Goal: Information Seeking & Learning: Understand process/instructions

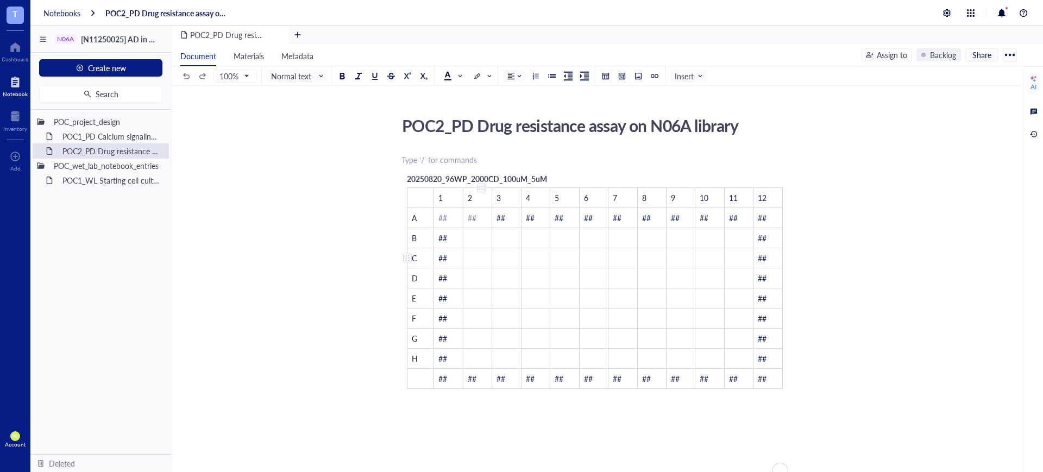
click at [407, 221] on div "POC2_PD Drug resistance assay on N06A library POC2_PD Drug resistance assay on …" at bounding box center [595, 393] width 846 height 563
click at [500, 173] on span "20250820_96WP_2000CD_100uM_5uM" at bounding box center [477, 178] width 140 height 11
click at [454, 408] on div "To enrich screen reader interactions, please activate Accessibility in Grammarl…" at bounding box center [594, 429] width 387 height 65
click at [667, 73] on div "100% Normal text Insert" at bounding box center [443, 75] width 526 height 19
click at [695, 79] on span "Insert" at bounding box center [689, 76] width 29 height 10
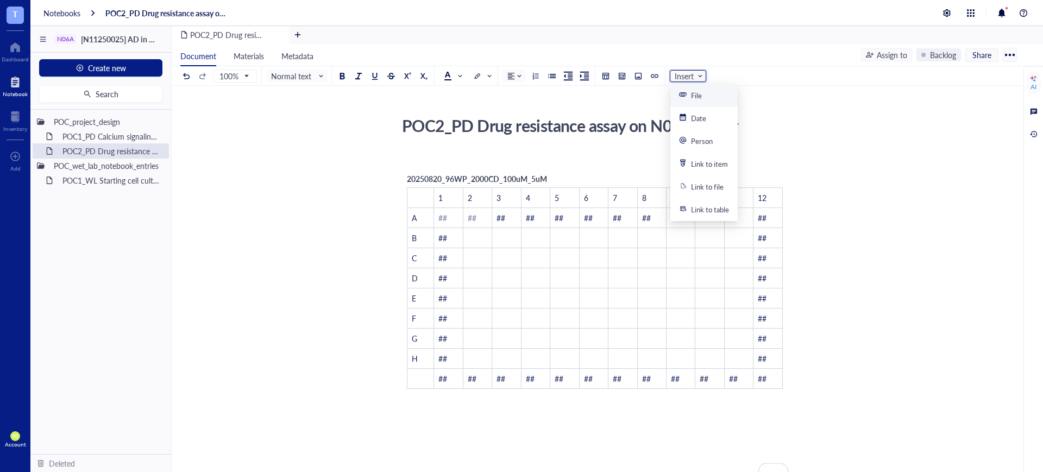
click at [699, 95] on div "File" at bounding box center [696, 96] width 11 height 10
click at [699, 71] on span "Insert" at bounding box center [689, 76] width 29 height 10
click at [638, 75] on div at bounding box center [638, 76] width 8 height 8
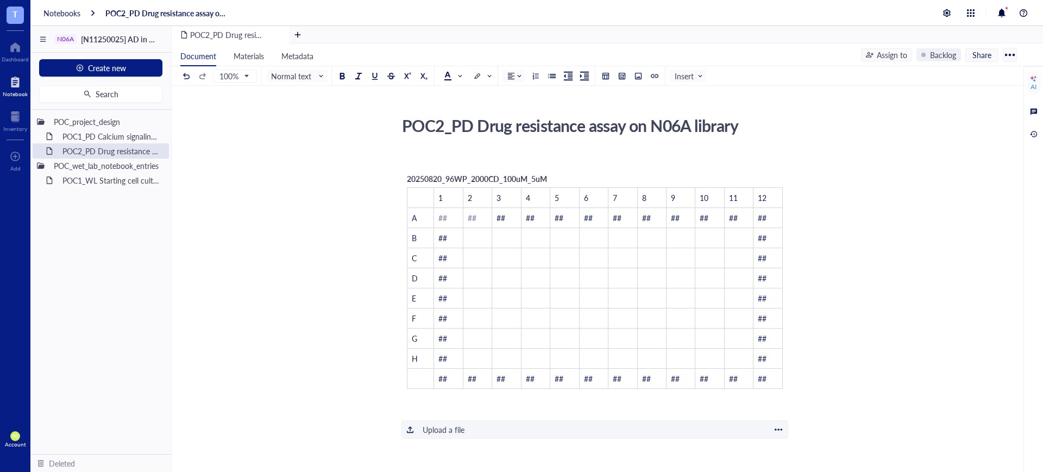
click at [448, 424] on div "Upload a file" at bounding box center [444, 430] width 42 height 12
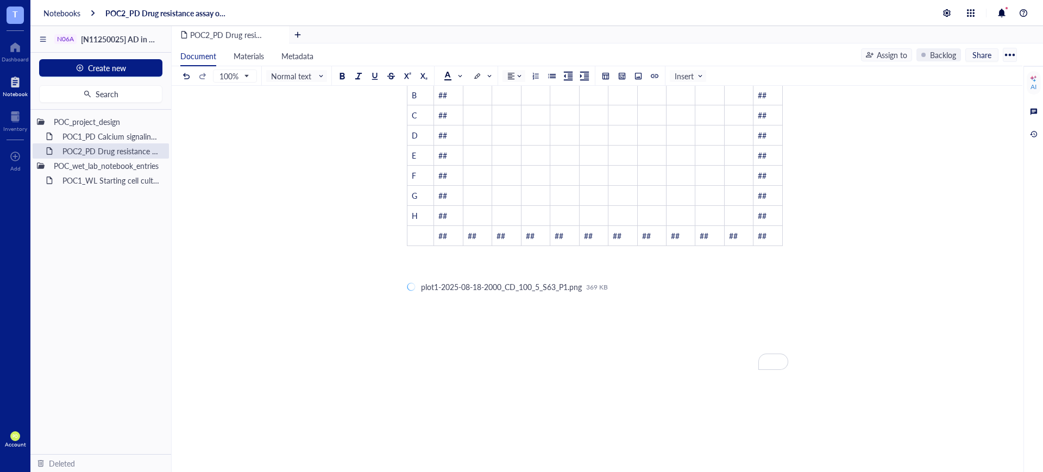
scroll to position [217, 0]
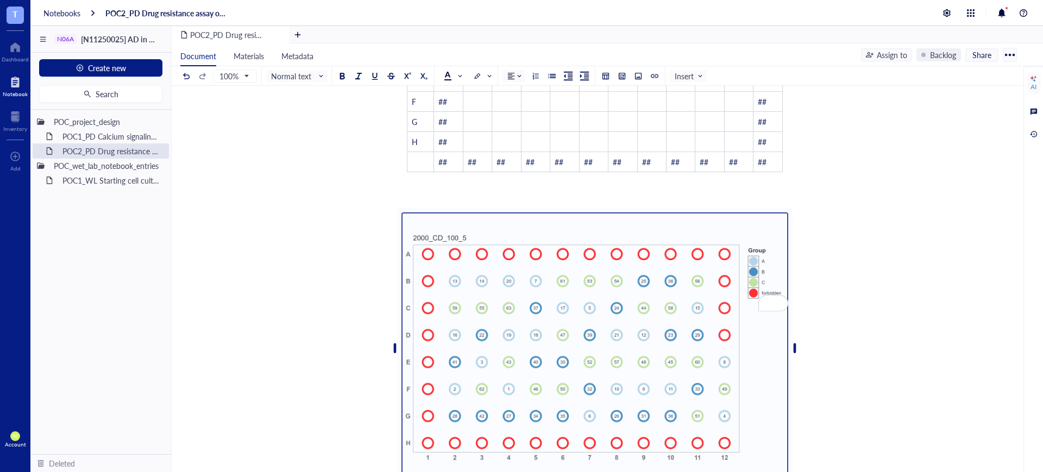
click at [537, 338] on div "﻿ 20250820_96WP_2000CD_100uM_5uM ﻿ 1 2 3 4 5 6 7 8 9 10 11 12 A ## ## ## ## ## …" at bounding box center [594, 350] width 387 height 830
click at [458, 223] on div "To enrich screen reader interactions, please activate Accessibility in Grammarl…" at bounding box center [594, 348] width 387 height 272
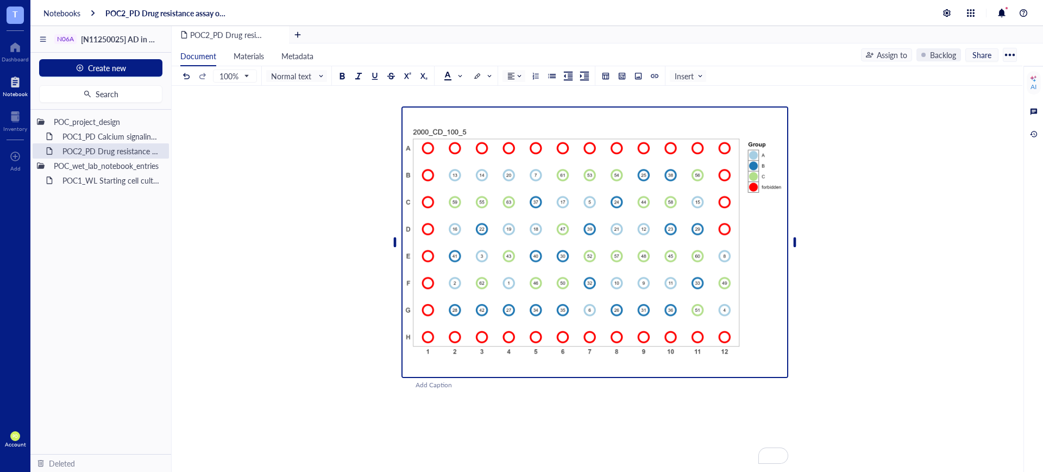
scroll to position [330, 0]
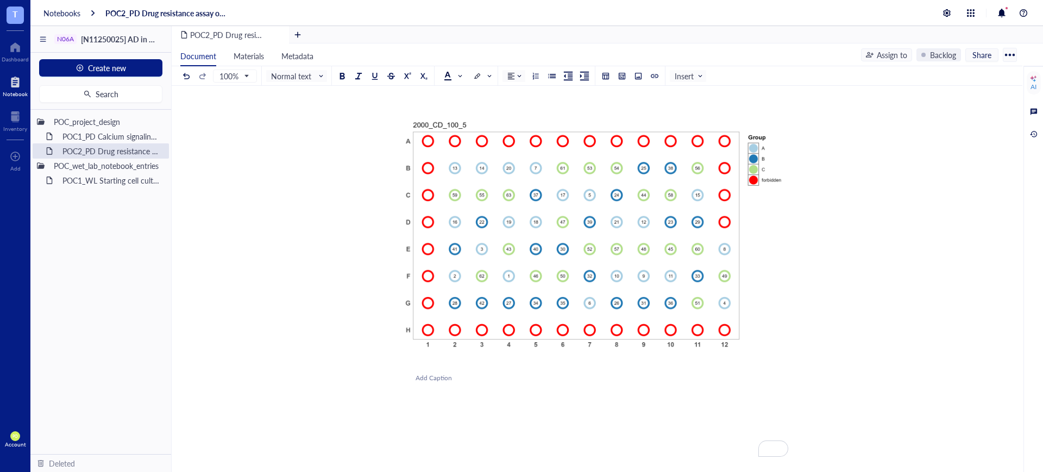
click at [445, 378] on div "Add Caption" at bounding box center [609, 378] width 387 height 10
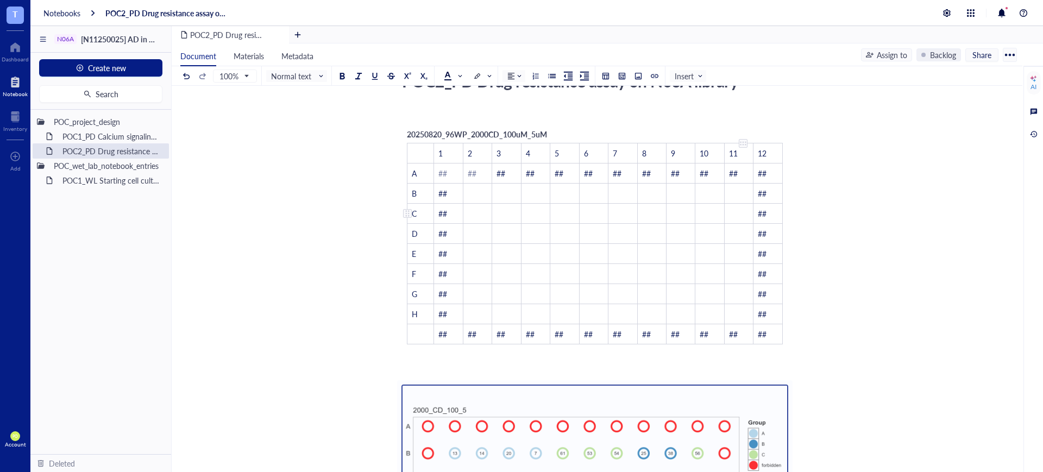
scroll to position [0, 0]
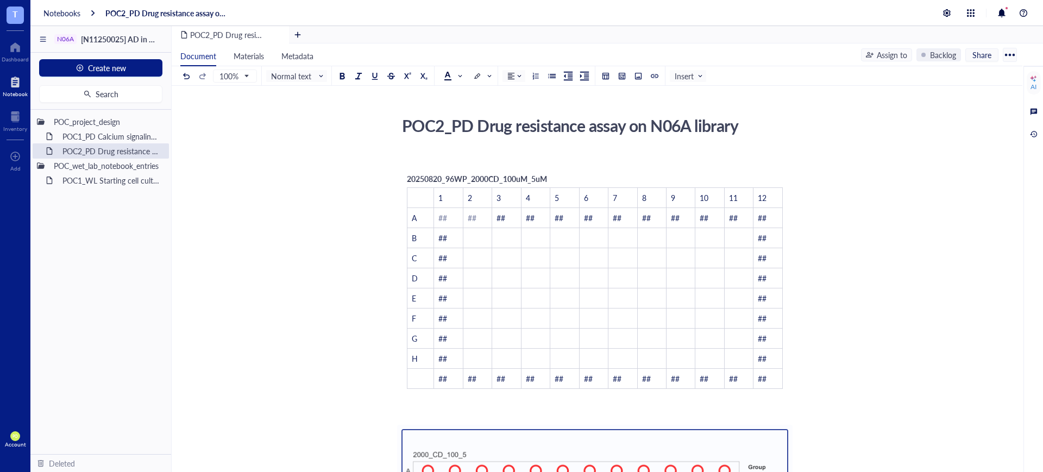
click at [538, 173] on div "20250820_96WP_2000CD_100uM_5uM" at bounding box center [477, 179] width 140 height 12
drag, startPoint x: 401, startPoint y: 163, endPoint x: 620, endPoint y: 330, distance: 275.3
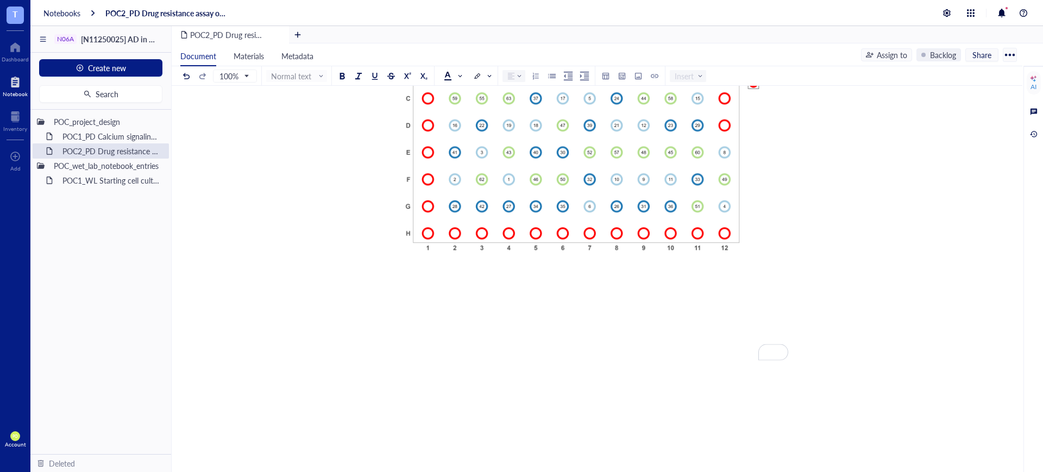
scroll to position [452, 0]
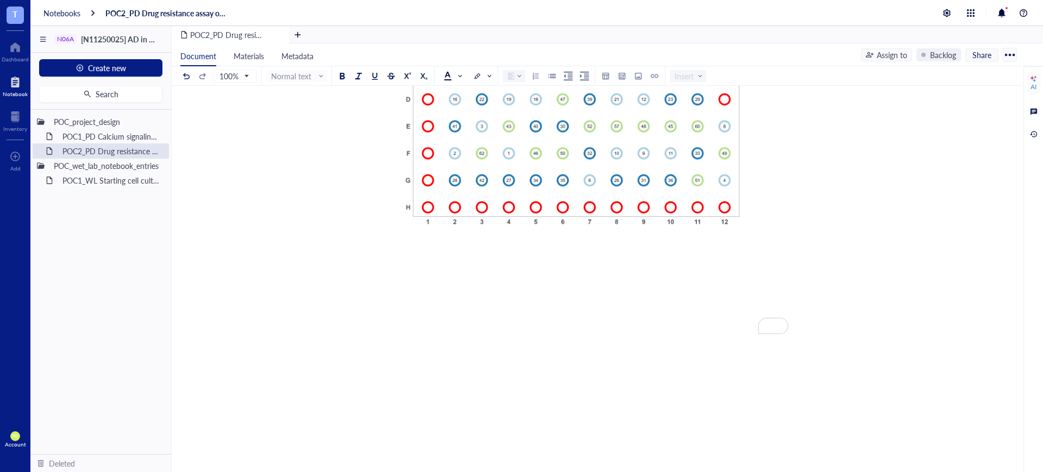
click at [443, 250] on div "﻿" at bounding box center [595, 255] width 358 height 10
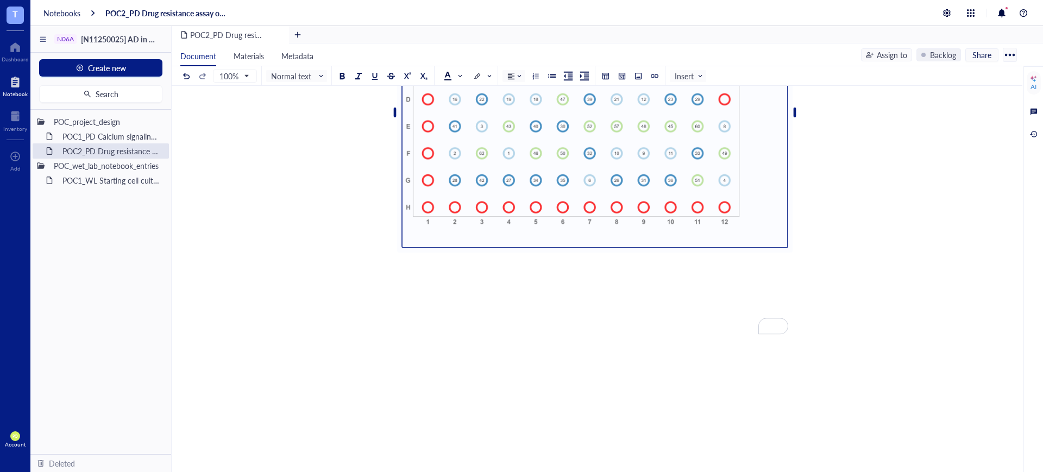
click at [424, 257] on div "﻿" at bounding box center [595, 255] width 358 height 10
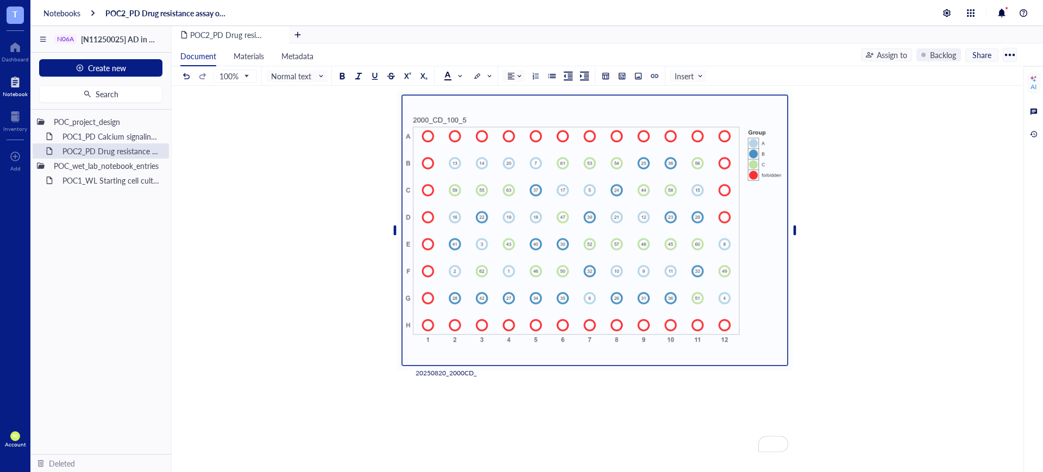
scroll to position [339, 0]
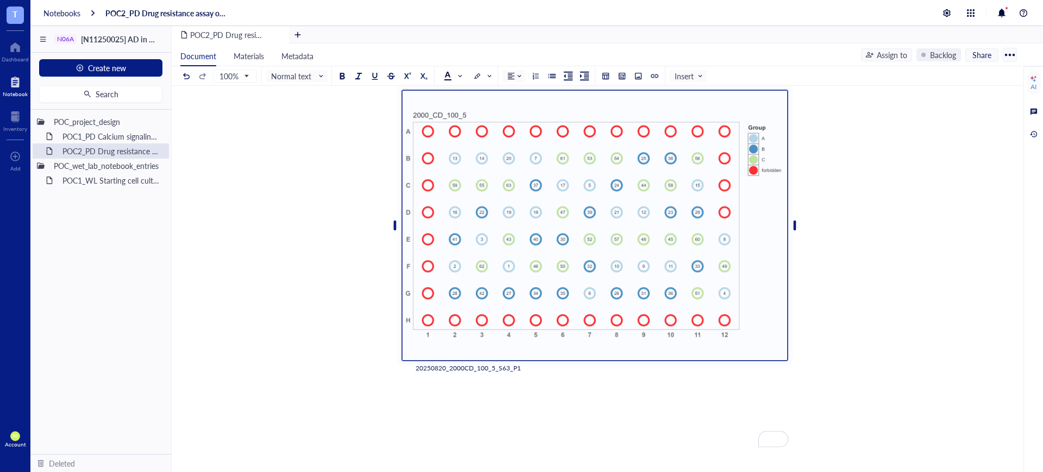
click at [506, 396] on div "To enrich screen reader interactions, please activate Accessibility in Grammarl…" at bounding box center [594, 402] width 387 height 54
drag, startPoint x: 523, startPoint y: 371, endPoint x: 406, endPoint y: 371, distance: 116.2
click at [406, 371] on div "20250820_2000CD_100_5_S63_P1 ﻿" at bounding box center [594, 227] width 387 height 292
click at [342, 77] on div at bounding box center [342, 76] width 8 height 8
click at [550, 401] on div "To enrich screen reader interactions, please activate Accessibility in Grammarl…" at bounding box center [594, 402] width 387 height 54
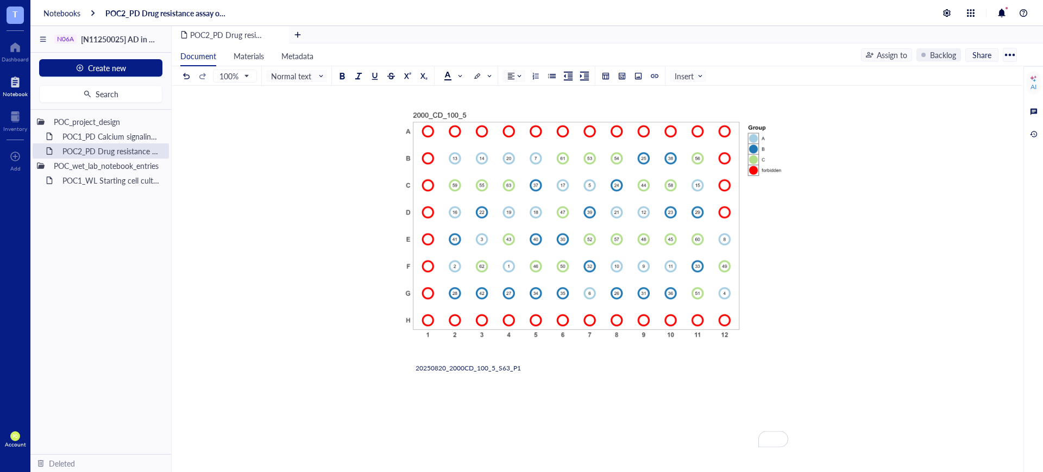
click at [503, 363] on div "20250820_2000CD_100_5_S63_P1" at bounding box center [595, 368] width 358 height 10
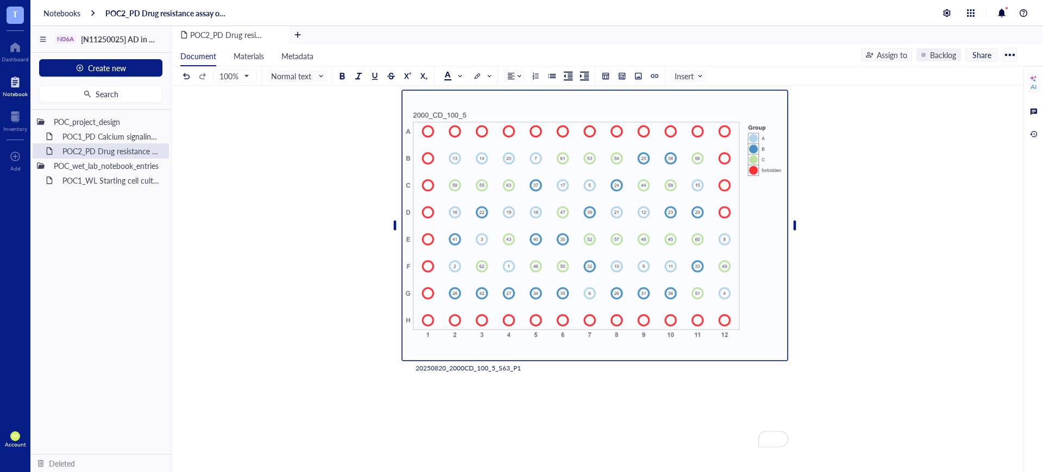
click at [562, 373] on div "﻿ 20250820_96WP_2000CD_100uM_5uM ﻿ 1 2 3 4 5 6 7 8 9 10 11 12 A ## ## ## ## ## …" at bounding box center [594, 228] width 387 height 830
click at [583, 398] on div "To enrich screen reader interactions, please activate Accessibility in Grammarl…" at bounding box center [594, 402] width 387 height 54
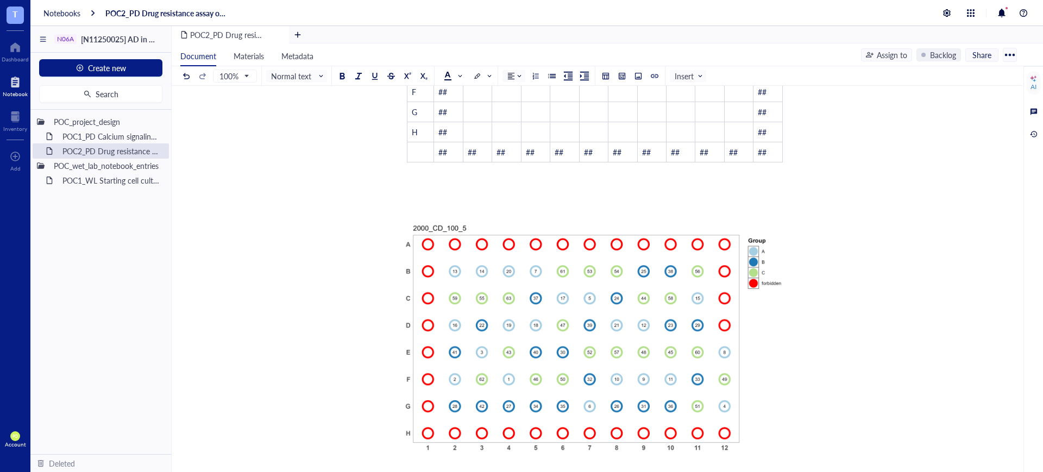
scroll to position [452, 0]
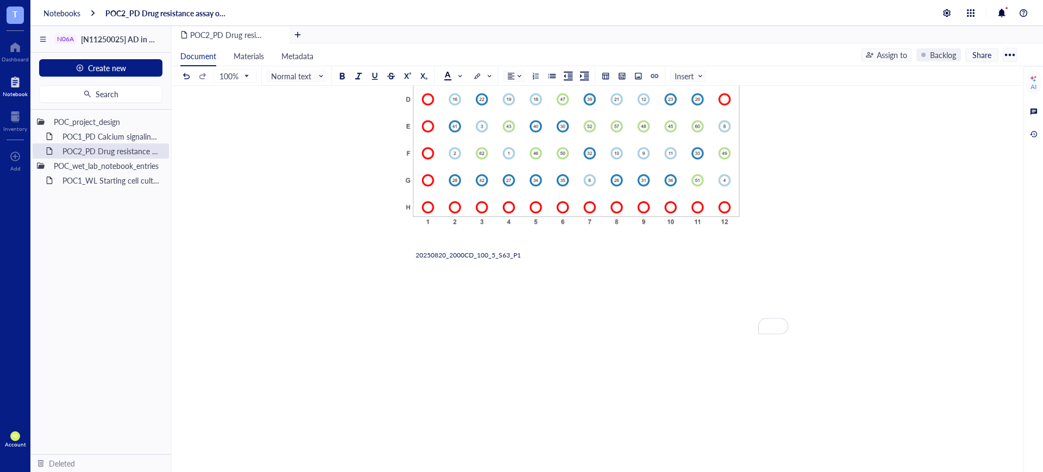
click at [414, 255] on div "20250820_2000CD_100_5_S63_P1 ﻿" at bounding box center [594, 114] width 387 height 292
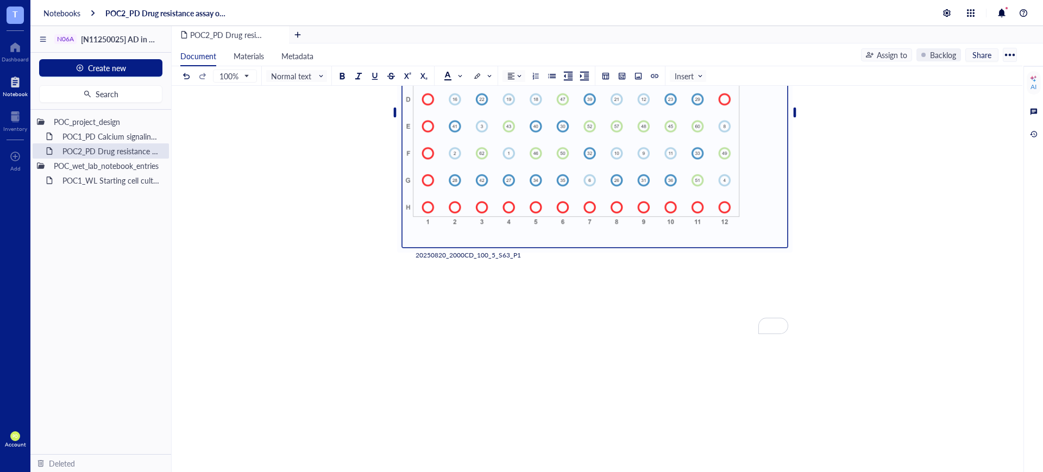
click at [574, 252] on div "20250820_2000CD_100_5_S63_P1" at bounding box center [595, 255] width 358 height 10
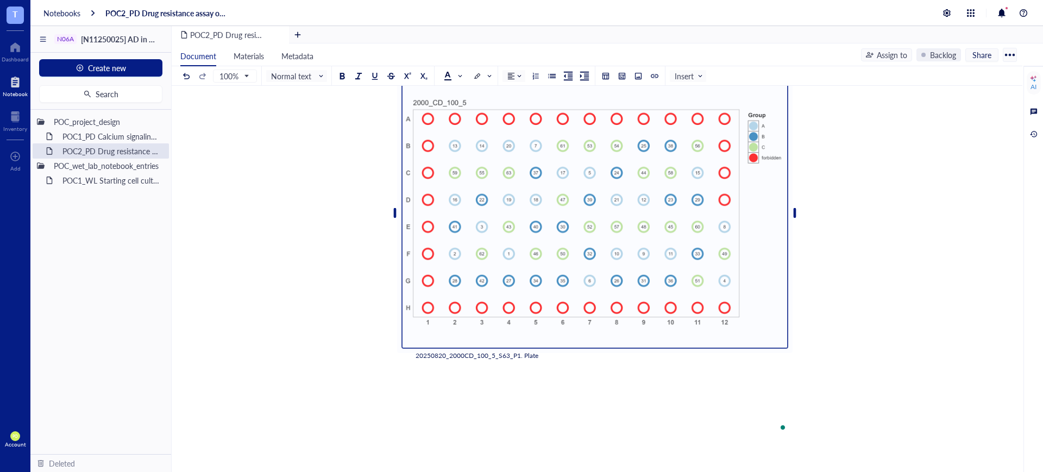
scroll to position [339, 0]
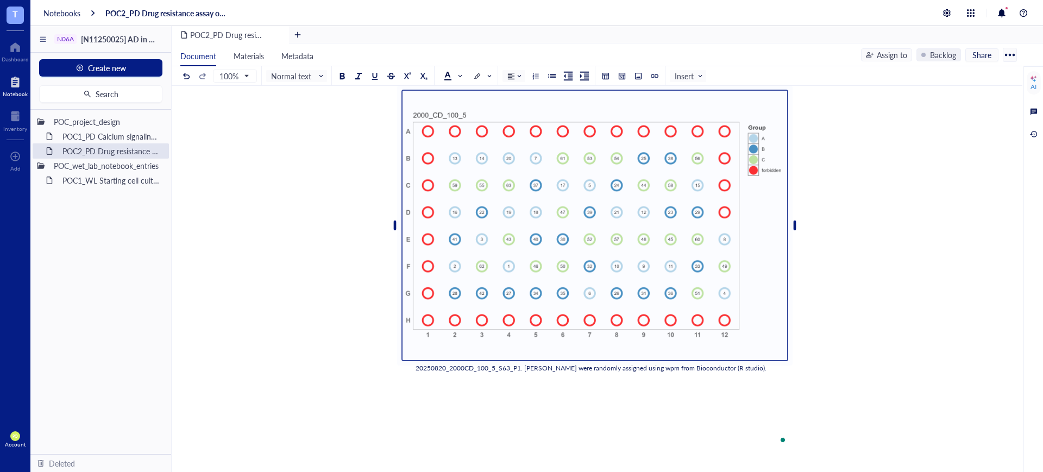
click at [658, 419] on div "To enrich screen reader interactions, please activate Accessibility in Grammarl…" at bounding box center [594, 402] width 387 height 54
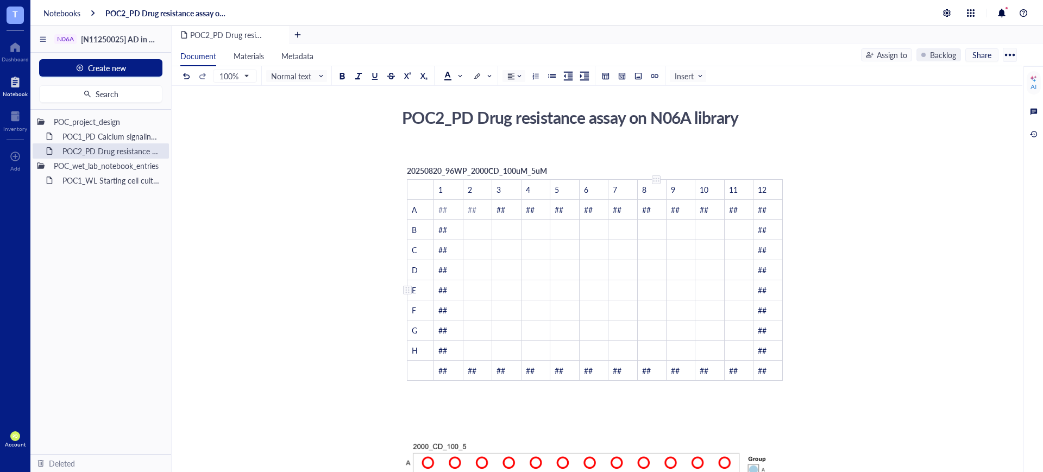
scroll to position [0, 0]
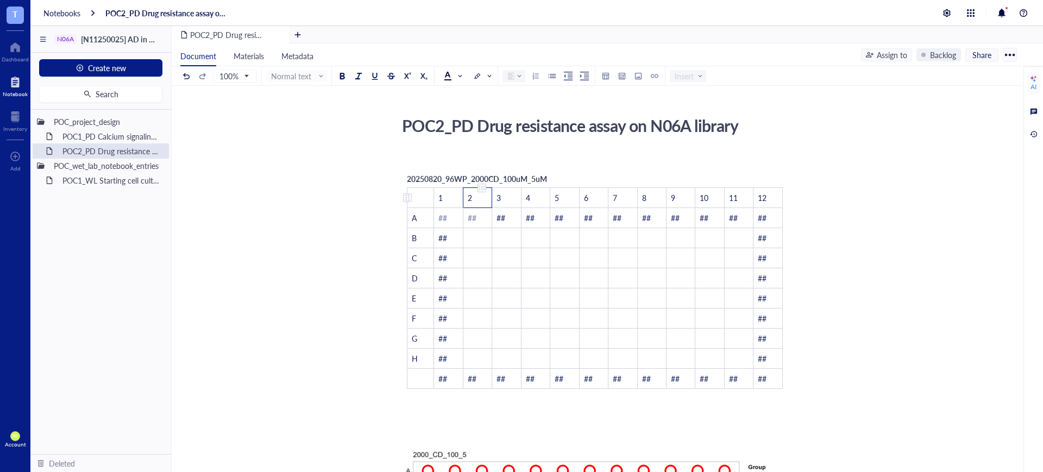
click at [473, 188] on td "2" at bounding box center [477, 198] width 29 height 20
click at [439, 173] on span "20250820_96WP_2000CD_100uM_5uM" at bounding box center [477, 178] width 140 height 11
click at [775, 381] on div "20250820_96WP_2000CD_100uM_5uM ﻿ 1 2 3 4 5 6 7 8 9 10 11 12 A ## ## ## ## ## ##…" at bounding box center [594, 280] width 387 height 227
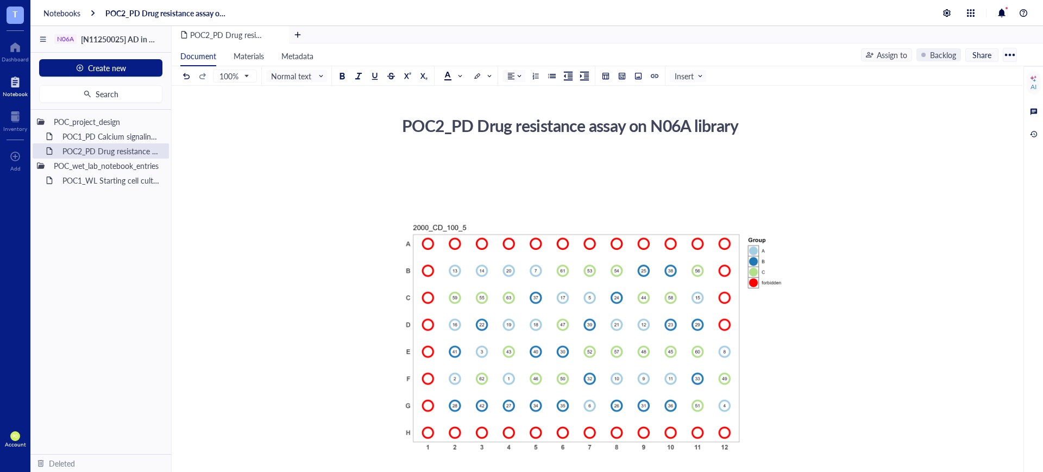
click at [474, 183] on div "To enrich screen reader interactions, please activate Accessibility in Grammarl…" at bounding box center [594, 180] width 387 height 22
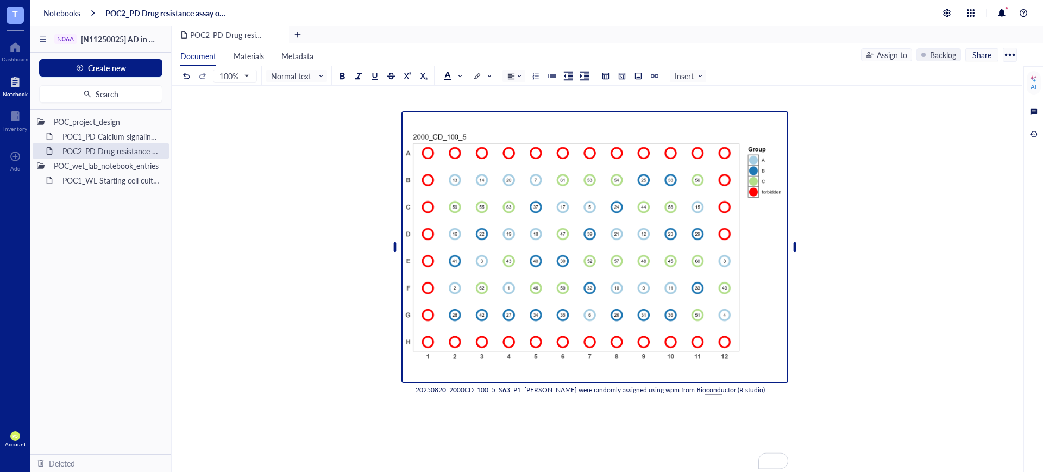
scroll to position [113, 0]
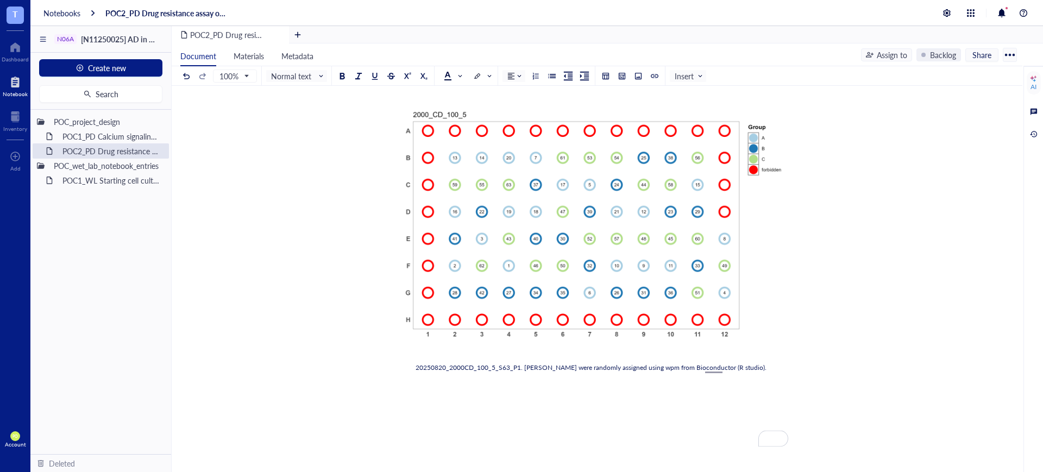
click at [765, 361] on div "20250820_2000CD_100_5_S63_P1. [PERSON_NAME] were randomly assigned using wpm fr…" at bounding box center [594, 226] width 387 height 292
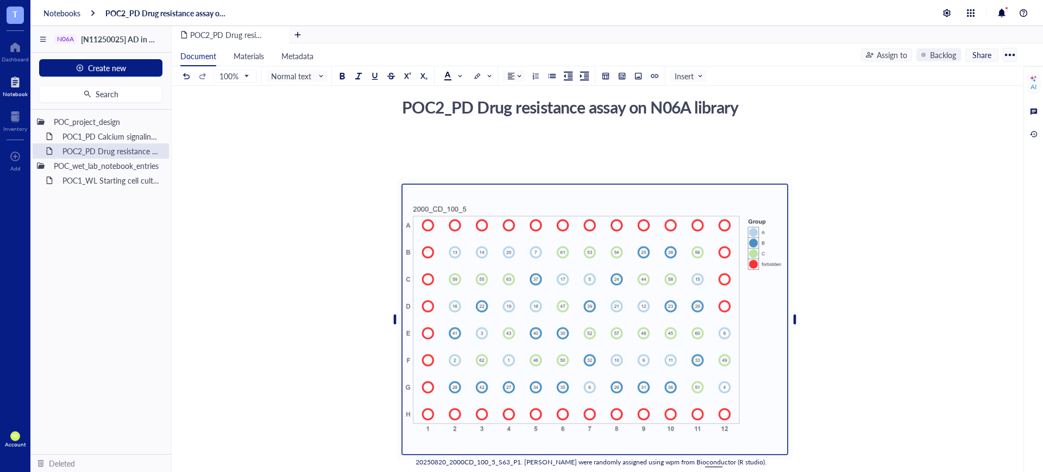
scroll to position [0, 0]
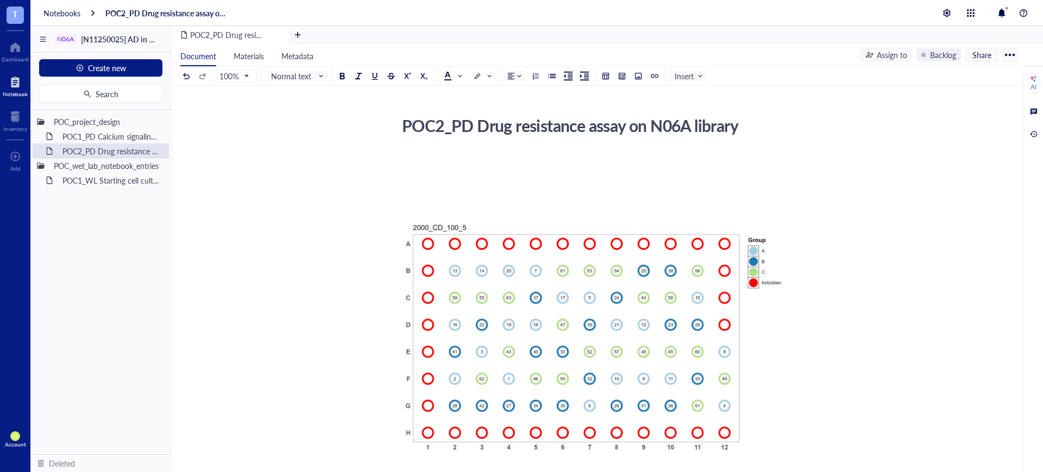
click at [419, 185] on div "To enrich screen reader interactions, please activate Accessibility in Grammarl…" at bounding box center [594, 180] width 387 height 22
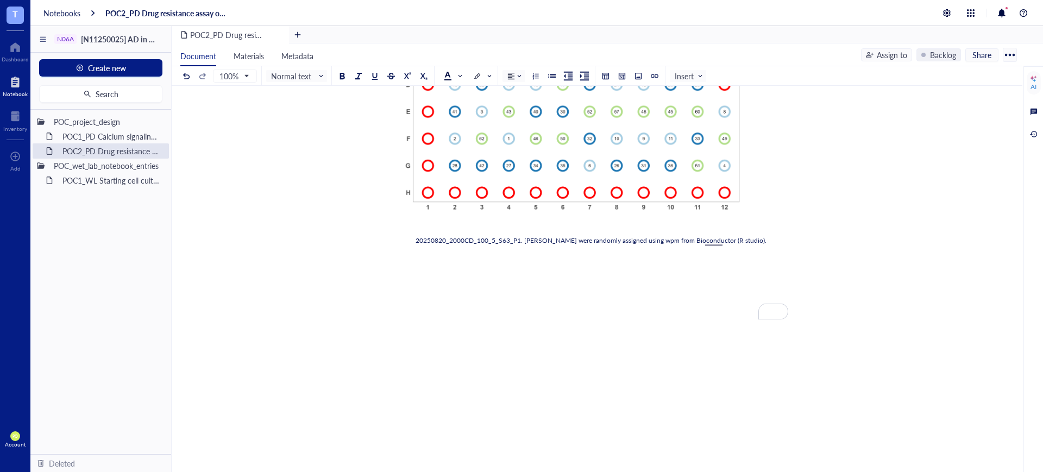
scroll to position [263, 0]
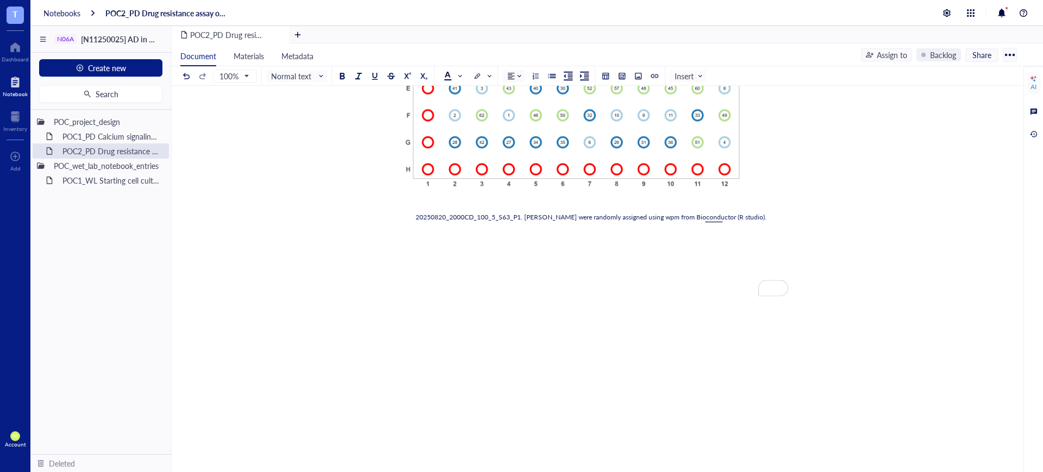
click at [741, 219] on div "20250820_2000CD_100_5_S63_P1. [PERSON_NAME] were randomly assigned using wpm fr…" at bounding box center [595, 217] width 358 height 10
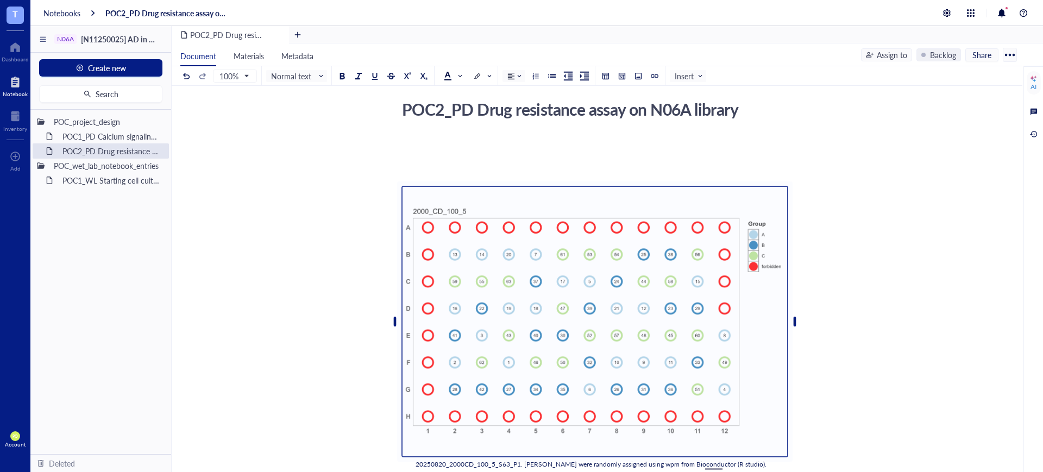
scroll to position [0, 0]
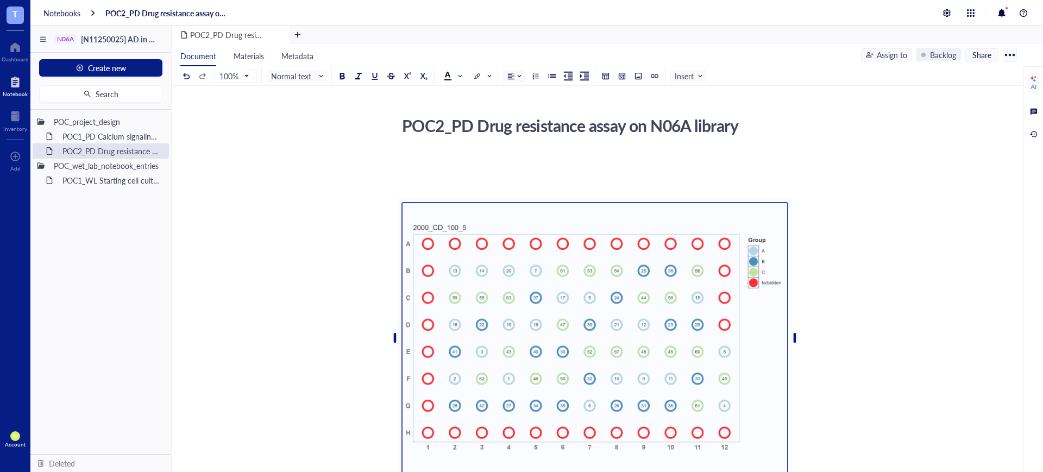
click at [468, 172] on div "﻿ 20250820_2000CD_100_5_S63_P1. [PERSON_NAME] were randomly assigned using wpm …" at bounding box center [594, 453] width 387 height 603
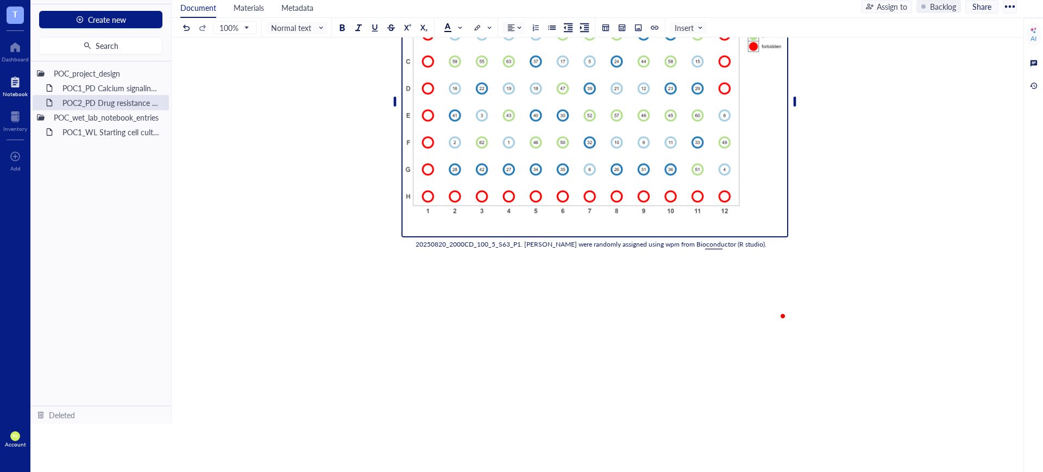
scroll to position [202, 0]
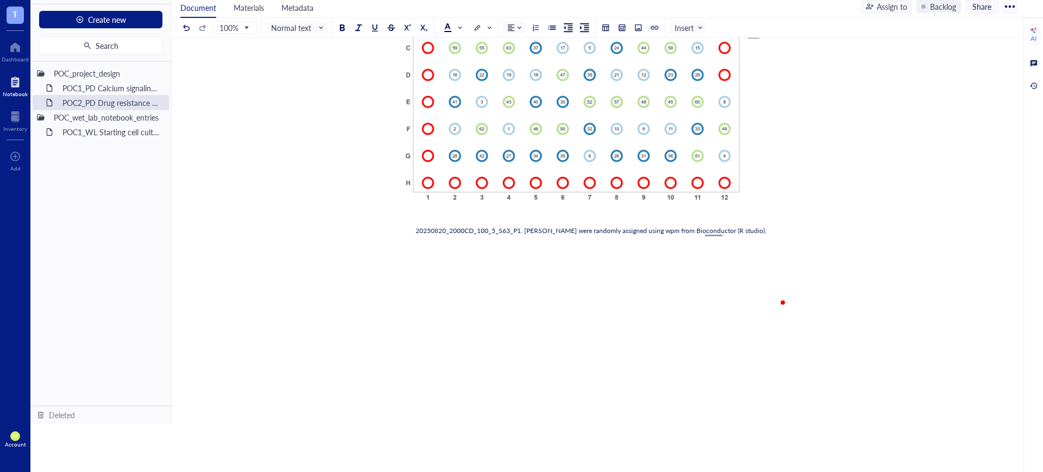
click at [483, 339] on div "﻿ 20250820_2000CD_100_5_S63_P1. [PERSON_NAME] were randomly assigned using wpm …" at bounding box center [594, 203] width 387 height 603
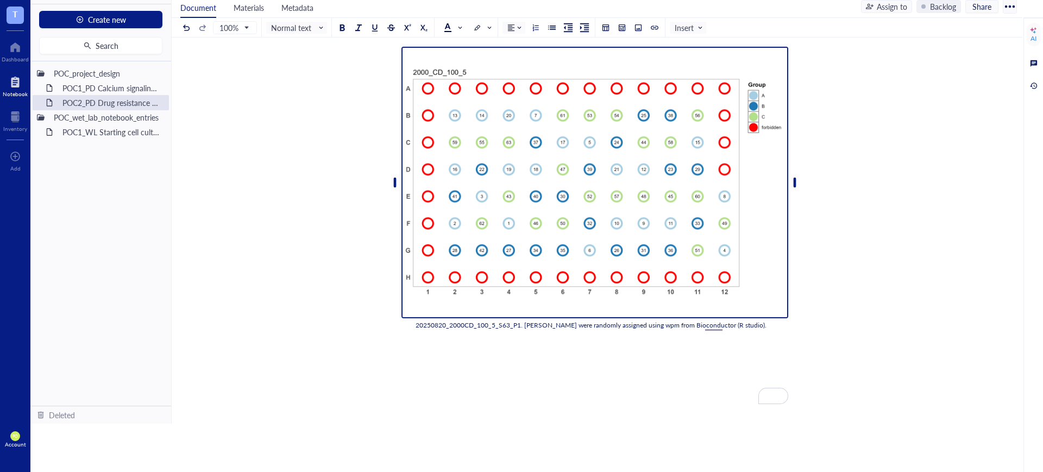
scroll to position [113, 0]
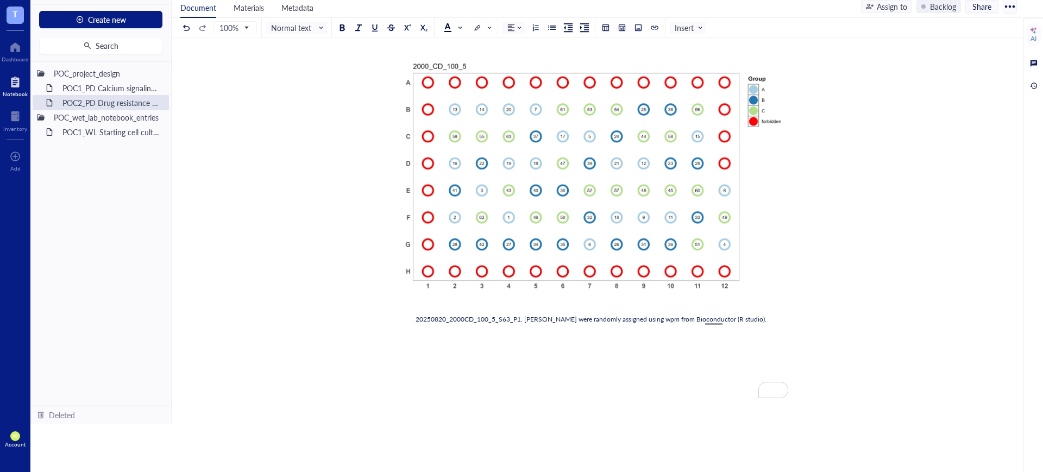
click at [764, 325] on div "﻿ 20250820_2000CD_100_5_S63_P1. [PERSON_NAME] were randomly assigned using wpm …" at bounding box center [594, 292] width 387 height 603
click at [760, 315] on div "20250820_2000CD_100_5_S63_P1. [PERSON_NAME] were randomly assigned using wpm fr…" at bounding box center [595, 319] width 358 height 10
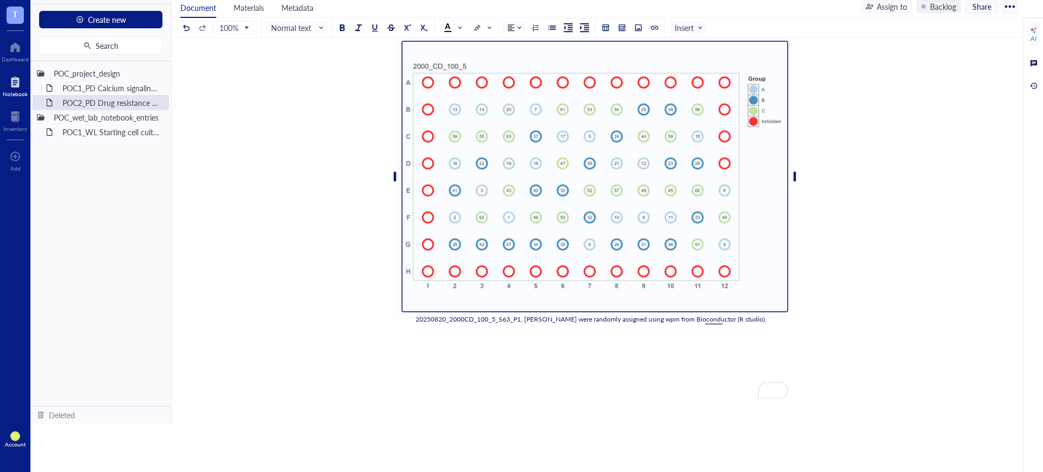
scroll to position [0, 0]
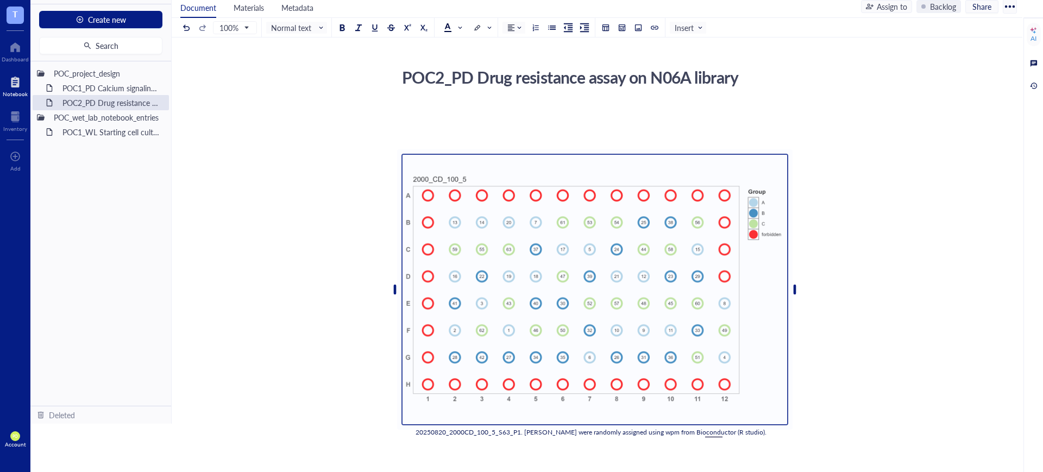
click at [562, 121] on div "To enrich screen reader interactions, please activate Accessibility in Grammarl…" at bounding box center [594, 132] width 387 height 22
click at [426, 148] on div "20250820_2000CD_100_5_S63_P1. [PERSON_NAME] were randomly assigned using wpm fr…" at bounding box center [594, 291] width 387 height 292
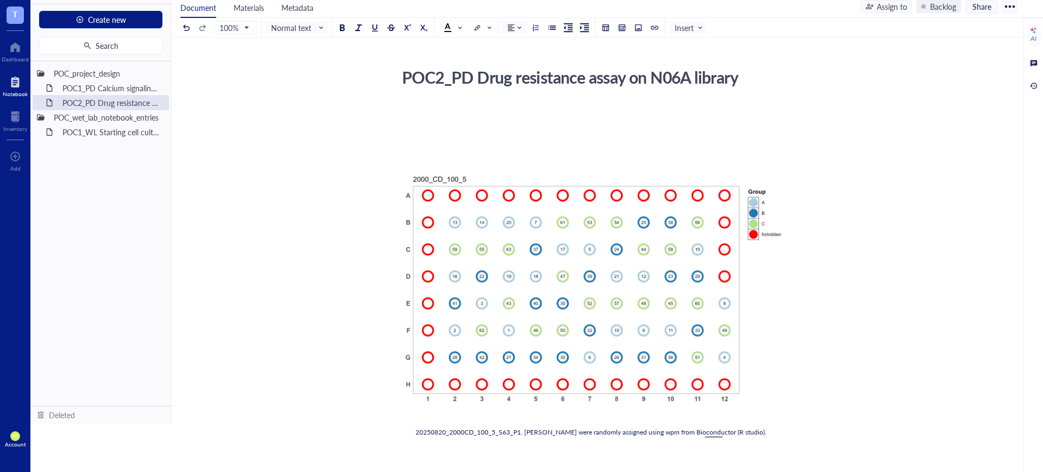
click at [420, 130] on div "To enrich screen reader interactions, please activate Accessibility in Grammarl…" at bounding box center [594, 132] width 387 height 22
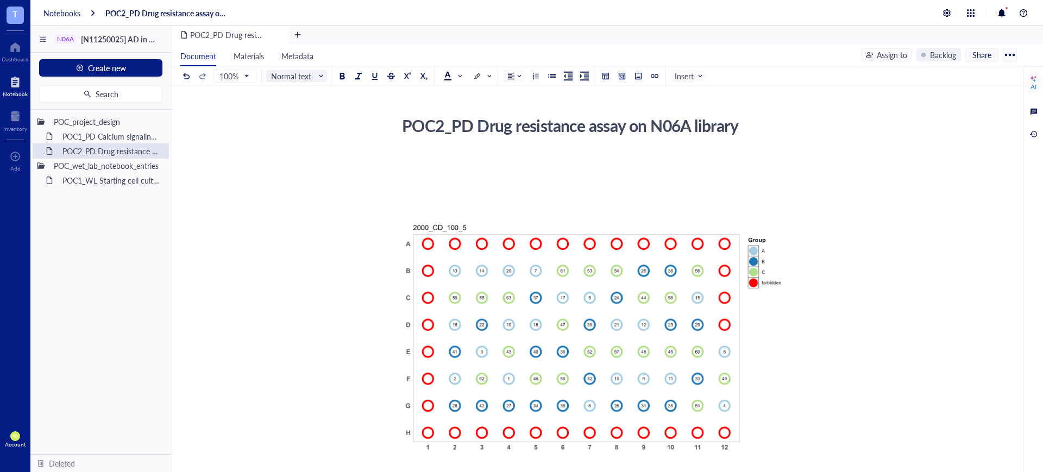
click at [314, 77] on span "Normal text" at bounding box center [297, 76] width 53 height 10
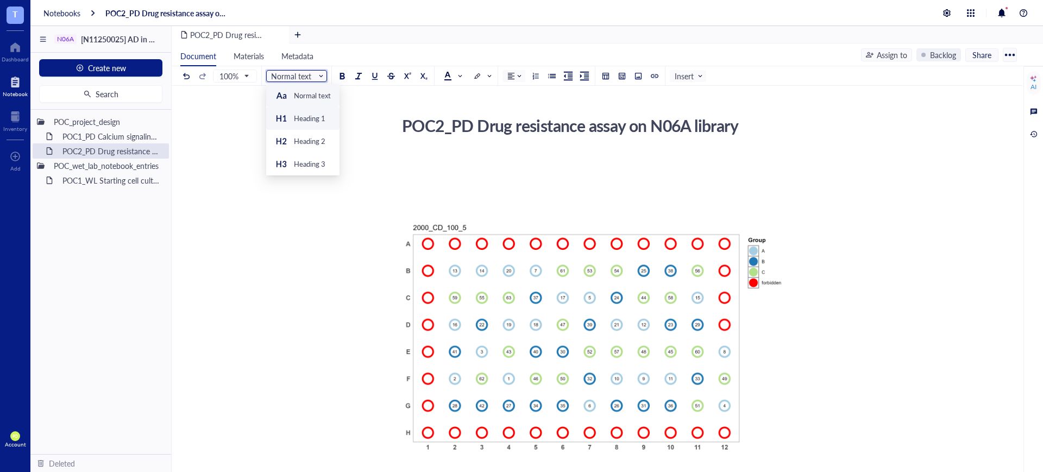
click at [319, 121] on div "Heading 1" at bounding box center [310, 119] width 32 height 10
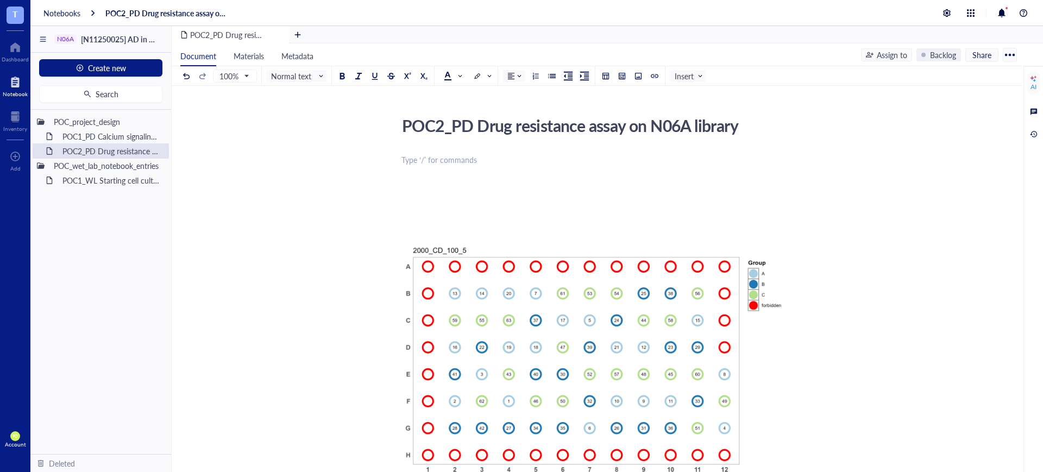
click at [438, 206] on div "To enrich screen reader interactions, please activate Accessibility in Grammarl…" at bounding box center [594, 199] width 387 height 32
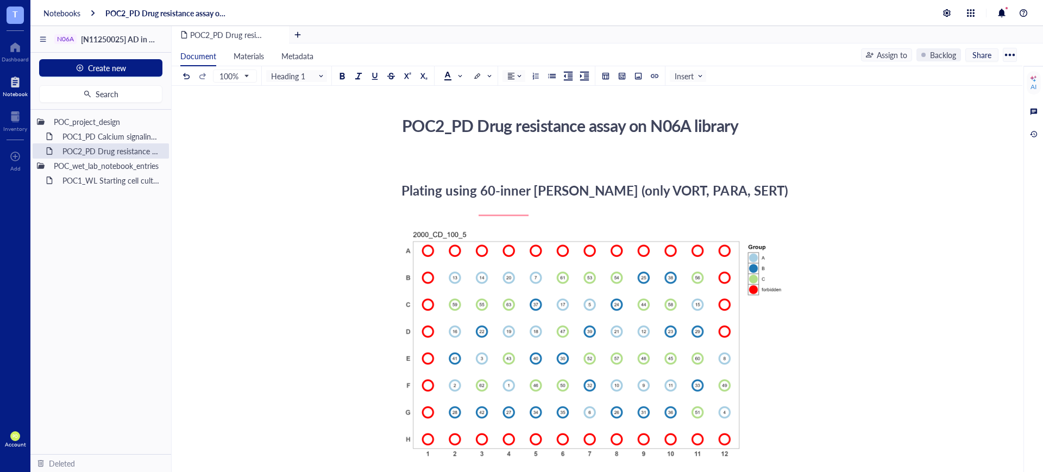
click at [880, 310] on div "POC2_PD Drug resistance assay on N06A library POC2_PD Drug resistance assay on …" at bounding box center [595, 437] width 846 height 650
click at [712, 199] on span "Plating using 60-inner [PERSON_NAME] (only VORT, PARA, SERT)" at bounding box center [594, 190] width 387 height 18
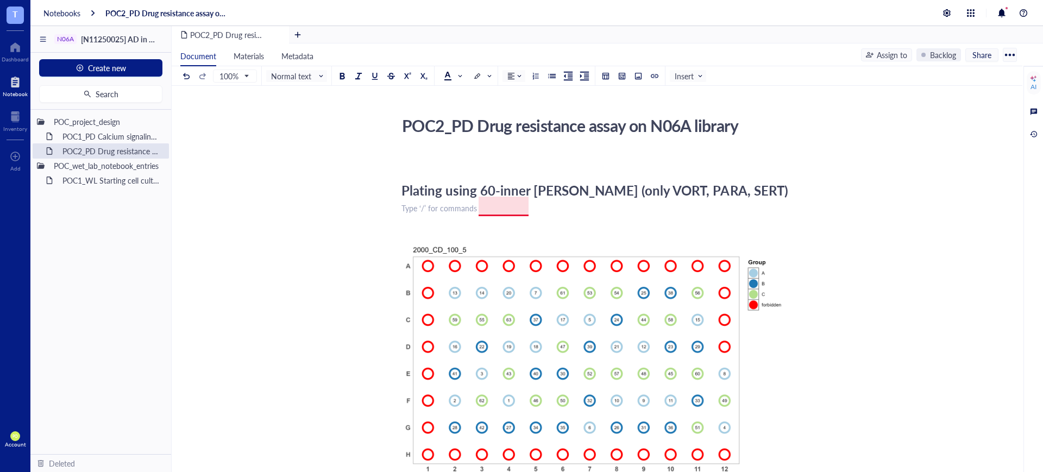
click at [513, 199] on span "Plating using 60-inner [PERSON_NAME] (only VORT, PARA, SERT)" at bounding box center [594, 190] width 387 height 18
click at [526, 199] on span "Plating using 60-inner [PERSON_NAME] (only VORT, PARA, SERT)" at bounding box center [594, 190] width 387 height 18
click at [500, 199] on span "Plating using 60-inner [PERSON_NAME] (only VORT, PARA, SERT)" at bounding box center [594, 190] width 387 height 18
click at [752, 198] on div "Plating using 60-inner [PERSON_NAME] (only VORT, PARA, SERT)" at bounding box center [594, 191] width 387 height 16
click at [419, 213] on div "﻿" at bounding box center [594, 208] width 387 height 11
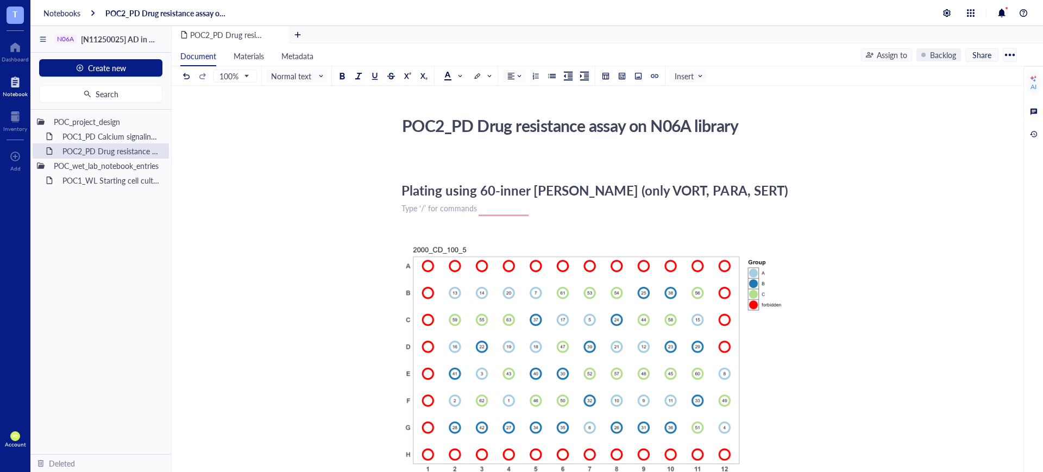
click at [785, 213] on div "﻿ Type ‘/’ for commands" at bounding box center [594, 208] width 387 height 11
click at [417, 213] on div "﻿ Type ‘/’ for commands" at bounding box center [594, 208] width 387 height 11
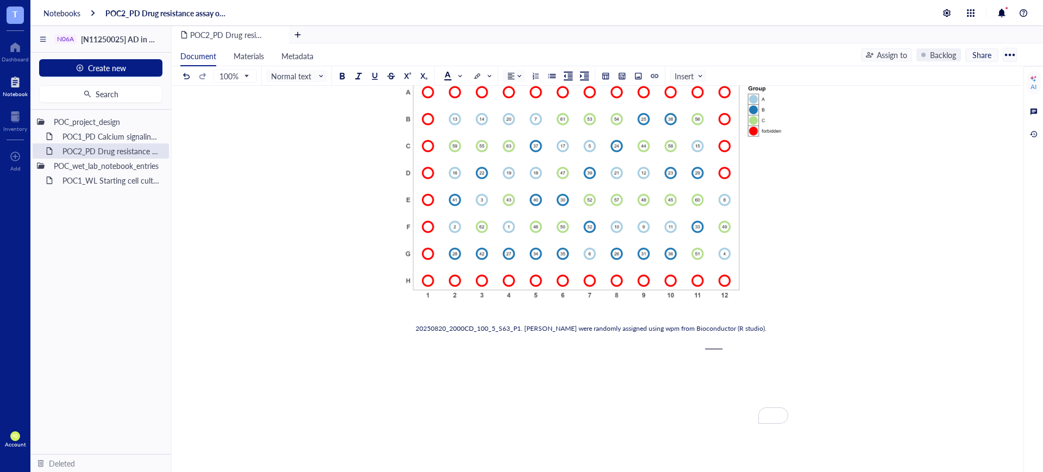
scroll to position [226, 0]
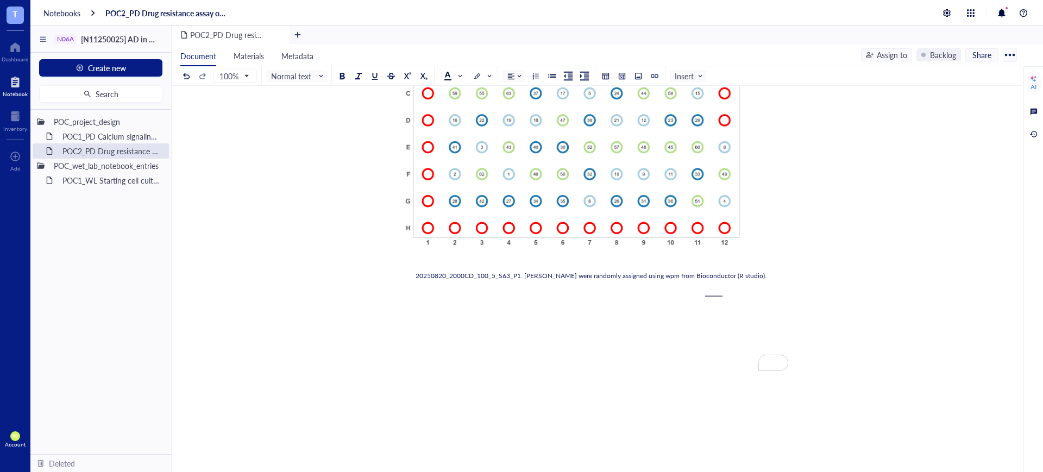
click at [433, 318] on div "To enrich screen reader interactions, please activate Accessibility in Grammarl…" at bounding box center [594, 311] width 387 height 54
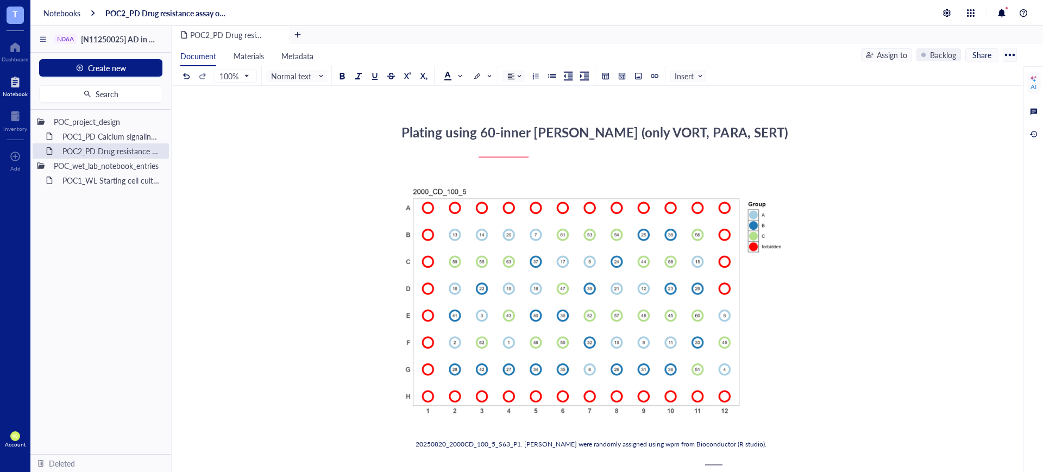
scroll to position [0, 0]
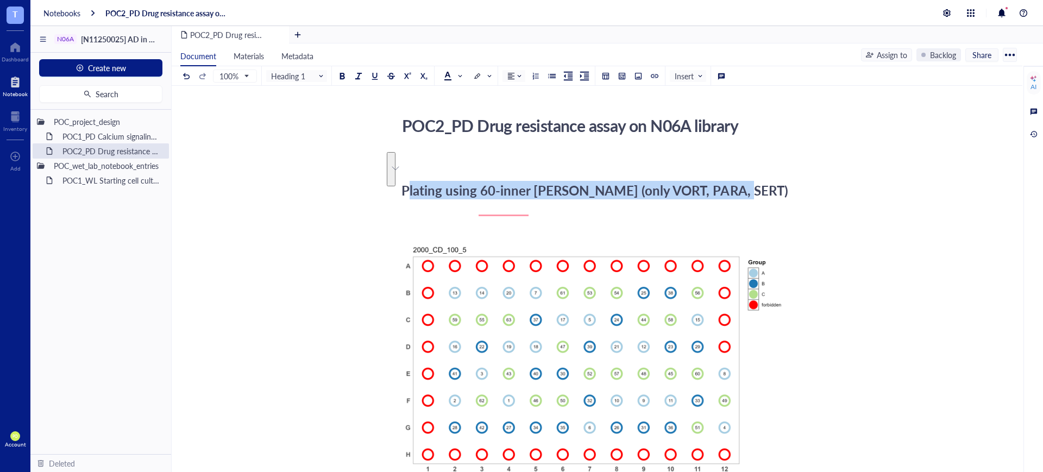
drag, startPoint x: 715, startPoint y: 207, endPoint x: 407, endPoint y: 180, distance: 309.2
click at [407, 180] on div "﻿ Plating using 60-inner [PERSON_NAME] (only VORT, PARA, SERT) ﻿ 20250820_2000C…" at bounding box center [594, 464] width 387 height 625
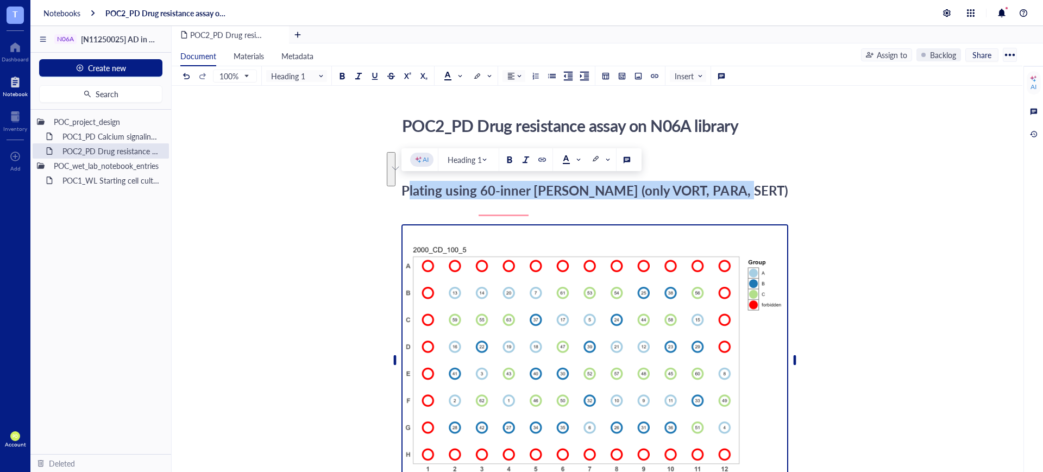
click at [436, 246] on img "To enrich screen reader interactions, please activate Accessibility in Grammarl…" at bounding box center [594, 360] width 387 height 272
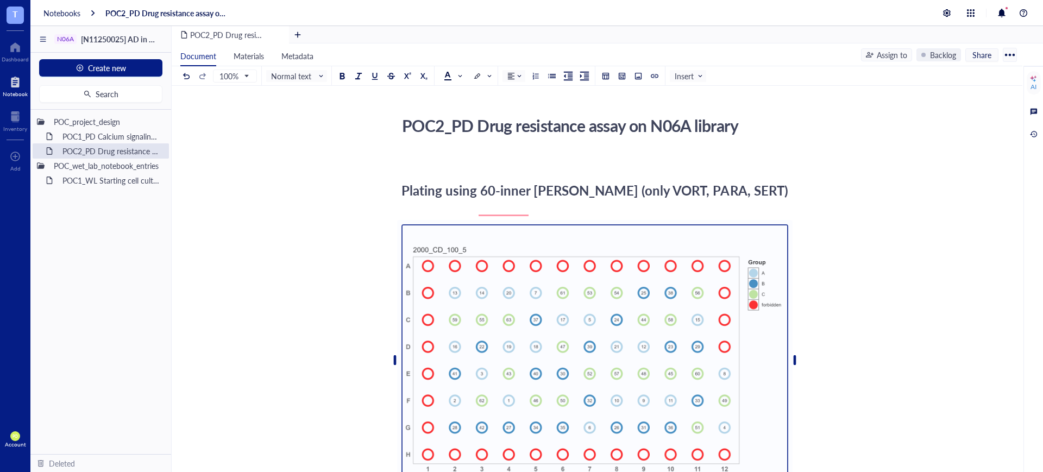
click at [414, 234] on div "20250820_2000CD_100_5_S63_P1. [PERSON_NAME] were randomly assigned using wpm fr…" at bounding box center [594, 362] width 387 height 292
click at [407, 199] on span "Plating using 60-inner [PERSON_NAME] (only VORT, PARA, SERT)" at bounding box center [594, 190] width 387 height 18
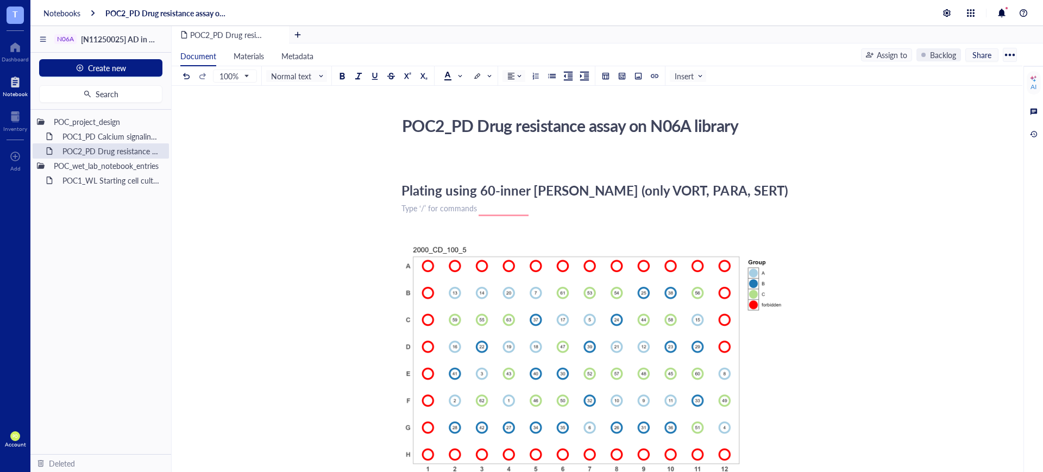
click at [411, 213] on div "﻿ Type ‘/’ for commands" at bounding box center [594, 208] width 387 height 11
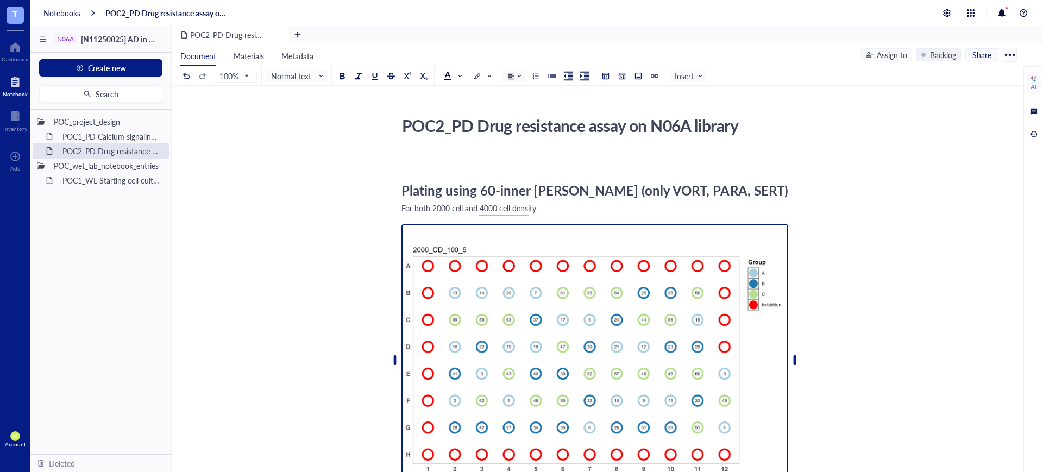
click at [774, 264] on img "To enrich screen reader interactions, please activate Accessibility in Grammarl…" at bounding box center [594, 360] width 387 height 272
click at [549, 213] on div "For both 2000 cell and 4000 cell density" at bounding box center [594, 208] width 387 height 11
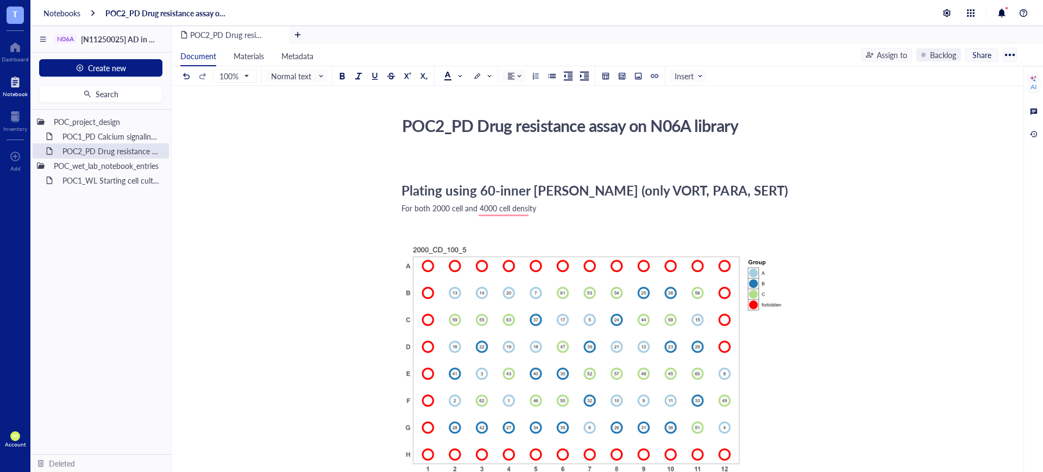
click at [515, 199] on span "Plating using 60-inner [PERSON_NAME] (only VORT, PARA, SERT)" at bounding box center [594, 190] width 387 height 18
click at [560, 213] on div "For both 2000 cell and 4000 cell density" at bounding box center [594, 208] width 387 height 11
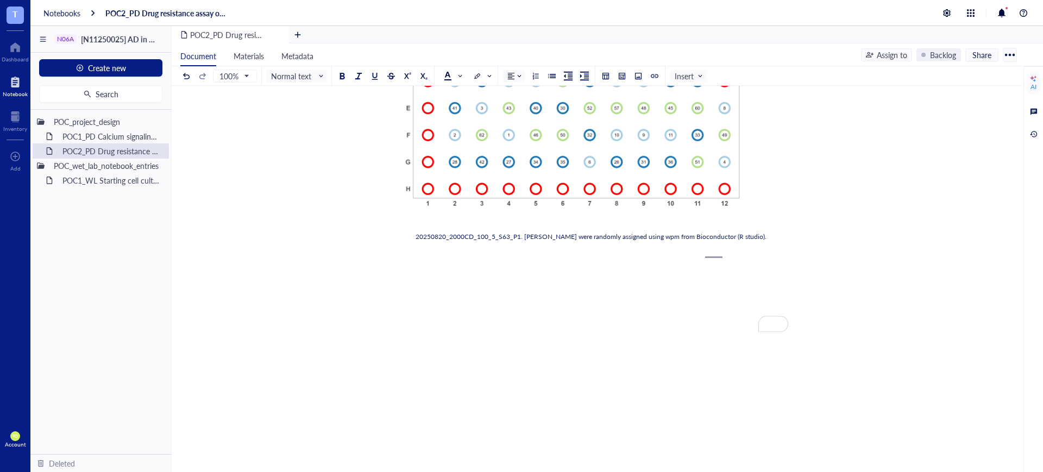
scroll to position [301, 0]
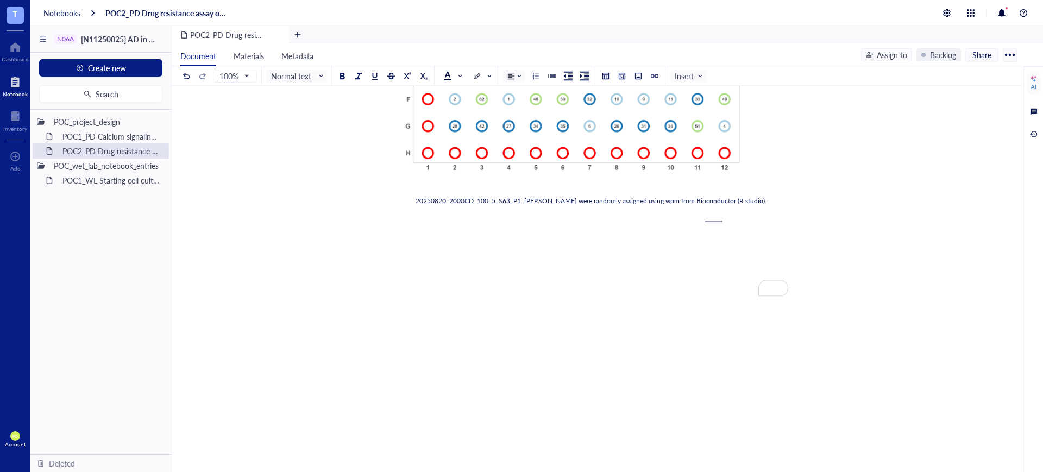
click at [434, 251] on div "To enrich screen reader interactions, please activate Accessibility in Grammarl…" at bounding box center [594, 236] width 387 height 54
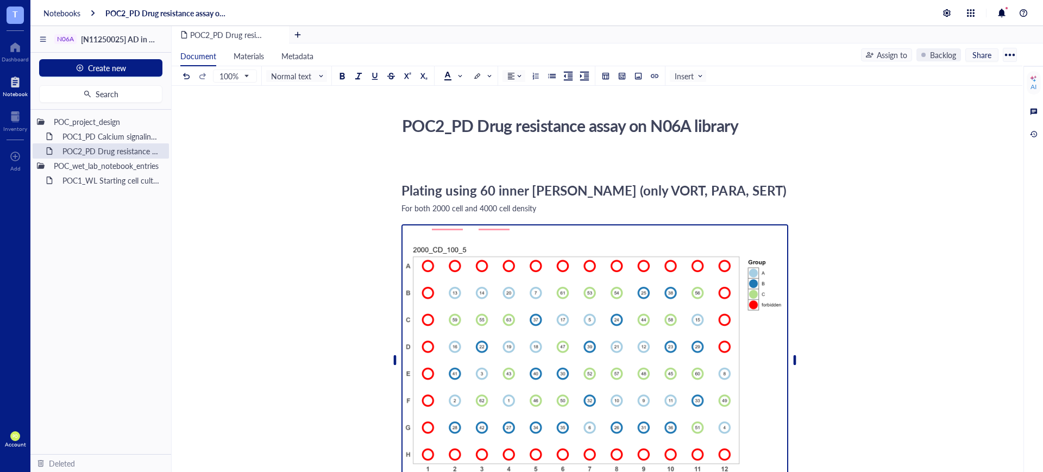
click at [534, 268] on img "To enrich screen reader interactions, please activate Accessibility in Grammarl…" at bounding box center [594, 360] width 387 height 272
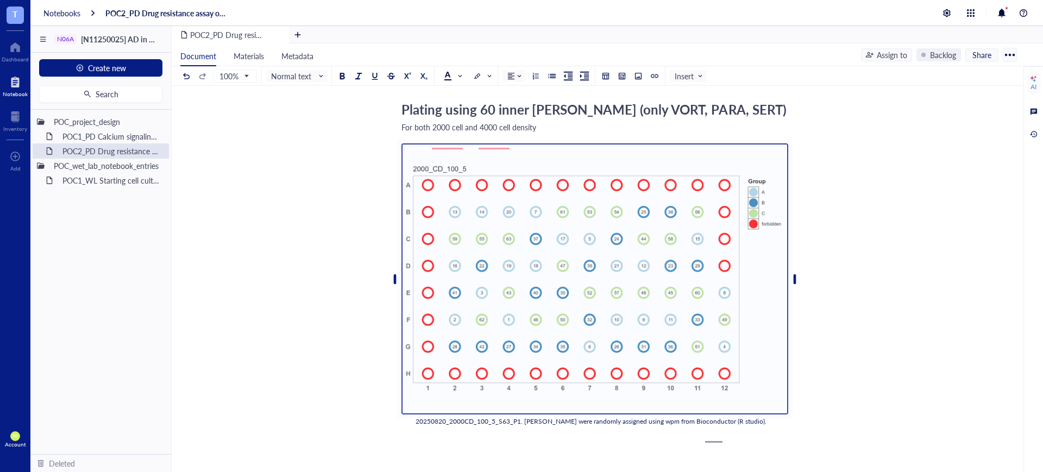
scroll to position [226, 0]
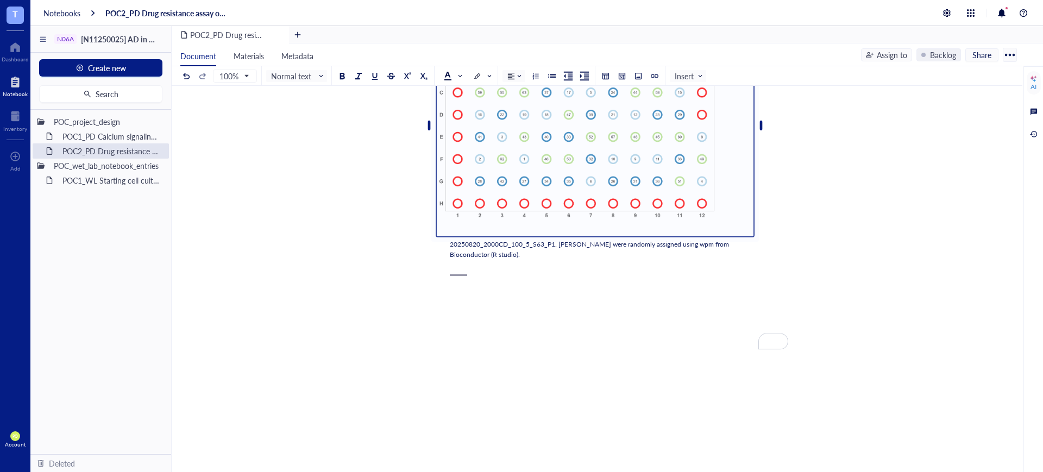
drag, startPoint x: 796, startPoint y: 148, endPoint x: 728, endPoint y: 140, distance: 68.4
click at [728, 140] on div "To enrich screen reader interactions, please activate Accessibility in Grammarl…" at bounding box center [595, 126] width 319 height 224
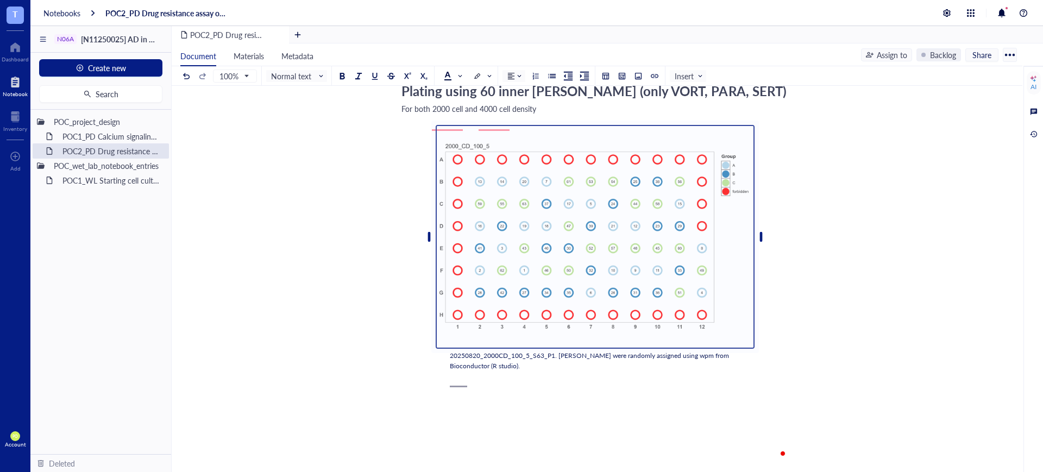
scroll to position [113, 0]
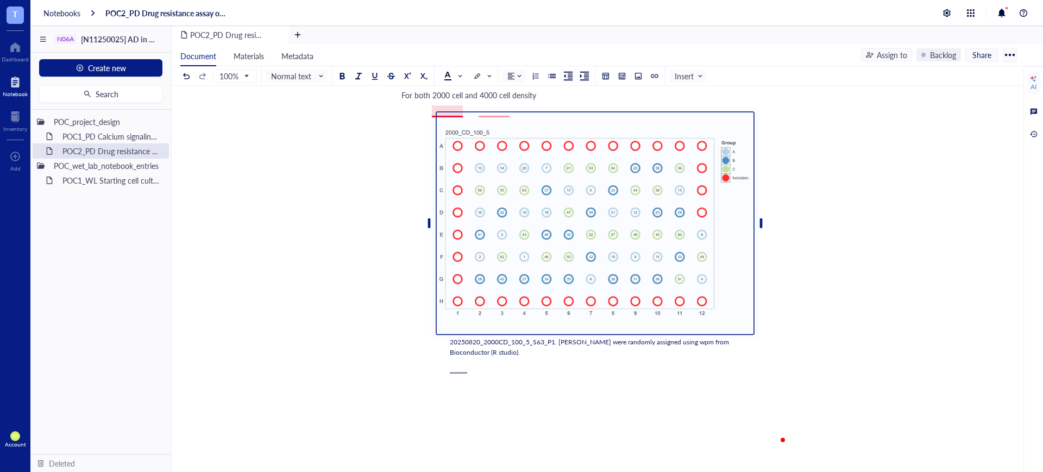
click at [442, 100] on span "For both 2000 cell and 4000 cell density" at bounding box center [468, 95] width 135 height 11
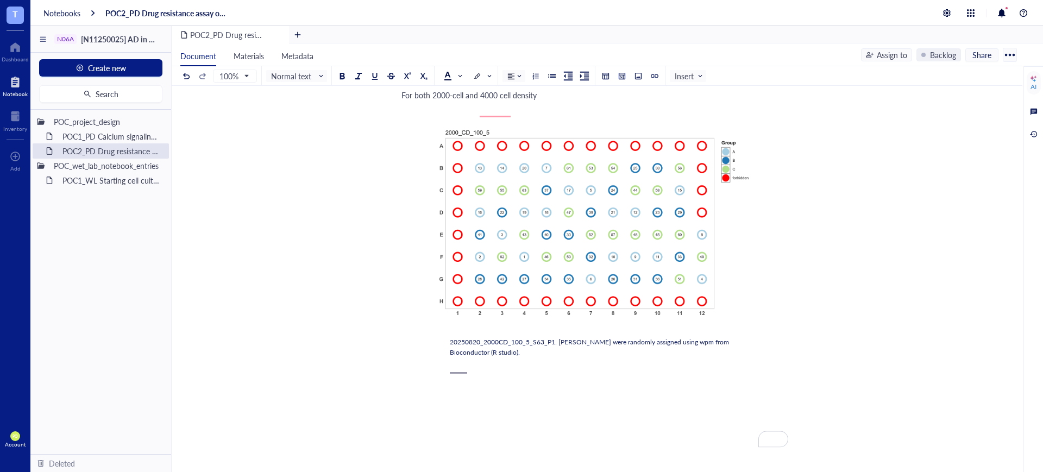
click at [497, 100] on span "For both 2000-cell and 4000 cell density" at bounding box center [468, 95] width 135 height 11
click at [389, 316] on div "POC2_PD Drug resistance assay on N06A library POC2_PD Drug resistance assay on …" at bounding box center [595, 313] width 846 height 628
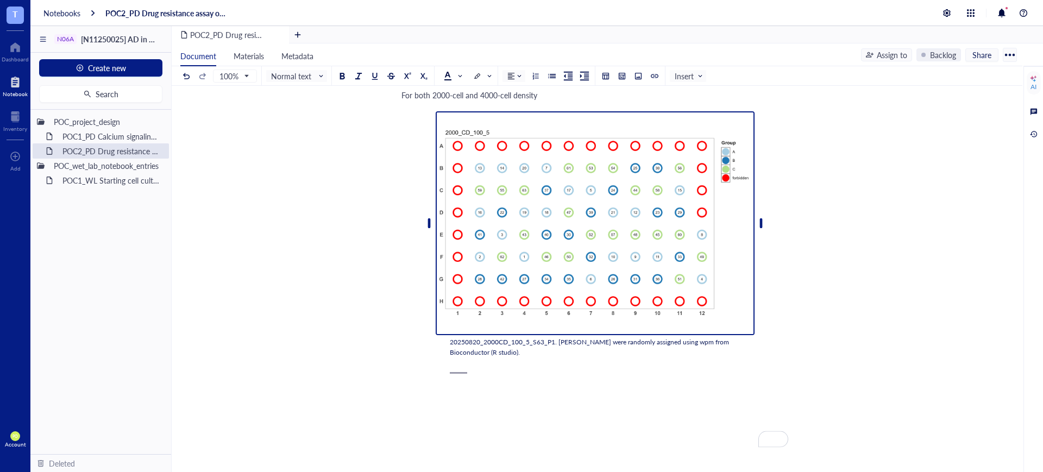
click at [677, 229] on img "To enrich screen reader interactions, please activate Accessibility in Grammarl…" at bounding box center [595, 223] width 319 height 224
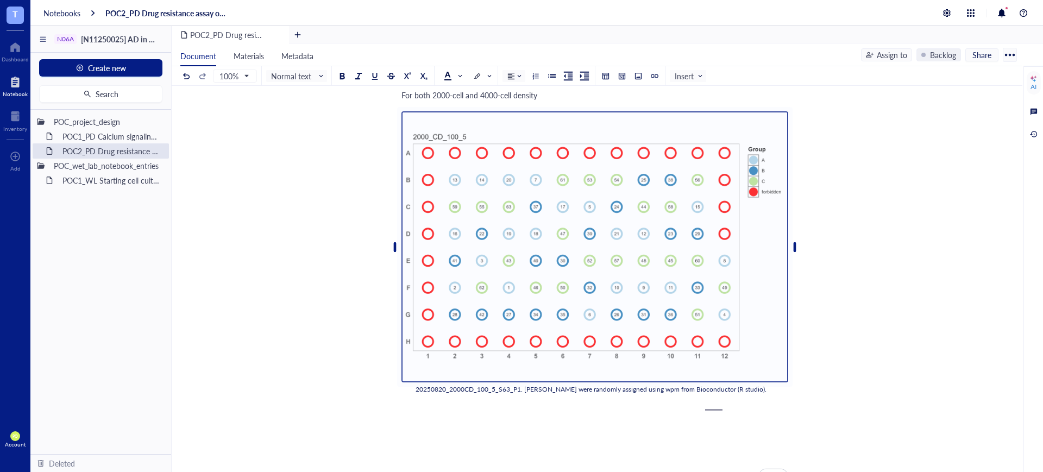
drag, startPoint x: 763, startPoint y: 234, endPoint x: 859, endPoint y: 264, distance: 100.2
click at [859, 264] on div "POC2_PD Drug resistance assay on N06A library POC2_PD Drug resistance assay on …" at bounding box center [595, 331] width 846 height 665
click at [823, 403] on div "POC2_PD Drug resistance assay on N06A library POC2_PD Drug resistance assay on …" at bounding box center [595, 331] width 846 height 665
click at [605, 425] on div "To enrich screen reader interactions, please activate Accessibility in Grammarl…" at bounding box center [594, 424] width 387 height 54
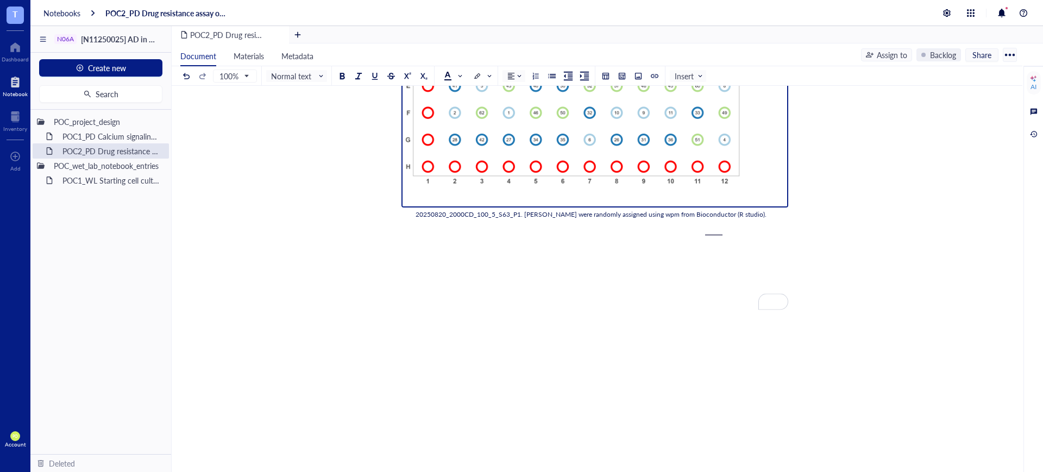
scroll to position [301, 0]
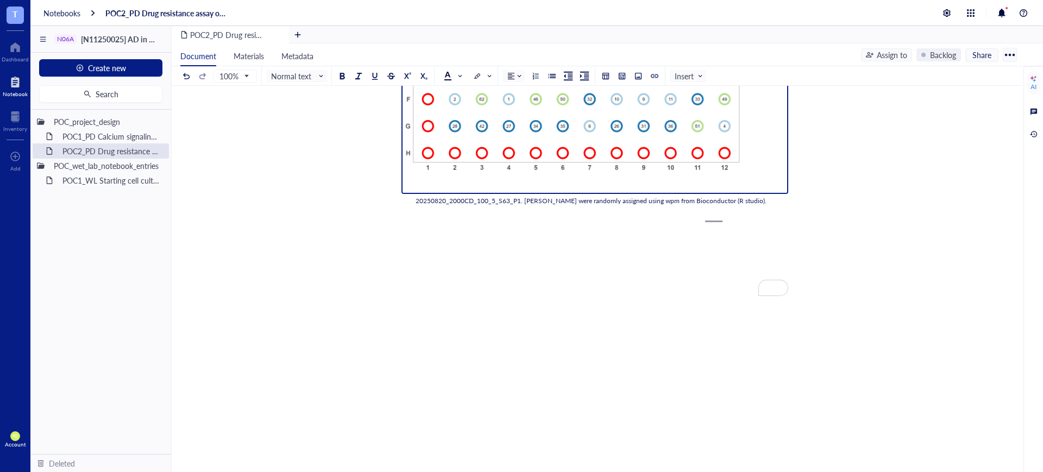
click at [444, 194] on img "To enrich screen reader interactions, please activate Accessibility in Grammarl…" at bounding box center [594, 59] width 387 height 272
click at [444, 263] on div "To enrich screen reader interactions, please activate Accessibility in Grammarl…" at bounding box center [594, 236] width 387 height 54
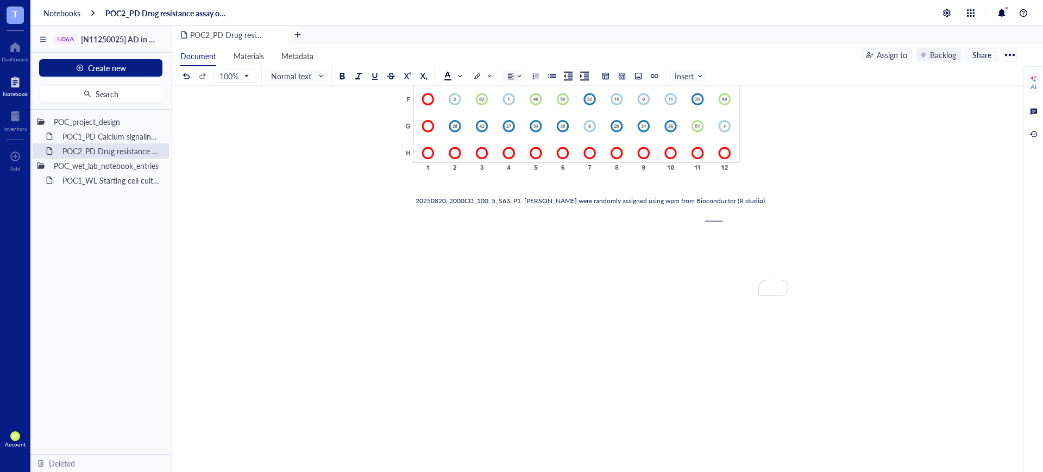
click at [432, 234] on div "To enrich screen reader interactions, please activate Accessibility in Grammarl…" at bounding box center [594, 236] width 387 height 54
click at [637, 75] on div at bounding box center [638, 76] width 8 height 8
click at [477, 225] on div "﻿ Upload a file" at bounding box center [594, 215] width 387 height 18
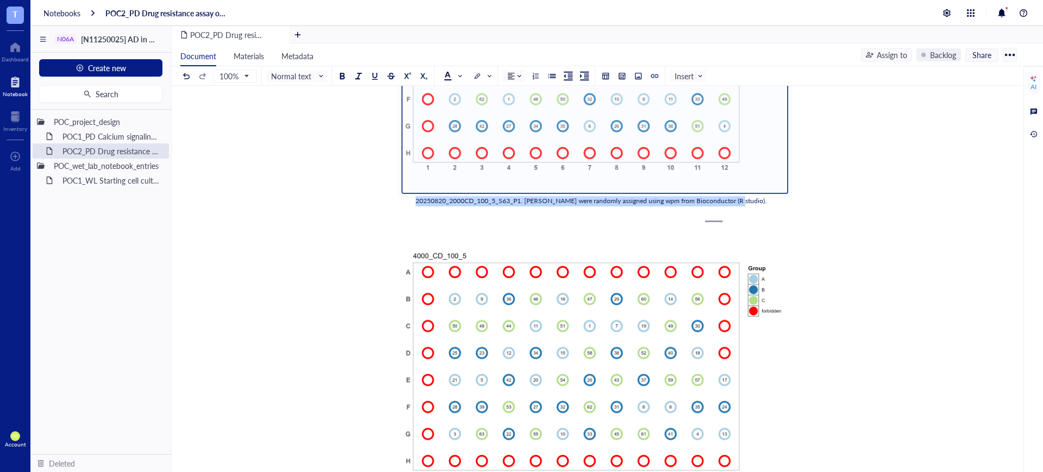
drag, startPoint x: 726, startPoint y: 217, endPoint x: 413, endPoint y: 215, distance: 312.9
click at [413, 206] on div "20250820_2000CD_100_5_S63_P1. [PERSON_NAME] were randomly assigned using wpm fr…" at bounding box center [594, 60] width 387 height 292
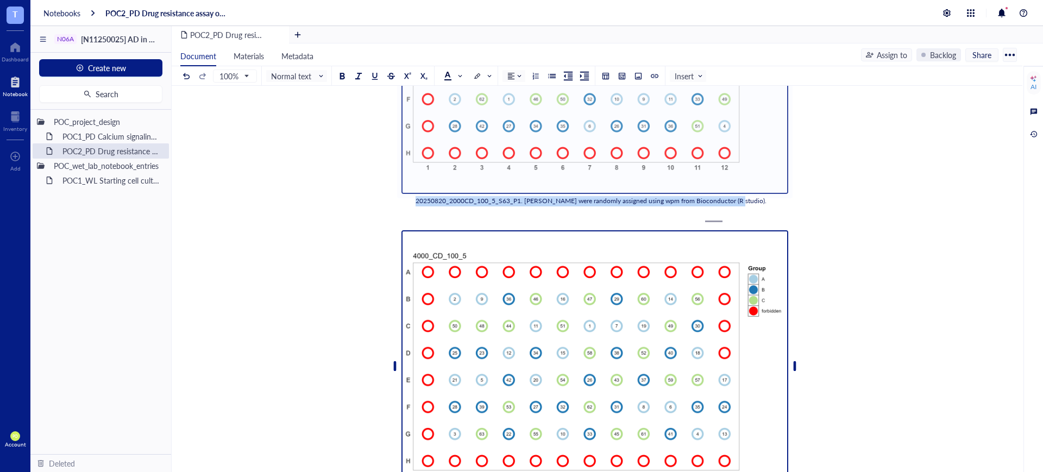
copy div "20250820_2000CD_100_5_S63_P1. [PERSON_NAME] were randomly assigned using wpm fr…"
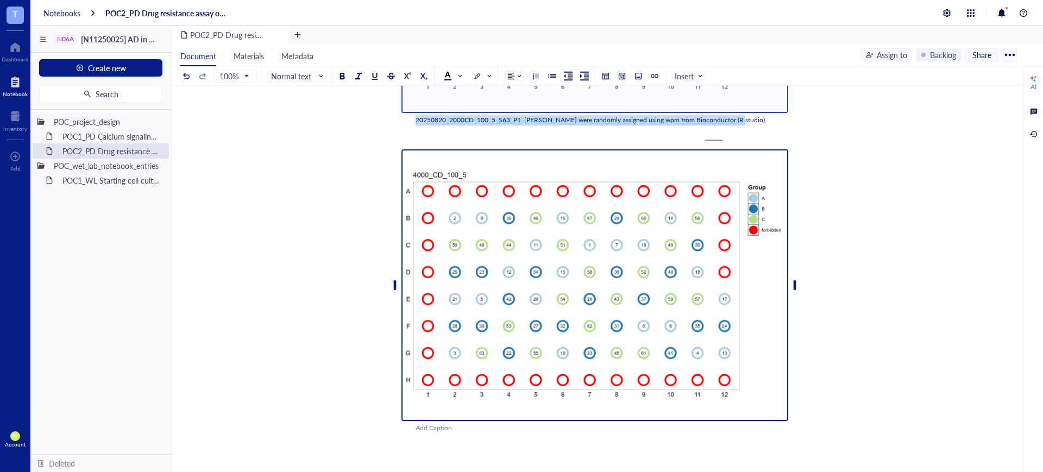
scroll to position [496, 0]
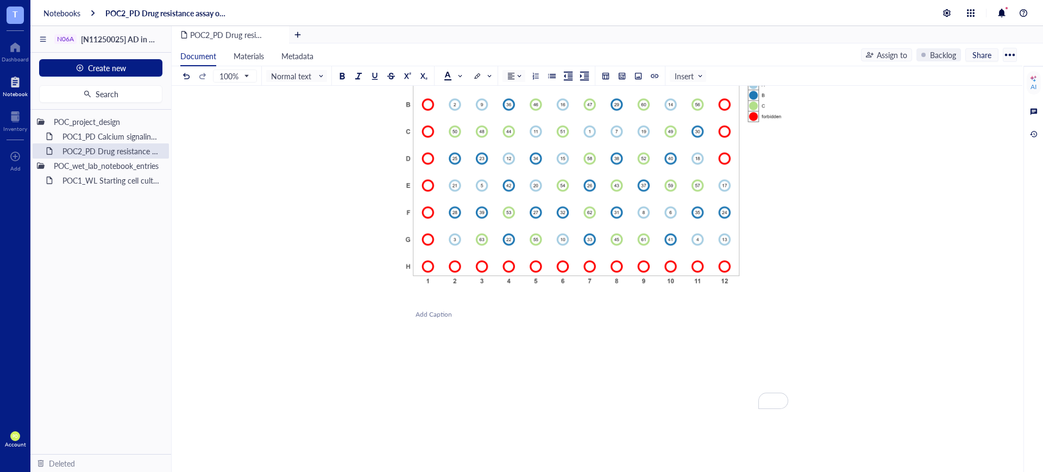
click at [428, 319] on div "Add Caption ﻿" at bounding box center [594, 173] width 387 height 292
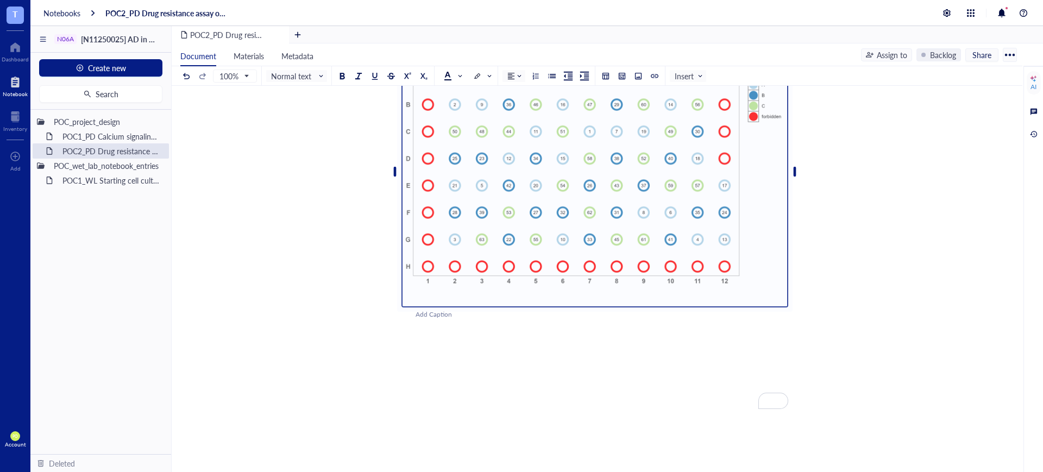
click at [419, 320] on div "Add Caption" at bounding box center [609, 315] width 387 height 10
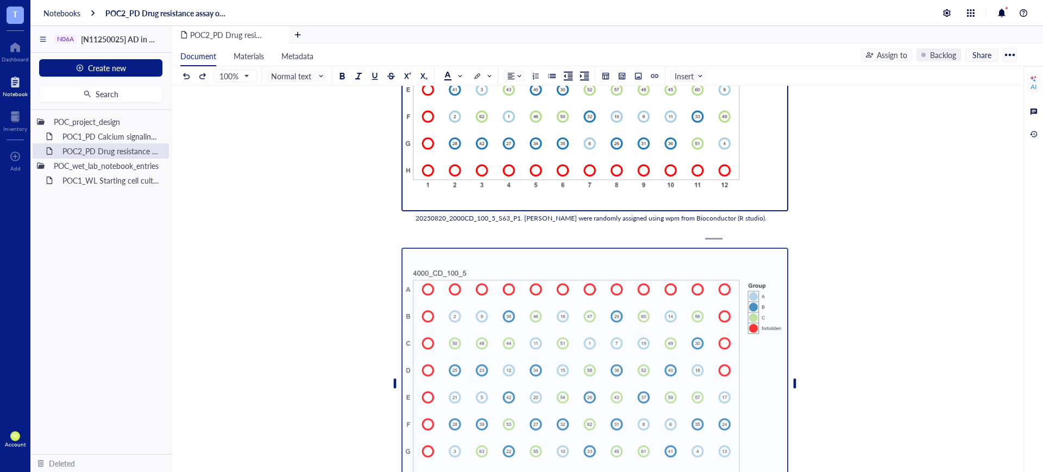
scroll to position [197, 0]
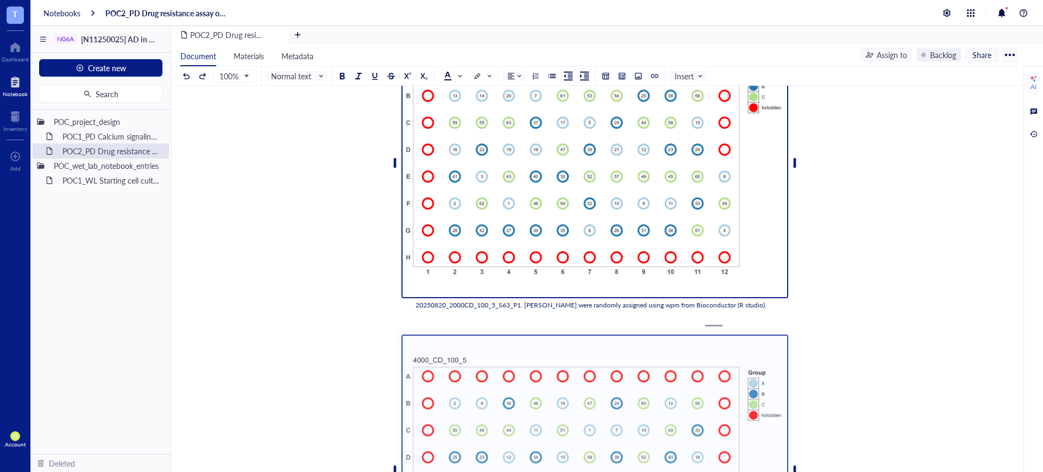
click at [645, 299] on img "To enrich screen reader interactions, please activate Accessibility in Grammarl…" at bounding box center [594, 163] width 387 height 272
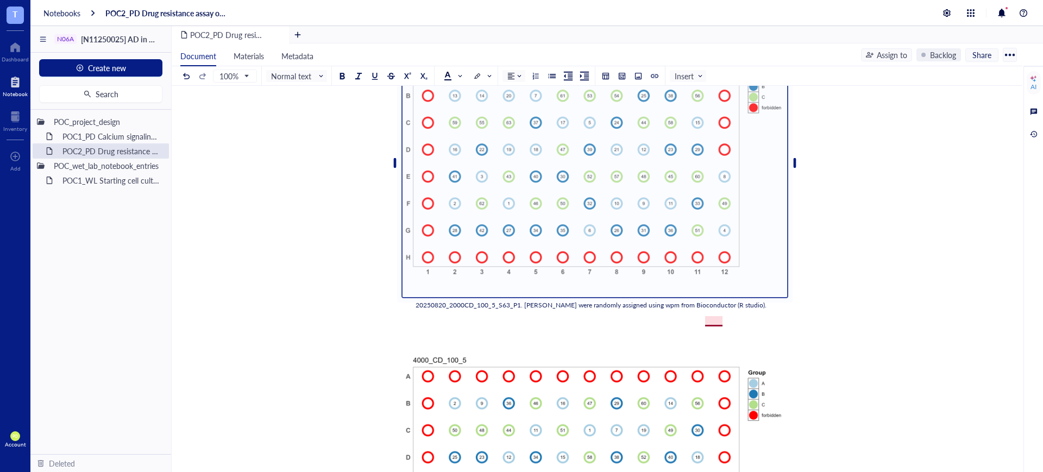
click at [722, 311] on div "20250820_2000CD_100_5_S63_P1. [PERSON_NAME] were randomly assigned using wpm fr…" at bounding box center [595, 305] width 358 height 10
drag, startPoint x: 729, startPoint y: 320, endPoint x: 416, endPoint y: 322, distance: 312.9
click at [416, 311] on div "20250820_2000CD_100_5_S63_P1. [PERSON_NAME] were randomly assigned using wpm fr…" at bounding box center [595, 305] width 358 height 10
copy span "20250820_2000CD_100_5_S63_P1. [PERSON_NAME] were randomly assigned using wpm fr…"
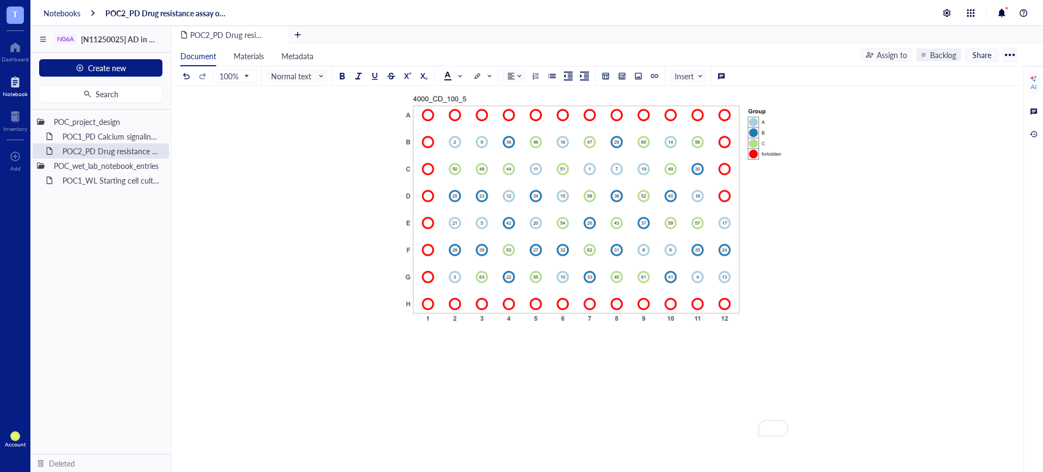
scroll to position [537, 0]
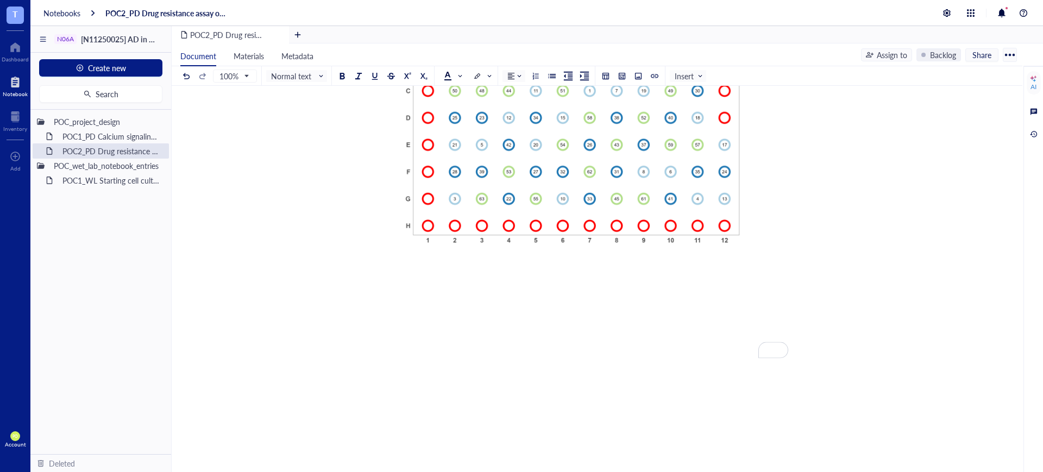
click at [431, 292] on div "To enrich screen reader interactions, please activate Accessibility in Grammarl…" at bounding box center [594, 298] width 387 height 54
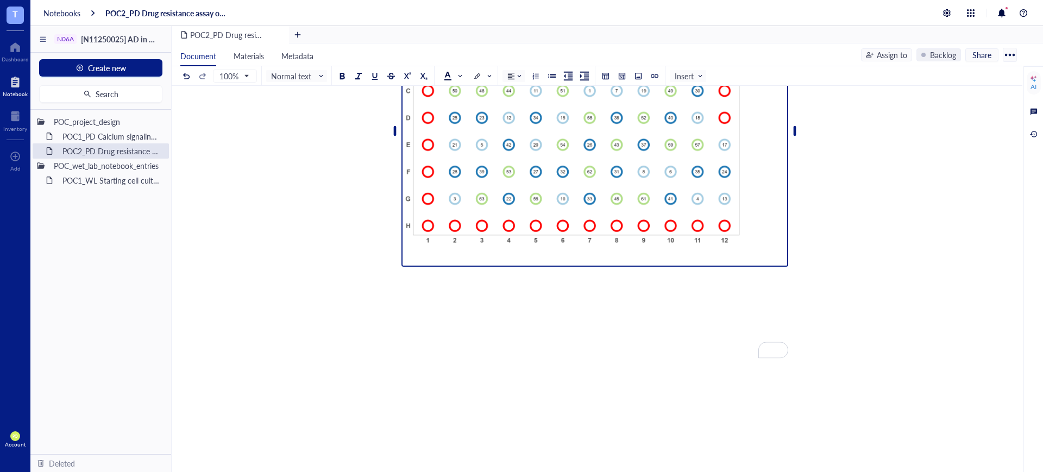
click at [448, 267] on img "To enrich screen reader interactions, please activate Accessibility in Grammarl…" at bounding box center [594, 131] width 387 height 272
click at [449, 267] on img "To enrich screen reader interactions, please activate Accessibility in Grammarl…" at bounding box center [594, 131] width 387 height 272
click at [489, 288] on div "To enrich screen reader interactions, please activate Accessibility in Grammarl…" at bounding box center [594, 298] width 387 height 54
click at [476, 267] on img "To enrich screen reader interactions, please activate Accessibility in Grammarl…" at bounding box center [594, 131] width 387 height 272
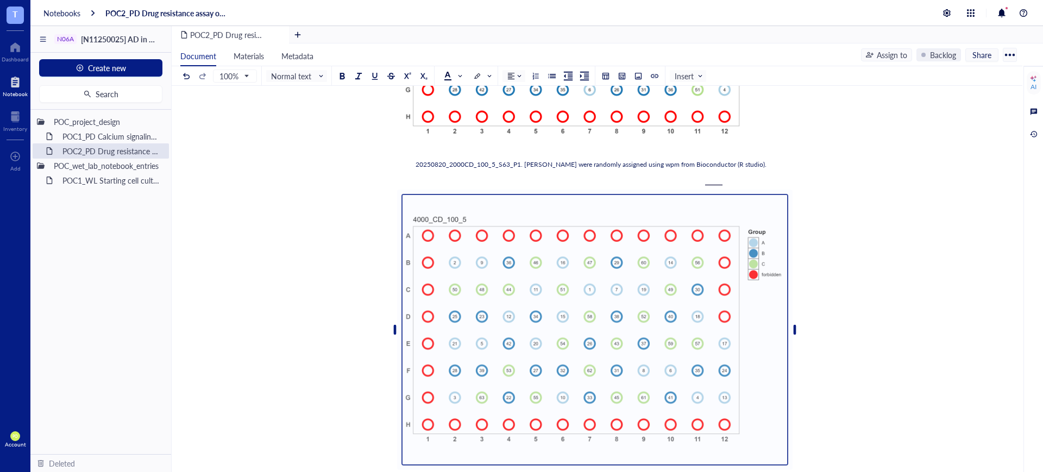
scroll to position [310, 0]
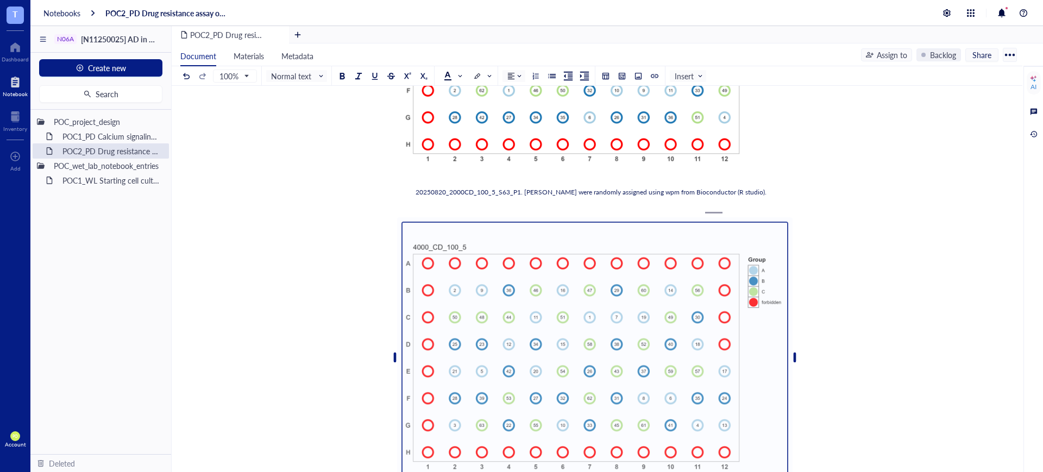
click at [503, 316] on img "To enrich screen reader interactions, please activate Accessibility in Grammarl…" at bounding box center [594, 358] width 387 height 272
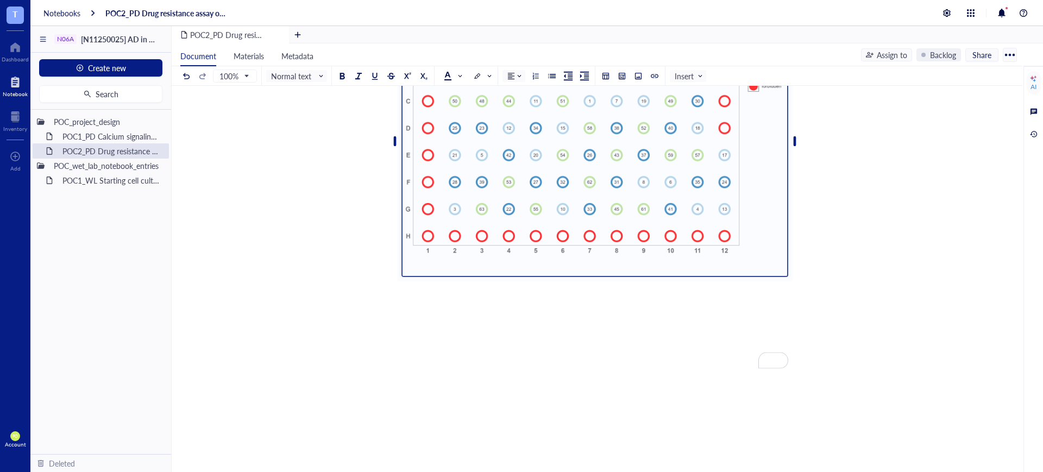
scroll to position [537, 0]
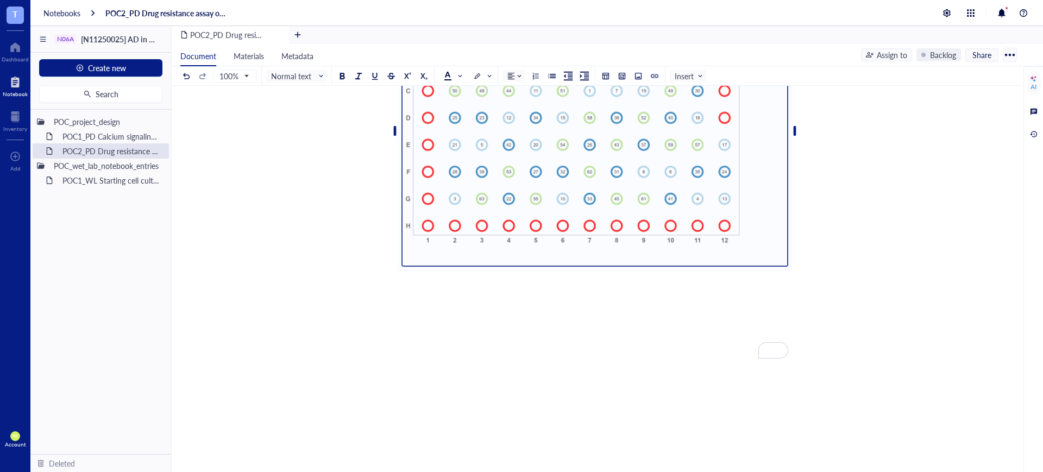
click at [458, 291] on div "To enrich screen reader interactions, please activate Accessibility in Grammarl…" at bounding box center [594, 298] width 387 height 54
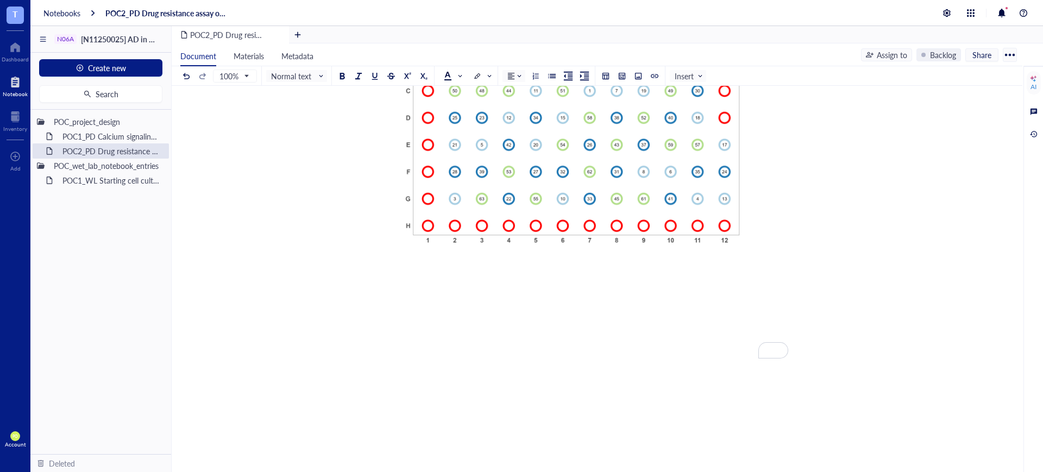
click at [432, 286] on div "To enrich screen reader interactions, please activate Accessibility in Grammarl…" at bounding box center [594, 298] width 387 height 54
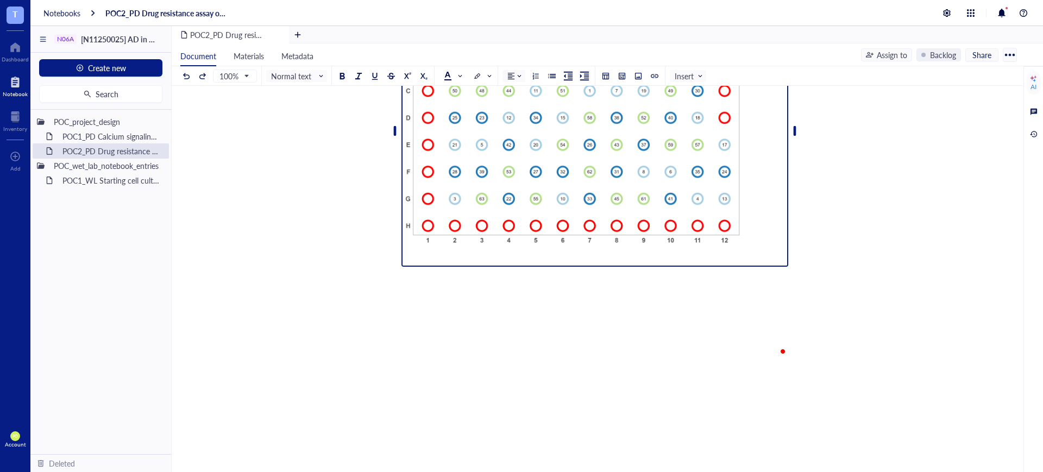
scroll to position [48, 0]
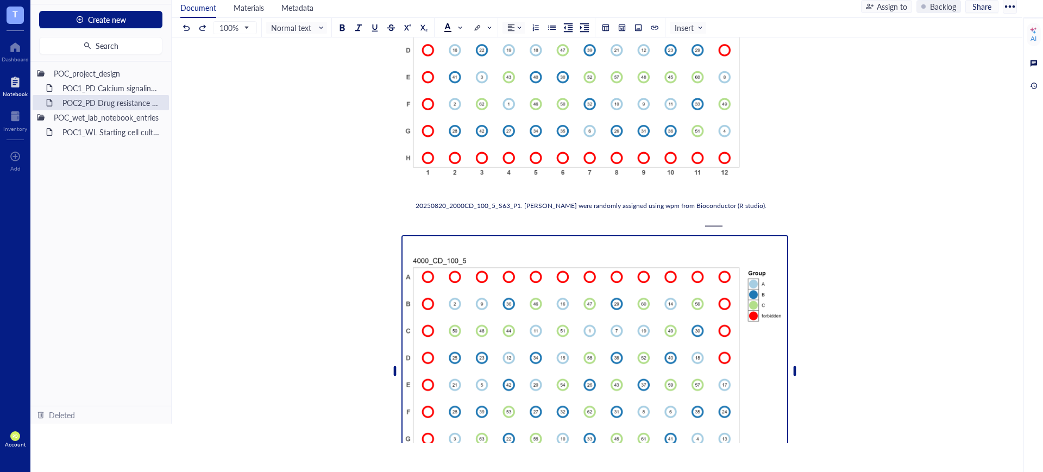
click at [534, 311] on img "To enrich screen reader interactions, please activate Accessibility in Grammarl…" at bounding box center [594, 371] width 387 height 272
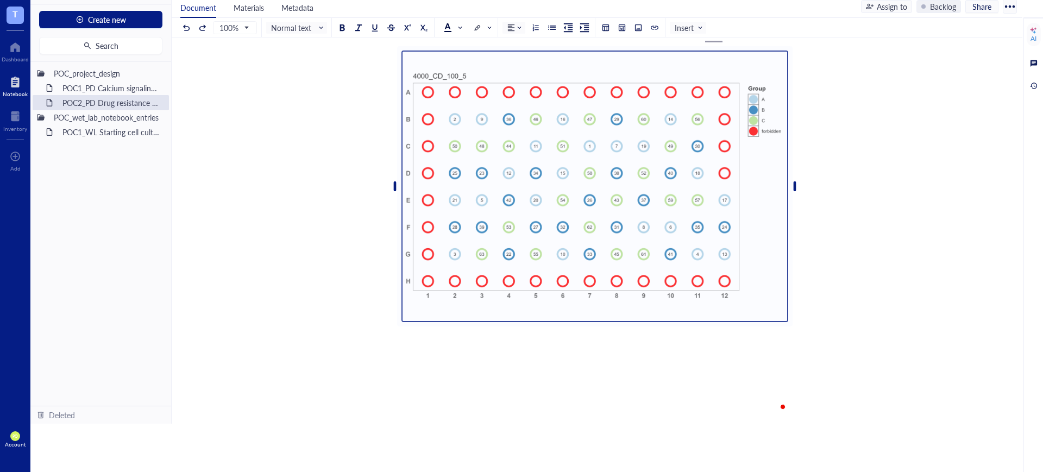
scroll to position [424, 0]
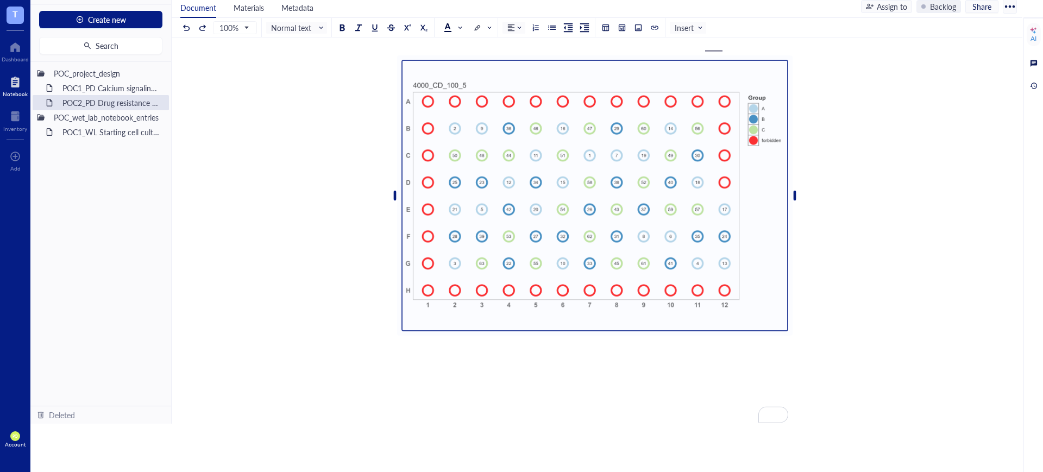
click at [517, 262] on img "To enrich screen reader interactions, please activate Accessibility in Grammarl…" at bounding box center [594, 196] width 387 height 272
click at [497, 331] on img "To enrich screen reader interactions, please activate Accessibility in Grammarl…" at bounding box center [594, 196] width 387 height 272
click at [610, 257] on img "To enrich screen reader interactions, please activate Accessibility in Grammarl…" at bounding box center [594, 196] width 387 height 272
drag, startPoint x: 794, startPoint y: 211, endPoint x: 853, endPoint y: 274, distance: 86.5
click at [955, 320] on div "POC2_PD Drug resistance assay on N06A library POC2_PD Drug resistance assay on …" at bounding box center [595, 121] width 846 height 963
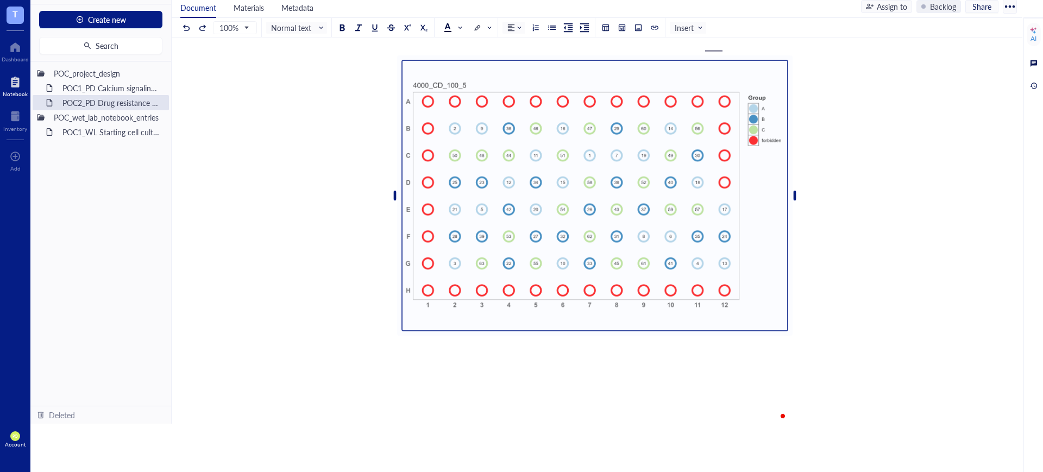
click at [501, 295] on img "To enrich screen reader interactions, please activate Accessibility in Grammarl…" at bounding box center [594, 196] width 387 height 272
click at [519, 349] on div "﻿ Plating using 60 inner [PERSON_NAME] (only VORT, PARA, SERT) For both 2000-ce…" at bounding box center [594, 141] width 387 height 923
click at [515, 353] on div "To enrich screen reader interactions, please activate Accessibility in Grammarl…" at bounding box center [594, 363] width 387 height 54
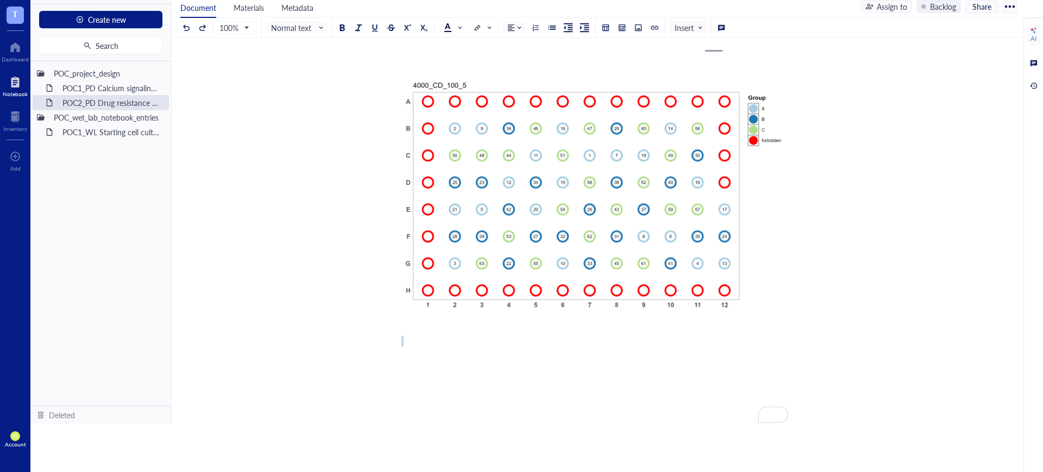
click at [515, 353] on div "To enrich screen reader interactions, please activate Accessibility in Grammarl…" at bounding box center [594, 363] width 387 height 54
click at [481, 353] on div "To enrich screen reader interactions, please activate Accessibility in Grammarl…" at bounding box center [594, 363] width 387 height 54
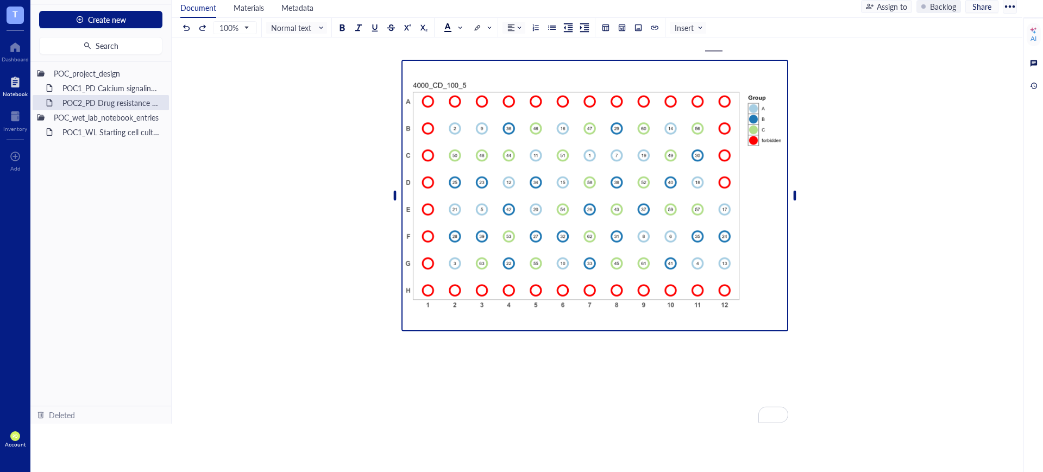
click at [474, 312] on img "To enrich screen reader interactions, please activate Accessibility in Grammarl…" at bounding box center [594, 196] width 387 height 272
click at [473, 331] on img "To enrich screen reader interactions, please activate Accessibility in Grammarl…" at bounding box center [594, 196] width 387 height 272
click at [699, 34] on span at bounding box center [690, 28] width 31 height 16
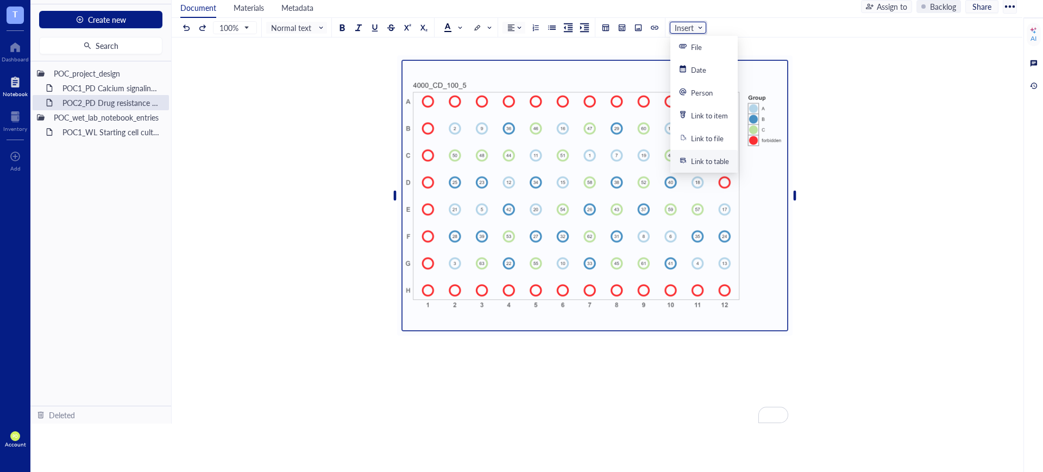
click at [602, 313] on img "To enrich screen reader interactions, please activate Accessibility in Grammarl…" at bounding box center [594, 196] width 387 height 272
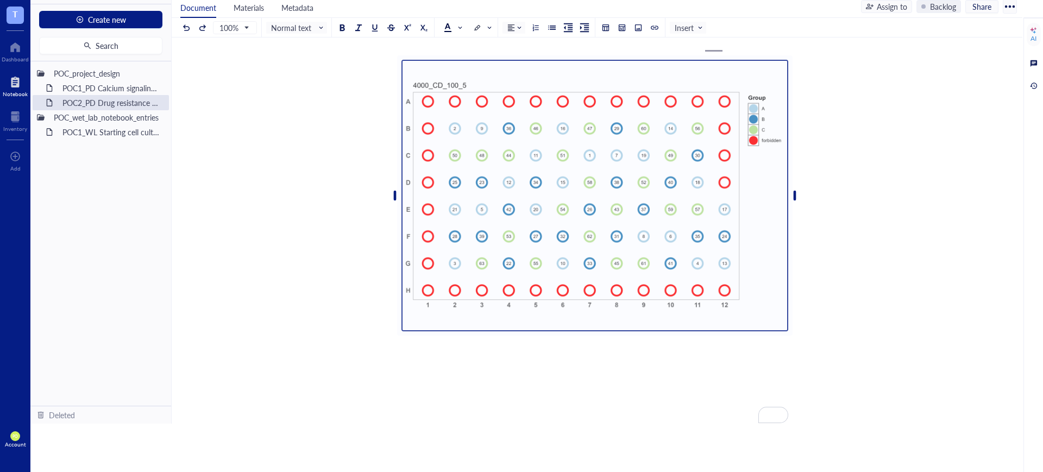
click at [448, 349] on div "﻿ Plating using 60 inner [PERSON_NAME] (only VORT, PARA, SERT) For both 2000-ce…" at bounding box center [594, 141] width 387 height 923
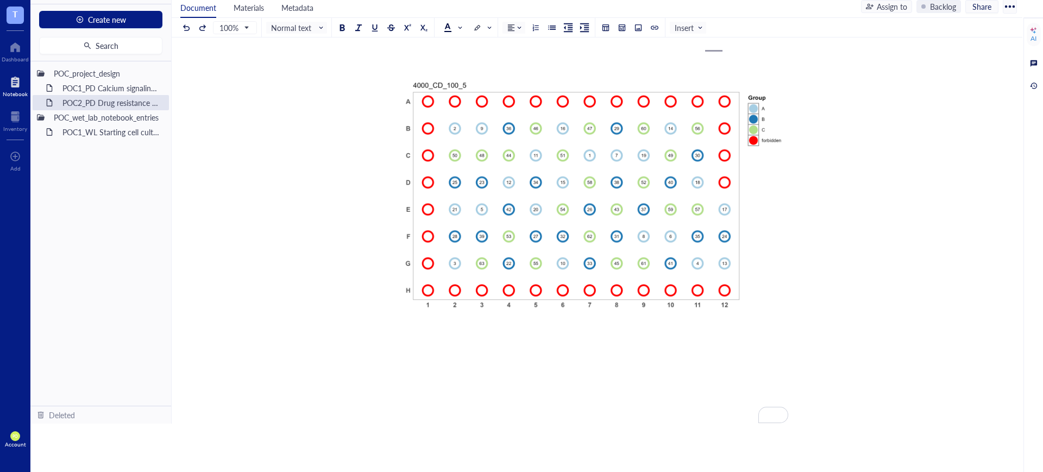
click at [450, 351] on div "To enrich screen reader interactions, please activate Accessibility in Grammarl…" at bounding box center [594, 363] width 387 height 54
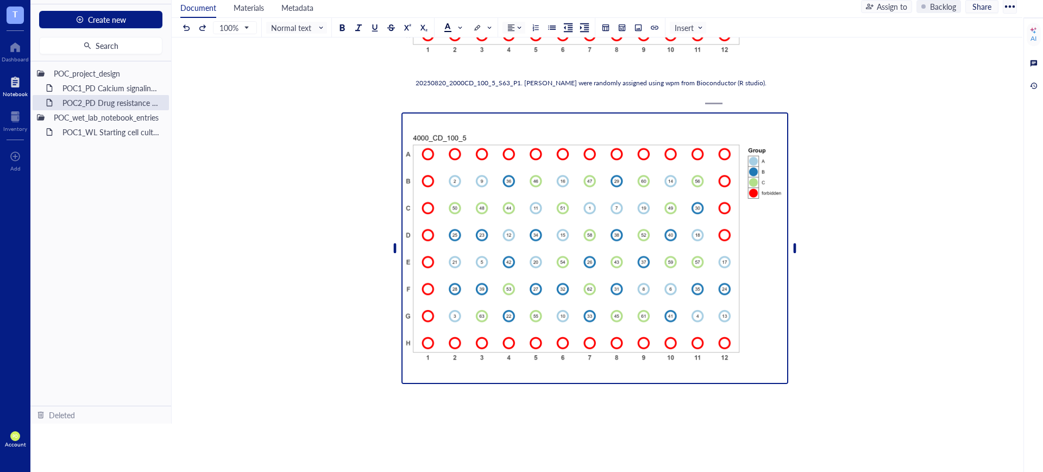
scroll to position [410, 0]
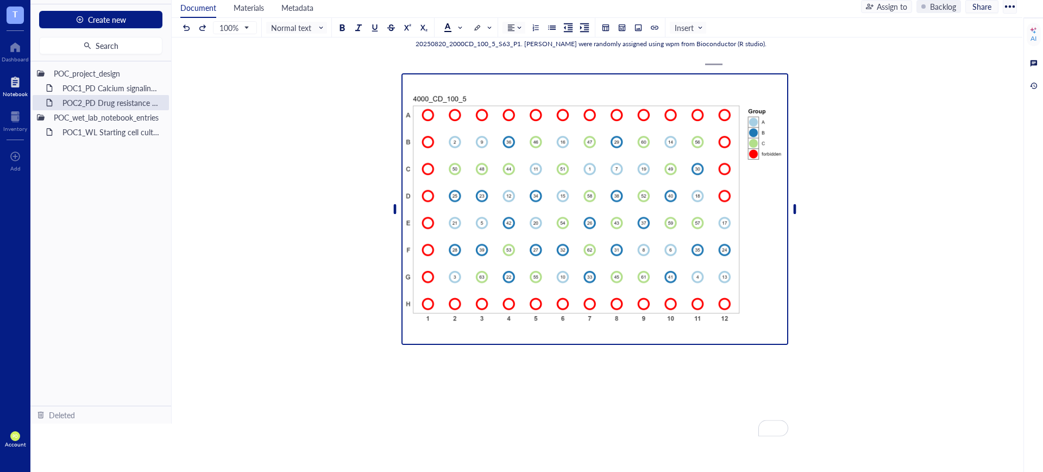
click at [539, 107] on img "To enrich screen reader interactions, please activate Accessibility in Grammarl…" at bounding box center [594, 209] width 387 height 272
click at [490, 193] on img "To enrich screen reader interactions, please activate Accessibility in Grammarl…" at bounding box center [594, 209] width 387 height 272
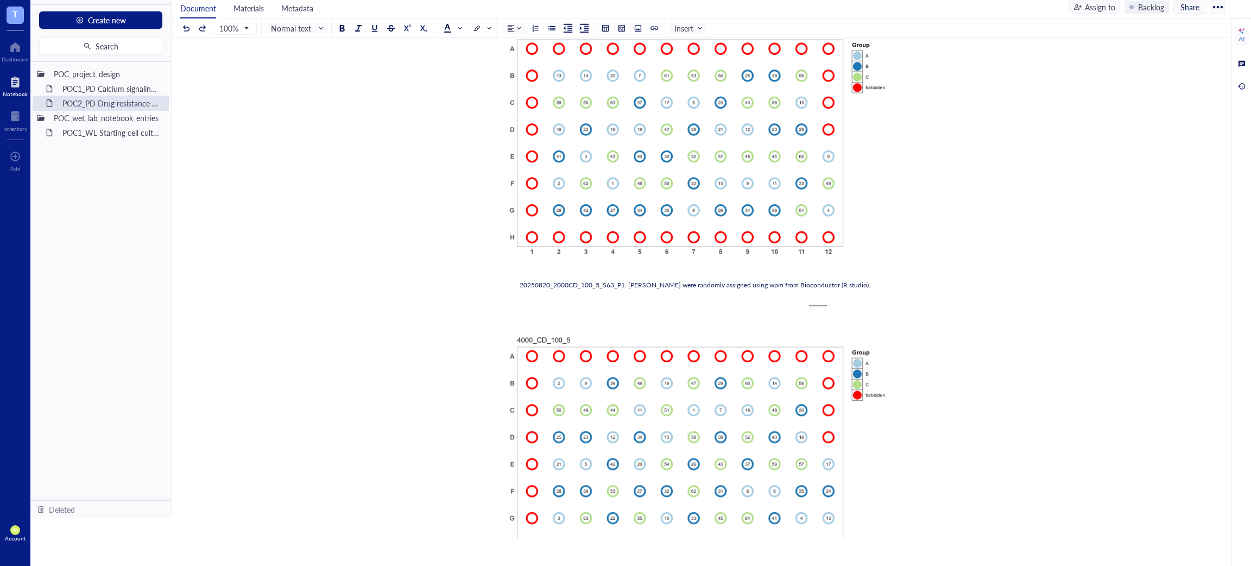
scroll to position [441, 0]
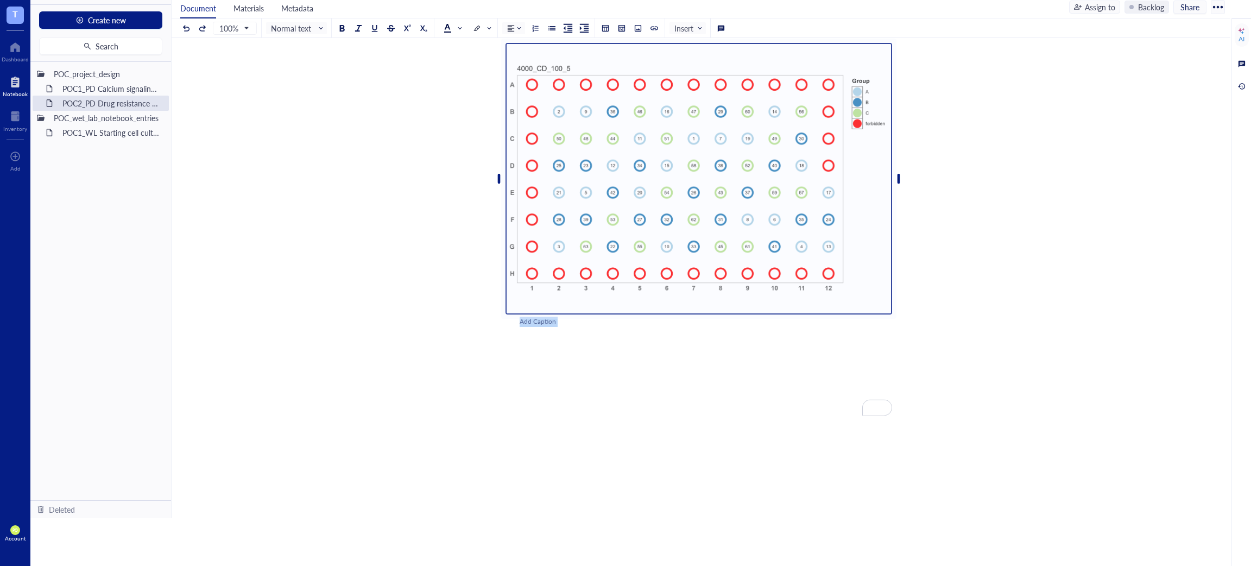
click at [553, 327] on div "Add Caption" at bounding box center [713, 322] width 387 height 10
click at [543, 327] on div "﻿" at bounding box center [699, 322] width 358 height 10
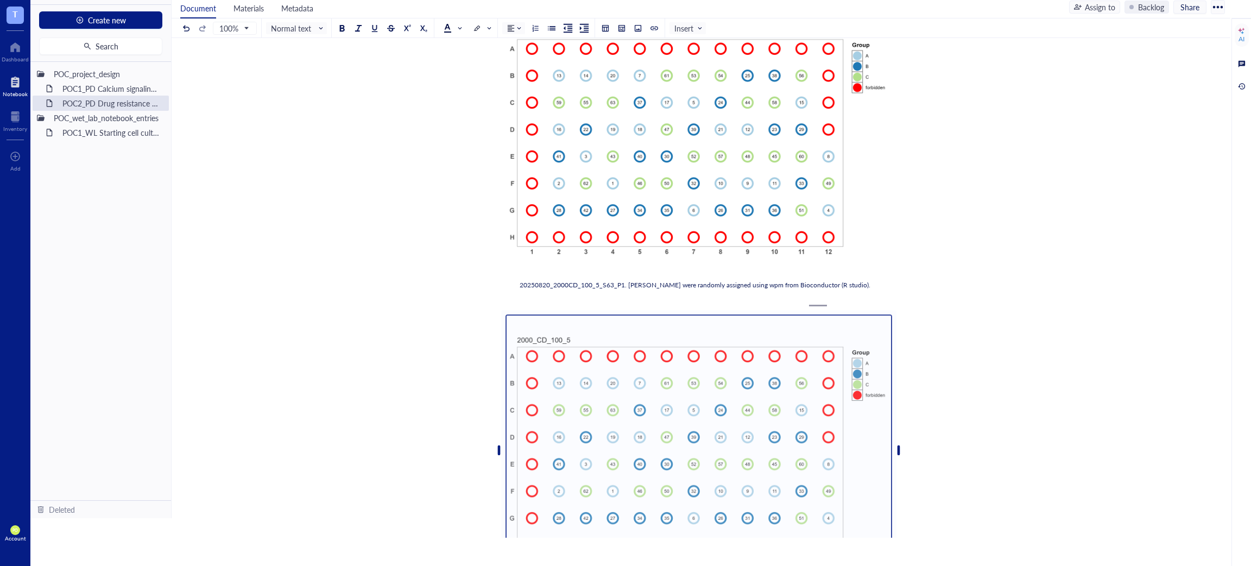
scroll to position [305, 0]
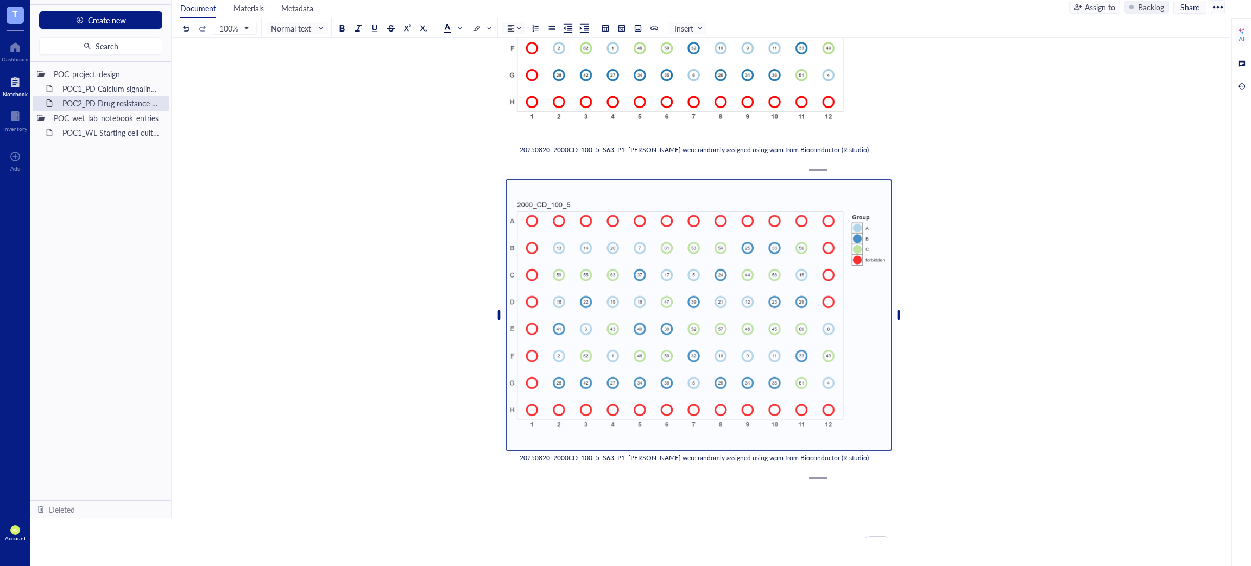
click at [558, 462] on span "20250820_2000CD_100_5_S63_P1. [PERSON_NAME] were randomly assigned using wpm fr…" at bounding box center [695, 457] width 351 height 9
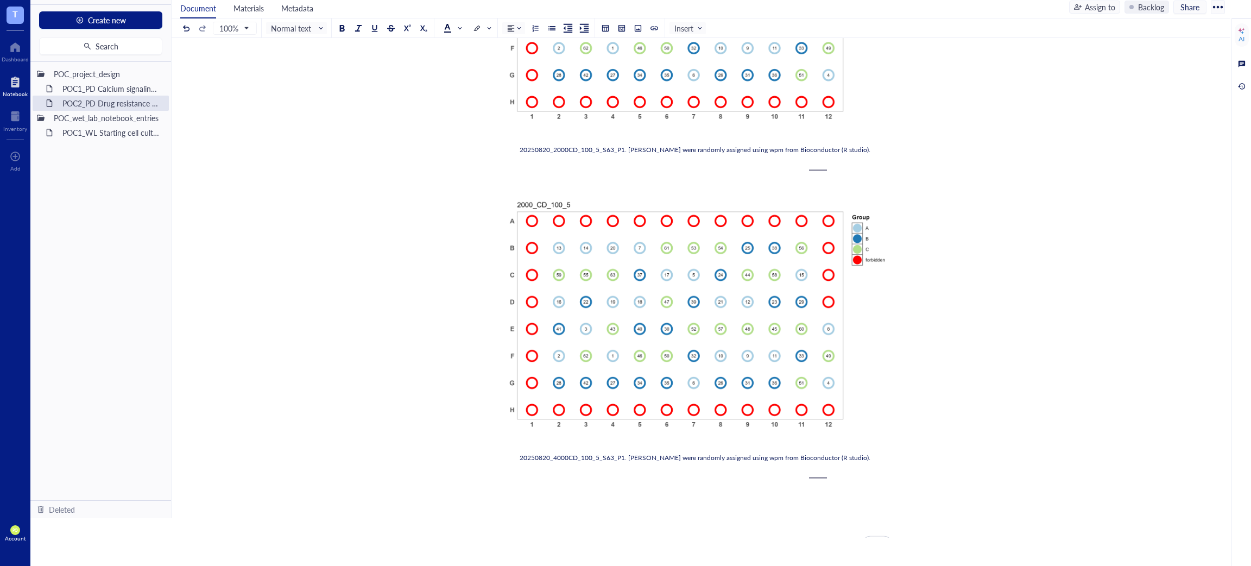
click at [666, 471] on div "To enrich screen reader interactions, please activate Accessibility in Grammarl…" at bounding box center [699, 492] width 387 height 54
click at [816, 463] on div "20250820_4000CD_100_5_S63_P1. [PERSON_NAME] were randomly assigned using wpm fr…" at bounding box center [699, 458] width 358 height 10
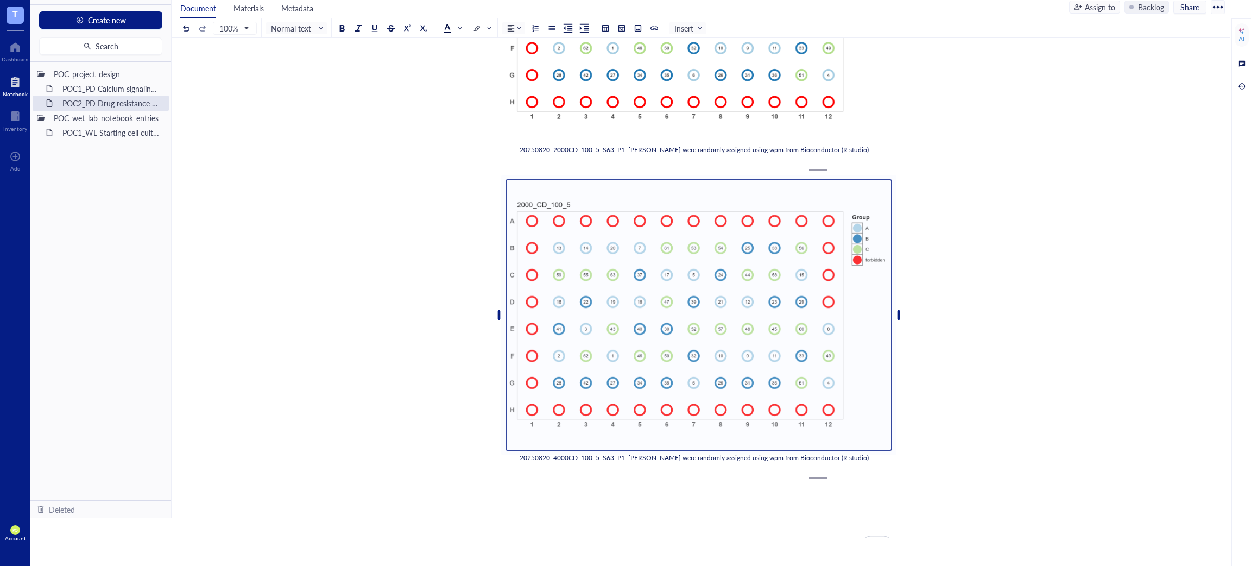
click at [905, 471] on div "POC2_PD Drug resistance assay on N06A library POC2_PD Drug resistance assay on …" at bounding box center [699, 245] width 1055 height 973
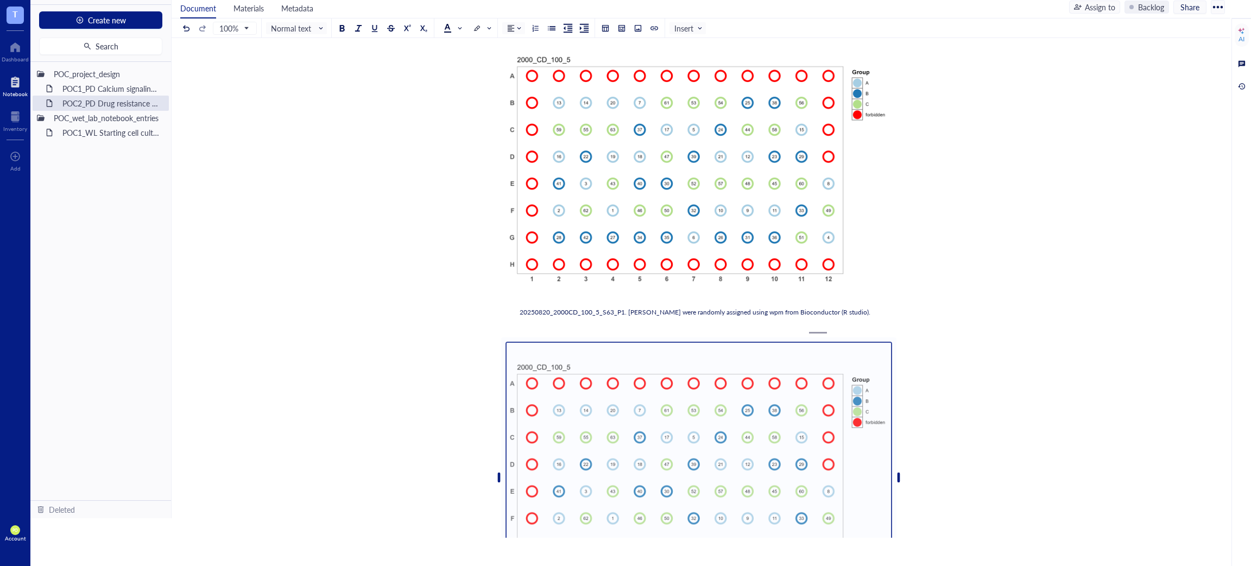
scroll to position [34, 0]
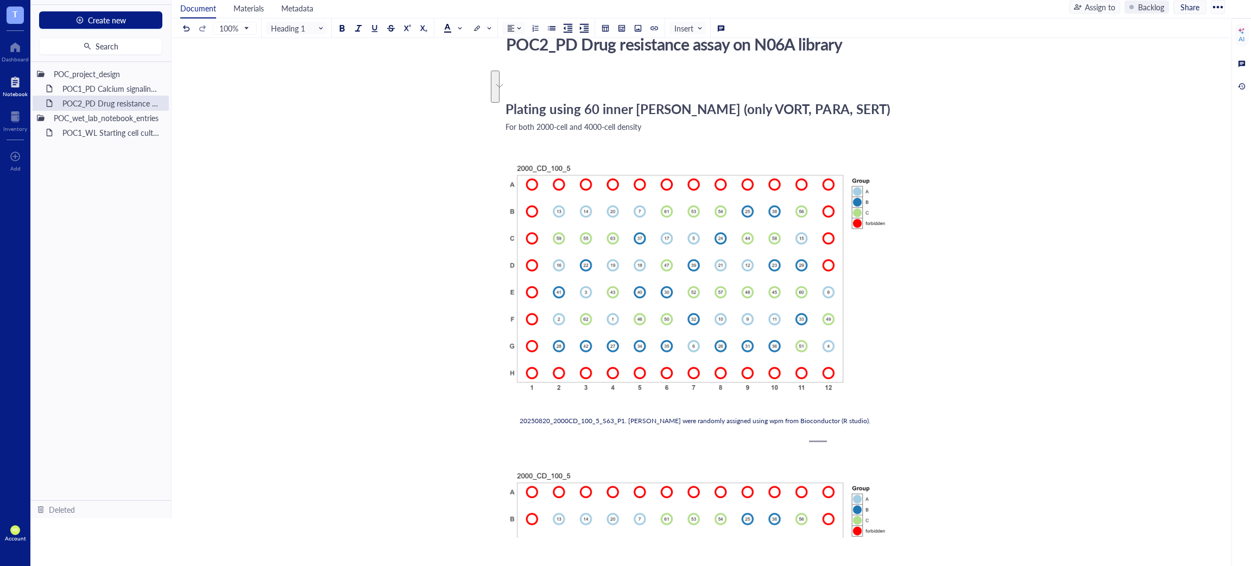
drag, startPoint x: 664, startPoint y: 145, endPoint x: 493, endPoint y: 126, distance: 172.1
click at [493, 126] on div "POC2_PD Drug resistance assay on N06A library POC2_PD Drug resistance assay on …" at bounding box center [699, 516] width 1055 height 973
copy div "Plating using 60 inner [PERSON_NAME] (only VORT, PARA, SERT) For both 2000-cell…"
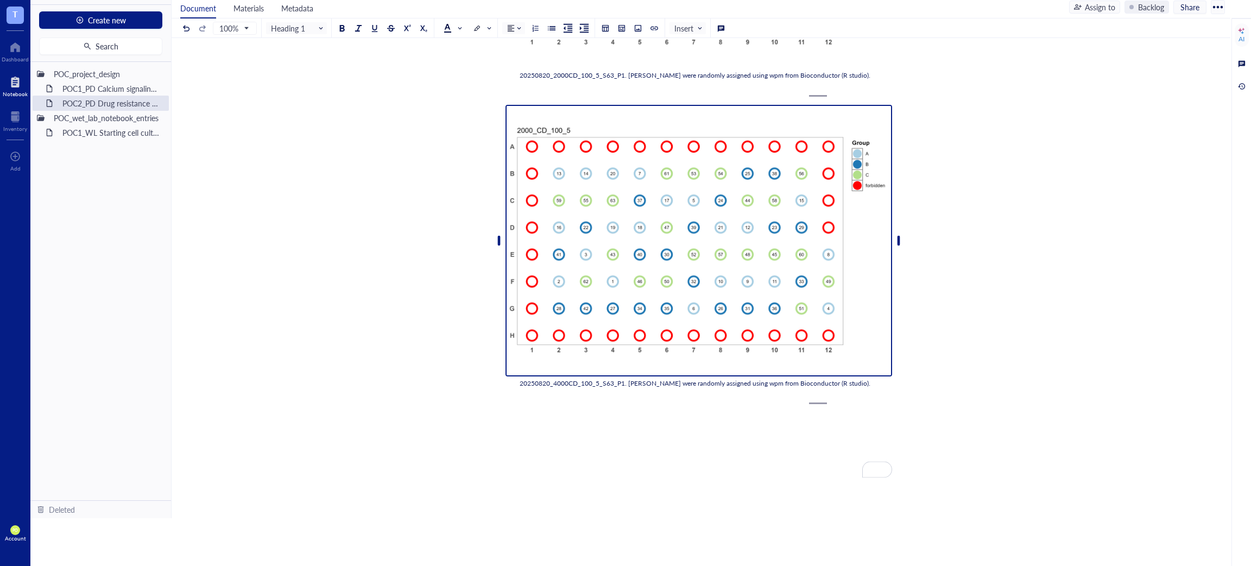
scroll to position [514, 0]
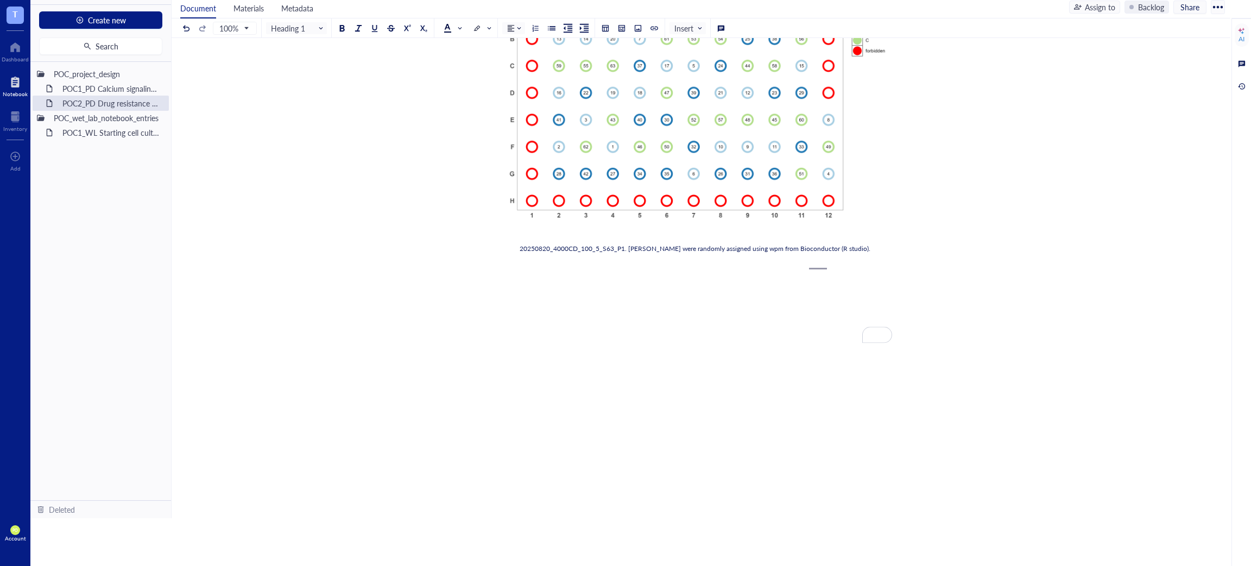
click at [539, 311] on div "To enrich screen reader interactions, please activate Accessibility in Grammarl…" at bounding box center [699, 283] width 387 height 54
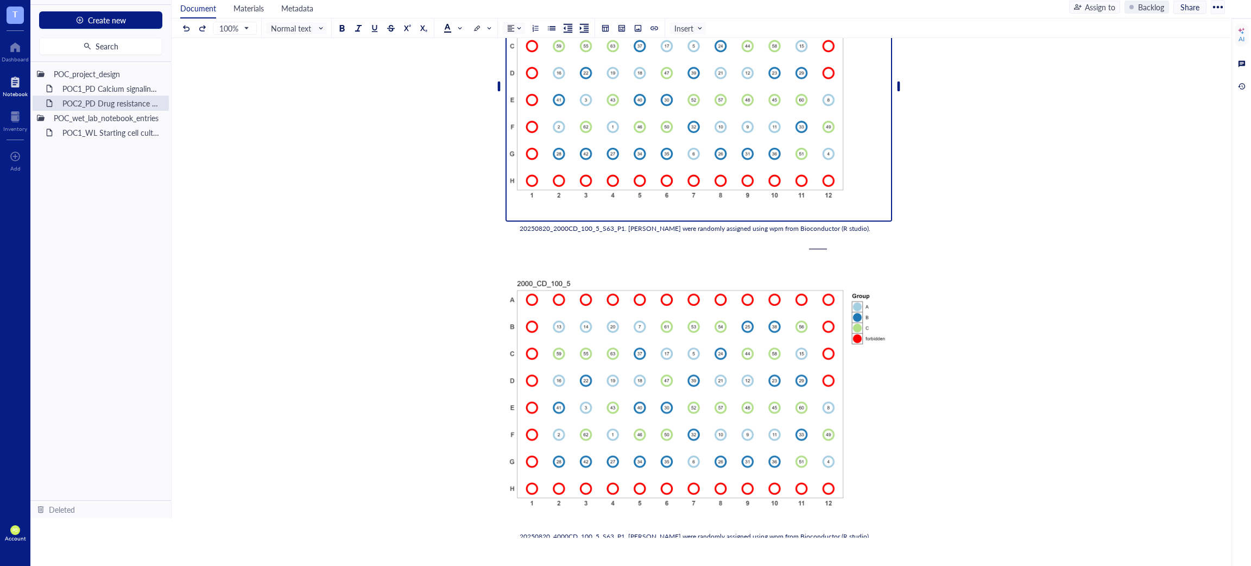
scroll to position [91, 0]
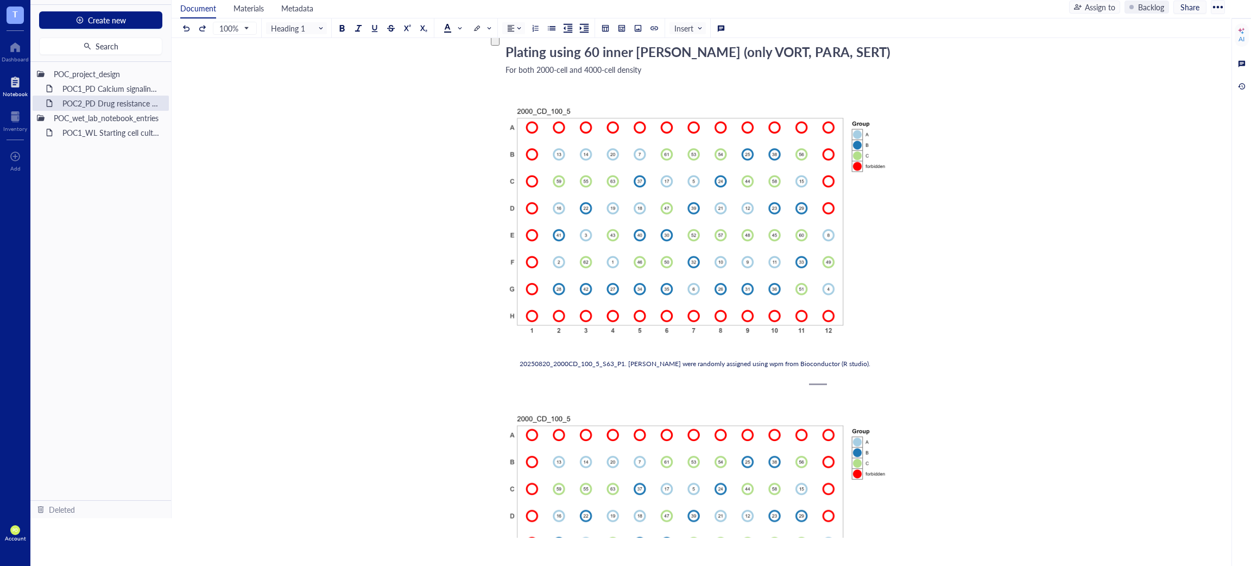
drag, startPoint x: 670, startPoint y: 87, endPoint x: 494, endPoint y: 60, distance: 178.1
click at [494, 60] on div "POC2_PD Drug resistance assay on N06A library POC2_PD Drug resistance assay on …" at bounding box center [699, 459] width 1055 height 973
copy div "Plating using 60 inner [PERSON_NAME] (only VORT, PARA, SERT) For both 2000-cell…"
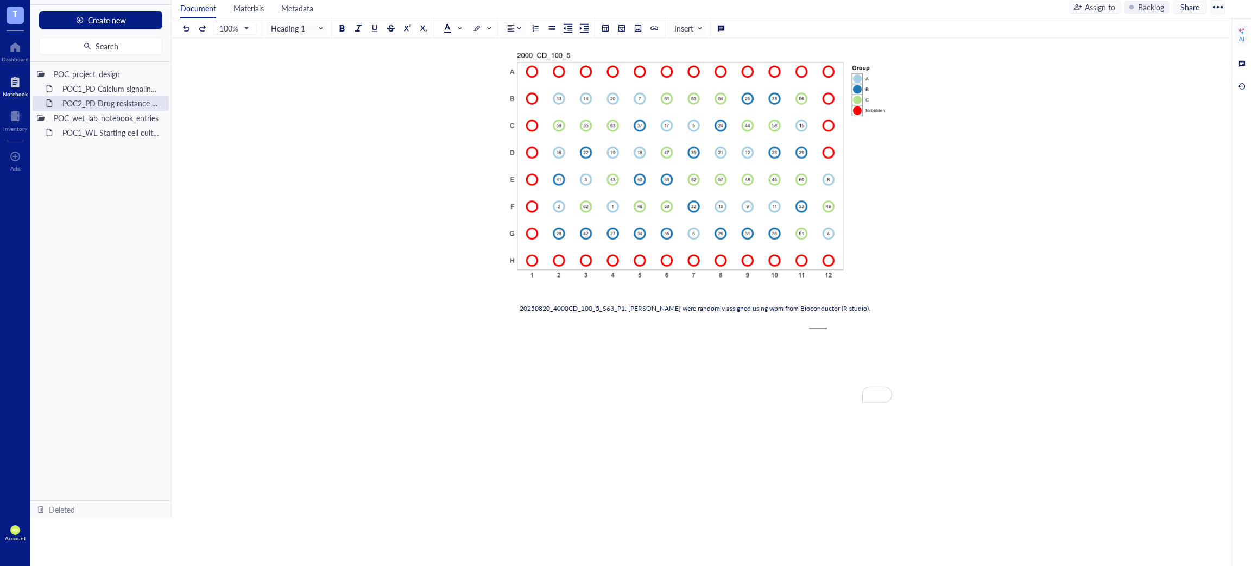
scroll to position [498, 0]
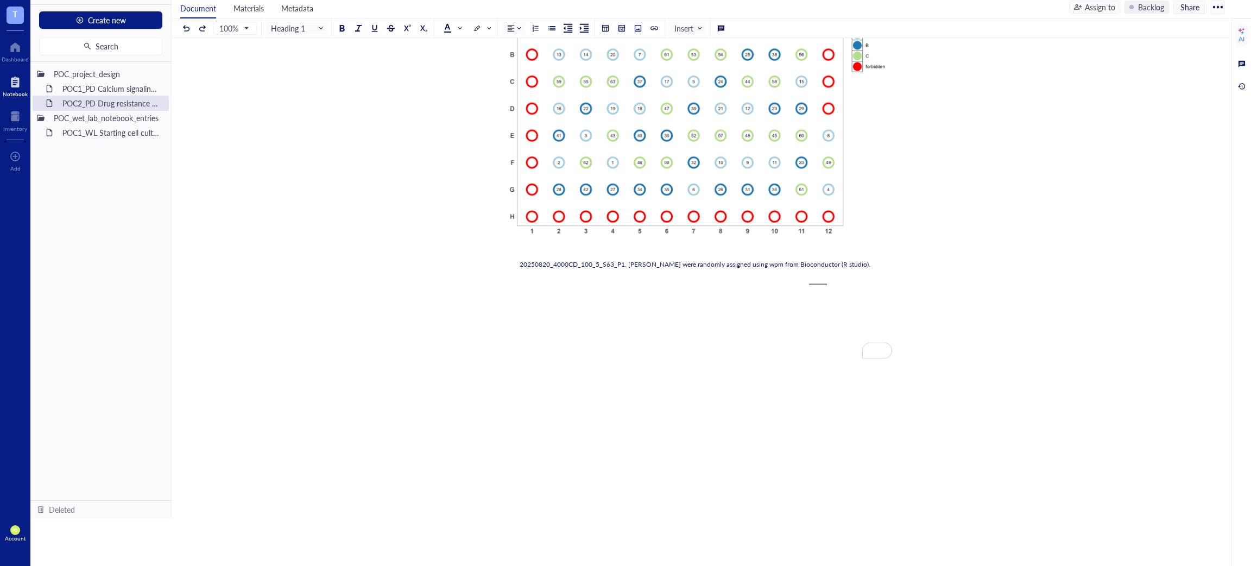
click at [519, 306] on div "To enrich screen reader interactions, please activate Accessibility in Grammarl…" at bounding box center [699, 299] width 387 height 54
click at [683, 283] on div "Plating using 60 inner [PERSON_NAME] (only VORT, PARA, SERT) For both 2000-cell…" at bounding box center [699, 277] width 387 height 11
click at [682, 283] on span "Plating using 60 inner [PERSON_NAME] (only VORT, PARA, SERT) For both 2000-cell…" at bounding box center [685, 277] width 358 height 11
drag, startPoint x: 687, startPoint y: 301, endPoint x: 490, endPoint y: 299, distance: 196.6
click at [490, 299] on div "POC2_PD Drug resistance assay on N06A library POC2_PD Drug resistance assay on …" at bounding box center [699, 38] width 1055 height 945
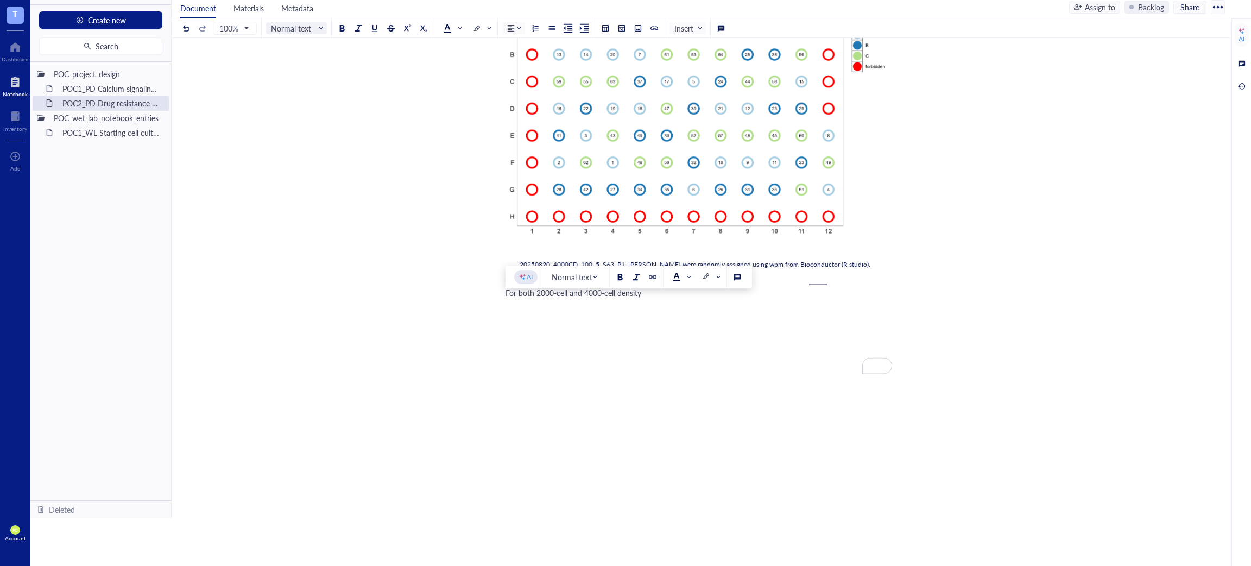
click at [321, 23] on span "Normal text" at bounding box center [297, 28] width 53 height 10
click at [317, 64] on div "Heading 1" at bounding box center [300, 70] width 51 height 13
click at [646, 334] on div "﻿ Plating using 60 inner [PERSON_NAME] (only VORT, PARA, SERT) For both 2000-ce…" at bounding box center [699, 67] width 387 height 922
drag, startPoint x: 598, startPoint y: 322, endPoint x: 583, endPoint y: 324, distance: 15.4
click at [583, 302] on span "Plating using 60 inner [PERSON_NAME] (only VORT, PARA, SERT)" at bounding box center [698, 293] width 385 height 18
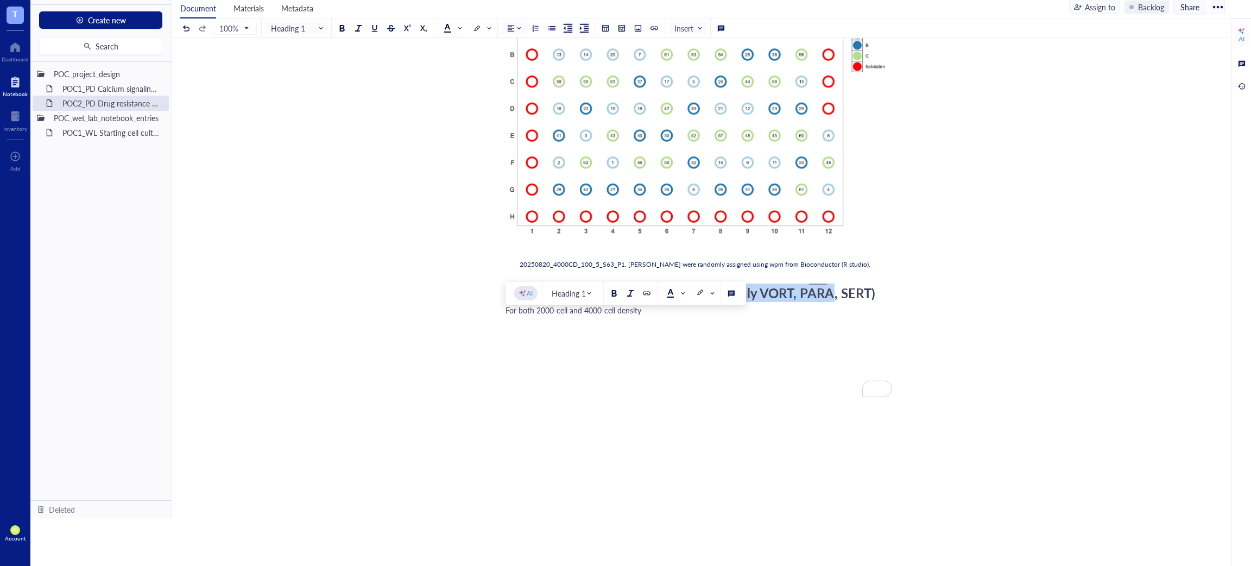
drag, startPoint x: 813, startPoint y: 320, endPoint x: 585, endPoint y: 324, distance: 228.2
click at [585, 301] on div "Plating using inner [PERSON_NAME] (only VORT, PARA, SERT)" at bounding box center [699, 293] width 387 height 16
click at [673, 331] on div "For both 2000-cell and 4000-cell density" at bounding box center [699, 325] width 387 height 11
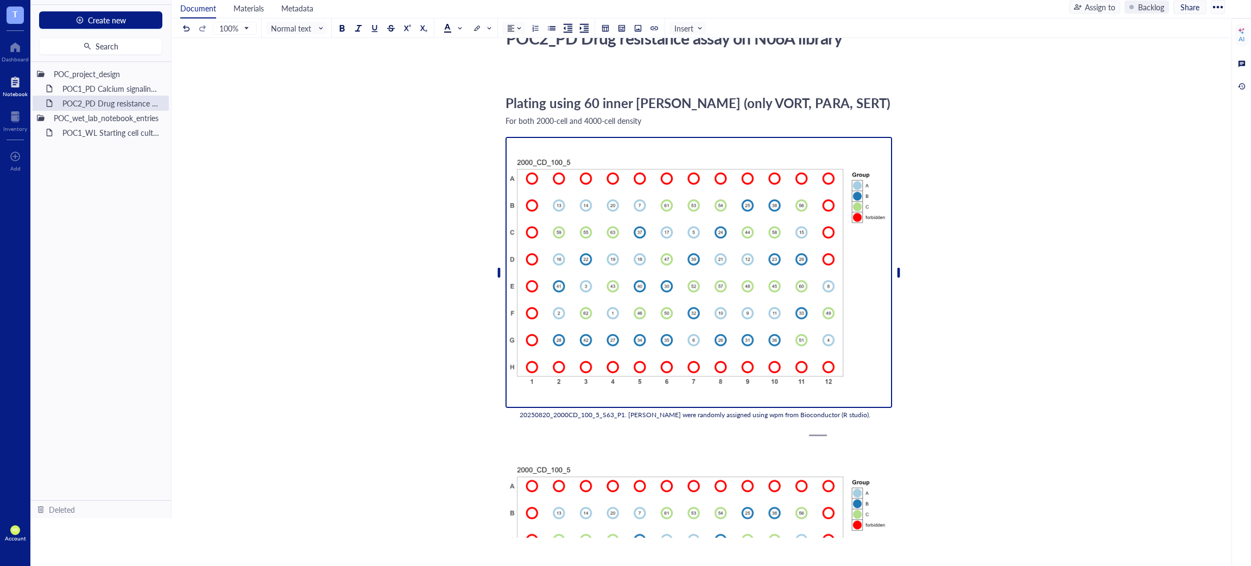
scroll to position [0, 0]
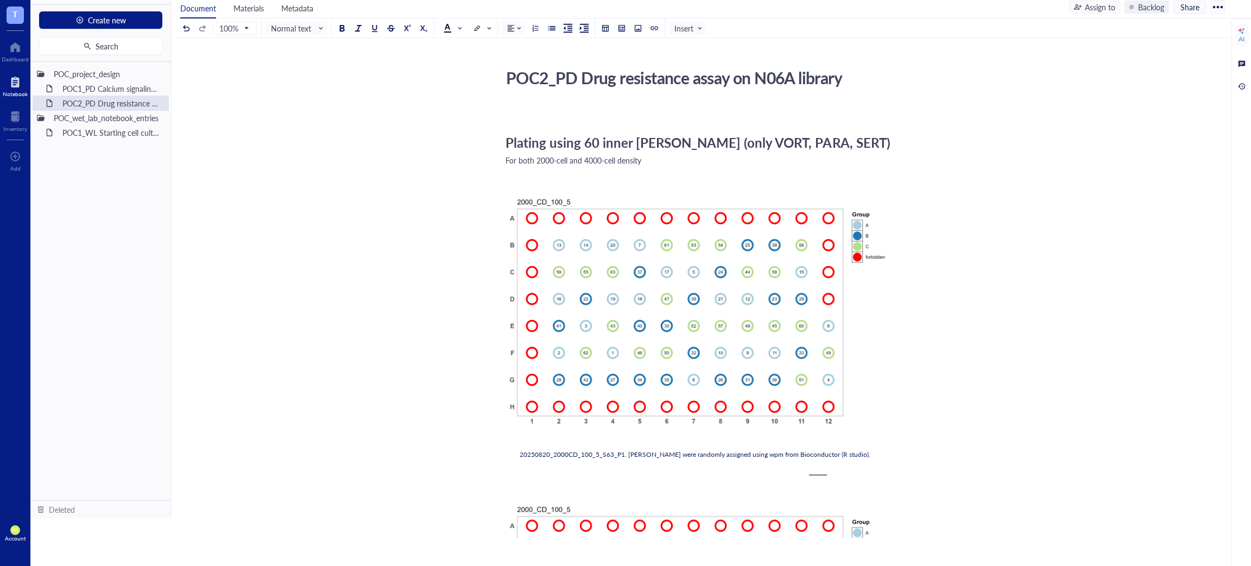
click at [644, 166] on div "For both 2000-cell and 4000-cell density" at bounding box center [699, 160] width 387 height 11
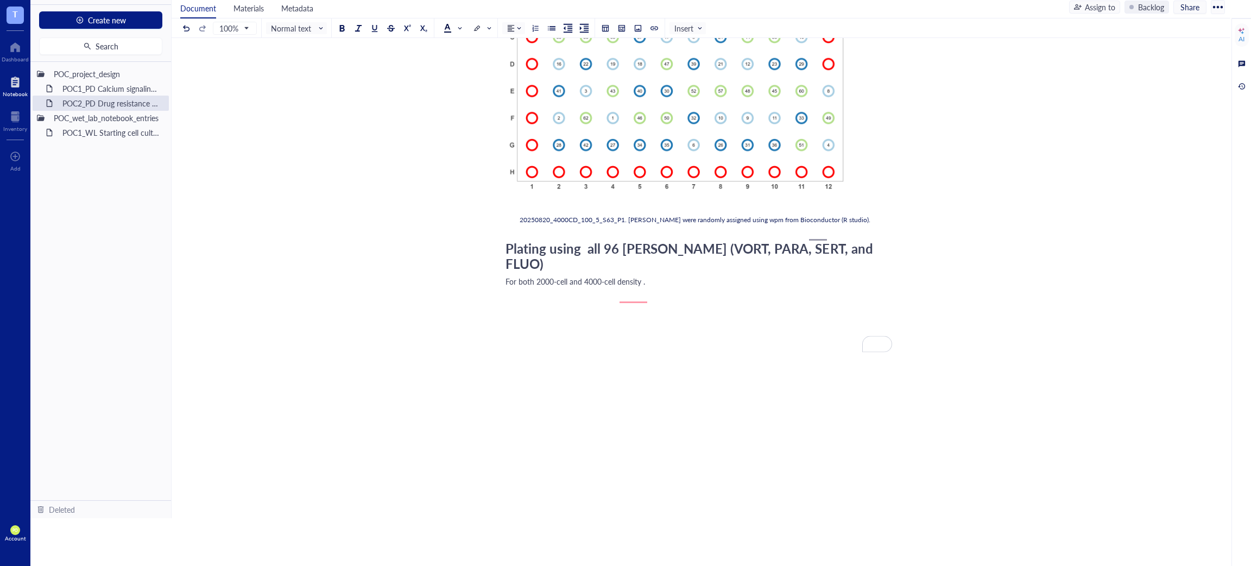
click at [700, 287] on div "For both 2000-cell and 4000-cell density ." at bounding box center [699, 281] width 387 height 11
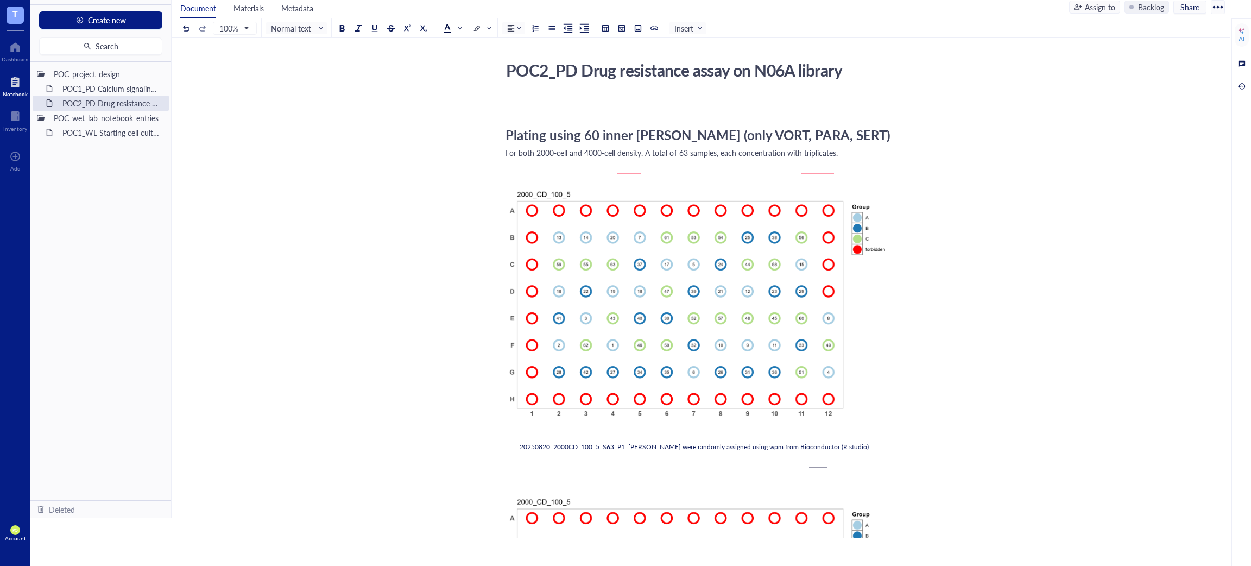
scroll to position [0, 0]
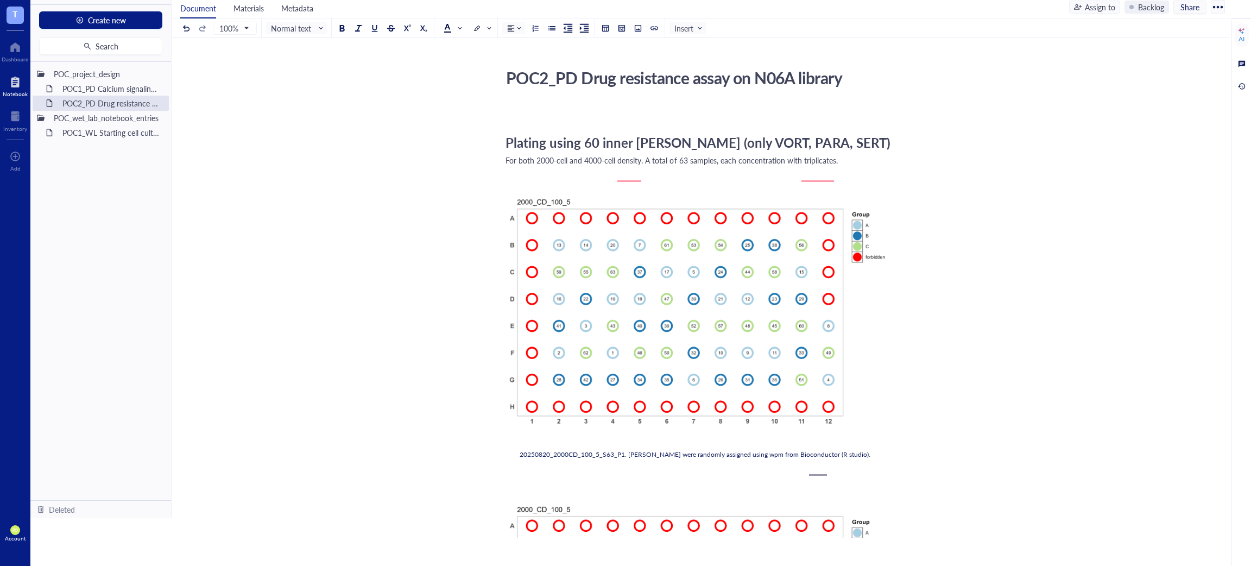
click at [823, 166] on span "For both 2000-cell and 4000-cell density. A total of 63 samples, each concentra…" at bounding box center [672, 160] width 332 height 11
click at [834, 166] on div "For both 2000-cell and 4000-cell density. A total of 63 samples, each concentra…" at bounding box center [699, 160] width 387 height 11
click at [780, 166] on span "For both 2000-cell and 4000-cell density. A total of 63 samples, each concentra…" at bounding box center [670, 160] width 329 height 11
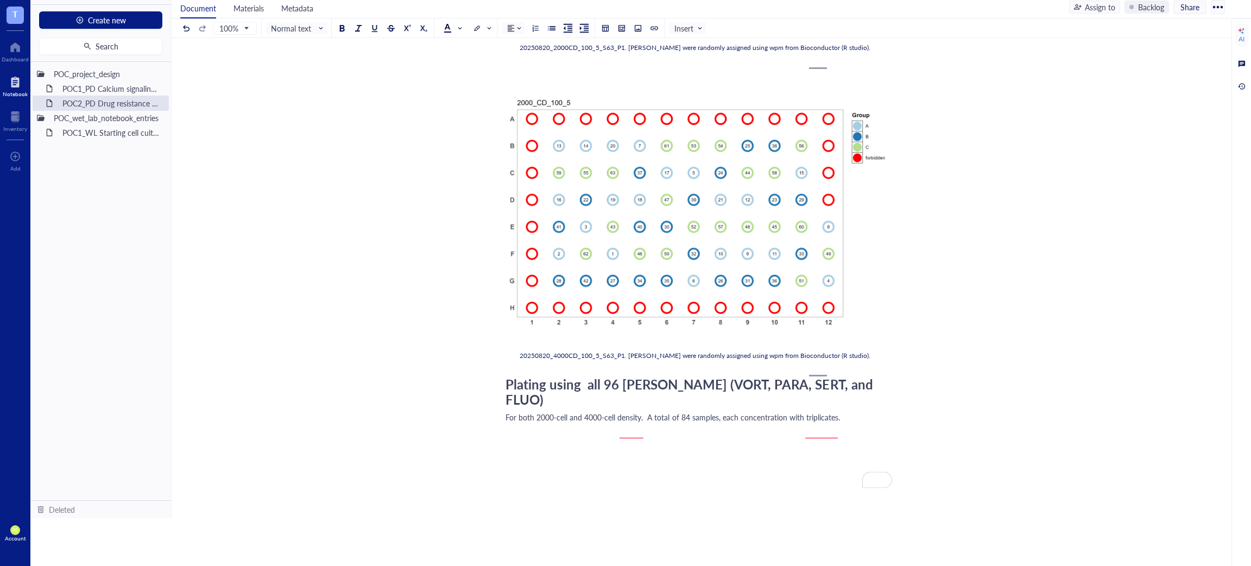
click at [786, 423] on span "For both 2000-cell and 4000-cell density. A total of 84 samples, each concentra…" at bounding box center [673, 417] width 335 height 11
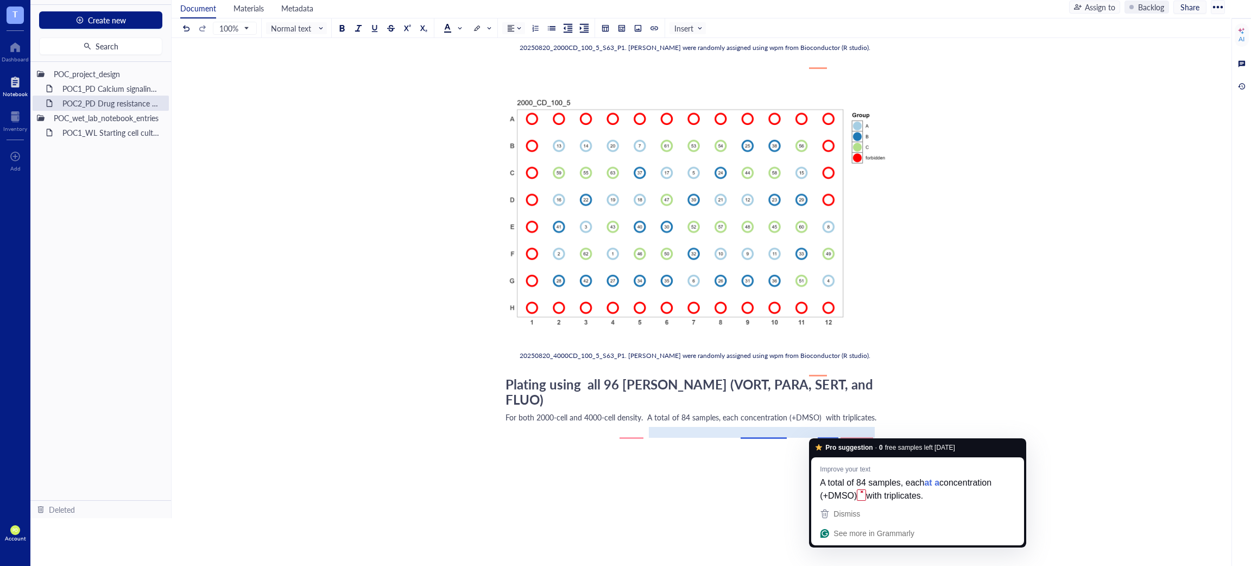
click at [823, 423] on span "For both 2000-cell and 4000-cell density. A total of 84 samples, each concentra…" at bounding box center [691, 417] width 371 height 11
click at [879, 423] on div "For both 2000-cell and 4000-cell density. A total of 84 samples, each concentra…" at bounding box center [699, 417] width 387 height 11
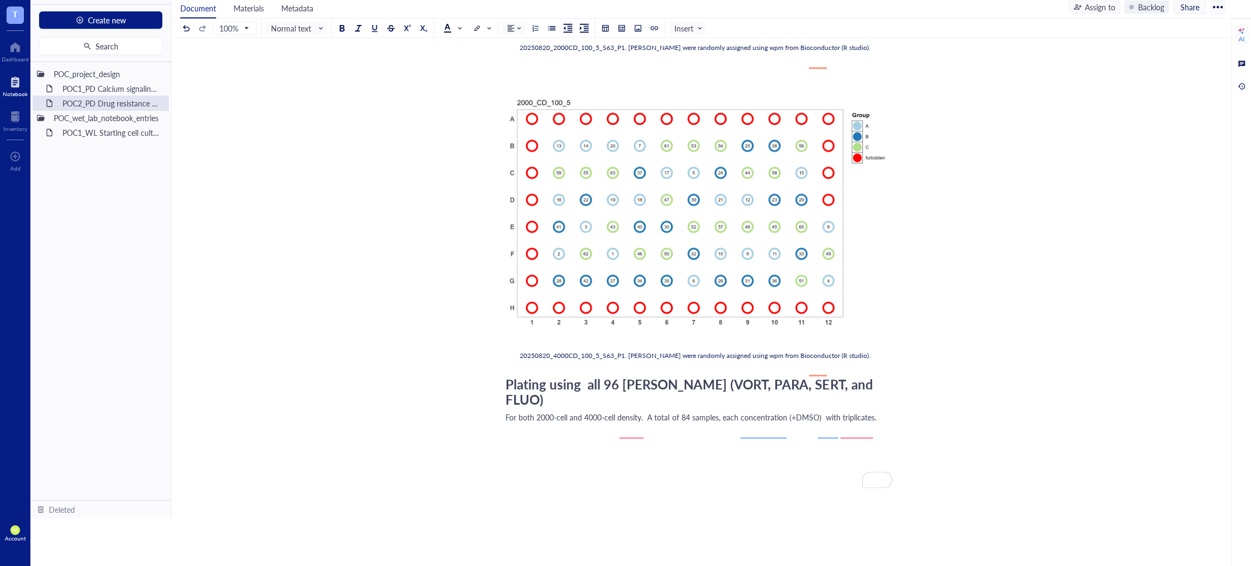
click at [733, 471] on div "﻿ Plating using 60 inner [PERSON_NAME] (only VORT, PARA, SERT) For both 2000-ce…" at bounding box center [699, 166] width 387 height 938
click at [636, 423] on span "For both 2000-cell and 4000-cell density. A total of 84 samples, each concentra…" at bounding box center [691, 417] width 371 height 11
click at [666, 423] on div "For both 2000-cell and 4000-cell density. A total of 84 samples, each concentra…" at bounding box center [699, 417] width 387 height 11
click at [634, 423] on span "For both 2000-cell and 4000-cell density. A total of 84 samples, each concentra…" at bounding box center [673, 417] width 335 height 11
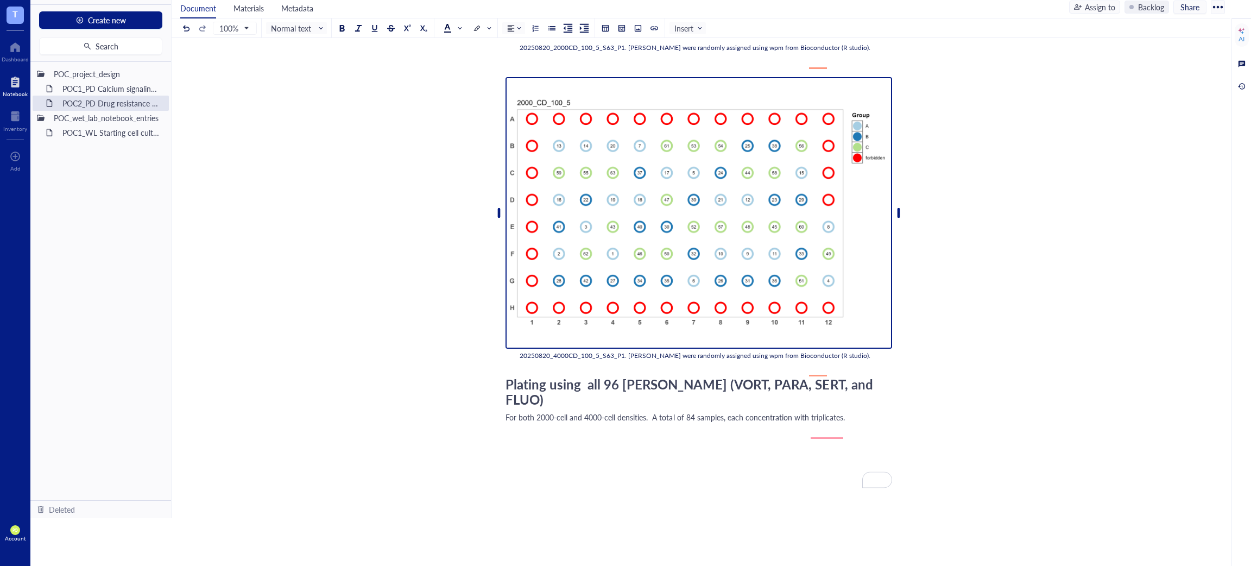
scroll to position [0, 0]
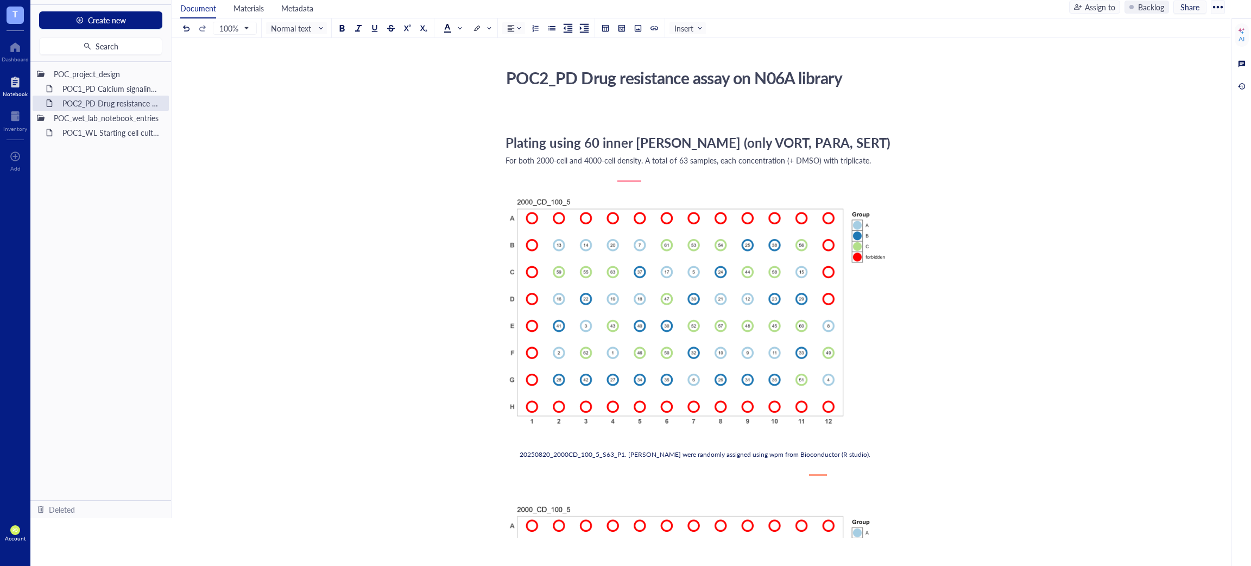
click at [631, 166] on span "For both 2000-cell and 4000-cell density. A total of 63 samples, each concentra…" at bounding box center [689, 160] width 366 height 11
click at [900, 177] on div "POC2_PD Drug resistance assay on N06A library POC2_PD Drug resistance assay on …" at bounding box center [699, 553] width 1055 height 978
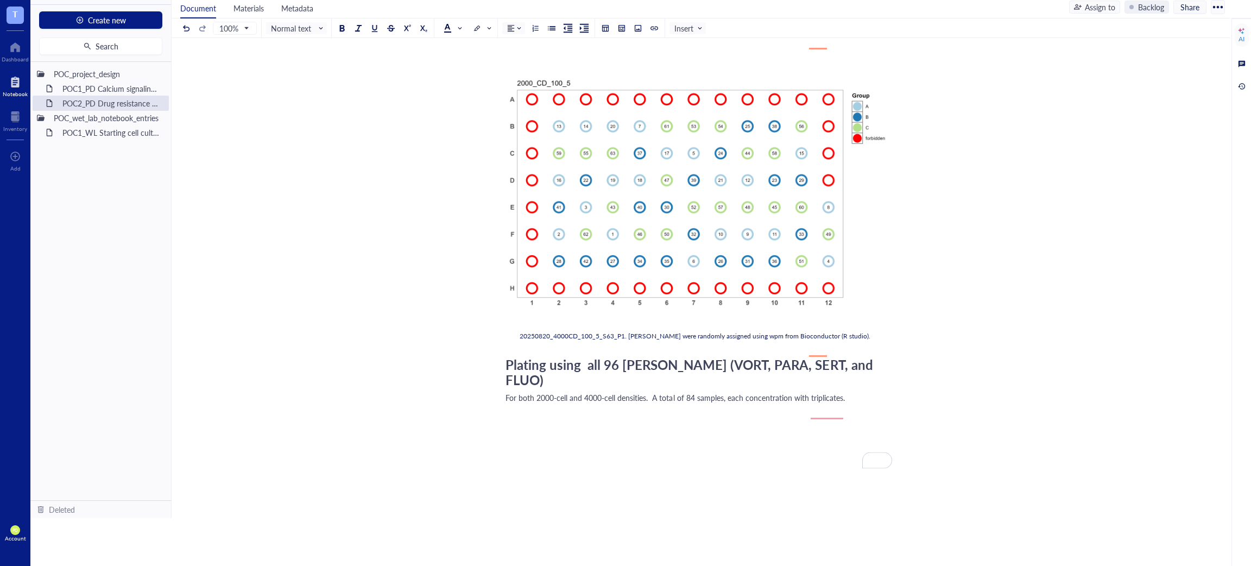
scroll to position [543, 0]
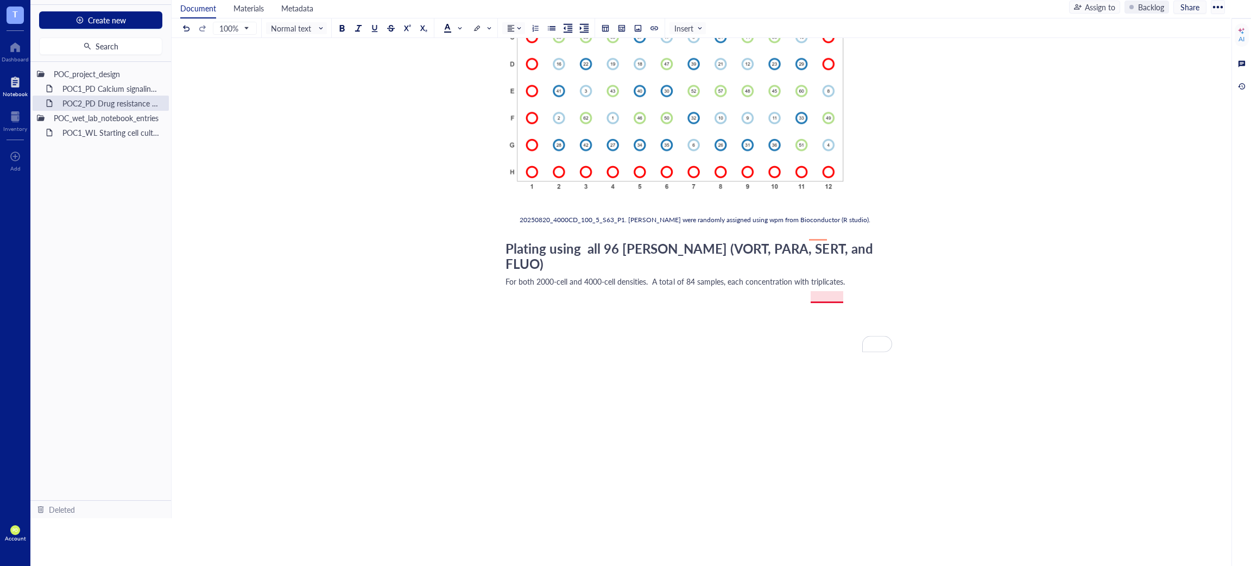
click at [833, 287] on span "For both 2000-cell and 4000-cell densities. A total of 84 samples, each concent…" at bounding box center [675, 281] width 339 height 11
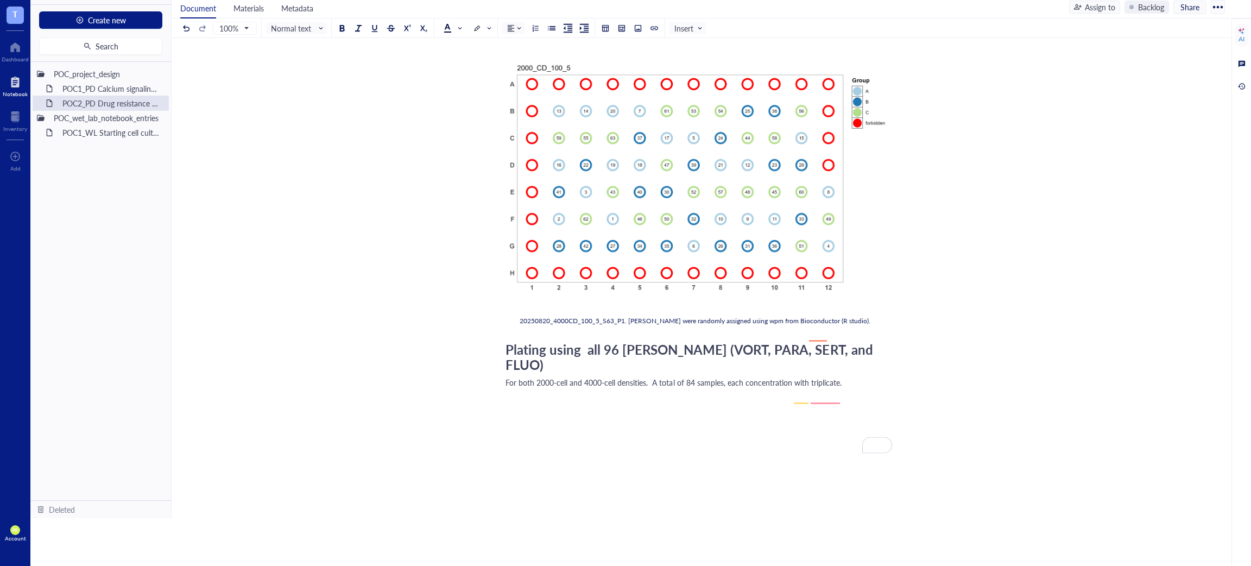
scroll to position [552, 0]
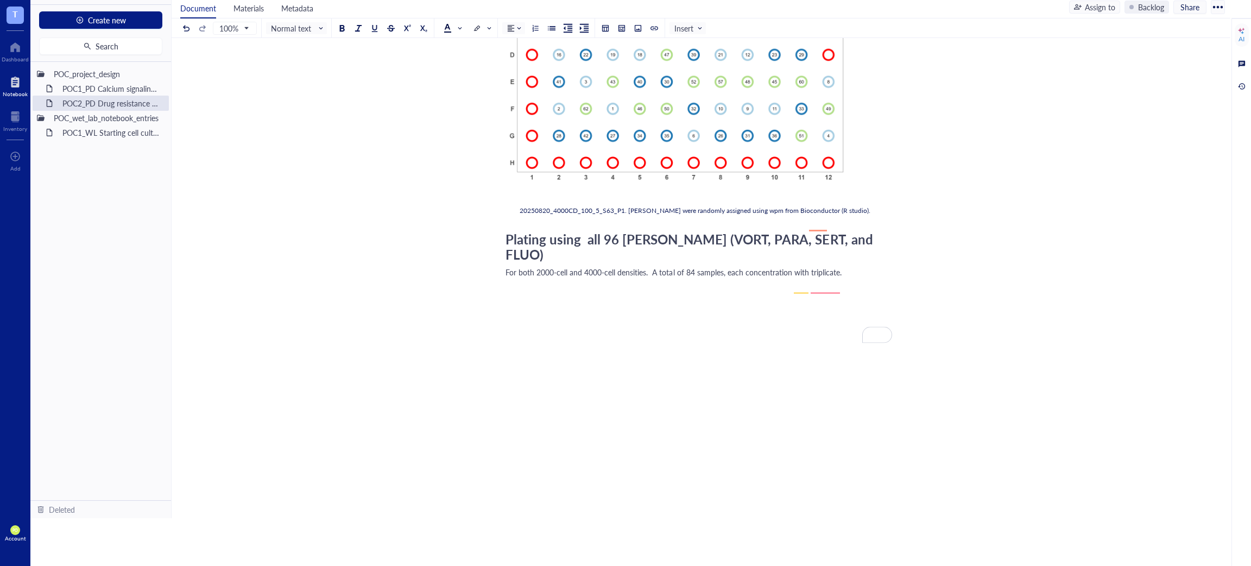
click at [851, 278] on div "For both 2000-cell and 4000-cell densities. A total of 84 samples, each concent…" at bounding box center [699, 272] width 387 height 11
click at [827, 278] on span "For both 2000-cell and 4000-cell densities. A total of 84 samples, each concent…" at bounding box center [674, 272] width 336 height 11
click at [869, 261] on div "Plating using all 96 [PERSON_NAME] (VORT, PARA, SERT, and FLUO)" at bounding box center [699, 247] width 387 height 32
click at [853, 278] on div "For both 2000-cell and 4000-cell densities. A total of 84 samples, each concent…" at bounding box center [699, 272] width 387 height 11
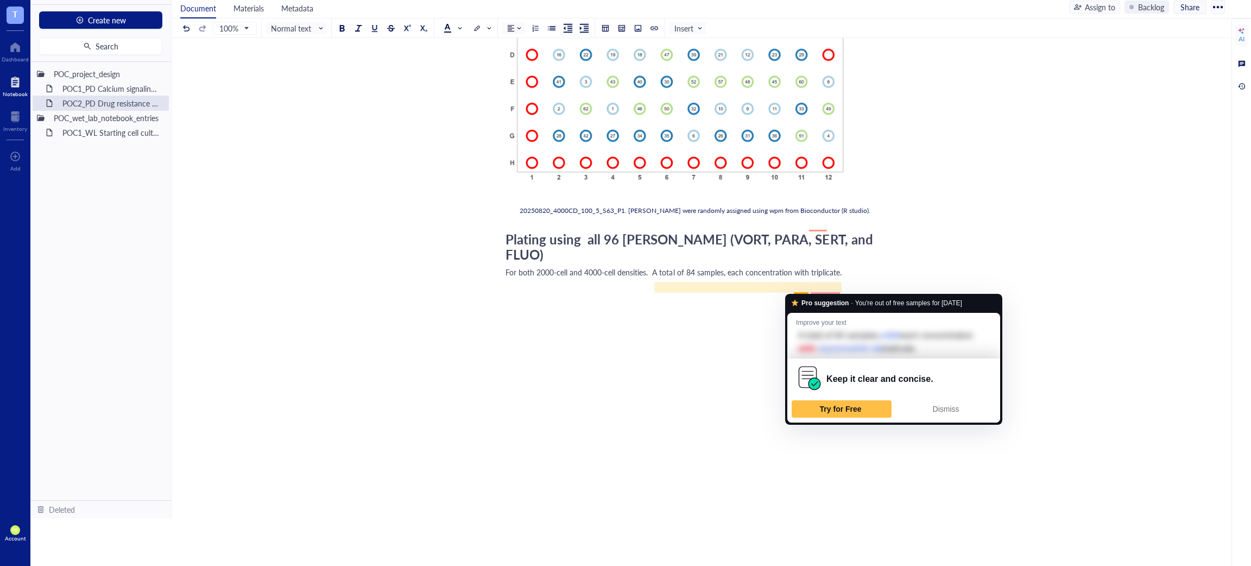
click at [791, 278] on span "For both 2000-cell and 4000-cell densities. A total of 84 samples, each concent…" at bounding box center [674, 272] width 336 height 11
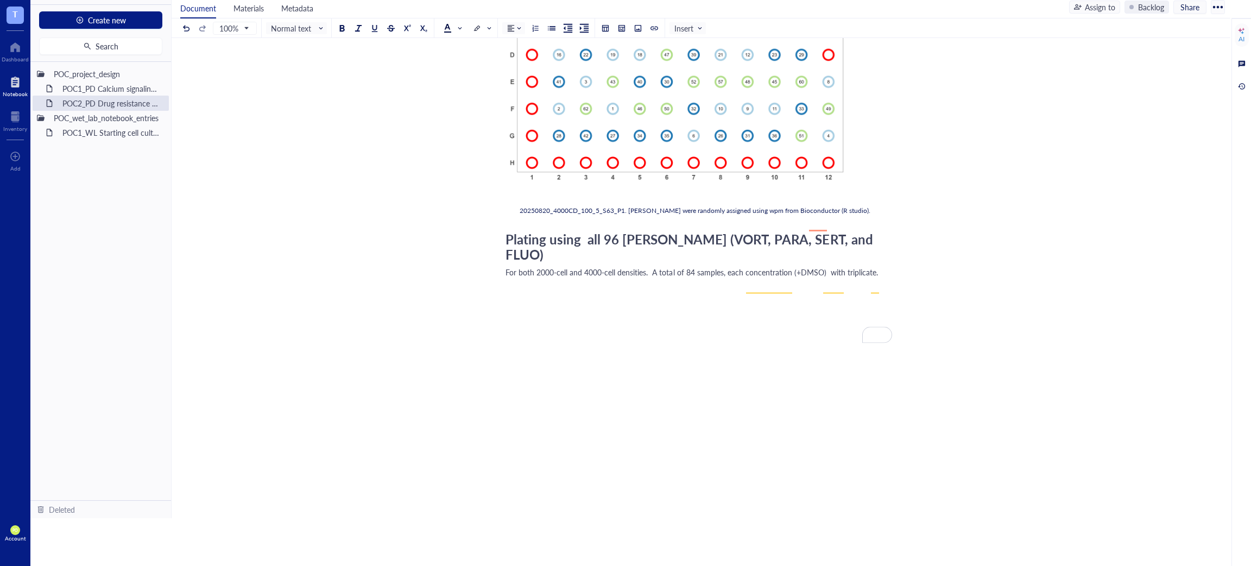
click at [820, 216] on div "20250820_4000CD_100_5_S63_P1. [PERSON_NAME] were randomly assigned using wpm fr…" at bounding box center [699, 211] width 358 height 10
click at [819, 215] on span "20250820_4000CD_100_5_S63_P1. [PERSON_NAME] were randomly assigned using wpm fr…" at bounding box center [695, 210] width 351 height 9
click at [817, 215] on span "20250820_4000CD_100_5_S63_P1. [PERSON_NAME] were randomly assigned using wpm fr…" at bounding box center [695, 210] width 351 height 9
drag, startPoint x: 817, startPoint y: 224, endPoint x: 790, endPoint y: 240, distance: 30.9
click at [775, 234] on div "﻿ Plating using 60 inner [PERSON_NAME] (only VORT, PARA, SERT) For both 2000-ce…" at bounding box center [699, 21] width 387 height 938
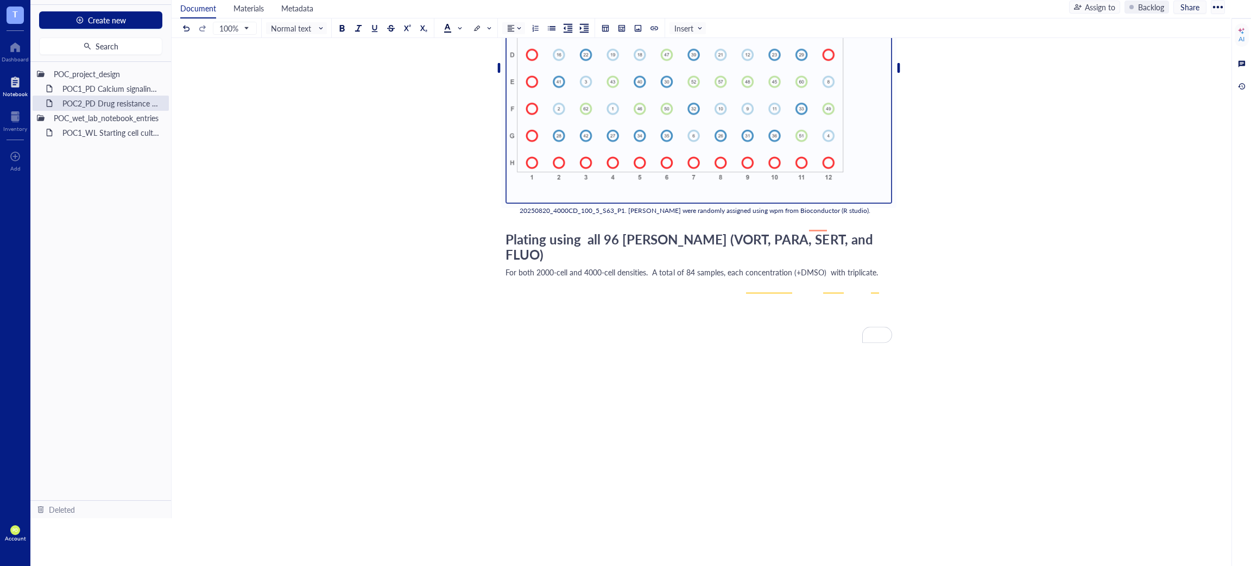
click at [824, 216] on div "20250820_4000CD_100_5_S63_P1. [PERSON_NAME] were randomly assigned using wpm fr…" at bounding box center [699, 211] width 358 height 10
click at [817, 215] on span "20250820_4000CD_100_5_S63_P1. [PERSON_NAME] were randomly assigned using wpm fr…" at bounding box center [695, 210] width 351 height 9
click at [816, 215] on span "20250820_4000CD_100_5_S63_P1. [PERSON_NAME] were randomly assigned using wpm fr…" at bounding box center [695, 210] width 351 height 9
drag, startPoint x: 809, startPoint y: 301, endPoint x: 931, endPoint y: 285, distance: 122.8
click at [809, 278] on div "For both 2000-cell and 4000-cell densities. A total of 84 samples, each concent…" at bounding box center [699, 272] width 387 height 11
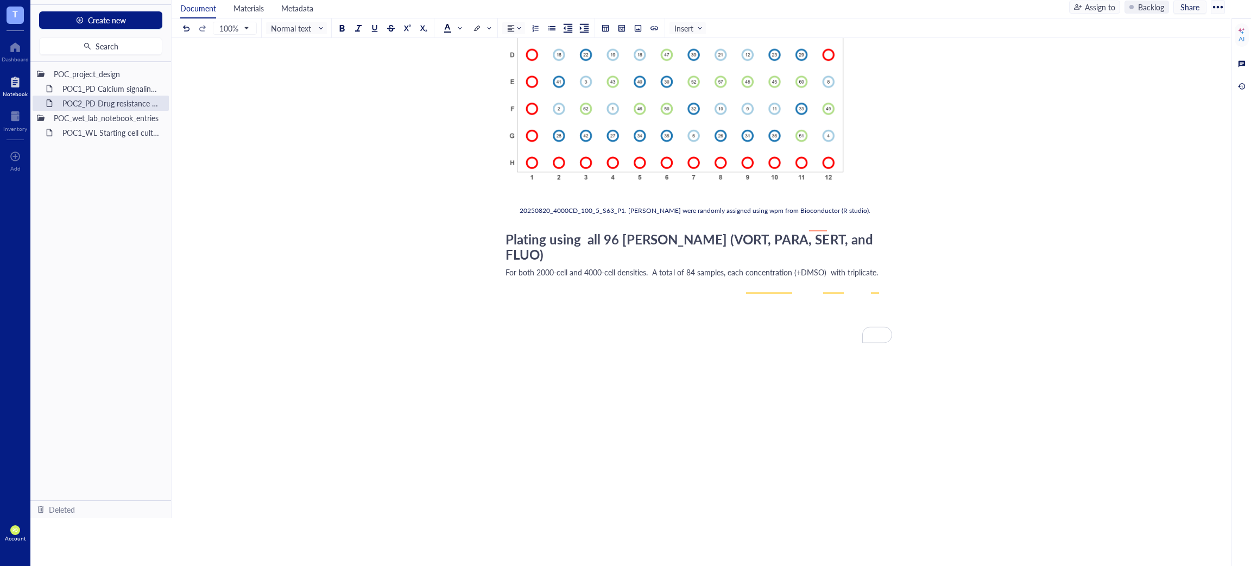
click at [887, 278] on div "For both 2000-cell and 4000-cell densities. A total of 84 samples, each concent…" at bounding box center [699, 272] width 387 height 11
drag, startPoint x: 539, startPoint y: 299, endPoint x: 539, endPoint y: 305, distance: 6.5
click at [539, 278] on div "For both 2000-cell and 4000-cell densities. A total of 84 samples, each concent…" at bounding box center [699, 272] width 387 height 11
click at [814, 216] on div "20250820_4000CD_100_5_S63_P1. [PERSON_NAME] were randomly assigned using wpm fr…" at bounding box center [699, 211] width 358 height 10
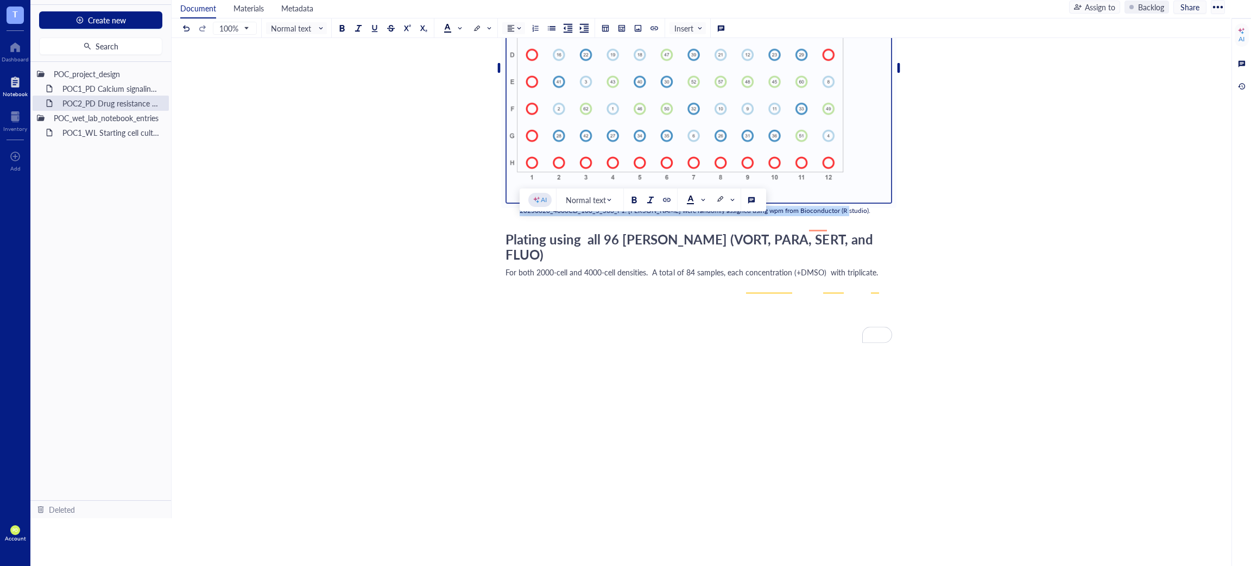
drag, startPoint x: 830, startPoint y: 226, endPoint x: 520, endPoint y: 232, distance: 310.8
click at [520, 232] on div "﻿ Plating using 60 inner [PERSON_NAME] (only VORT, PARA, SERT) For both 2000-ce…" at bounding box center [699, 21] width 387 height 938
copy span "20250820_4000CD_100_5_S63_P1. [PERSON_NAME] were randomly assigned using wpm fr…"
click at [545, 278] on div "For both 2000-cell and 4000-cell densities. A total of 84 samples, each concent…" at bounding box center [699, 272] width 387 height 11
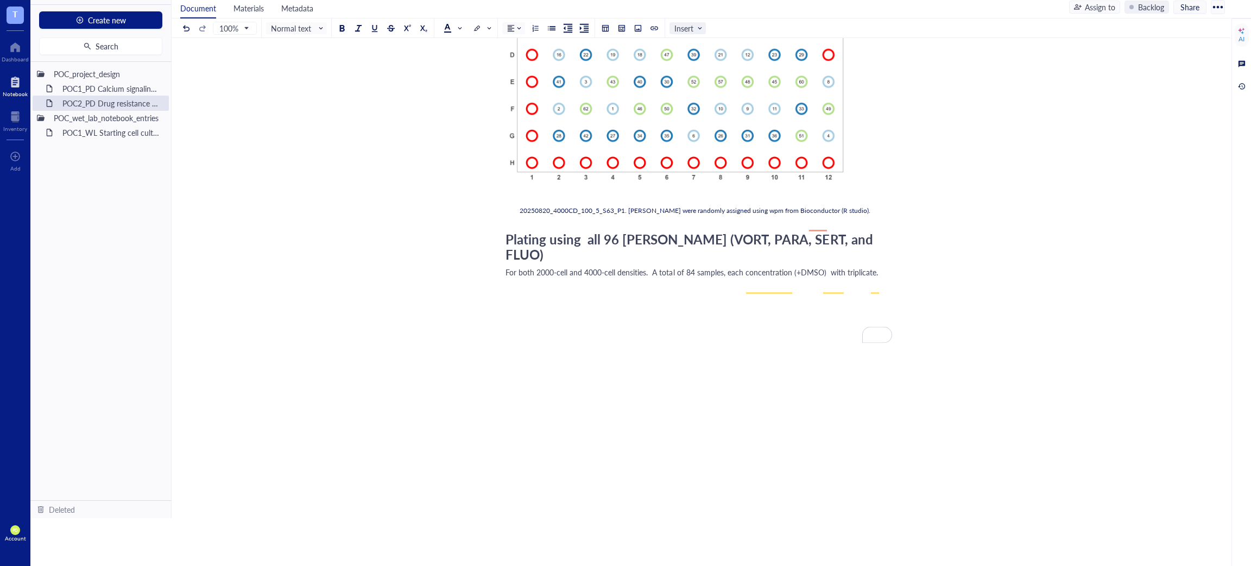
click at [692, 28] on span "Insert" at bounding box center [689, 28] width 29 height 10
click at [708, 44] on div "File" at bounding box center [704, 47] width 50 height 10
click at [543, 295] on div "Upload a file" at bounding box center [548, 289] width 42 height 12
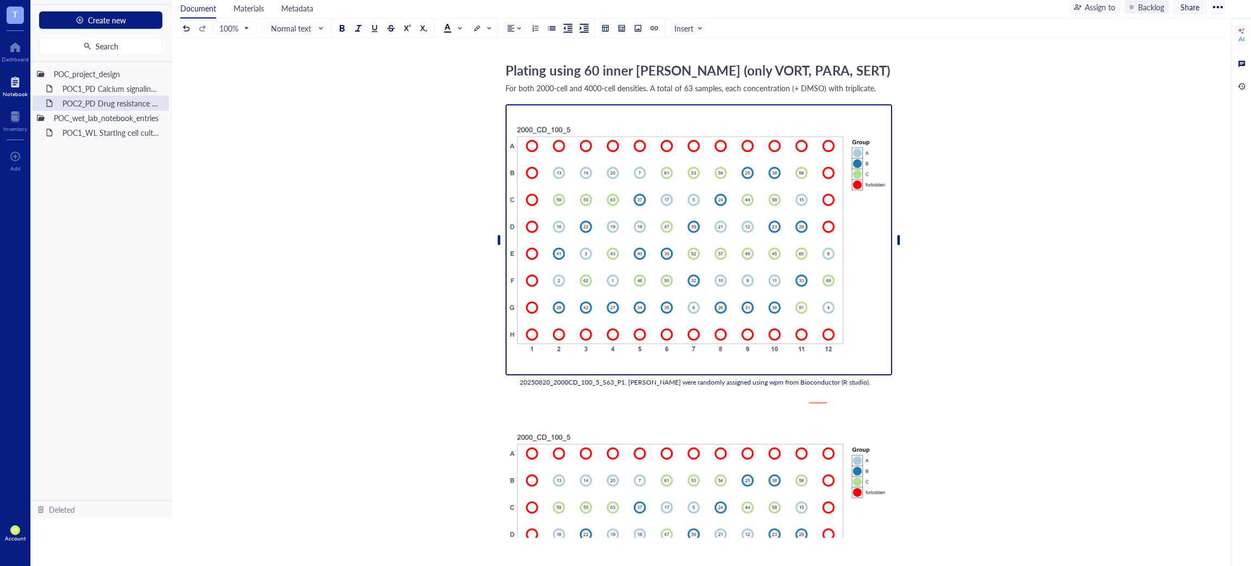
scroll to position [0, 0]
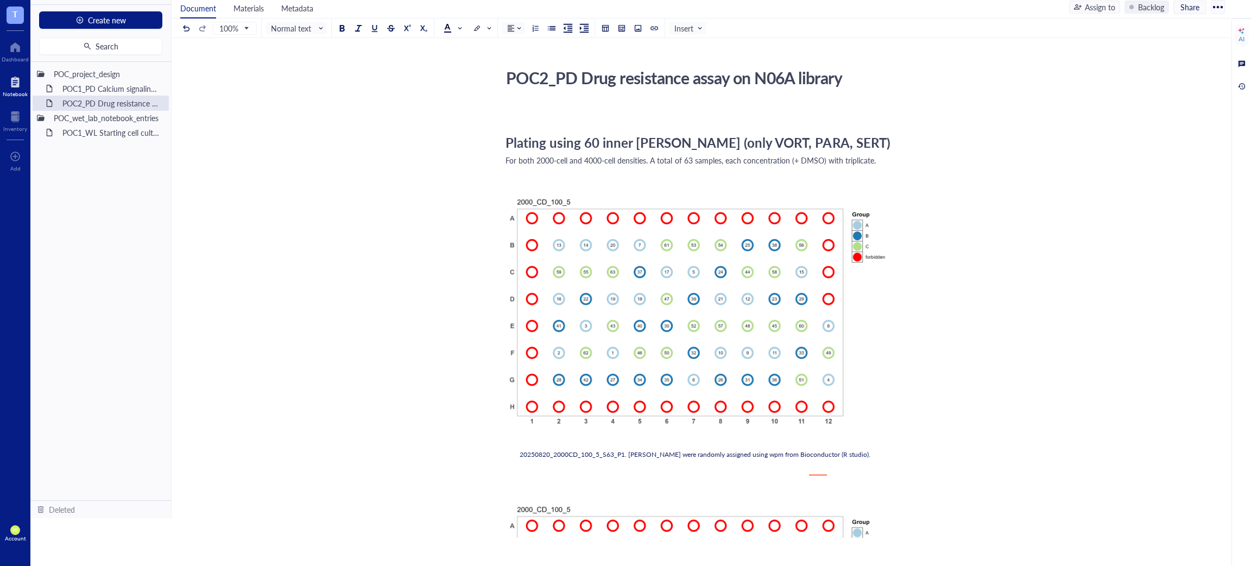
click at [880, 166] on div "For both 2000-cell and 4000-cell densities. A total of 63 samples, each concent…" at bounding box center [699, 160] width 387 height 11
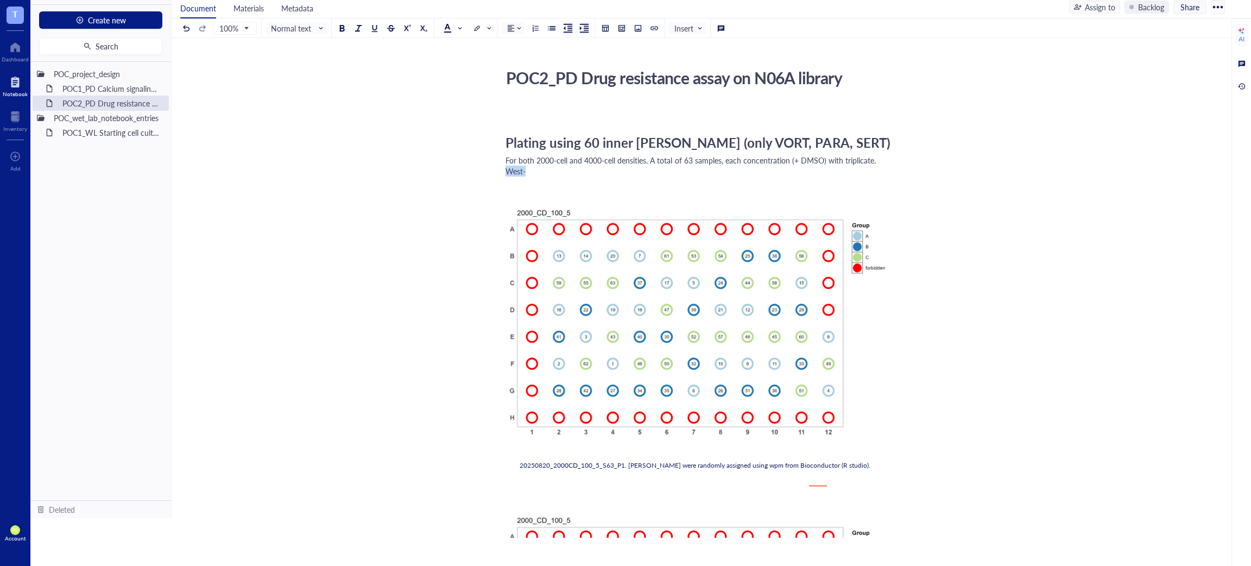
drag, startPoint x: 526, startPoint y: 187, endPoint x: 502, endPoint y: 187, distance: 23.4
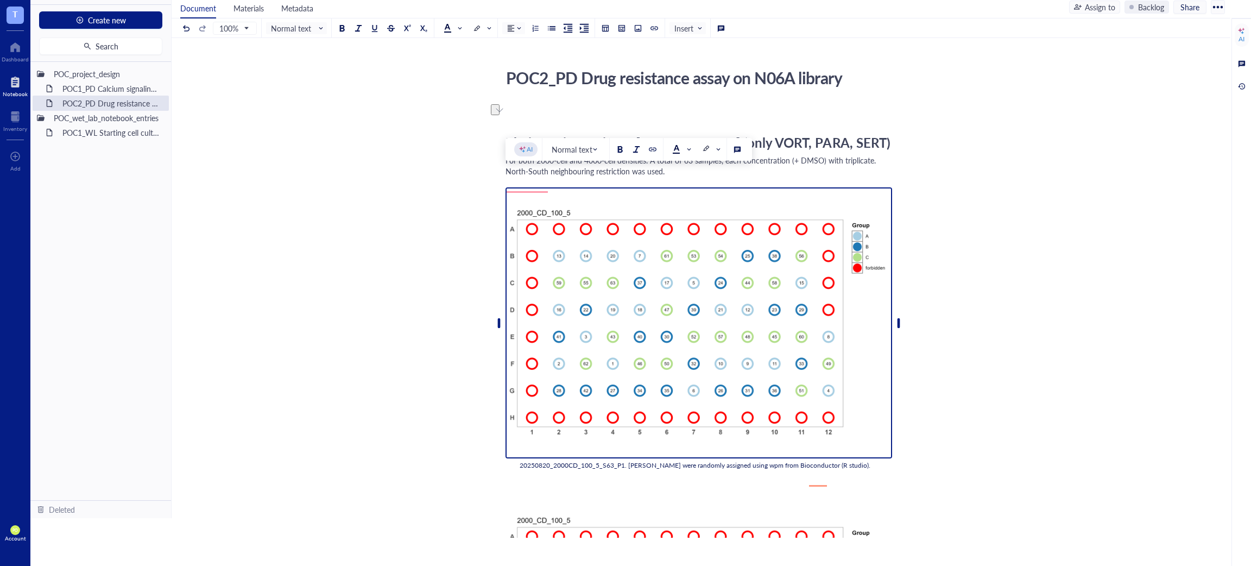
copy span "North-South neighbouring restriction was used."
click at [718, 283] on img "To enrich screen reader interactions, please activate Accessibility in Grammarl…" at bounding box center [699, 323] width 387 height 272
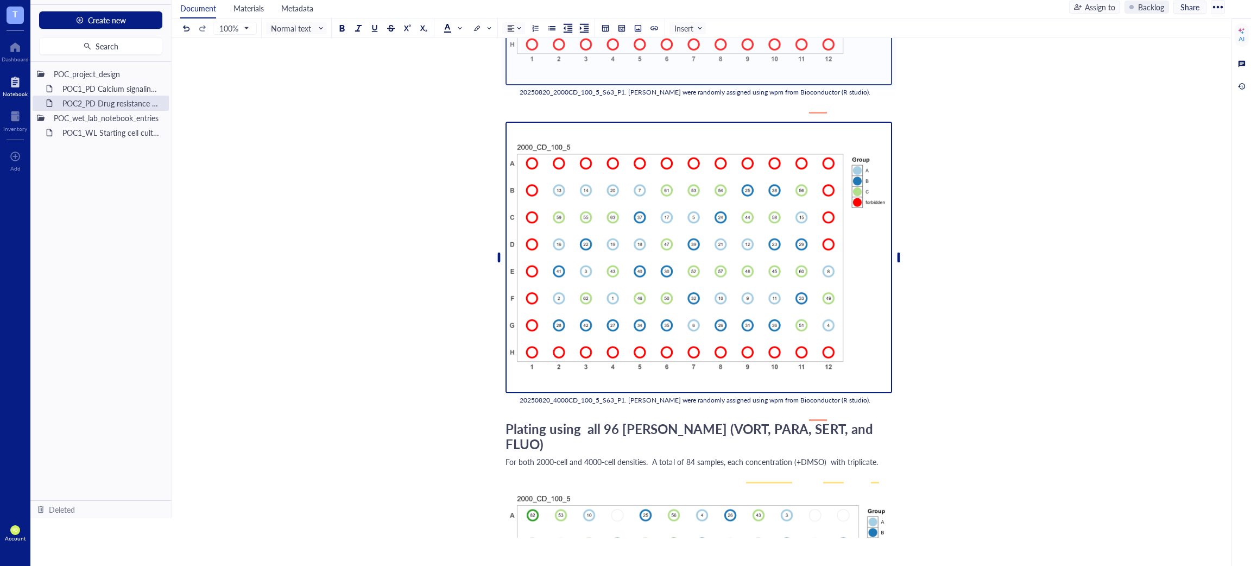
scroll to position [407, 0]
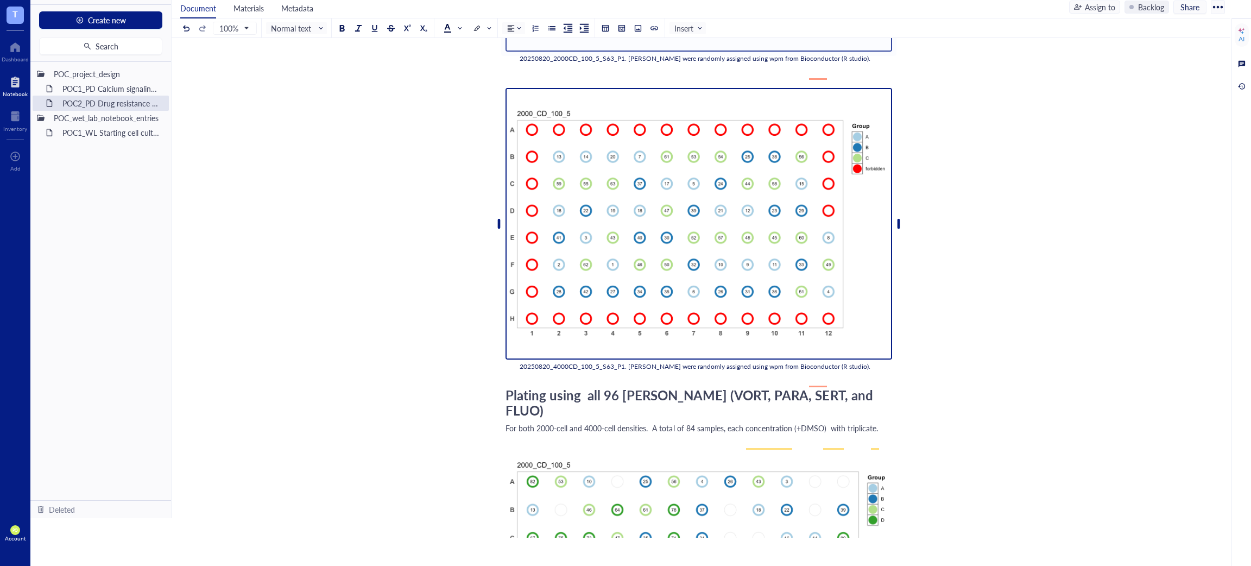
click at [676, 269] on img "To enrich screen reader interactions, please activate Accessibility in Grammarl…" at bounding box center [699, 224] width 387 height 272
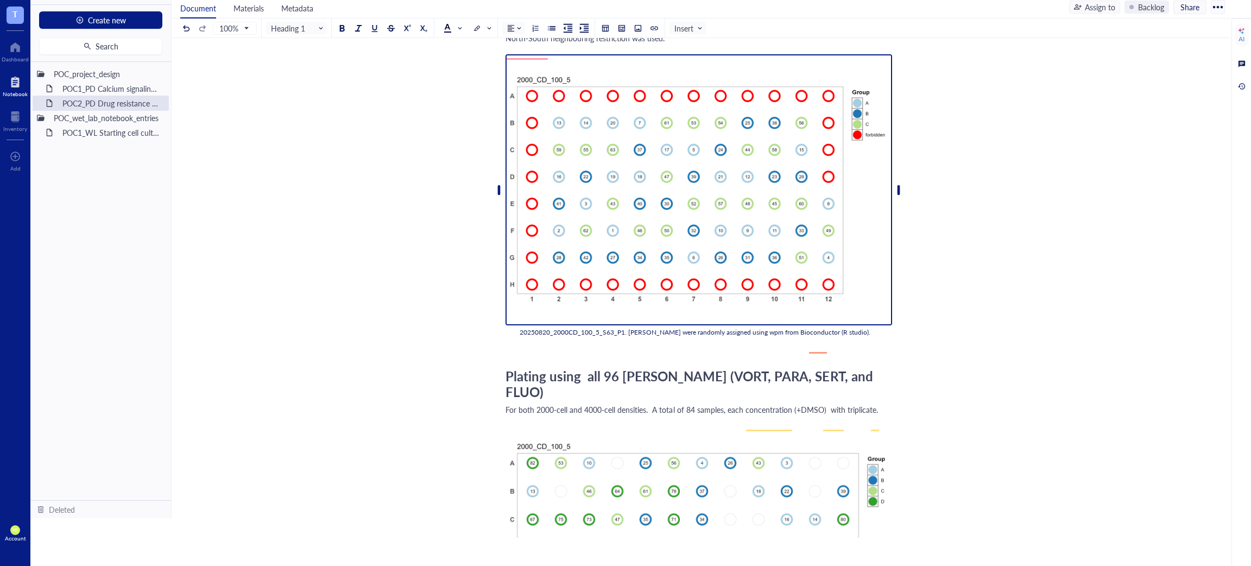
scroll to position [119, 0]
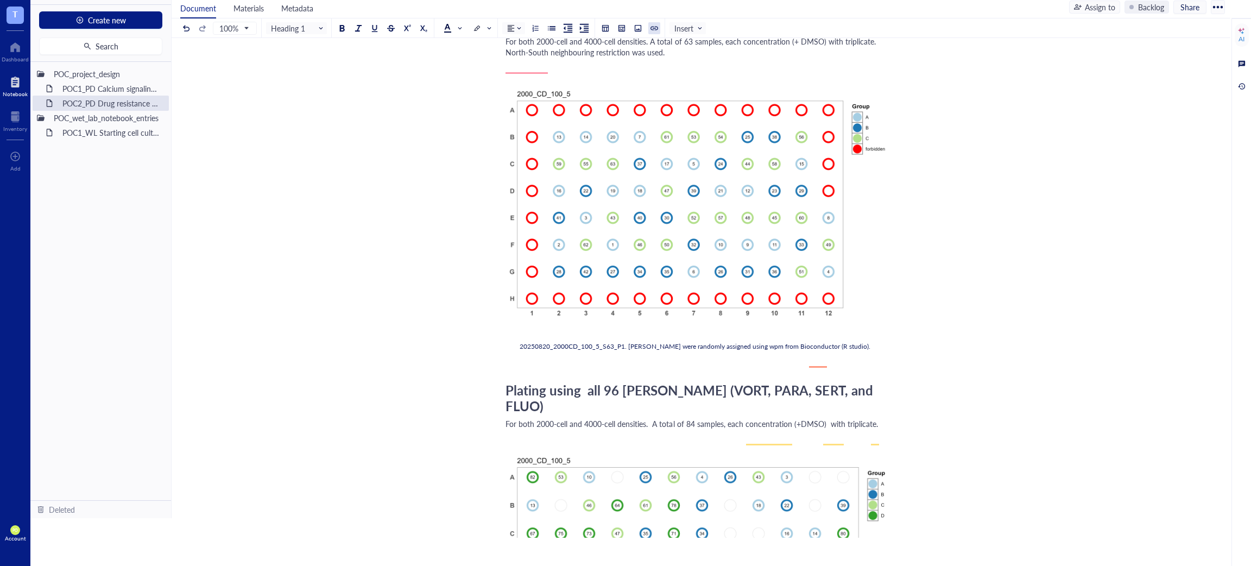
click at [654, 25] on div at bounding box center [655, 28] width 8 height 8
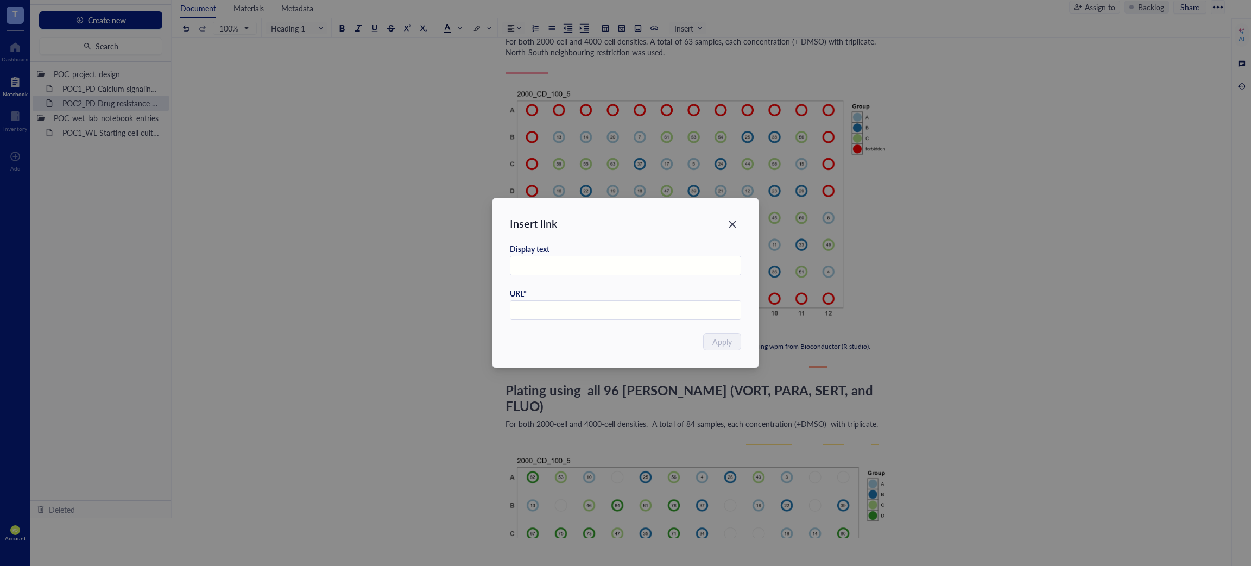
click at [735, 219] on icon "Close" at bounding box center [733, 224] width 10 height 10
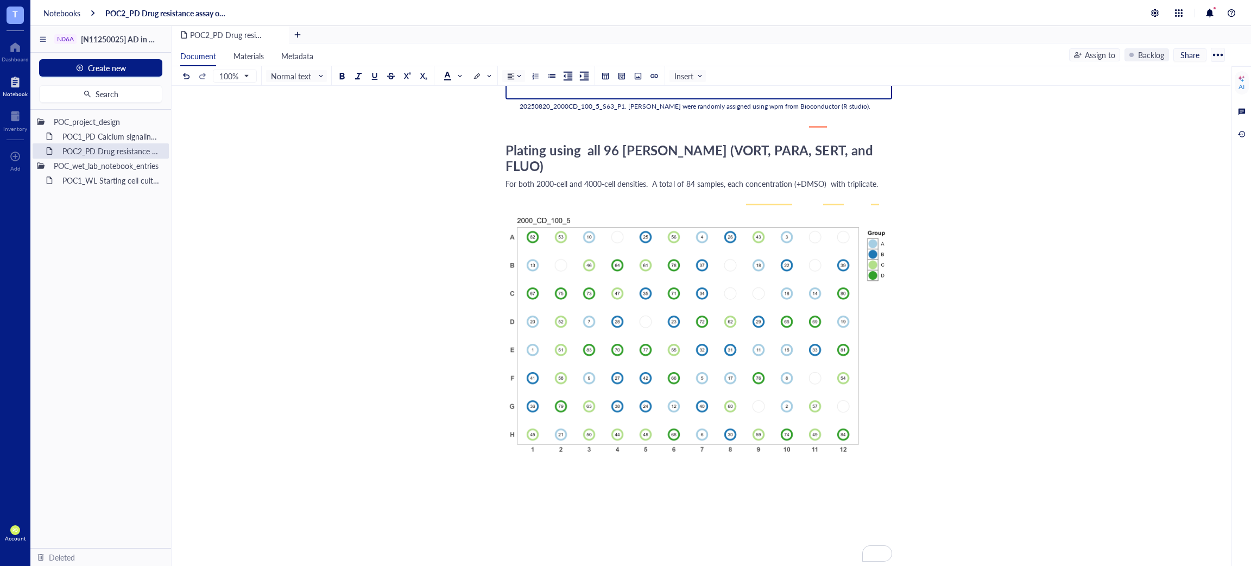
scroll to position [272, 0]
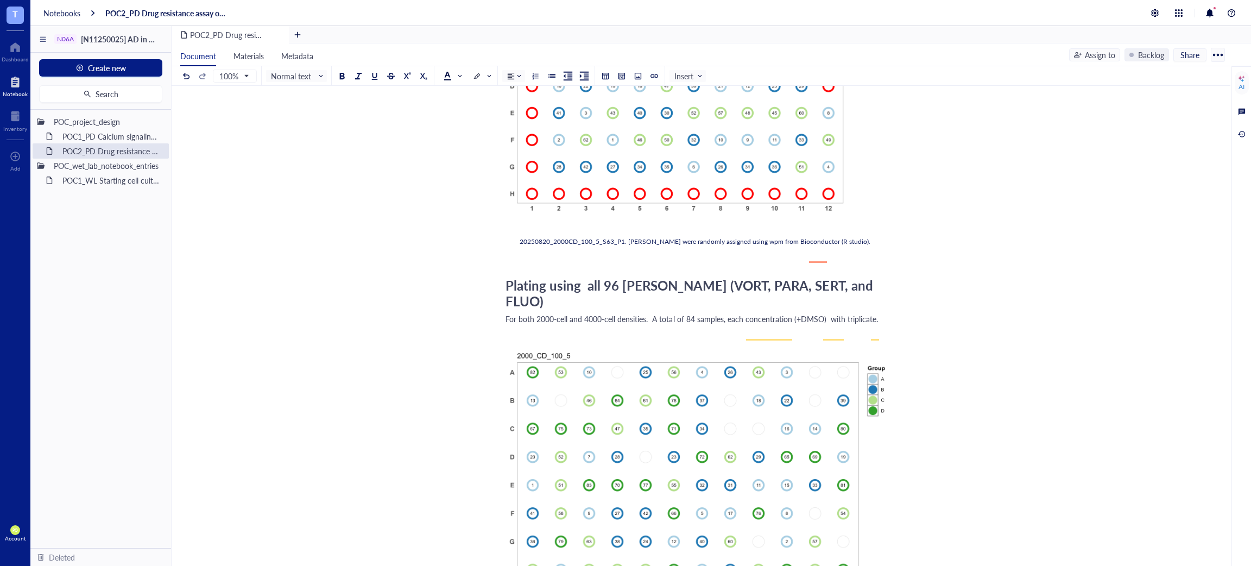
click at [593, 292] on div "﻿ Type ‘/’ for commands Plating using 60 inner [PERSON_NAME] (only VORT, PARA, …" at bounding box center [699, 368] width 387 height 975
click at [526, 283] on div "﻿ Plating using 60 inner [PERSON_NAME] (only VORT, PARA, SERT) For both 2000-ce…" at bounding box center [699, 368] width 387 height 975
click at [507, 282] on div "﻿ Plating using 60 inner [PERSON_NAME] (only VORT, PARA, SERT) For both 2000-ce…" at bounding box center [699, 368] width 387 height 975
click at [641, 81] on div "100% Normal text Normal text Heading 1 Heading 2 Heading 3 Insert" at bounding box center [443, 75] width 526 height 19
click at [640, 73] on div at bounding box center [638, 76] width 8 height 8
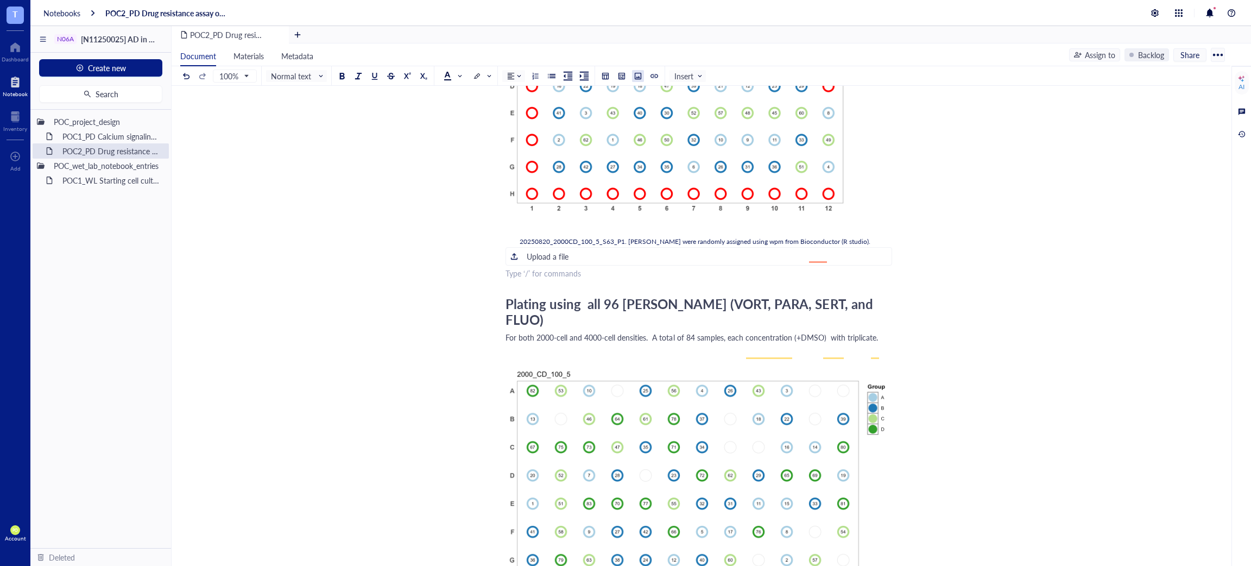
click at [636, 78] on div at bounding box center [638, 76] width 8 height 8
click at [564, 262] on div "Upload a file" at bounding box center [548, 256] width 42 height 12
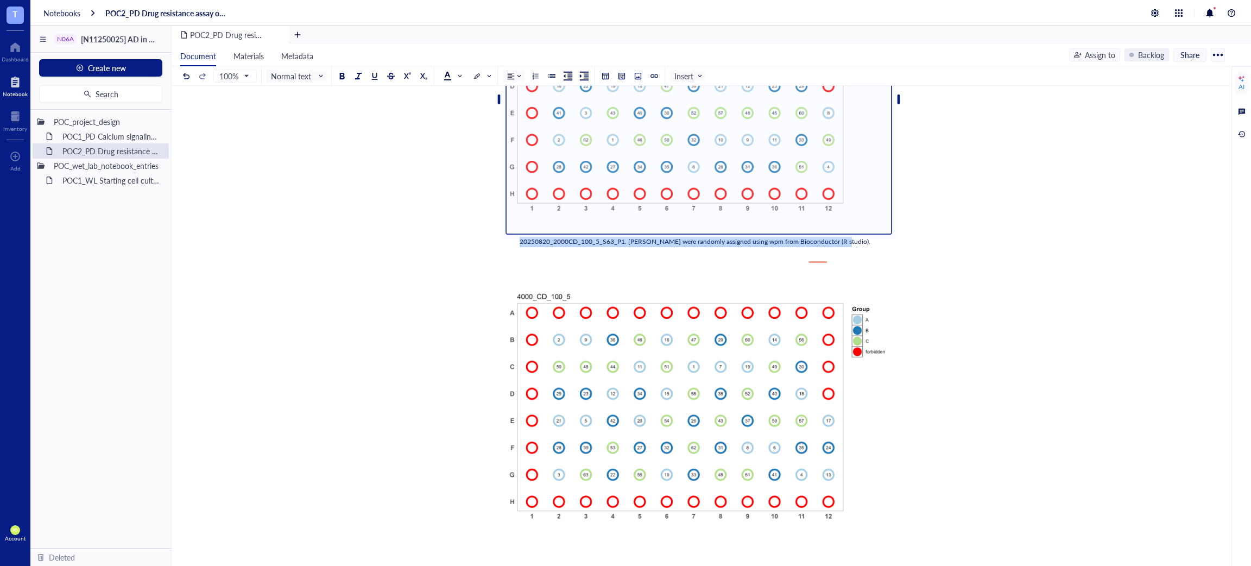
drag, startPoint x: 833, startPoint y: 257, endPoint x: 519, endPoint y: 260, distance: 313.4
click at [520, 247] on div "20250820_2000CD_100_5_S63_P1. [PERSON_NAME] were randomly assigned using wpm fr…" at bounding box center [699, 242] width 358 height 10
drag, startPoint x: 830, startPoint y: 259, endPoint x: 520, endPoint y: 259, distance: 310.1
click at [520, 246] on span "20250820_2000CD_100_5_S63_P1. [PERSON_NAME] were randomly assigned using wpm fr…" at bounding box center [695, 241] width 351 height 9
copy span "20250820_2000CD_100_5_S63_P1. [PERSON_NAME] were randomly assigned using wpm fr…"
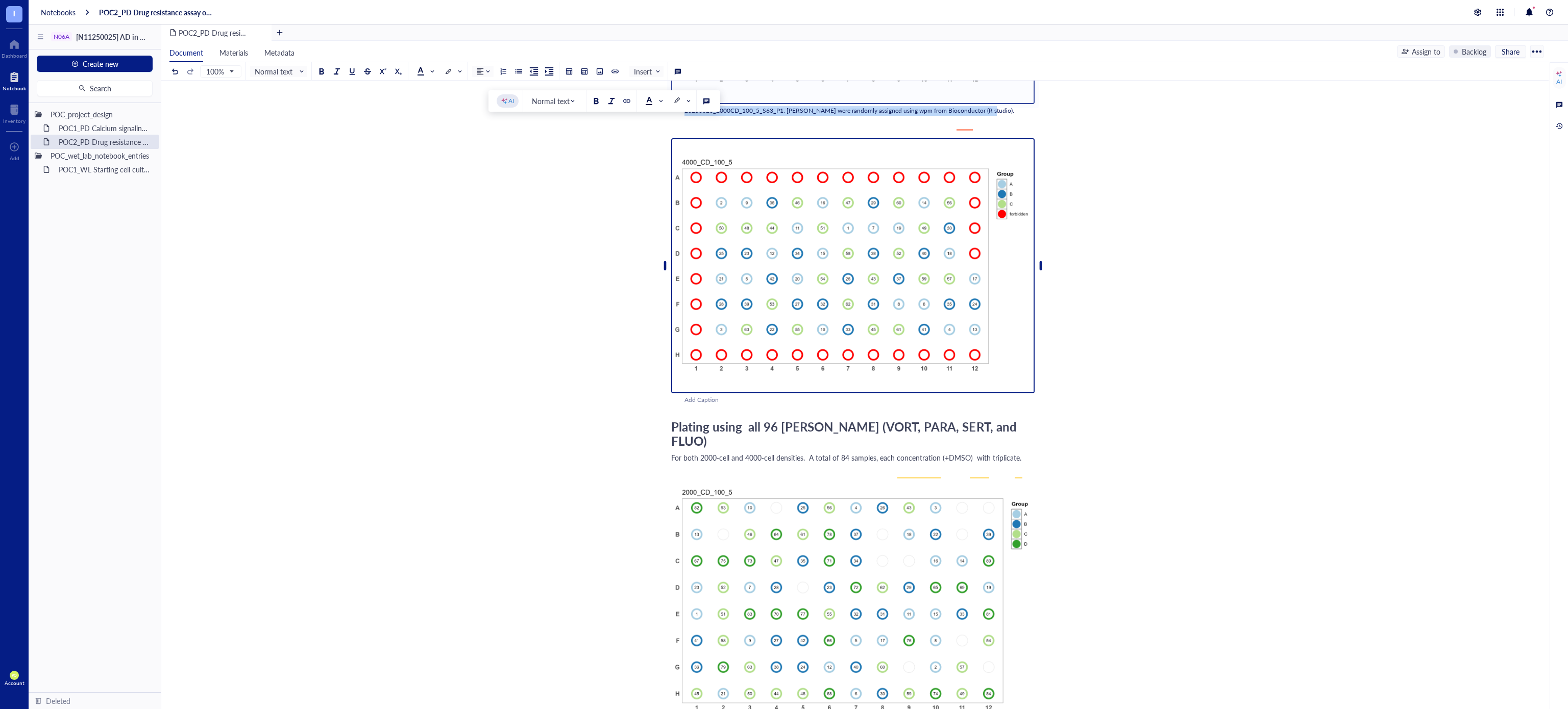
scroll to position [340, 0]
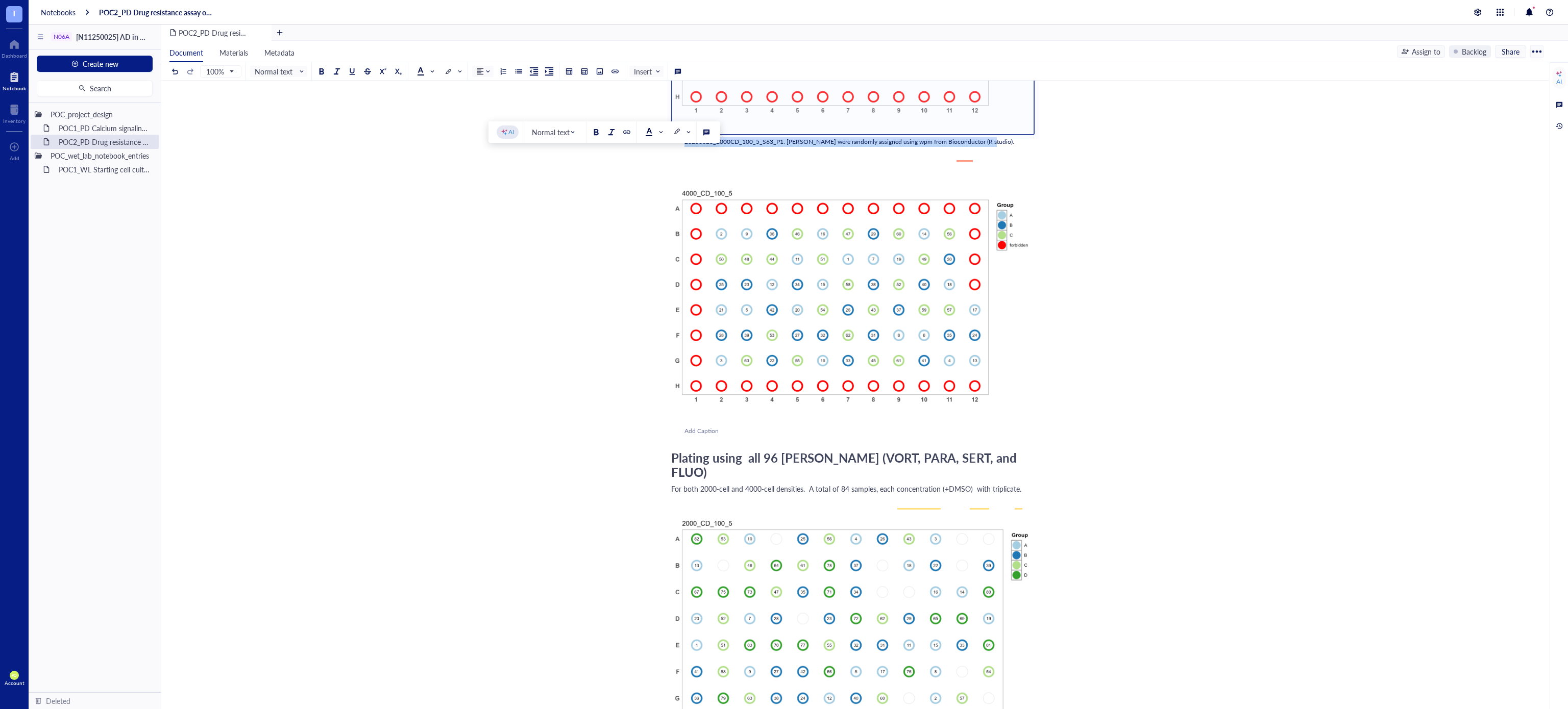
click at [706, 436] on div "Add Caption" at bounding box center [865, 431] width 364 height 9
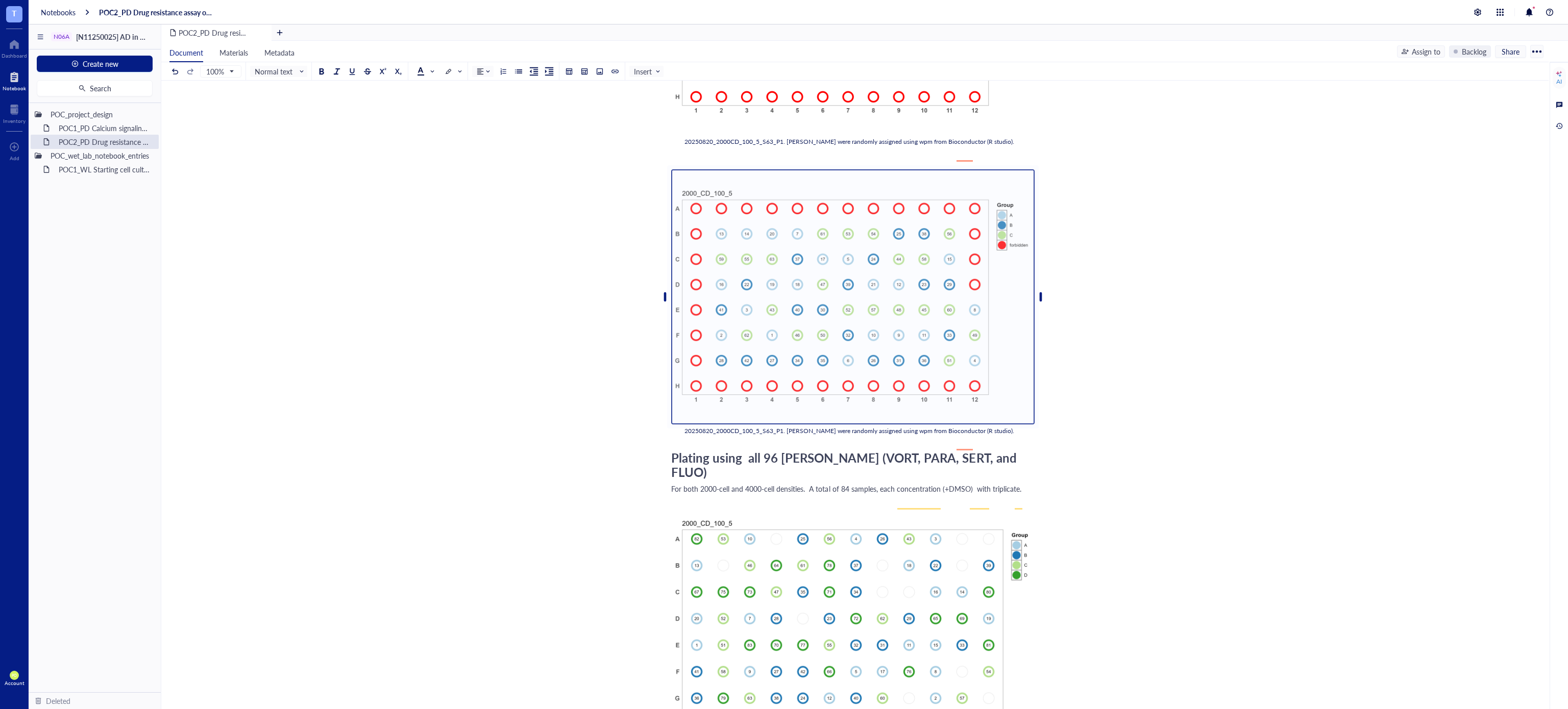
click at [722, 435] on span "20250820_2000CD_100_5_S63_P1. [PERSON_NAME] were randomly assigned using wpm fr…" at bounding box center [848, 430] width 330 height 8
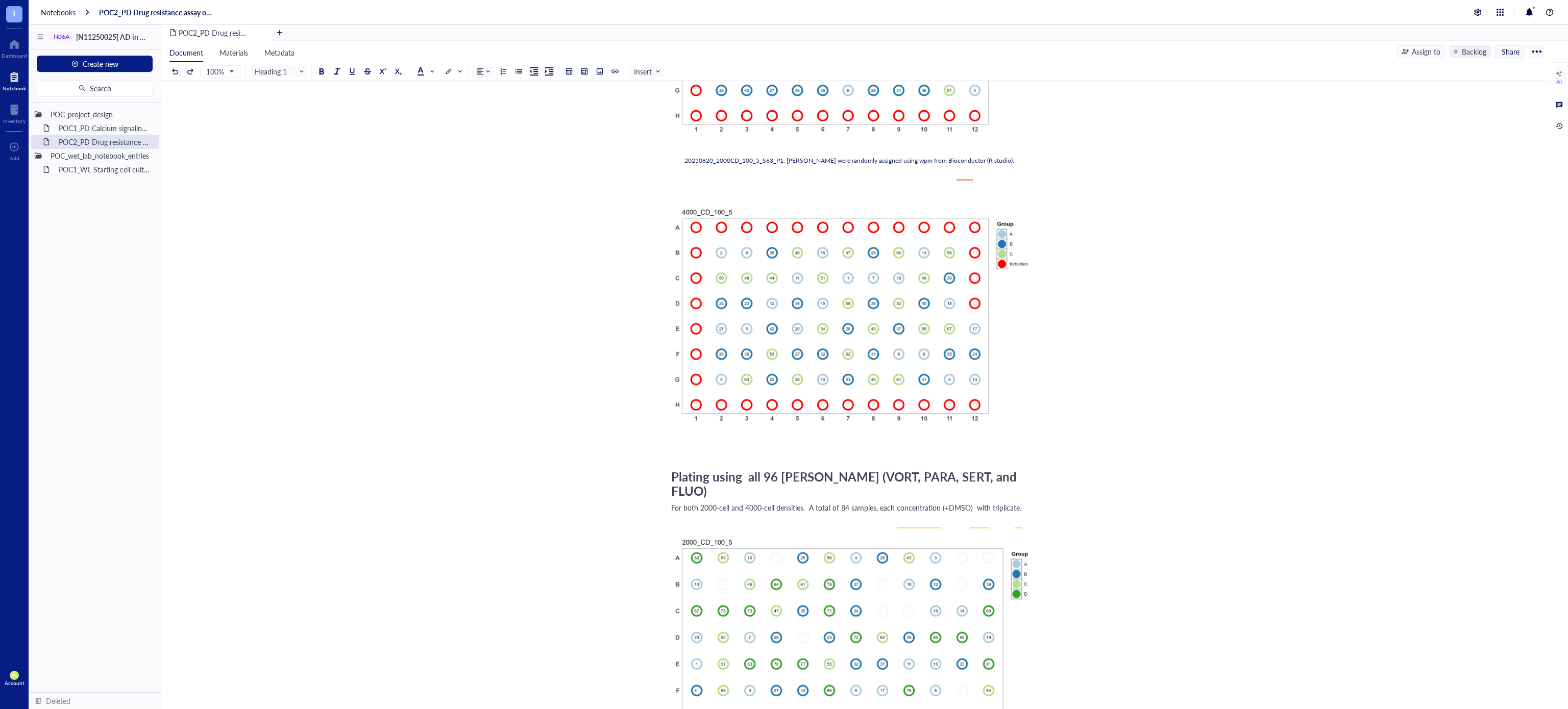
scroll to position [339, 0]
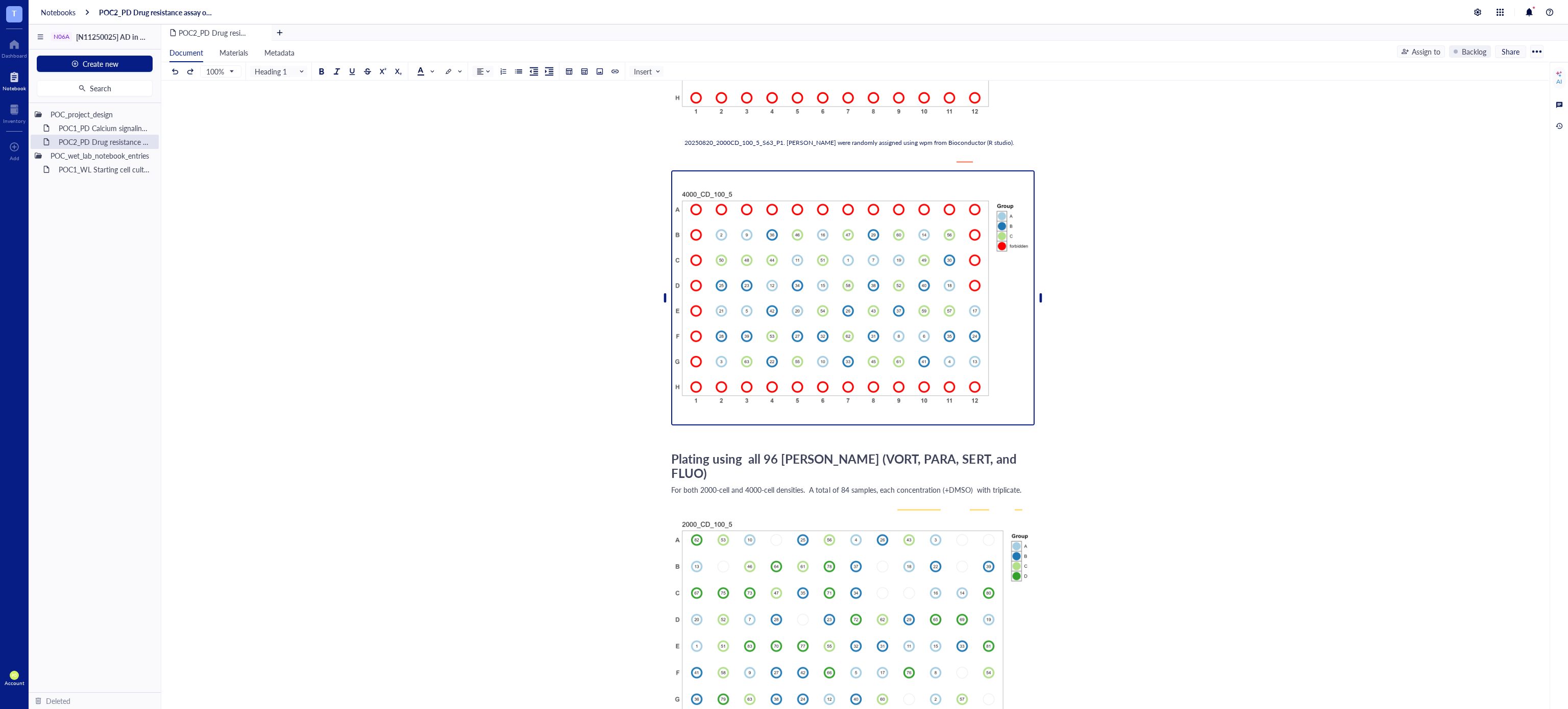
click at [694, 425] on img "To enrich screen reader interactions, please activate Accessibility in Grammarl…" at bounding box center [852, 298] width 364 height 255
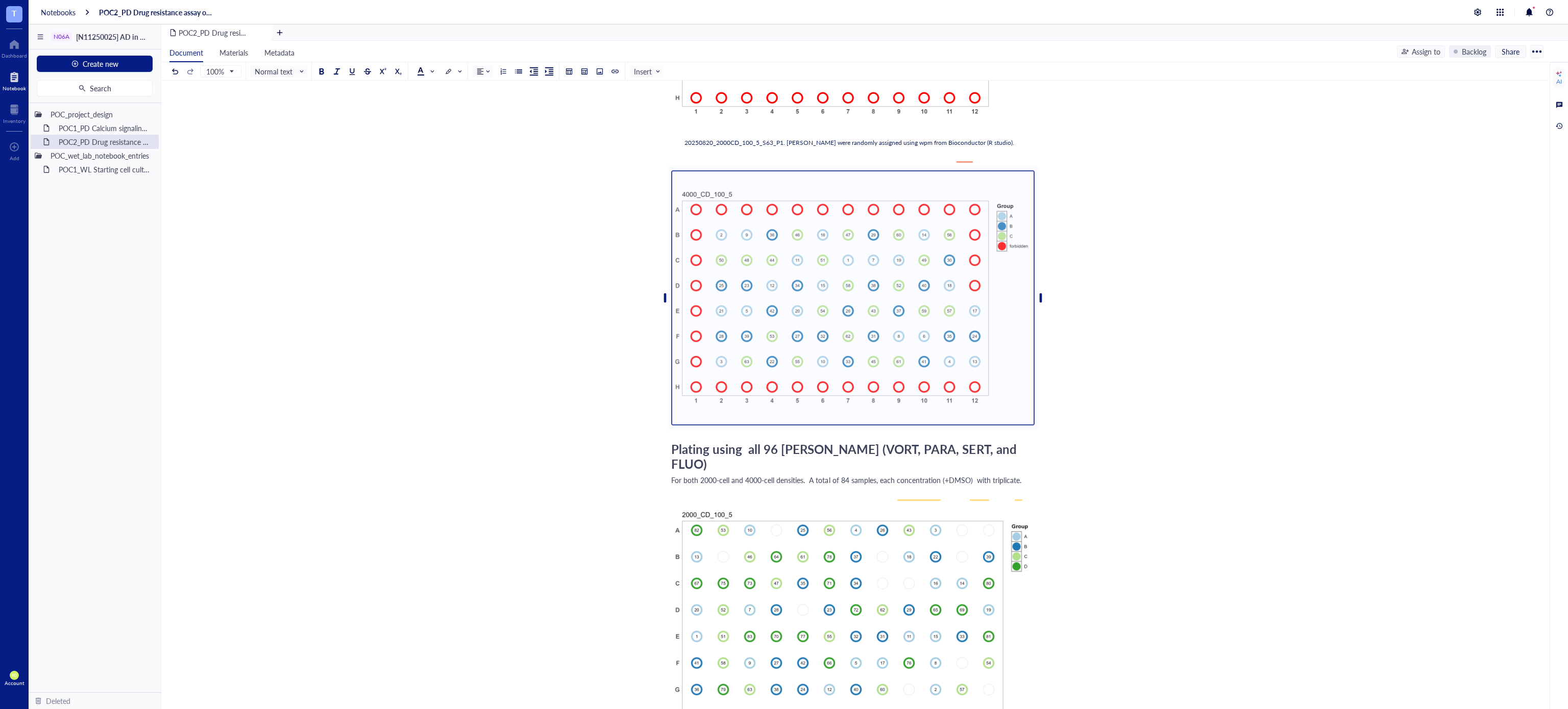
click at [732, 442] on div "﻿ Plating using 60 inner [PERSON_NAME] (only VORT, PARA, SERT) For both 2000-ce…" at bounding box center [852, 393] width 364 height 1180
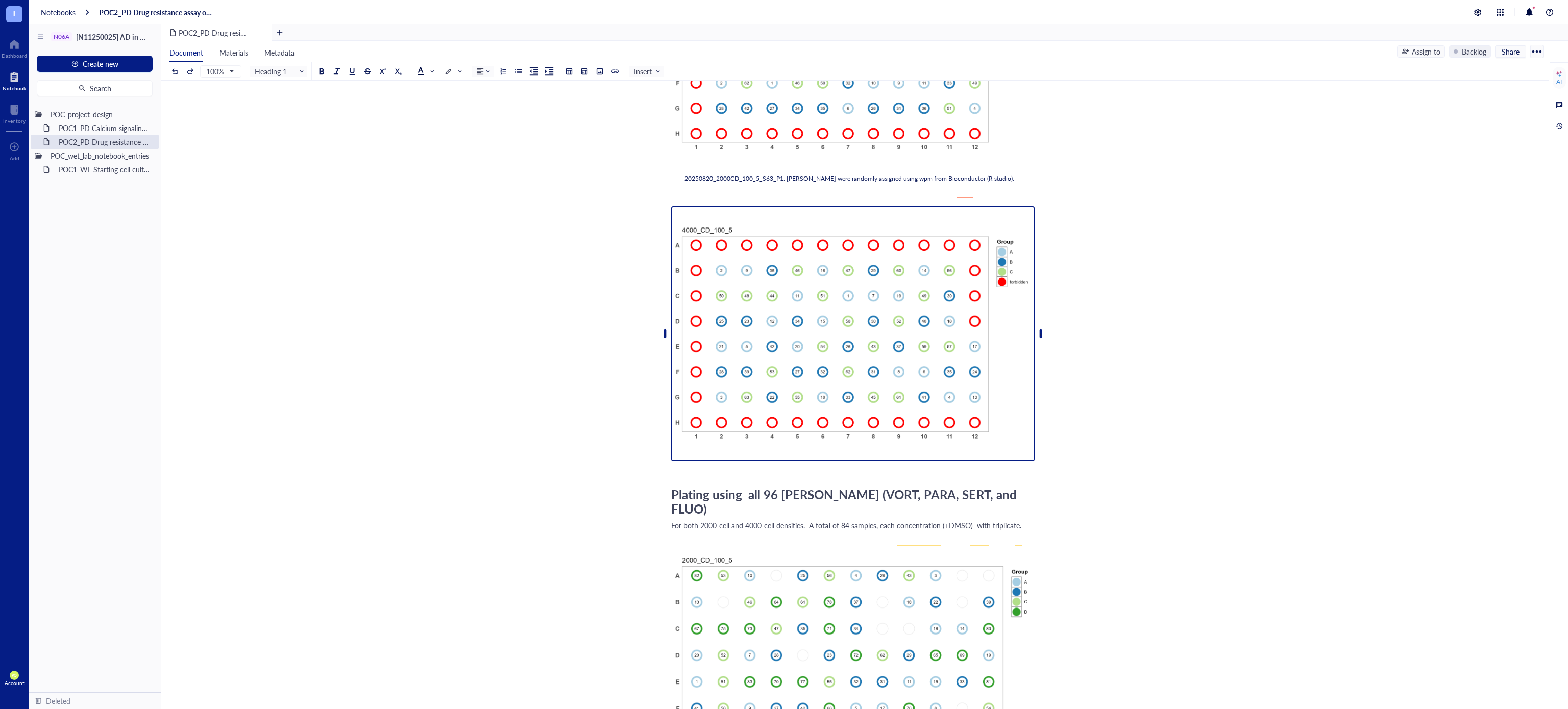
scroll to position [340, 0]
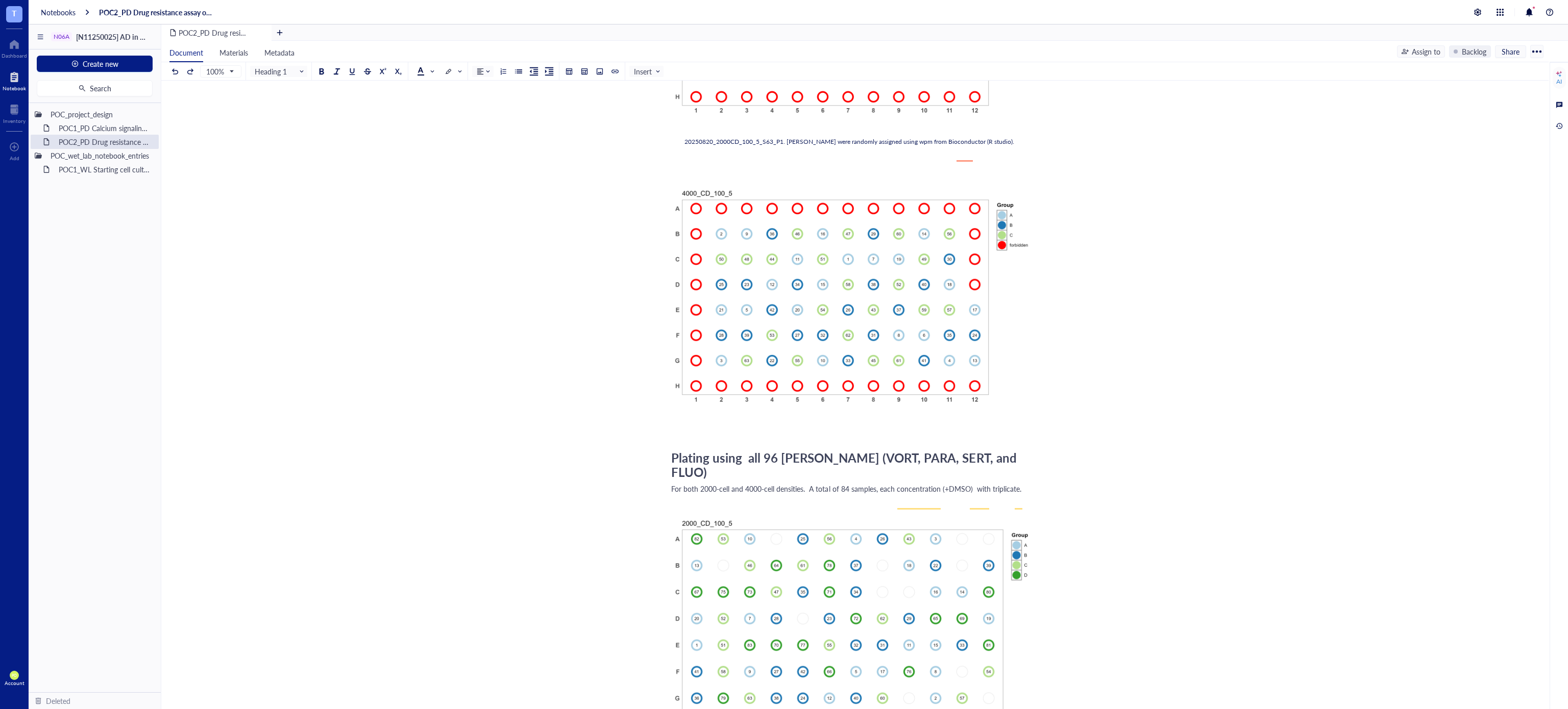
click at [979, 417] on div "POC2_PD Drug resistance assay on N06A library POC2_PD Drug resistance assay on …" at bounding box center [853, 379] width 1383 height 1228
click at [706, 436] on div "Add Caption" at bounding box center [865, 431] width 364 height 9
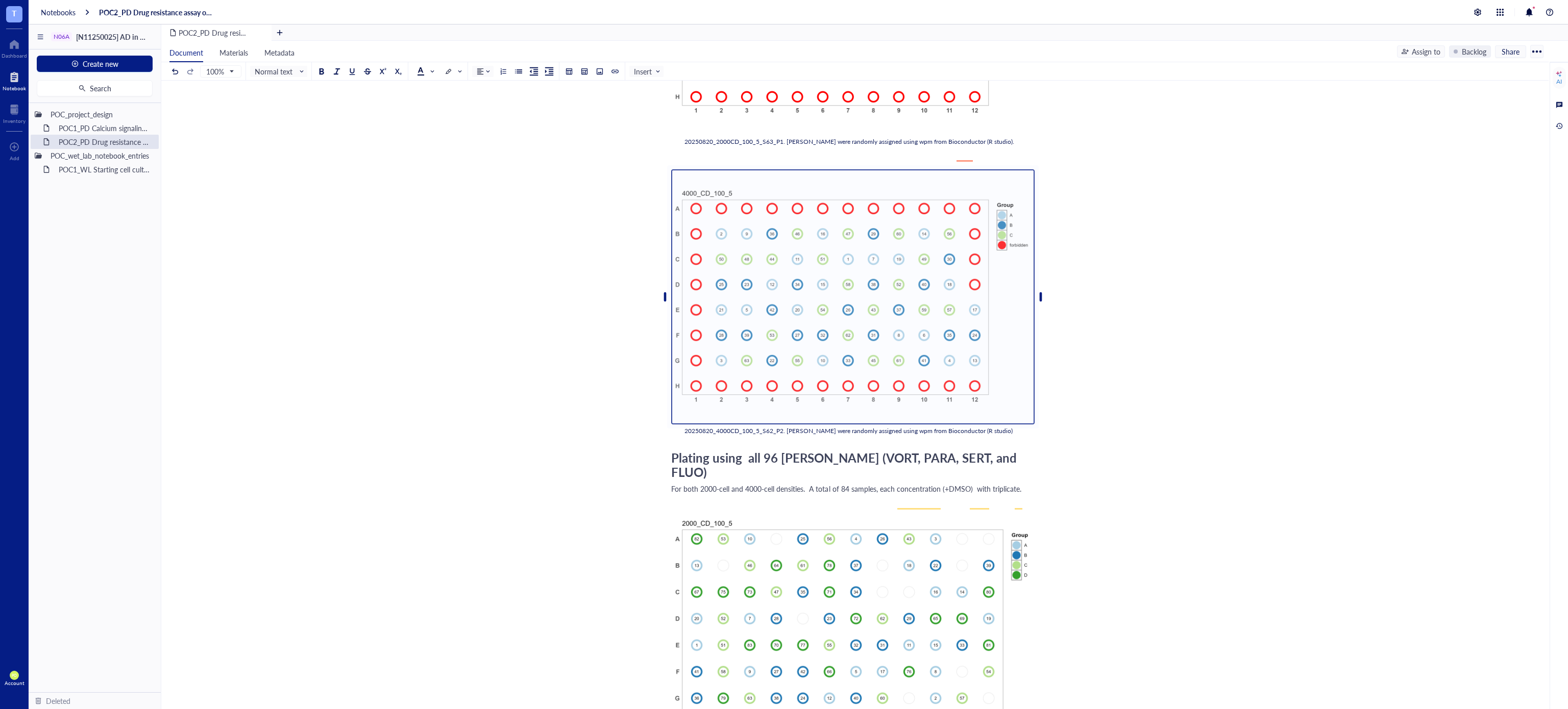
click at [979, 442] on div "POC2_PD Drug resistance assay on N06A library POC2_PD Drug resistance assay on …" at bounding box center [853, 379] width 1383 height 1228
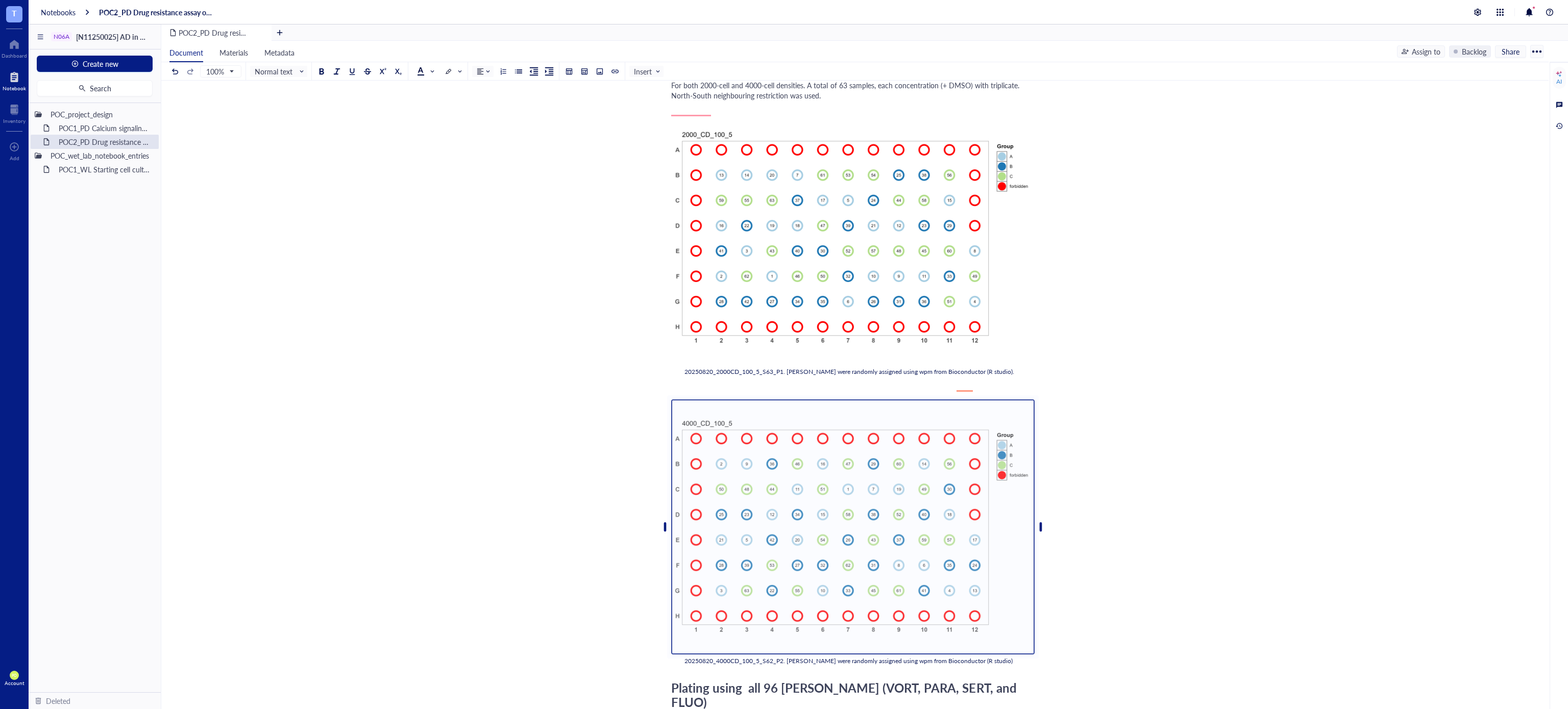
scroll to position [0, 0]
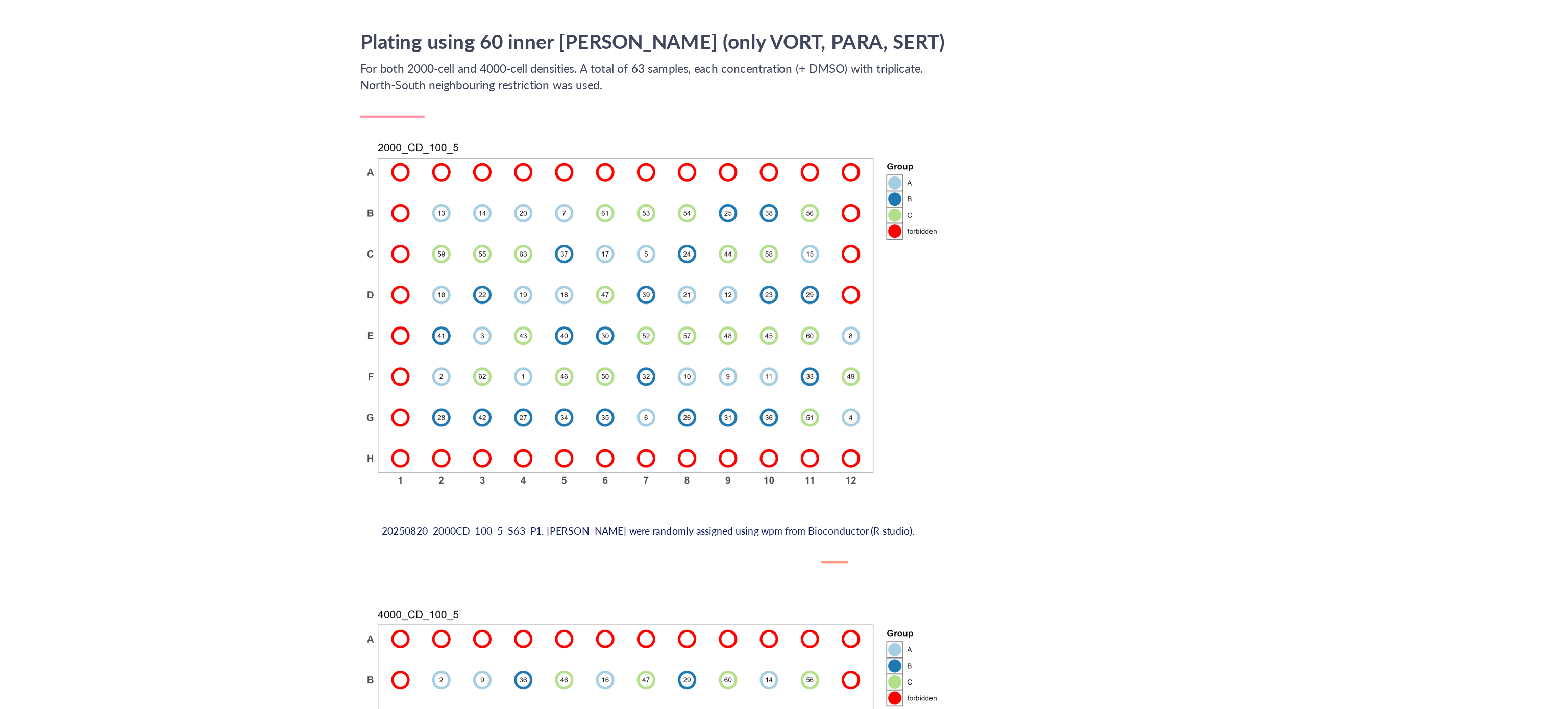
drag, startPoint x: 826, startPoint y: 221, endPoint x: 670, endPoint y: 207, distance: 156.6
click at [671, 207] on div "For both 2000-cell and 4000-cell densities. A total of 63 samples, each concent…" at bounding box center [852, 201] width 364 height 21
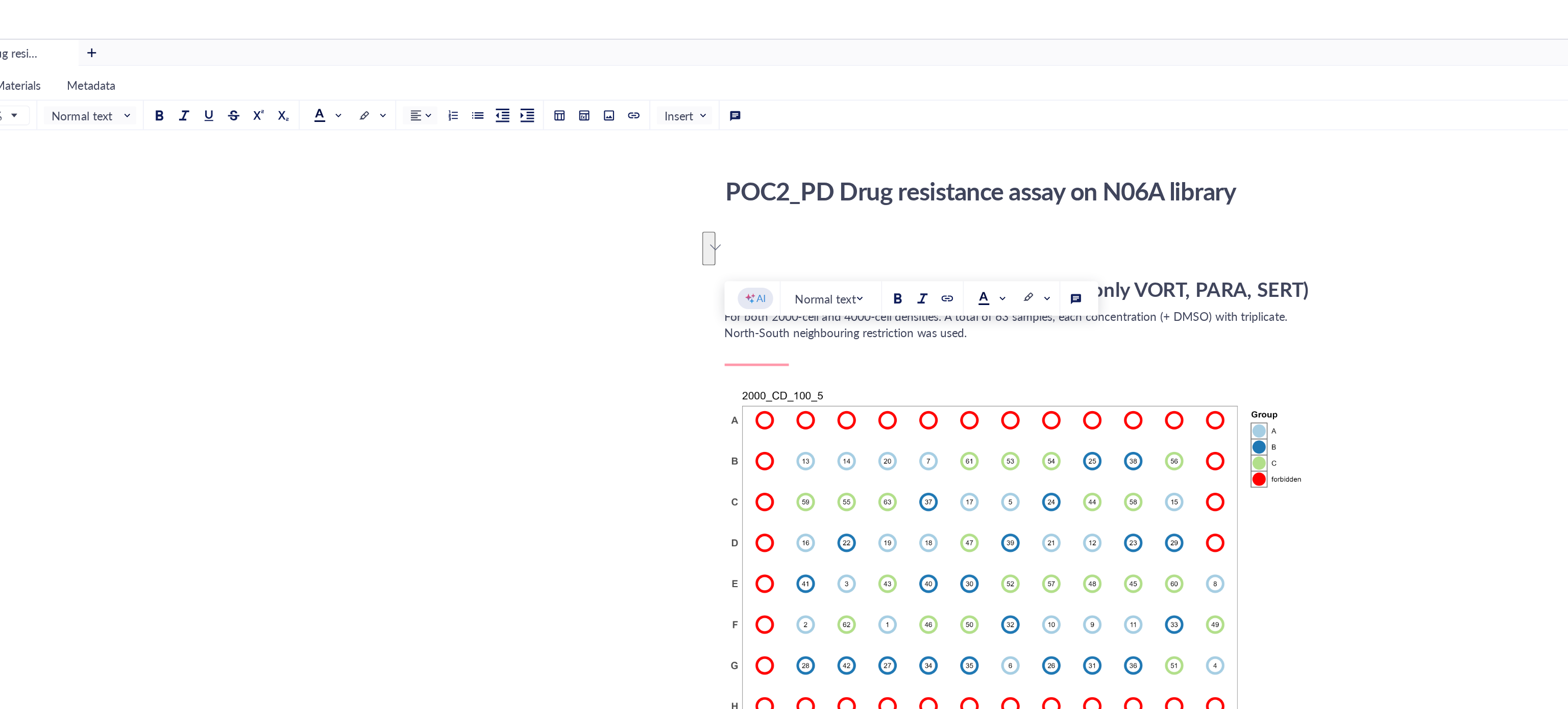
click at [438, 69] on div "100% Normal text Normal text Heading 1 Heading 2 Heading 3 Insert" at bounding box center [426, 70] width 514 height 18
click at [434, 69] on span at bounding box center [427, 71] width 19 height 15
click at [822, 210] on div "For both 2000-cell and 4000-cell densities. A total of 63 samples, each concent…" at bounding box center [852, 201] width 364 height 21
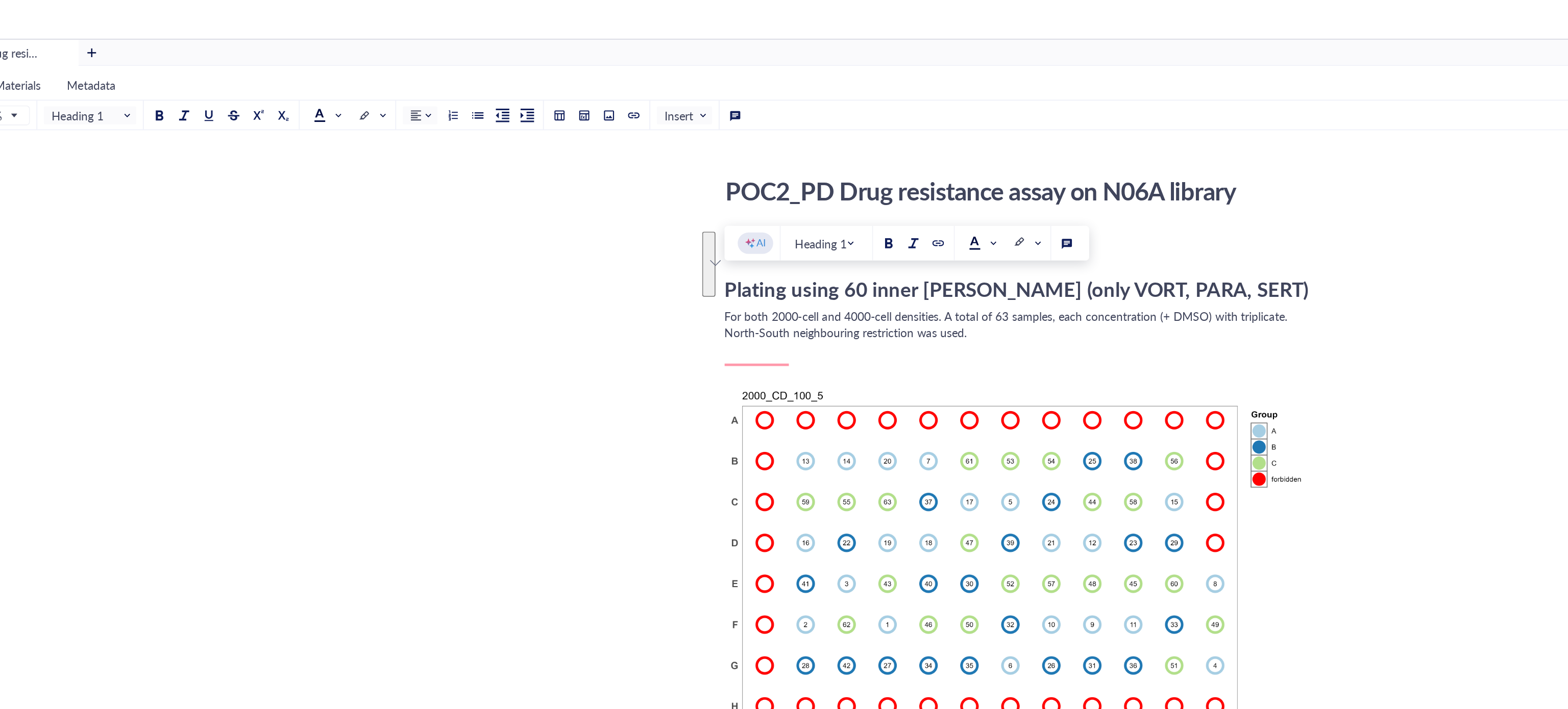
drag, startPoint x: 821, startPoint y: 223, endPoint x: 678, endPoint y: 198, distance: 145.2
click at [678, 187] on span "Plating using 60 inner [PERSON_NAME] (only VORT, PARA, SERT)" at bounding box center [851, 178] width 362 height 17
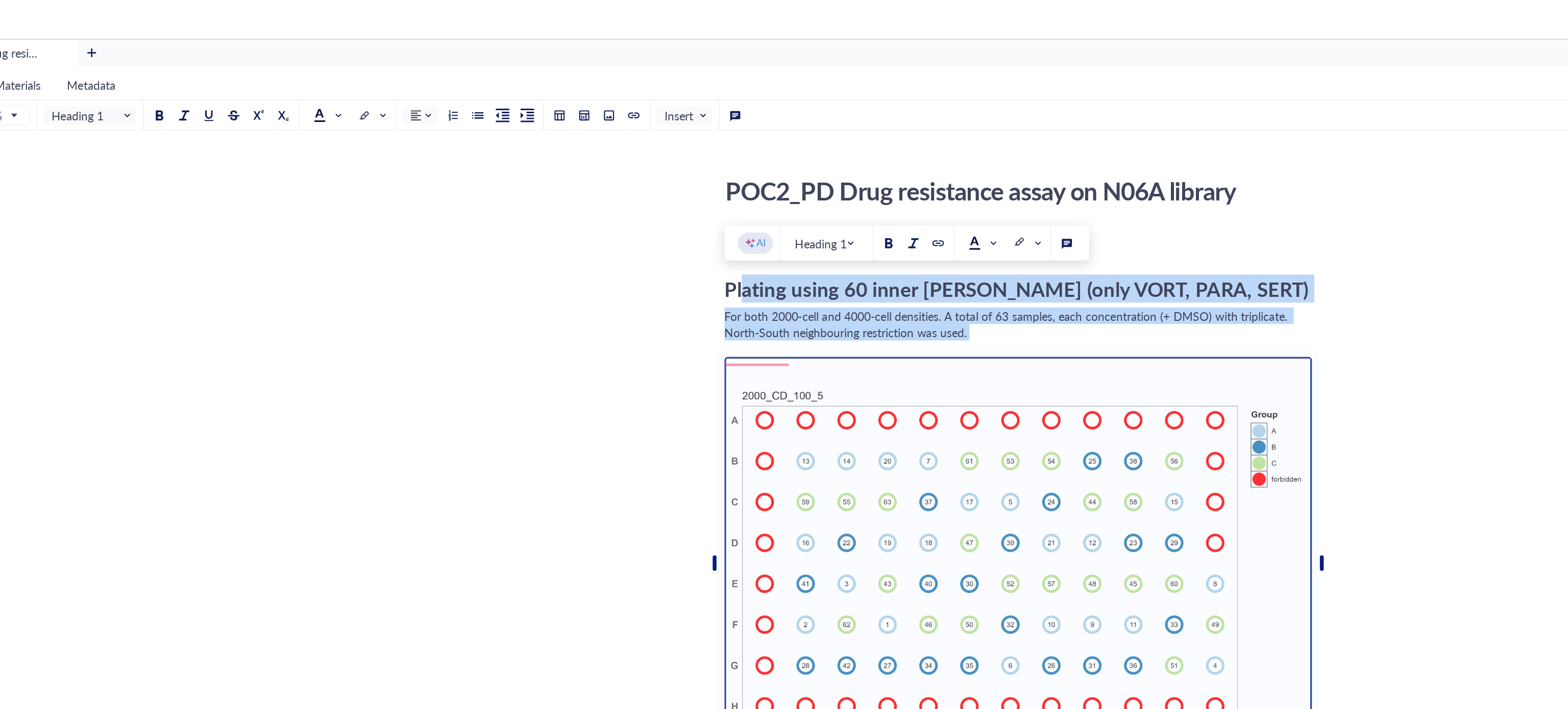
drag, startPoint x: 834, startPoint y: 227, endPoint x: 667, endPoint y: 202, distance: 168.9
click at [667, 202] on div "POC2_PD Drug resistance assay on N06A library POC2_PD Drug resistance assay on …" at bounding box center [853, 719] width 1383 height 1228
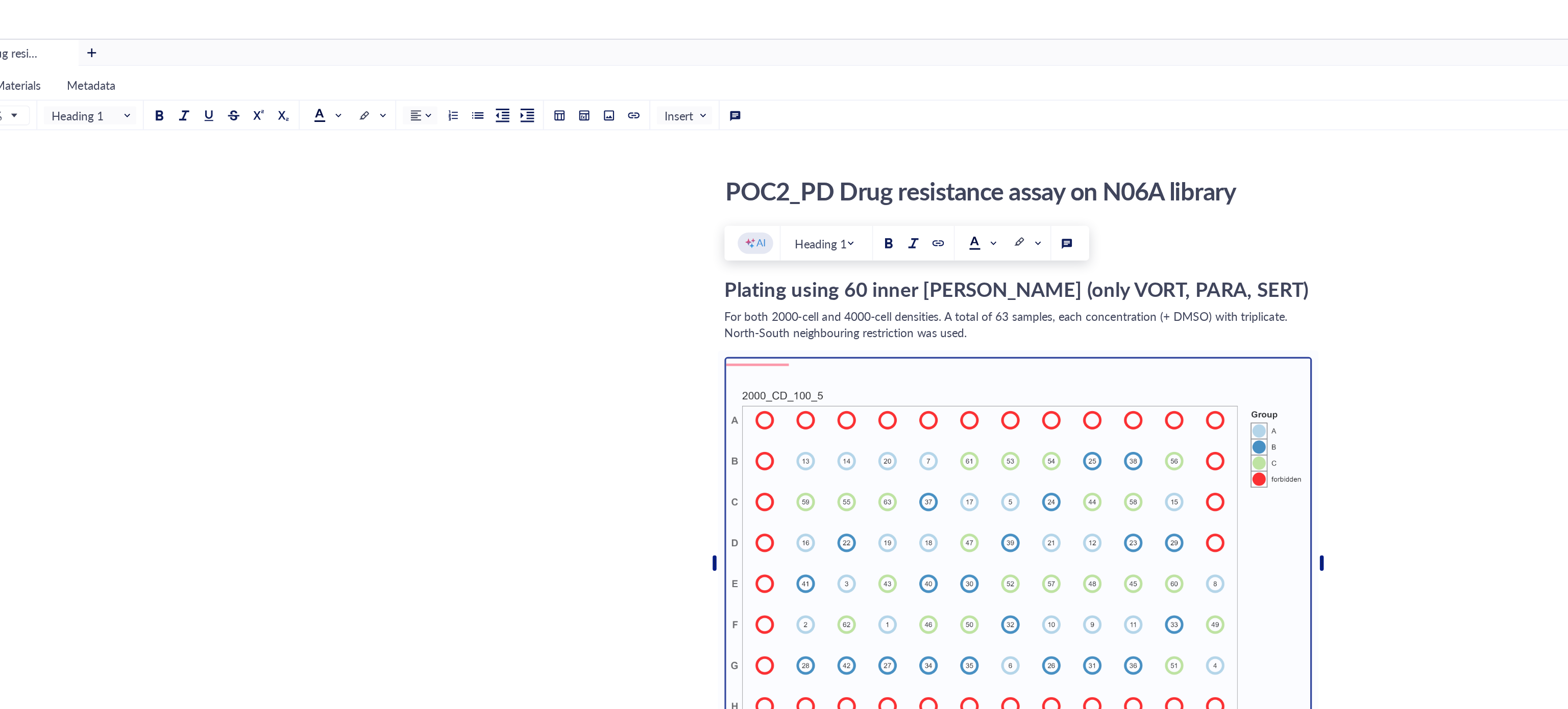
click at [437, 71] on div "100% Heading 1 Normal text Heading 1 Heading 2 Heading 3 Insert" at bounding box center [426, 70] width 514 height 18
click at [435, 71] on span at bounding box center [427, 71] width 19 height 15
click at [847, 187] on span "Plating using 60 inner [PERSON_NAME] (only VORT, PARA, SERT)" at bounding box center [851, 178] width 362 height 17
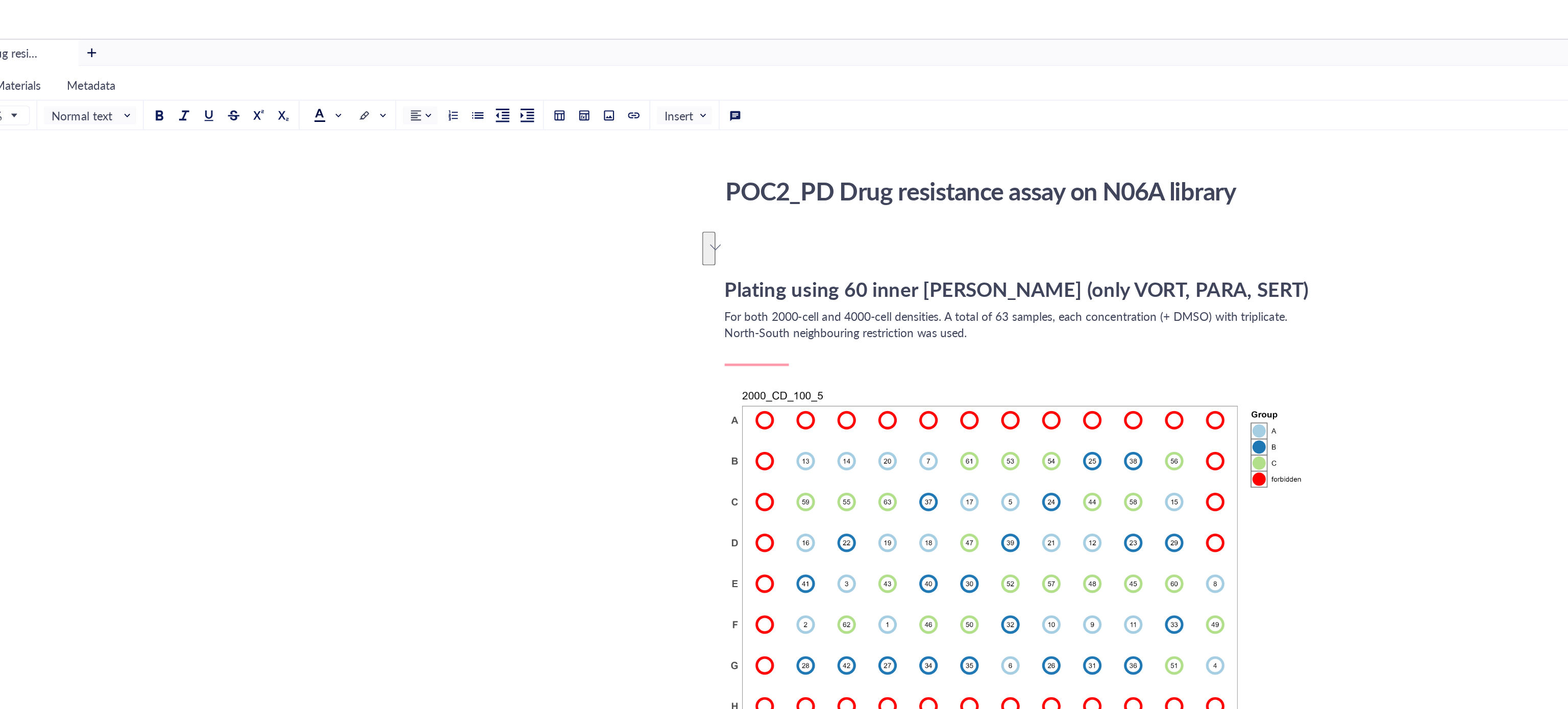
drag, startPoint x: 823, startPoint y: 223, endPoint x: 673, endPoint y: 208, distance: 150.7
click at [673, 208] on div "For both 2000-cell and 4000-cell densities. A total of 63 samples, each concent…" at bounding box center [852, 201] width 364 height 21
click at [433, 69] on span at bounding box center [425, 71] width 16 height 8
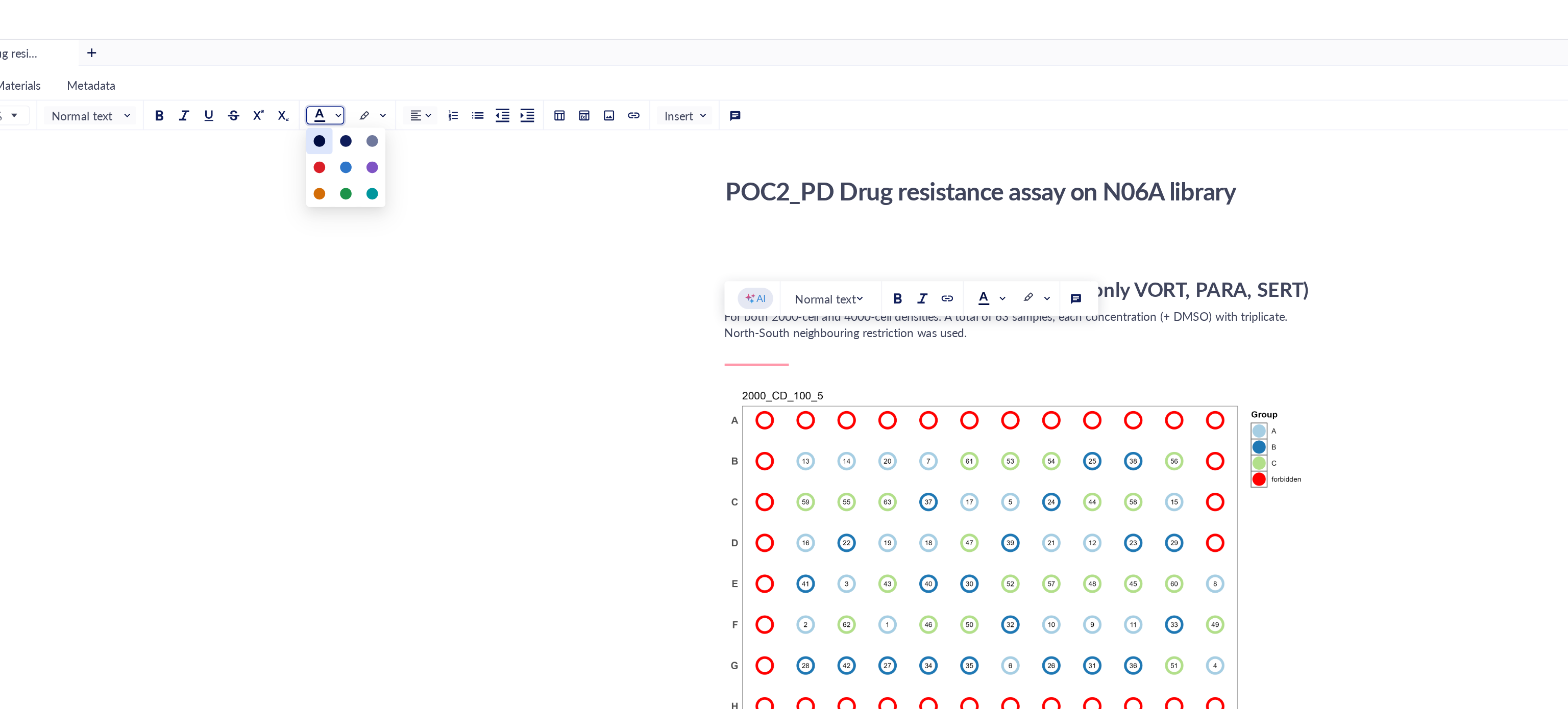
click at [427, 86] on div at bounding box center [420, 86] width 16 height 16
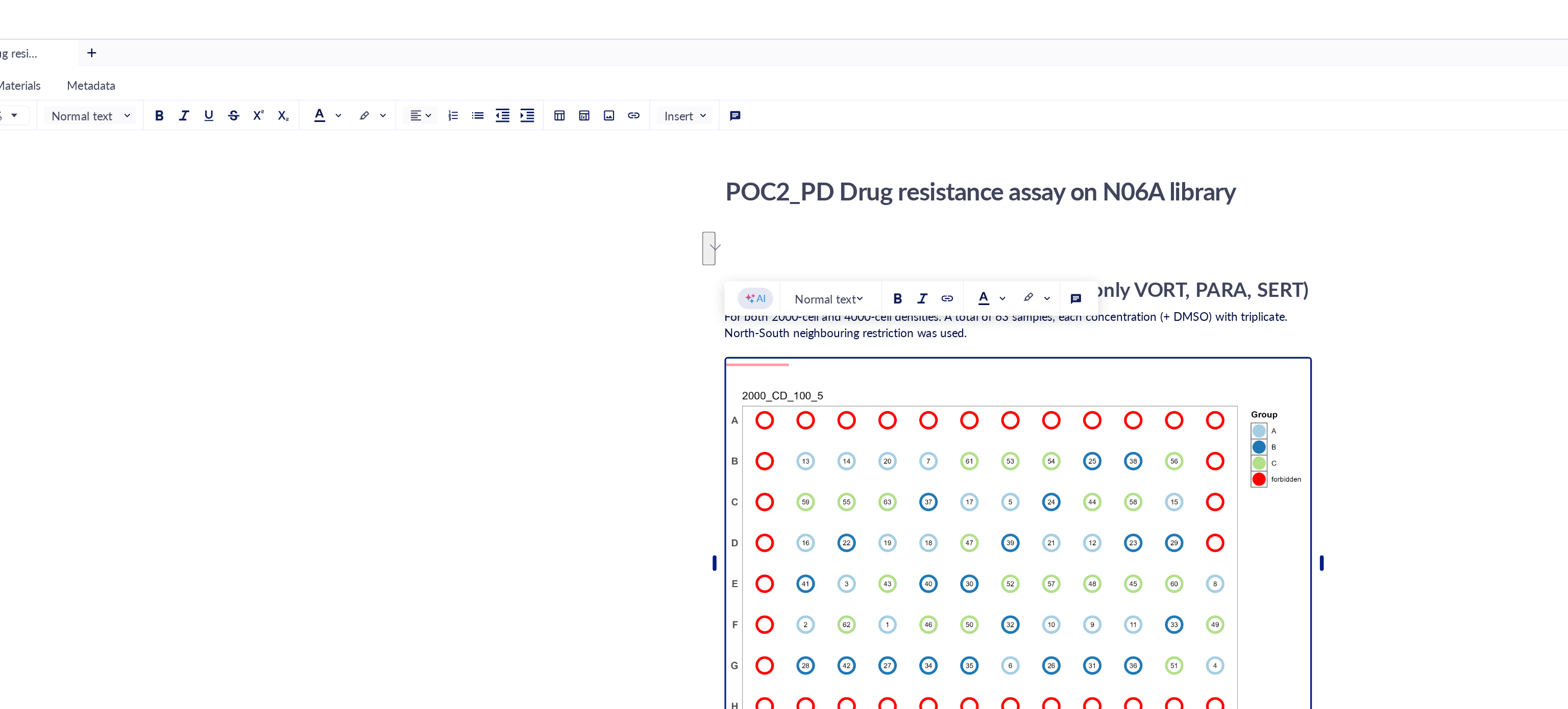
click at [826, 240] on img "To enrich screen reader interactions, please activate Accessibility in Grammarl…" at bounding box center [852, 348] width 364 height 255
click at [695, 210] on span "For both 2000-cell and 4000-cell densities. A total of 63 samples, each concent…" at bounding box center [846, 201] width 350 height 21
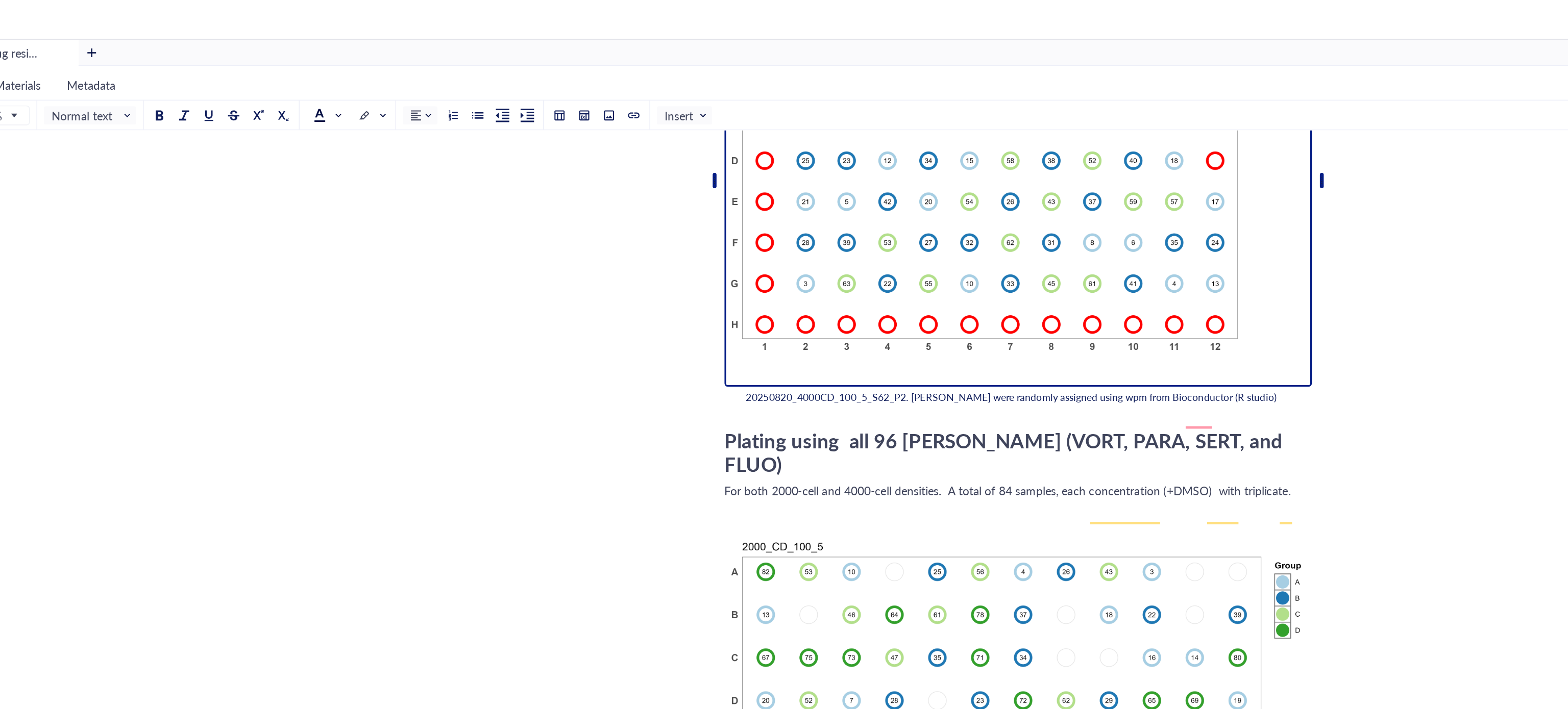
scroll to position [630, 0]
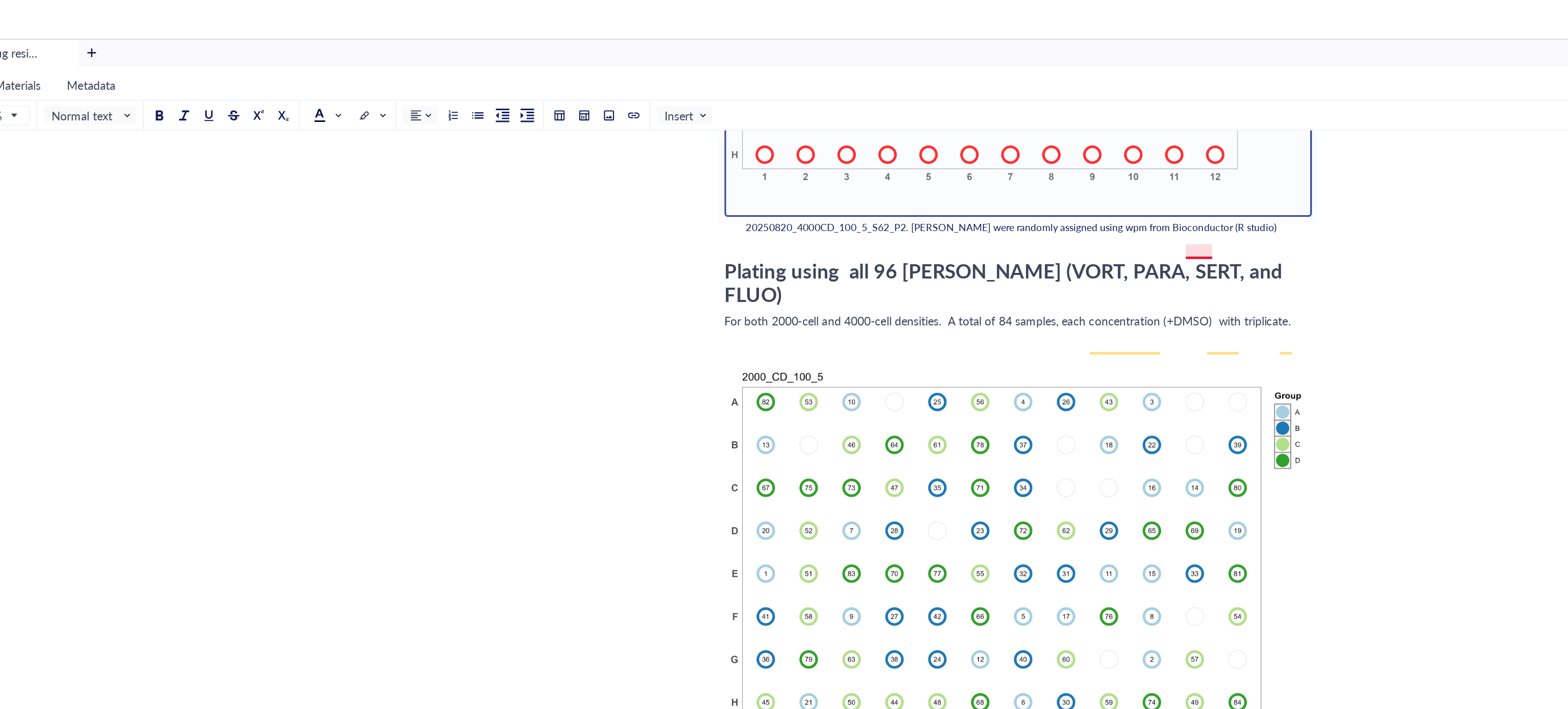
click at [964, 146] on div "20250820_4000CD_100_5_S62_P2. [PERSON_NAME] were randomly assigned using wpm fr…" at bounding box center [852, 141] width 336 height 9
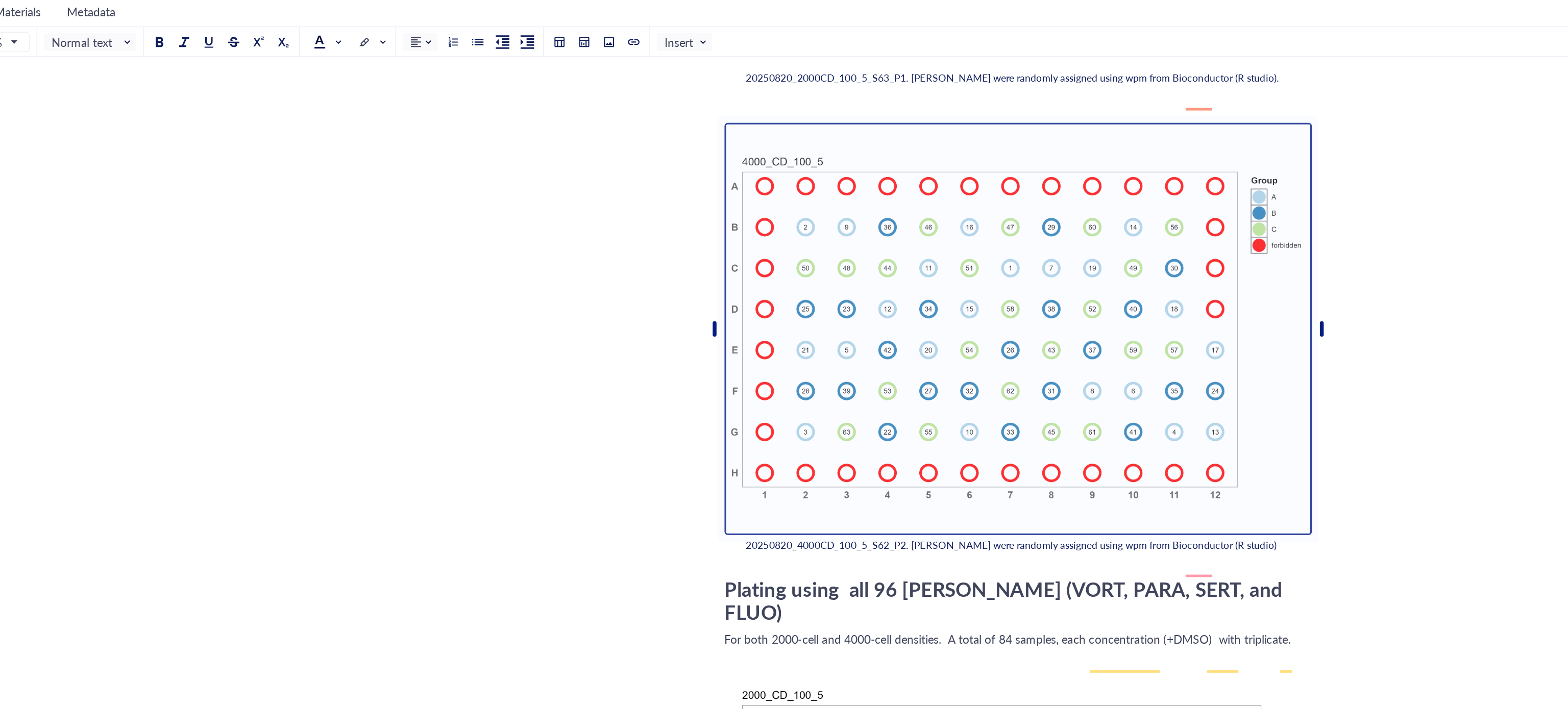
scroll to position [381, 0]
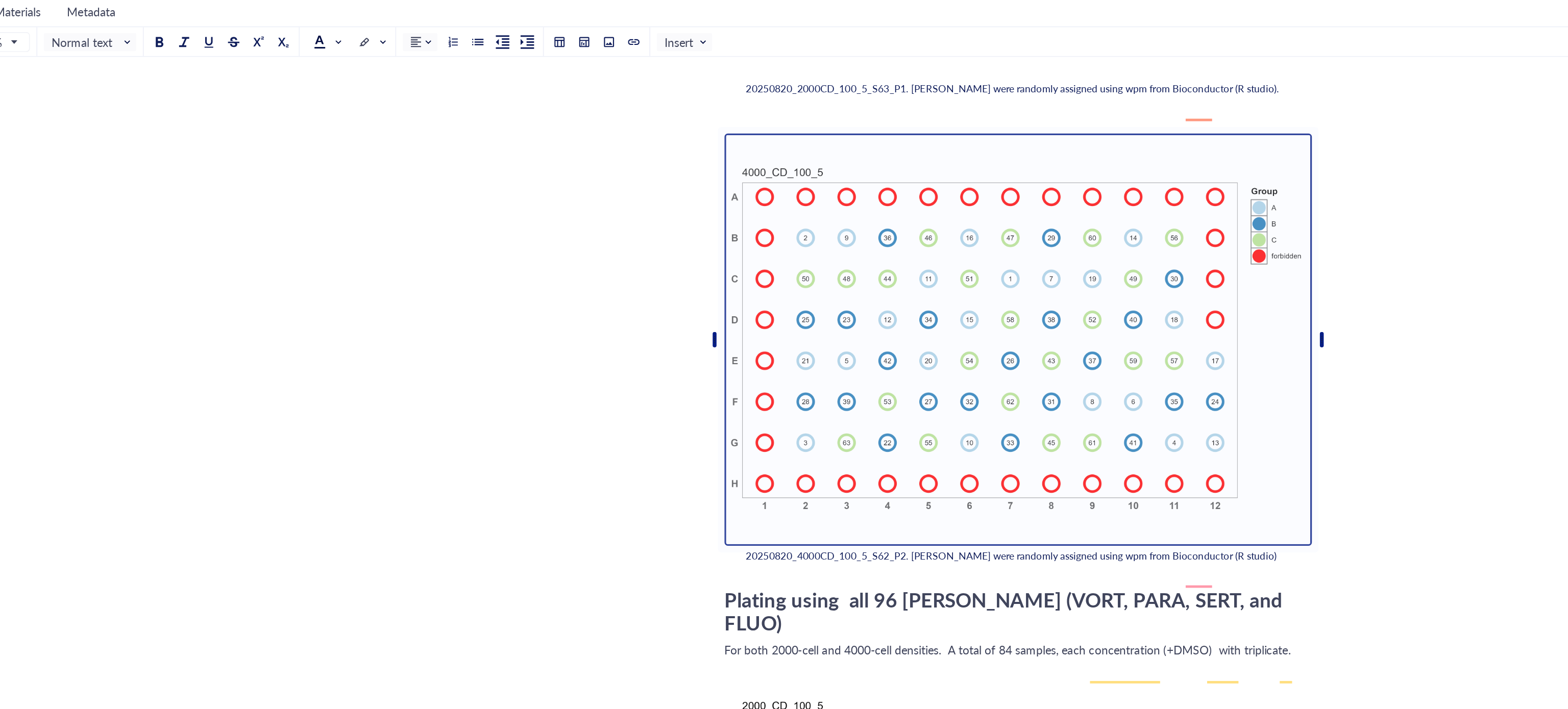
click at [979, 301] on div "POC2_PD Drug resistance assay on N06A library POC2_PD Drug resistance assay on …" at bounding box center [853, 292] width 1383 height 1228
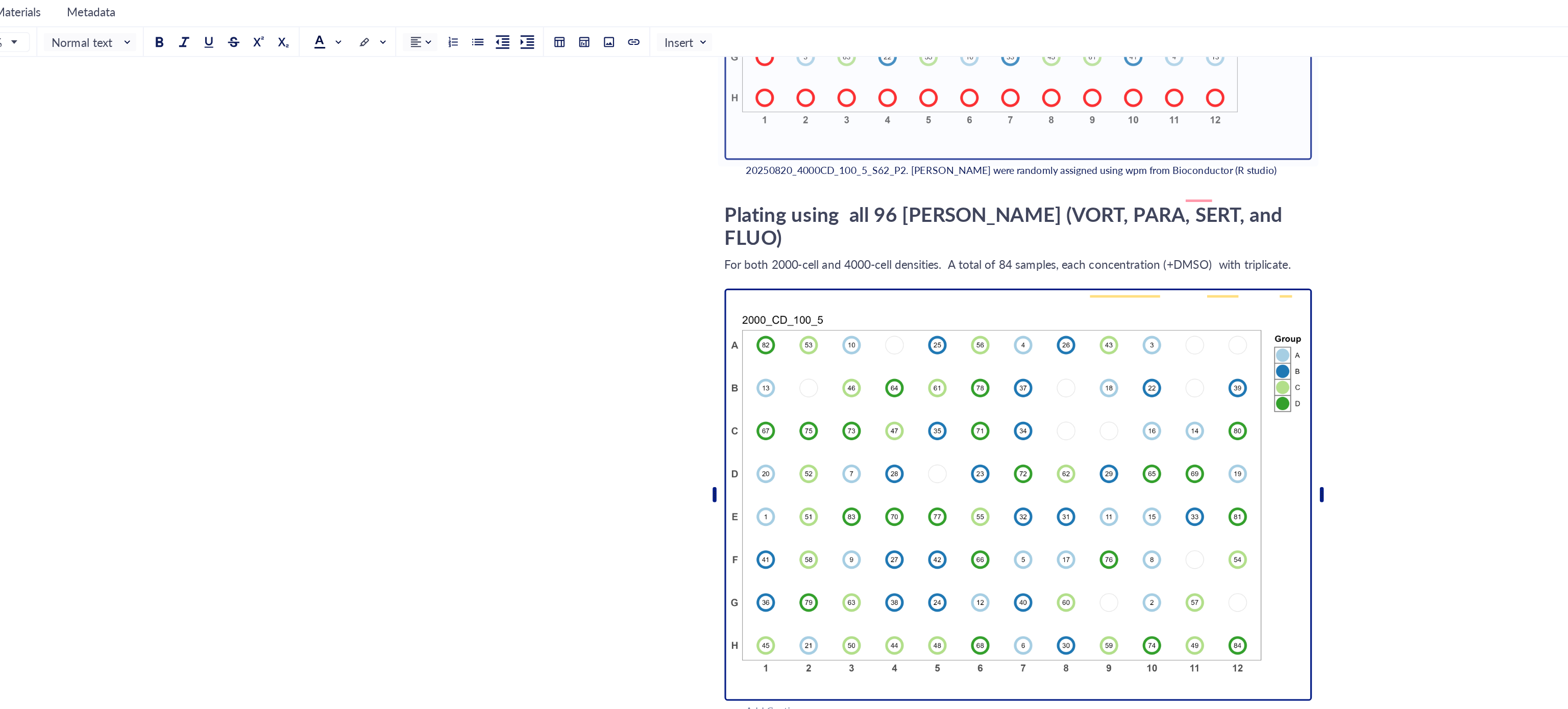
scroll to position [630, 0]
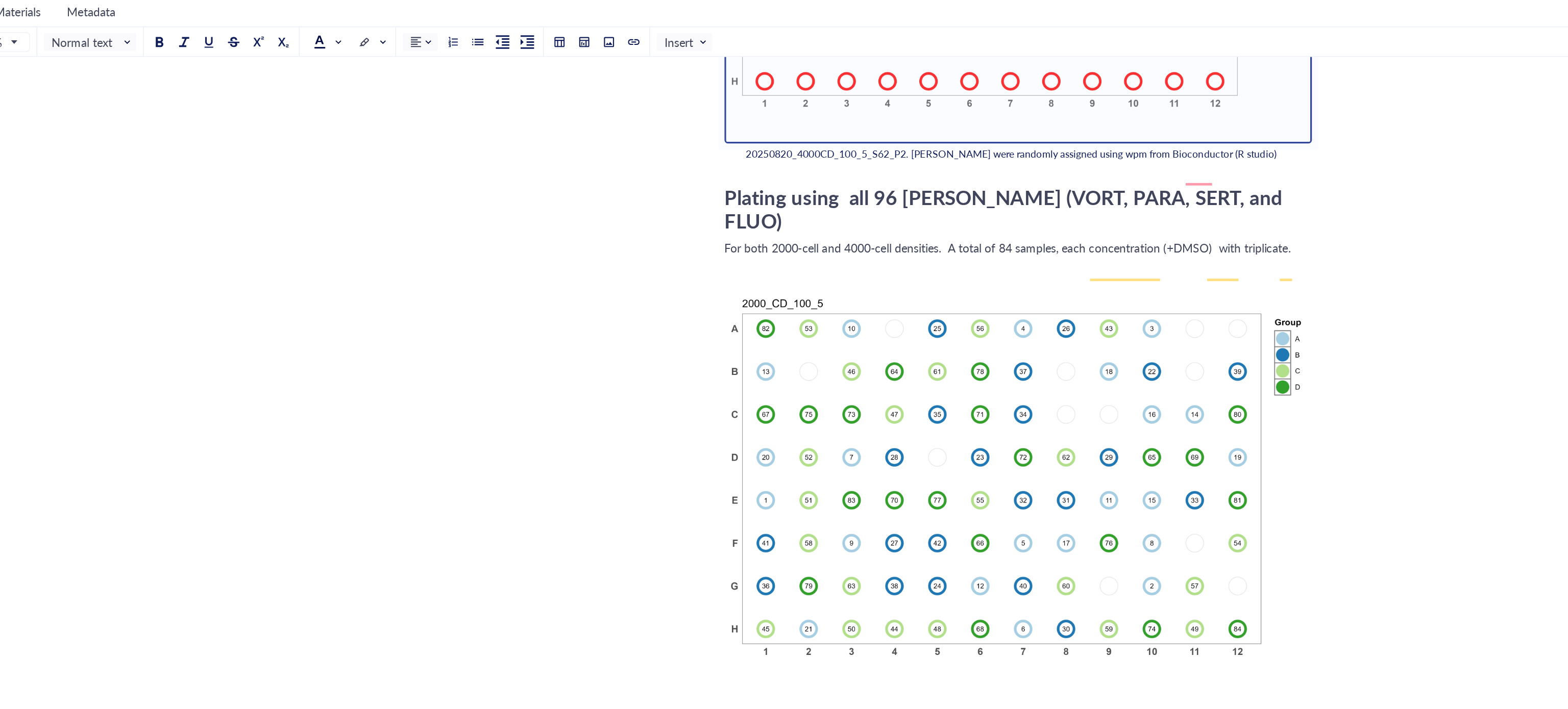
click at [820, 158] on div "For both 2000-cell and 4000-cell densities. A total of 84 samples, each concent…" at bounding box center [852, 153] width 364 height 10
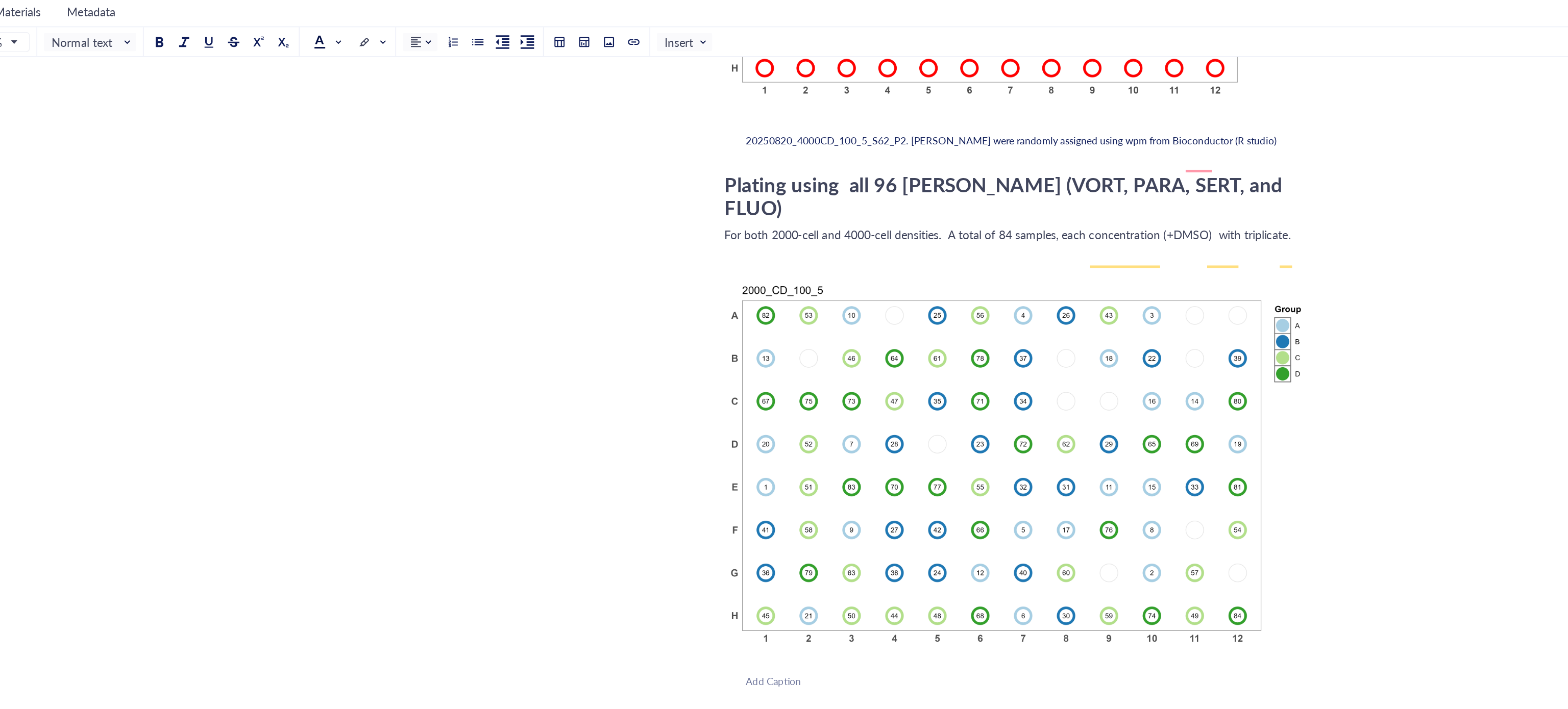
scroll to position [640, 0]
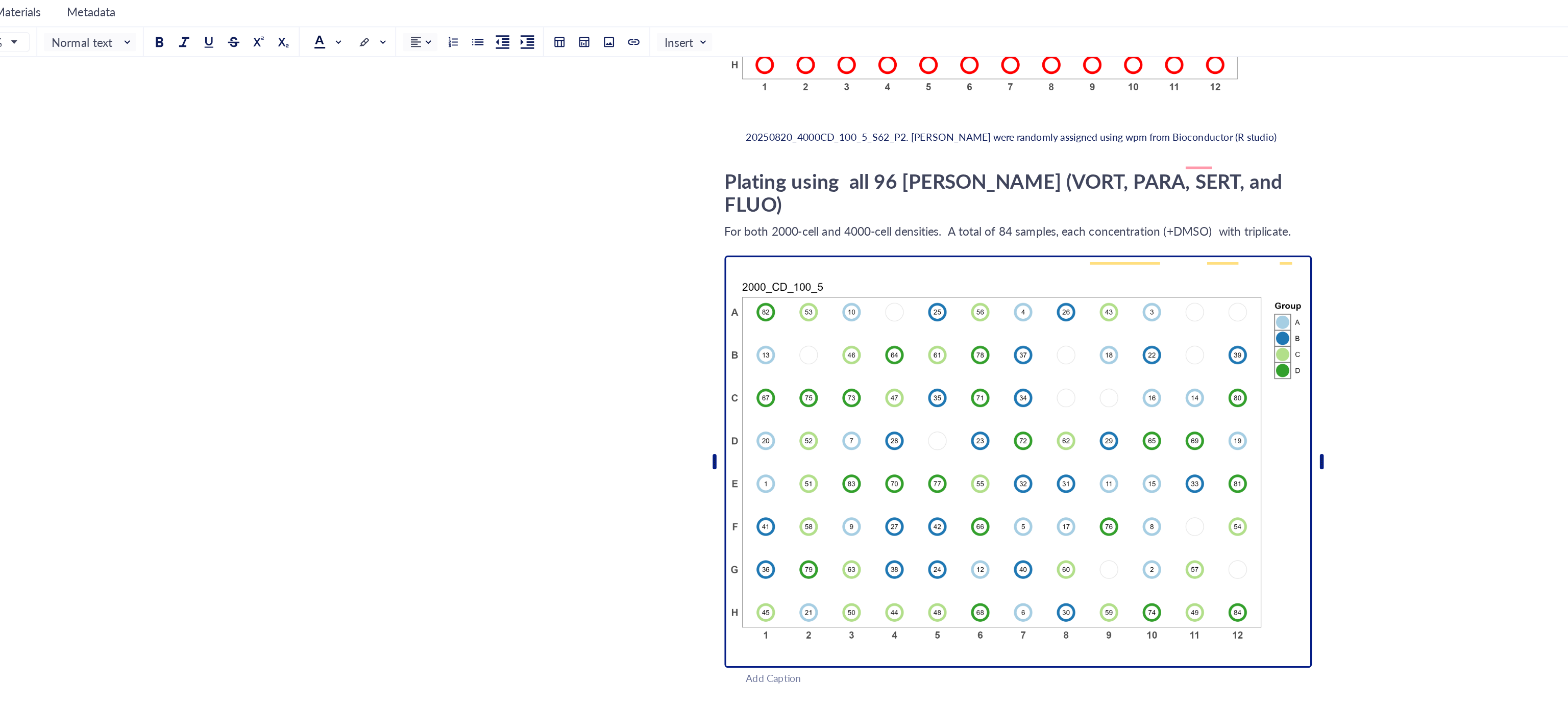
click at [687, 193] on img "To enrich screen reader interactions, please activate Accessibility in Grammarl…" at bounding box center [852, 285] width 364 height 255
click at [677, 184] on div "﻿ Plating using 60 inner [PERSON_NAME] (only VORT, PARA, SERT) For both 2000-ce…" at bounding box center [852, 53] width 364 height 1191
click at [680, 184] on div "﻿ Plating using 60 inner [PERSON_NAME] (only VORT, PARA, SERT) For both 2000-ce…" at bounding box center [852, 53] width 364 height 1191
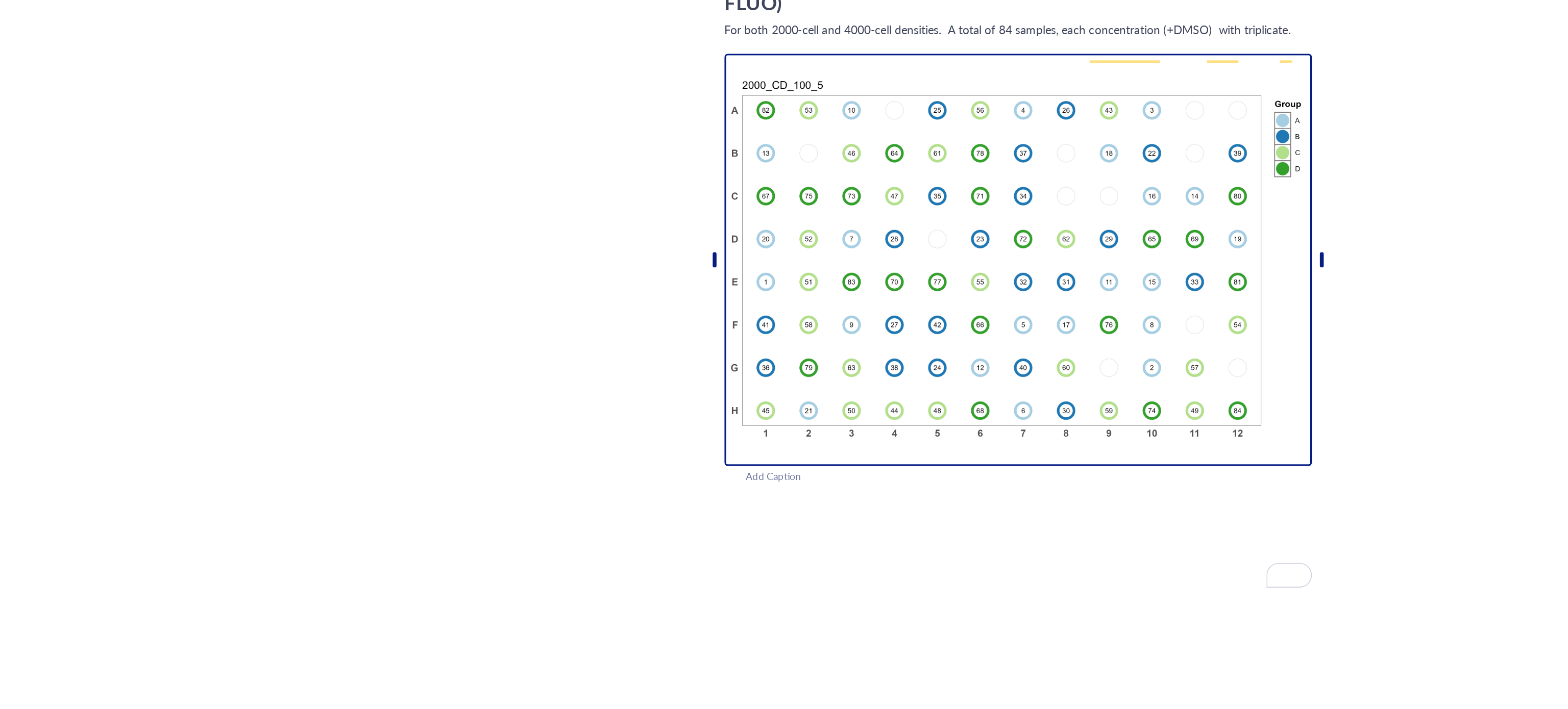
scroll to position [525, 0]
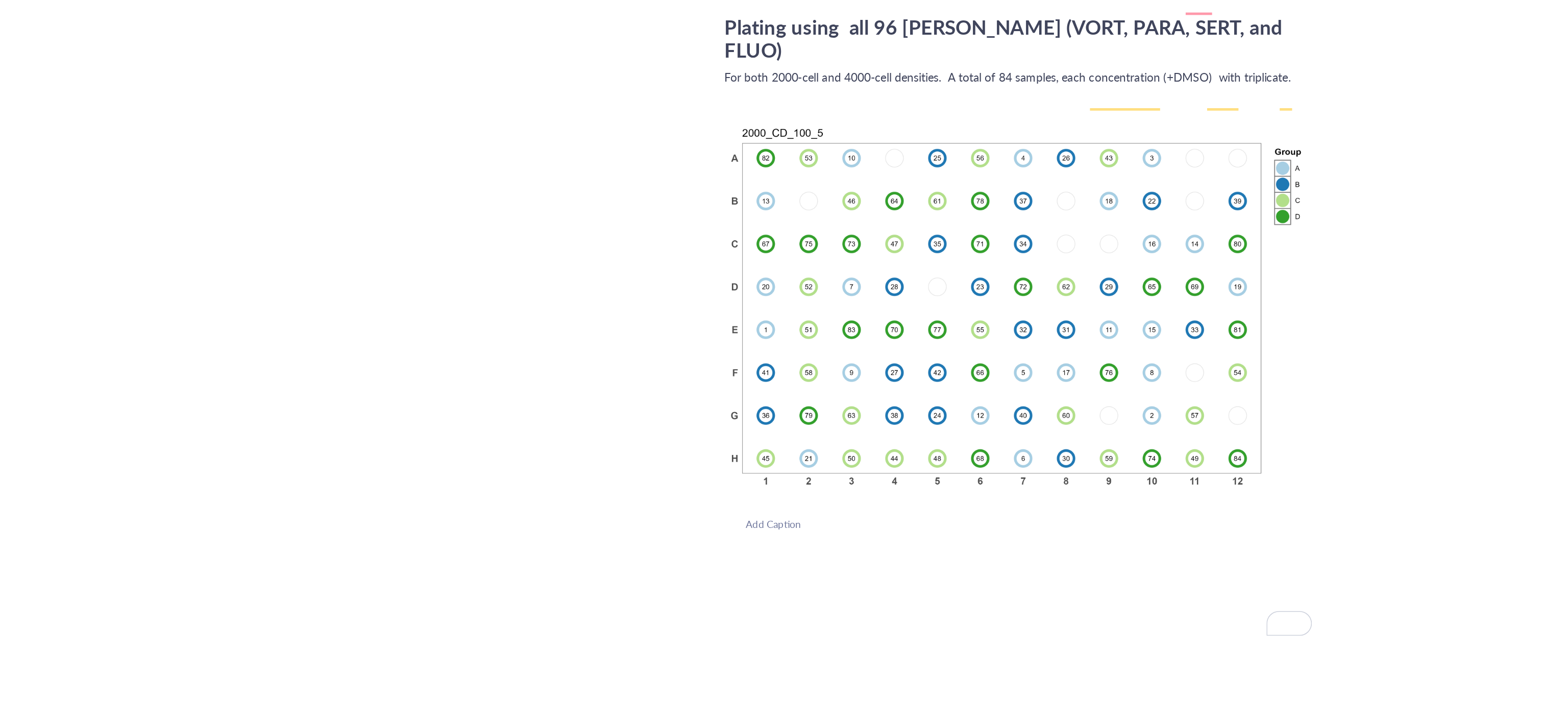
click at [697, 442] on div "Add Caption" at bounding box center [865, 535] width 364 height 9
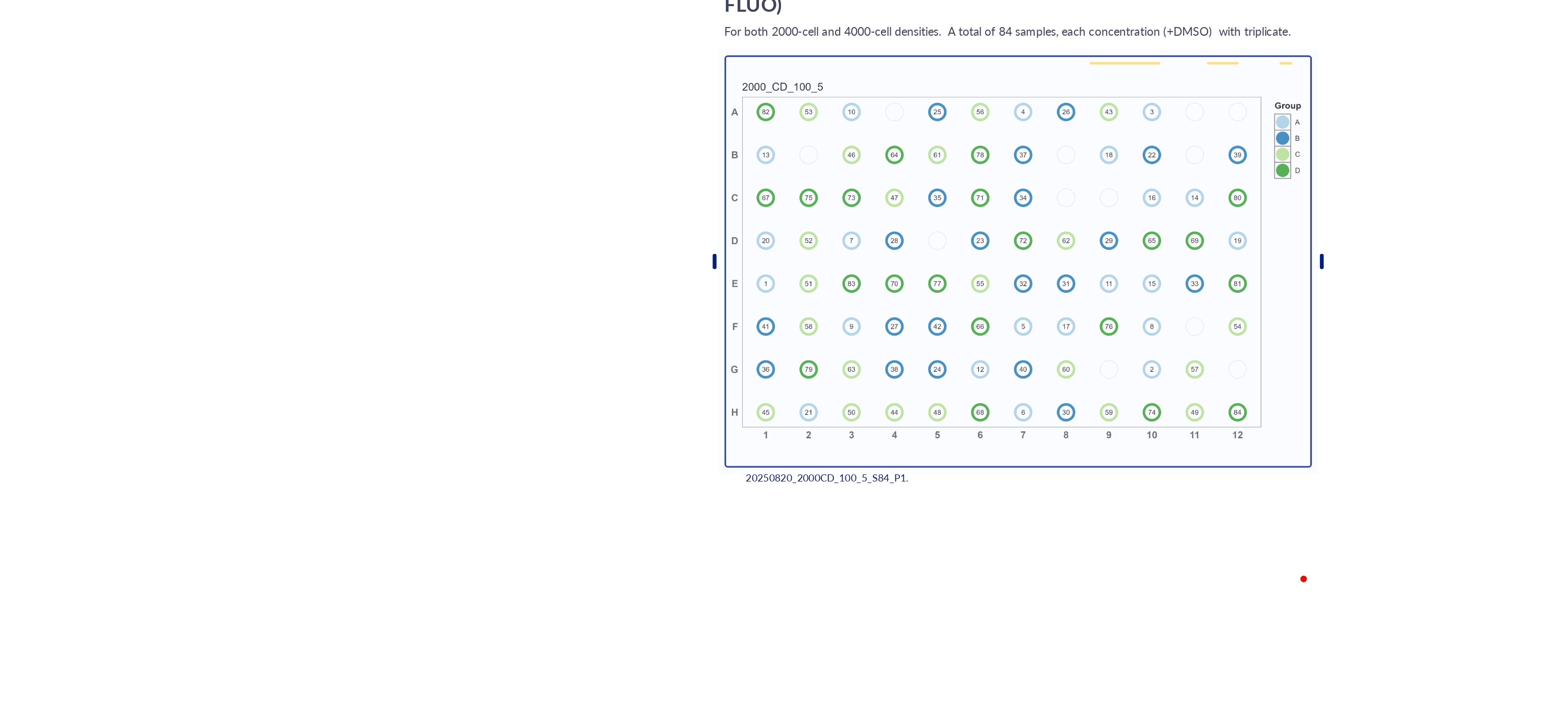
scroll to position [630, 0]
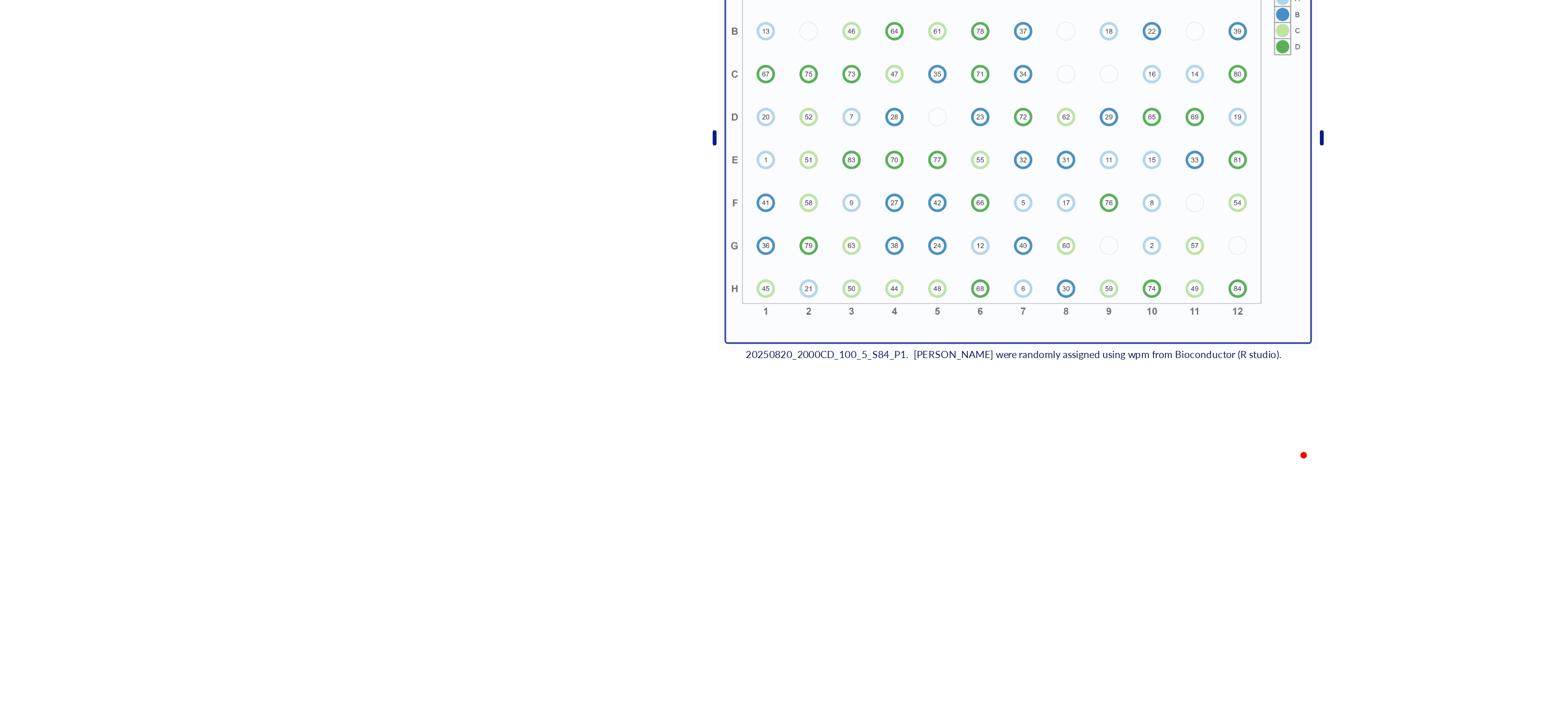
click at [776, 442] on div "﻿ Plating using 60 inner [PERSON_NAME] (only VORT, PARA, SERT) For both 2000-ce…" at bounding box center [852, 62] width 364 height 1191
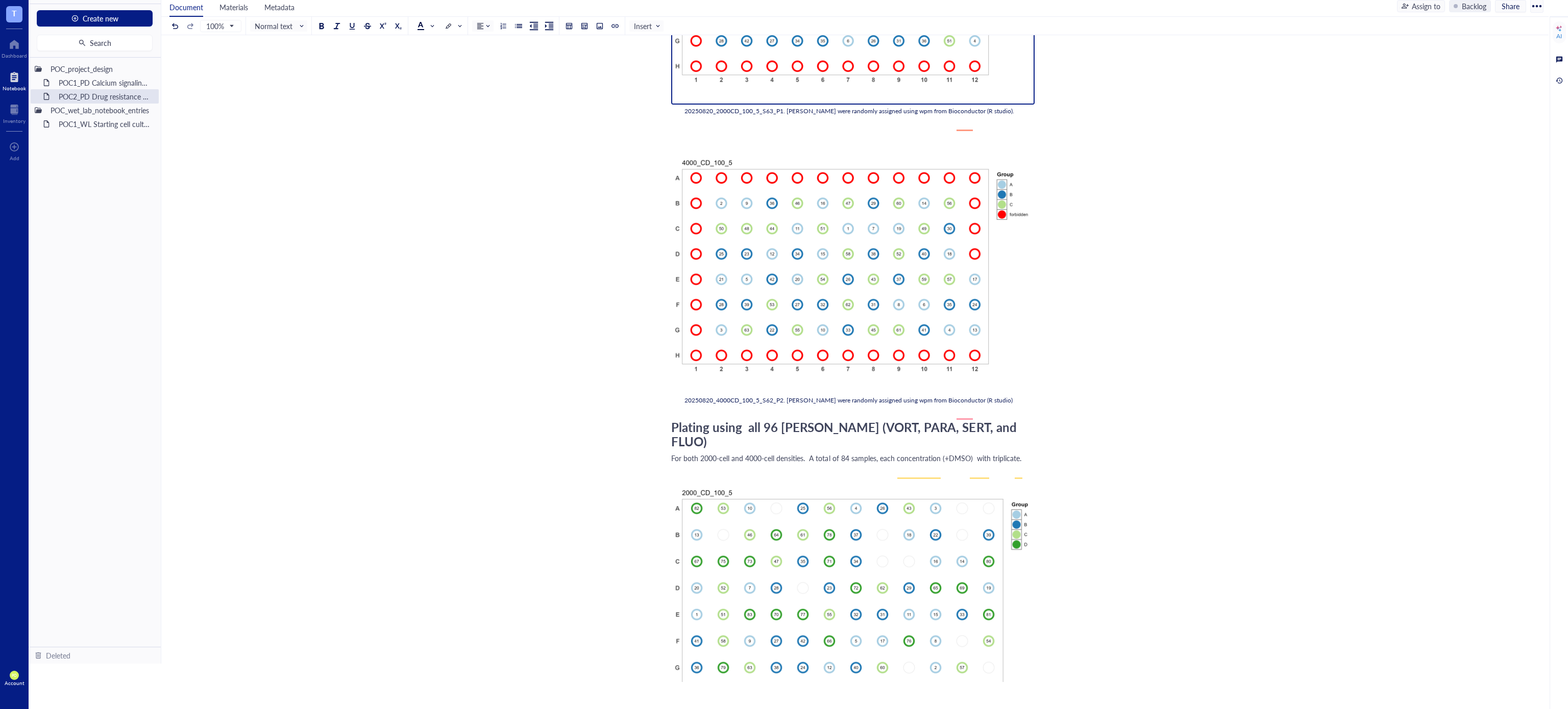
scroll to position [324, 0]
click at [598, 29] on button at bounding box center [599, 26] width 11 height 11
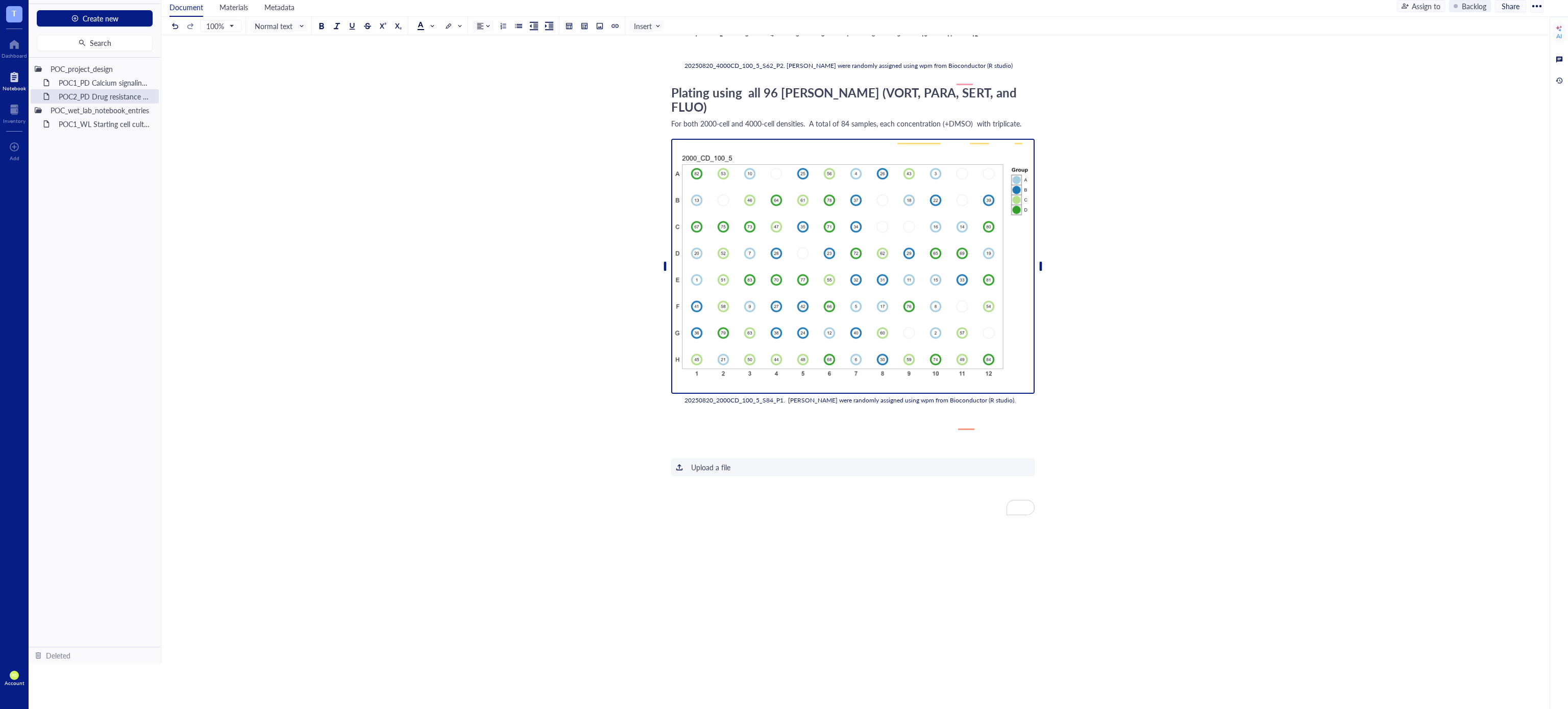
scroll to position [676, 0]
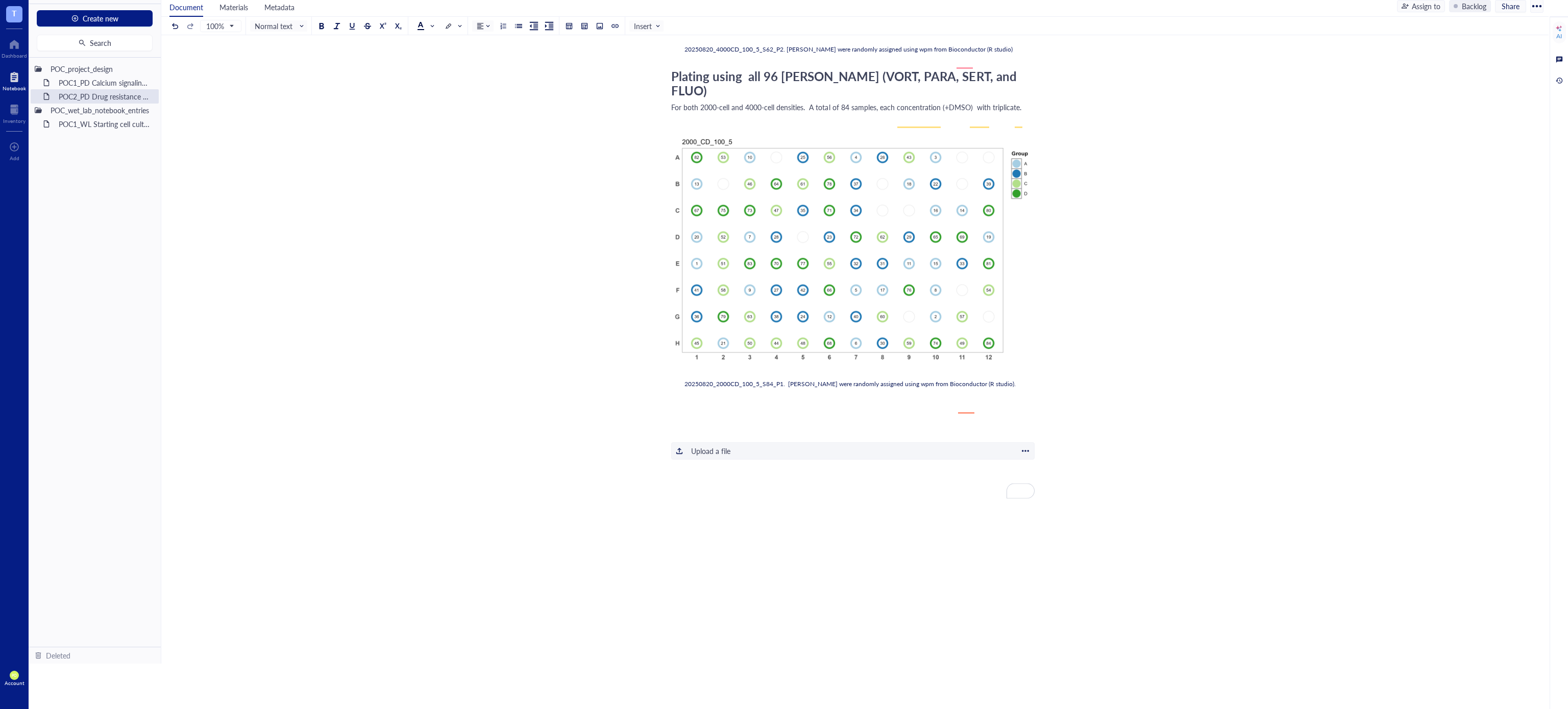
click at [707, 442] on div "Upload a file" at bounding box center [710, 451] width 39 height 11
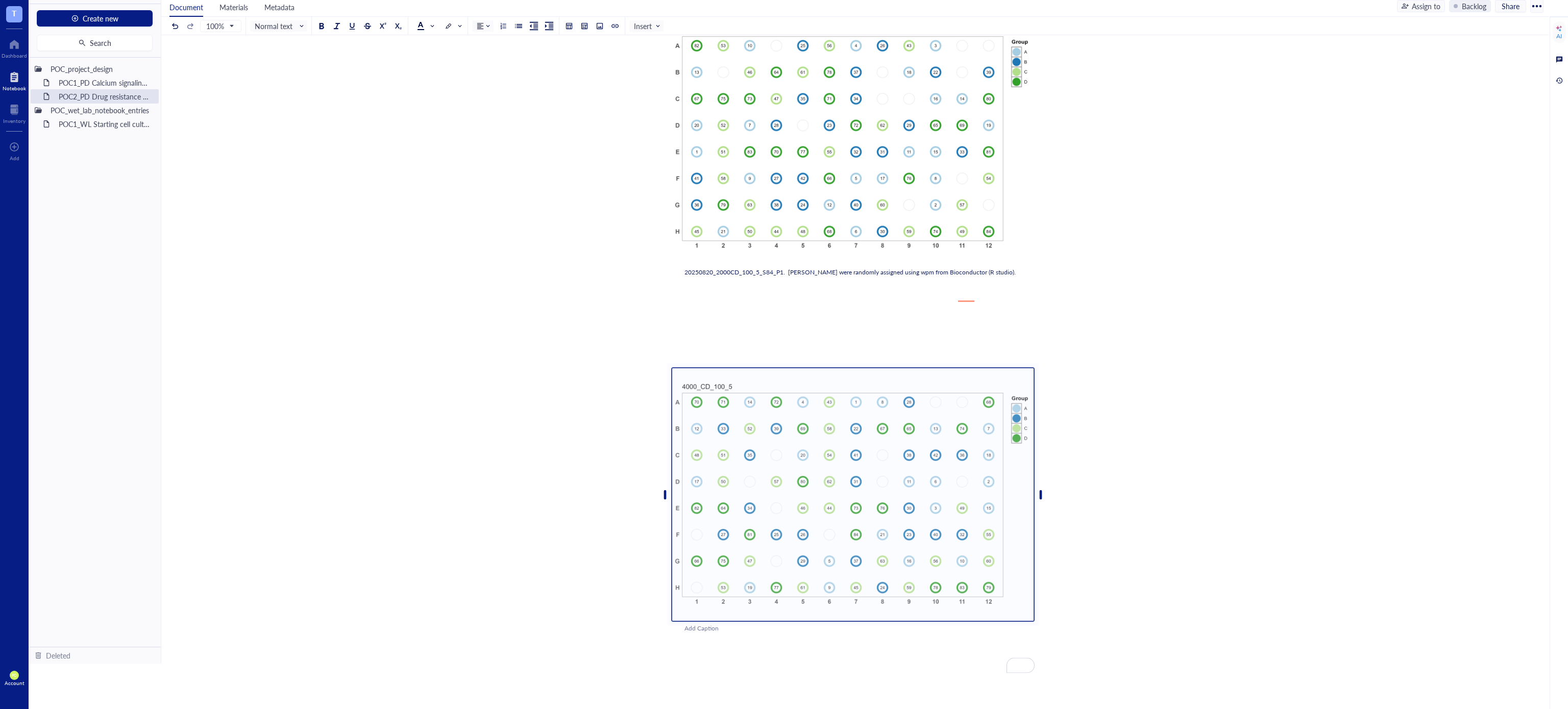
scroll to position [846, 0]
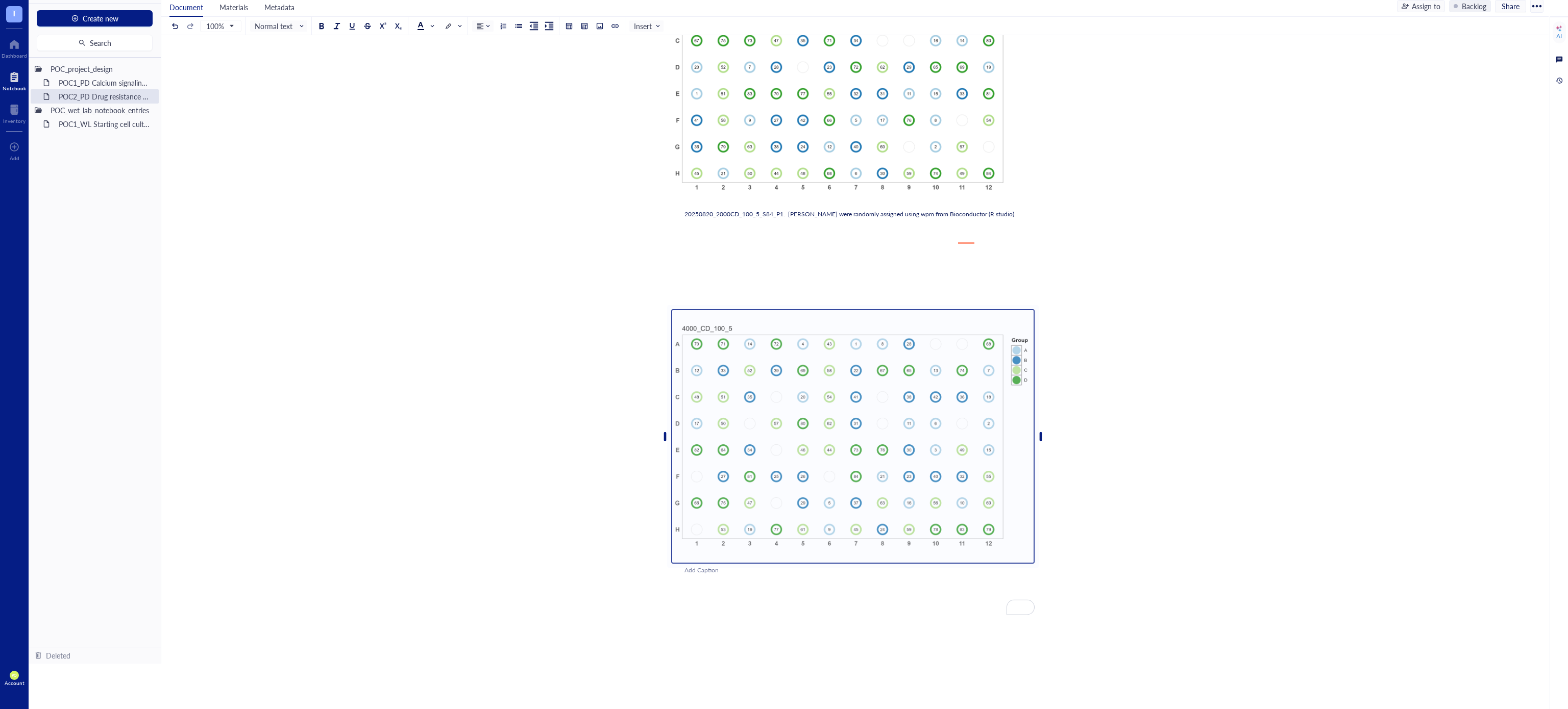
click at [700, 299] on div "﻿" at bounding box center [852, 293] width 364 height 10
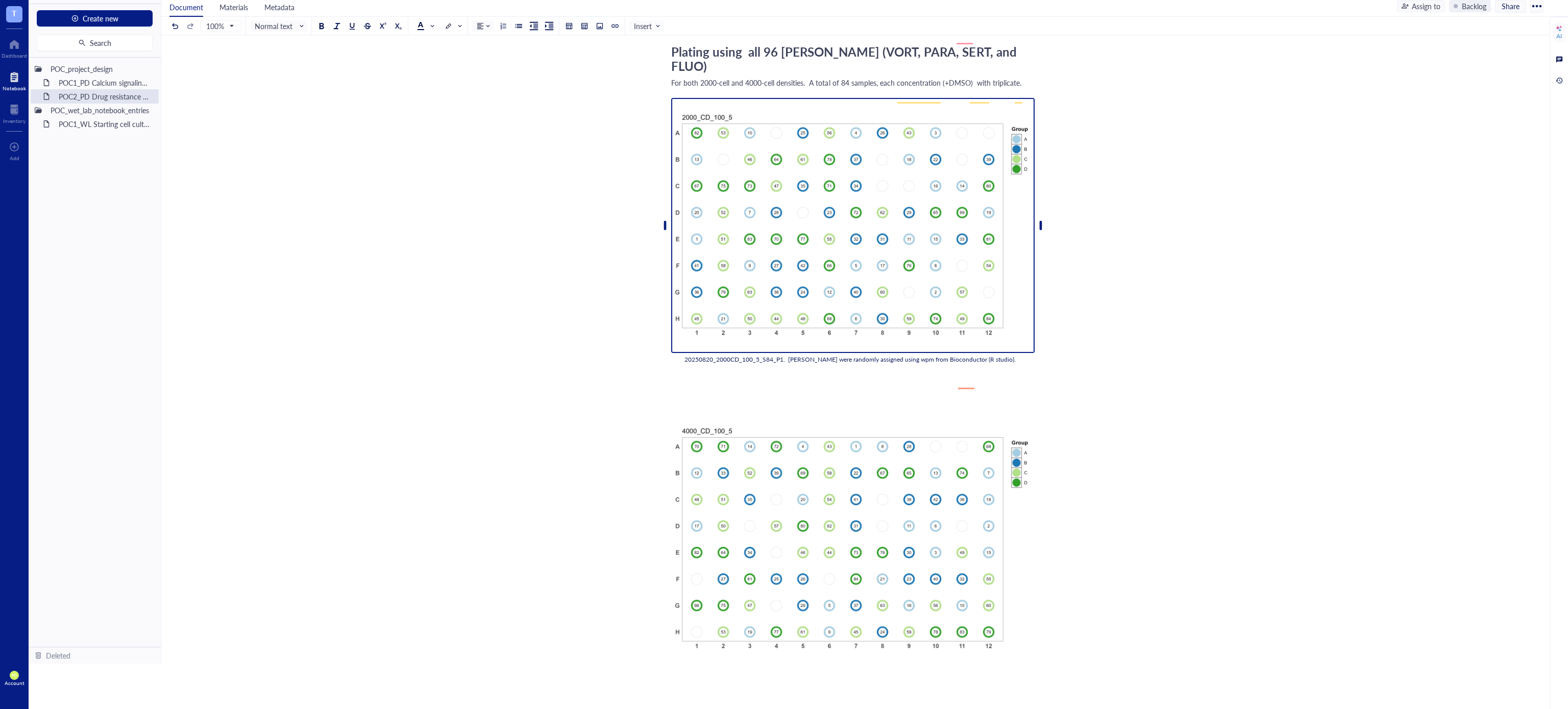
scroll to position [676, 0]
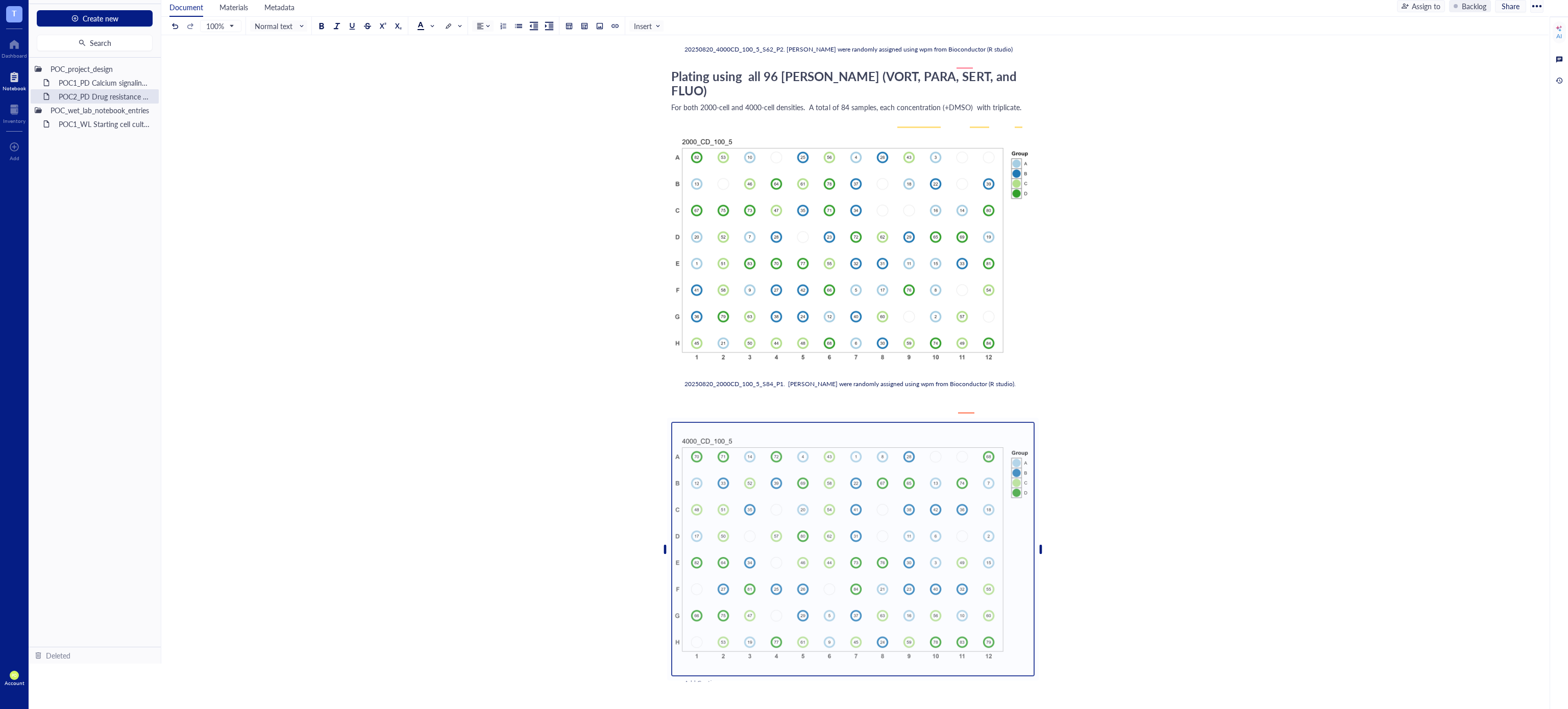
click at [683, 436] on div "﻿ Plating using 60 inner [PERSON_NAME] (only VORT, PARA, SERT) For both 2000-ce…" at bounding box center [852, 154] width 364 height 1465
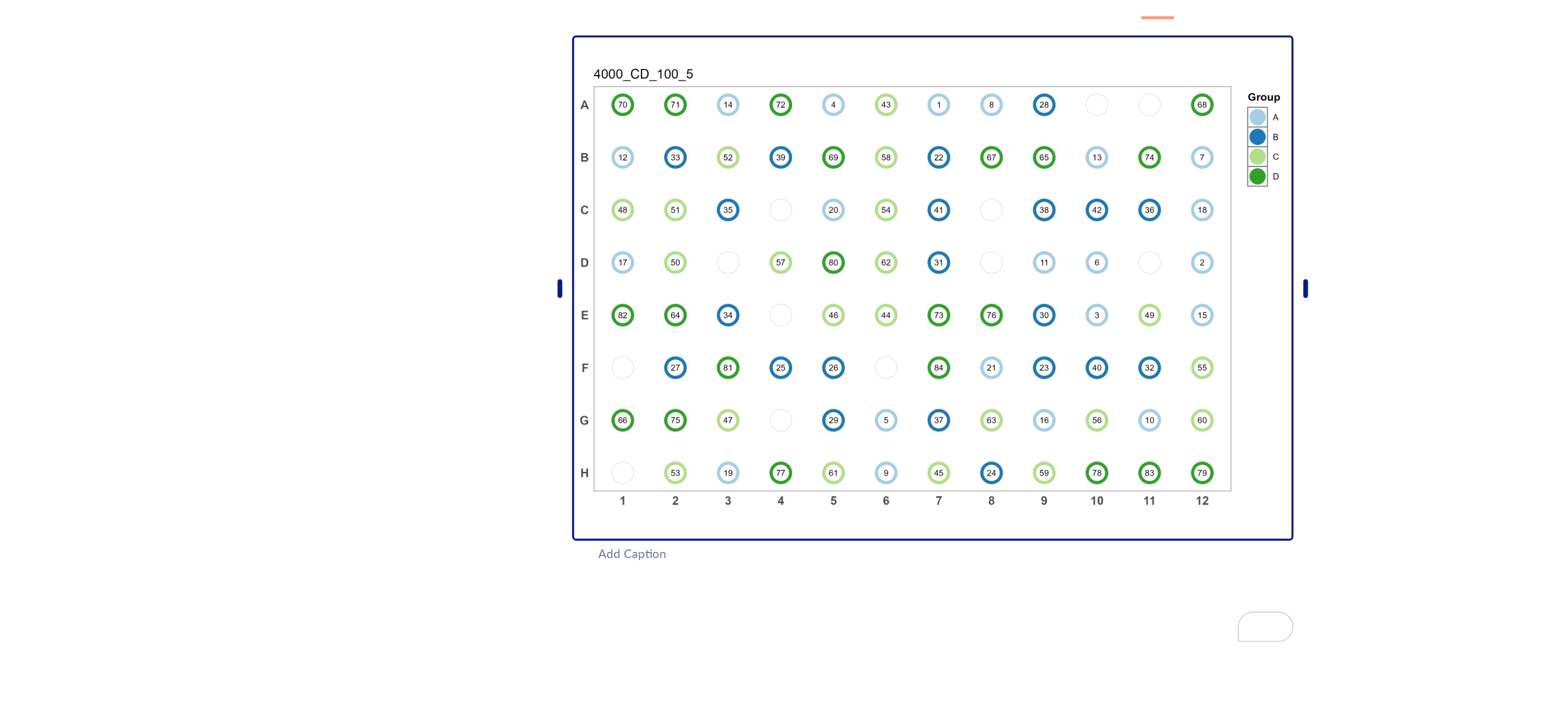
scroll to position [879, 0]
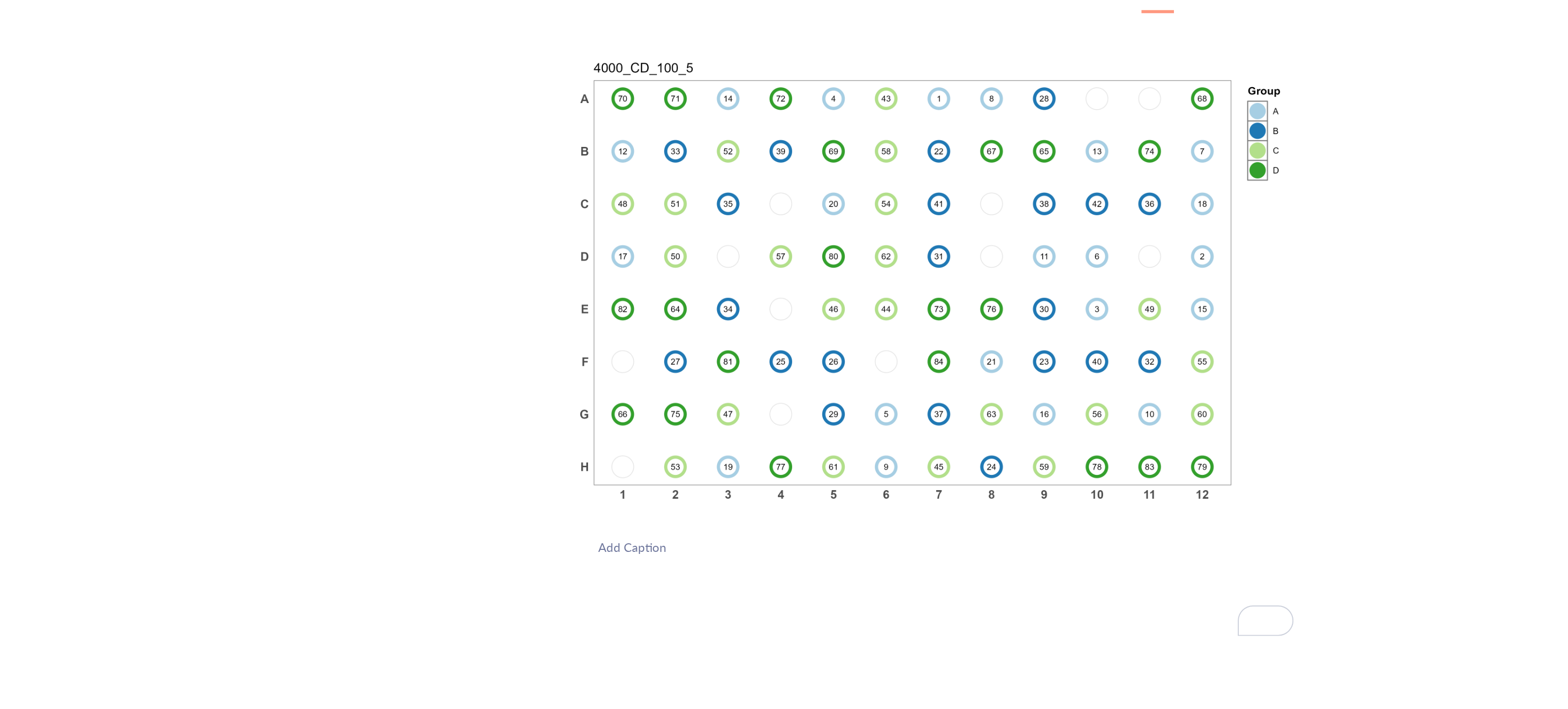
click at [695, 442] on div "Add Caption" at bounding box center [865, 480] width 364 height 9
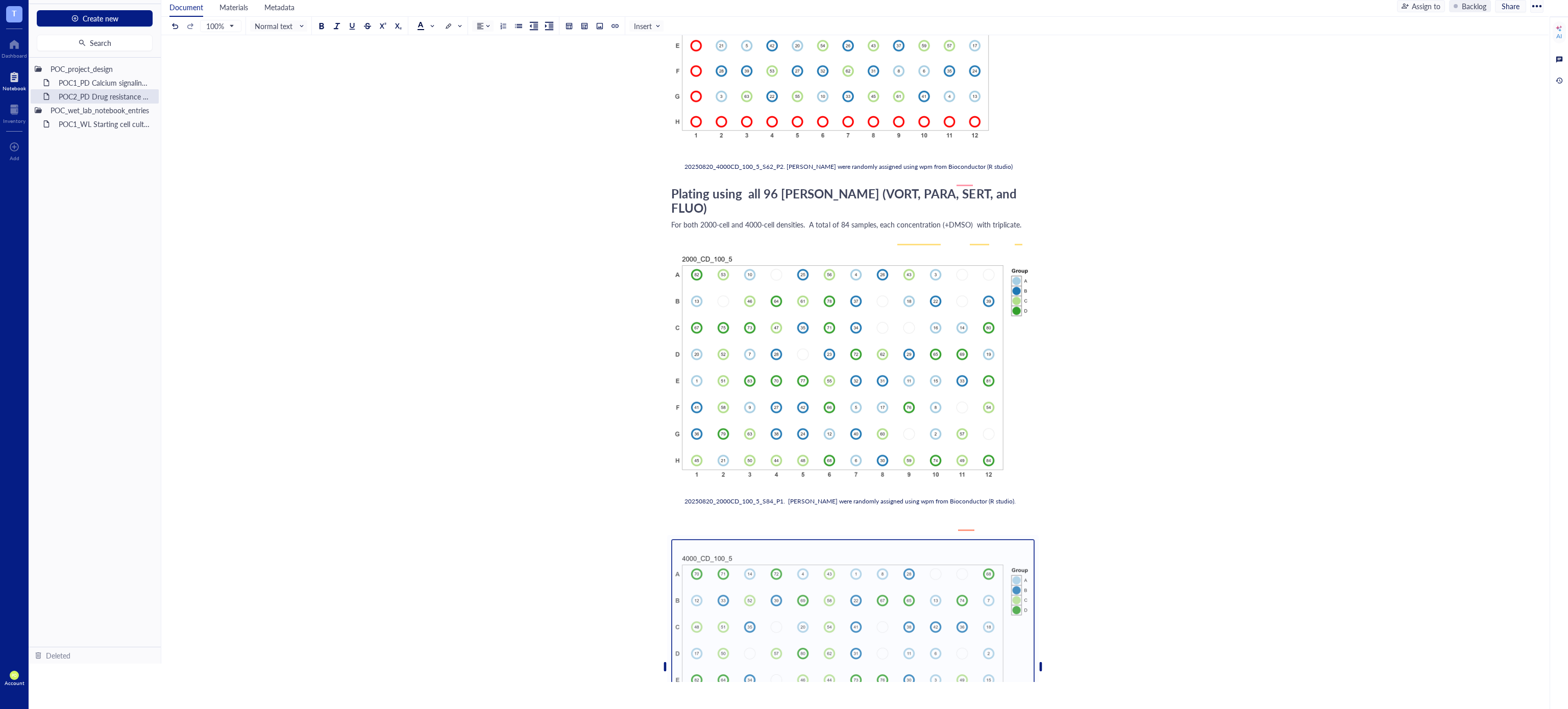
scroll to position [0, 0]
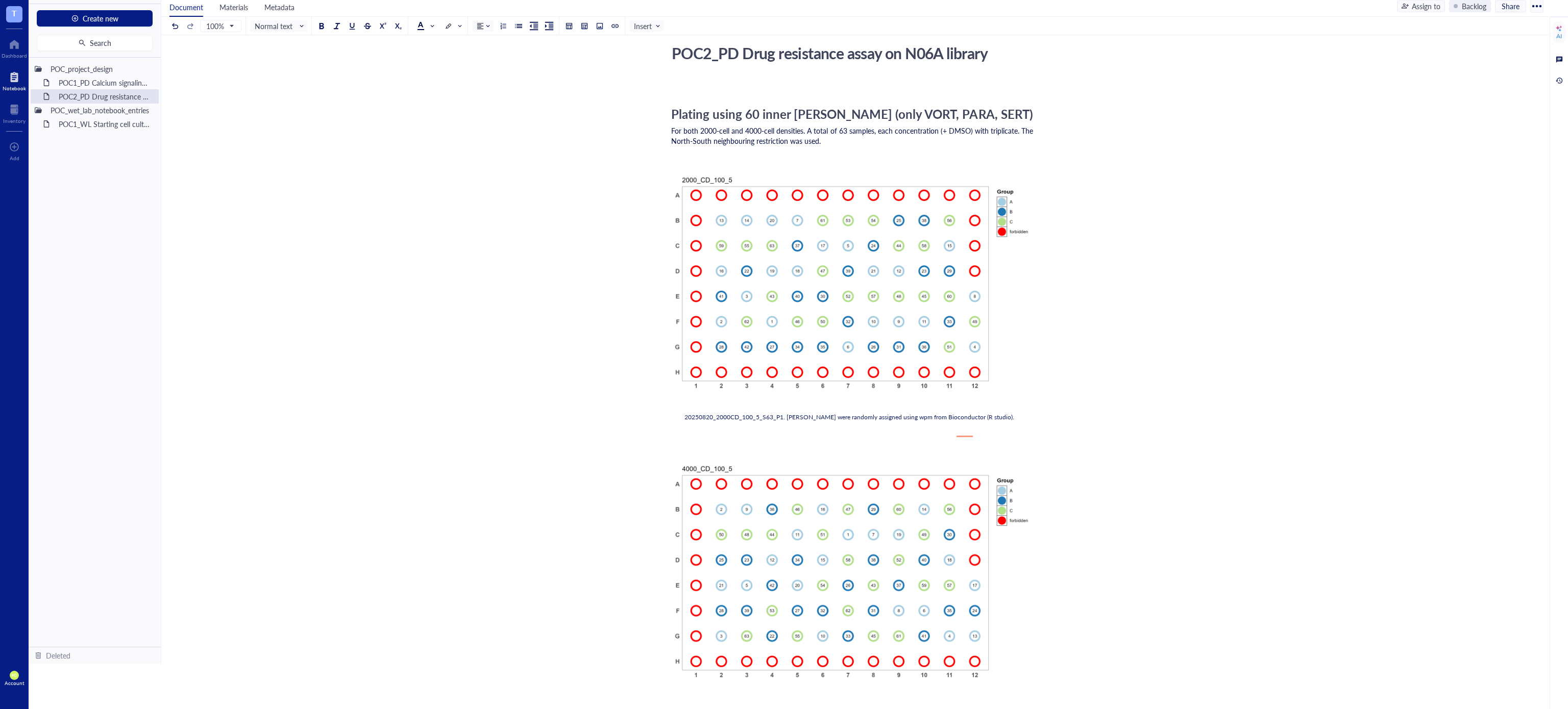
click at [676, 107] on div "Plating using 60 inner [PERSON_NAME] (only VORT, PARA, SERT)" at bounding box center [852, 115] width 364 height 15
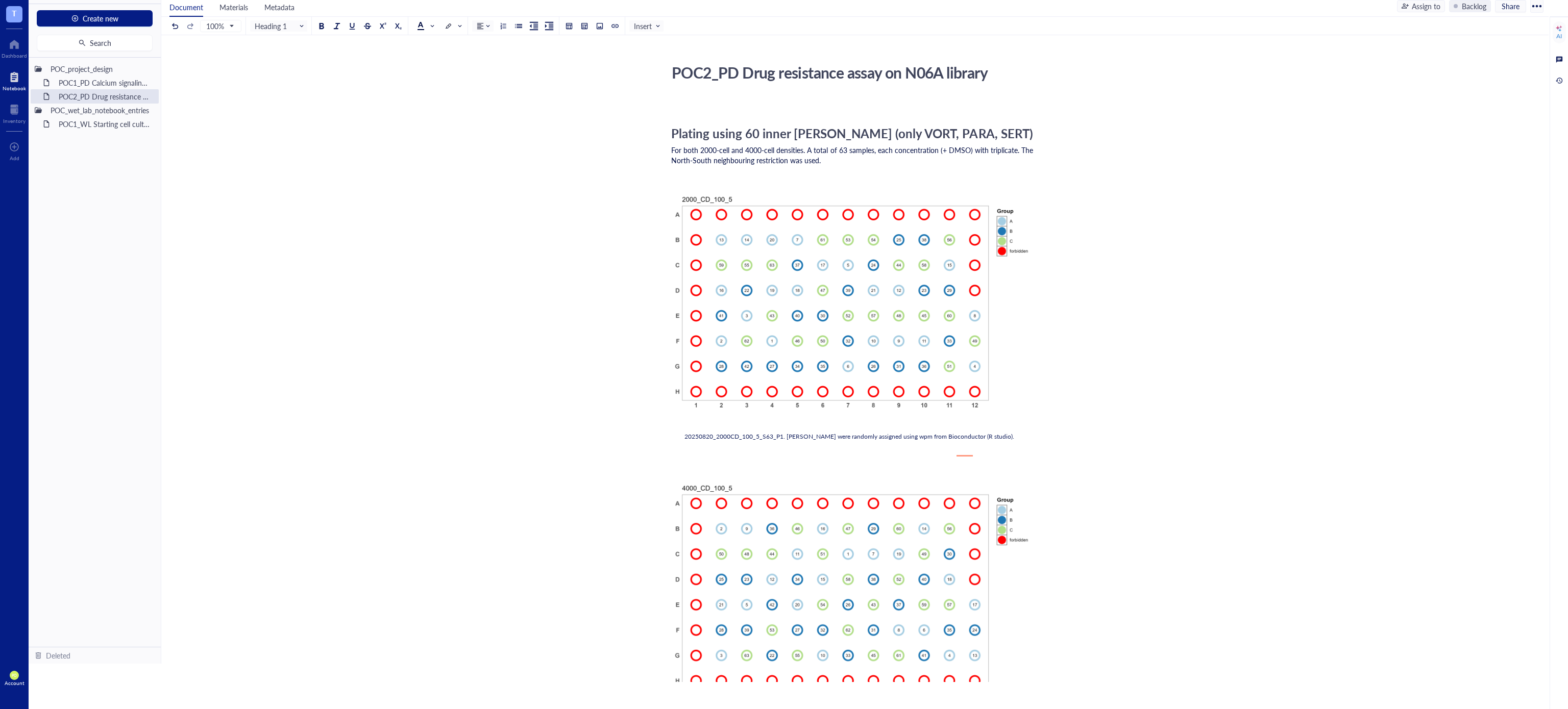
click at [674, 107] on div "﻿" at bounding box center [852, 104] width 364 height 10
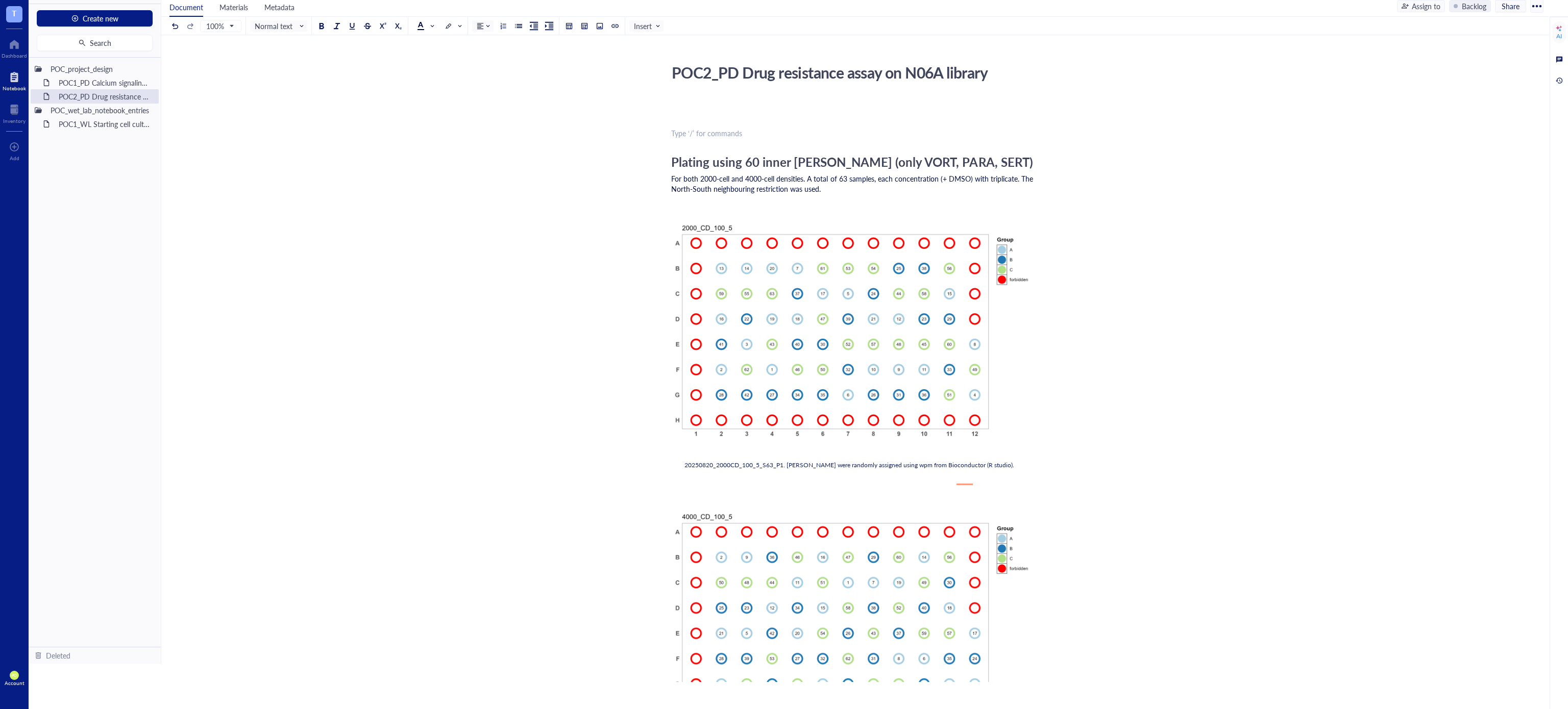
click at [678, 128] on div "﻿ Type ‘/’ for commands" at bounding box center [852, 132] width 364 height 10
click at [701, 133] on div "﻿ Type ‘/’ for commands" at bounding box center [852, 132] width 364 height 10
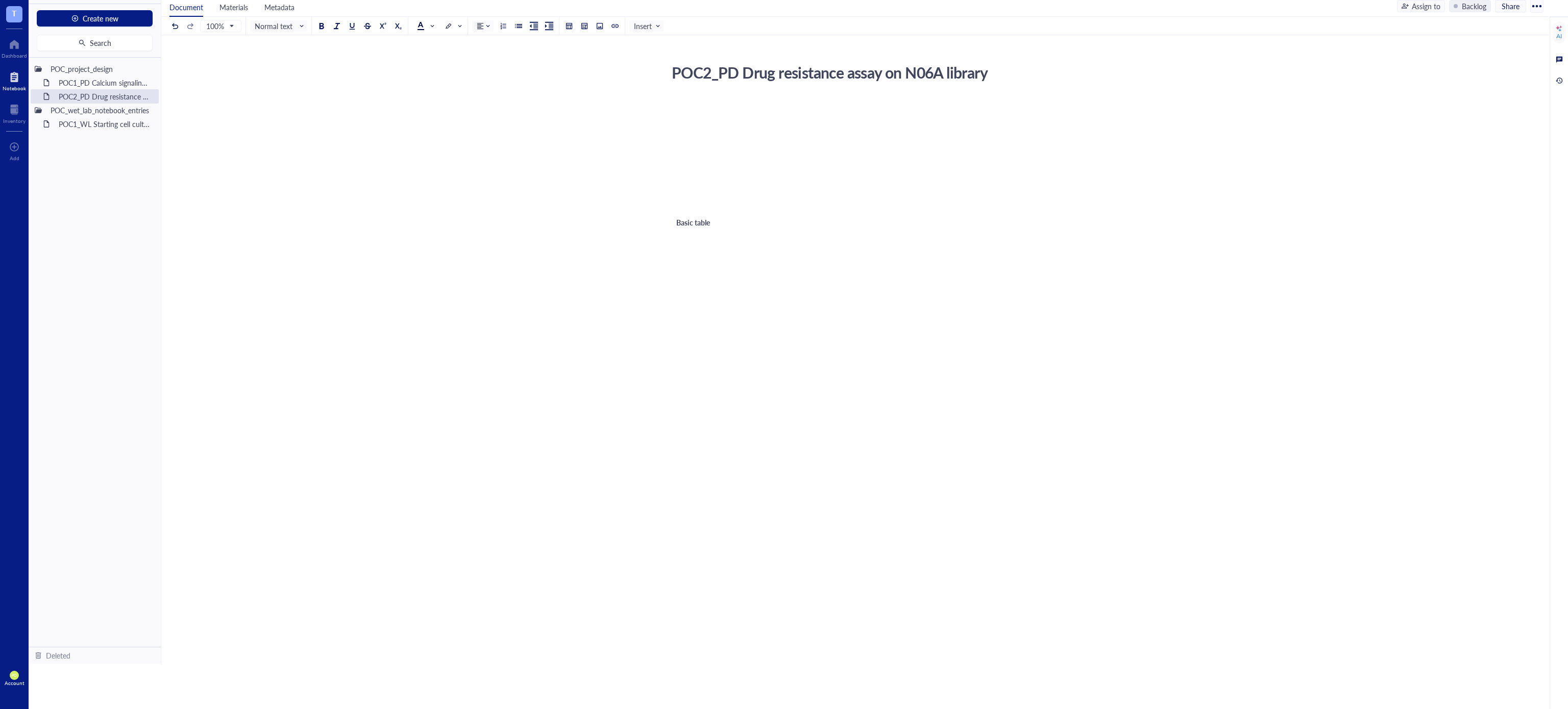
drag, startPoint x: 743, startPoint y: 254, endPoint x: 704, endPoint y: 196, distance: 69.9
click at [738, 250] on div "Basic table ﻿" at bounding box center [711, 707] width 82 height 992
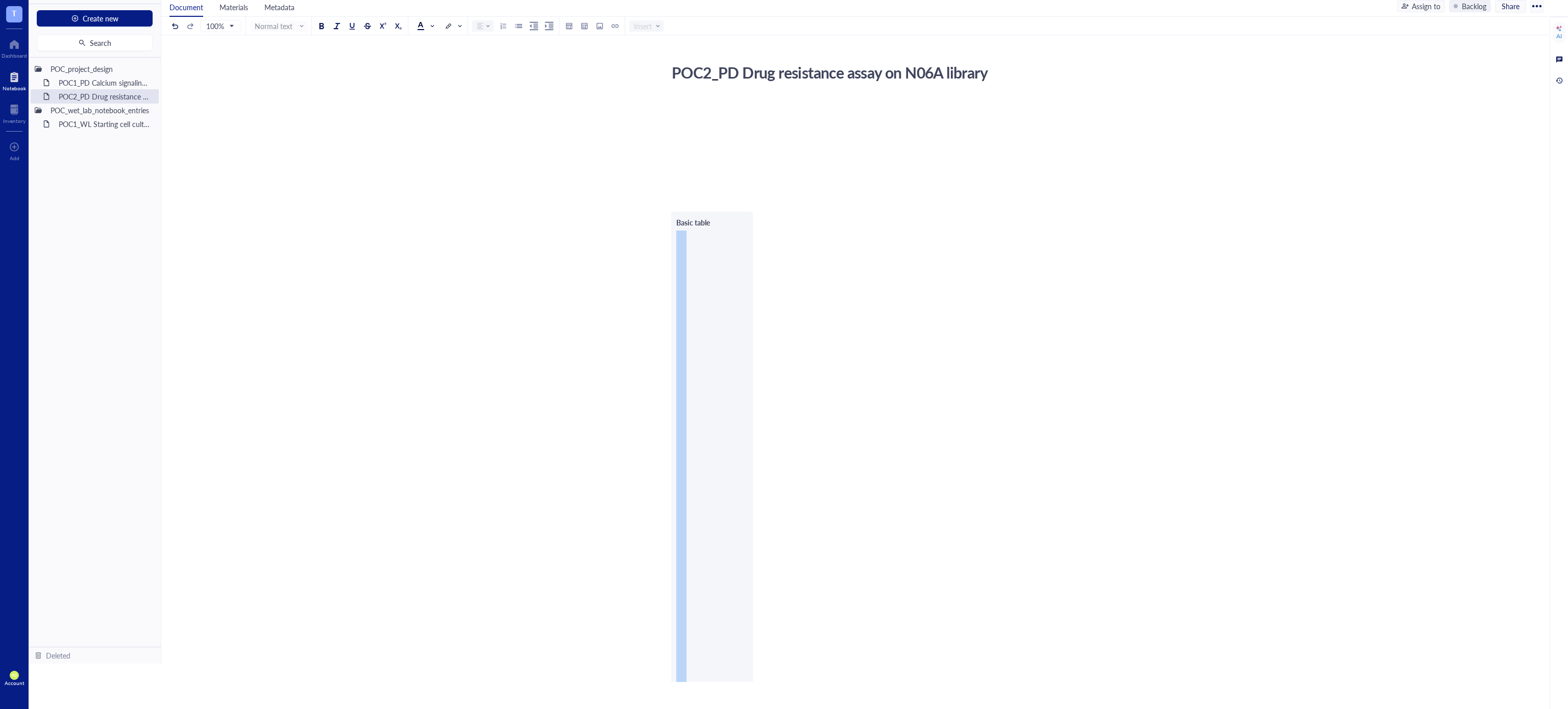
click at [717, 220] on div "Basic table" at bounding box center [712, 223] width 71 height 11
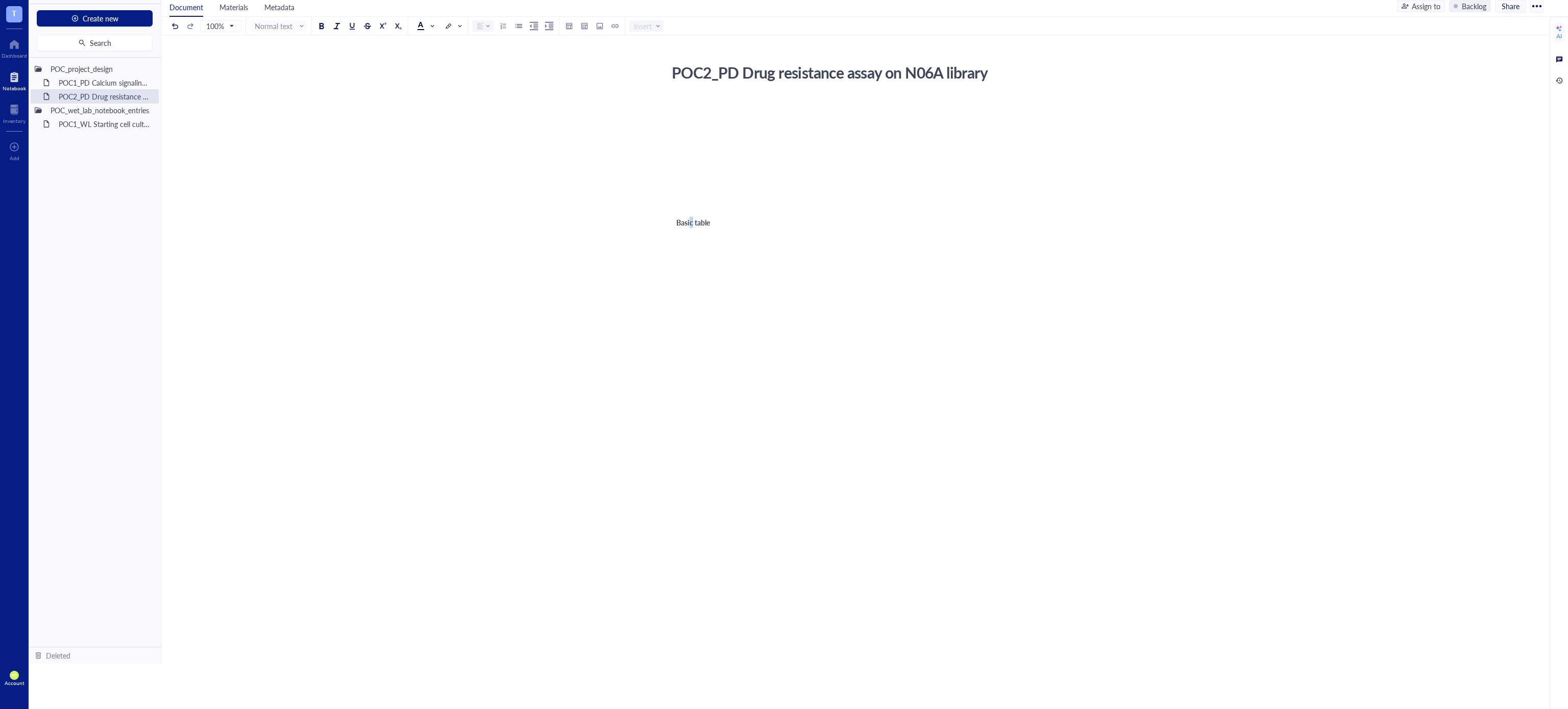
click at [691, 223] on span "Basic table" at bounding box center [693, 222] width 34 height 10
drag, startPoint x: 673, startPoint y: 215, endPoint x: 765, endPoint y: 424, distance: 228.4
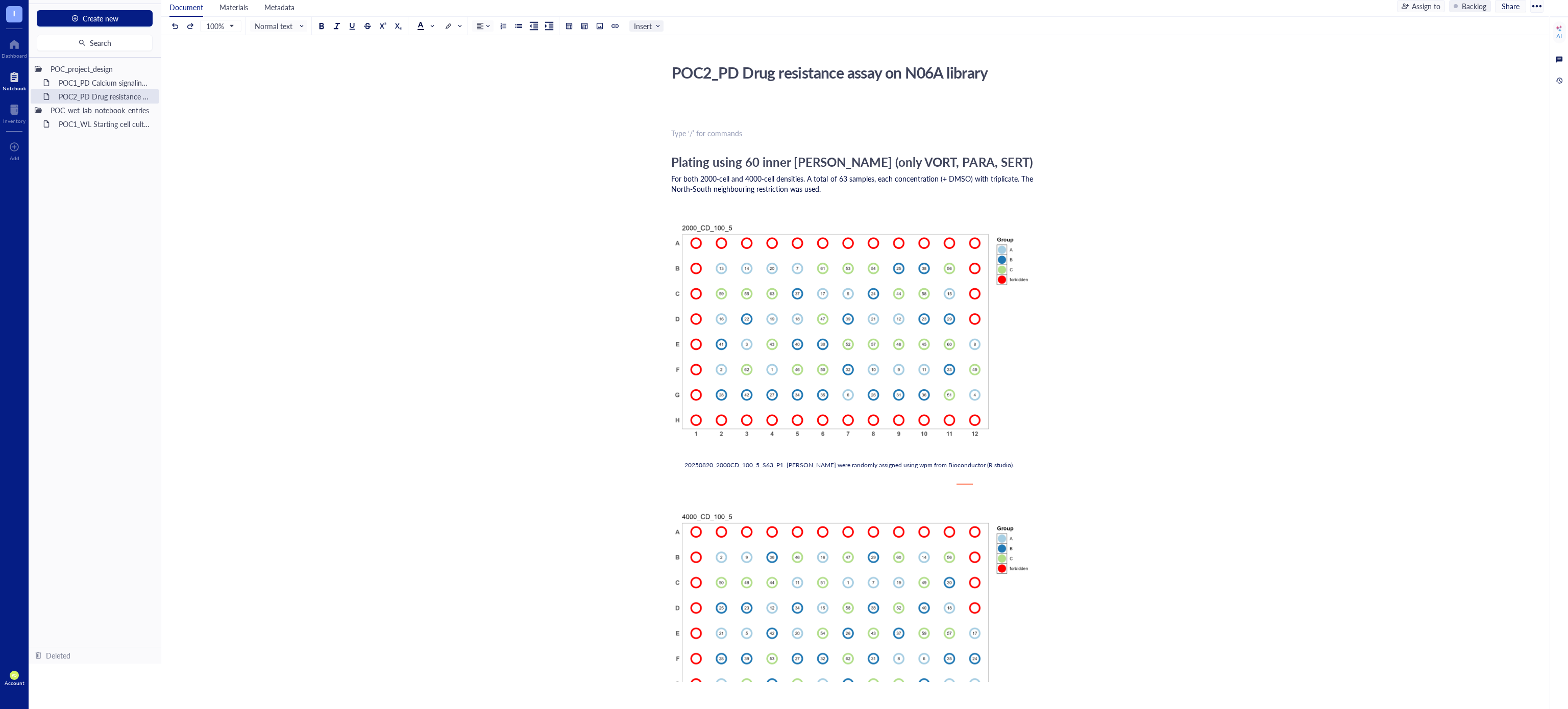
click at [654, 25] on span "Insert" at bounding box center [647, 26] width 27 height 9
click at [651, 27] on span "Insert" at bounding box center [647, 26] width 27 height 9
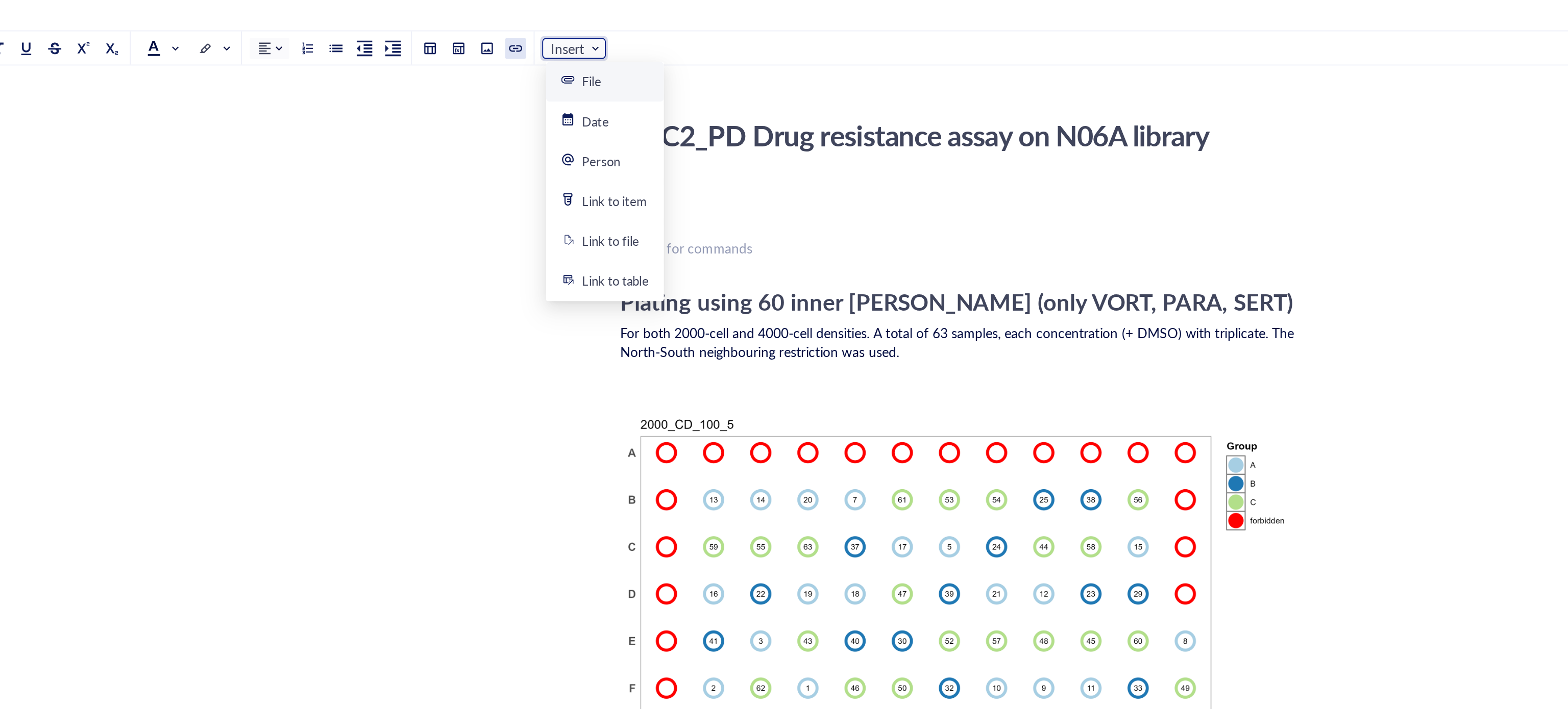
click at [613, 24] on div at bounding box center [615, 26] width 8 height 8
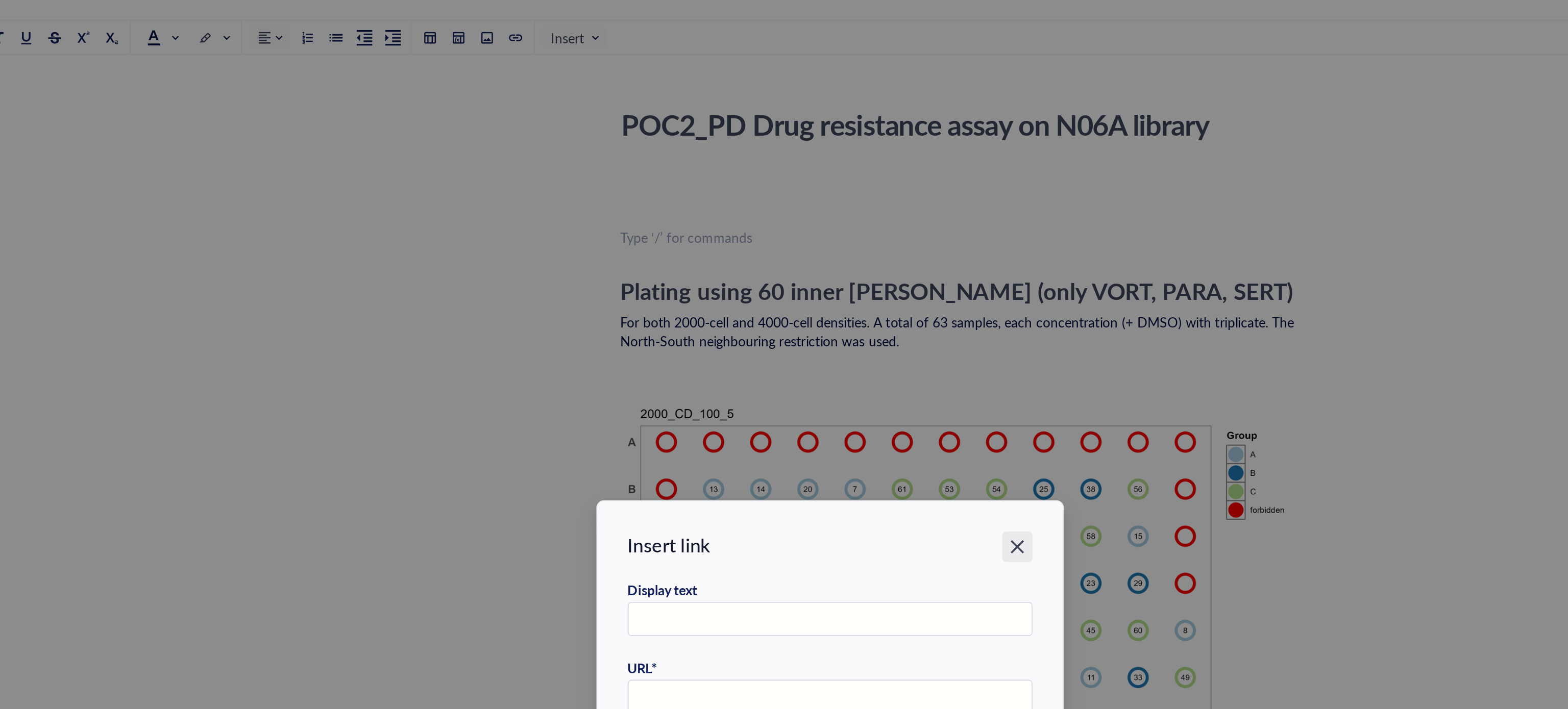
click at [884, 293] on div "Close" at bounding box center [884, 299] width 16 height 16
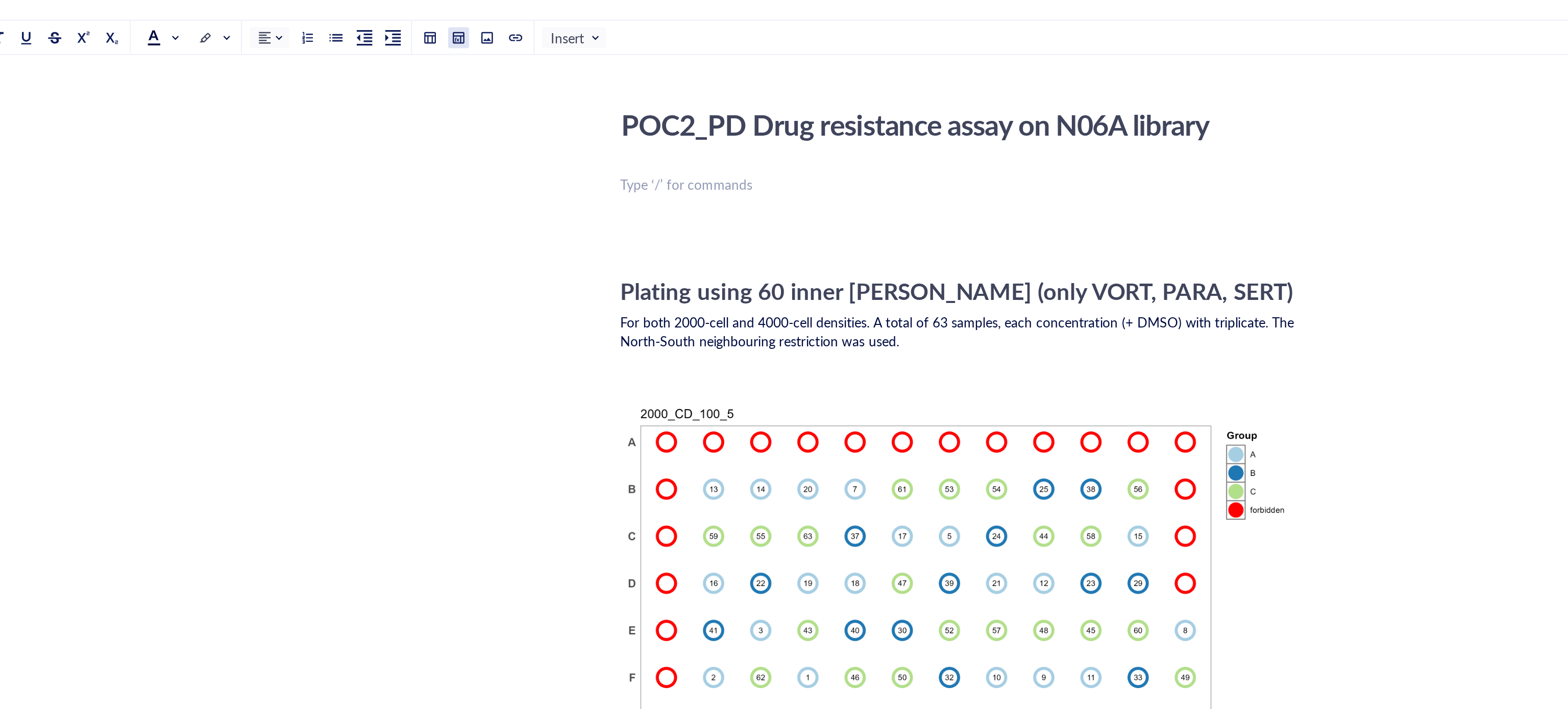
click at [584, 27] on div at bounding box center [584, 26] width 8 height 8
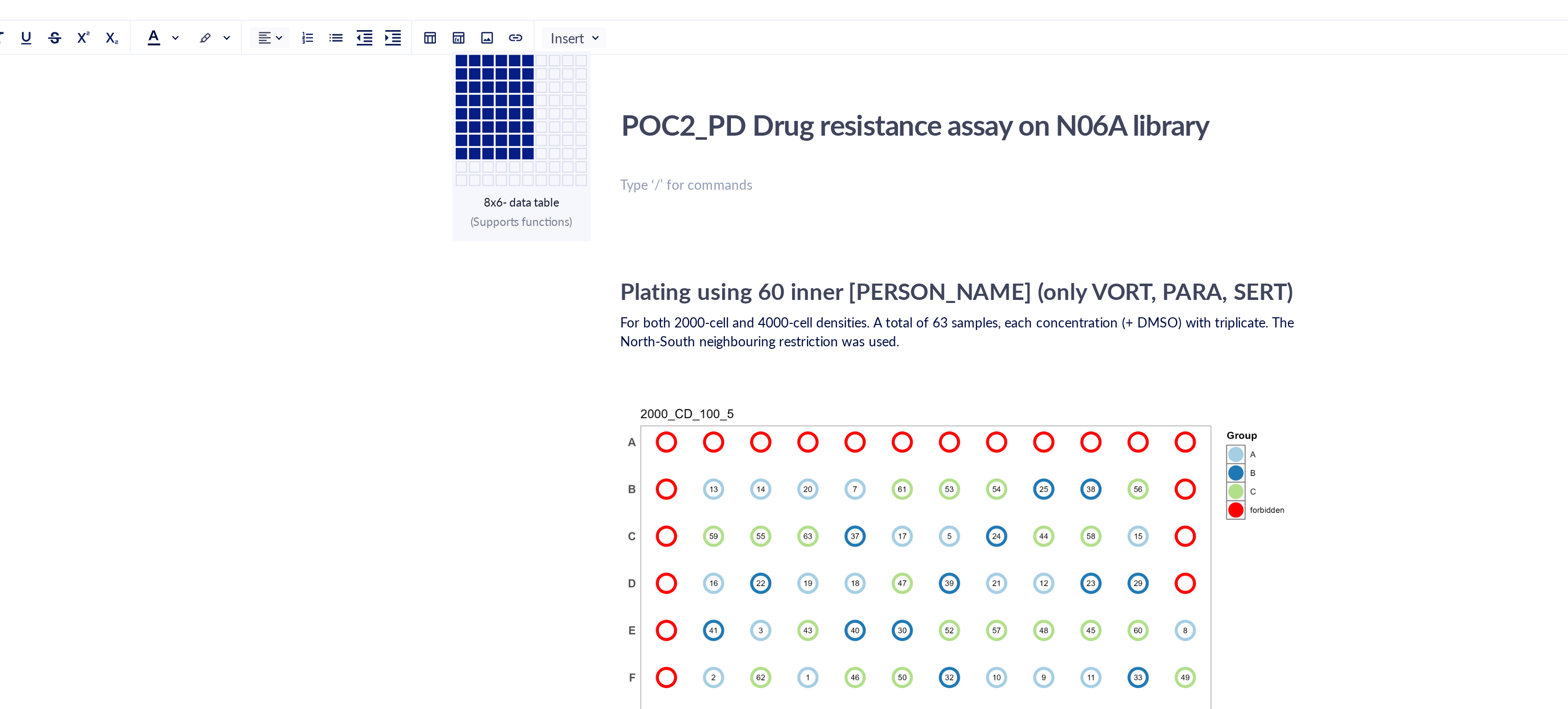
click at [618, 87] on td at bounding box center [621, 88] width 7 height 7
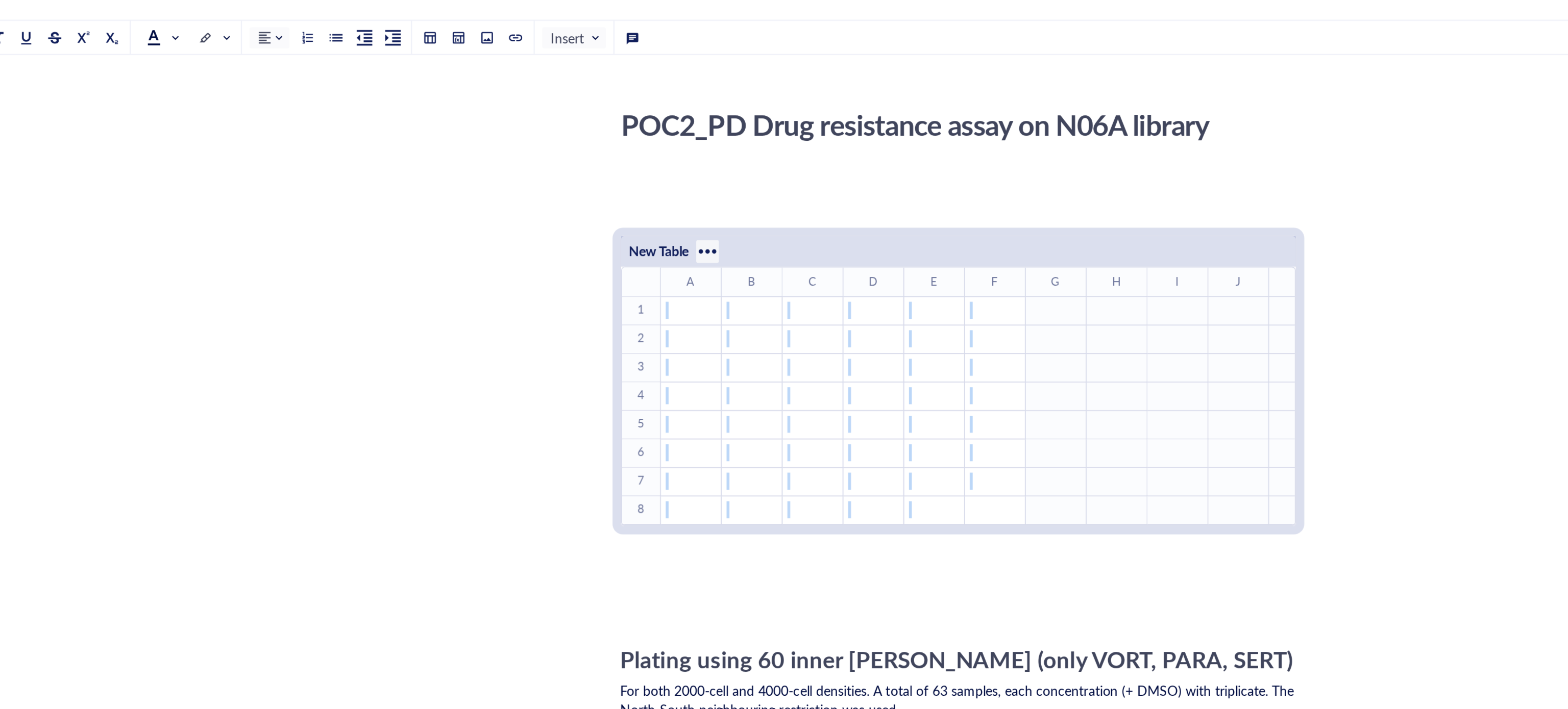
click at [719, 144] on div "To enrich screen reader interactions, please activate Accessibility in Grammarl…" at bounding box center [718, 140] width 16 height 16
click at [710, 173] on div "﻿" at bounding box center [708, 173] width 31 height 9
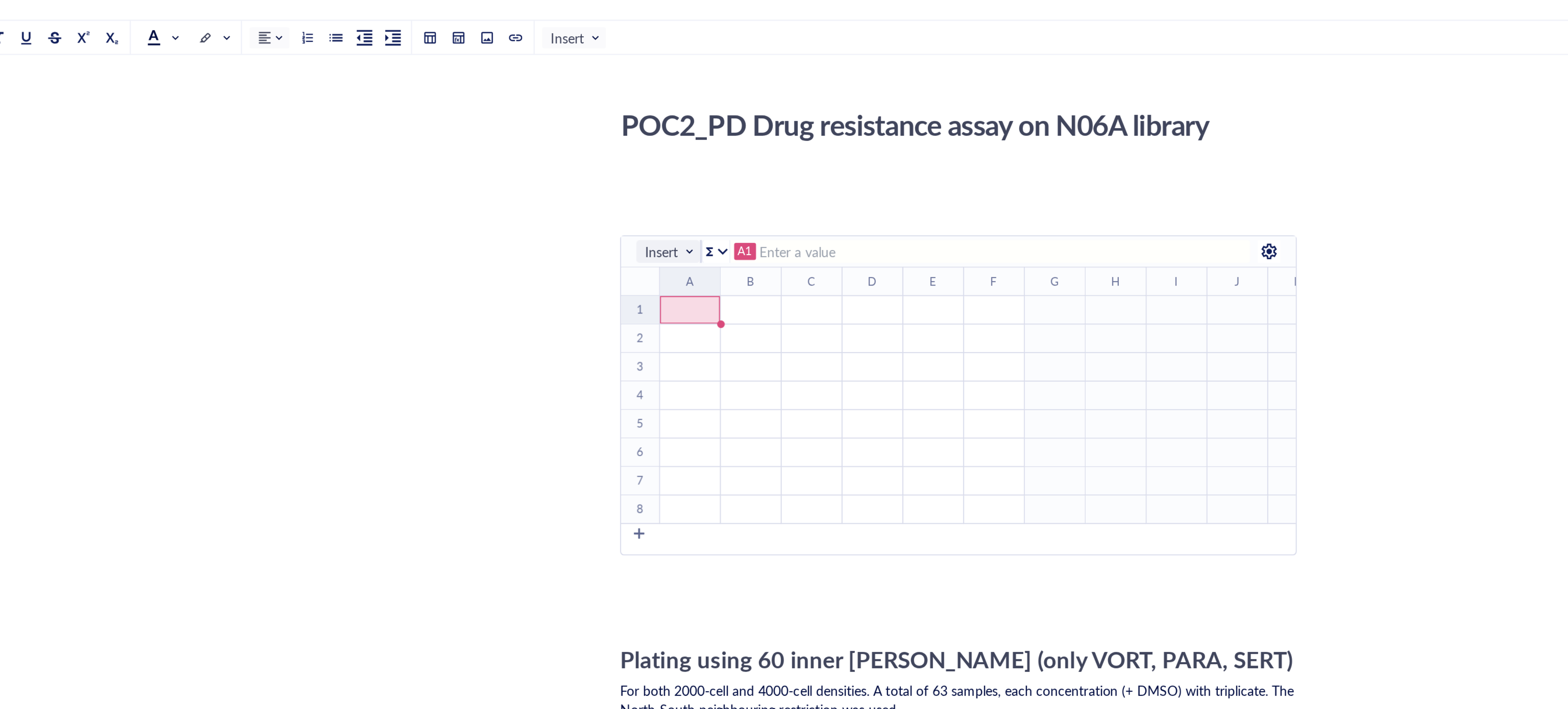
click at [707, 143] on span "Insert" at bounding box center [697, 141] width 27 height 9
click at [838, 190] on div "﻿" at bounding box center [839, 188] width 31 height 9
click at [727, 177] on div "﻿" at bounding box center [740, 173] width 31 height 9
click at [710, 175] on div "﻿" at bounding box center [708, 173] width 31 height 9
click at [705, 171] on div "﻿" at bounding box center [708, 173] width 31 height 9
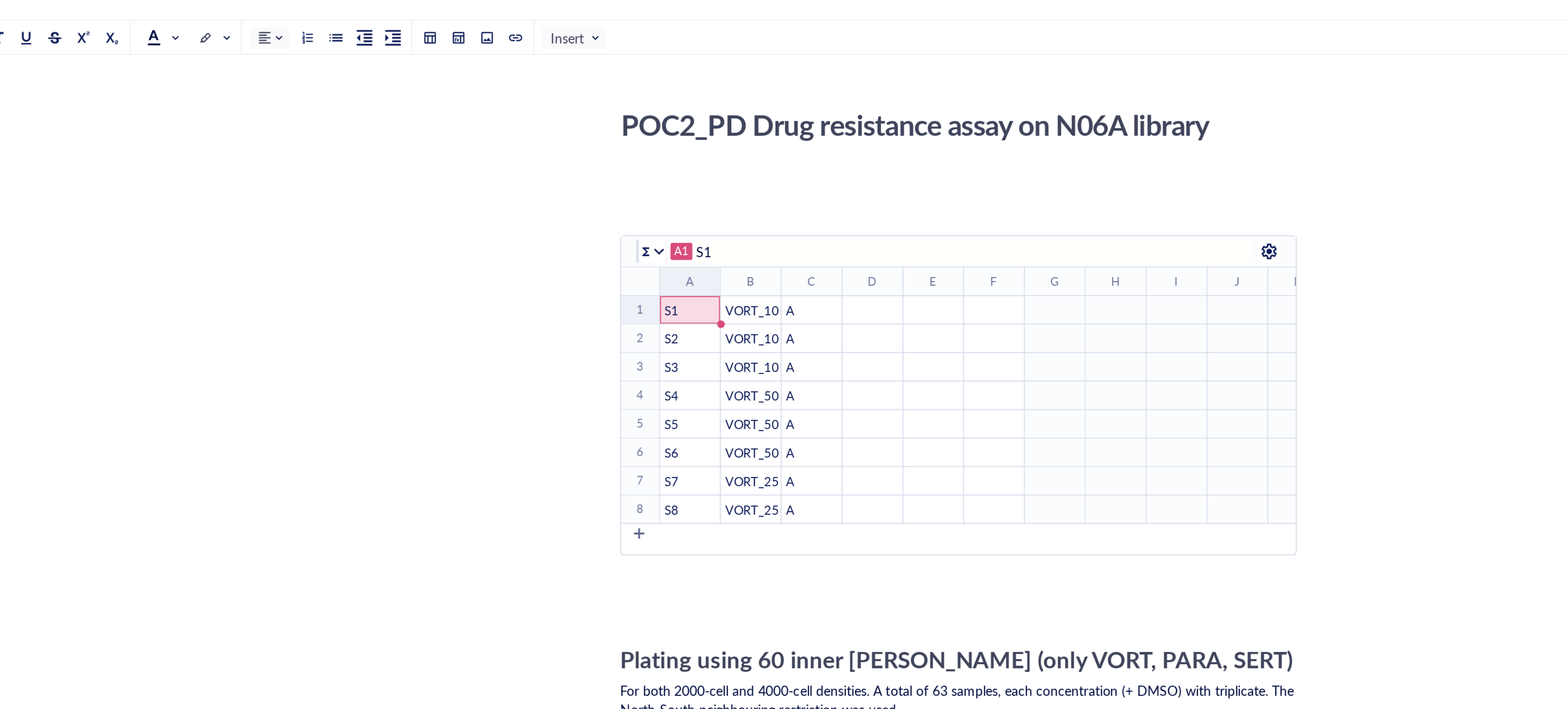
click at [707, 274] on td "S8" at bounding box center [708, 280] width 33 height 15
type input "S8"
click at [684, 294] on div "To enrich screen reader interactions, please activate Accessibility in Grammarl…" at bounding box center [681, 292] width 8 height 8
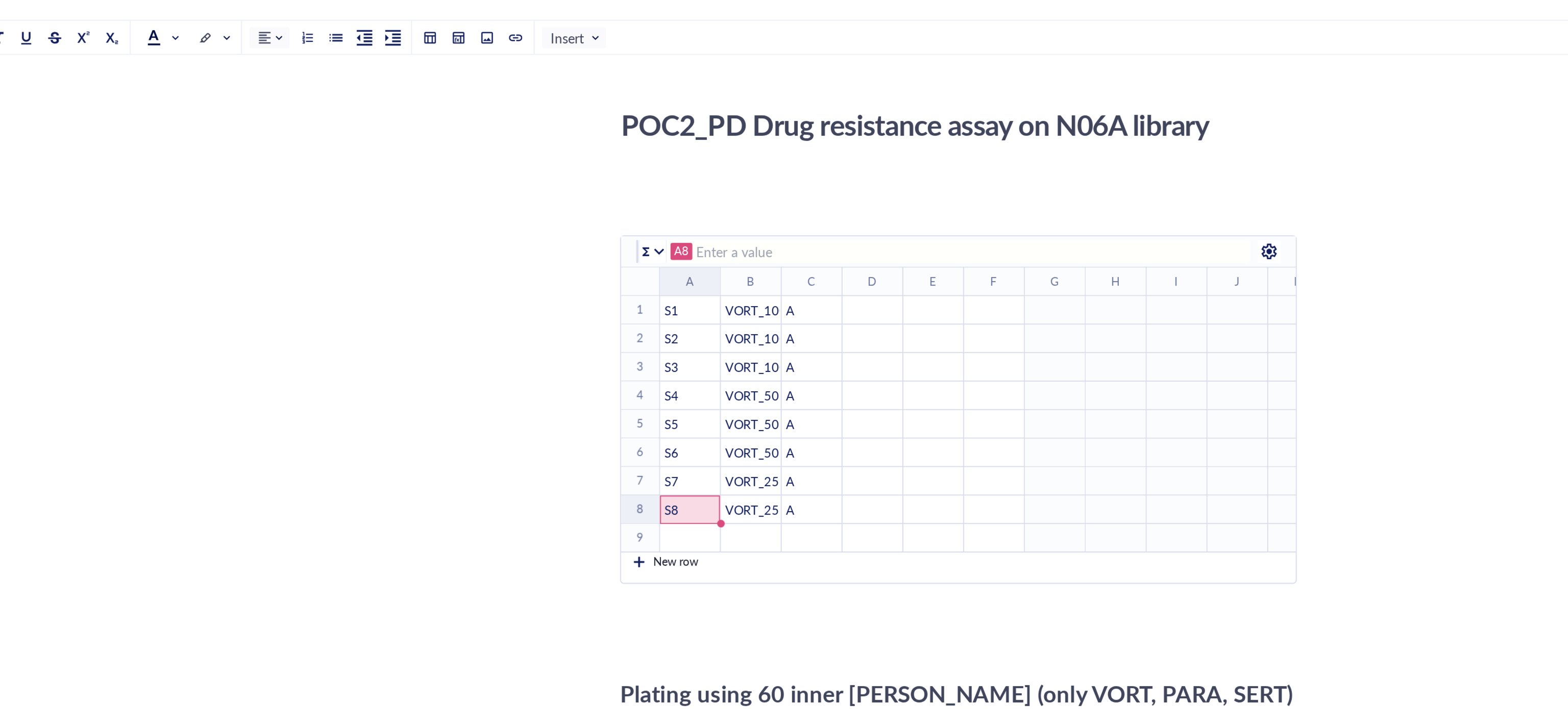
type input "S8"
click at [685, 294] on div "To enrich screen reader interactions, please activate Accessibility in Grammarl…" at bounding box center [689, 293] width 8 height 8
click at [681, 318] on div "﻿ To pick up a draggable item, press the space bar. While dragging, use the arr…" at bounding box center [853, 234] width 363 height 170
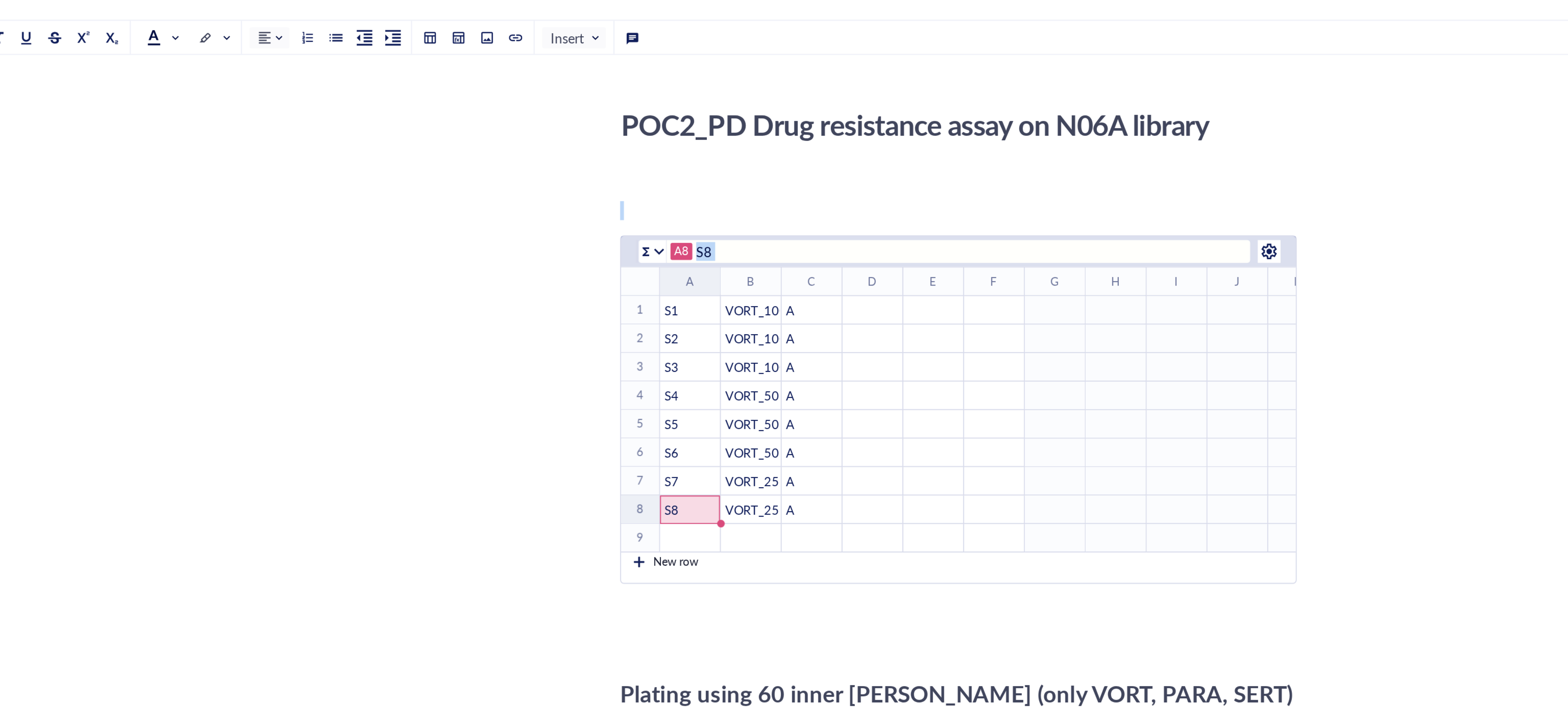
click at [682, 311] on div "To enrich screen reader interactions, please activate Accessibility in Grammarl…" at bounding box center [681, 308] width 8 height 8
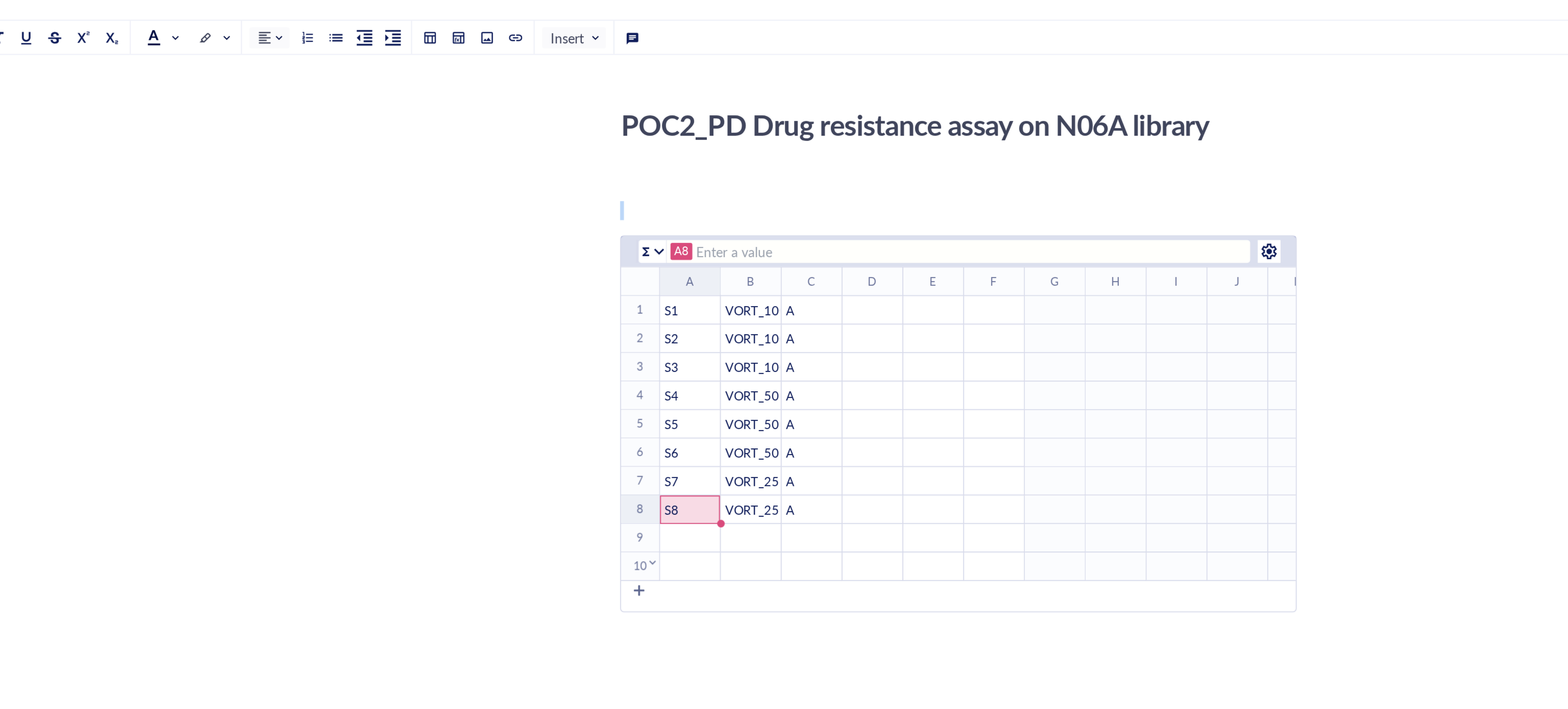
click at [681, 310] on th "10 ﻿ To pick up a draggable item, press the space bar. While dragging, use the …" at bounding box center [682, 310] width 21 height 15
type input "S8"
click at [680, 310] on th "10 ﻿ To pick up a draggable item, press the space bar. While dragging, use the …" at bounding box center [682, 310] width 21 height 15
click at [684, 326] on div "To enrich screen reader interactions, please activate Accessibility in Grammarl…" at bounding box center [681, 323] width 8 height 8
click at [685, 326] on div "To enrich screen reader interactions, please activate Accessibility in Grammarl…" at bounding box center [689, 324] width 8 height 8
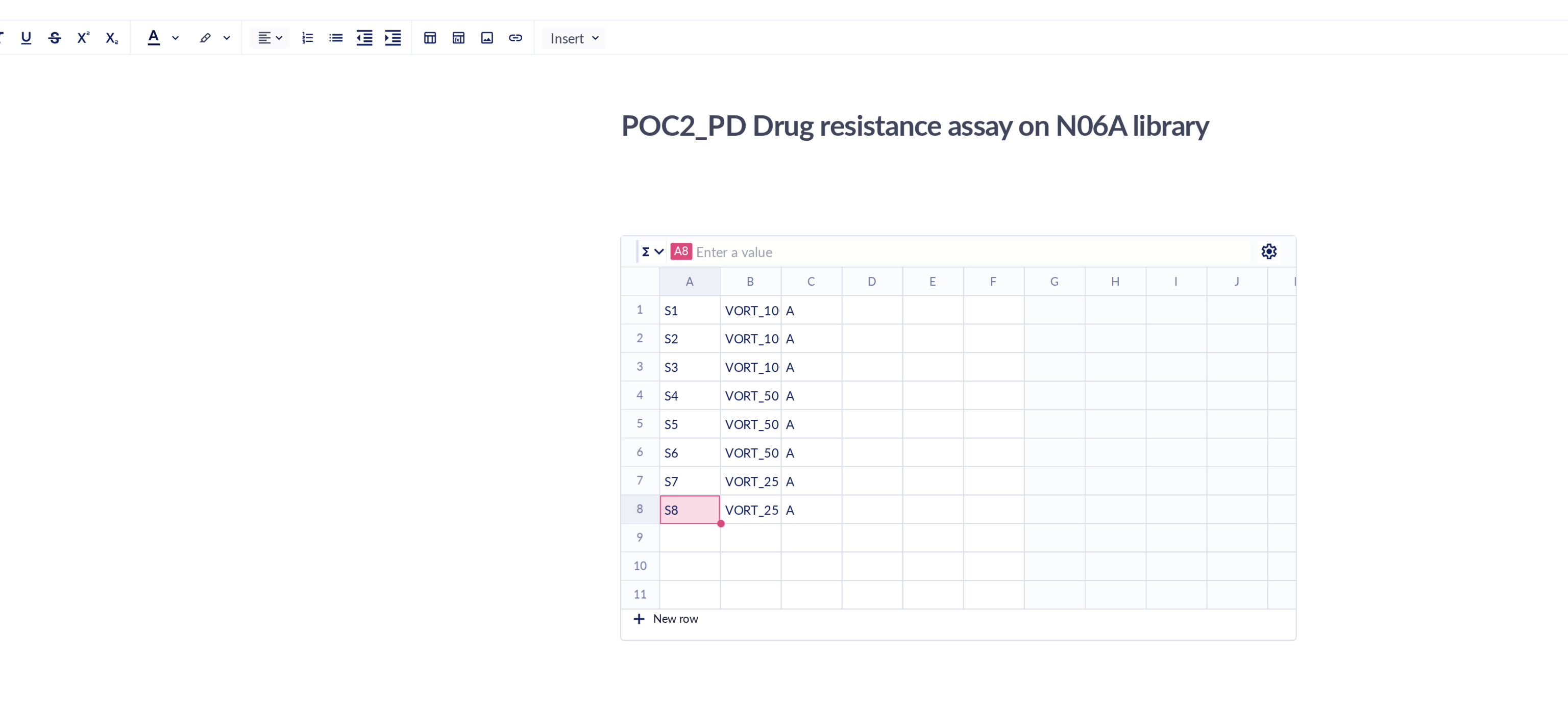
type input "S8"
click at [683, 326] on th "11 ﻿ To pick up a draggable item, press the space bar. While dragging, use the …" at bounding box center [682, 325] width 21 height 15
click at [679, 342] on div "To enrich screen reader interactions, please activate Accessibility in Grammarl…" at bounding box center [681, 338] width 8 height 8
click at [679, 347] on div "To enrich screen reader interactions, please activate Accessibility in Grammarl…" at bounding box center [681, 341] width 21 height 15
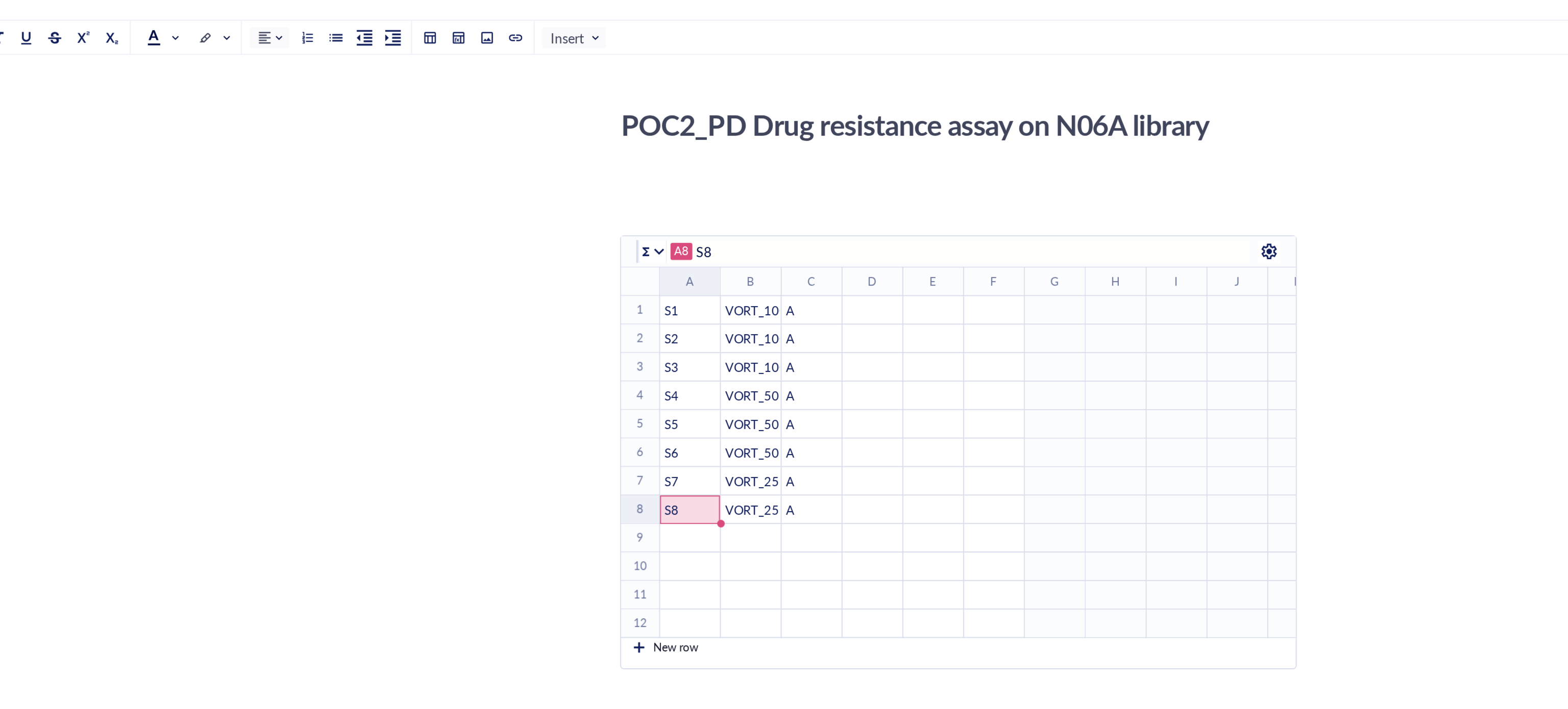
click at [679, 347] on div "To enrich screen reader interactions, please activate Accessibility in Grammarl…" at bounding box center [681, 341] width 21 height 15
click at [680, 347] on div "To enrich screen reader interactions, please activate Accessibility in Grammarl…" at bounding box center [681, 341] width 21 height 15
click at [761, 271] on td "A" at bounding box center [773, 264] width 33 height 15
type input "A"
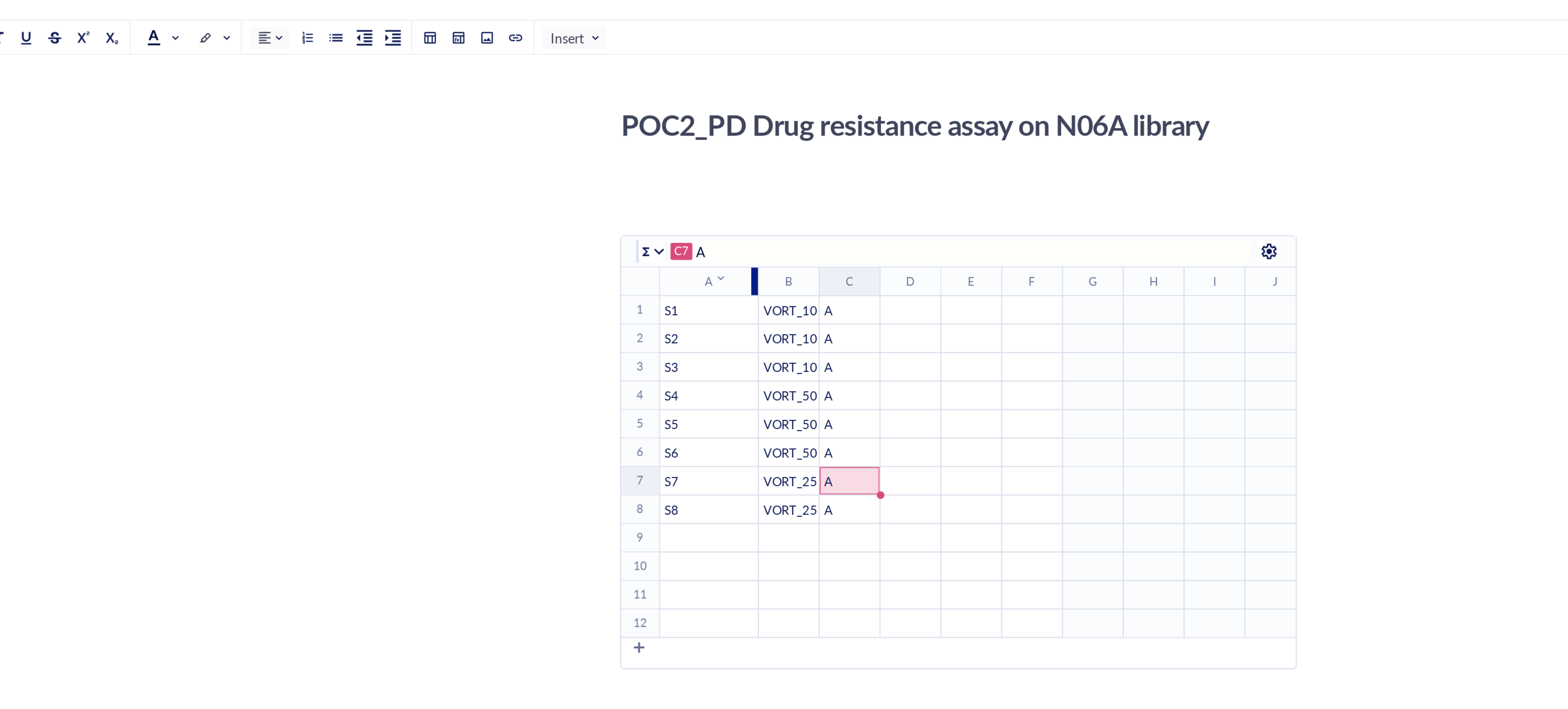
drag, startPoint x: 722, startPoint y: 152, endPoint x: 743, endPoint y: 161, distance: 22.8
click at [743, 161] on div "To enrich screen reader interactions, please activate Accessibility in Grammarl…" at bounding box center [743, 157] width 4 height 15
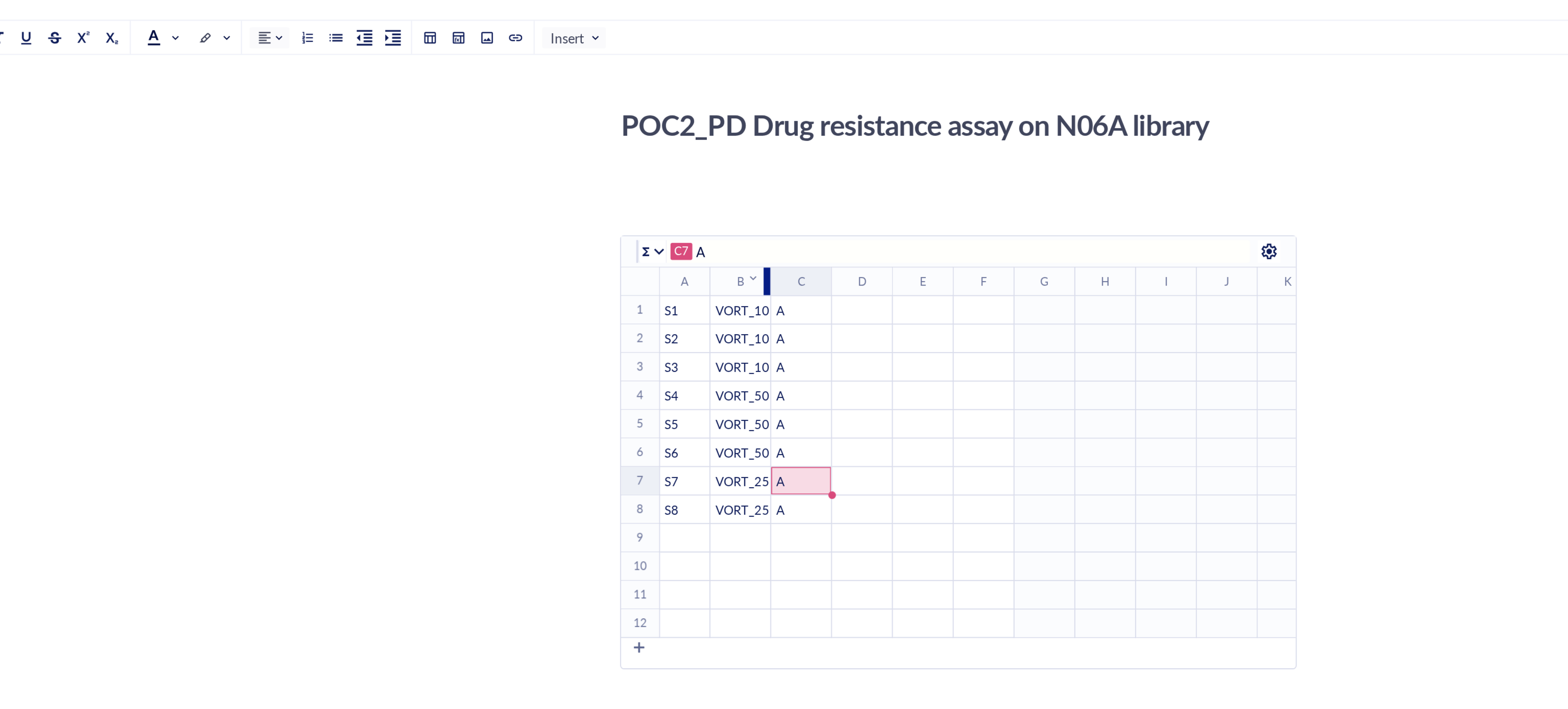
click at [718, 162] on div "To enrich screen reader interactions, please activate Accessibility in Grammarl…" at bounding box center [718, 157] width 4 height 15
drag, startPoint x: 748, startPoint y: 159, endPoint x: 770, endPoint y: 166, distance: 23.1
click at [770, 166] on table "﻿ To pick up a draggable item, press the space bar. While dragging, use the arr…" at bounding box center [952, 249] width 560 height 199
click at [803, 158] on div "To enrich screen reader interactions, please activate Accessibility in Grammarl…" at bounding box center [803, 157] width 4 height 15
click at [871, 213] on td "﻿" at bounding box center [887, 218] width 33 height 15
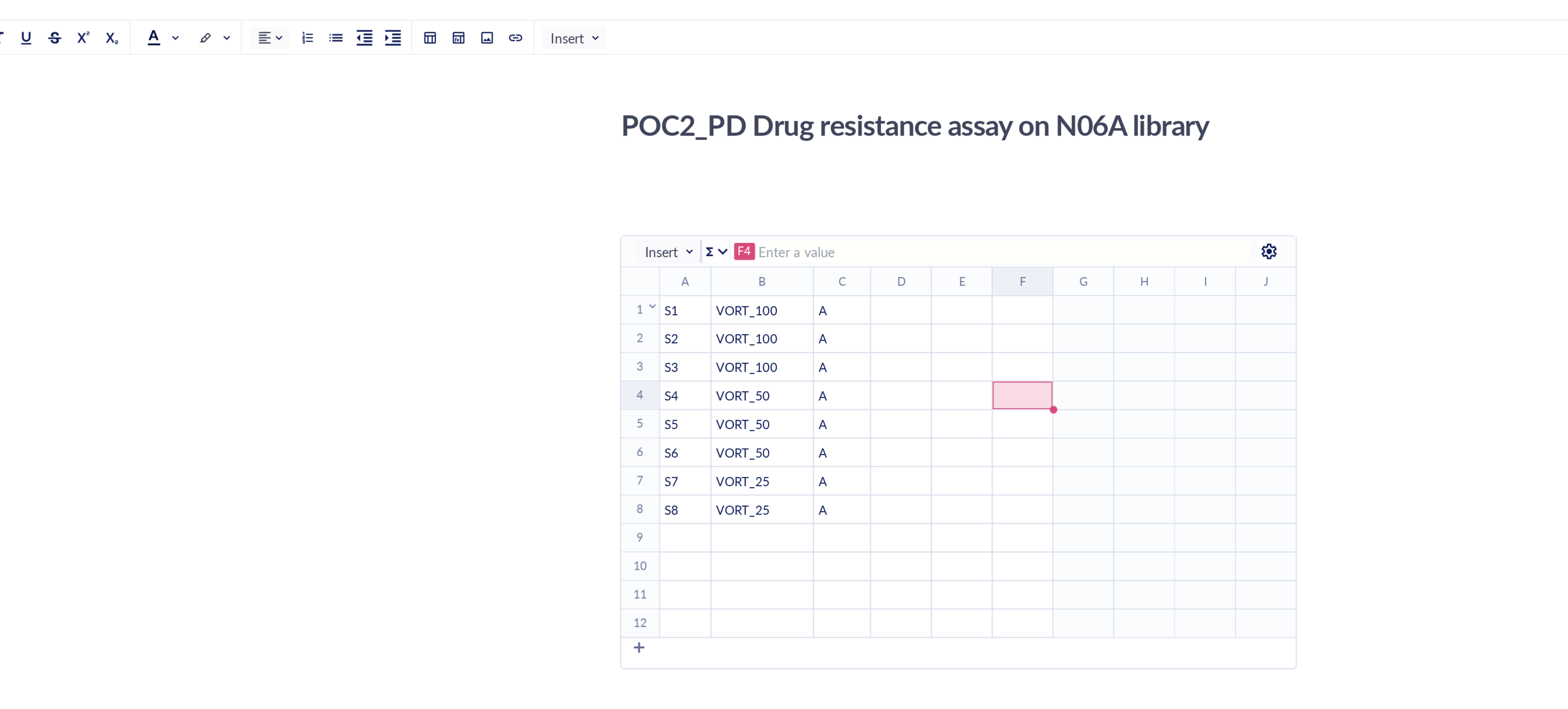
click at [685, 170] on div "To enrich screen reader interactions, please activate Accessibility in Grammarl…" at bounding box center [689, 171] width 8 height 8
click at [677, 175] on div "To enrich screen reader interactions, please activate Accessibility in Grammarl…" at bounding box center [681, 173] width 21 height 15
click at [681, 177] on th "1 ﻿ To pick up a draggable item, press the space bar. While dragging, use the a…" at bounding box center [682, 172] width 21 height 15
drag, startPoint x: 681, startPoint y: 175, endPoint x: 676, endPoint y: 178, distance: 5.8
click at [676, 179] on div "To enrich screen reader interactions, please activate Accessibility in Grammarl…" at bounding box center [681, 173] width 21 height 15
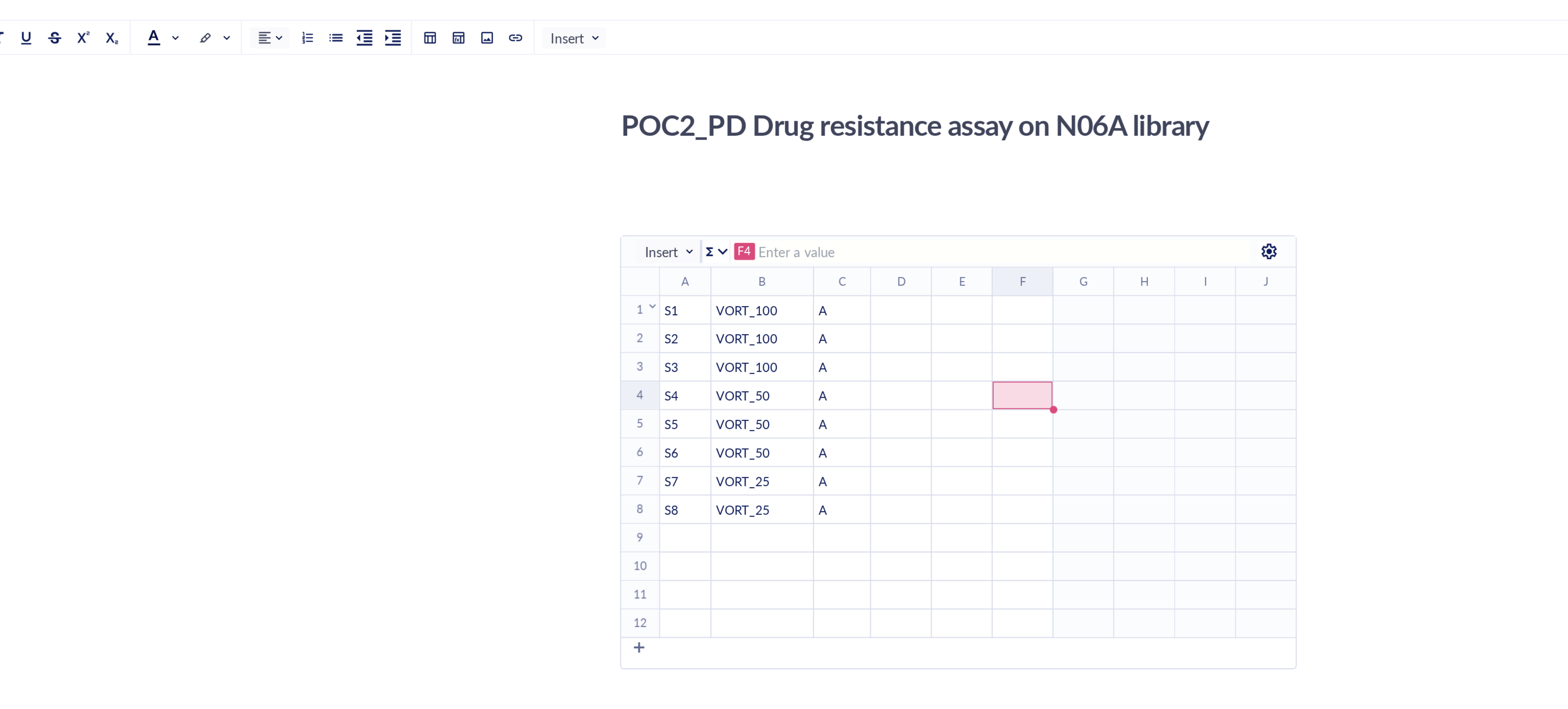
click at [676, 173] on div "To enrich screen reader interactions, please activate Accessibility in Grammarl…" at bounding box center [681, 173] width 21 height 15
click at [690, 168] on div "To enrich screen reader interactions, please activate Accessibility in Grammarl…" at bounding box center [688, 170] width 5 height 5
drag, startPoint x: 714, startPoint y: 231, endPoint x: 713, endPoint y: 192, distance: 39.0
click at [714, 231] on span "Insert above" at bounding box center [722, 235] width 58 height 11
click at [706, 166] on td "﻿" at bounding box center [706, 172] width 28 height 15
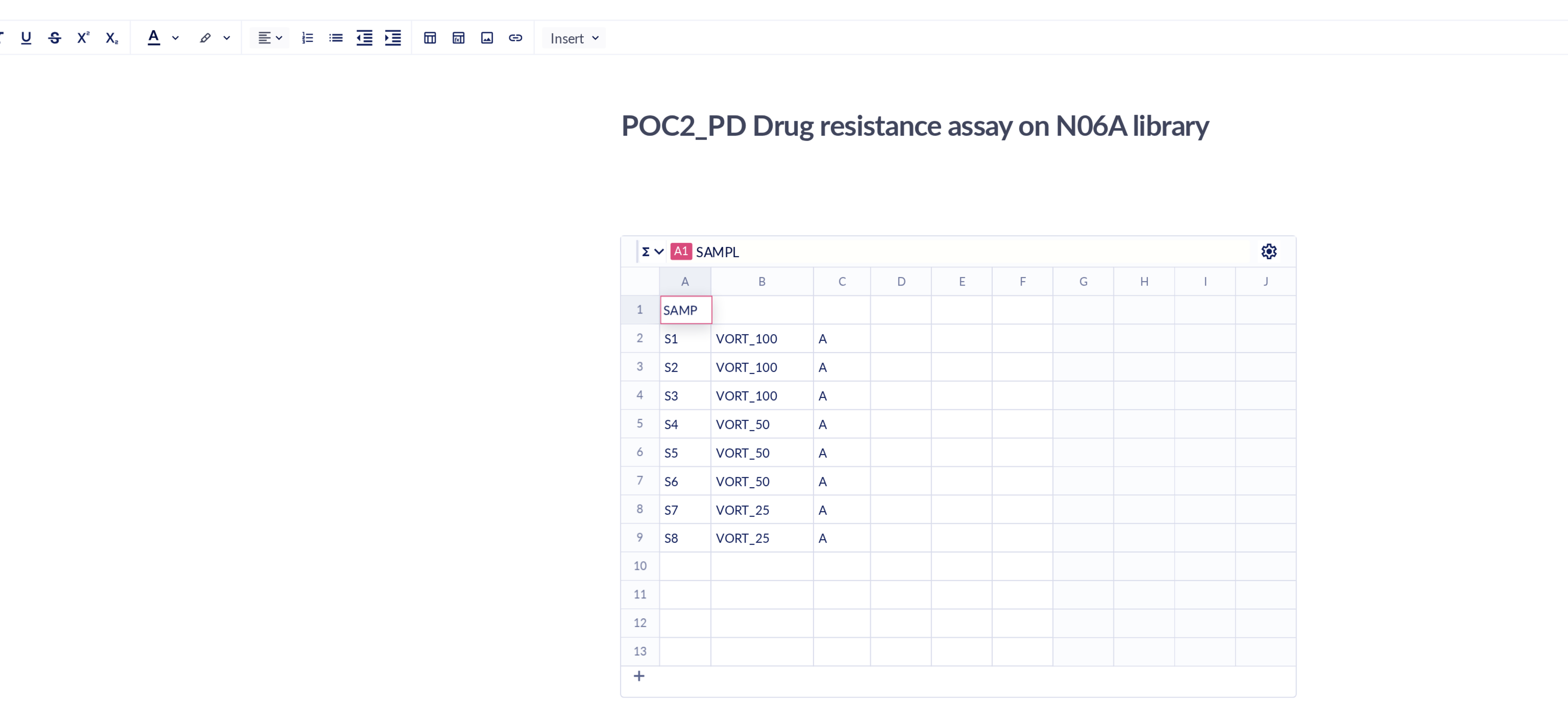
type input "SAMPLE"
click at [757, 166] on td "﻿" at bounding box center [747, 172] width 55 height 15
click at [752, 174] on span "TREATMET" at bounding box center [739, 172] width 35 height 9
click at [753, 174] on span "TREATMET" at bounding box center [739, 172] width 35 height 9
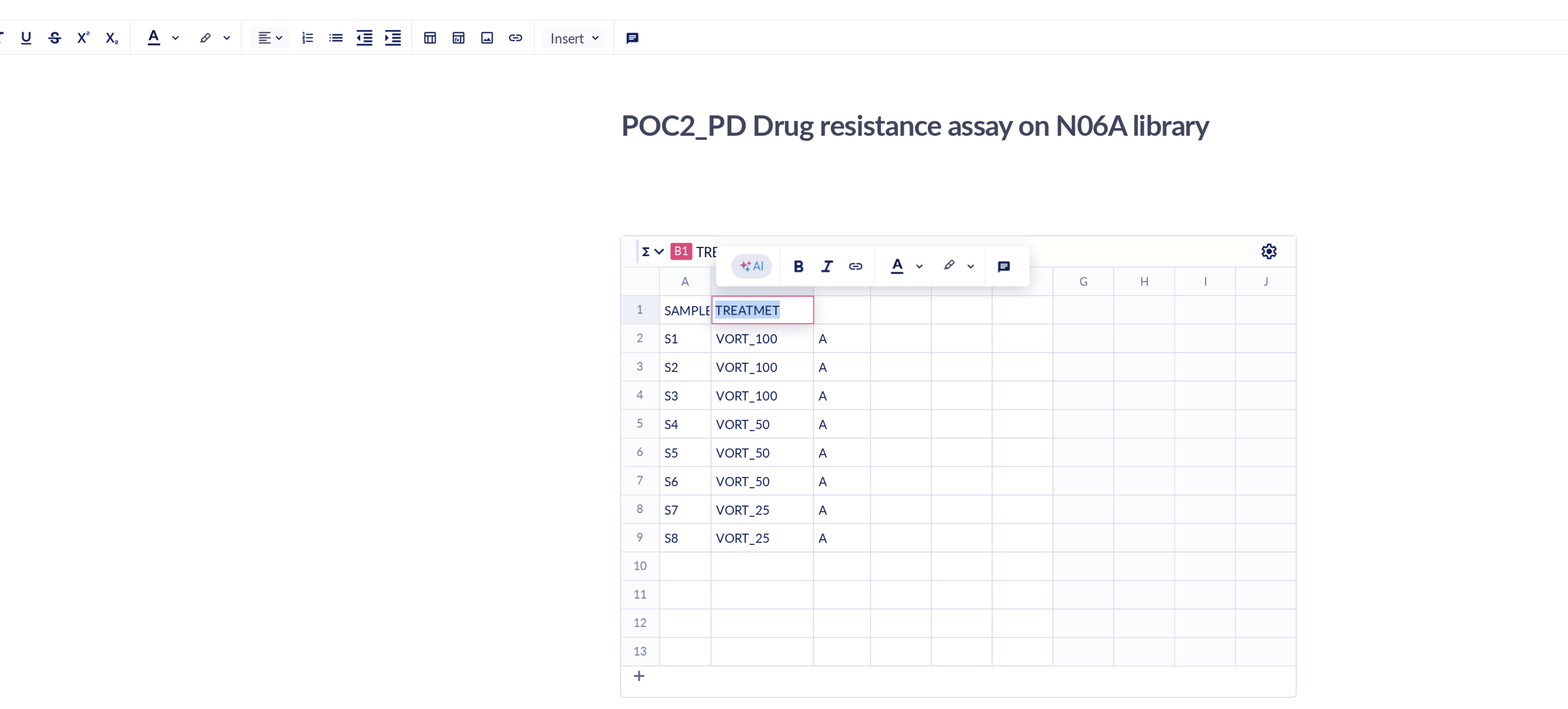
click at [753, 171] on div "TREATMET" at bounding box center [747, 172] width 55 height 15
click at [752, 170] on div "TREATMET" at bounding box center [747, 172] width 55 height 15
click at [749, 170] on div "TREATMET" at bounding box center [747, 172] width 55 height 15
click at [752, 174] on div "TREATMET" at bounding box center [747, 172] width 55 height 15
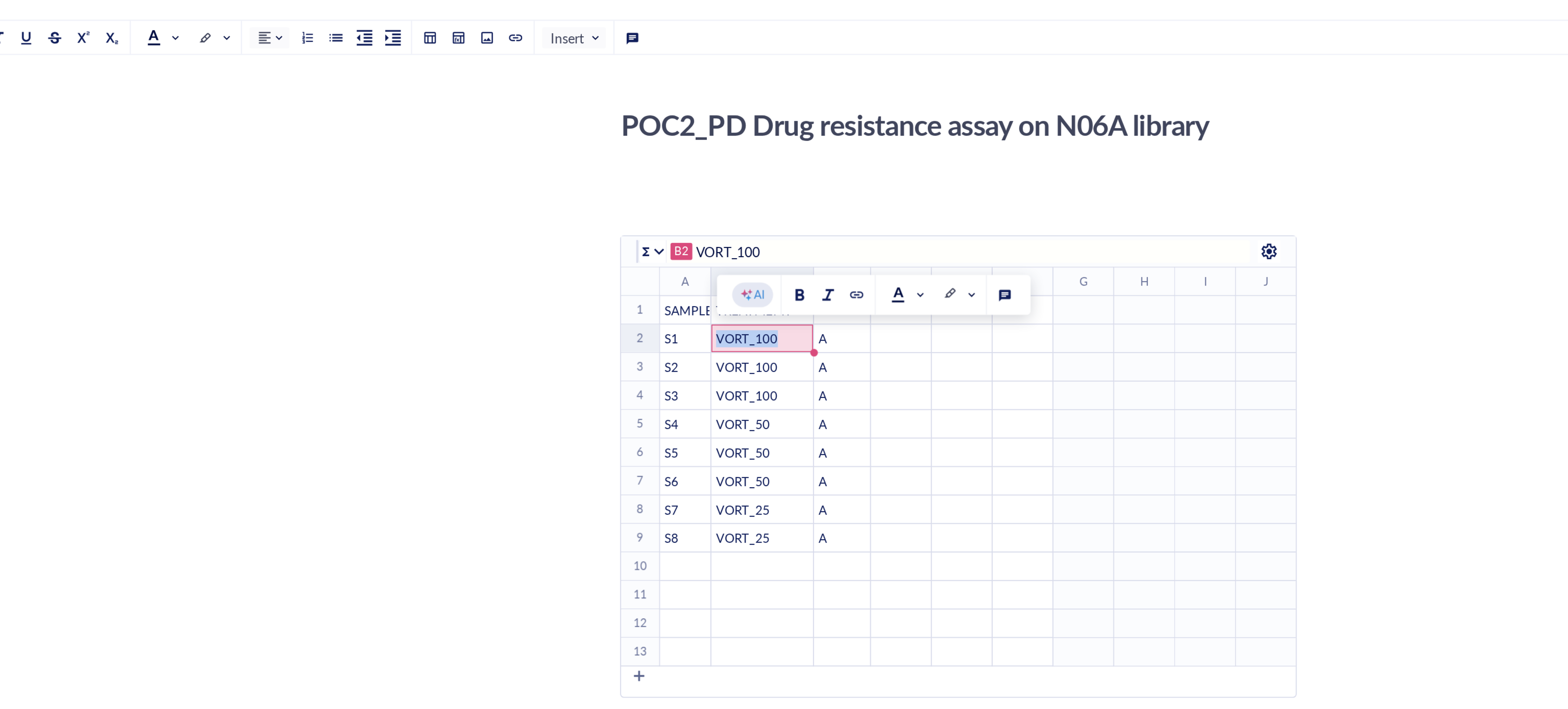
click at [760, 170] on div at bounding box center [784, 163] width 51 height 22
click at [703, 183] on div "S1" at bounding box center [706, 188] width 26 height 9
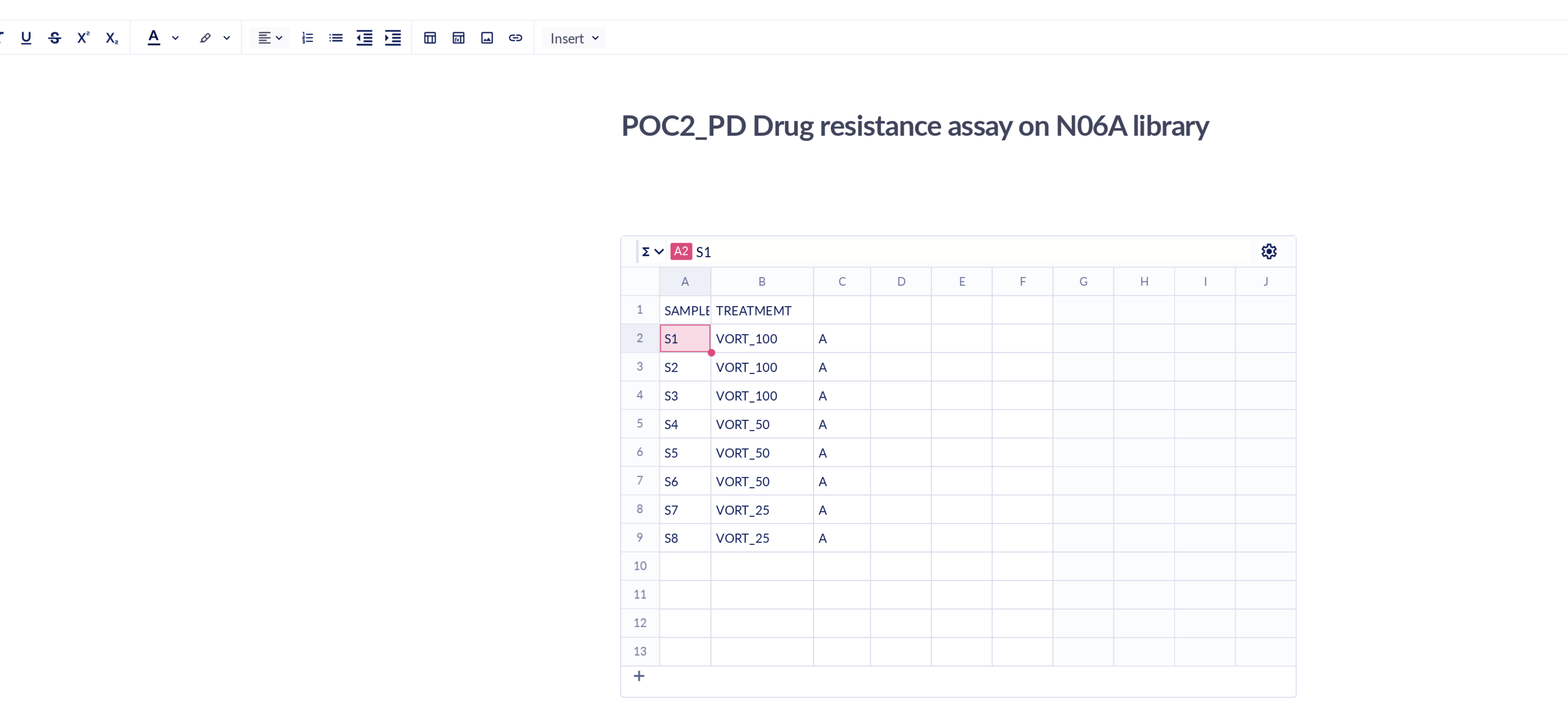
click at [734, 173] on span "TREATMEMT" at bounding box center [742, 172] width 40 height 9
click at [749, 142] on input "TREATMEMT" at bounding box center [855, 140] width 286 height 12
type input "VORT_100"
click at [798, 170] on div "﻿" at bounding box center [791, 173] width 30 height 9
type input "A"
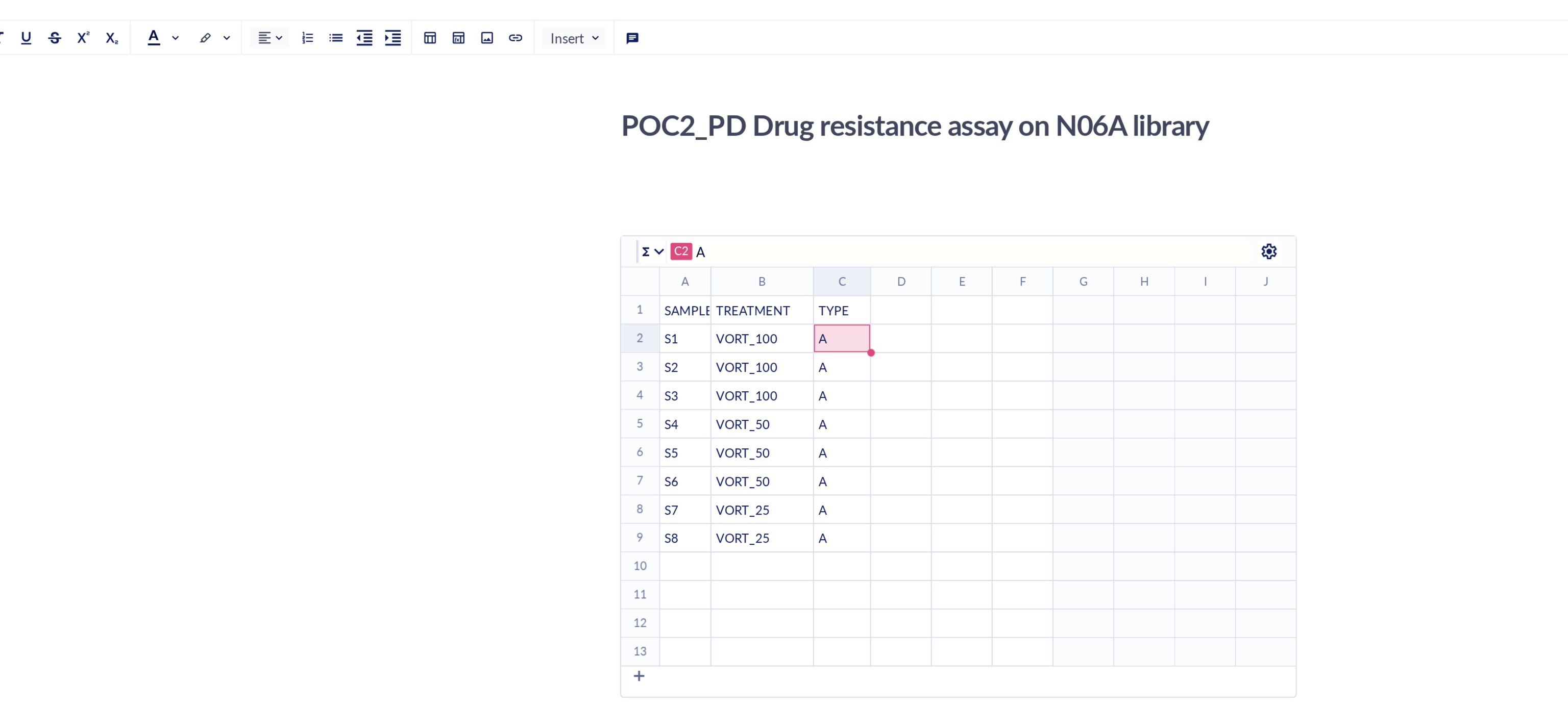
click at [849, 208] on div "﻿" at bounding box center [854, 203] width 31 height 9
click at [757, 187] on div "VORT_100" at bounding box center [747, 188] width 54 height 9
type input "VORT_100"
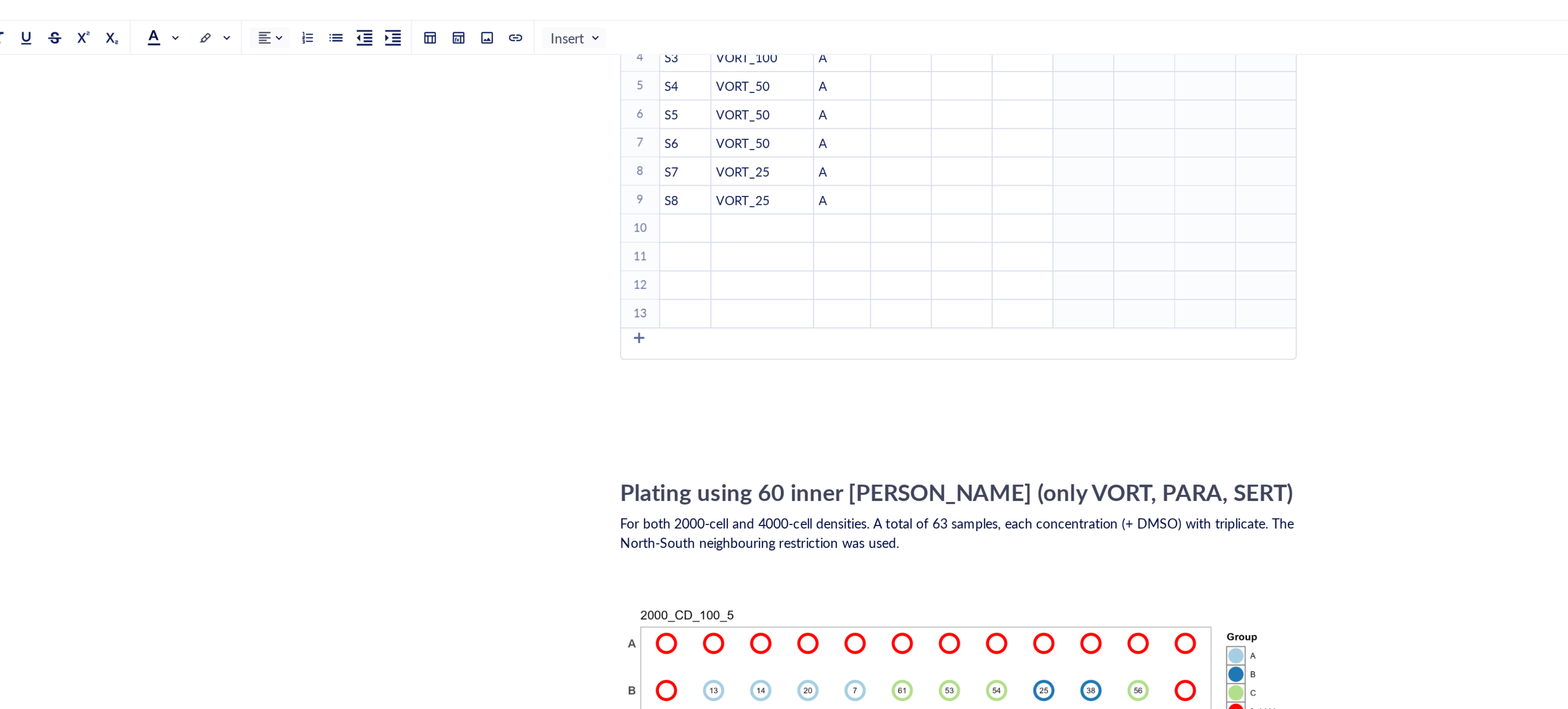
scroll to position [182, 0]
click at [678, 190] on div "To enrich screen reader interactions, please activate Accessibility in Grammarl…" at bounding box center [681, 186] width 8 height 8
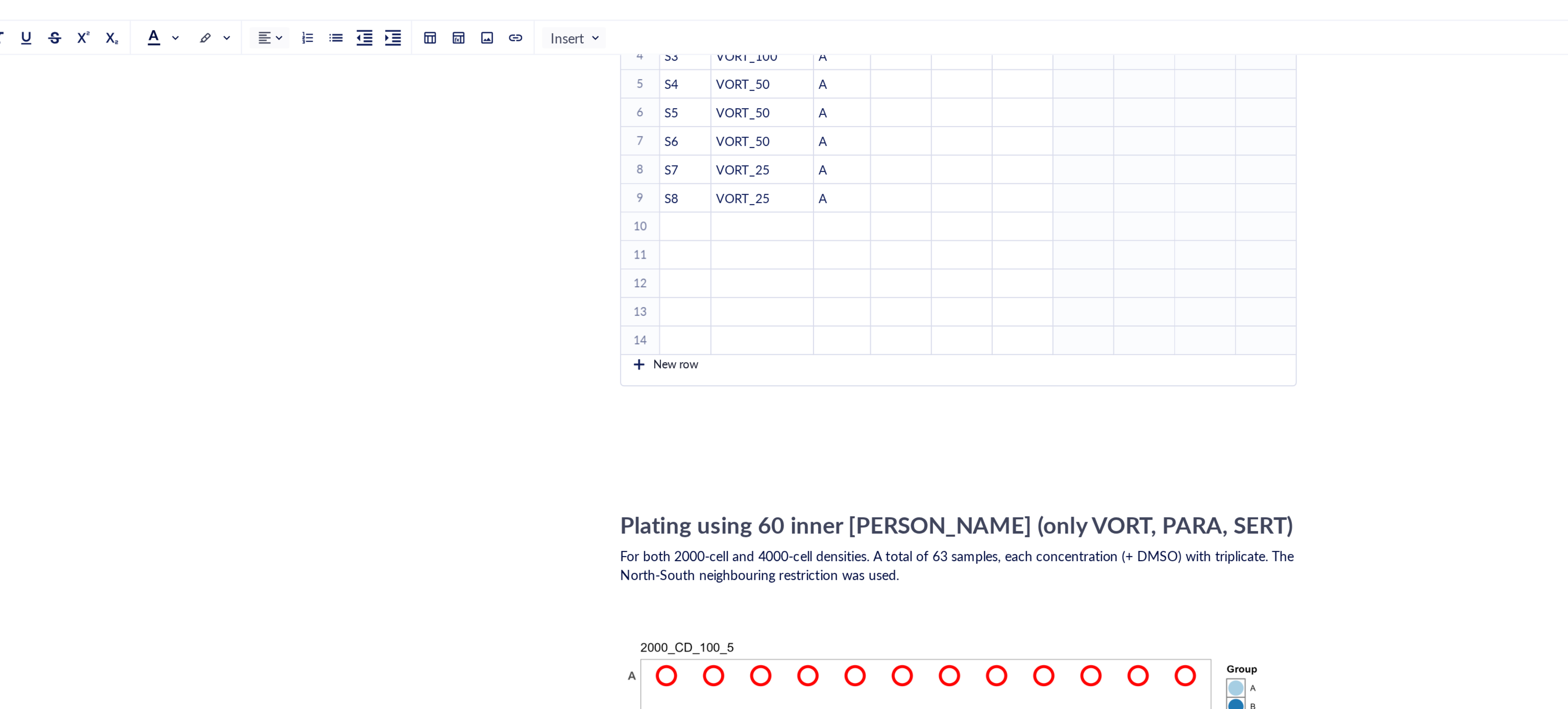
type input "VORT_100"
click at [678, 192] on th "14 ﻿ To pick up a draggable item, press the space bar. While dragging, use the …" at bounding box center [682, 189] width 21 height 15
click at [679, 201] on div "New row" at bounding box center [692, 201] width 41 height 12
type input "VORT_100"
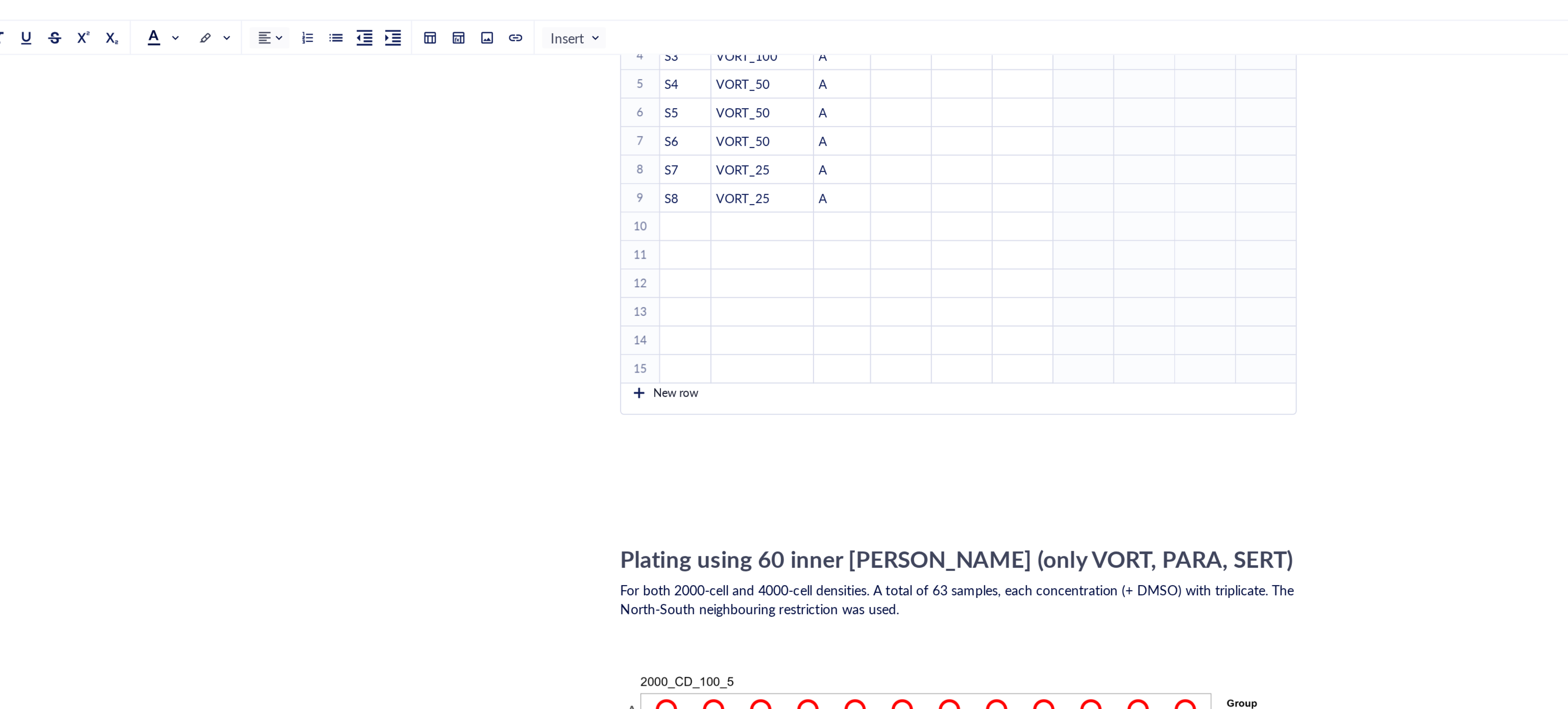
click at [681, 217] on div "To enrich screen reader interactions, please activate Accessibility in Grammarl…" at bounding box center [681, 217] width 8 height 8
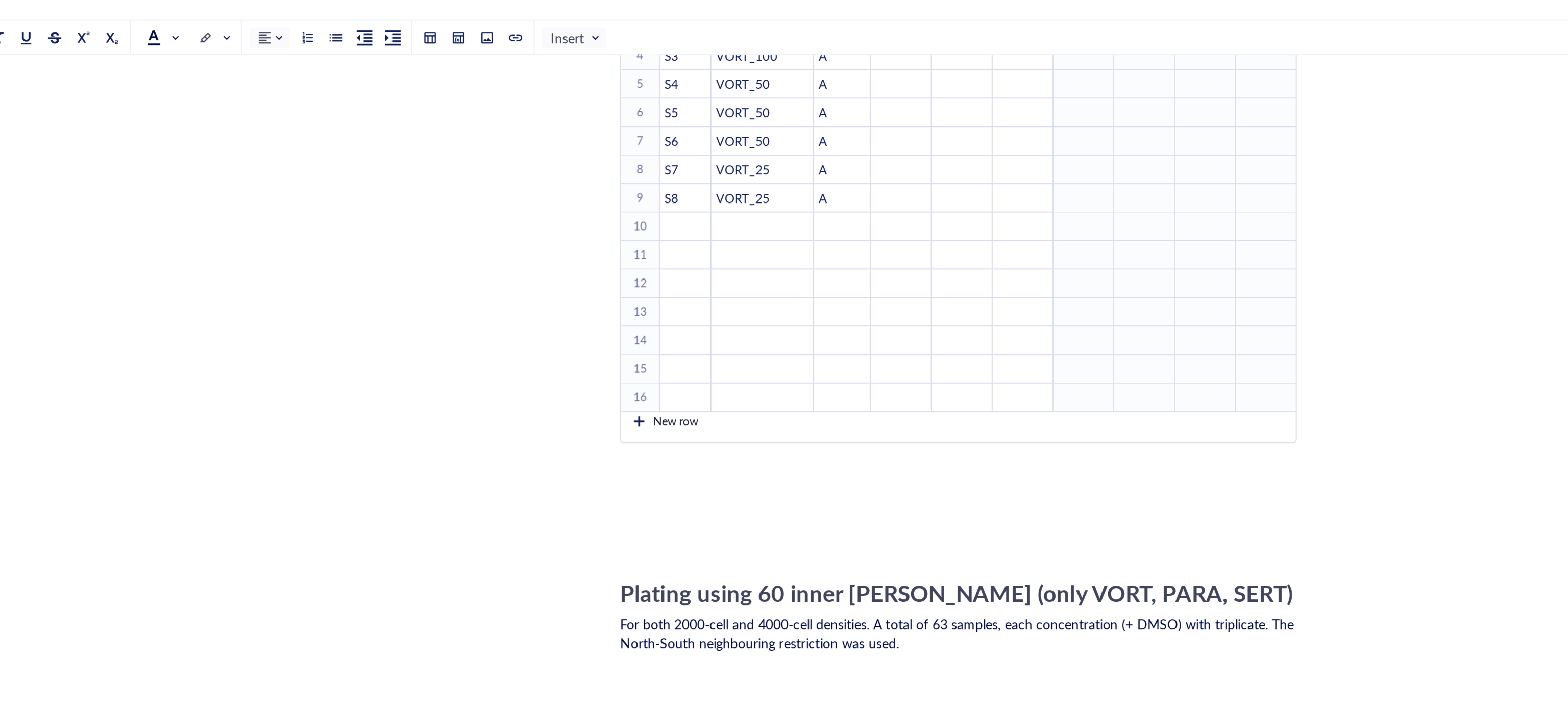
type input "VORT_100"
click at [682, 221] on th "16 ﻿ To pick up a draggable item, press the space bar. While dragging, use the …" at bounding box center [682, 219] width 21 height 15
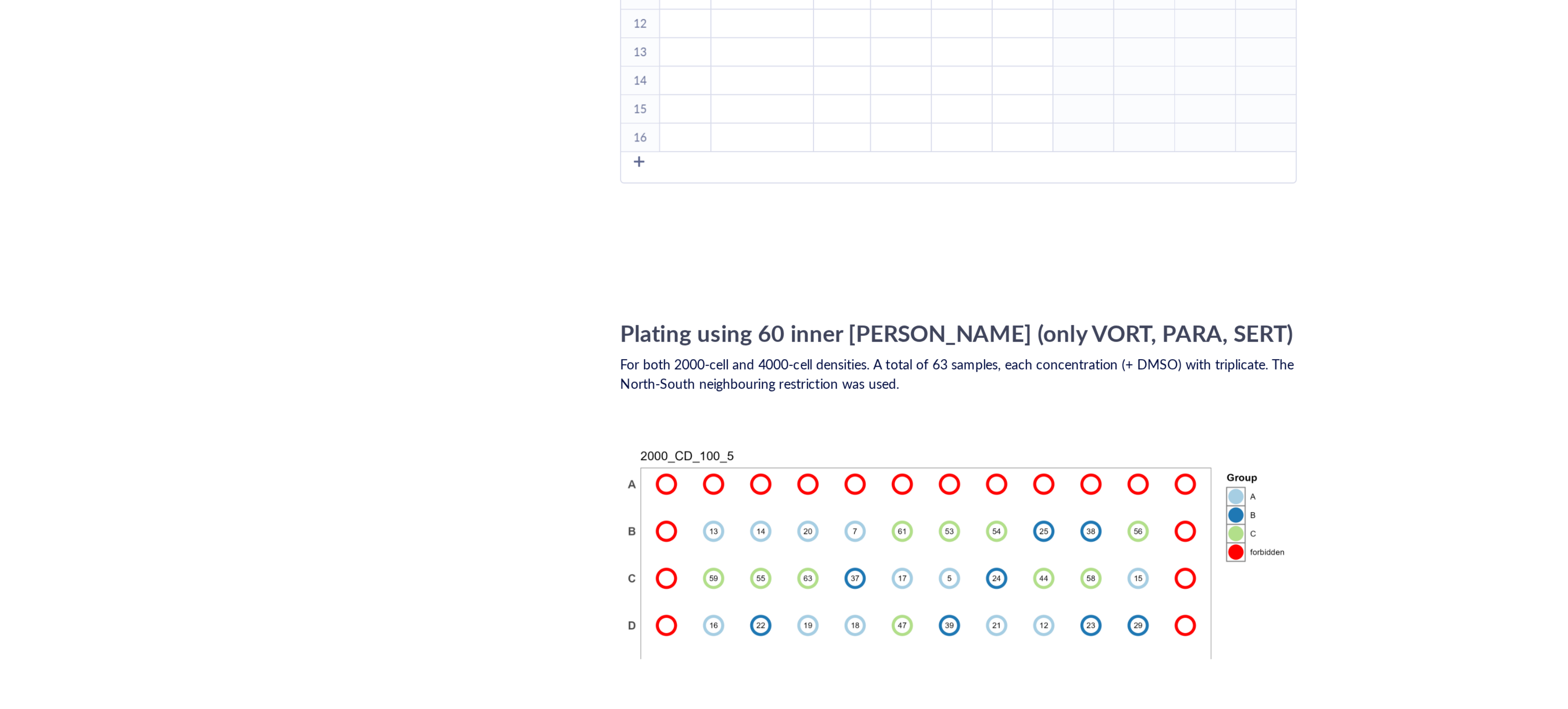
scroll to position [0, 0]
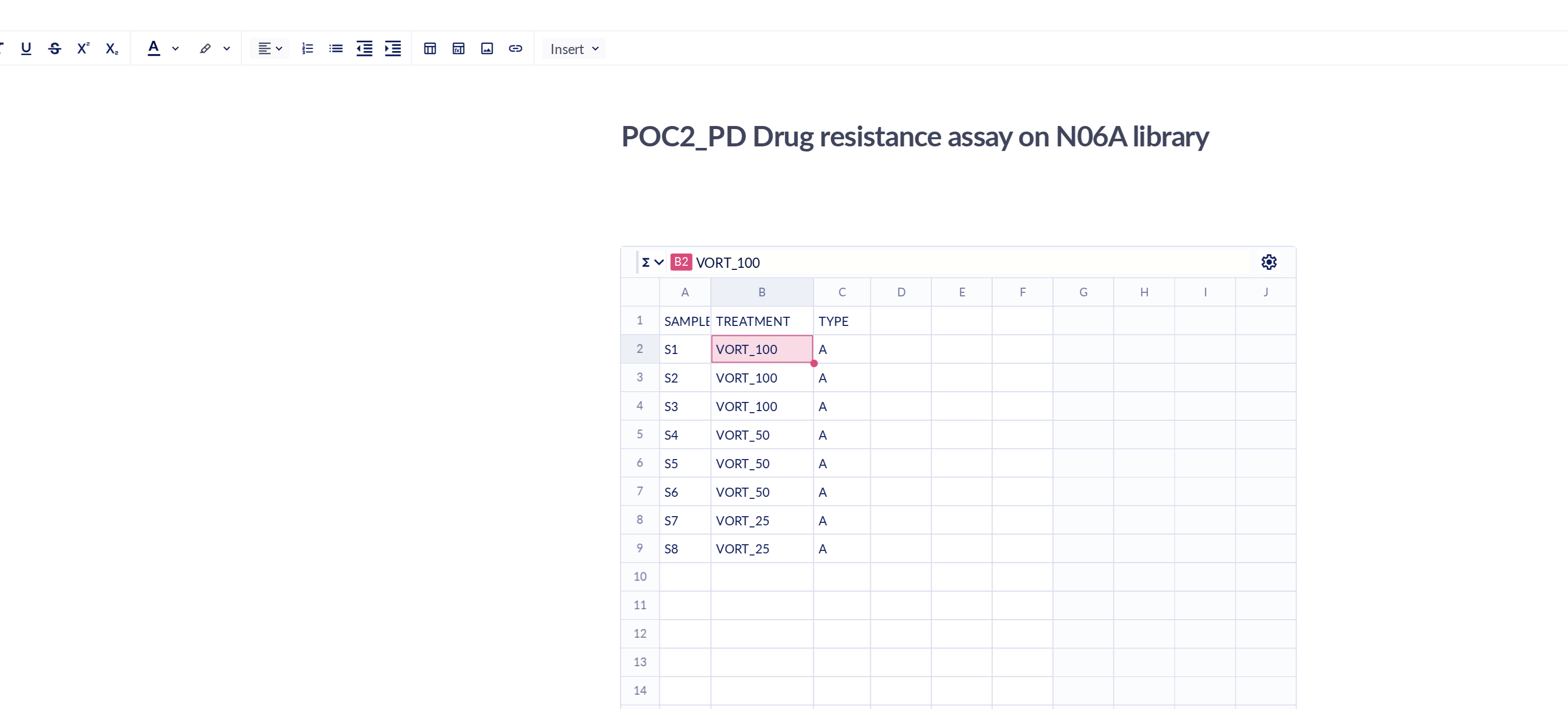
click at [710, 304] on td "﻿" at bounding box center [706, 310] width 28 height 15
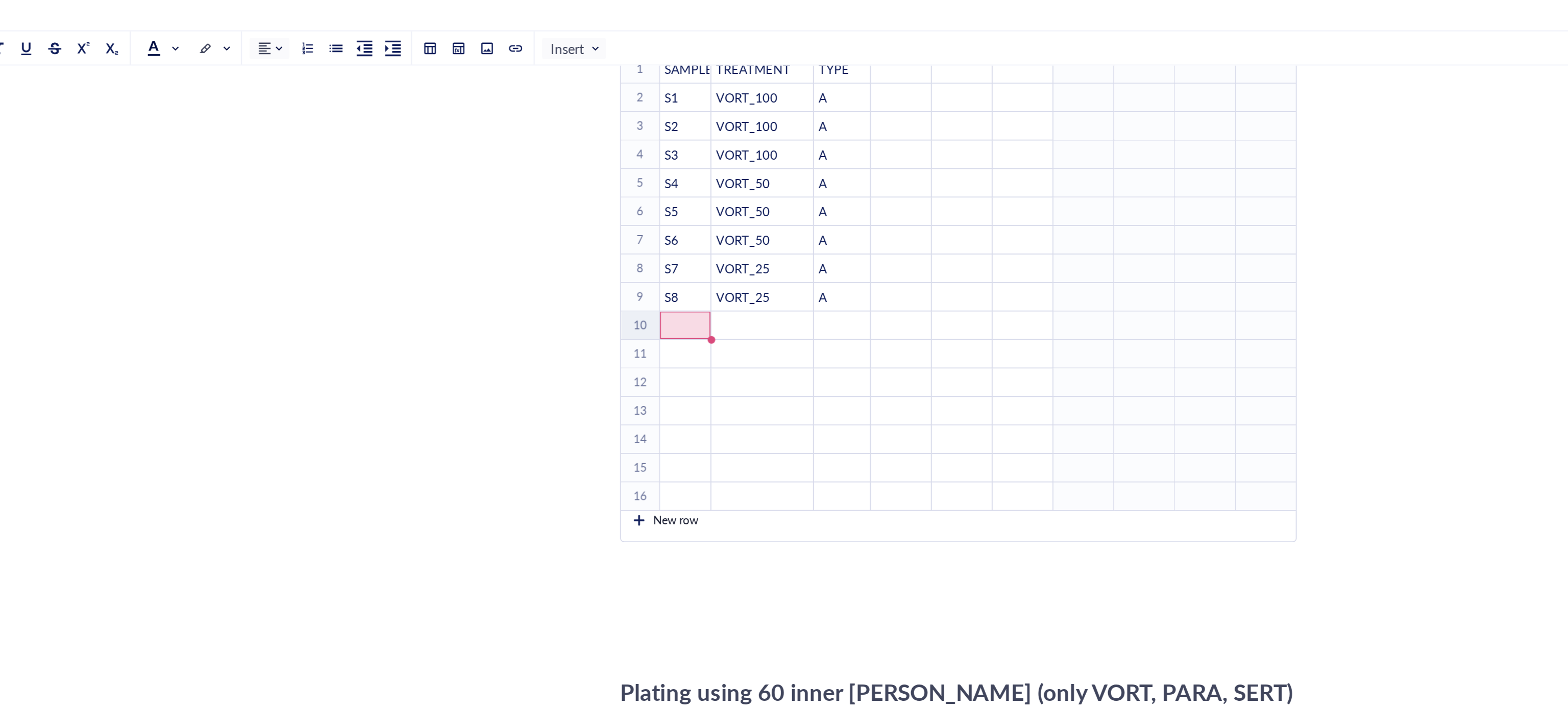
scroll to position [182, 0]
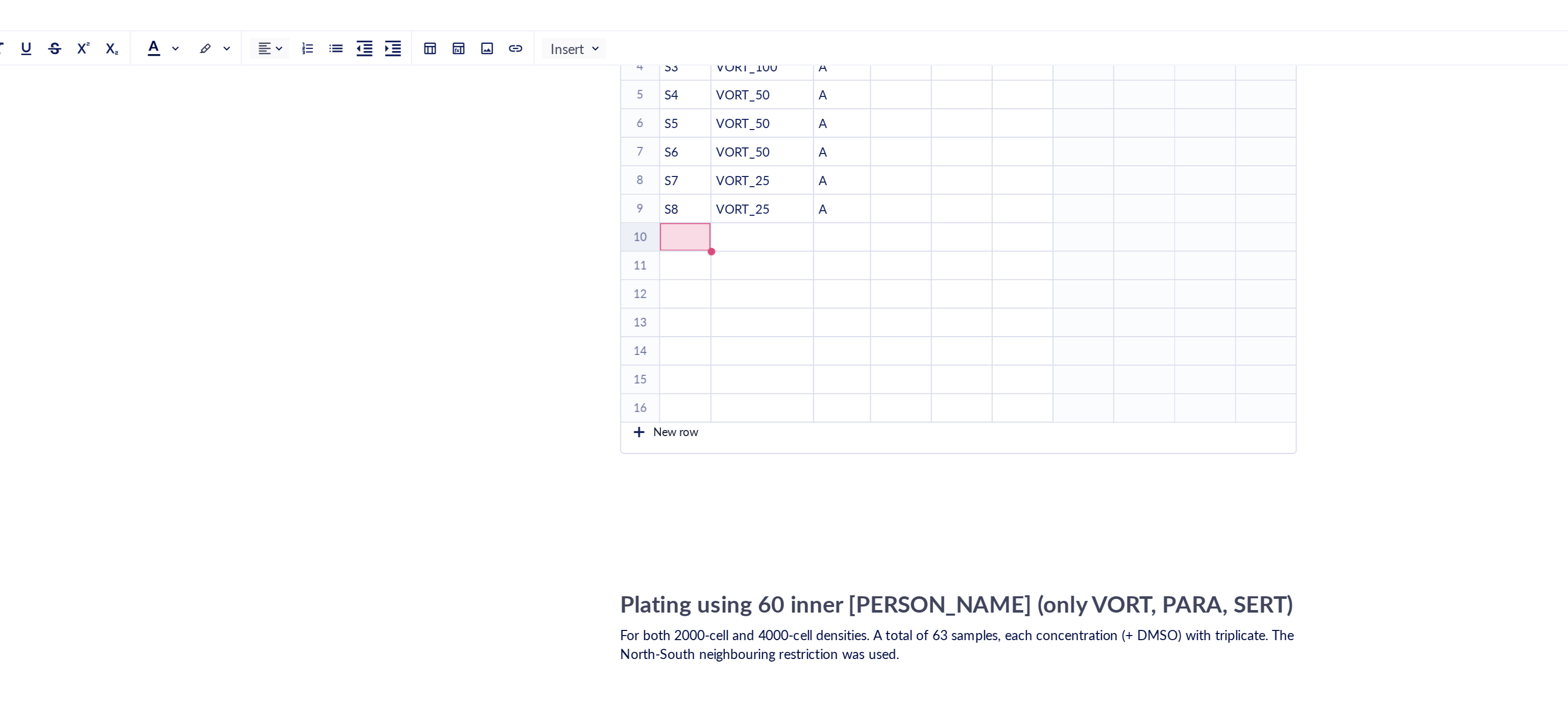
click at [678, 236] on div "To enrich screen reader interactions, please activate Accessibility in Grammarl…" at bounding box center [681, 232] width 8 height 8
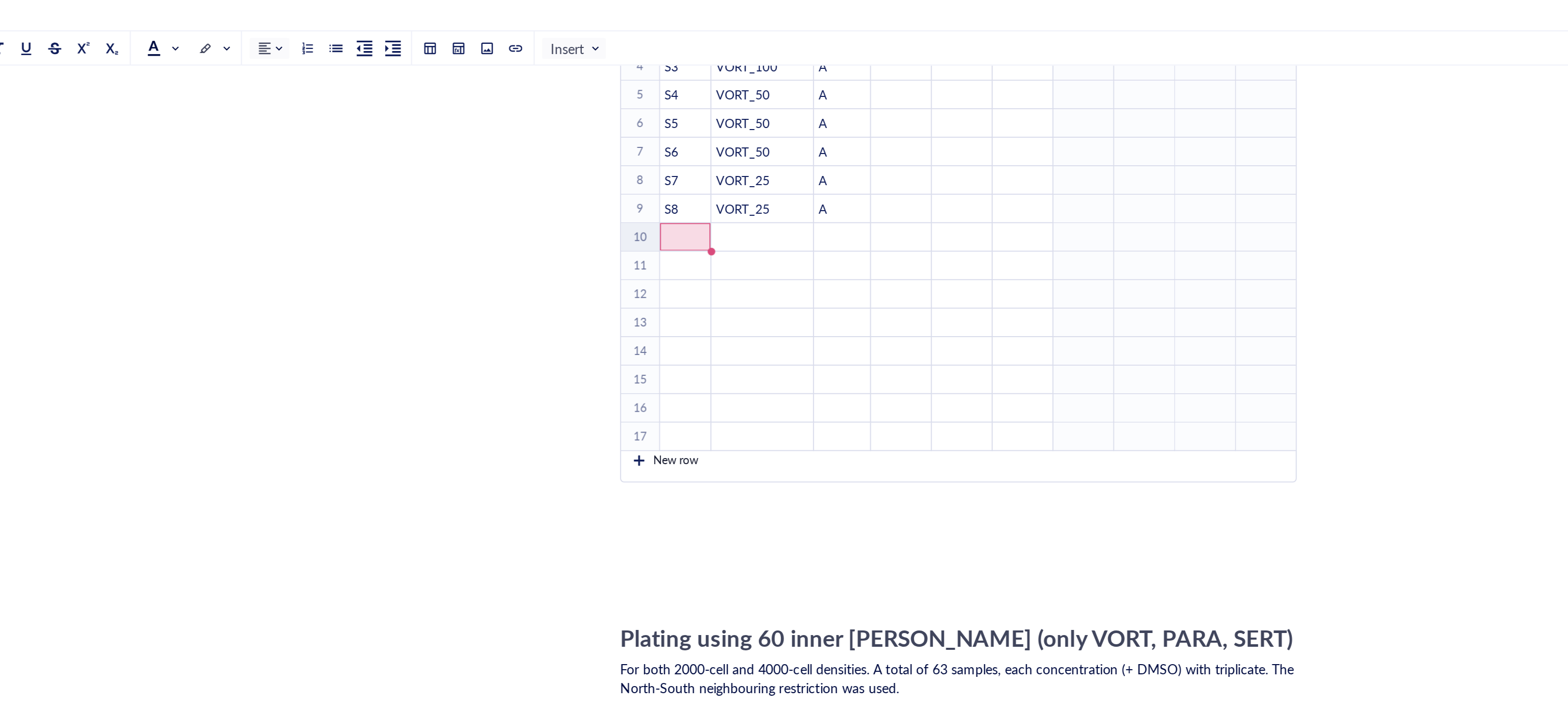
click at [678, 239] on th "17 ﻿ To pick up a draggable item, press the space bar. While dragging, use the …" at bounding box center [682, 235] width 21 height 15
click at [685, 251] on div "To enrich screen reader interactions, please activate Accessibility in Grammarl…" at bounding box center [681, 248] width 8 height 8
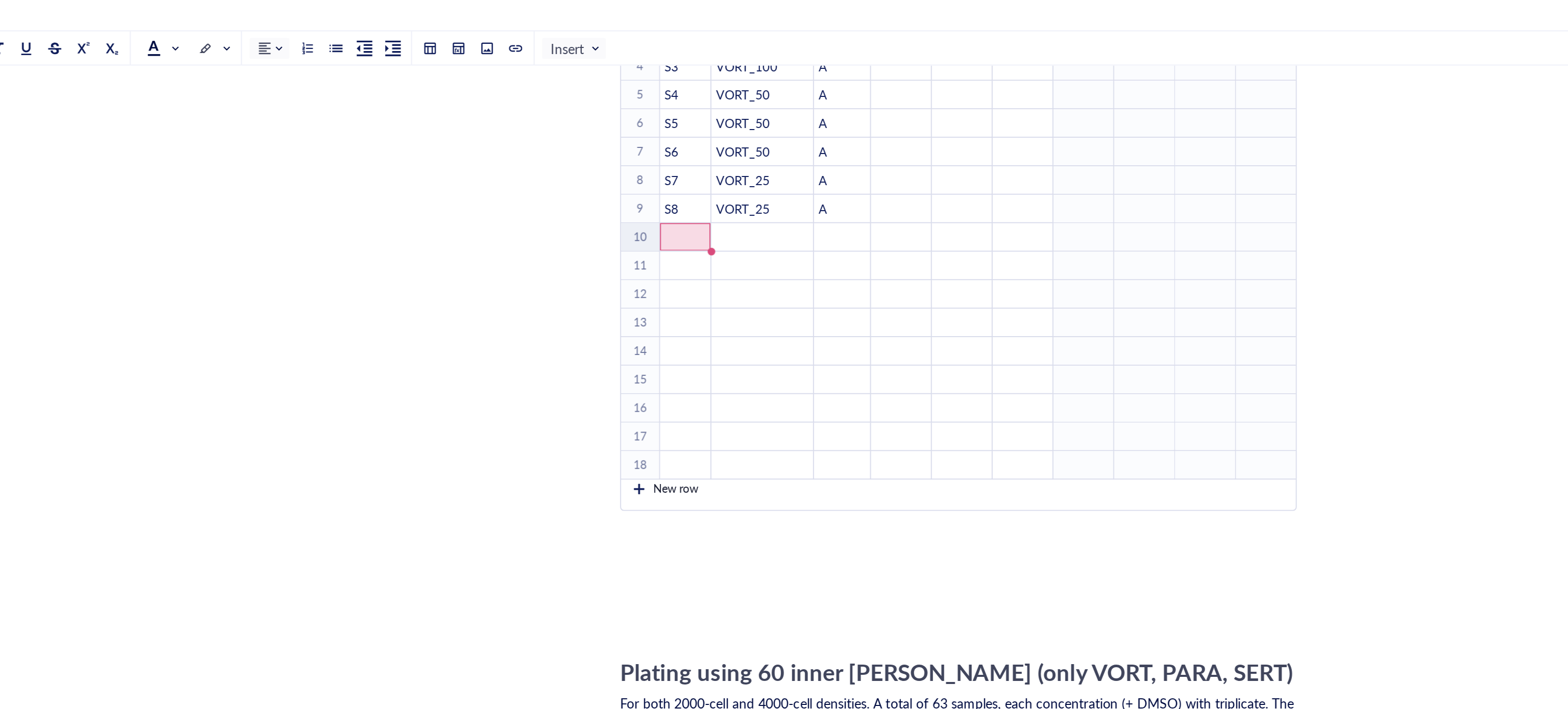
drag, startPoint x: 682, startPoint y: 255, endPoint x: 683, endPoint y: 269, distance: 14.0
click at [682, 257] on div "To enrich screen reader interactions, please activate Accessibility in Grammarl…" at bounding box center [681, 251] width 21 height 15
click at [682, 265] on div "To enrich screen reader interactions, please activate Accessibility in Grammarl…" at bounding box center [681, 263] width 8 height 8
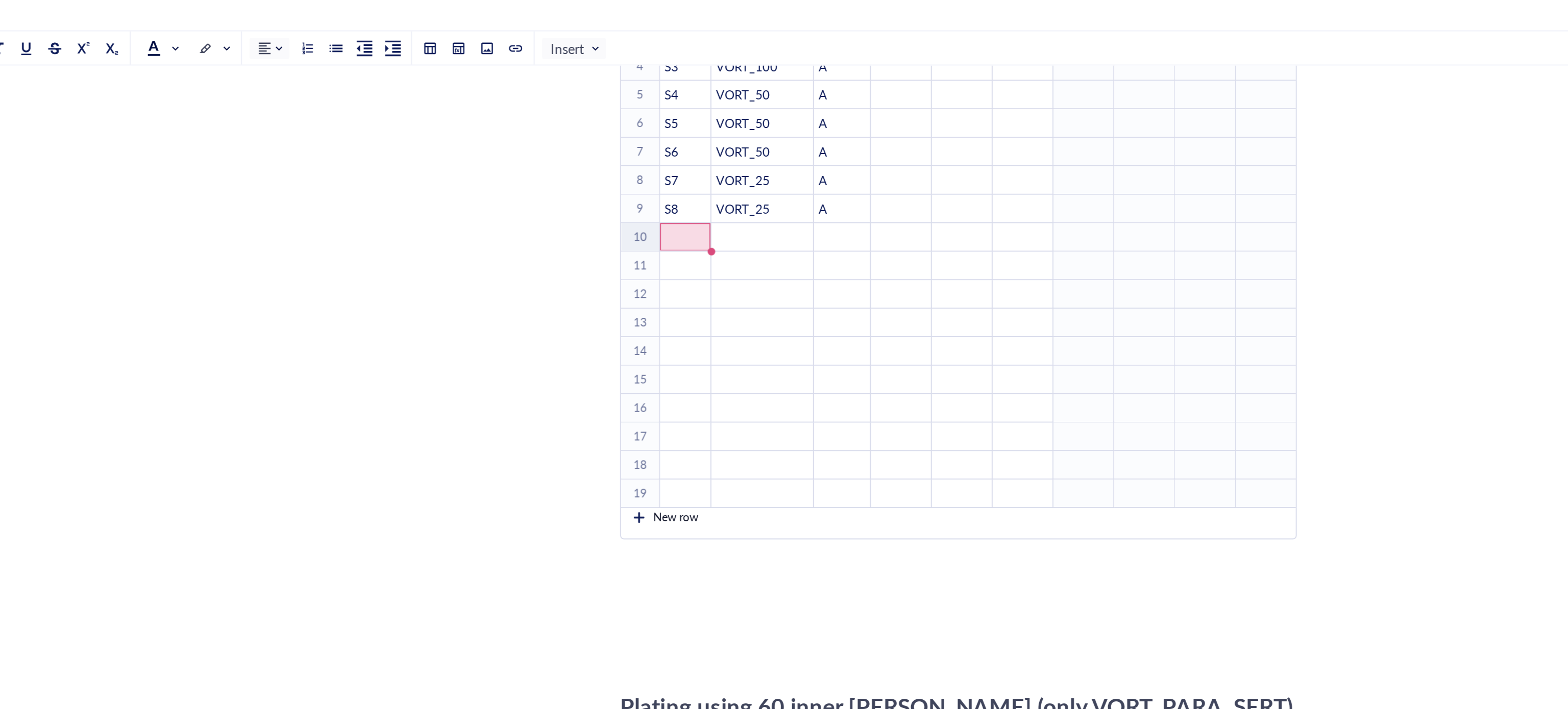
click at [685, 283] on div "New row" at bounding box center [692, 278] width 41 height 12
click at [698, 128] on div "﻿" at bounding box center [706, 128] width 26 height 9
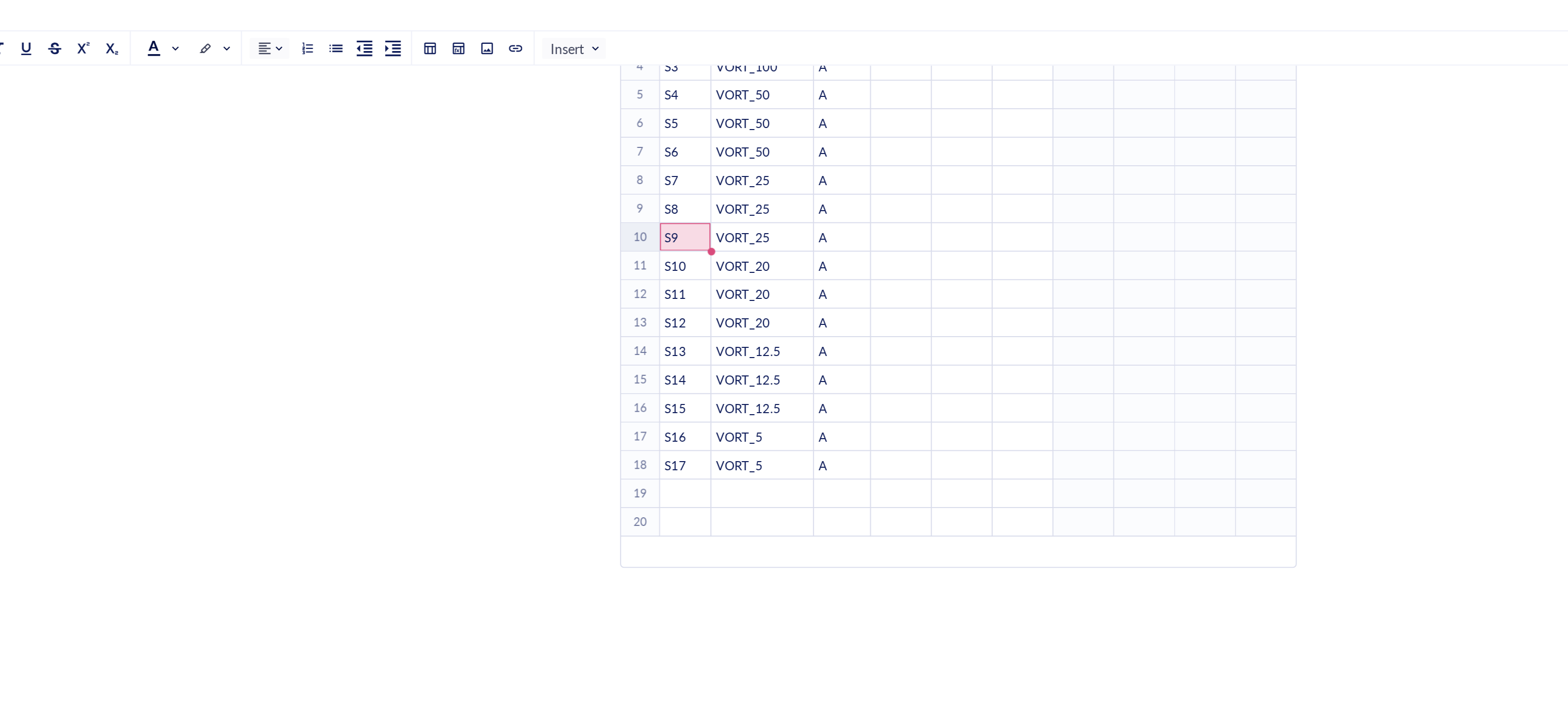
type input "S9"
click at [705, 267] on div "﻿" at bounding box center [706, 266] width 26 height 9
type input "S18"
click at [862, 274] on td "﻿" at bounding box center [854, 281] width 33 height 15
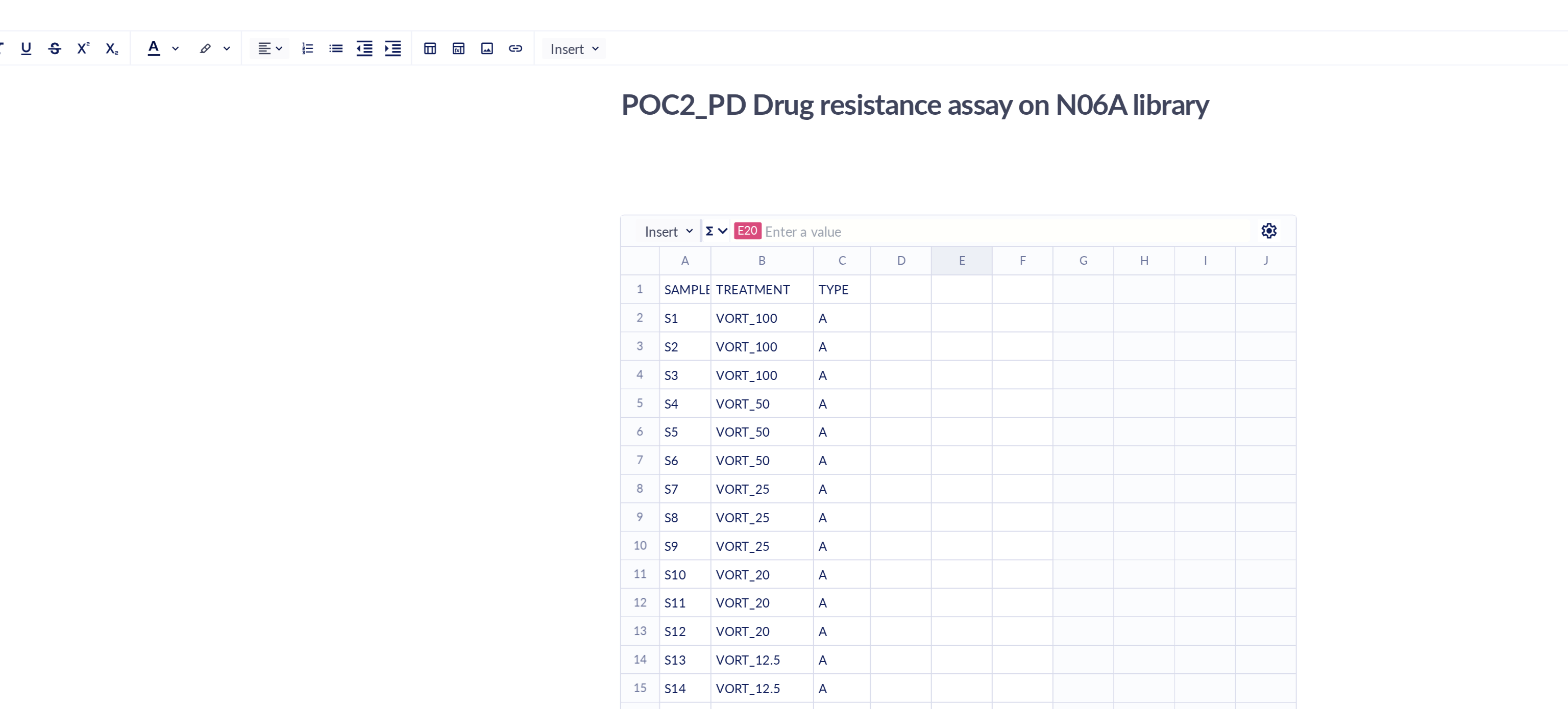
scroll to position [0, 0]
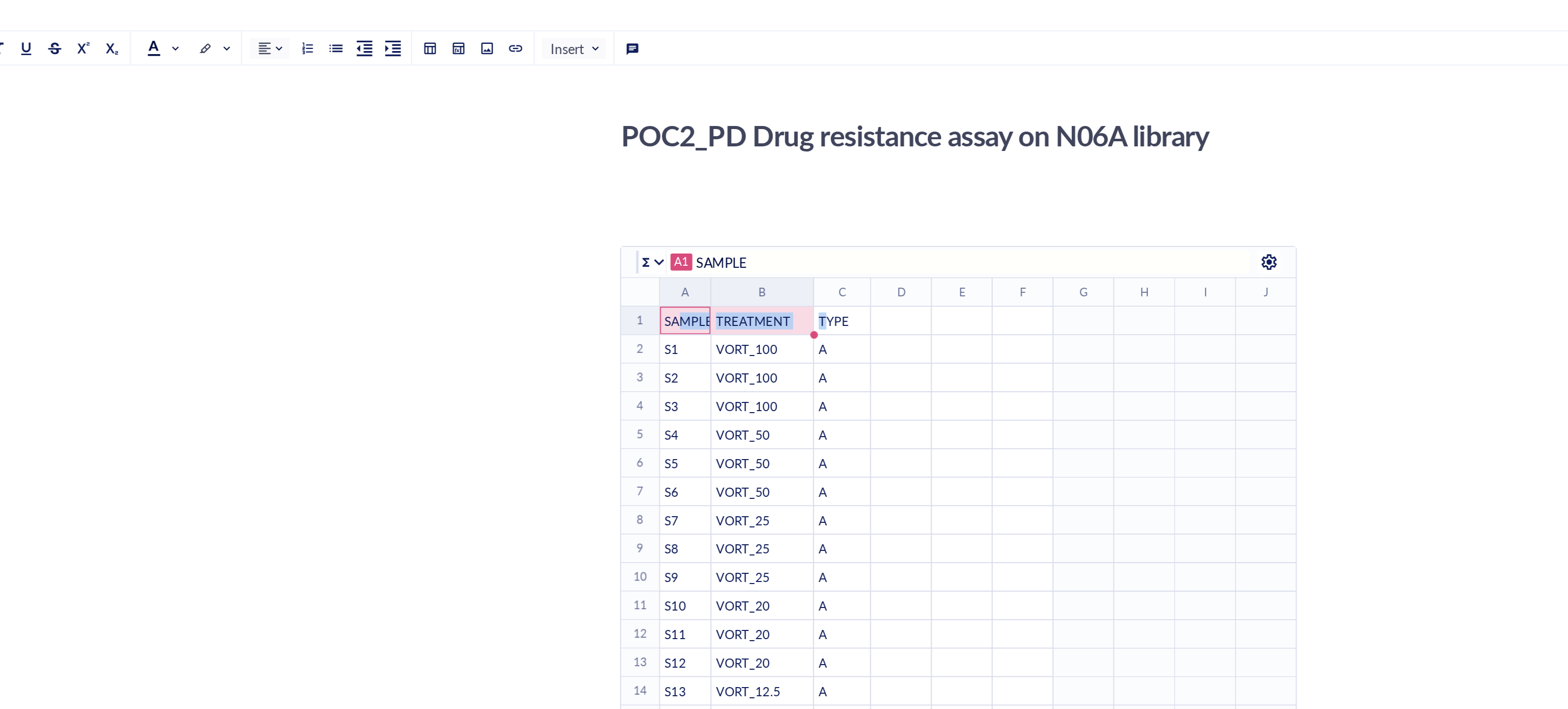
drag, startPoint x: 702, startPoint y: 165, endPoint x: 782, endPoint y: 177, distance: 80.9
click at [782, 177] on tr "1 ﻿ To pick up a draggable item, press the space bar. While dragging, use the a…" at bounding box center [951, 172] width 559 height 15
click at [721, 169] on div "TREATMENT" at bounding box center [747, 173] width 54 height 9
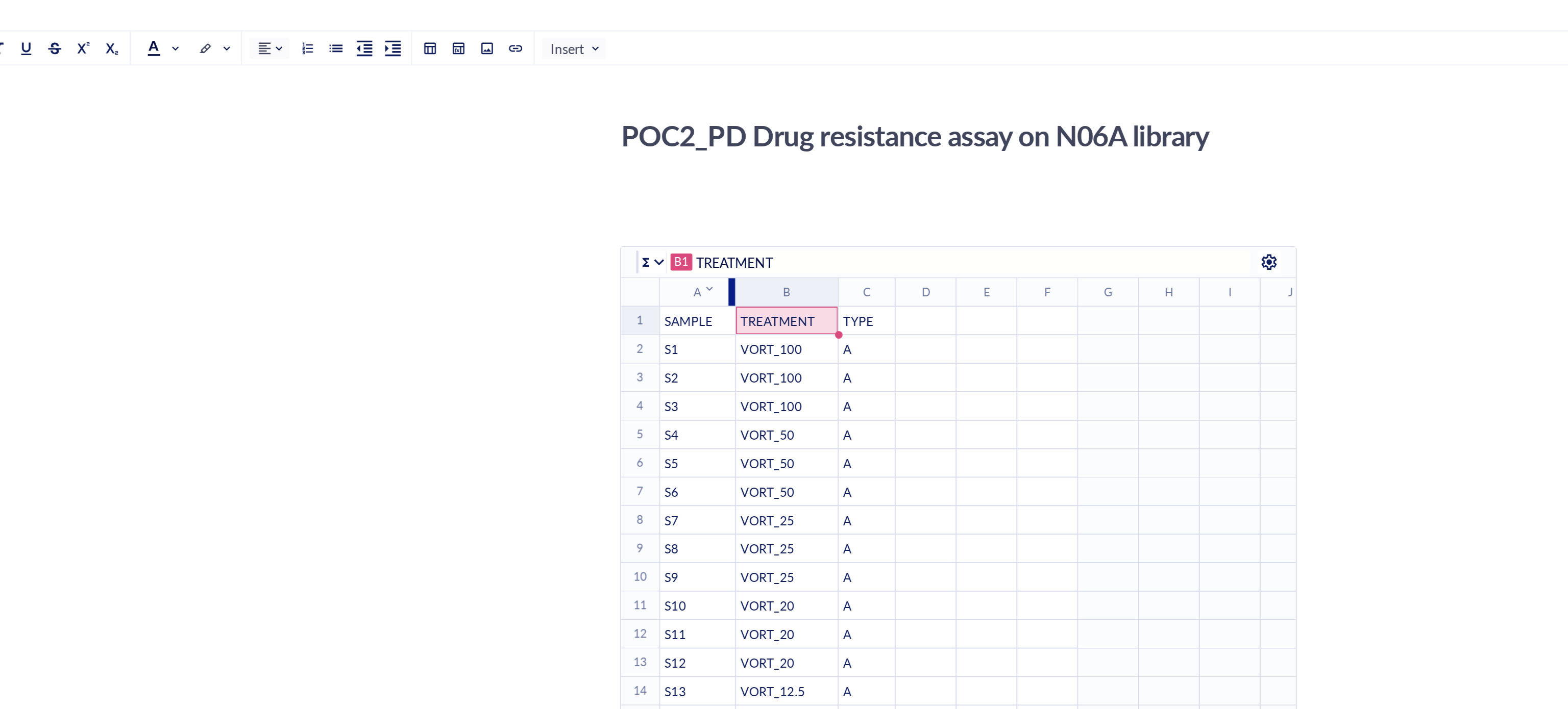
drag, startPoint x: 718, startPoint y: 156, endPoint x: 731, endPoint y: 164, distance: 15.3
click at [731, 164] on div "To enrich screen reader interactions, please activate Accessibility in Grammarl…" at bounding box center [731, 157] width 4 height 15
type input "SAMPLE"
drag, startPoint x: 756, startPoint y: 180, endPoint x: 795, endPoint y: 175, distance: 39.3
click at [795, 175] on tr "1 ﻿ To pick up a draggable item, press the space bar. While dragging, use the a…" at bounding box center [957, 172] width 572 height 15
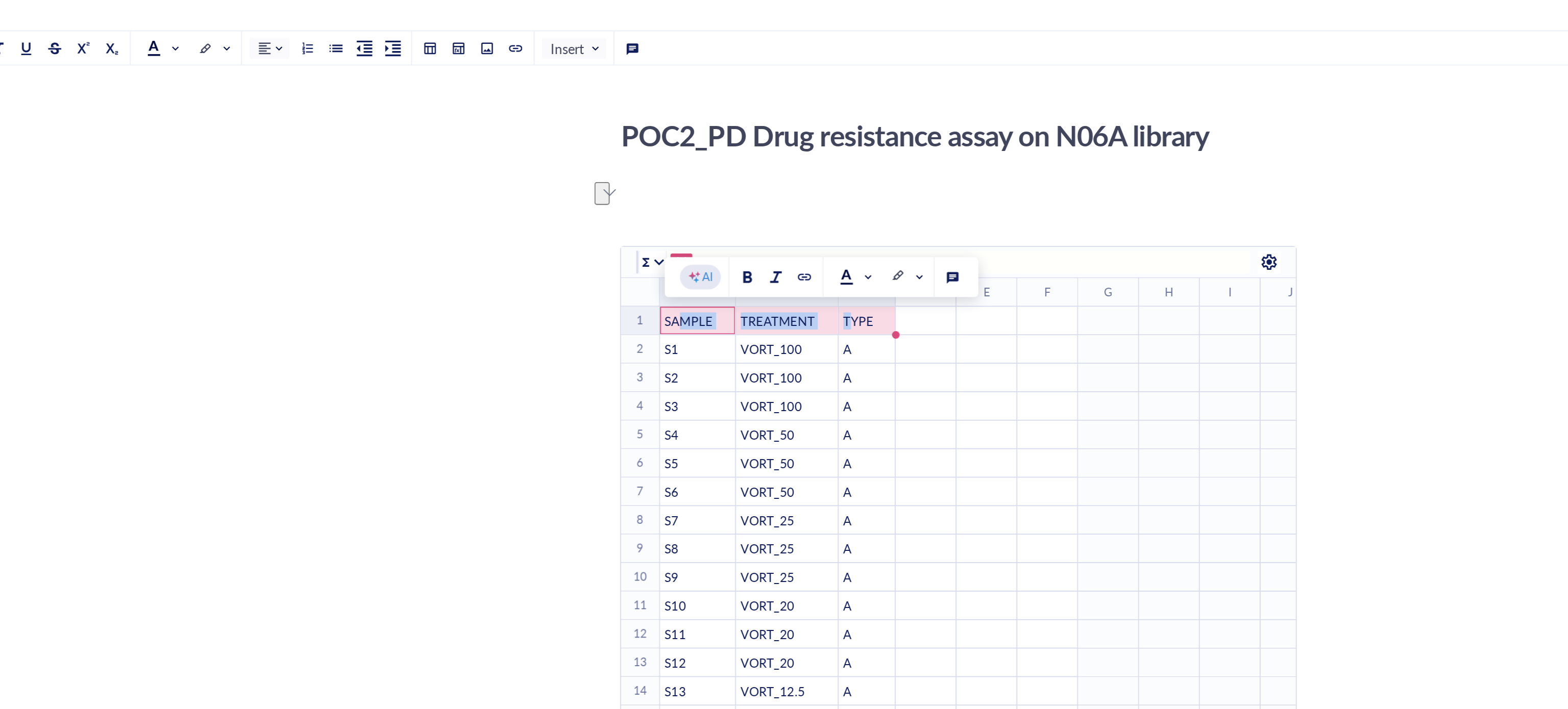
click at [867, 175] on div "﻿" at bounding box center [867, 173] width 31 height 9
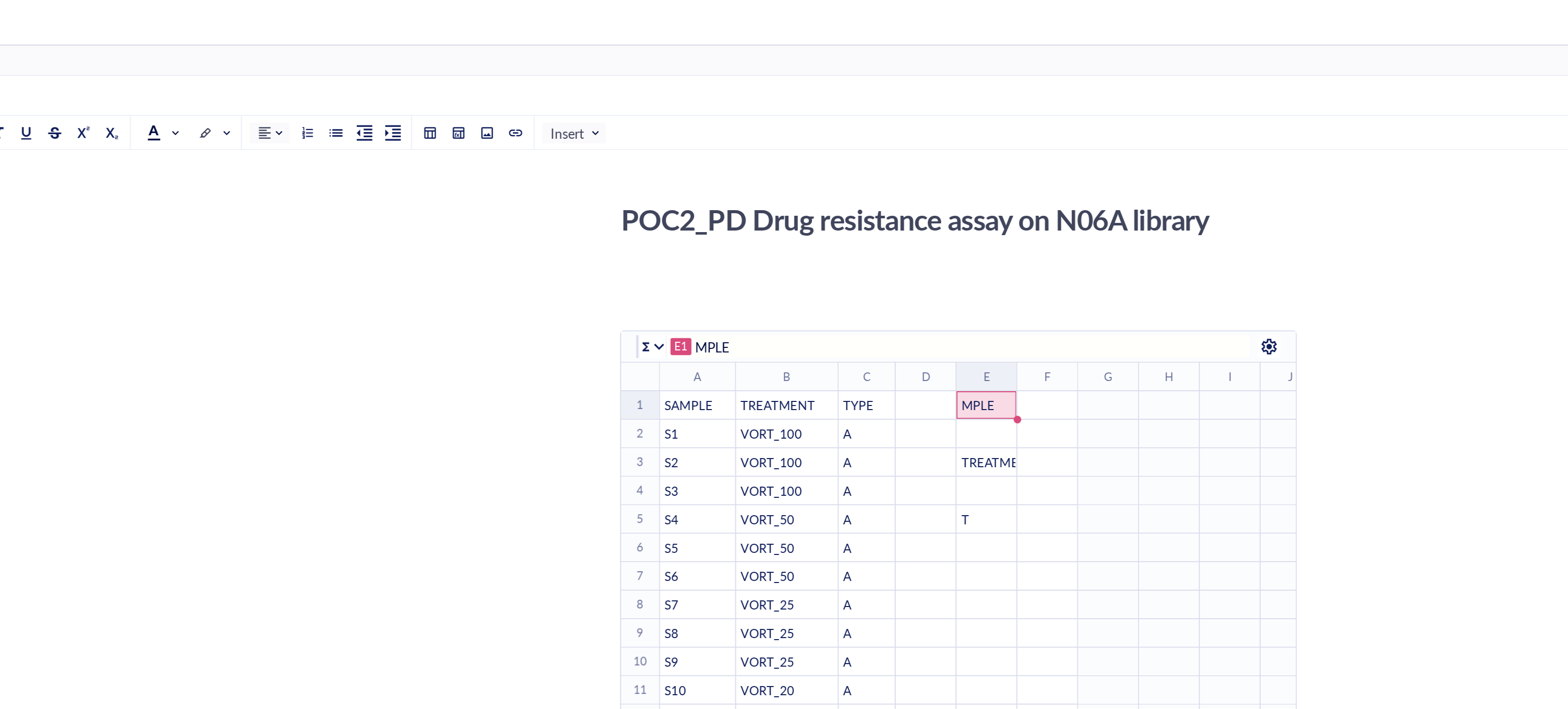
click at [866, 253] on span "TREATMENT" at bounding box center [874, 248] width 39 height 9
type input "TREATMENT"
click at [862, 283] on div "T" at bounding box center [867, 279] width 31 height 9
type input "T"
click at [861, 217] on span "MPLE" at bounding box center [862, 217] width 18 height 9
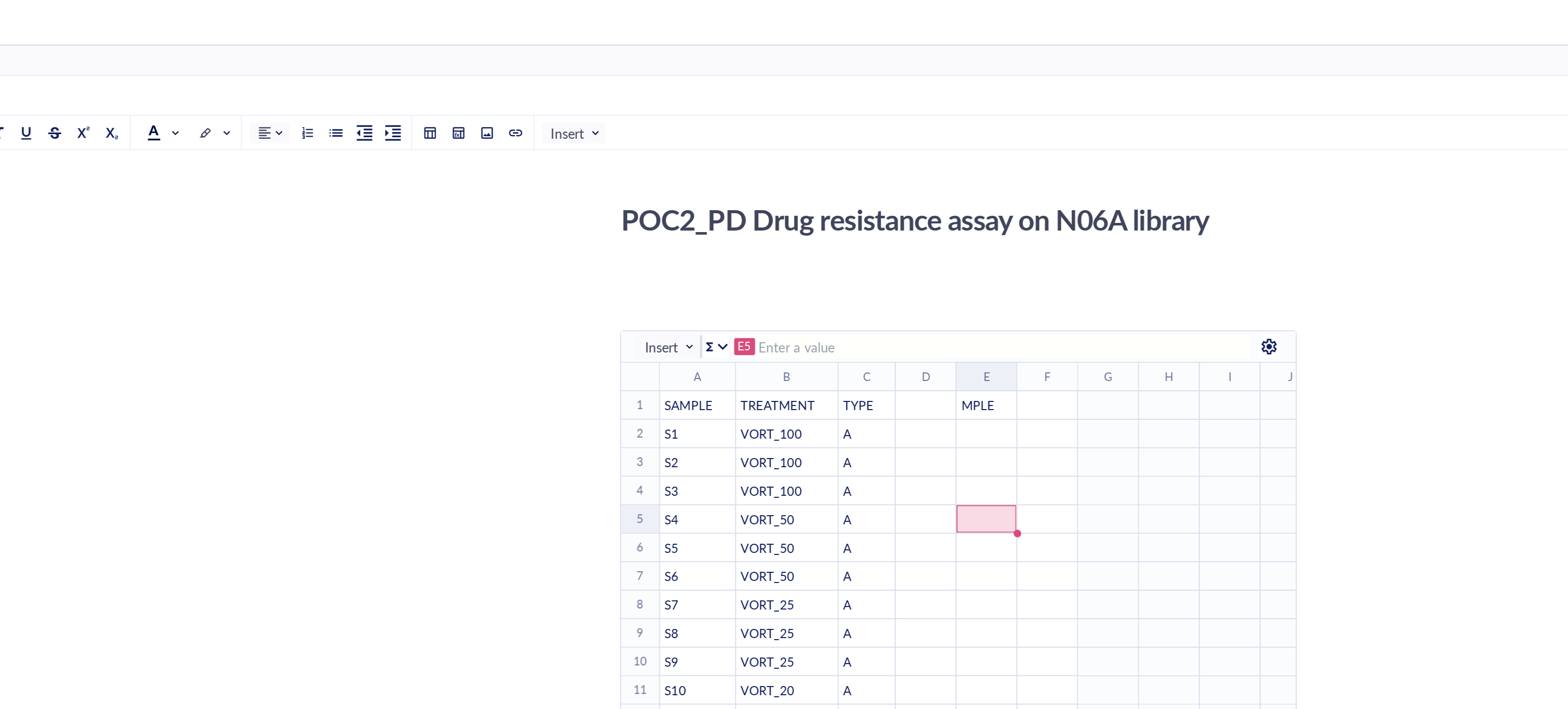
type input "MPLE"
type input "SAMPLE"
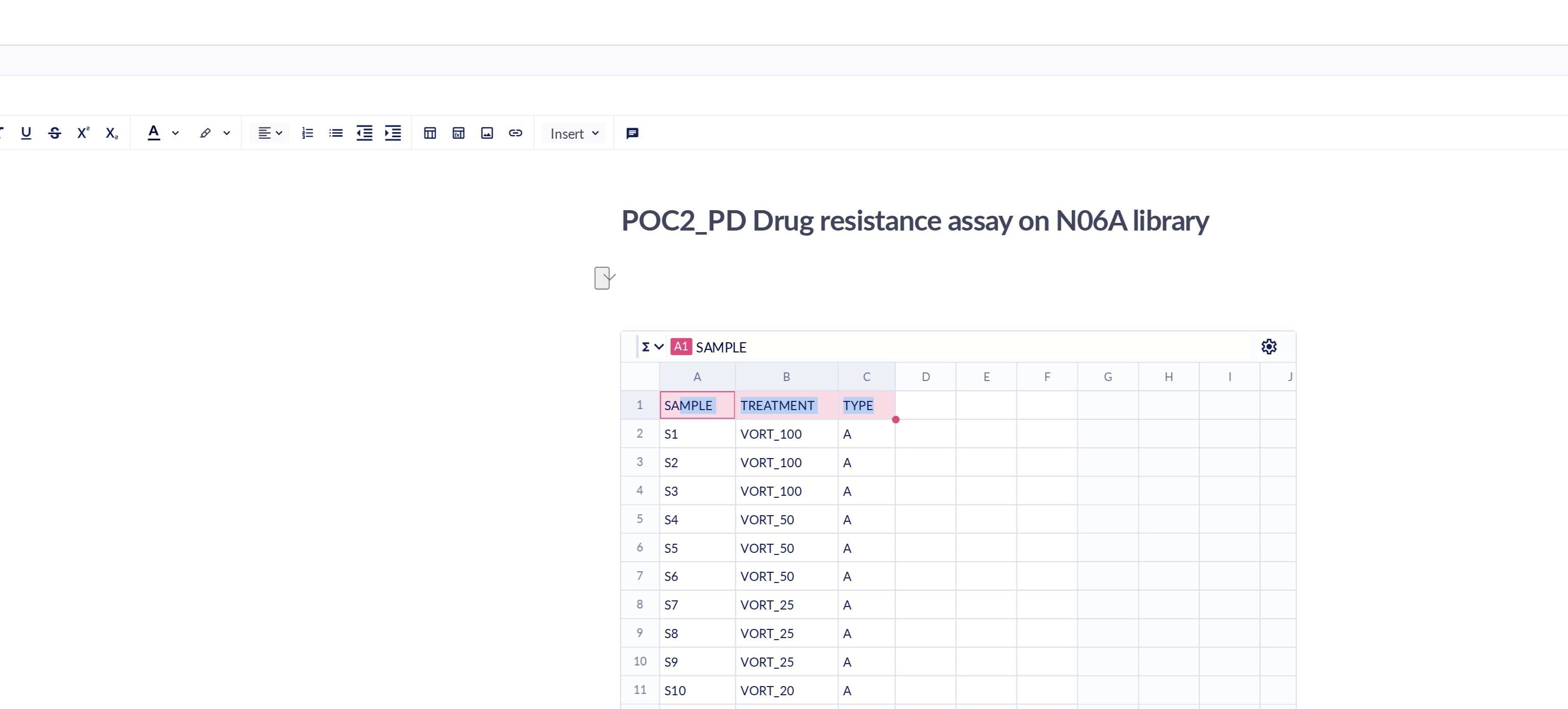
drag, startPoint x: 800, startPoint y: 218, endPoint x: 815, endPoint y: 216, distance: 15.1
click at [815, 216] on tr "1 ﻿ To pick up a draggable item, press the space bar. While dragging, use the a…" at bounding box center [957, 218] width 572 height 15
copy tr "MPLE TREATMENT TYPE"
click at [870, 218] on div "﻿" at bounding box center [867, 218] width 31 height 9
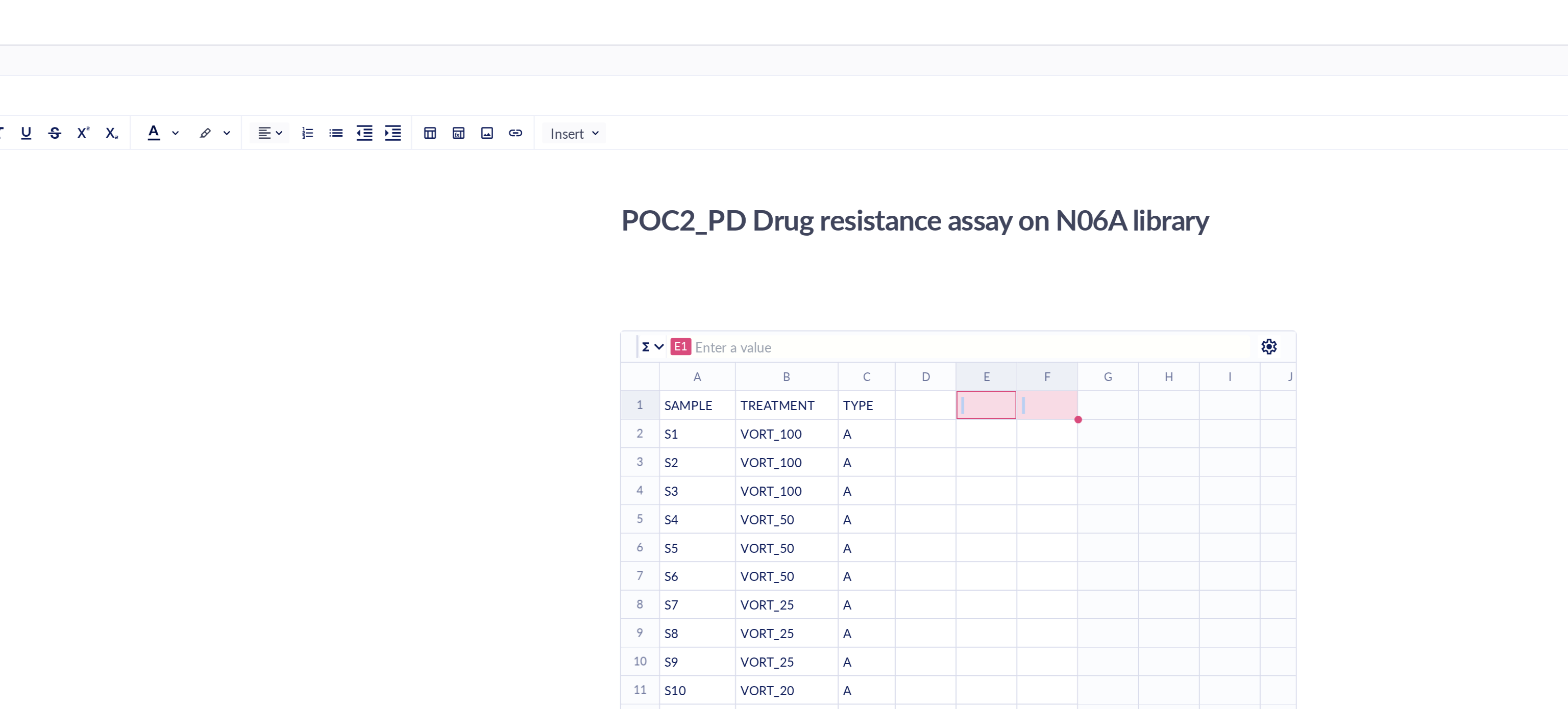
drag, startPoint x: 879, startPoint y: 219, endPoint x: 922, endPoint y: 227, distance: 43.7
click at [954, 225] on tr "1 ﻿ To pick up a draggable item, press the space bar. While dragging, use the a…" at bounding box center [957, 218] width 572 height 15
click at [894, 221] on div "﻿" at bounding box center [900, 218] width 31 height 9
click at [904, 272] on td "﻿" at bounding box center [900, 279] width 33 height 15
drag, startPoint x: 869, startPoint y: 223, endPoint x: 926, endPoint y: 226, distance: 57.1
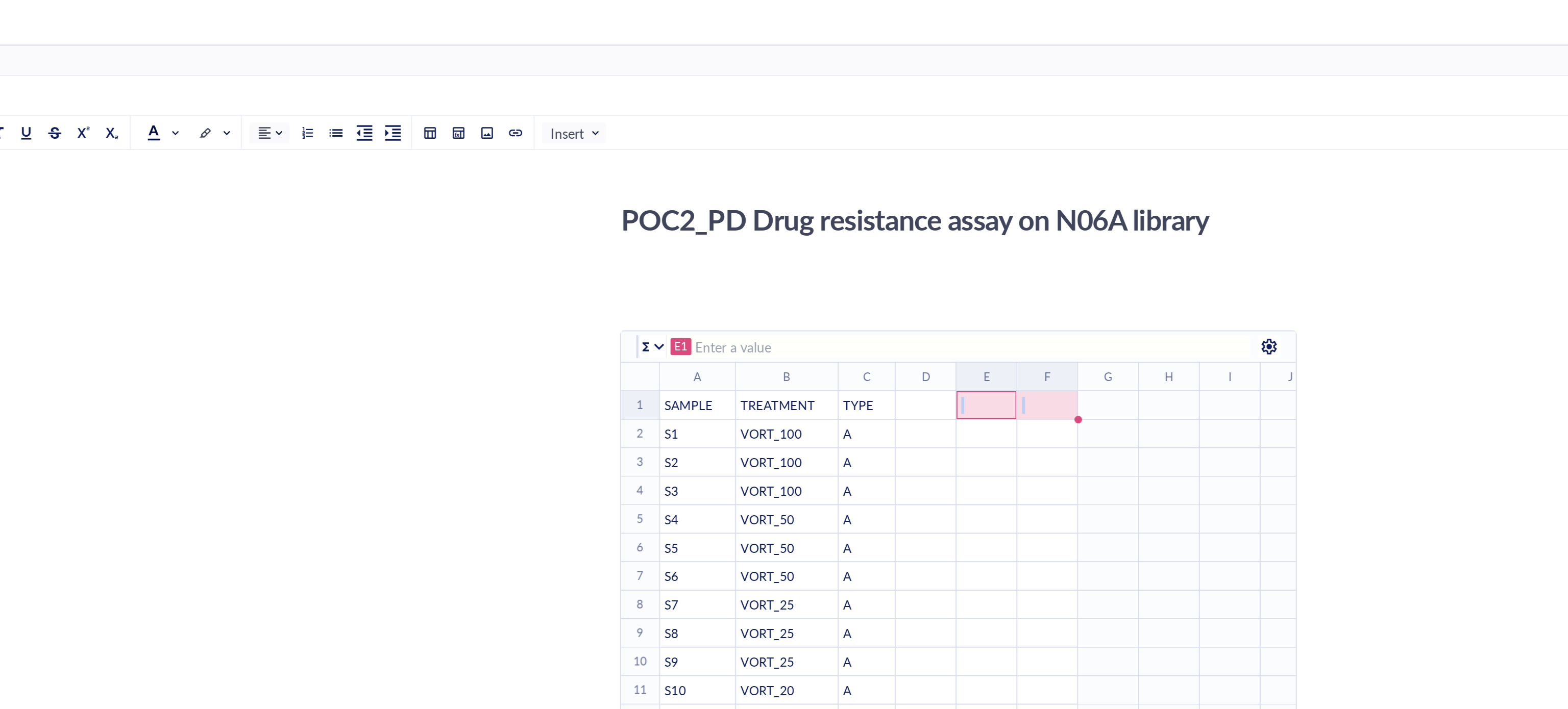
click at [950, 223] on tr "1 ﻿ To pick up a draggable item, press the space bar. While dragging, use the a…" at bounding box center [957, 218] width 572 height 15
click at [920, 226] on td "To enrich screen reader interactions, please activate Accessibility in Grammarl…" at bounding box center [933, 233] width 33 height 15
drag, startPoint x: 916, startPoint y: 226, endPoint x: 935, endPoint y: 222, distance: 19.4
click at [944, 223] on table "﻿ To pick up a draggable item, press the space bar. While dragging, use the arr…" at bounding box center [974, 355] width 605 height 322
click at [921, 220] on div "﻿" at bounding box center [933, 218] width 31 height 9
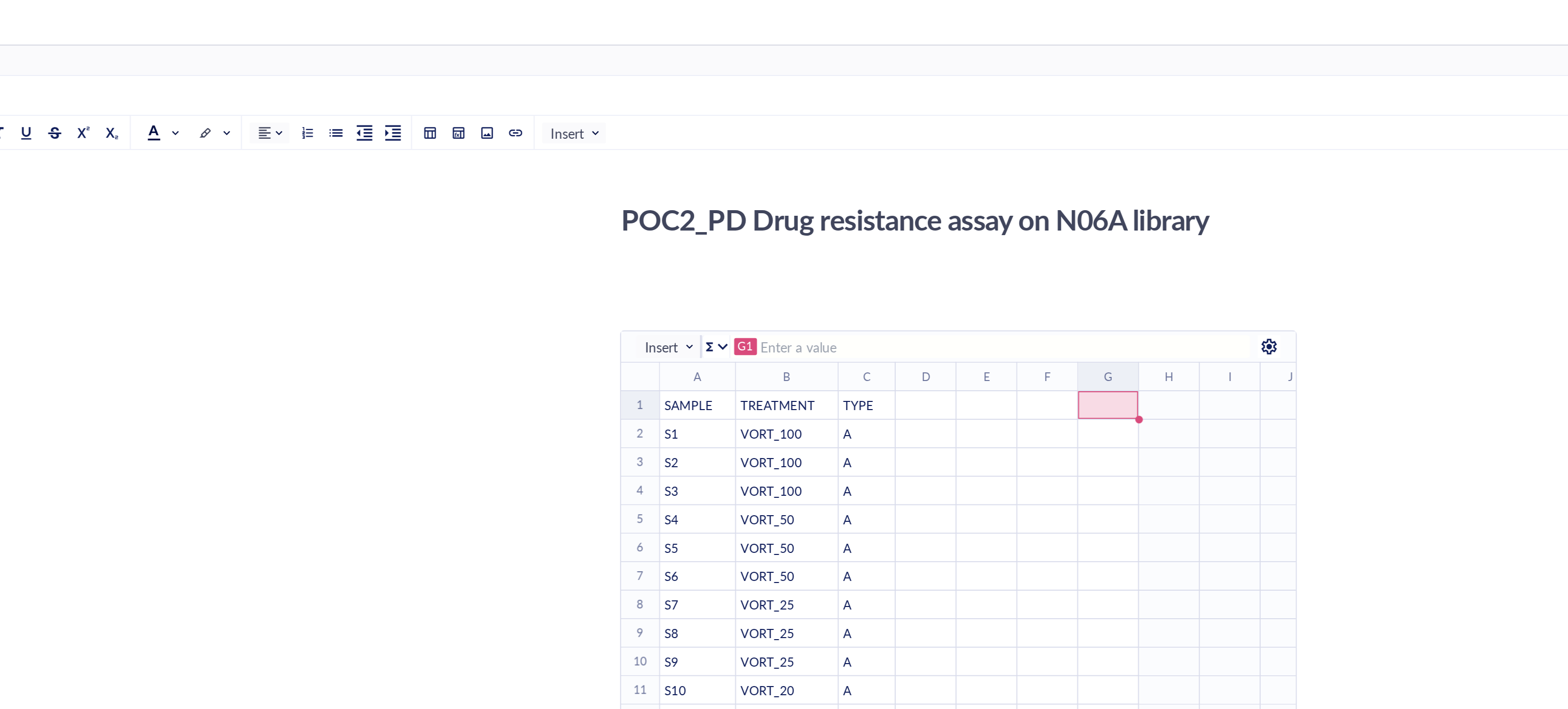
click at [889, 221] on div "﻿" at bounding box center [900, 218] width 31 height 9
click at [870, 220] on div "﻿" at bounding box center [867, 218] width 31 height 9
click at [936, 215] on div "﻿" at bounding box center [933, 218] width 31 height 9
click at [862, 220] on div "﻿" at bounding box center [867, 218] width 31 height 9
type input "SAMPLE"
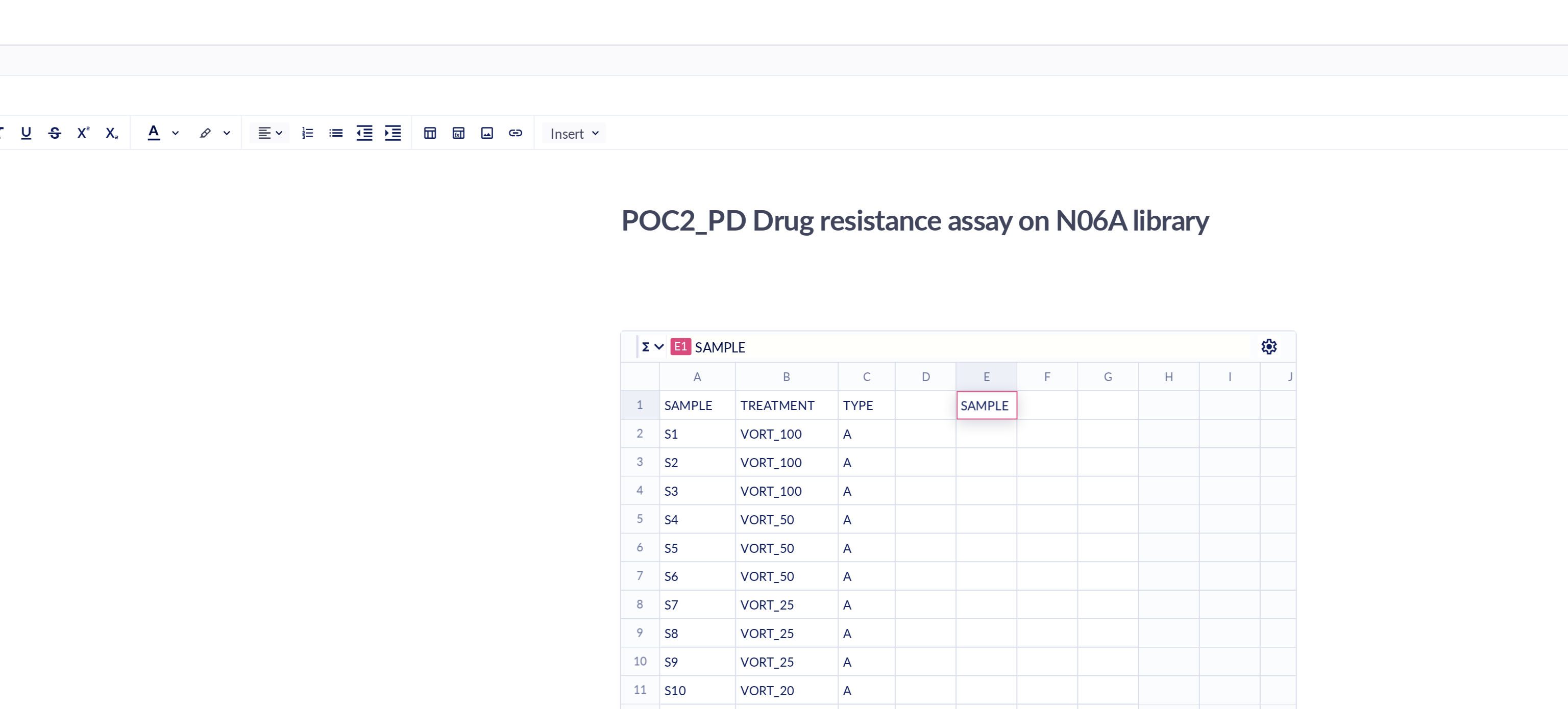
click at [902, 216] on div "﻿" at bounding box center [900, 218] width 31 height 9
click at [942, 291] on div "﻿" at bounding box center [933, 295] width 31 height 9
type input "TREATMET"
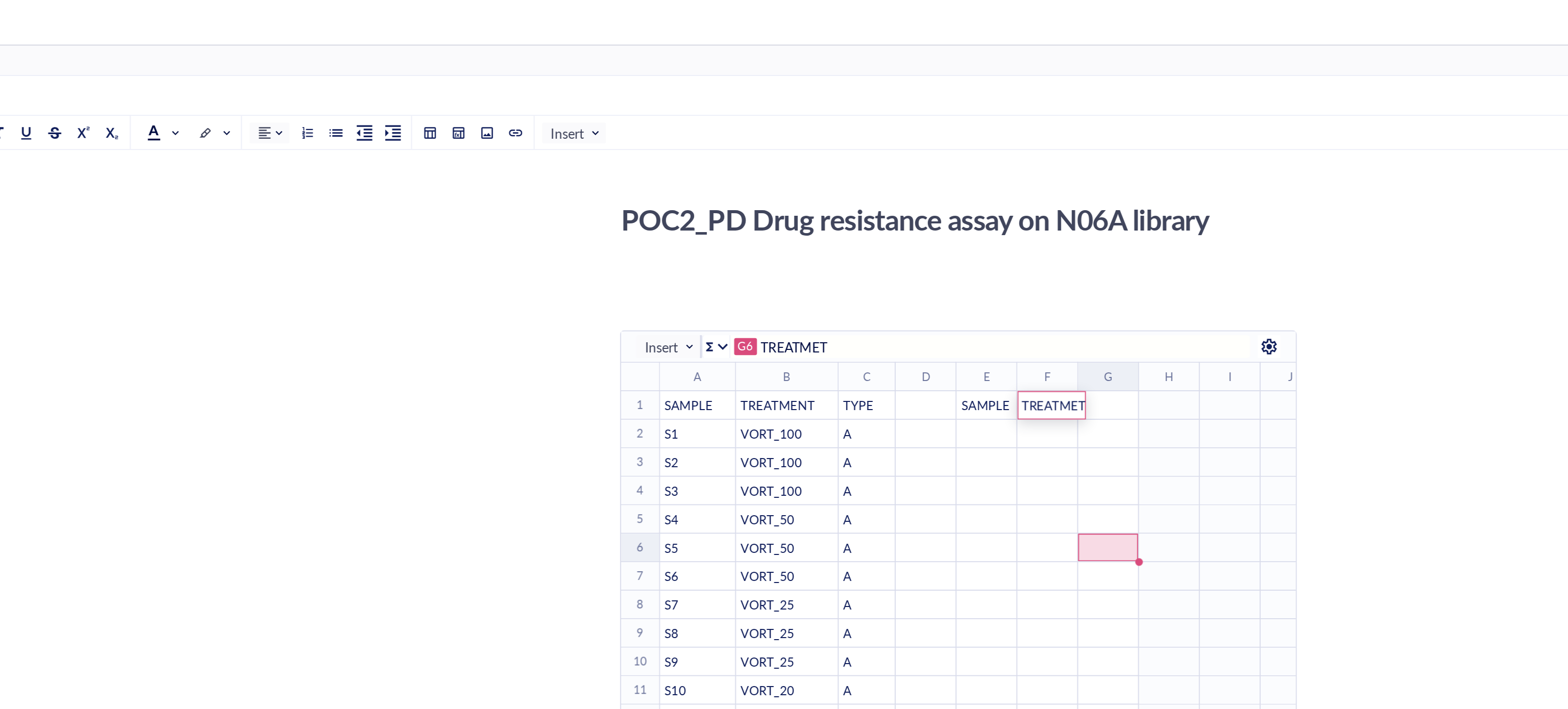
click at [930, 412] on div "﻿" at bounding box center [933, 417] width 31 height 9
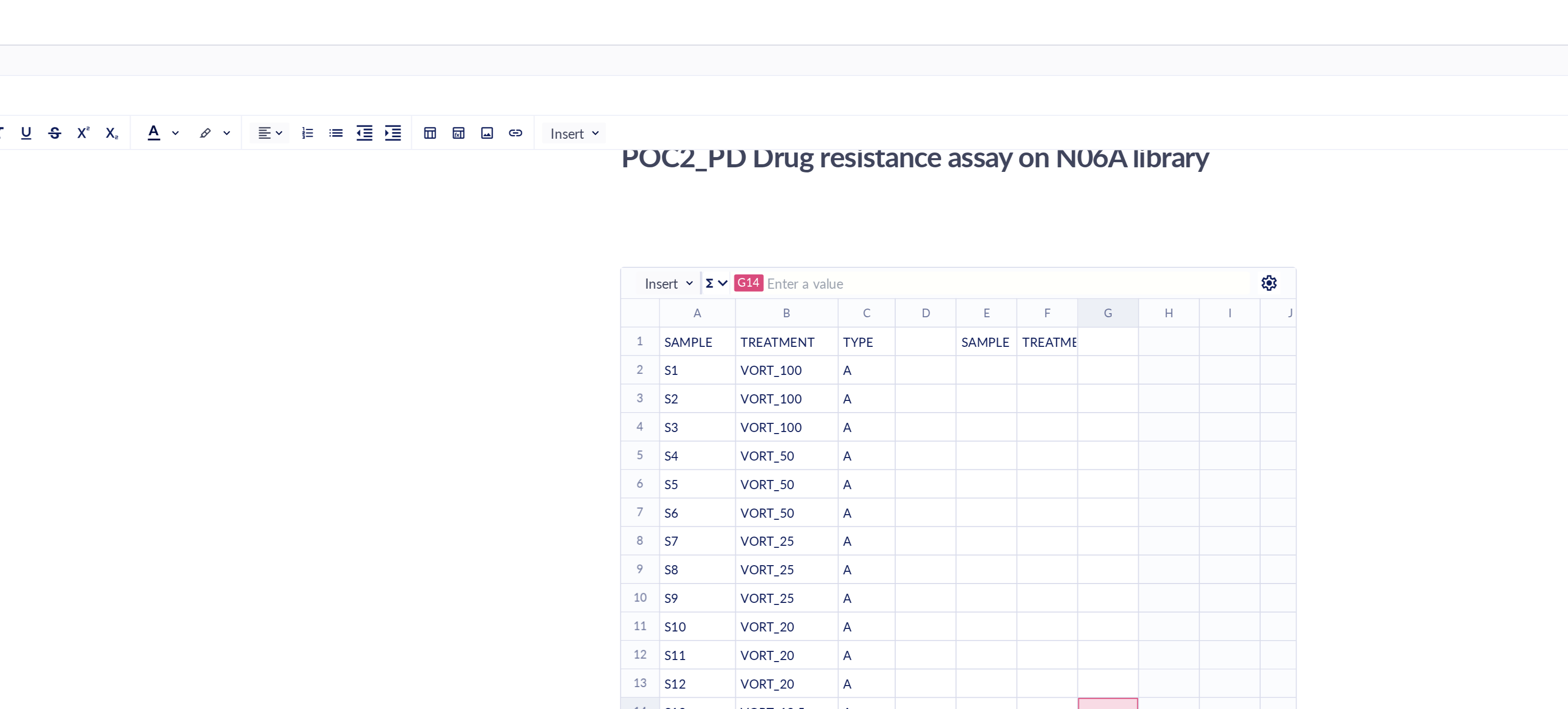
scroll to position [91, 0]
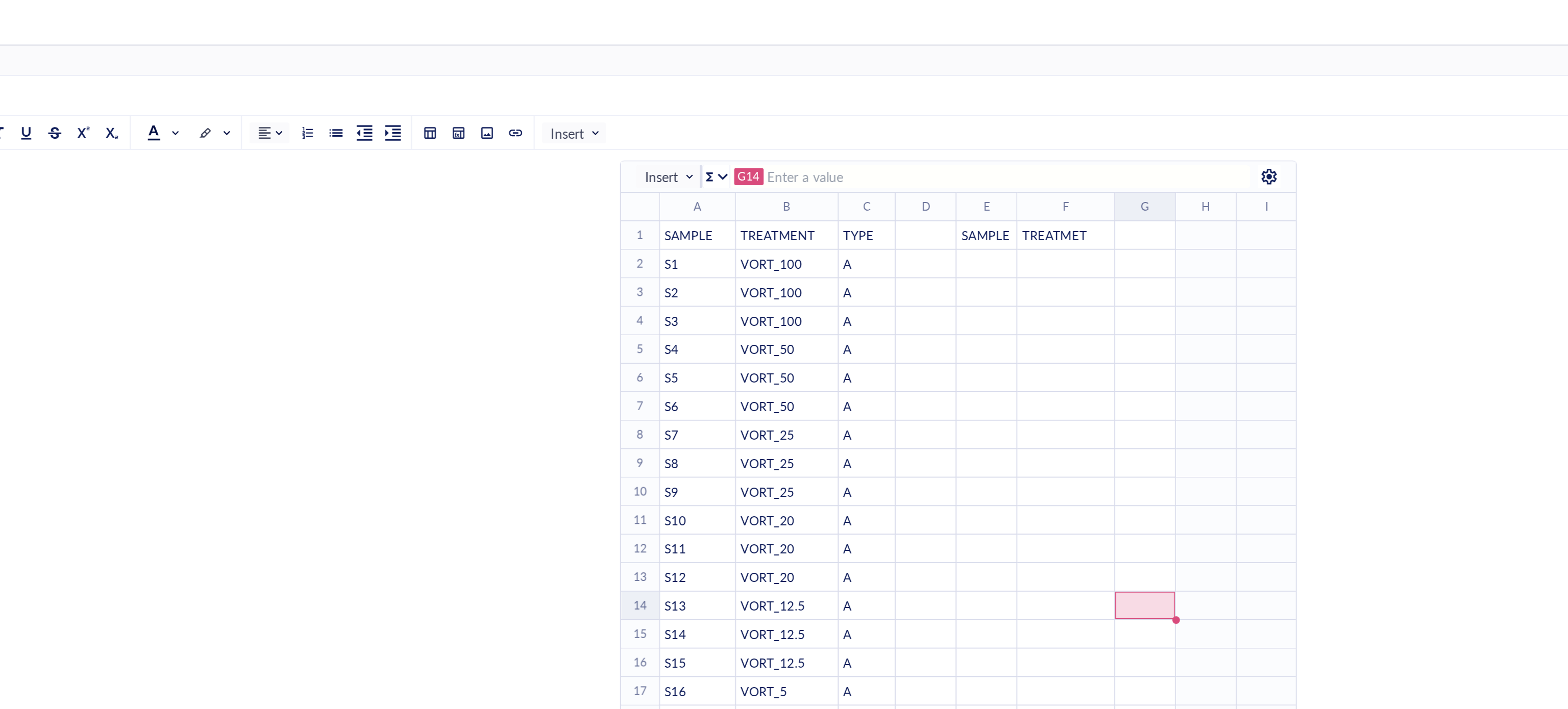
drag, startPoint x: 914, startPoint y: 109, endPoint x: 919, endPoint y: 123, distance: 14.9
click at [933, 113] on div "To enrich screen reader interactions, please activate Accessibility in Grammarl…" at bounding box center [935, 111] width 4 height 15
click at [917, 129] on span "TREATMET" at bounding box center [904, 126] width 35 height 9
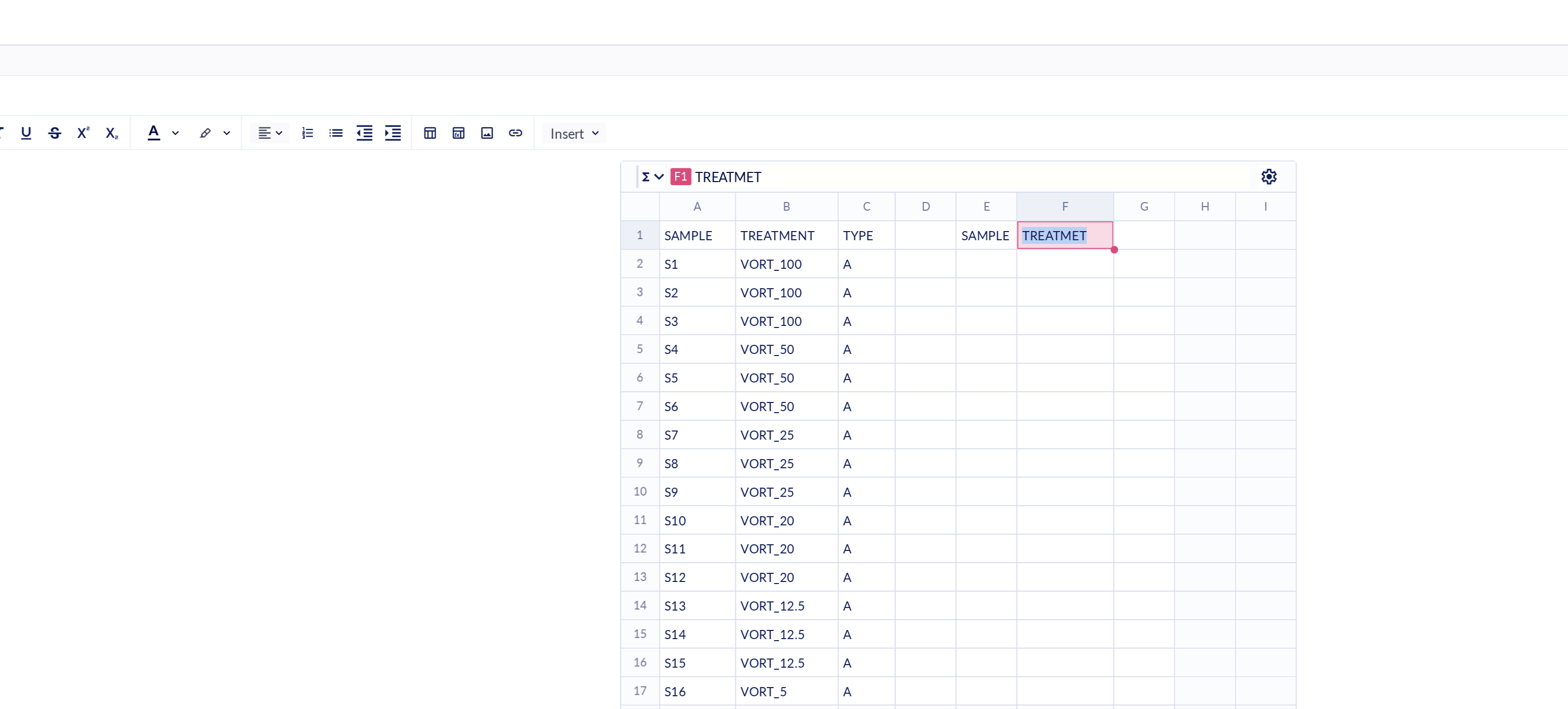
click at [917, 129] on span "TREATMET" at bounding box center [904, 126] width 35 height 9
click at [743, 93] on input "TREATMET" at bounding box center [854, 95] width 286 height 12
type input "TREATMENT"
drag, startPoint x: 959, startPoint y: 186, endPoint x: 1021, endPoint y: 15, distance: 181.9
click at [960, 186] on div "﻿" at bounding box center [952, 188] width 31 height 9
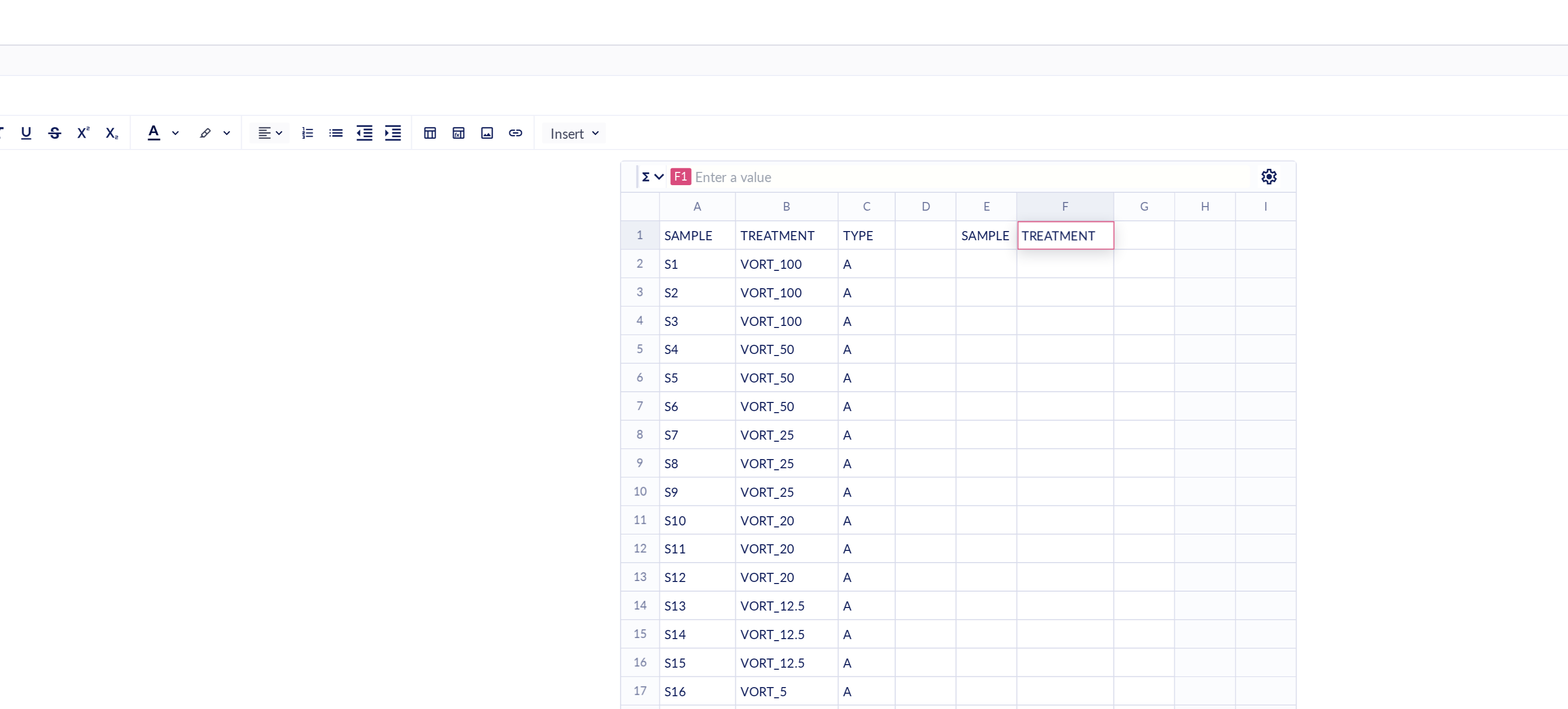
click at [951, 127] on div "﻿" at bounding box center [952, 127] width 31 height 9
click at [951, 124] on div "﻿" at bounding box center [952, 127] width 31 height 9
click at [783, 93] on input "To enrich screen reader interactions, please activate Accessibility in Grammarl…" at bounding box center [873, 95] width 252 height 12
type input "TYPE"
click at [888, 191] on div "﻿" at bounding box center [910, 188] width 51 height 9
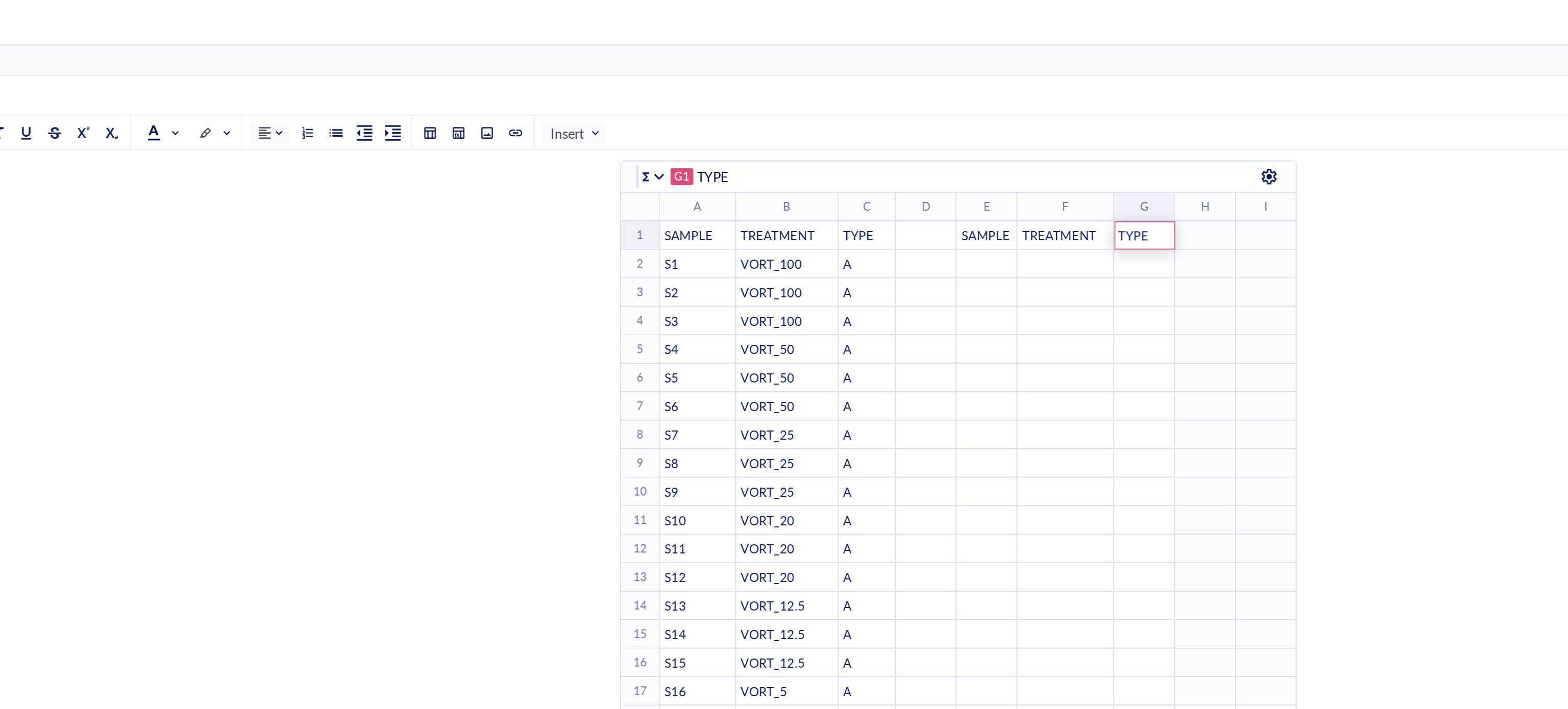
click at [866, 150] on td "﻿" at bounding box center [868, 157] width 33 height 15
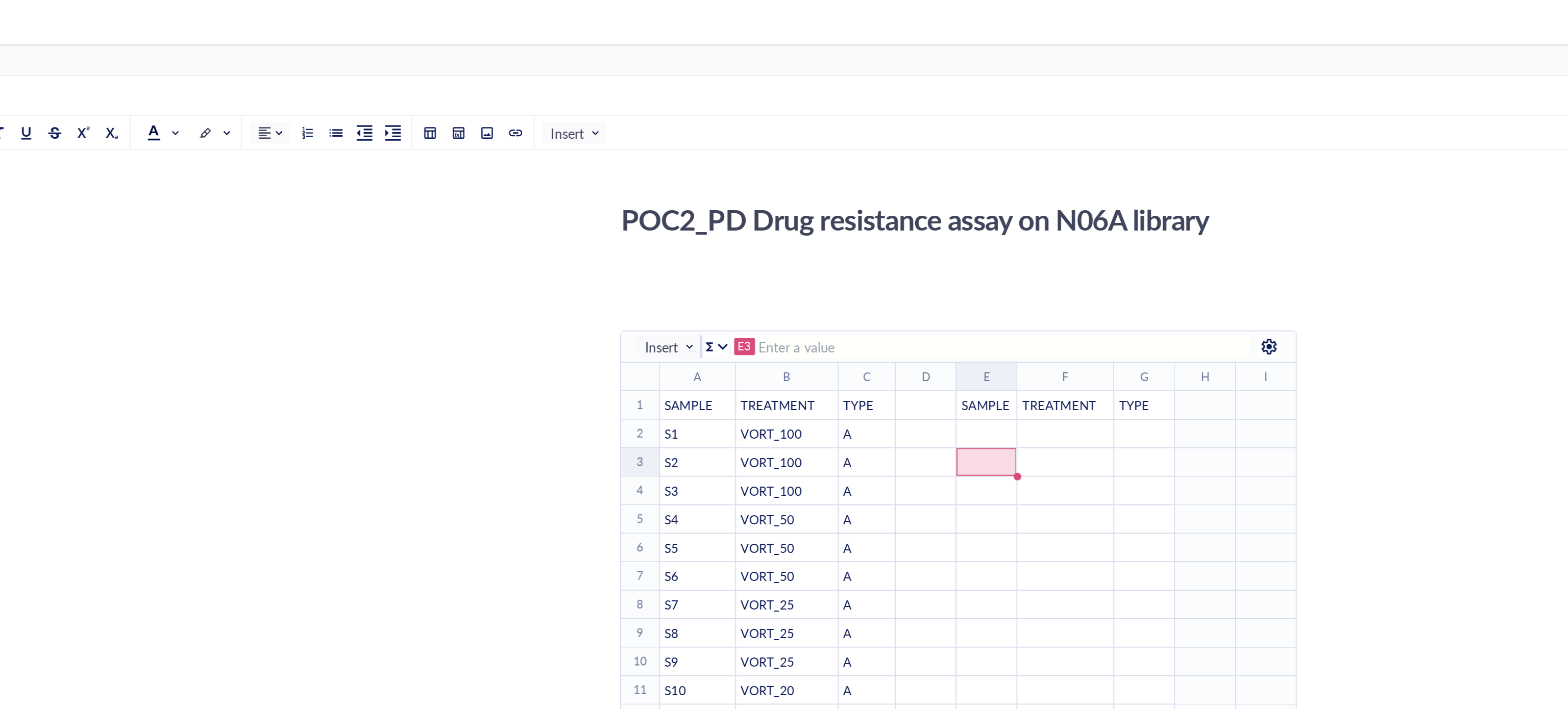
click at [870, 231] on div "﻿" at bounding box center [867, 233] width 31 height 9
click at [862, 231] on div "﻿" at bounding box center [867, 233] width 31 height 9
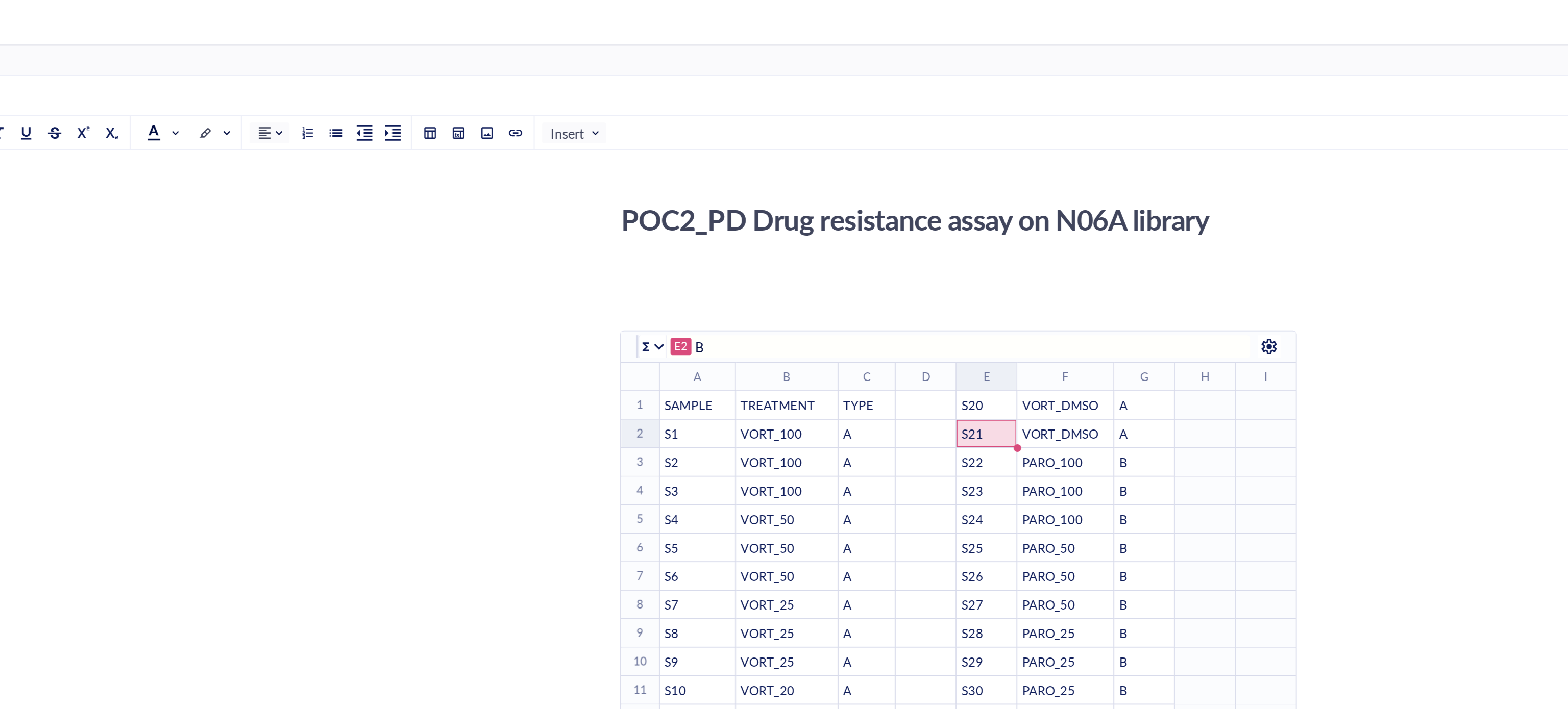
type input "S21"
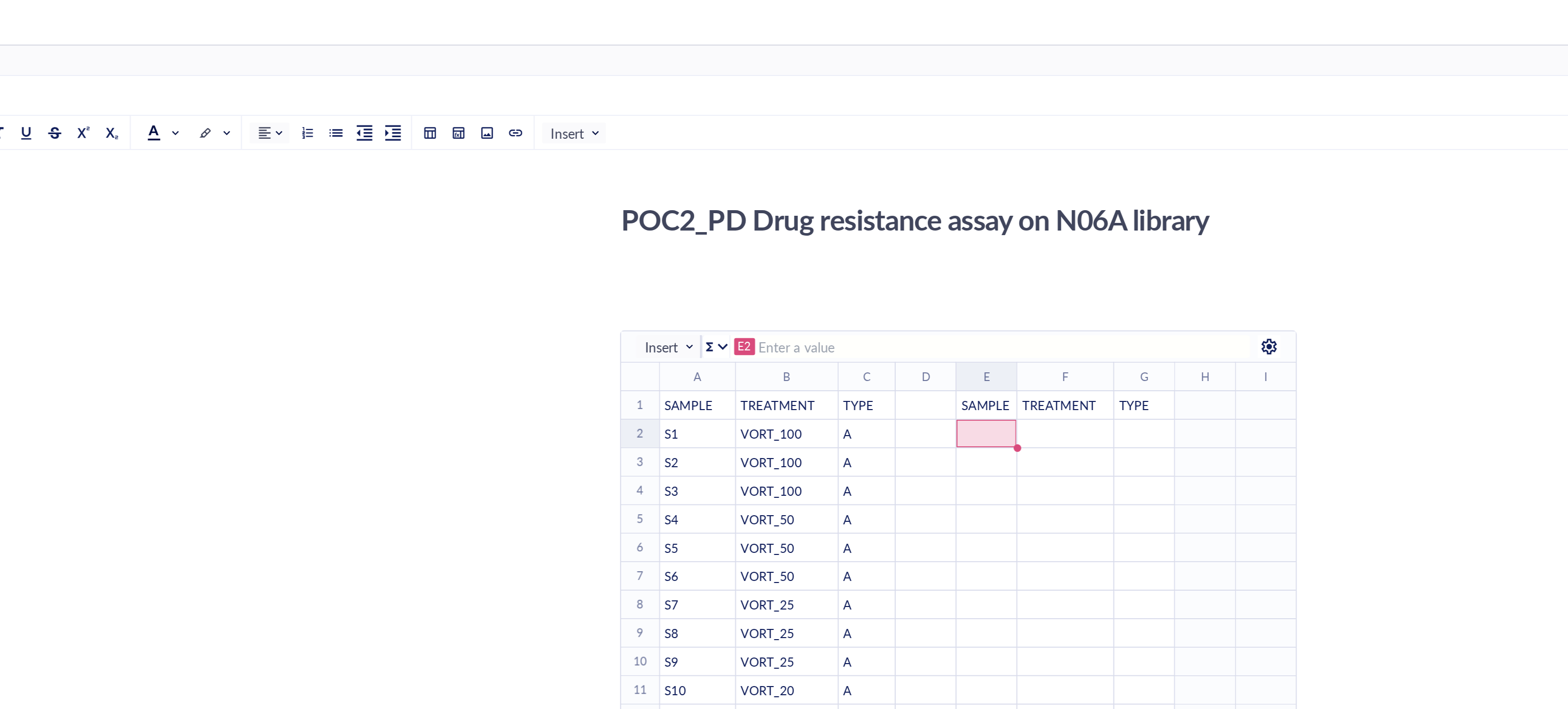
click at [911, 290] on div "﻿" at bounding box center [910, 295] width 51 height 9
click at [872, 231] on div "﻿" at bounding box center [867, 233] width 31 height 9
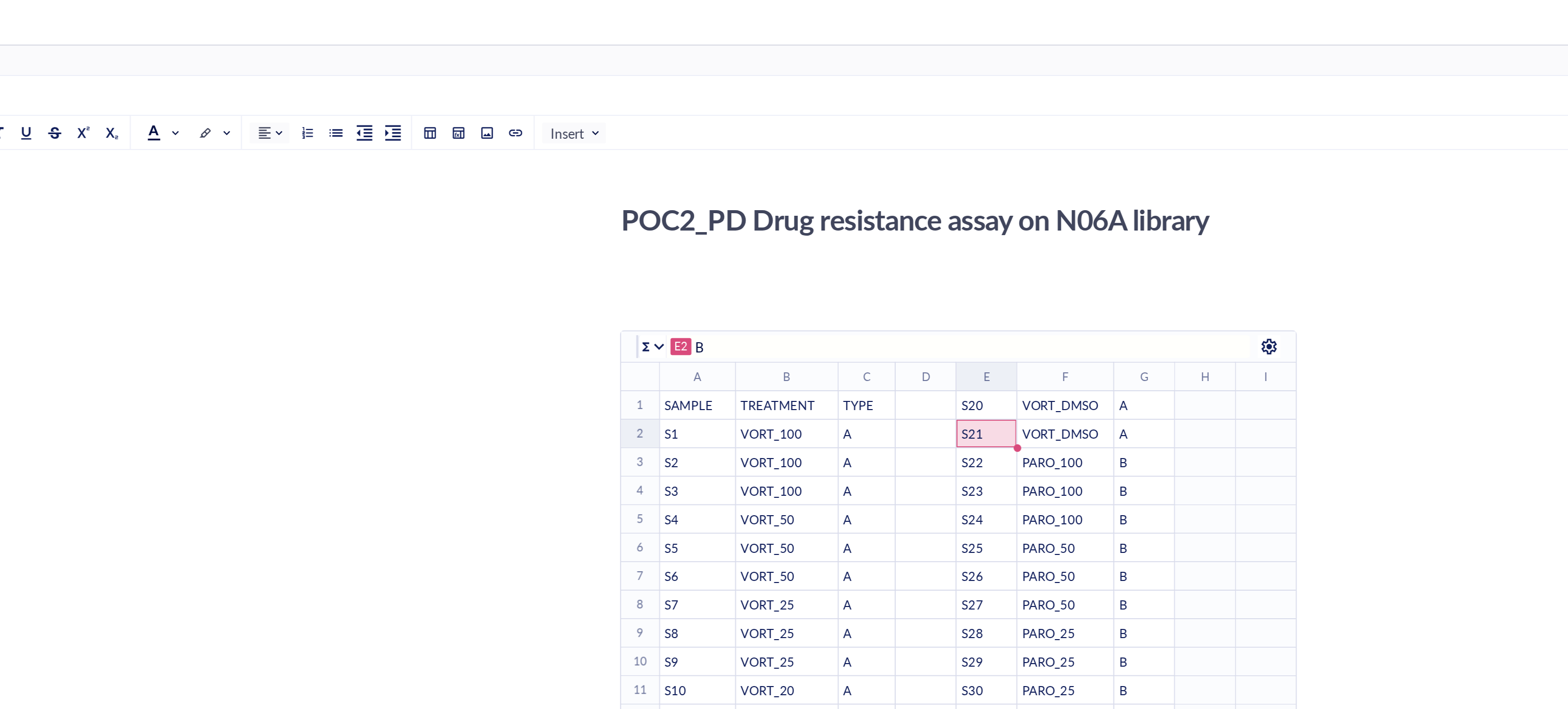
type input "S21"
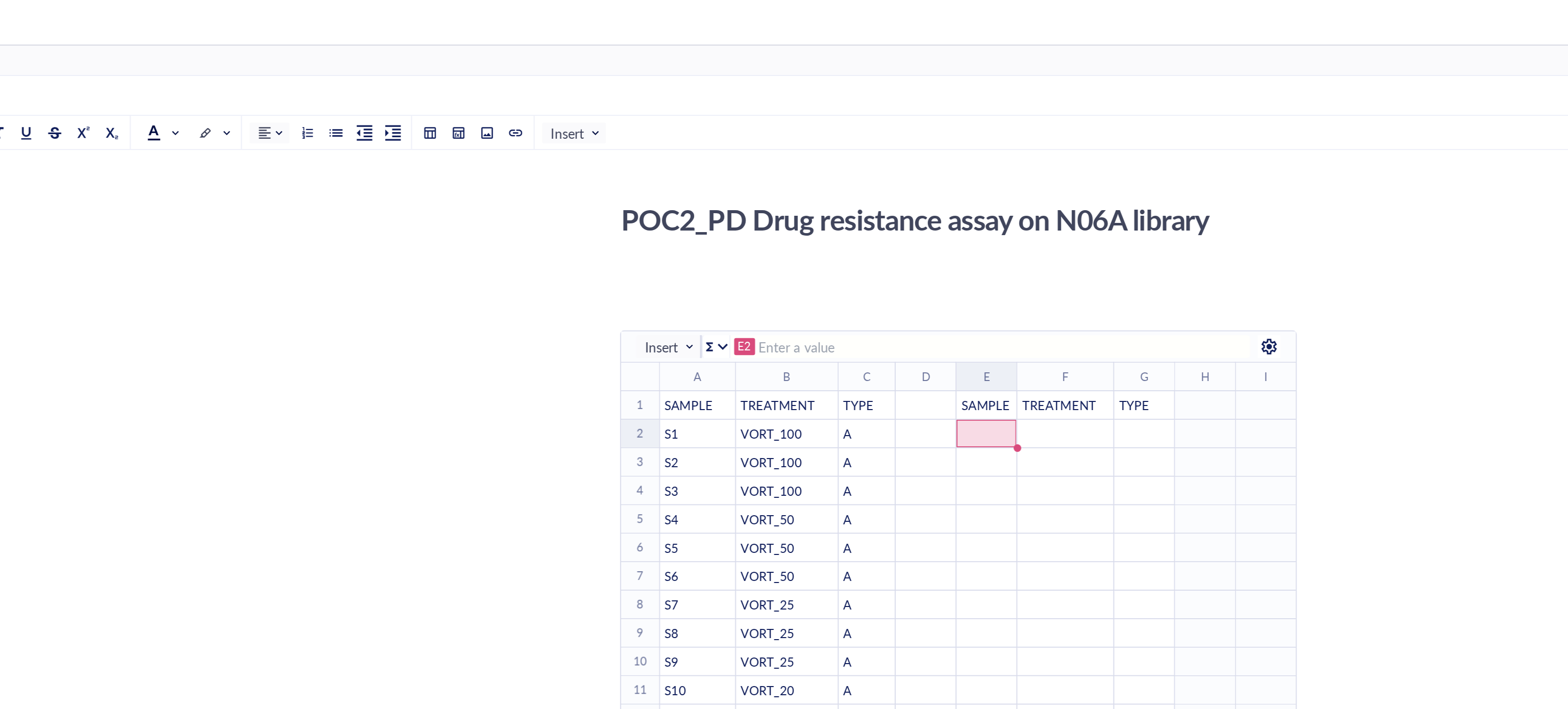
click at [870, 249] on div "﻿" at bounding box center [867, 249] width 31 height 9
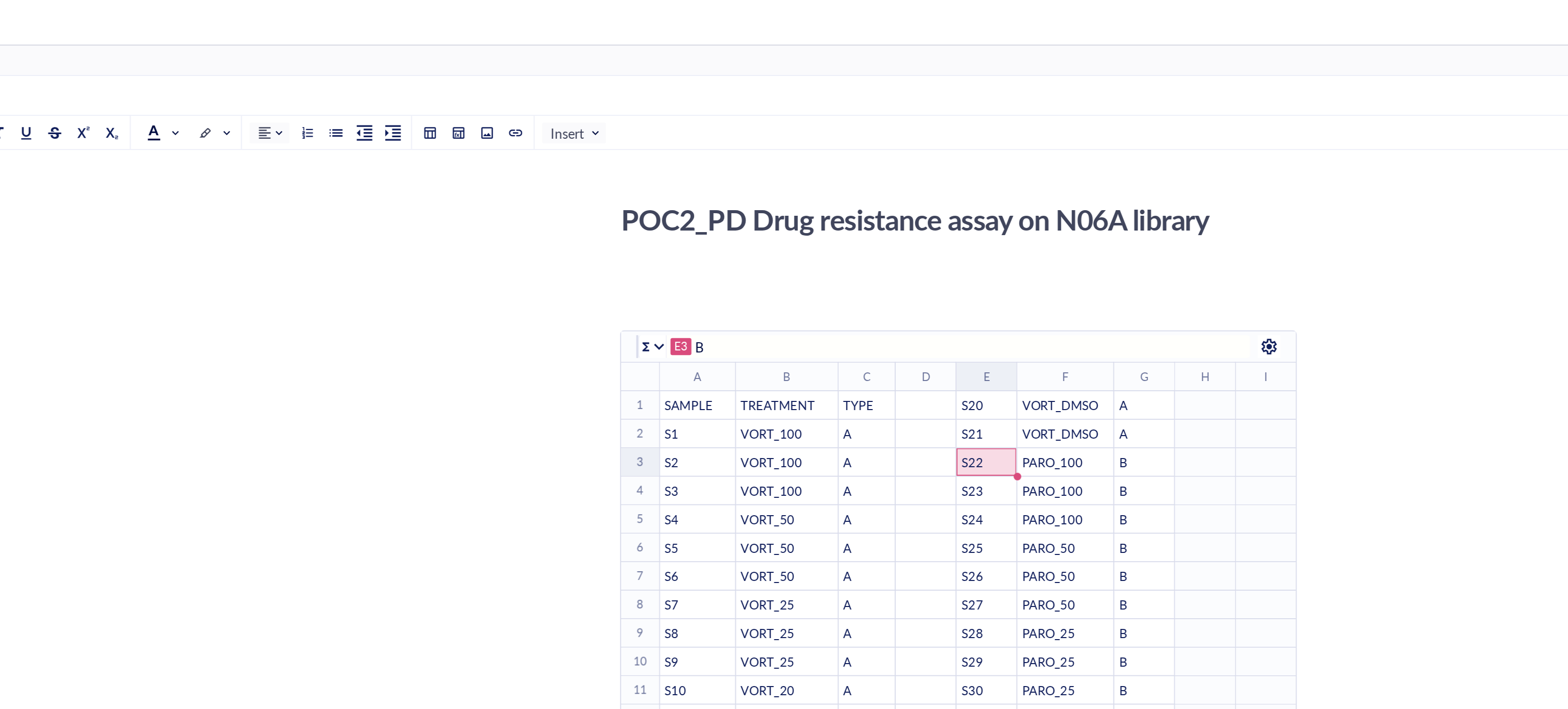
type input "S22"
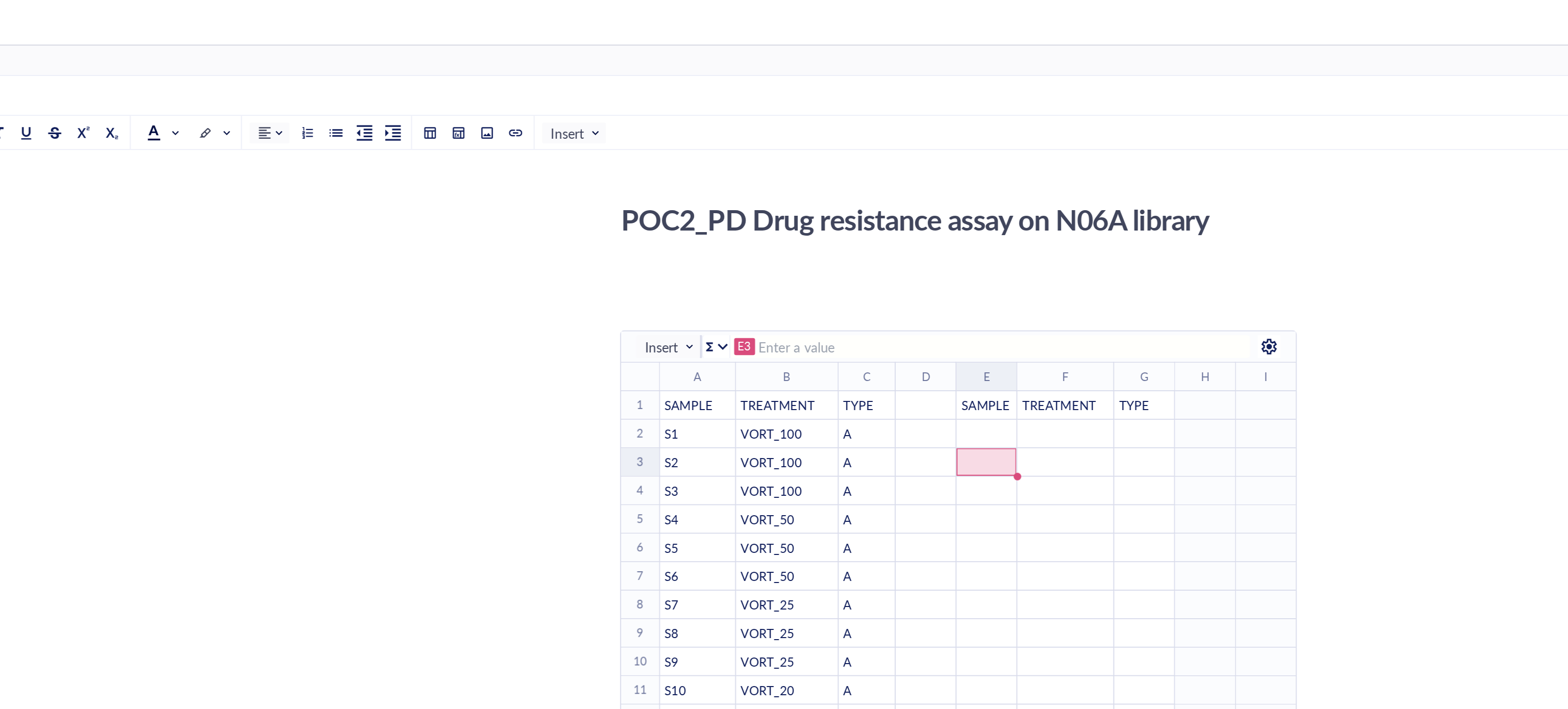
click at [874, 228] on td "﻿" at bounding box center [868, 233] width 33 height 15
click at [872, 234] on td "﻿" at bounding box center [868, 233] width 33 height 15
click at [872, 234] on div "﻿" at bounding box center [868, 233] width 33 height 15
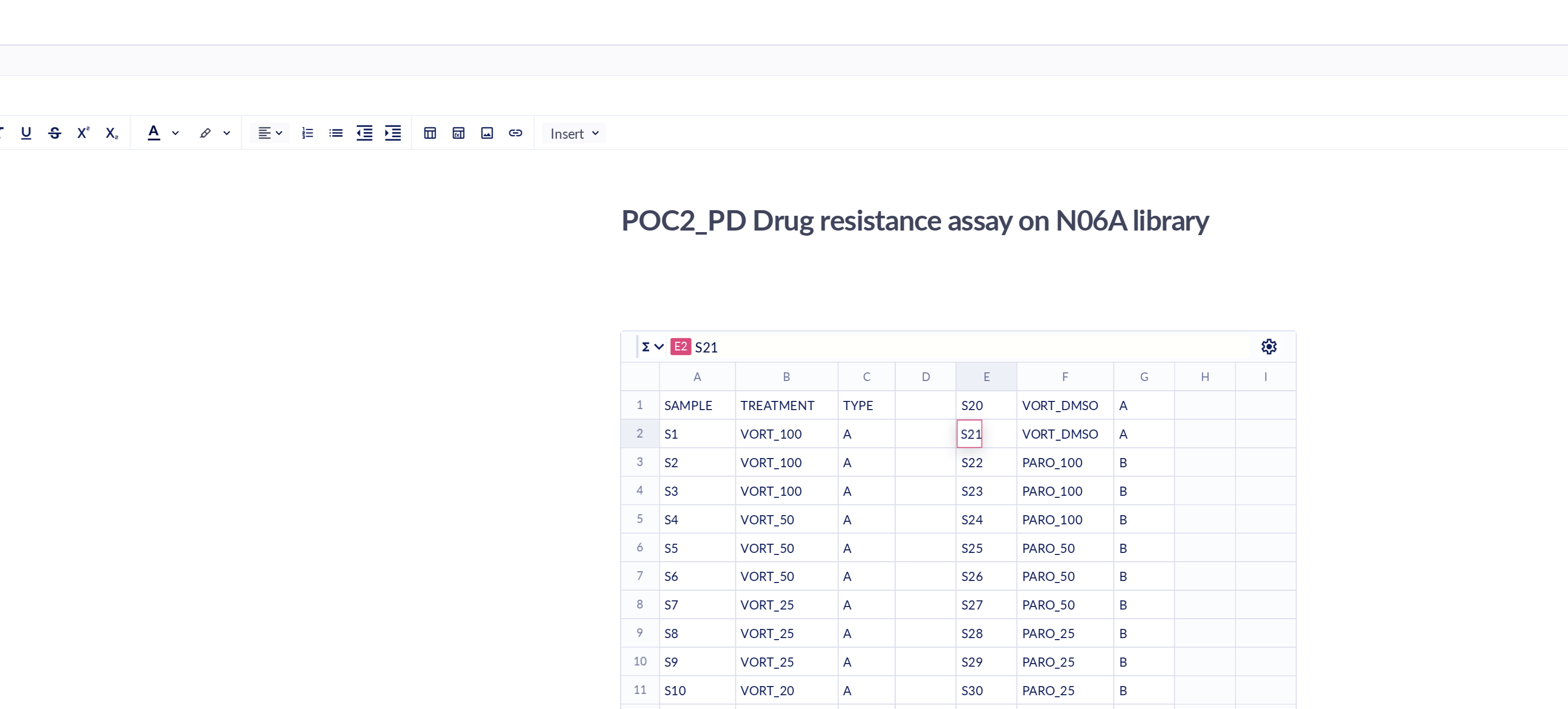
scroll to position [91, 0]
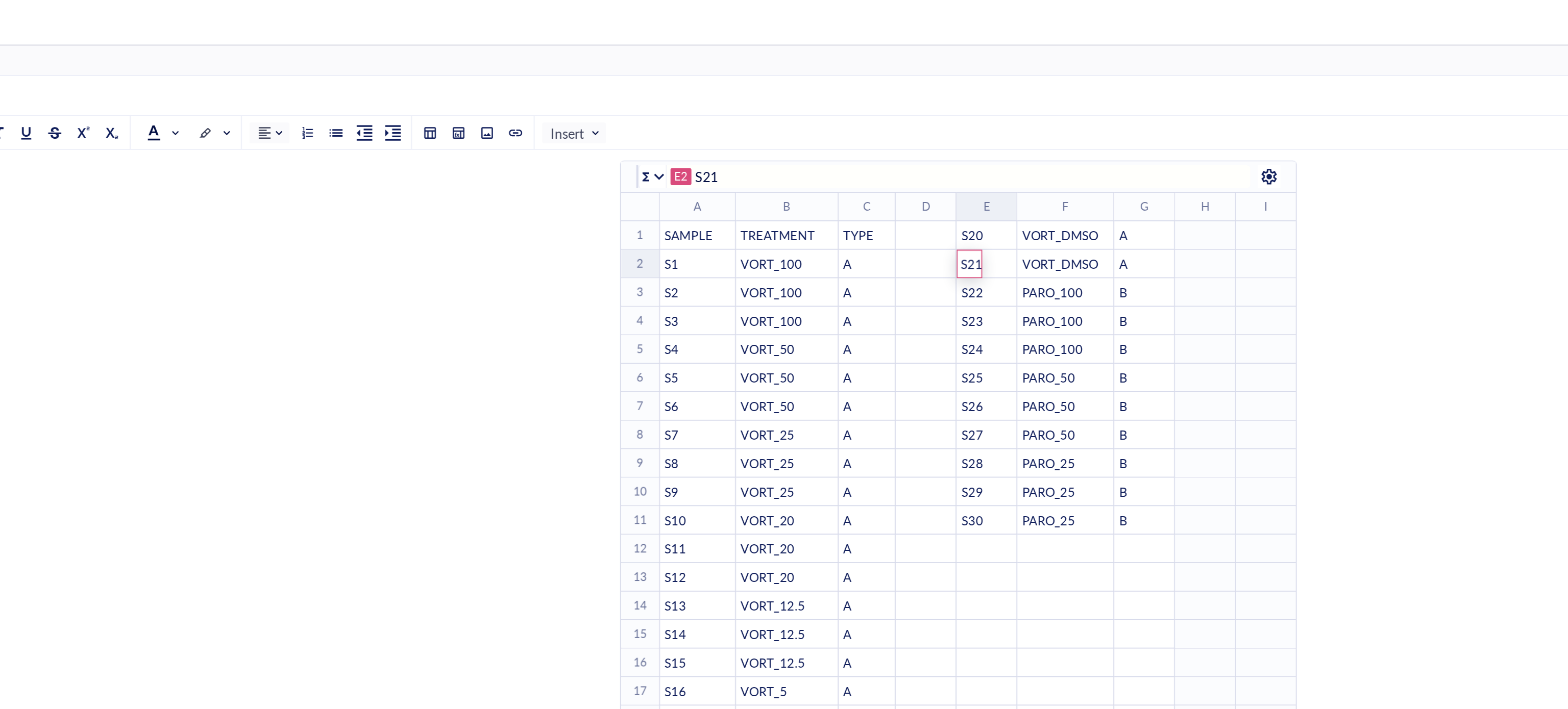
click at [967, 308] on div "﻿" at bounding box center [952, 310] width 31 height 9
click at [804, 130] on tr "1 ﻿ To pick up a draggable item, press the space bar. While dragging, use the a…" at bounding box center [984, 127] width 624 height 15
click at [894, 310] on div "﻿" at bounding box center [910, 310] width 51 height 9
click at [870, 297] on div "﻿" at bounding box center [867, 295] width 31 height 9
type input "SAMPLE"
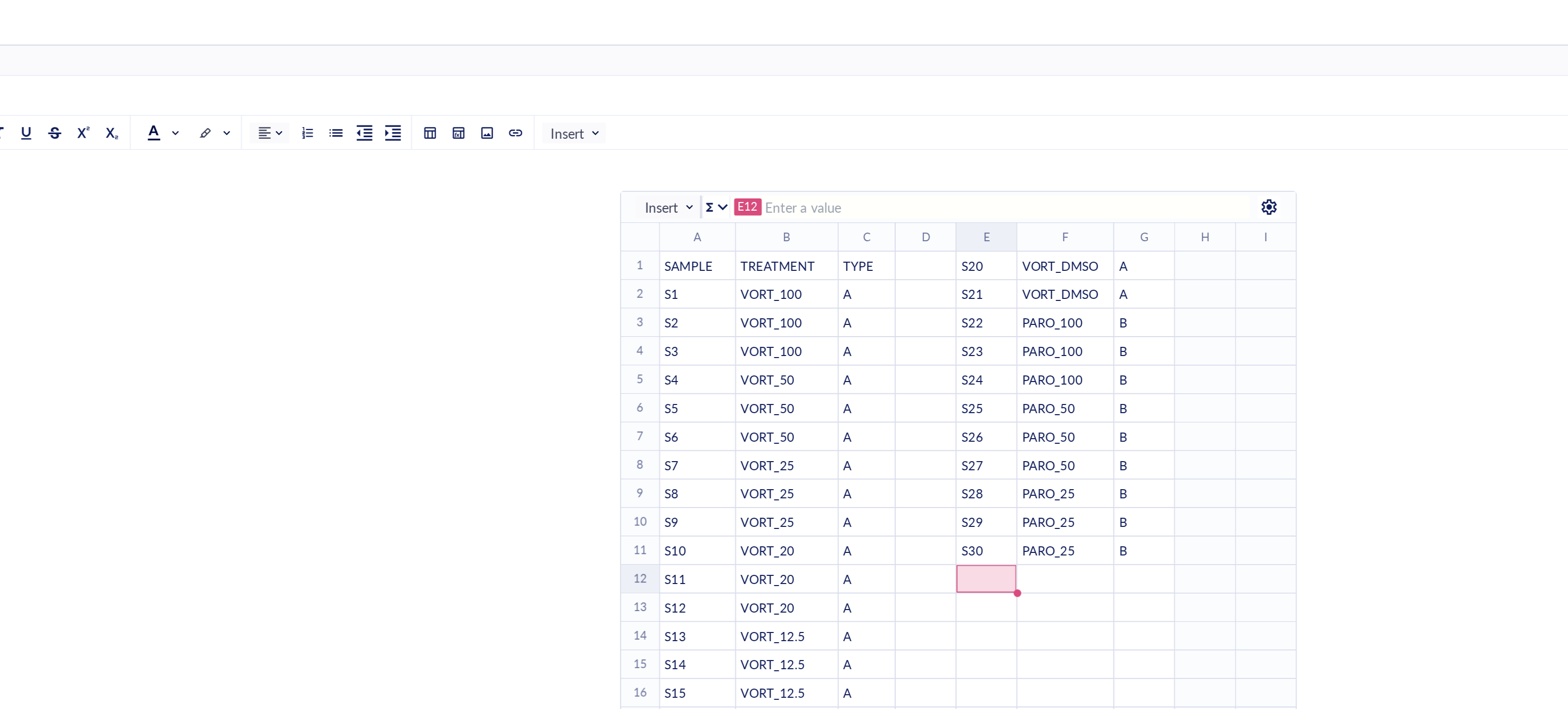
scroll to position [0, 0]
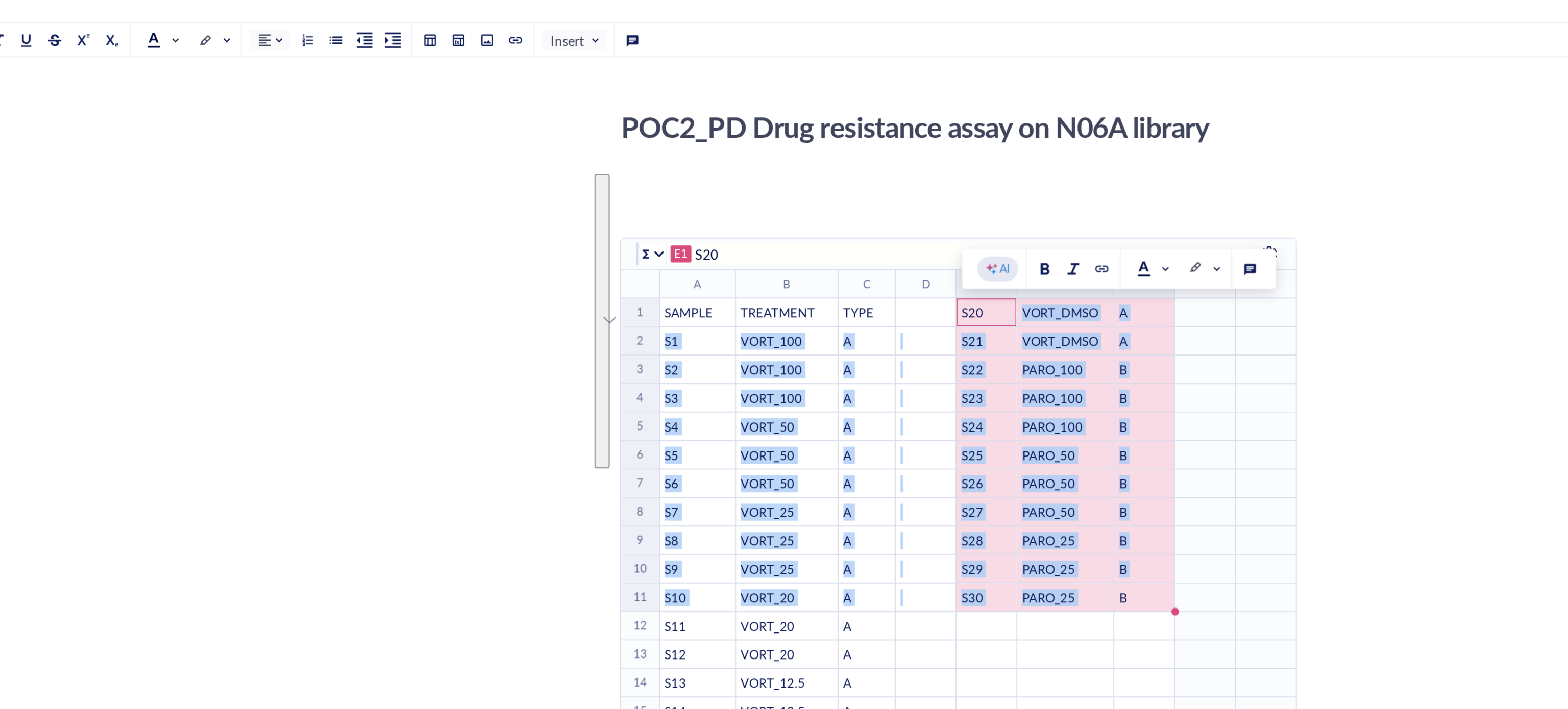
drag, startPoint x: 870, startPoint y: 218, endPoint x: 945, endPoint y: 366, distance: 165.9
click at [945, 366] on table "﻿ To pick up a draggable item, press the space bar. While dragging, use the arr…" at bounding box center [984, 355] width 624 height 322
copy table "VORT_DMSO A 2 ﻿ To pick up a draggable item, press the space bar. While draggin…"
click at [869, 232] on div "S21" at bounding box center [867, 233] width 31 height 9
type input "S21"
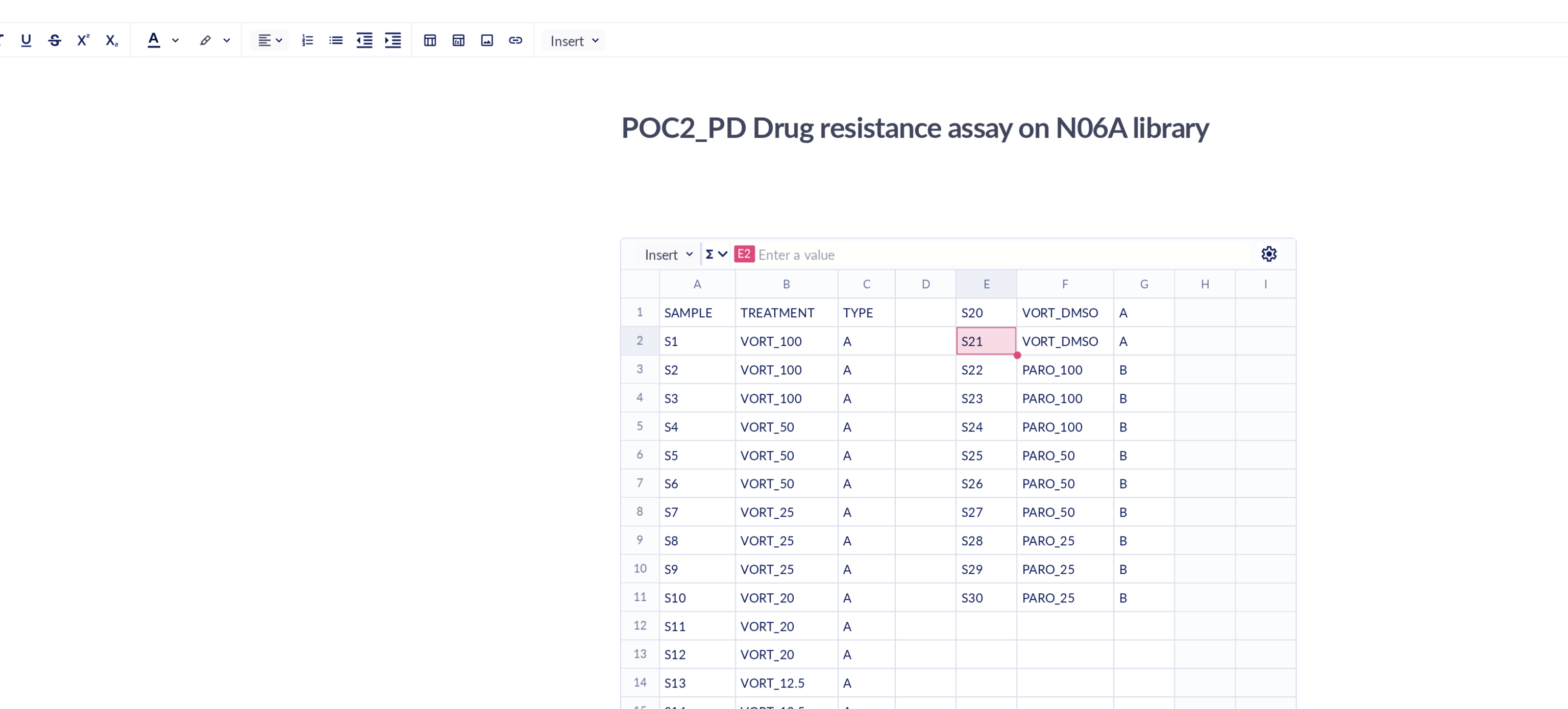
click at [1007, 364] on td "To enrich screen reader interactions, please activate Accessibility in Grammarl…" at bounding box center [1017, 371] width 33 height 15
type input "S21"
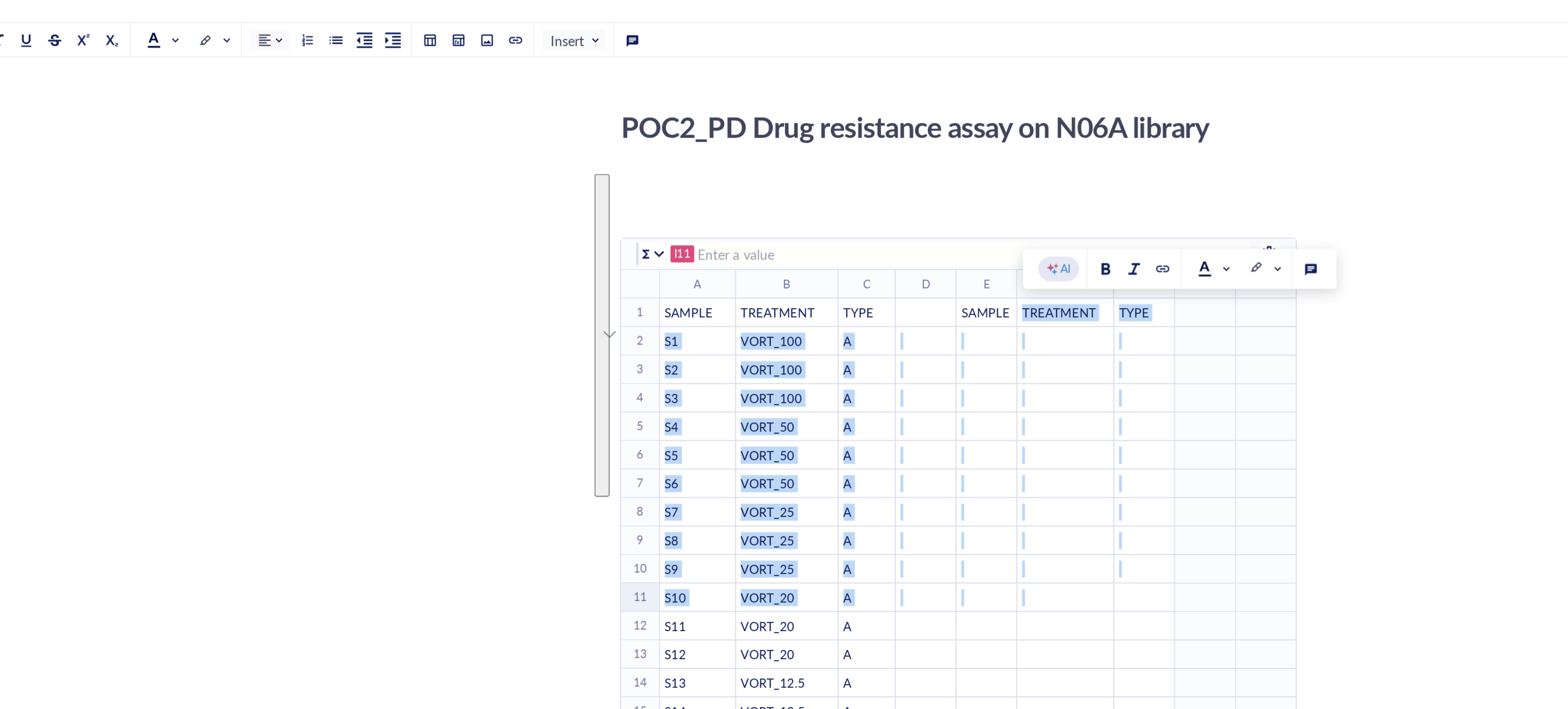
click at [884, 240] on td "﻿" at bounding box center [868, 233] width 33 height 15
click at [872, 236] on div "﻿" at bounding box center [867, 233] width 31 height 9
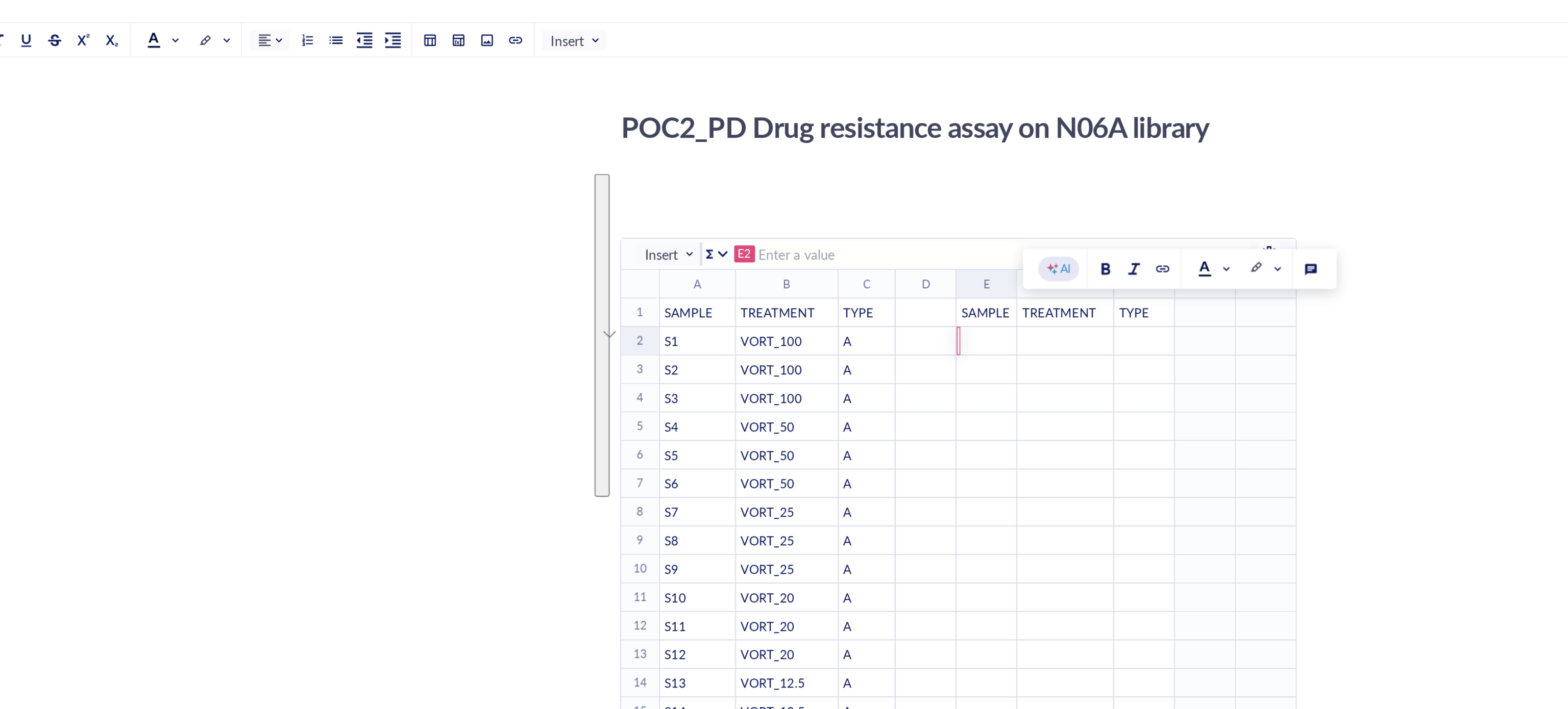
click at [888, 291] on td "﻿" at bounding box center [909, 294] width 52 height 15
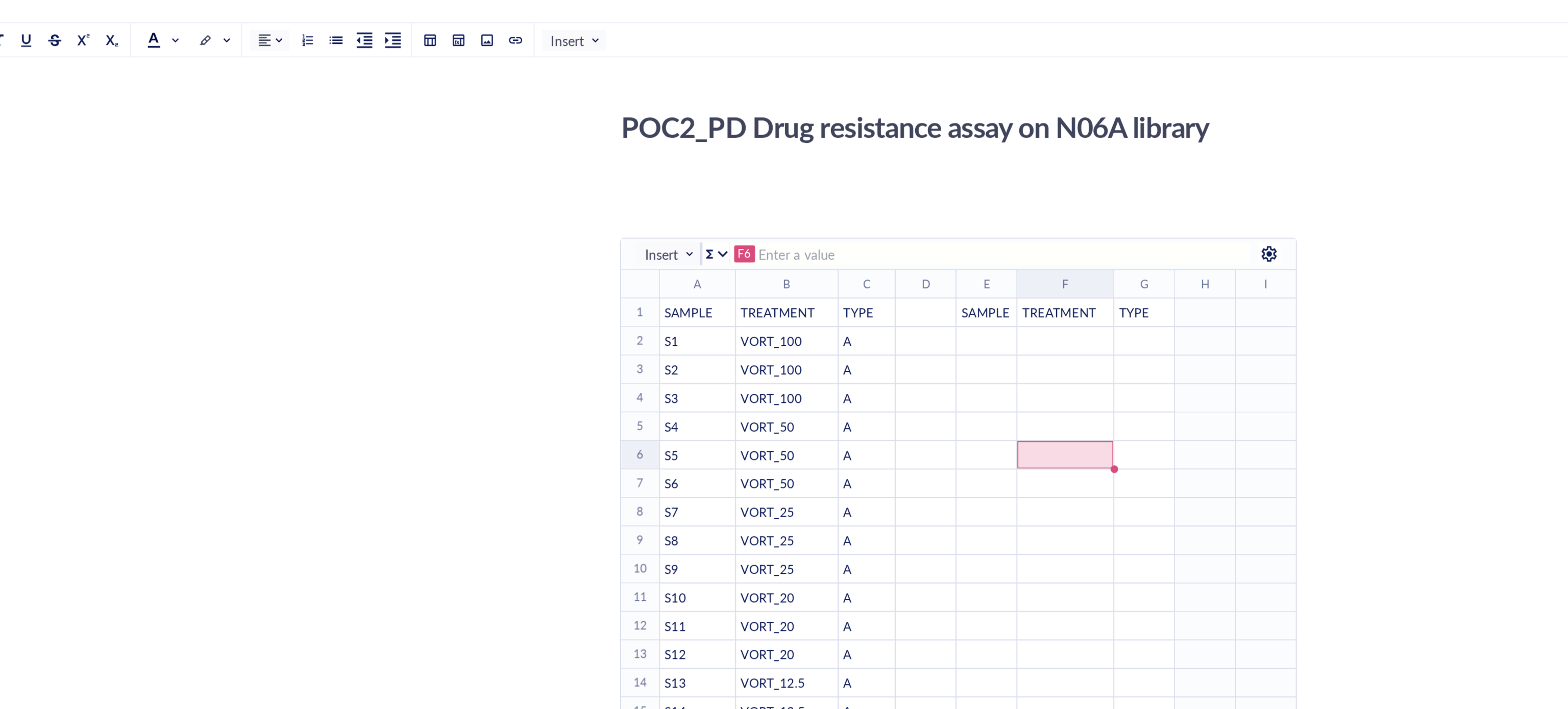
click at [870, 232] on div "﻿" at bounding box center [867, 233] width 31 height 9
click at [858, 231] on div "﻿" at bounding box center [867, 233] width 31 height 9
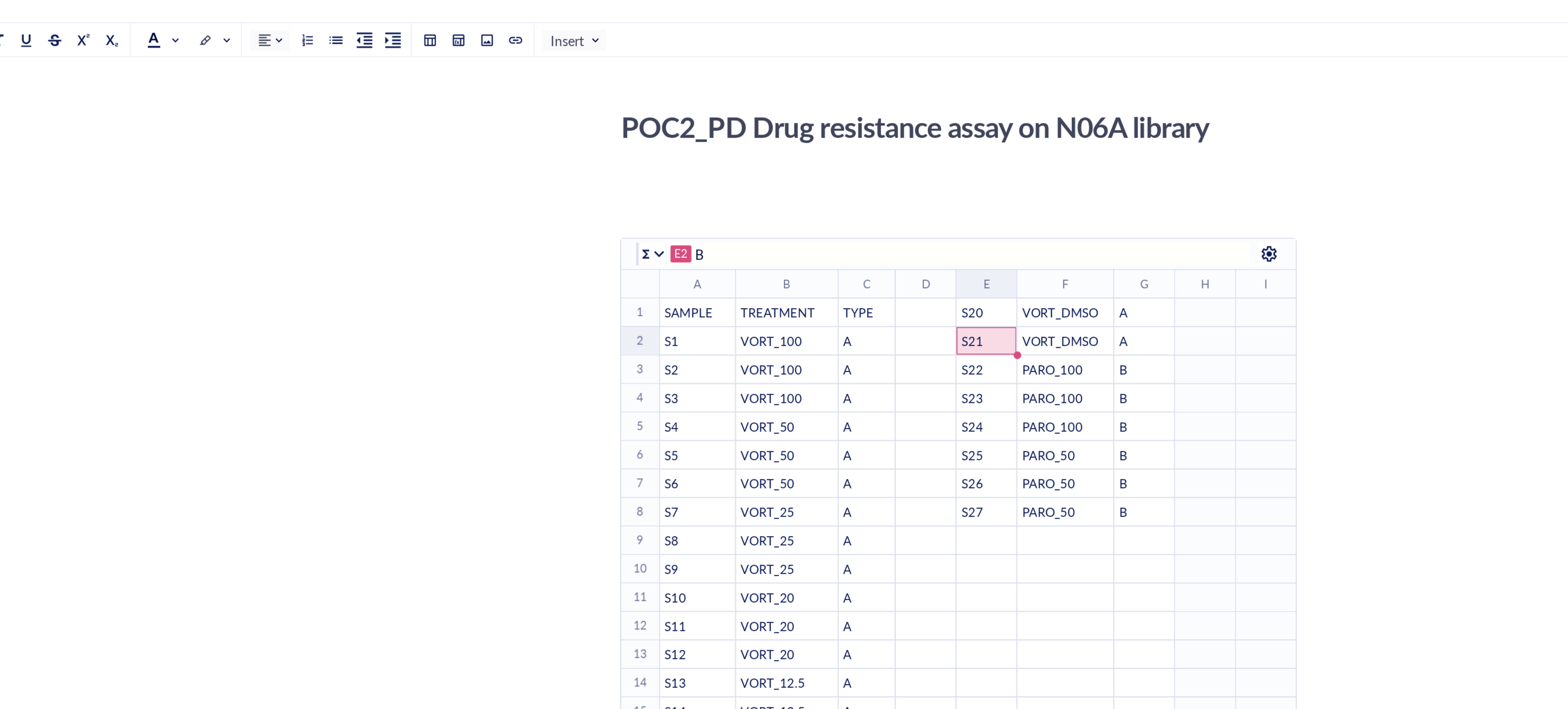
type input "S21"
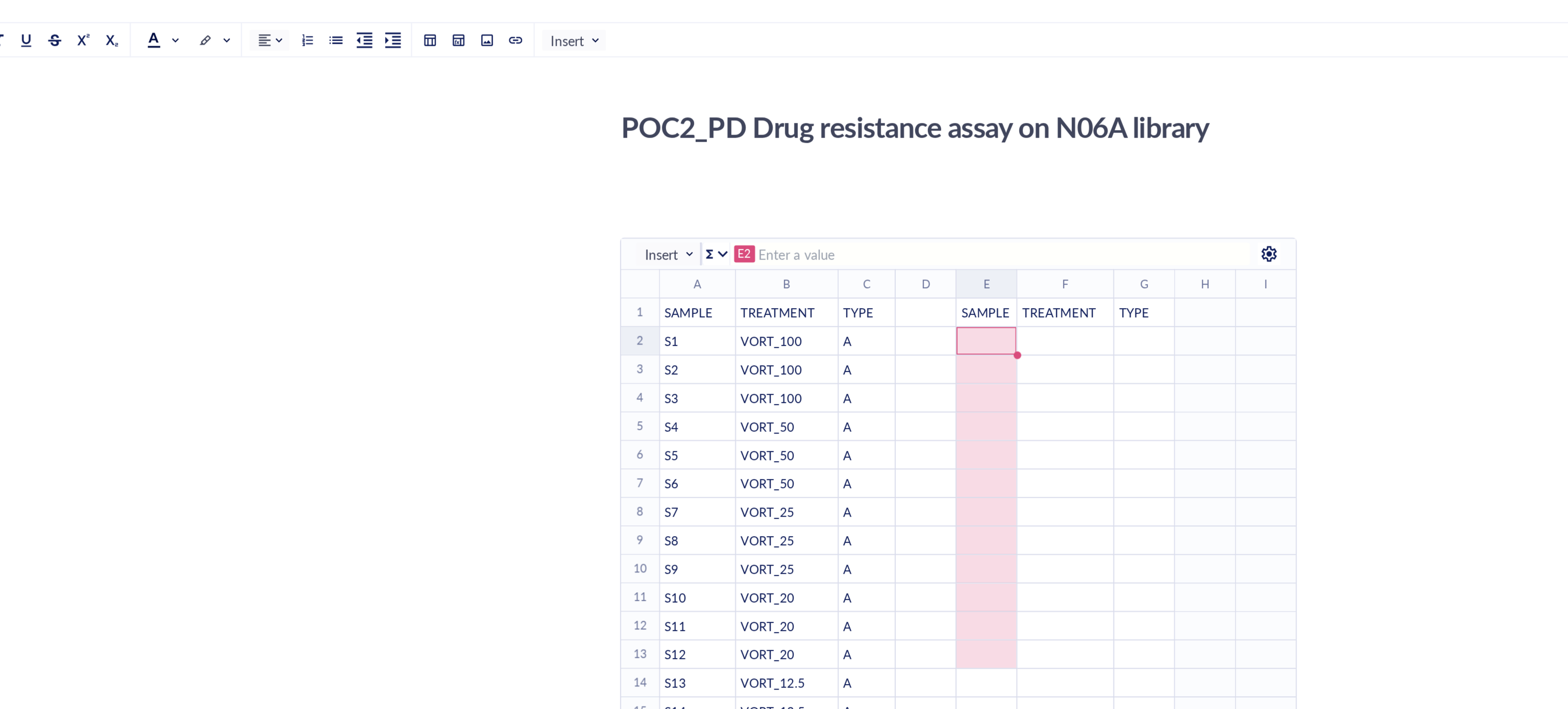
drag, startPoint x: 883, startPoint y: 240, endPoint x: 945, endPoint y: 327, distance: 106.8
click at [976, 395] on table "﻿ To pick up a draggable item, press the space bar. While dragging, use the arr…" at bounding box center [984, 355] width 624 height 322
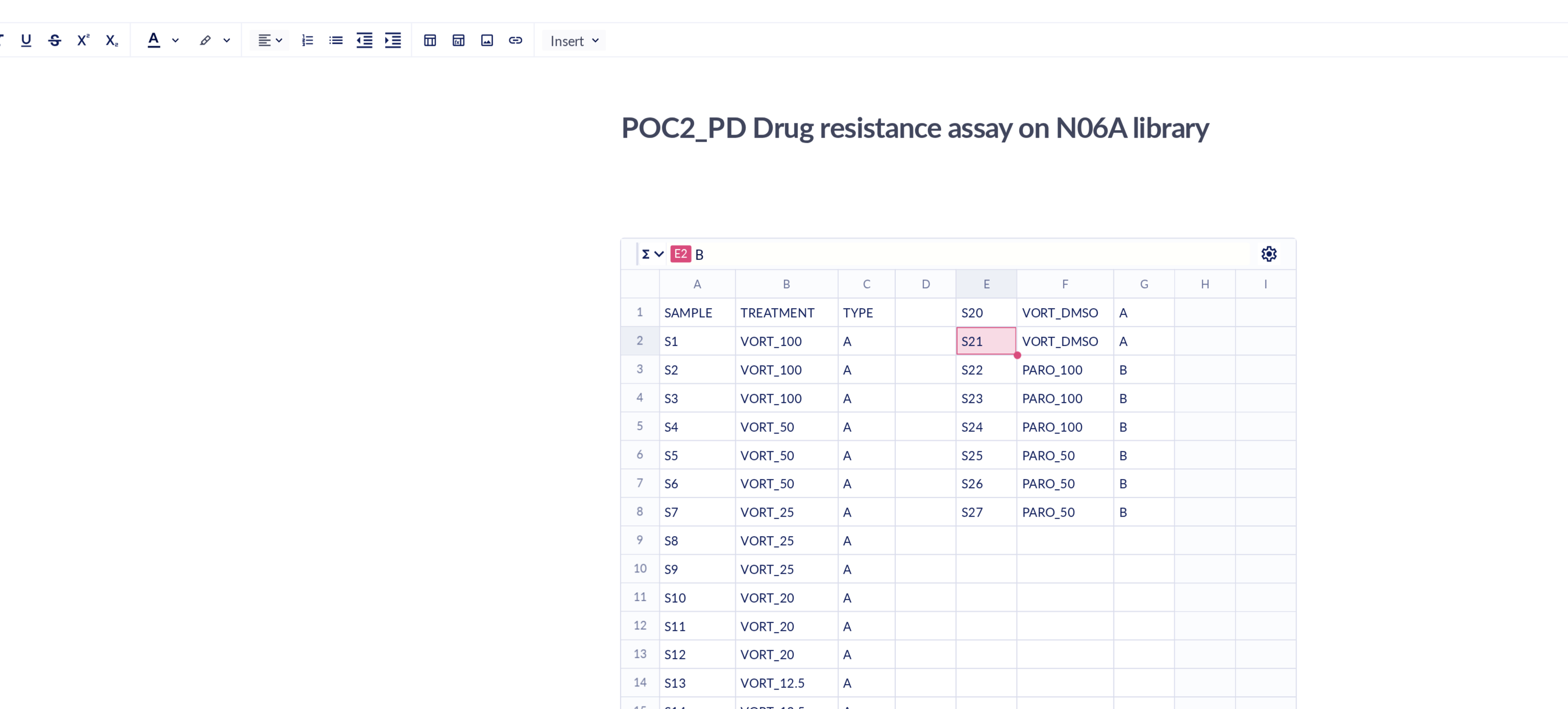
type input "S21"
click at [940, 366] on div "﻿" at bounding box center [952, 371] width 31 height 9
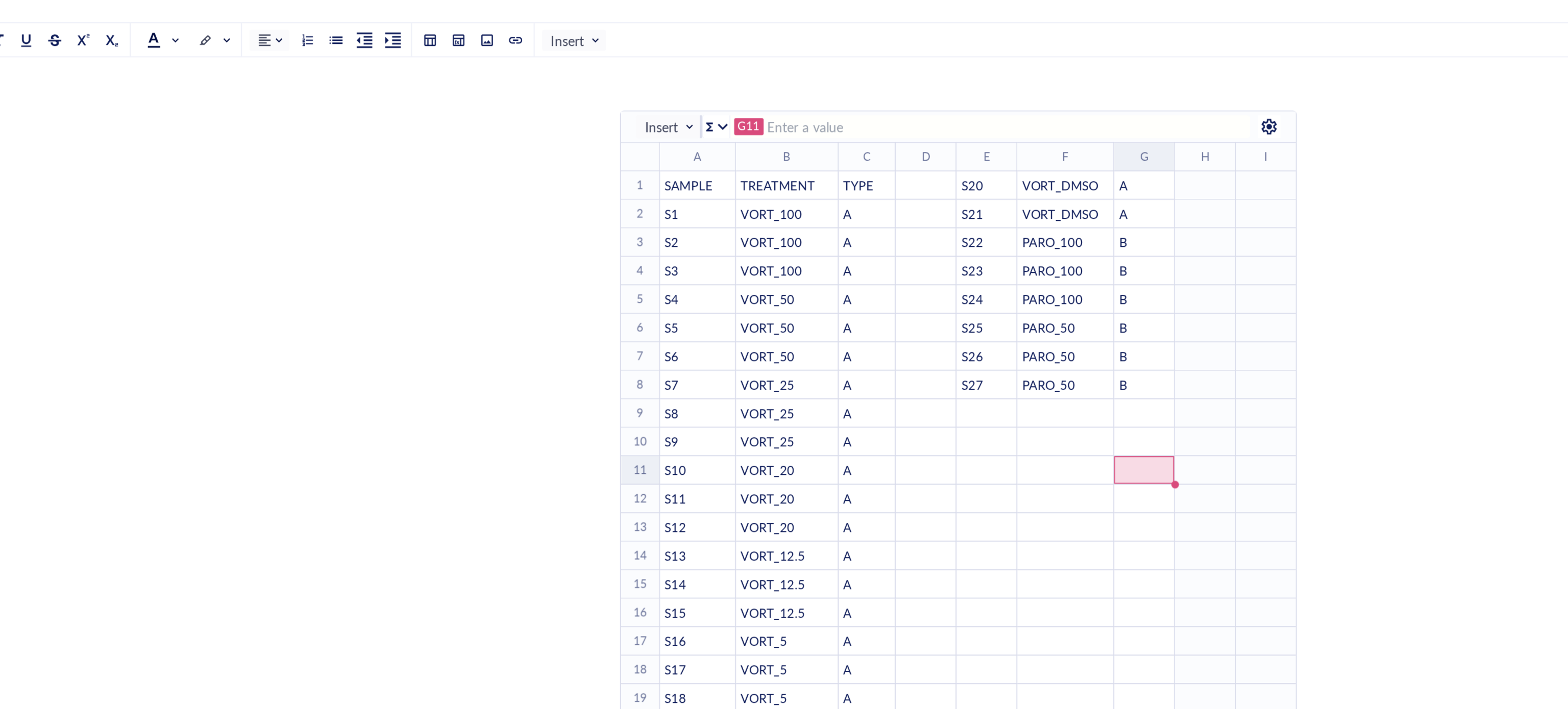
scroll to position [91, 0]
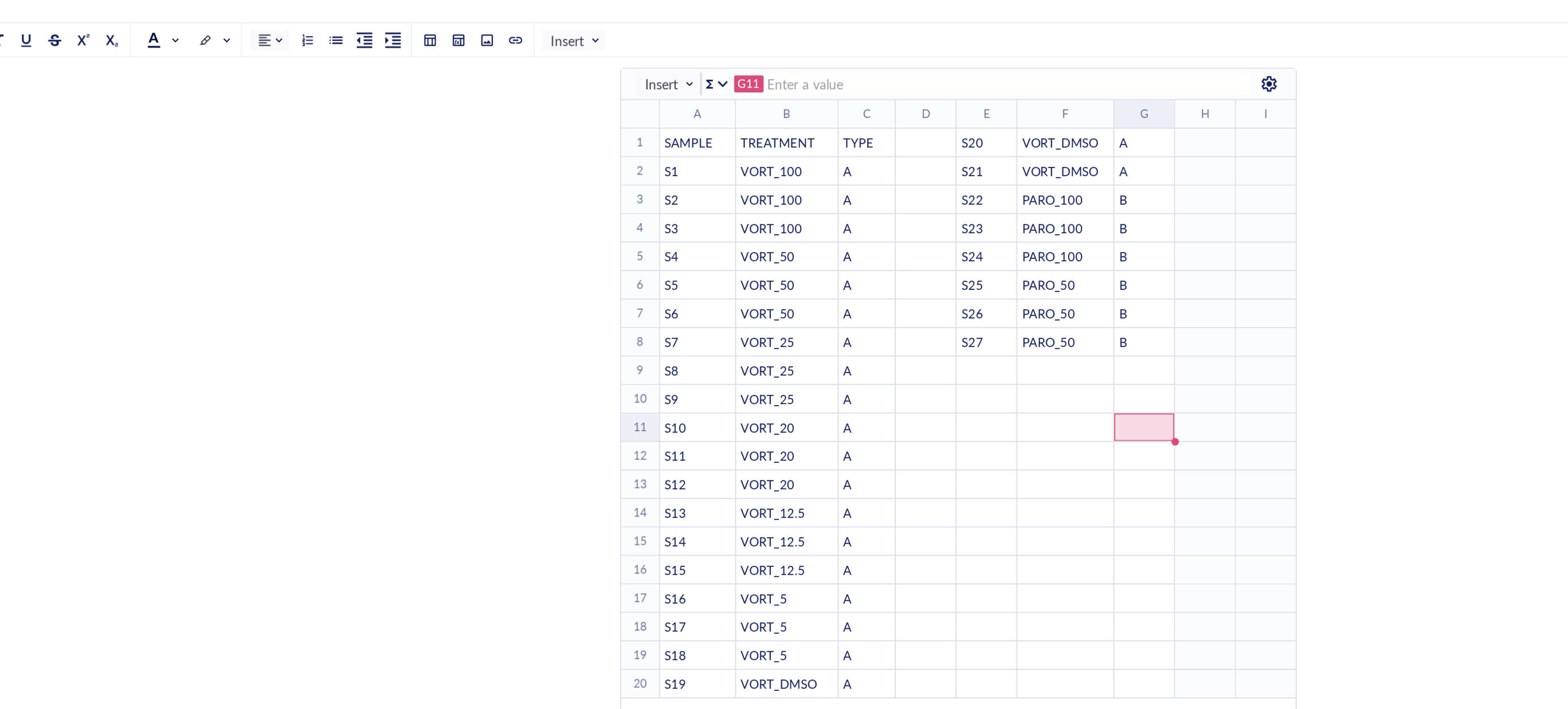
click at [864, 247] on div "﻿" at bounding box center [867, 249] width 31 height 9
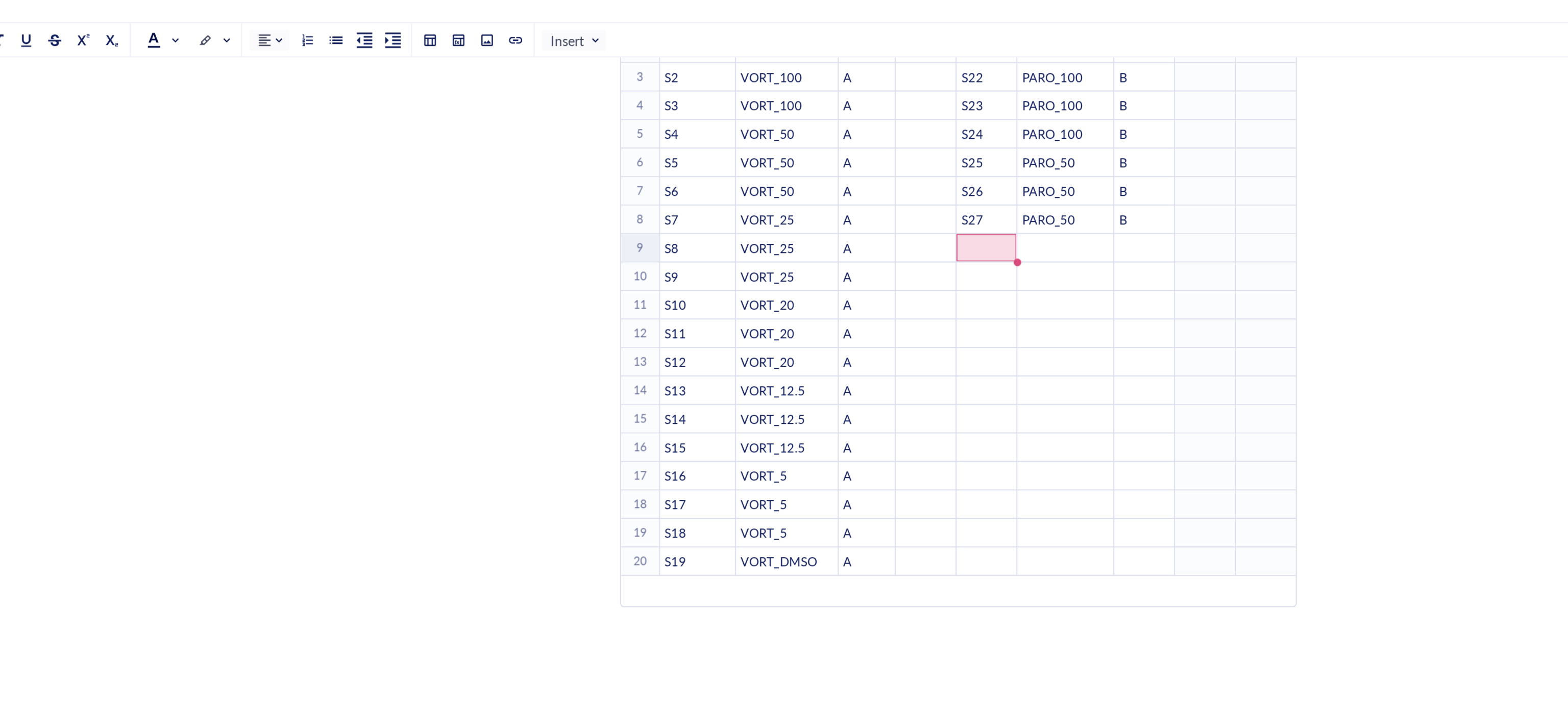
scroll to position [182, 0]
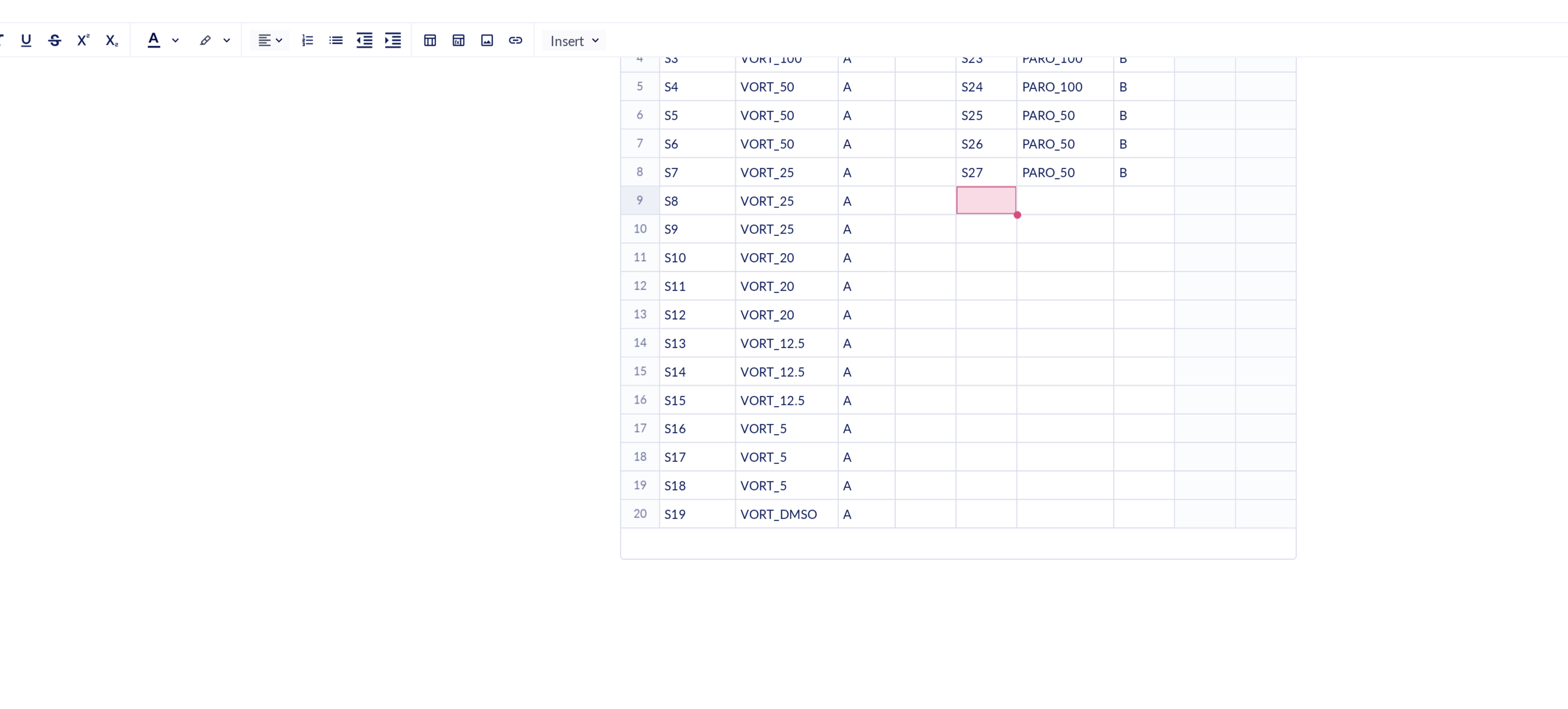
click at [870, 160] on div "﻿" at bounding box center [867, 158] width 31 height 9
type input "B"
click at [933, 205] on div "﻿" at bounding box center [910, 204] width 51 height 9
click at [879, 153] on div "﻿" at bounding box center [867, 158] width 31 height 9
type input "B"
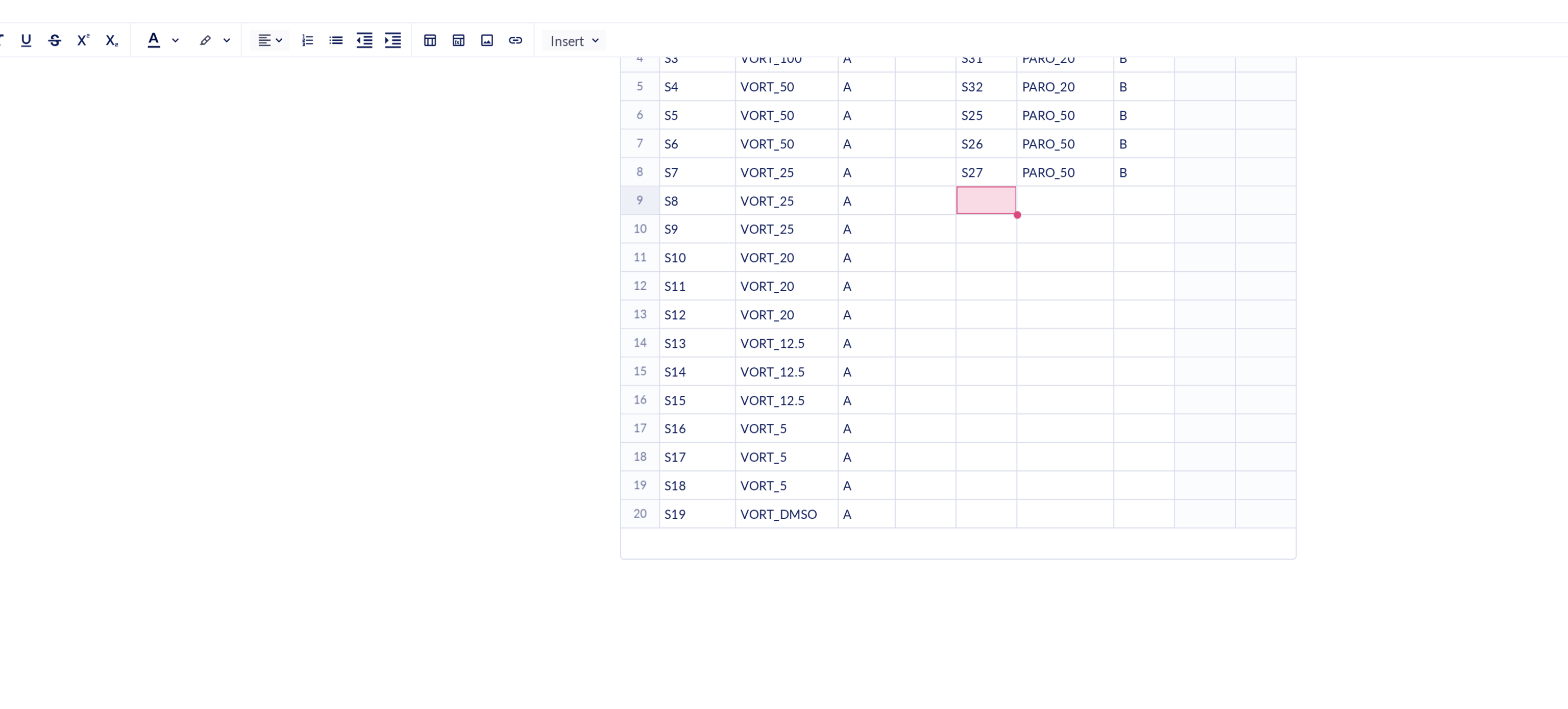
click at [885, 210] on td "﻿" at bounding box center [909, 204] width 52 height 15
click at [865, 145] on span "S27" at bounding box center [860, 142] width 11 height 9
type input "S27"
click at [870, 160] on div "﻿" at bounding box center [867, 158] width 31 height 9
click at [867, 158] on div "﻿" at bounding box center [867, 158] width 31 height 9
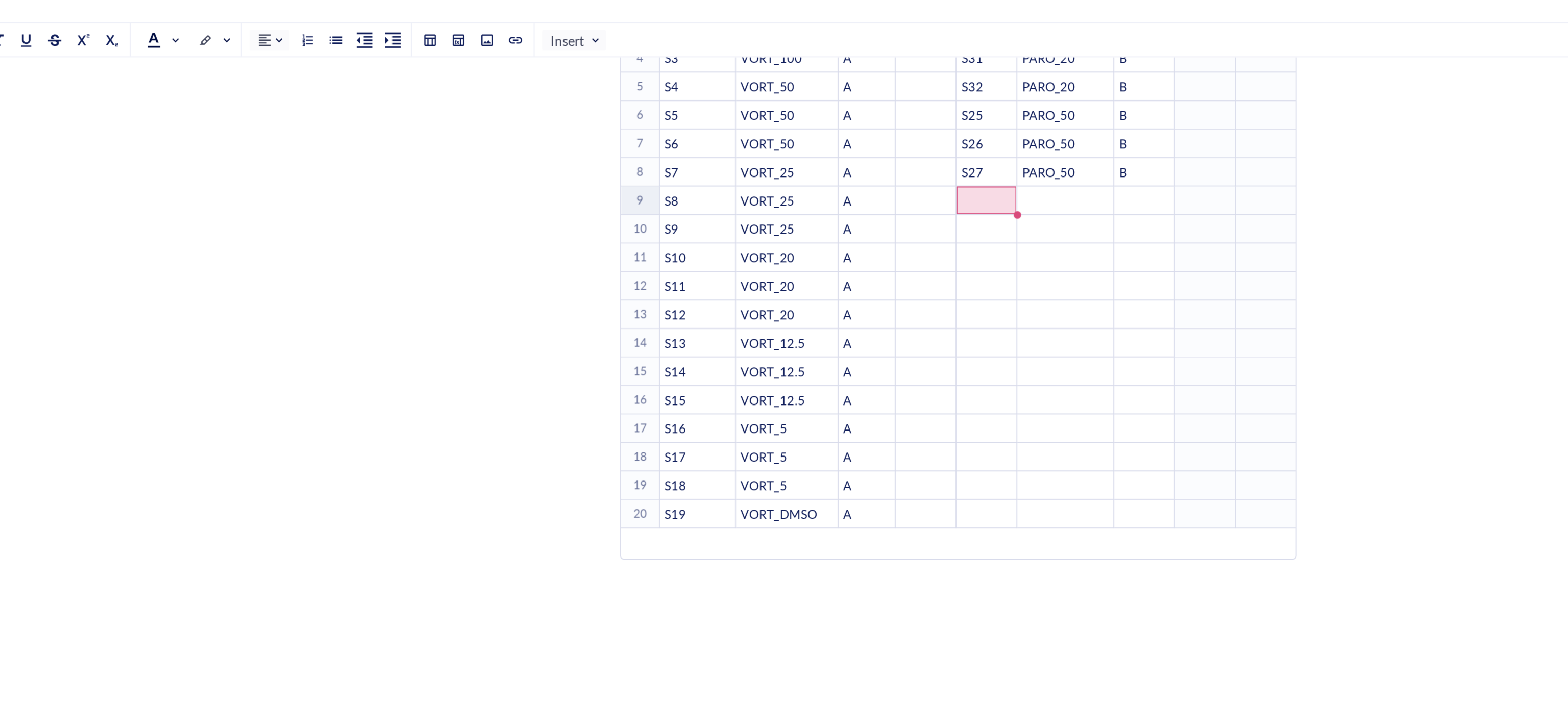
type input "B"
click at [906, 243] on td "﻿" at bounding box center [909, 249] width 52 height 15
click at [873, 160] on div "﻿" at bounding box center [867, 158] width 31 height 9
type input "B"
click at [938, 263] on div "﻿" at bounding box center [952, 265] width 31 height 9
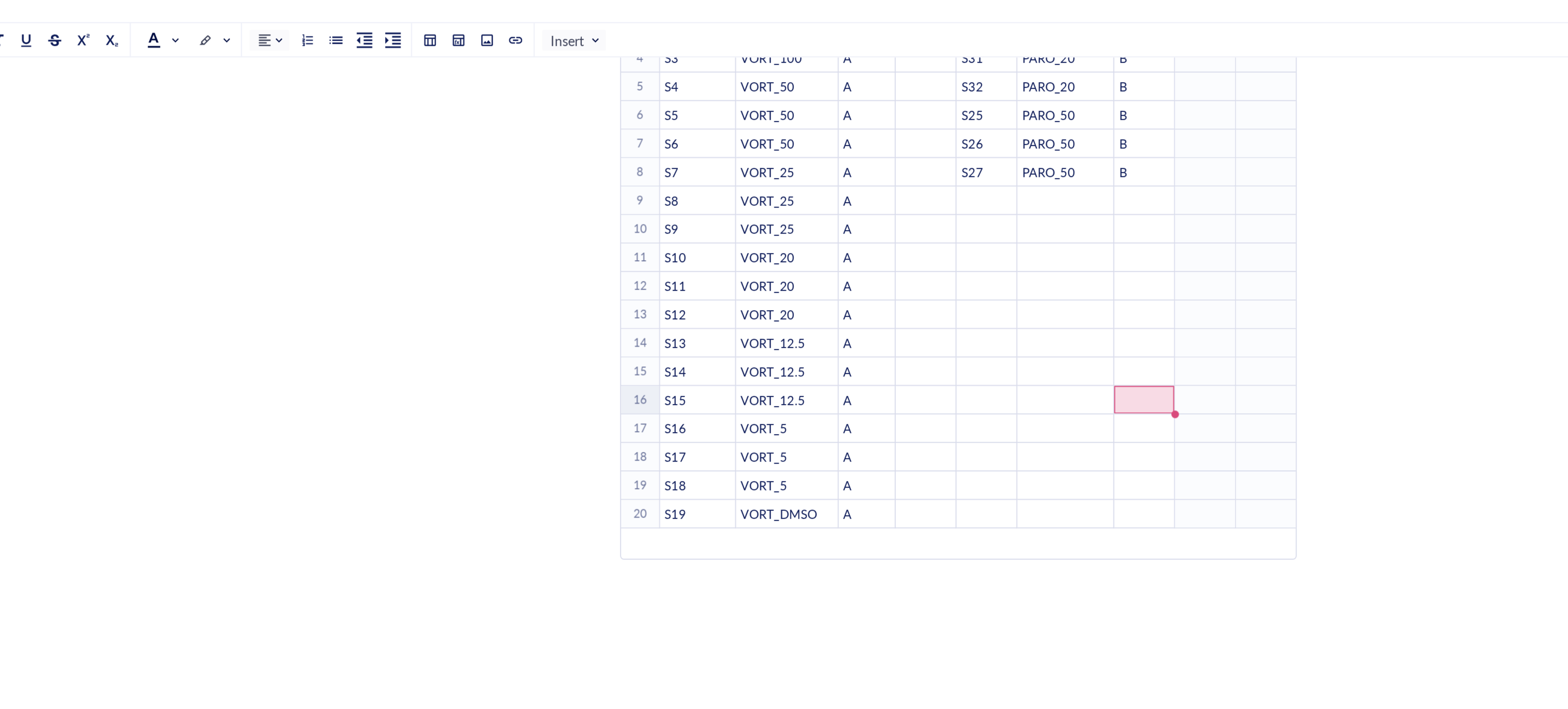
drag, startPoint x: 938, startPoint y: 262, endPoint x: 907, endPoint y: 244, distance: 35.8
click at [938, 261] on div "﻿" at bounding box center [952, 265] width 31 height 9
click at [866, 160] on div "﻿" at bounding box center [867, 158] width 31 height 9
type input "B"
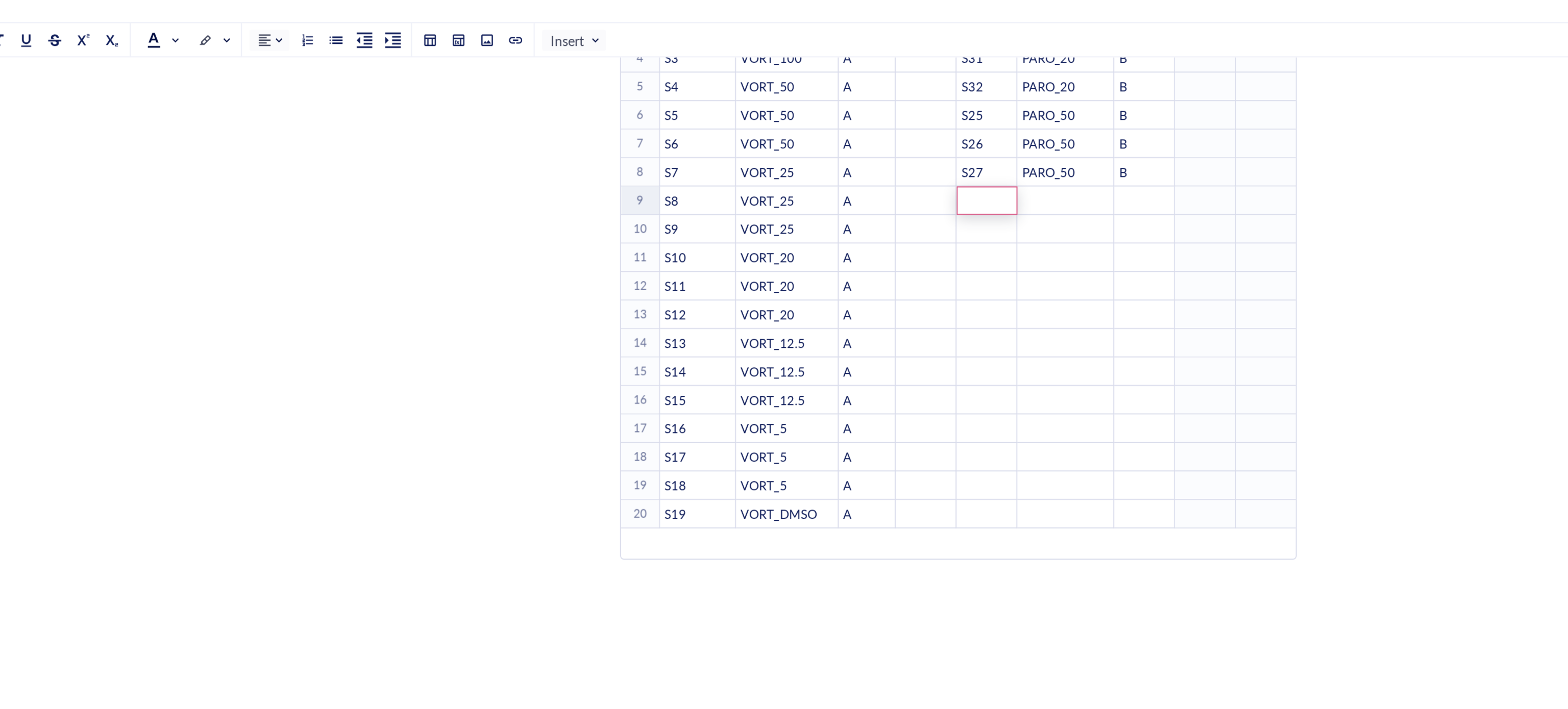
click at [896, 218] on div "﻿" at bounding box center [910, 219] width 51 height 9
click at [901, 139] on span "PARO_50" at bounding box center [901, 142] width 28 height 9
click at [863, 158] on div "﻿" at bounding box center [867, 158] width 31 height 9
type input "PARO_50"
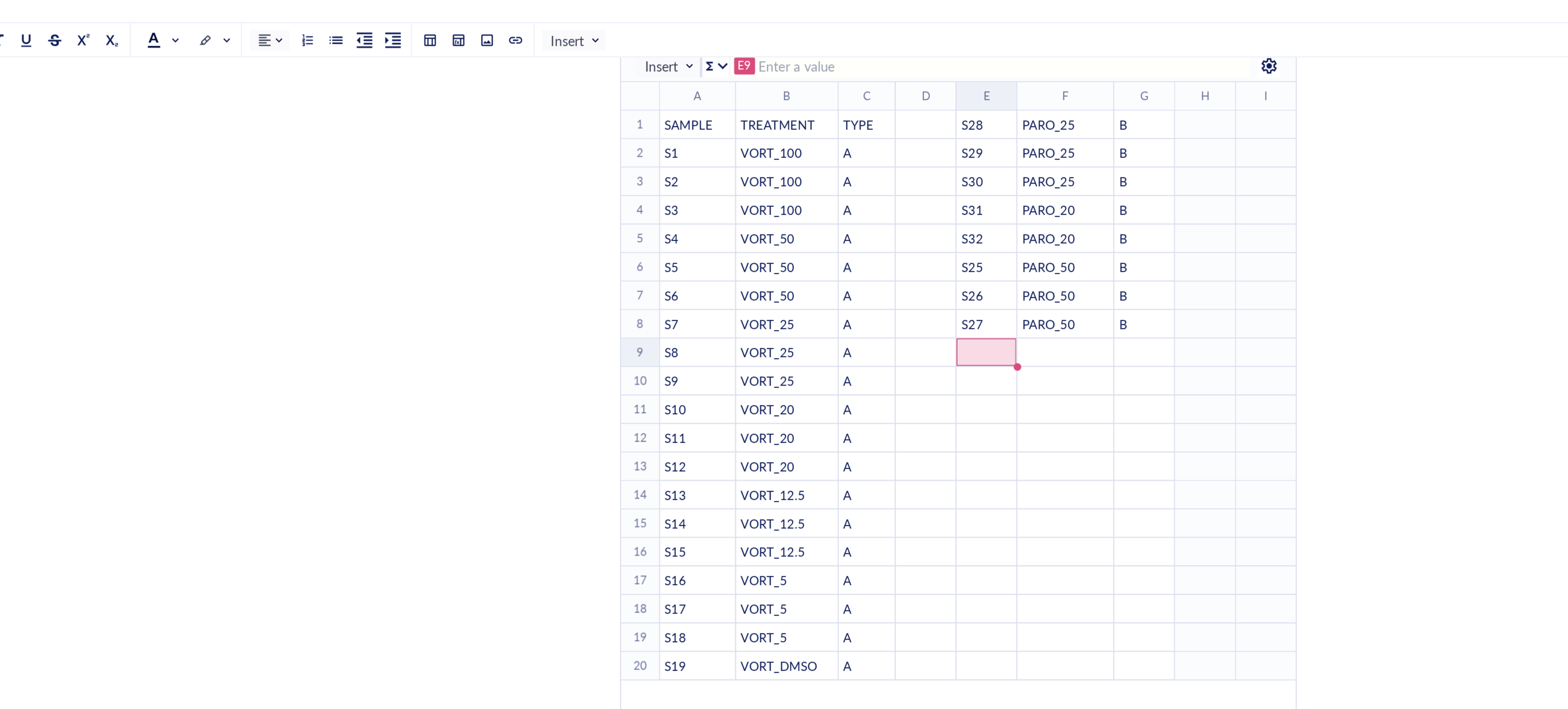
scroll to position [91, 0]
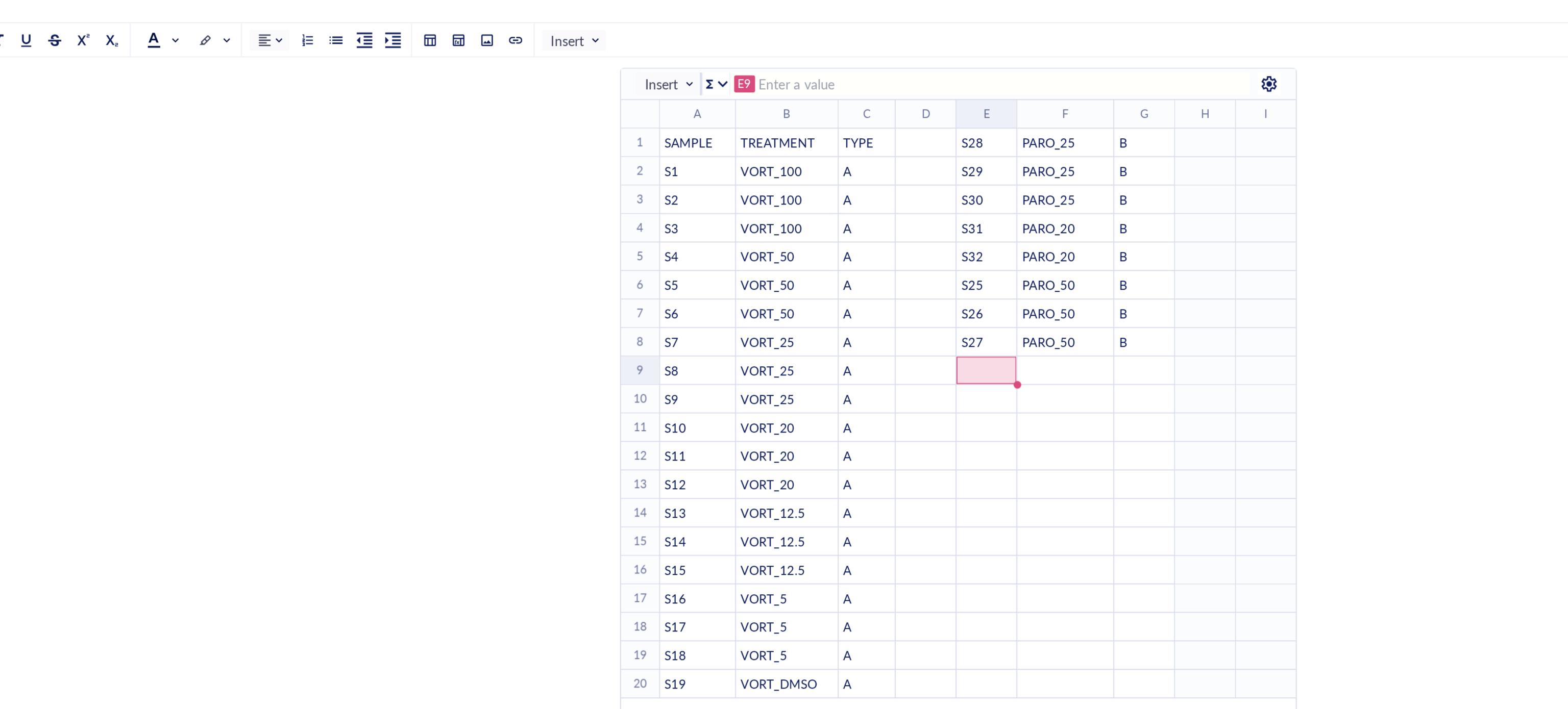
click at [876, 252] on div "﻿" at bounding box center [867, 249] width 31 height 9
type input "B"
click at [912, 300] on div "﻿" at bounding box center [910, 295] width 51 height 9
click at [870, 247] on div "﻿" at bounding box center [867, 249] width 31 height 9
type input "s"
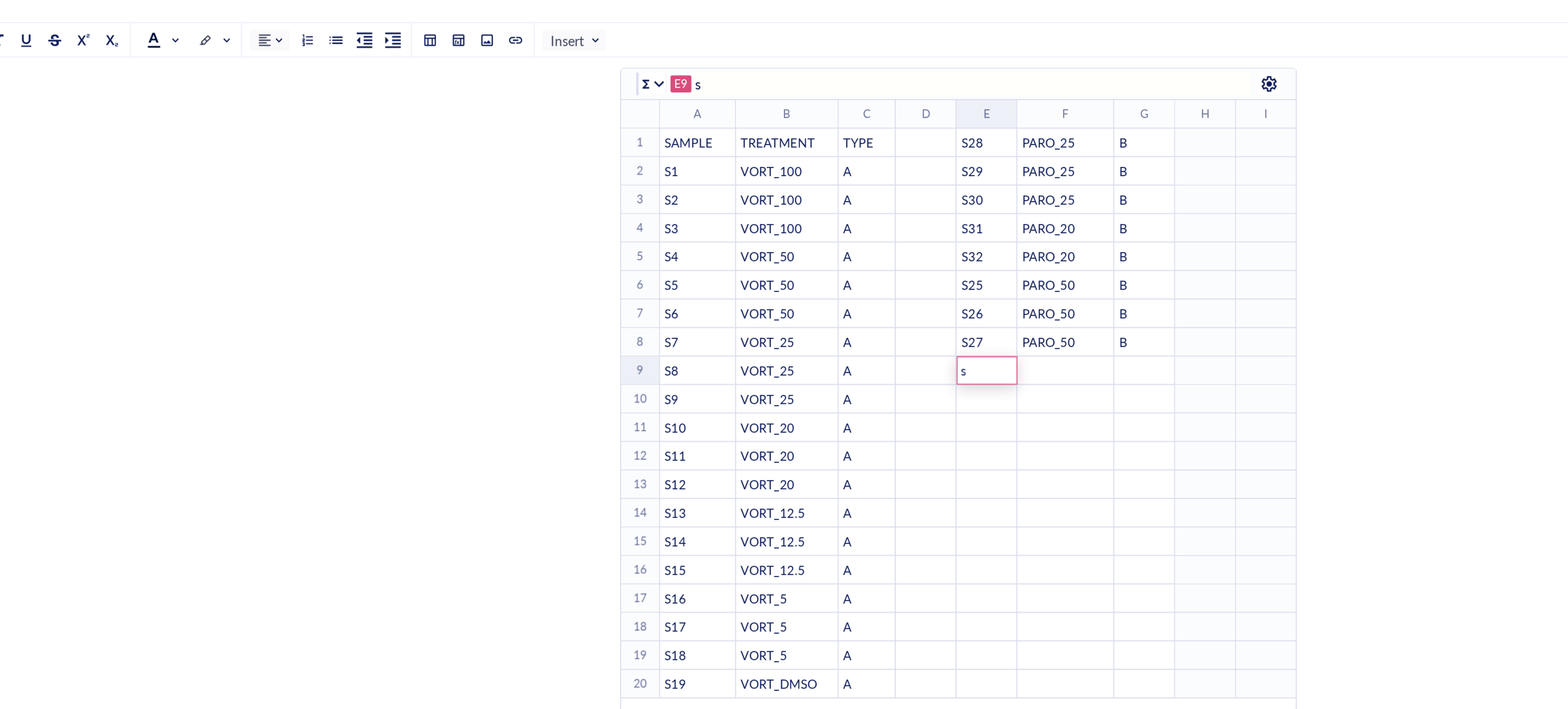
scroll to position [0, 0]
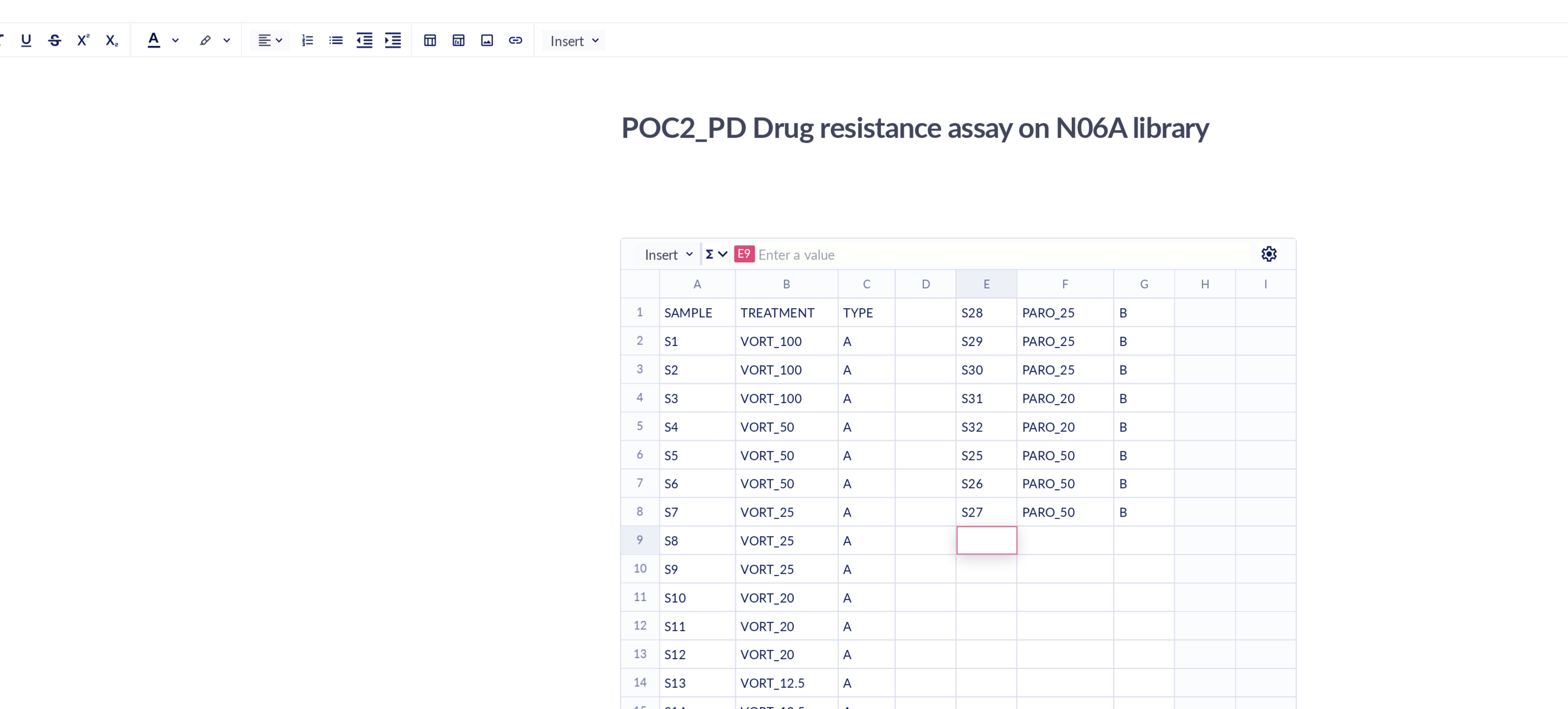
click at [1022, 187] on div "To enrich screen reader interactions, please activate Accessibility in Grammarl…" at bounding box center [1019, 186] width 16 height 16
click at [942, 342] on div "﻿" at bounding box center [952, 340] width 31 height 9
click at [854, 344] on div "﻿" at bounding box center [853, 340] width 2 height 9
click at [937, 369] on div "﻿" at bounding box center [952, 371] width 31 height 9
click at [862, 339] on div "﻿" at bounding box center [867, 340] width 31 height 9
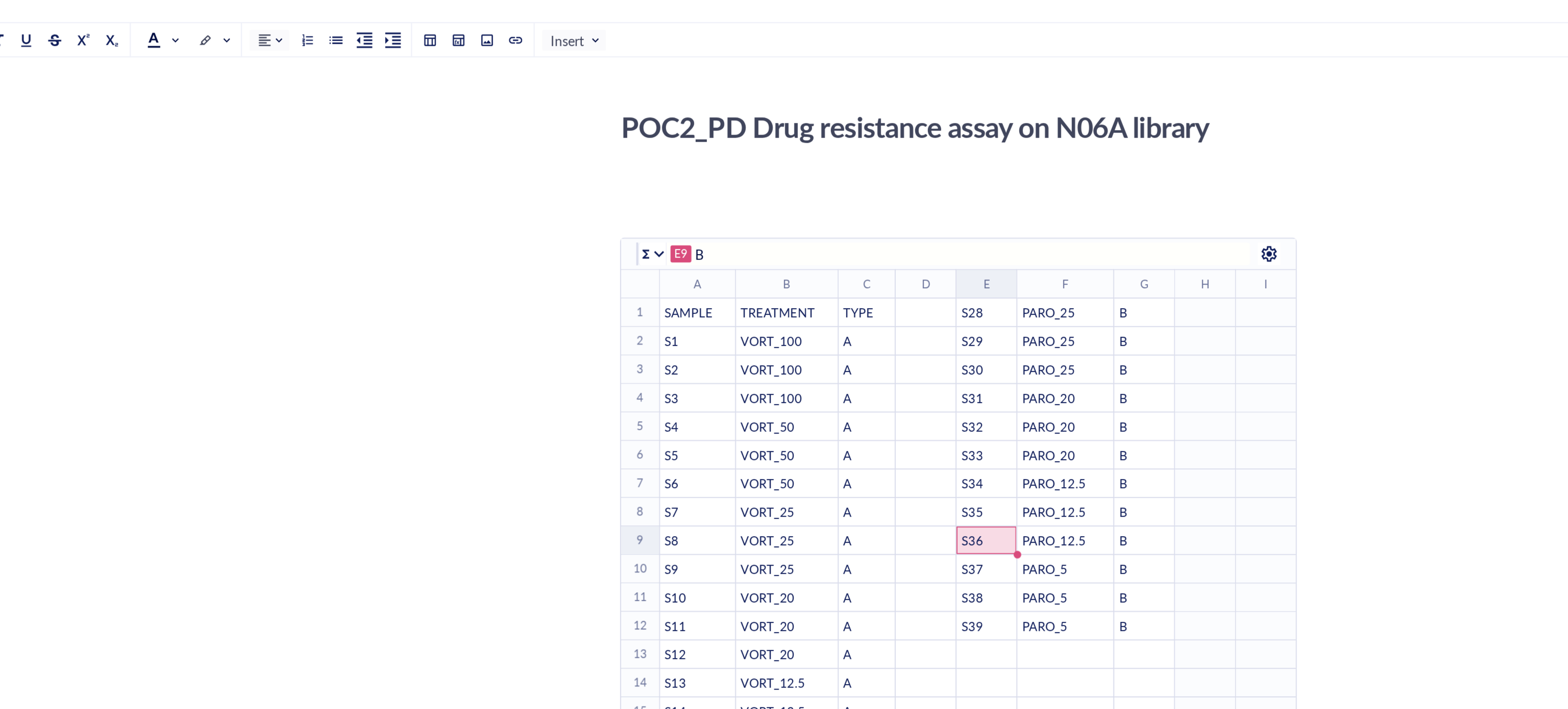
type input "S36"
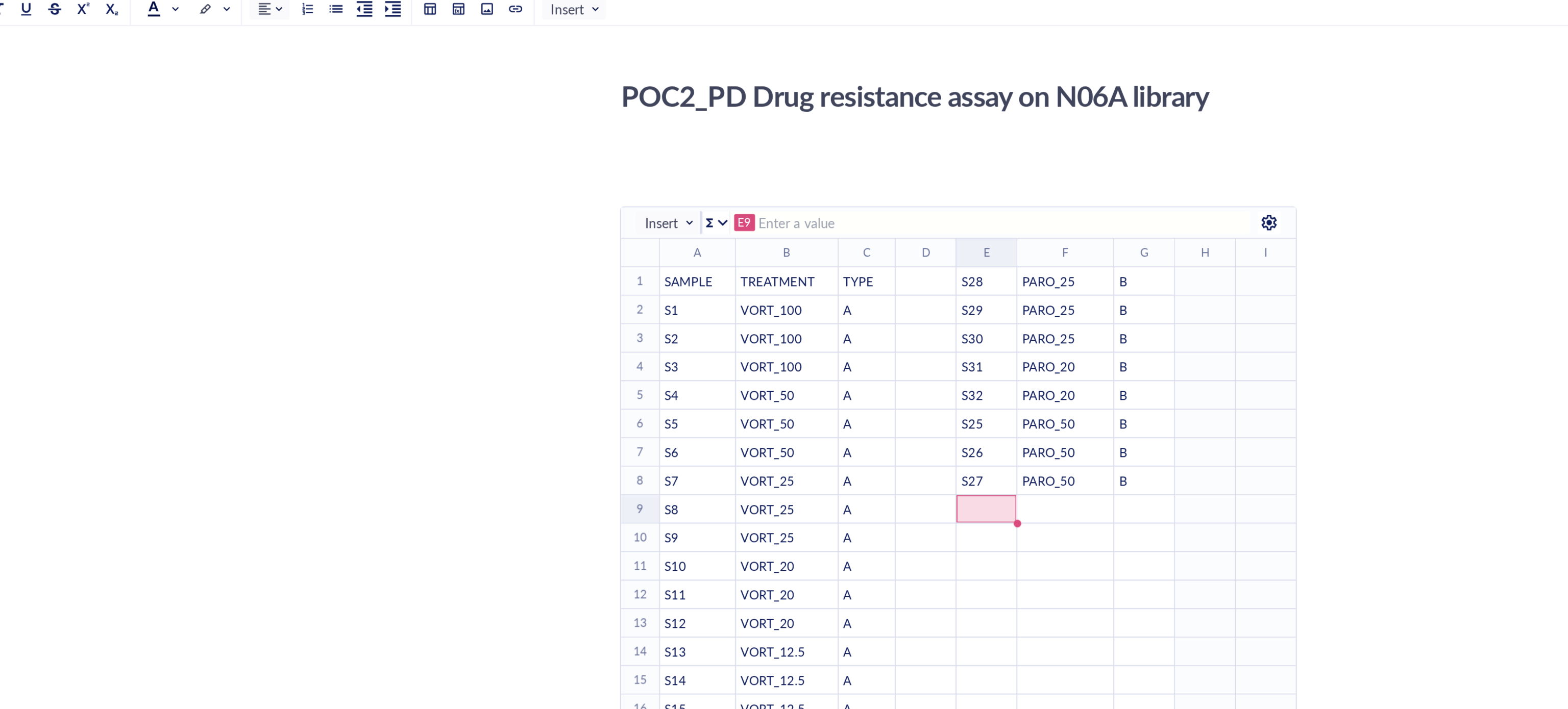
type input "s"
click at [914, 357] on div "﻿" at bounding box center [910, 354] width 51 height 9
type input "S28"
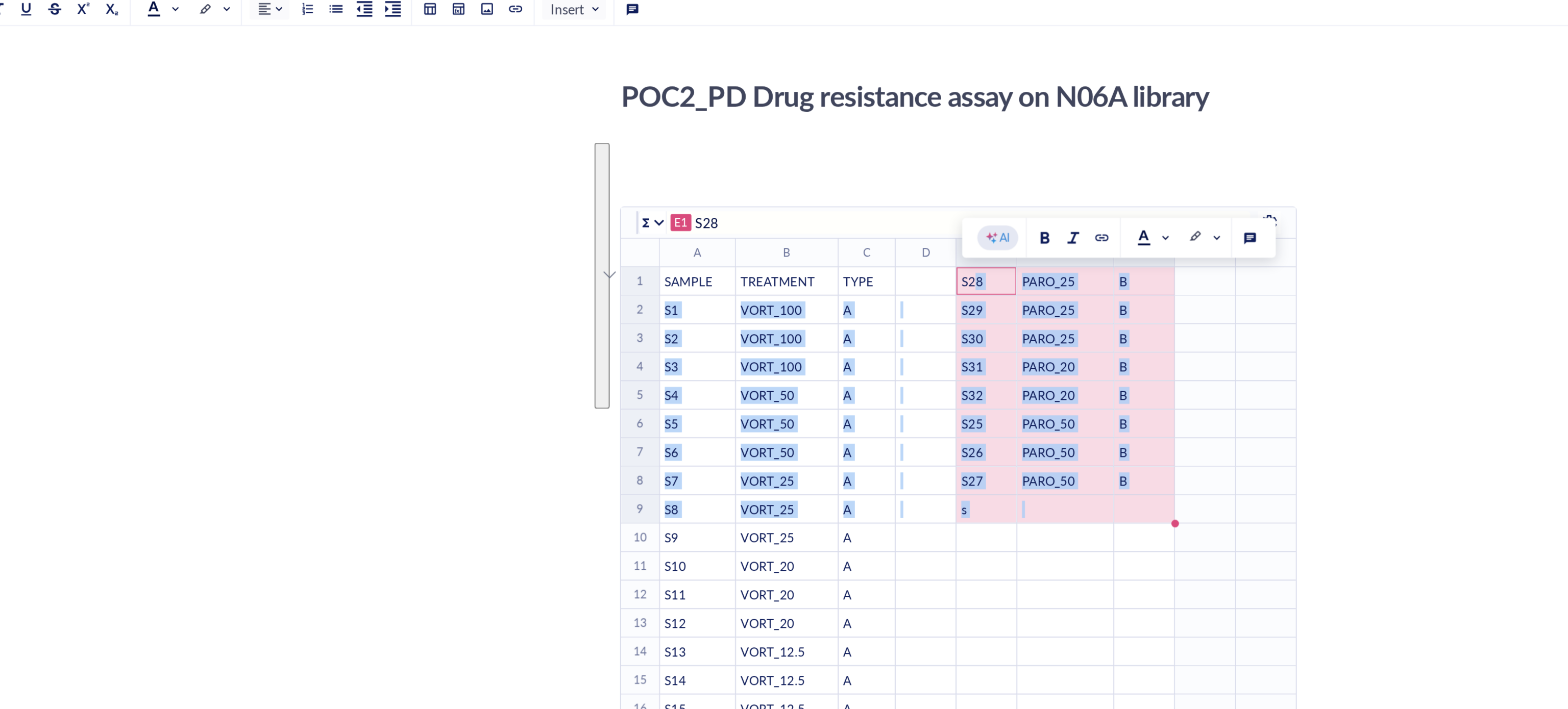
drag, startPoint x: 862, startPoint y: 204, endPoint x: 953, endPoint y: 324, distance: 150.6
click at [953, 324] on table "﻿ To pick up a draggable item, press the space bar. While dragging, use the arr…" at bounding box center [984, 338] width 624 height 322
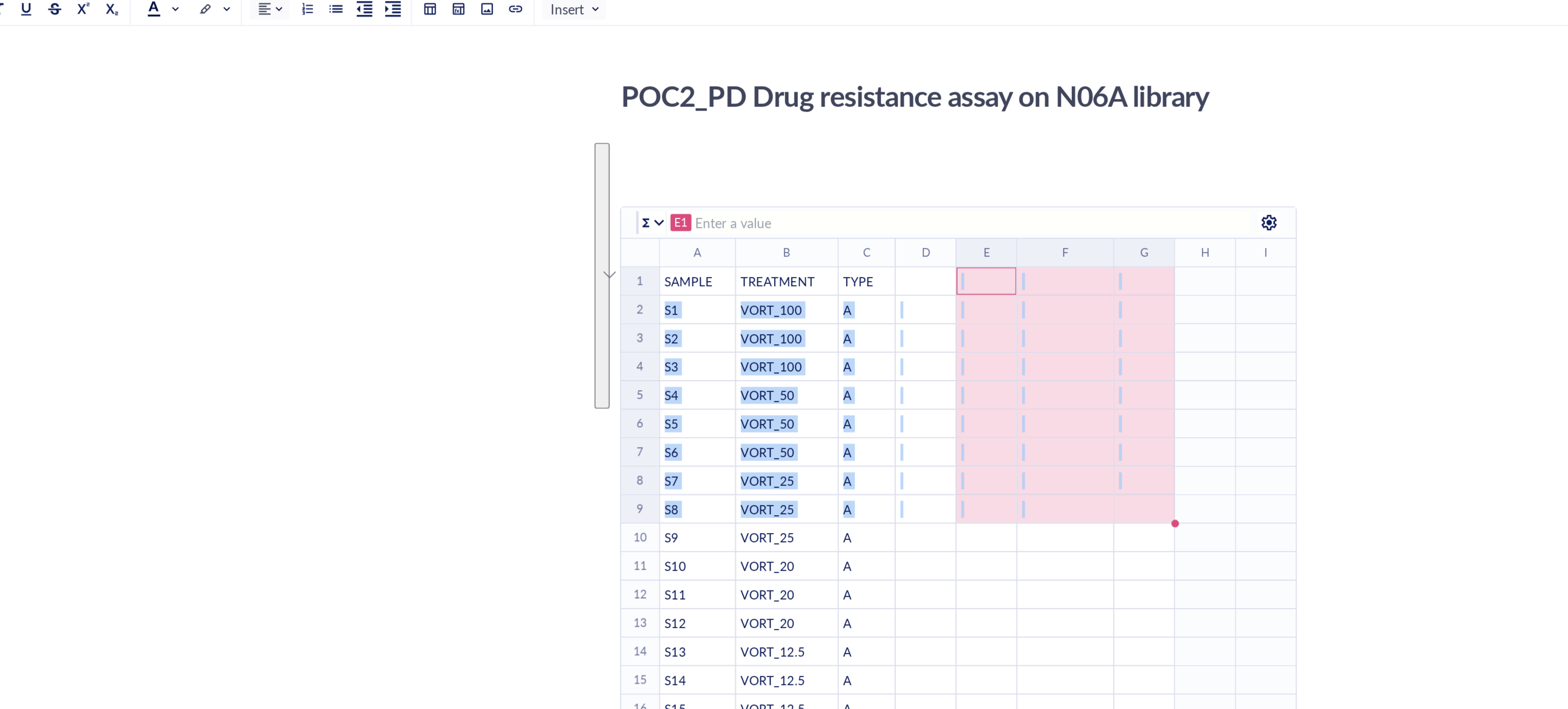
scroll to position [0, 0]
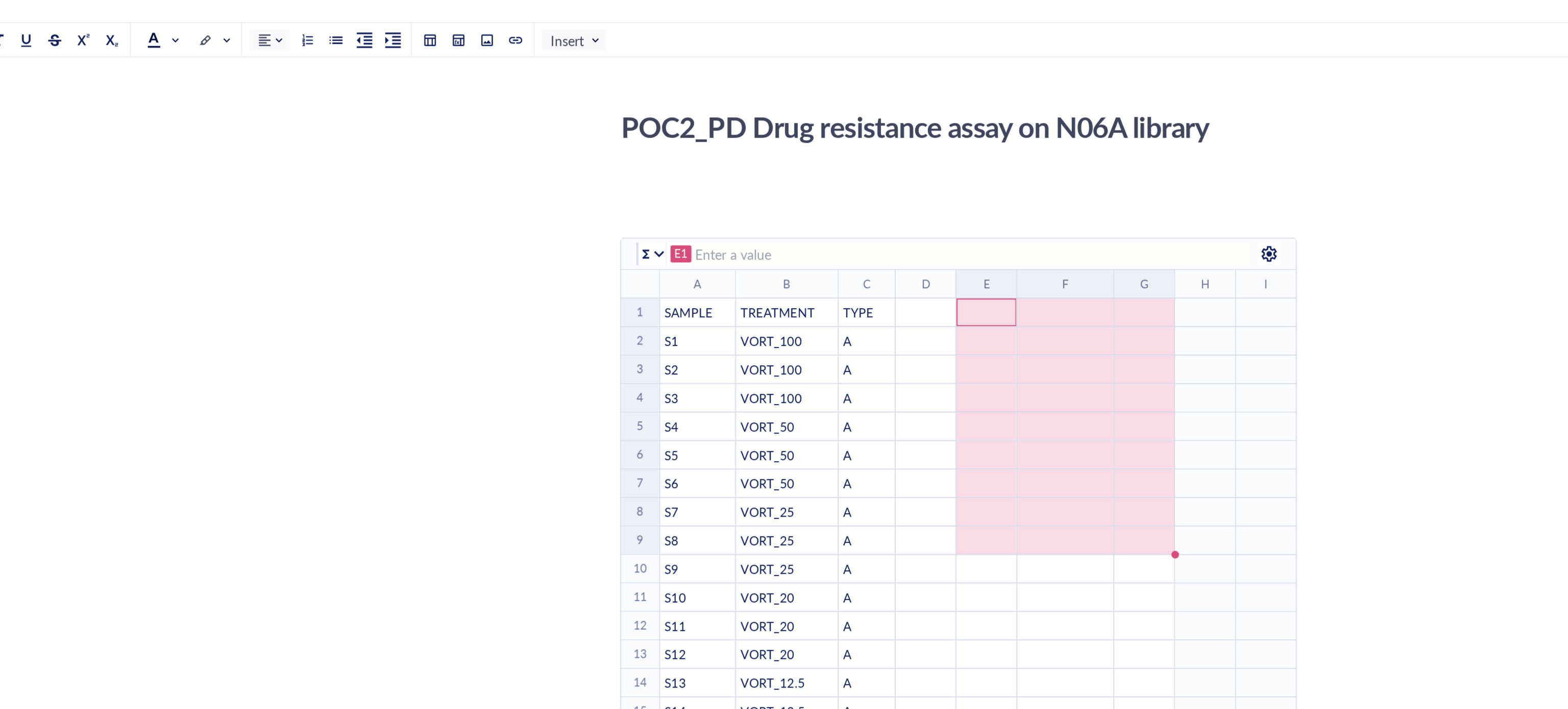
click at [944, 388] on div "﻿" at bounding box center [952, 386] width 31 height 9
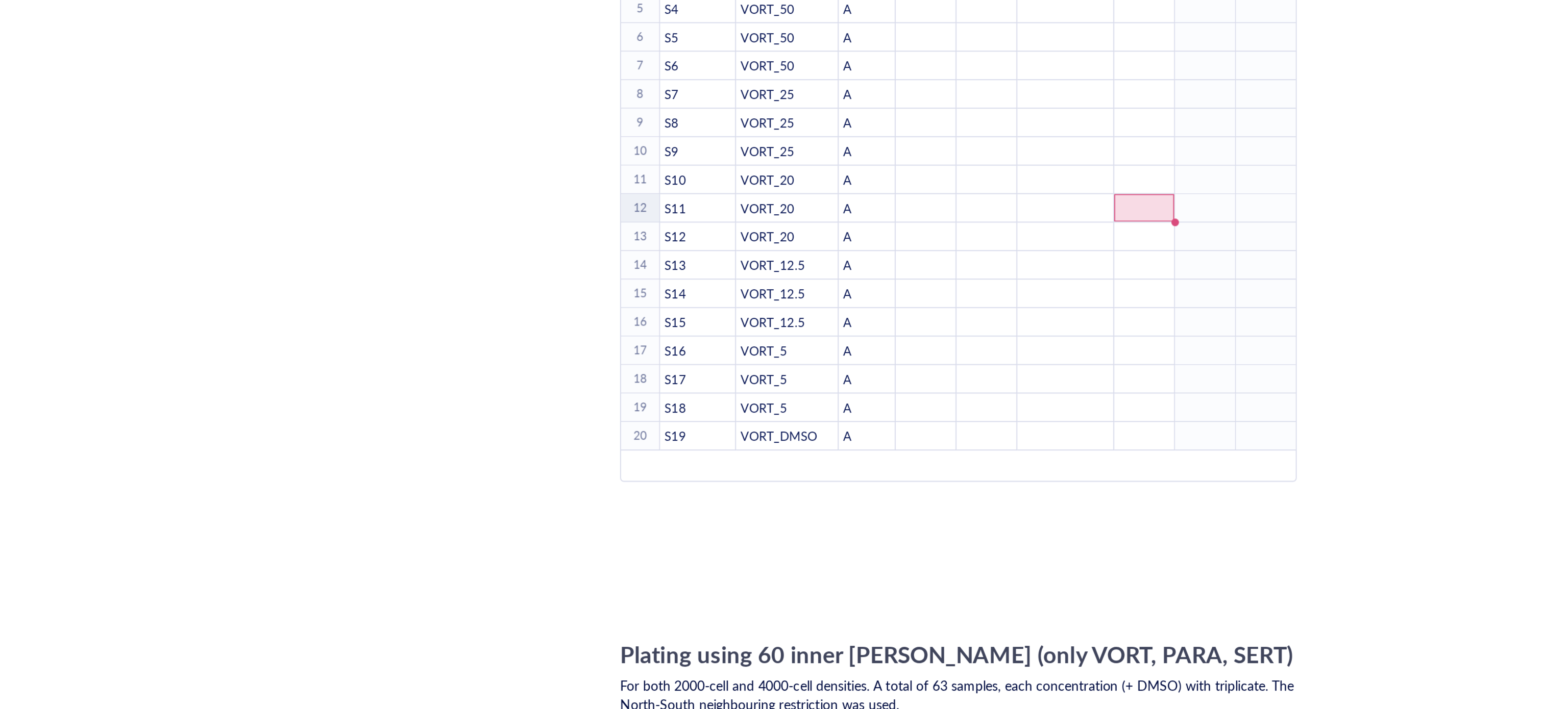
click at [854, 515] on td "﻿" at bounding box center [868, 508] width 33 height 15
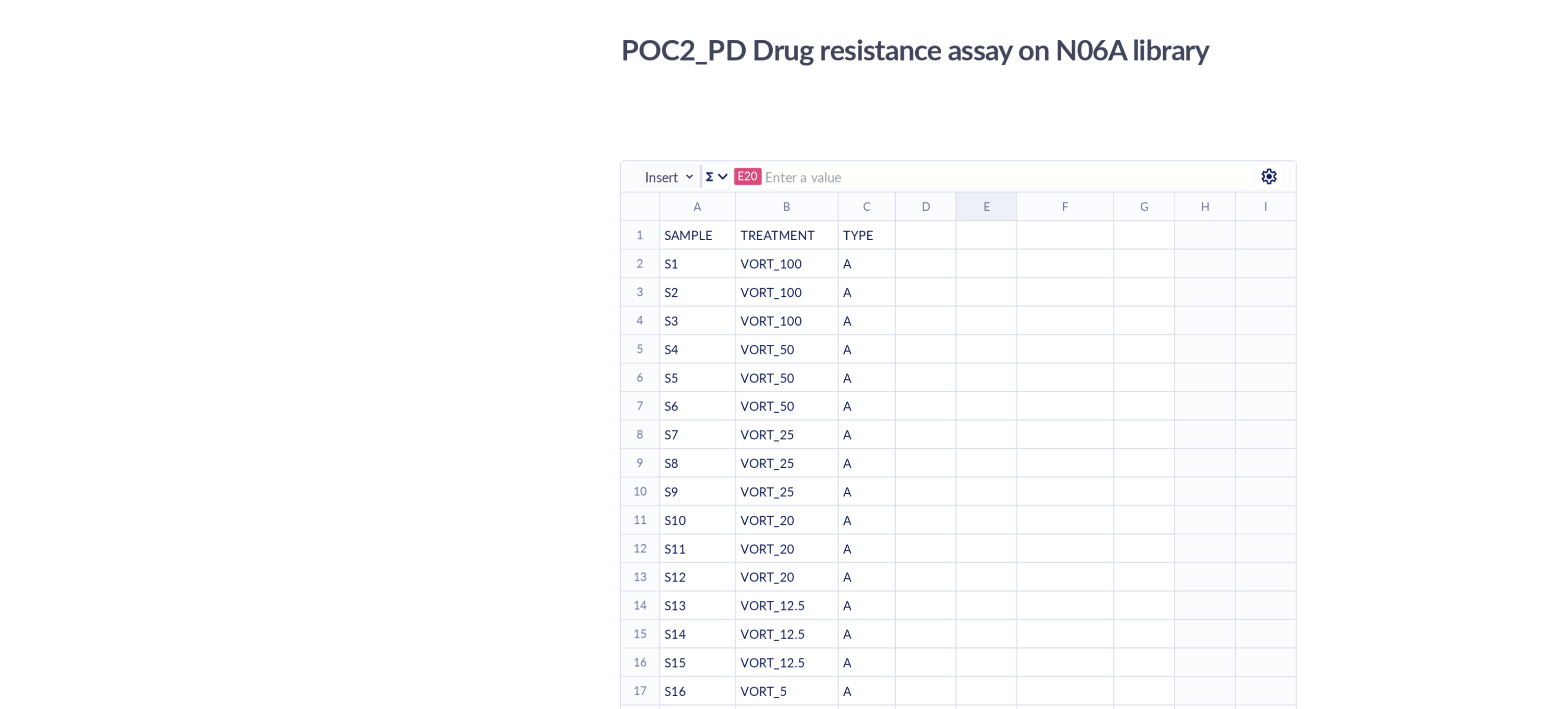
click at [870, 218] on div "﻿" at bounding box center [867, 218] width 31 height 9
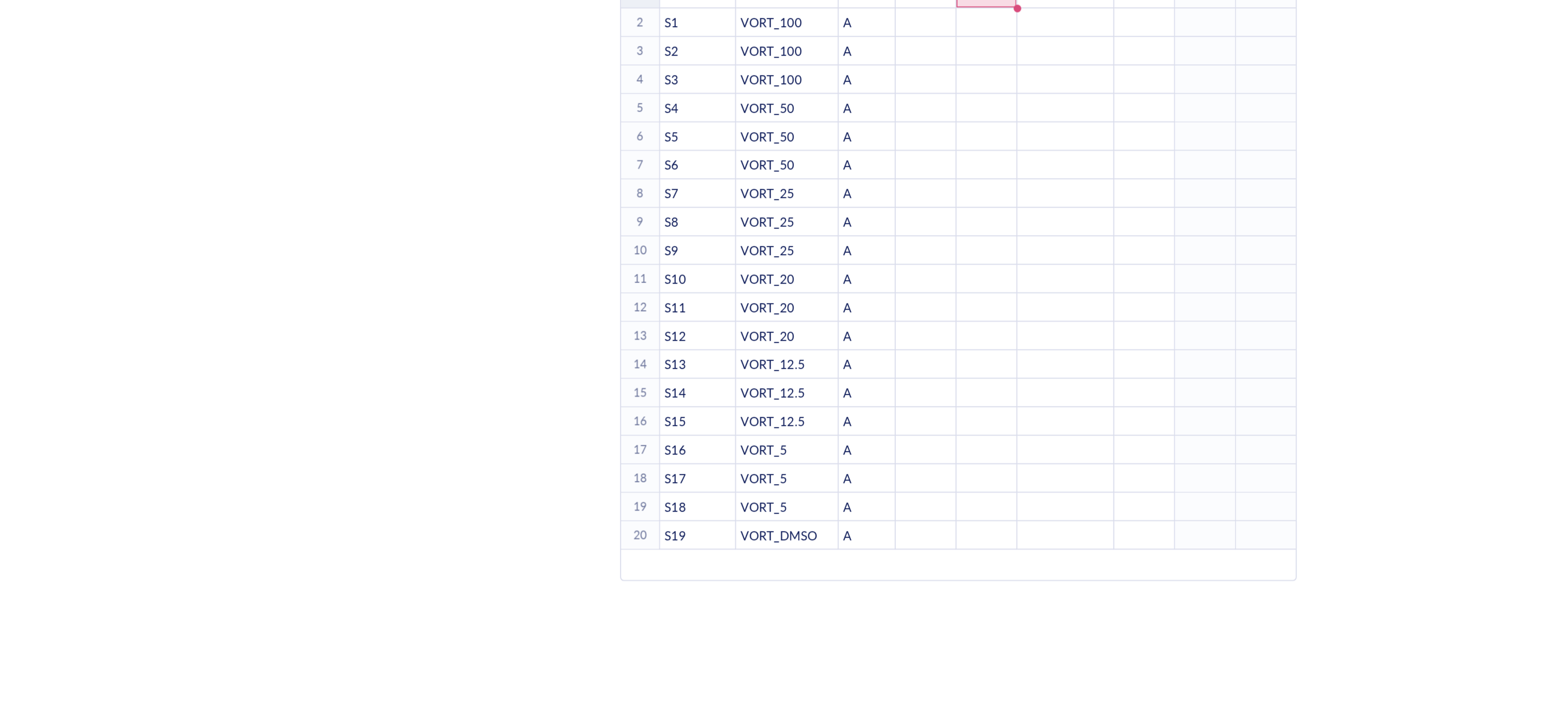
scroll to position [182, 0]
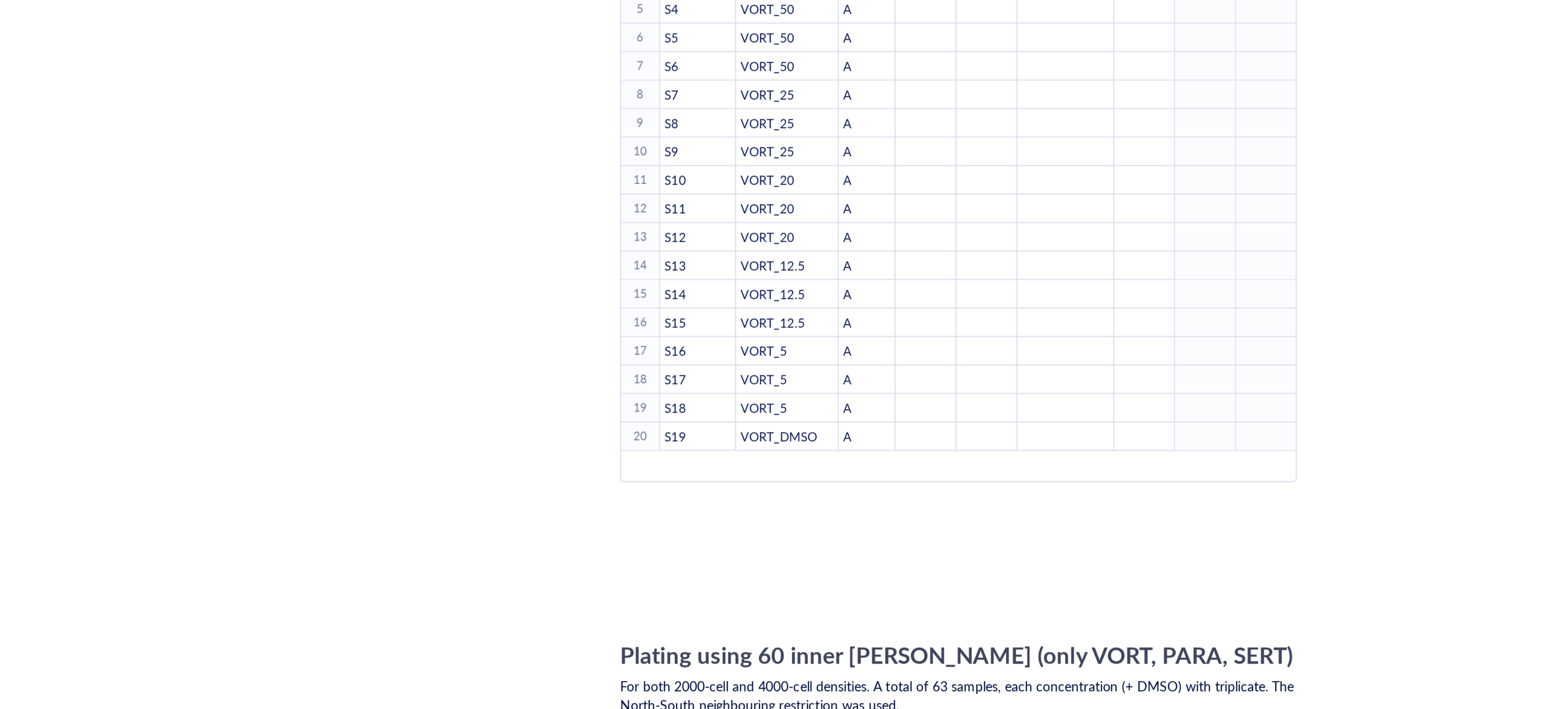
click at [877, 287] on td "﻿" at bounding box center [868, 280] width 33 height 15
click at [979, 313] on td "To enrich screen reader interactions, please activate Accessibility in Grammarl…" at bounding box center [985, 311] width 33 height 15
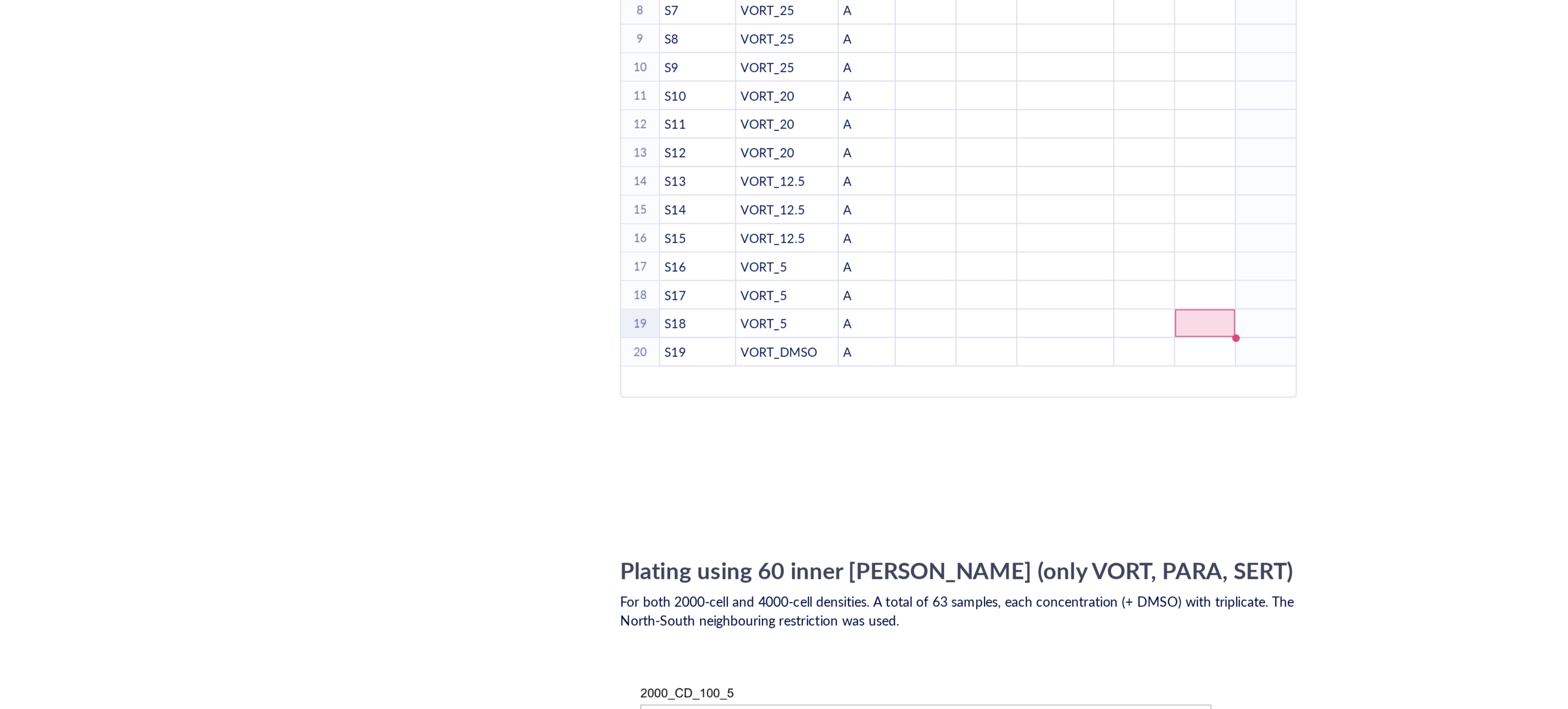
scroll to position [0, 0]
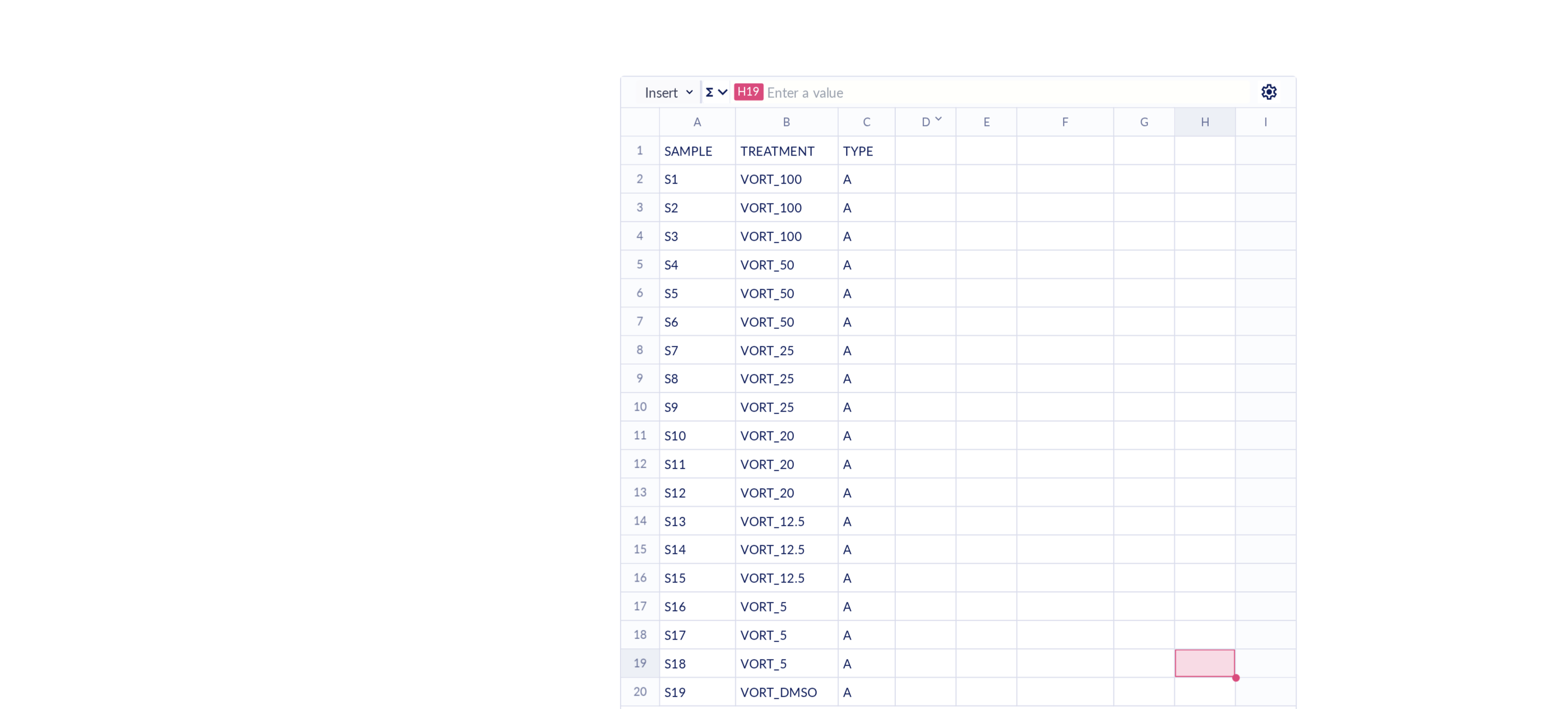
click at [830, 159] on th "D ﻿ To pick up a draggable item, press the space bar. While dragging, use the a…" at bounding box center [835, 157] width 33 height 15
click at [865, 174] on div "﻿" at bounding box center [867, 173] width 31 height 9
type input "S"
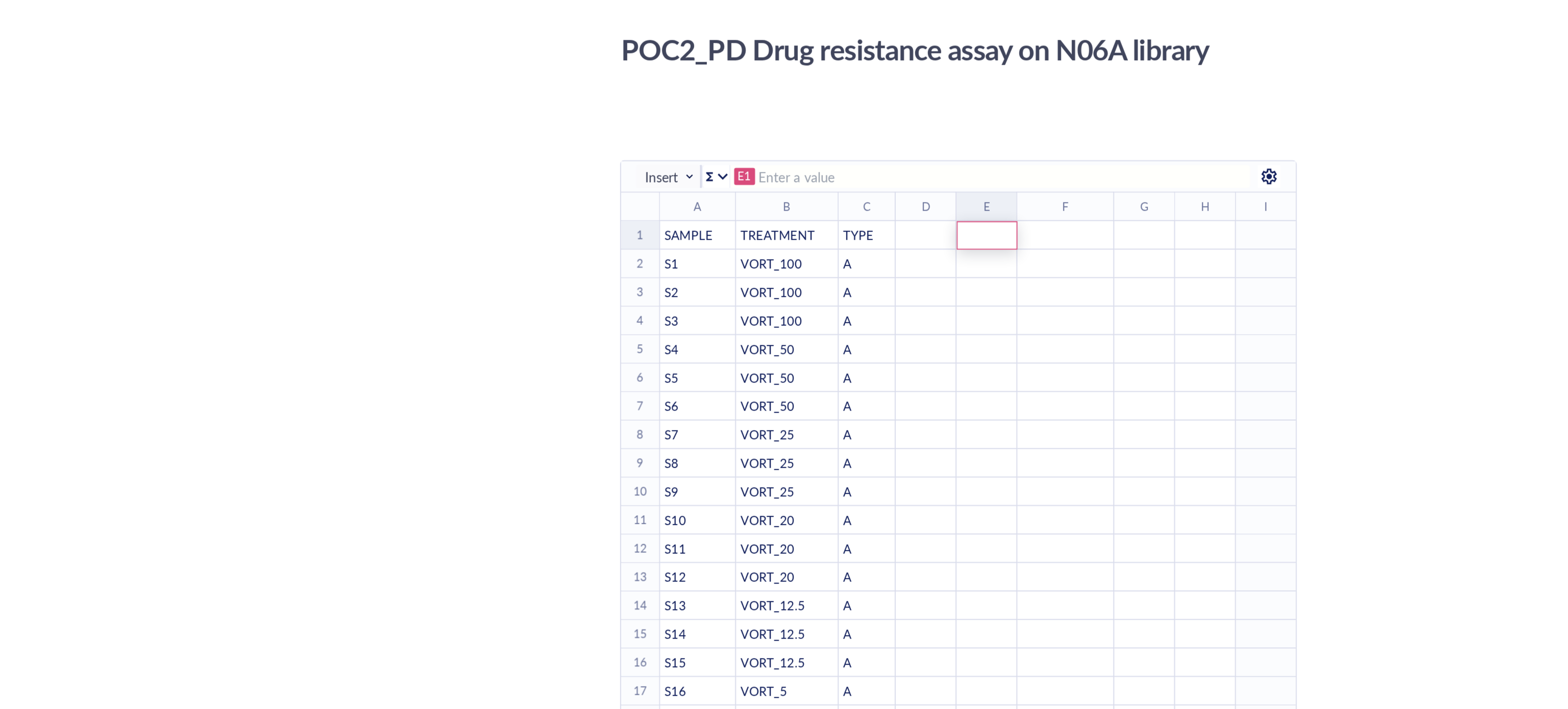
click at [862, 219] on div "﻿" at bounding box center [868, 218] width 33 height 15
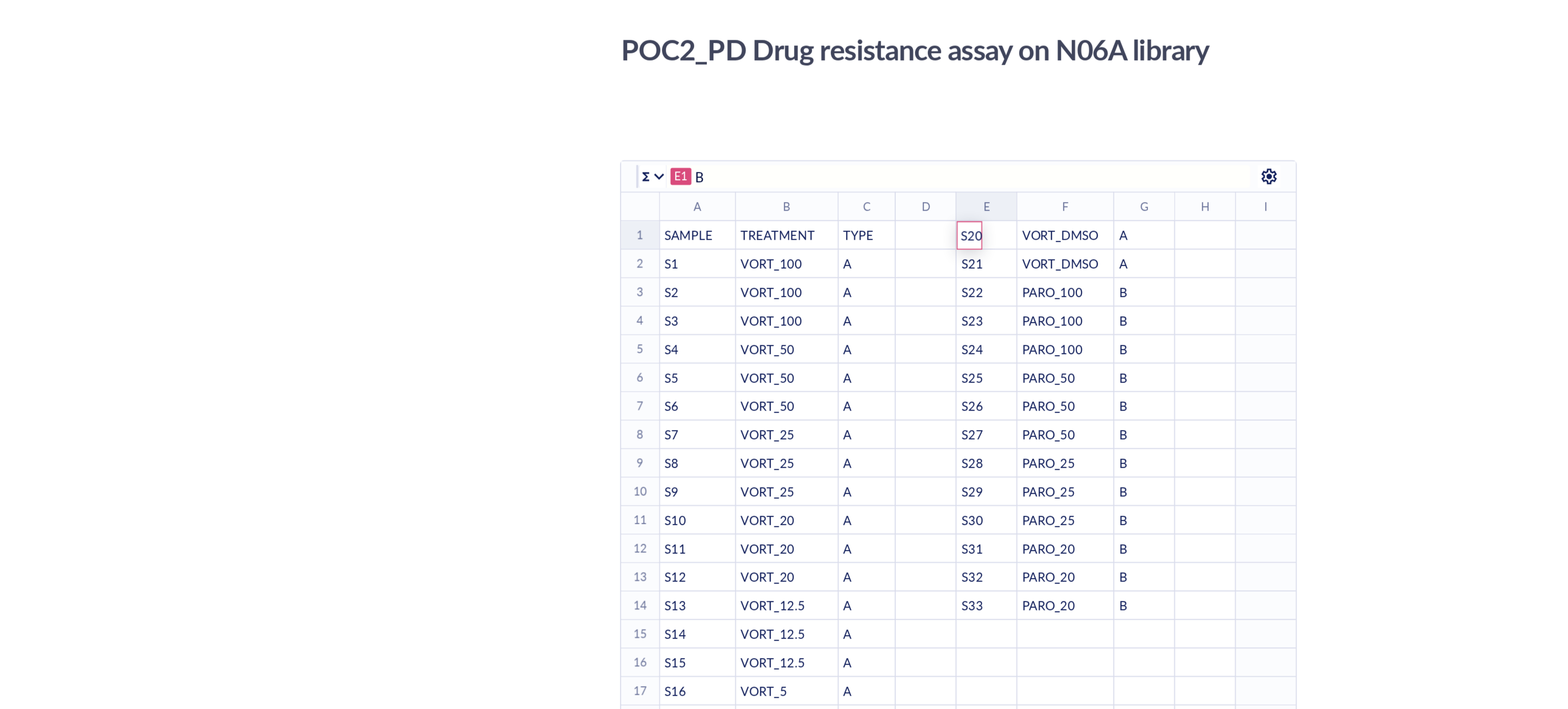
type input "S20"
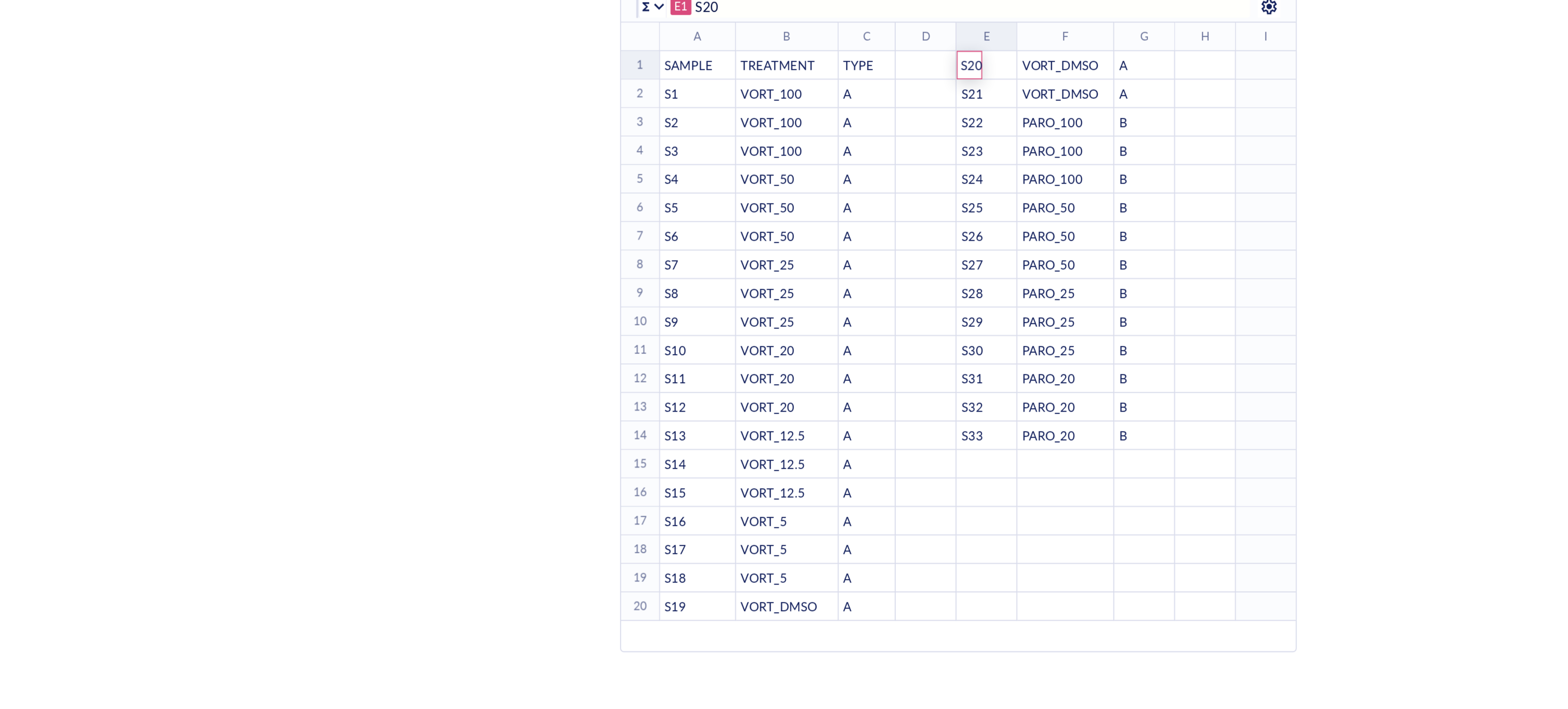
click at [831, 187] on div "﻿" at bounding box center [834, 188] width 31 height 9
click at [863, 126] on span "S20" at bounding box center [860, 126] width 11 height 9
click at [862, 125] on span "S20" at bounding box center [860, 126] width 11 height 9
click at [939, 317] on td "B" at bounding box center [953, 310] width 33 height 15
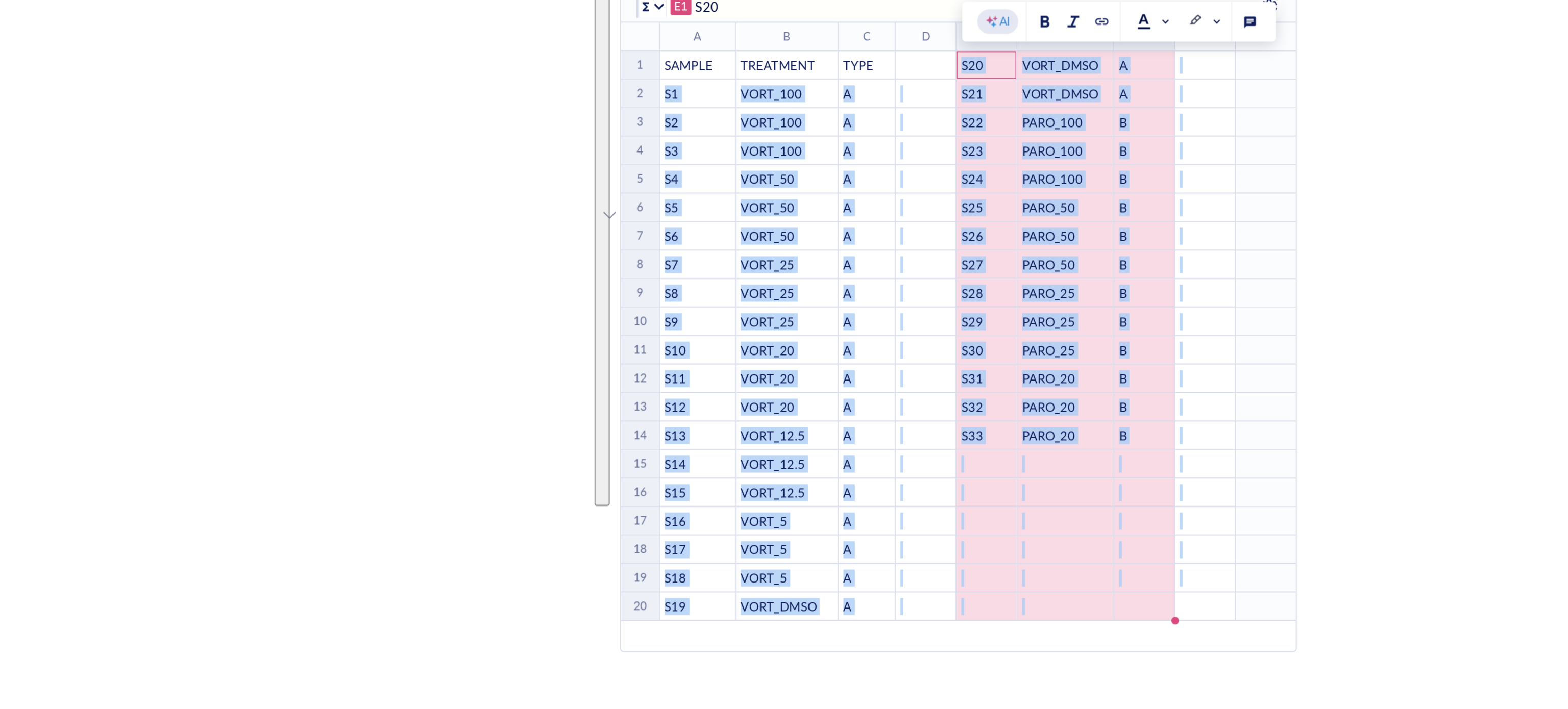
drag, startPoint x: 882, startPoint y: 149, endPoint x: 955, endPoint y: 417, distance: 277.8
click at [955, 417] on table "﻿ To pick up a draggable item, press the space bar. While dragging, use the arr…" at bounding box center [1000, 264] width 657 height 322
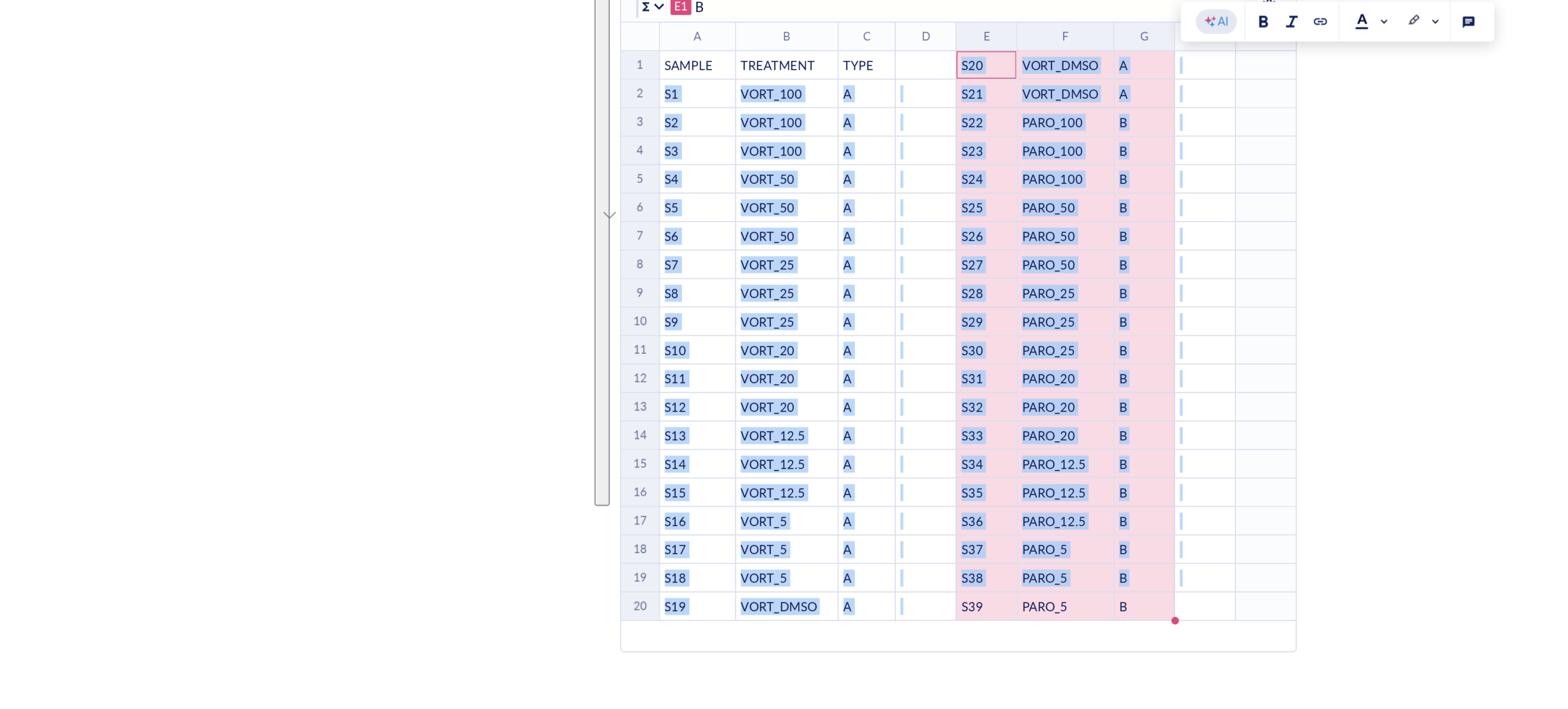
type input "S20"
click at [1003, 363] on td "To enrich screen reader interactions, please activate Accessibility in Grammarl…" at bounding box center [1017, 371] width 33 height 15
type input "S20"
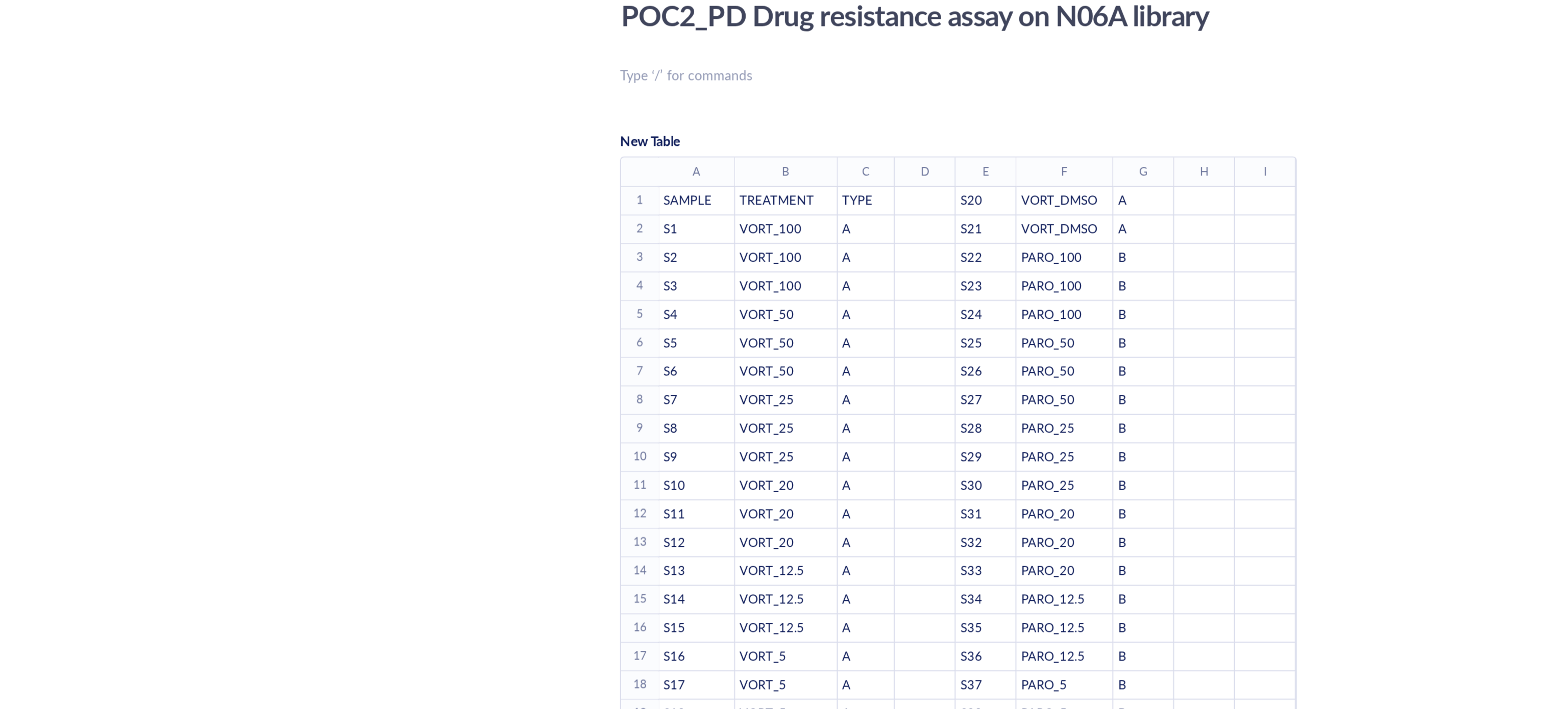
scroll to position [0, 0]
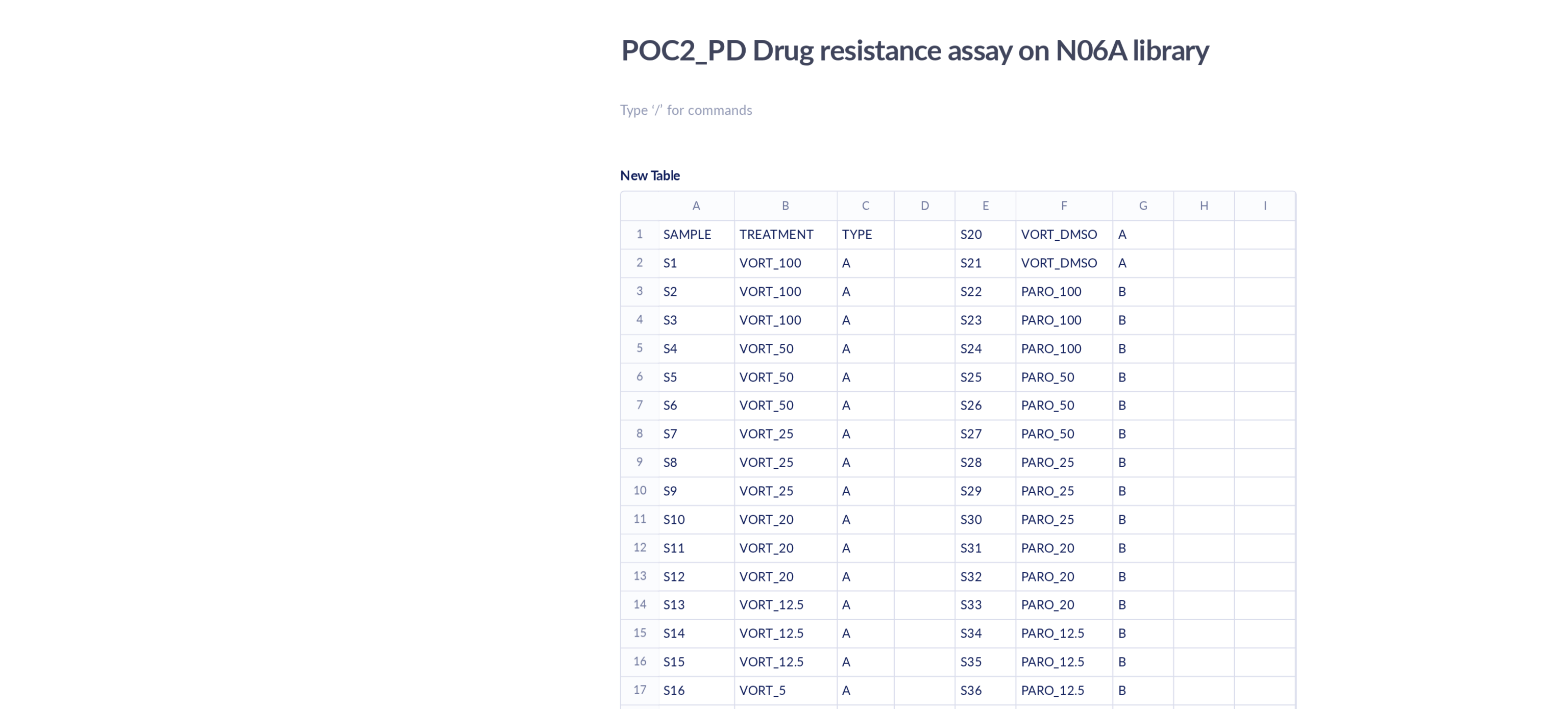
click at [989, 223] on td "﻿" at bounding box center [985, 217] width 33 height 15
type input "C"
type input "B"
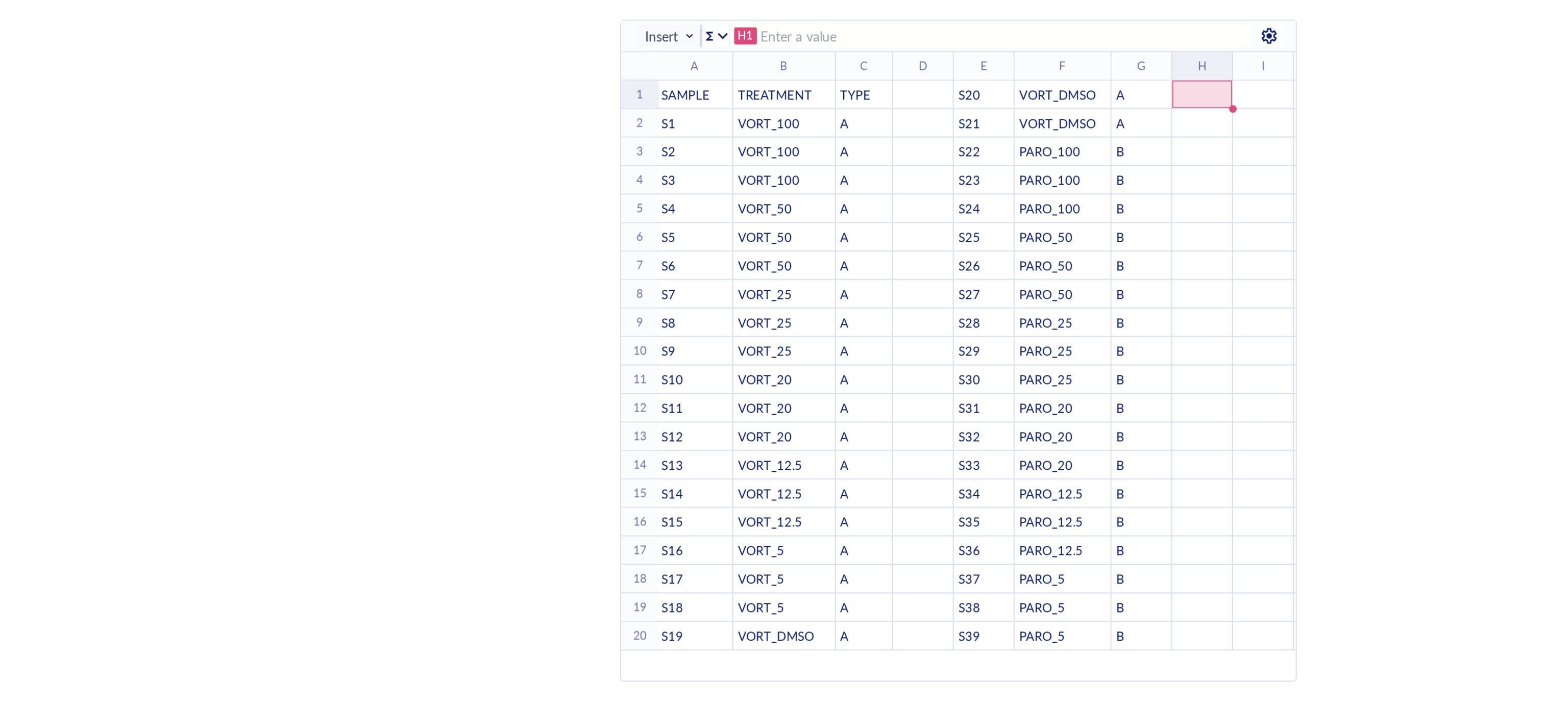
scroll to position [91, 0]
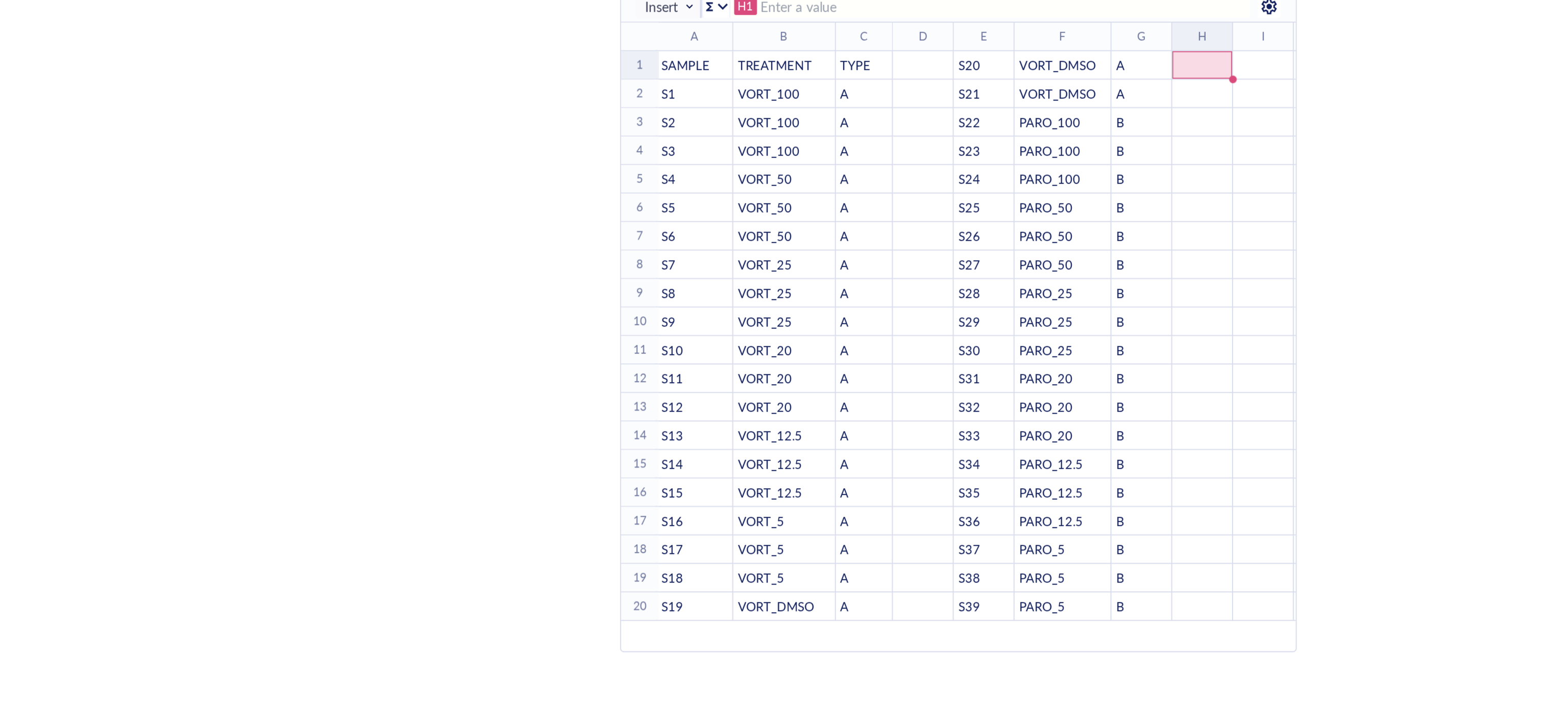
click at [986, 356] on div "﻿" at bounding box center [983, 356] width 31 height 9
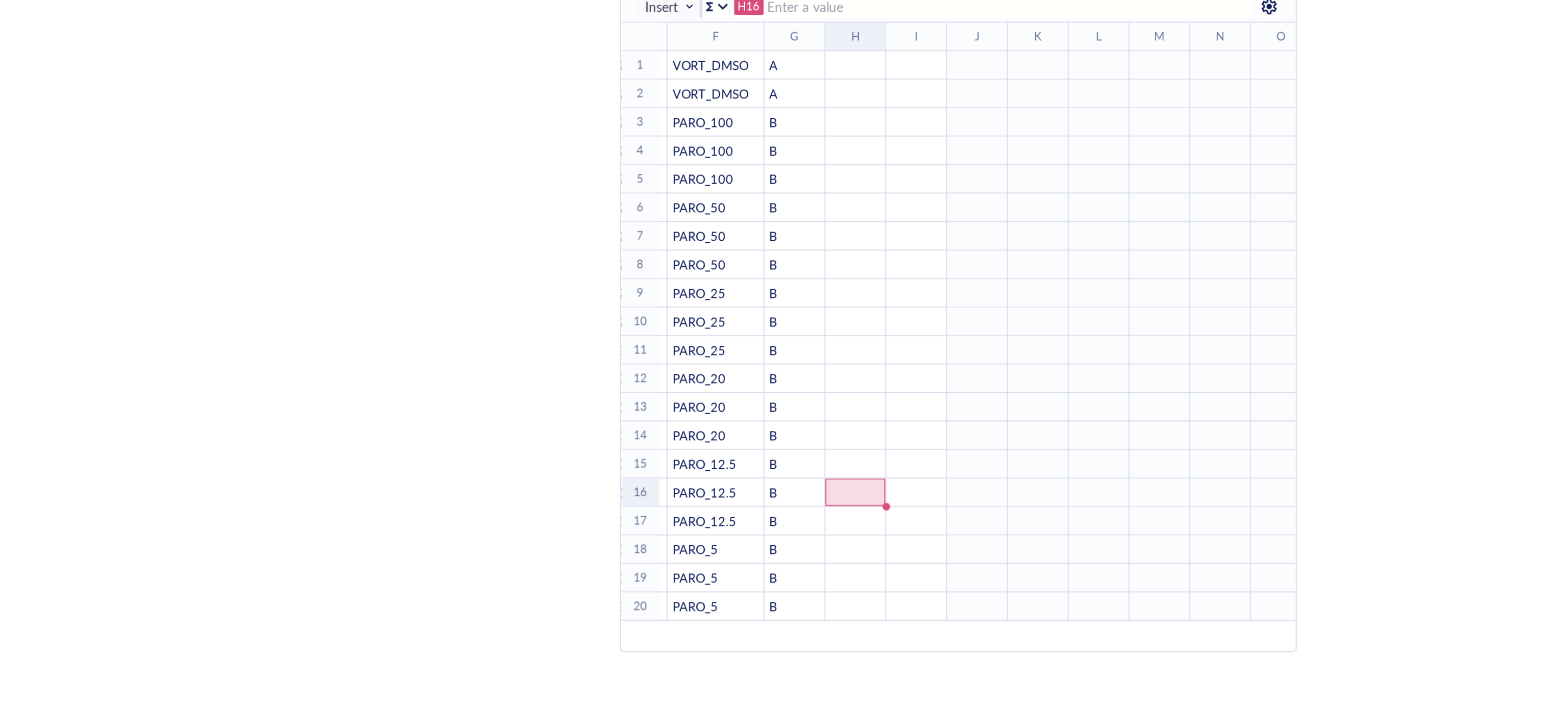
scroll to position [0, 209]
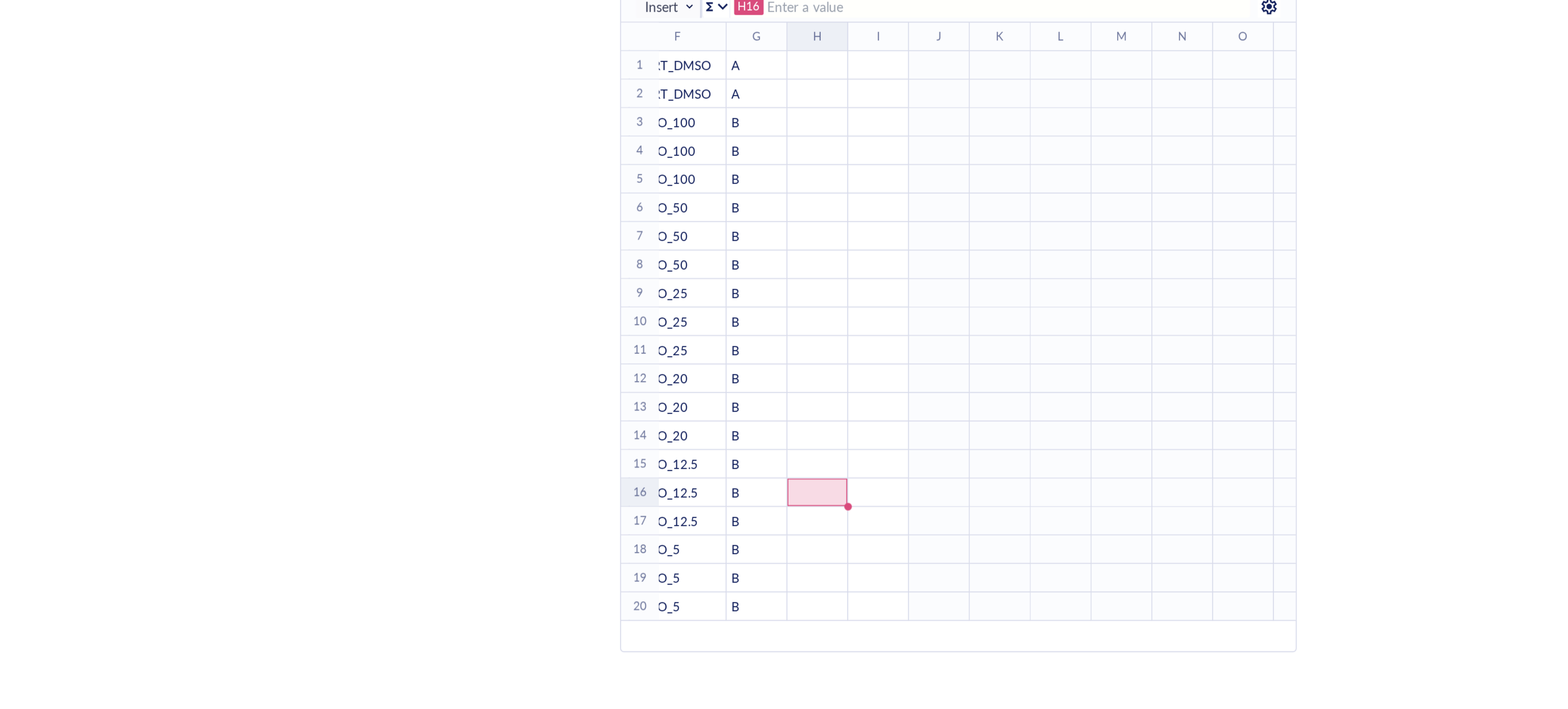
click at [800, 126] on div "﻿" at bounding box center [809, 127] width 31 height 9
type input "C"
type input "B"
click at [844, 128] on td "To enrich screen reader interactions, please activate Accessibility in Grammarl…" at bounding box center [842, 127] width 33 height 15
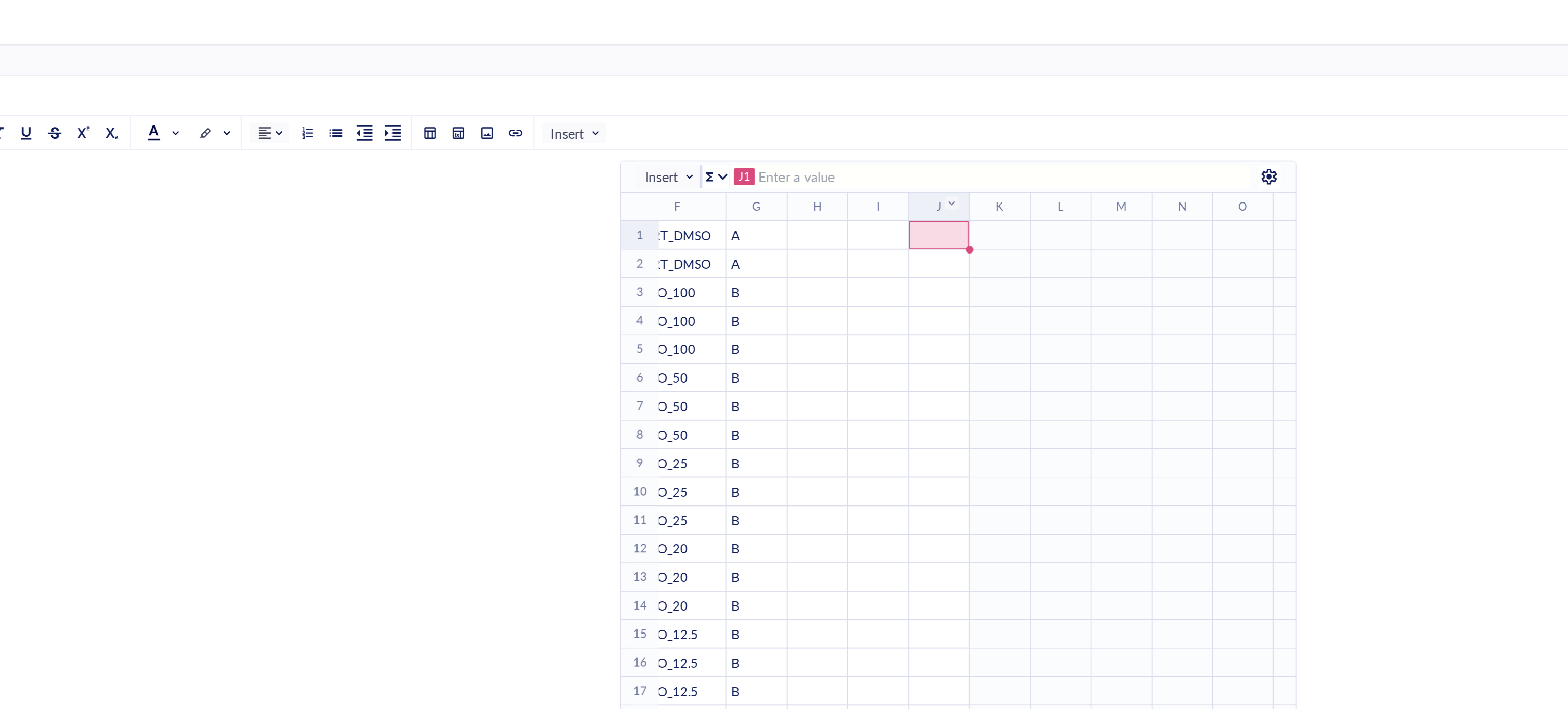
click at [846, 108] on div "To enrich screen reader interactions, please activate Accessibility in Grammarl…" at bounding box center [848, 109] width 5 height 5
click at [878, 192] on span "Insert right" at bounding box center [882, 191] width 58 height 11
click at [809, 126] on div "﻿" at bounding box center [809, 127] width 31 height 9
click at [809, 126] on td "﻿" at bounding box center [810, 127] width 33 height 15
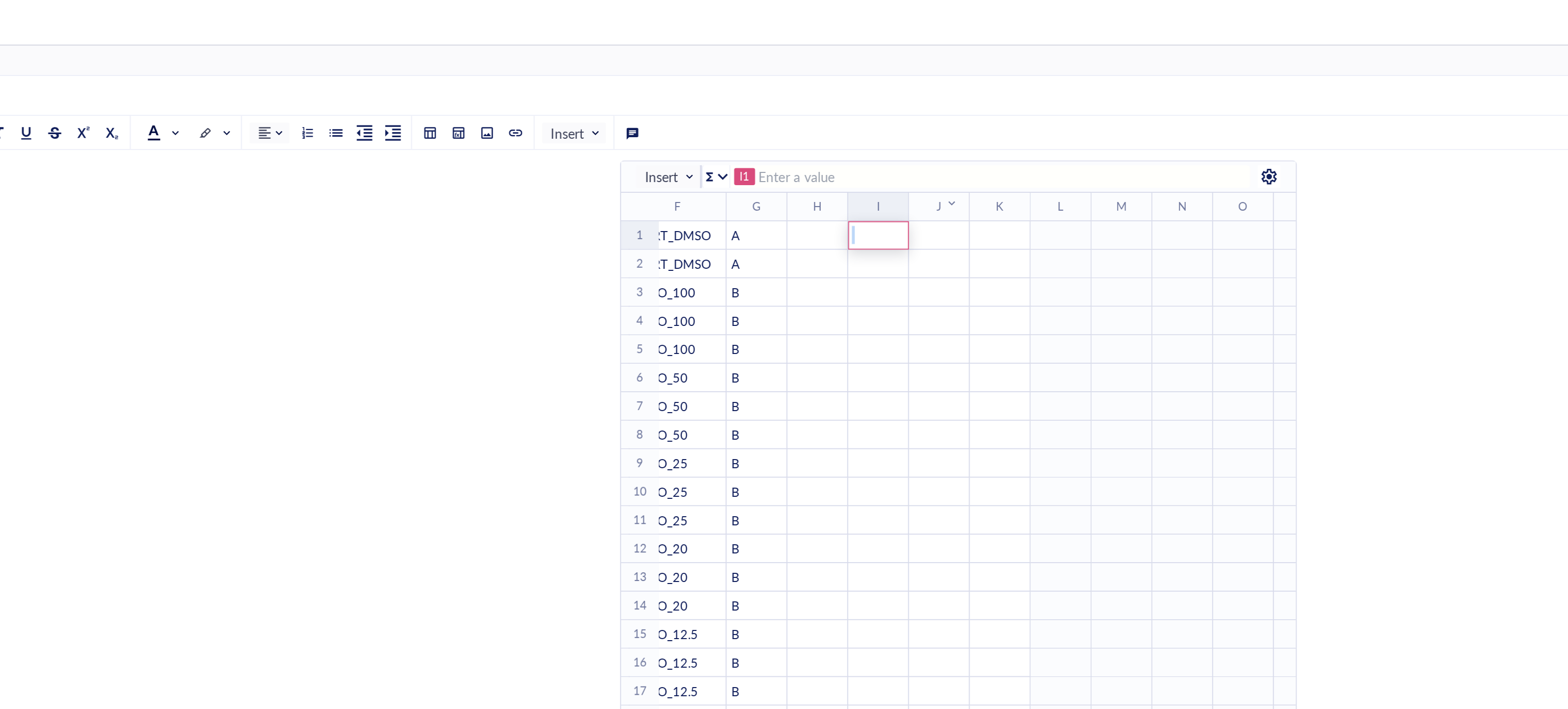
type input "C"
type input "B"
click at [904, 227] on td "To enrich screen reader interactions, please activate Accessibility in Grammarl…" at bounding box center [908, 234] width 33 height 15
click at [885, 306] on div "﻿" at bounding box center [875, 310] width 31 height 9
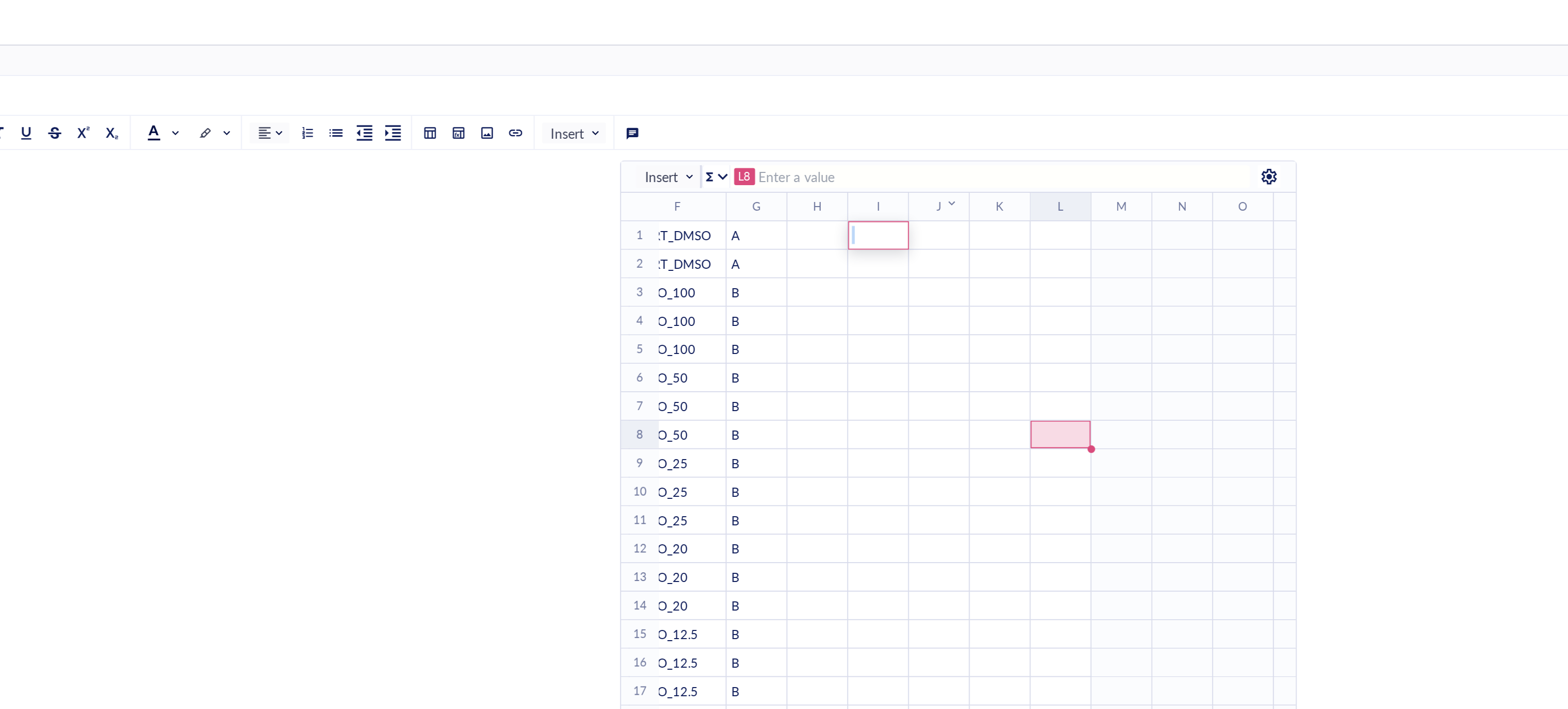
click at [706, 92] on span "Insert" at bounding box center [697, 95] width 27 height 9
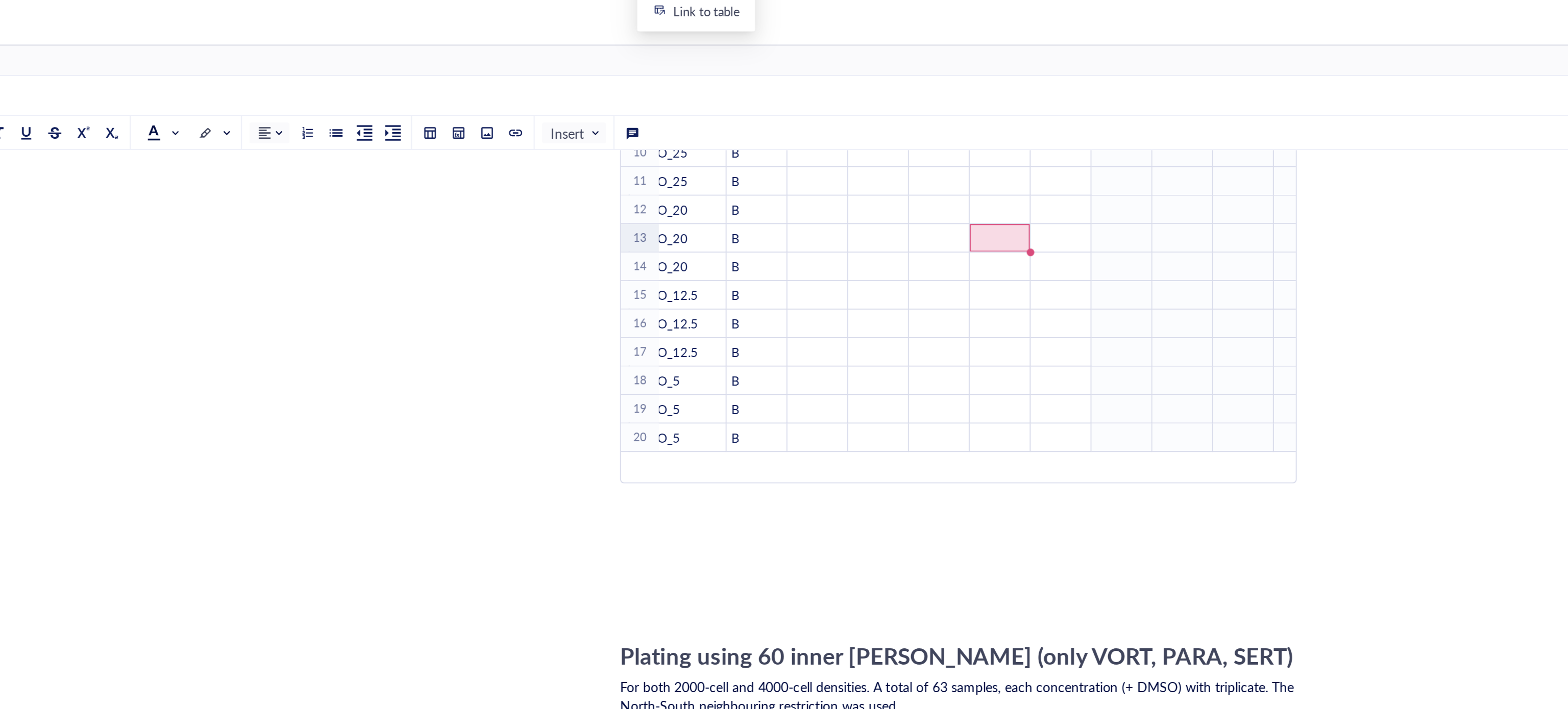
scroll to position [274, 0]
click at [876, 193] on div "﻿" at bounding box center [875, 189] width 31 height 9
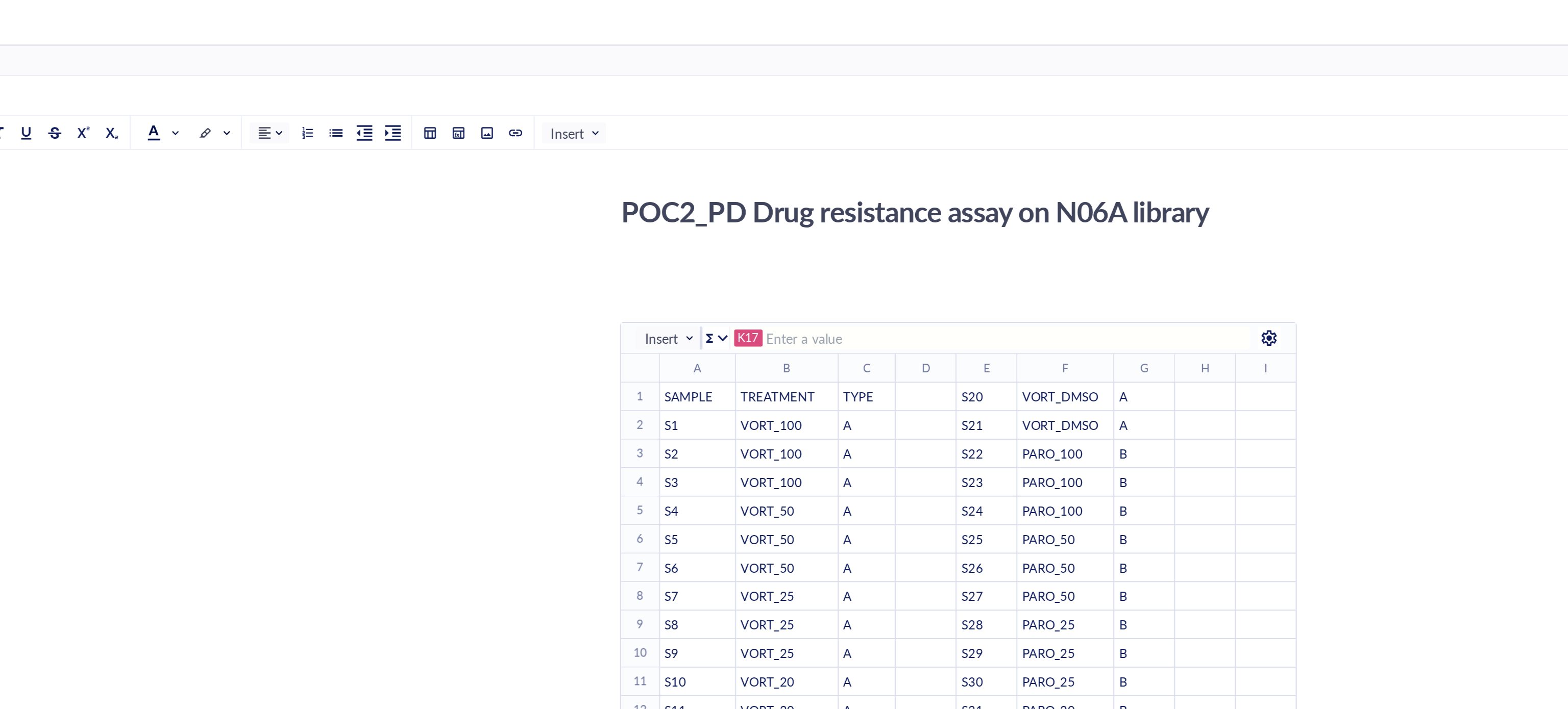
scroll to position [0, 0]
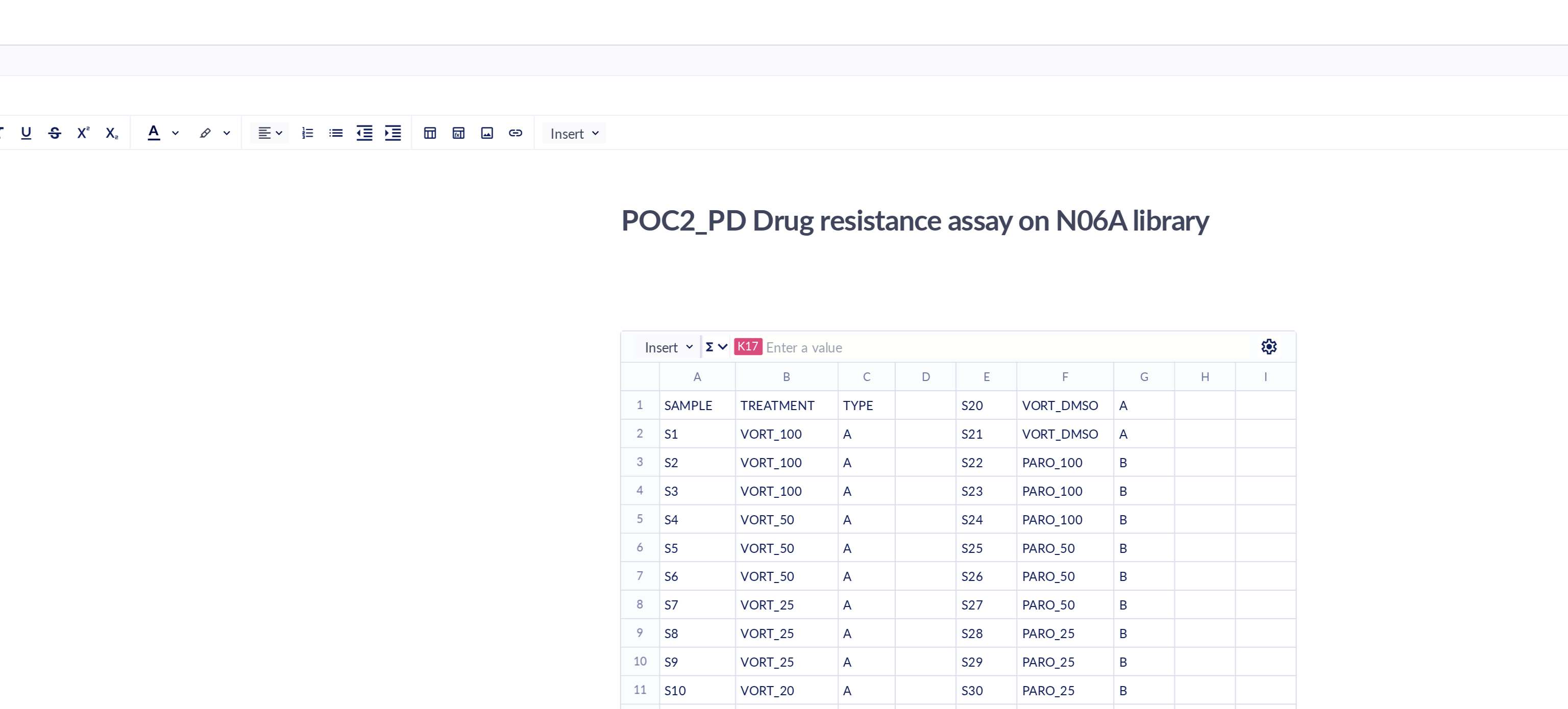
click at [692, 155] on div "﻿" at bounding box center [852, 149] width 364 height 10
click at [653, 75] on span "Insert" at bounding box center [647, 71] width 27 height 9
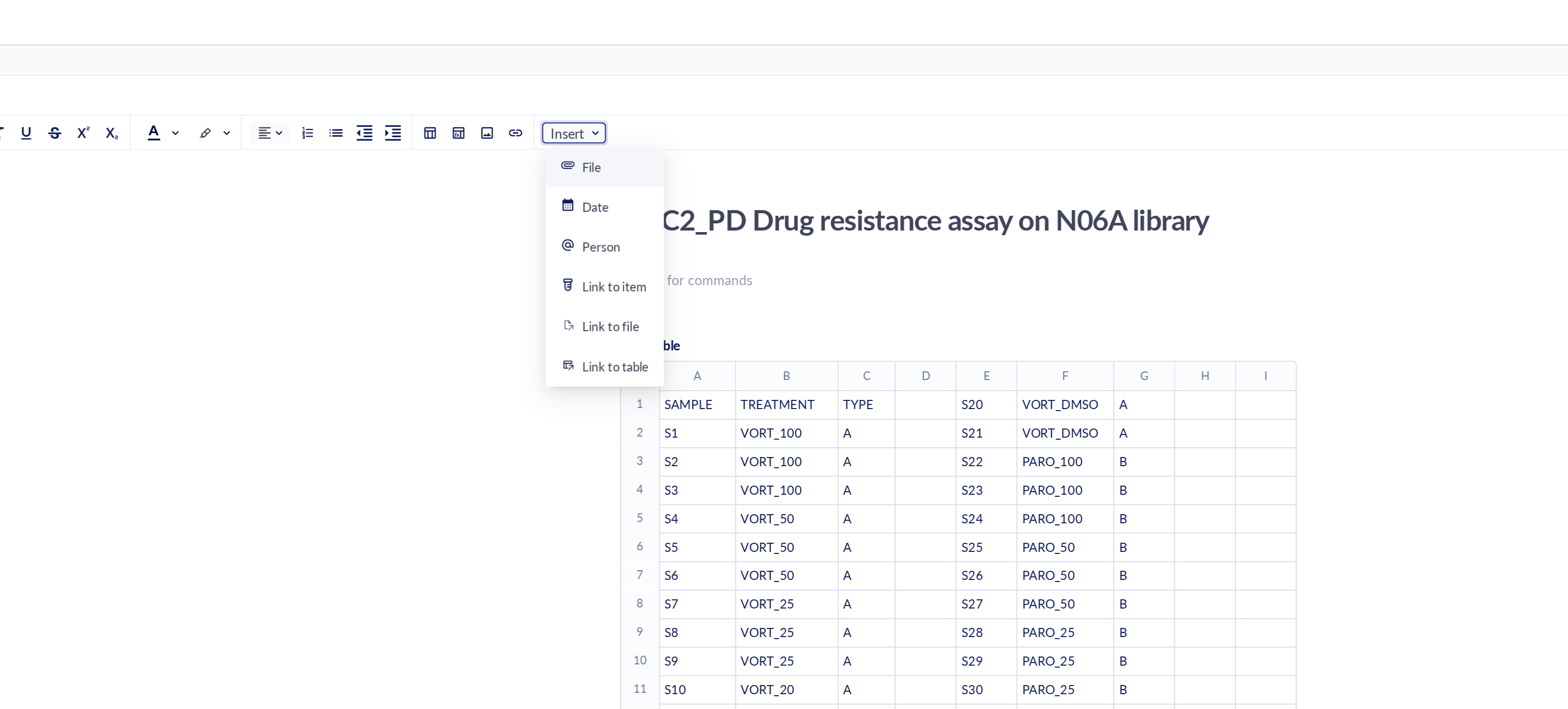
click at [661, 89] on div "File" at bounding box center [663, 90] width 47 height 9
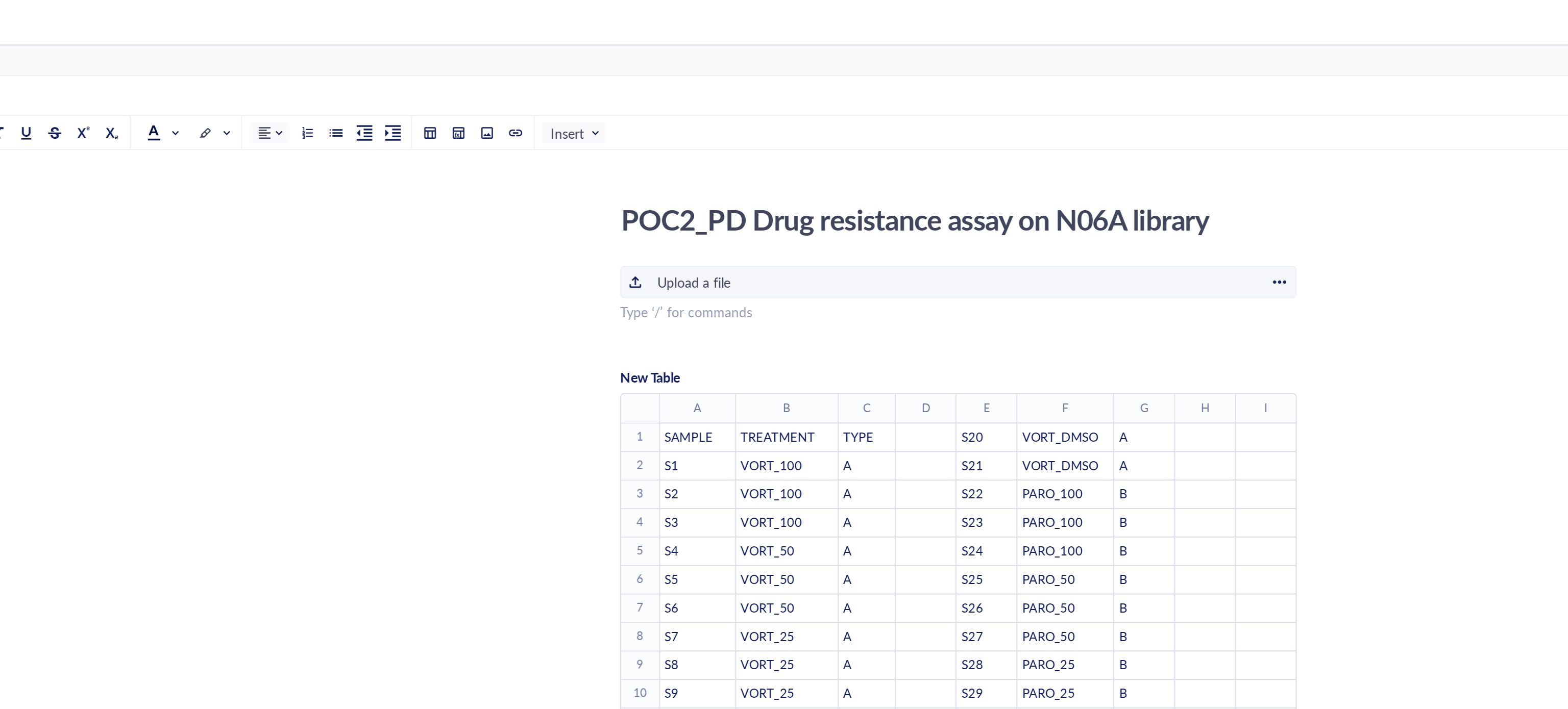
click at [719, 160] on div "﻿ Upload a file" at bounding box center [852, 151] width 364 height 17
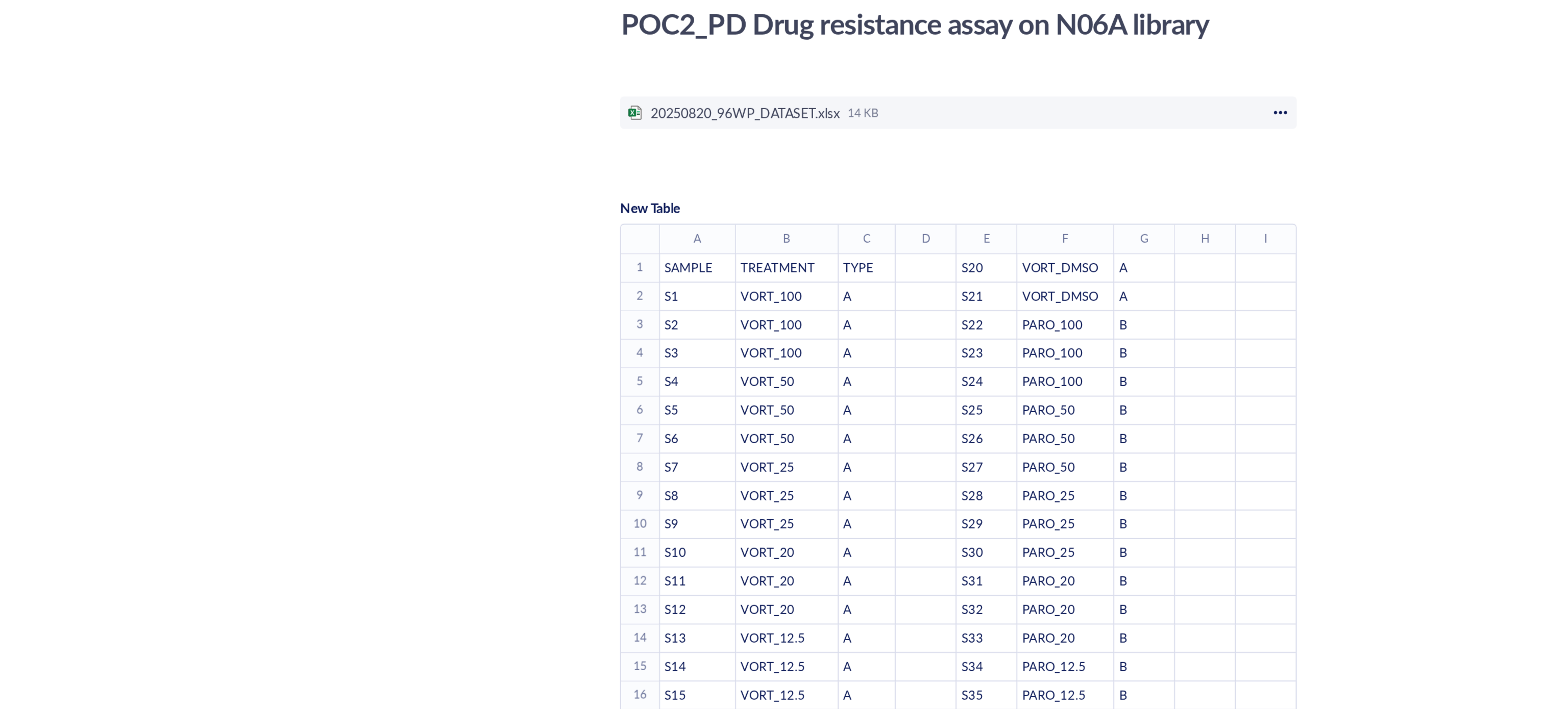
click at [1026, 167] on div "To enrich screen reader interactions, please activate Accessibility in Grammarl…" at bounding box center [1026, 166] width 9 height 9
click at [1026, 164] on div "To enrich screen reader interactions, please activate Accessibility in Grammarl…" at bounding box center [1026, 166] width 9 height 9
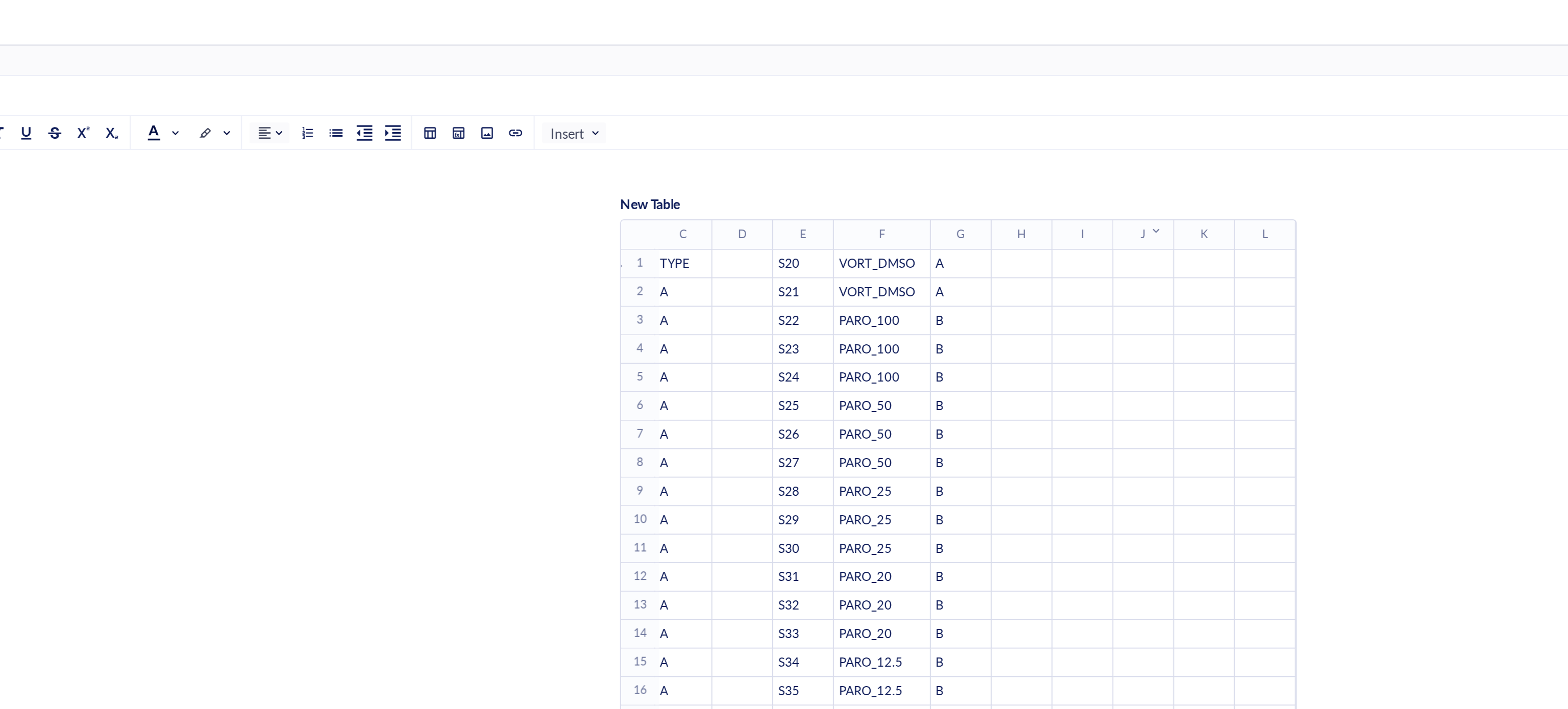
scroll to position [91, 0]
click at [894, 161] on div "﻿" at bounding box center [886, 158] width 31 height 9
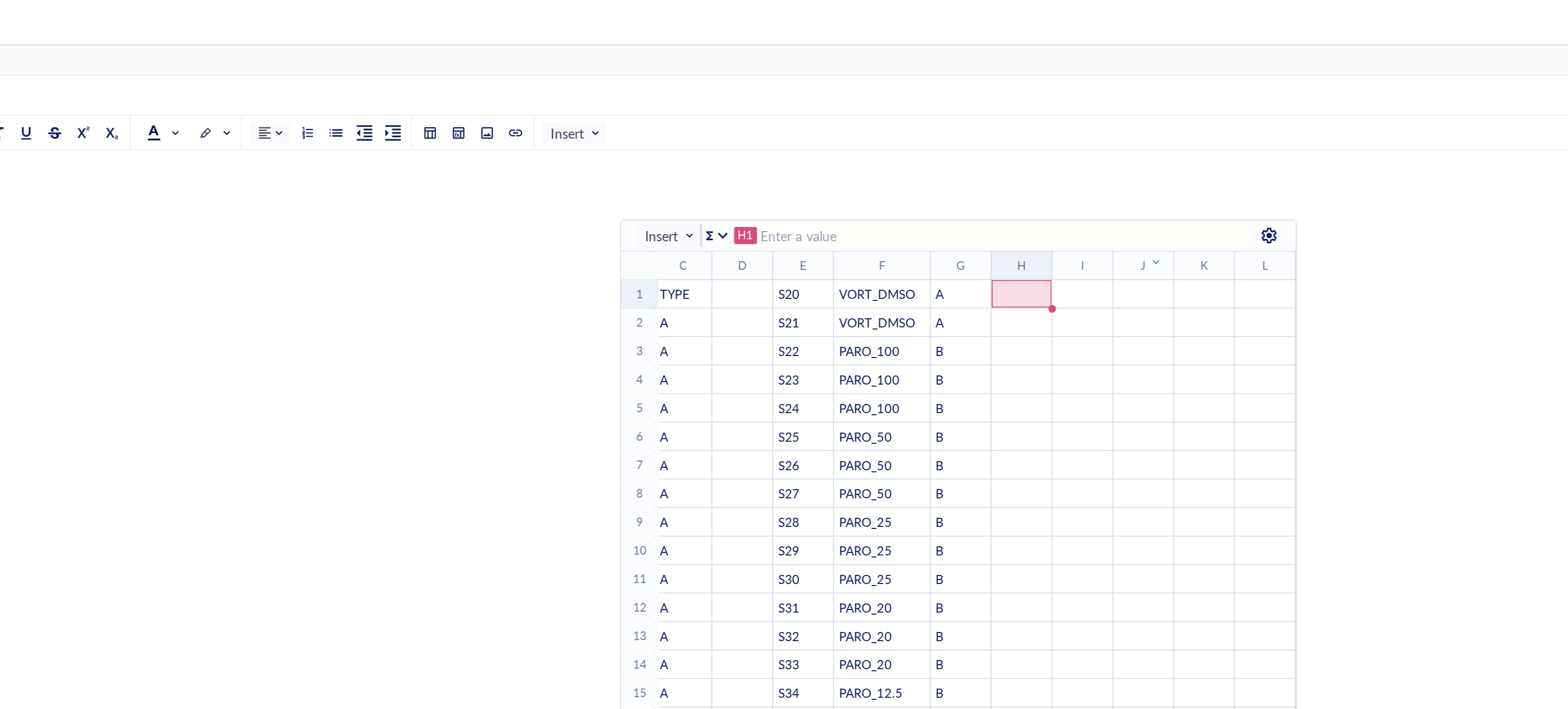
click at [909, 157] on div "﻿" at bounding box center [919, 158] width 31 height 9
type input "s"
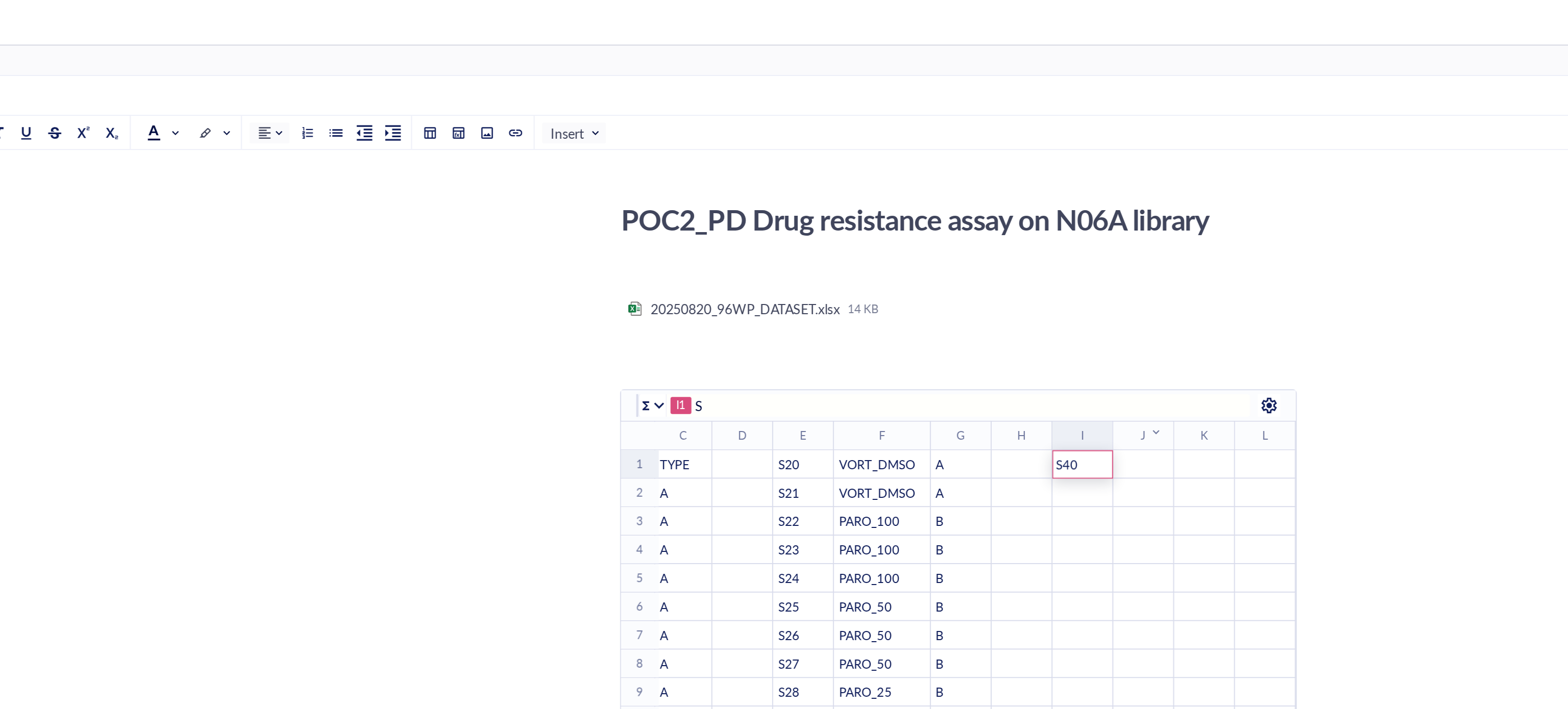
type input "S40"
click at [963, 291] on td "﻿" at bounding box center [952, 295] width 33 height 15
click at [926, 256] on table "﻿ To pick up a draggable item, press the space bar. While dragging, use the arr…" at bounding box center [934, 387] width 722 height 322
click at [793, 184] on div "﻿" at bounding box center [852, 181] width 364 height 10
click at [685, 196] on div "﻿" at bounding box center [852, 195] width 364 height 10
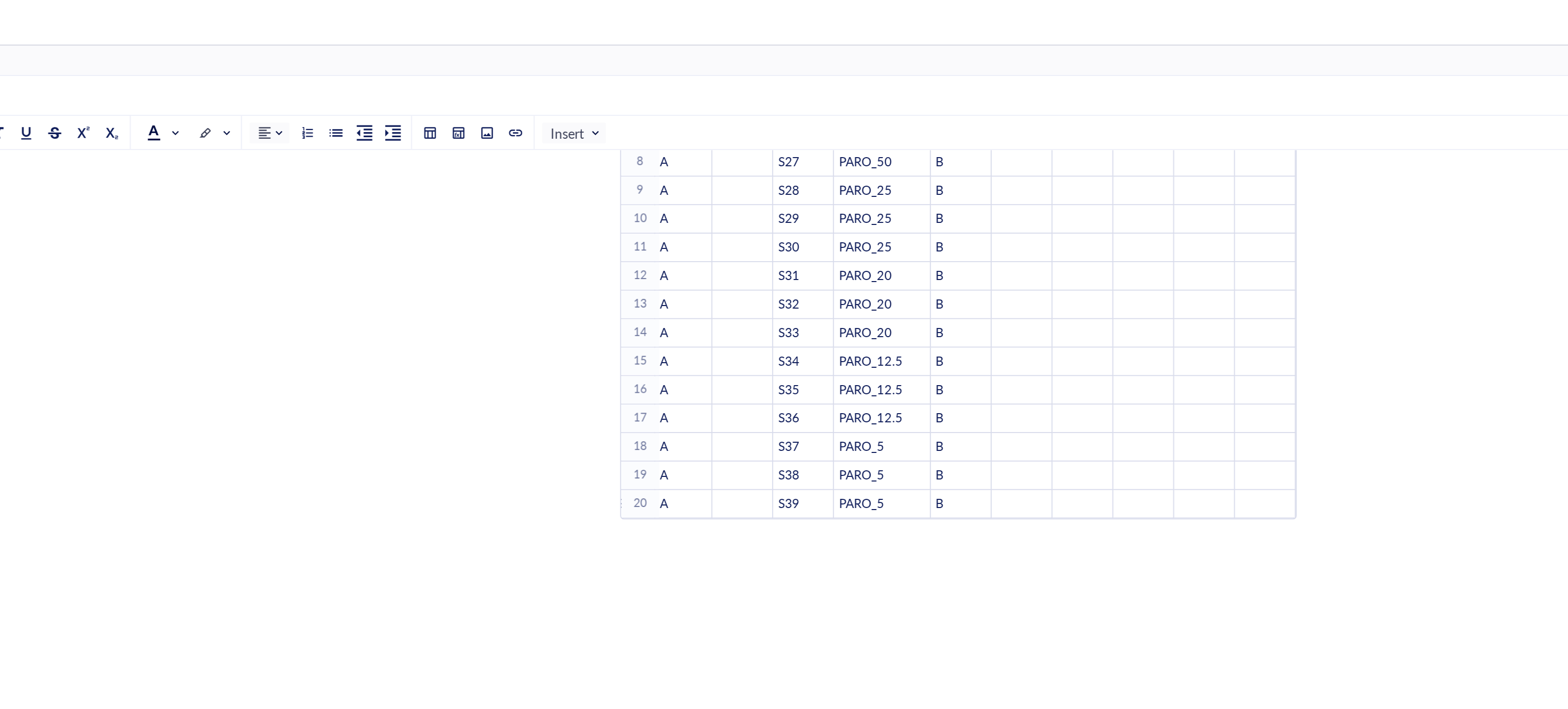
scroll to position [91, 0]
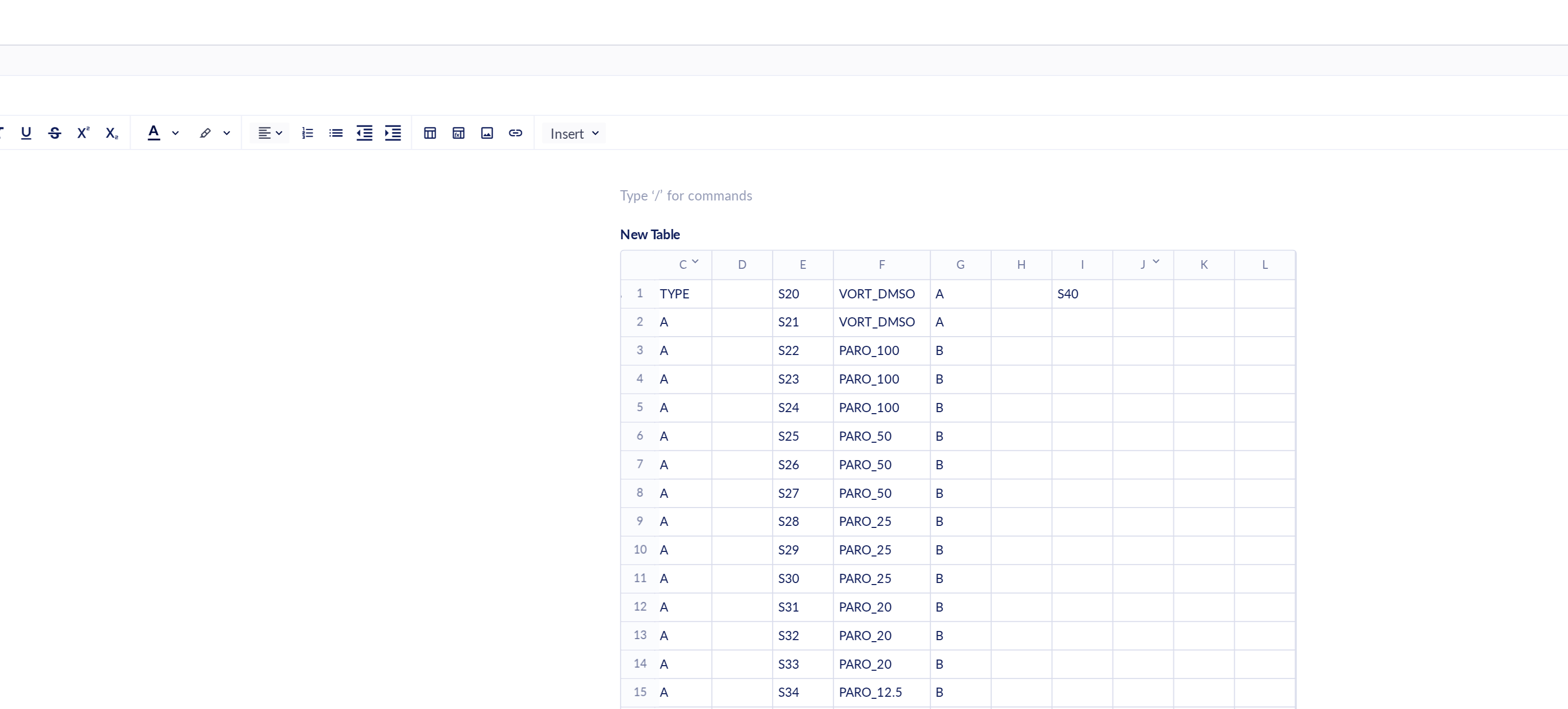
click at [692, 139] on th "C ﻿ To pick up a draggable item, press the space bar. While dragging, use the a…" at bounding box center [705, 142] width 31 height 15
click at [694, 127] on span "New Table" at bounding box center [687, 125] width 32 height 10
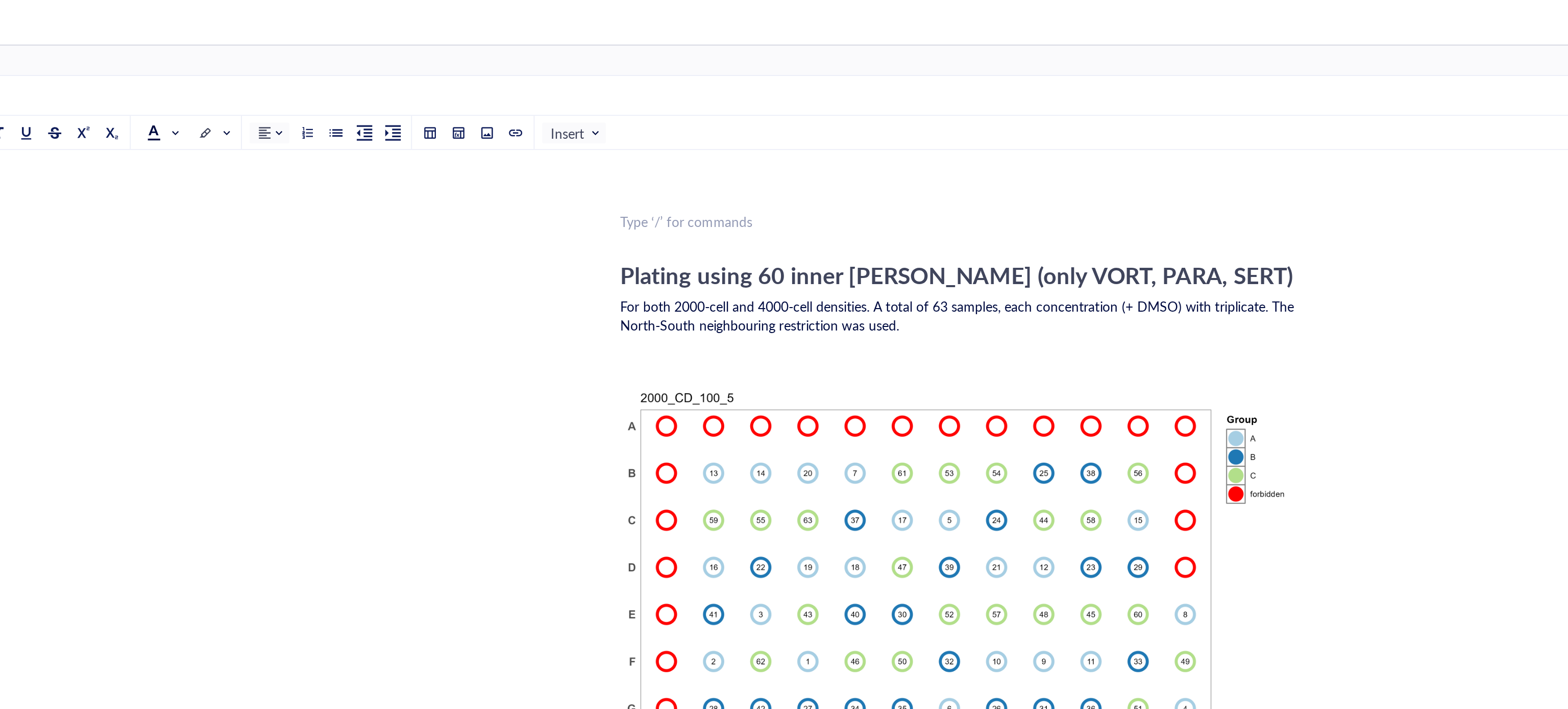
scroll to position [0, 0]
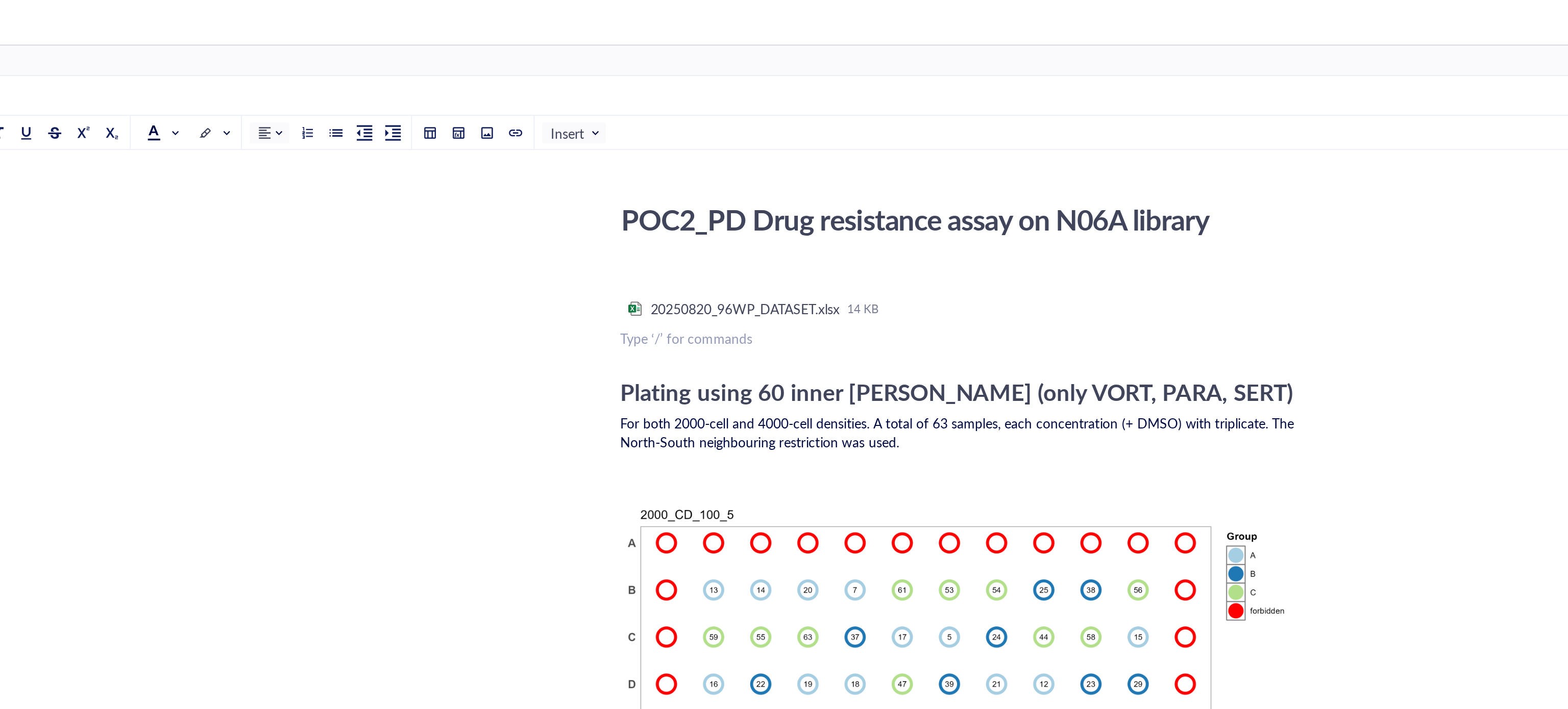
click at [736, 183] on div "﻿ Type ‘/’ for commands" at bounding box center [852, 181] width 364 height 10
click at [659, 73] on span "Insert" at bounding box center [647, 71] width 27 height 9
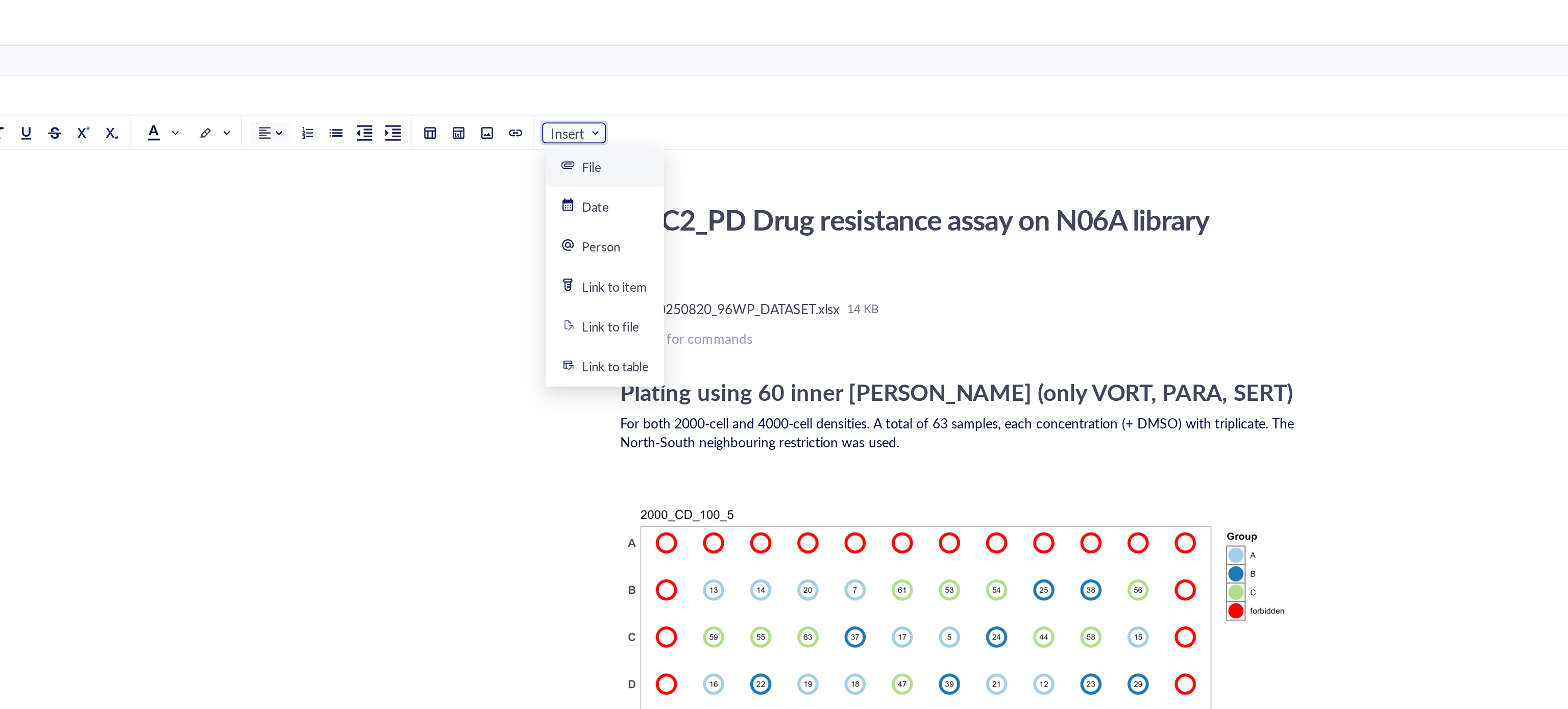
click at [679, 90] on div "File" at bounding box center [663, 90] width 47 height 9
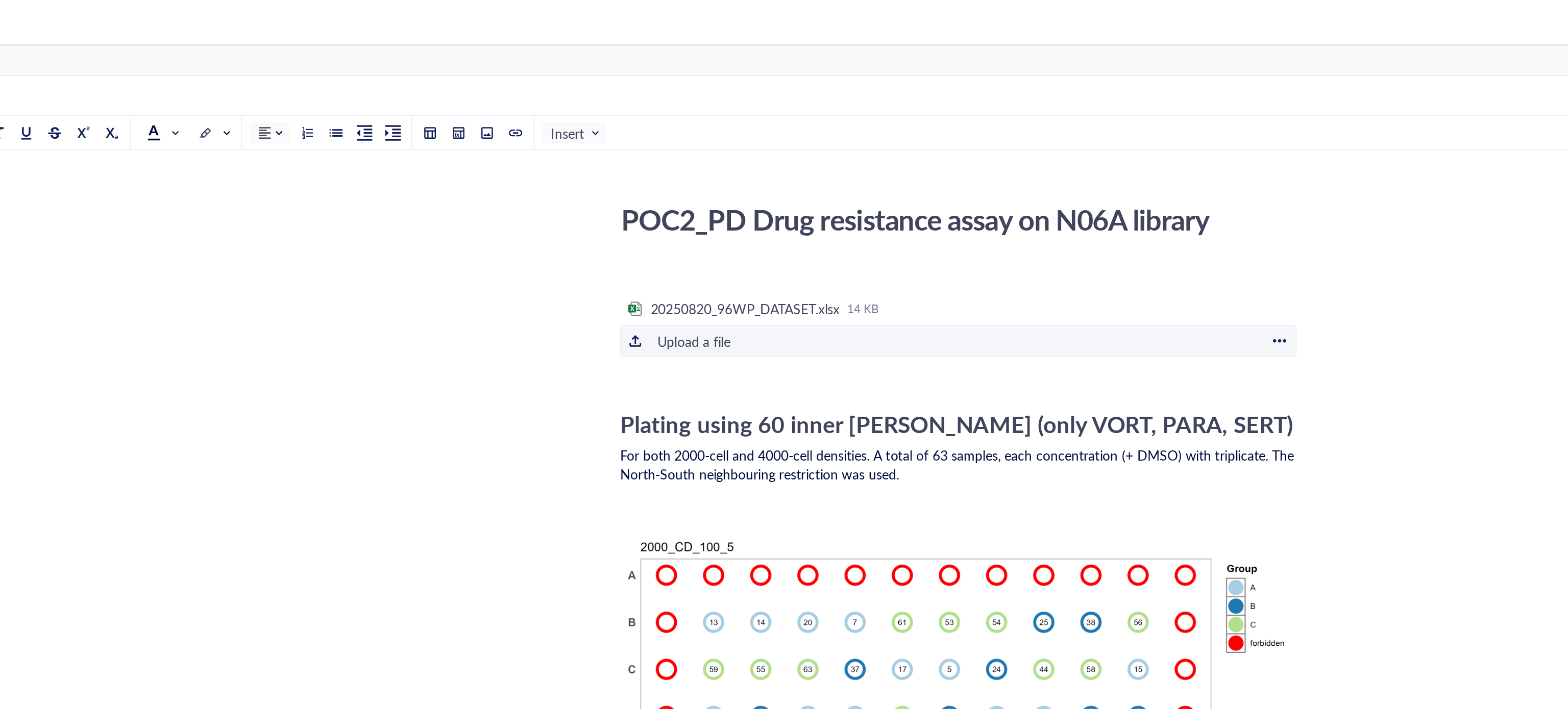
click at [729, 184] on div "Upload a file" at bounding box center [710, 183] width 39 height 11
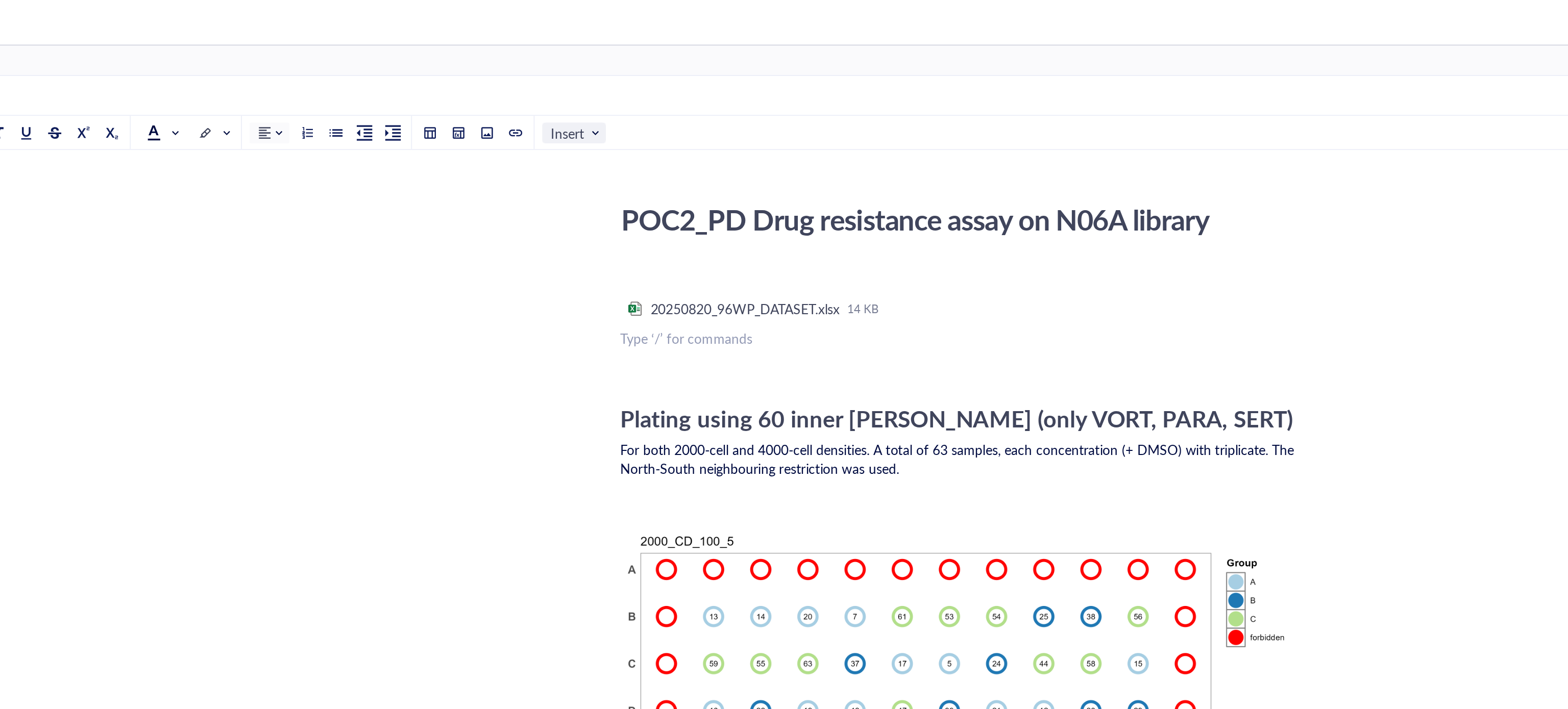
click at [655, 75] on span "Insert" at bounding box center [647, 71] width 27 height 9
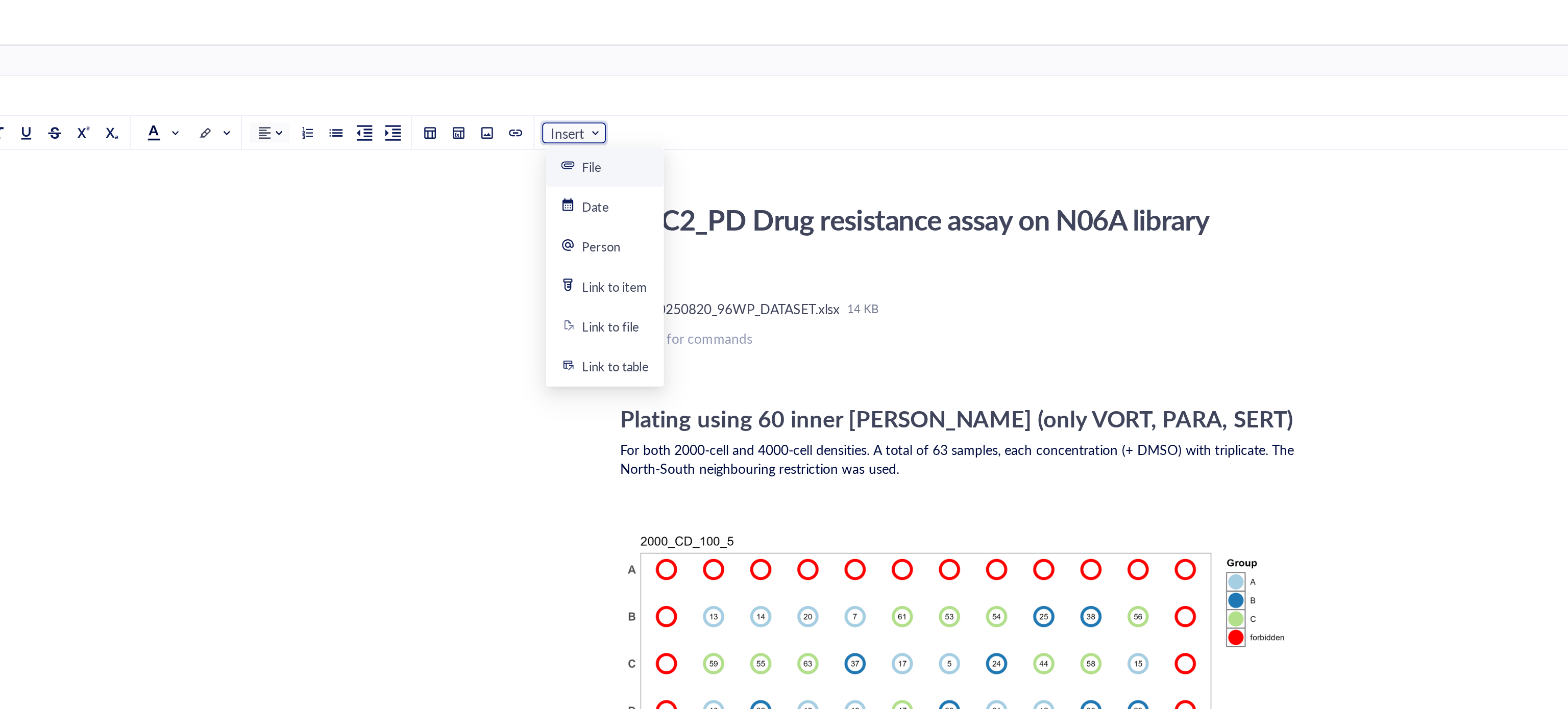
click at [675, 90] on div "File" at bounding box center [663, 90] width 47 height 9
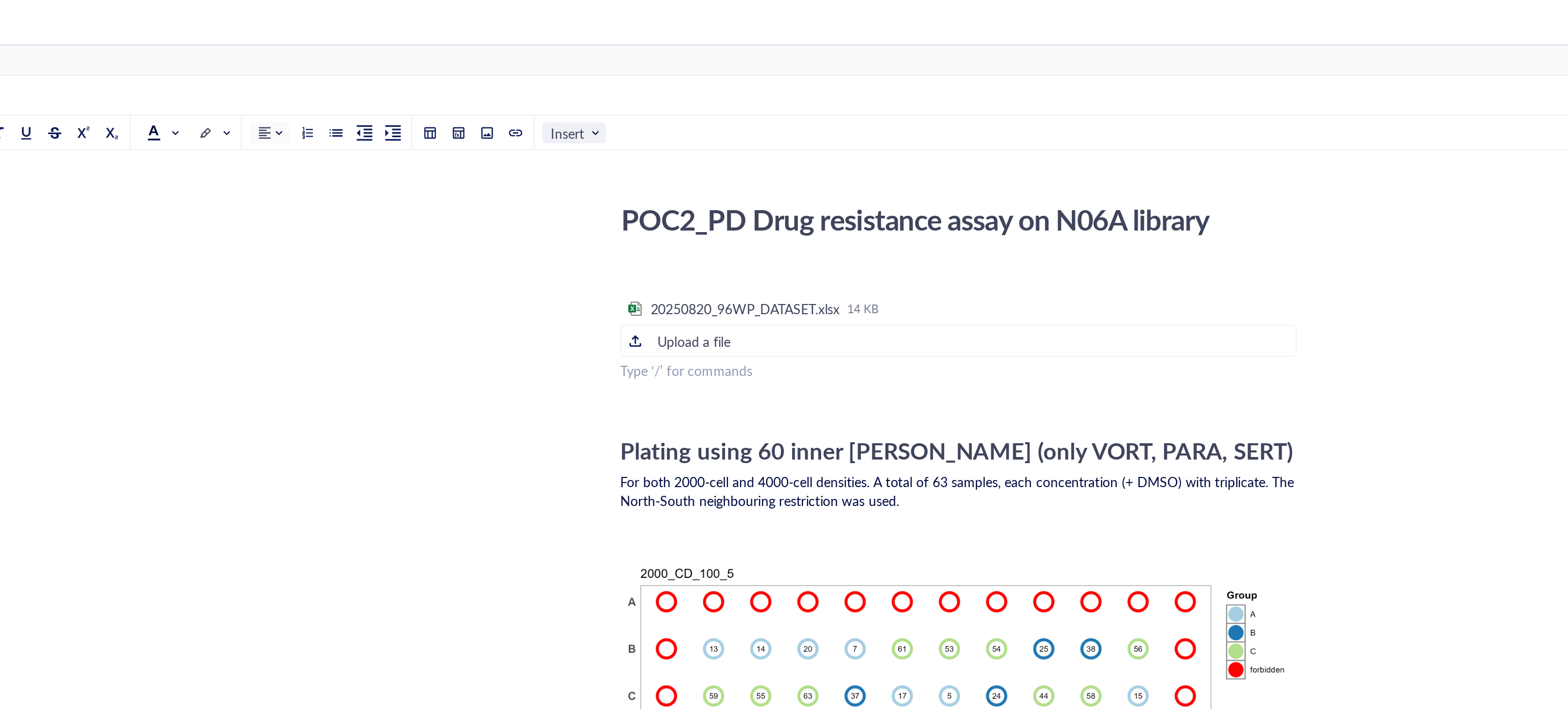
click at [655, 73] on span "Insert" at bounding box center [647, 71] width 27 height 9
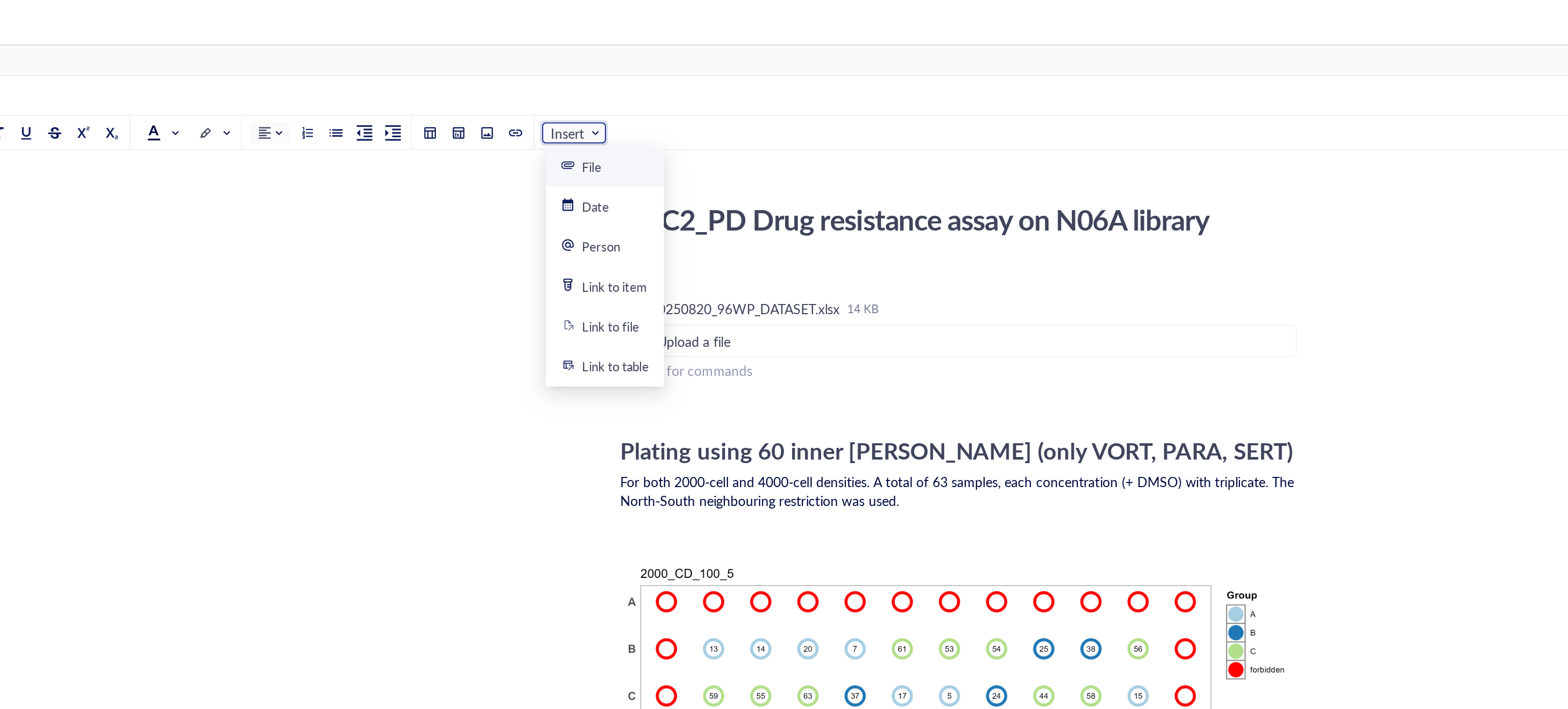
click at [663, 91] on div "File" at bounding box center [663, 90] width 47 height 9
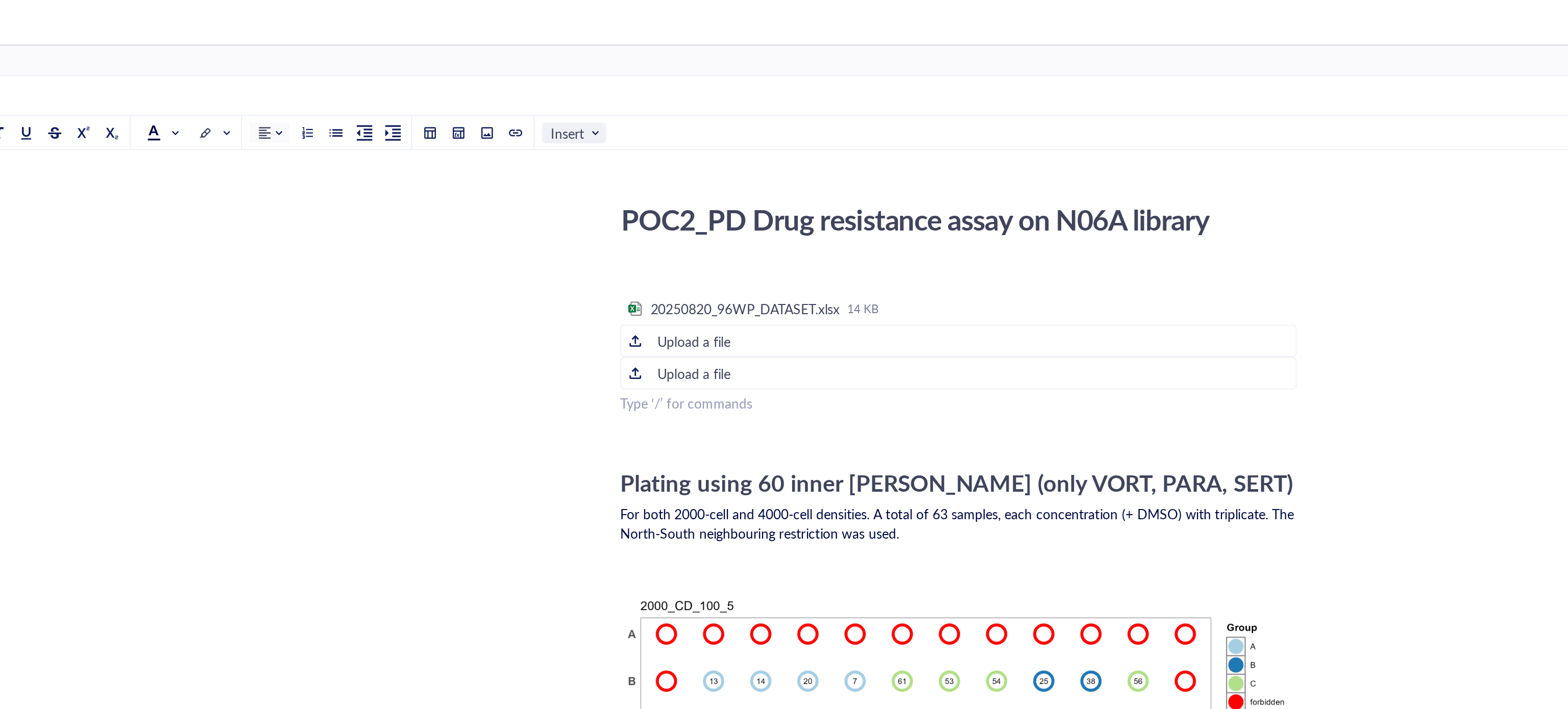
click at [658, 70] on span "Insert" at bounding box center [647, 71] width 27 height 9
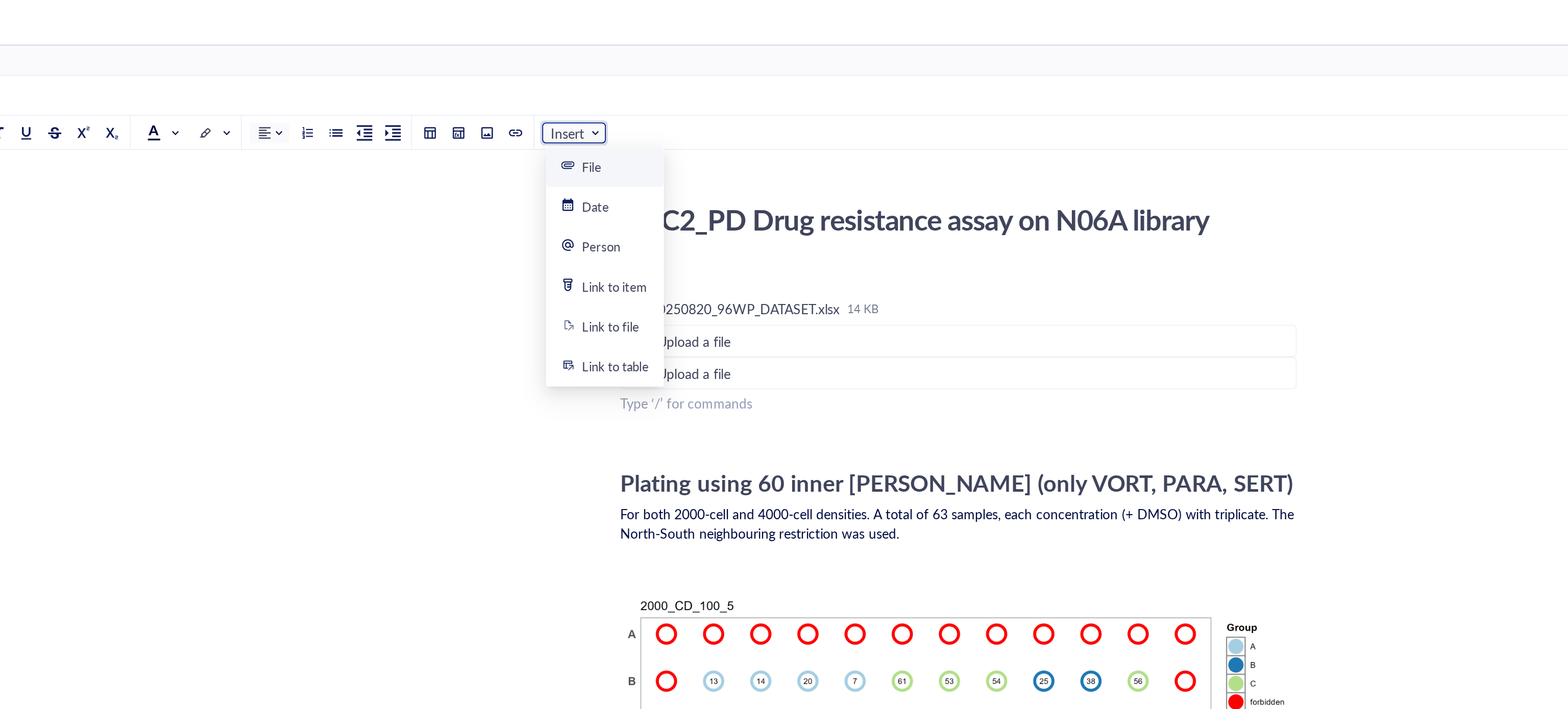
click at [660, 93] on div "File" at bounding box center [656, 90] width 10 height 9
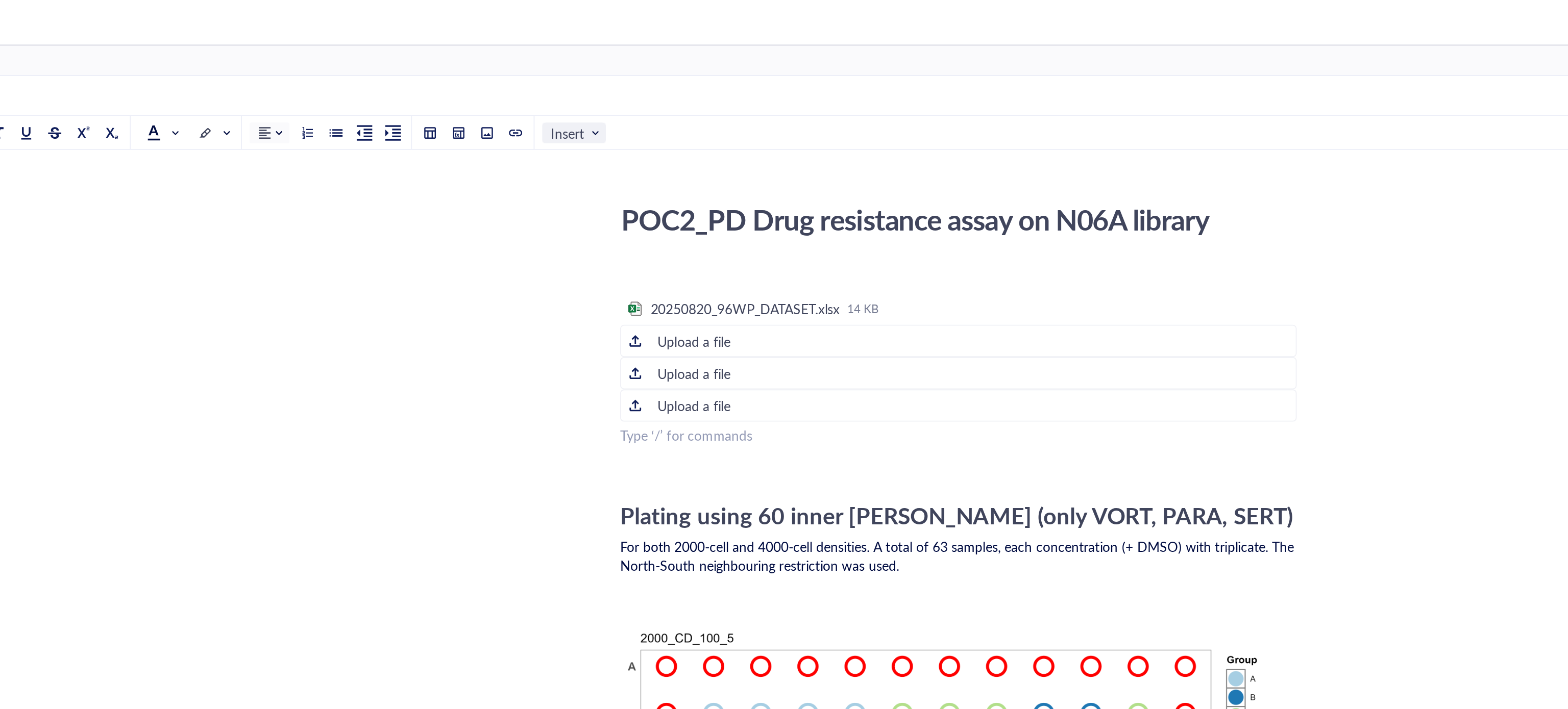
click at [658, 69] on span "Insert" at bounding box center [647, 71] width 27 height 9
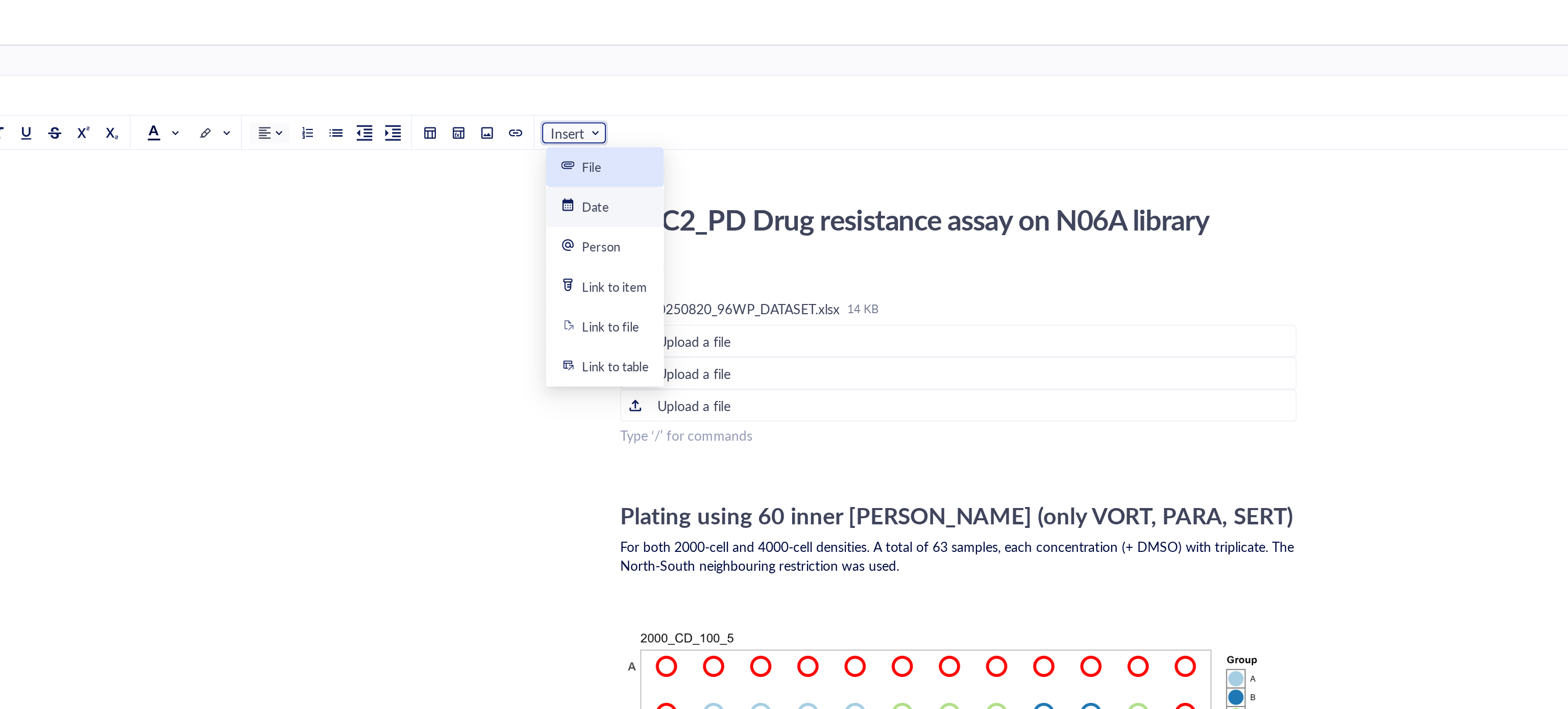
click at [663, 89] on div "File" at bounding box center [663, 90] width 47 height 9
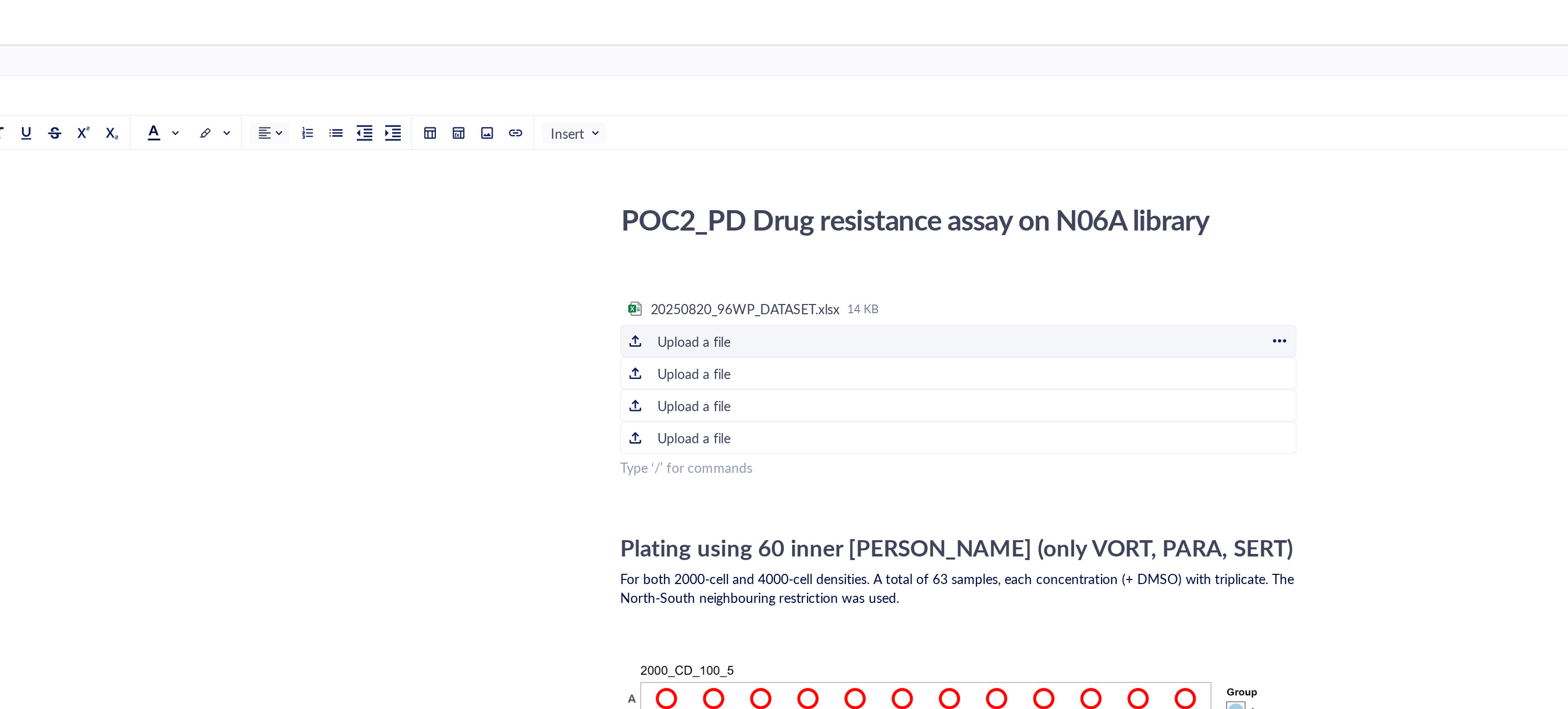
click at [724, 184] on div "Upload a file" at bounding box center [710, 183] width 39 height 11
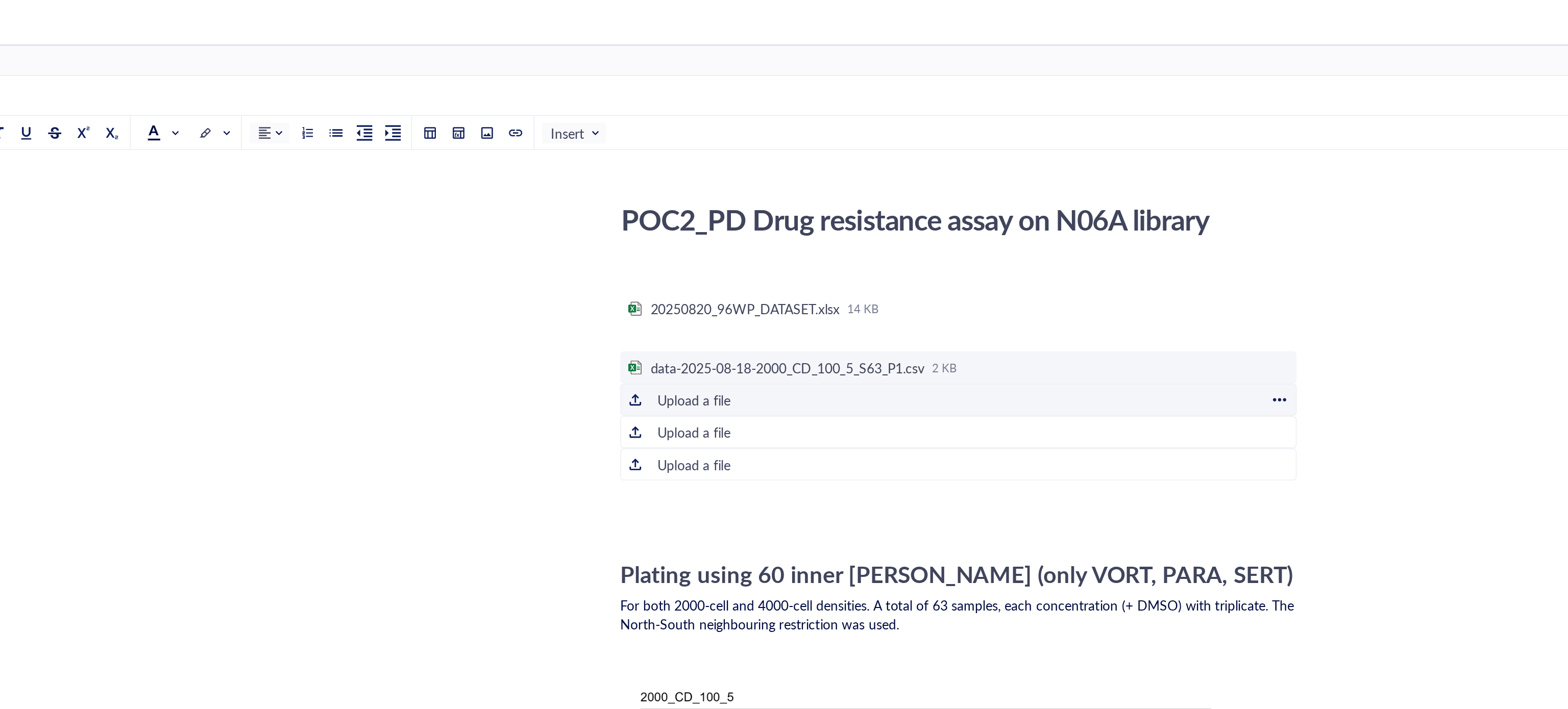
click at [679, 214] on div "To enrich screen reader interactions, please activate Accessibility in Grammarl…" at bounding box center [679, 215] width 8 height 8
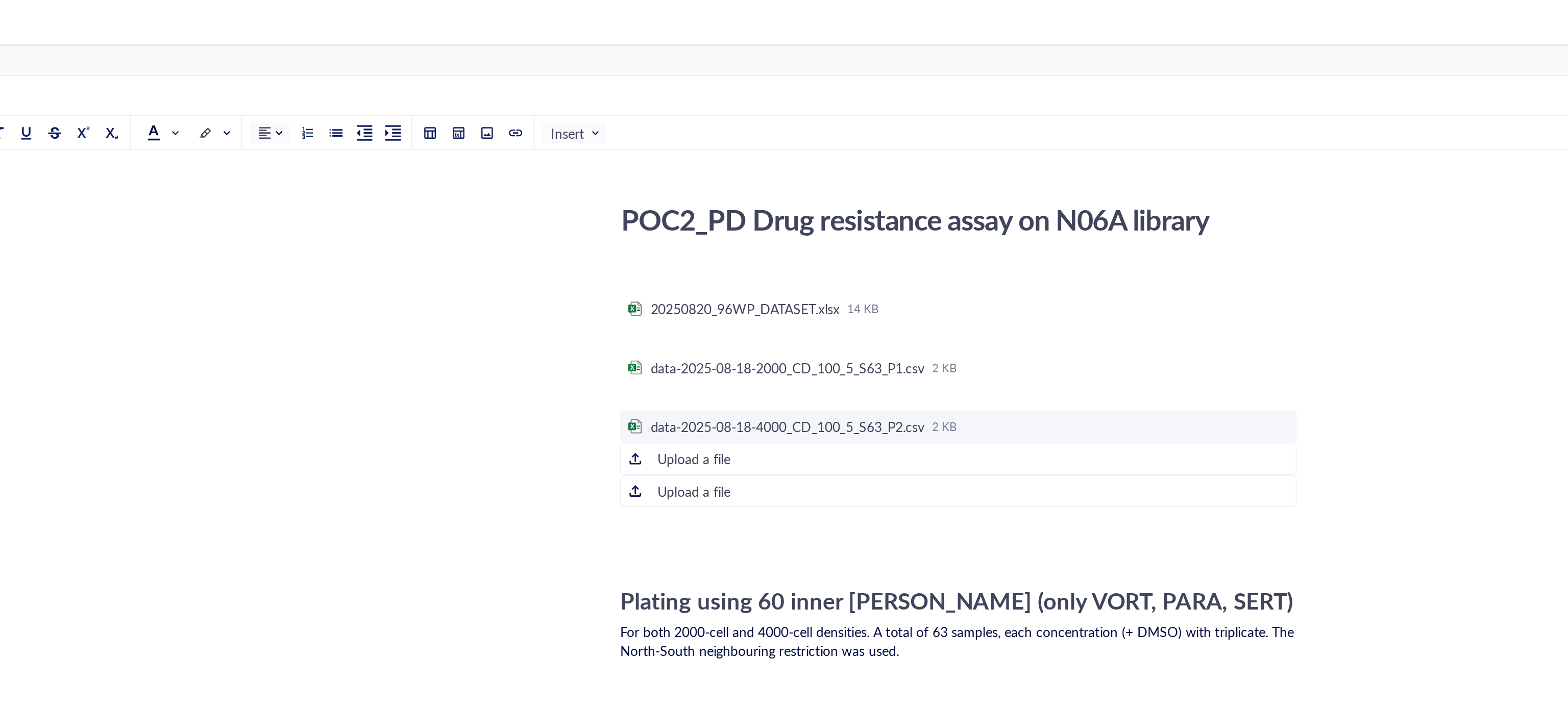
click at [679, 214] on div "﻿" at bounding box center [852, 213] width 364 height 10
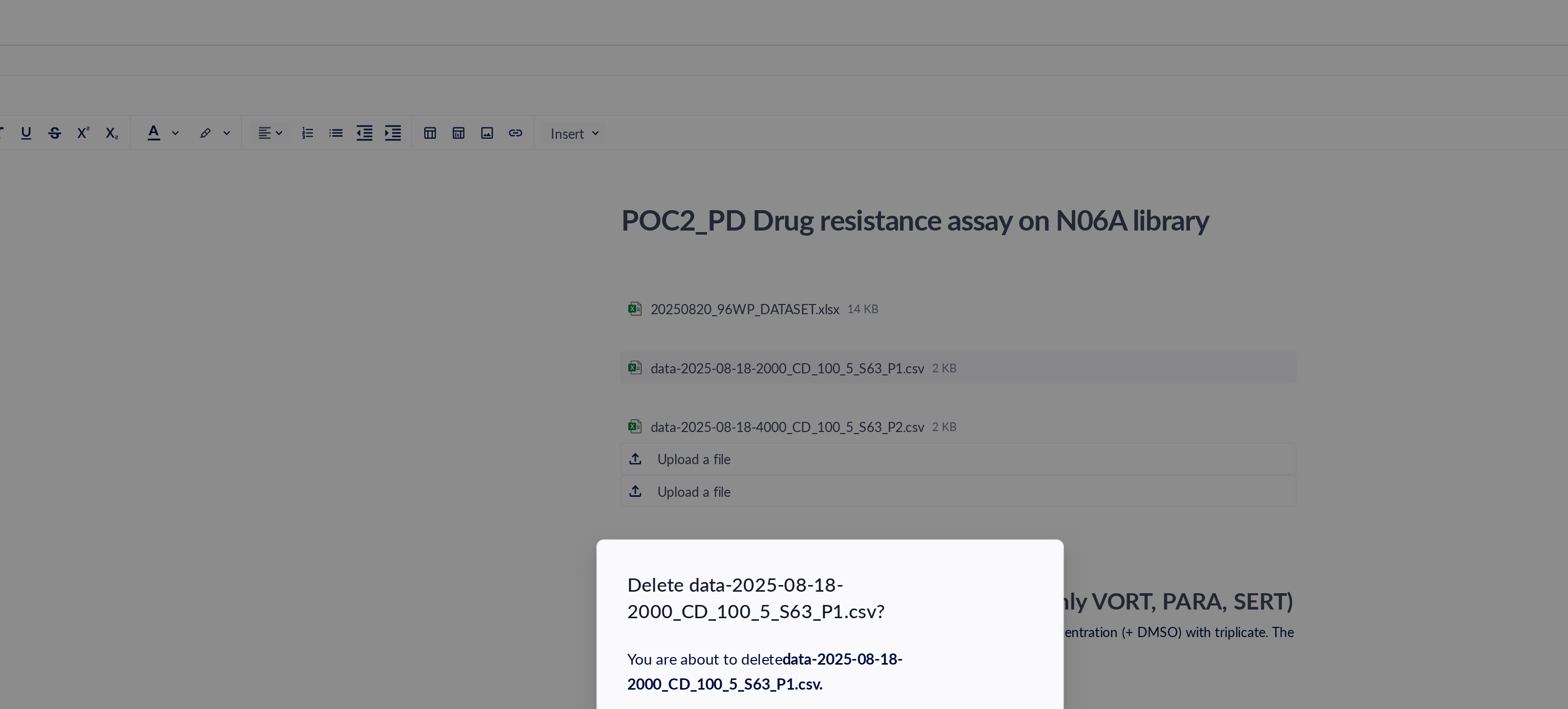
click at [918, 219] on div "Delete data-2025-08-18-2000_CD_100_5_S63_P1.csv? You are about to delete data-2…" at bounding box center [784, 354] width 1568 height 709
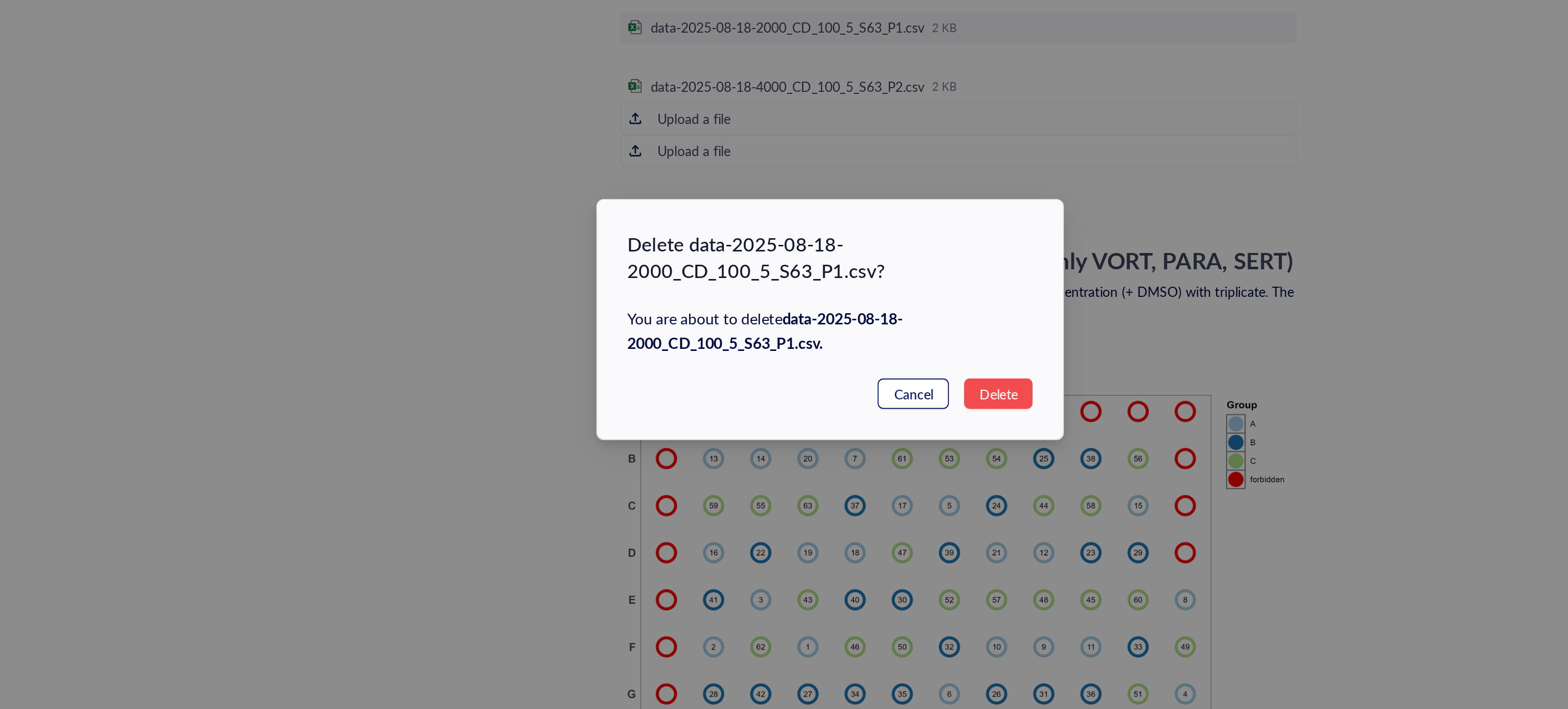
click at [818, 394] on span "Cancel" at bounding box center [829, 394] width 21 height 11
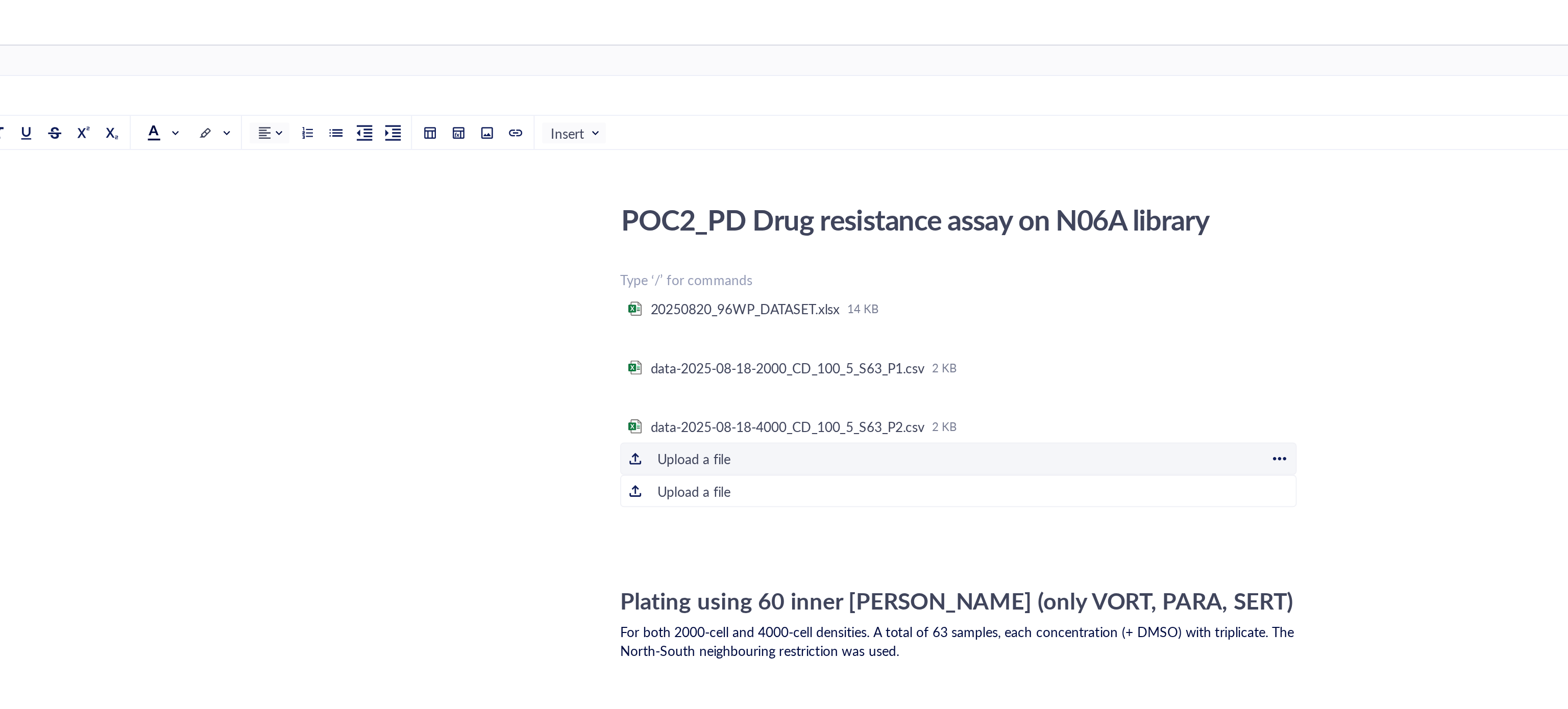
click at [708, 246] on div "Upload a file" at bounding box center [710, 246] width 39 height 11
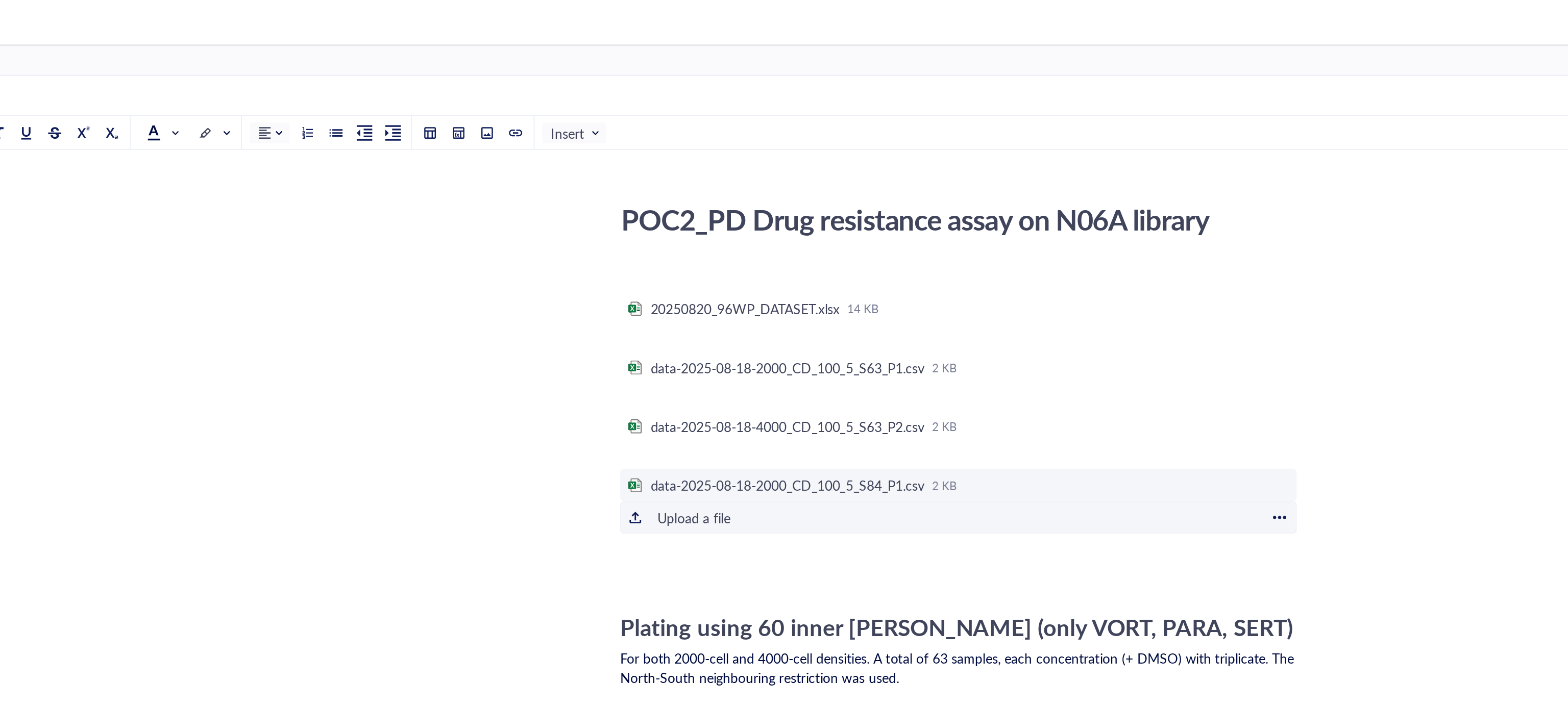
click at [679, 280] on div "To enrich screen reader interactions, please activate Accessibility in Grammarl…" at bounding box center [679, 278] width 8 height 8
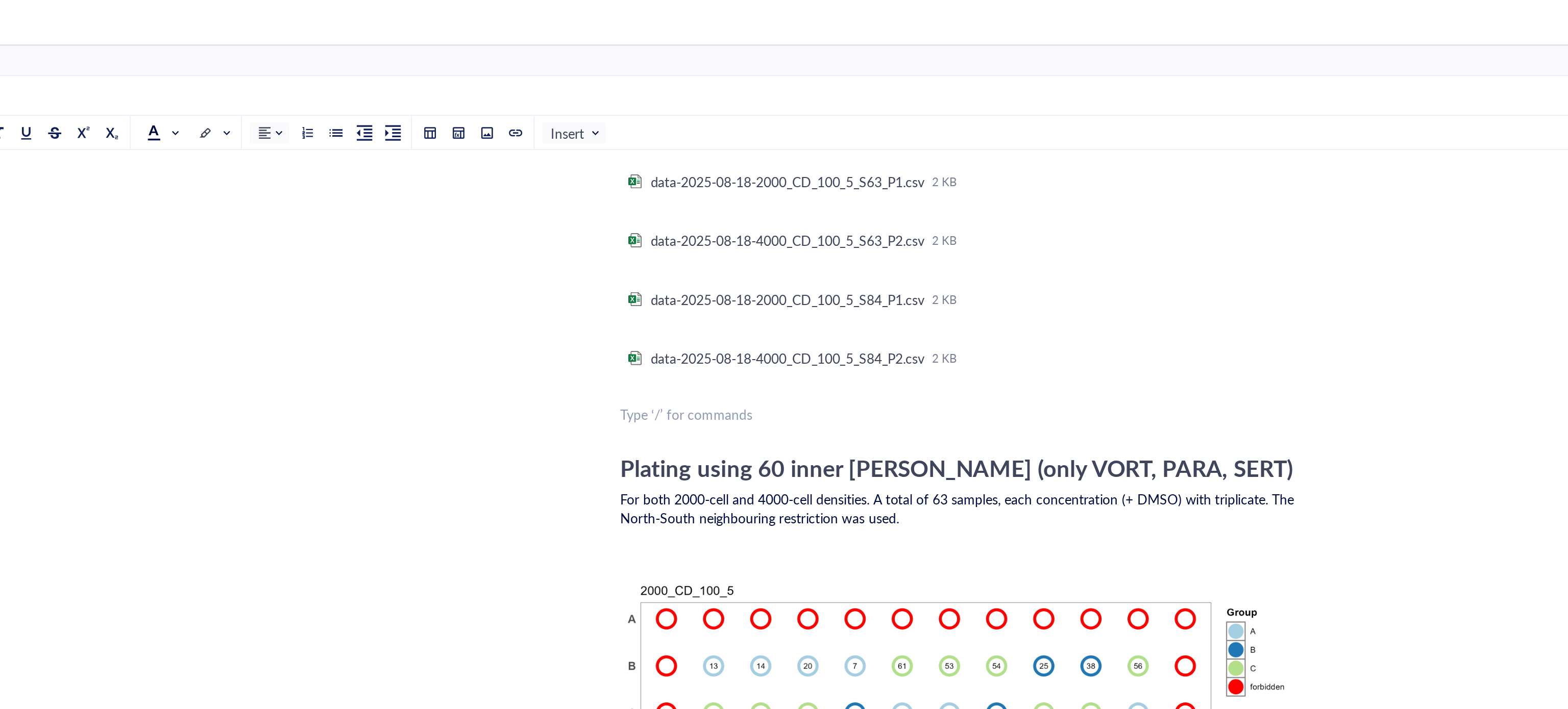
scroll to position [91, 0]
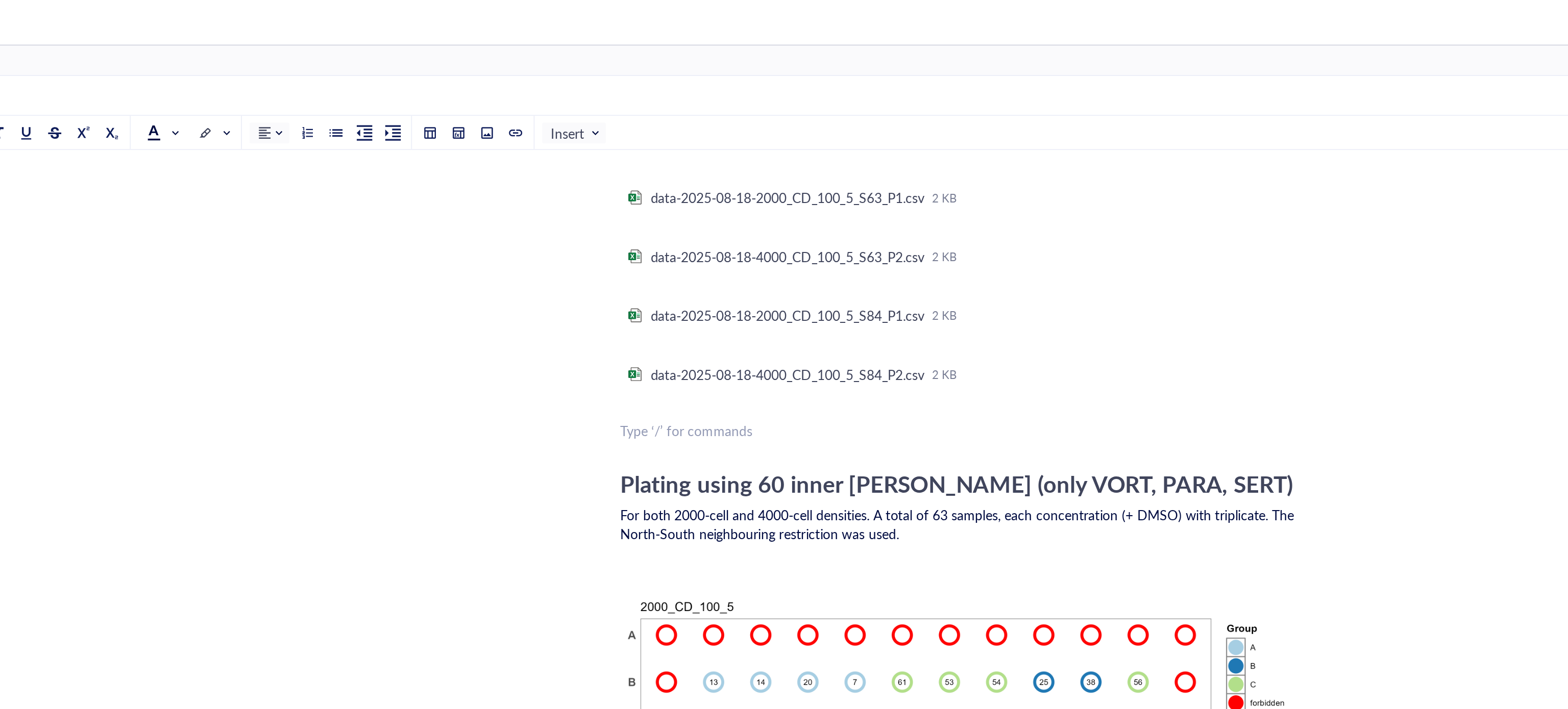
click at [689, 255] on div "Plating using 60 inner [PERSON_NAME] (only VORT, PARA, SERT)" at bounding box center [852, 260] width 364 height 15
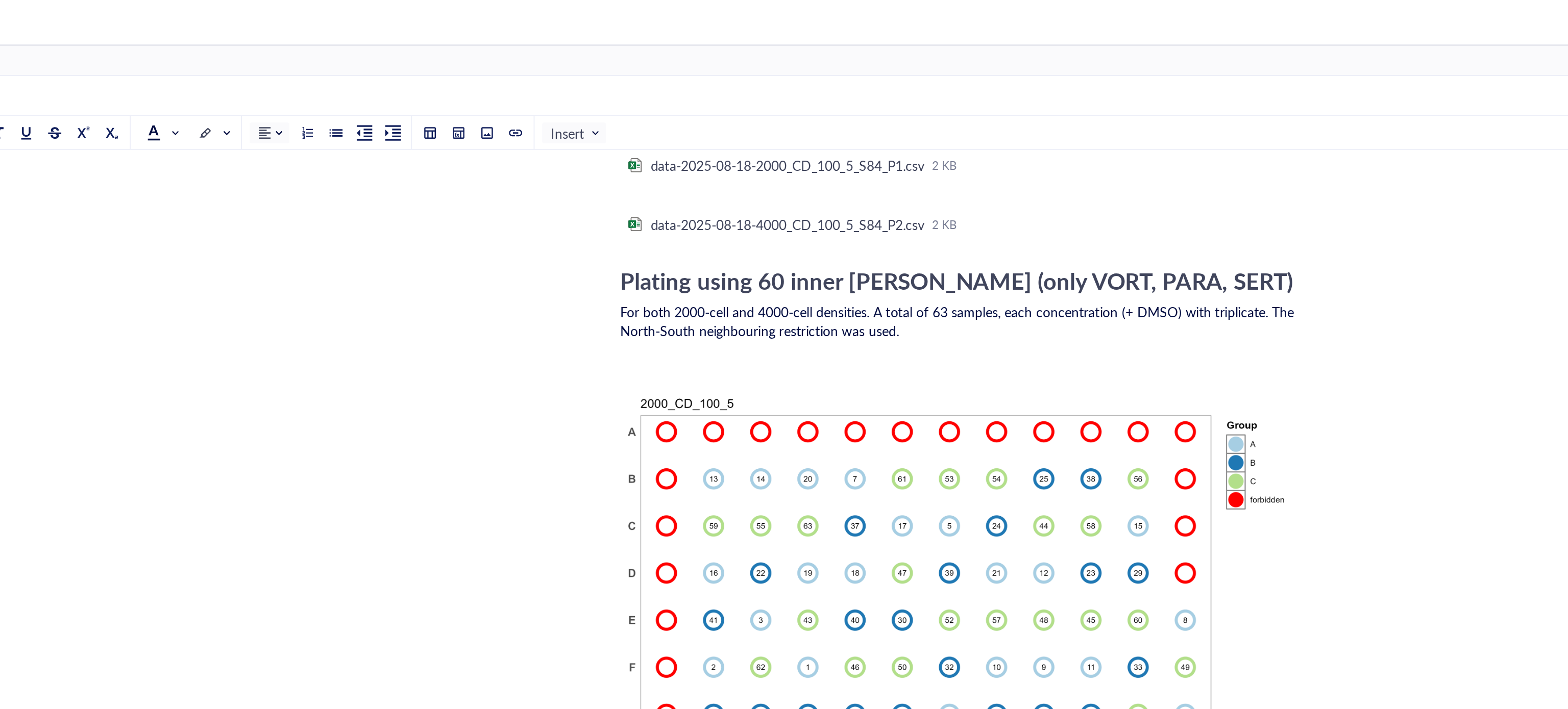
scroll to position [0, 0]
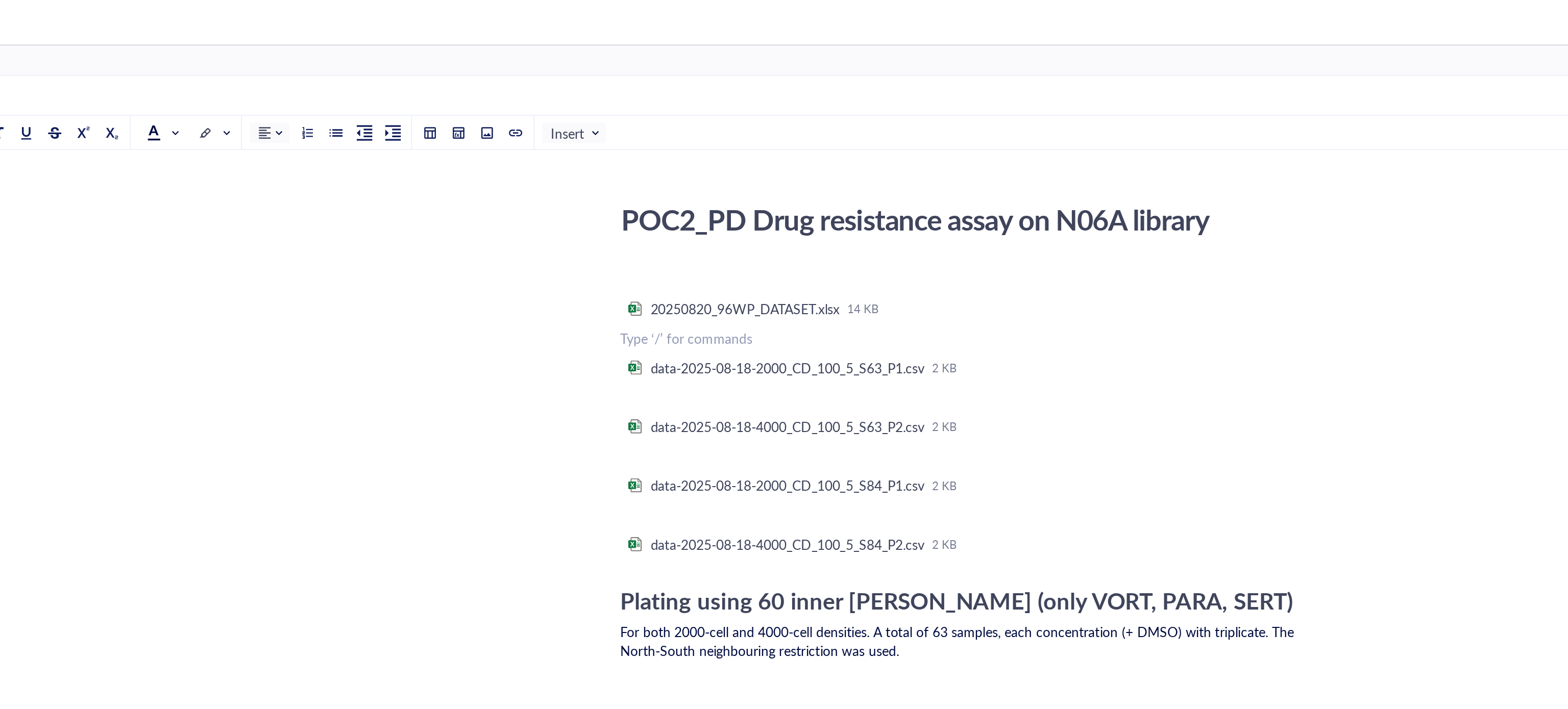
click at [688, 180] on div "﻿ Type ‘/’ for commands" at bounding box center [852, 181] width 364 height 10
click at [692, 202] on div "data-2025-08-18-2000_CD_100_5_S63_P1.csv" at bounding box center [761, 197] width 147 height 9
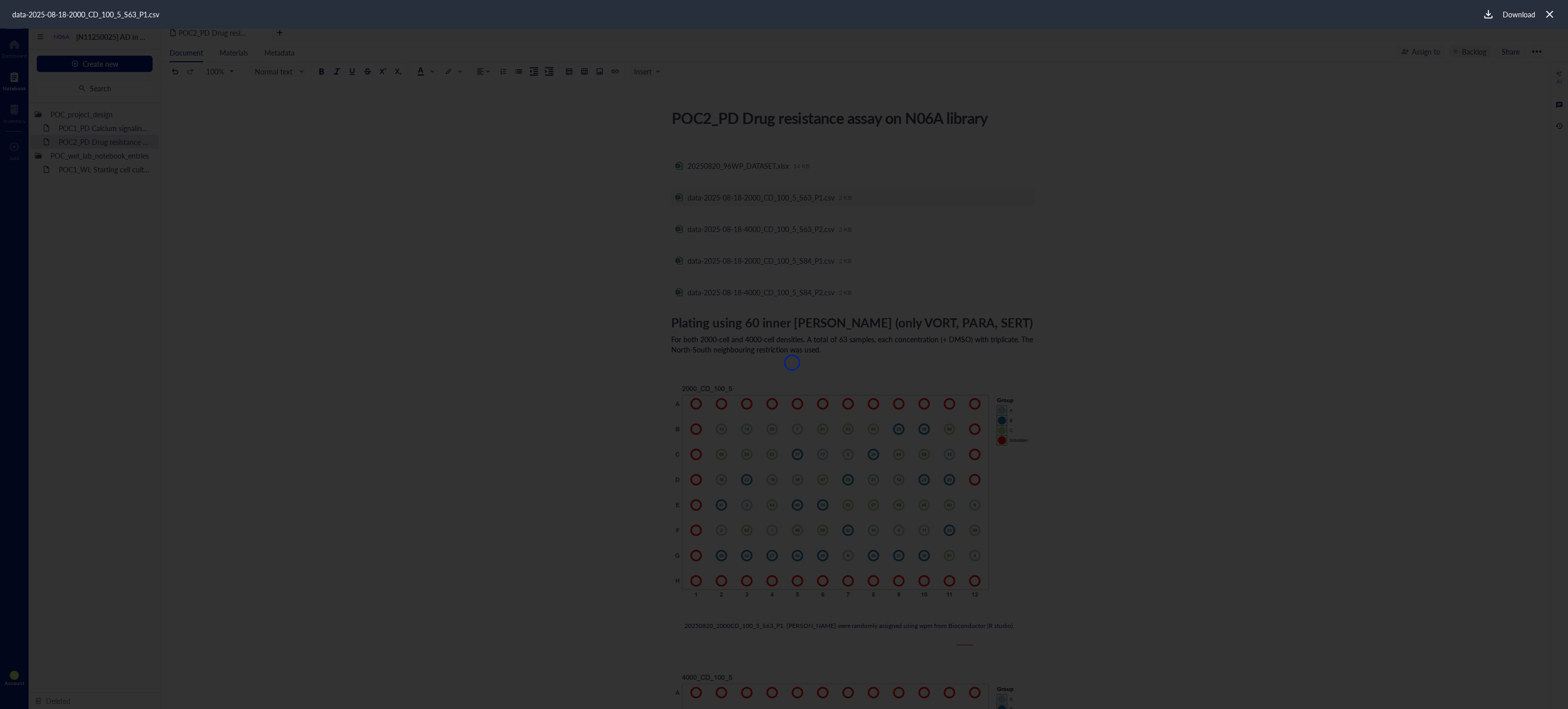
click at [1547, 13] on icon at bounding box center [1549, 14] width 8 height 8
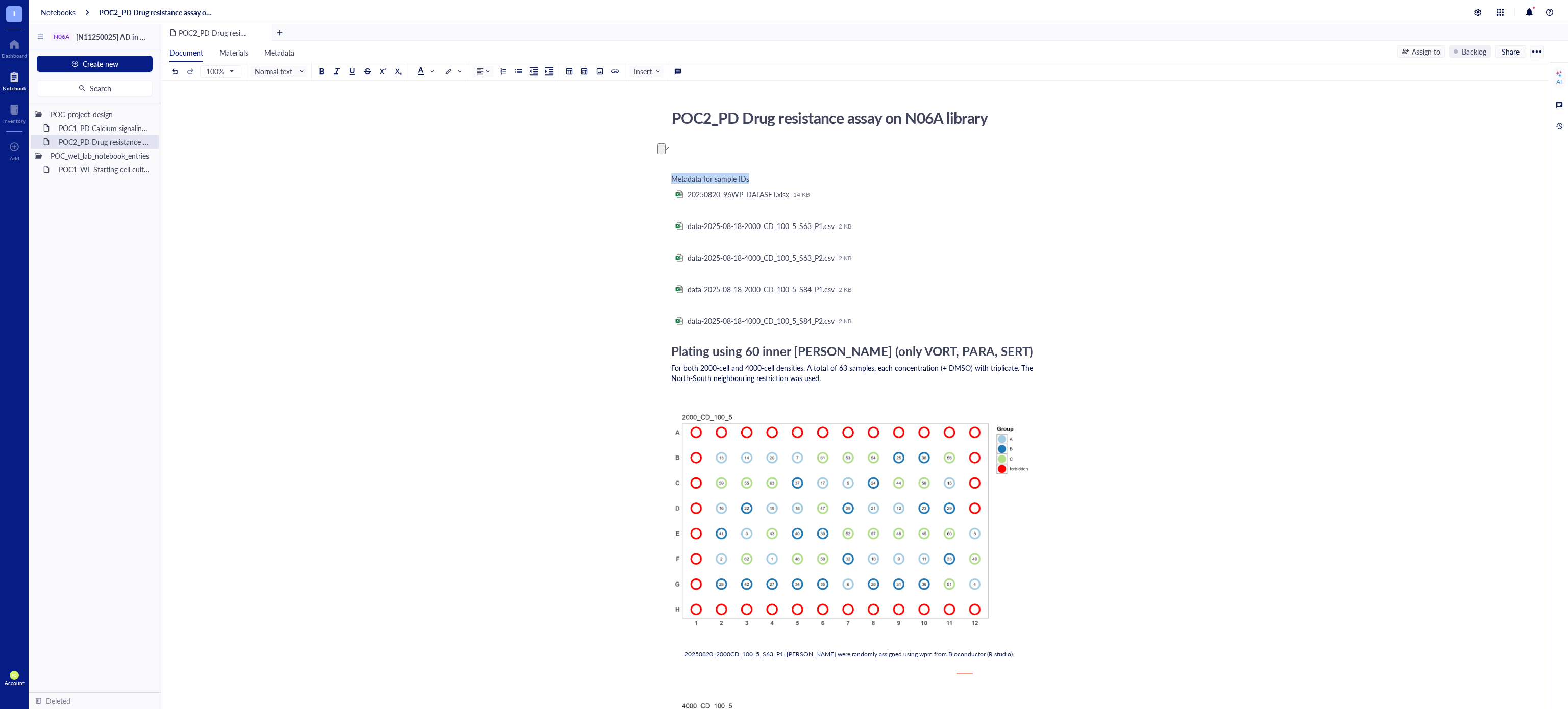
drag, startPoint x: 669, startPoint y: 180, endPoint x: 629, endPoint y: 180, distance: 40.0
click at [297, 73] on span "Normal text" at bounding box center [279, 71] width 50 height 9
click at [290, 109] on div "Heading 1" at bounding box center [291, 112] width 30 height 9
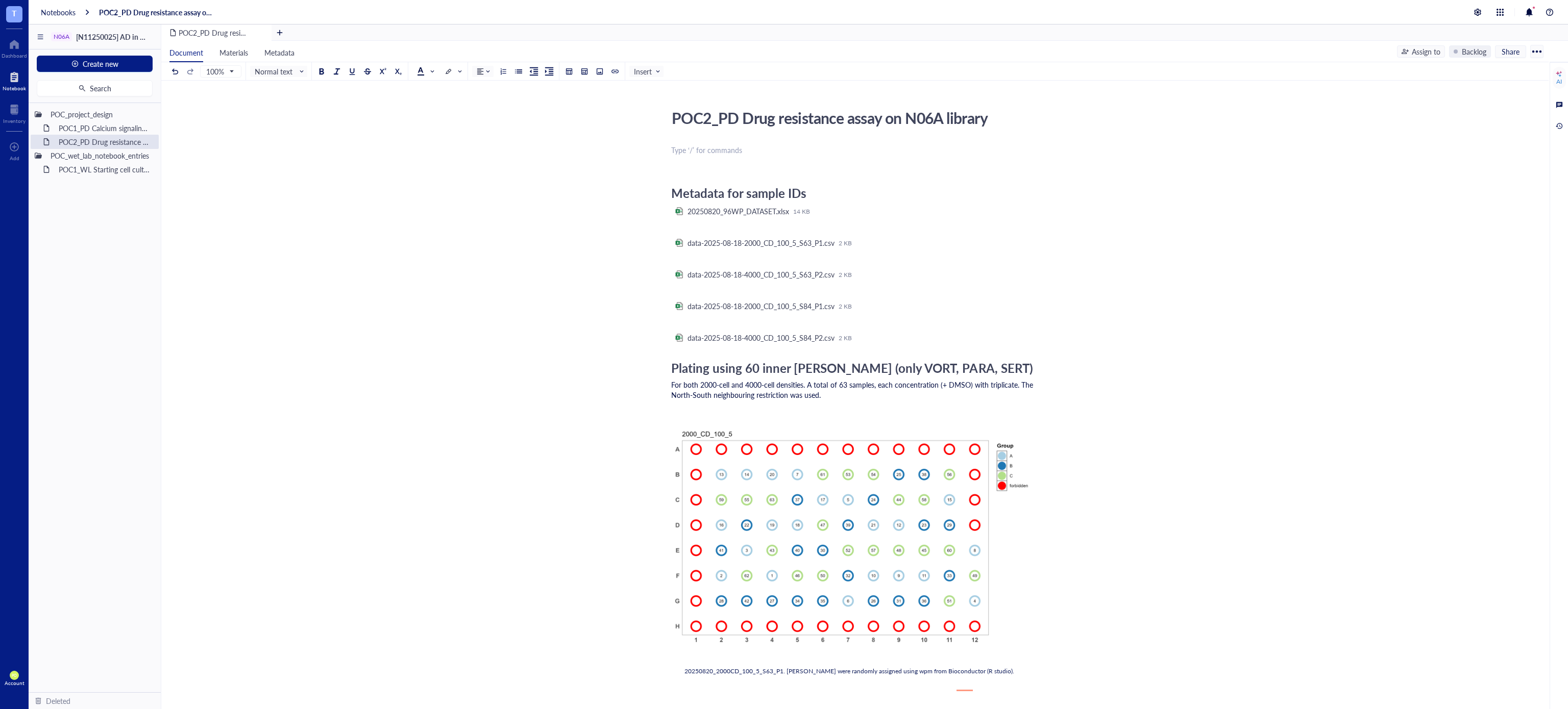
click at [824, 187] on div "Metadata for sample IDs" at bounding box center [852, 193] width 364 height 15
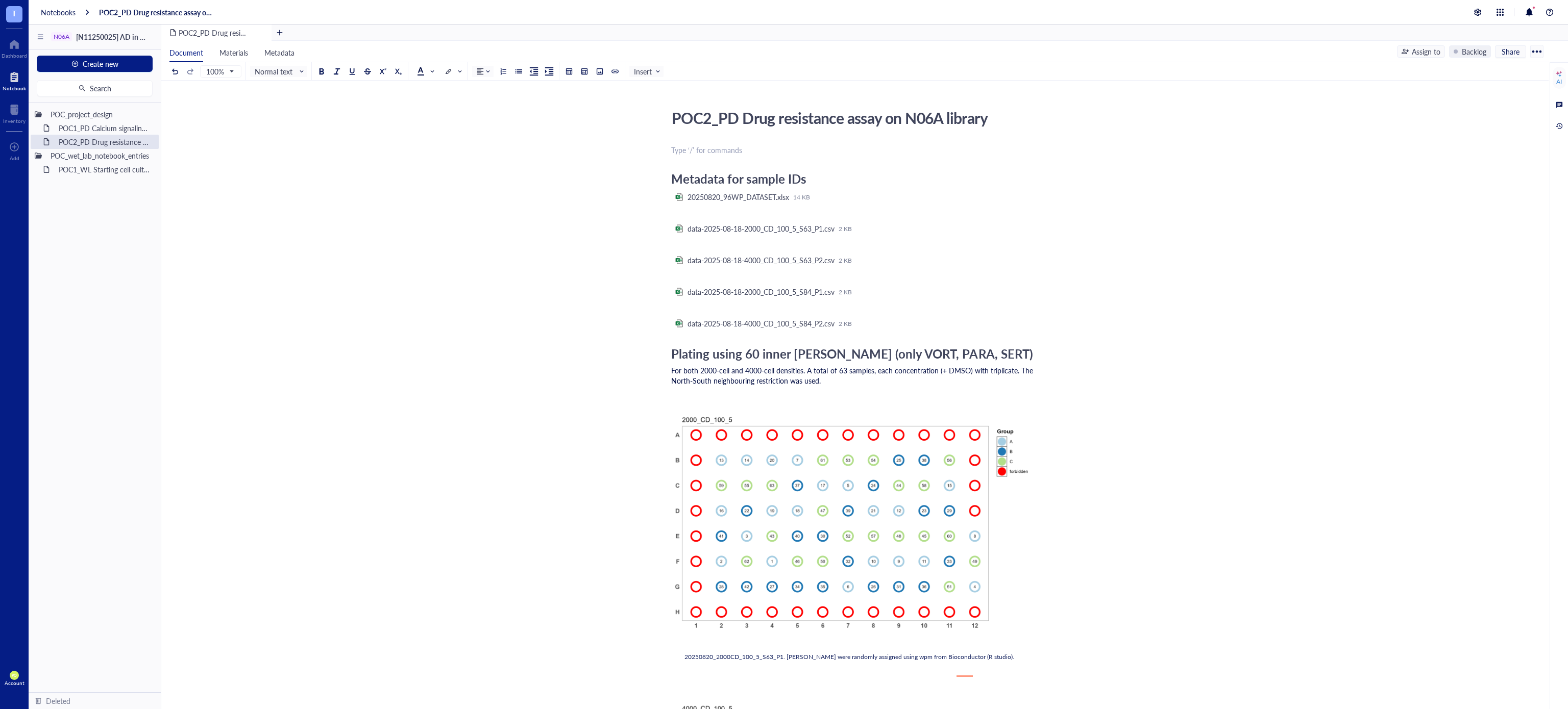
click at [837, 177] on div "Metadata for sample IDs" at bounding box center [852, 179] width 364 height 15
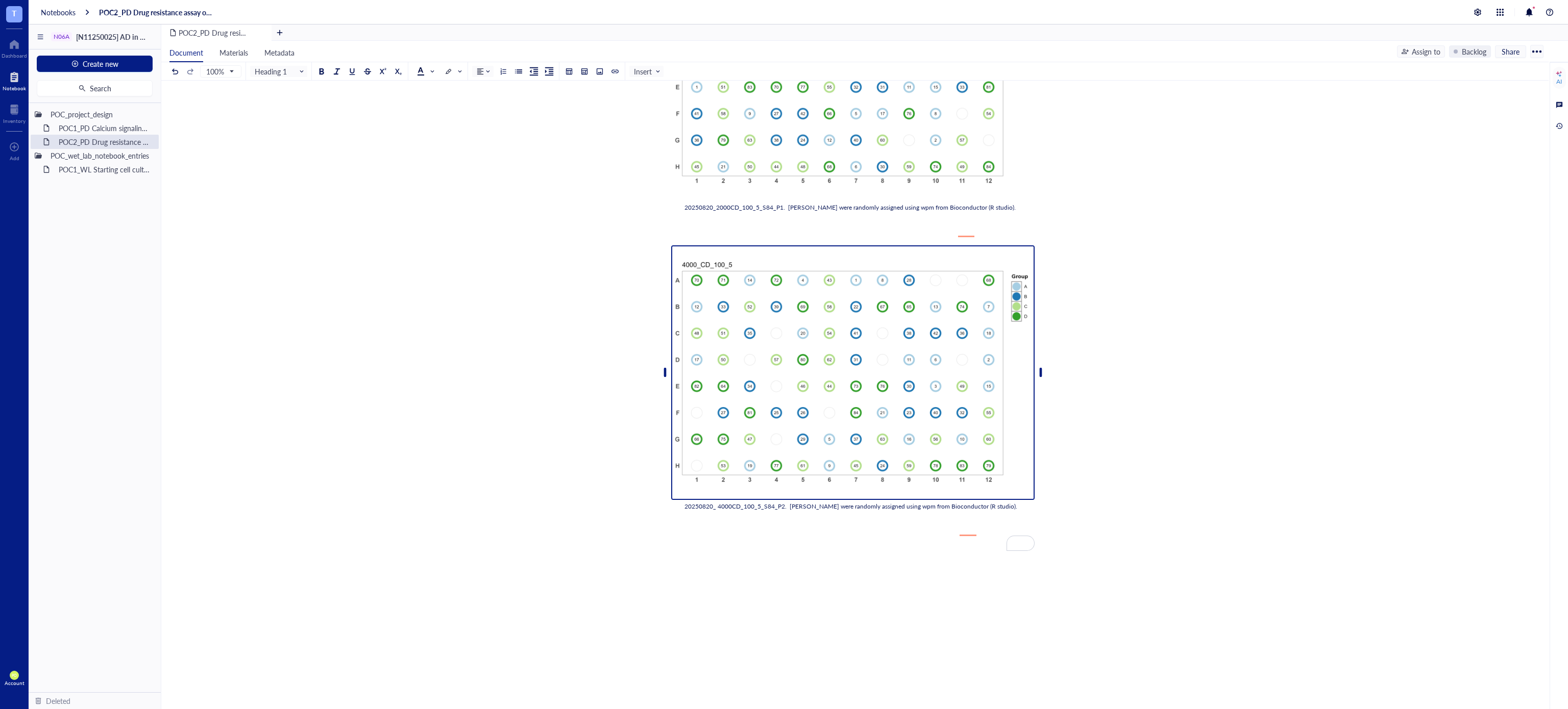
scroll to position [1094, 0]
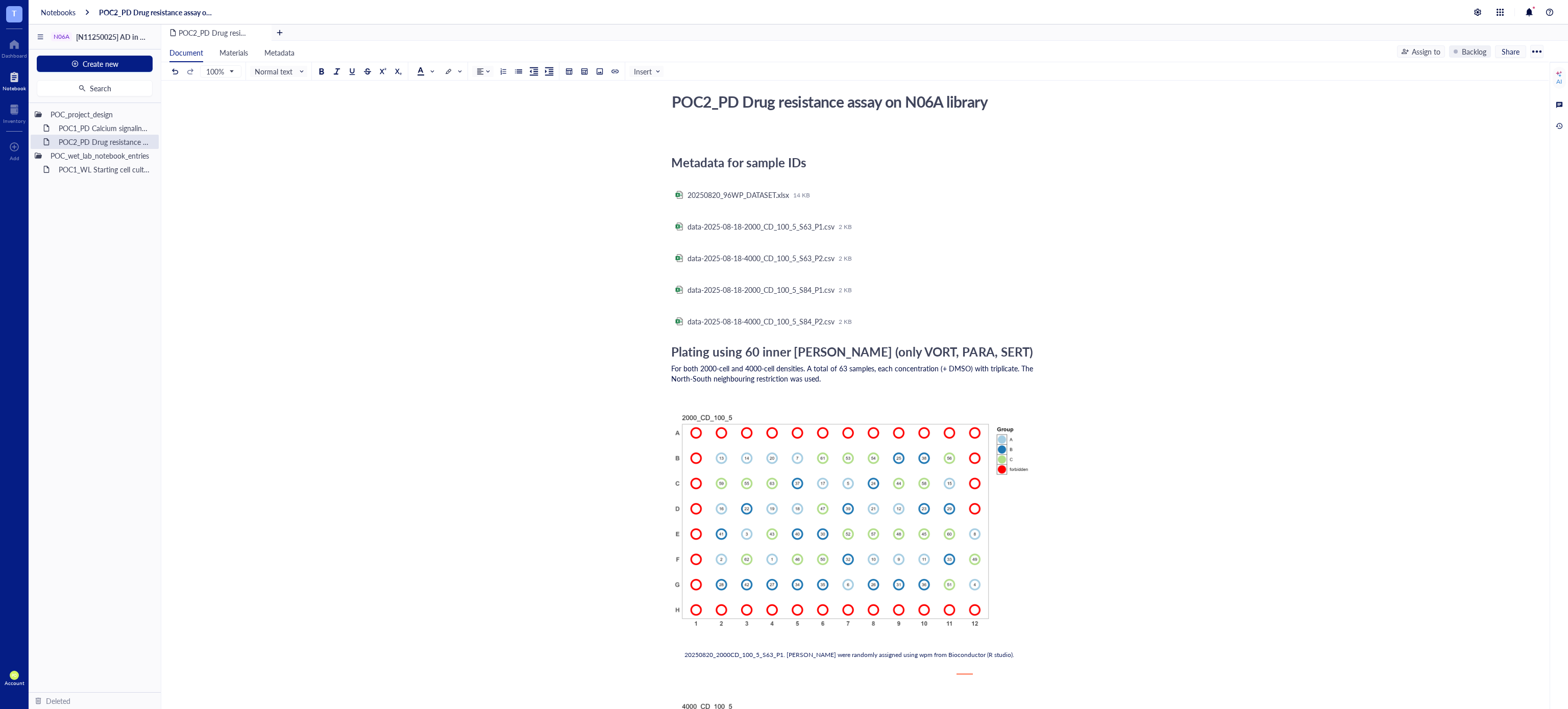
scroll to position [0, 0]
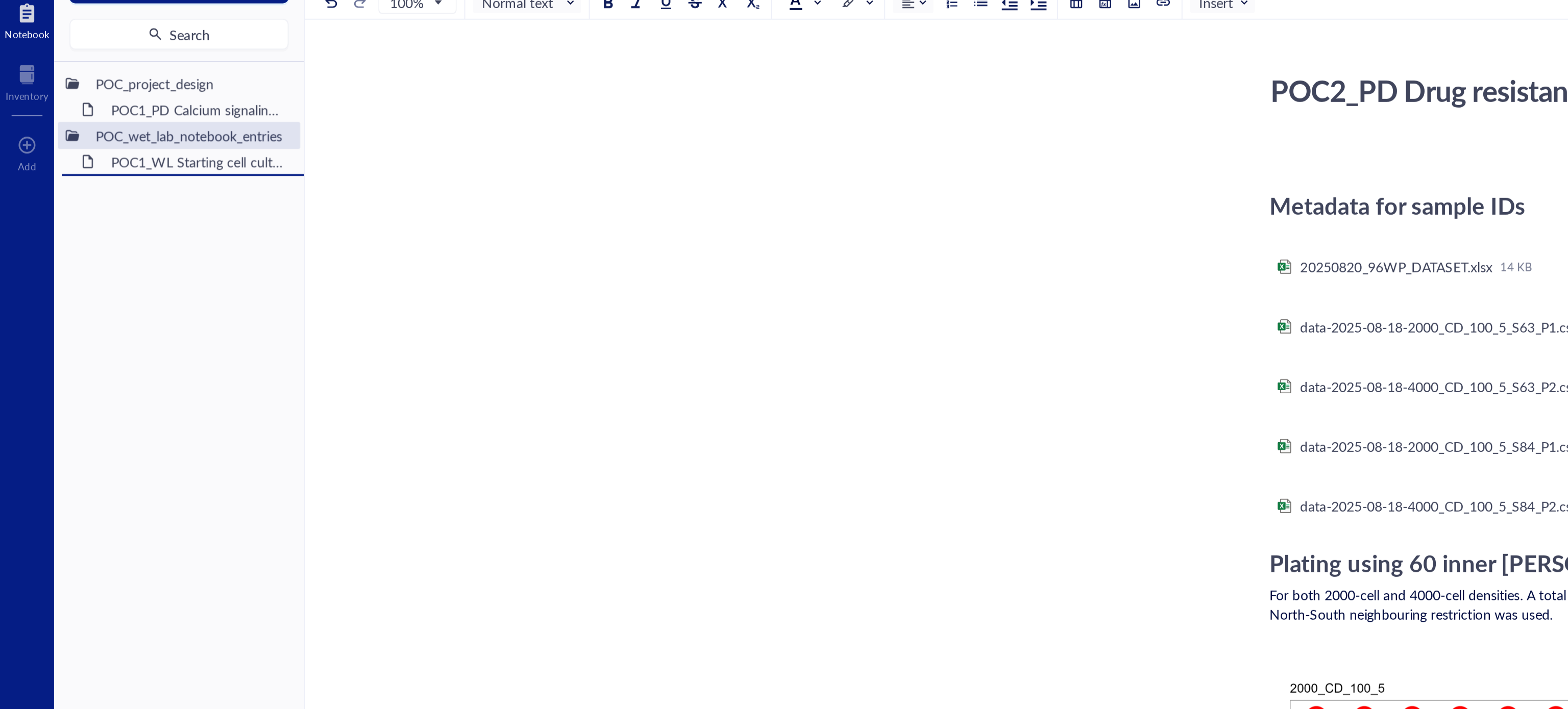
drag, startPoint x: 101, startPoint y: 138, endPoint x: 97, endPoint y: 175, distance: 37.2
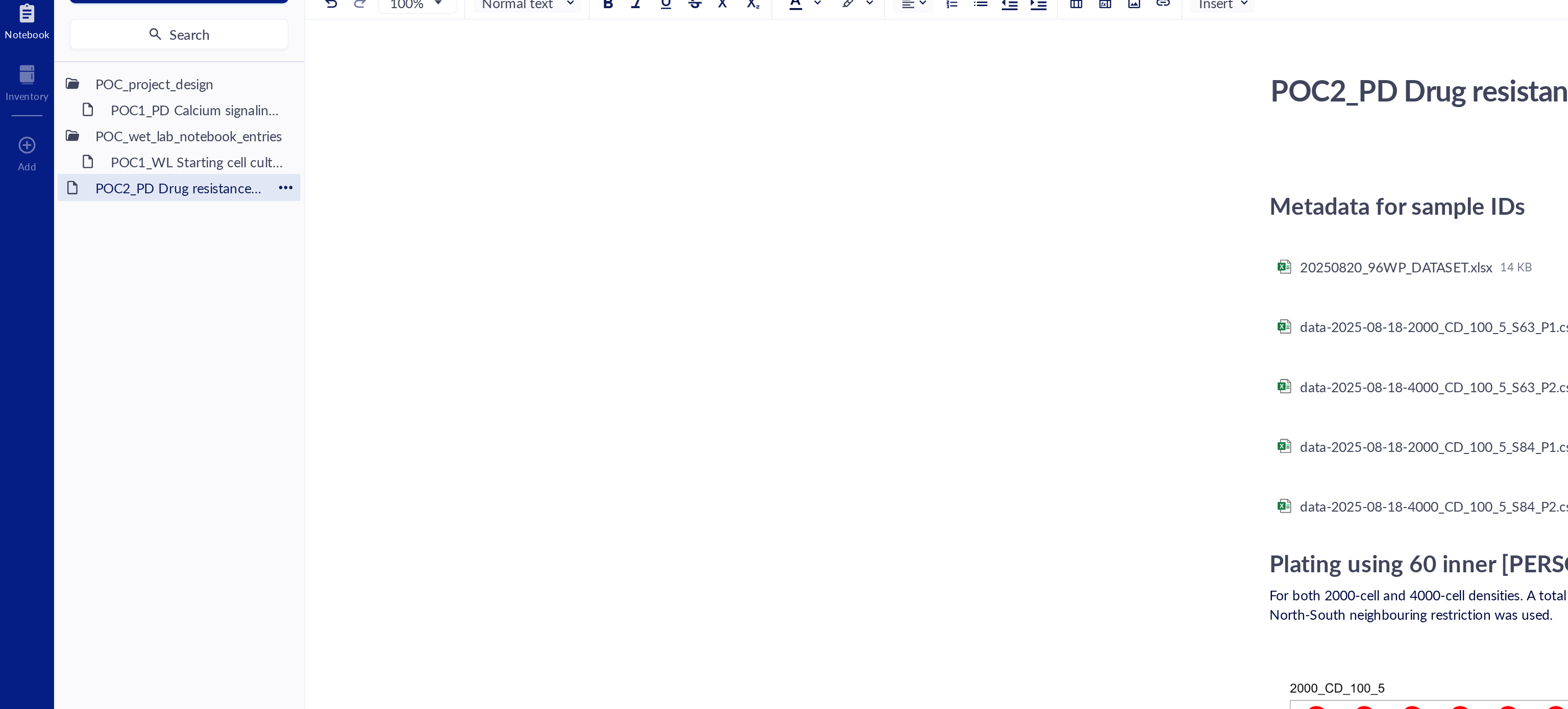
click at [148, 168] on div at bounding box center [151, 170] width 8 height 8
click at [166, 185] on div "Rename" at bounding box center [179, 185] width 25 height 11
click at [91, 169] on input "POC2_PD Drug resistance assay on N06A library" at bounding box center [100, 169] width 108 height 13
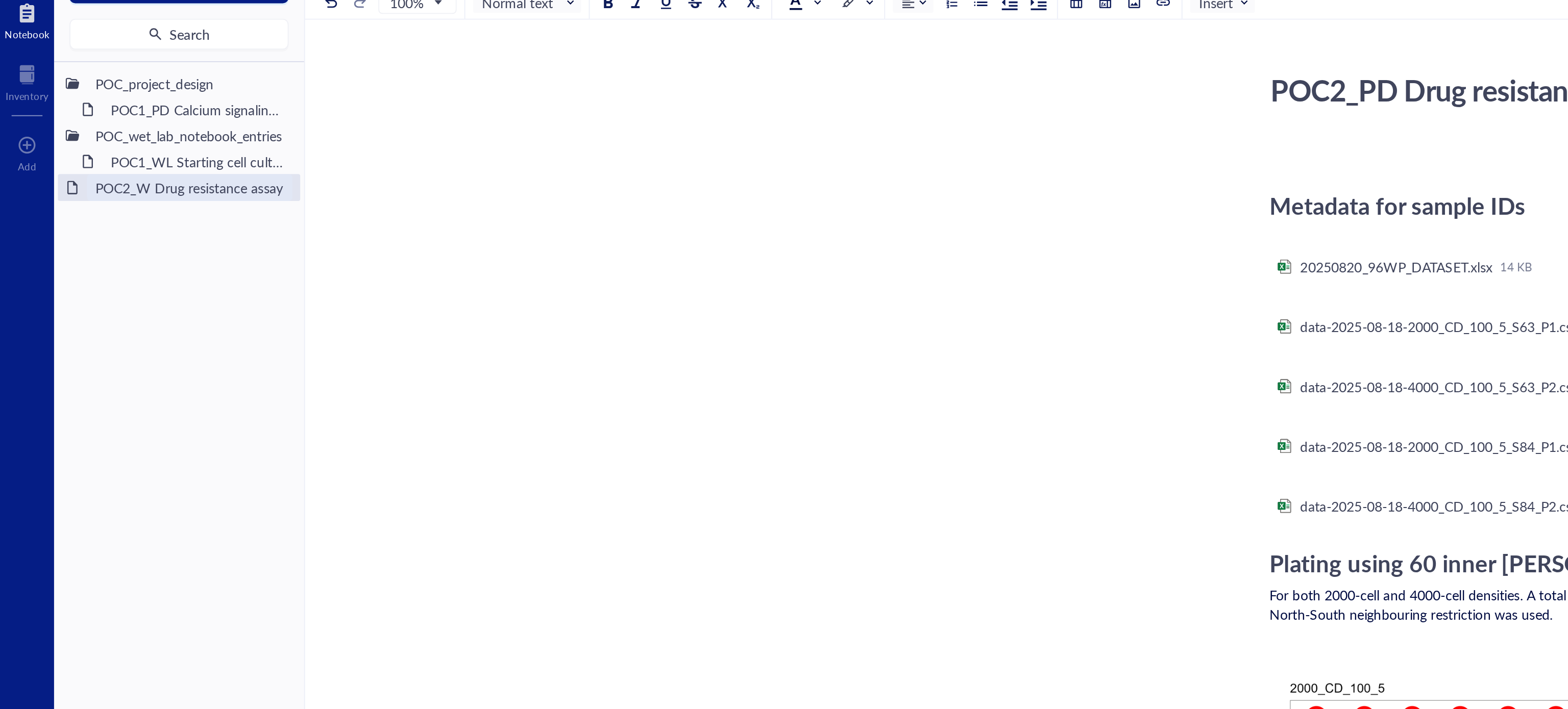
type input "POC2_WL Drug resistance assay on N06A library"
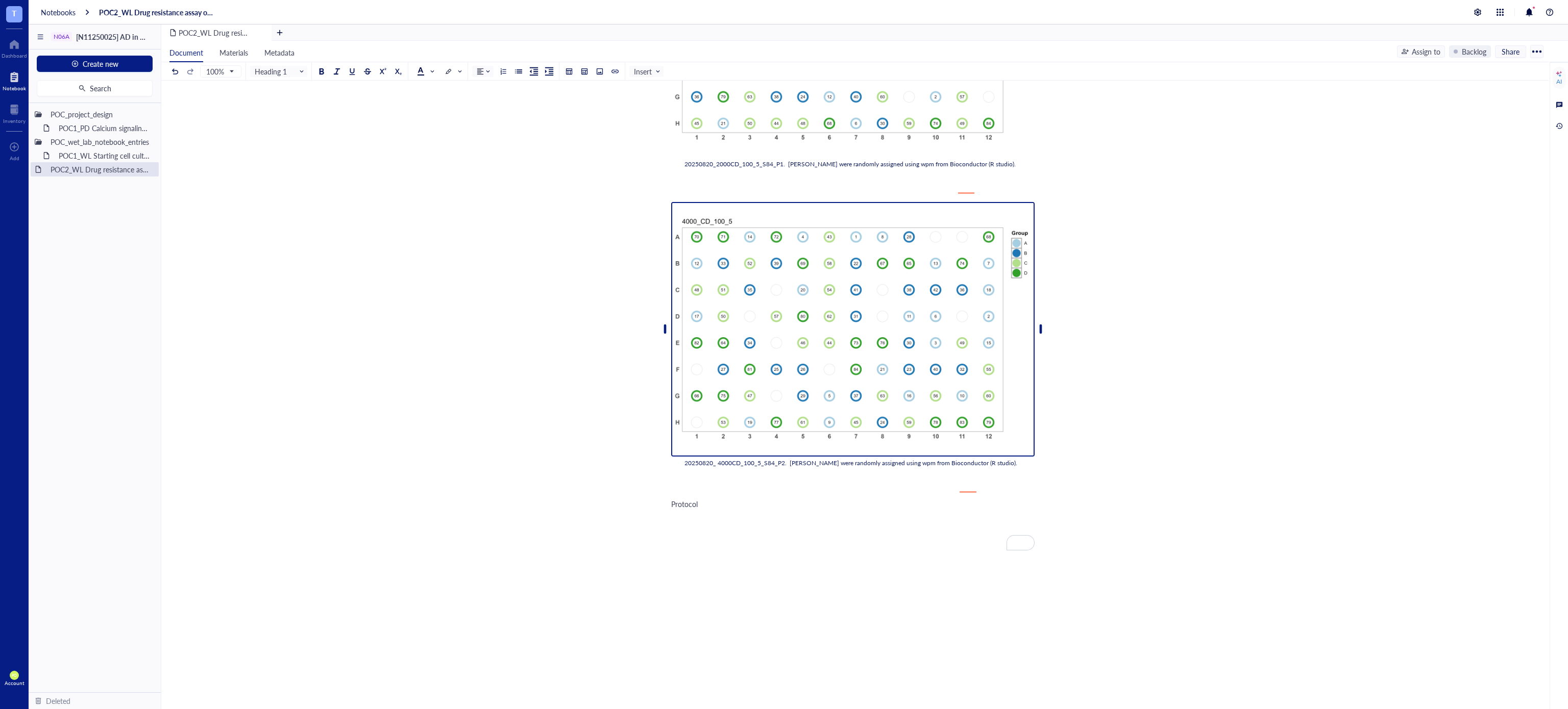
scroll to position [1136, 0]
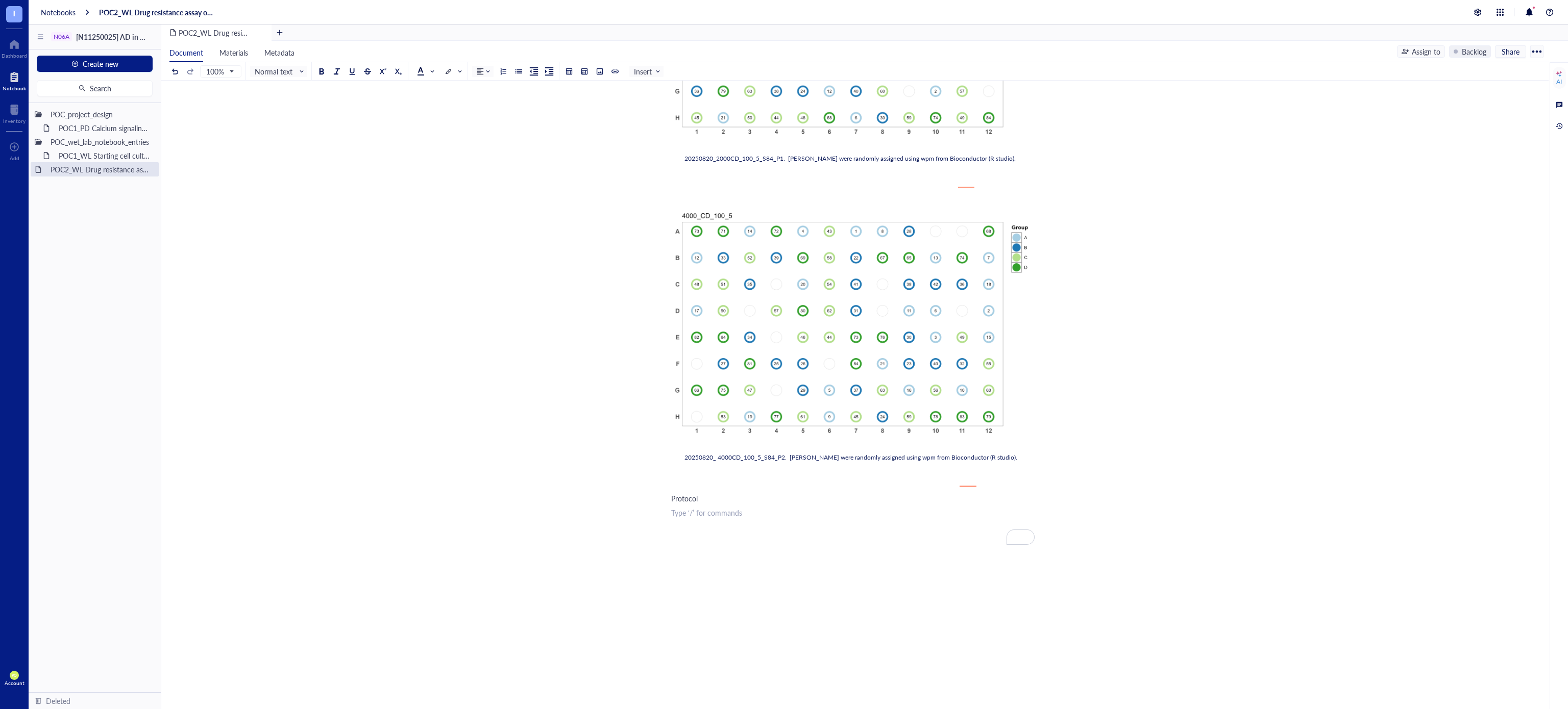
click at [740, 517] on div "﻿ Type ‘/’ for commands" at bounding box center [852, 512] width 364 height 10
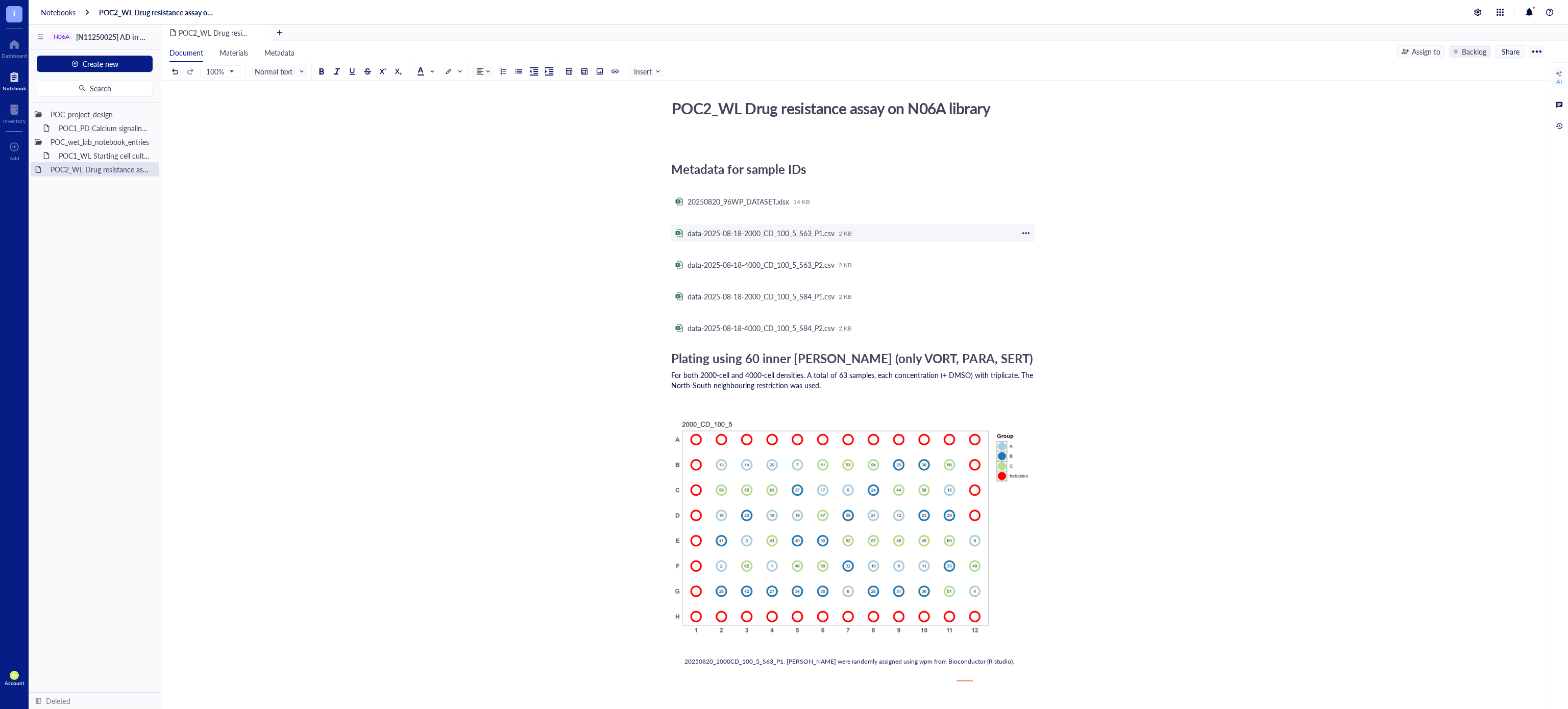
scroll to position [0, 0]
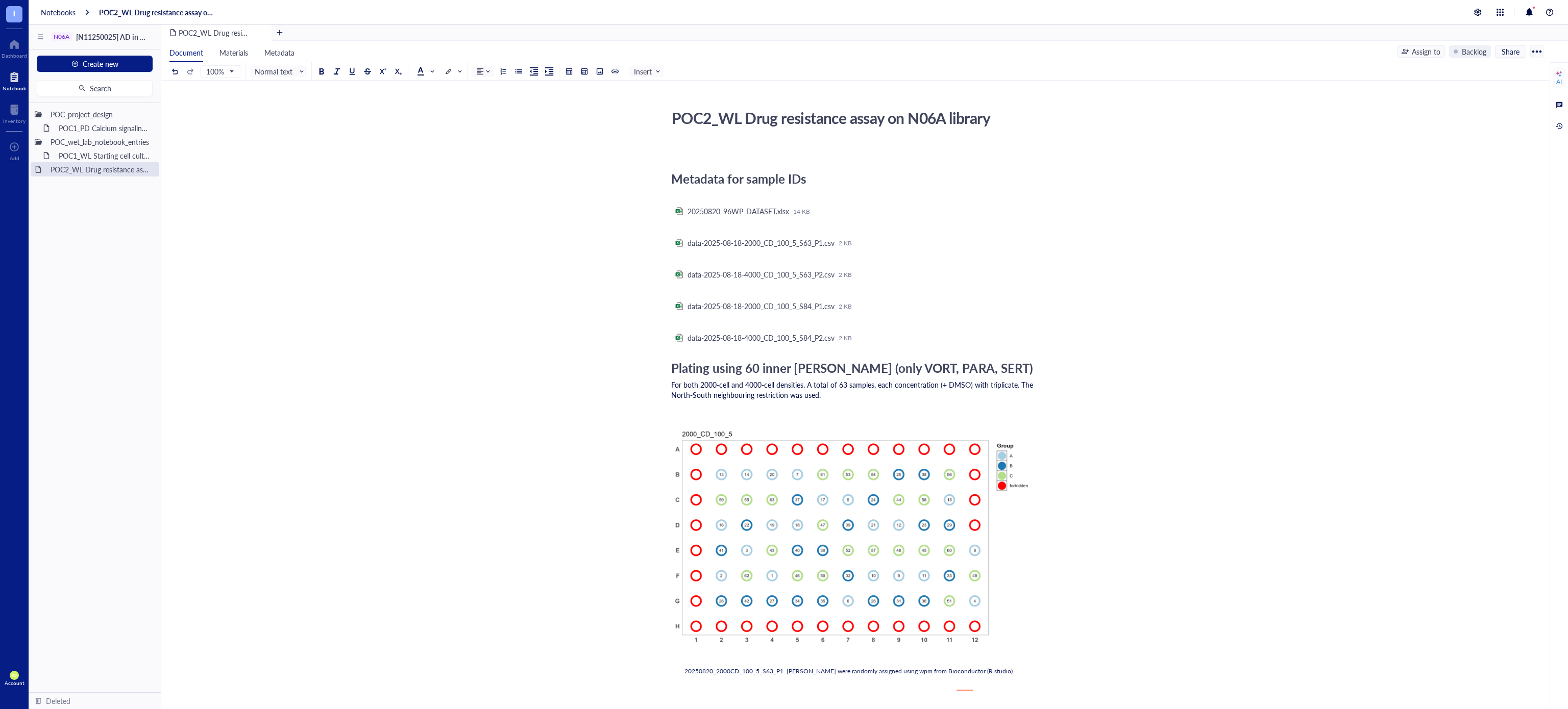
click at [673, 178] on span "Metadata for sample IDs" at bounding box center [738, 178] width 135 height 17
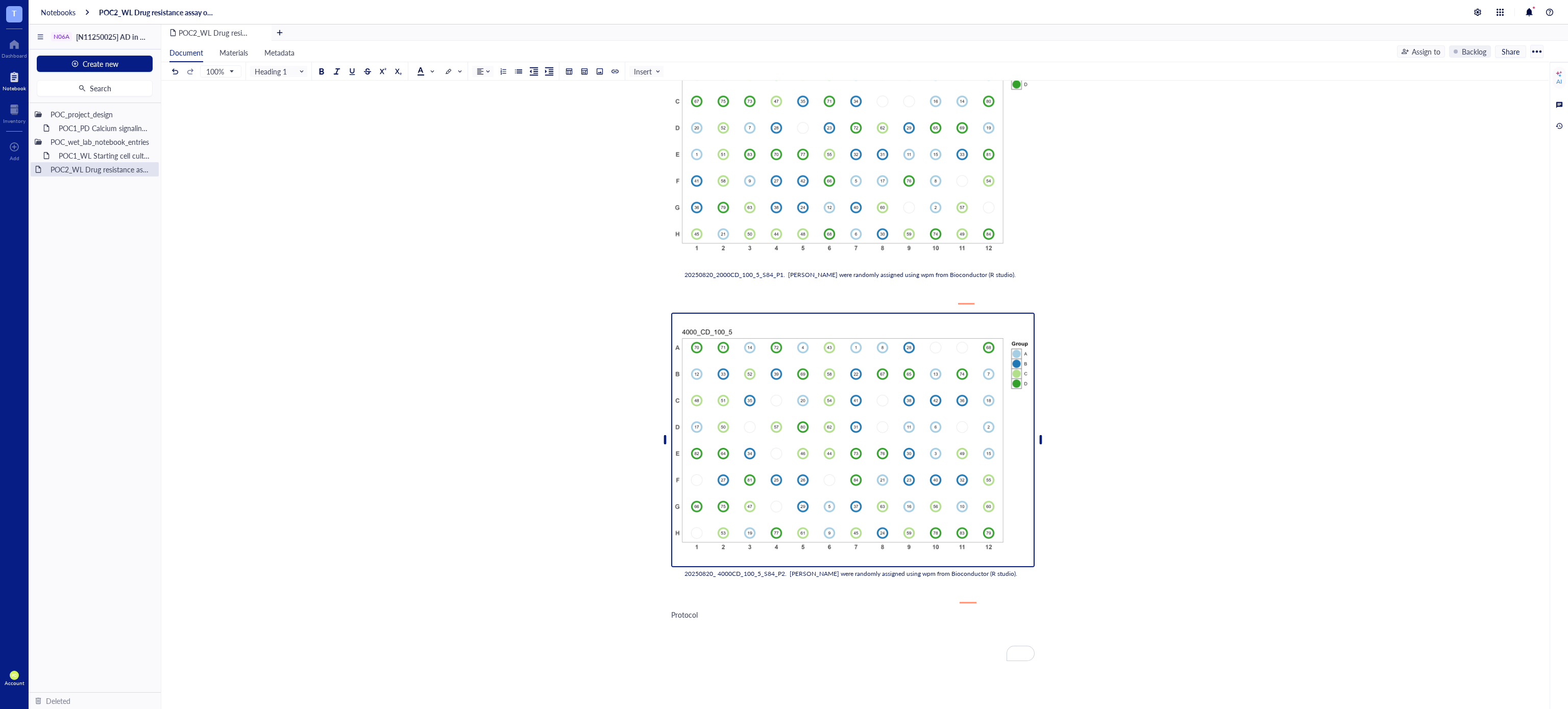
scroll to position [1136, 0]
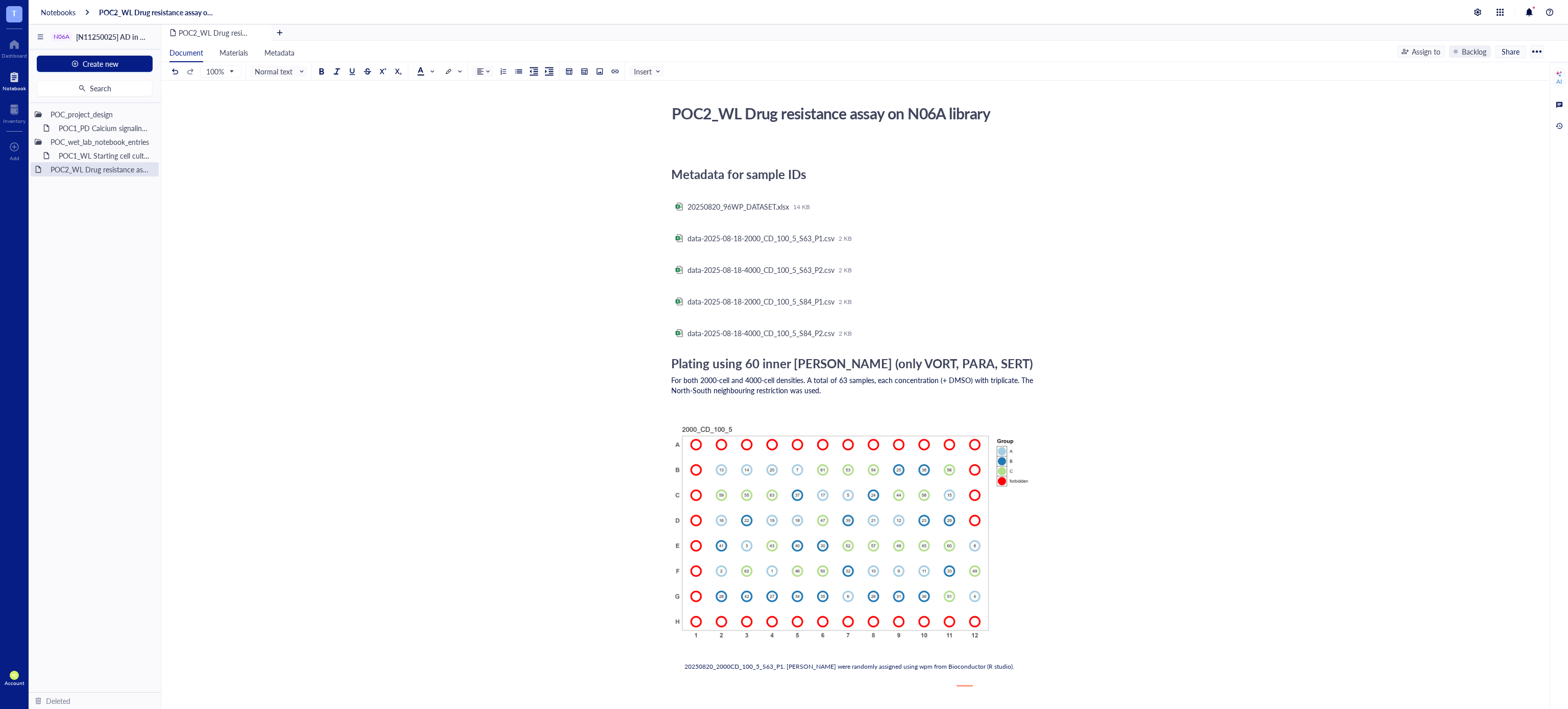
scroll to position [0, 0]
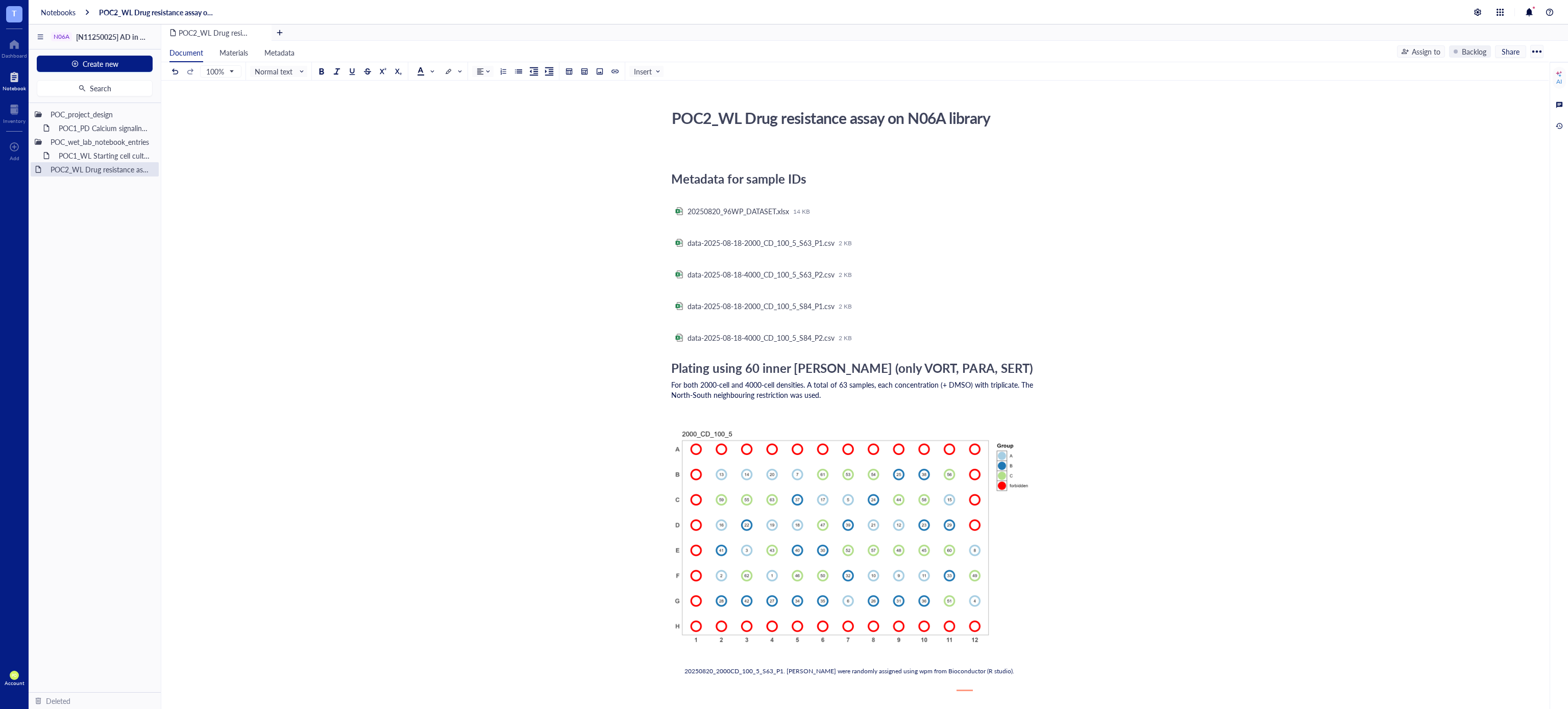
click at [746, 174] on span "Metadata for sample IDs" at bounding box center [738, 178] width 135 height 17
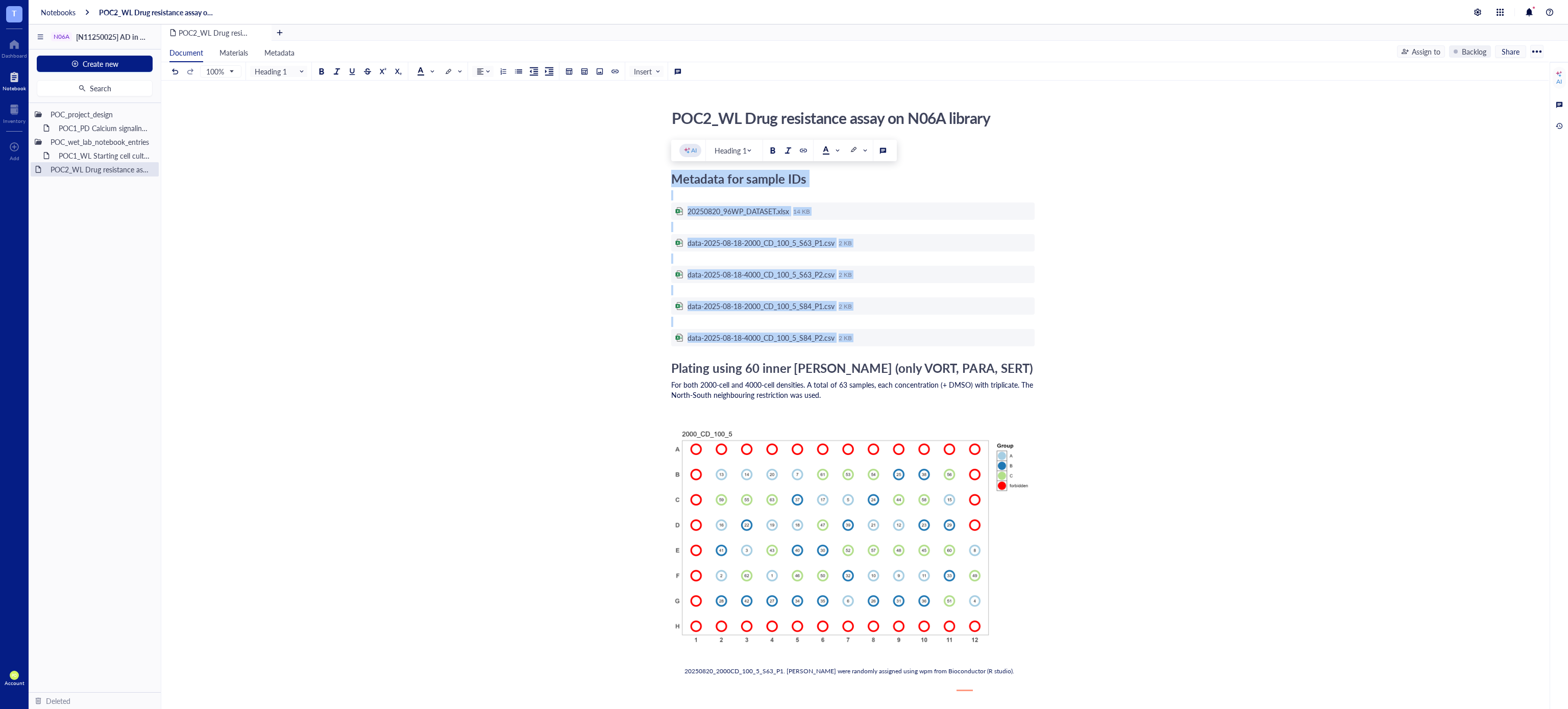
drag, startPoint x: 806, startPoint y: 362, endPoint x: 657, endPoint y: 168, distance: 244.6
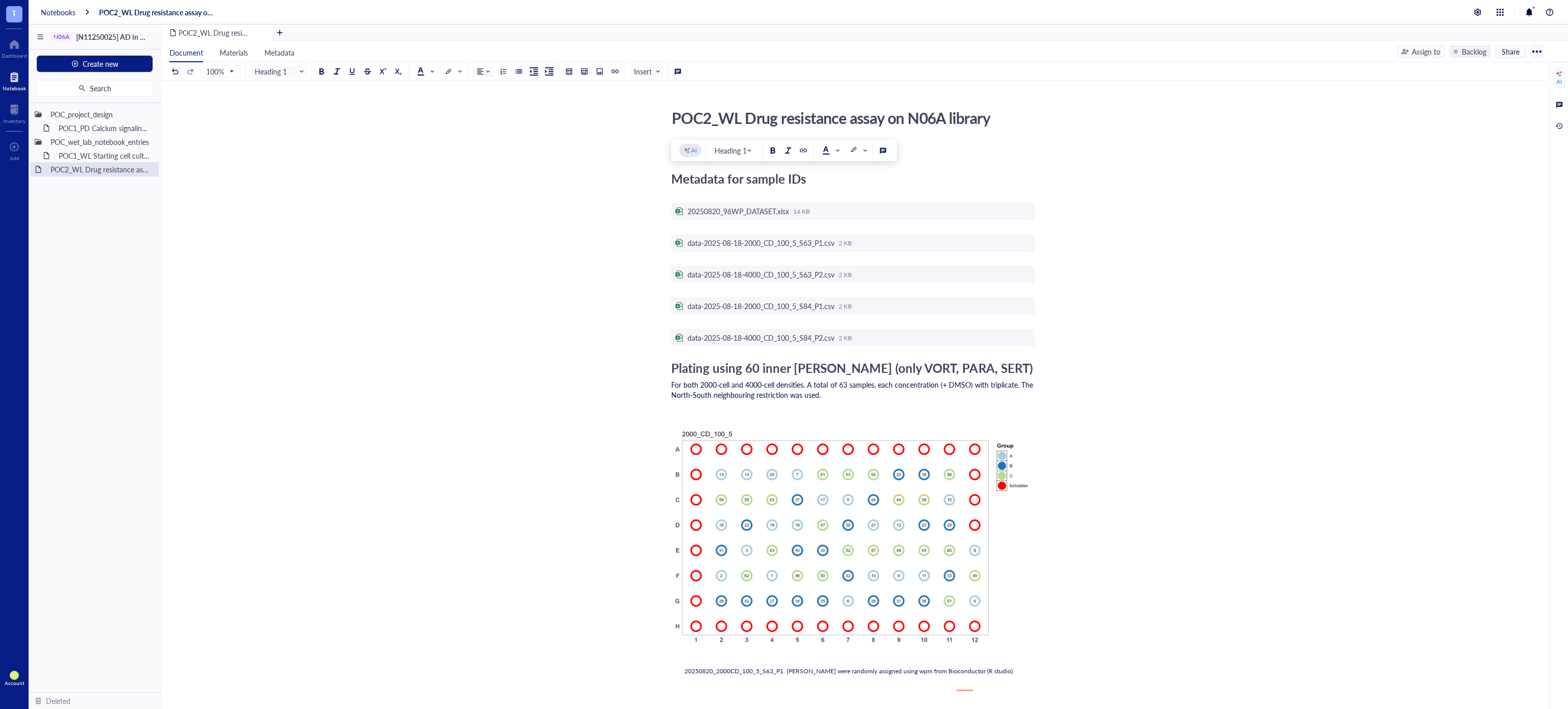
click at [1000, 119] on div "POC2_WL Drug resistance assay on N06A library" at bounding box center [848, 117] width 364 height 25
drag, startPoint x: 994, startPoint y: 119, endPoint x: 647, endPoint y: 110, distance: 347.1
click at [287, 69] on span "Heading 1" at bounding box center [279, 71] width 50 height 9
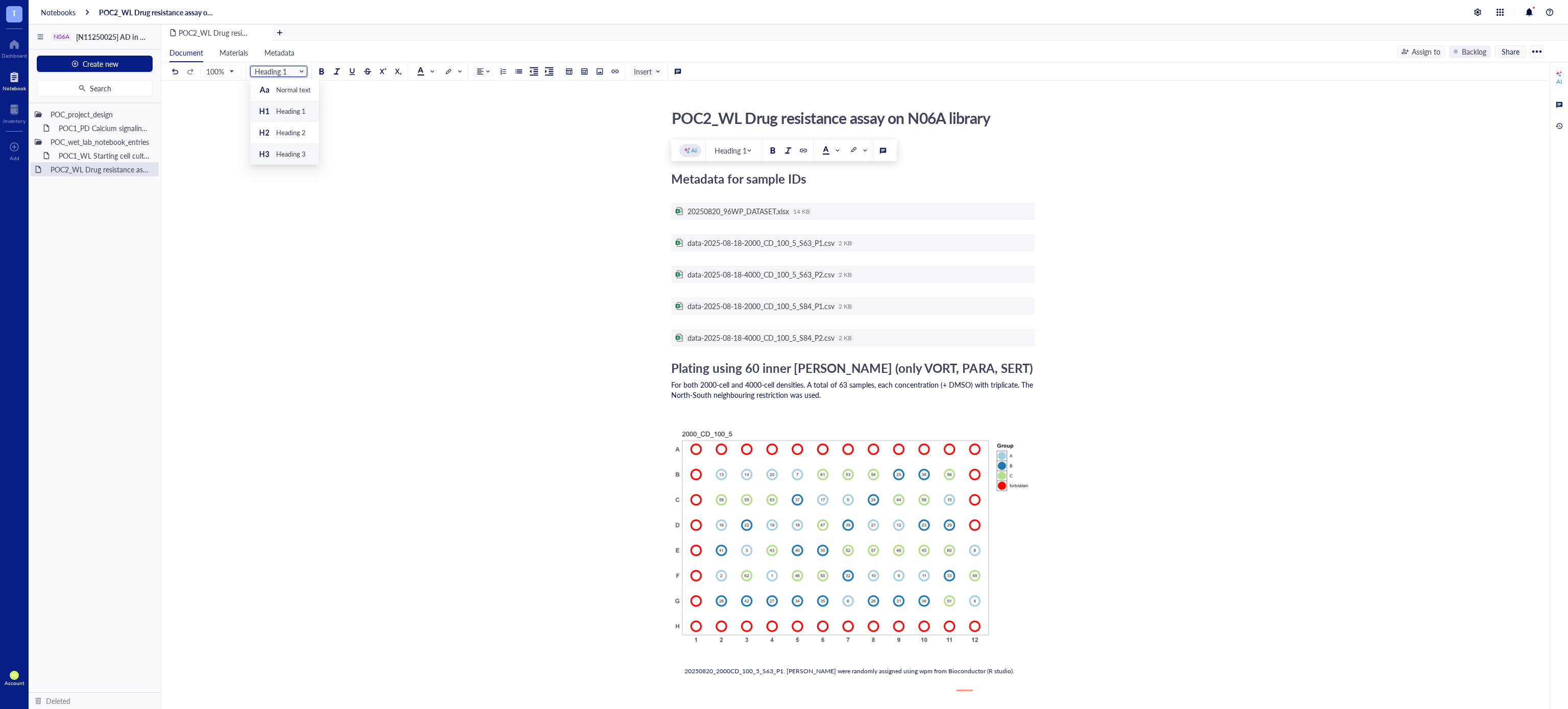
click at [290, 144] on div "Heading 3" at bounding box center [284, 154] width 69 height 22
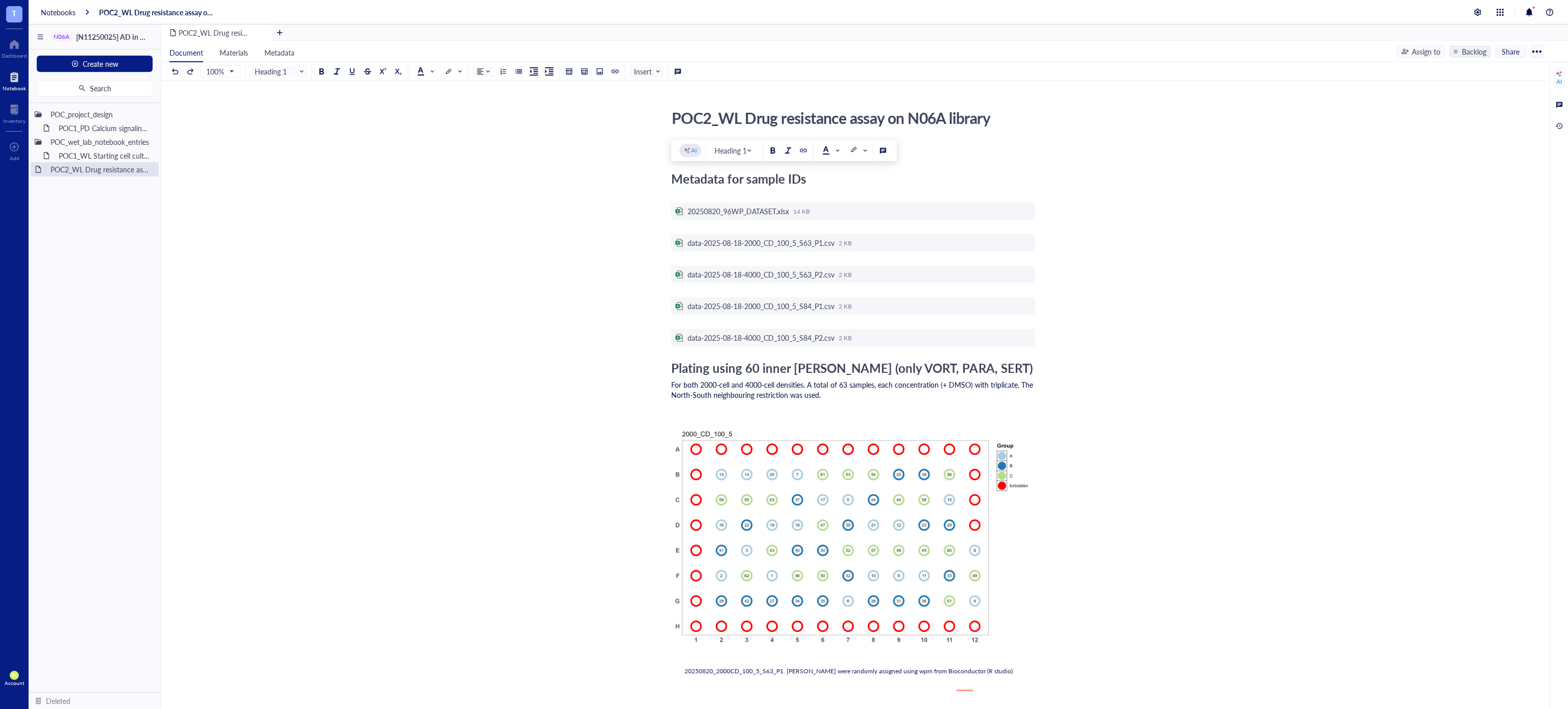
drag, startPoint x: 806, startPoint y: 183, endPoint x: 605, endPoint y: 178, distance: 201.1
click at [428, 78] on span at bounding box center [427, 71] width 19 height 15
click at [423, 85] on div at bounding box center [421, 87] width 8 height 8
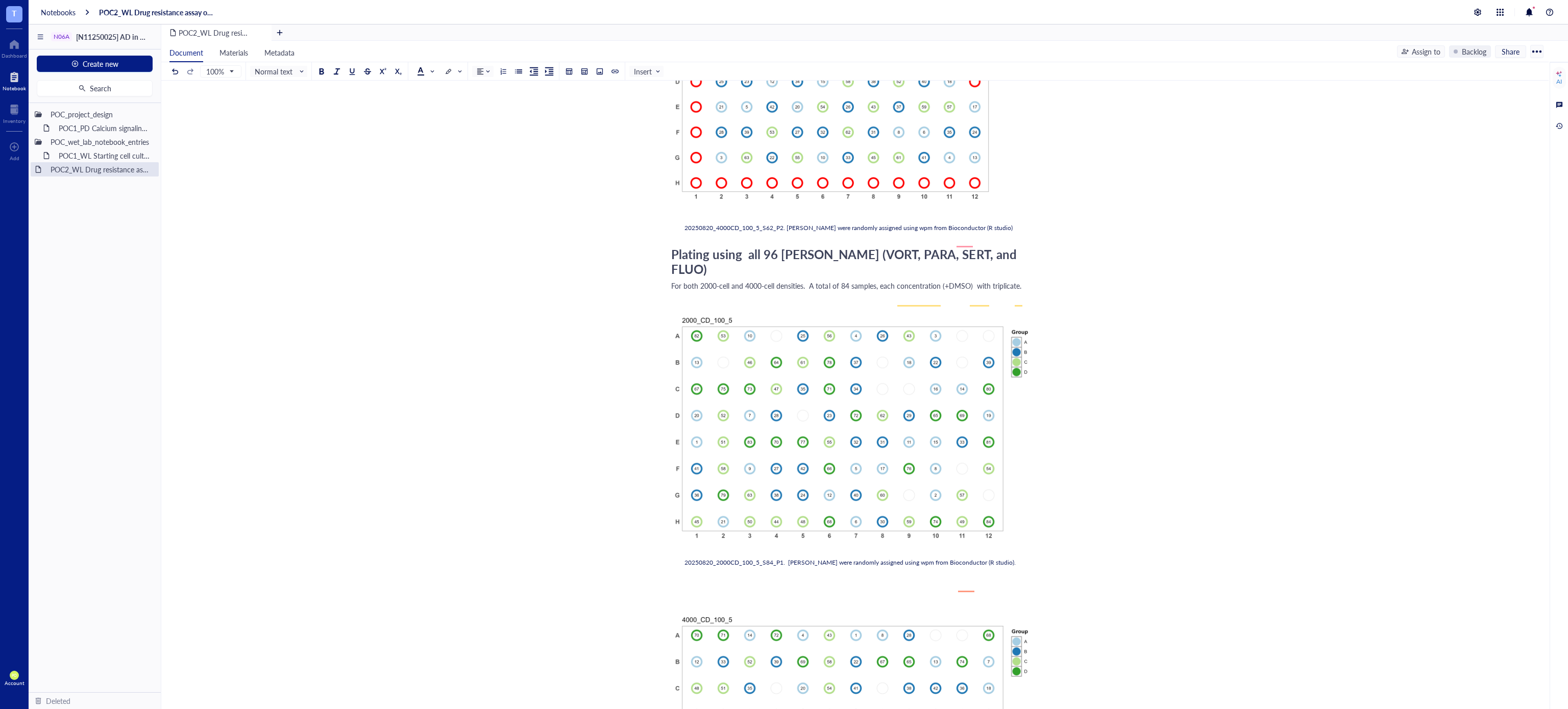
scroll to position [679, 0]
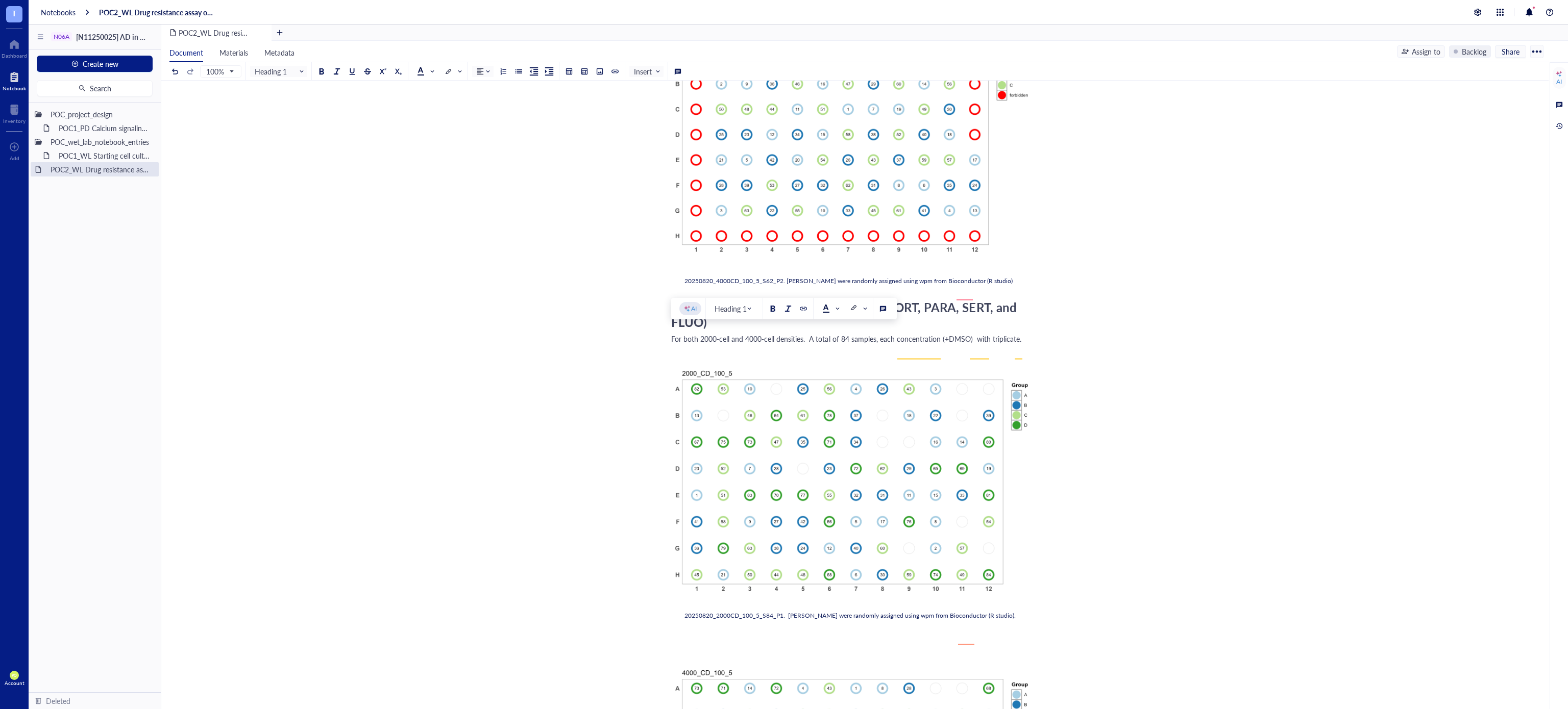
drag, startPoint x: 1017, startPoint y: 353, endPoint x: 665, endPoint y: 338, distance: 352.3
click at [665, 338] on div "POC2_WL Drug resistance assay on N06A library POC2_WL Drug resistance assay on …" at bounding box center [853, 292] width 1383 height 1734
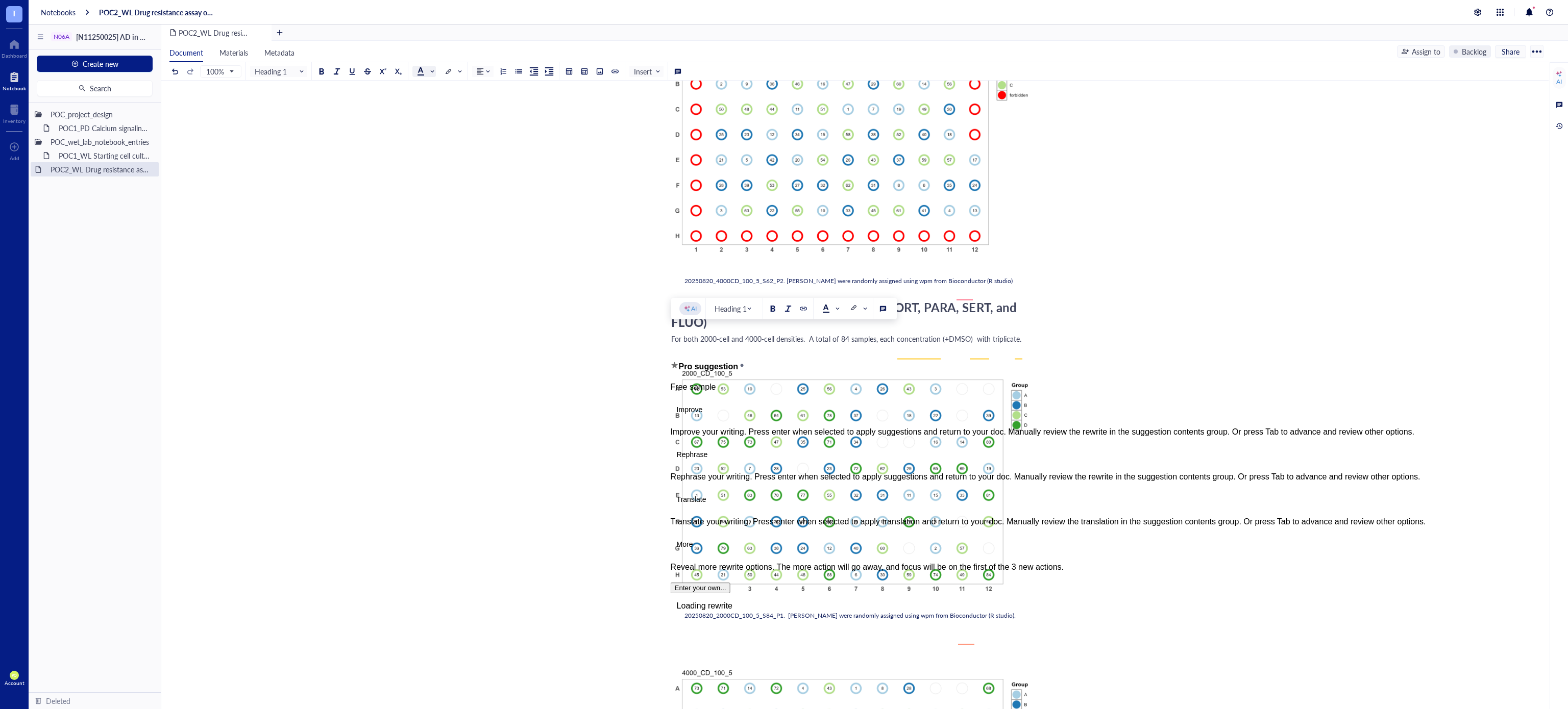
click at [428, 74] on span at bounding box center [425, 71] width 16 height 8
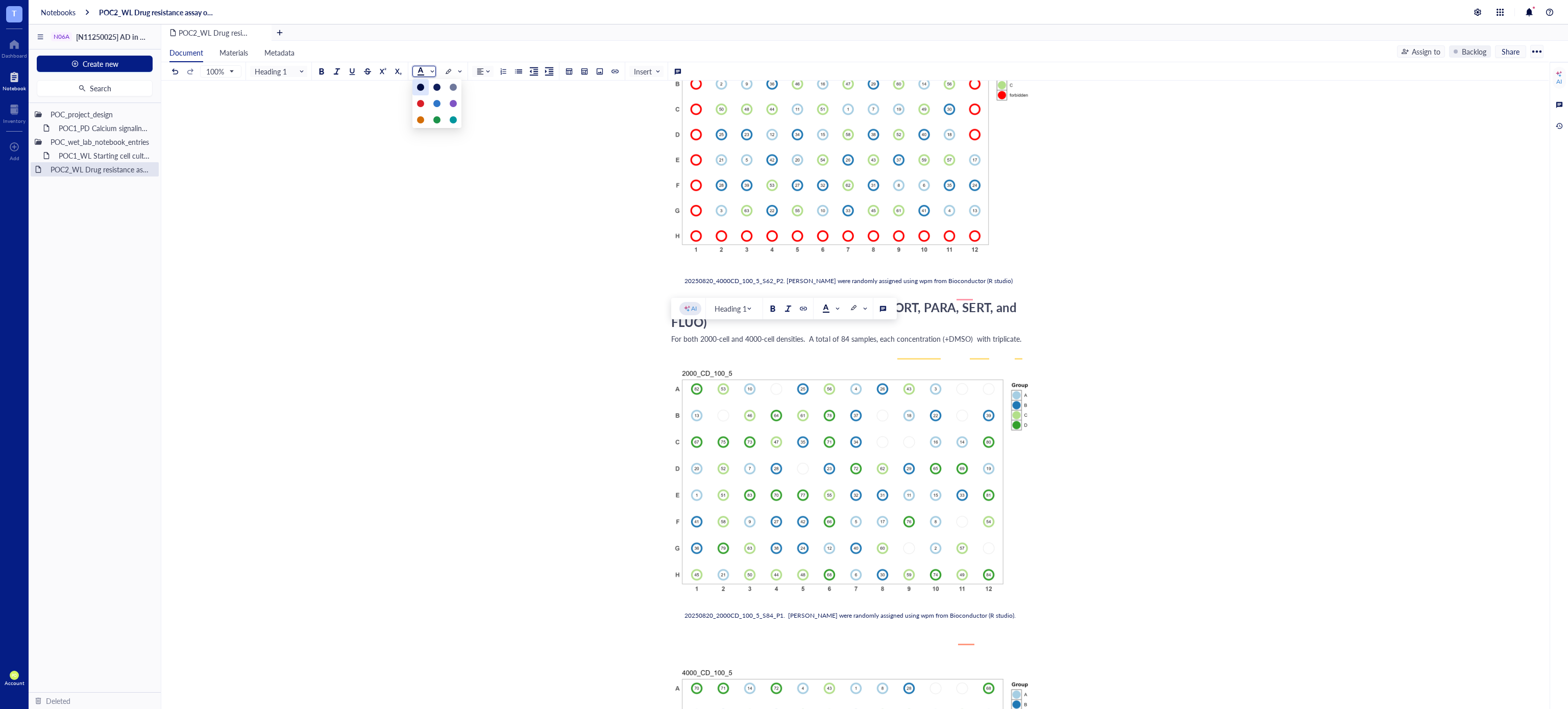
click at [419, 84] on div at bounding box center [421, 87] width 8 height 8
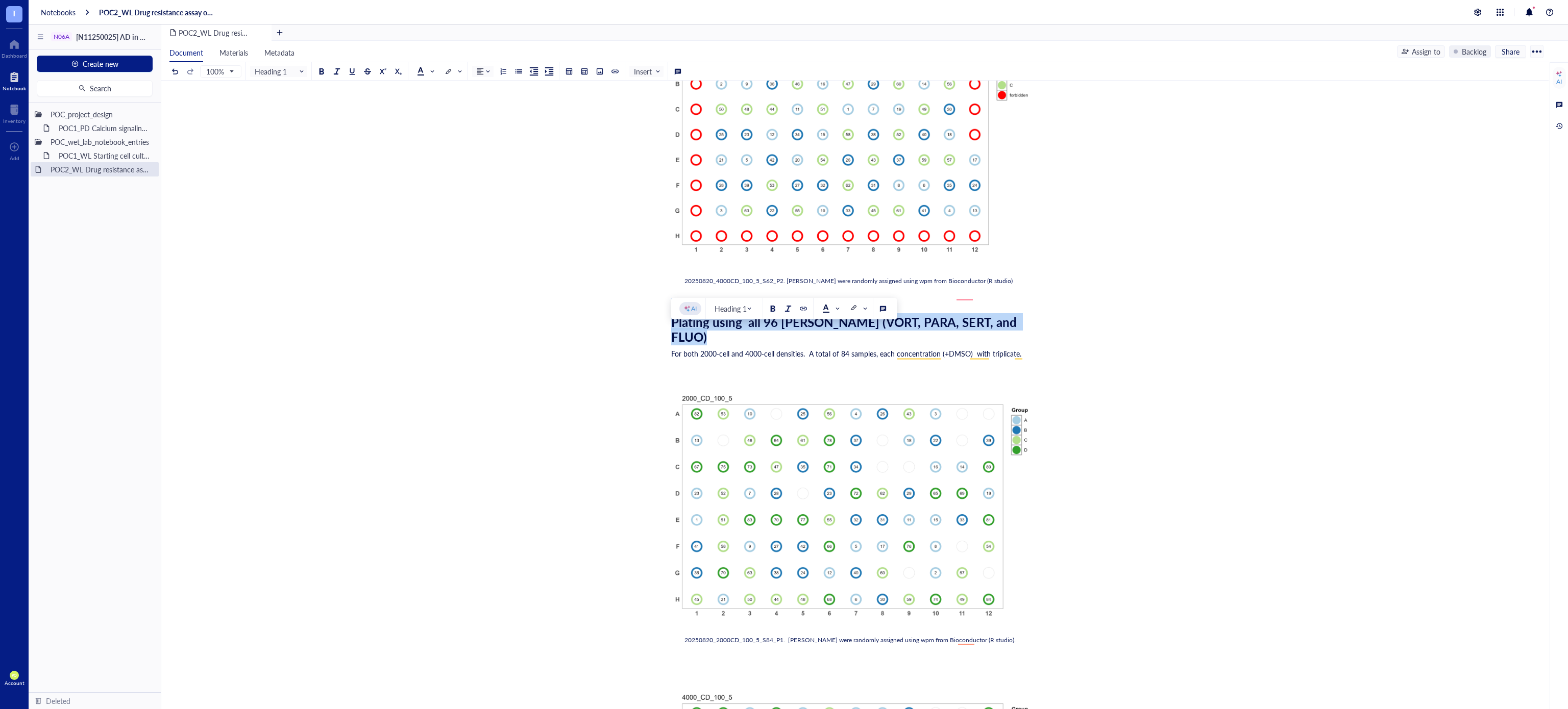
click at [1085, 401] on div "POC2_WL Drug resistance assay on N06A library POC2_WL Drug resistance assay on …" at bounding box center [853, 305] width 1383 height 1760
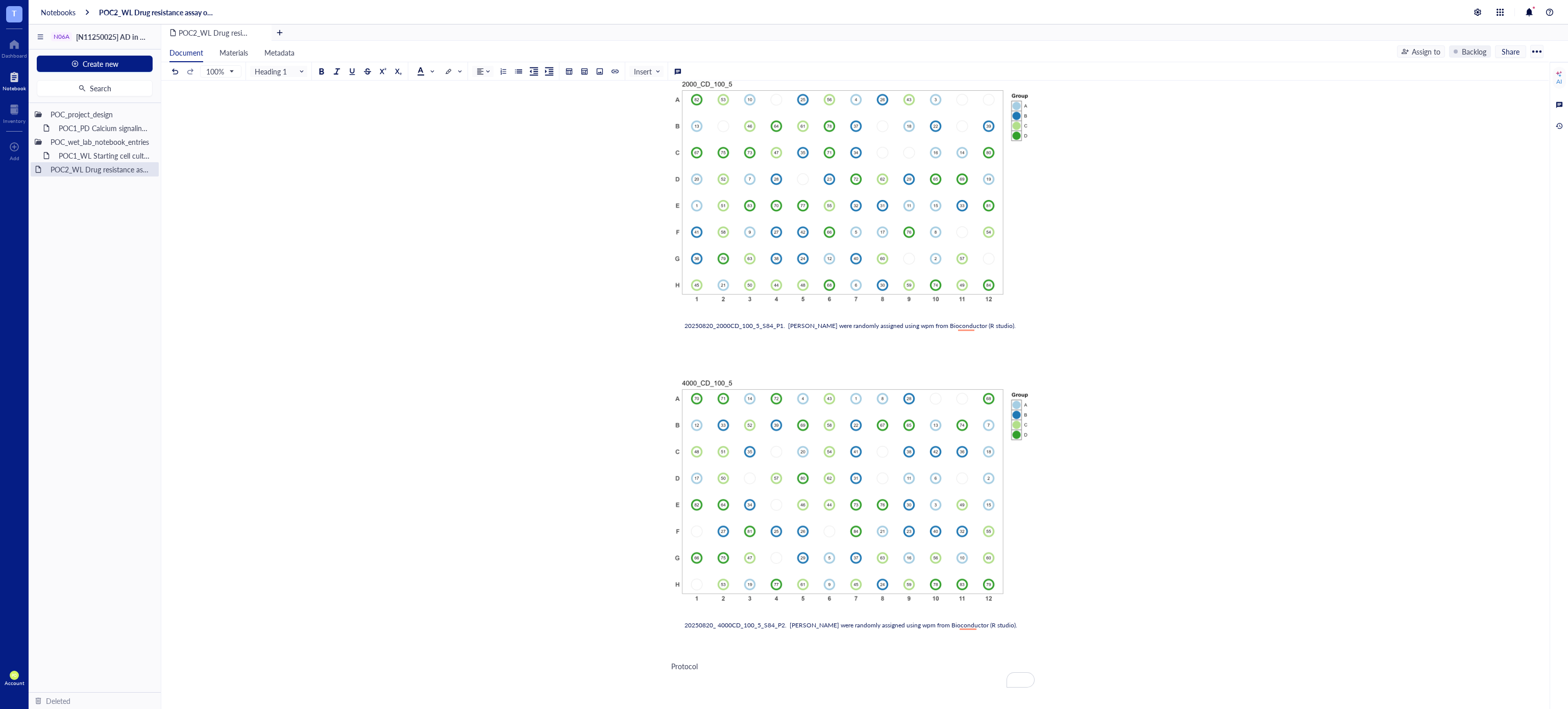
scroll to position [1136, 0]
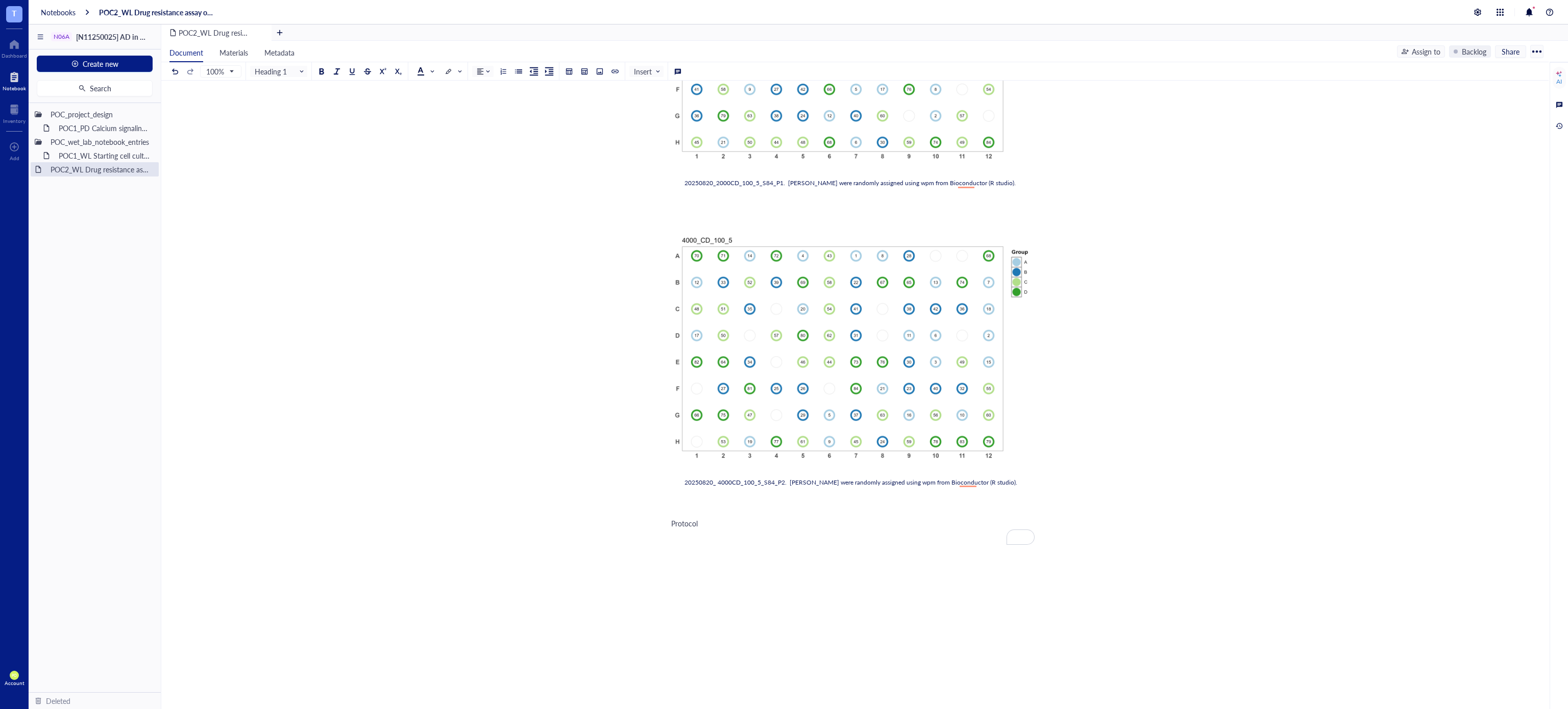
click at [757, 533] on div "﻿" at bounding box center [852, 537] width 364 height 10
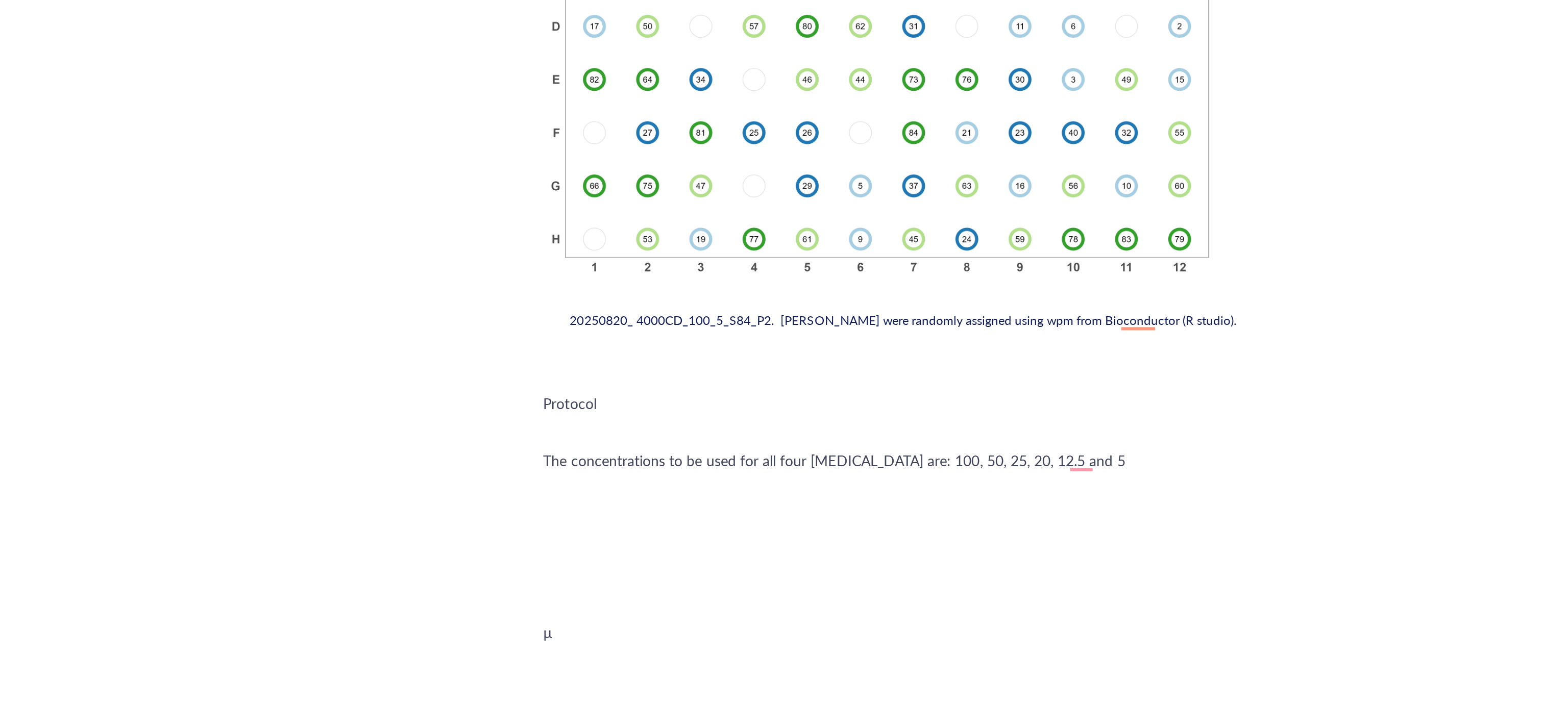
scroll to position [1278, 0]
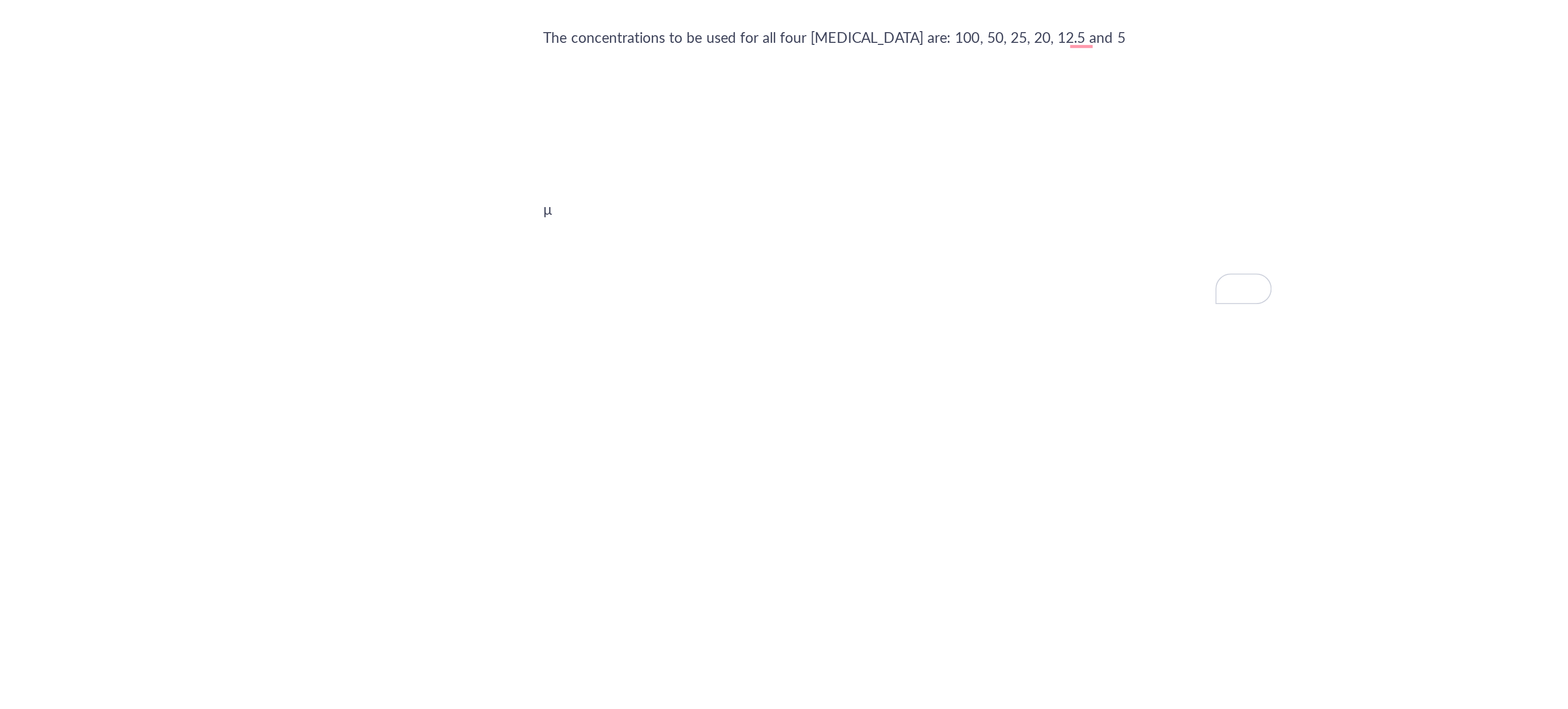
click at [675, 456] on span "µ" at bounding box center [673, 451] width 5 height 10
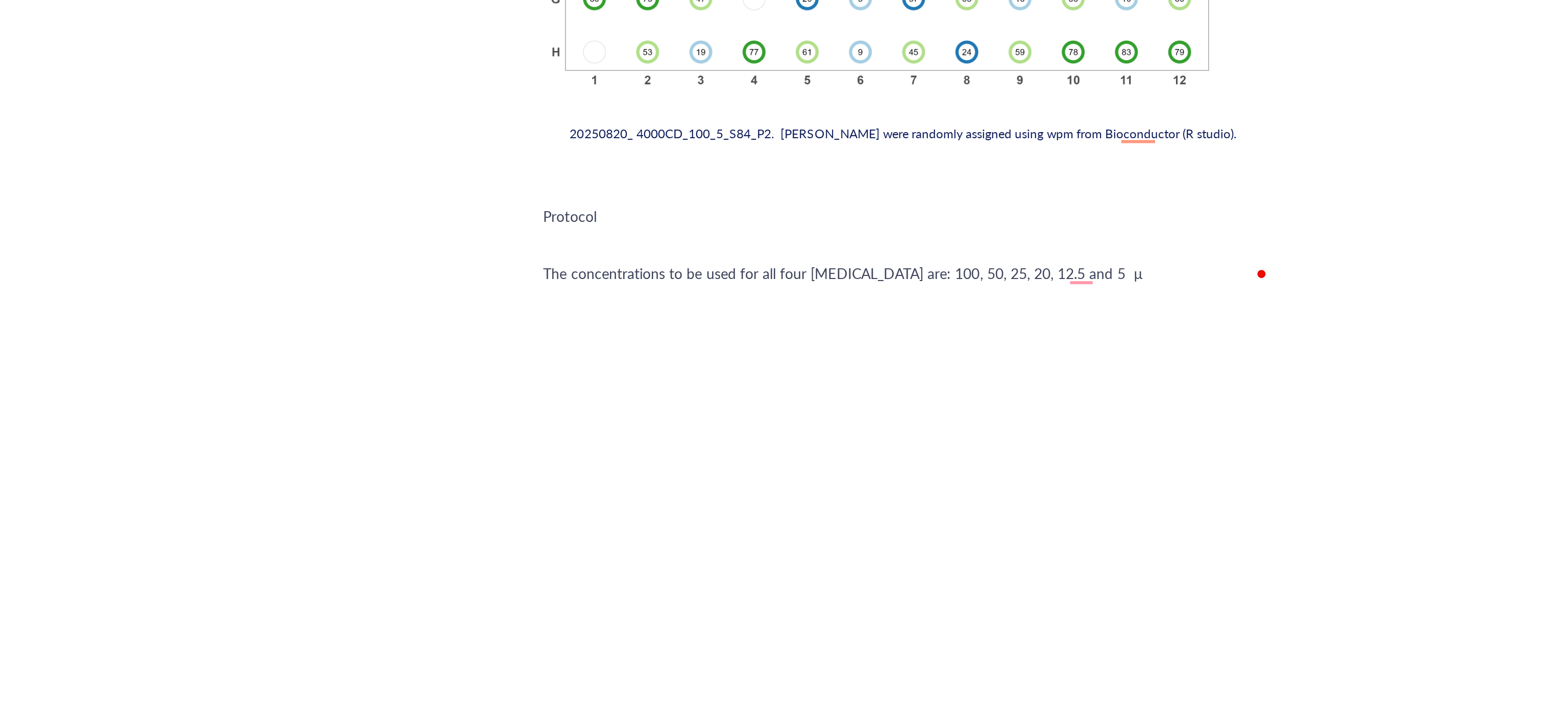
scroll to position [1151, 0]
click at [961, 493] on span "The concentrations to be used for all four antidepressants are: 100, 50, 25, 20…" at bounding box center [819, 491] width 297 height 10
click at [939, 495] on span "The concentrations to be used for all four antidepressants are: 100, 50, 25, 20…" at bounding box center [822, 491] width 303 height 10
click at [973, 486] on div "The concentrations to be used for all four antidepressants are: 100, 50, 25, 20…" at bounding box center [852, 491] width 364 height 10
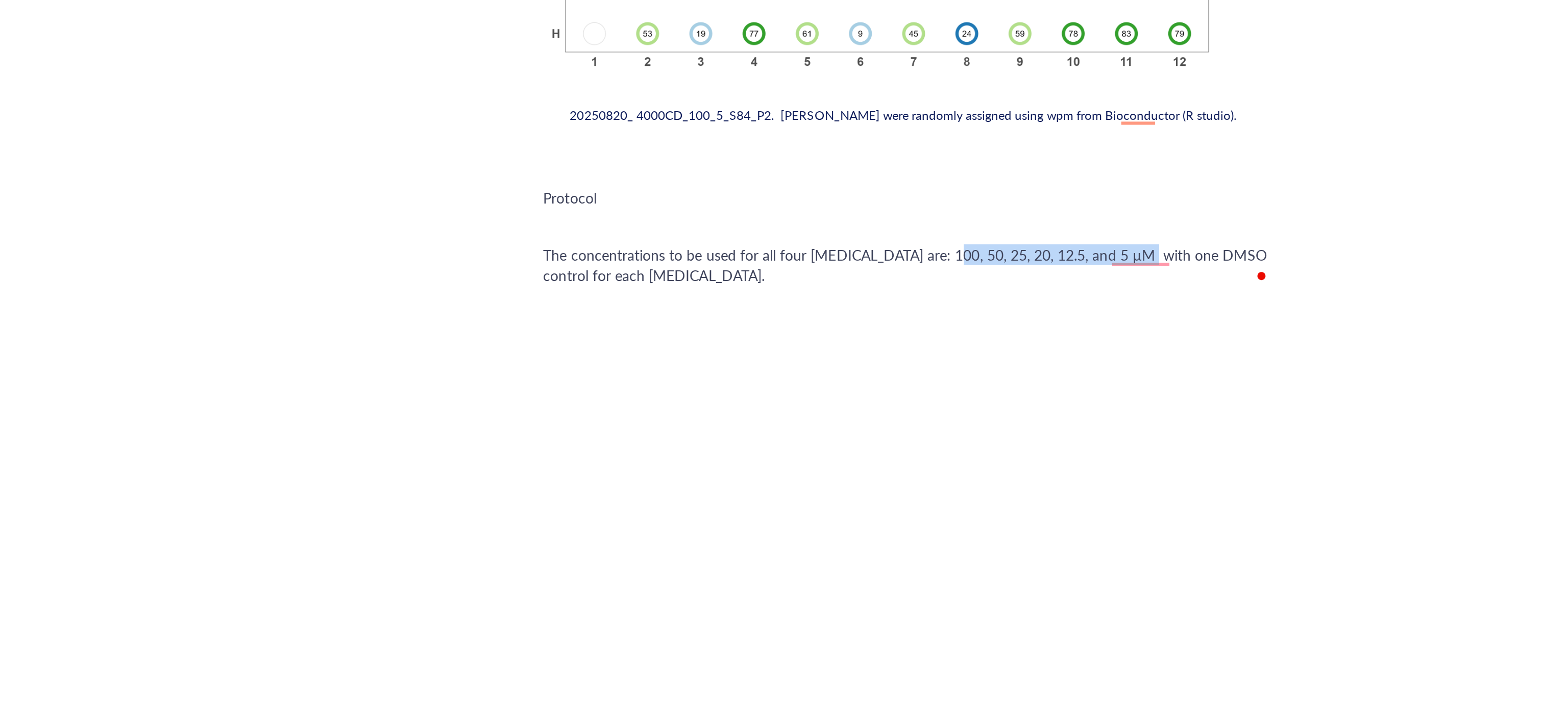
drag, startPoint x: 967, startPoint y: 480, endPoint x: 868, endPoint y: 480, distance: 99.0
click at [868, 480] on span "The concentrations to be used for all four antidepressants are: 100, 50, 25, 20…" at bounding box center [852, 487] width 363 height 21
click at [777, 454] on div at bounding box center [779, 456] width 8 height 8
click at [790, 488] on div "The concentrations to be used for all four antidepressants are: 100, 50, 25, 20…" at bounding box center [852, 487] width 364 height 21
click at [973, 486] on div "The concentrations to be used for all four antidepressants are: 100, 50, 25, 20…" at bounding box center [852, 487] width 364 height 21
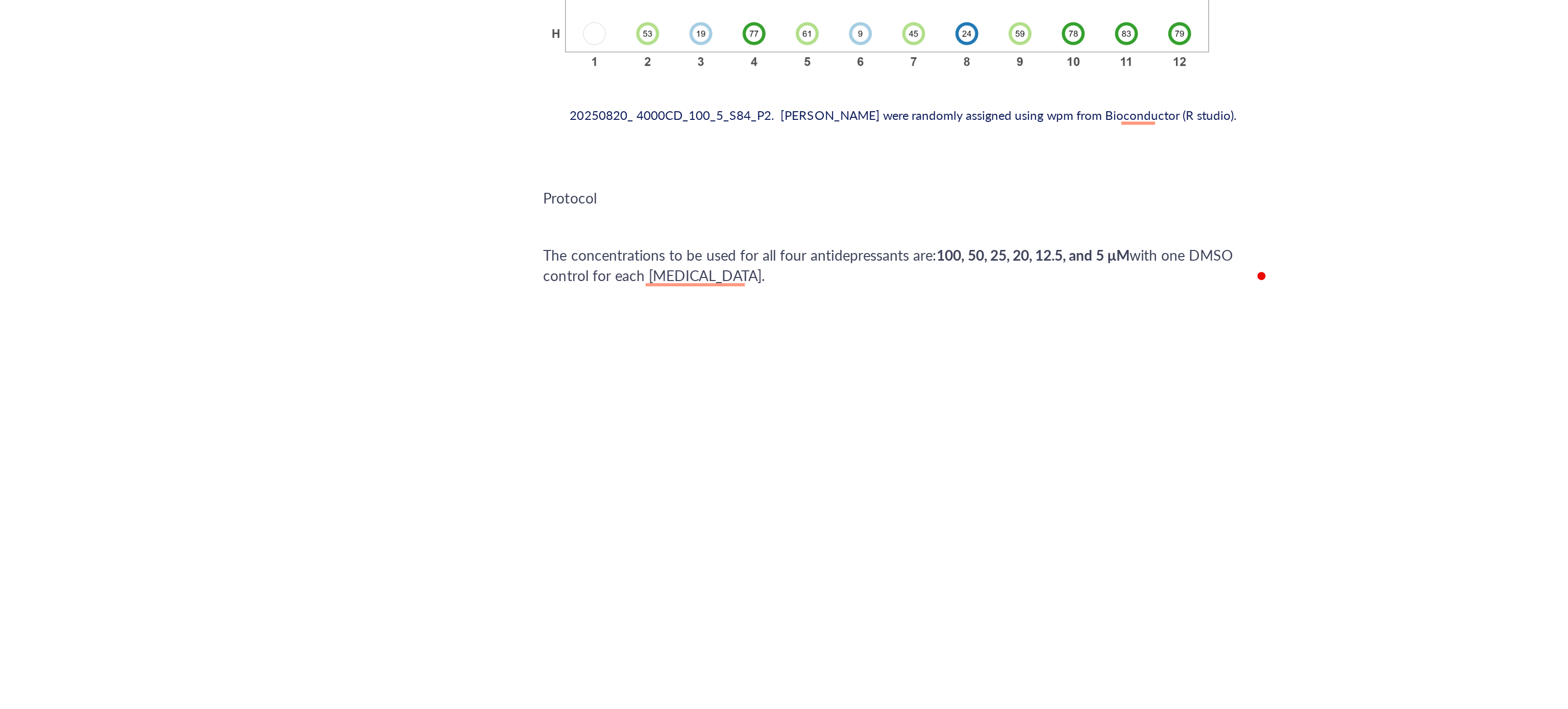
click at [762, 488] on span "with one DMSO control for each antidepressants." at bounding box center [844, 487] width 346 height 21
click at [785, 489] on div "The concentrations to be used for all four antidepressants are: 100, 50, 25, 20…" at bounding box center [852, 487] width 364 height 21
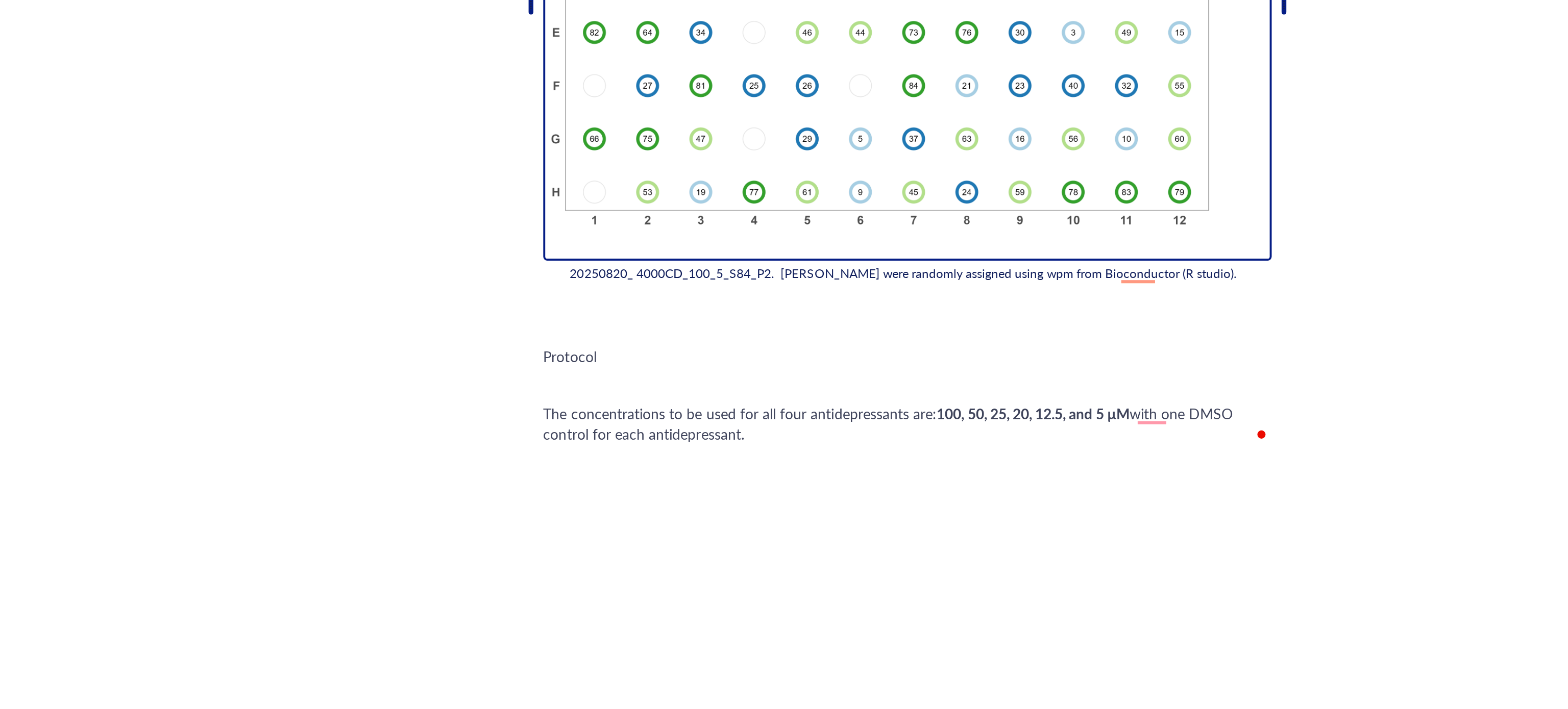
scroll to position [1076, 0]
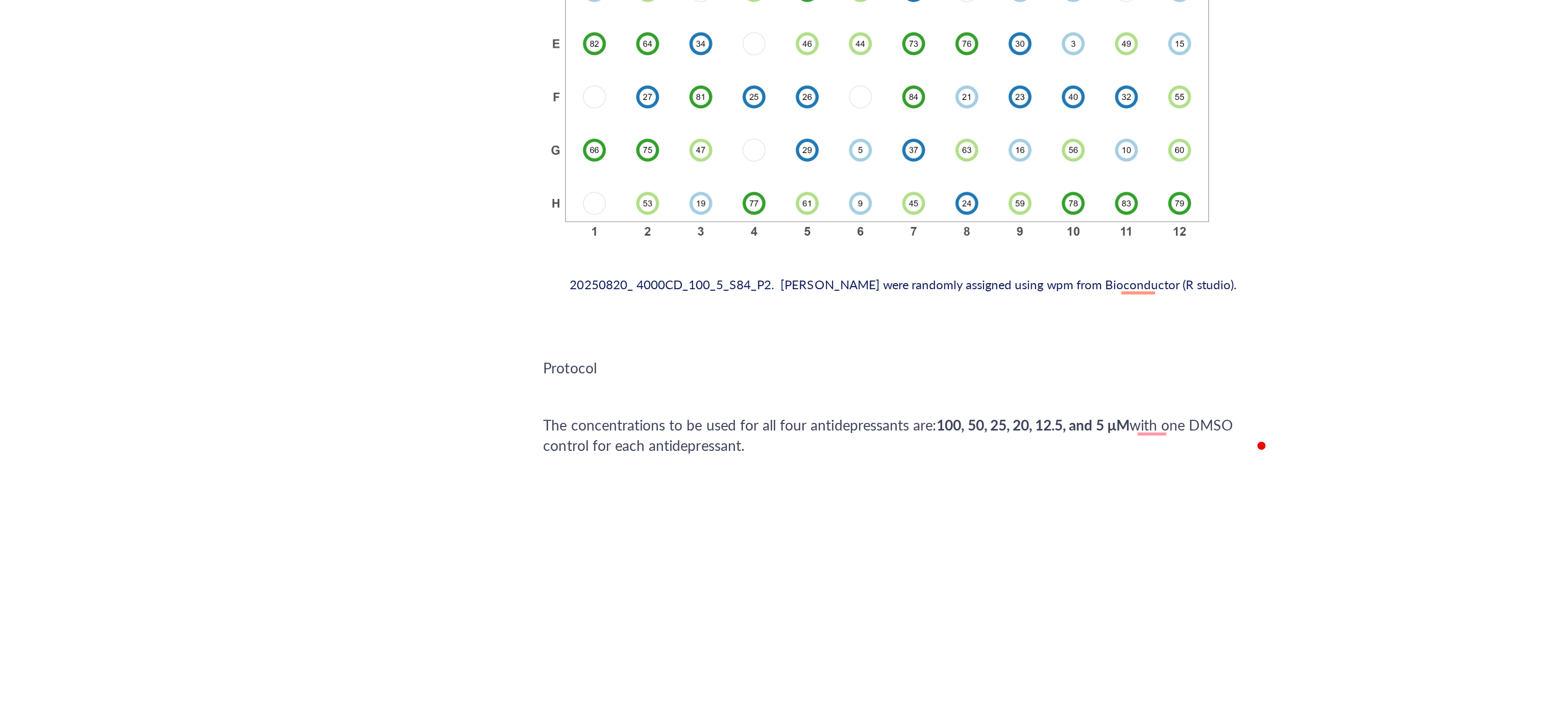
drag, startPoint x: 719, startPoint y: 536, endPoint x: 639, endPoint y: 532, distance: 80.1
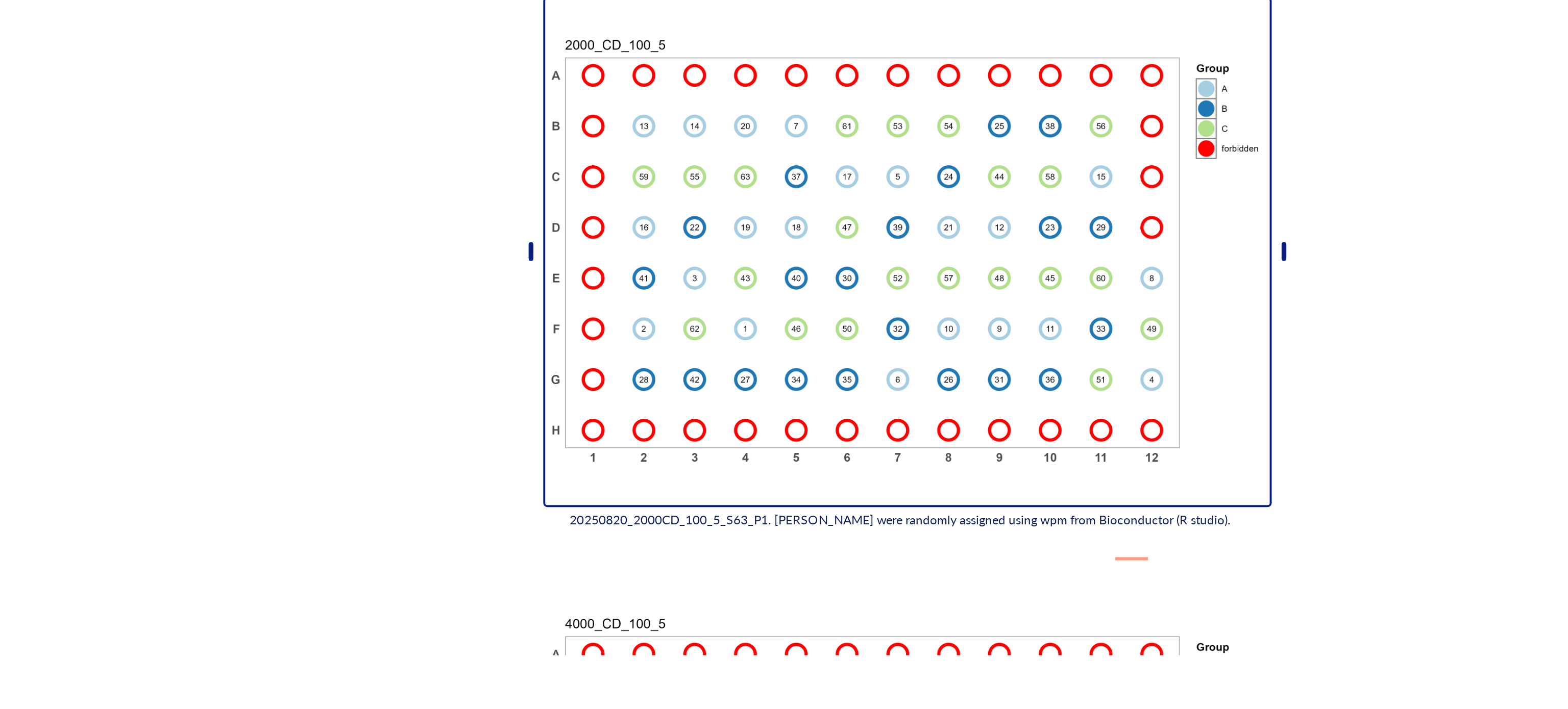
scroll to position [0, 0]
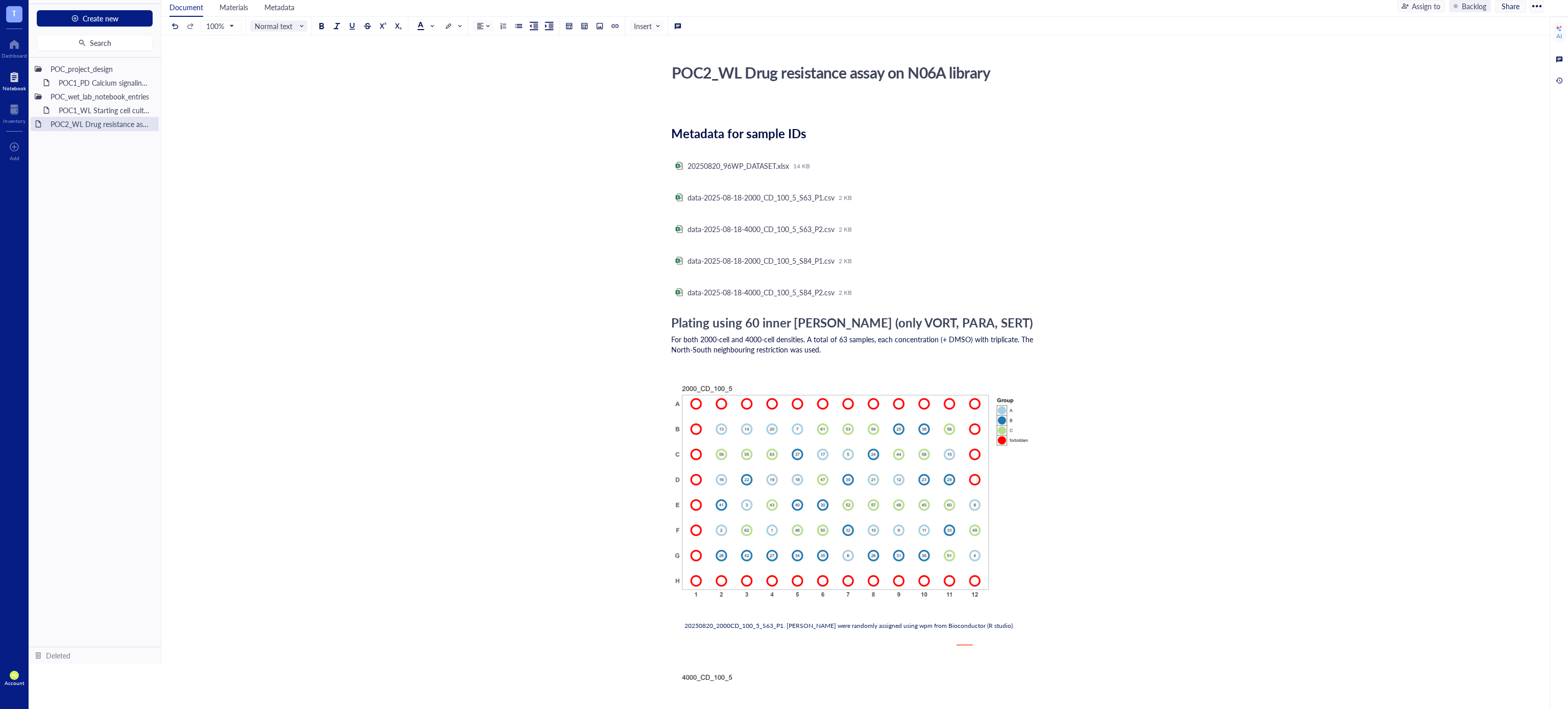
click at [300, 23] on span "Normal text" at bounding box center [279, 26] width 50 height 9
click at [282, 64] on div "Heading 1" at bounding box center [291, 66] width 30 height 9
click at [432, 23] on span at bounding box center [425, 25] width 16 height 8
click at [419, 37] on div at bounding box center [420, 41] width 16 height 16
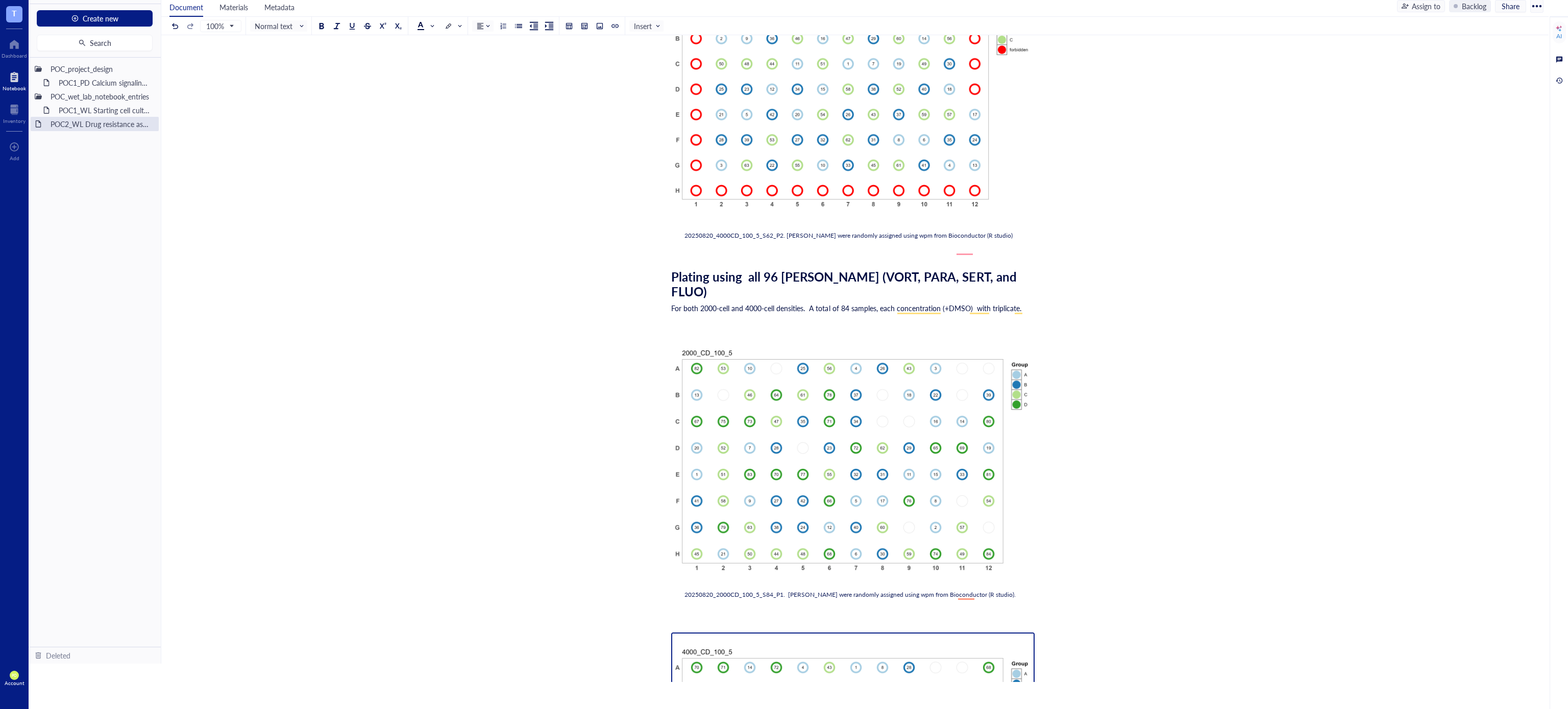
scroll to position [1179, 0]
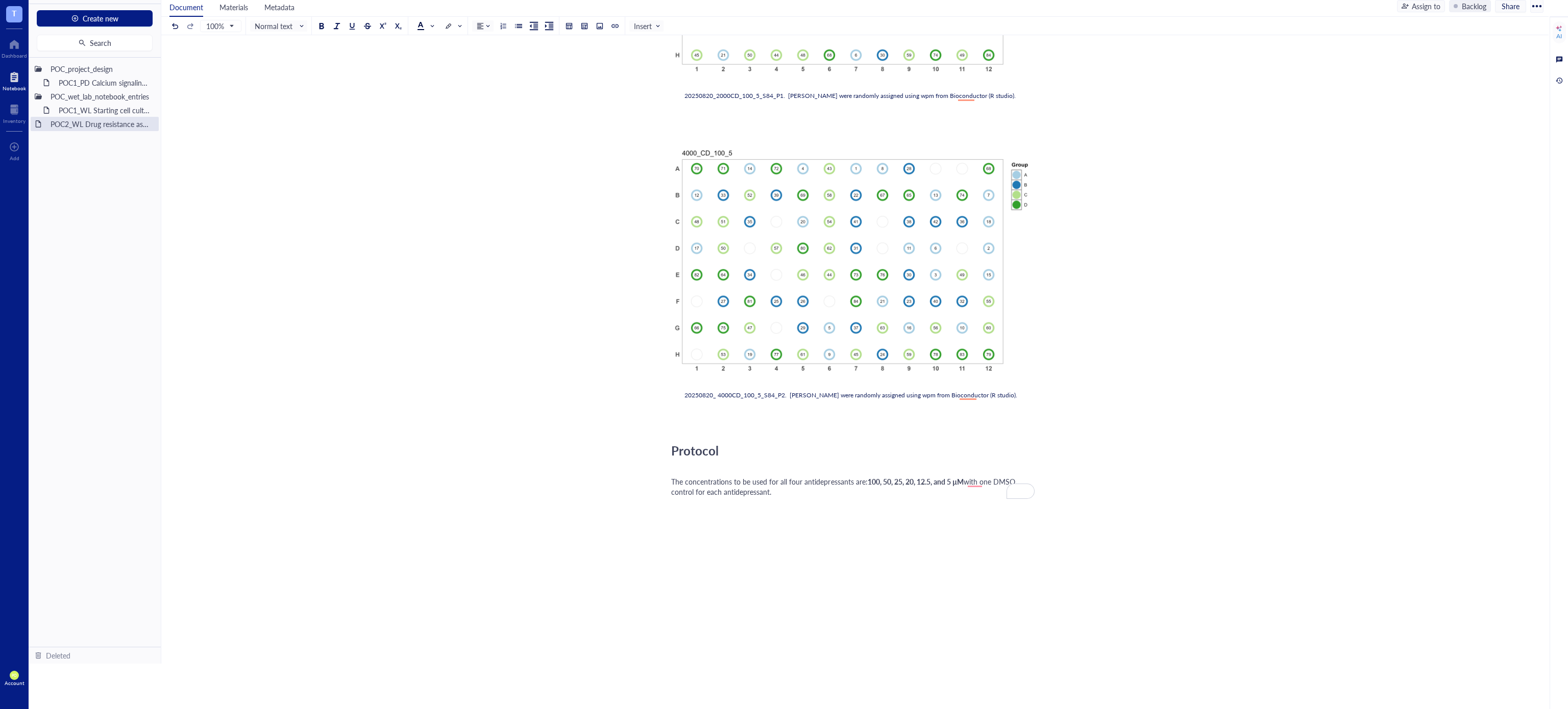
drag, startPoint x: 725, startPoint y: 450, endPoint x: 621, endPoint y: 436, distance: 104.9
click at [430, 26] on span at bounding box center [425, 25] width 16 height 8
click at [421, 39] on div at bounding box center [421, 42] width 8 height 8
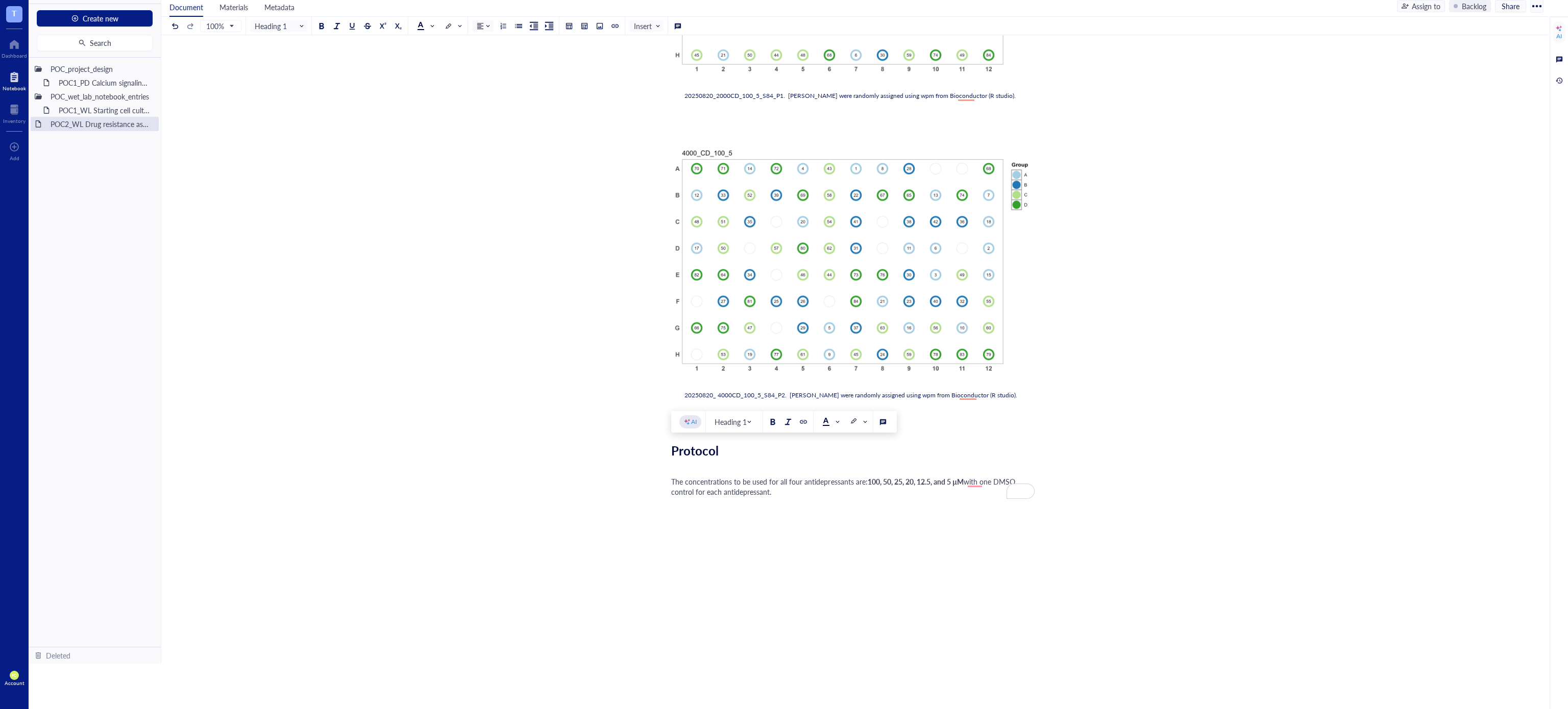
click at [776, 490] on div "The concentrations to be used for all four antidepressants are: 100, 50, 25, 20…" at bounding box center [852, 486] width 364 height 21
drag, startPoint x: 780, startPoint y: 496, endPoint x: 674, endPoint y: 477, distance: 107.7
click at [674, 477] on div "The concentrations to be used for all four antidepressants are: 100, 50, 25, 20…" at bounding box center [852, 486] width 364 height 21
click at [815, 488] on div "The concentrations to be used for all four antidepressants are: 100, 50, 25, 20…" at bounding box center [852, 486] width 364 height 21
drag, startPoint x: 789, startPoint y: 488, endPoint x: 634, endPoint y: 481, distance: 155.2
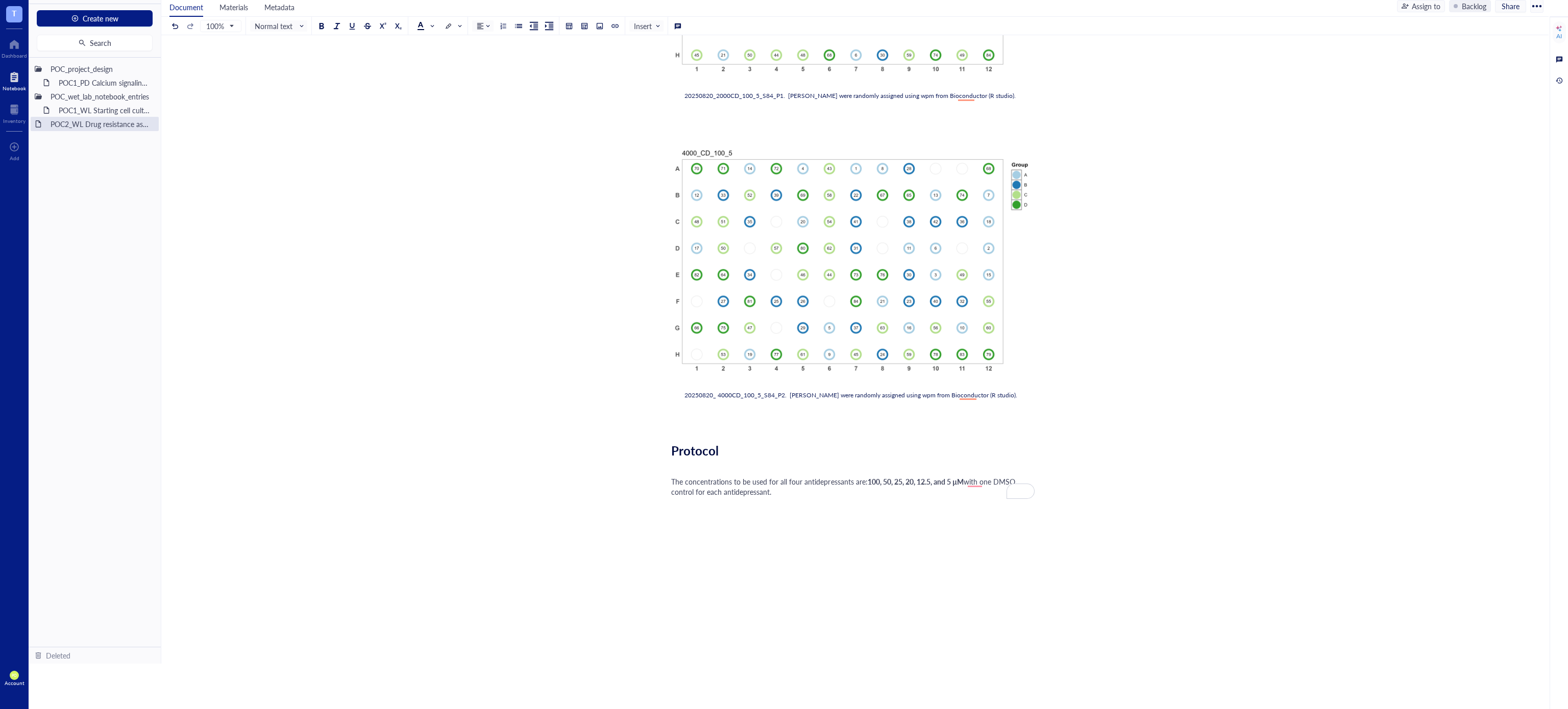
click at [435, 25] on span at bounding box center [427, 26] width 19 height 15
click at [419, 39] on div at bounding box center [421, 42] width 8 height 8
click at [773, 494] on div "The concentrations to be used for all four antidepressants are: 100, 50, 25, 20…" at bounding box center [852, 486] width 364 height 21
click at [768, 490] on span "with one DMSO control for each antidepressant." at bounding box center [844, 486] width 346 height 21
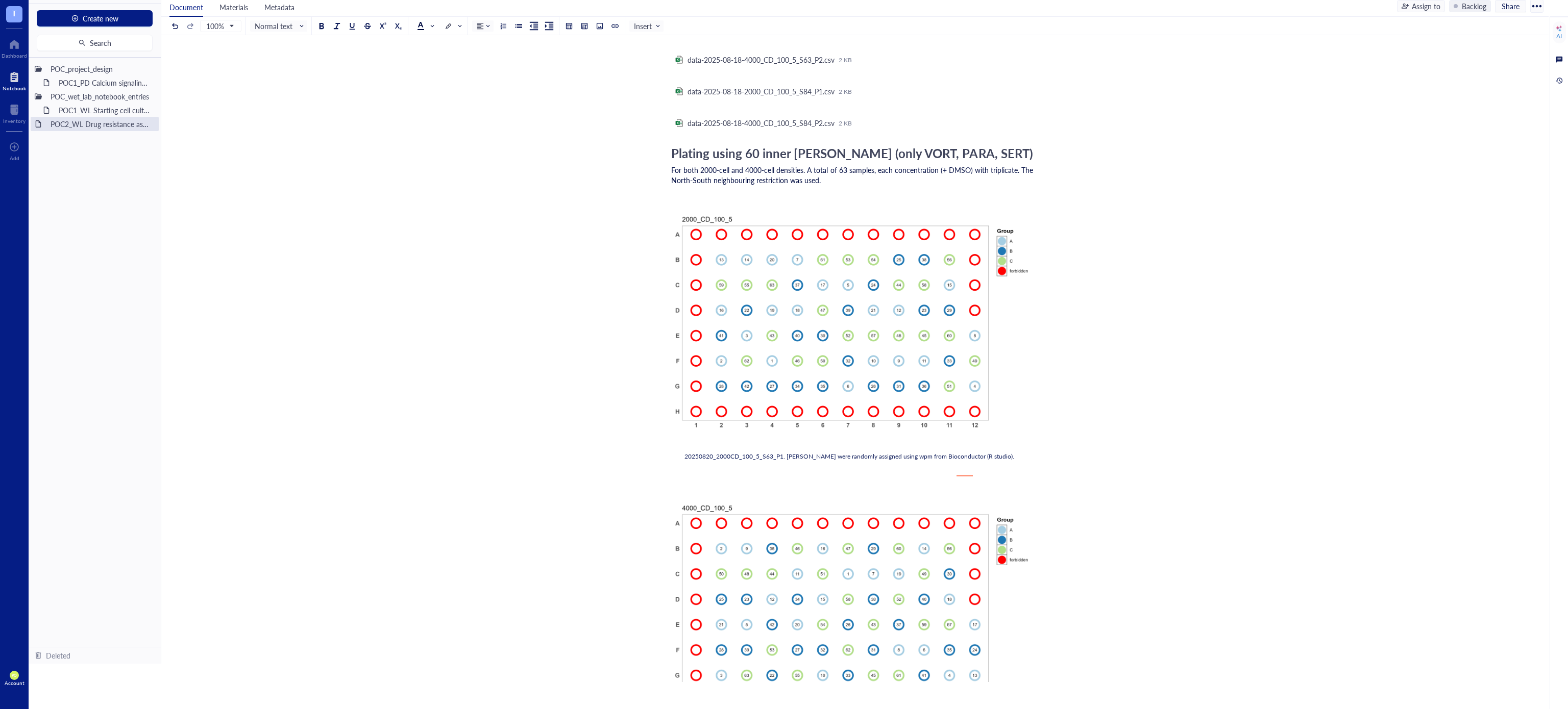
scroll to position [0, 0]
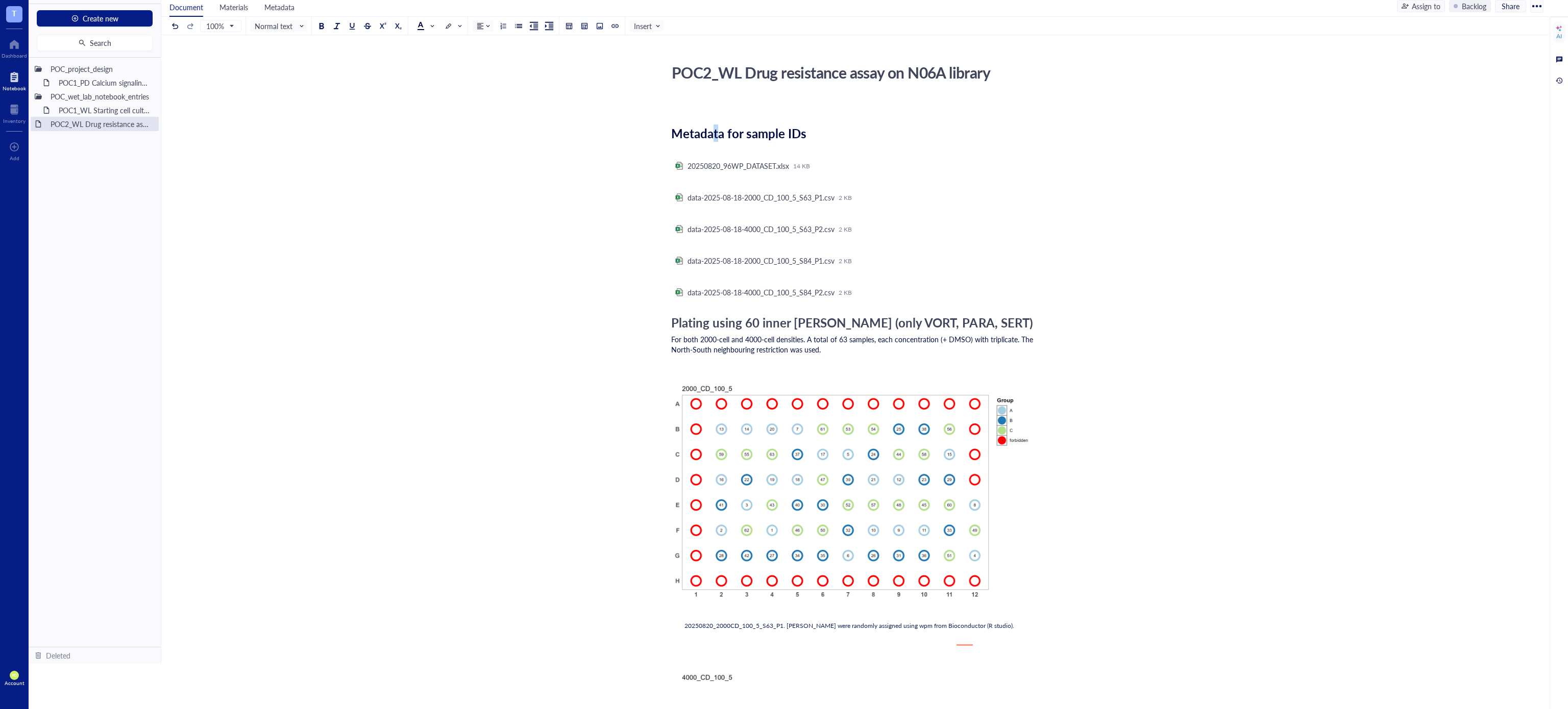
click at [715, 137] on span "Metadata for sample IDs" at bounding box center [738, 133] width 135 height 17
click at [777, 331] on span "Plating using 60 inner [PERSON_NAME] (only VORT, PARA, SERT)" at bounding box center [851, 322] width 362 height 17
drag, startPoint x: 972, startPoint y: 341, endPoint x: 670, endPoint y: 339, distance: 302.0
click at [433, 26] on span at bounding box center [425, 25] width 16 height 8
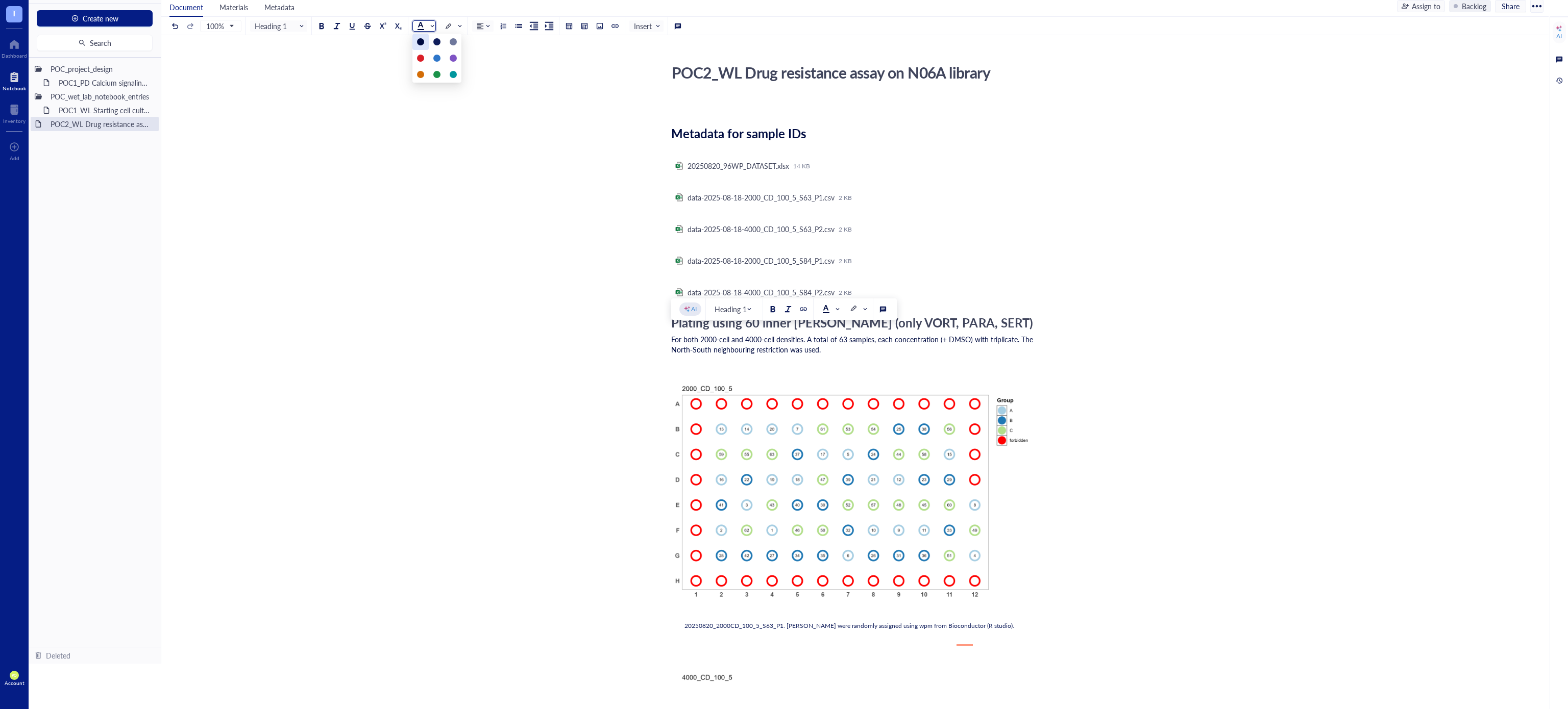
click at [421, 44] on div at bounding box center [421, 42] width 8 height 8
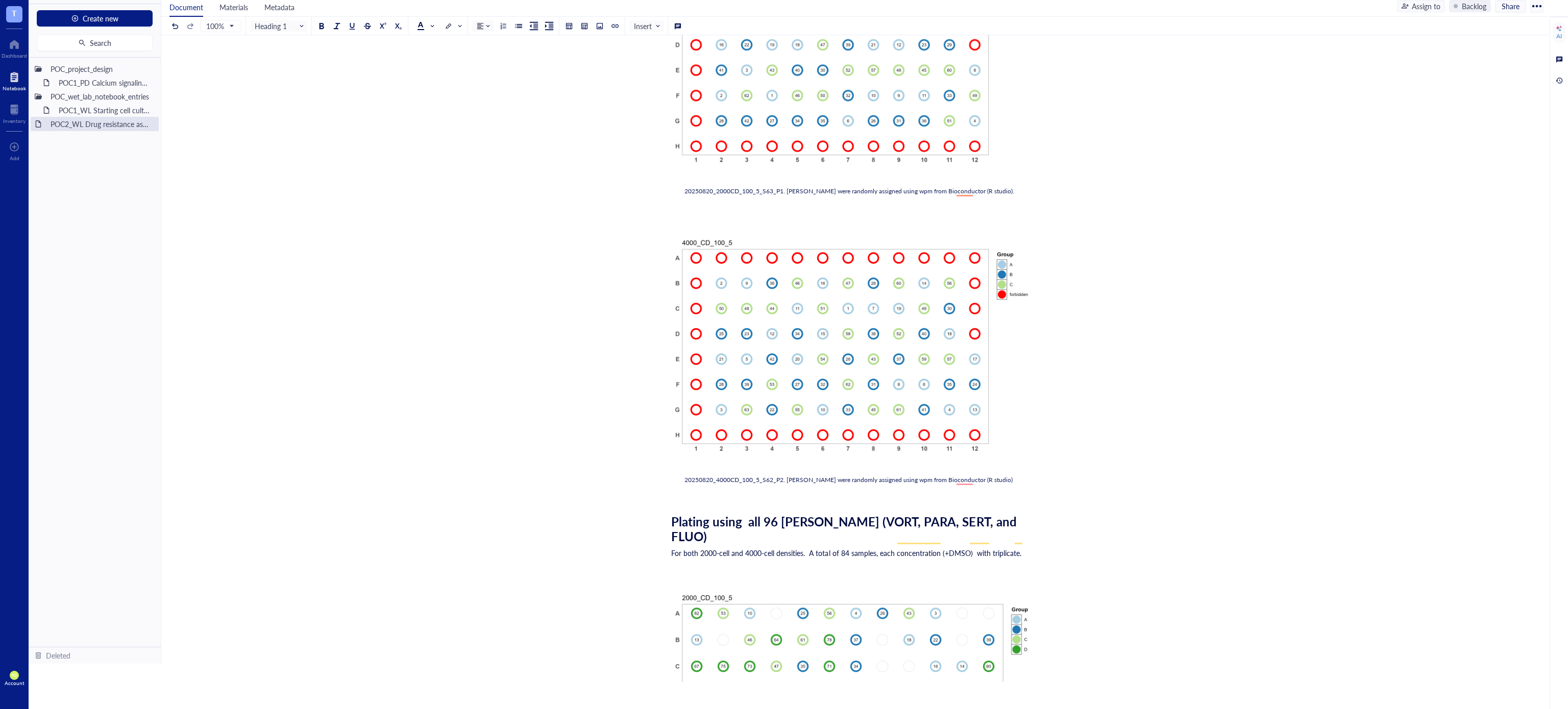
scroll to position [679, 0]
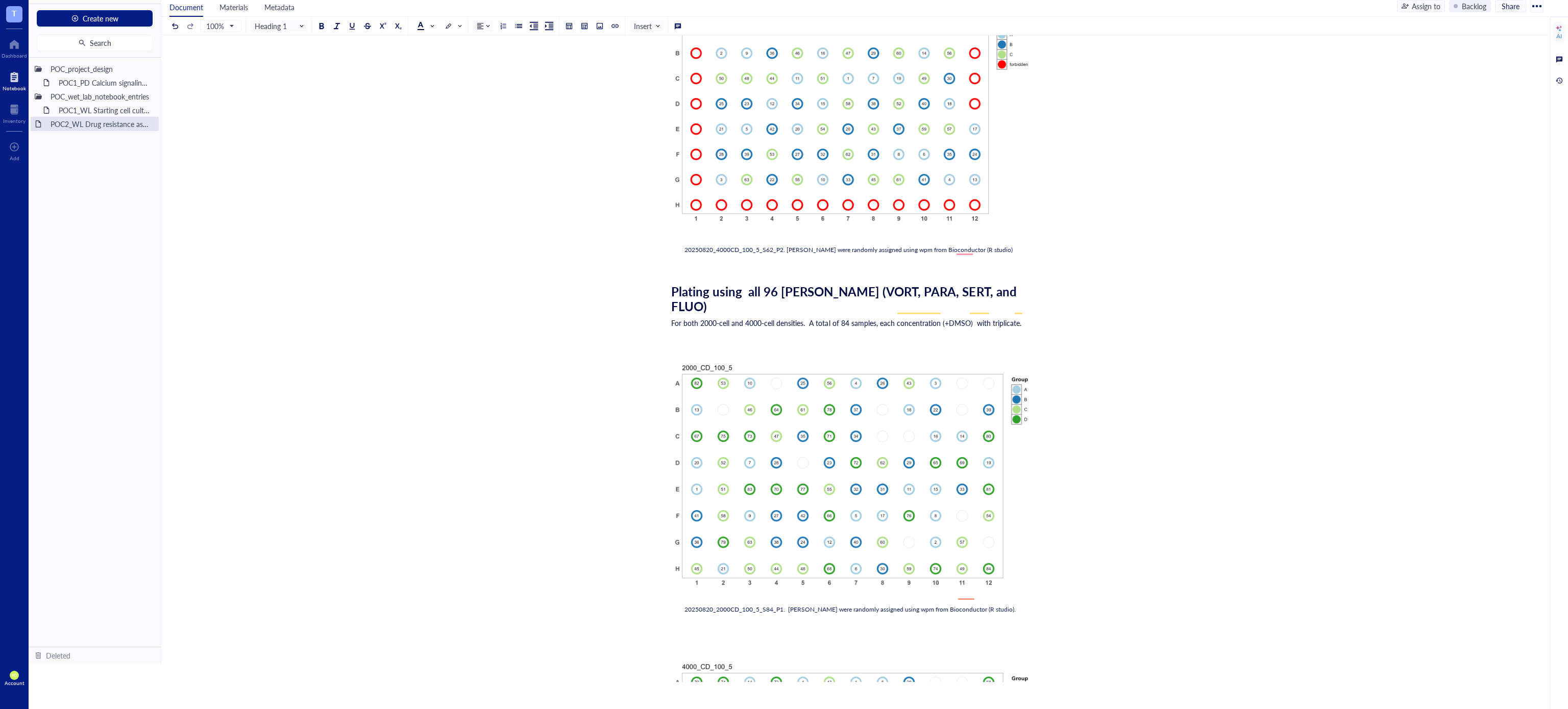
click at [902, 292] on span "Plating using all 96 [PERSON_NAME] (VORT, PARA, SERT, and FLUO)" at bounding box center [845, 299] width 349 height 32
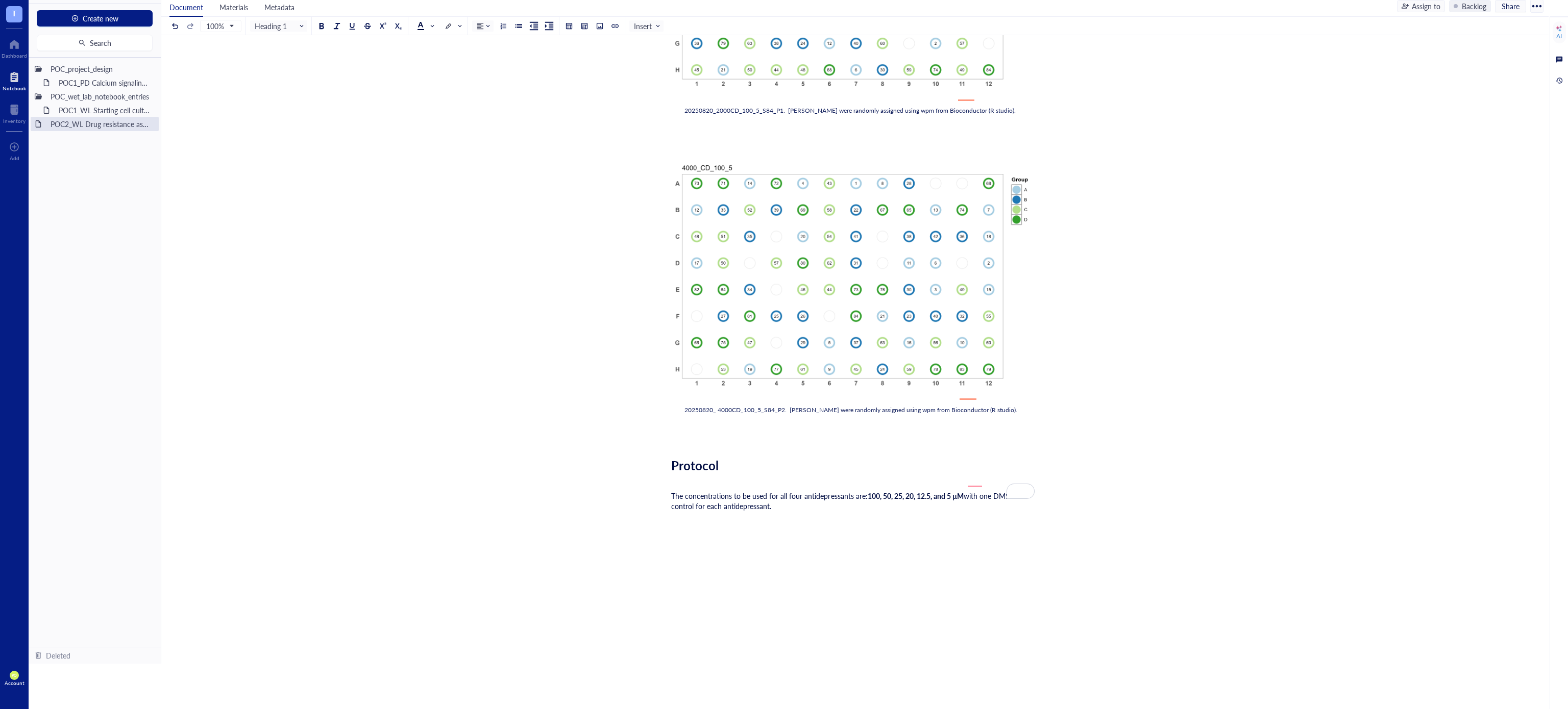
click at [741, 458] on div "Protocol" at bounding box center [852, 466] width 364 height 15
click at [771, 491] on span "with one DMSO control for each antidepressant." at bounding box center [844, 501] width 346 height 21
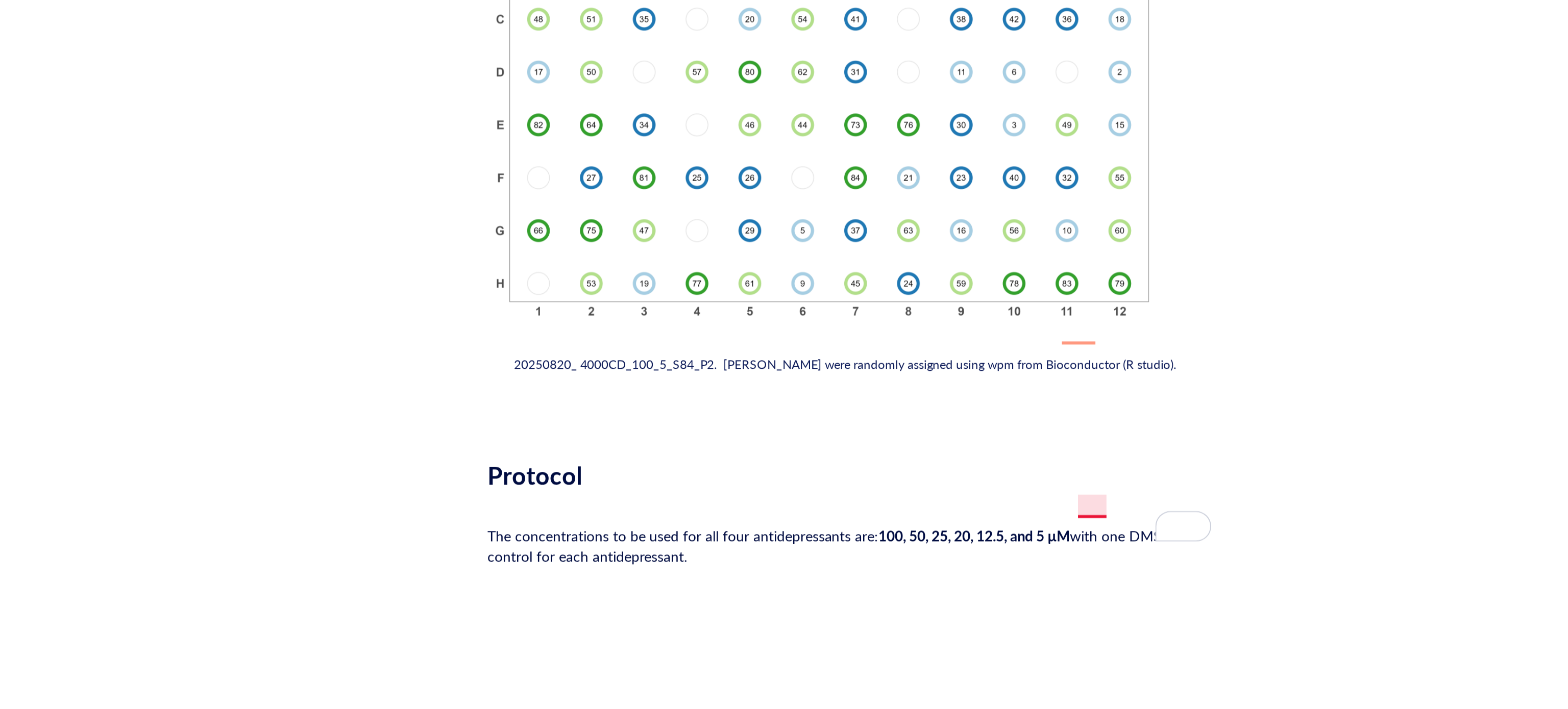
click at [977, 491] on span "with one DMSO control for each antidepressant." at bounding box center [844, 501] width 346 height 21
click at [845, 493] on div "The concentrations to be used for all four antidepressants are: 100, 50, 25, 20…" at bounding box center [852, 501] width 364 height 21
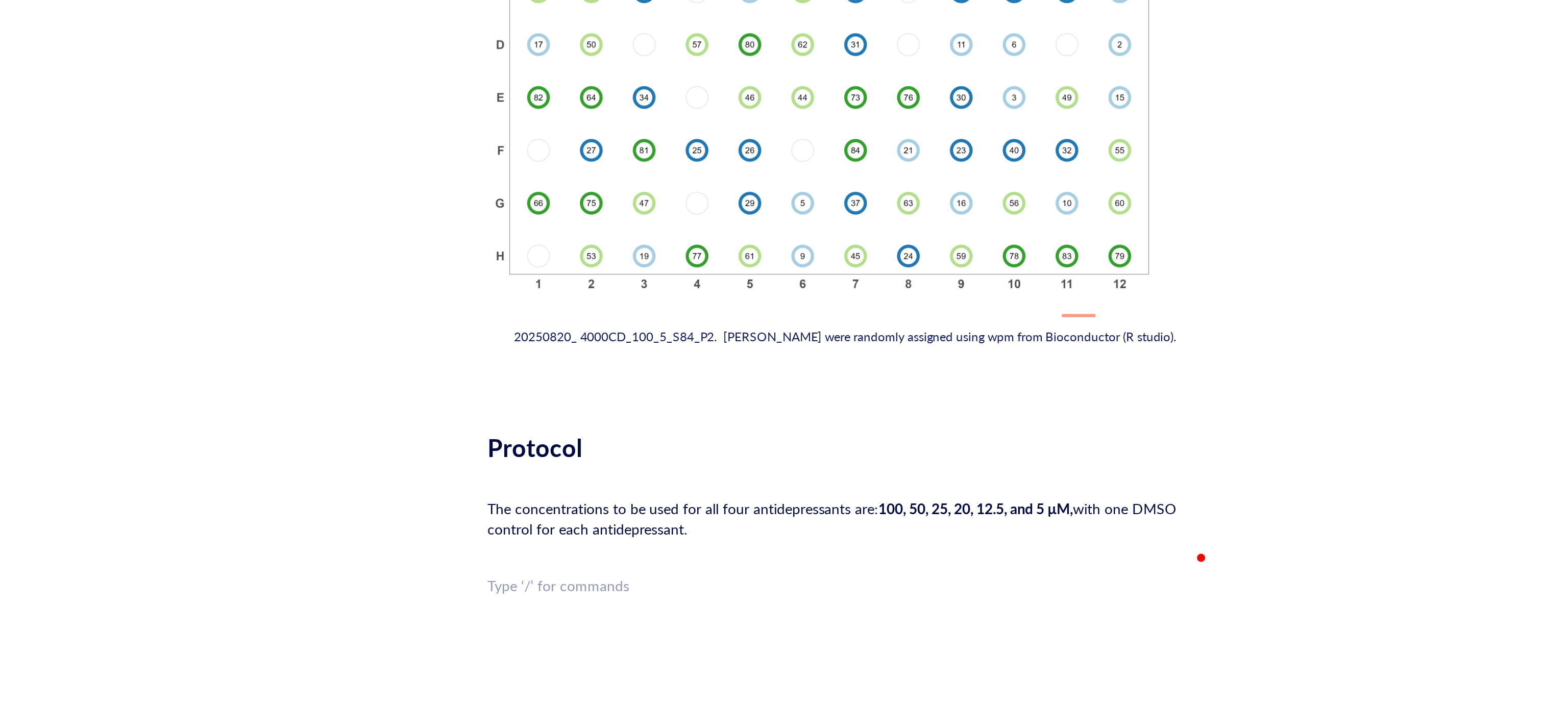
scroll to position [1207, 0]
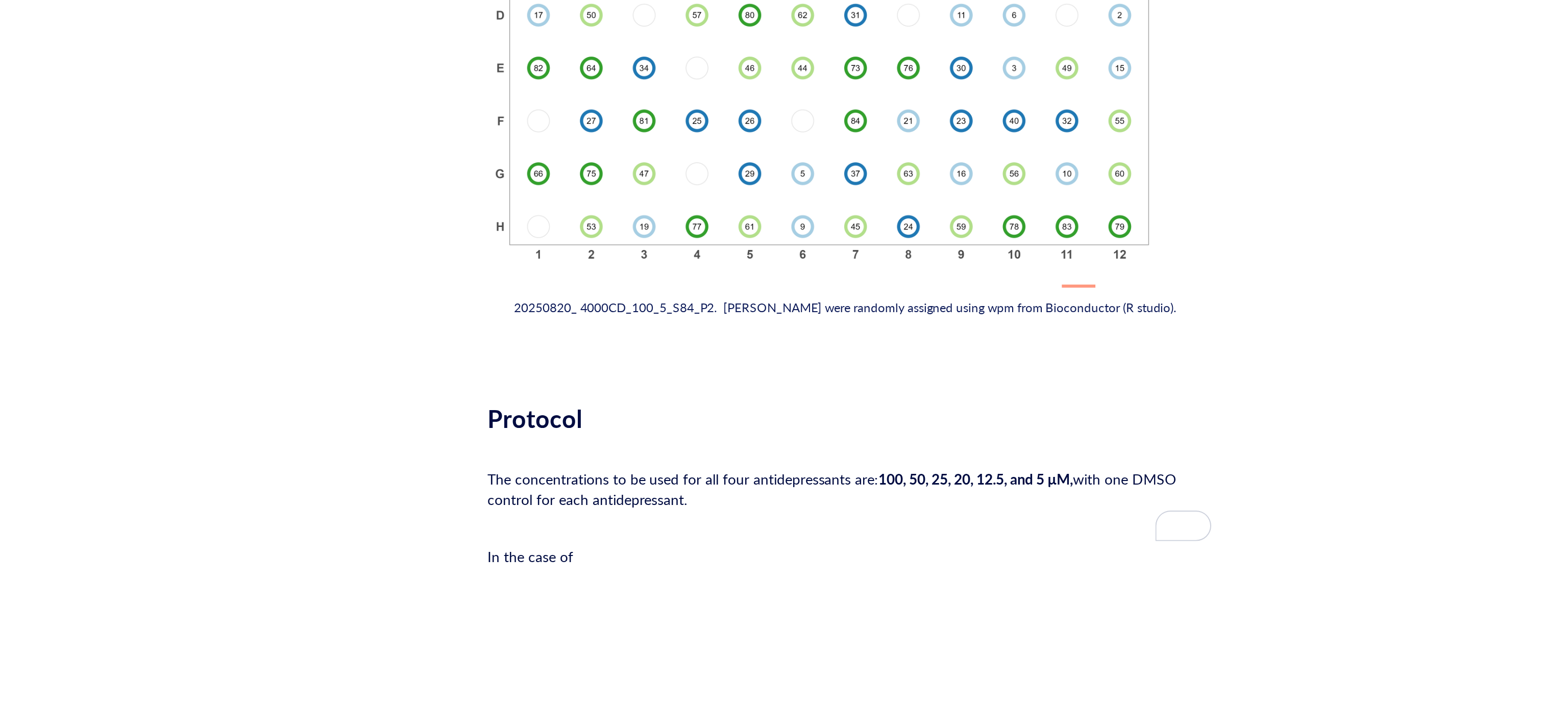
click at [673, 403] on div "﻿" at bounding box center [852, 408] width 364 height 10
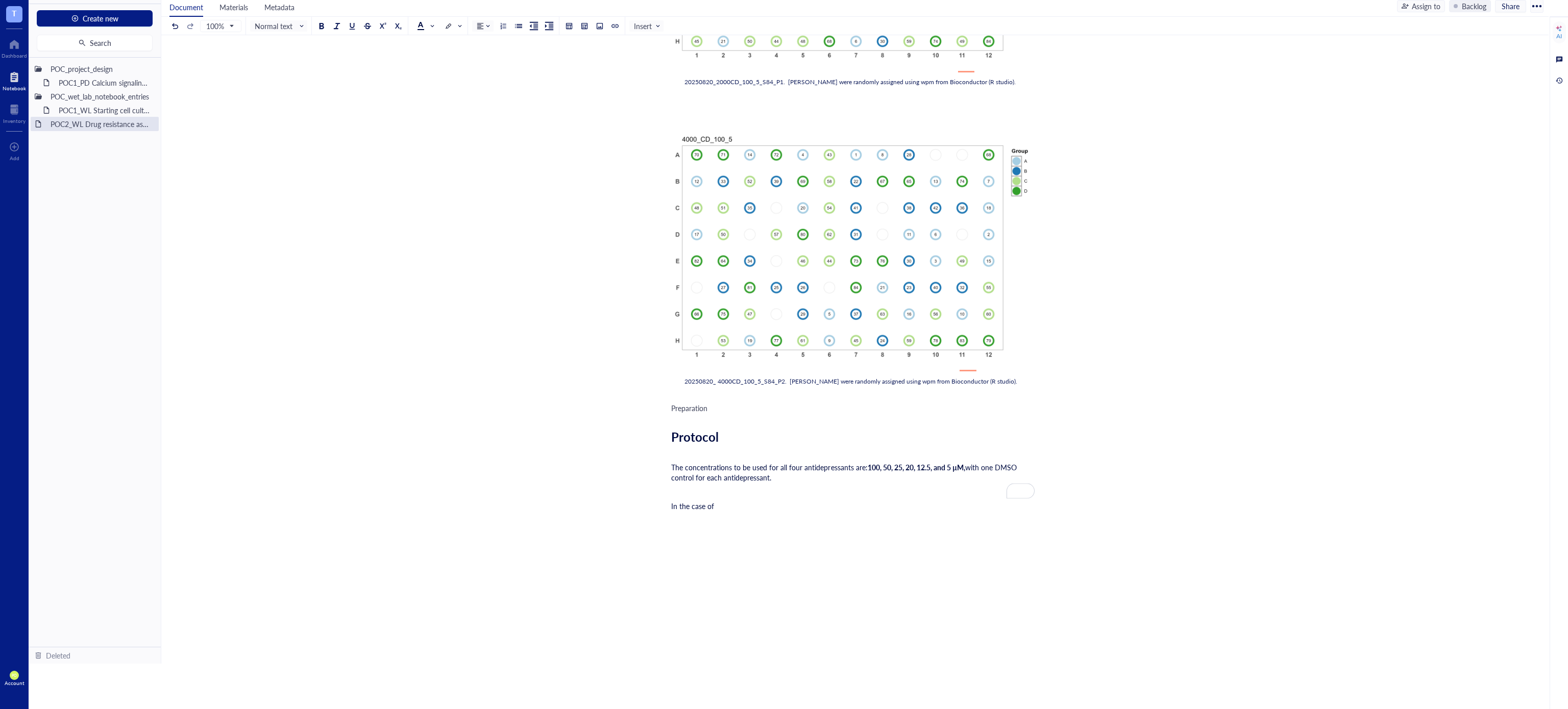
scroll to position [997, 0]
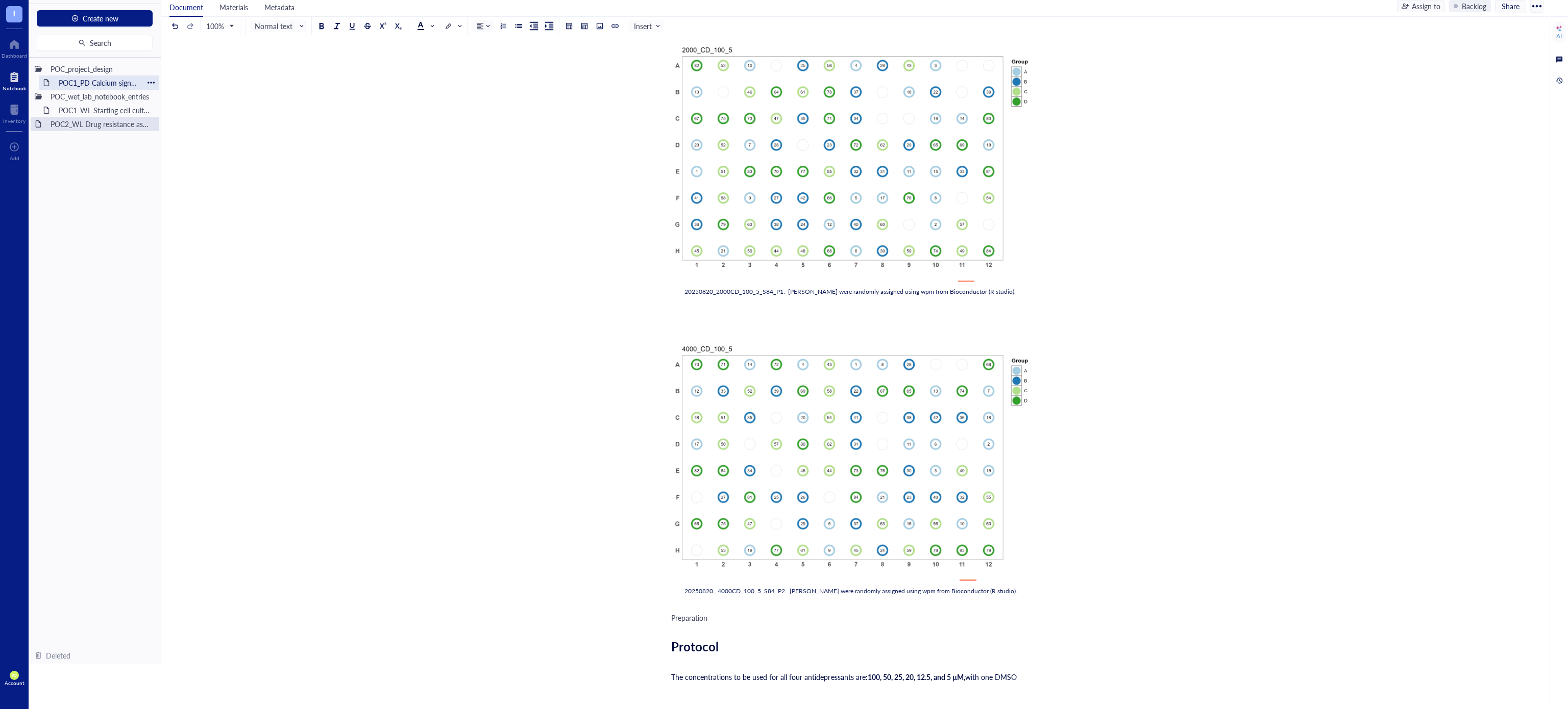
click at [91, 77] on div "POC1_PD Calcium signaling screen of N06A library" at bounding box center [99, 82] width 89 height 14
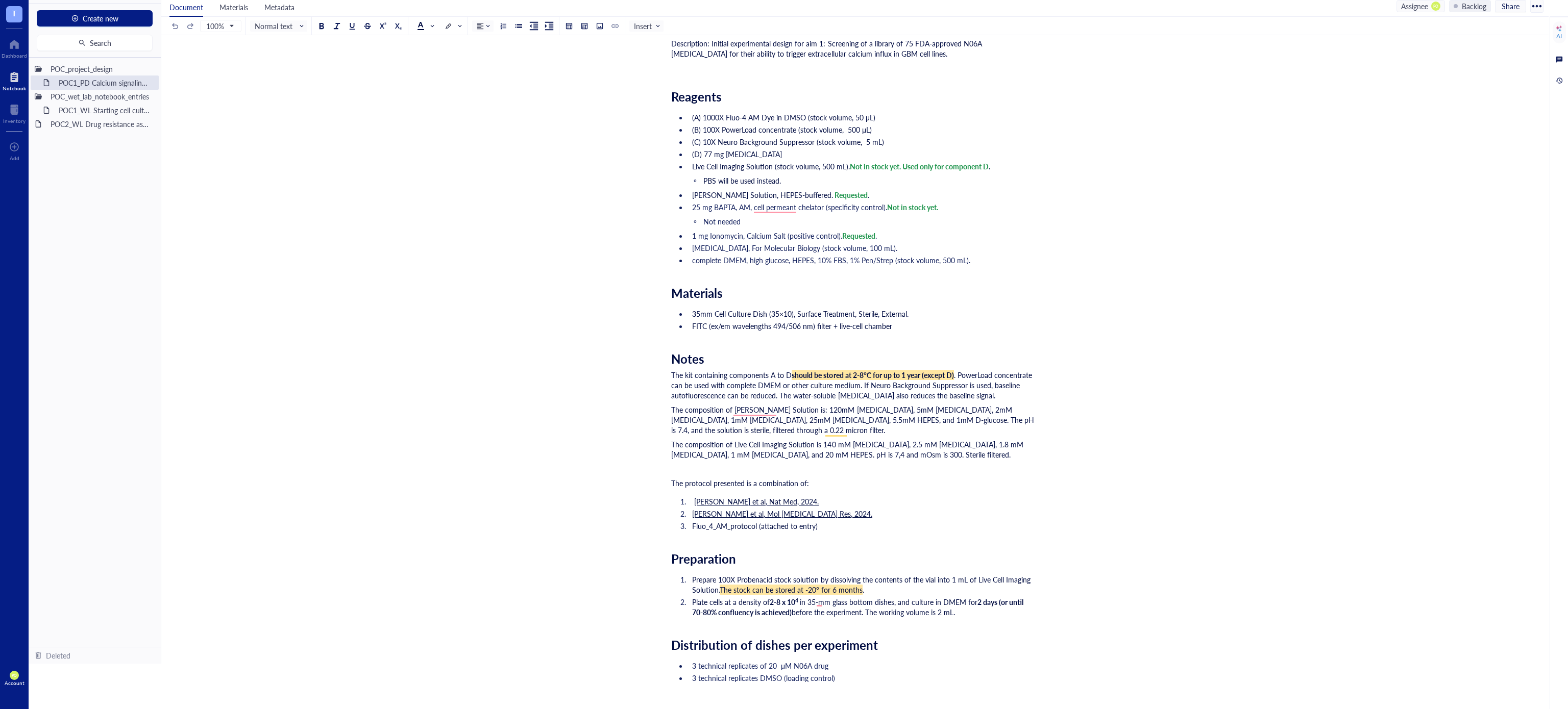
scroll to position [330, 0]
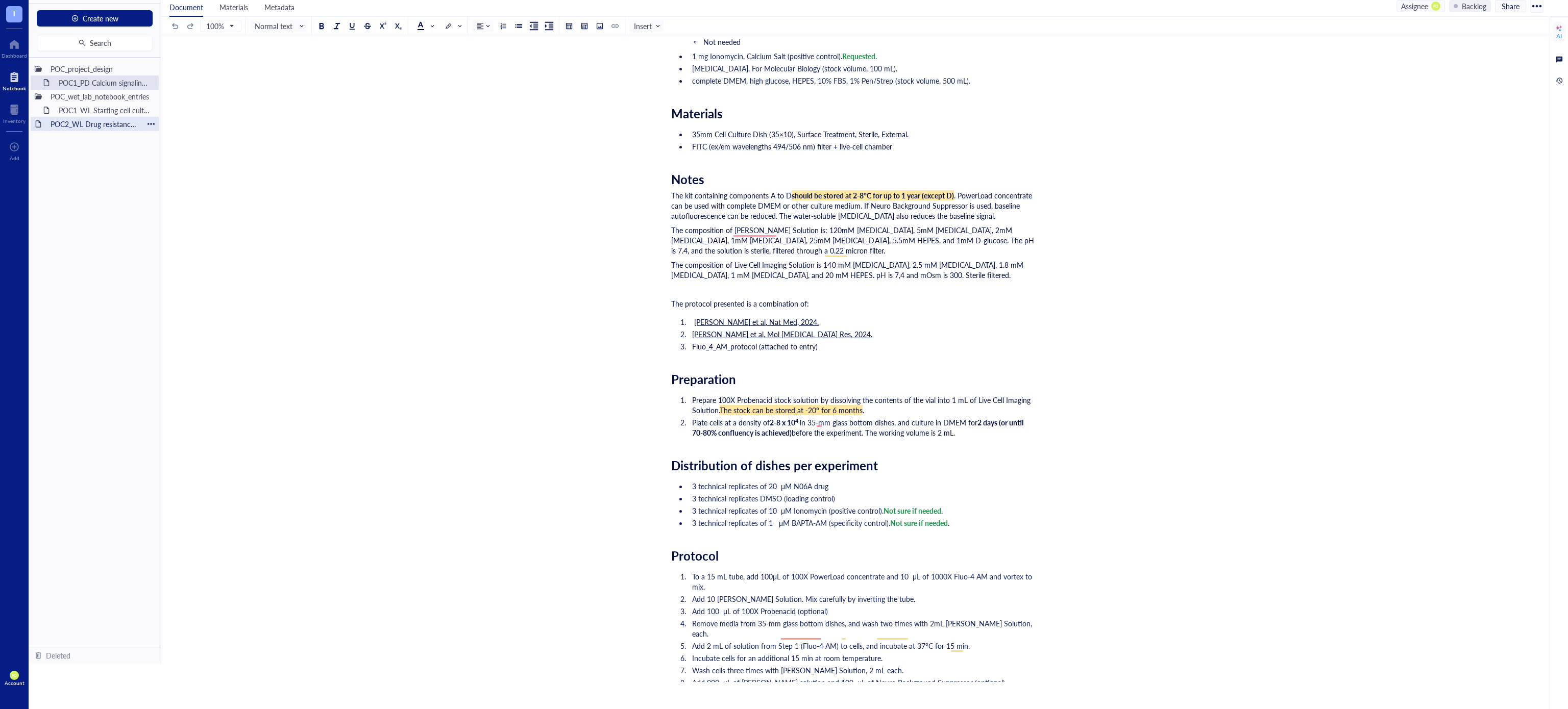
click at [78, 127] on div "POC2_WL Drug resistance assay on N06A library" at bounding box center [95, 123] width 98 height 14
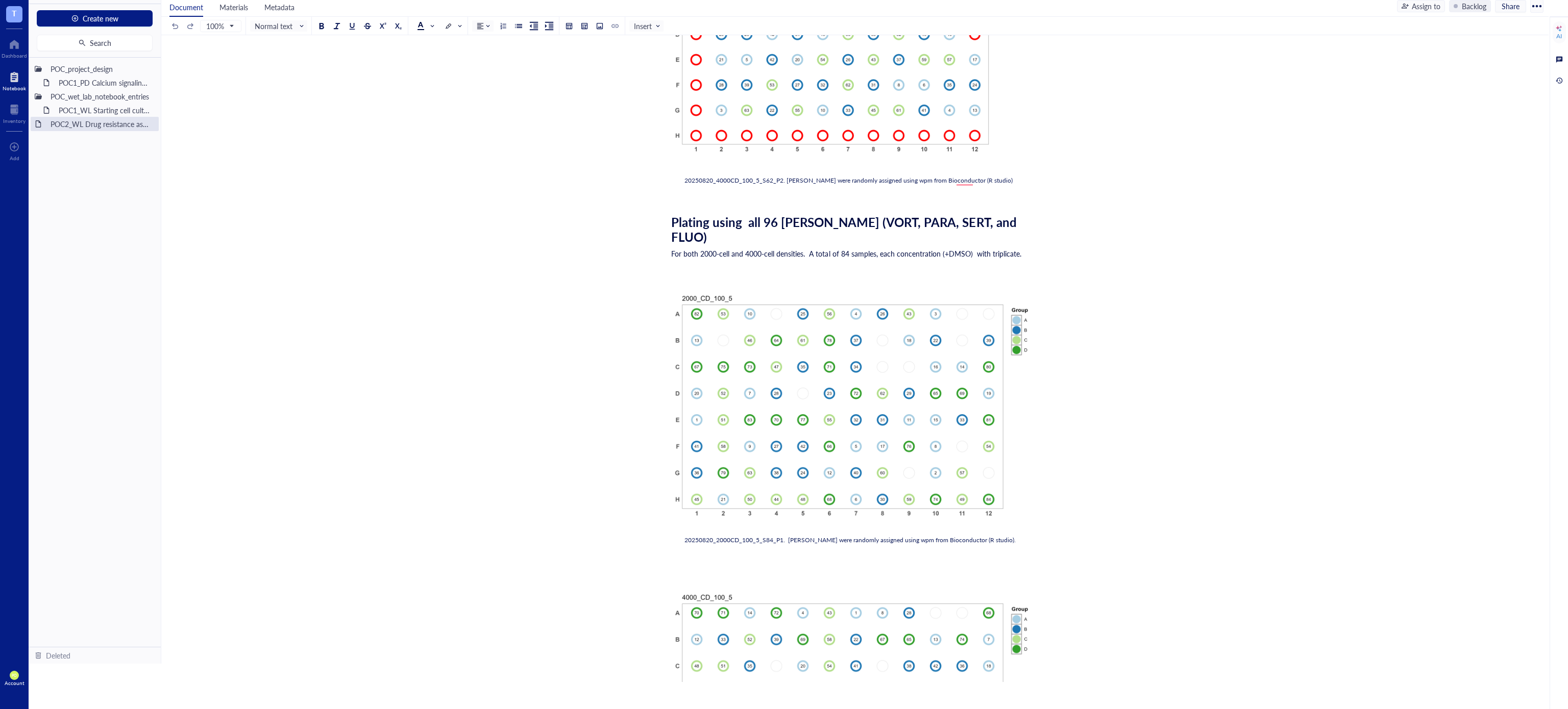
scroll to position [1207, 0]
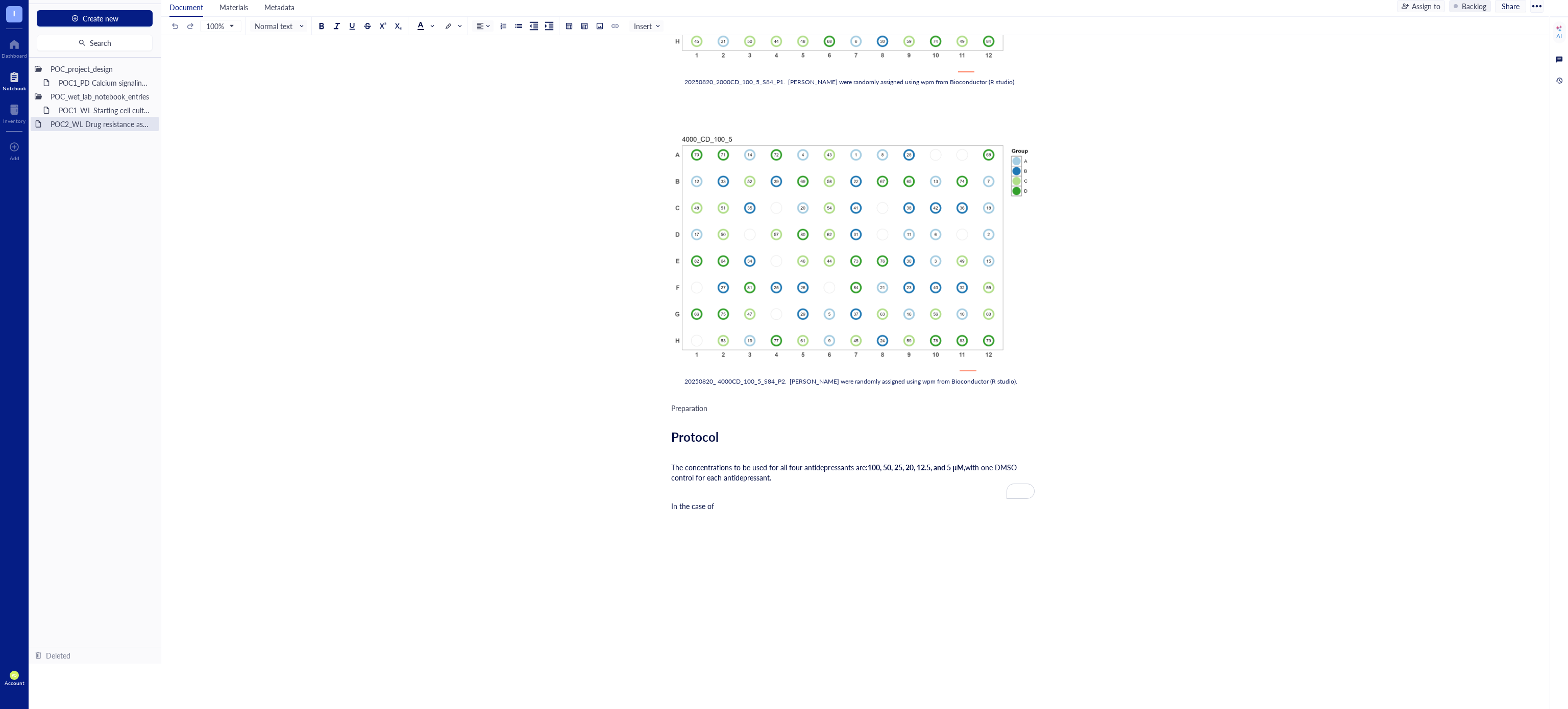
click at [722, 403] on div "Preparation" at bounding box center [852, 408] width 364 height 10
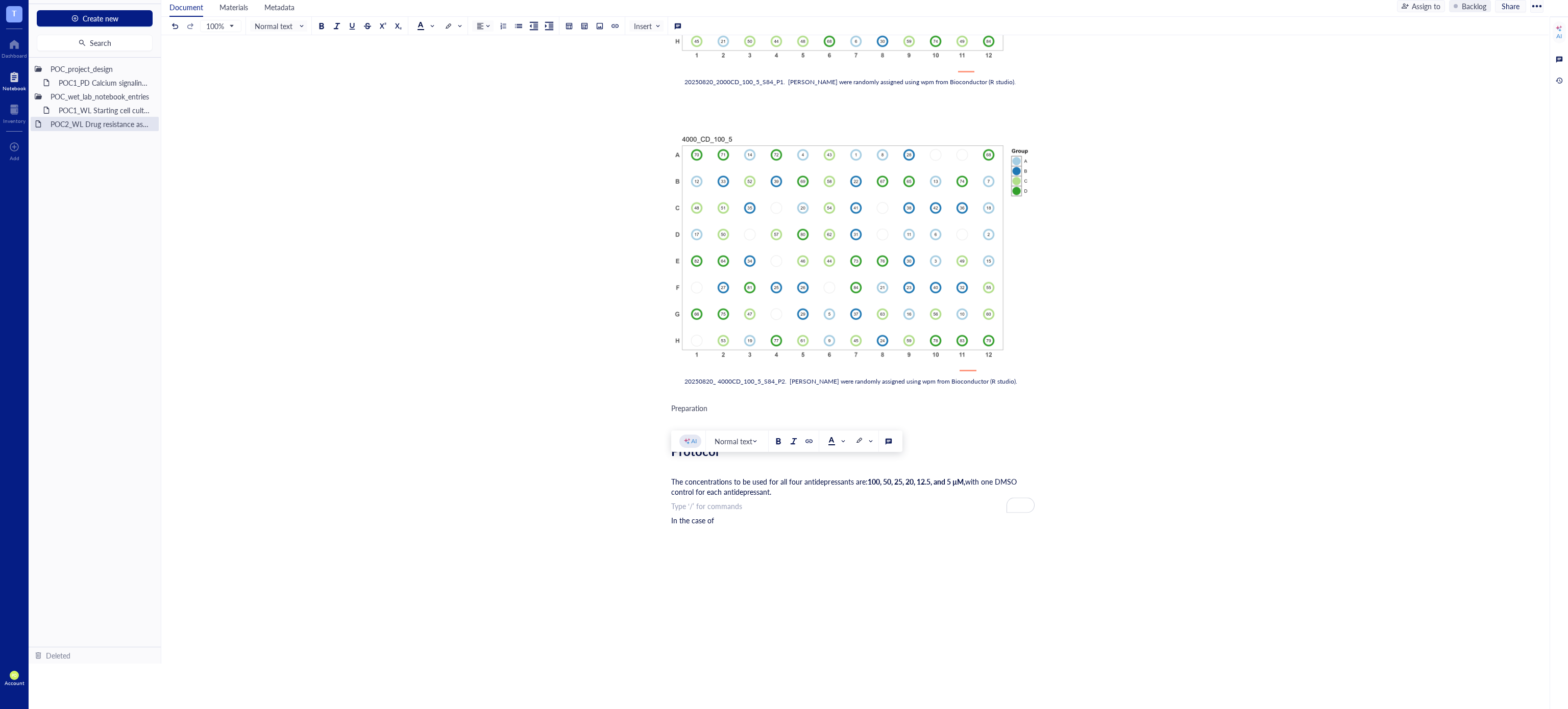
click at [691, 417] on div "﻿" at bounding box center [852, 422] width 364 height 10
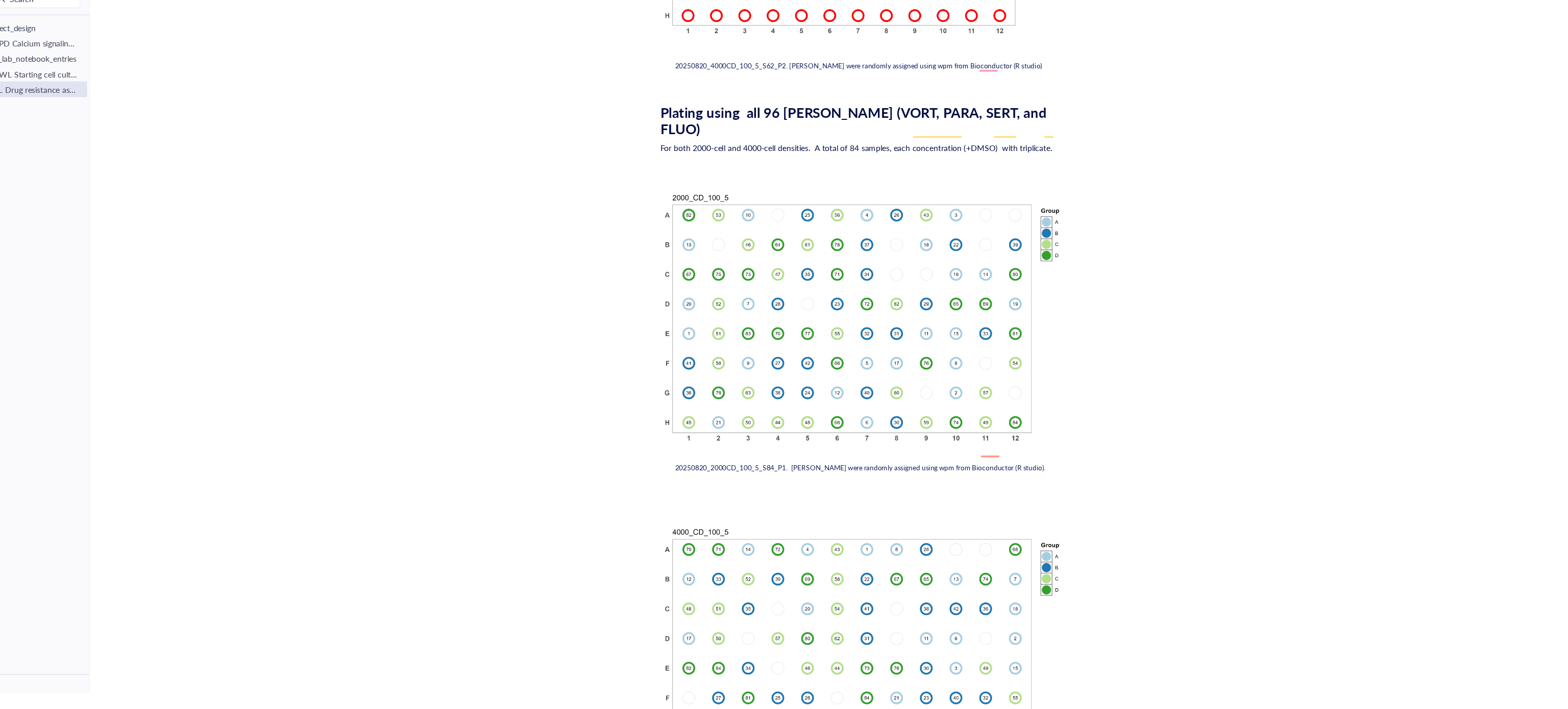
scroll to position [819, 0]
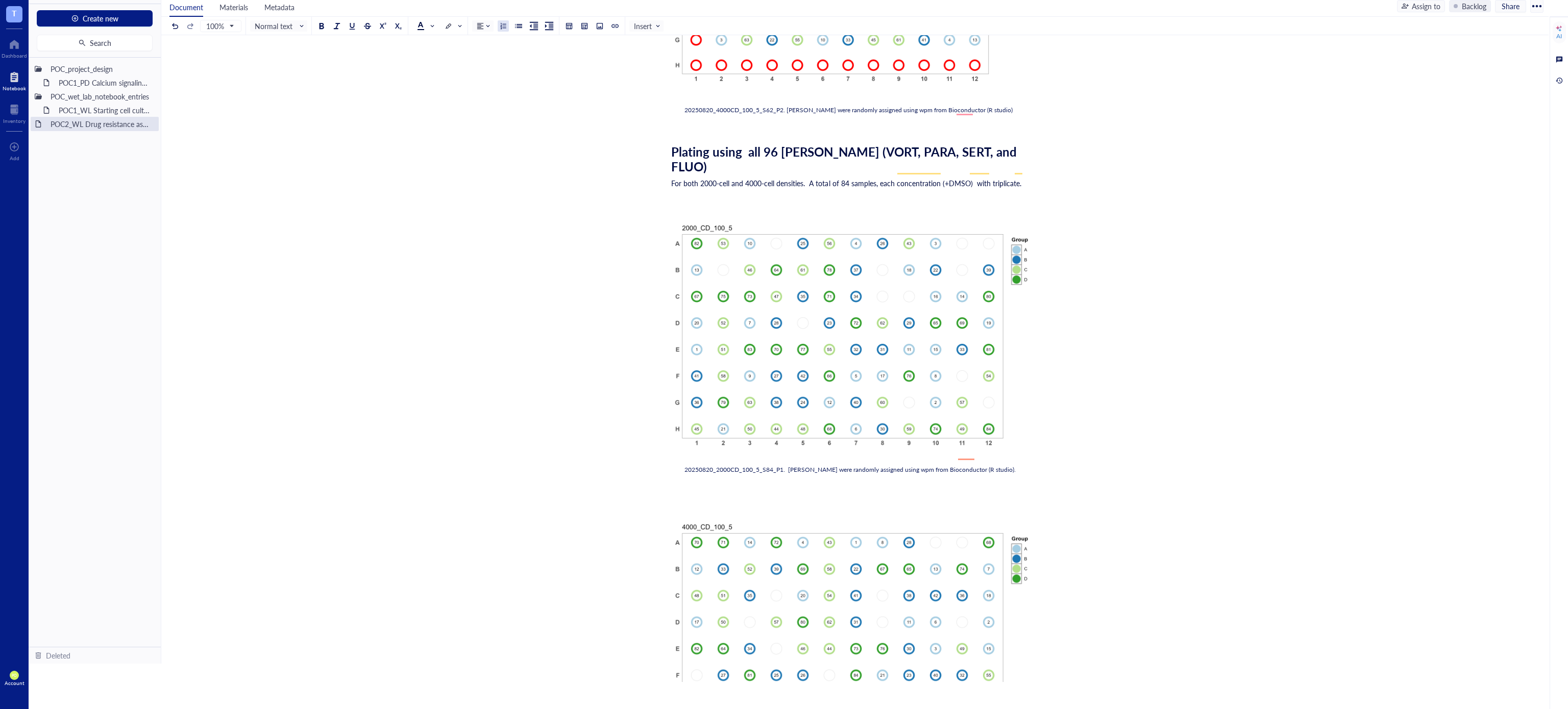
click at [507, 21] on button at bounding box center [504, 26] width 11 height 11
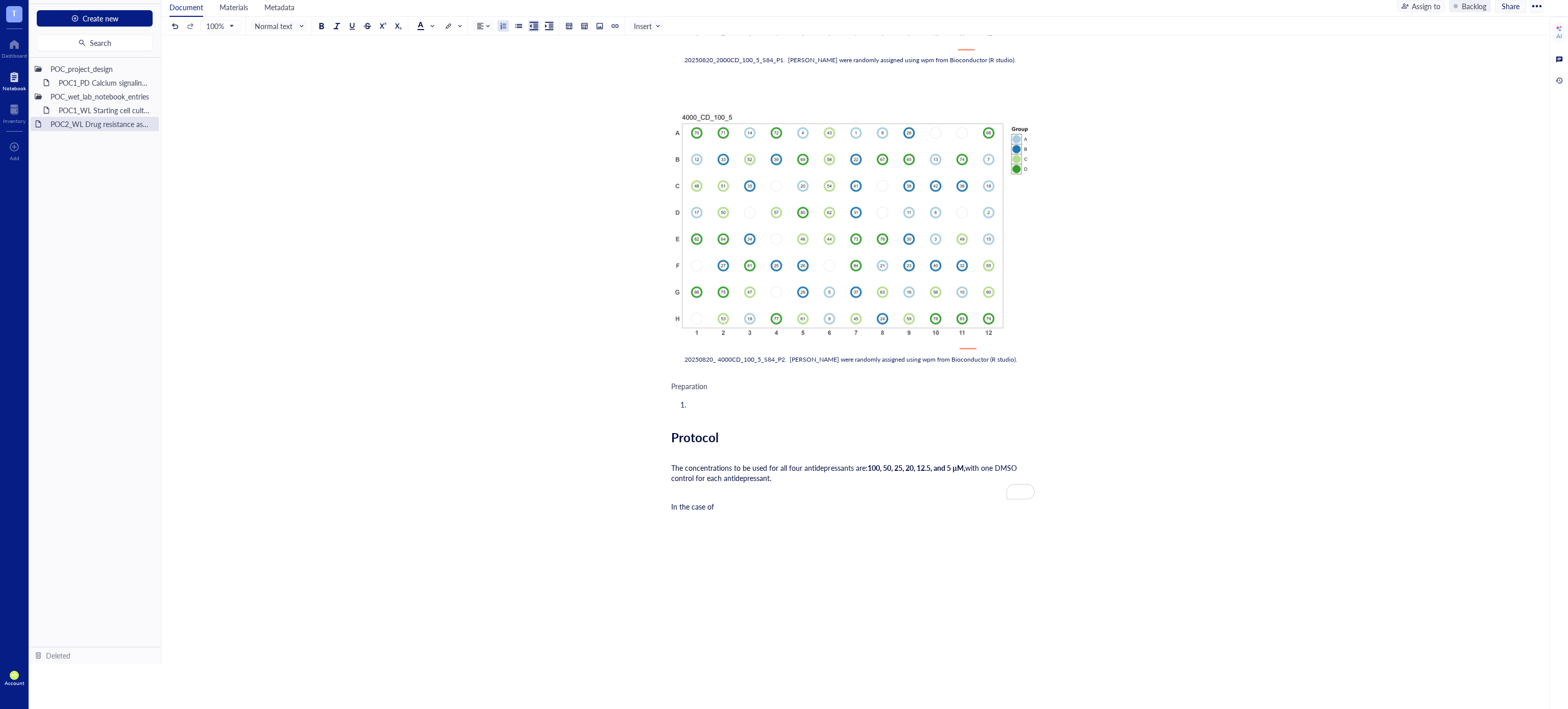
scroll to position [1221, 0]
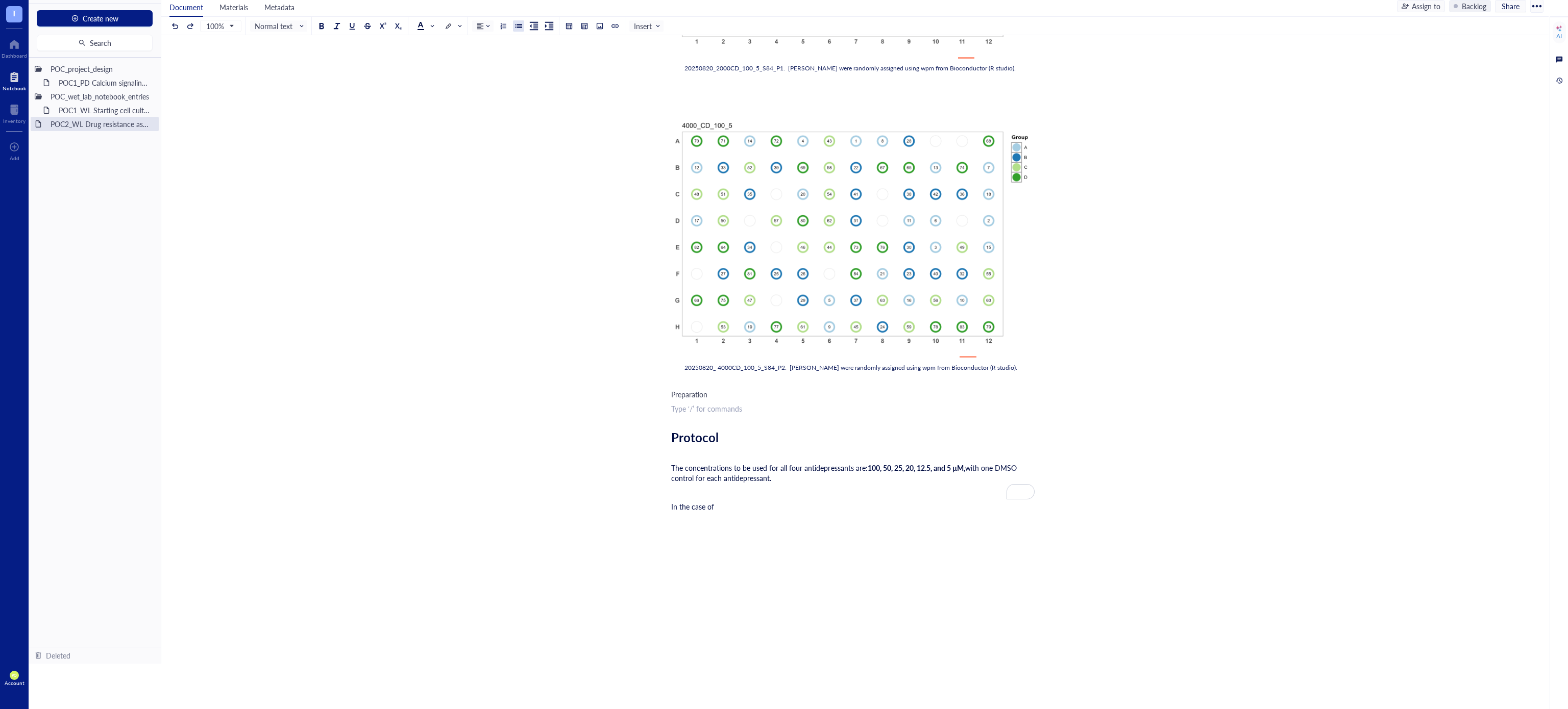
click at [521, 25] on div at bounding box center [519, 26] width 8 height 8
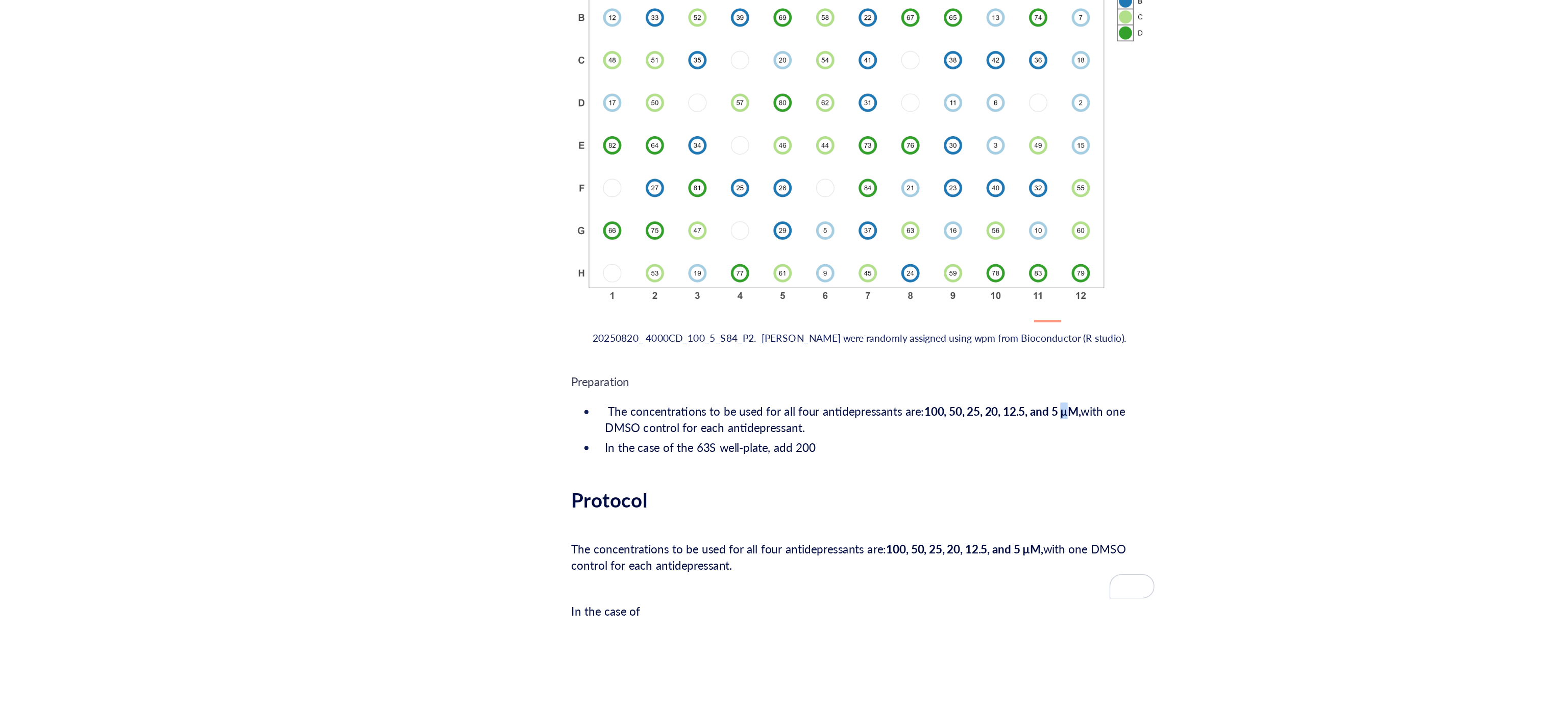
drag, startPoint x: 977, startPoint y: 396, endPoint x: 983, endPoint y: 398, distance: 6.3
click at [983, 408] on span "100, 50, 25, 20, 12.5, and 5 µM," at bounding box center [939, 412] width 98 height 10
copy span "µ"
click at [841, 430] on li "In the case of the 63S well-plate, add 200" at bounding box center [861, 435] width 347 height 10
drag, startPoint x: 835, startPoint y: 424, endPoint x: 825, endPoint y: 405, distance: 21.5
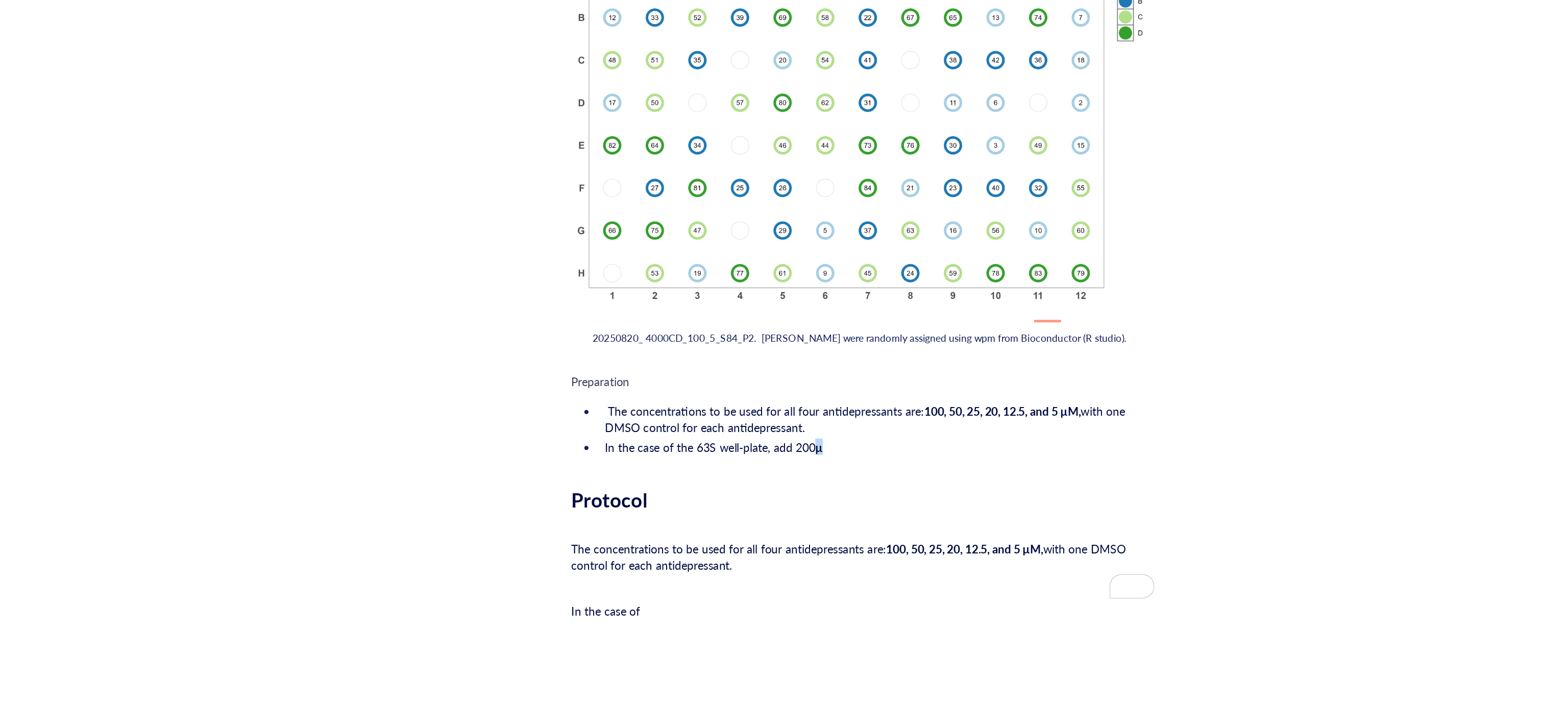
click at [826, 430] on li "In the case of the 63S well-plate, add 200 µ" at bounding box center [861, 435] width 347 height 10
click at [936, 393] on div at bounding box center [933, 394] width 8 height 8
click at [836, 430] on li "In the case of the 63S well-plate, add 200 µ" at bounding box center [861, 435] width 347 height 10
click at [838, 430] on li "In the case of the 63S well-plate, add 200 µ" at bounding box center [861, 435] width 347 height 10
drag, startPoint x: 878, startPoint y: 419, endPoint x: 659, endPoint y: 383, distance: 221.9
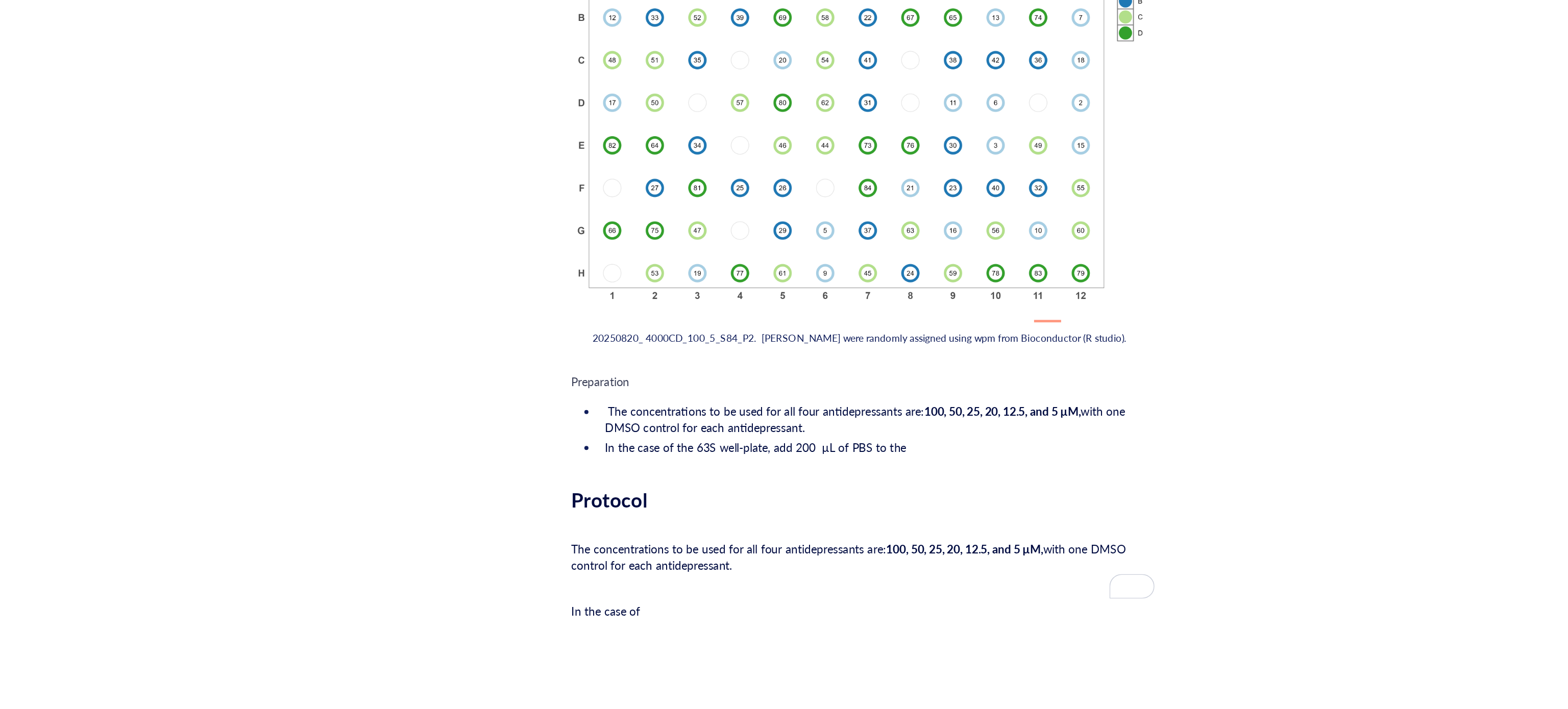
click at [841, 356] on span at bounding box center [835, 353] width 16 height 8
click at [834, 367] on div at bounding box center [831, 371] width 16 height 16
click at [724, 389] on div "Preparation" at bounding box center [852, 393] width 364 height 10
drag, startPoint x: 722, startPoint y: 377, endPoint x: 657, endPoint y: 375, distance: 65.0
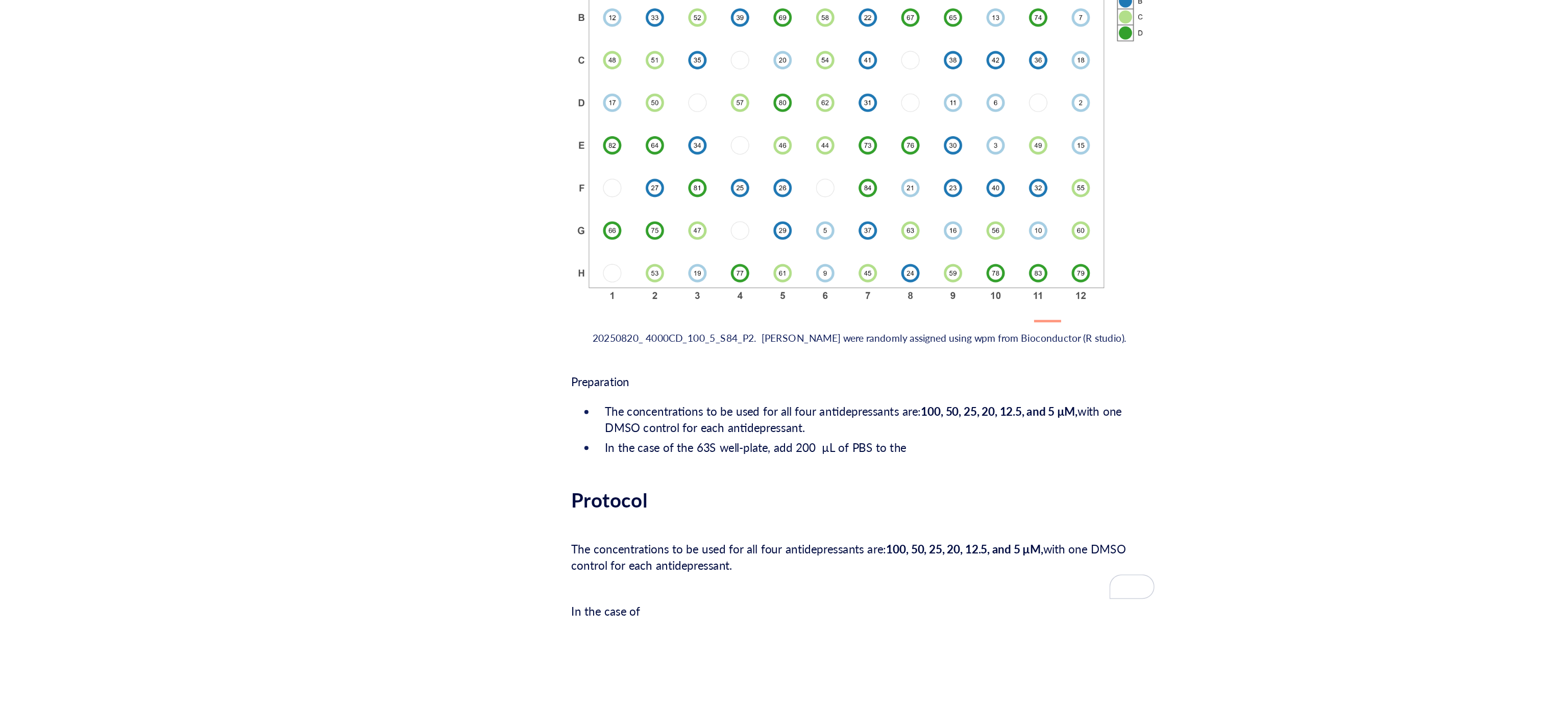
click at [706, 389] on span "Preparation" at bounding box center [689, 393] width 37 height 10
drag, startPoint x: 690, startPoint y: 379, endPoint x: 673, endPoint y: 379, distance: 17.0
click at [673, 389] on span "Preparation" at bounding box center [689, 393] width 37 height 10
click at [753, 353] on span "Normal text" at bounding box center [737, 354] width 47 height 9
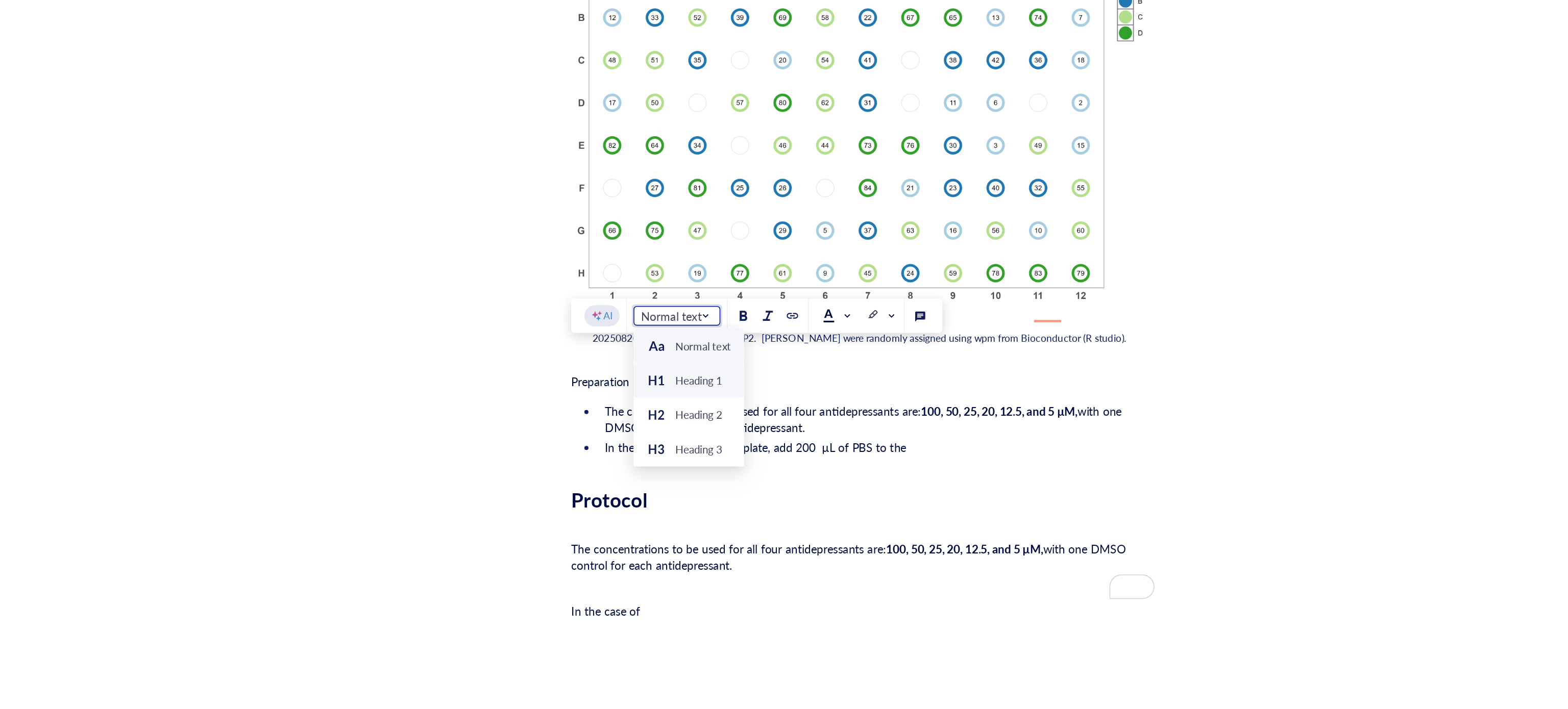
click at [741, 389] on div "Heading 1" at bounding box center [751, 393] width 30 height 9
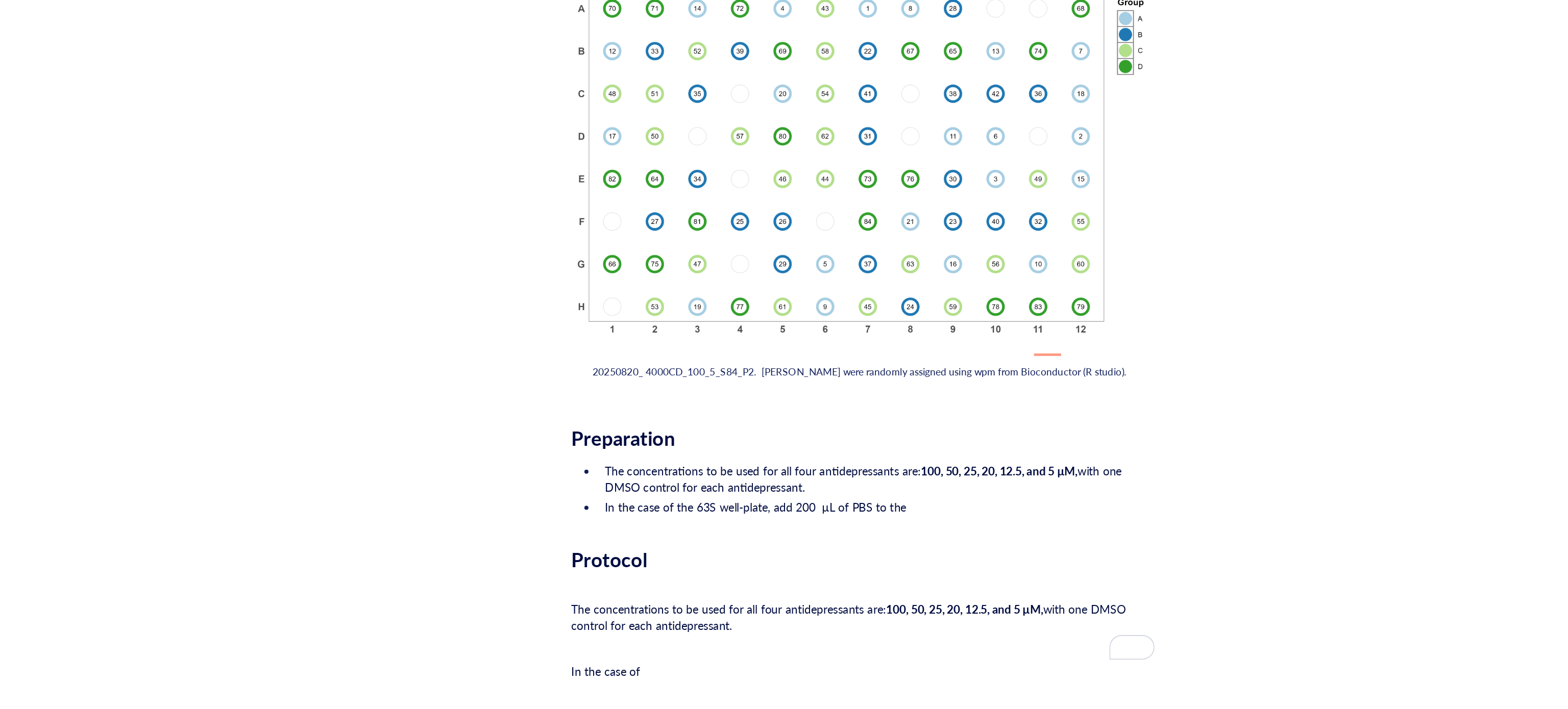
scroll to position [1268, 0]
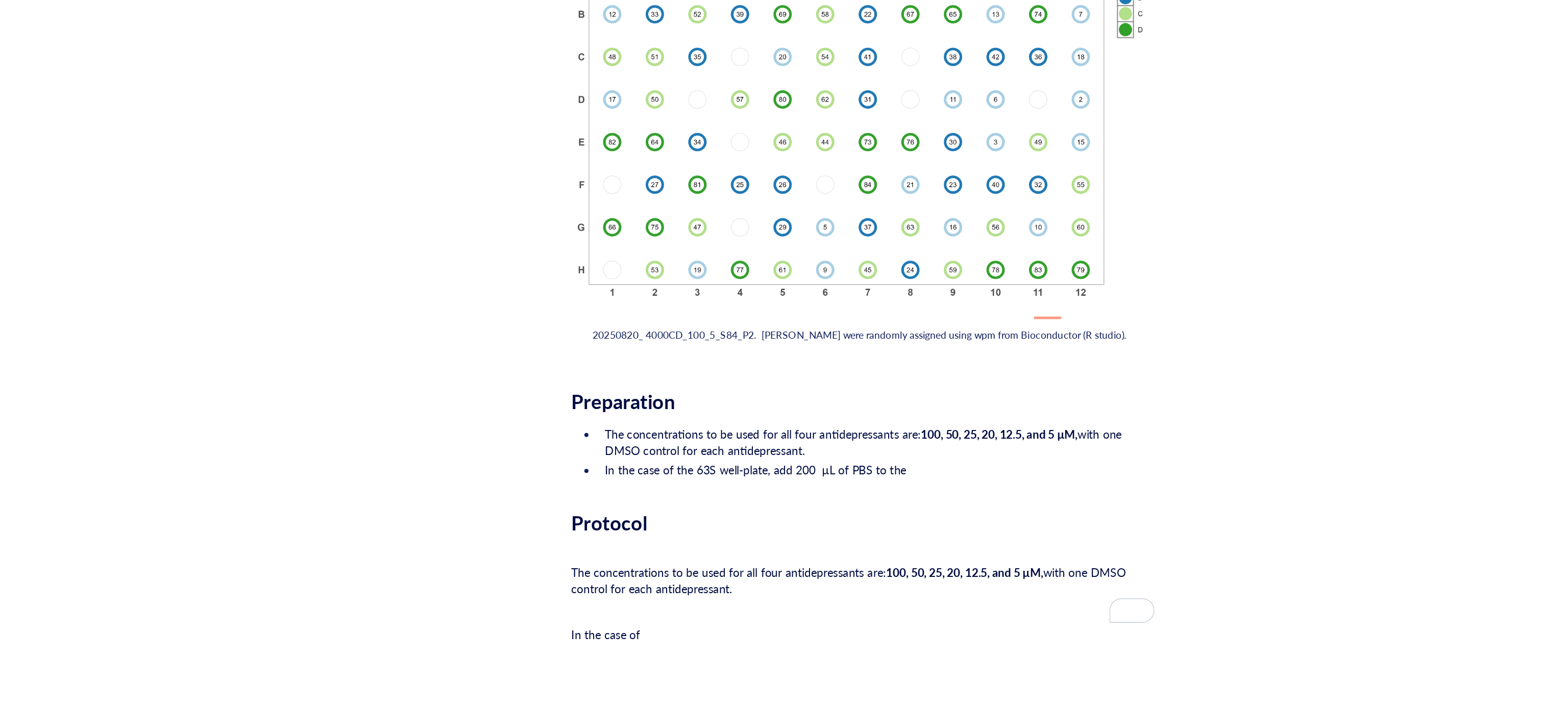
click at [895, 440] on ul "The concentrations to be used for all four antidepressants are: 100, 50, 25, 20…" at bounding box center [852, 438] width 364 height 37
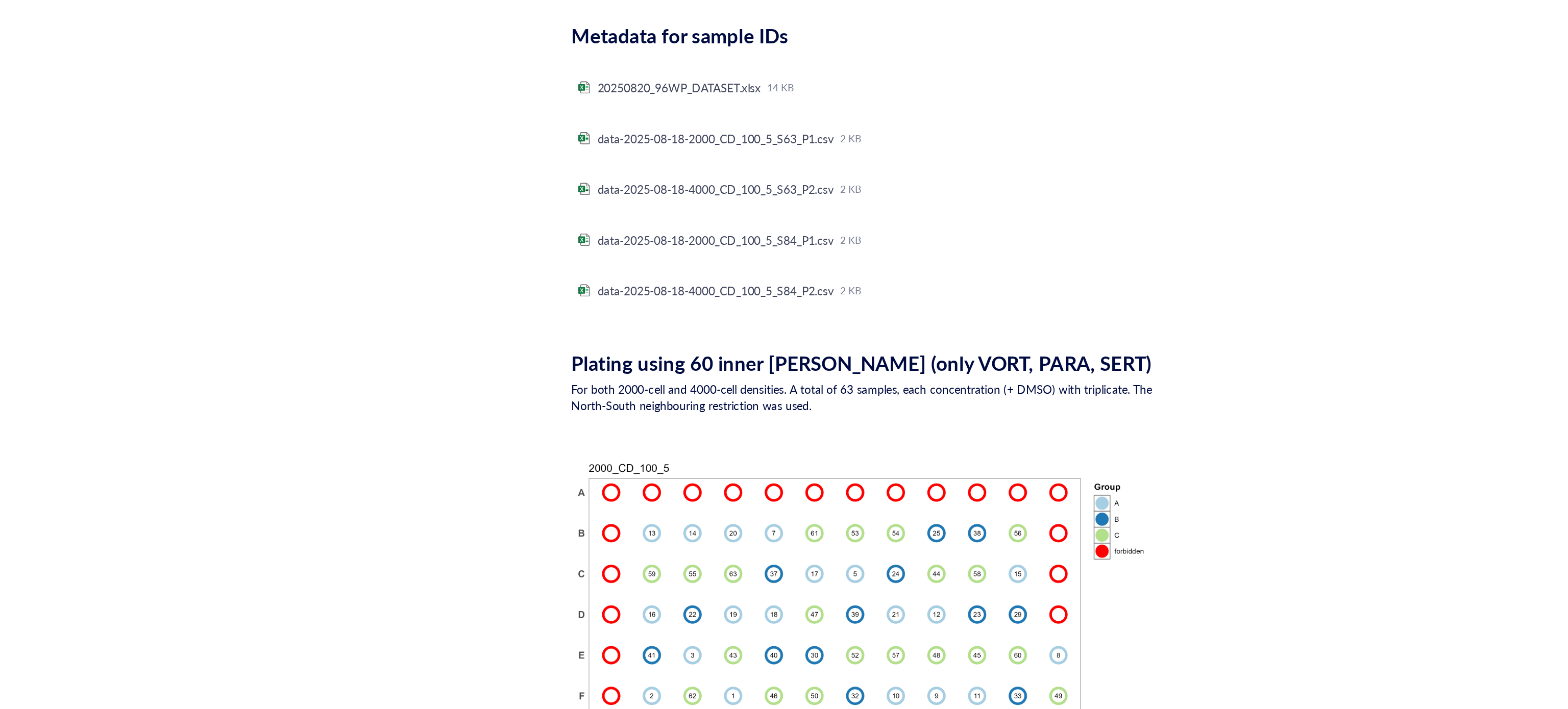
scroll to position [1268, 0]
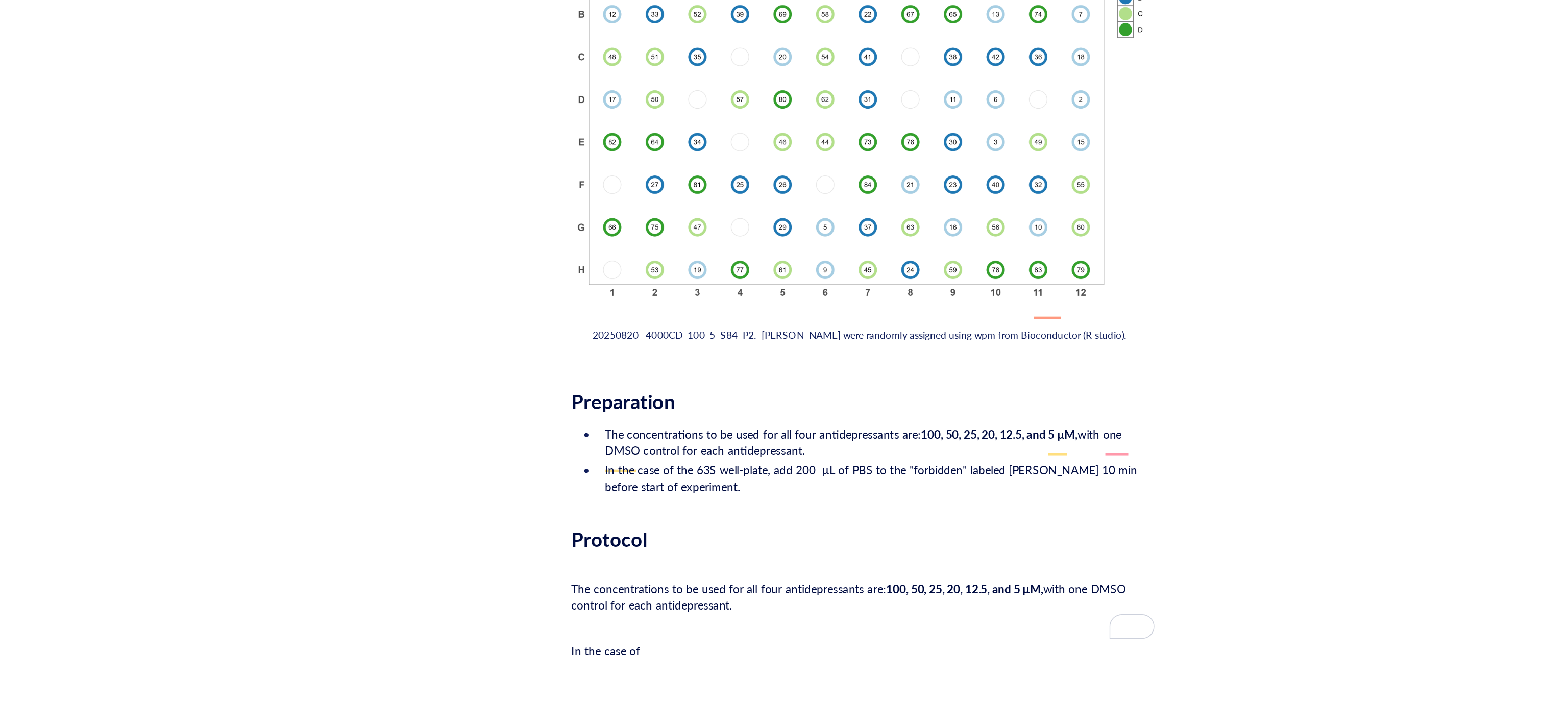
click at [759, 444] on span "In the case of the 63S well-plate, add 200 µL of PBS to the "forbidden" labeled…" at bounding box center [859, 455] width 334 height 21
click at [762, 446] on li "In the case of the 63S well-plate, add 200 µL of PBS to the "forbidden" labeled…" at bounding box center [861, 455] width 347 height 21
click at [716, 445] on span "In the case of the 63S well-plate, add 200 µL of PBS to the "forbidden" labeled…" at bounding box center [859, 455] width 334 height 21
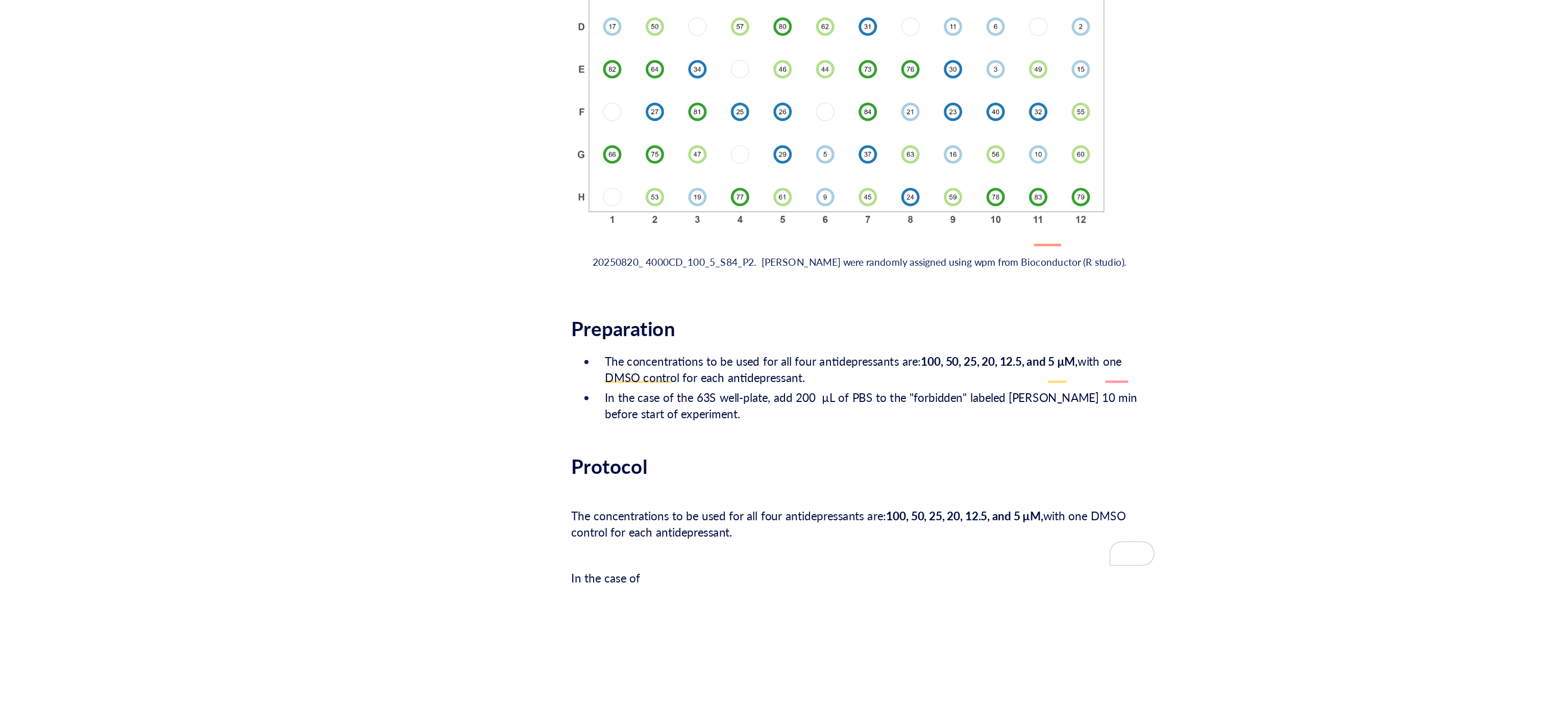
scroll to position [1279, 0]
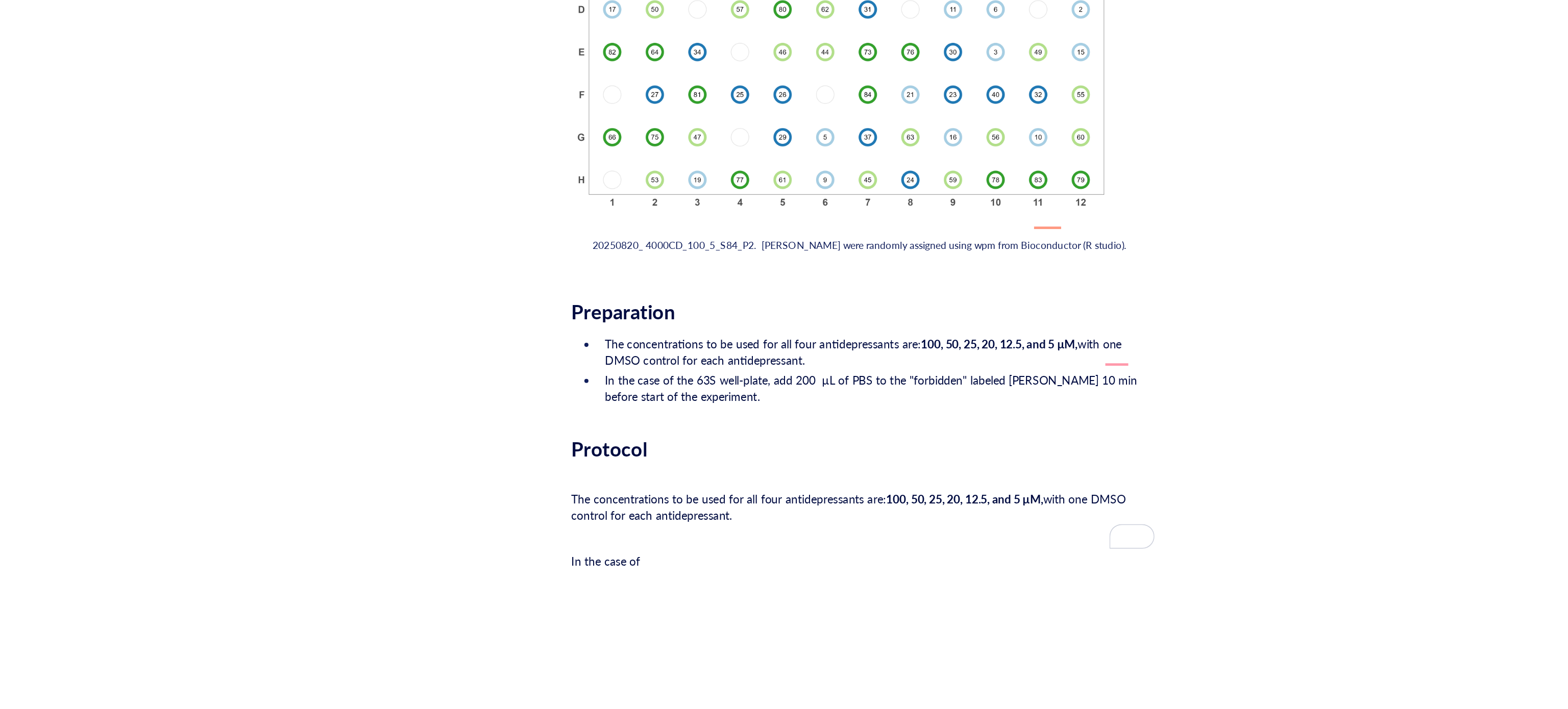
drag, startPoint x: 736, startPoint y: 499, endPoint x: 649, endPoint y: 450, distance: 99.8
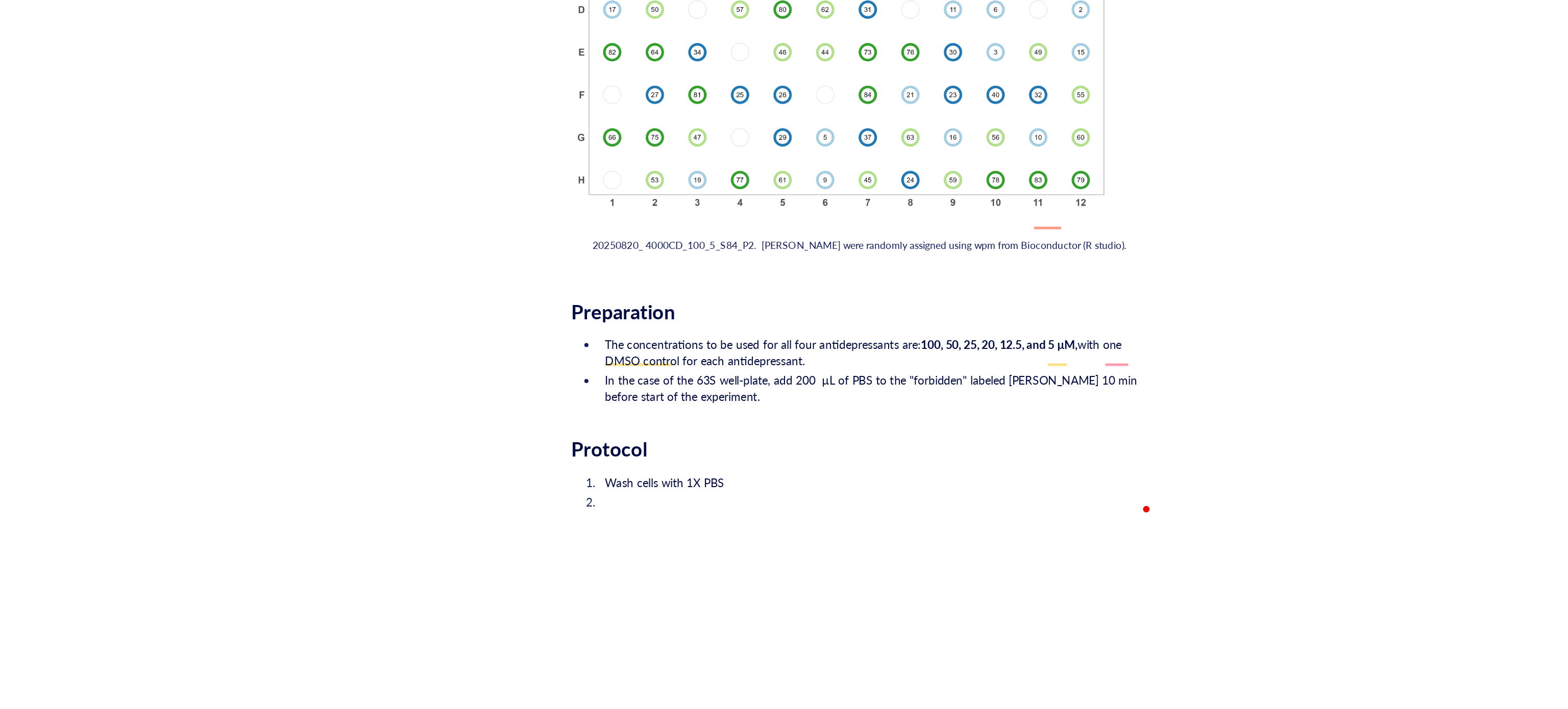
scroll to position [1260, 0]
click at [727, 470] on span "Wash cells with 1X PBS" at bounding box center [729, 475] width 74 height 10
click at [806, 470] on li "Wash cells (T75) with 1X PBS" at bounding box center [861, 475] width 347 height 10
click at [761, 470] on span "Wash cells (T75) with 1X PBS" at bounding box center [738, 475] width 93 height 10
click at [783, 483] on li "Add" at bounding box center [861, 487] width 347 height 10
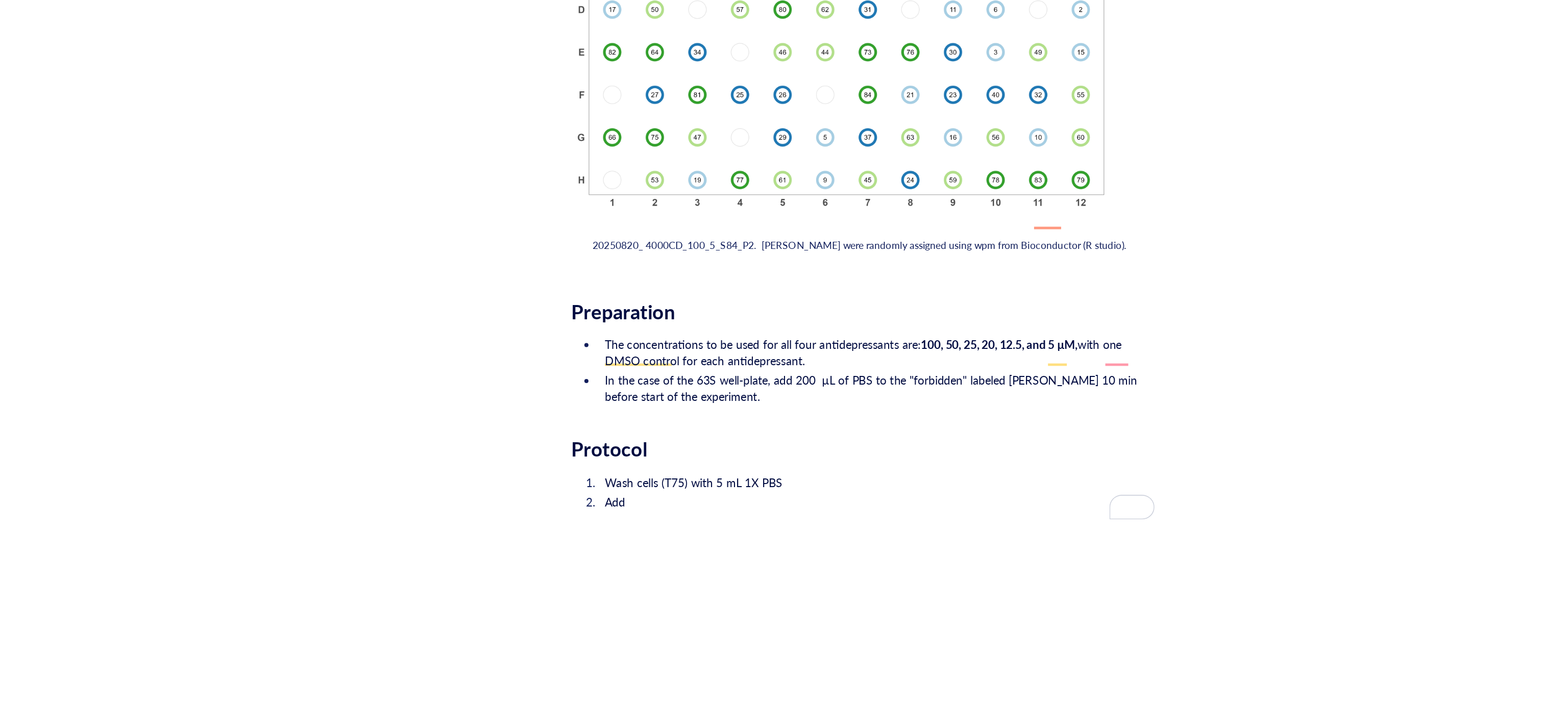
click at [1004, 407] on span "In the case of the 63S well-plate, add 200 µL of PBS to the "forbidden" labeled…" at bounding box center [859, 417] width 334 height 21
click at [1011, 407] on span "In the case of the 63S well-plate, add 200 µL of PBS to the "forbidden" labeled…" at bounding box center [859, 417] width 334 height 21
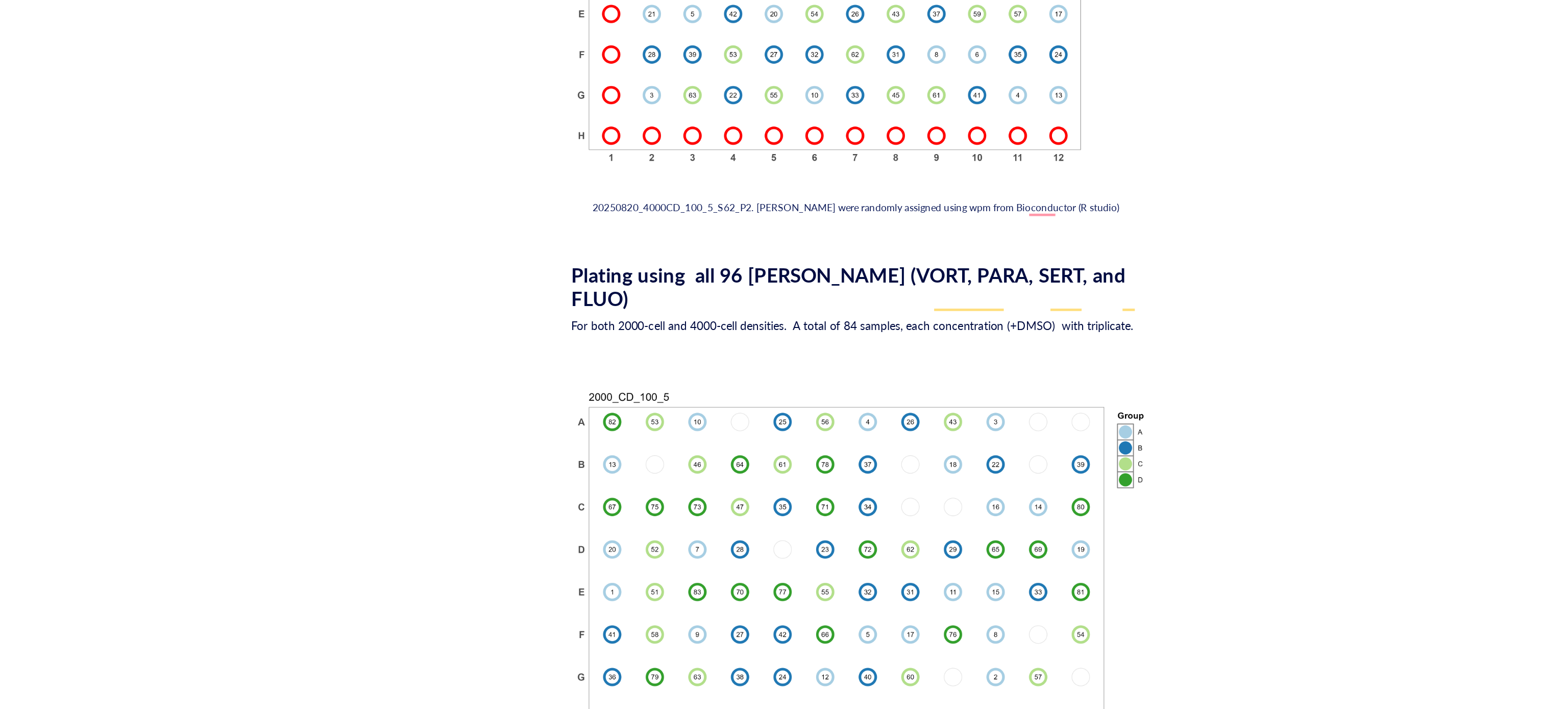
scroll to position [0, 0]
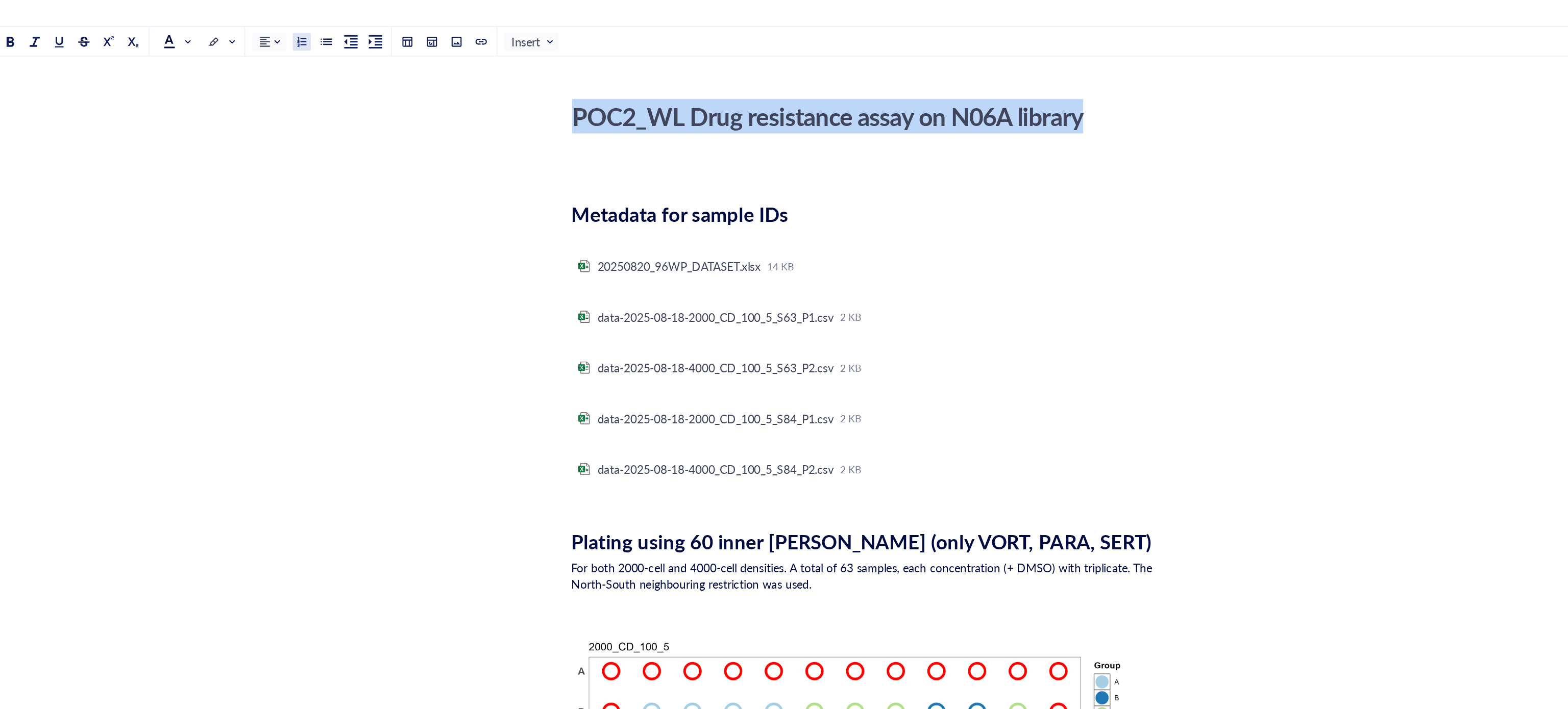
drag, startPoint x: 989, startPoint y: 70, endPoint x: 579, endPoint y: 56, distance: 410.2
click at [675, 79] on div "POC2_WL Drug resistance assay on N06A library" at bounding box center [848, 72] width 364 height 25
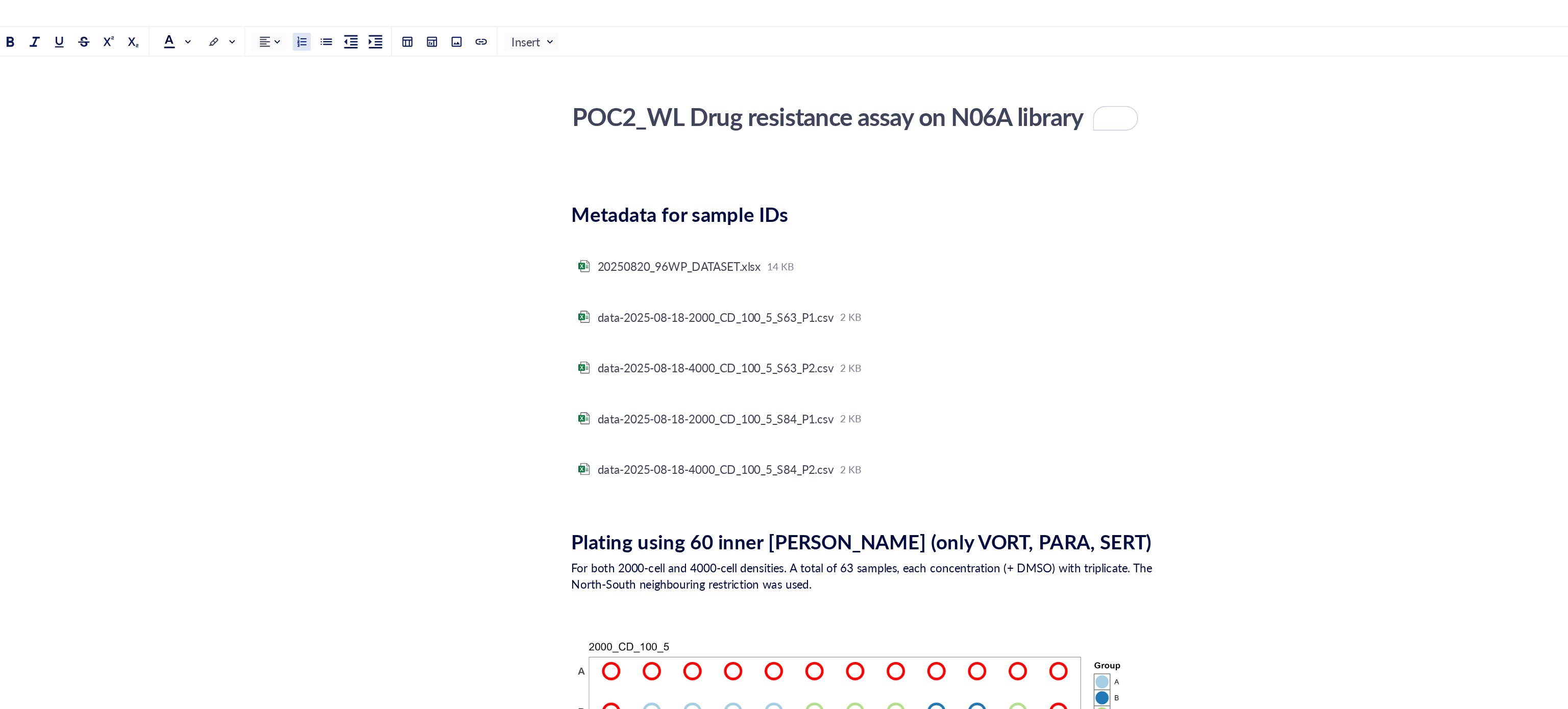
drag, startPoint x: 990, startPoint y: 69, endPoint x: 664, endPoint y: 80, distance: 326.2
click at [421, 25] on div at bounding box center [421, 25] width 8 height 8
drag, startPoint x: 1030, startPoint y: 169, endPoint x: 1022, endPoint y: 166, distance: 8.5
click at [1030, 169] on div "To enrich screen reader interactions, please activate Accessibility in Grammarl…" at bounding box center [1026, 166] width 9 height 9
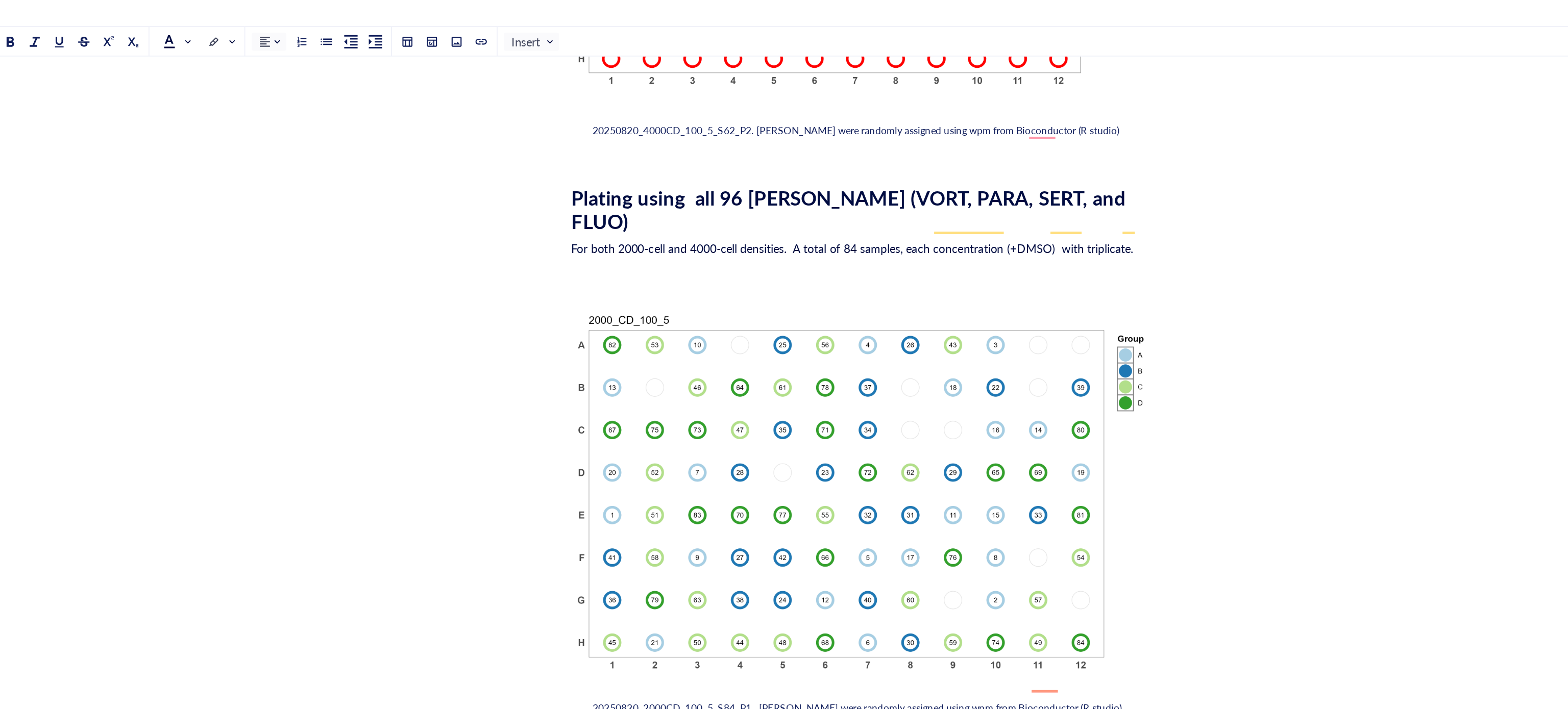
scroll to position [1260, 0]
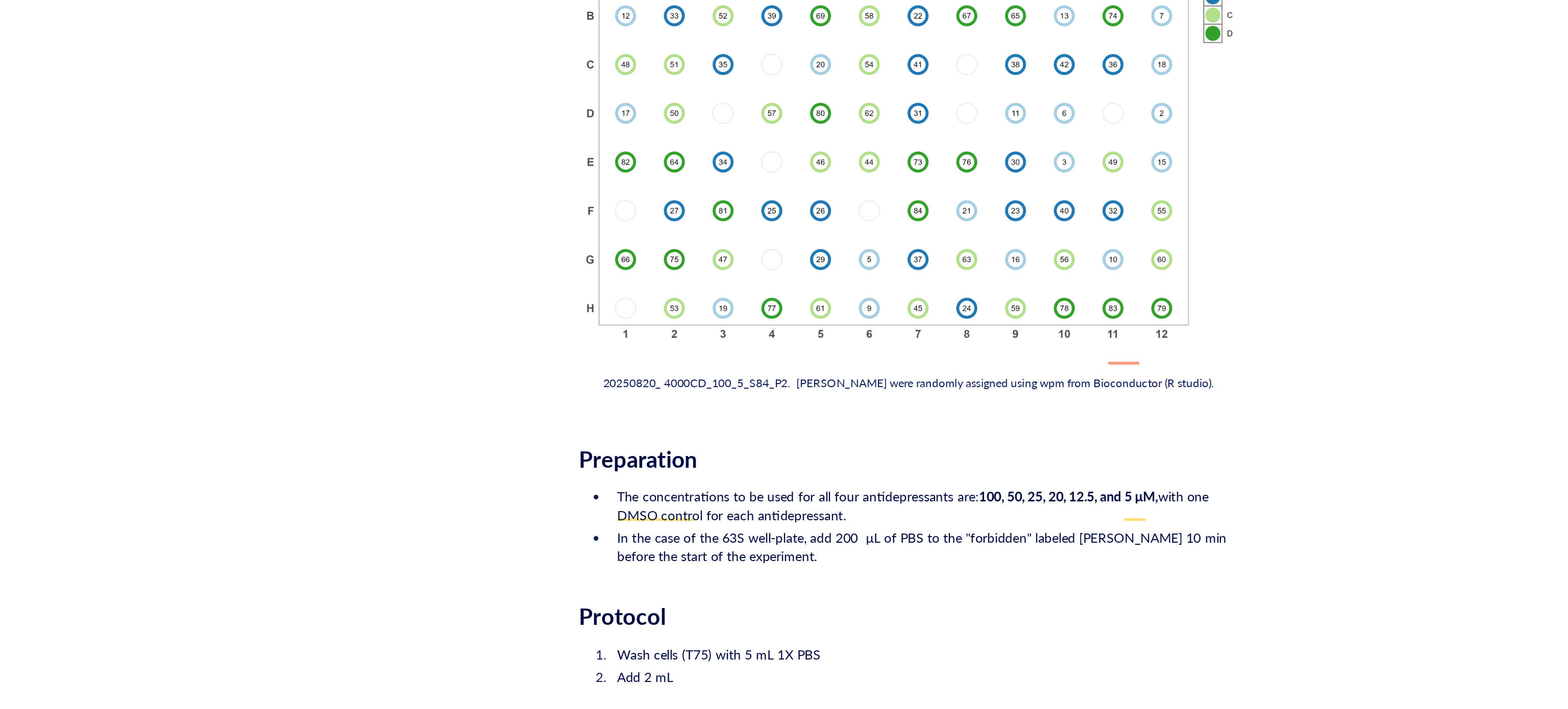
scroll to position [1349, 0]
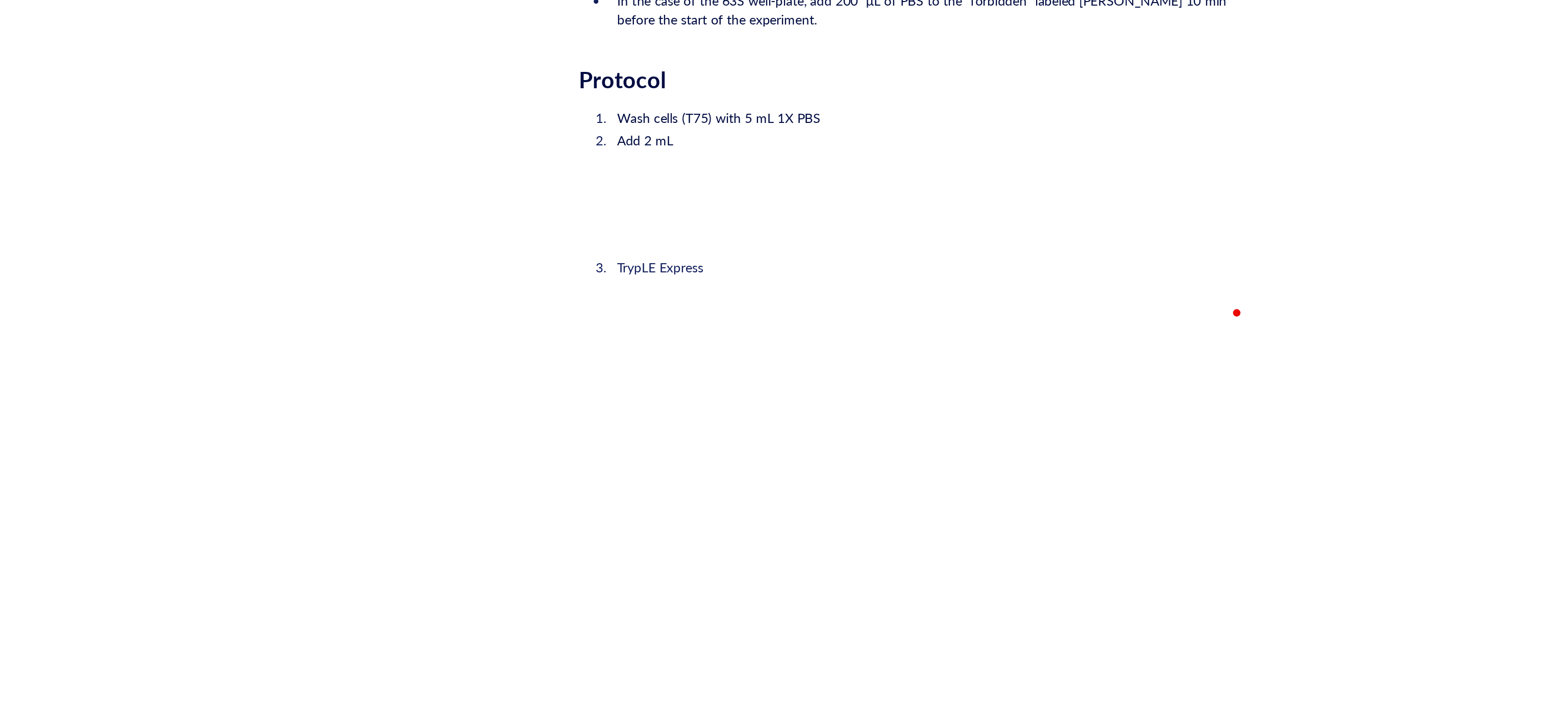
click at [693, 463] on span "TrypLE Express" at bounding box center [716, 468] width 47 height 10
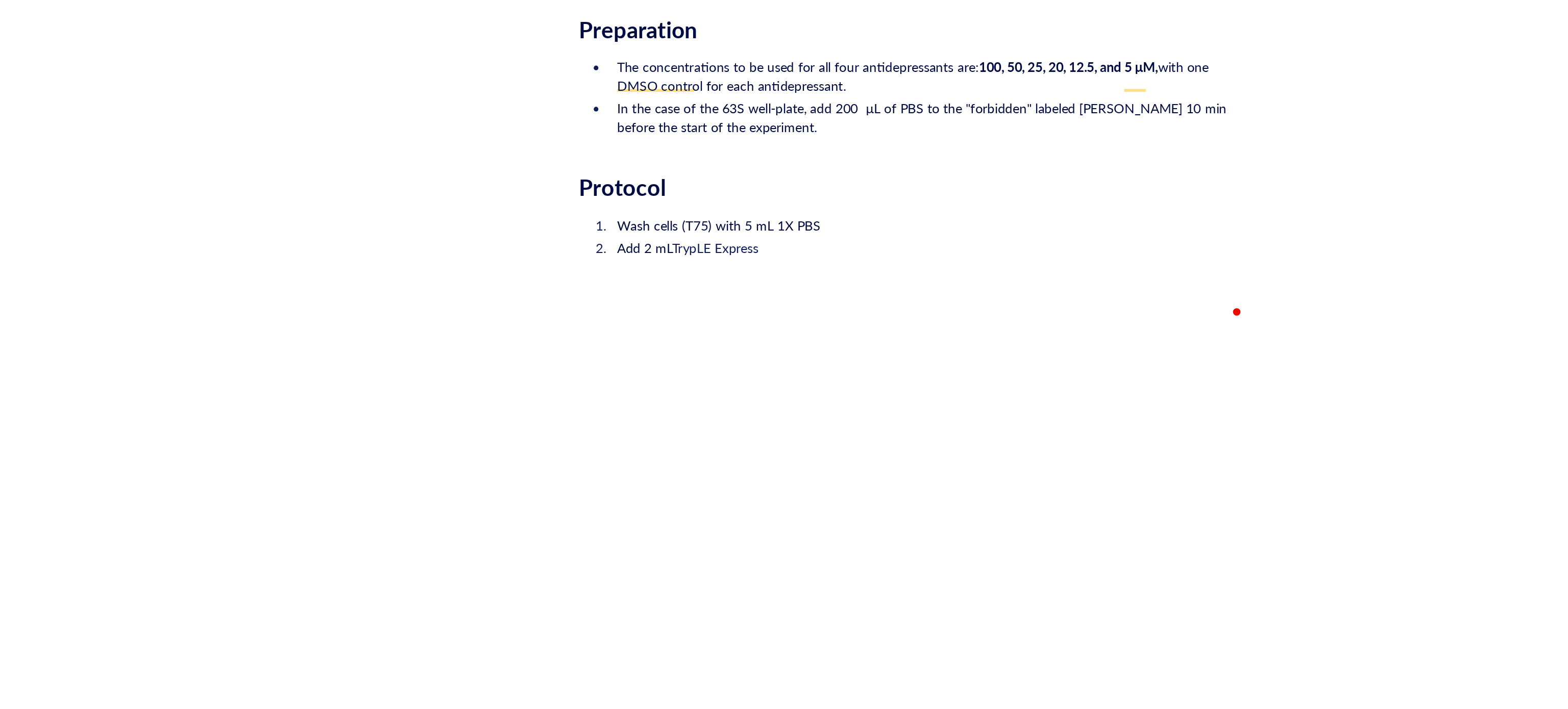
scroll to position [1280, 0]
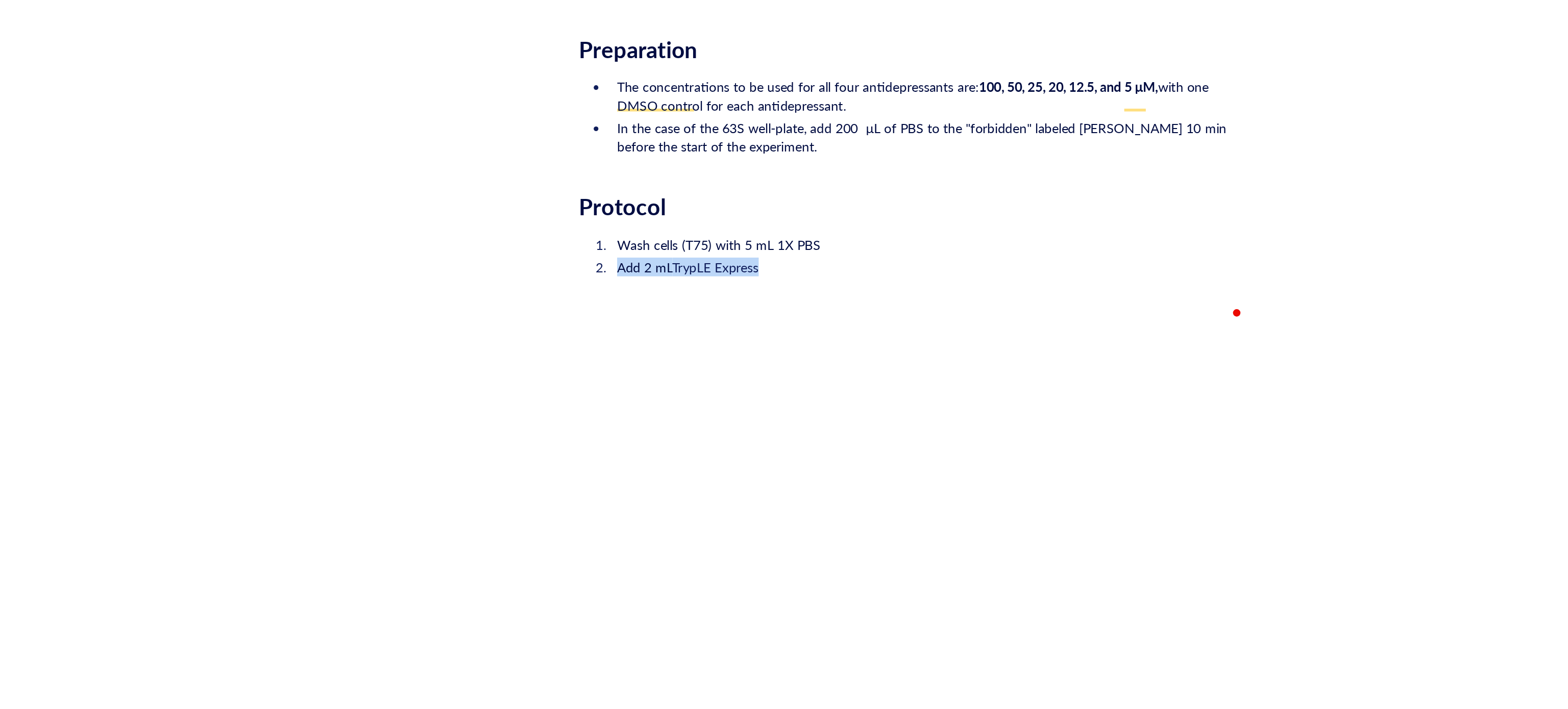
drag, startPoint x: 790, startPoint y: 454, endPoint x: 691, endPoint y: 455, distance: 99.0
click at [691, 463] on li "Add 2 mL TrypLE Express" at bounding box center [861, 468] width 347 height 10
click at [864, 426] on span at bounding box center [856, 427] width 16 height 8
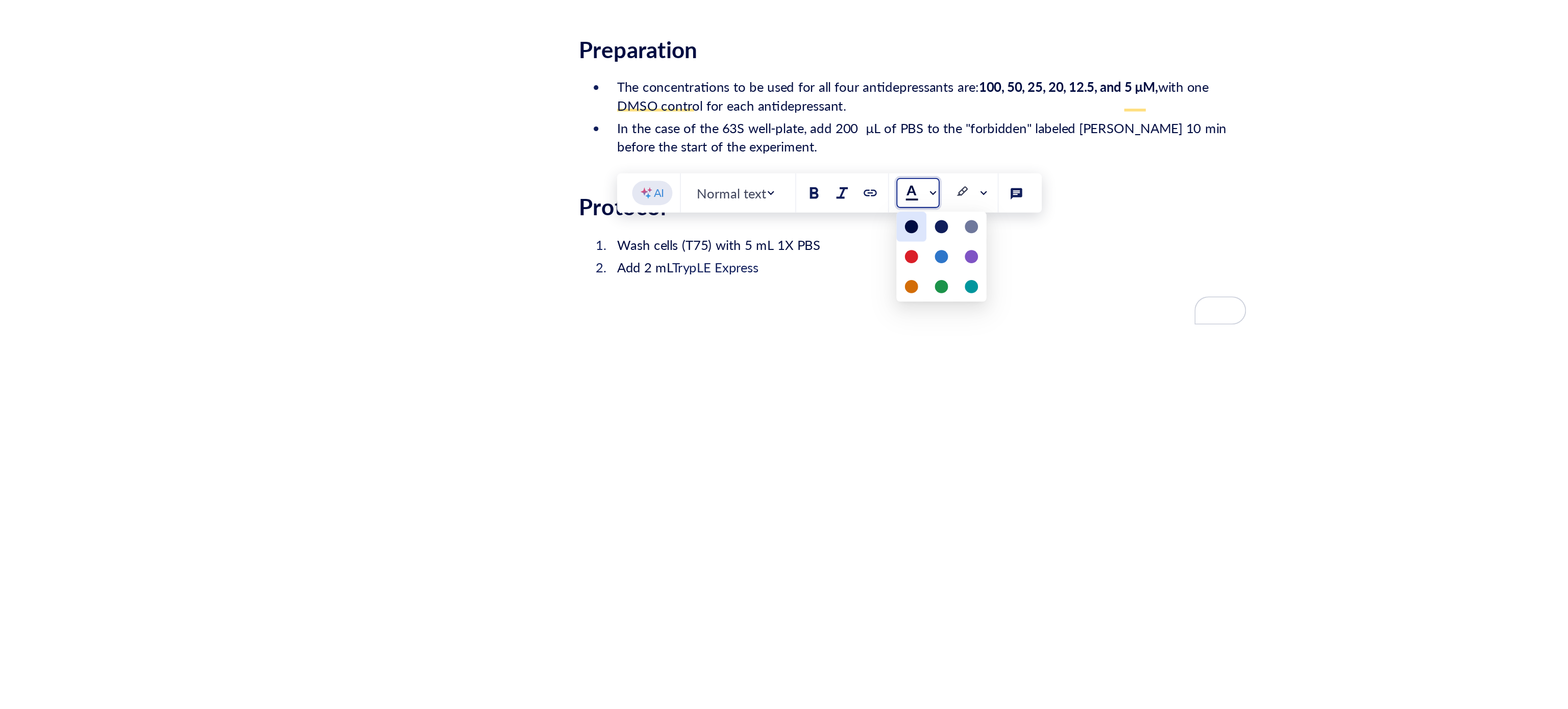
click at [850, 444] on div at bounding box center [852, 446] width 8 height 8
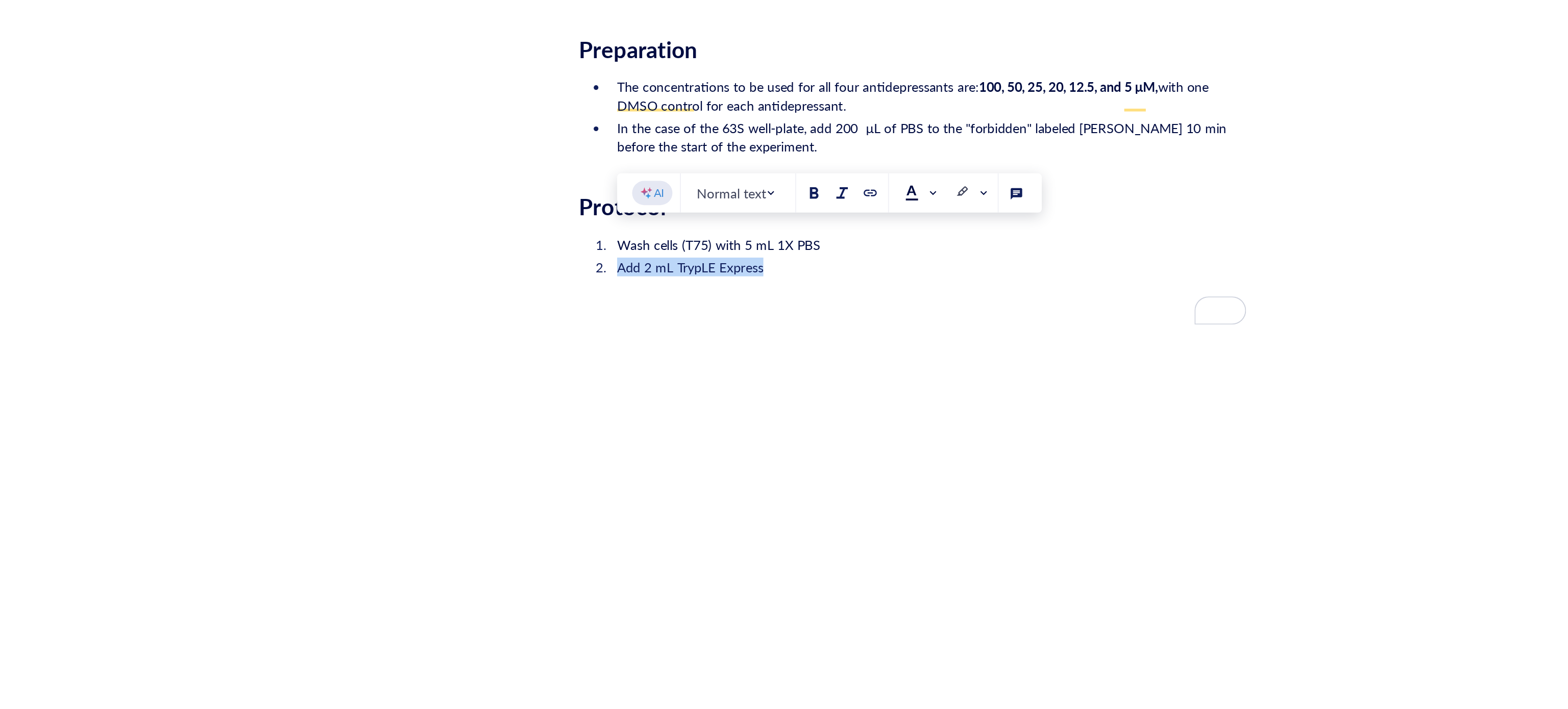
click at [784, 463] on li "Add 2 mL TrypLE Express" at bounding box center [861, 468] width 347 height 10
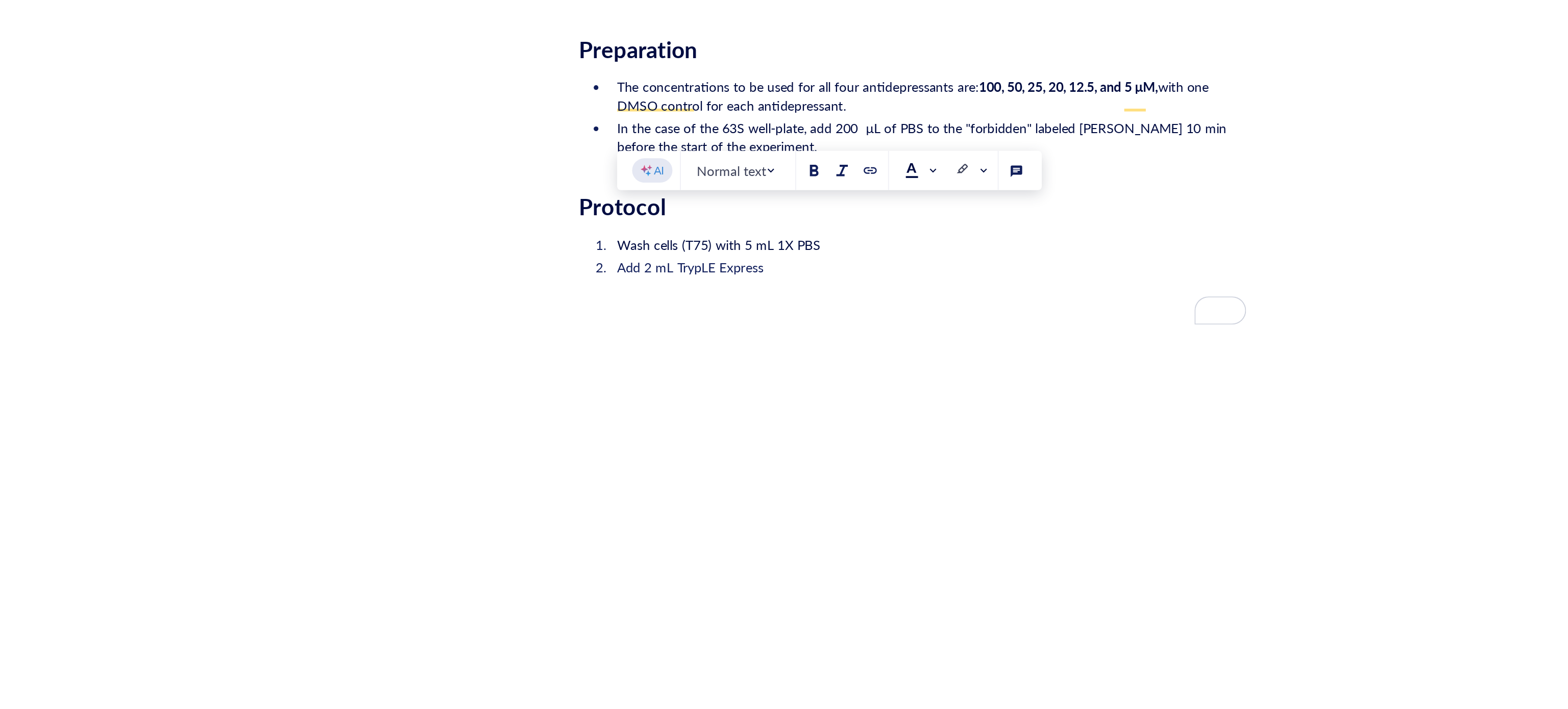
drag, startPoint x: 736, startPoint y: 459, endPoint x: 682, endPoint y: 439, distance: 57.6
click at [682, 448] on ol "Wash cells (T75) with 5 mL 1X PBS Add 2 mL TrypLE Express" at bounding box center [852, 461] width 364 height 26
click at [862, 419] on span at bounding box center [858, 415] width 19 height 15
click at [848, 435] on div at bounding box center [851, 433] width 16 height 16
click at [785, 463] on li "Add 2 mL TrypLE Express" at bounding box center [861, 468] width 347 height 10
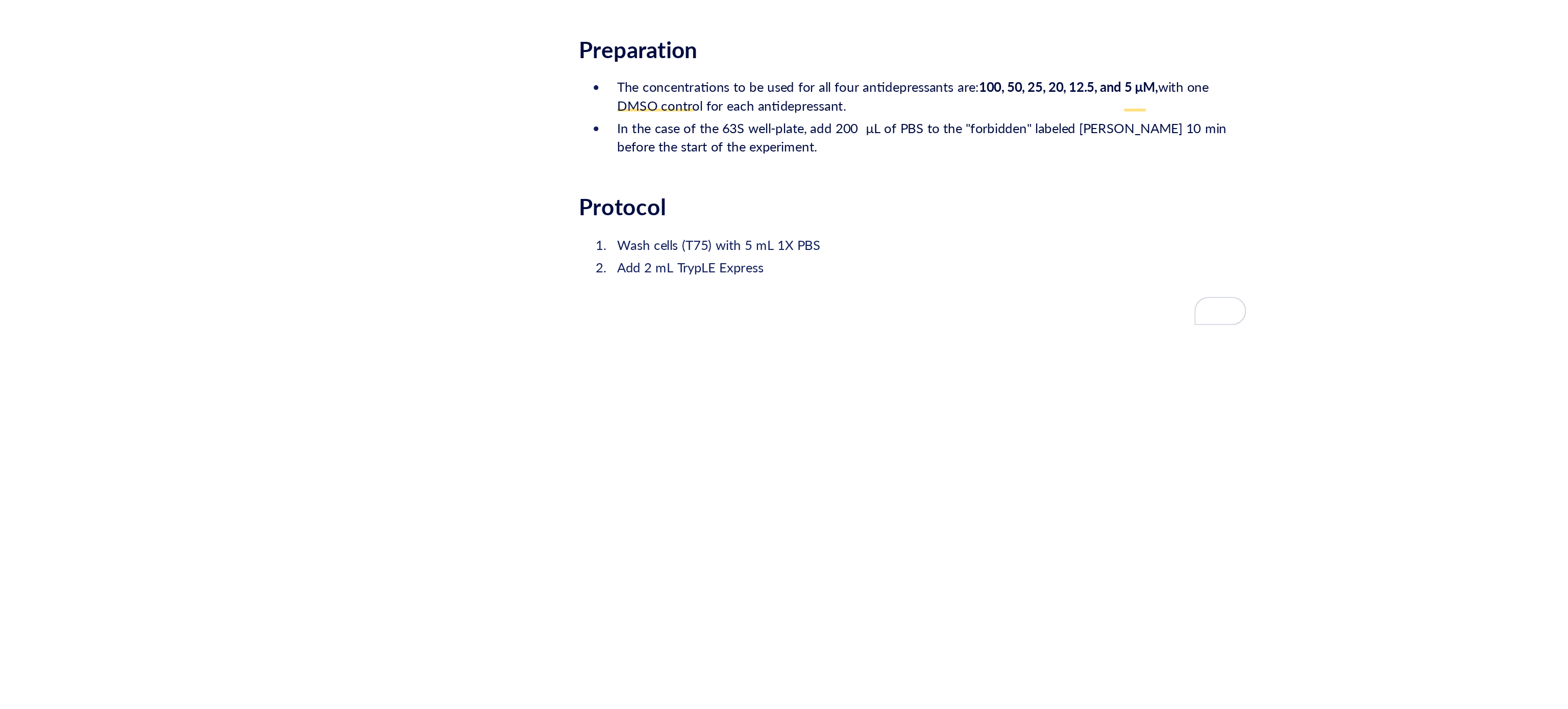
click at [862, 419] on span at bounding box center [858, 415] width 19 height 15
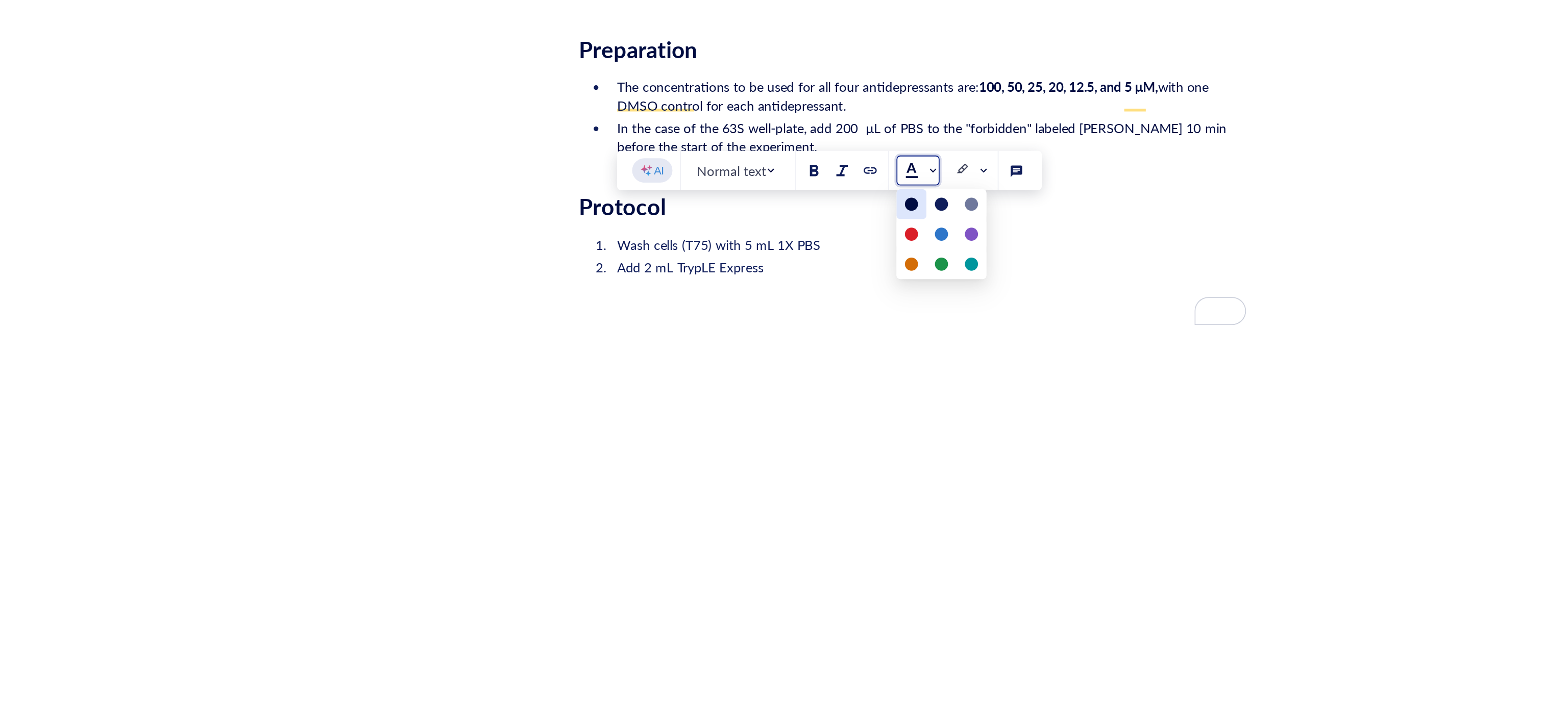
click at [853, 433] on div at bounding box center [852, 434] width 8 height 8
click at [797, 463] on li "Add 2 mL TrypLE Express" at bounding box center [861, 478] width 347 height 31
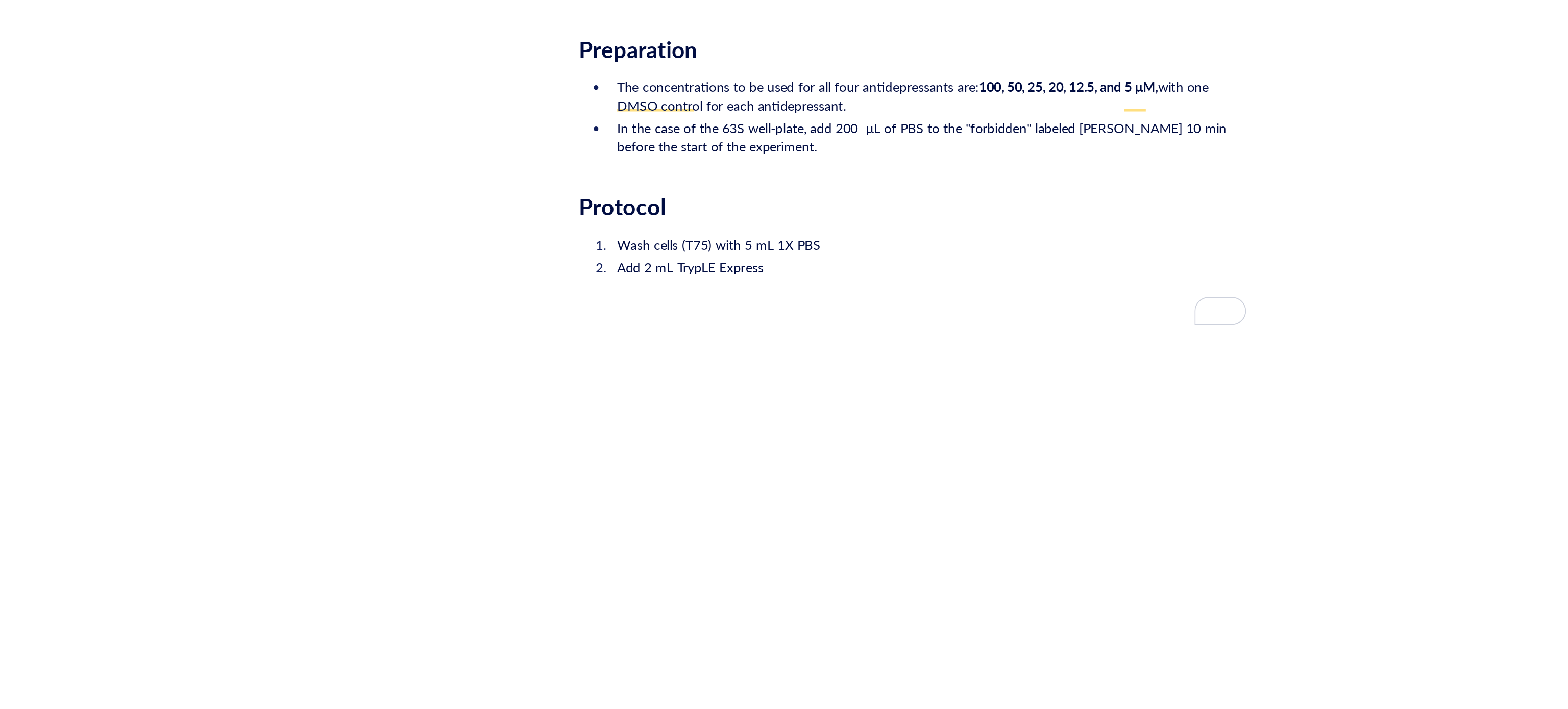
click at [803, 451] on li "Wash cells (T75) with 5 mL 1X PBS" at bounding box center [861, 455] width 347 height 10
click at [809, 463] on li "Add 2 mL TrypLE Express" at bounding box center [861, 478] width 347 height 31
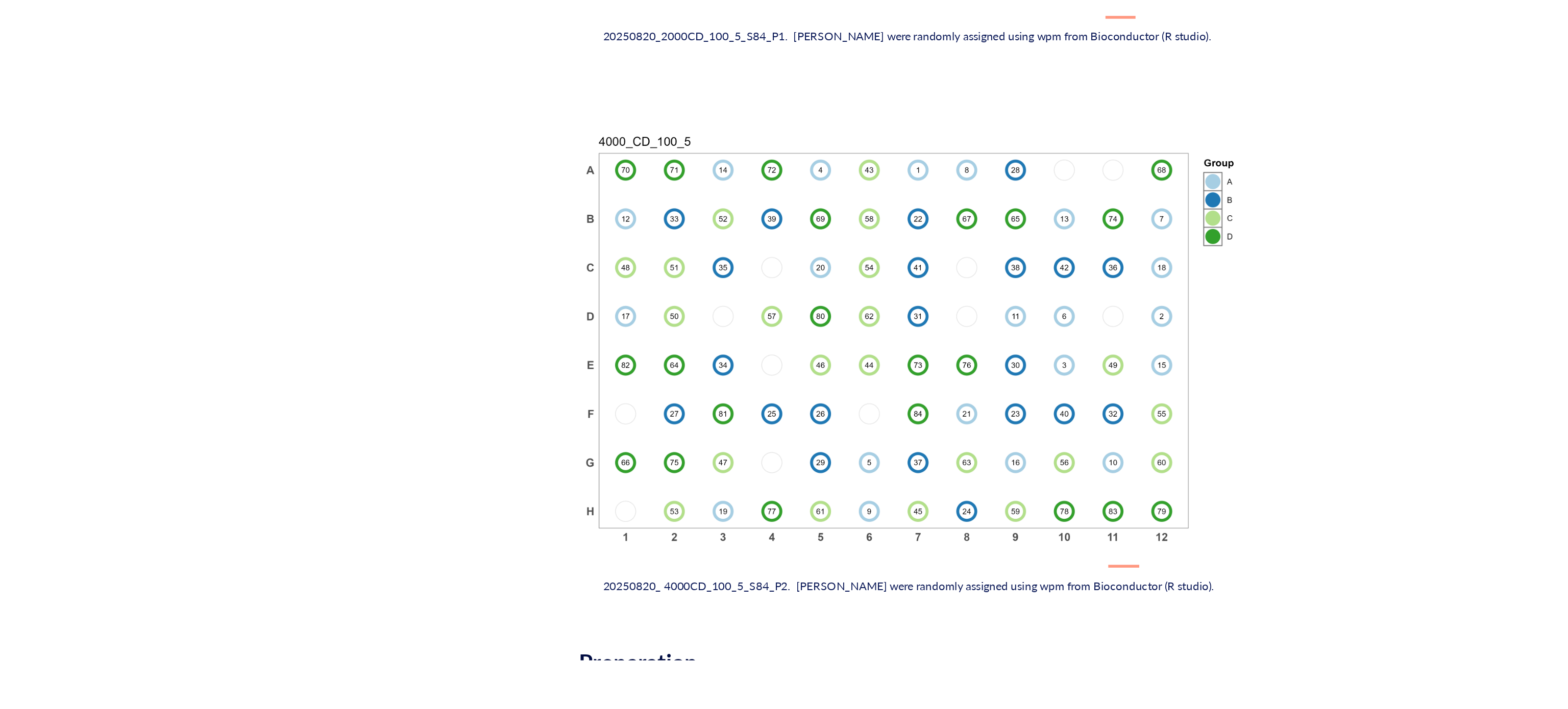
scroll to position [1317, 0]
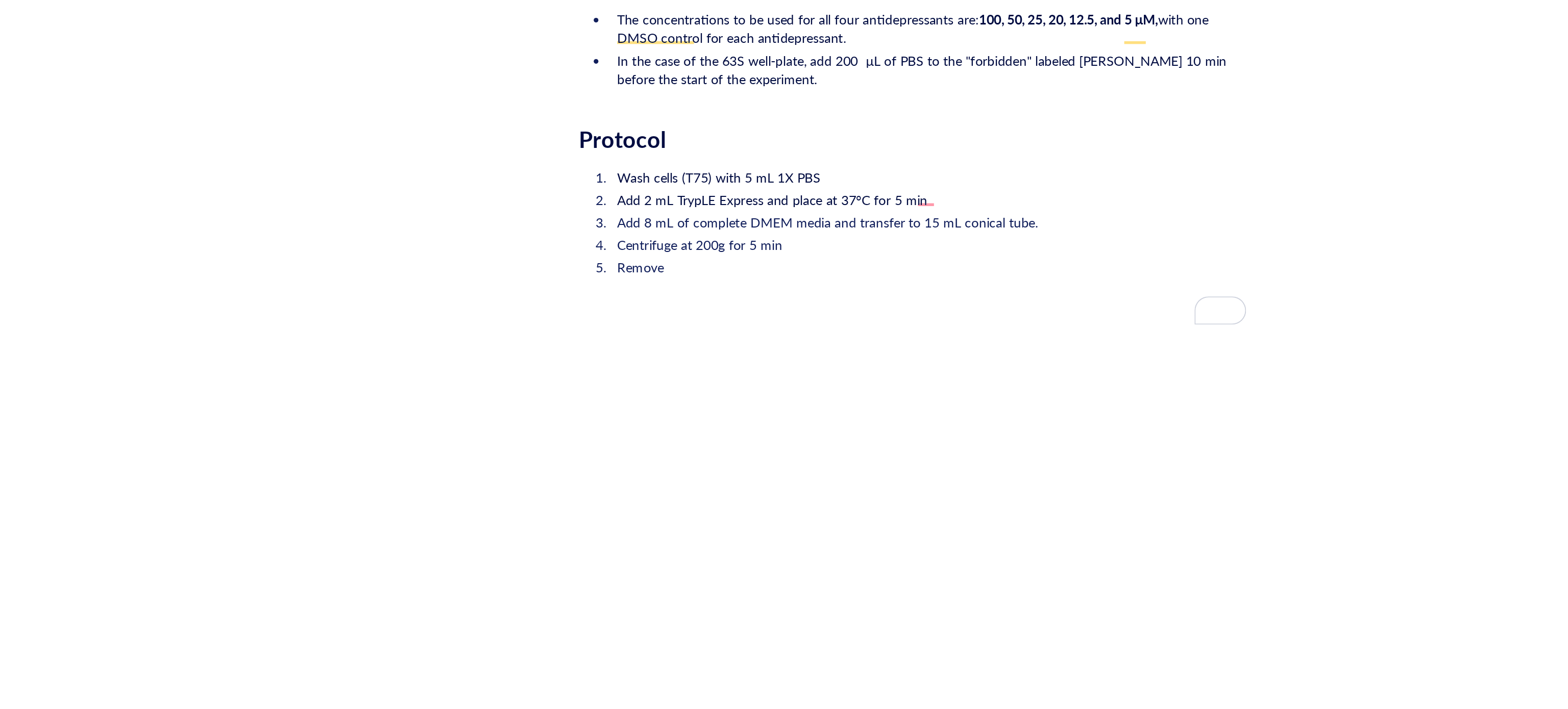
click at [734, 439] on span "Add 8 mL of complete DMEM media and transfer to 15 mL conical tube." at bounding box center [807, 443] width 229 height 10
click at [771, 446] on ol "Wash cells (T75) with 5 mL 1X PBS Add 2 mL TrypLE Express and place at 37°C for…" at bounding box center [852, 442] width 364 height 63
click at [888, 439] on span "Add 8 mL of warmed complete DMEM media and transfer to 15 mL conical tube." at bounding box center [820, 443] width 256 height 10
click at [808, 463] on li "Remove" at bounding box center [861, 468] width 347 height 10
click at [789, 451] on li "Centrifuge at 200g for 5 min" at bounding box center [861, 455] width 347 height 10
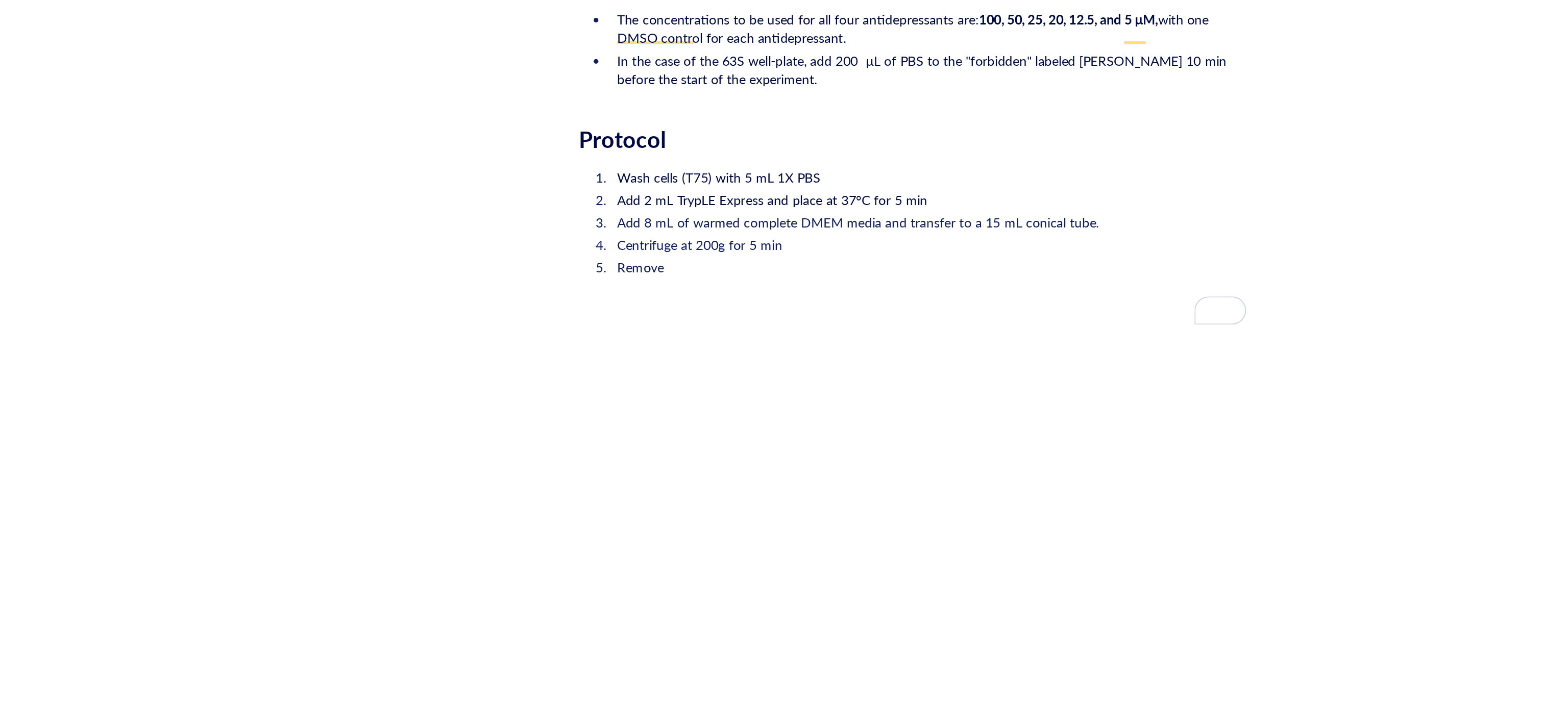
click at [760, 463] on li "Remove" at bounding box center [861, 468] width 347 height 10
click at [786, 463] on span "Remove media and resuspend in 10 mL complete DMEM media" at bounding box center [793, 468] width 201 height 10
click at [927, 463] on li "Remove media and resuspend the pellet in 10 mL complete DMEM media" at bounding box center [861, 468] width 347 height 10
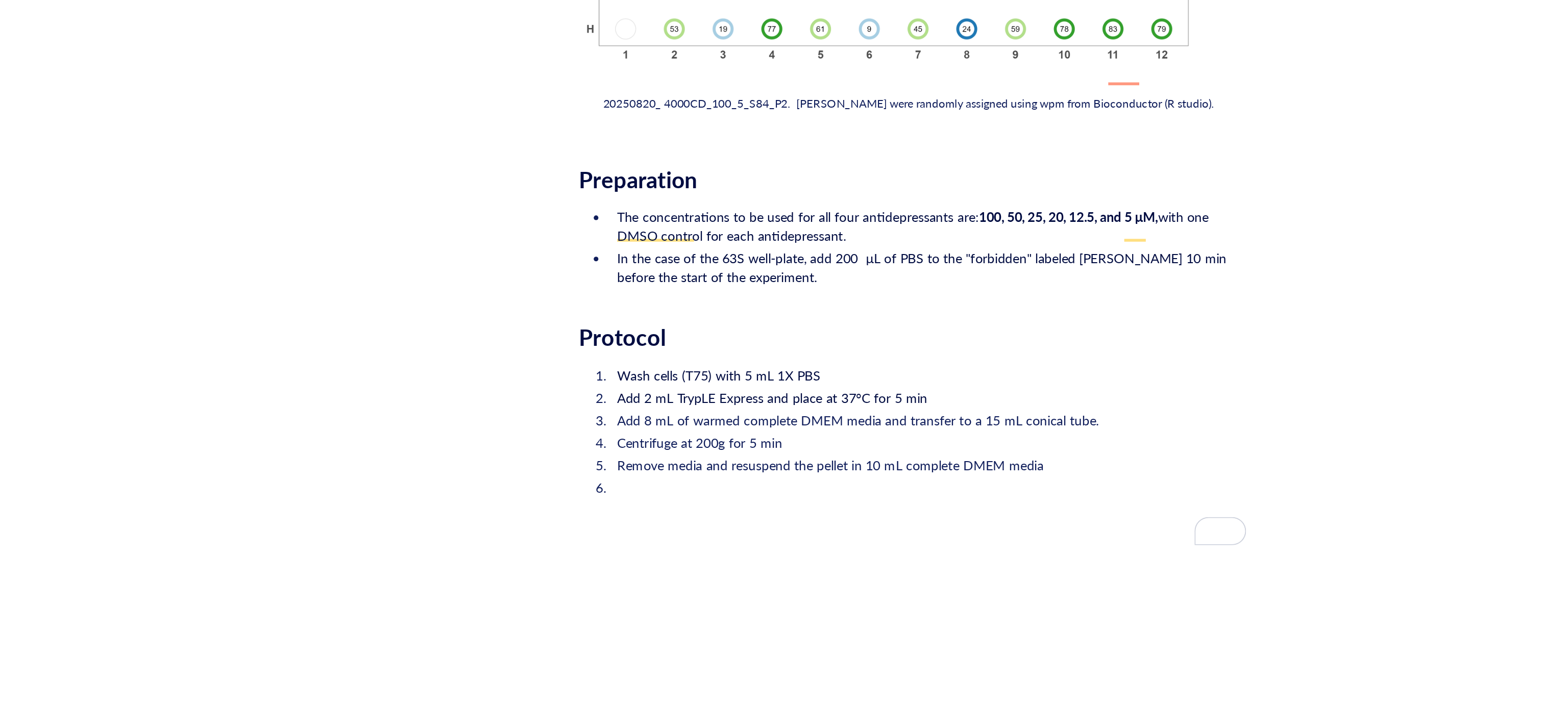
scroll to position [1237, 0]
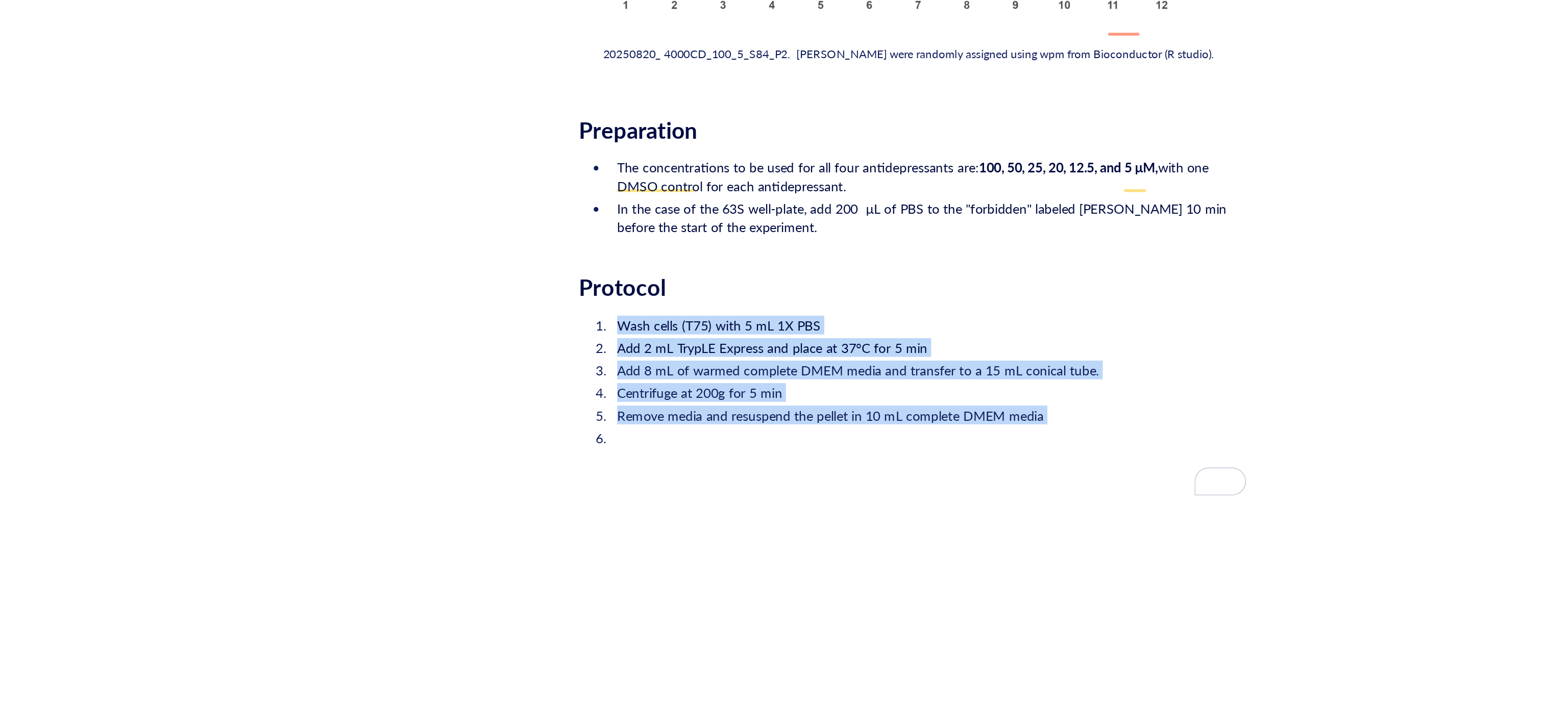
drag, startPoint x: 920, startPoint y: 540, endPoint x: 691, endPoint y: 487, distance: 235.1
click at [691, 492] on ol "Wash cells (T75) with 5 mL 1X PBS Add 2 mL TrypLE Express and place at 37°C for…" at bounding box center [852, 540] width 364 height 96
click at [865, 461] on span at bounding box center [856, 458] width 16 height 8
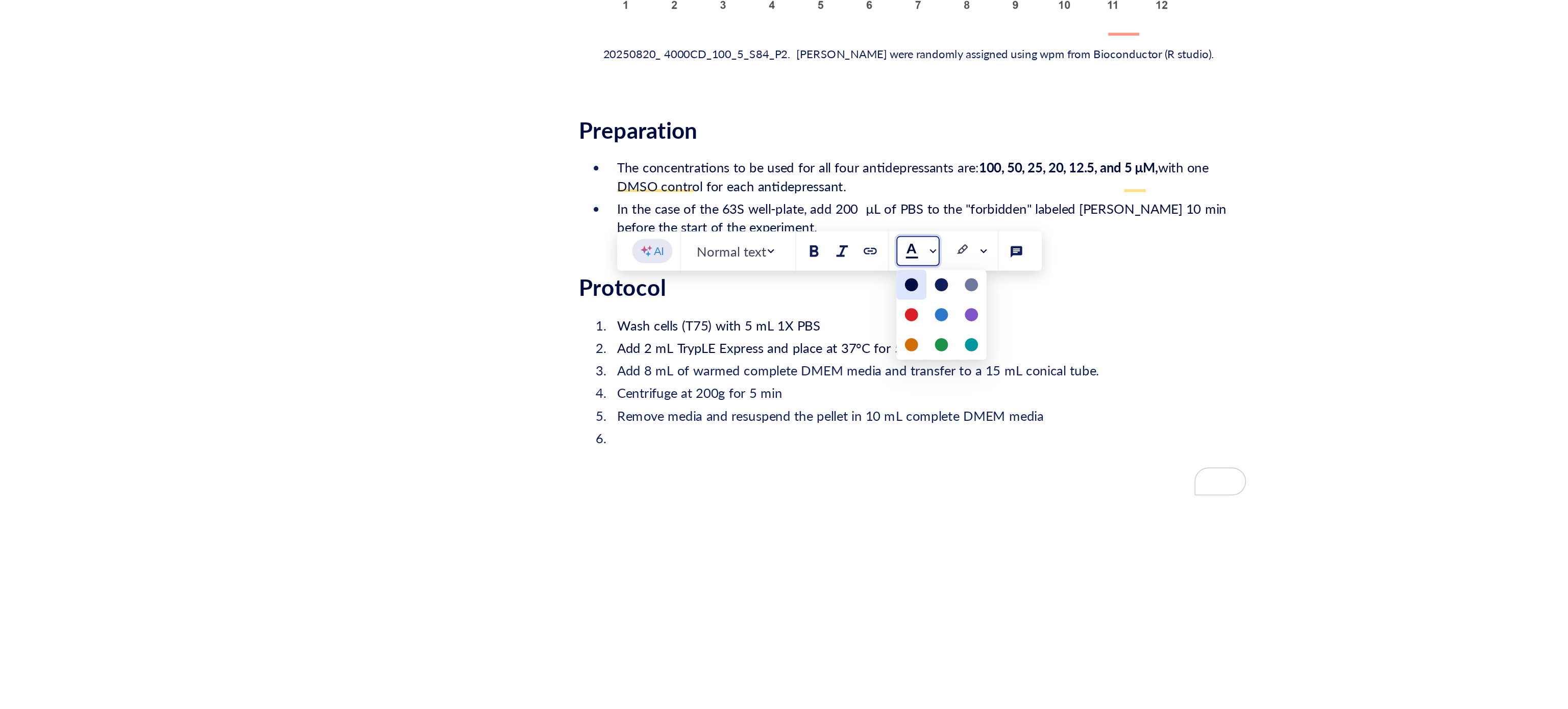
click at [853, 475] on div at bounding box center [852, 478] width 8 height 8
click at [776, 561] on li "To enrich screen reader interactions, please activate Accessibility in Grammarl…" at bounding box center [861, 571] width 347 height 31
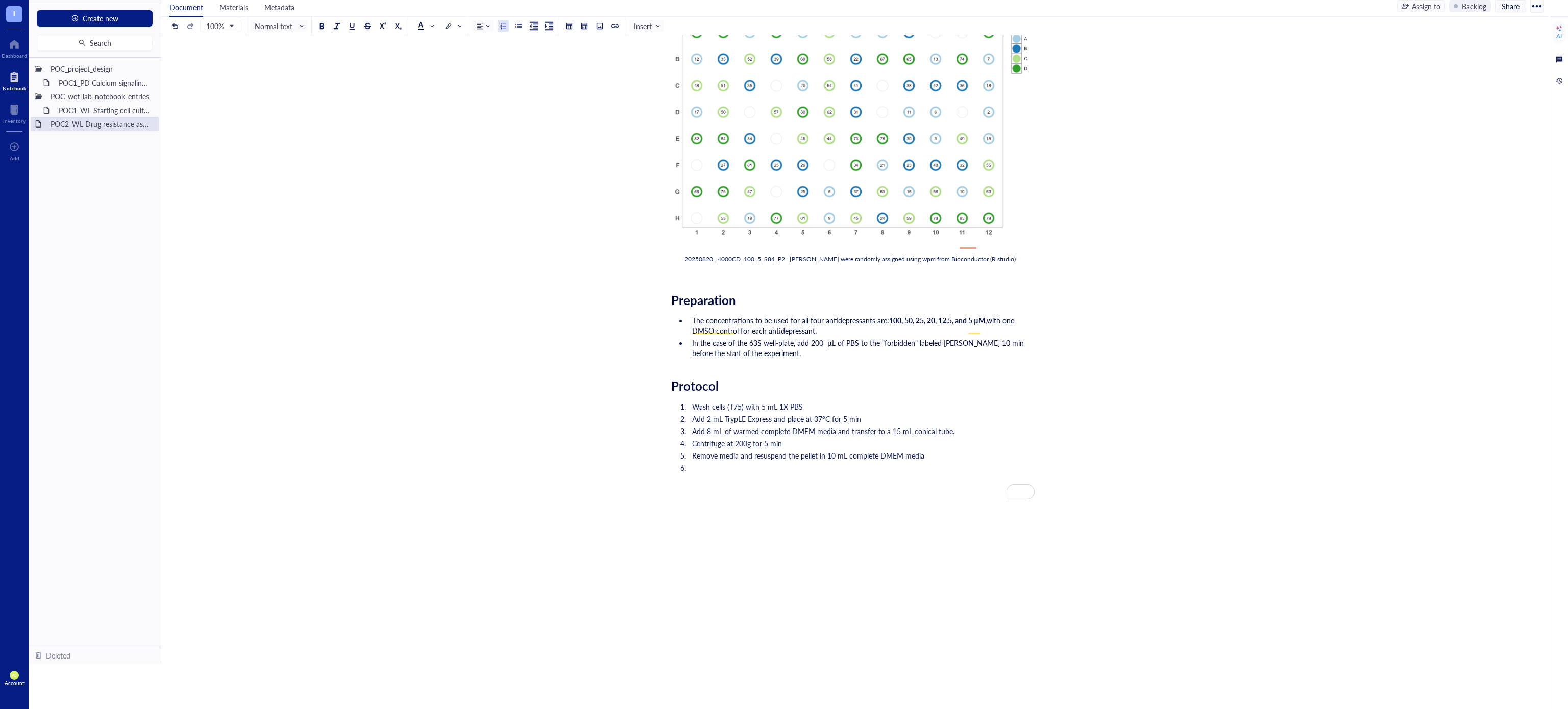
scroll to position [1328, 0]
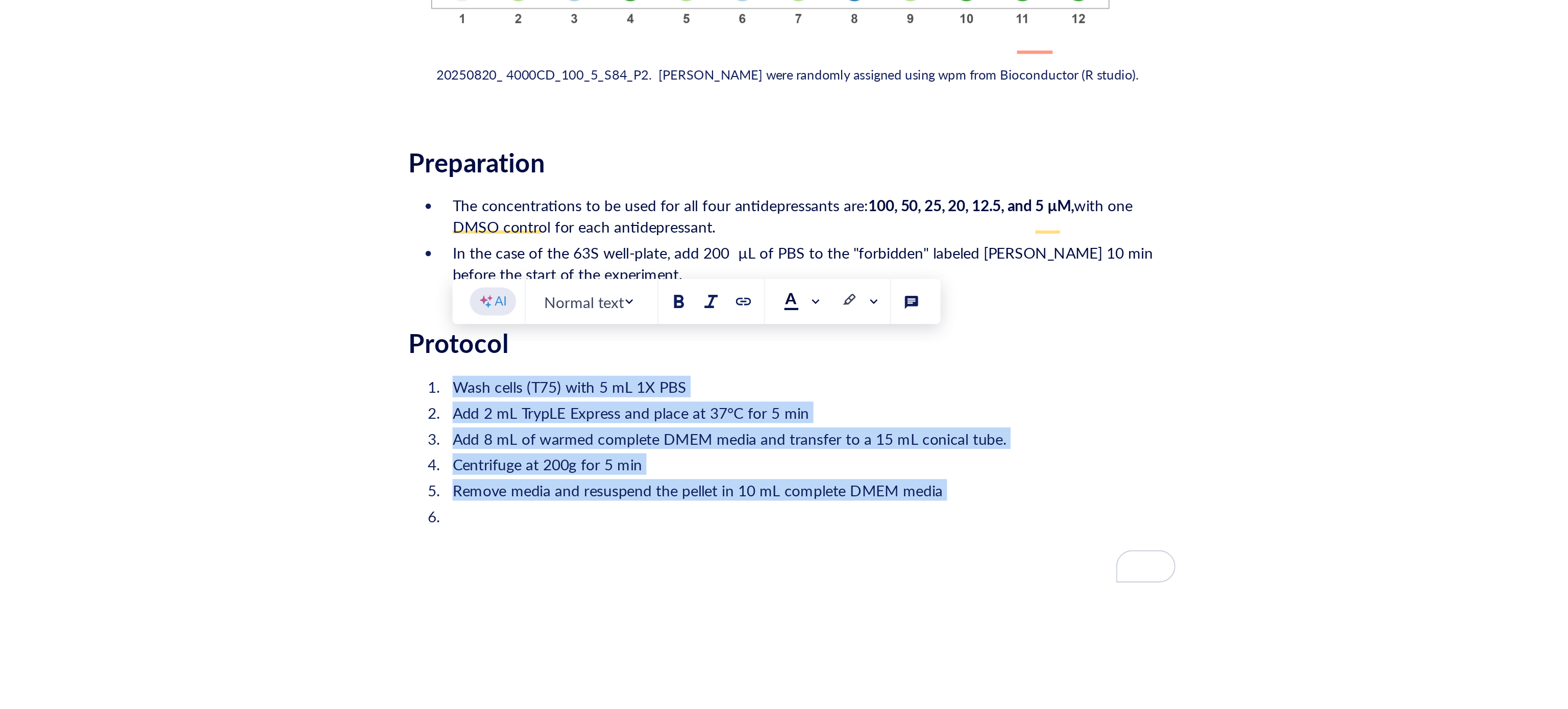
drag, startPoint x: 948, startPoint y: 447, endPoint x: 654, endPoint y: 388, distance: 299.9
click at [862, 370] on span at bounding box center [856, 367] width 16 height 8
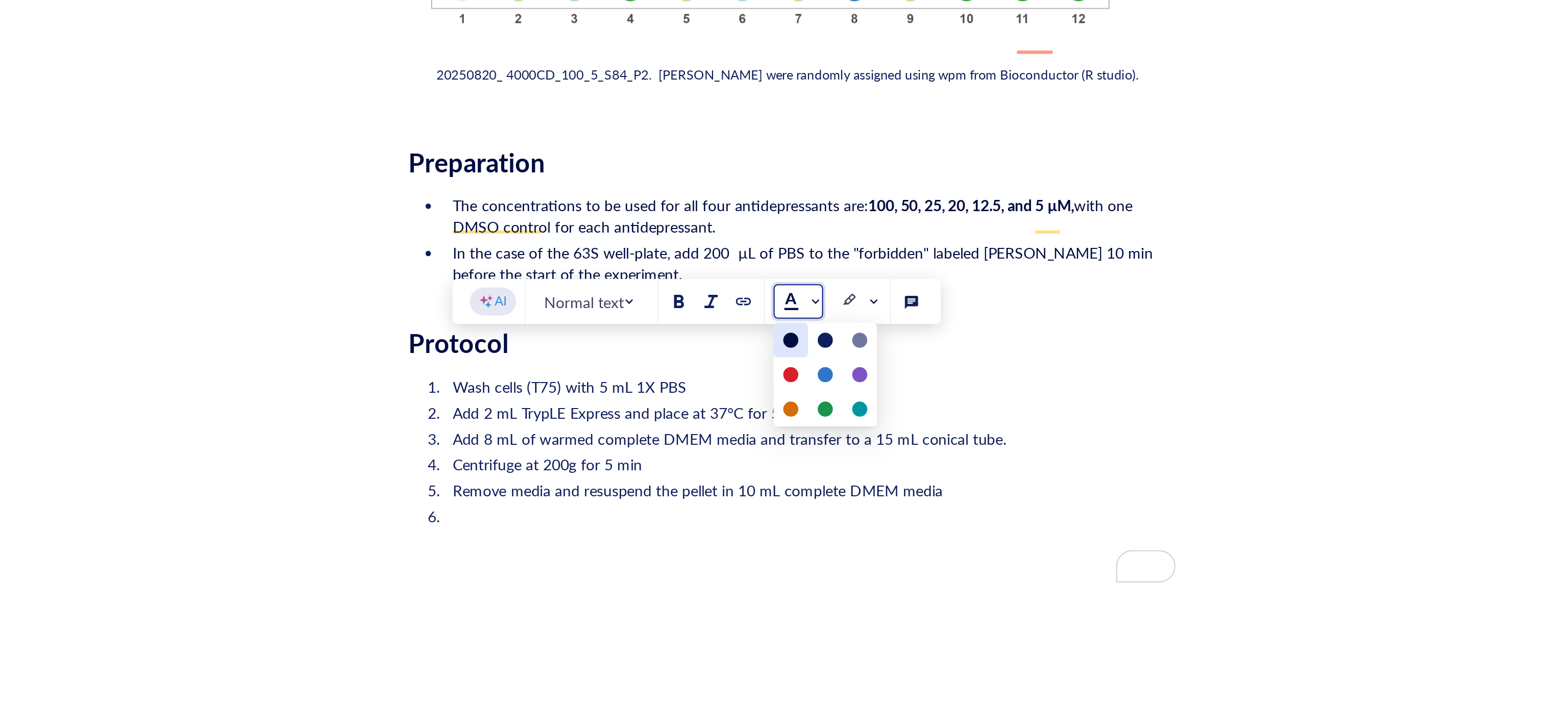
click at [854, 385] on div at bounding box center [852, 386] width 8 height 8
click at [782, 464] on li "To enrich screen reader interactions, please activate Accessibility in Grammarl…" at bounding box center [861, 479] width 347 height 31
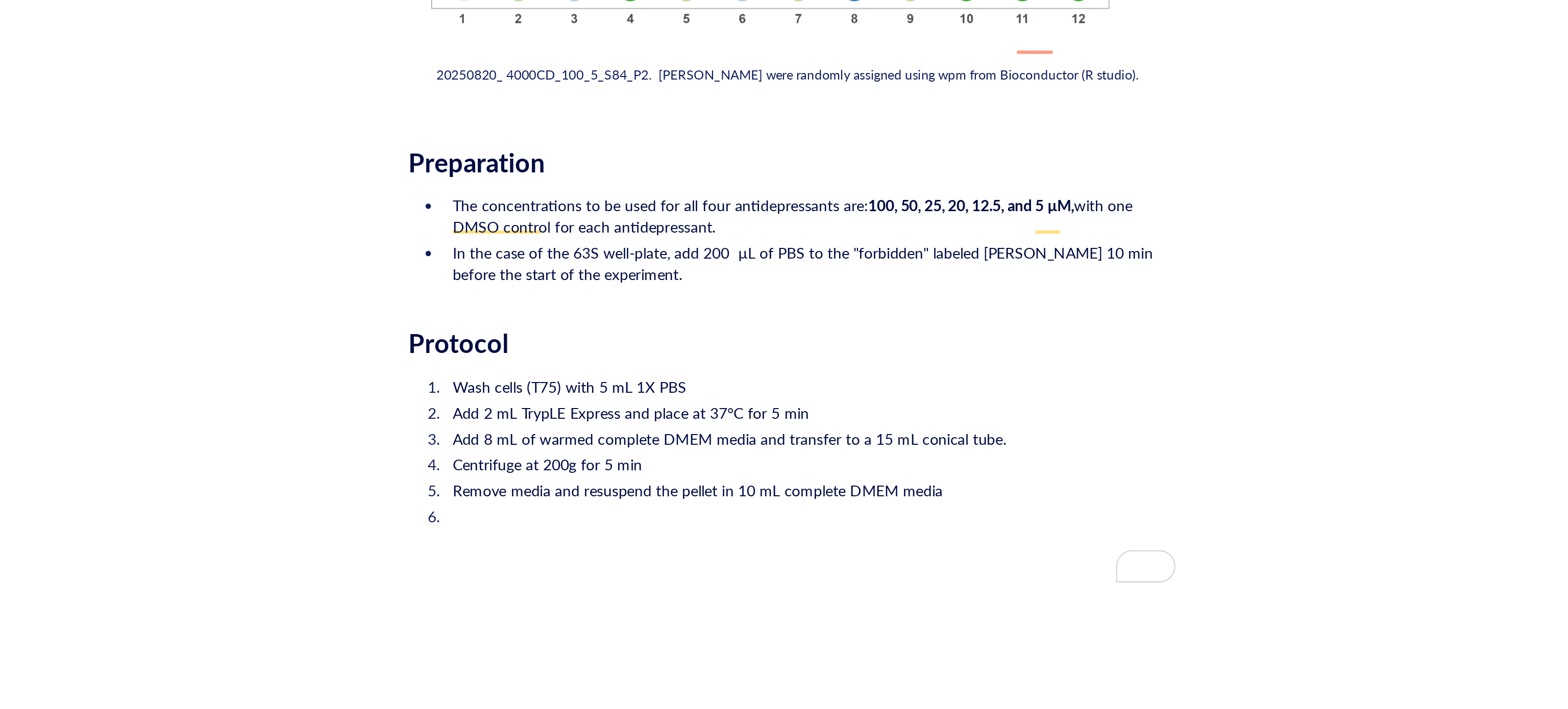
click at [753, 464] on li "To enrich screen reader interactions, please activate Accessibility in Grammarl…" at bounding box center [861, 479] width 347 height 31
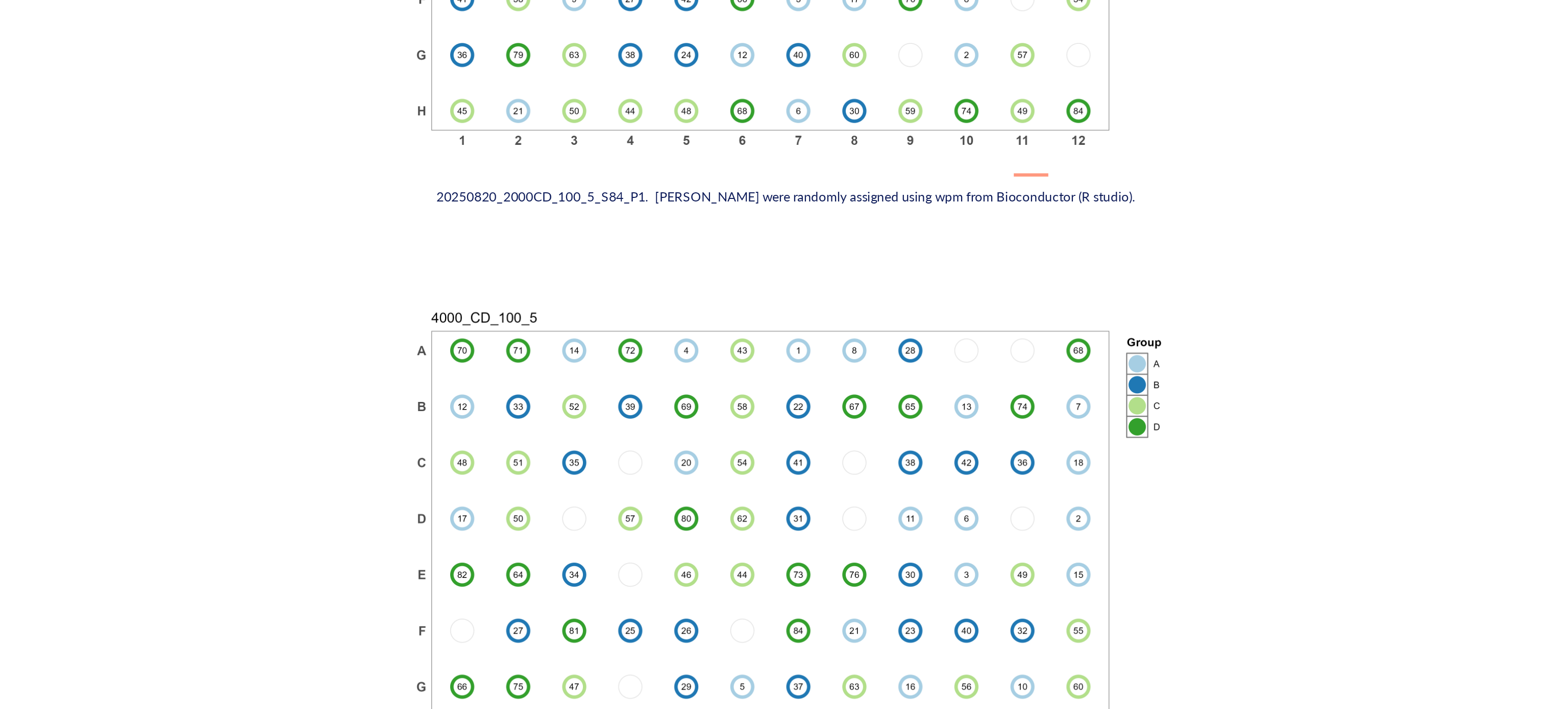
scroll to position [1329, 0]
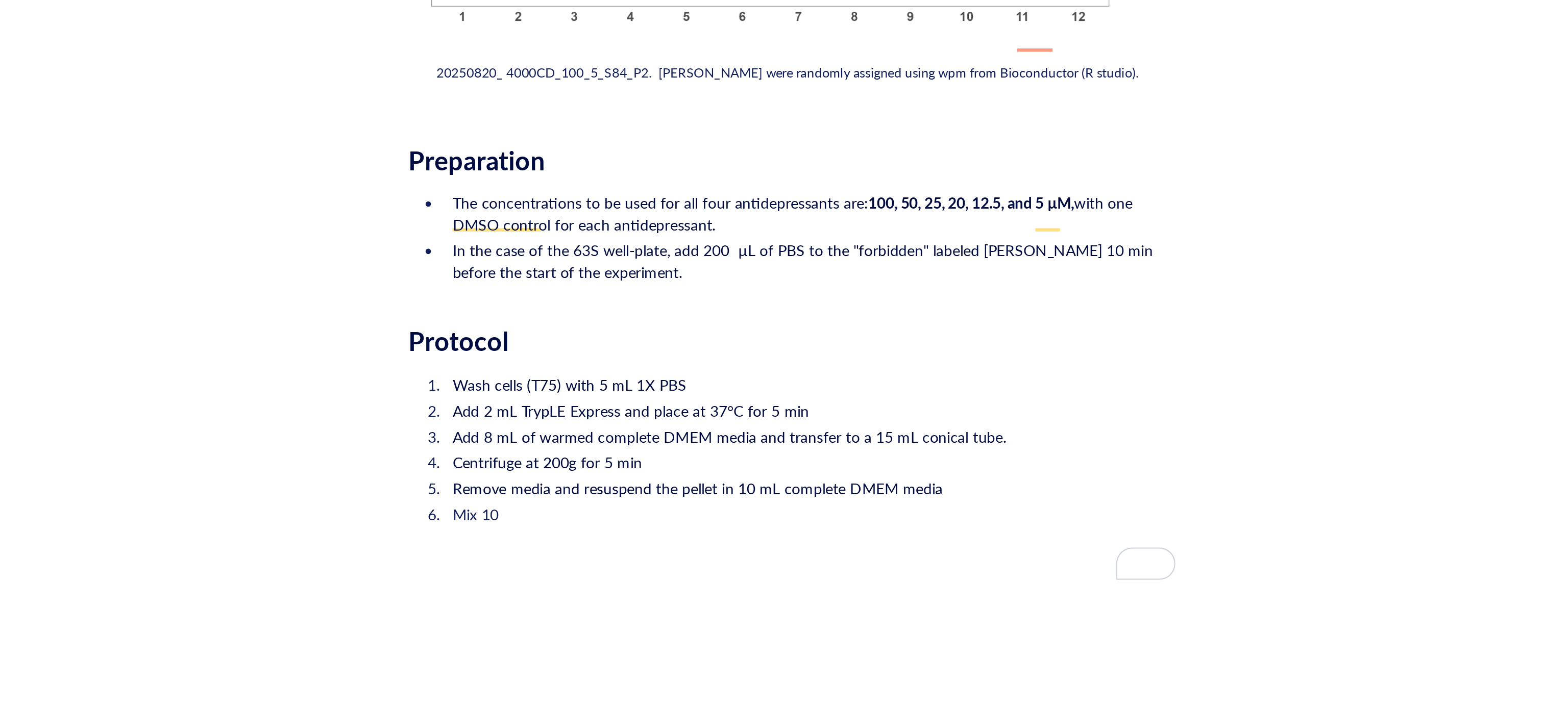
click at [977, 316] on span "100, 50, 25, 20, 12.5, and 5 µM," at bounding box center [938, 320] width 98 height 10
drag, startPoint x: 826, startPoint y: 330, endPoint x: 833, endPoint y: 331, distance: 7.1
click at [833, 338] on span "In the case of the 63S well-plate, add 200 µL of PBS to the "forbidden" labeled…" at bounding box center [859, 348] width 334 height 21
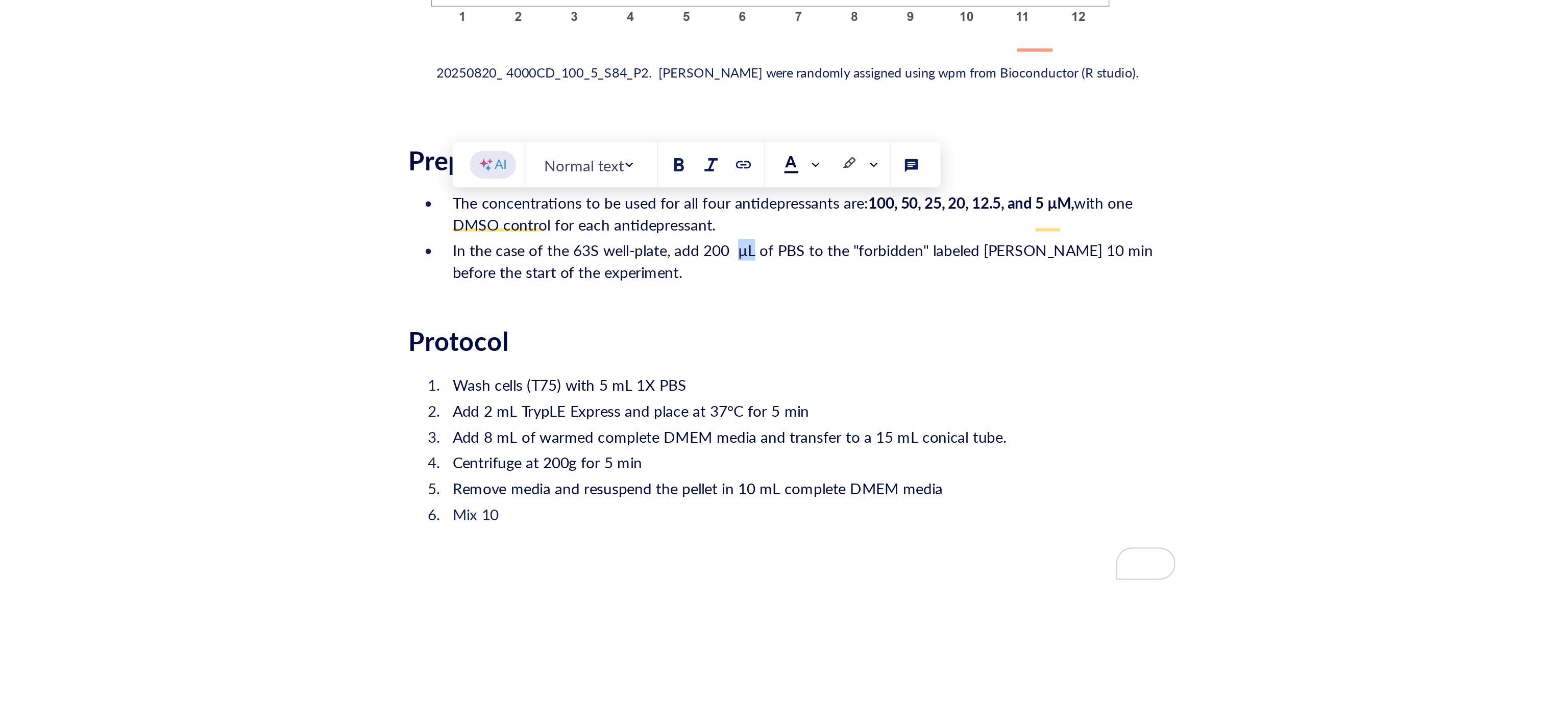
copy span "µL"
click at [720, 463] on li "Mix 10" at bounding box center [861, 468] width 347 height 10
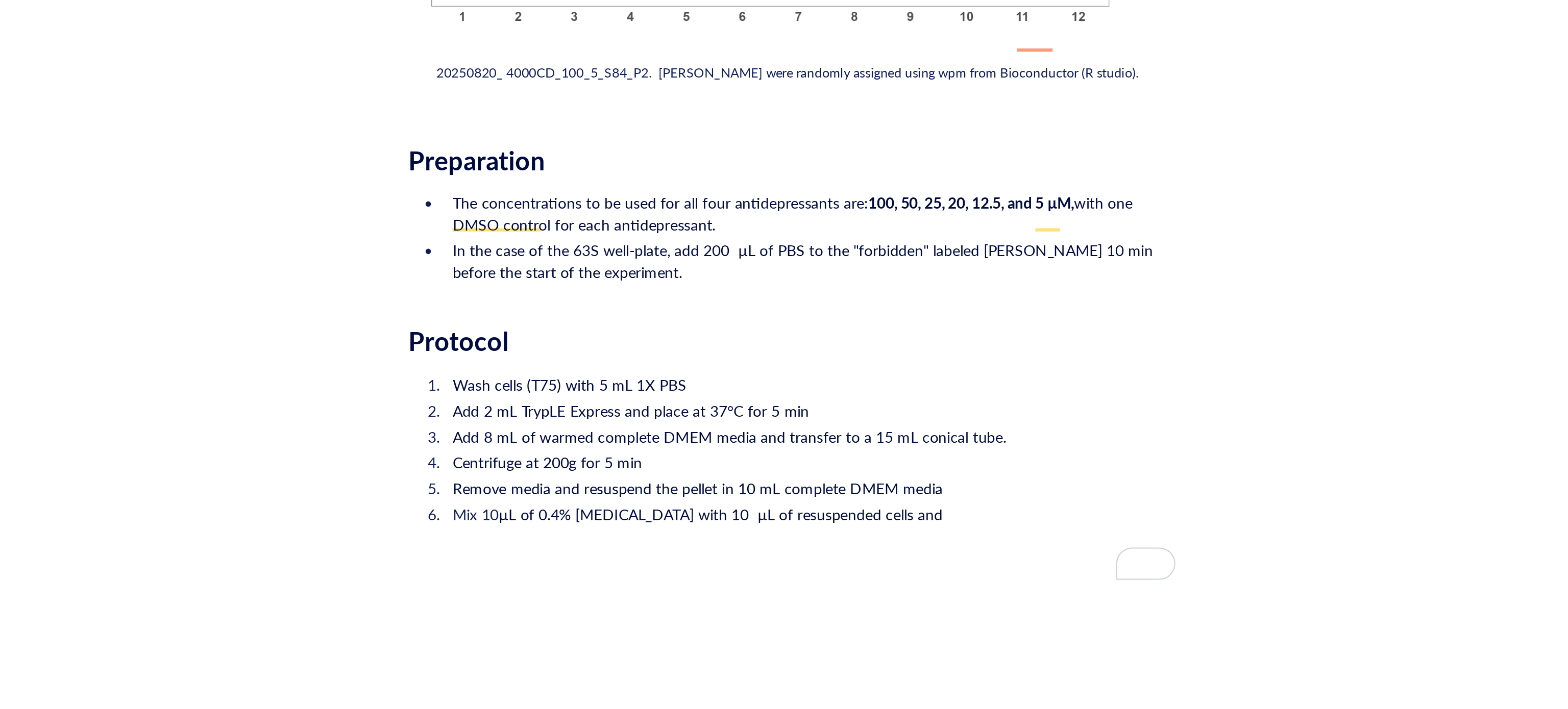
click at [924, 451] on li "Remove media and resuspend the pellet in 10 mL complete DMEM media" at bounding box center [861, 455] width 347 height 10
click at [925, 463] on li "Mix 10 µL of 0.4% Trypan blue with 10 µL of resuspended cells and" at bounding box center [861, 478] width 347 height 31
drag, startPoint x: 922, startPoint y: 454, endPoint x: 895, endPoint y: 453, distance: 27.0
click at [895, 463] on li "Mix 10 µL of 0.4% Trypan blue with 10 µL of resuspended cells and" at bounding box center [861, 478] width 347 height 31
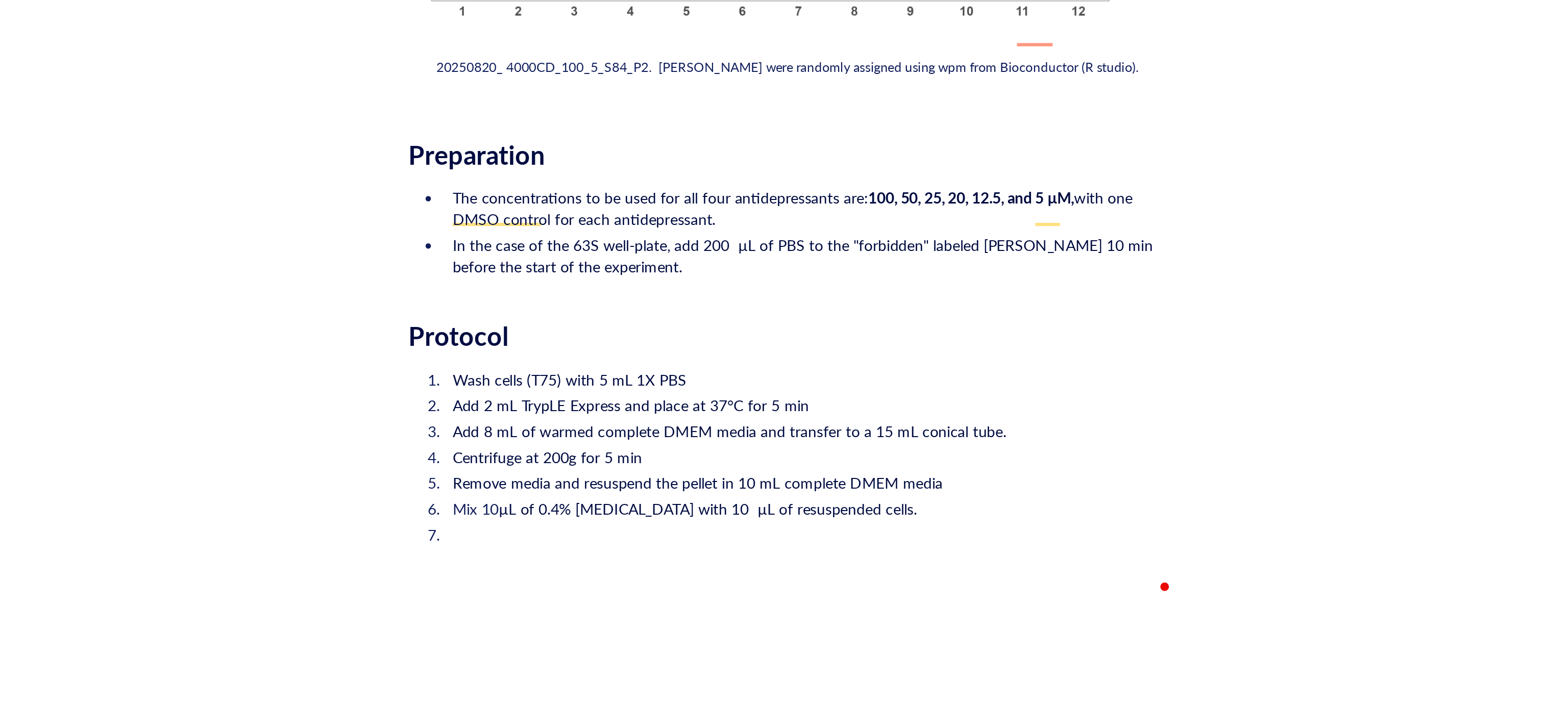
scroll to position [1342, 0]
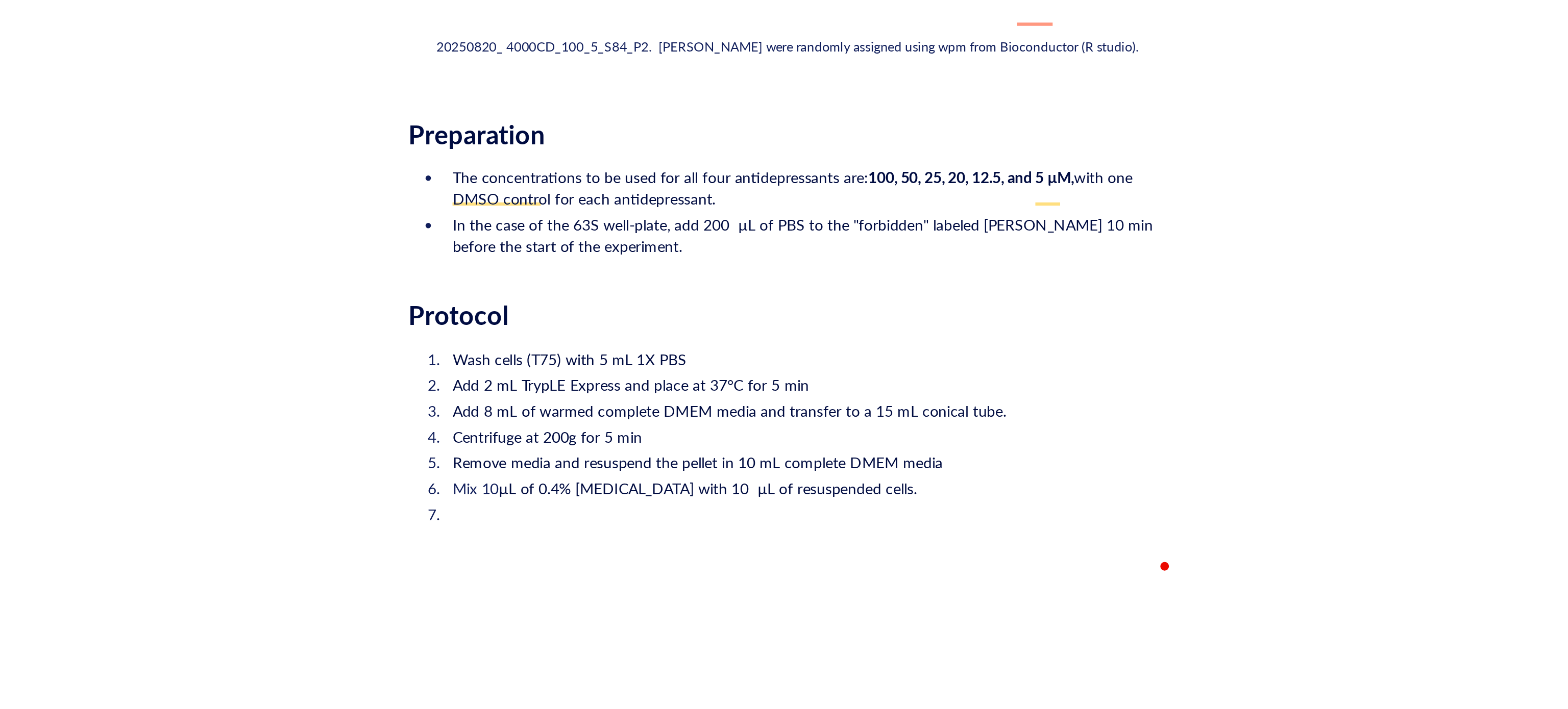
click at [939, 451] on li "Mix 10 µL of 0.4% Trypan blue with 10 µL of resuspended cells." at bounding box center [861, 455] width 347 height 10
click at [925, 439] on li "Remove media and resuspend the pellet in 10 mL complete DMEM media" at bounding box center [861, 443] width 347 height 10
click at [802, 426] on li "Centrifuge at 200g for 5 min" at bounding box center [861, 431] width 347 height 10
click at [781, 426] on span "Centrifuge at 200g for 5 min" at bounding box center [737, 431] width 90 height 10
click at [759, 463] on li "To enrich screen reader interactions, please activate Accessibility in Grammarl…" at bounding box center [861, 478] width 347 height 31
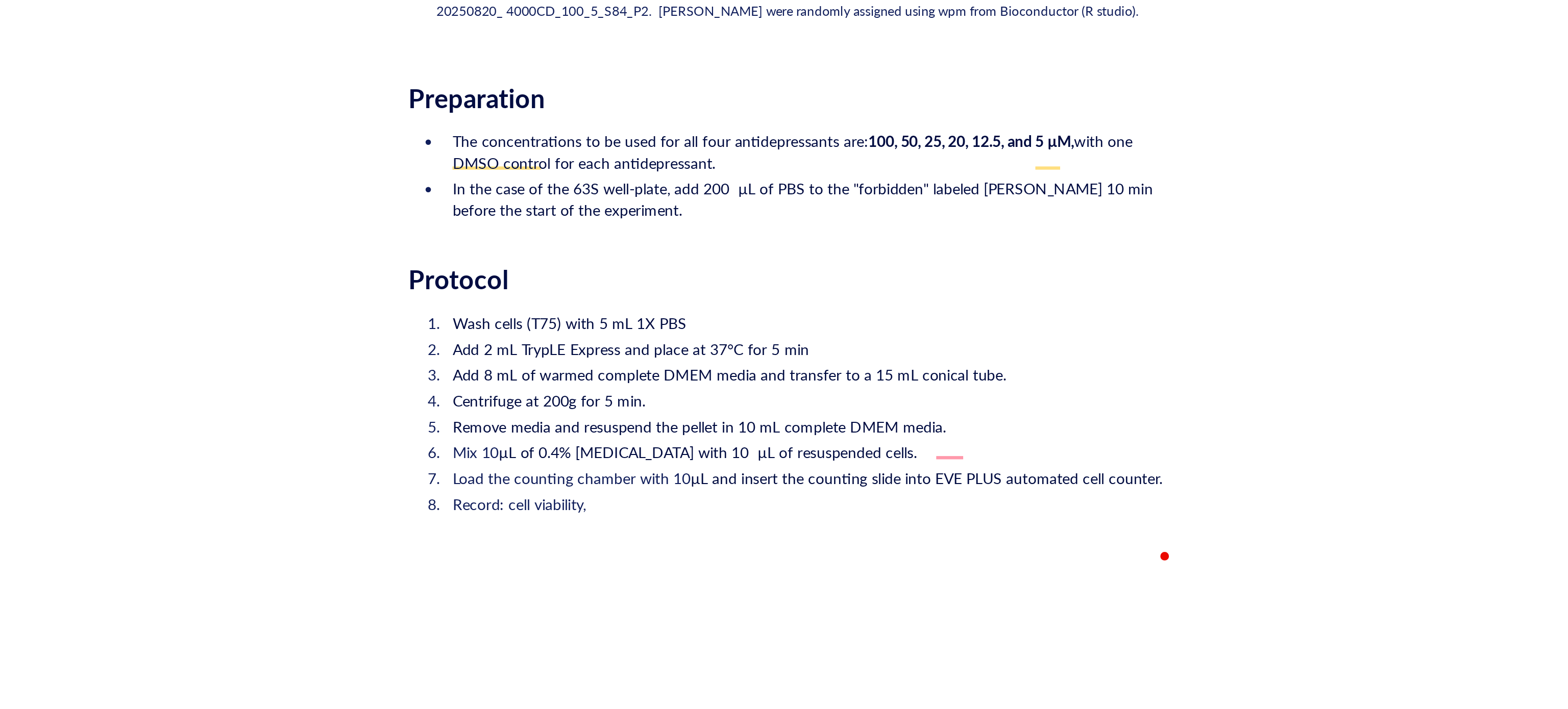
scroll to position [1354, 0]
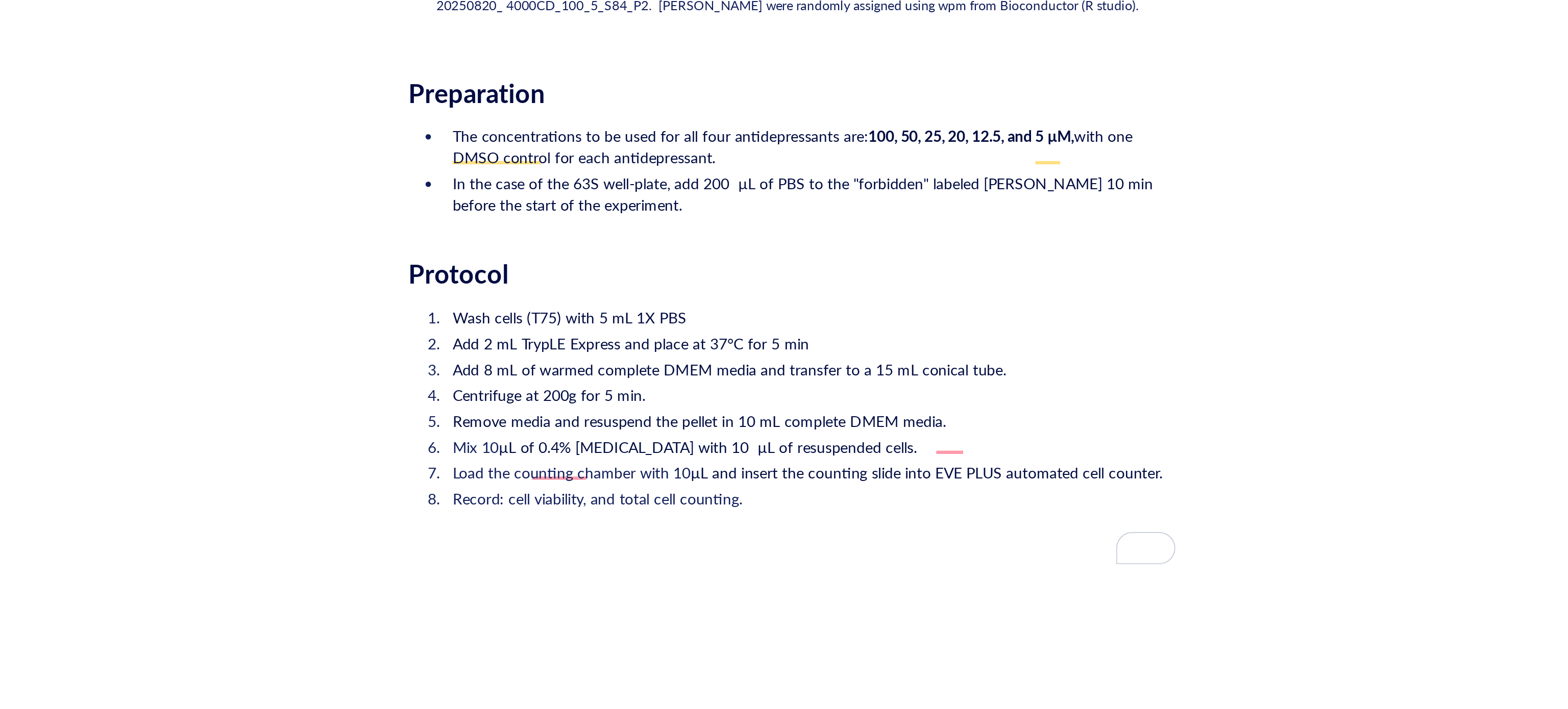
click at [740, 463] on span "Record: cell viability, and total cell counting." at bounding box center [761, 468] width 137 height 10
click at [845, 463] on li "Record: cell viability and total cell counting." at bounding box center [861, 468] width 347 height 10
click at [930, 451] on span "µL and insert the counting slide into EVE PLUS automated cell counter." at bounding box center [917, 455] width 224 height 10
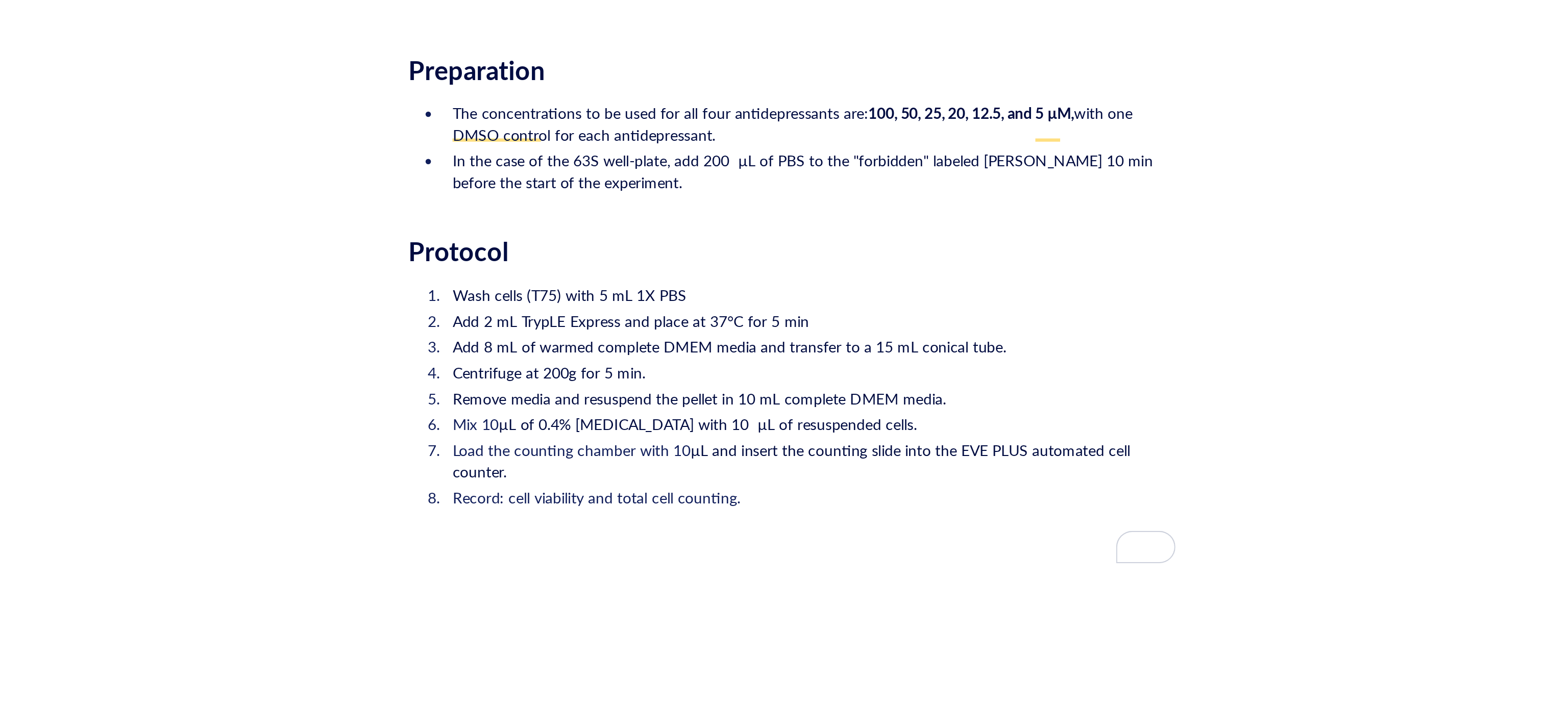
click at [930, 446] on ol "Wash cells (T75) with 5 mL 1X PBS Add 2 mL TrypLE Express and place at 37°C for…" at bounding box center [852, 419] width 364 height 110
click at [809, 305] on li "In the case of the 63S well-plate, add 200 µL of PBS to the "forbidden" labeled…" at bounding box center [861, 313] width 347 height 21
click at [838, 462] on li "Record: cell viability and total cell counting." at bounding box center [861, 467] width 347 height 10
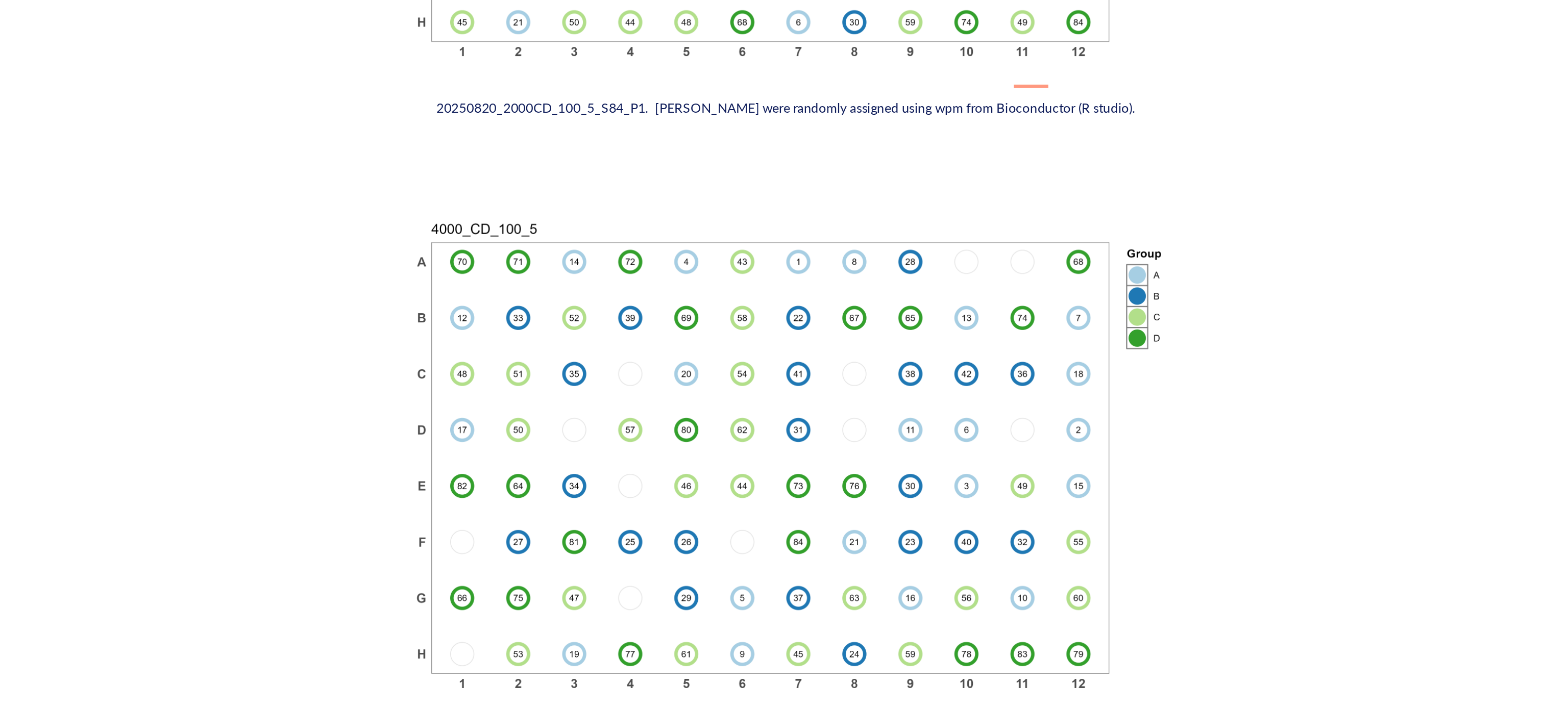
scroll to position [1377, 0]
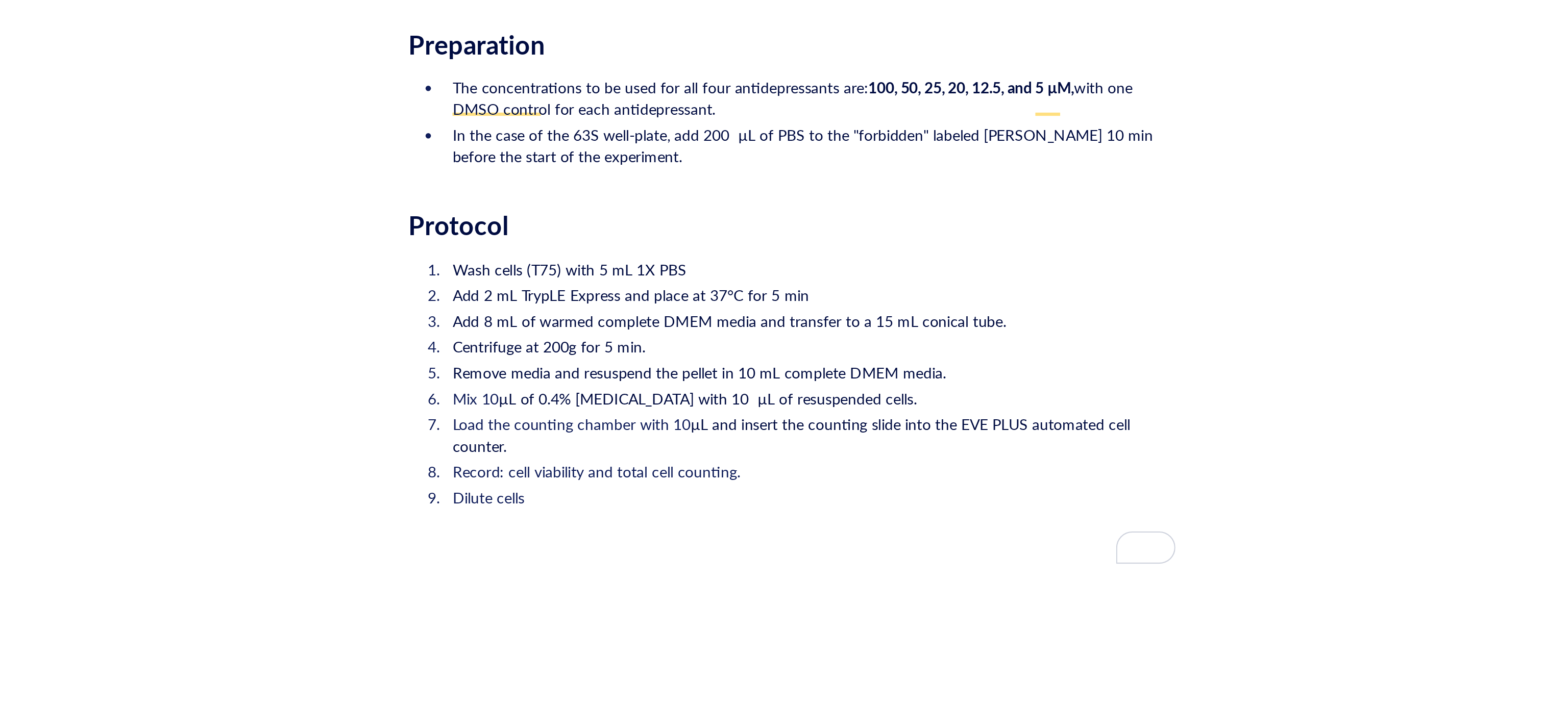
drag, startPoint x: 746, startPoint y: 455, endPoint x: 739, endPoint y: 455, distance: 7.0
click at [739, 462] on li "Dilute cells" at bounding box center [861, 467] width 347 height 10
drag, startPoint x: 717, startPoint y: 454, endPoint x: 694, endPoint y: 454, distance: 23.0
click at [694, 462] on li "Dilute cells" at bounding box center [861, 467] width 347 height 10
drag, startPoint x: 905, startPoint y: 454, endPoint x: 858, endPoint y: 453, distance: 47.0
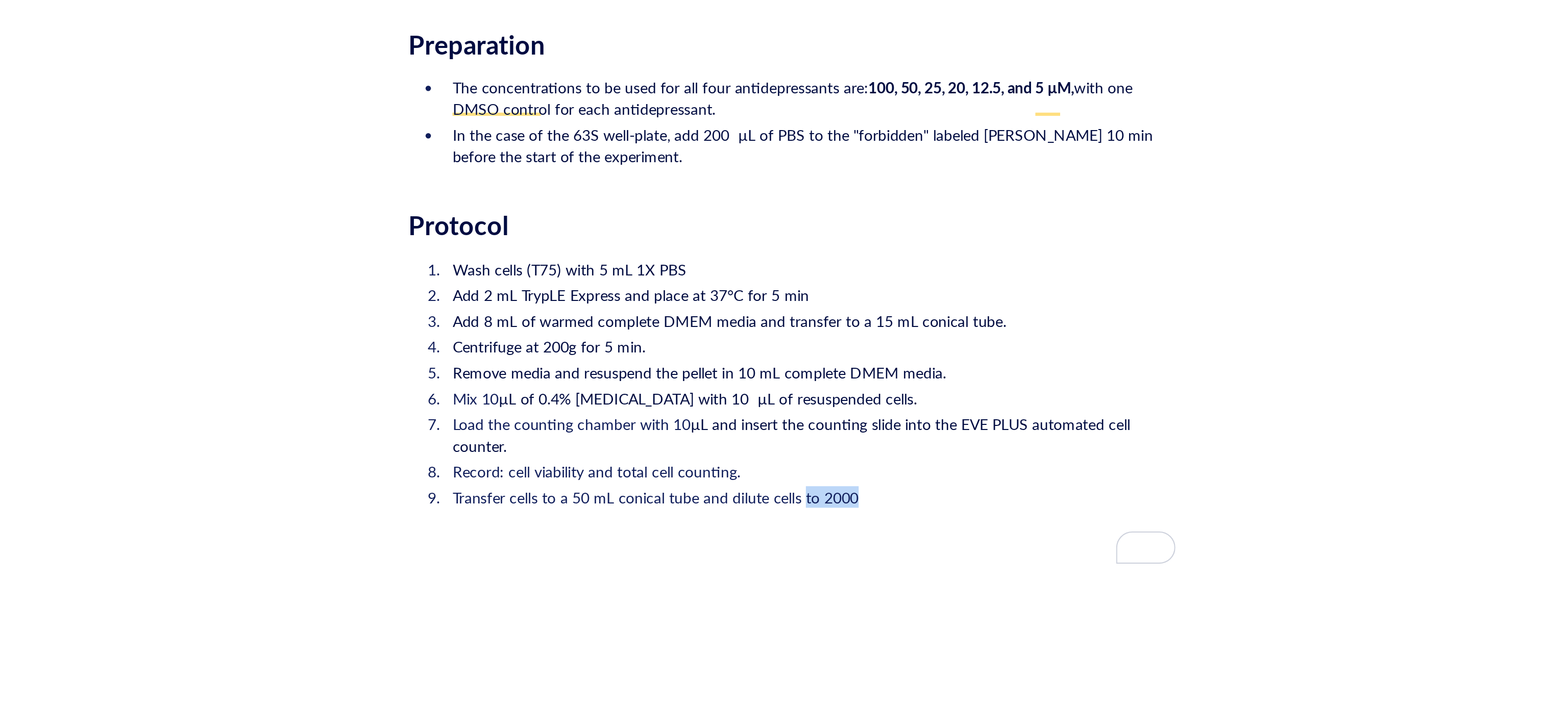
click at [858, 462] on li "Transfer cells to a 50 mL conical tube and dilute cells to 2000" at bounding box center [861, 467] width 347 height 10
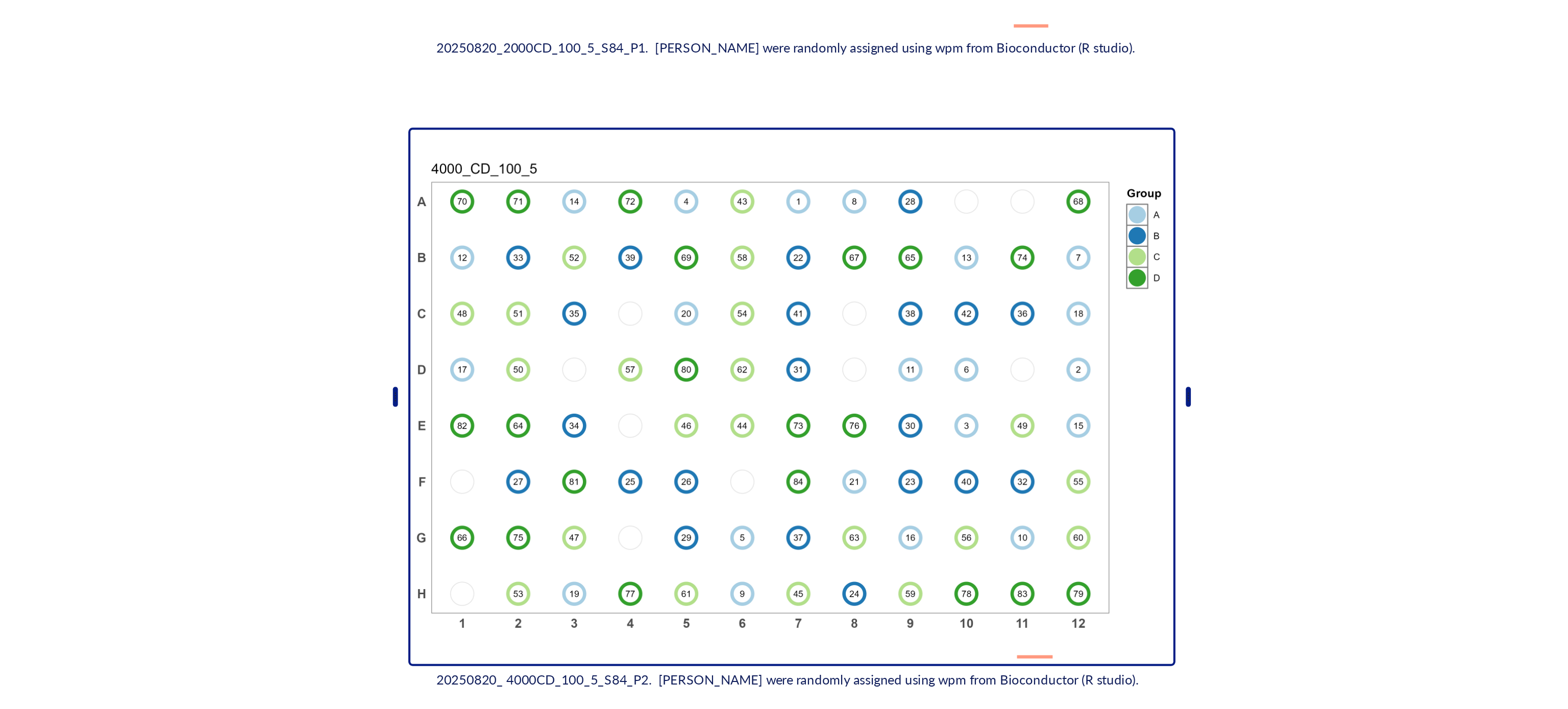
scroll to position [1405, 0]
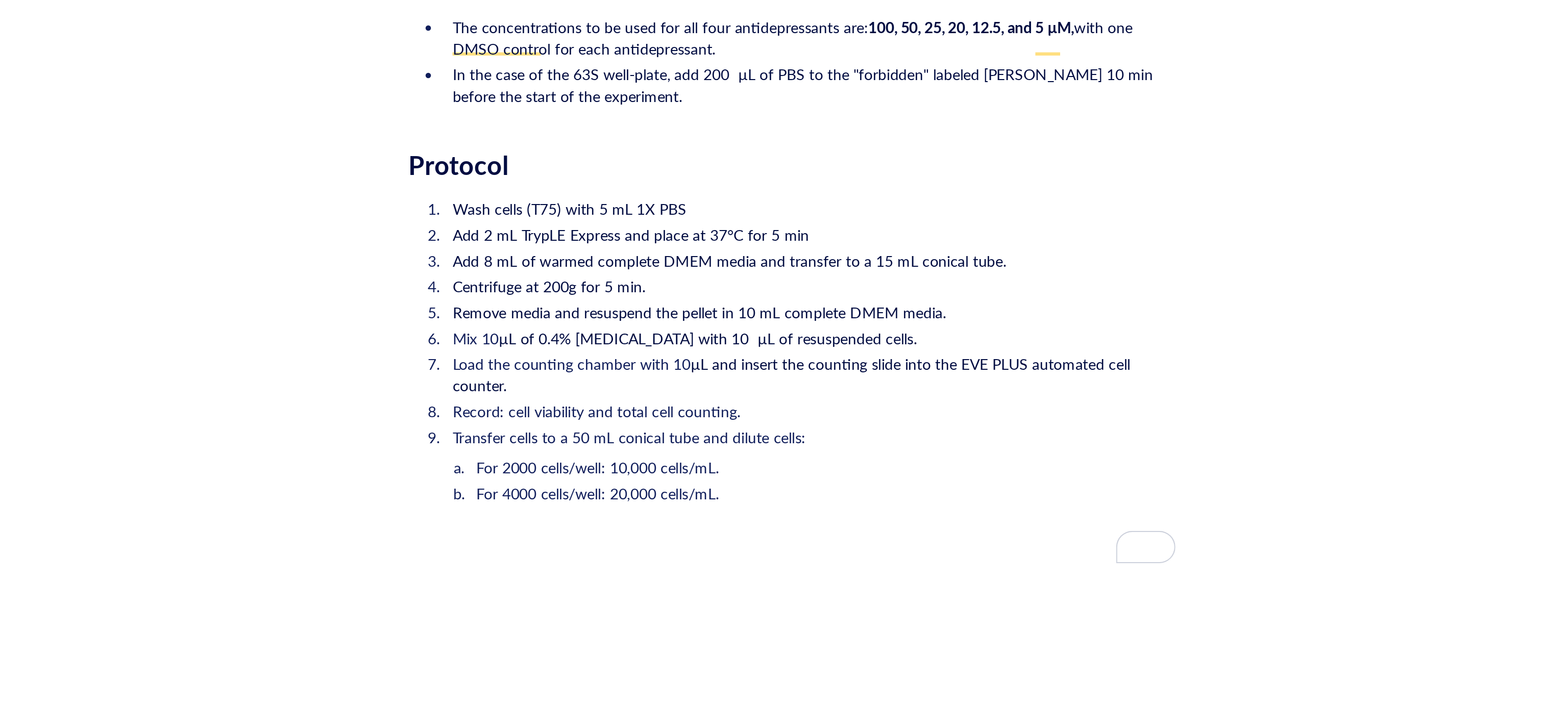
click at [832, 448] on li "For 2000 cells/well: 10,000 cells/mL." at bounding box center [869, 453] width 330 height 10
click at [832, 460] on li "For 4000 cells/well: 20,000 cells/mL." at bounding box center [869, 465] width 330 height 10
click at [788, 448] on span "For 2000 cells/well: 10,000 cells/mL. I want to make 22 mL." at bounding box center [797, 453] width 188 height 10
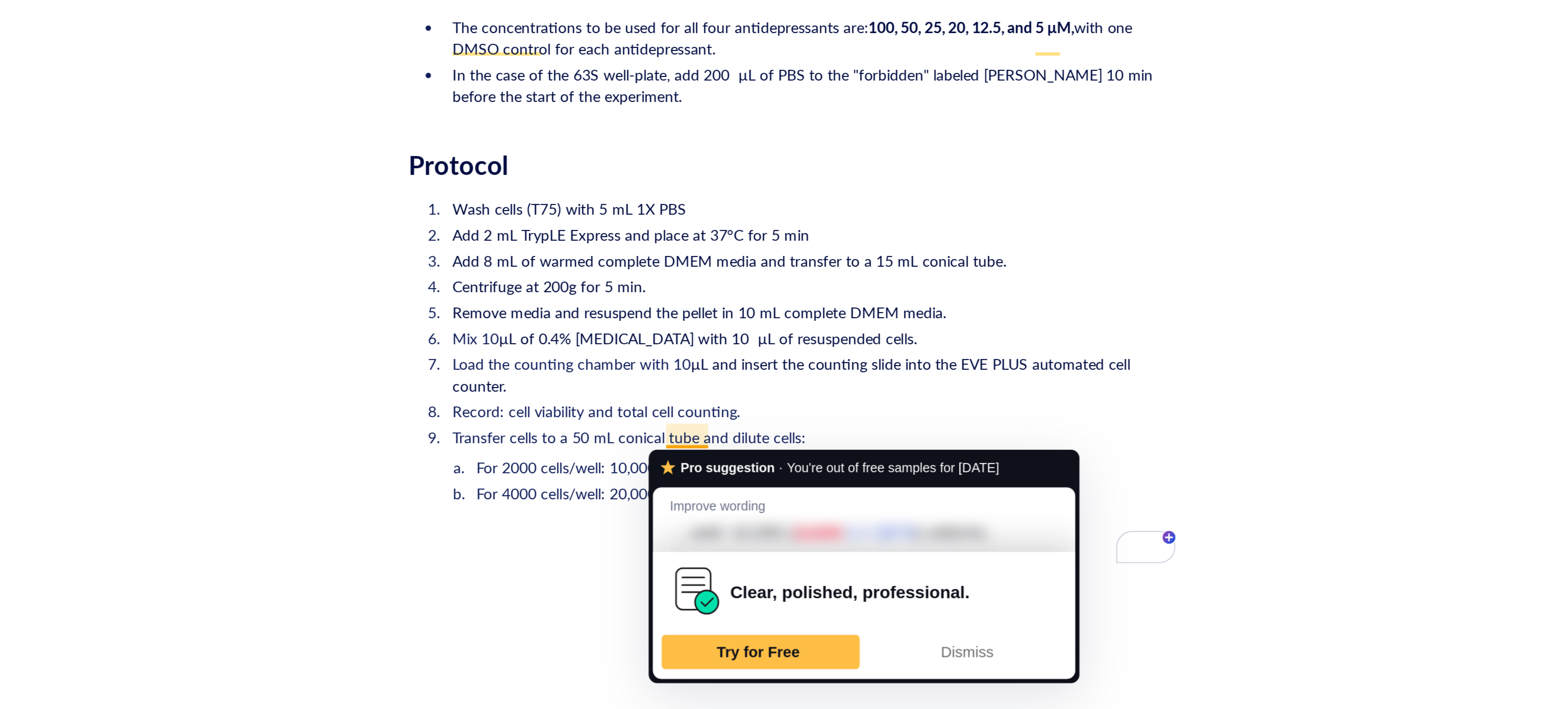
click at [808, 448] on span "For 2000 cells/well: 10,000 (1x104) cells/mL. I want to make 22 mL." at bounding box center [810, 453] width 214 height 10
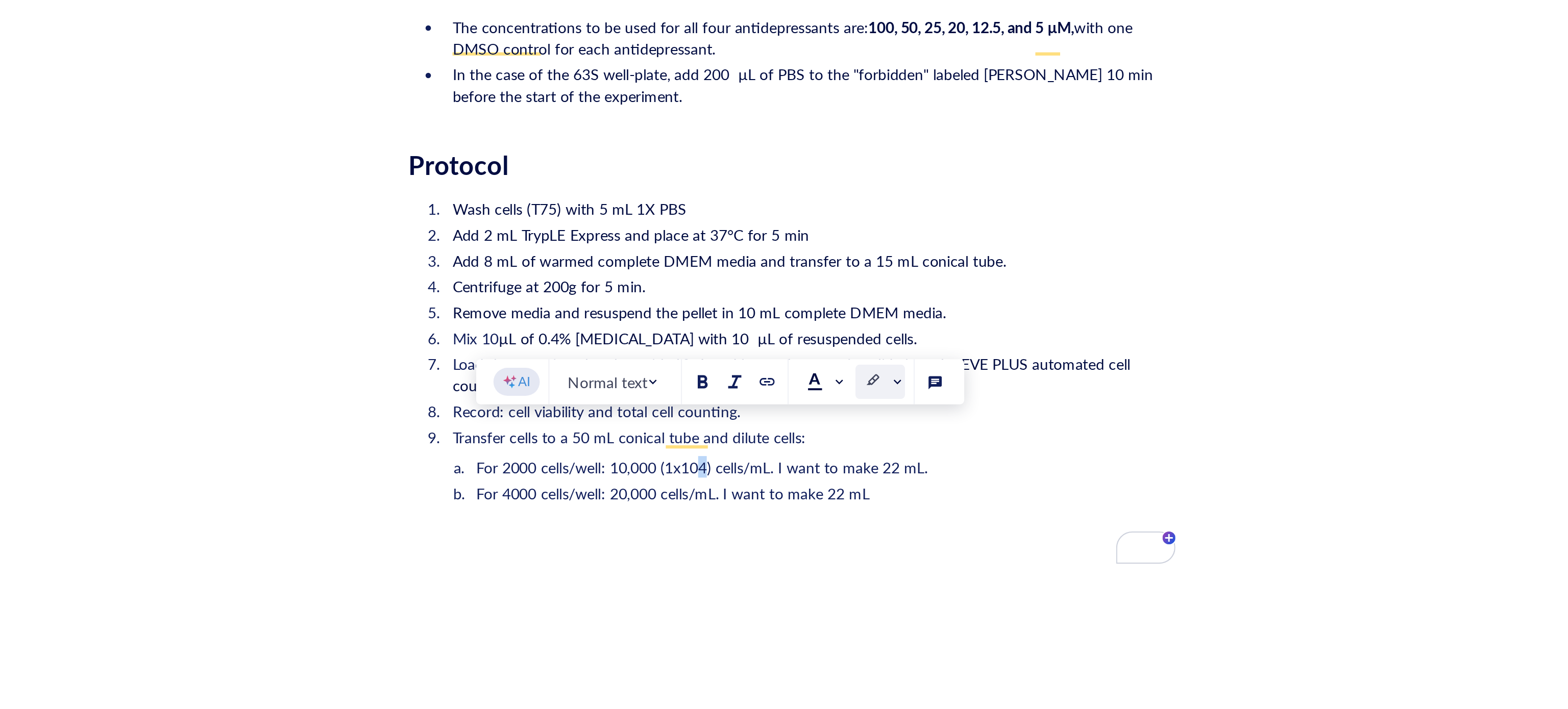
click at [907, 413] on div at bounding box center [894, 412] width 23 height 16
click at [878, 412] on span at bounding box center [869, 412] width 19 height 15
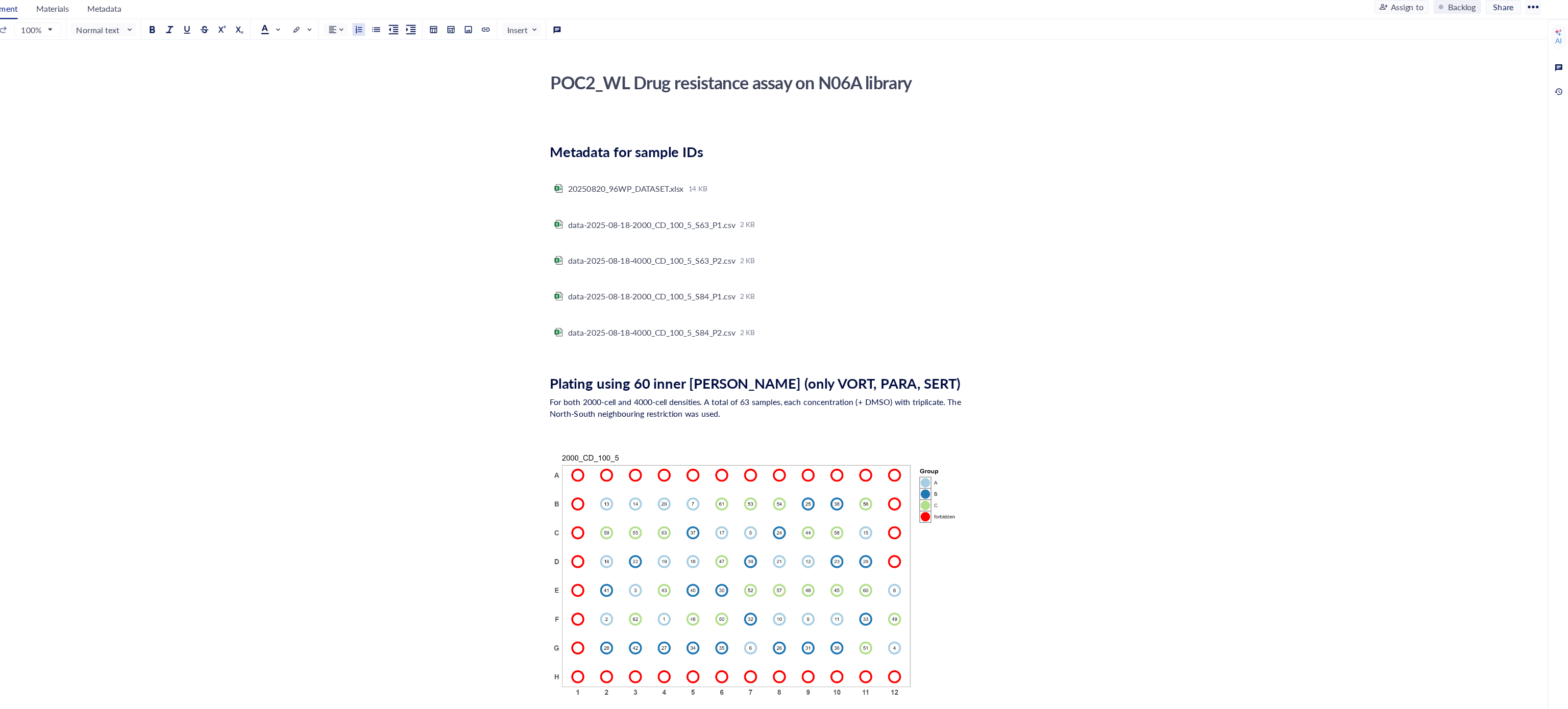
scroll to position [0, 0]
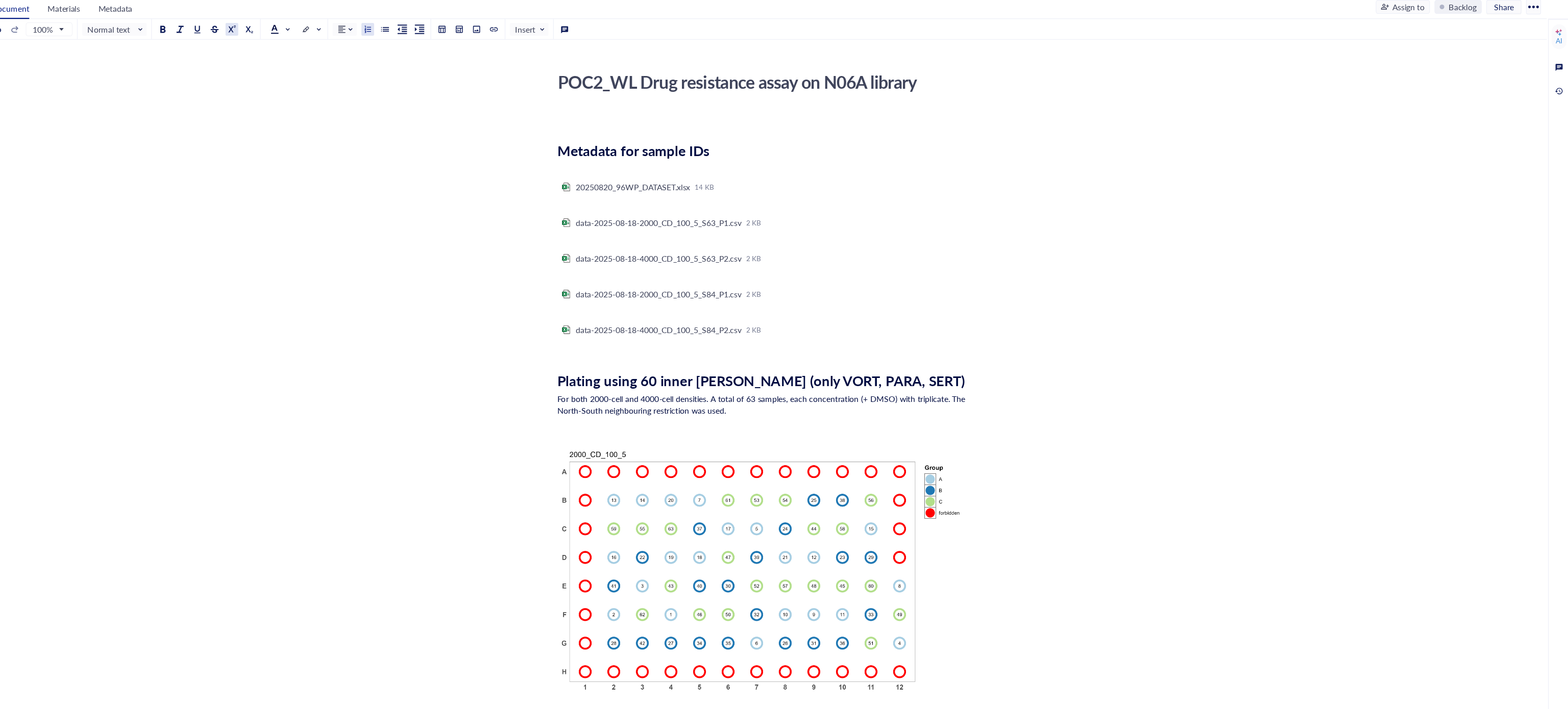
click at [379, 25] on button at bounding box center [382, 26] width 11 height 11
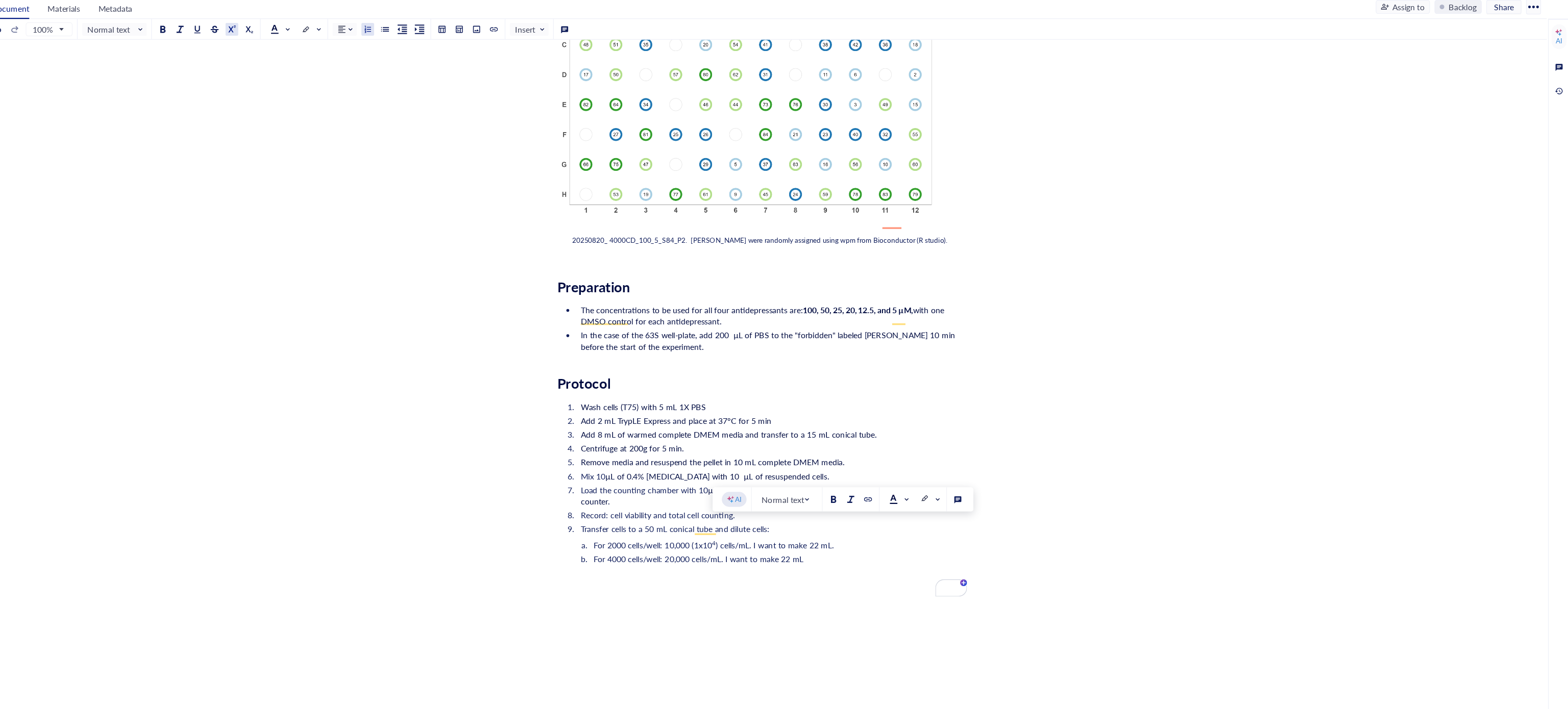
scroll to position [1405, 0]
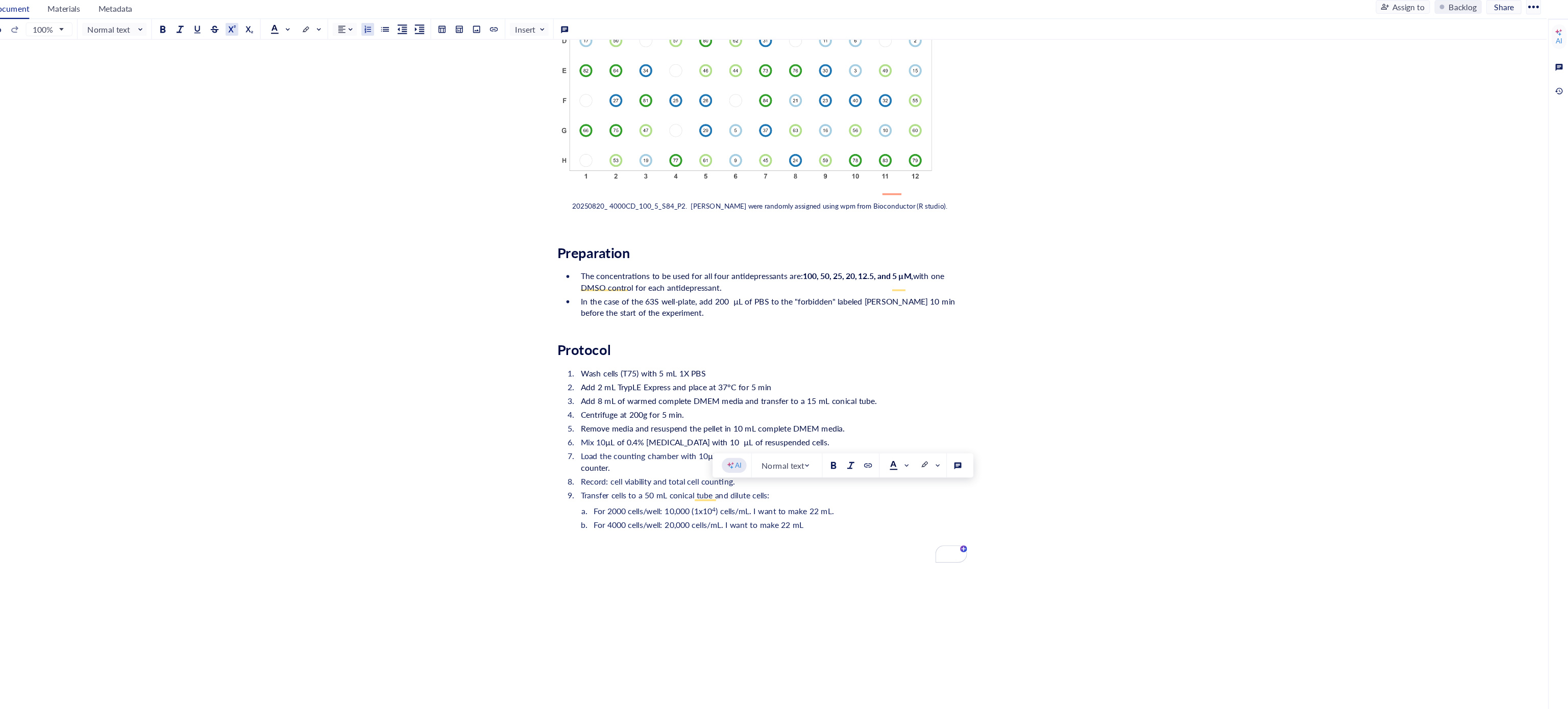
click at [910, 460] on li "For 4000 cells/well: 20,000 cells/mL. I want to make 22 mL" at bounding box center [869, 465] width 330 height 10
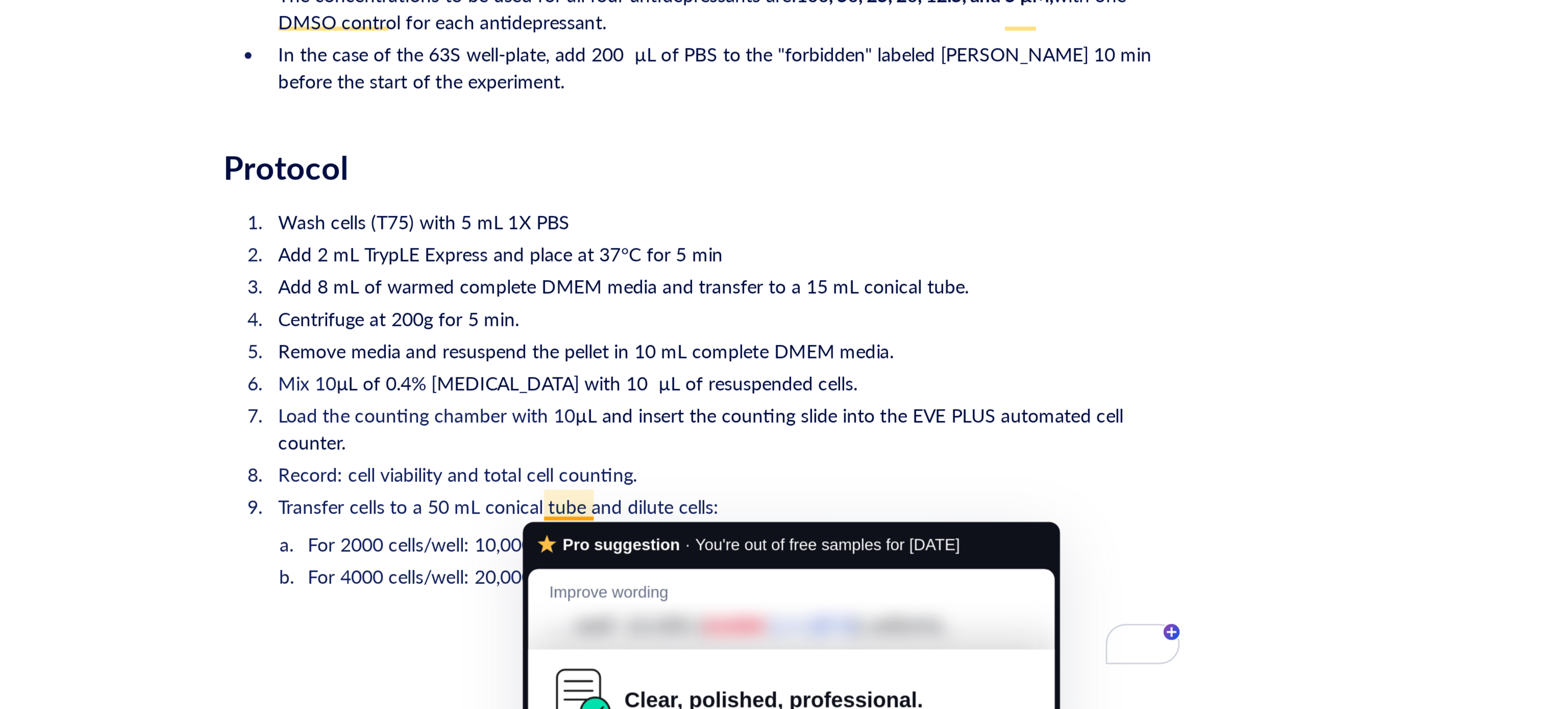
click at [791, 448] on span "For 2000 cells/well: 10,000 (1x10" at bounding box center [755, 453] width 105 height 10
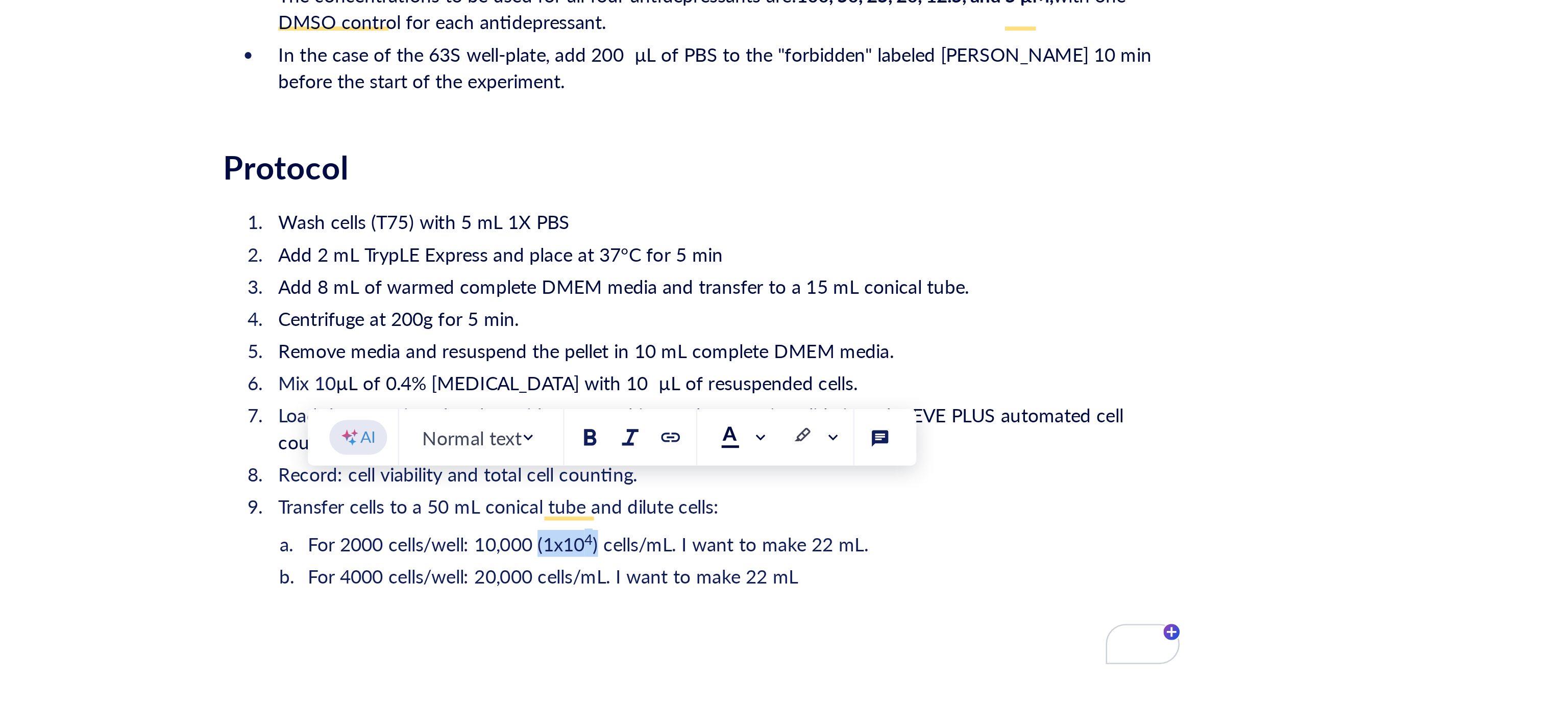
drag, startPoint x: 815, startPoint y: 439, endPoint x: 790, endPoint y: 439, distance: 25.0
click at [790, 448] on li "For 2000 cells/well: 10,000 (1x10 4 ) cells/mL. I want to make 22 mL." at bounding box center [869, 453] width 330 height 10
copy li "(1x10 4 )"
click at [765, 465] on li "For 4000 cells/well: 20,000 cells/mL. I want to make 22 mL" at bounding box center [869, 465] width 330 height 10
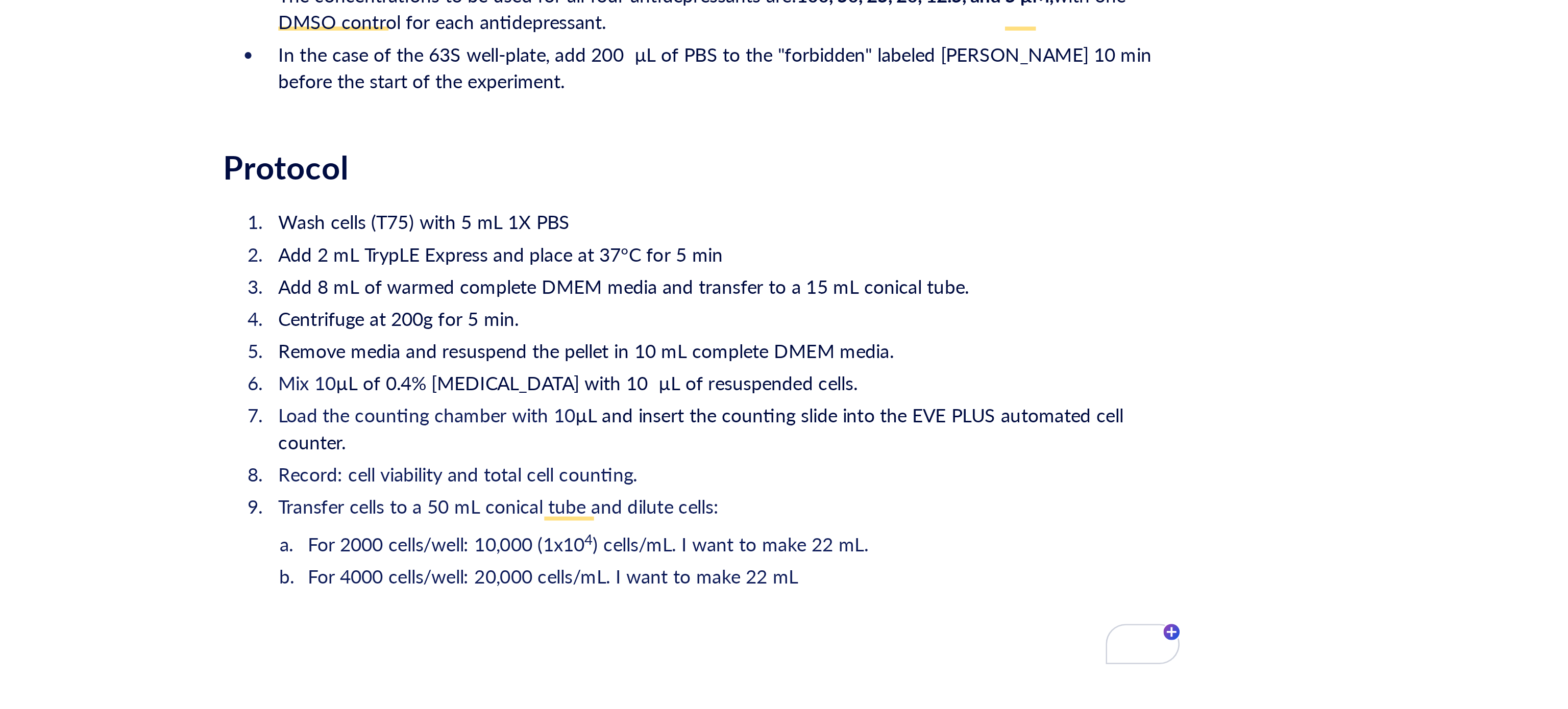
click at [789, 460] on span "For 4000 cells/well: 20,000 cells/mL. I want to make 22 mL" at bounding box center [796, 465] width 186 height 10
click at [800, 460] on span "For 4000 cells/well: 20,000 ( (1x10" at bounding box center [757, 465] width 109 height 10
click at [794, 460] on span "For 4000 cells/well: 20,000 ( (2x10" at bounding box center [757, 465] width 109 height 10
click at [929, 448] on li "For 2000 cells/well: 10,000 (1x10 4 ) cells/mL. I want to make 22 mL." at bounding box center [869, 453] width 330 height 10
click at [932, 460] on li "For 4000 cells/well: 20,000 (2x10 4 ) cells/mL. I want to make 22 mL" at bounding box center [869, 465] width 330 height 10
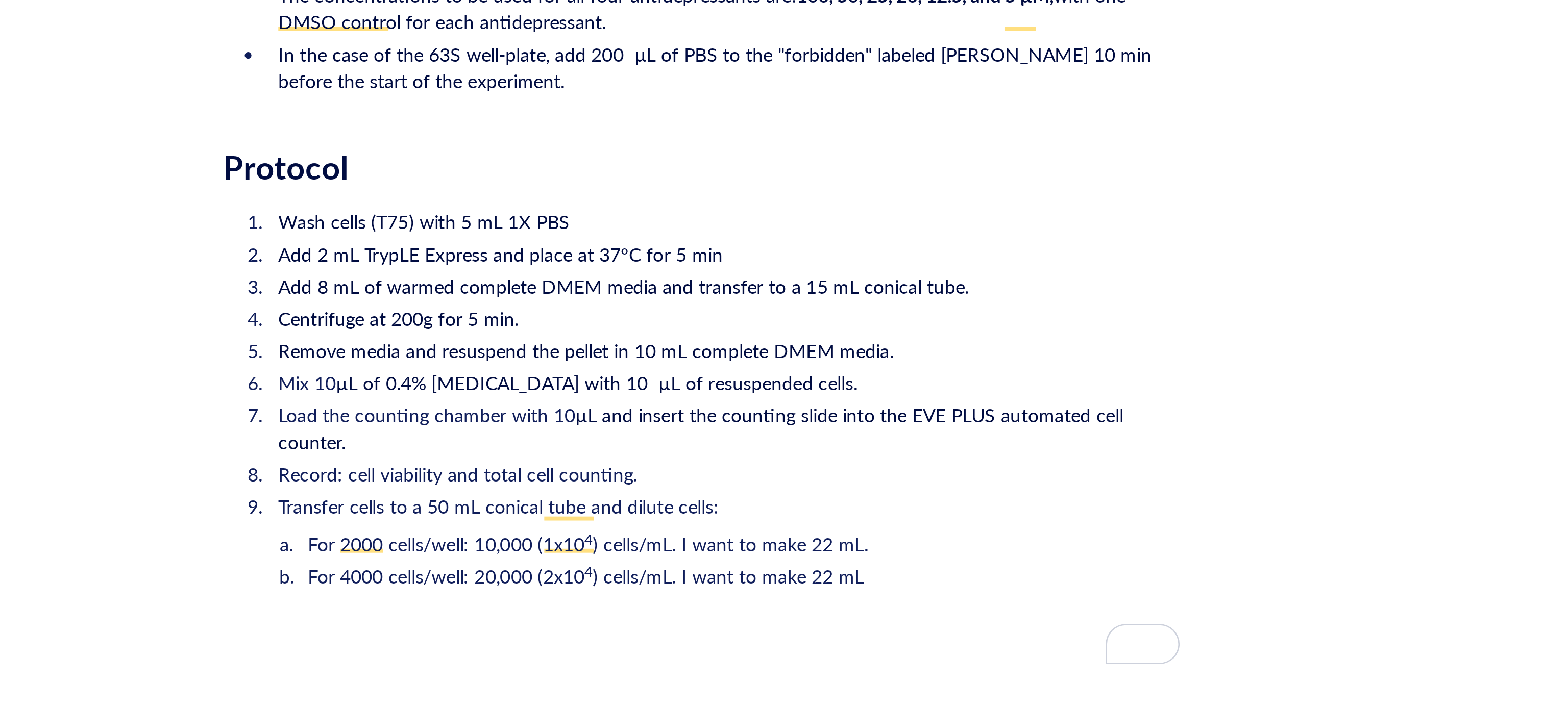
drag, startPoint x: 765, startPoint y: 470, endPoint x: 760, endPoint y: 468, distance: 5.4
click at [765, 470] on li "For 4000 cells/well: 20,000 (2x10 4 ) cells/mL. I want to make 22 mL" at bounding box center [869, 465] width 330 height 10
click at [938, 460] on li "For 4000 cells/well: 20,000 (2x10 4 ) cells/mL. I want to make 22 mL" at bounding box center [869, 465] width 330 height 10
click at [859, 434] on li "Transfer cells to a 50 mL conical tube and dilute cells:" at bounding box center [861, 439] width 347 height 10
drag, startPoint x: 762, startPoint y: 439, endPoint x: 703, endPoint y: 439, distance: 59.0
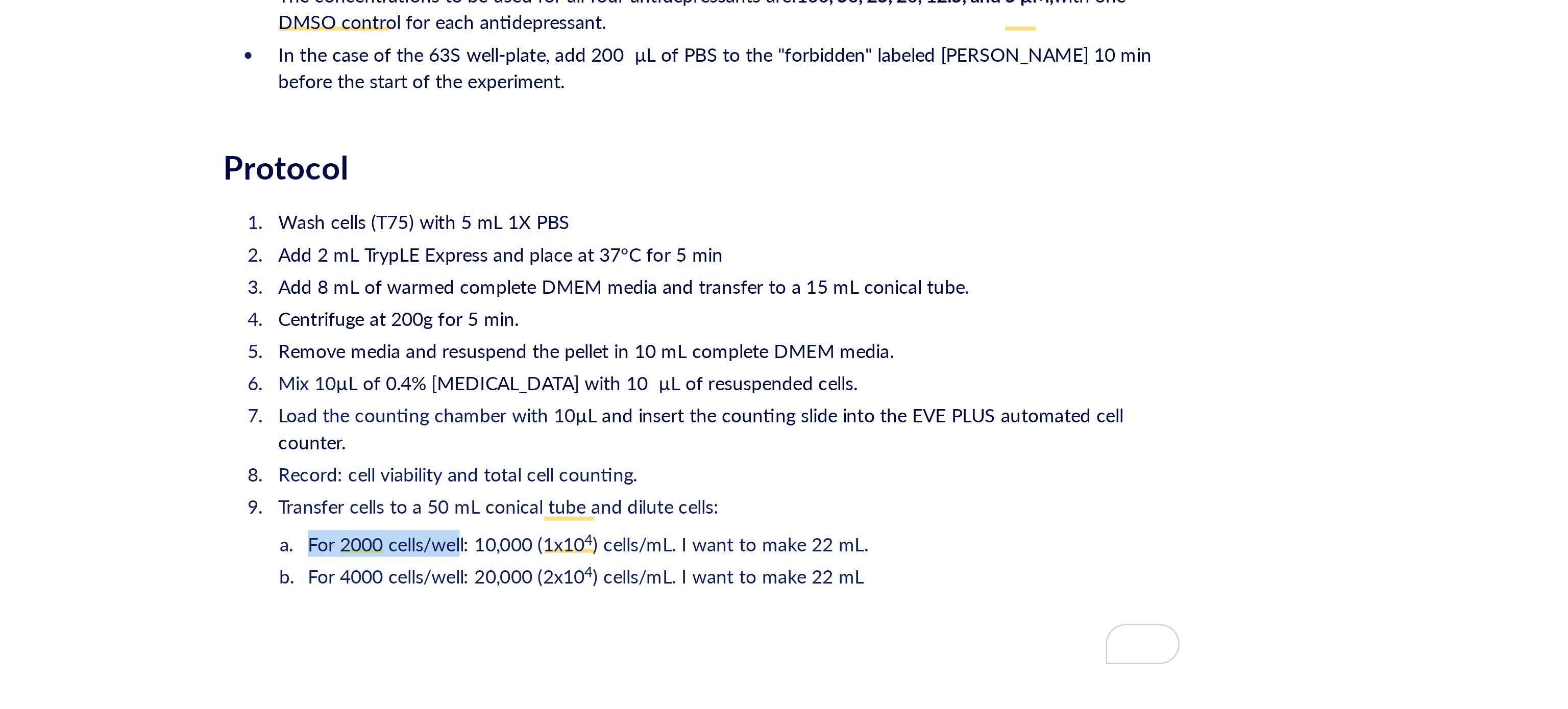
click at [703, 448] on span "For 2000 cells/well: 10,000 (1x10" at bounding box center [755, 453] width 105 height 10
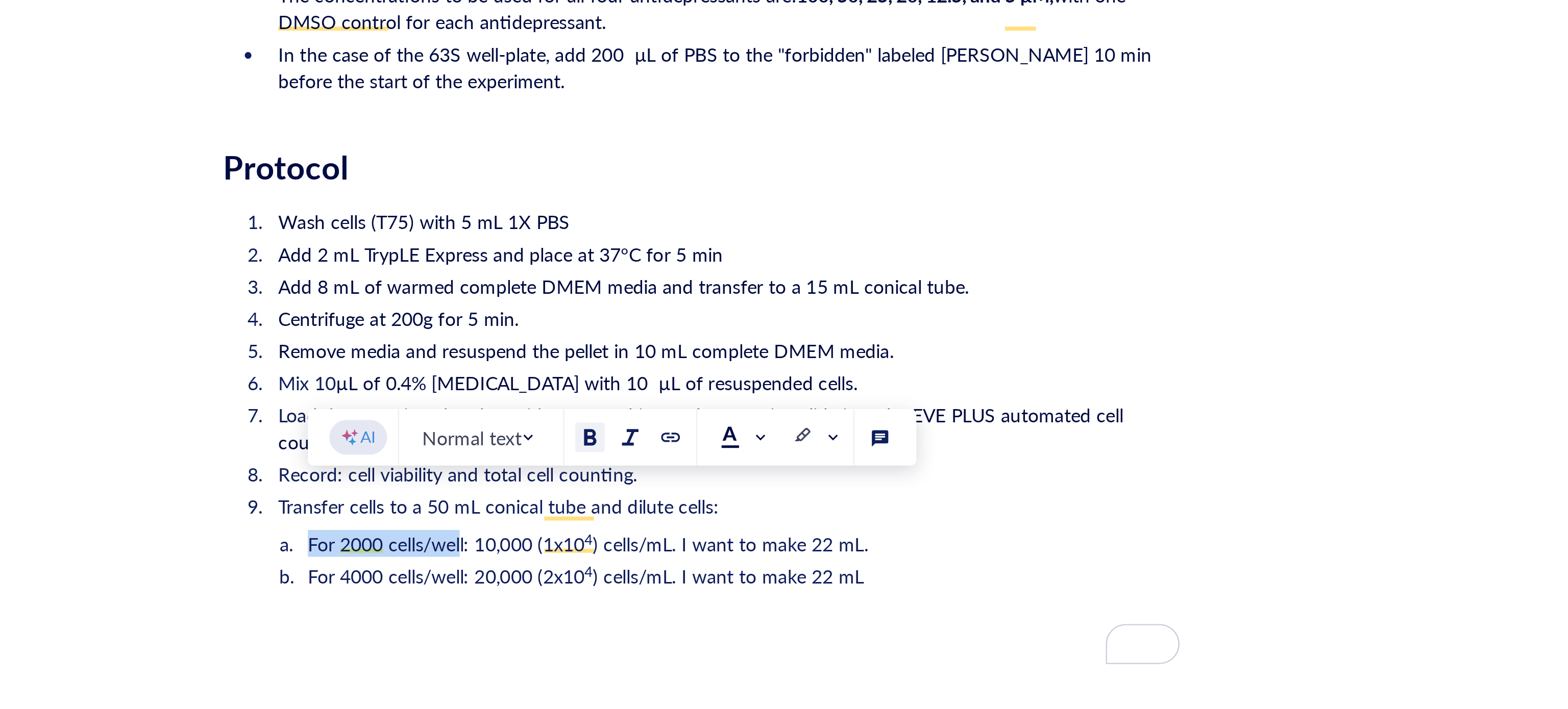
click at [807, 413] on div at bounding box center [811, 413] width 8 height 8
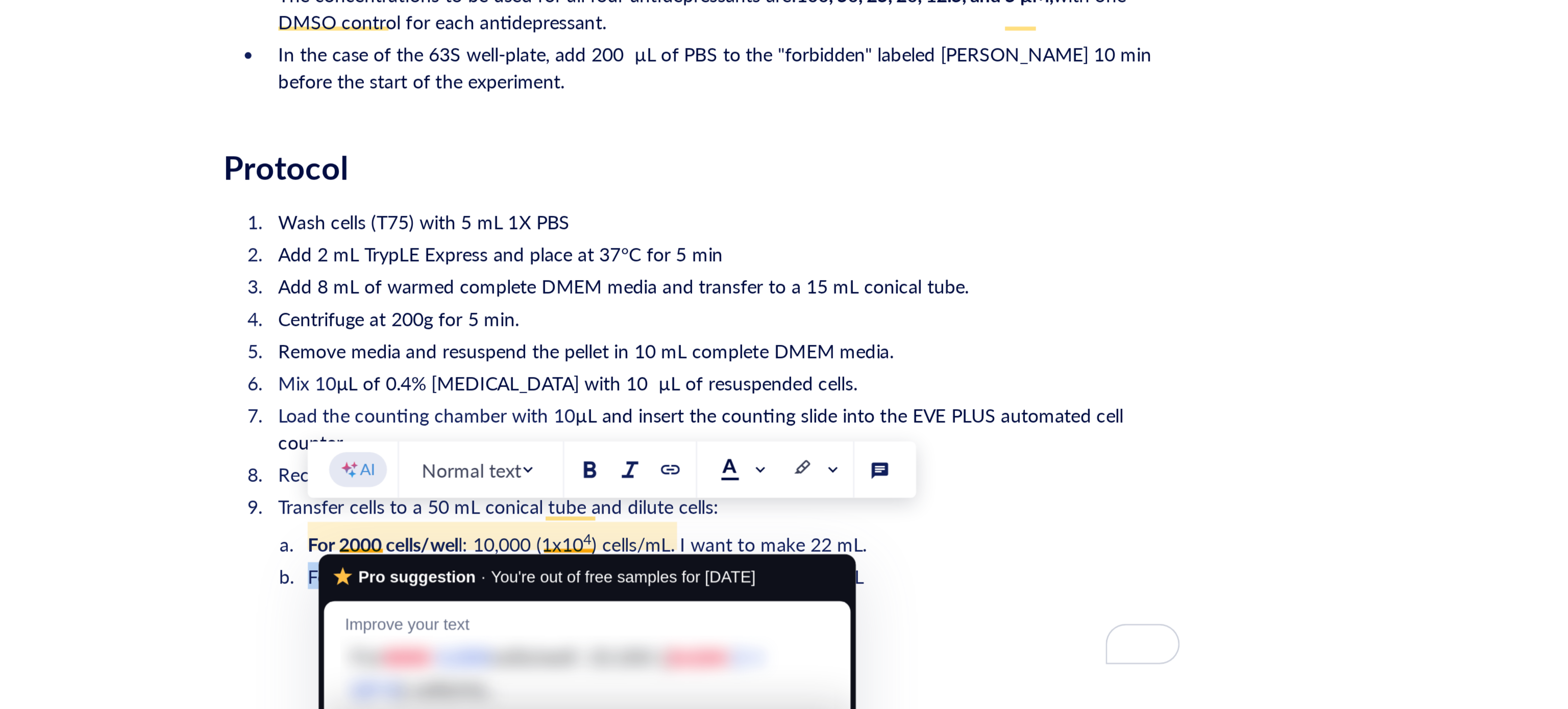
drag, startPoint x: 762, startPoint y: 451, endPoint x: 701, endPoint y: 453, distance: 61.0
click at [705, 460] on li "For 4000 cells/well: 20,000 (2x10 4 ) cells/mL. I want to make 22 mL" at bounding box center [869, 465] width 330 height 10
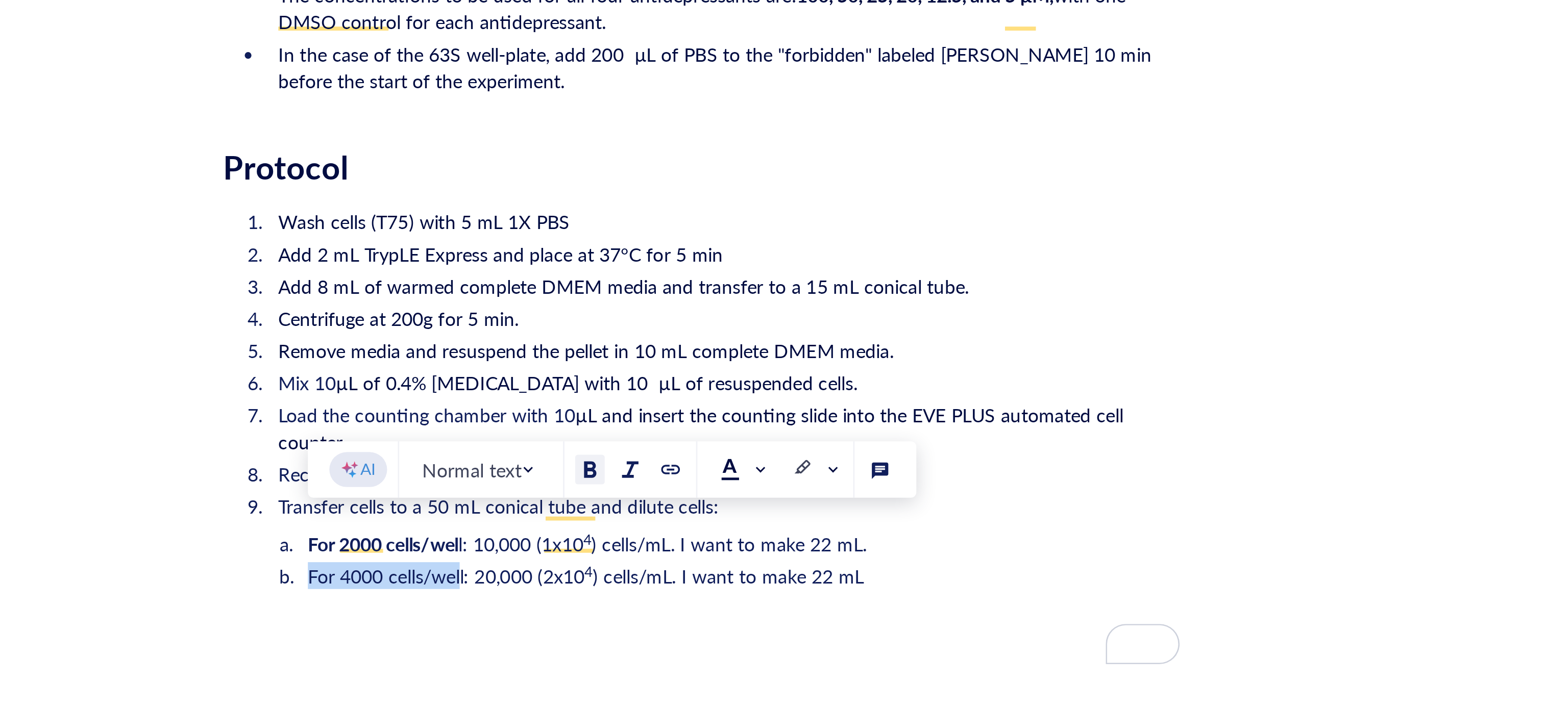
click at [811, 424] on div at bounding box center [811, 425] width 8 height 8
click at [939, 460] on li "For 4000 cells/wel l: 20,000 (2x10 4 ) cells/mL. I want to make 22 mL" at bounding box center [869, 465] width 330 height 10
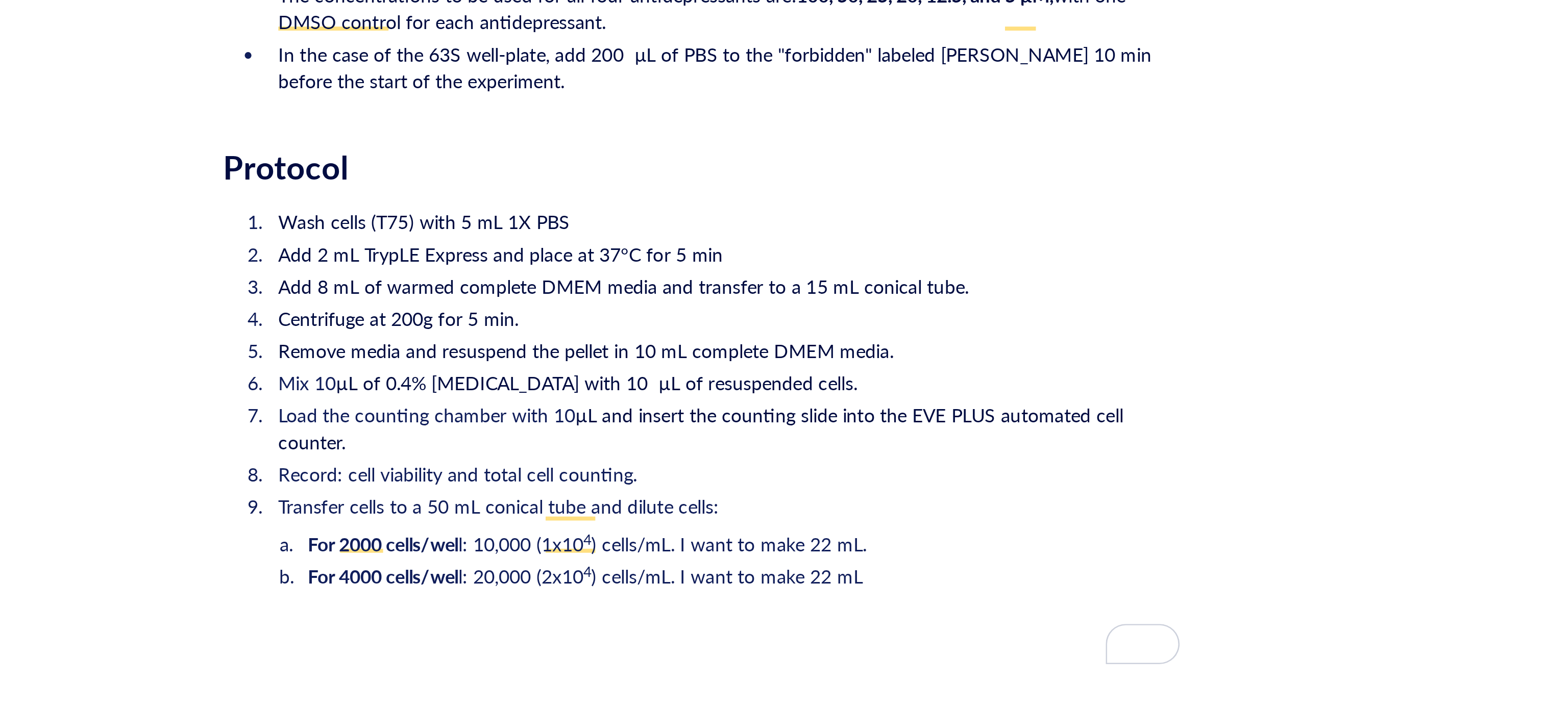
click at [933, 460] on li "For 4000 cells/wel l: 20,000 (2x10 4 ) cells/mL. I want to make 22 mL" at bounding box center [869, 465] width 330 height 10
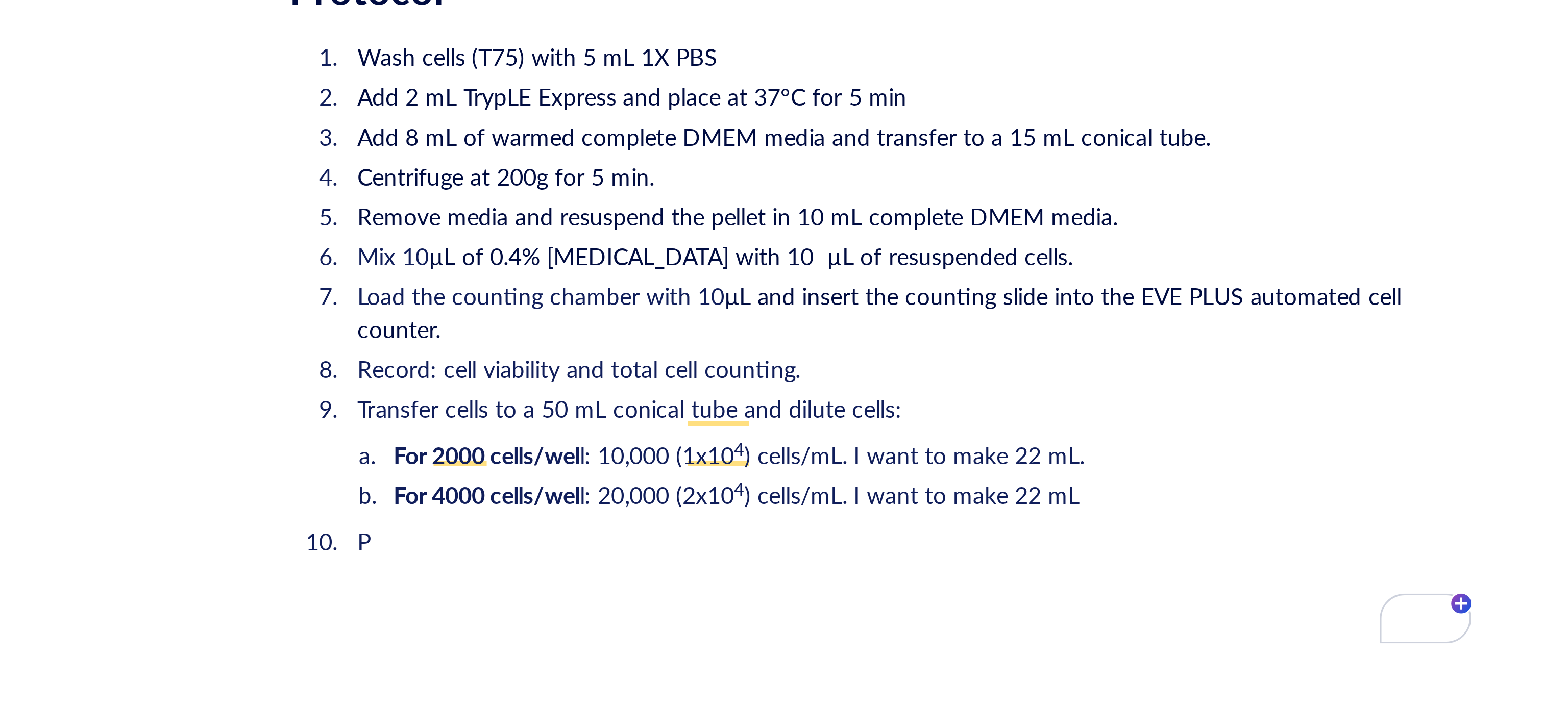
scroll to position [1417, 0]
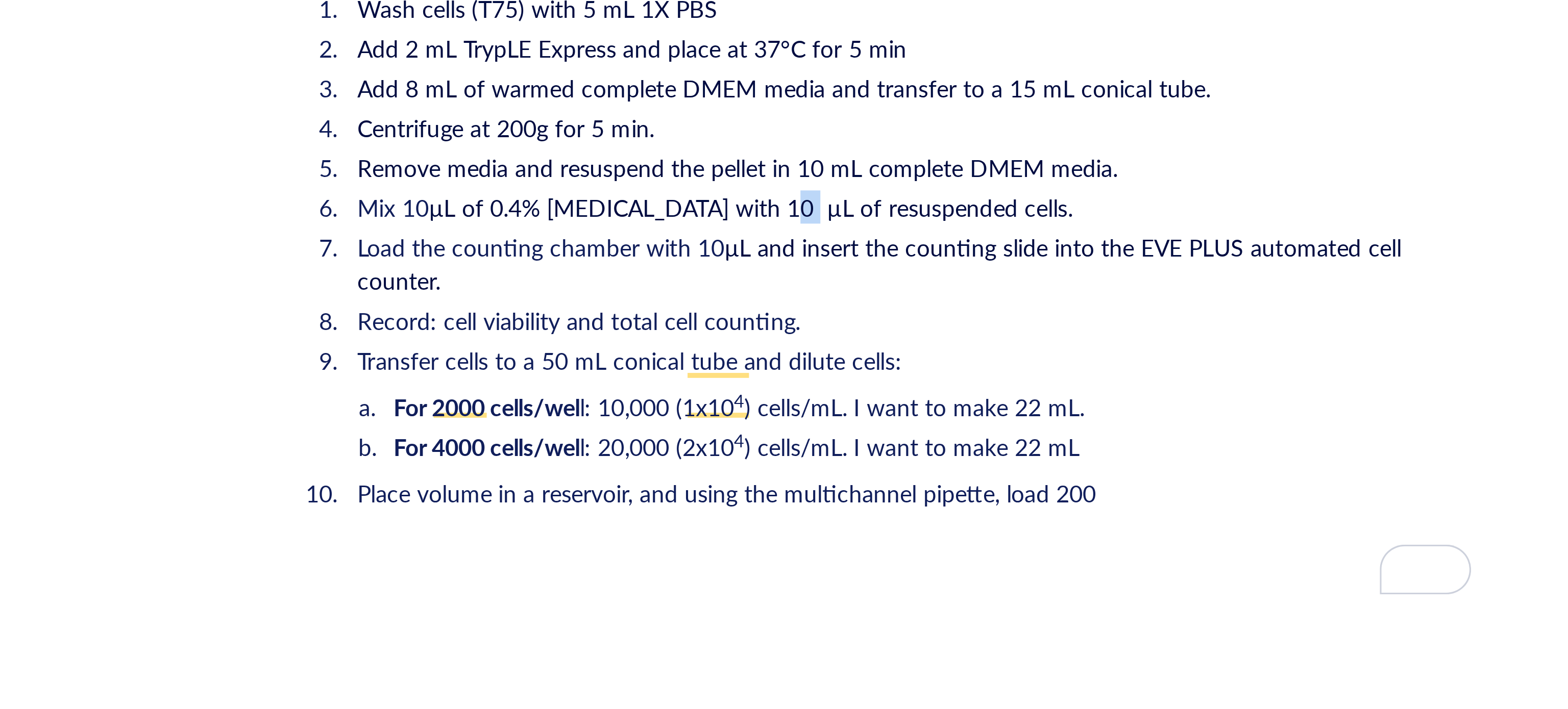
drag, startPoint x: 827, startPoint y: 363, endPoint x: 818, endPoint y: 363, distance: 9.0
click at [818, 375] on span "µL of 0.4% Trypan blue with 10 µL of resuspended cells." at bounding box center [813, 379] width 198 height 10
copy span "µL"
click at [924, 462] on li "Place volume in a reservoir, and using the multichannel pipette, load 200" at bounding box center [861, 467] width 347 height 10
click at [933, 445] on ol "Wash cells (T75) with 5 mL 1X PBS Add 2 mL TrypLE Express and place at 37°C for…" at bounding box center [852, 403] width 364 height 184
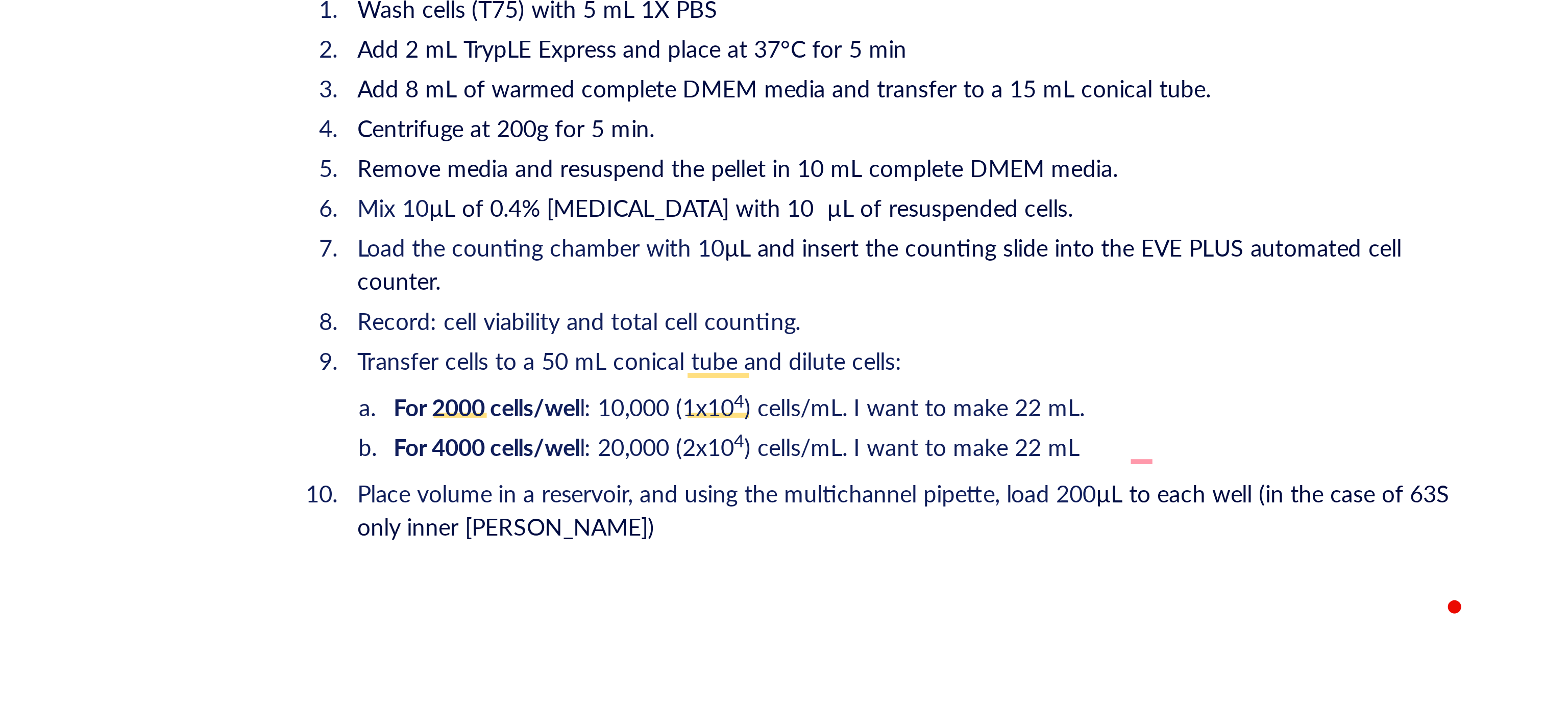
scroll to position [1427, 0]
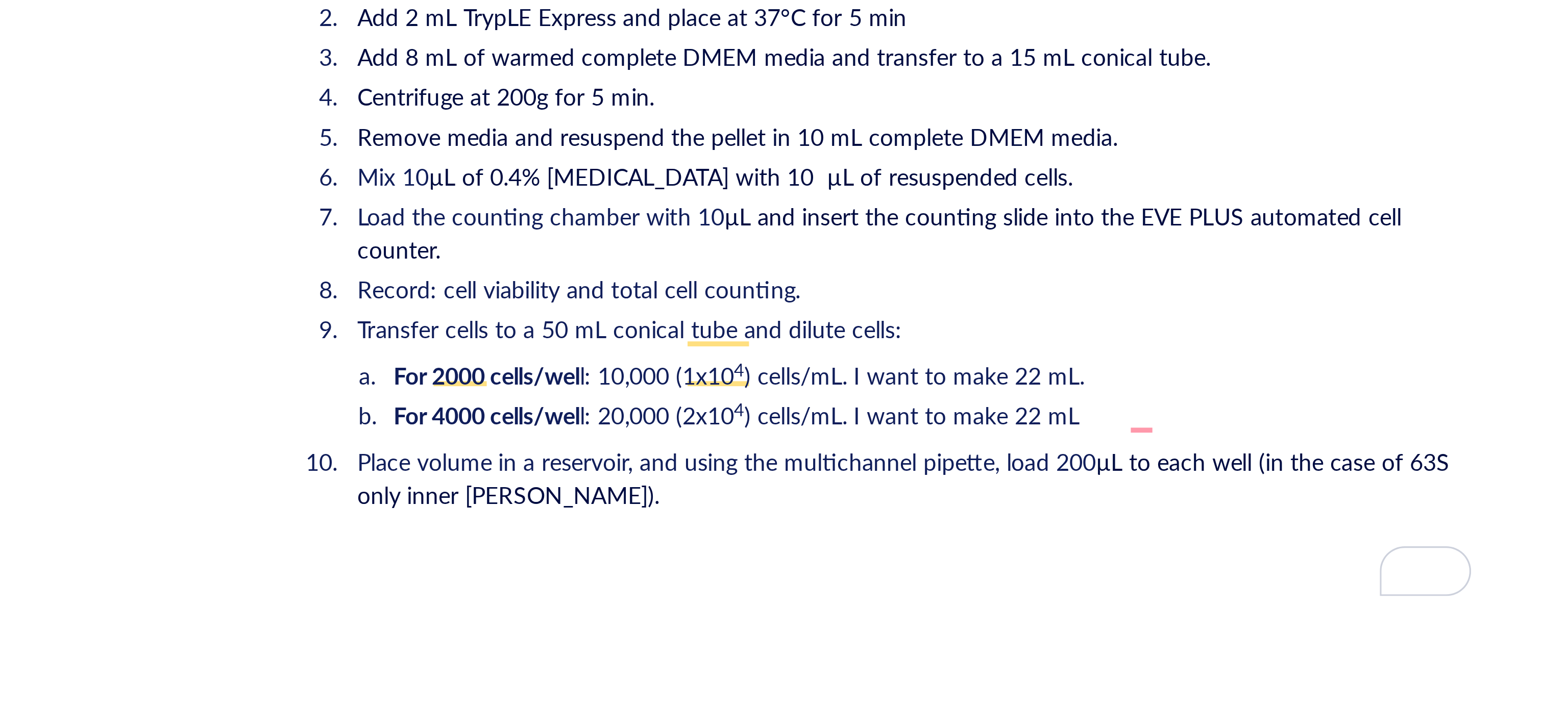
click at [931, 453] on span "µL to each well (in the case of 63S only inner wells)." at bounding box center [862, 463] width 338 height 21
click at [953, 474] on li "Place volume in a reservoir, and using the multichannel pipette, load 200 µL to…" at bounding box center [861, 472] width 347 height 40
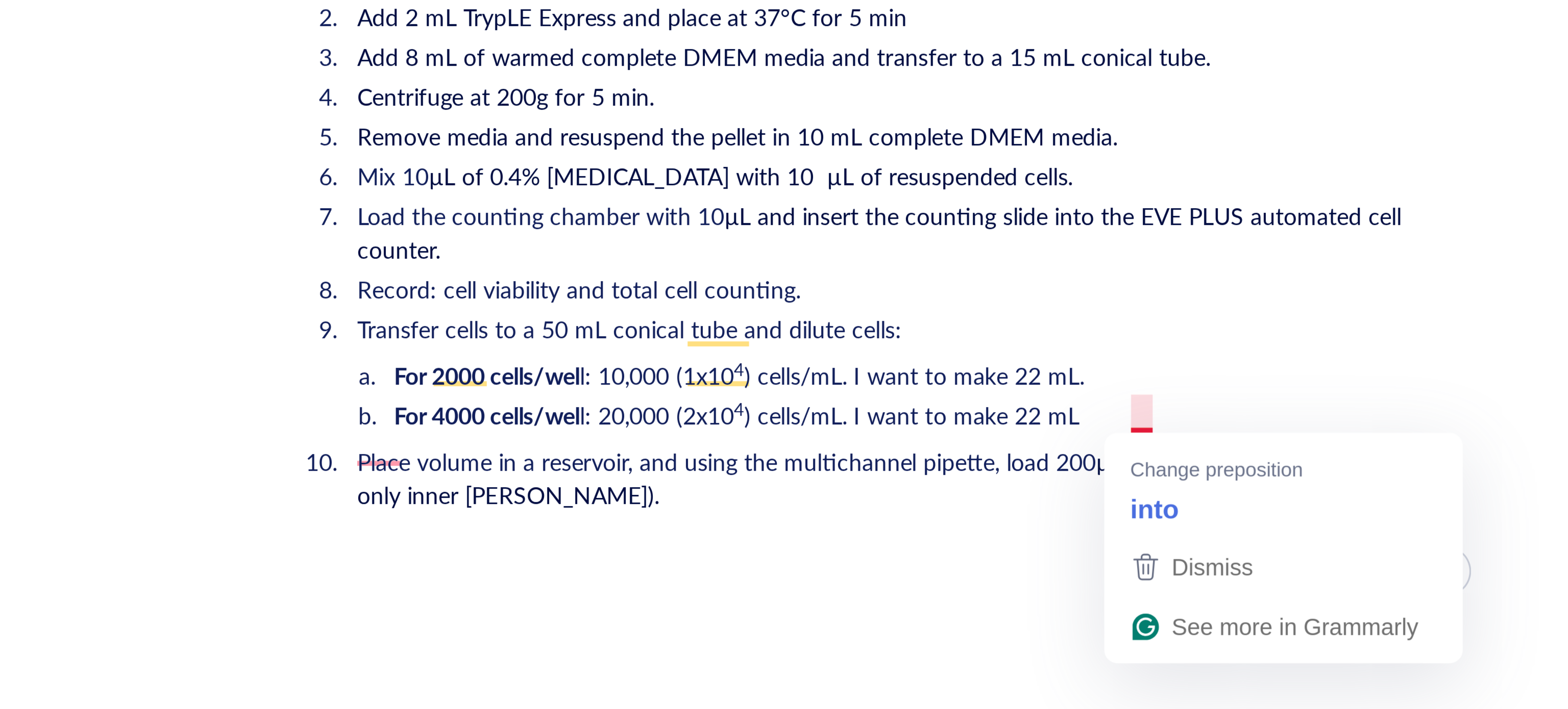
click at [931, 453] on span "µL to each well (in the case of 63S only inner wells)." at bounding box center [862, 463] width 338 height 21
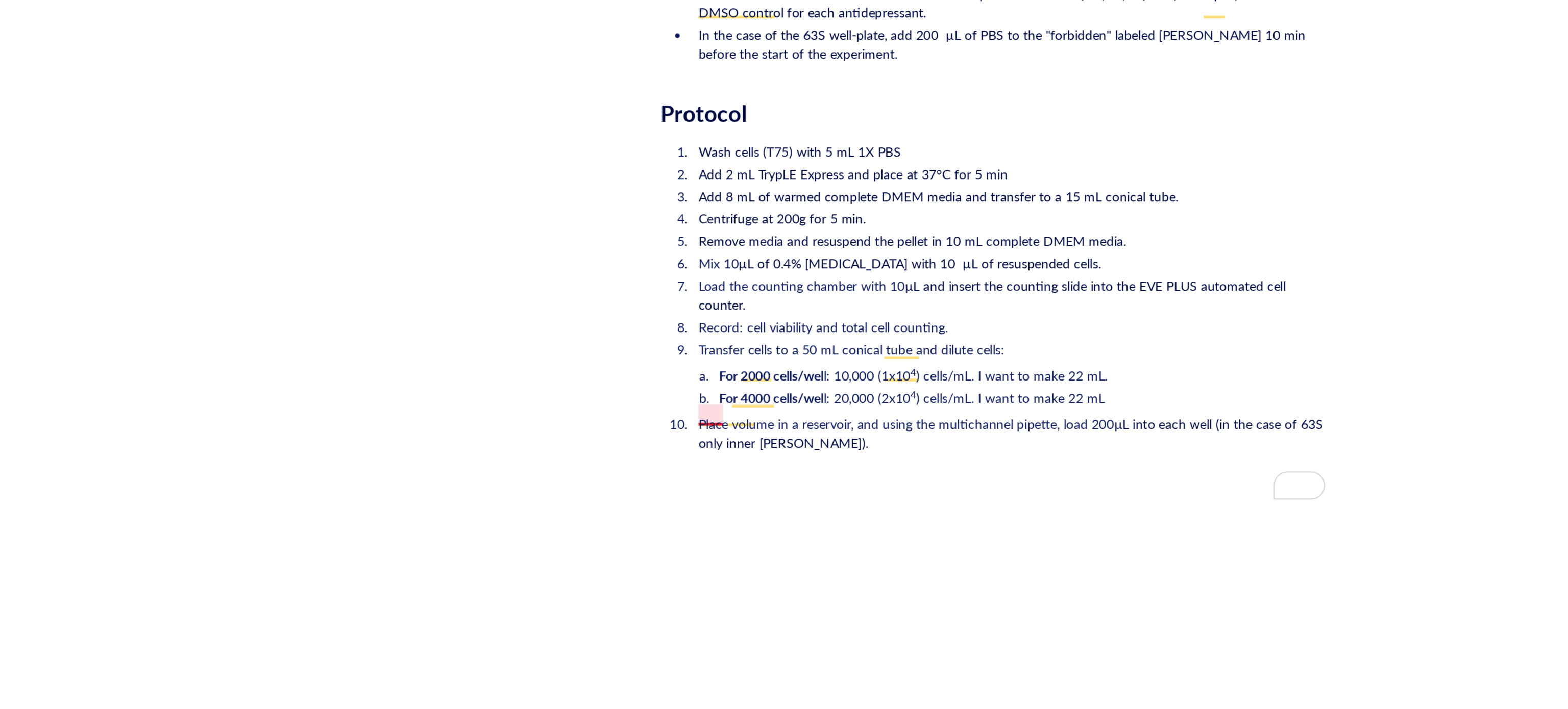
click at [698, 457] on span "µL into each well (in the case of 63S only inner wells)." at bounding box center [864, 463] width 344 height 21
click at [755, 453] on li "Place volume in a reservoir, and using the multichannel pipette, load 200 µL in…" at bounding box center [861, 472] width 347 height 40
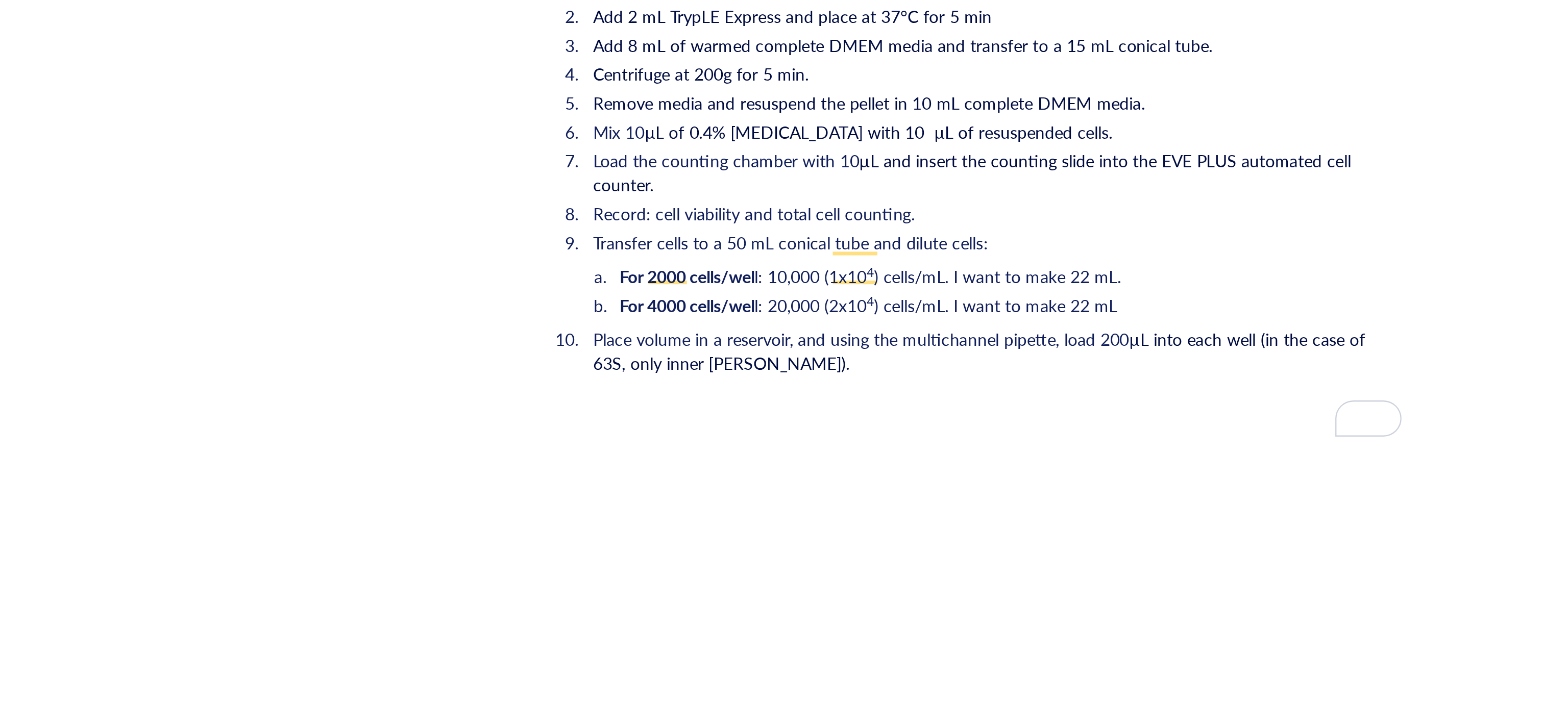
scroll to position [1379, 0]
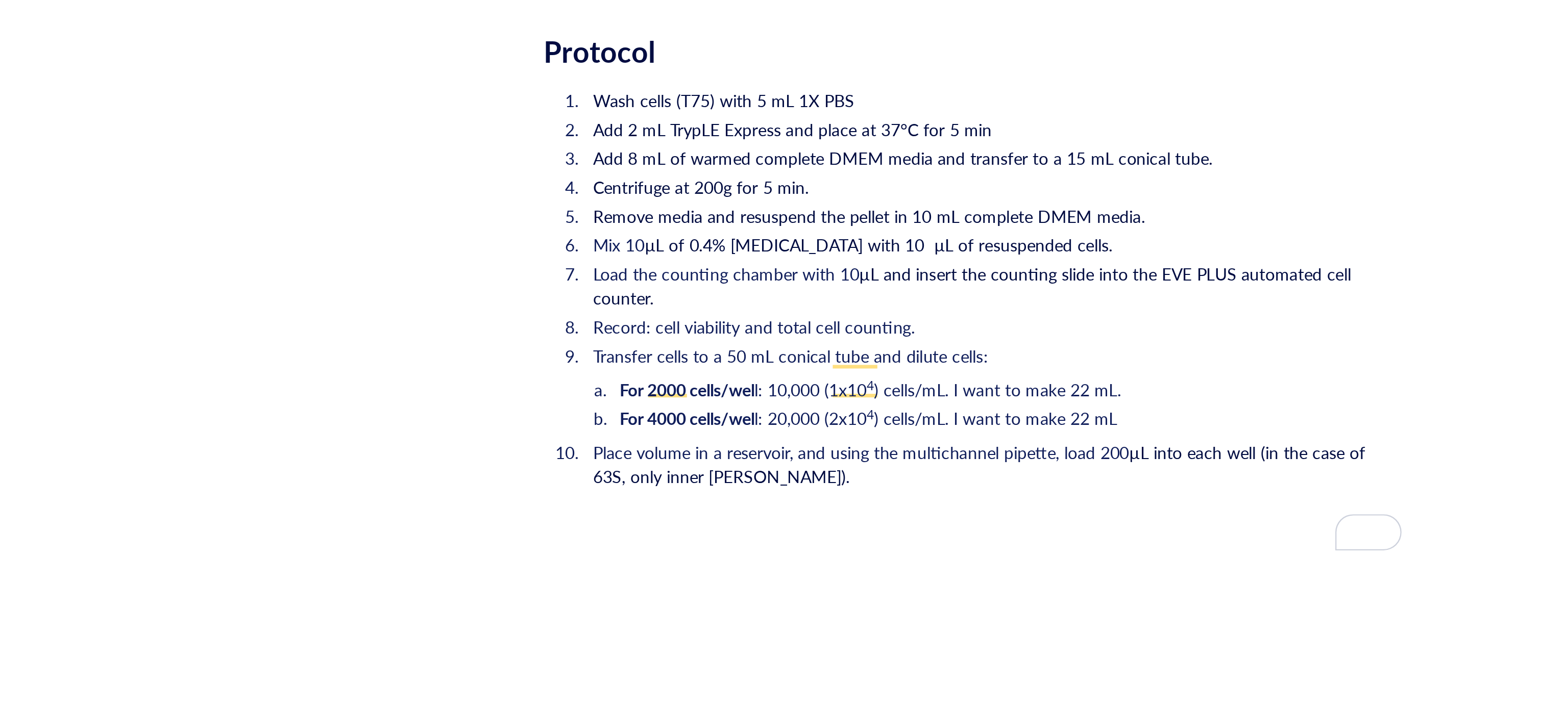
click at [916, 486] on li "For 4000 cells/wel l: 20,000 (2x10 4 ) cells/mL. I want to make 22 mL" at bounding box center [869, 491] width 330 height 10
click at [812, 501] on span "Place volume in a reservoir, and using the multichannel pipette, load 200" at bounding box center [806, 505] width 227 height 10
click at [815, 512] on li "Place volume in a reservoir, and using the multichannel pipette, load 200 µL in…" at bounding box center [861, 520] width 347 height 40
click at [815, 507] on li "Place volume in a reservoir, and using the multichannel pipette, load 200 µL in…" at bounding box center [861, 520] width 347 height 40
click at [761, 501] on li "Place volume in a reservoir, and using the multichannel pipette, load 200 µL in…" at bounding box center [861, 520] width 347 height 40
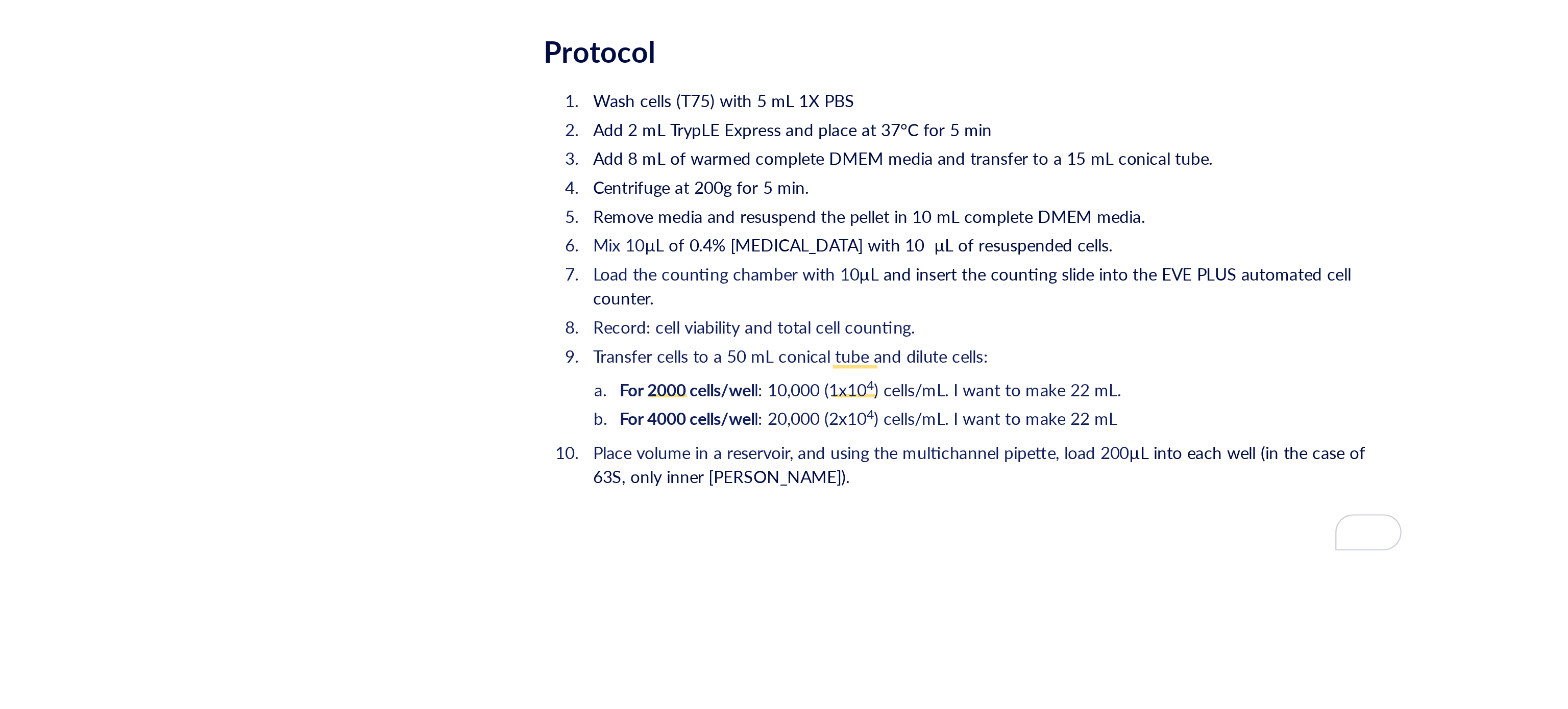
click at [942, 486] on li "For 4000 cells/wel l: 20,000 (2x10 4 ) cells/mL. I want to make 22 mL" at bounding box center [869, 491] width 330 height 10
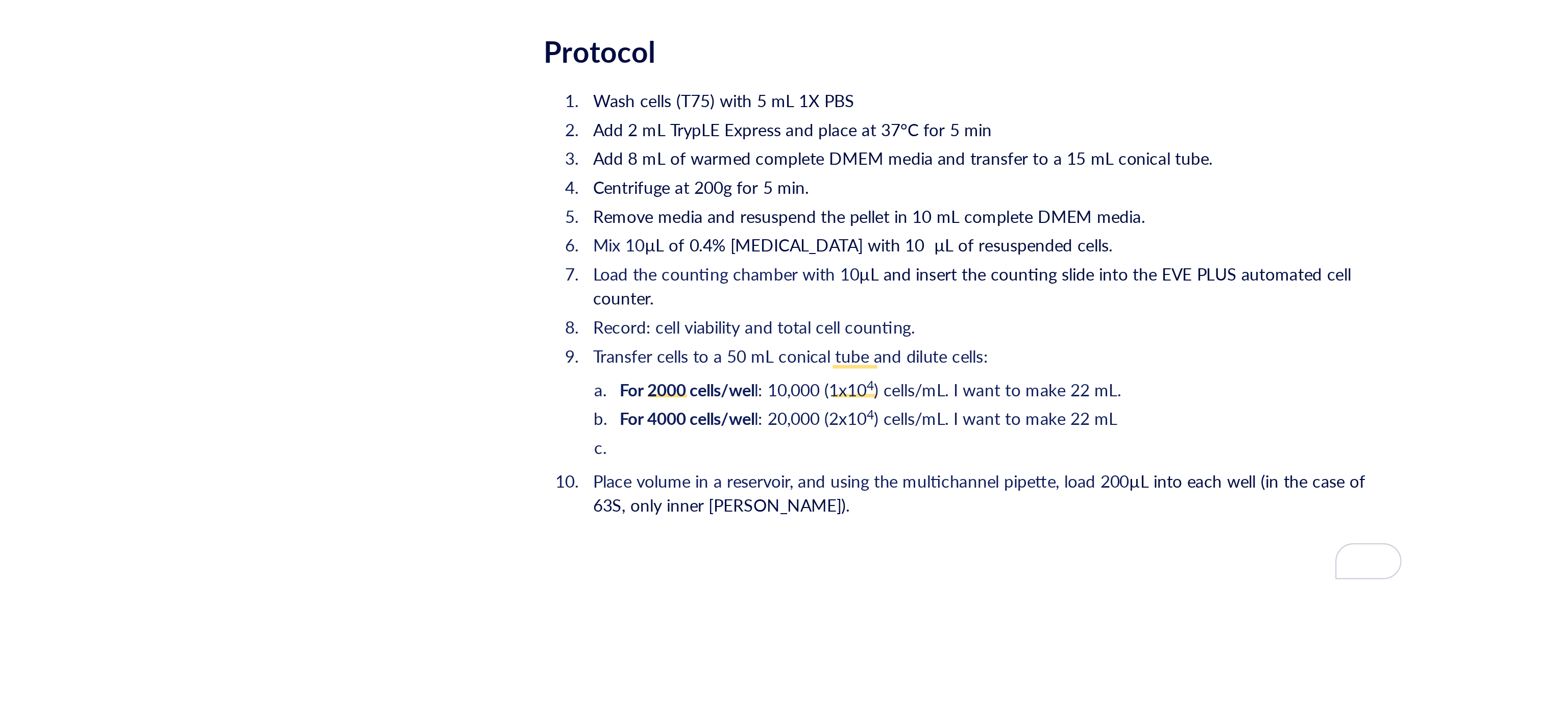
scroll to position [1440, 0]
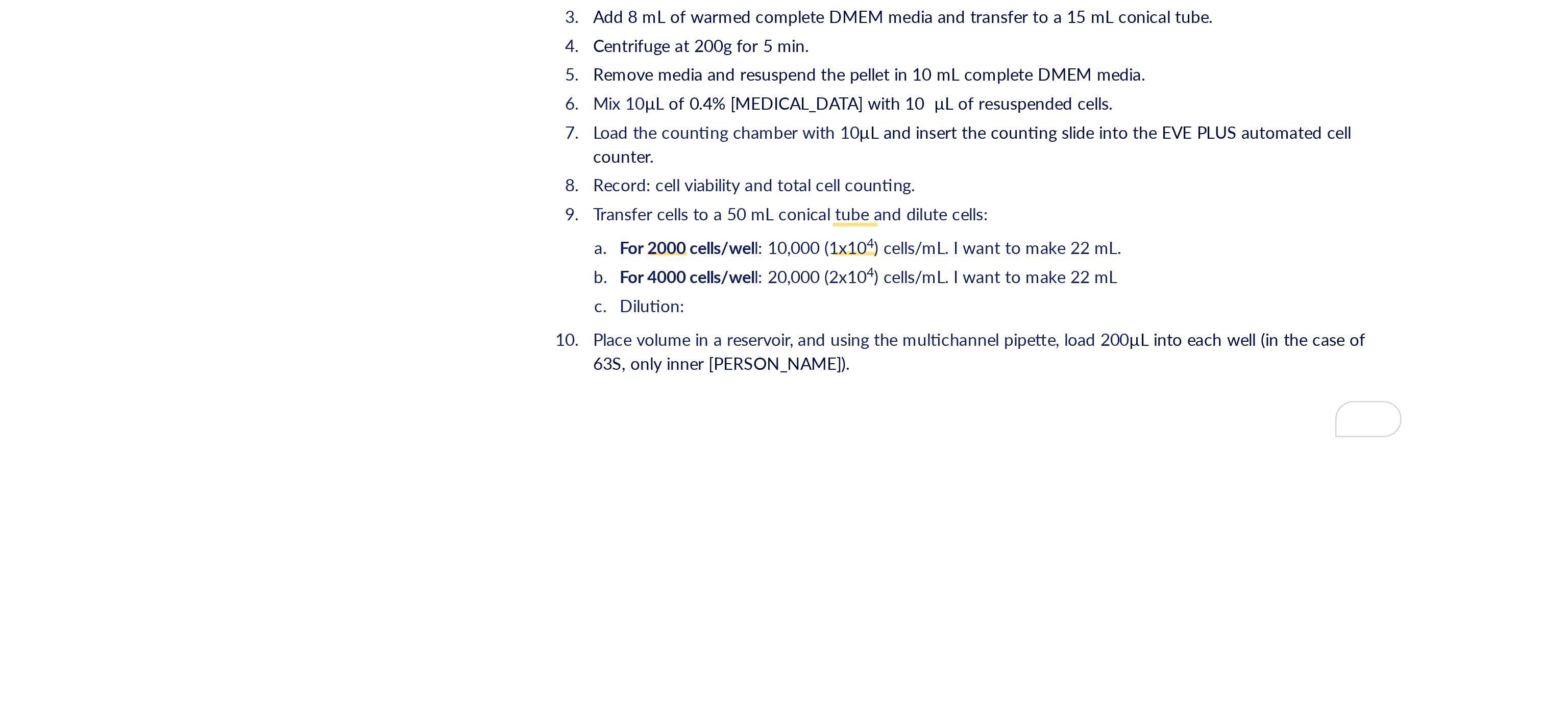
drag, startPoint x: 749, startPoint y: 429, endPoint x: 658, endPoint y: 427, distance: 91.0
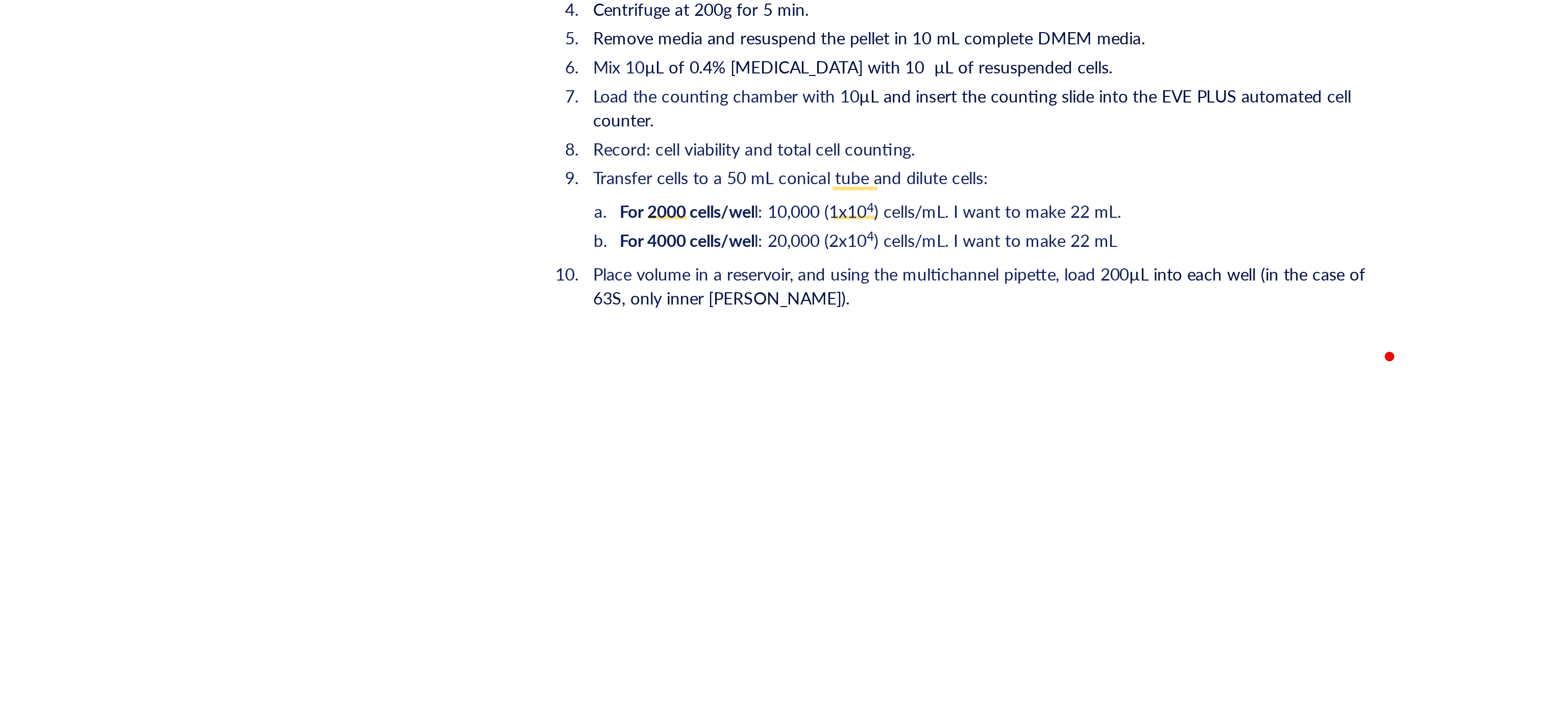
scroll to position [1427, 0]
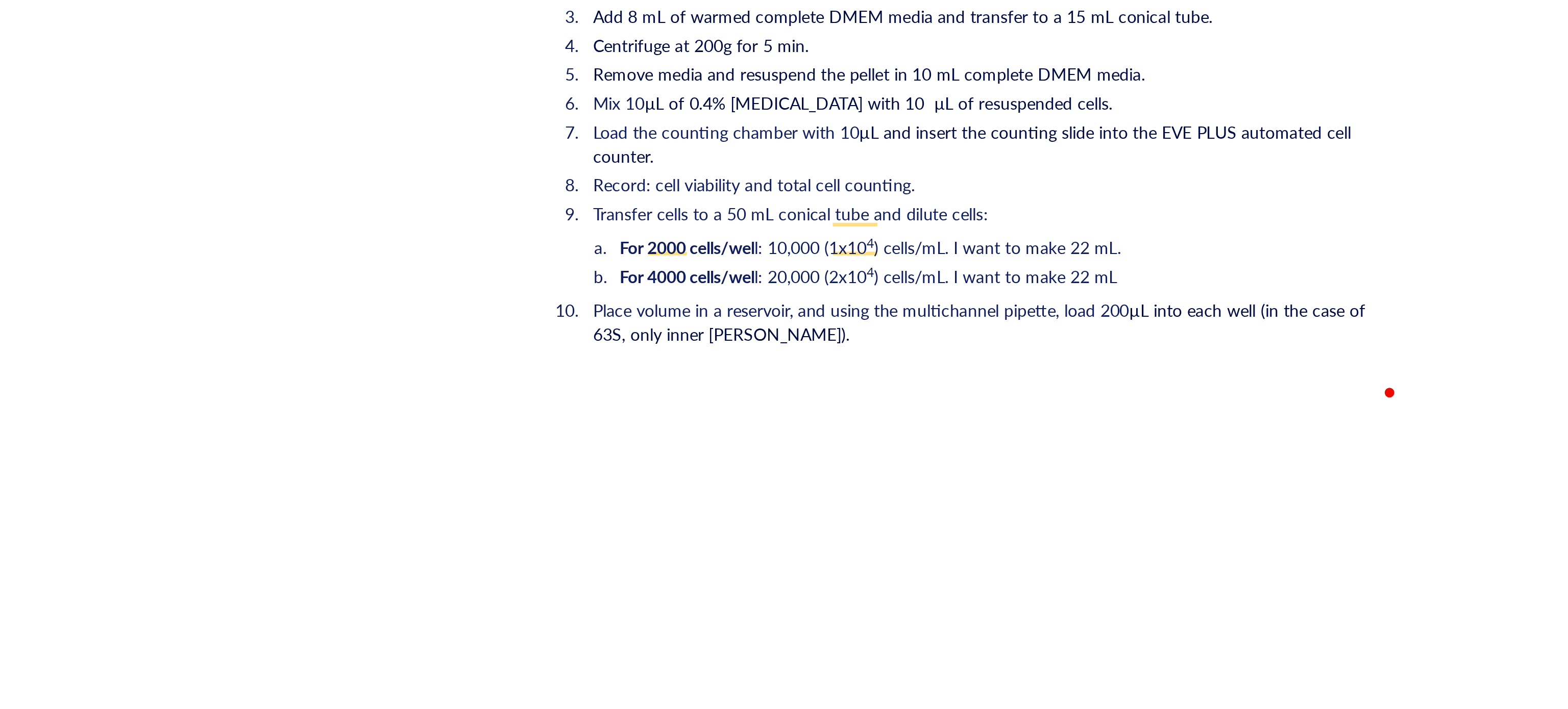
click at [918, 426] on li "For 2000 cells/wel l: 10,000 (1x10 4 ) cells/mL. I want to make 22 mL." at bounding box center [869, 431] width 330 height 10
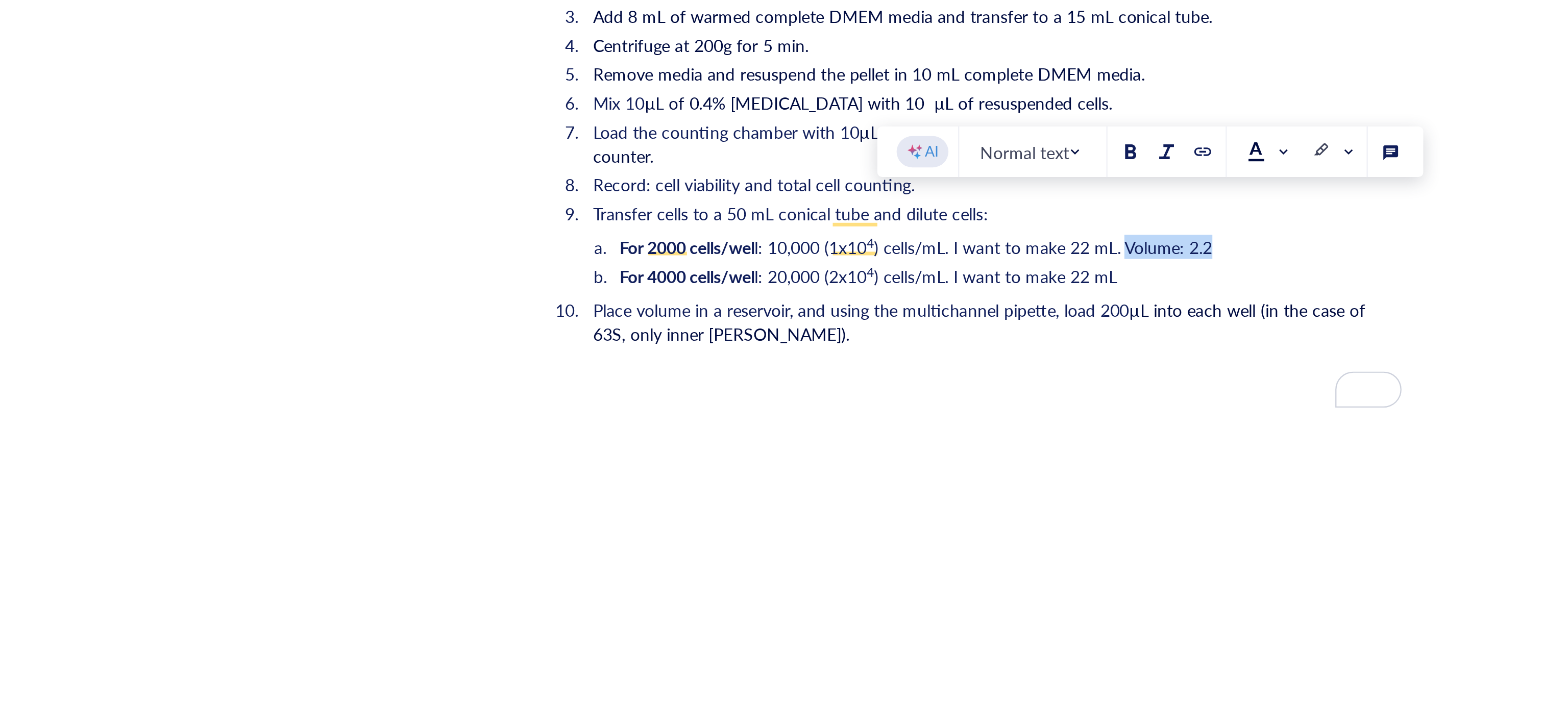
drag, startPoint x: 952, startPoint y: 416, endPoint x: 918, endPoint y: 416, distance: 34.0
click at [918, 426] on li "For 2000 cells/wel l: 10,000 (1x10 4 ) cells/mL. I want to make 22 mL. Volume: …" at bounding box center [869, 431] width 330 height 10
copy span "Volume: 2.2"
click at [964, 426] on li "For 2000 cells/wel l: 10,000 (1x10 4 ) cells/mL. I want to make 22 mL. Volume: …" at bounding box center [869, 431] width 330 height 10
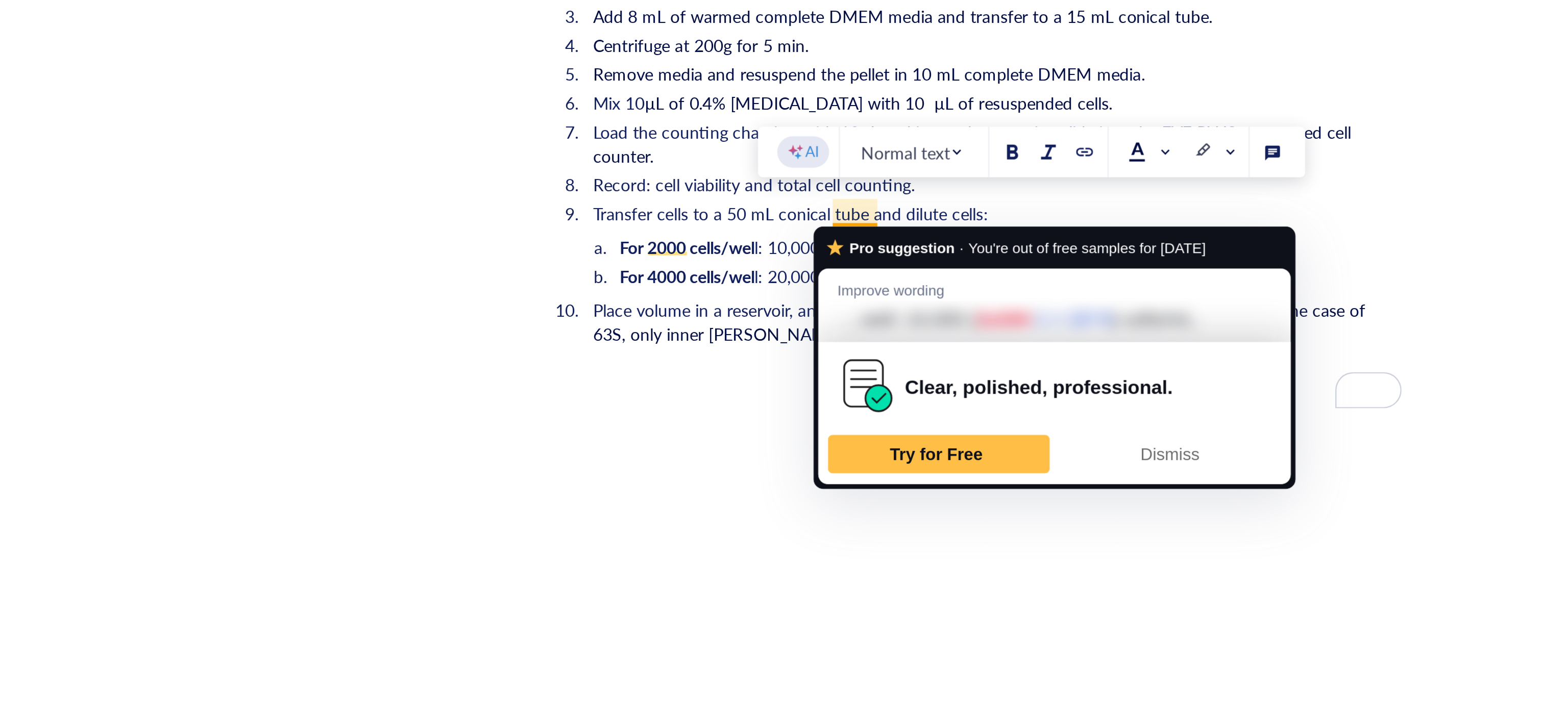
drag, startPoint x: 812, startPoint y: 415, endPoint x: 799, endPoint y: 415, distance: 13.0
click at [799, 426] on li "For 2000 cells/wel l: 10,000 (1x10 4 ) cells/mL. I want to make 22 mL. Volume: …" at bounding box center [869, 431] width 330 height 10
copy li "x10 4"
click at [968, 426] on li "For 2000 cells/wel l: 10,000 (1x10 4 ) cells/mL. I want to make 22 mL. Volume: …" at bounding box center [869, 431] width 330 height 10
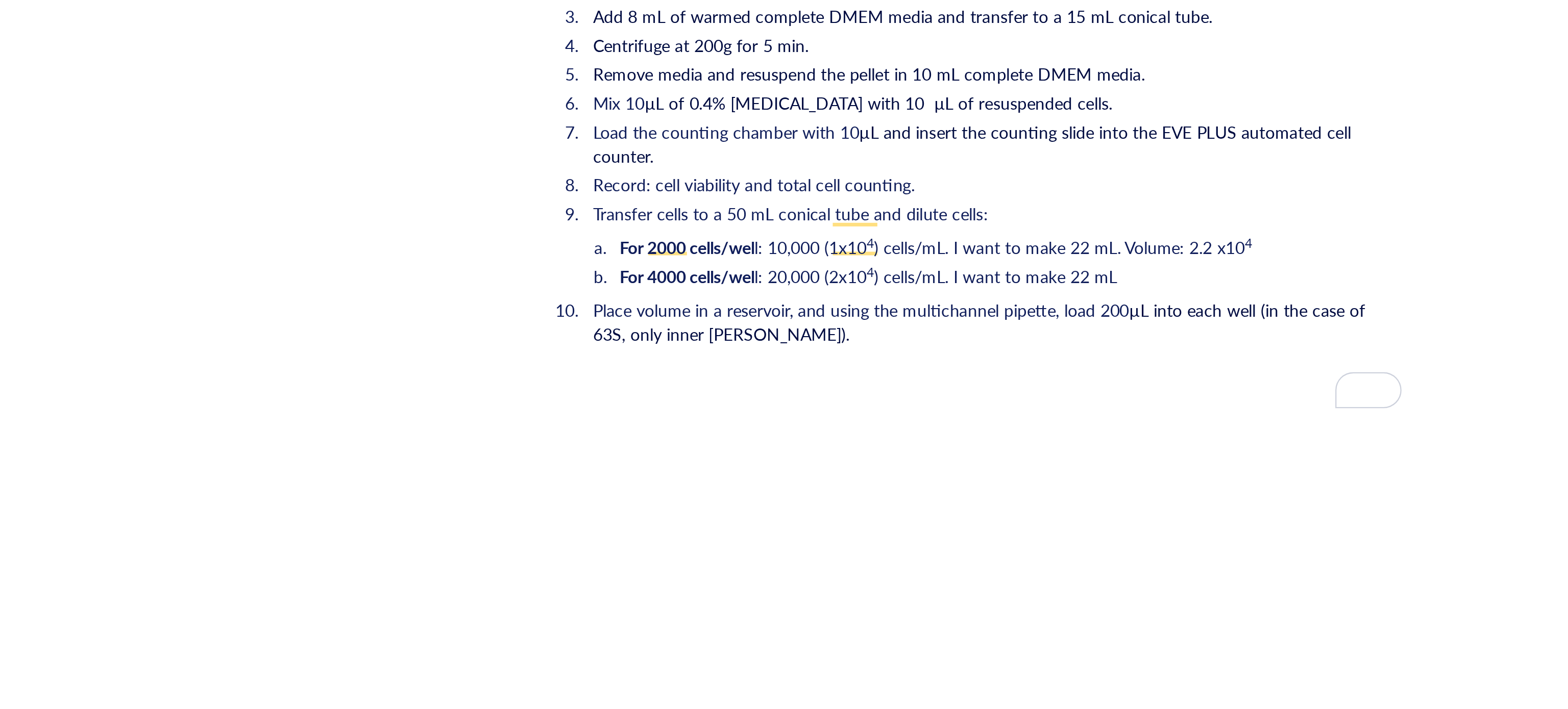
click at [970, 425] on span "4" at bounding box center [969, 429] width 3 height 8
click at [944, 426] on span ") cells/mL. I want to make 22 mL. Volume: 2.2 x105" at bounding box center [892, 431] width 162 height 10
click at [980, 426] on li "For 2000 cells/wel l: 10,000 (1x10 4 ) cells/mL. I want to make 22 mL. Volume: …" at bounding box center [869, 431] width 330 height 10
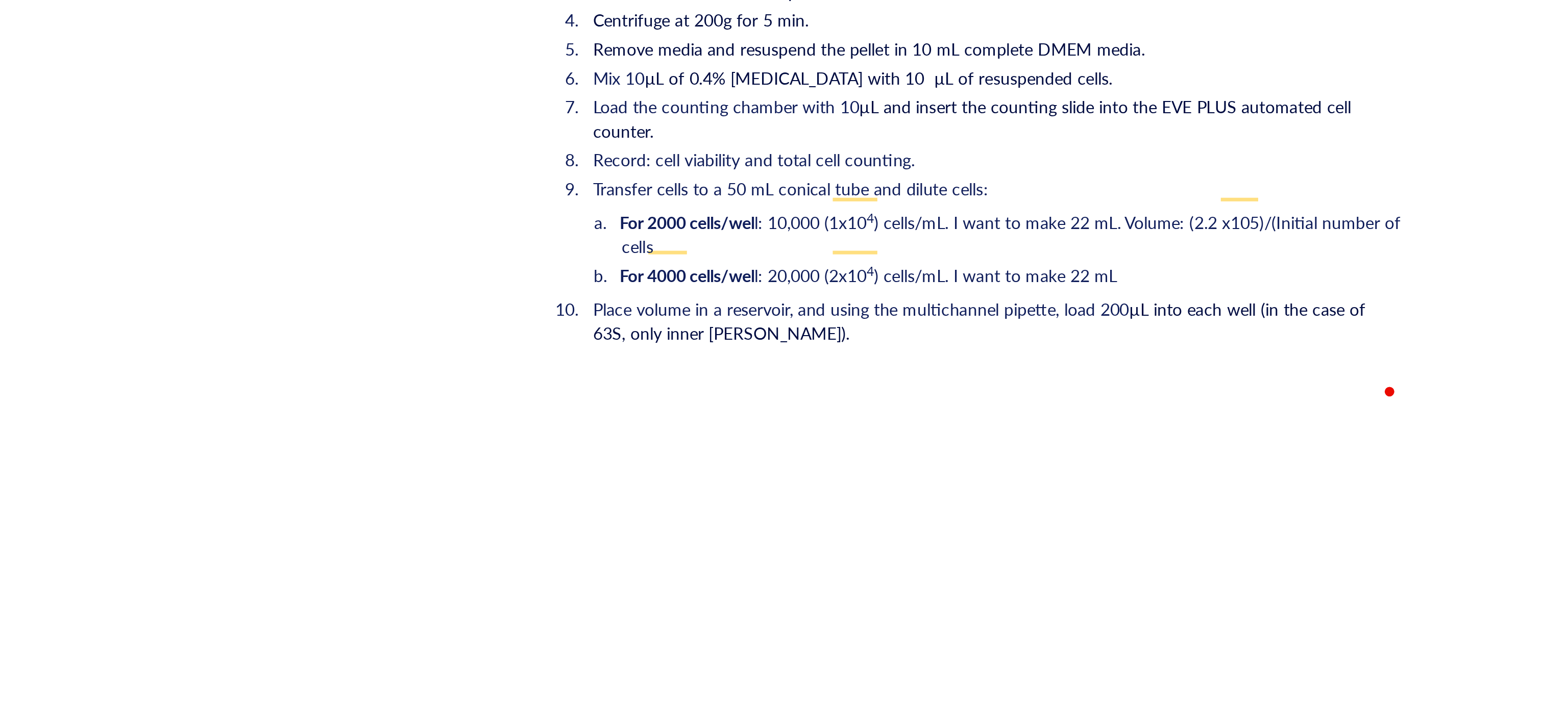
scroll to position [1438, 0]
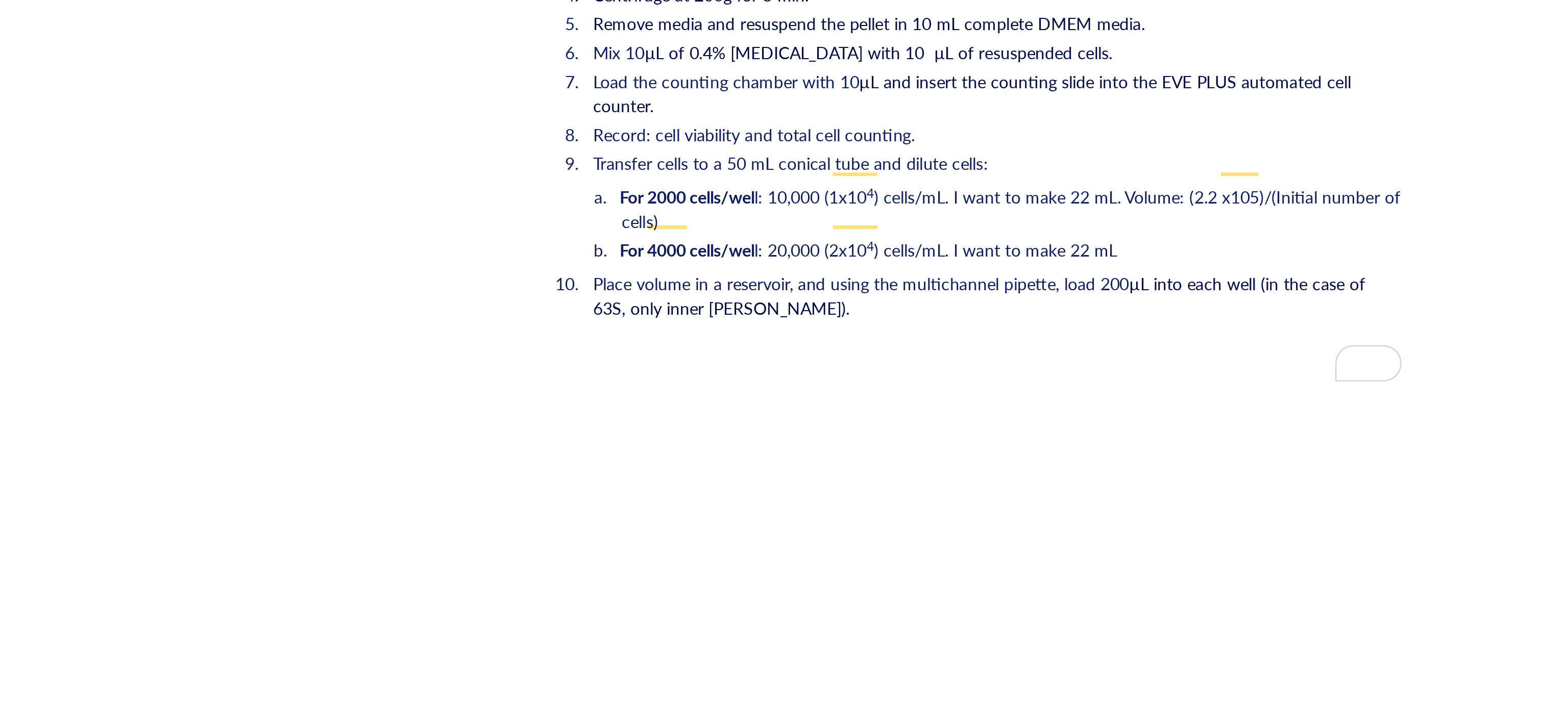
click at [945, 415] on span ") cells/mL. I want to make 22 mL. Volume: (2.2 x105)/(Initial number of cells)" at bounding box center [870, 425] width 332 height 21
click at [981, 415] on span ") cells/mL. I want to make 22 mL. Volume: (2.2 x105)/(Initial number of cells)" at bounding box center [870, 425] width 332 height 21
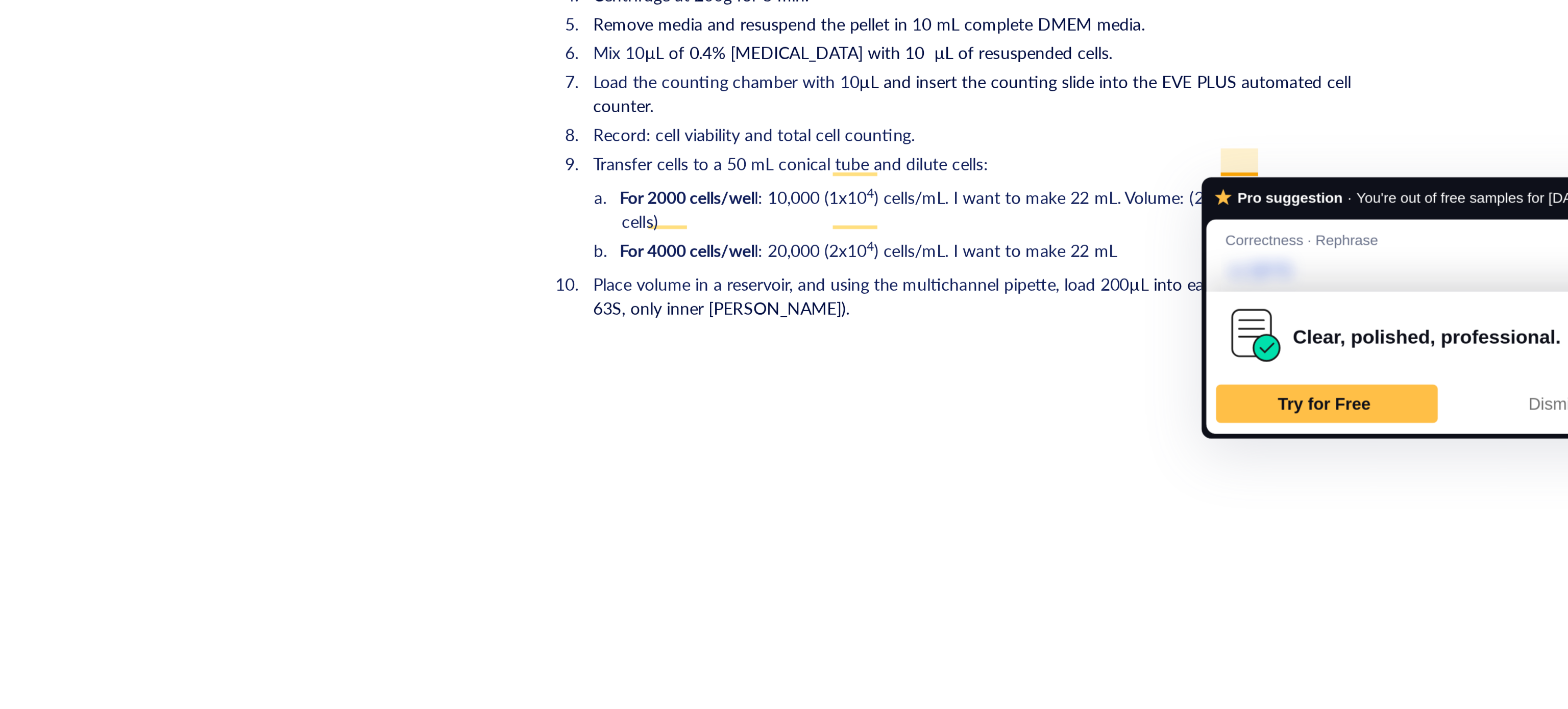
click at [970, 415] on span ") cells/mL. I want to make 22 mL. Volume: (2.2 x105)/(Initial number of cells)" at bounding box center [870, 425] width 332 height 21
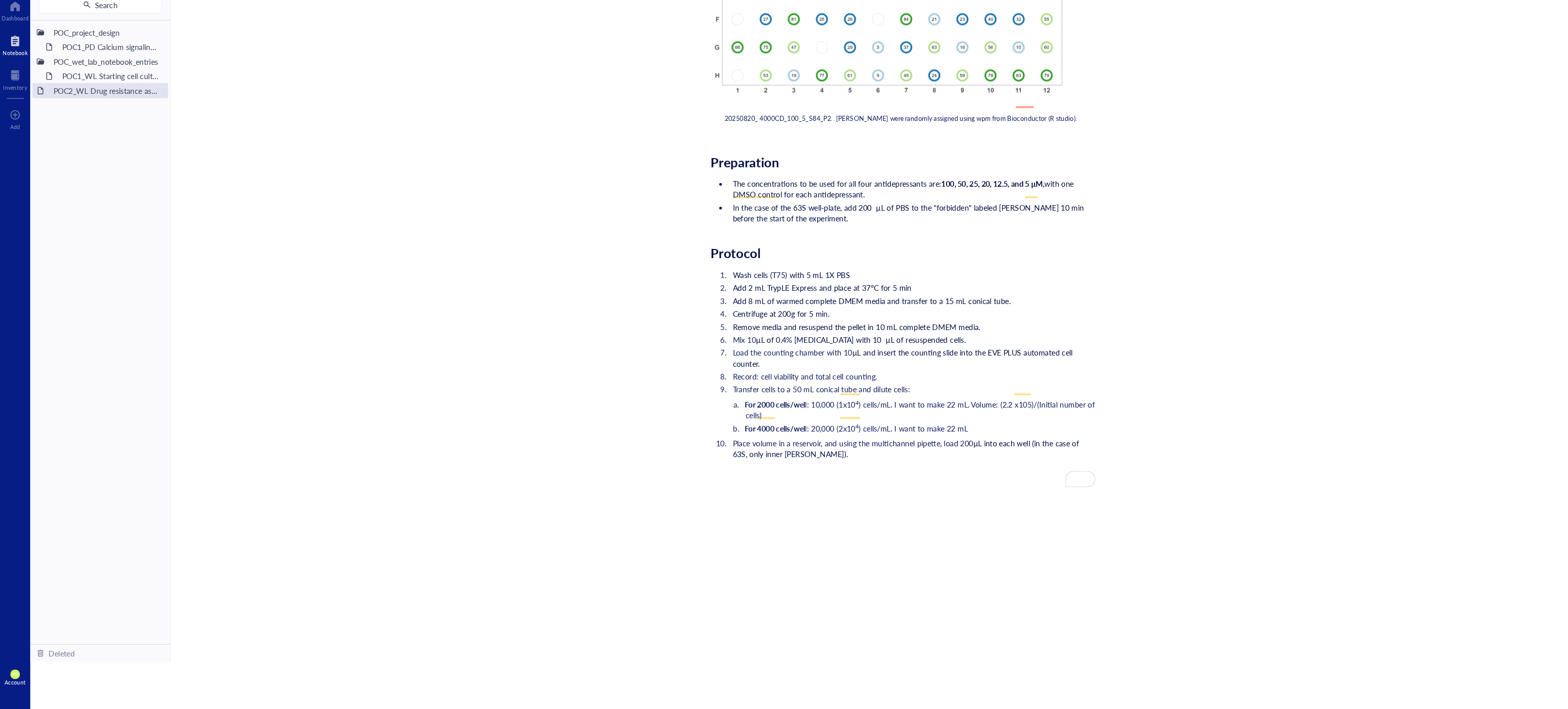
scroll to position [0, 0]
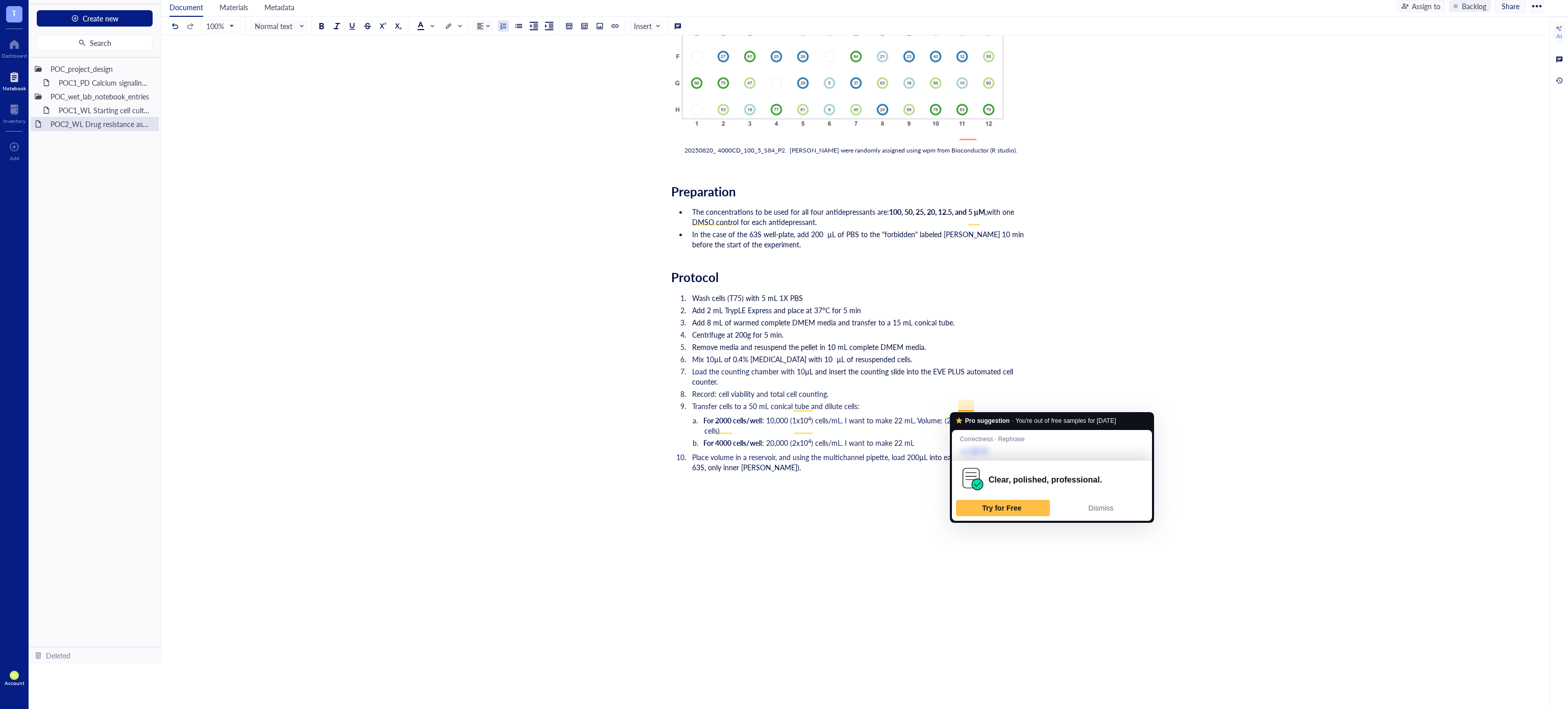
click at [968, 415] on span ") cells/mL. I want to make 22 mL. Volume: (2.2 x105)/(Initial number of cells)" at bounding box center [870, 425] width 332 height 21
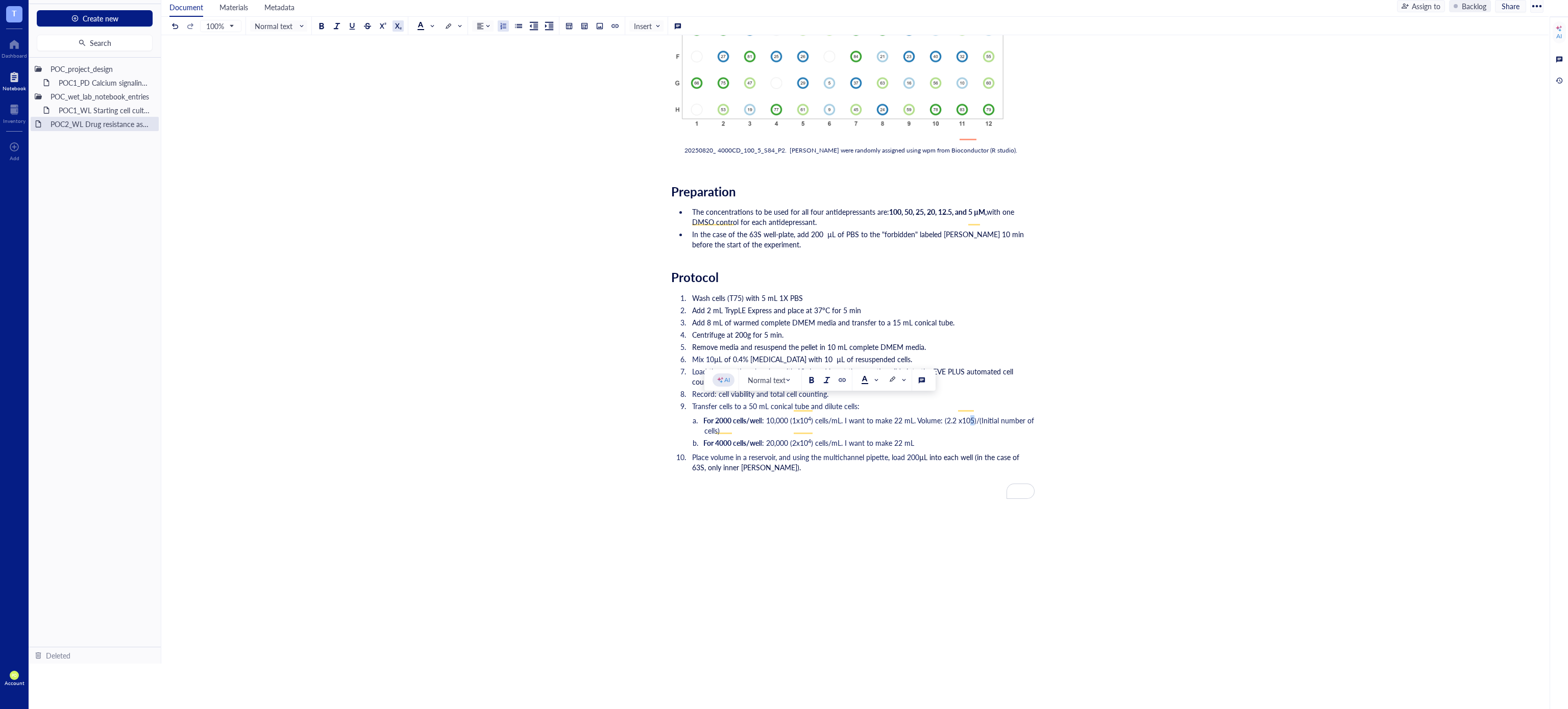
click at [397, 25] on div at bounding box center [398, 26] width 8 height 8
click at [388, 23] on button at bounding box center [382, 26] width 11 height 11
click at [962, 415] on li "For 2000 cells/wel l: 10,000 (1x10 4 ) cells/mL. I want to make 22 mL. Volume: …" at bounding box center [869, 425] width 330 height 21
click at [968, 438] on li "For 4000 cells/wel l: 20,000 (2x10 4 ) cells/mL. I want to make 22 mL" at bounding box center [869, 442] width 330 height 10
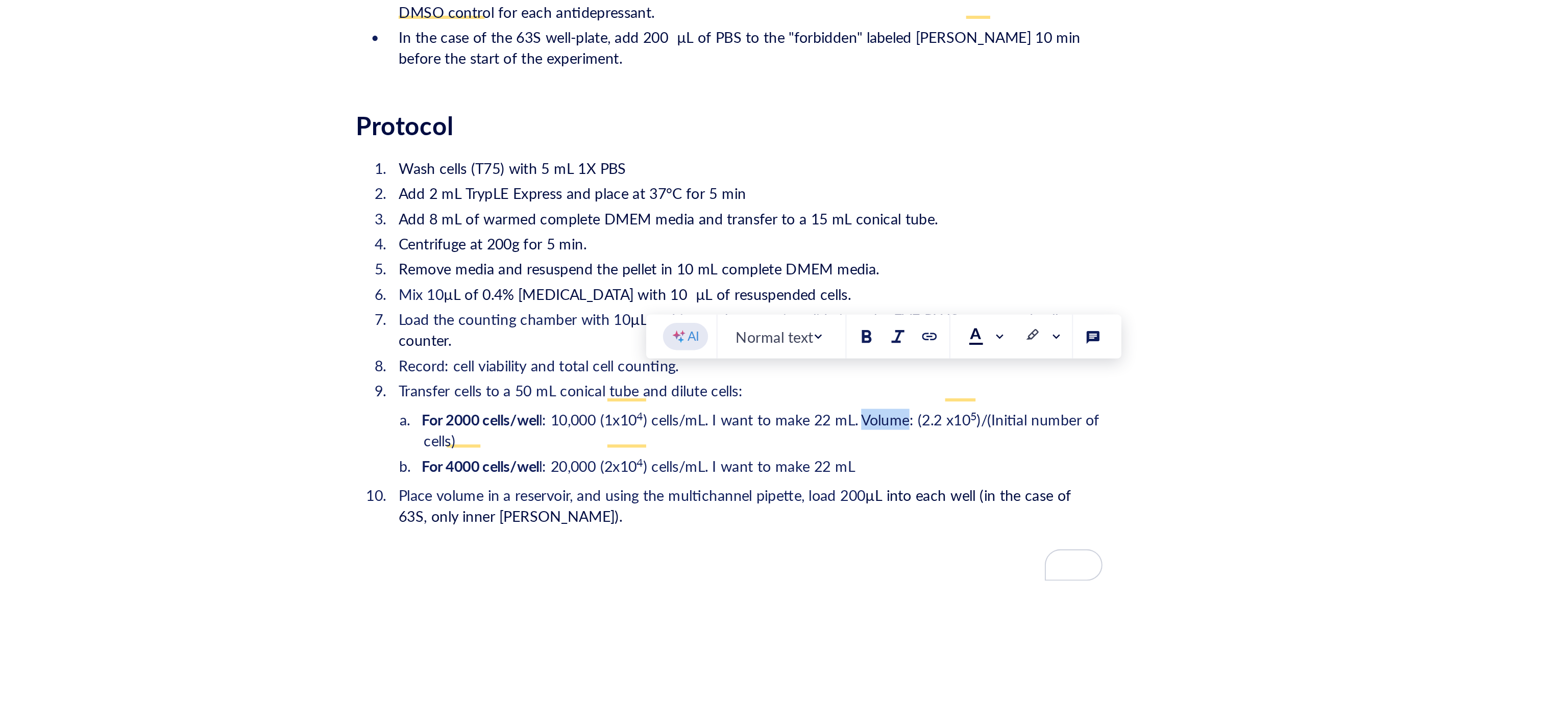
drag, startPoint x: 940, startPoint y: 404, endPoint x: 918, endPoint y: 404, distance: 22.0
click at [918, 415] on span ") cells/mL. I want to make 22 mL. Volume: (2.2 x10" at bounding box center [890, 420] width 159 height 10
click at [925, 377] on button at bounding box center [920, 380] width 11 height 11
click at [924, 438] on li "For 4000 cells/wel l: 20,000 (2x10 4 ) cells/mL. I want to make 22 mL" at bounding box center [869, 442] width 330 height 10
click at [751, 452] on li "Place volume in a reservoir, and using the multichannel pipette, load 200 µL in…" at bounding box center [861, 471] width 347 height 40
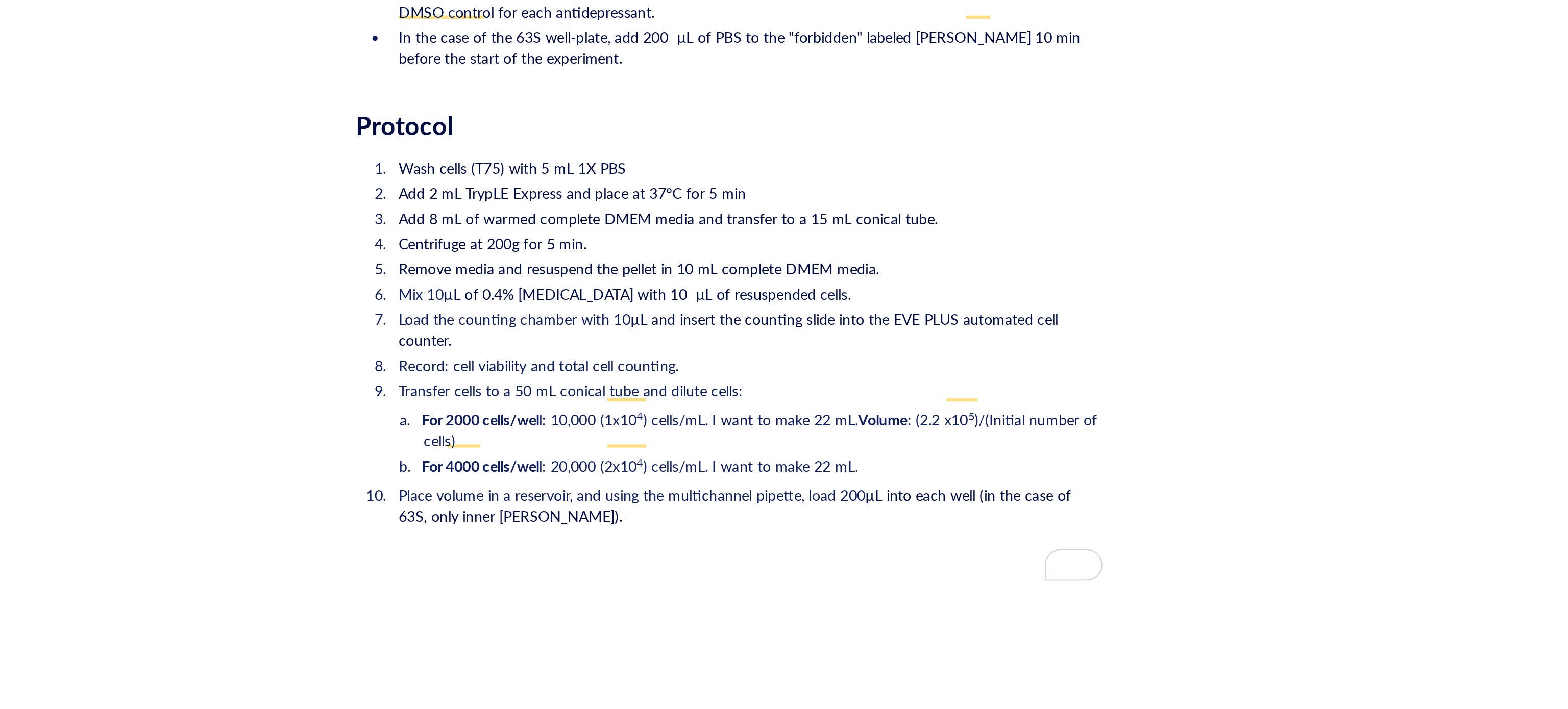
drag, startPoint x: 920, startPoint y: 403, endPoint x: 924, endPoint y: 408, distance: 6.4
click at [924, 415] on span "Volume" at bounding box center [927, 420] width 24 height 10
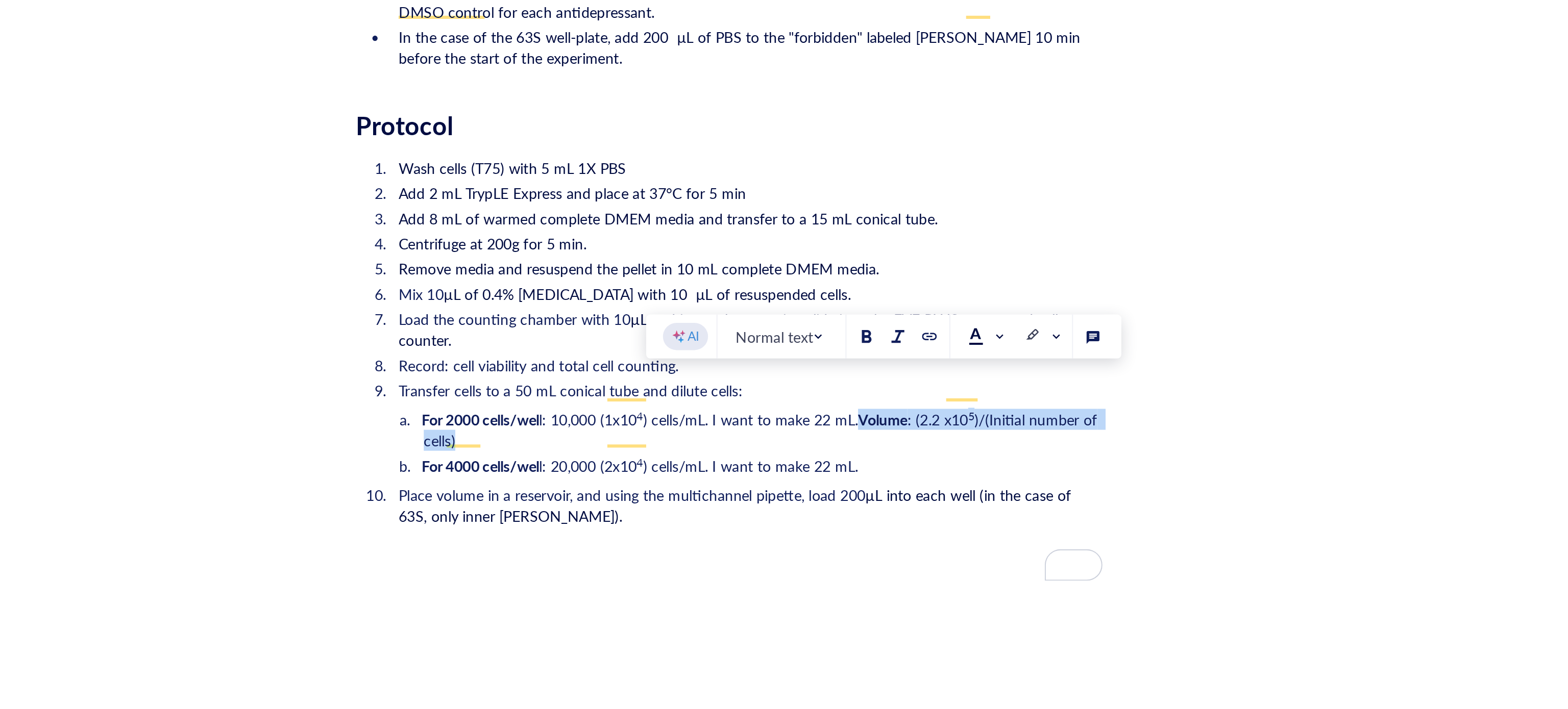
drag, startPoint x: 916, startPoint y: 401, endPoint x: 721, endPoint y: 412, distance: 195.3
click at [721, 415] on li "For 2000 cells/wel l: 10,000 (1x10 4 ) cells/mL. I want to make 22 mL. Volume :…" at bounding box center [869, 425] width 330 height 21
copy li "Volume : (2.2 x10 5 )/(Initial number of cells)"
click at [934, 438] on li "For 4000 cells/wel l: 20,000 (2x10 4 ) cells/mL. I want to make 22 mL." at bounding box center [869, 442] width 330 height 10
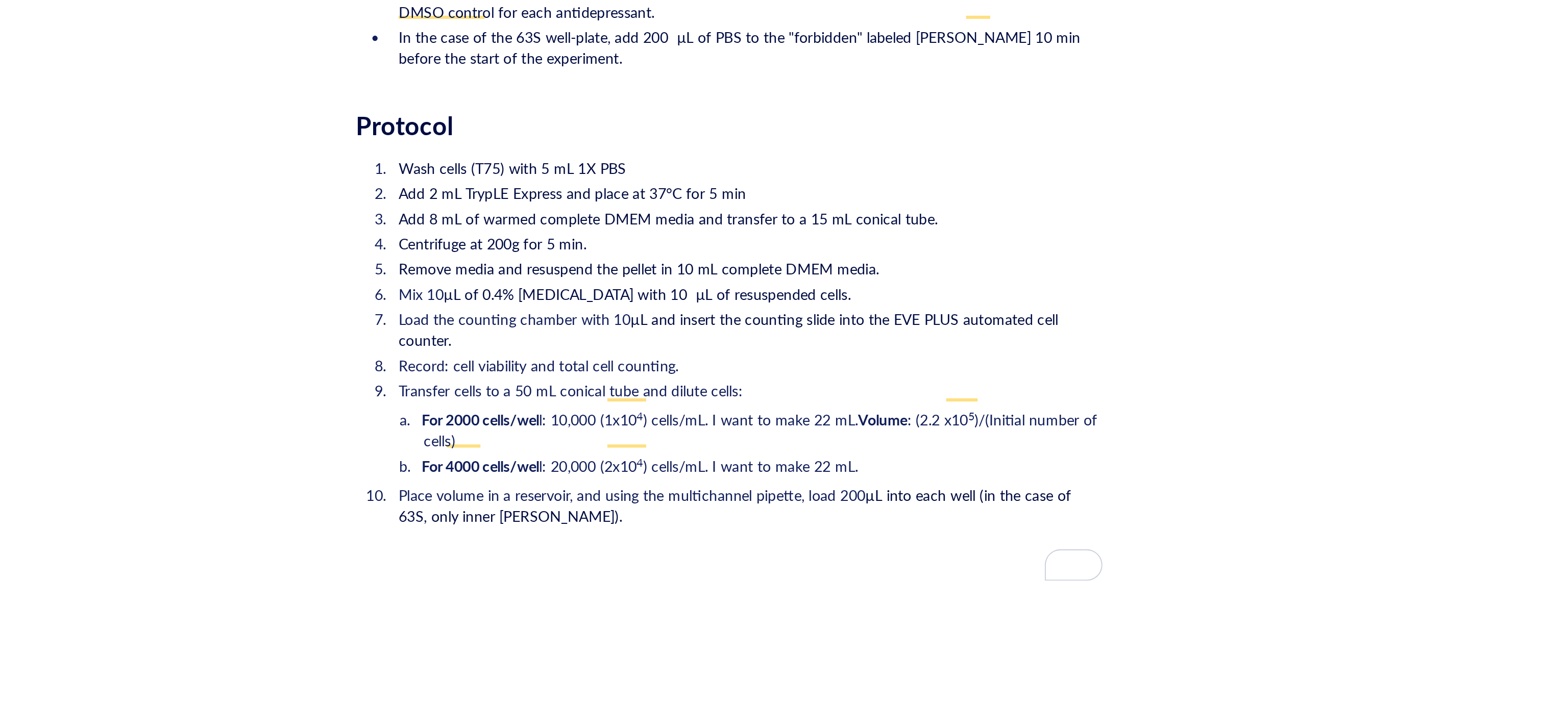
scroll to position [1447, 0]
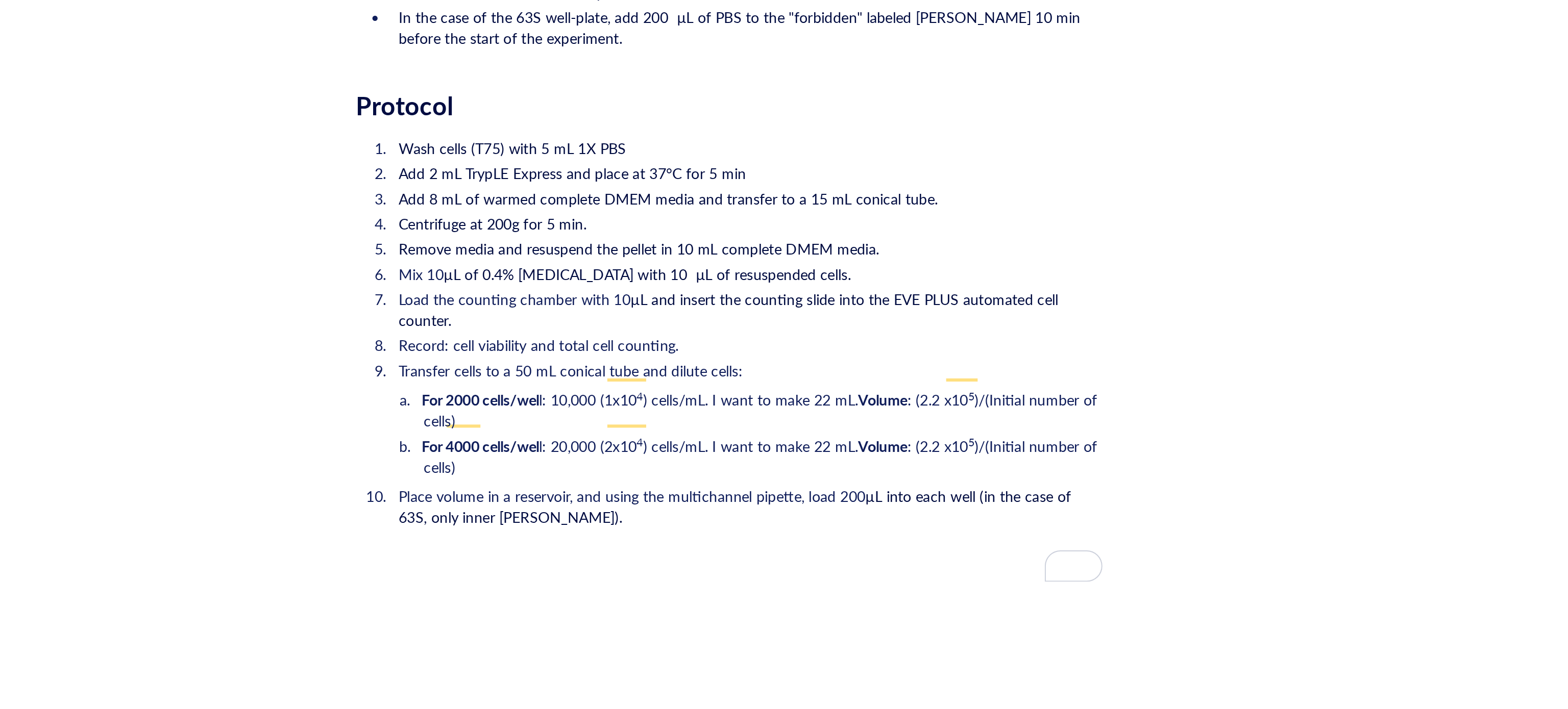
click at [959, 428] on span ": (2.2 x10" at bounding box center [955, 433] width 30 height 10
click at [896, 433] on li "For 4000 cells/wel l: 20,000 (2x10 4 ) cells/mL. I want to make 22 mL. Volume :…" at bounding box center [869, 439] width 330 height 21
drag, startPoint x: 921, startPoint y: 416, endPoint x: 931, endPoint y: 428, distance: 15.6
click at [931, 428] on li "For 4000 cells/wel l: 20,000 (2x10 4 ) cells/mL. I want to make 22 mL. Volume :…" at bounding box center [869, 439] width 330 height 21
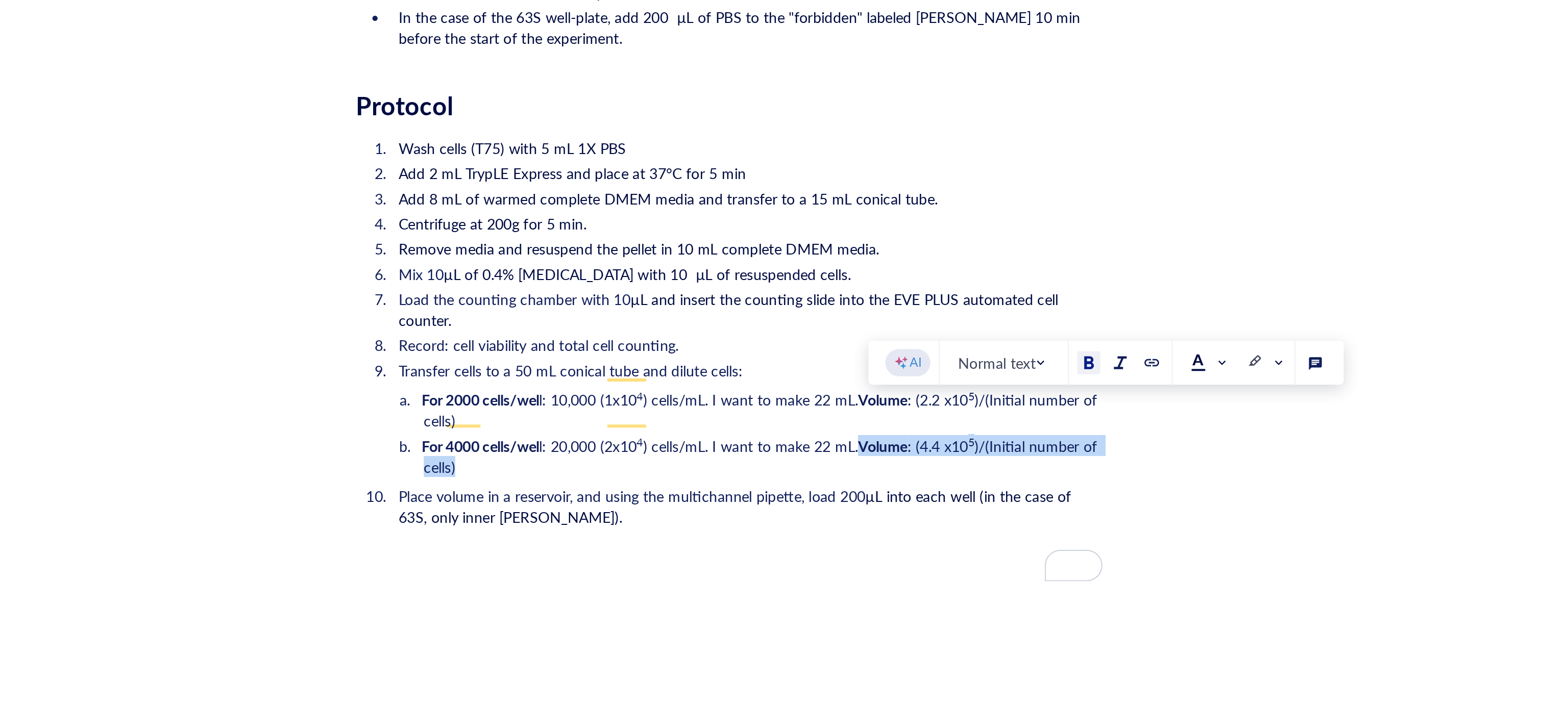
copy li "Volume : (4.4 x10 5 )/(Initial number of cells)"
click at [756, 436] on ol "Wash cells (T75) with 5 mL 1X PBS Add 2 mL TrypLE Express and place at 37°C for…" at bounding box center [852, 388] width 364 height 214
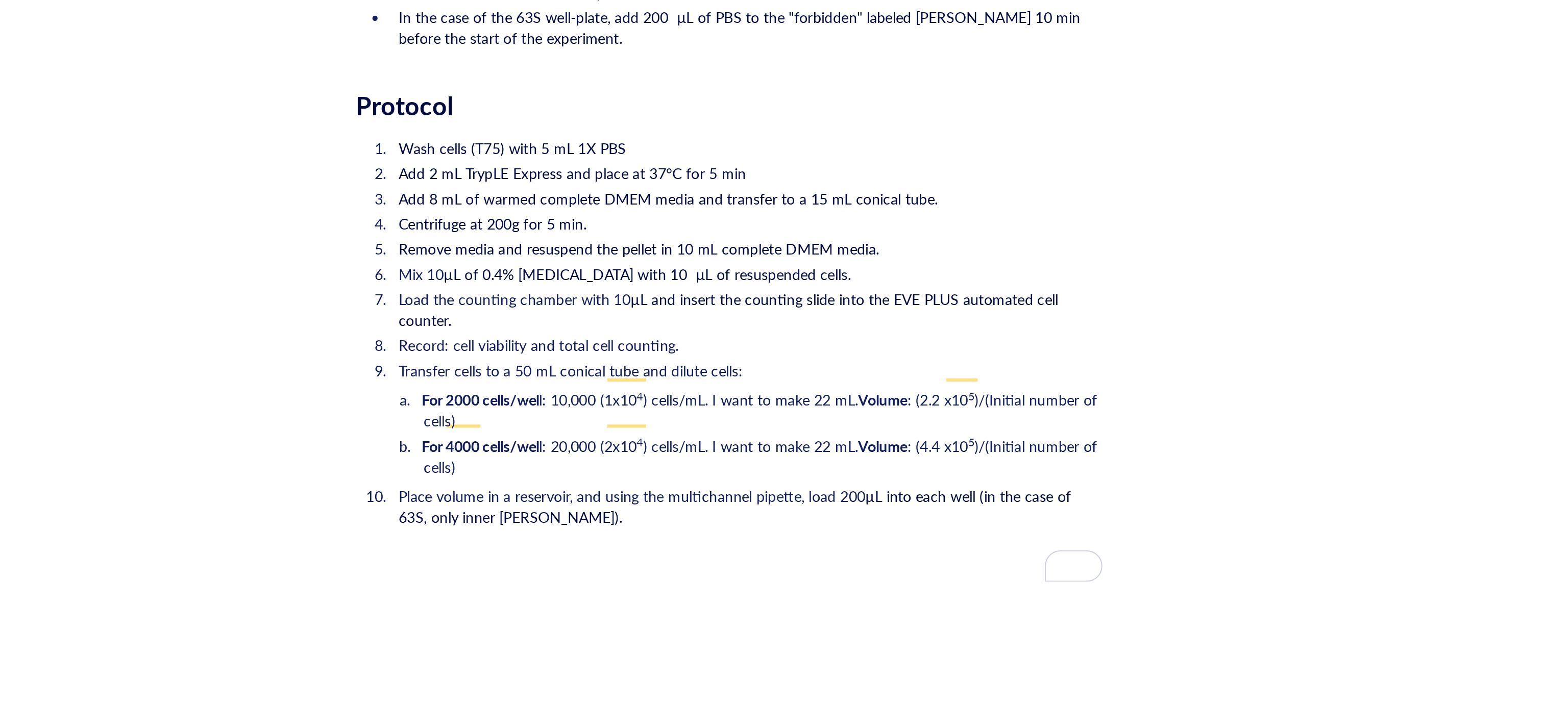
click at [765, 428] on span "l: 20,000 (2x10" at bounding box center [784, 433] width 48 height 10
click at [911, 406] on span ") cells/mL. I want to make 22 mL." at bounding box center [862, 410] width 104 height 10
click at [815, 428] on li "For 4000 cells/wel l: 20,000 (2x10 4 ) cells/mL. I want to make 22 mL. Volume :…" at bounding box center [869, 439] width 330 height 21
click at [841, 453] on span "Place volume in a reservoir, and using the multichannel pipette, load 200" at bounding box center [806, 457] width 227 height 10
click at [777, 406] on li "For 2000 cells/wel l: 10,000 (1x10 4 ) cells/mL. I want to make 22 mL. Volume :…" at bounding box center [869, 416] width 330 height 21
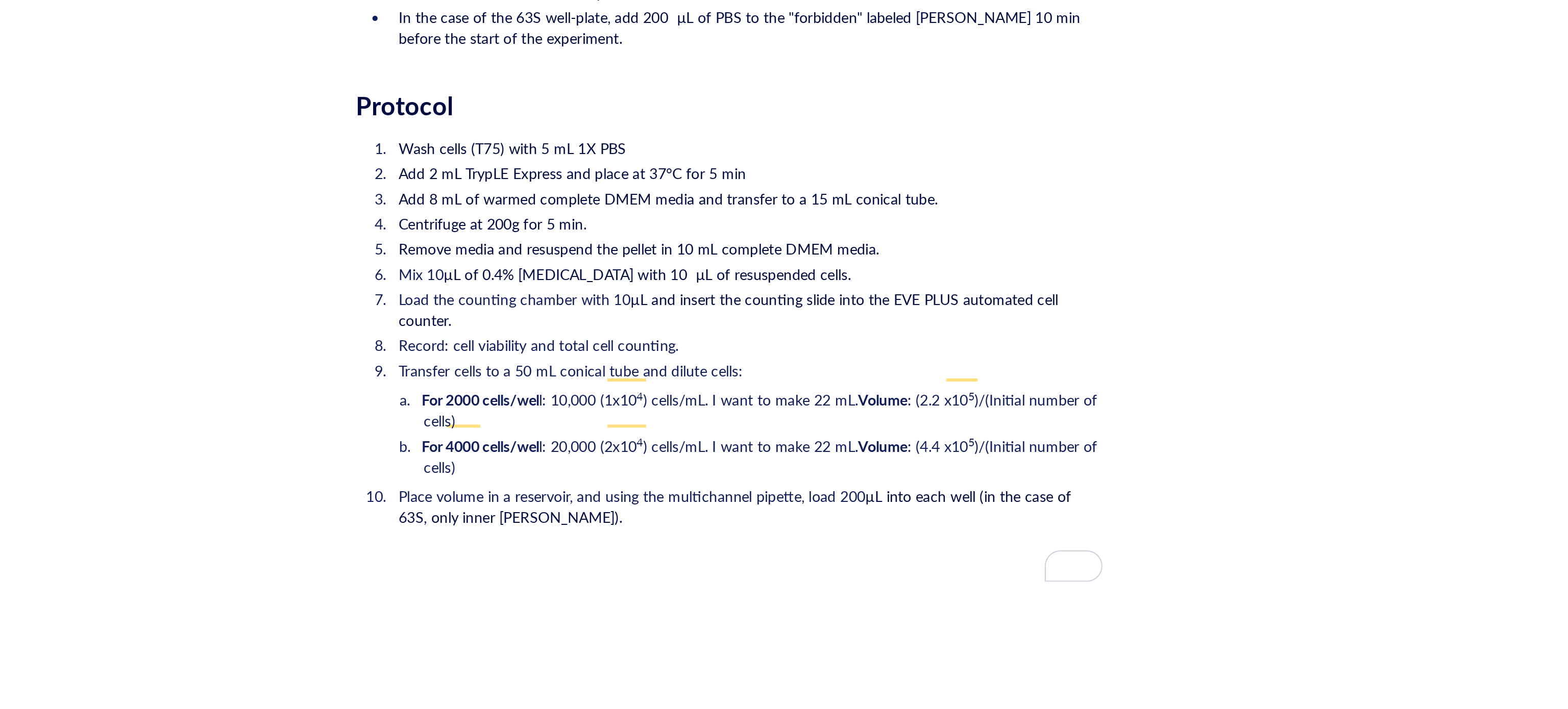
click at [778, 454] on li "Place volume in a reservoir, and using the multichannel pipette, load 200 µL in…" at bounding box center [861, 472] width 347 height 40
click at [753, 431] on li "For 4000 cells/wel l: 20,000 (2x10 4 ) cells/mL. I want to make 22 mL. Volume :…" at bounding box center [869, 439] width 330 height 21
click at [869, 392] on li "Transfer cells to a 50 mL conical tube and dilute cells:" at bounding box center [861, 396] width 347 height 10
click at [764, 431] on li "For 4000 cells/wel l: 20,000 (2x10 4 ) cells/mL. I want to make 22 mL. Volume :…" at bounding box center [869, 439] width 330 height 21
click at [757, 406] on li "For 2000 cells/wel l: 10,000 (1x10 4 ) cells/mL. I want to make 22 mL. Volume :…" at bounding box center [869, 416] width 330 height 21
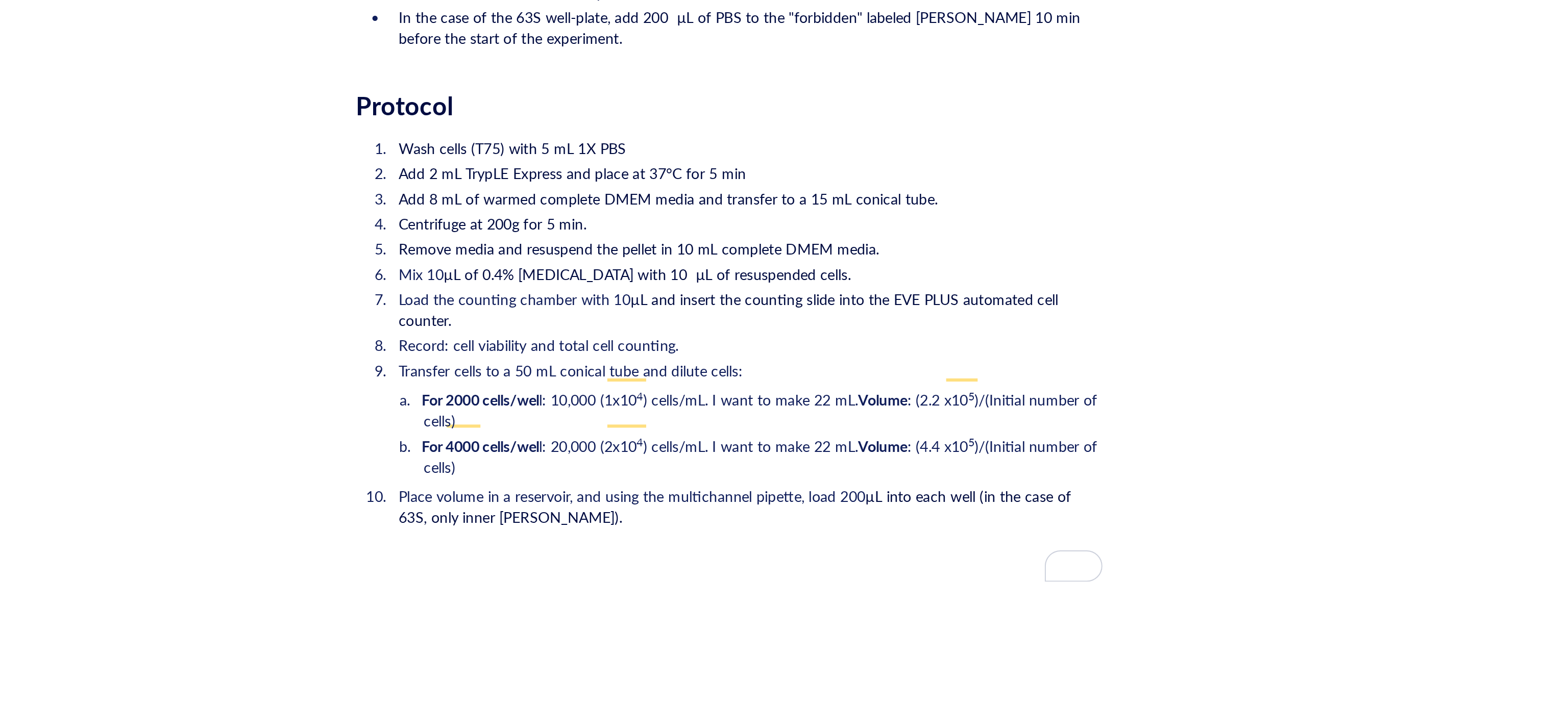
click at [941, 406] on span ": (2.2 x10" at bounding box center [955, 410] width 30 height 10
click at [939, 428] on span "Volume" at bounding box center [927, 433] width 24 height 10
drag, startPoint x: 960, startPoint y: 394, endPoint x: 942, endPoint y: 395, distance: 18.0
click at [942, 406] on li "For 2000 cells/wel l: 10,000 (1x10 4 ) cells/mL. I want to make 22 mL. Volume i…" at bounding box center [869, 416] width 330 height 21
click at [942, 406] on span "Volume l" at bounding box center [928, 410] width 27 height 10
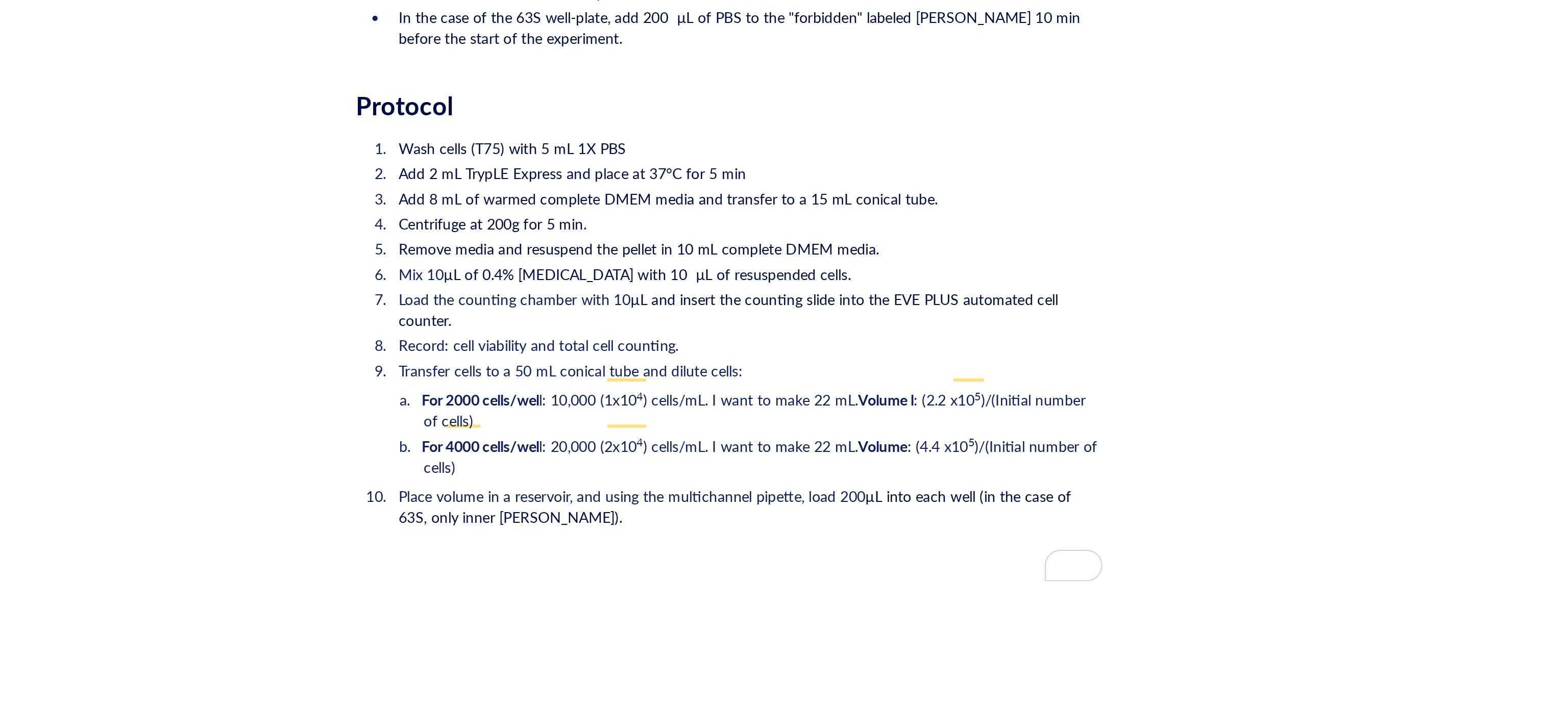
click at [944, 406] on span ": (2.2 x10" at bounding box center [957, 410] width 30 height 10
click at [740, 431] on li "For 4000 cells/wel l: 20,000 (2x10 4 ) cells/mL. I want to make 22 mL. Volume :…" at bounding box center [869, 439] width 330 height 21
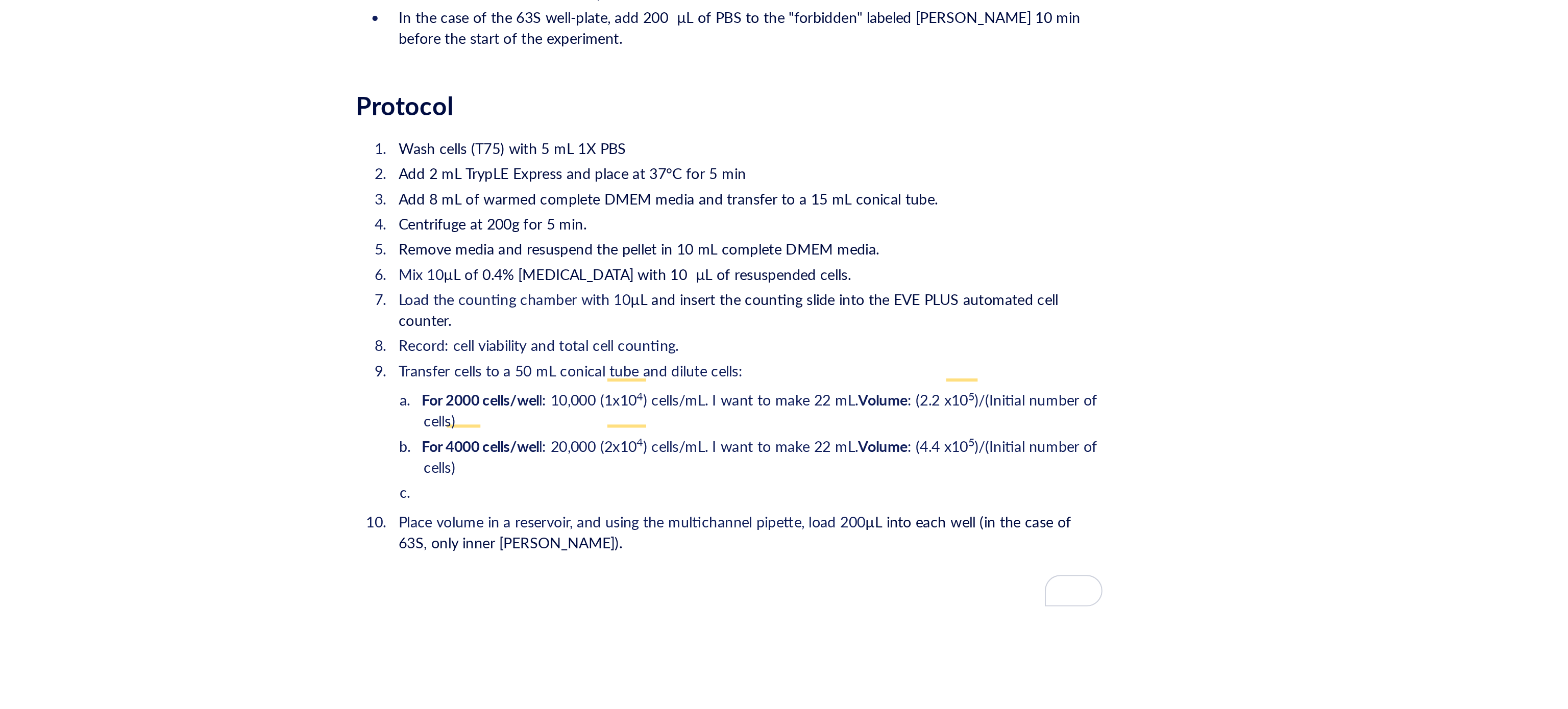
scroll to position [1460, 0]
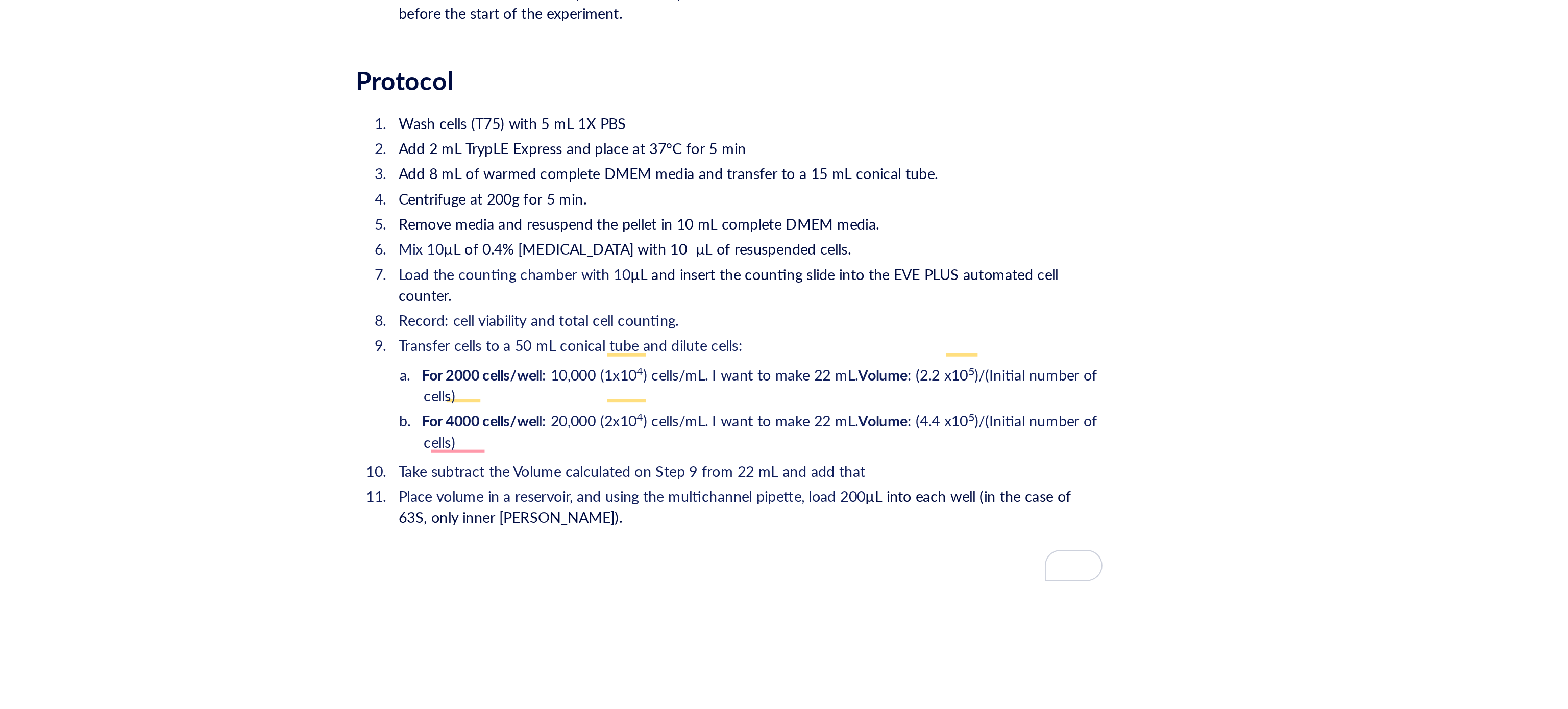
click at [724, 440] on span "Take subtract the Volume calculated on Step 9 from 22 mL and add that" at bounding box center [806, 445] width 227 height 10
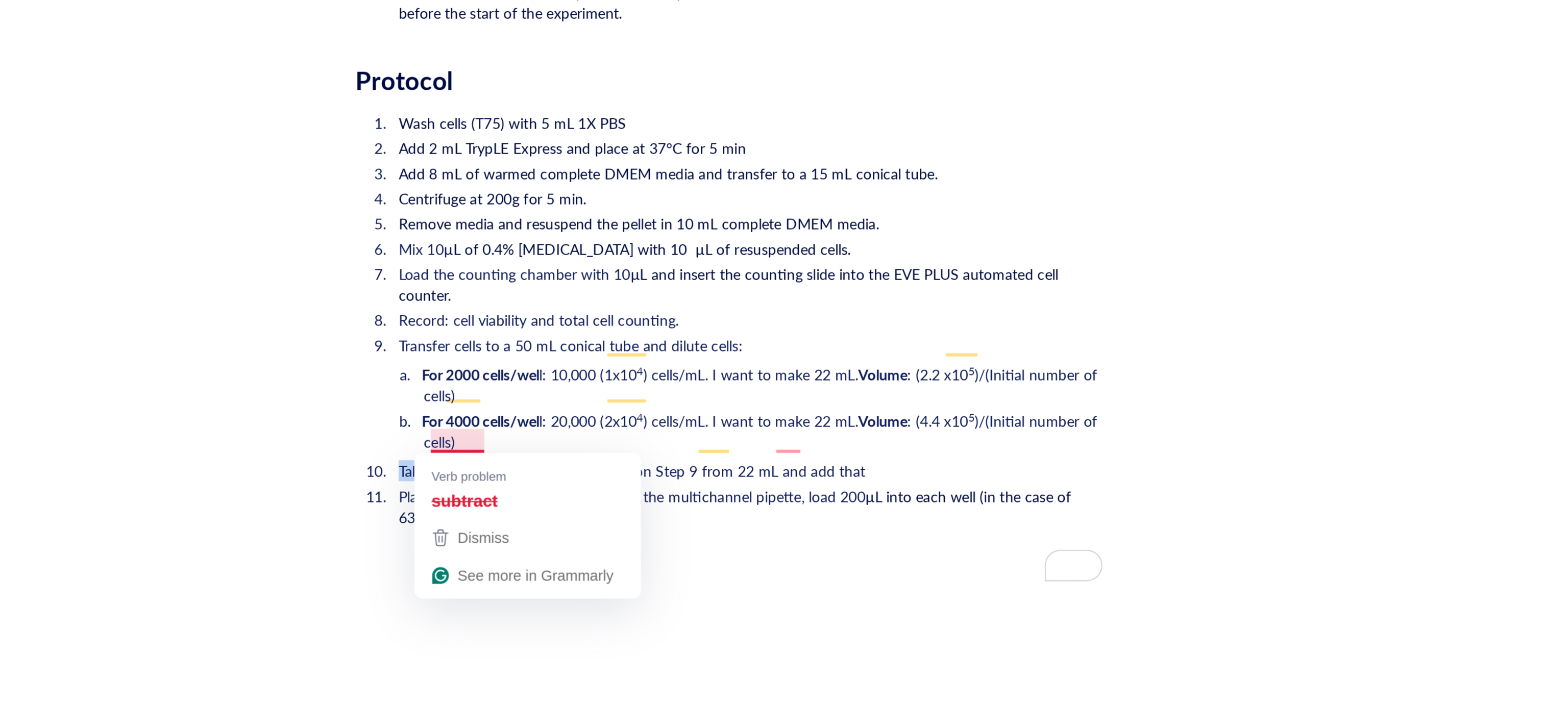
drag, startPoint x: 710, startPoint y: 430, endPoint x: 690, endPoint y: 428, distance: 20.1
click at [690, 440] on li "Take subtract the Volume calculated on Step 9 from 22 mL and add that" at bounding box center [861, 445] width 347 height 10
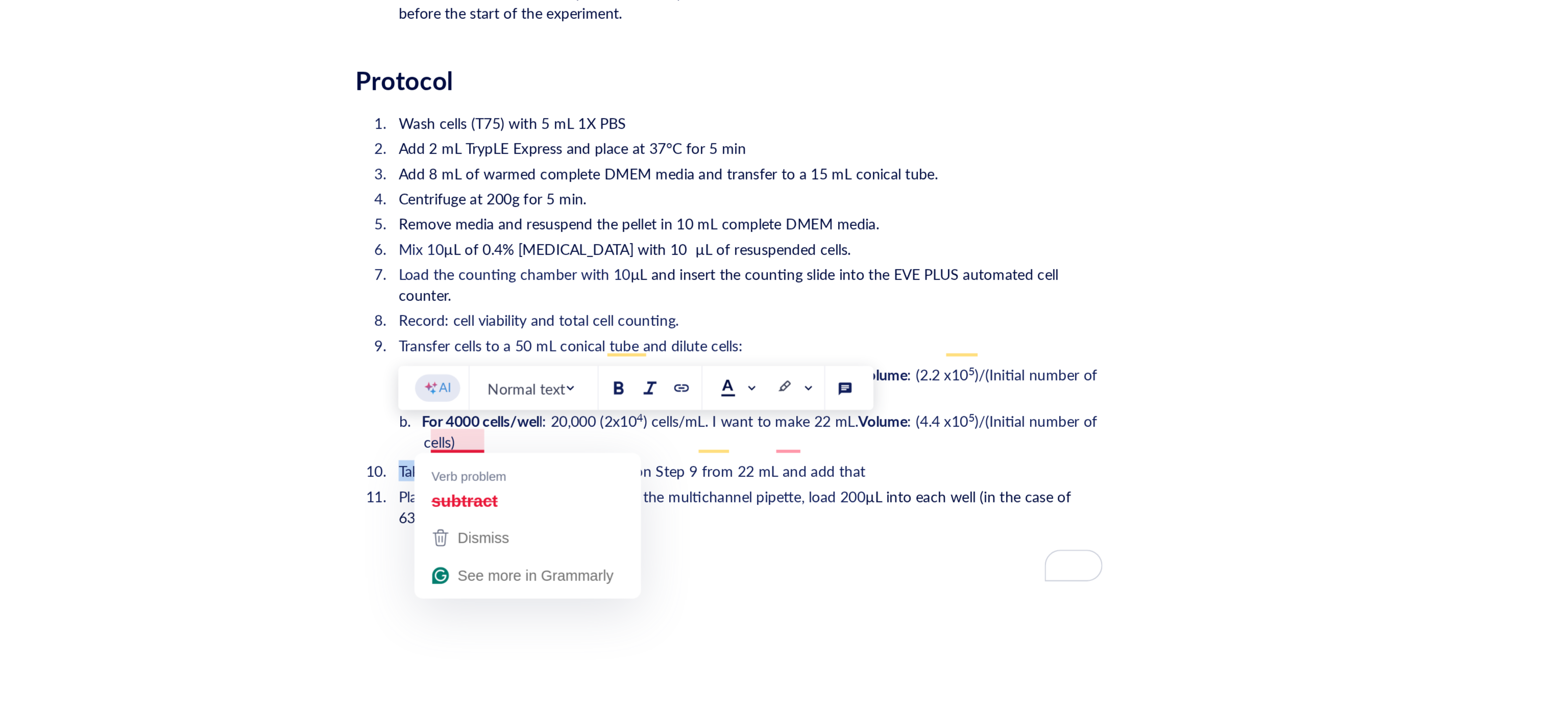
click at [709, 440] on span "Take subtract the Volume calculated on Step 9 from 22 mL and add that" at bounding box center [806, 445] width 227 height 10
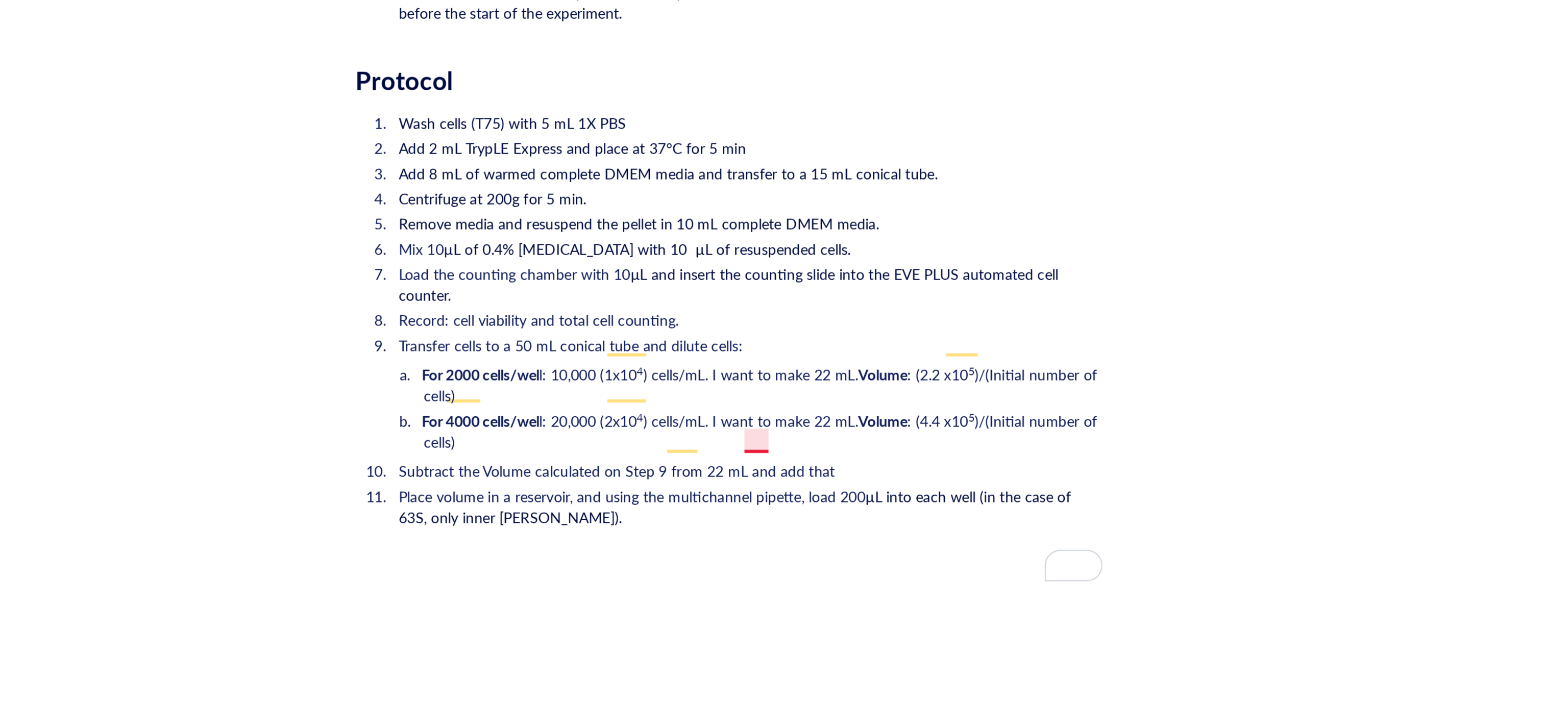
click at [870, 440] on span "Subtract the Volume calculated on Step 9 from 22 mL and add that" at bounding box center [799, 445] width 212 height 10
click at [882, 461] on li "Place volume in a reservoir, and using the multichannel pipette, load 200 µL in…" at bounding box center [861, 472] width 347 height 40
click at [866, 440] on span "Subtract the Volume calculated on Step 9 from 22 mL and add that" at bounding box center [799, 445] width 212 height 10
click at [909, 453] on span "Place volume in a reservoir, and using the multichannel pipette, load 200" at bounding box center [806, 457] width 227 height 10
click at [912, 440] on li "Subtract the Volume calculated on Step 9 from 22 mL and add that" at bounding box center [861, 445] width 347 height 10
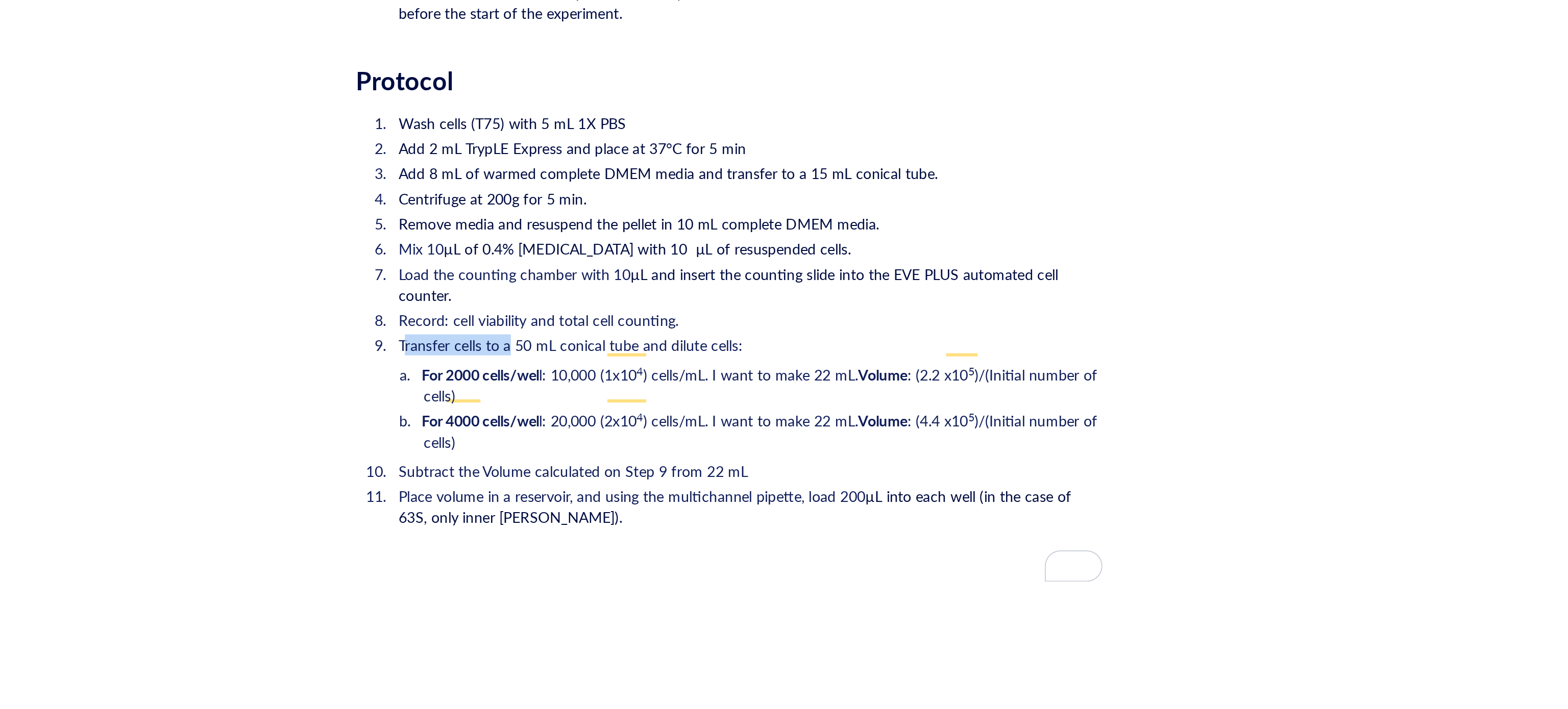
drag, startPoint x: 747, startPoint y: 367, endPoint x: 695, endPoint y: 371, distance: 52.2
click at [695, 379] on span "Transfer cells to a 50 mL conical tube and dilute cells:" at bounding box center [776, 384] width 167 height 10
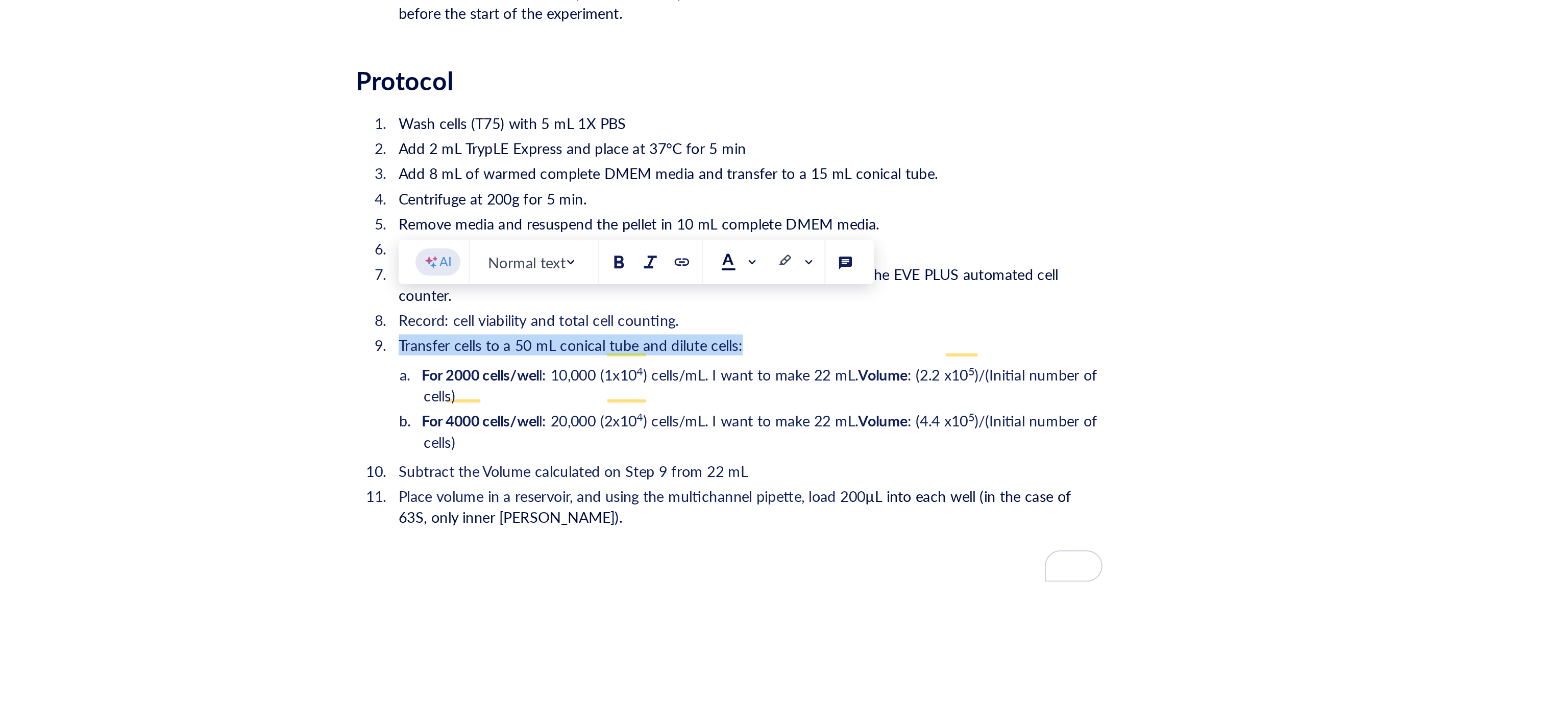
drag, startPoint x: 860, startPoint y: 367, endPoint x: 692, endPoint y: 368, distance: 168.0
click at [692, 379] on li "Transfer cells to a 50 mL conical tube and dilute cells:" at bounding box center [861, 384] width 347 height 10
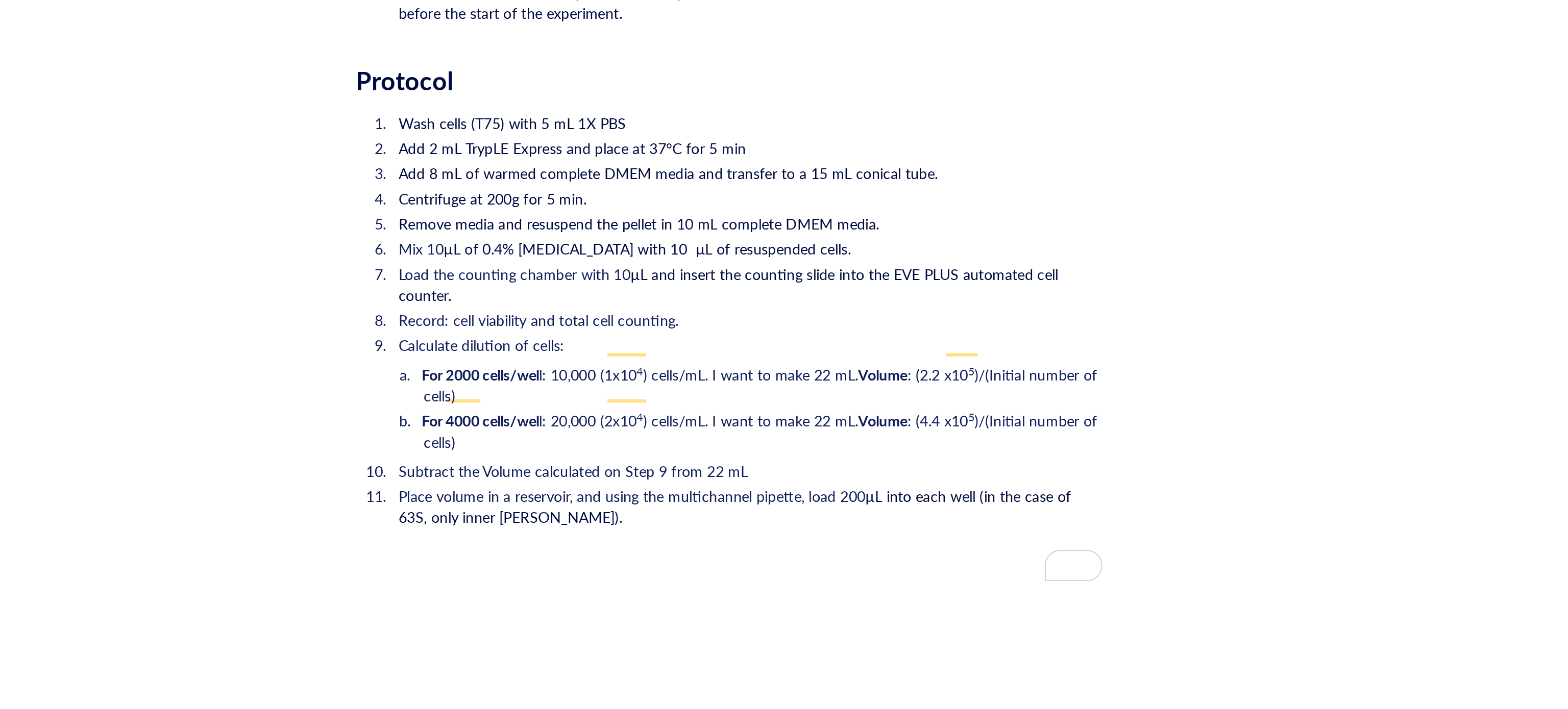
click at [693, 440] on span "Subtract the Volume calculated on Step 9 from 22 mL" at bounding box center [777, 445] width 170 height 10
click at [869, 440] on li "Subtract the Volume calculated on Step 9 from 22 mL" at bounding box center [861, 445] width 347 height 10
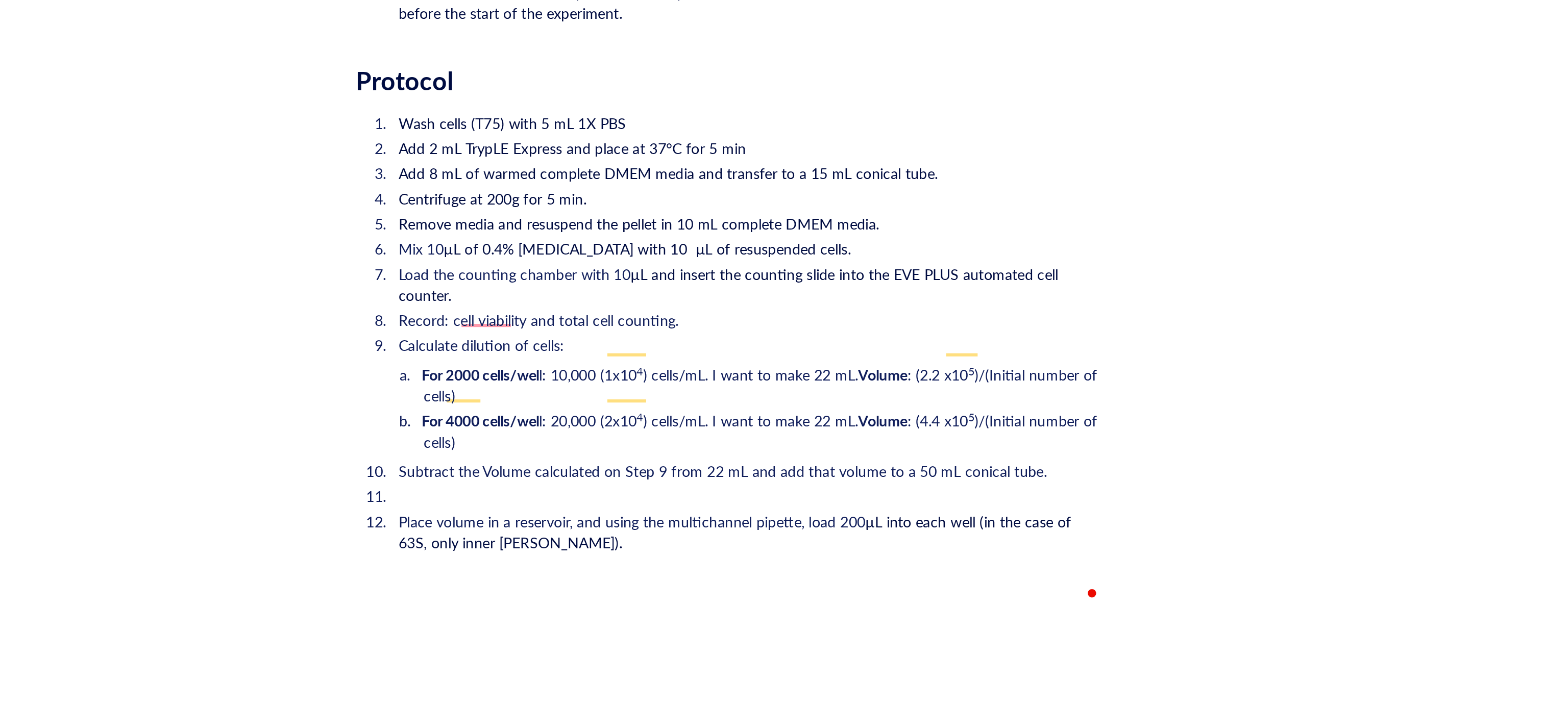
scroll to position [1472, 0]
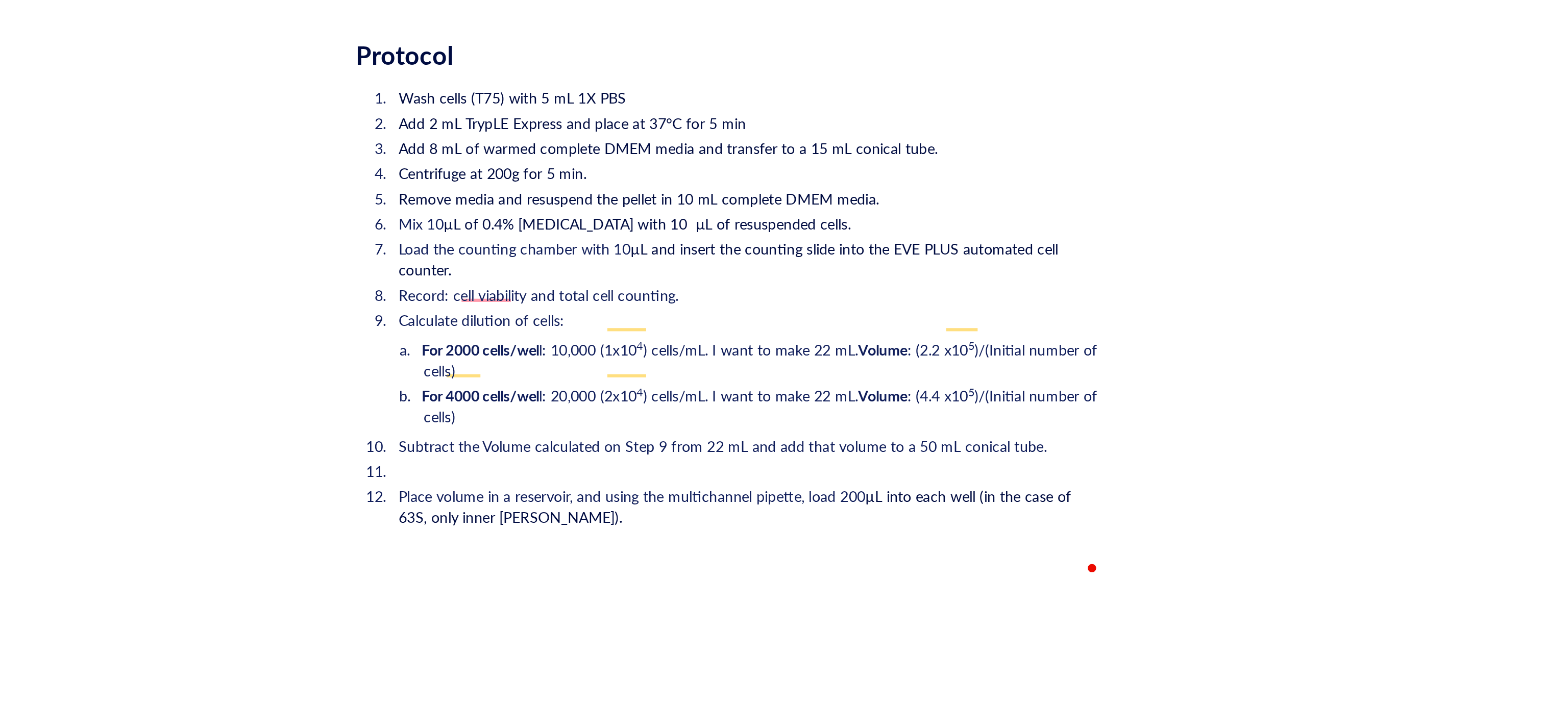
click at [731, 367] on span "Calculate dilution of cells:" at bounding box center [733, 372] width 81 height 10
click at [734, 367] on span "Calculate dilution of cells:" at bounding box center [733, 372] width 81 height 10
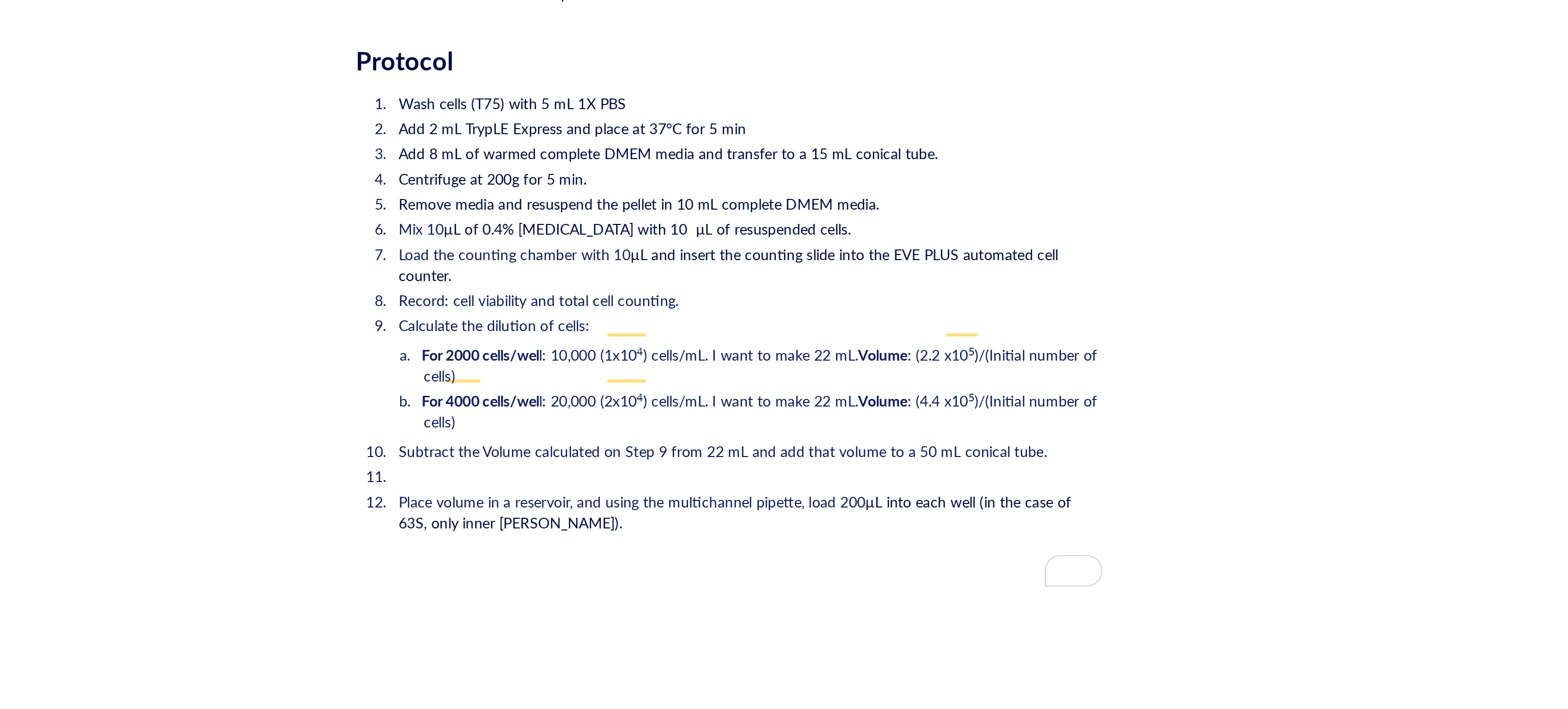
click at [723, 442] on li "﻿" at bounding box center [861, 447] width 347 height 10
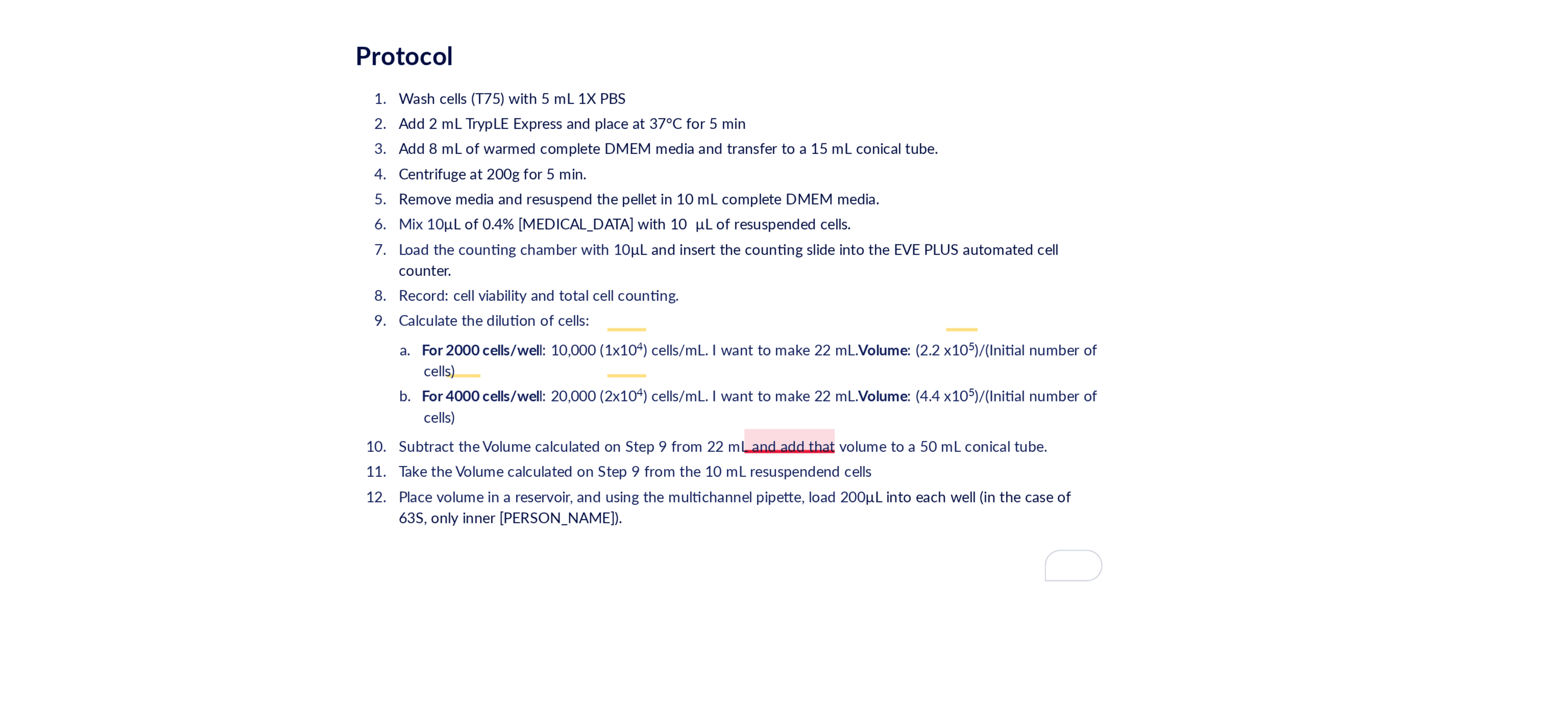
click at [893, 440] on span "Take the Volume calculated on Step 9 from the 10 mL resuspendend cells" at bounding box center [807, 445] width 230 height 10
click at [935, 440] on li "Take the Volume calculated on Step 9 from the 10 mL resuspended cells" at bounding box center [861, 445] width 347 height 10
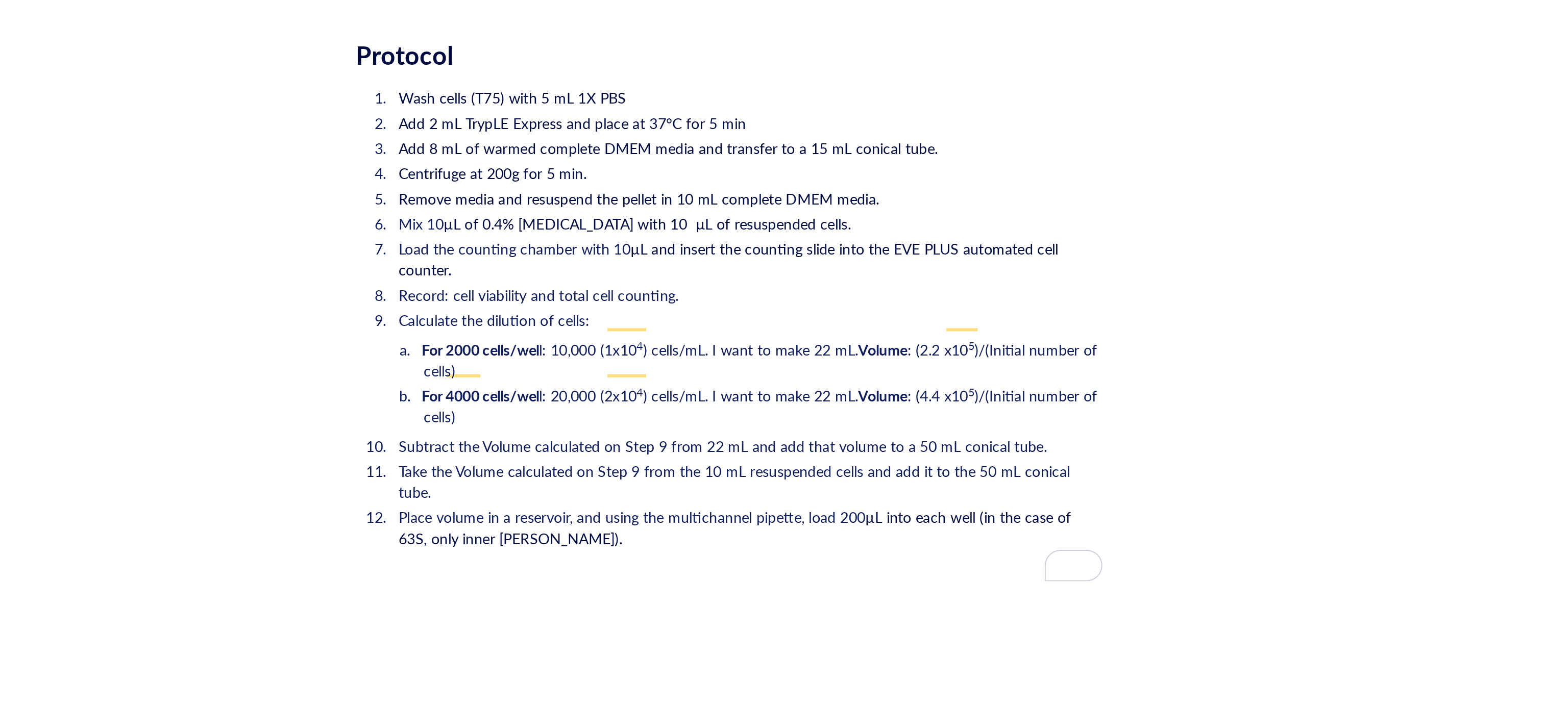
click at [711, 463] on span "Place volume in a reservoir, and using the multichannel pipette, load 200" at bounding box center [806, 468] width 227 height 10
click at [1020, 440] on span "Take the Volume calculated on Step 9 from the 10 mL resuspended cells and add i…" at bounding box center [857, 451] width 329 height 21
drag, startPoint x: 735, startPoint y: 443, endPoint x: 711, endPoint y: 442, distance: 24.0
click at [711, 463] on span "Place volume in a reservoir, and using the multichannel pipette, load 200" at bounding box center [806, 468] width 227 height 10
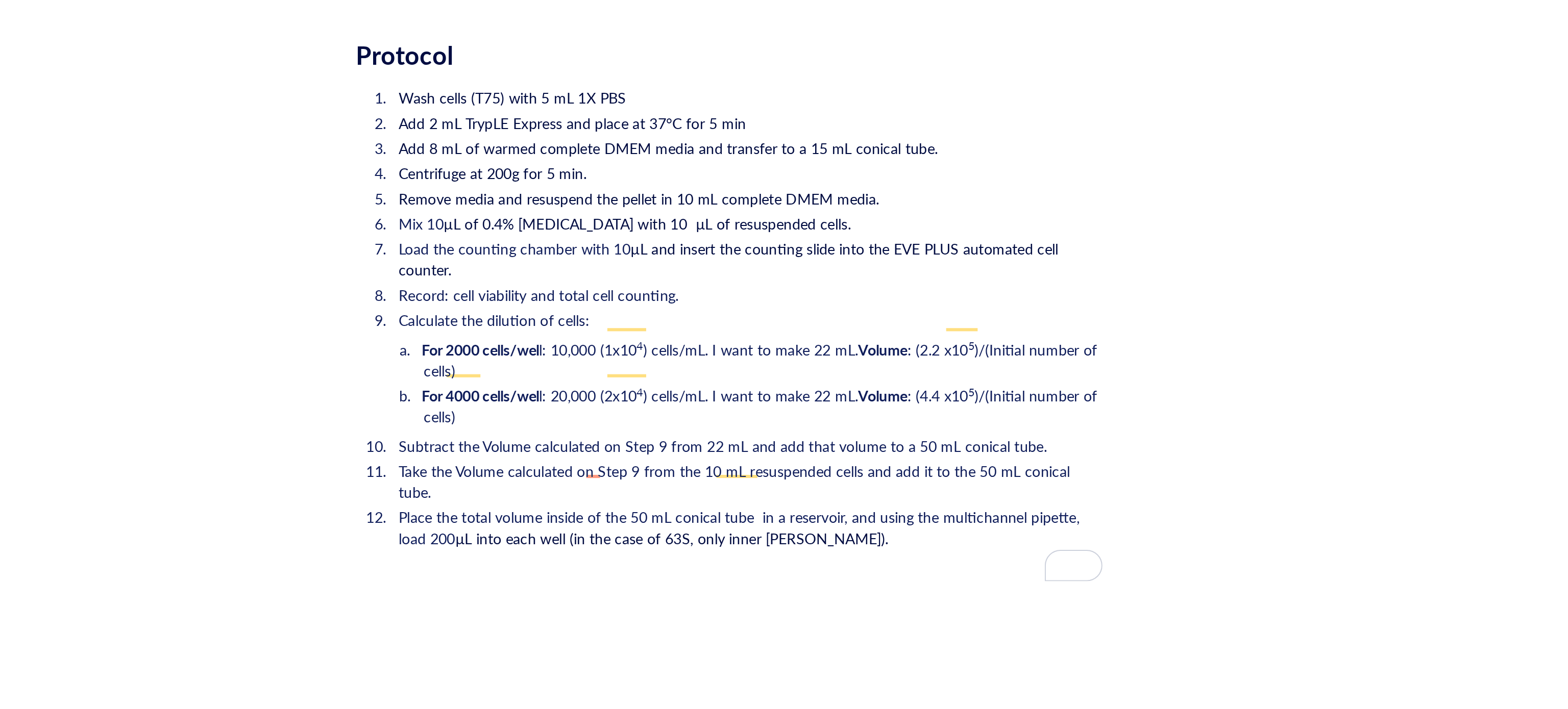
click at [909, 463] on li "Place the total volume inside of the 50 mL conical tube in a reservoir, and usi…" at bounding box center [861, 483] width 347 height 40
click at [784, 463] on span "Place the total volume inside of the 50 mL conical tube in a reservoir, and usi…" at bounding box center [859, 473] width 334 height 21
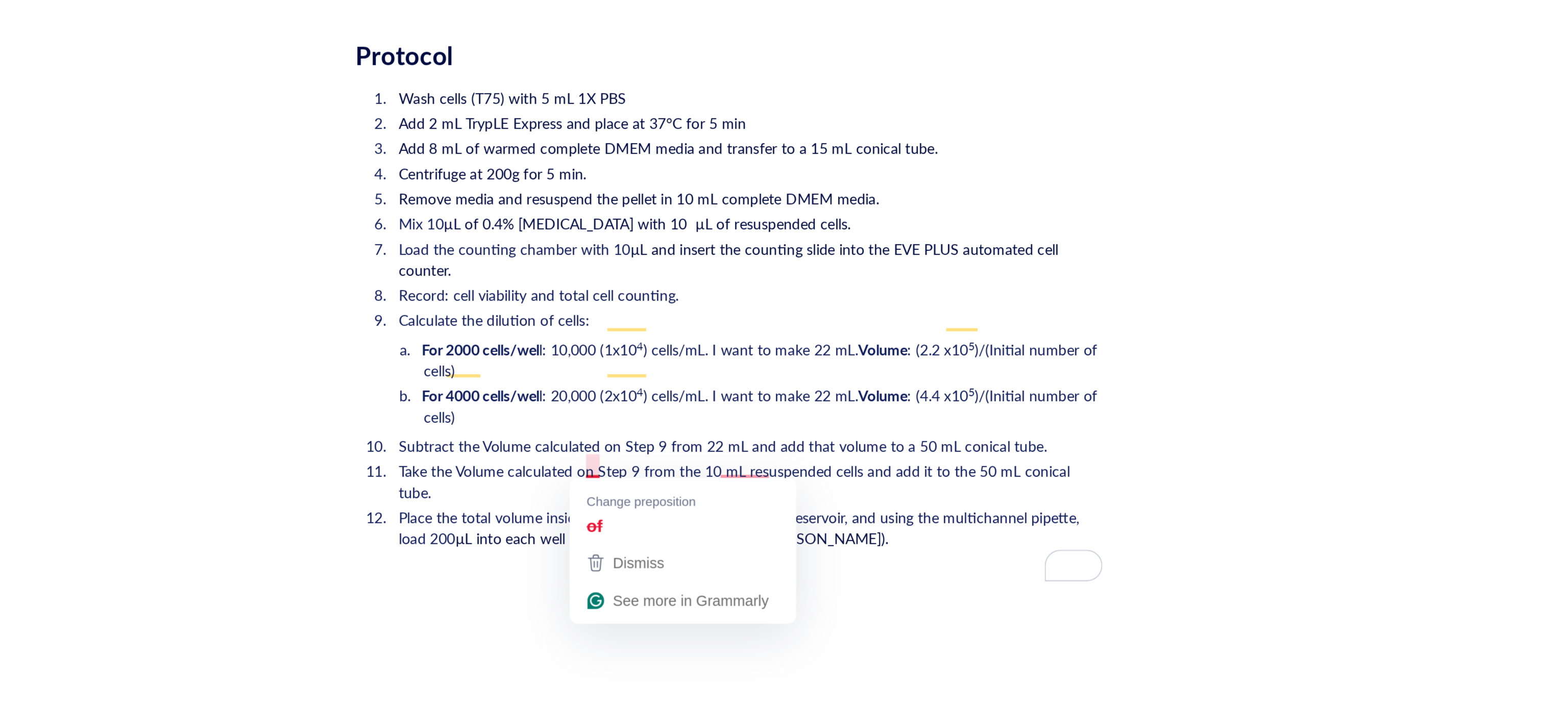
click at [789, 463] on span "Place the total volume inside of the 50 mL conical tube in a reservoir, and usi…" at bounding box center [859, 473] width 334 height 21
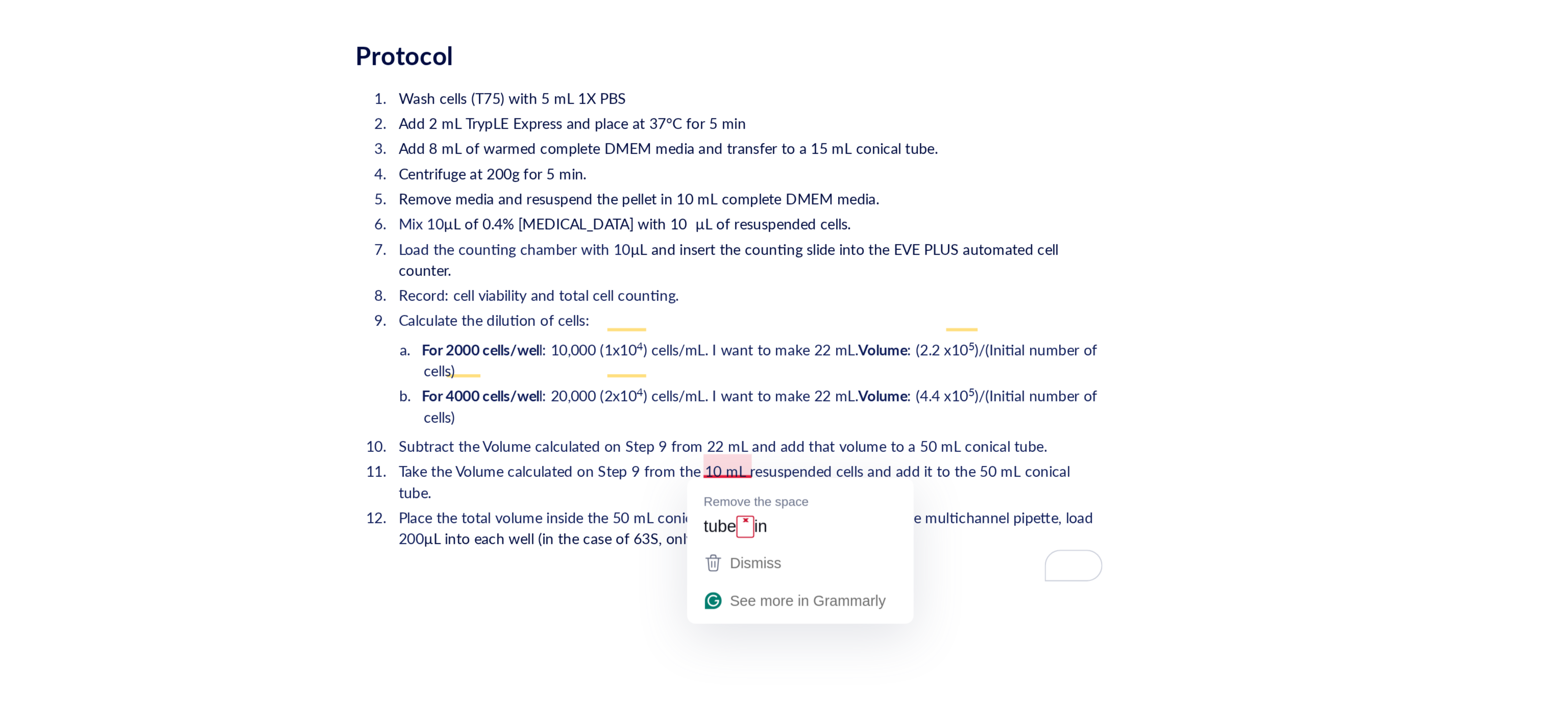
click at [846, 463] on span "Place the total volume inside the 50 mL conical tube in a reservoir, and using …" at bounding box center [862, 473] width 340 height 21
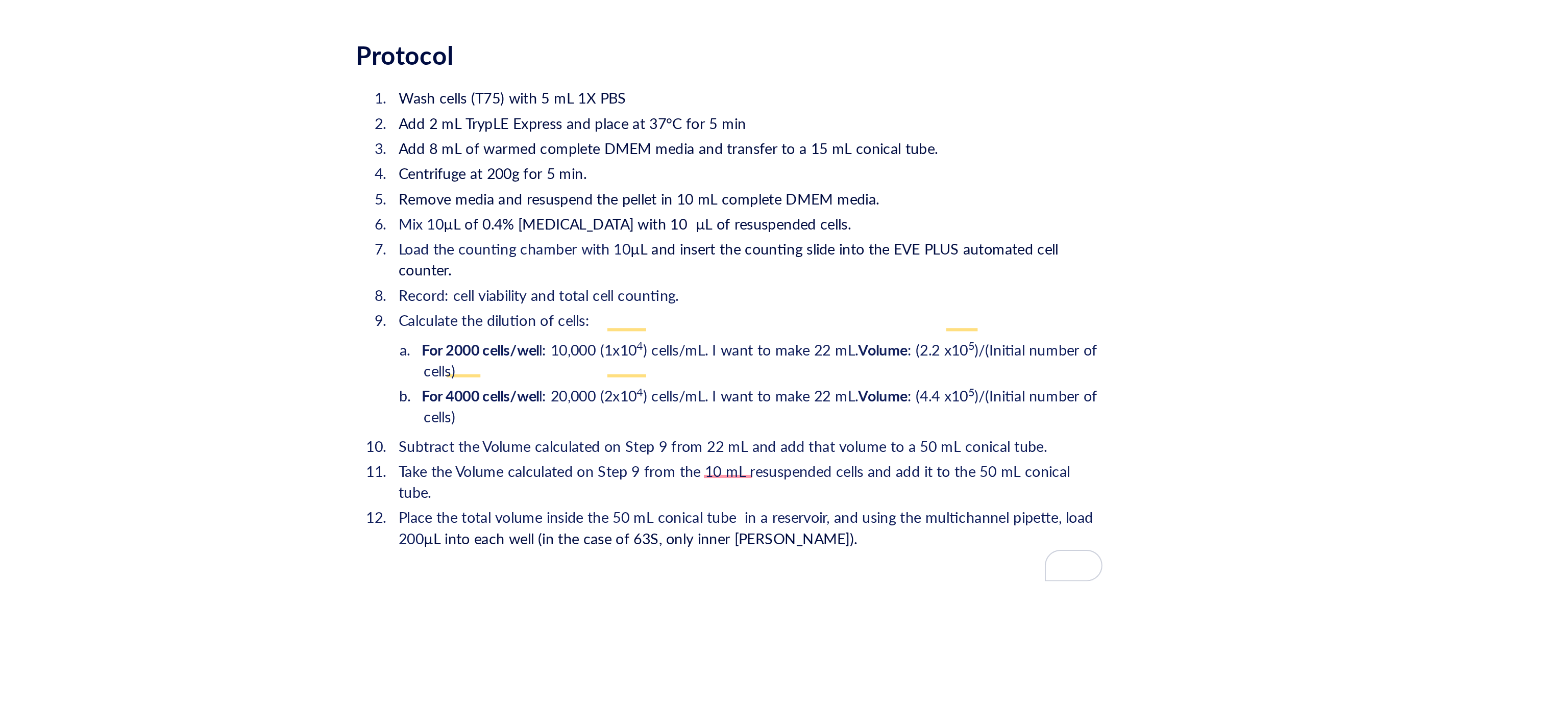
click at [853, 463] on span "Place the total volume inside the 50 mL conical tube in a reservoir, and using …" at bounding box center [862, 473] width 340 height 21
click at [920, 463] on li "Place the total volume inside the 50 mL conical tube in a reservoir, and using …" at bounding box center [861, 483] width 347 height 40
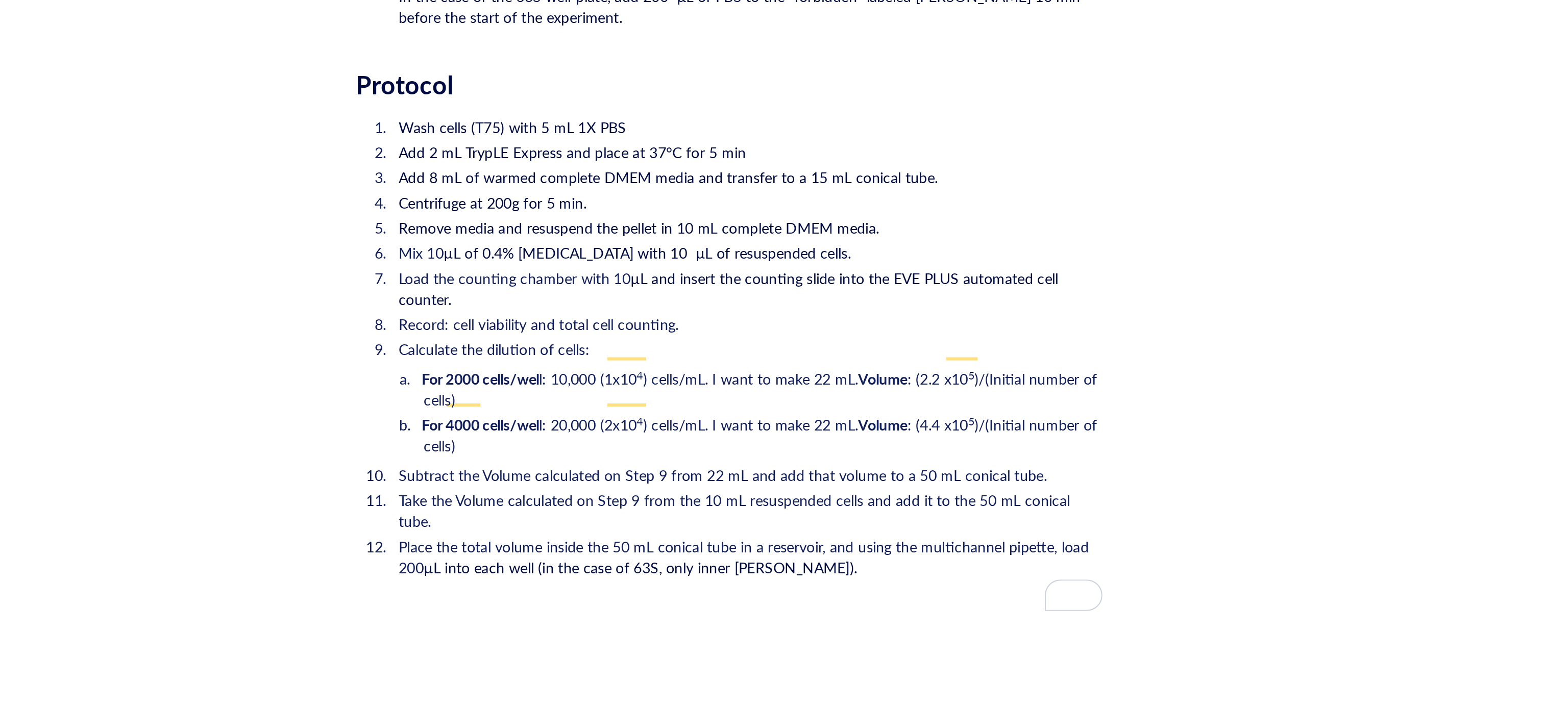
scroll to position [1390, 0]
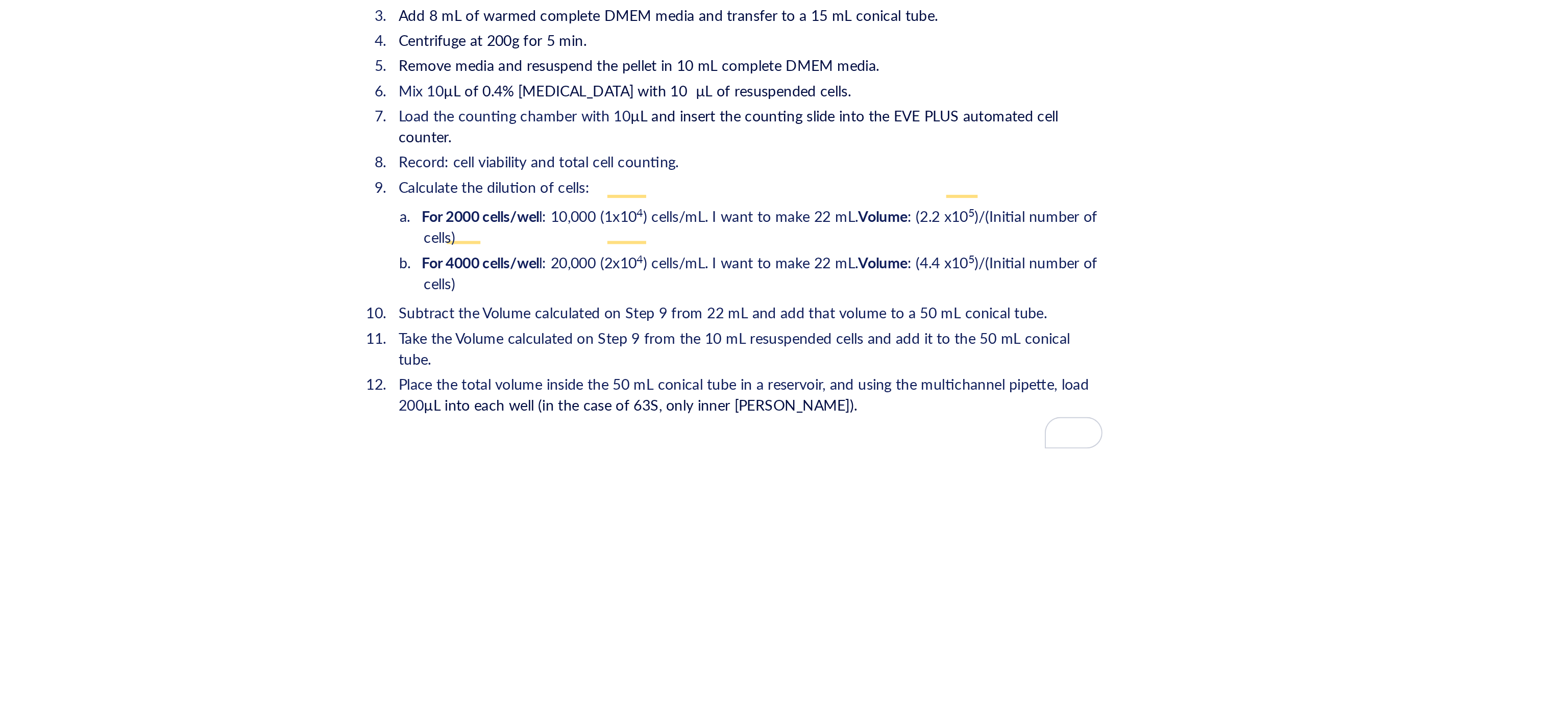
click at [918, 546] on li "Place the total volume inside the 50 mL conical tube in a reservoir, and using …" at bounding box center [861, 565] width 347 height 40
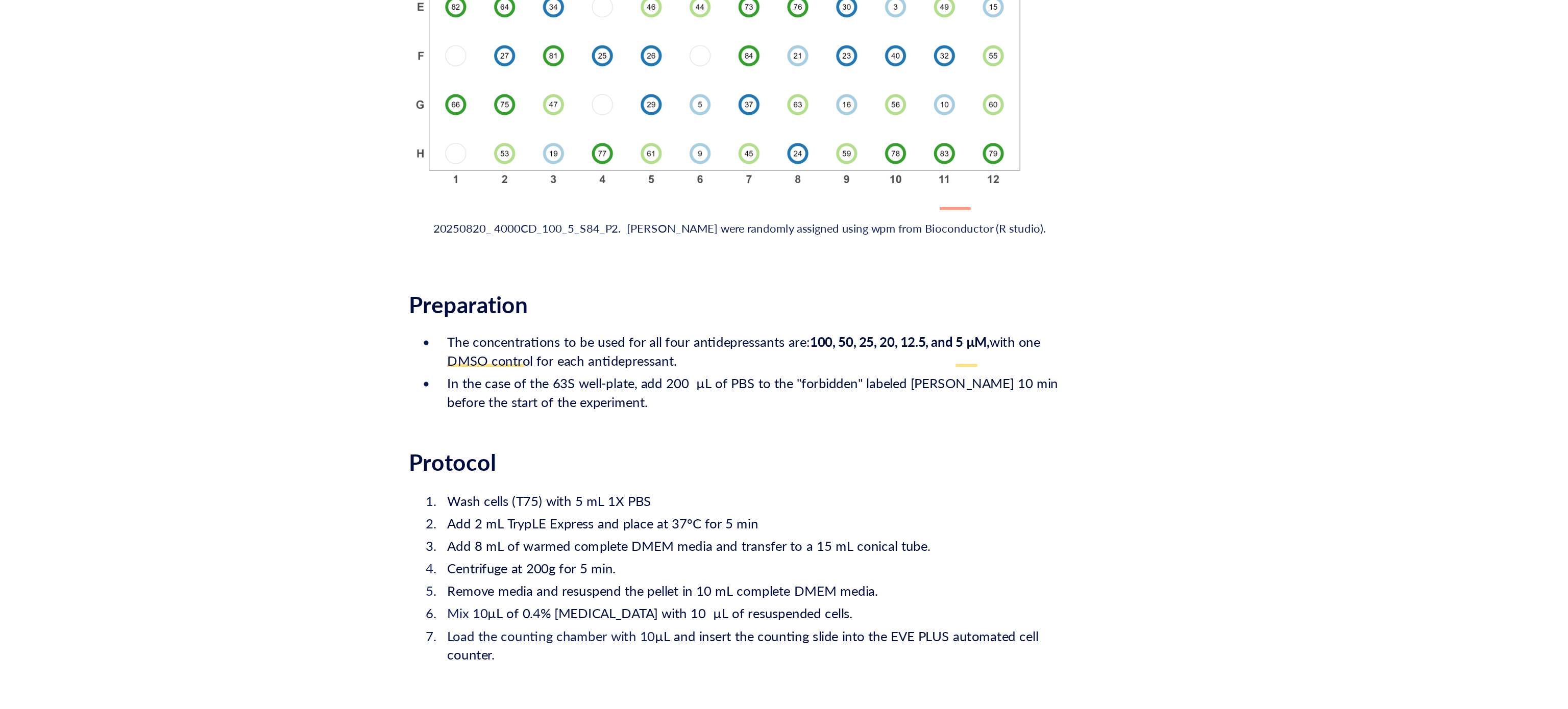
scroll to position [1207, 0]
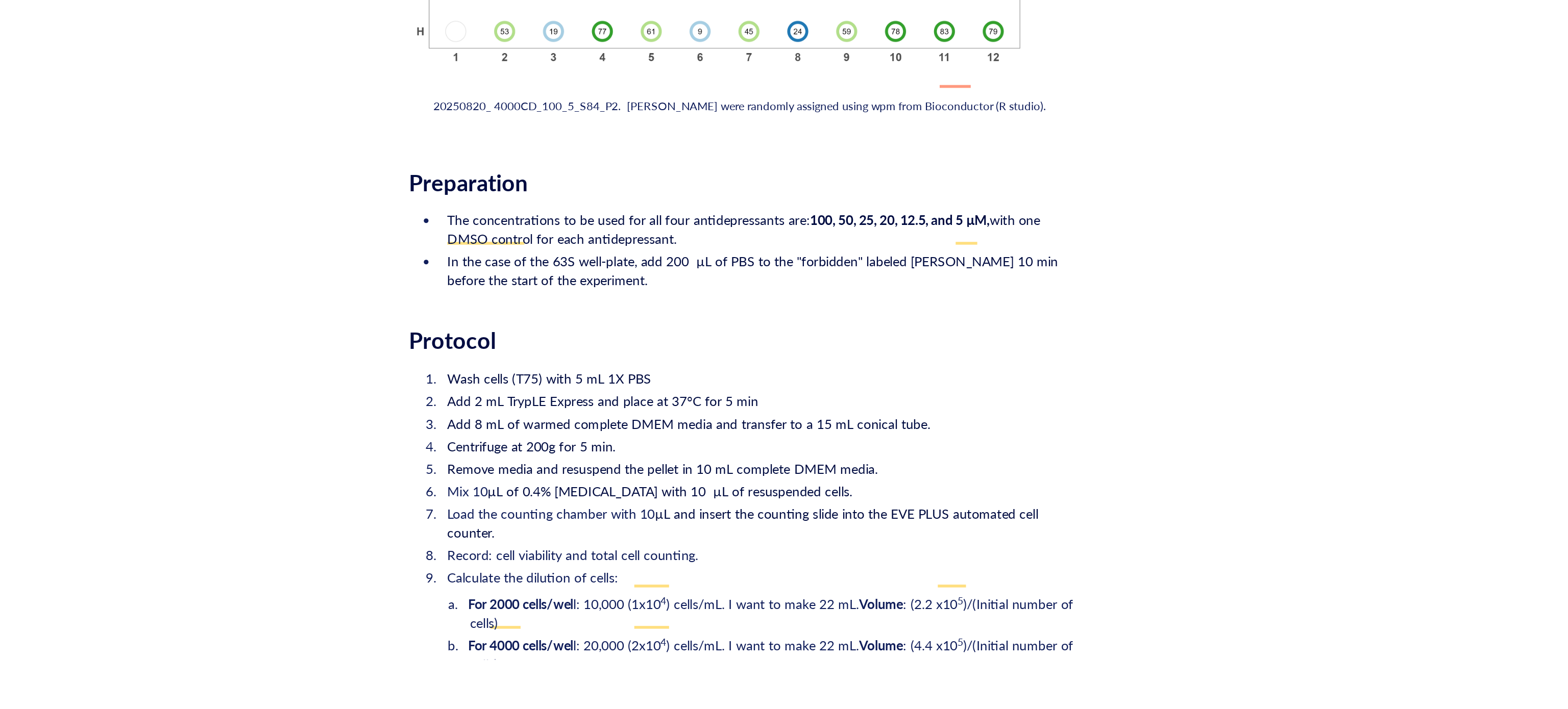
click at [732, 501] on div "Protocol" at bounding box center [852, 508] width 364 height 15
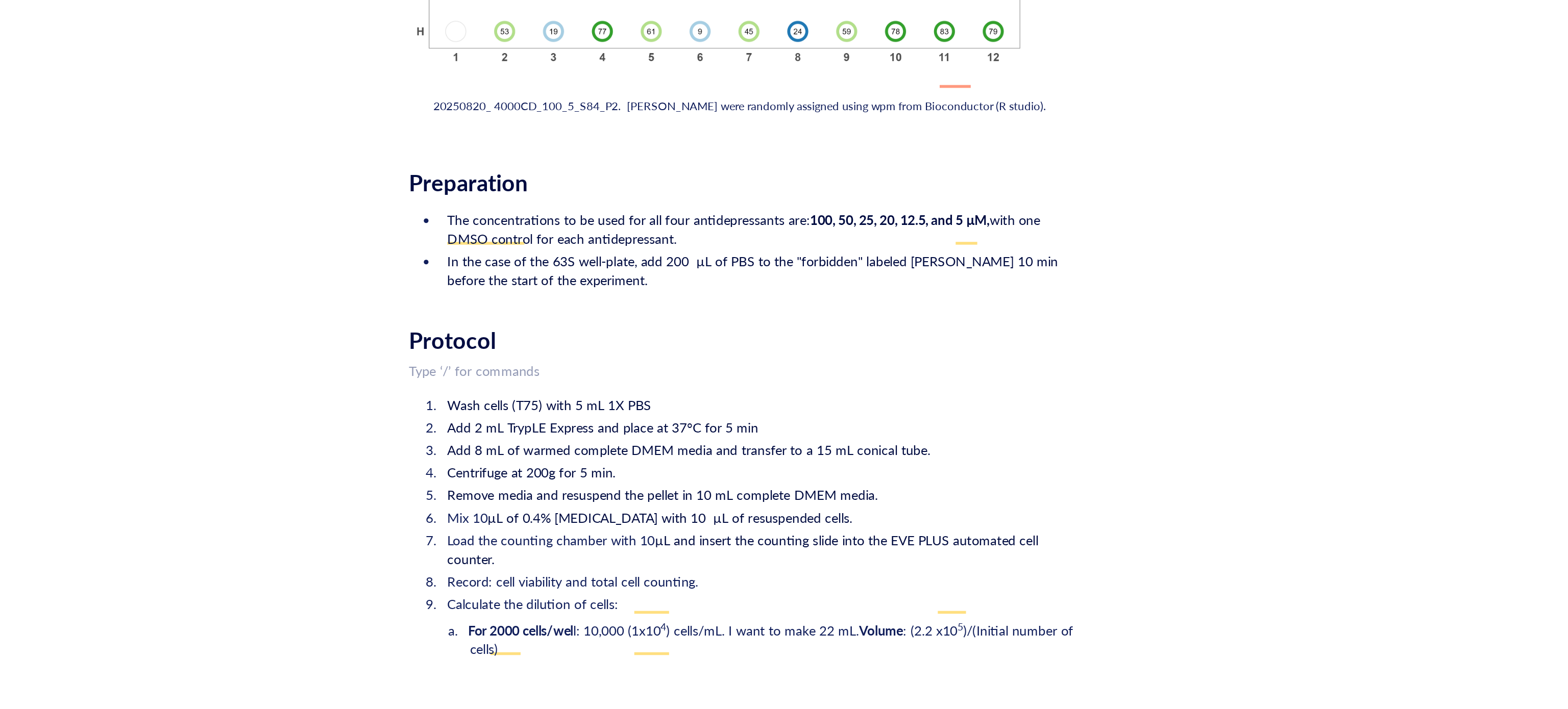
scroll to position [1358, 0]
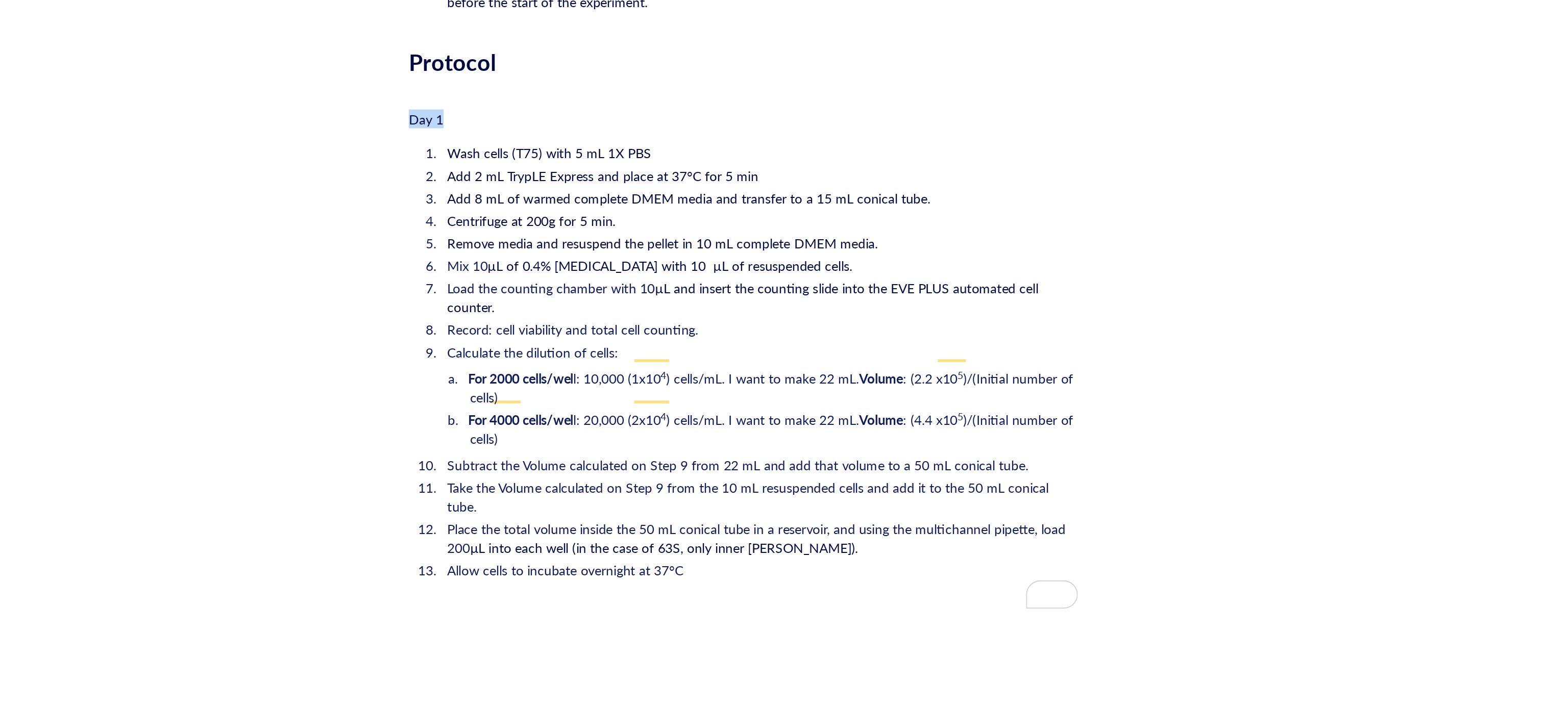
drag, startPoint x: 690, startPoint y: 375, endPoint x: 643, endPoint y: 376, distance: 47.0
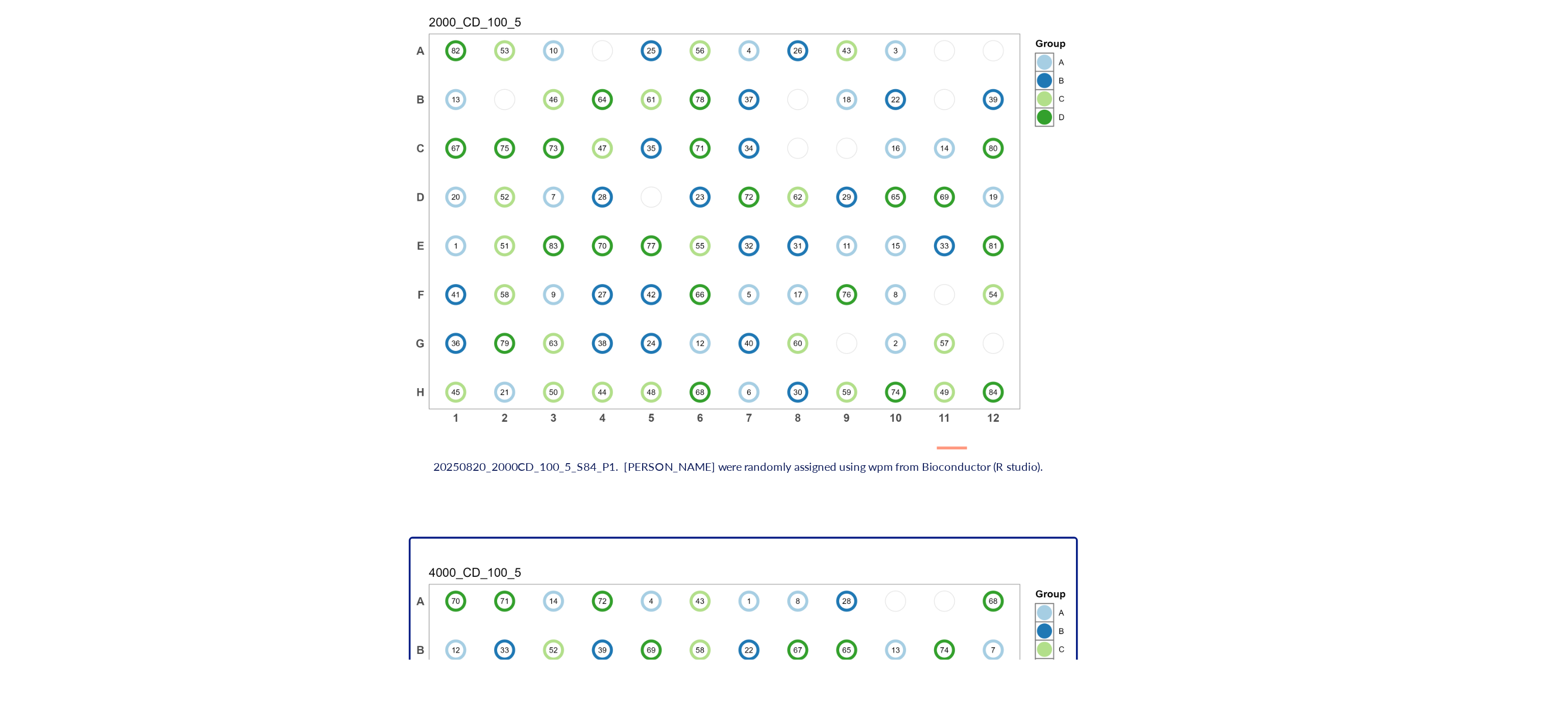
scroll to position [1081, 0]
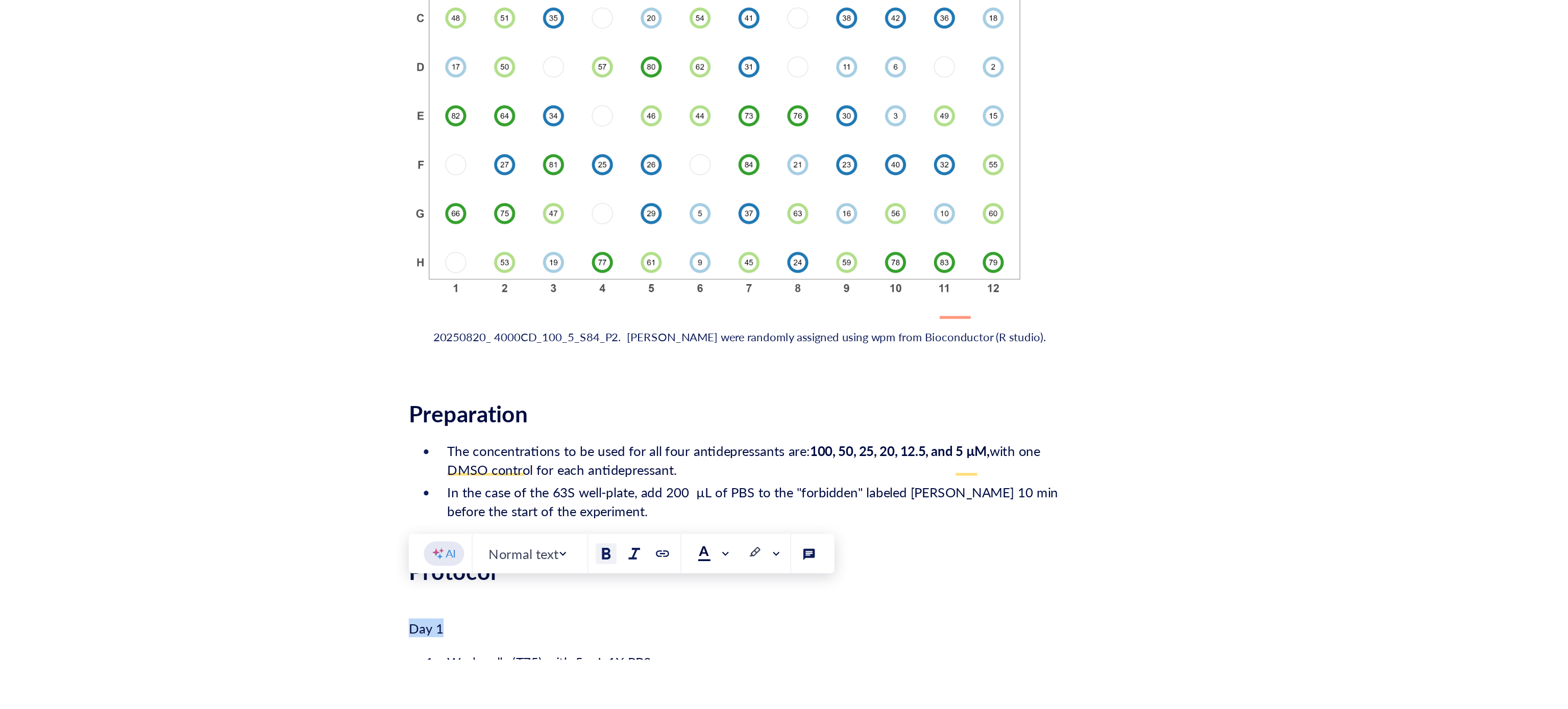
click at [778, 622] on div at bounding box center [779, 624] width 8 height 8
click at [741, 659] on div "Day 1" at bounding box center [852, 664] width 364 height 10
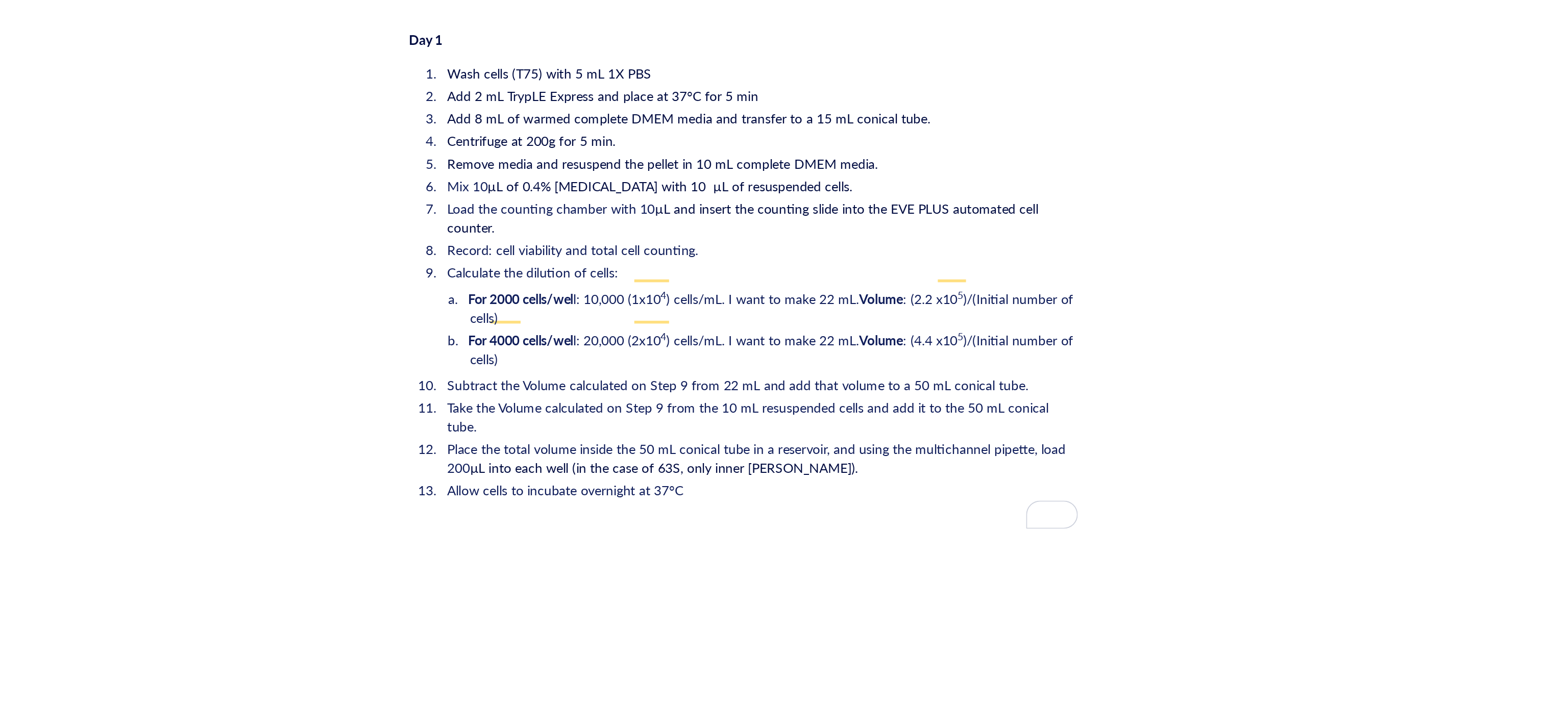
scroll to position [1450, 0]
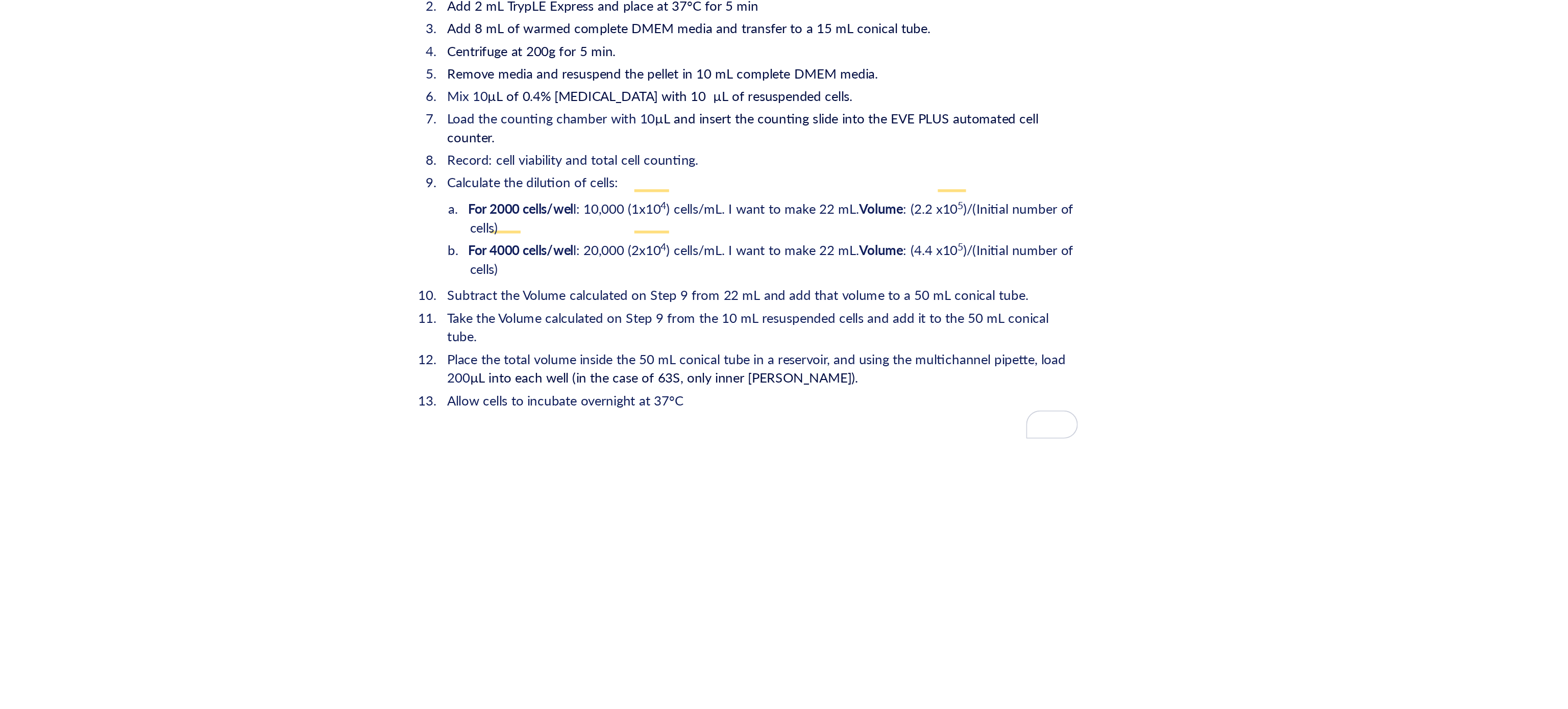
click at [675, 534] on ol "Wash cells (T75) with 5 mL 1X PBS Add 2 mL TrypLE Express and place at 37°C for…" at bounding box center [852, 427] width 364 height 240
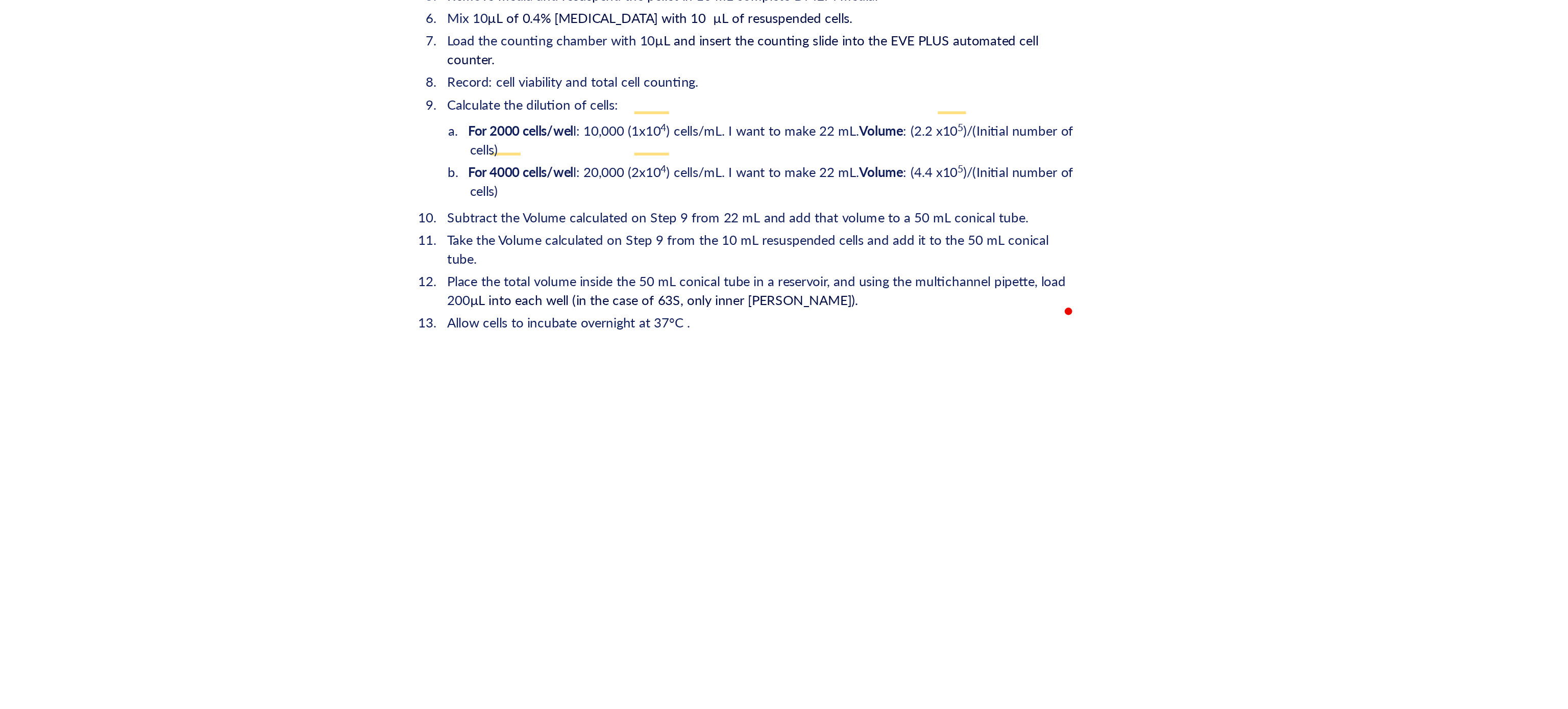
scroll to position [1504, 0]
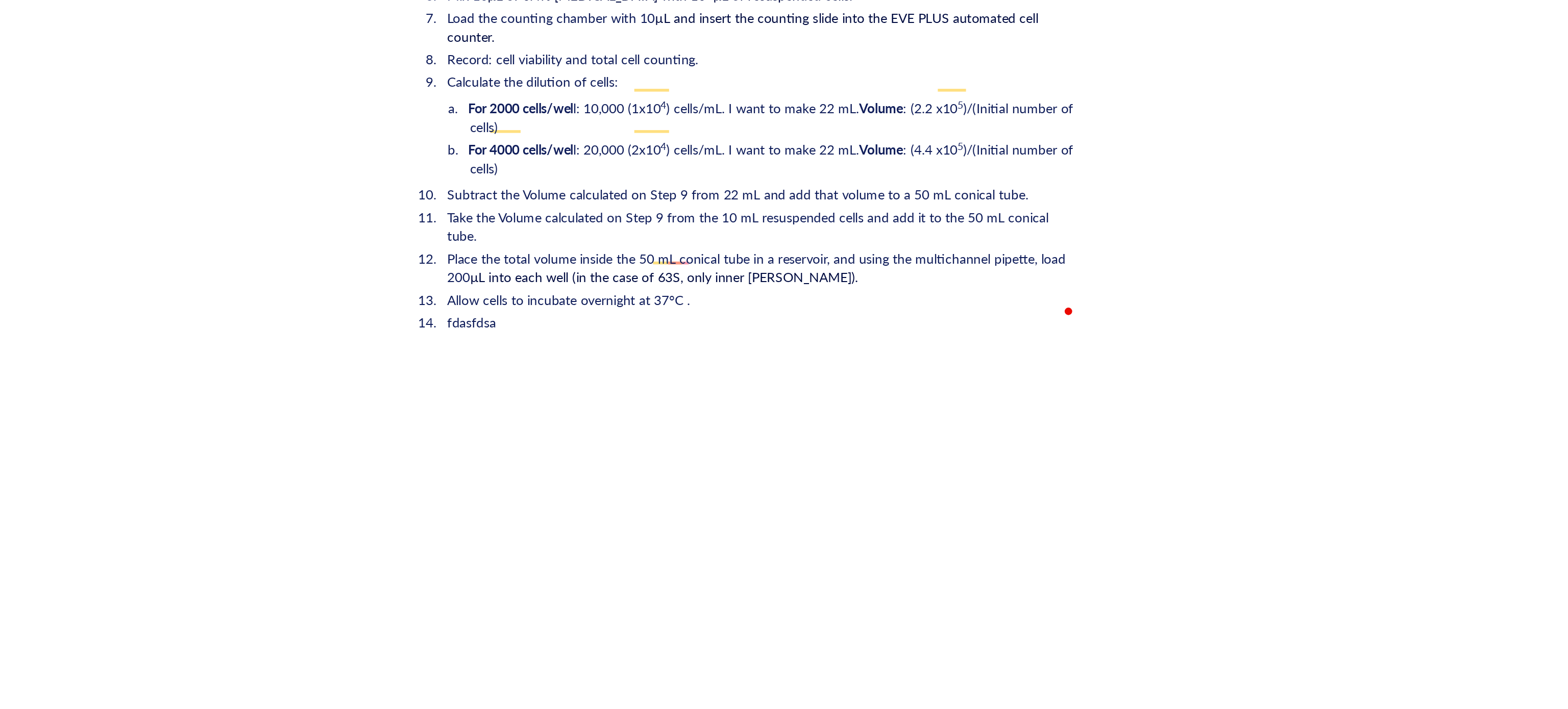
click at [842, 481] on li "Allow cells to incubate overnight at 37°C ." at bounding box center [861, 486] width 347 height 10
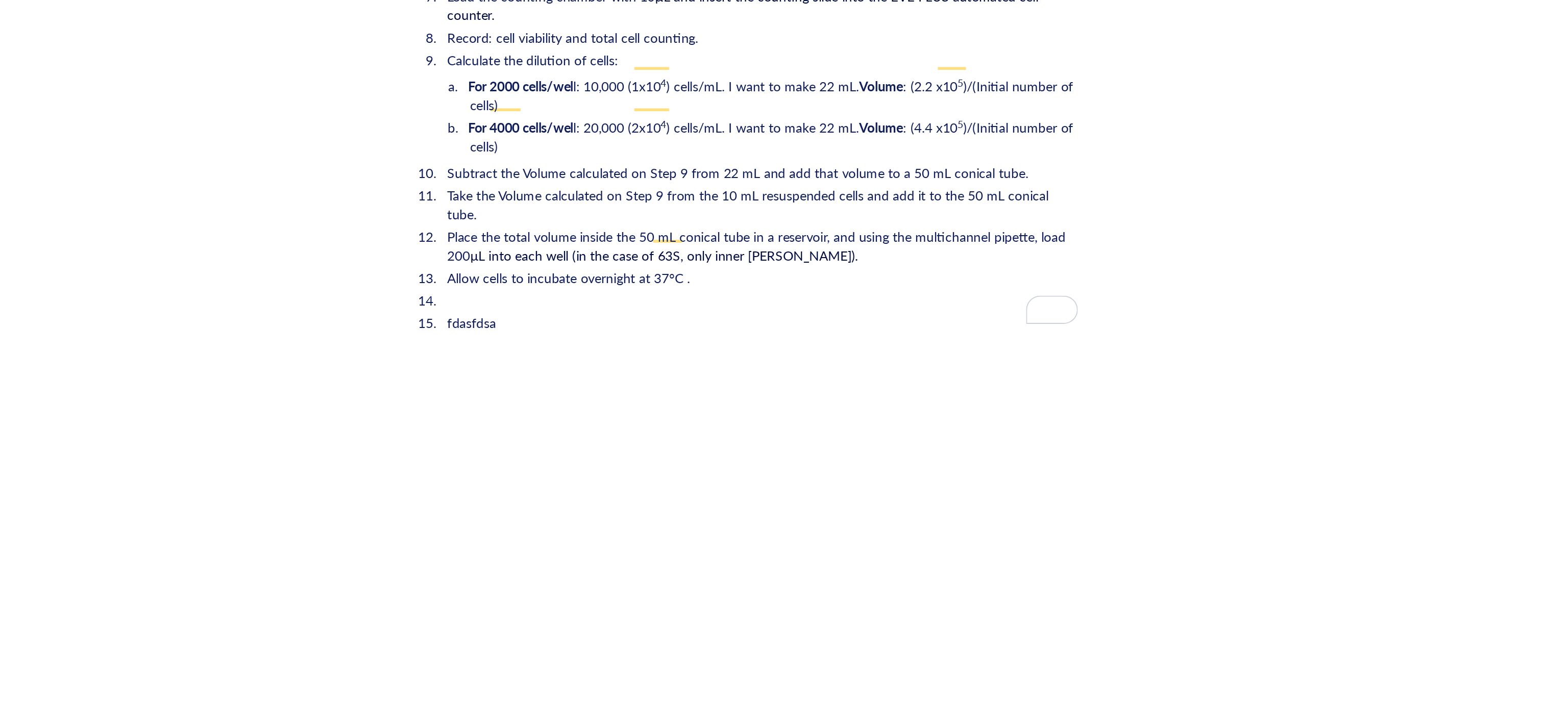
scroll to position [1241, 0]
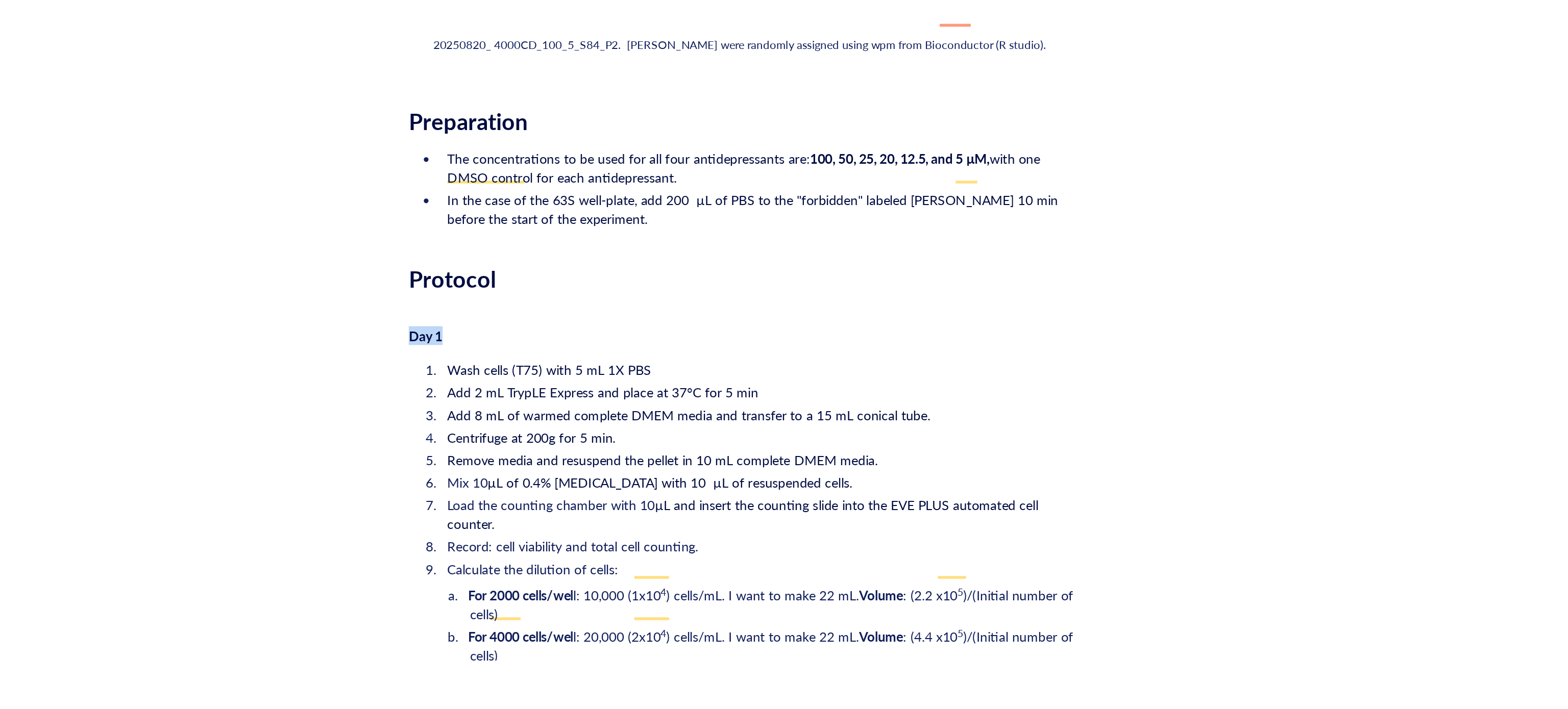
drag, startPoint x: 706, startPoint y: 488, endPoint x: 626, endPoint y: 488, distance: 80.0
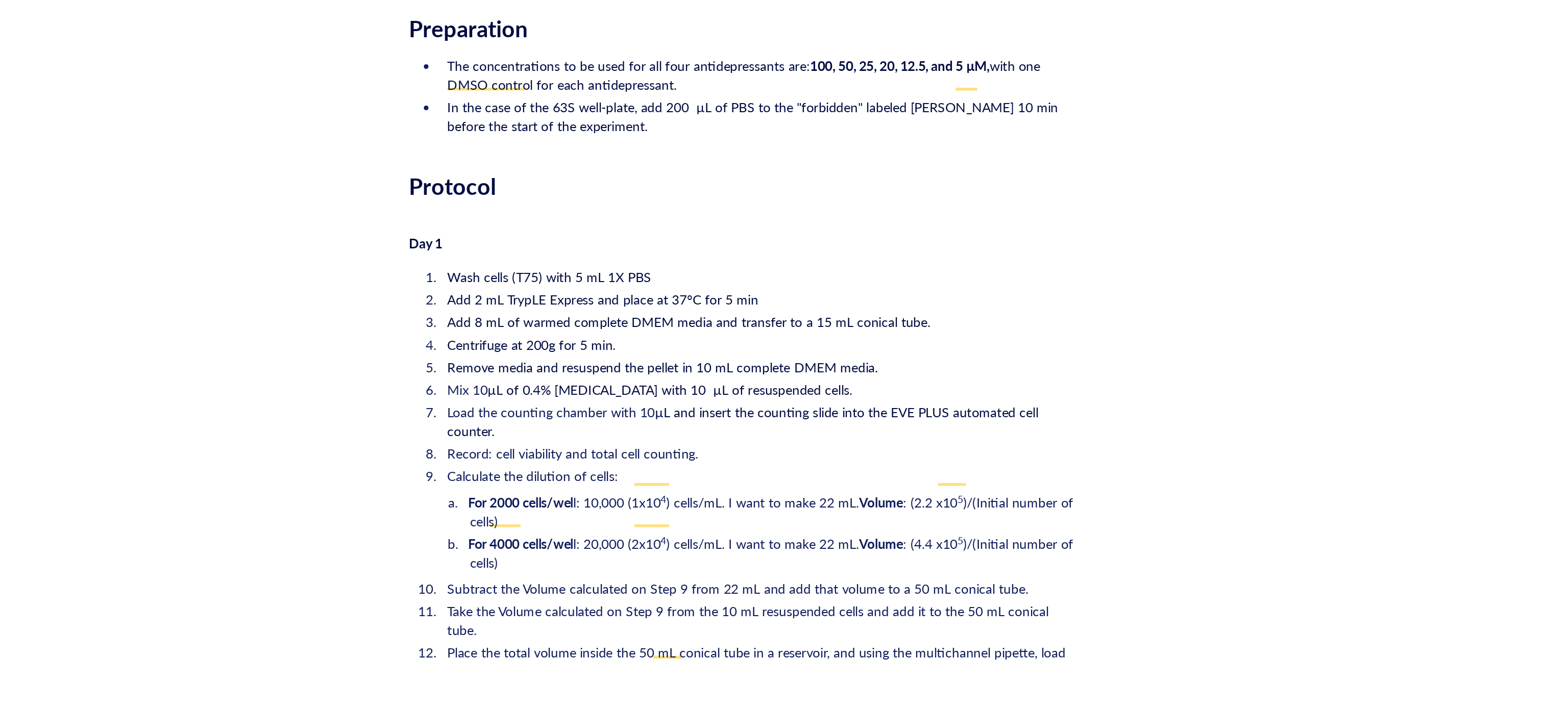
scroll to position [1320, 0]
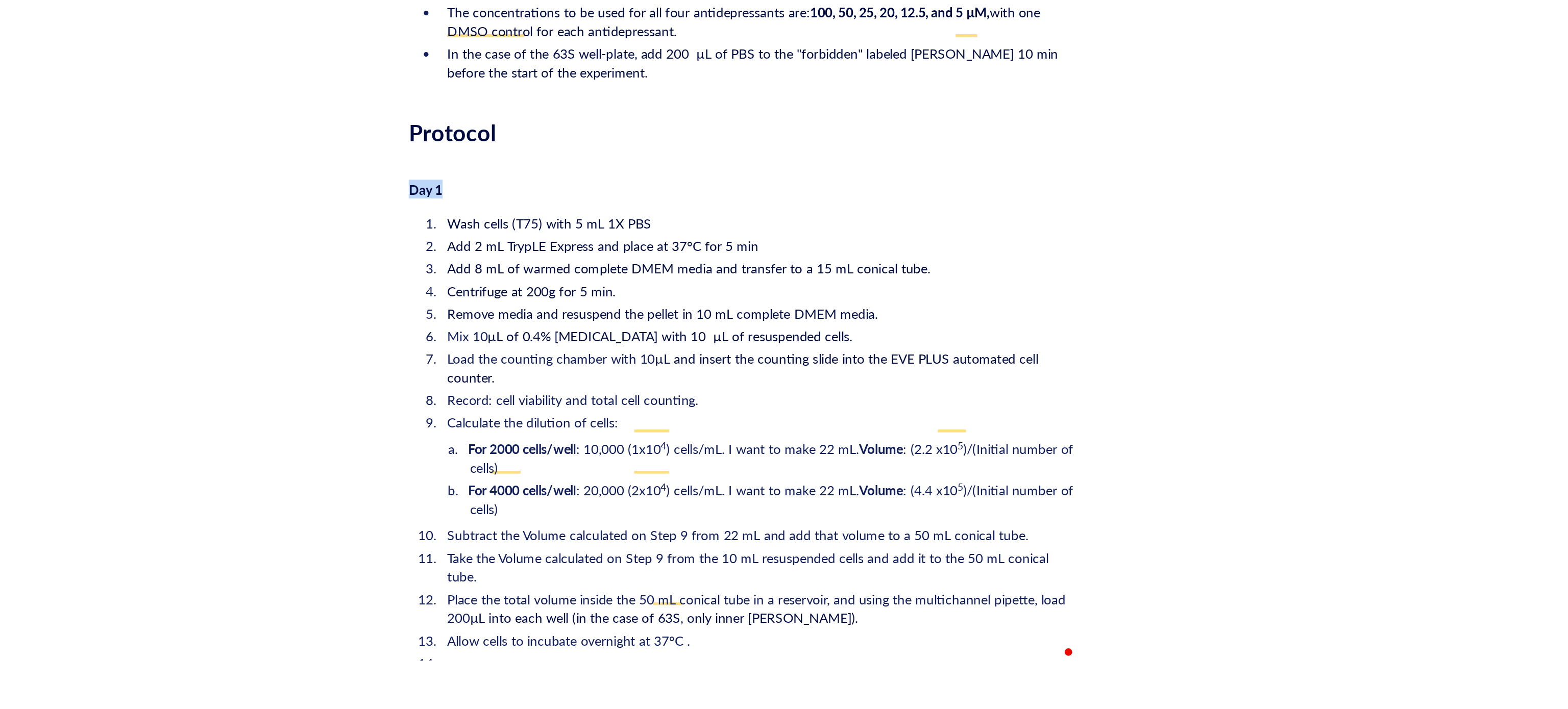
drag, startPoint x: 701, startPoint y: 409, endPoint x: 631, endPoint y: 409, distance: 70.0
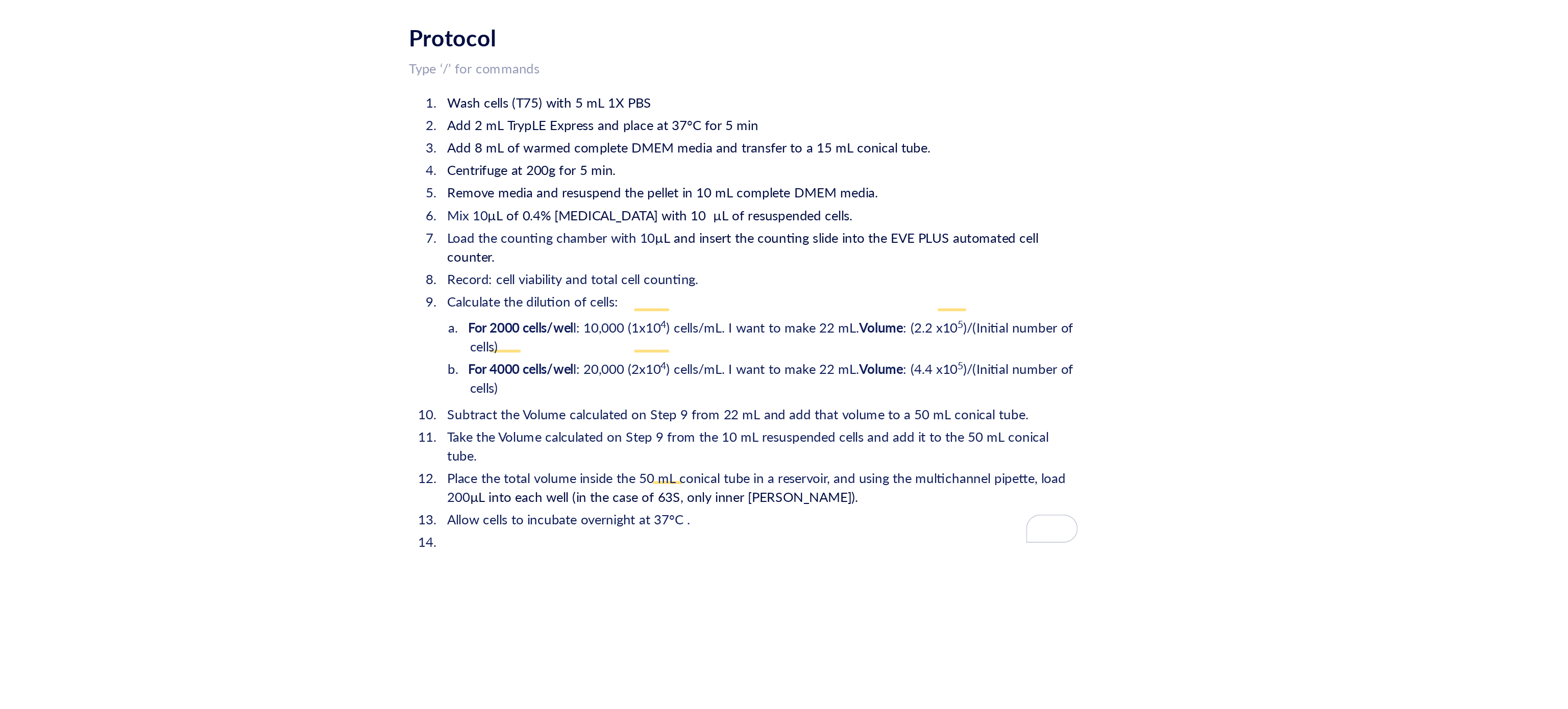
click at [708, 612] on li "﻿" at bounding box center [861, 617] width 347 height 10
click at [839, 600] on li "Allow cells to incubate overnight at 37°C ." at bounding box center [861, 605] width 347 height 10
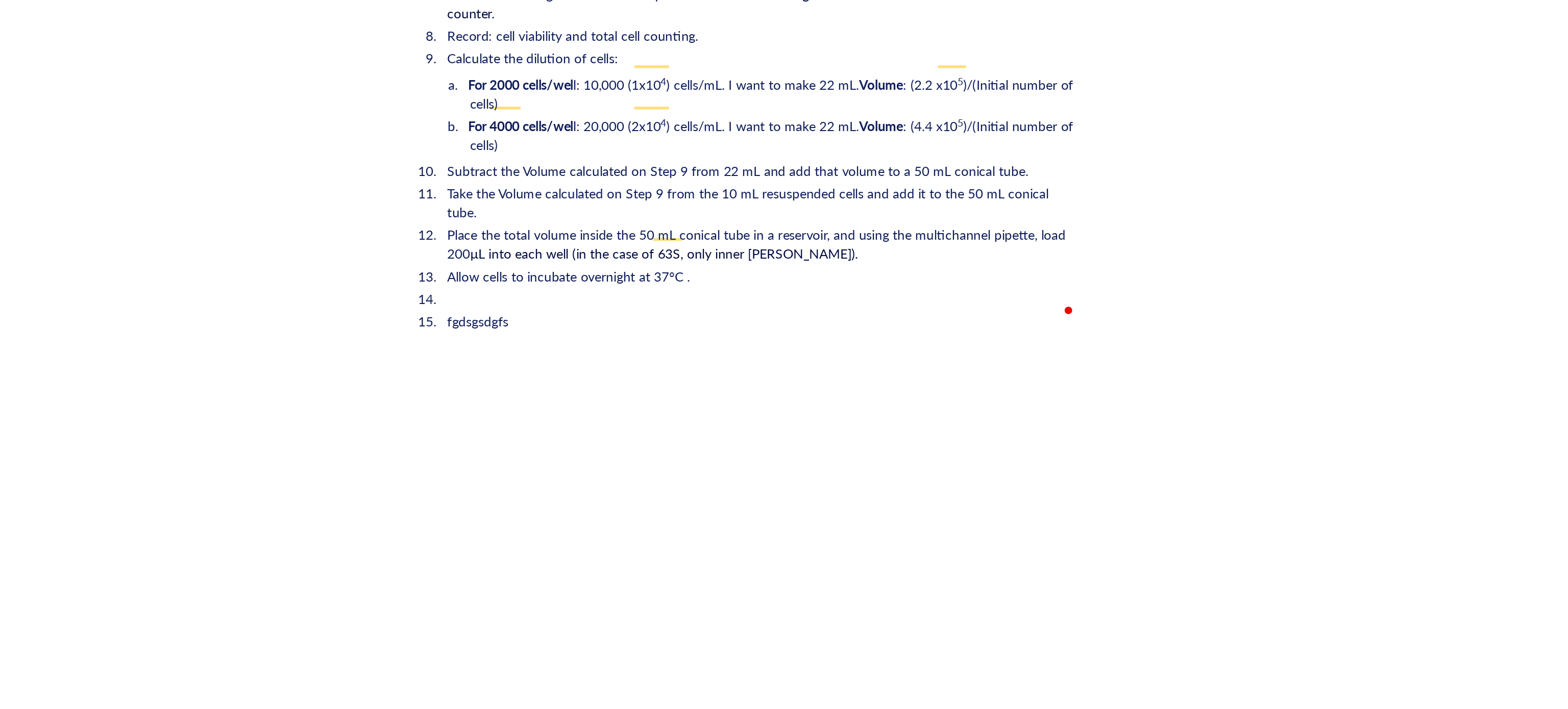
scroll to position [1516, 0]
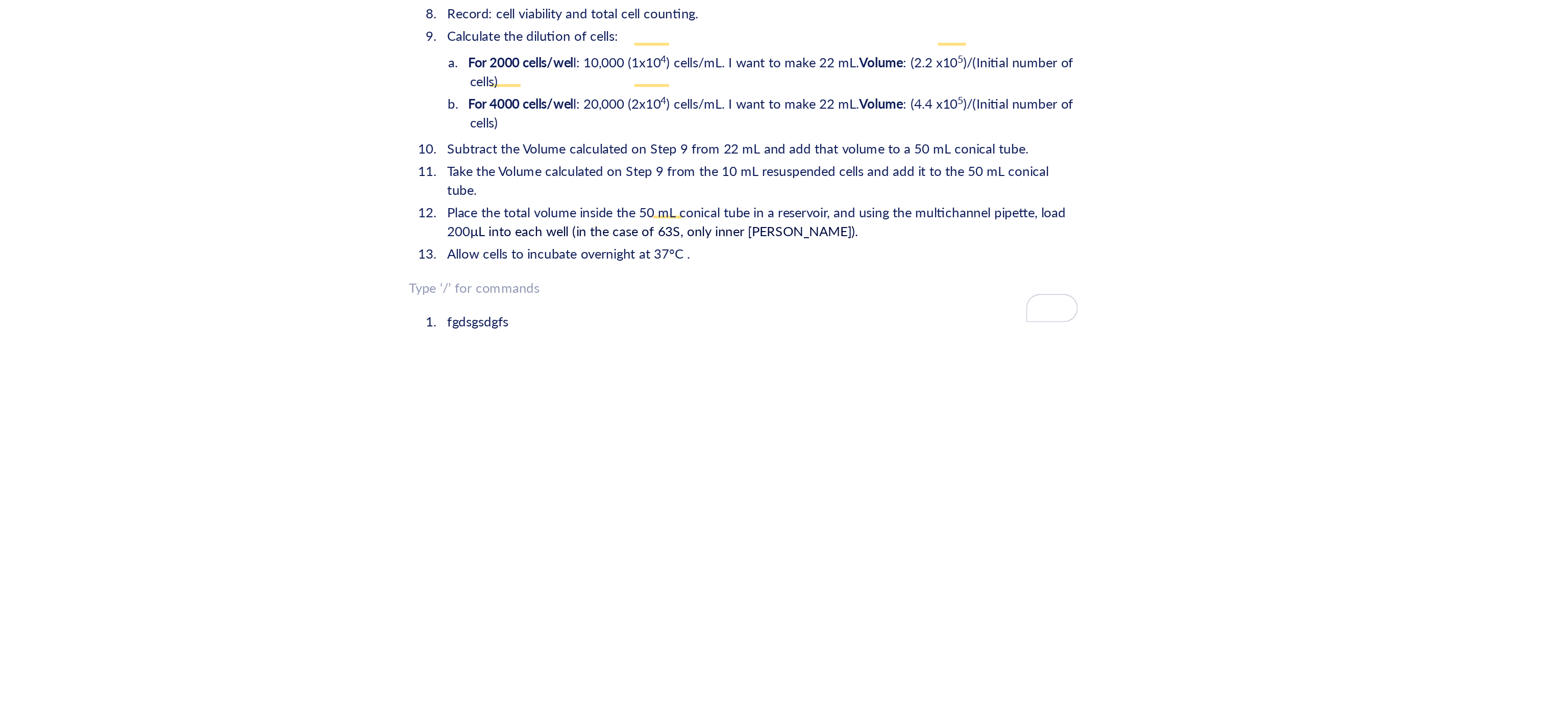
click at [688, 493] on li "fgdsgsdgfs" at bounding box center [861, 498] width 347 height 10
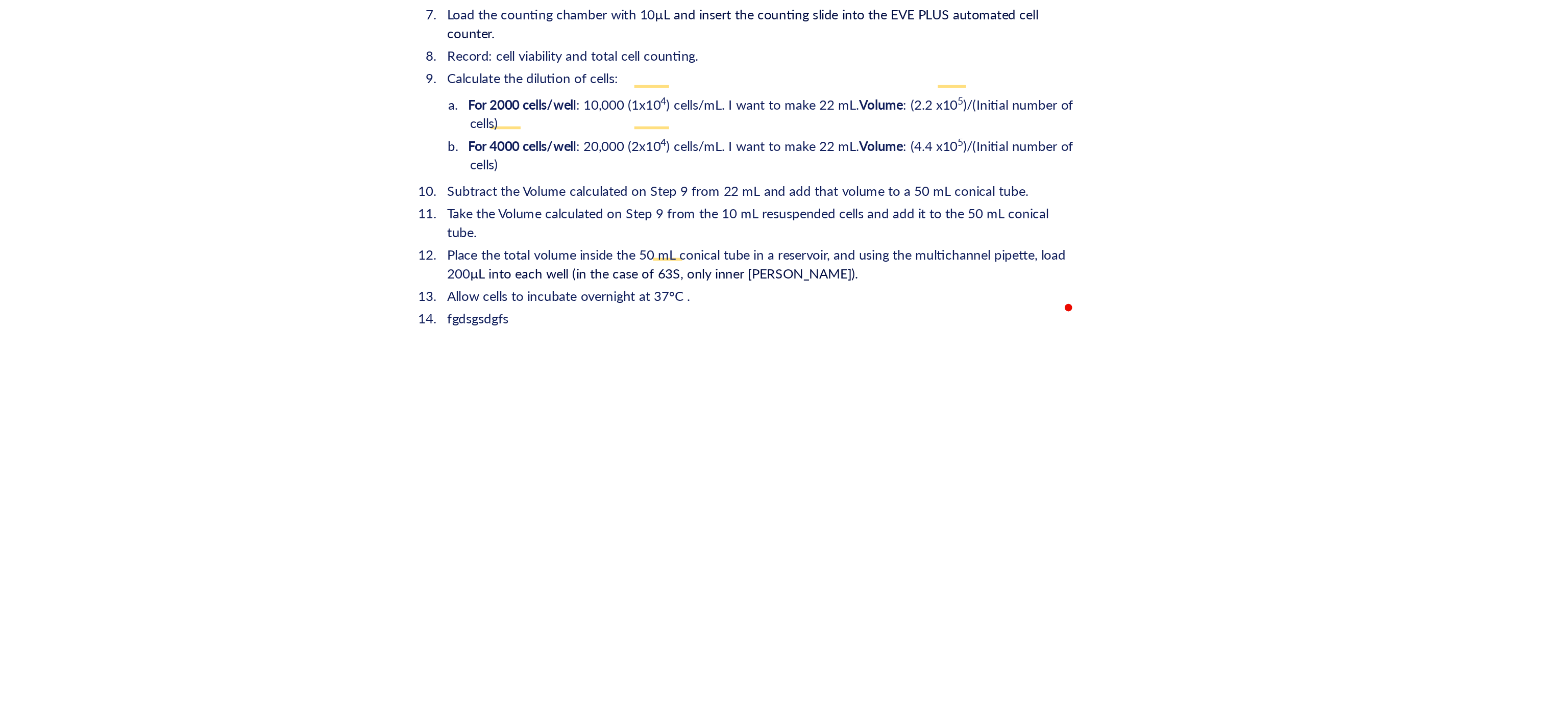
scroll to position [1491, 0]
click at [877, 481] on li "Allow cells to incubate overnight at 37°C ." at bounding box center [861, 486] width 347 height 10
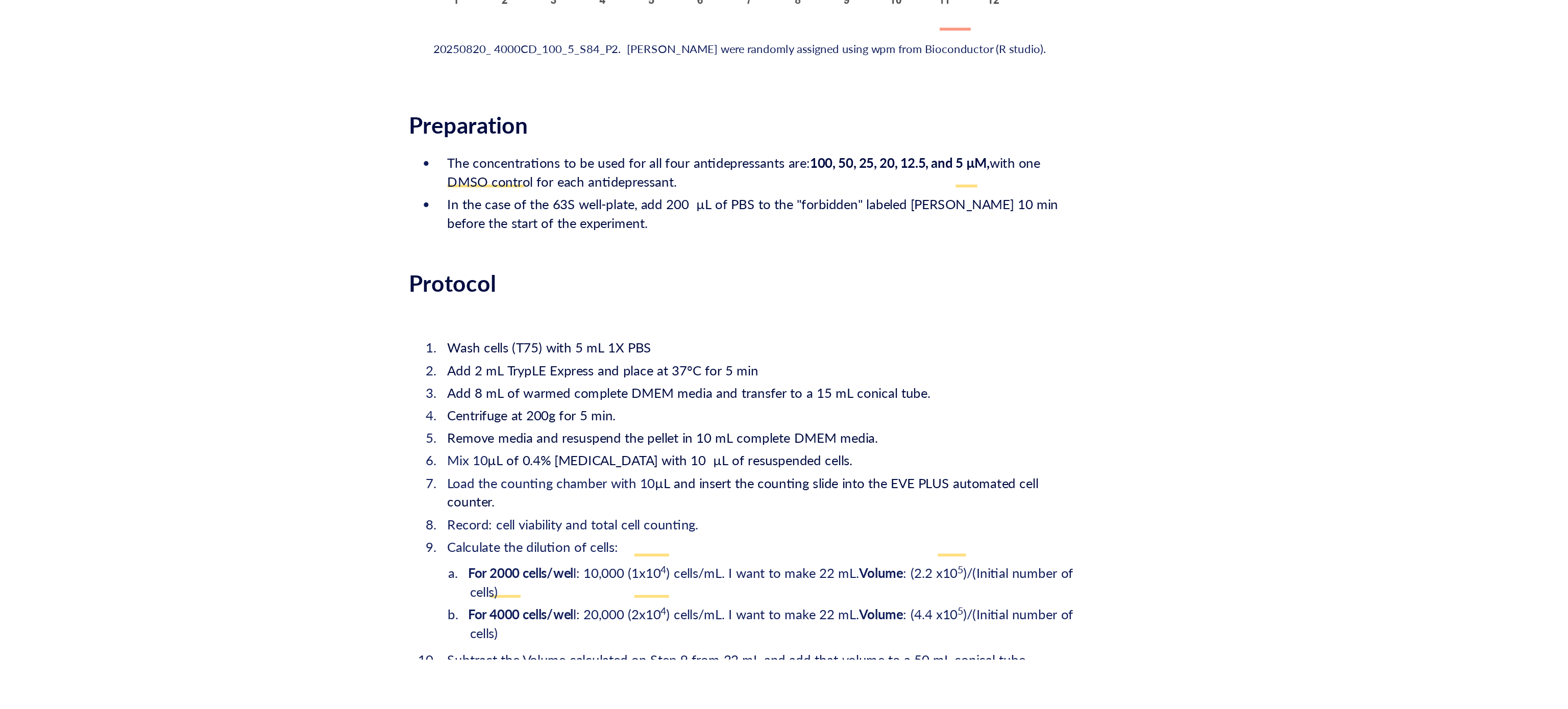
scroll to position [1213, 0]
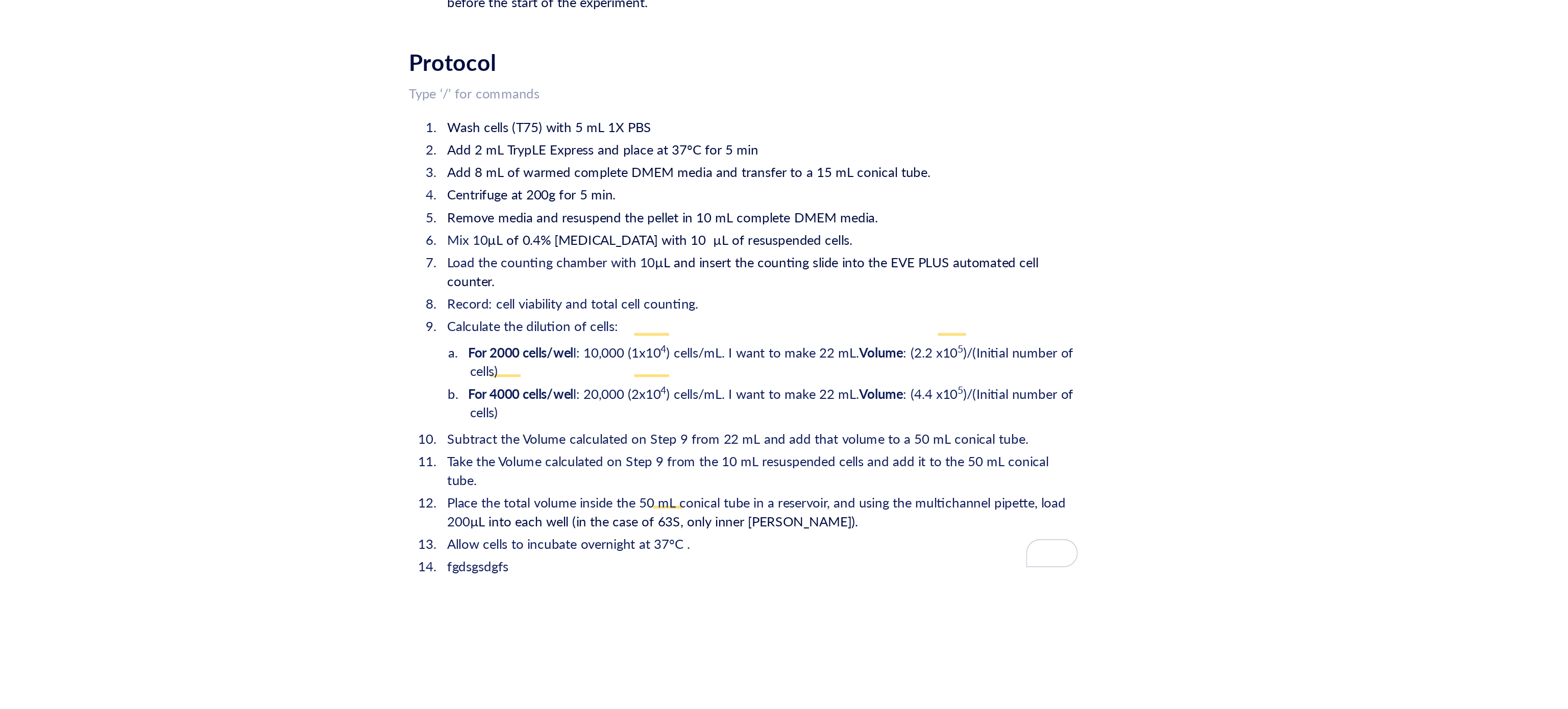
click at [688, 625] on li "fgdsgsdgfs" at bounding box center [861, 630] width 347 height 10
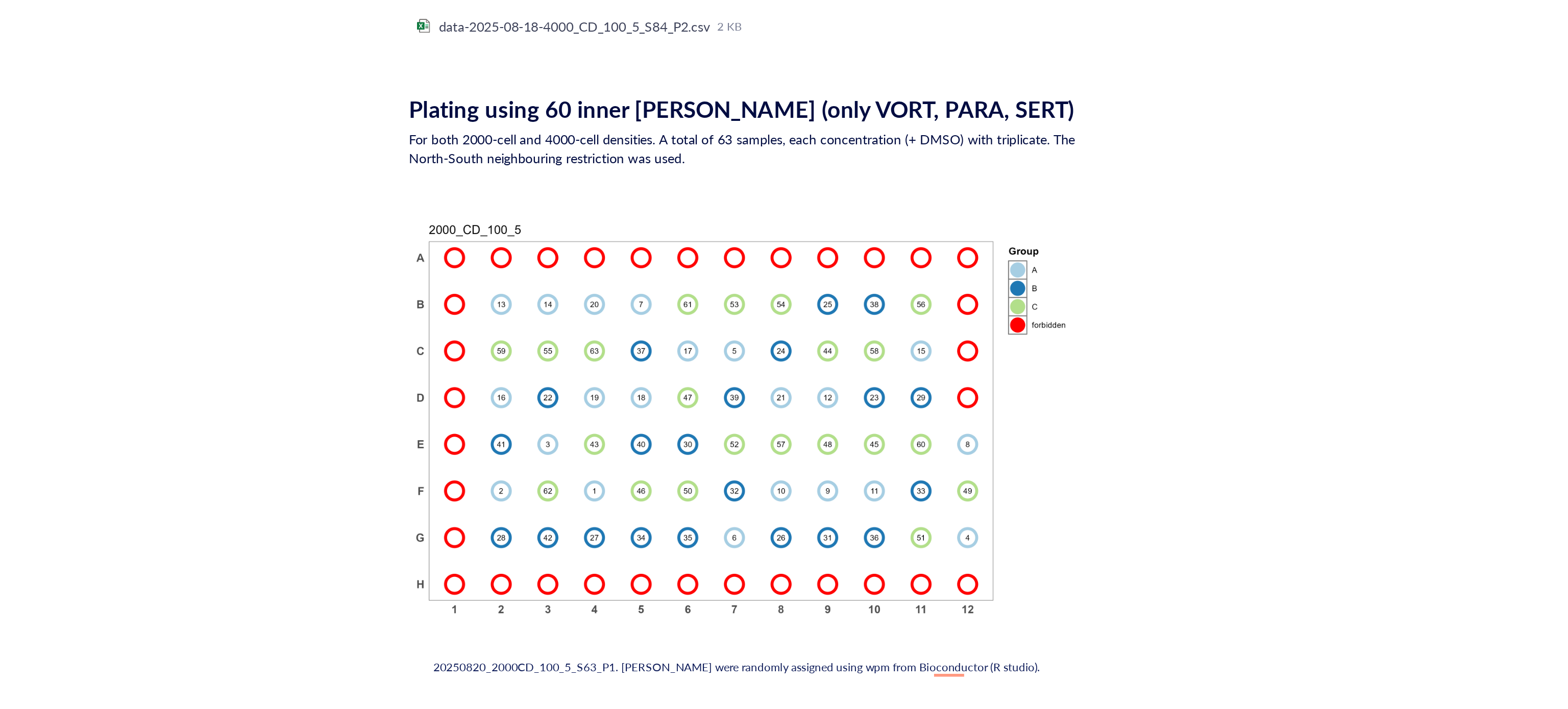
scroll to position [1358, 0]
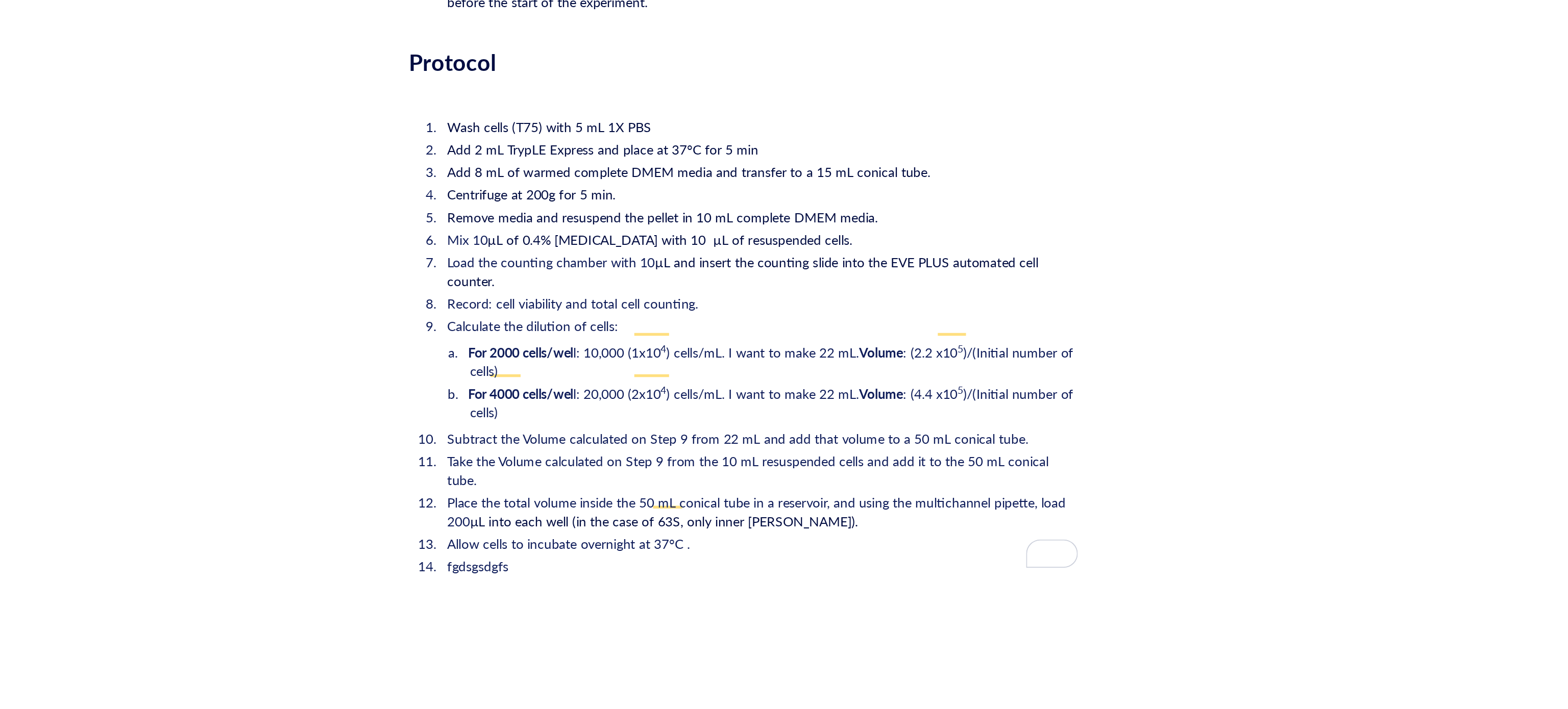
click at [681, 369] on div "﻿" at bounding box center [852, 374] width 364 height 10
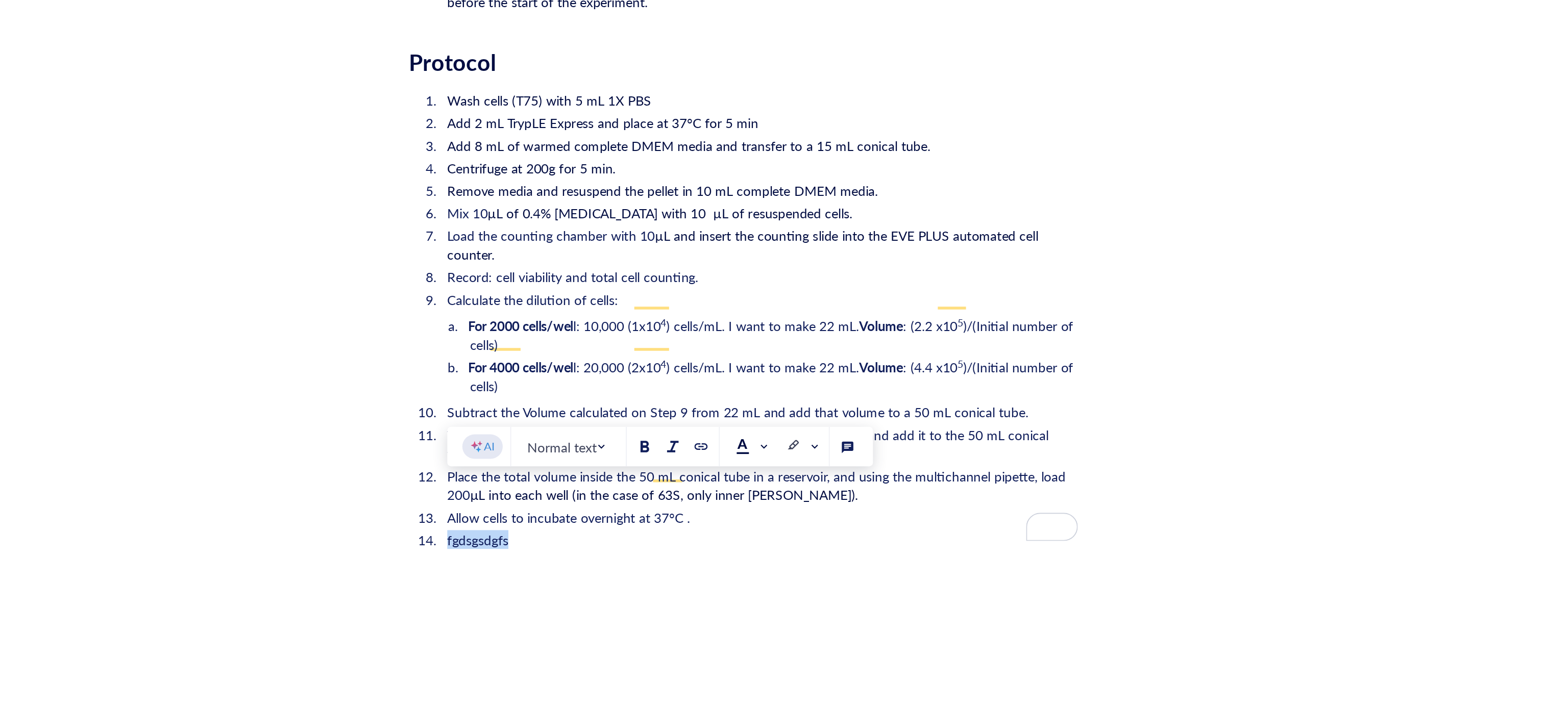
drag, startPoint x: 749, startPoint y: 595, endPoint x: 690, endPoint y: 592, distance: 59.1
click at [690, 611] on li "fgdsgsdgfs" at bounding box center [861, 616] width 347 height 10
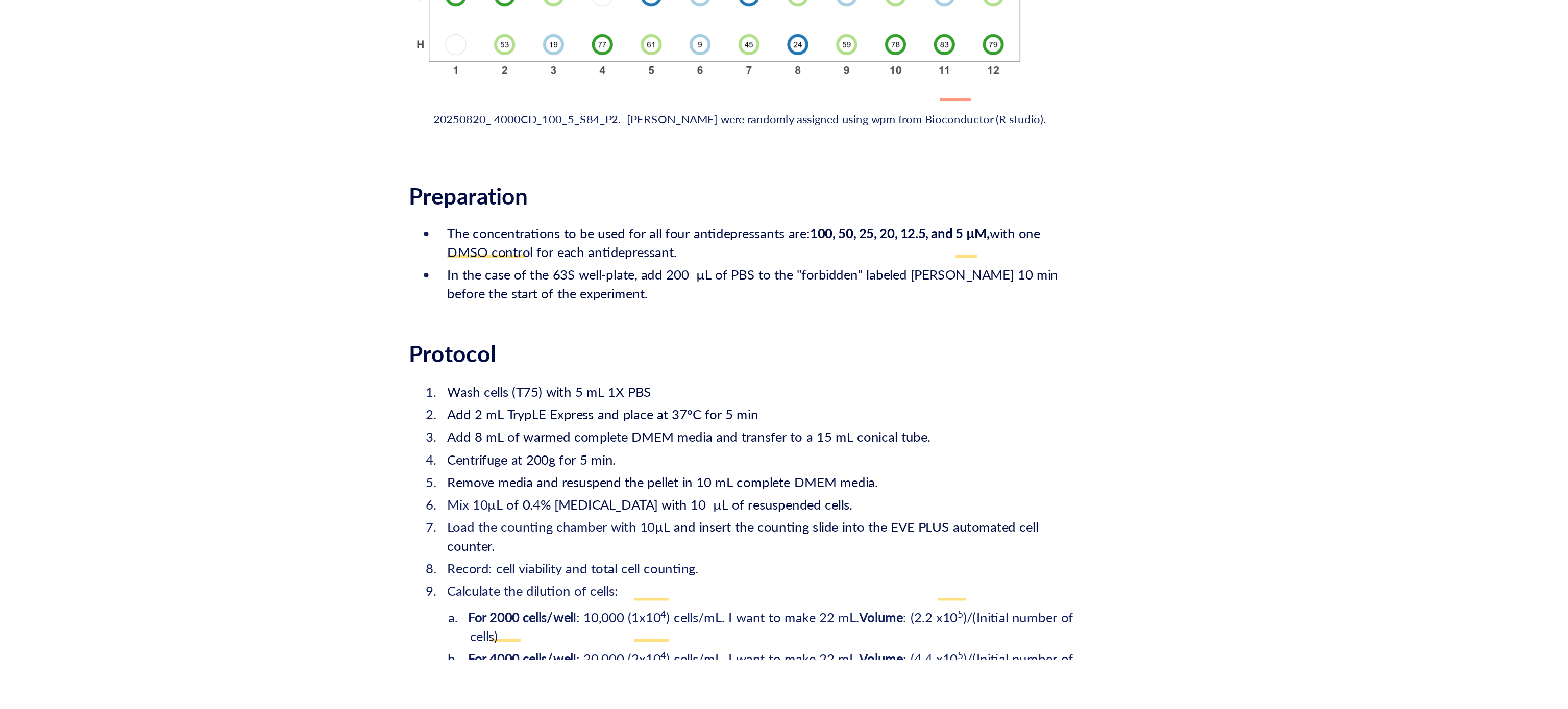
scroll to position [1291, 0]
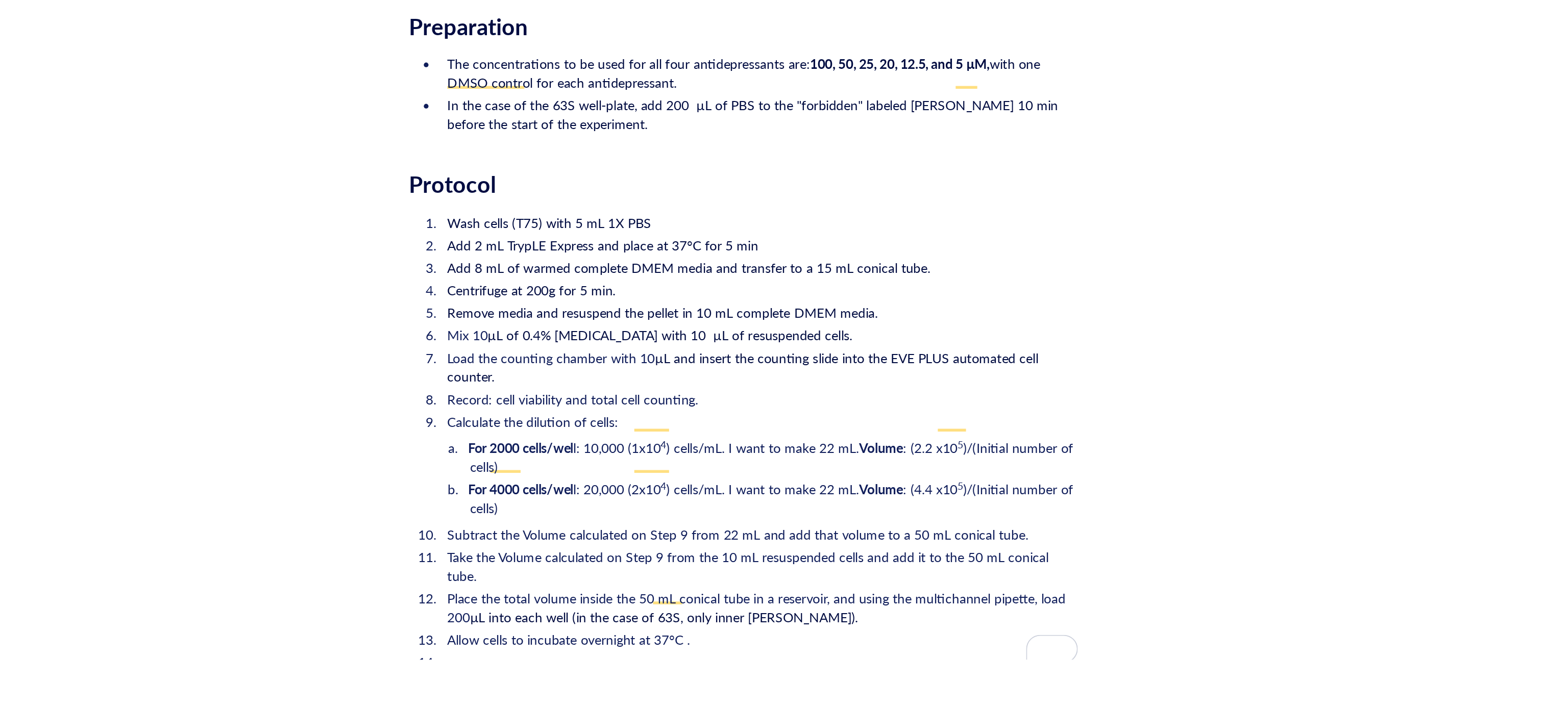
click at [894, 666] on li "Allow cells to incubate overnight at 37°C ." at bounding box center [861, 670] width 347 height 10
click at [700, 678] on li "﻿" at bounding box center [861, 683] width 347 height 10
click at [725, 678] on li "﻿" at bounding box center [861, 683] width 347 height 10
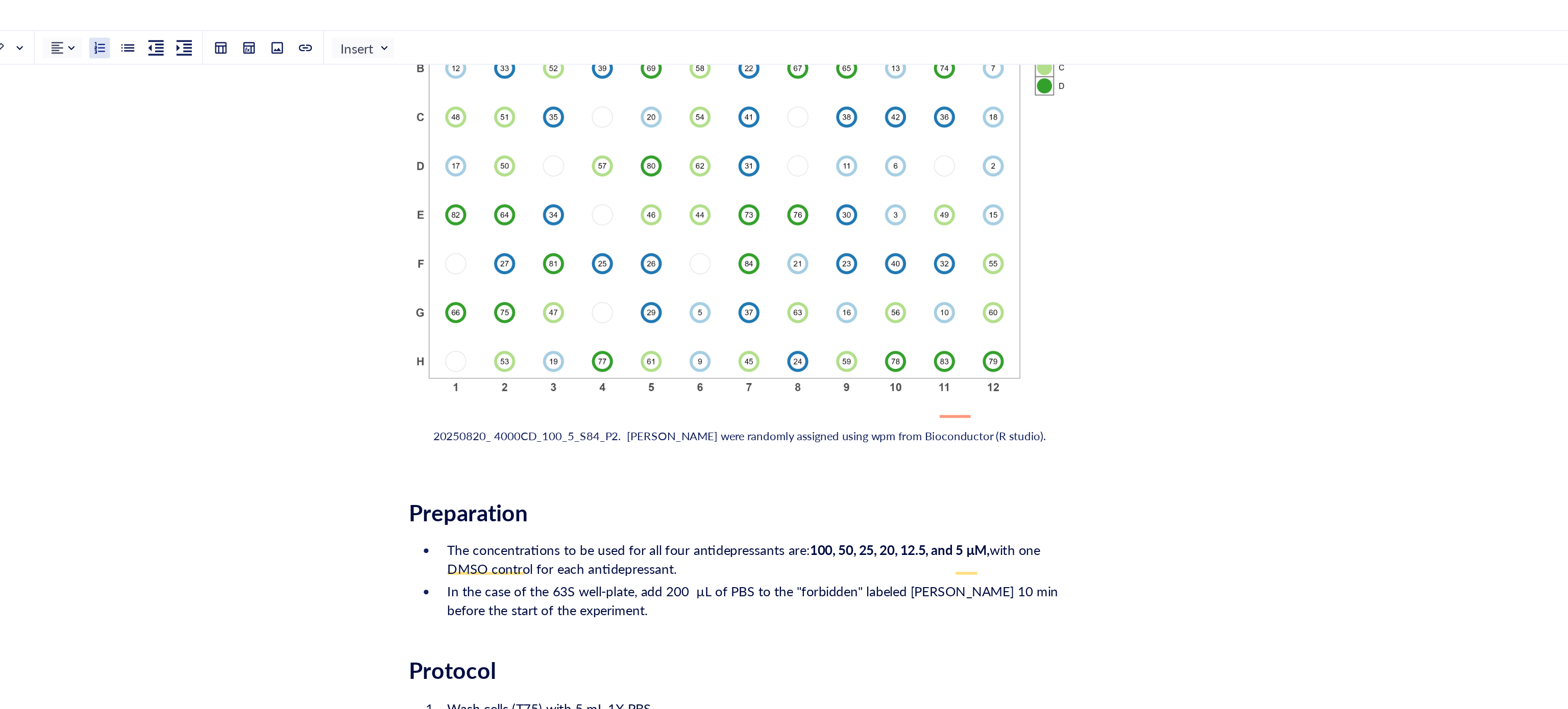
scroll to position [1476, 0]
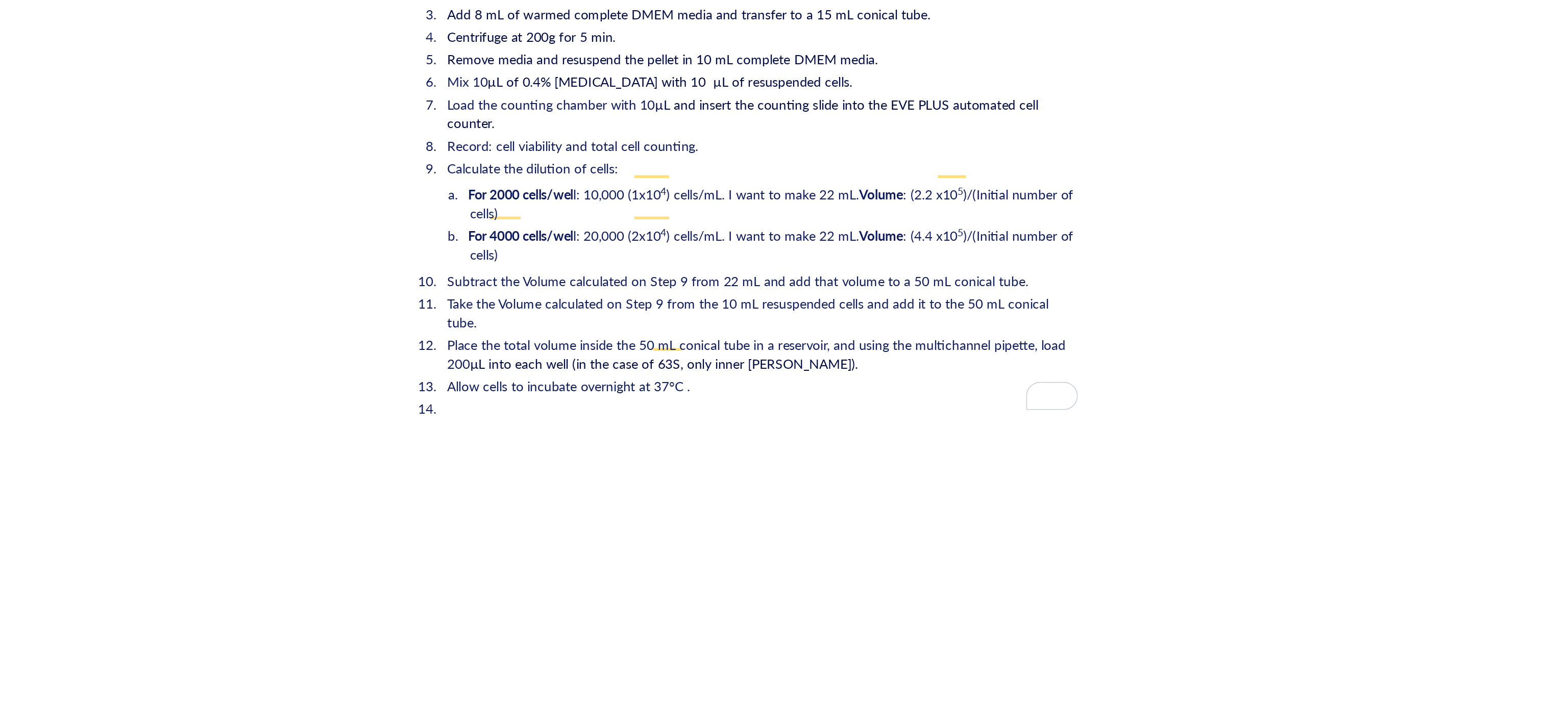
click at [728, 493] on li "﻿" at bounding box center [861, 498] width 347 height 10
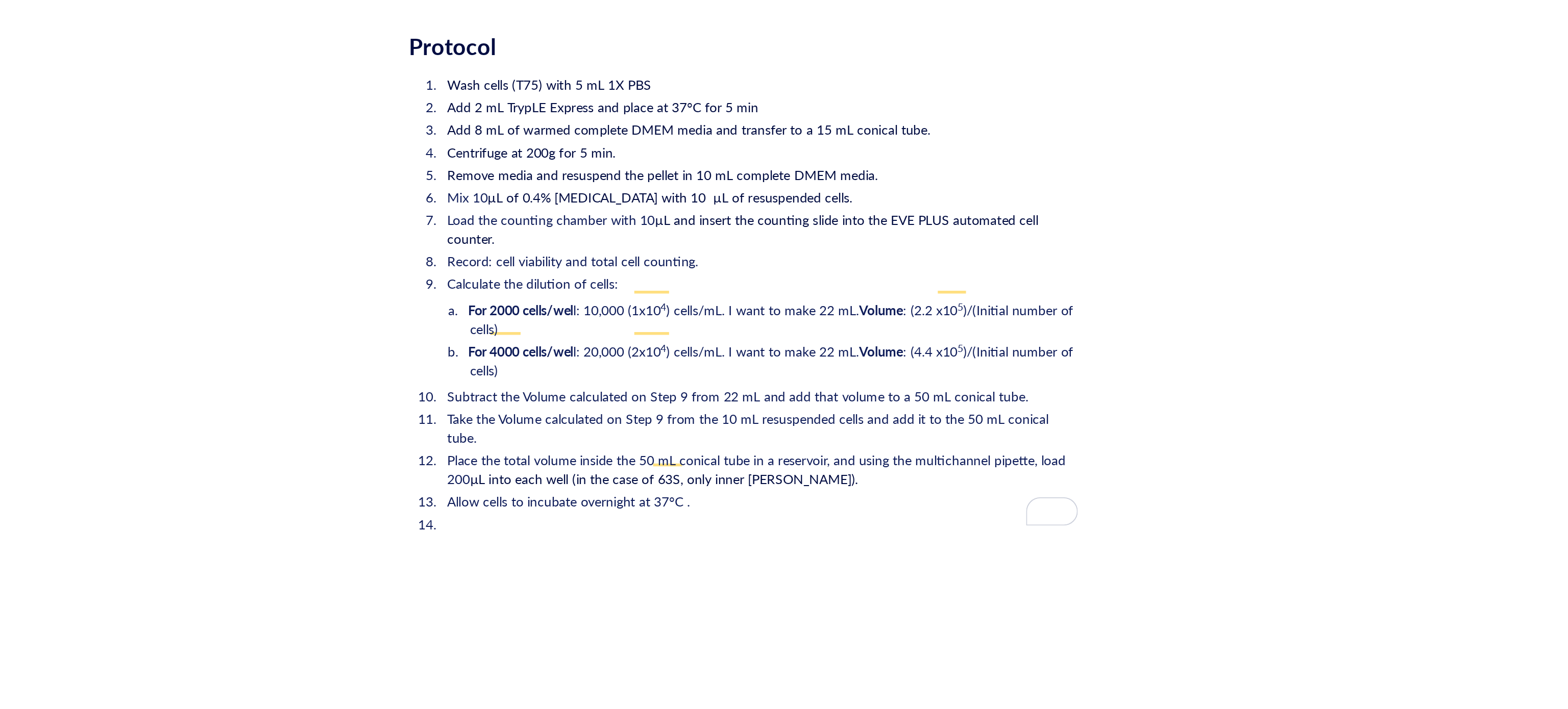
scroll to position [1384, 0]
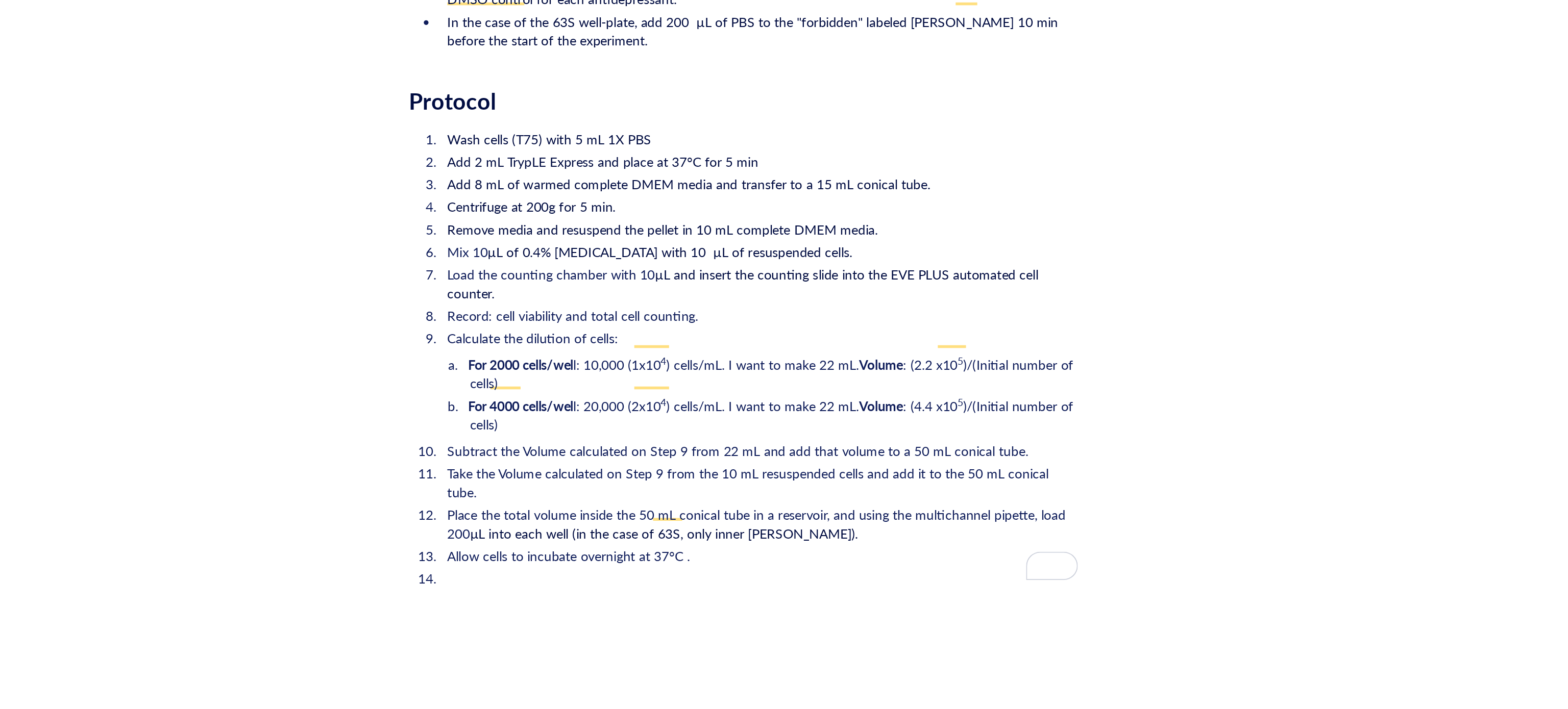
click at [865, 470] on span ") cells/mL. I want to make 22 mL." at bounding box center [862, 474] width 104 height 10
click at [918, 452] on ol "Wash cells (T75) with 5 mL 1X PBS Add 2 mL TrypLE Express and place at 37°C for…" at bounding box center [852, 470] width 364 height 253
click at [842, 470] on span ") cells/mL. I want to make 22 mL." at bounding box center [862, 474] width 104 height 10
click at [911, 470] on span ") cells/mL. I want to make 22 mL." at bounding box center [862, 474] width 104 height 10
click at [912, 470] on span ") cells/mL. I want to make 22 mL." at bounding box center [862, 474] width 104 height 10
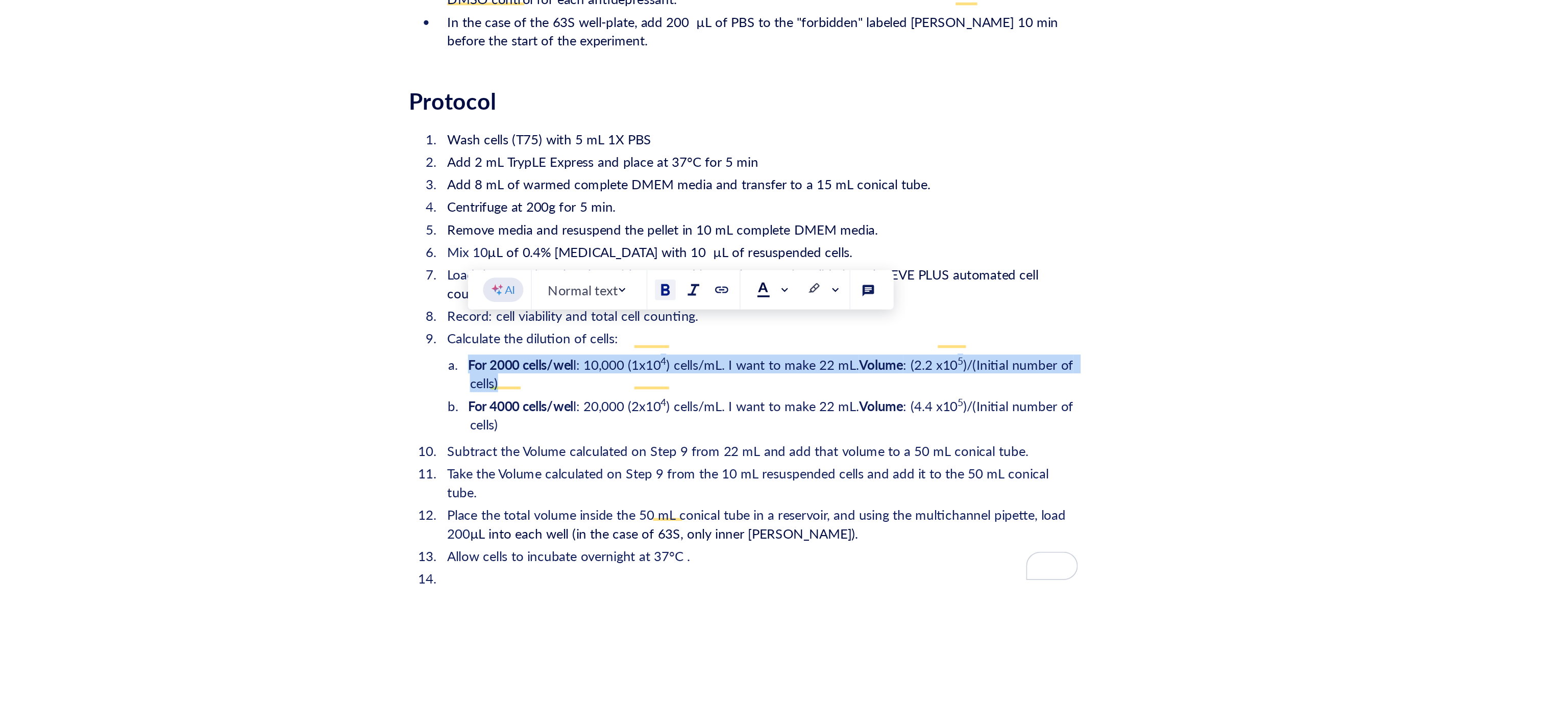
drag, startPoint x: 721, startPoint y: 470, endPoint x: 702, endPoint y: 458, distance: 22.5
click at [705, 470] on li "For 2000 cells/wel l: 10,000 (1x10 4 ) cells/mL. I want to make 22 mL. Volume :…" at bounding box center [869, 480] width 330 height 21
copy li "For 2000 cells/wel l: 10,000 (1x10 4 ) cells/mL. I want to make 22 mL. Volume :…"
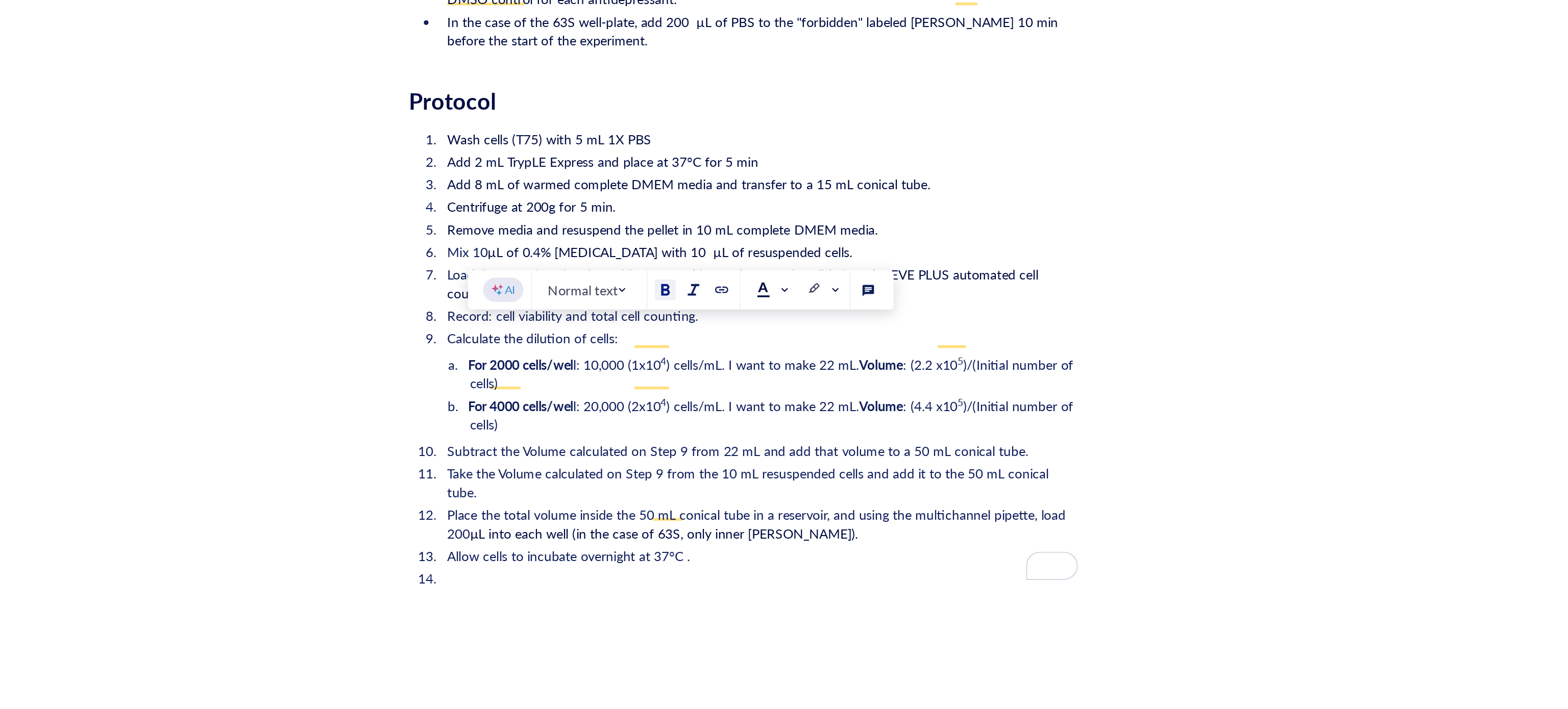
drag, startPoint x: 1000, startPoint y: 516, endPoint x: 825, endPoint y: 553, distance: 178.9
click at [1000, 529] on span "Take the Volume calculated on Step 9 from the 10 mL resuspended cells and add i…" at bounding box center [857, 539] width 329 height 21
click at [825, 574] on li "Allow cells to incubate overnight at 37°C ." at bounding box center [861, 578] width 347 height 10
click at [879, 574] on li "Allow cells to incubate overnight at 37°C ." at bounding box center [861, 578] width 347 height 10
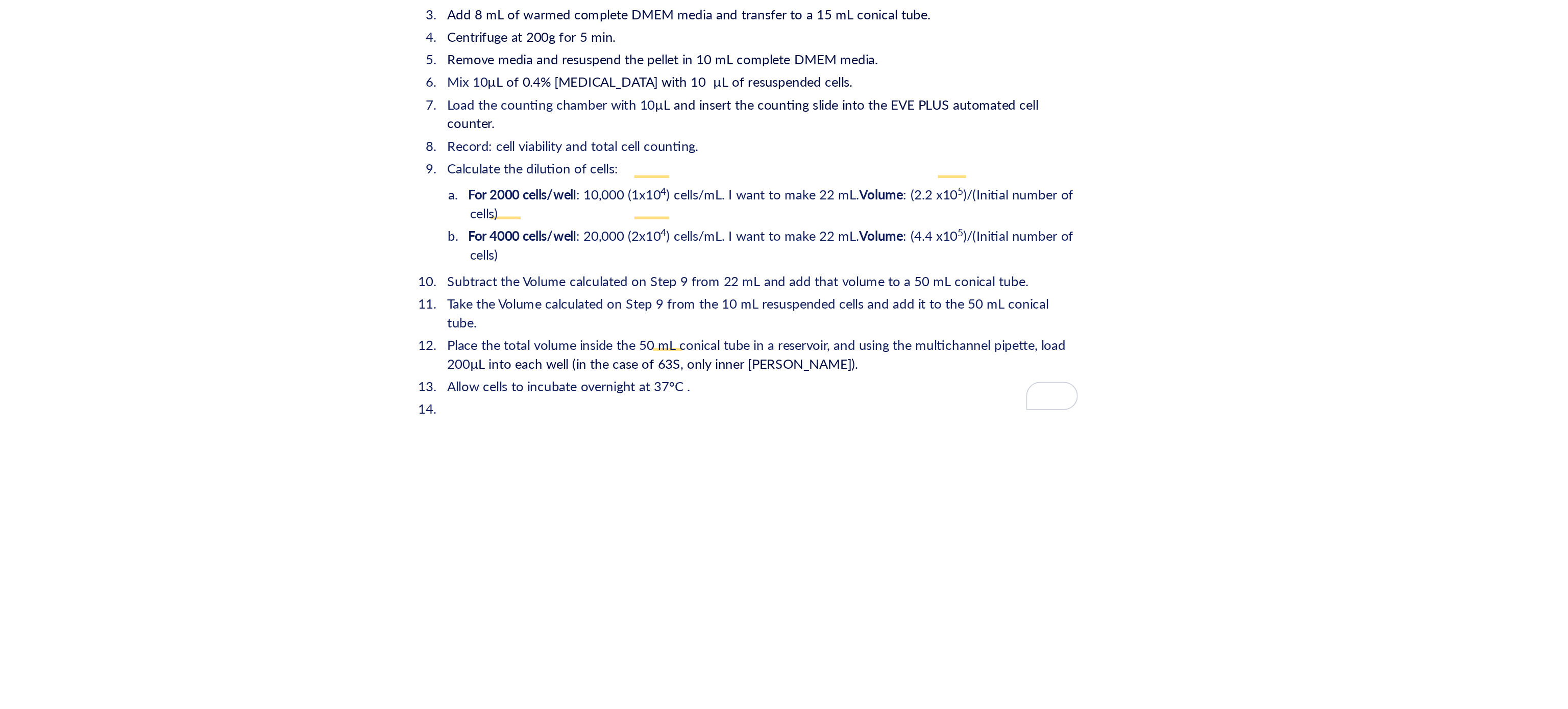
scroll to position [1291, 0]
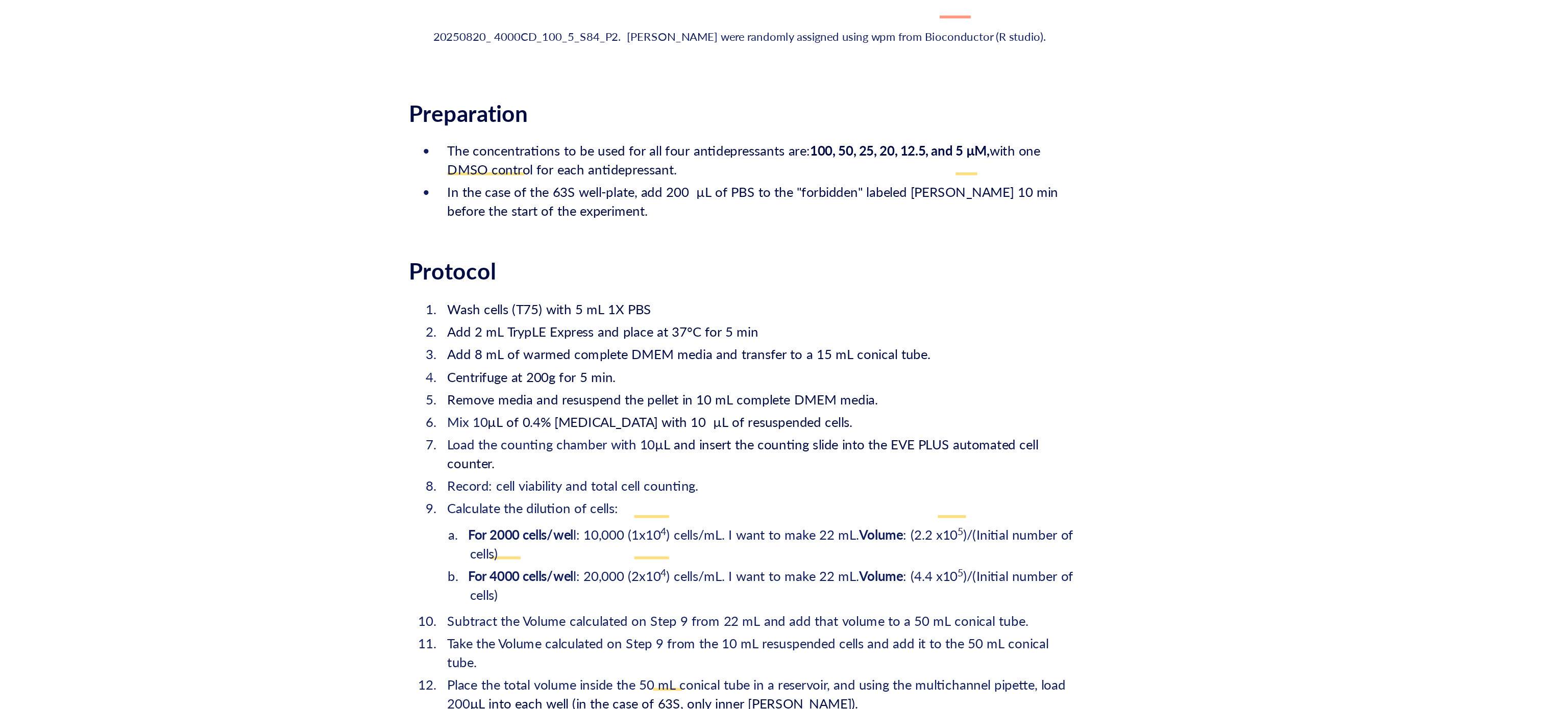
click at [719, 562] on span ")/(Initial number of cells)" at bounding box center [869, 572] width 330 height 21
click at [718, 562] on span ")/(Initial number of cells)" at bounding box center [869, 572] width 330 height 21
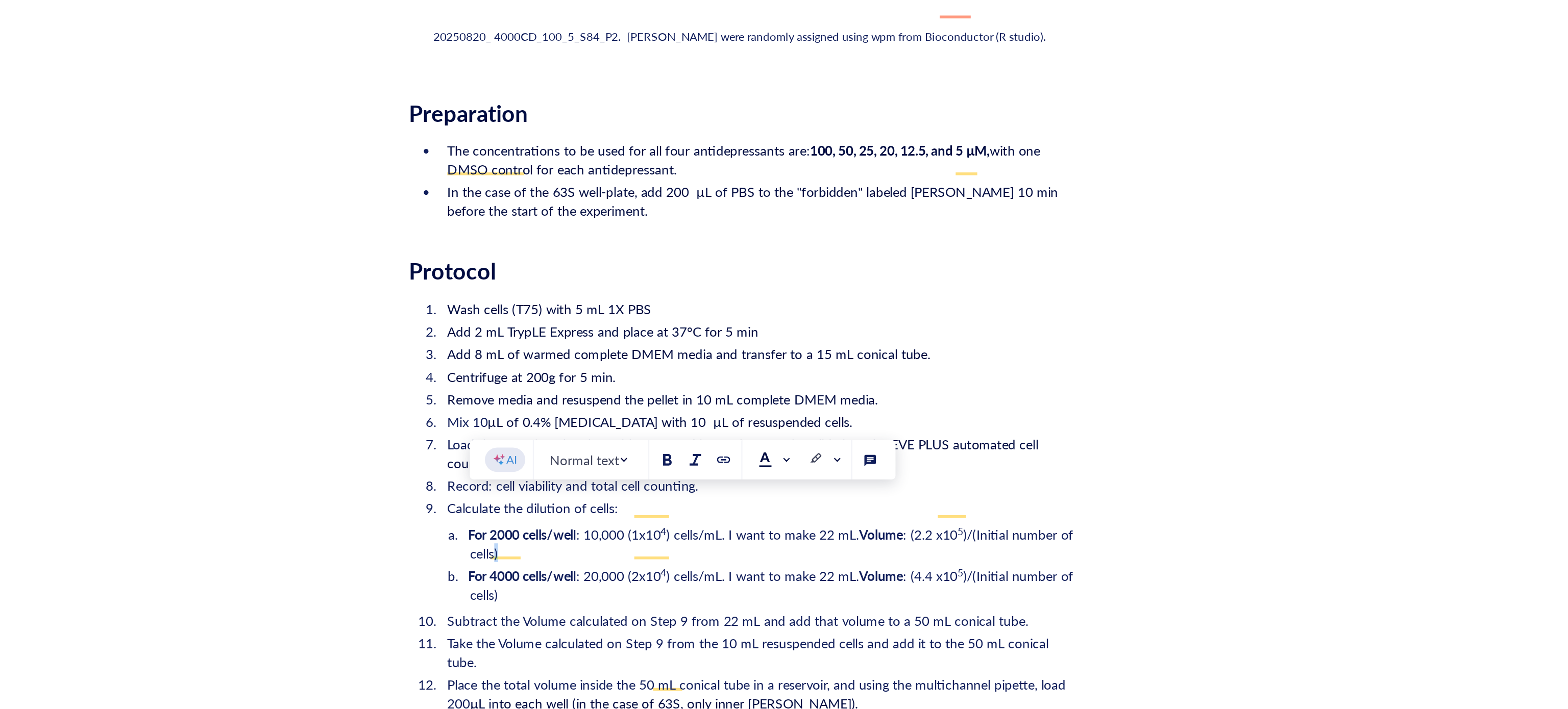
click at [717, 562] on span ")/(Initial number of cells)" at bounding box center [869, 572] width 330 height 21
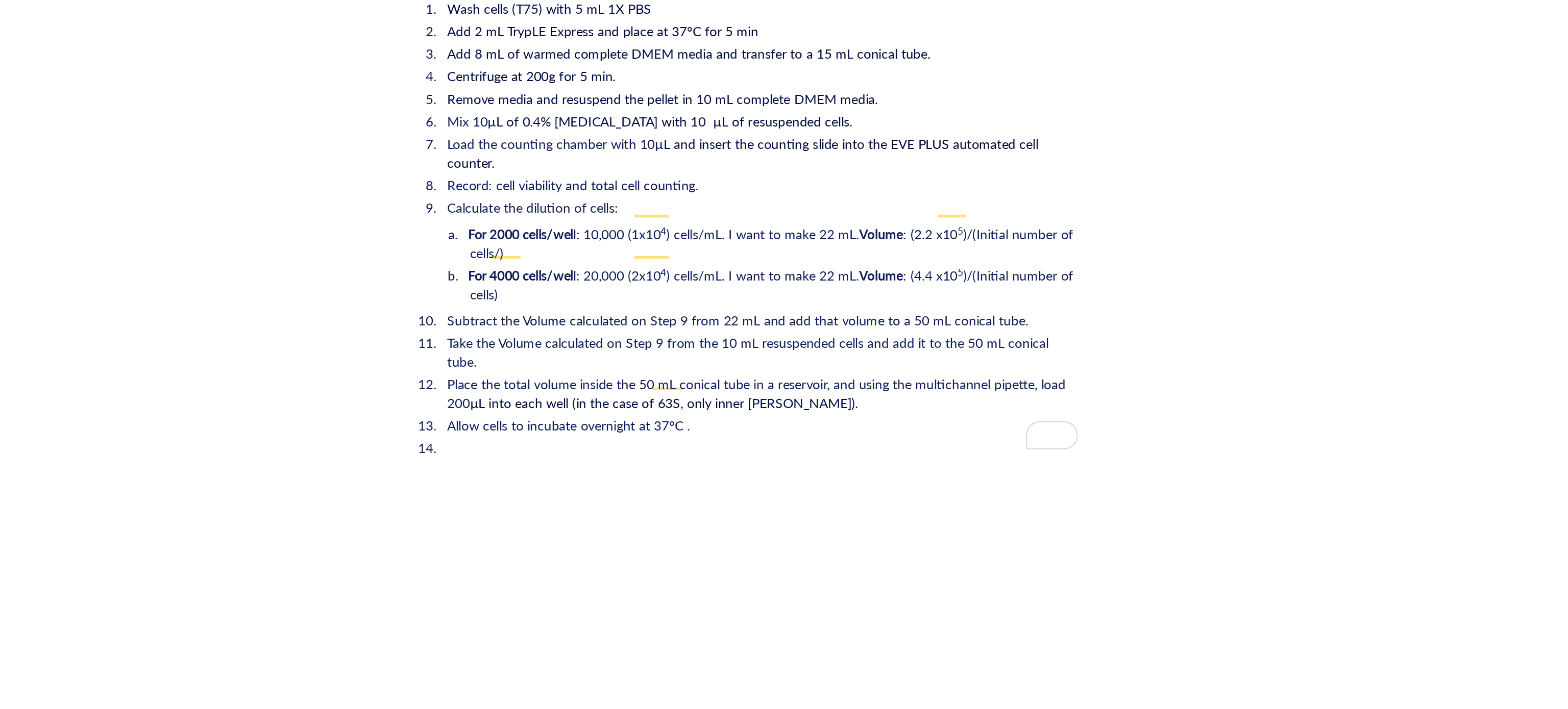
scroll to position [1476, 0]
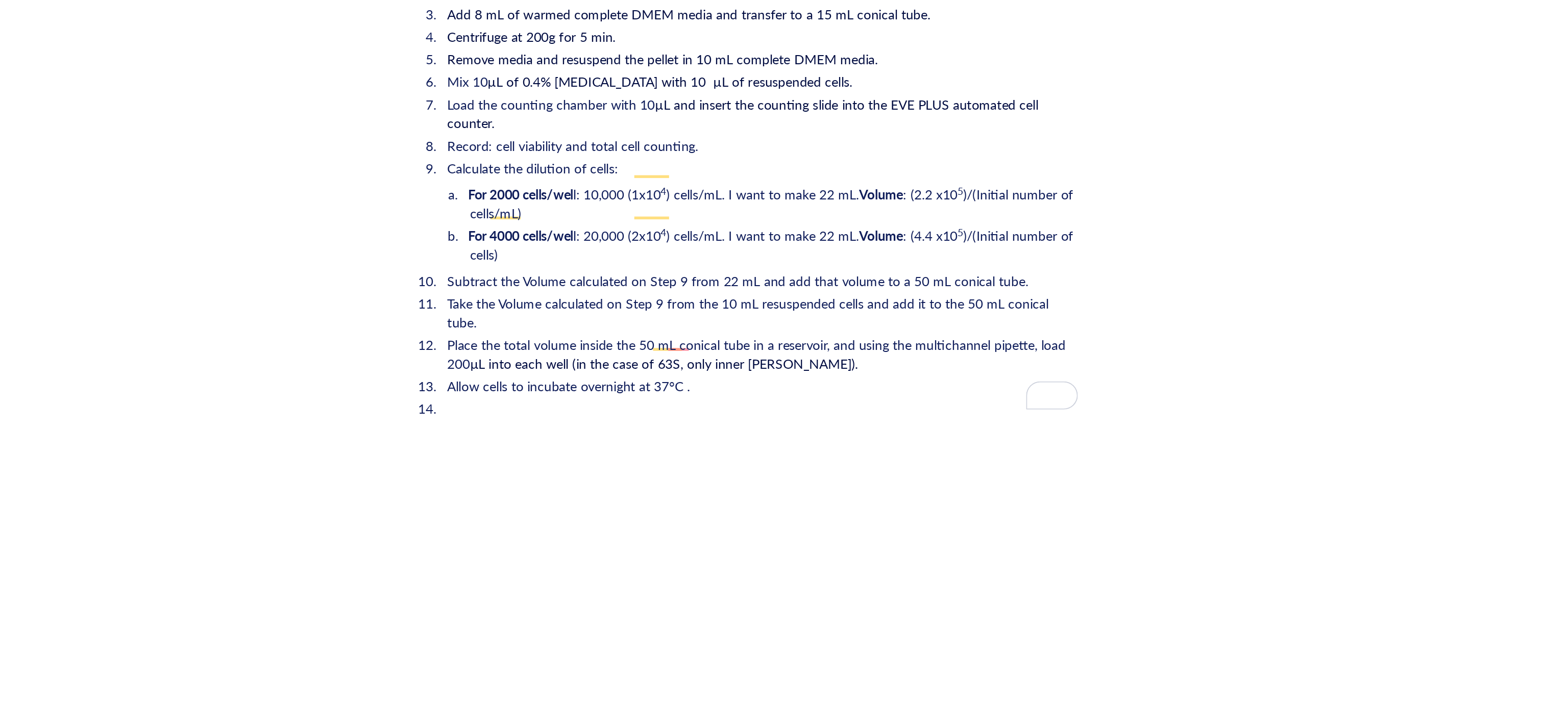
click at [723, 402] on span ")/(Initial number of cells)" at bounding box center [869, 409] width 330 height 21
click at [710, 401] on span ")/(Initial number of cells/mL)" at bounding box center [869, 409] width 330 height 21
click at [706, 377] on span ")/(Initial number of cells/mL)" at bounding box center [869, 387] width 330 height 21
click at [779, 399] on li "For 4000 cells/wel l: 20,000 (2x10 4 ) cells/mL. I want to make 22 mL. Volume :…" at bounding box center [869, 409] width 330 height 21
click at [844, 377] on span ") cells/mL. I want to make 22 mL." at bounding box center [862, 381] width 104 height 10
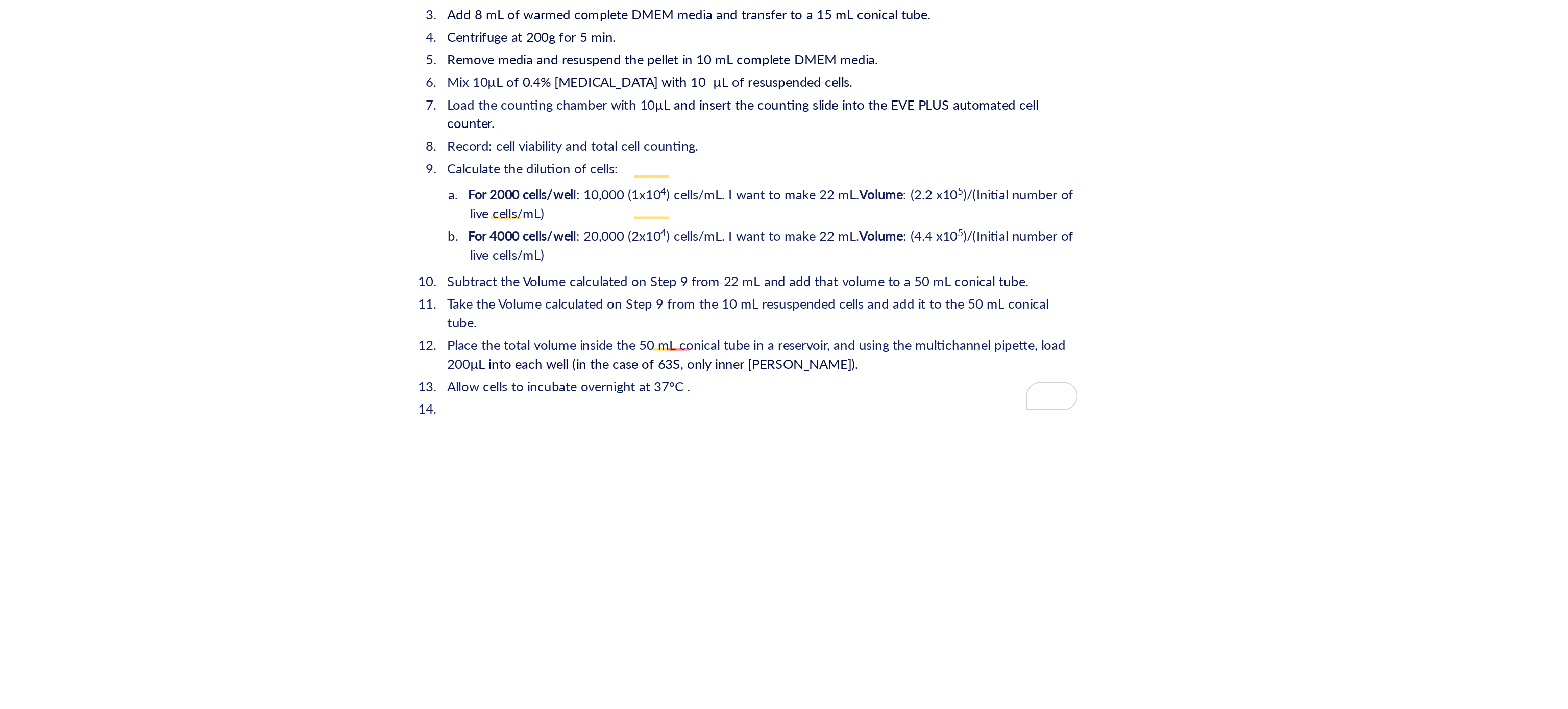
click at [788, 401] on li "For 4000 cells/wel l: 20,000 (2x10 4 ) cells/mL. I want to make 22 mL. Volume :…" at bounding box center [869, 409] width 330 height 21
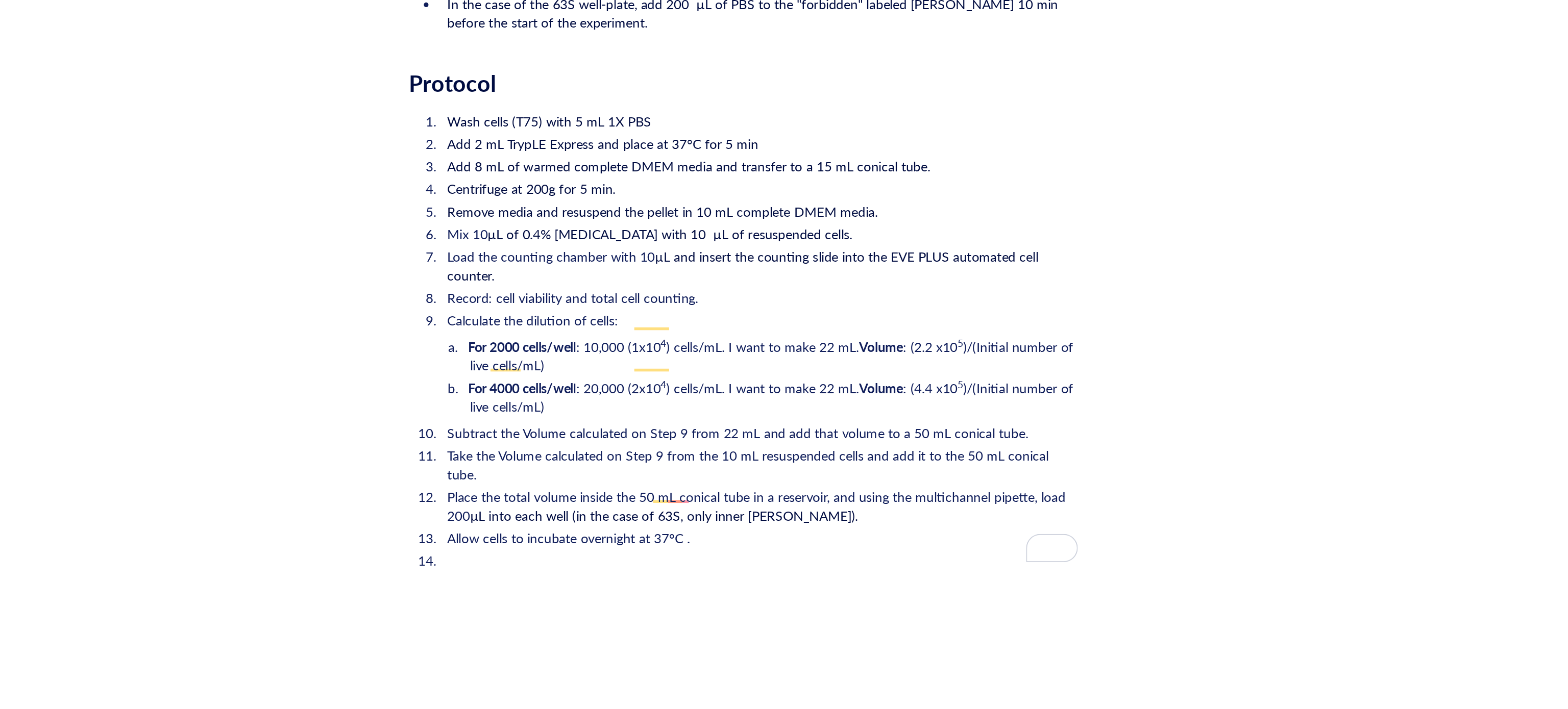
scroll to position [1384, 0]
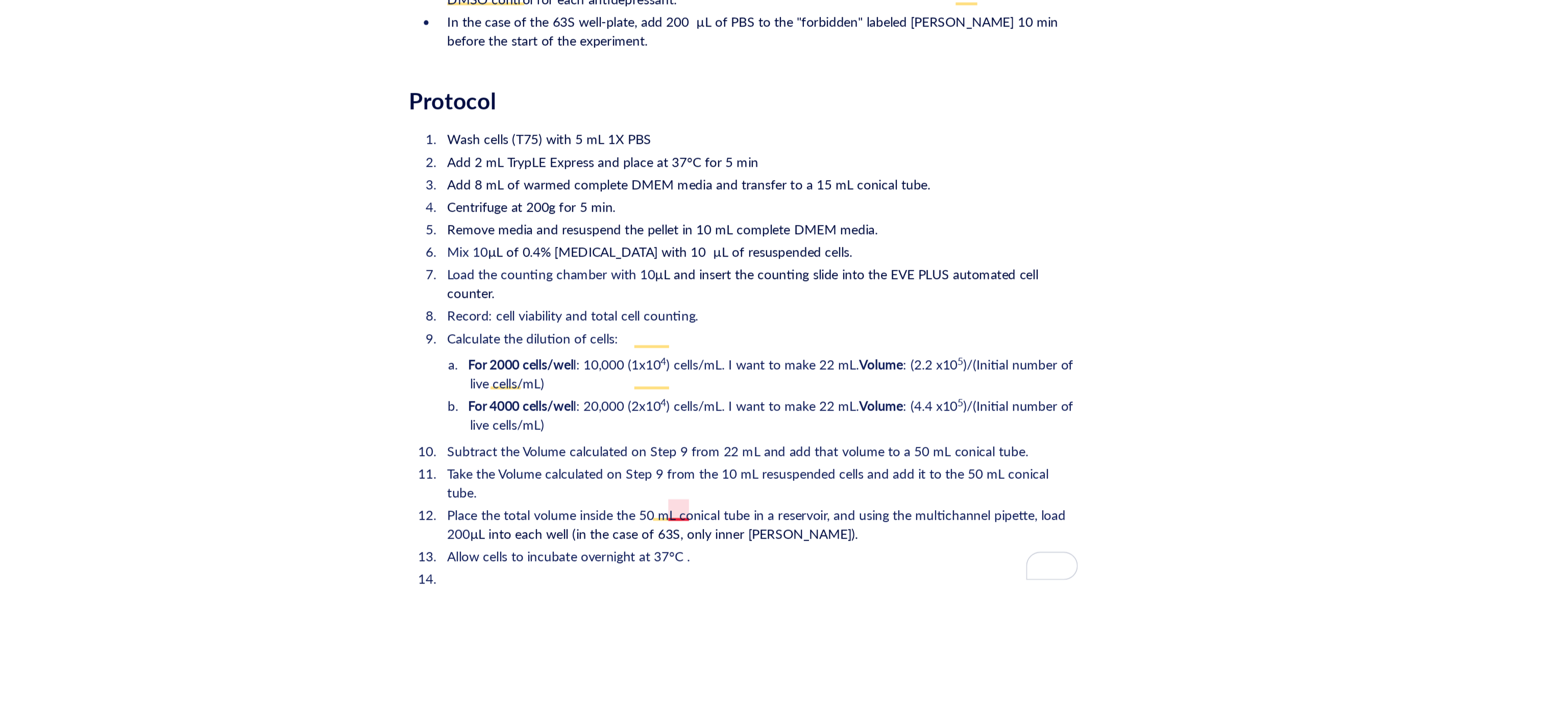
click at [819, 574] on span "Allow cells to incubate overnight at 37°C ." at bounding box center [758, 578] width 132 height 10
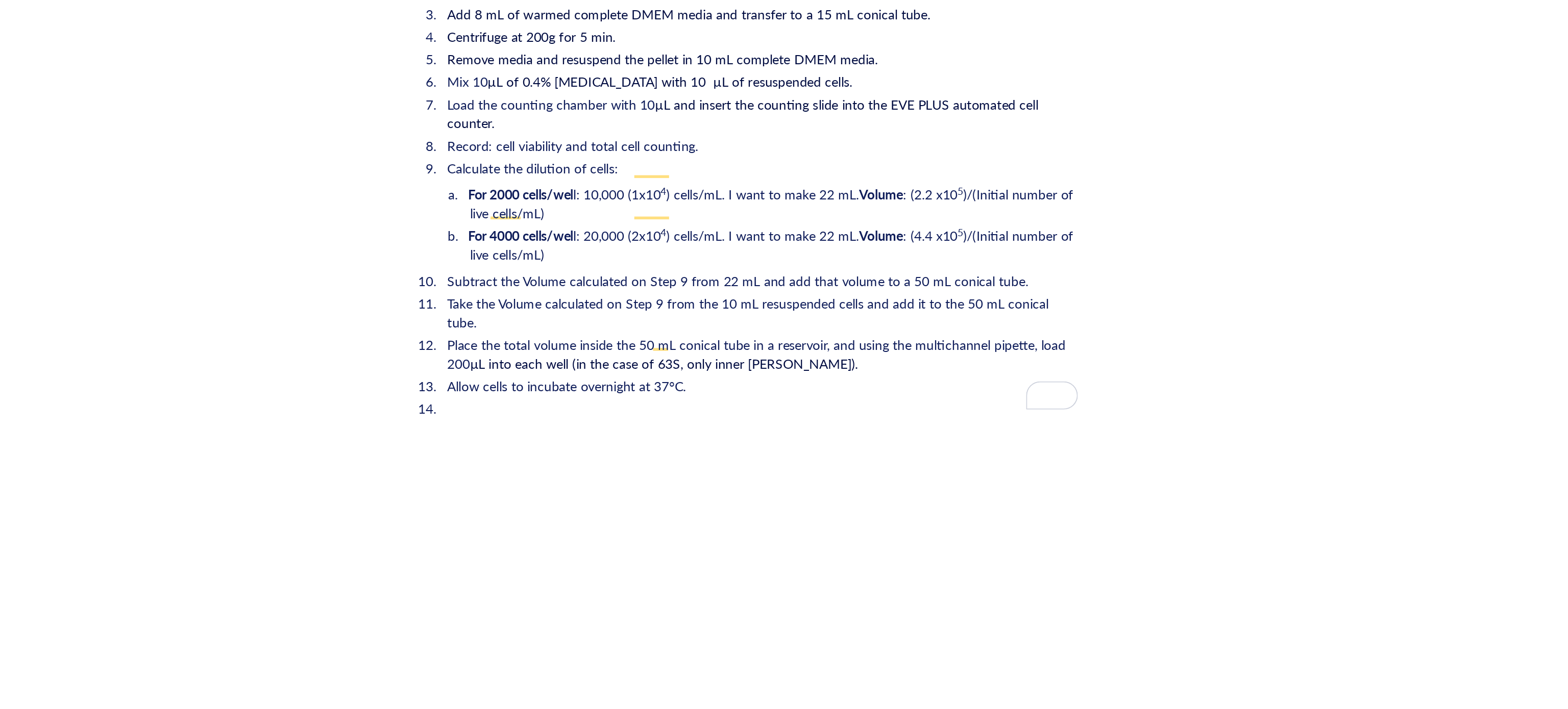
click at [776, 493] on li "﻿" at bounding box center [861, 498] width 347 height 10
click at [737, 493] on li "﻿" at bounding box center [861, 498] width 347 height 10
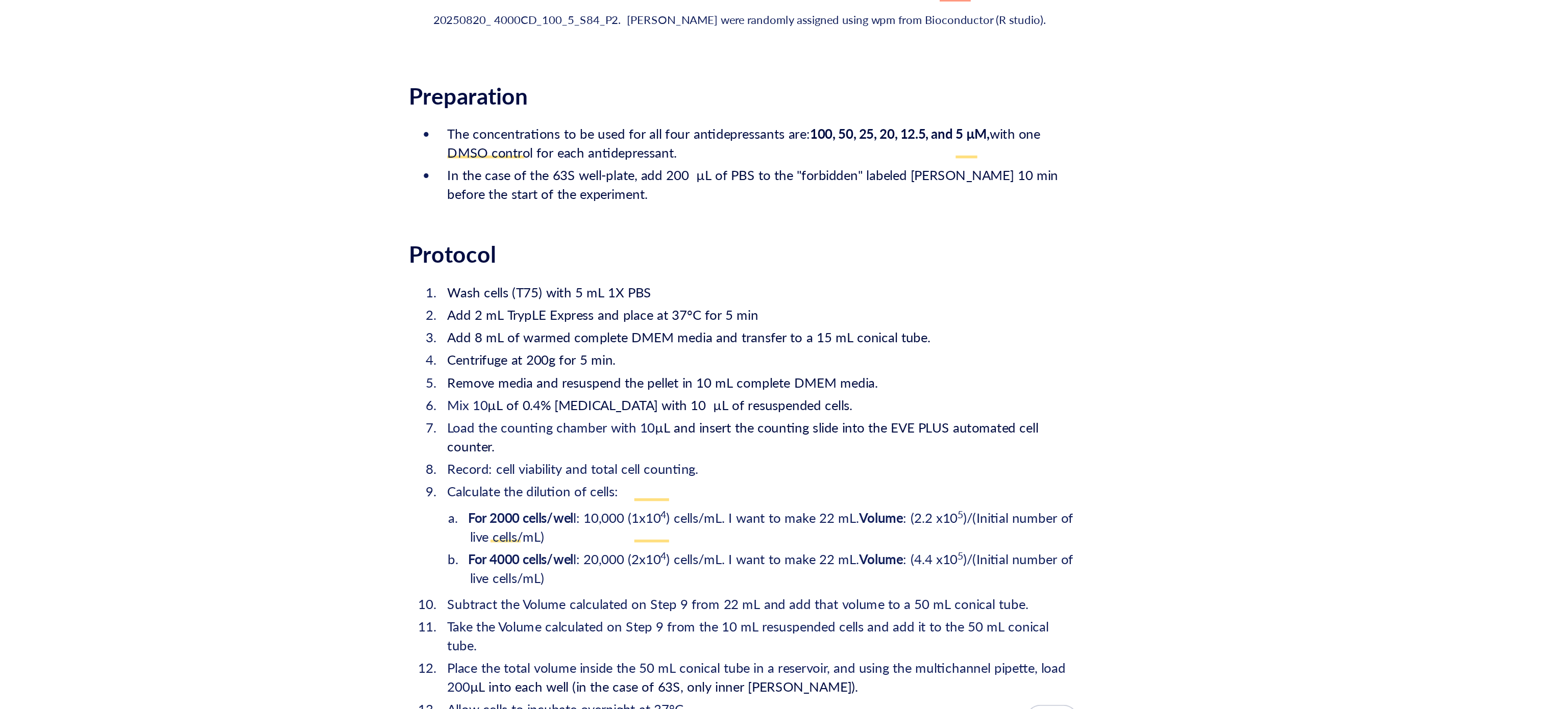
scroll to position [1291, 0]
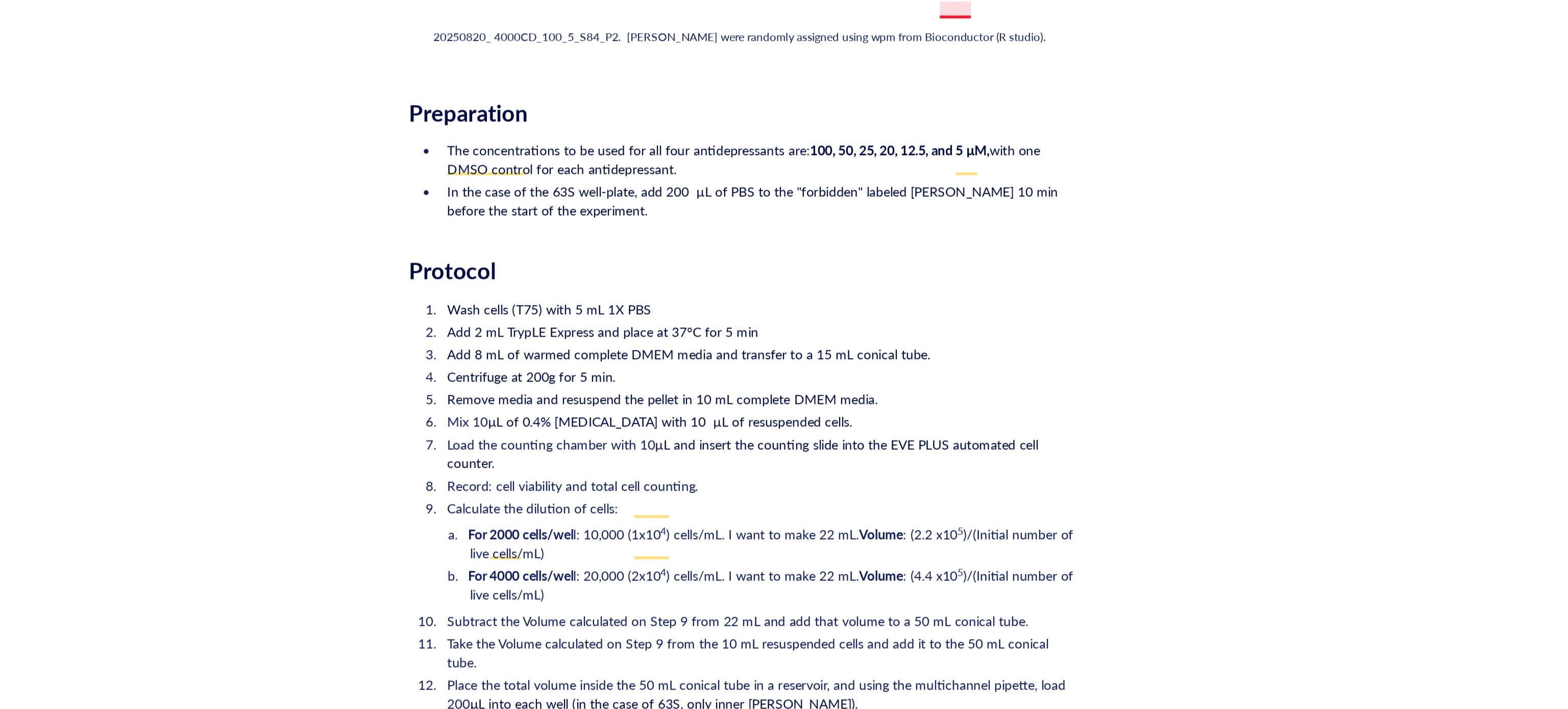
click at [970, 292] on div "20250820_ 4000CD_100_5_S84_P2. [PERSON_NAME] were randomly assigned using wpm f…" at bounding box center [852, 297] width 336 height 9
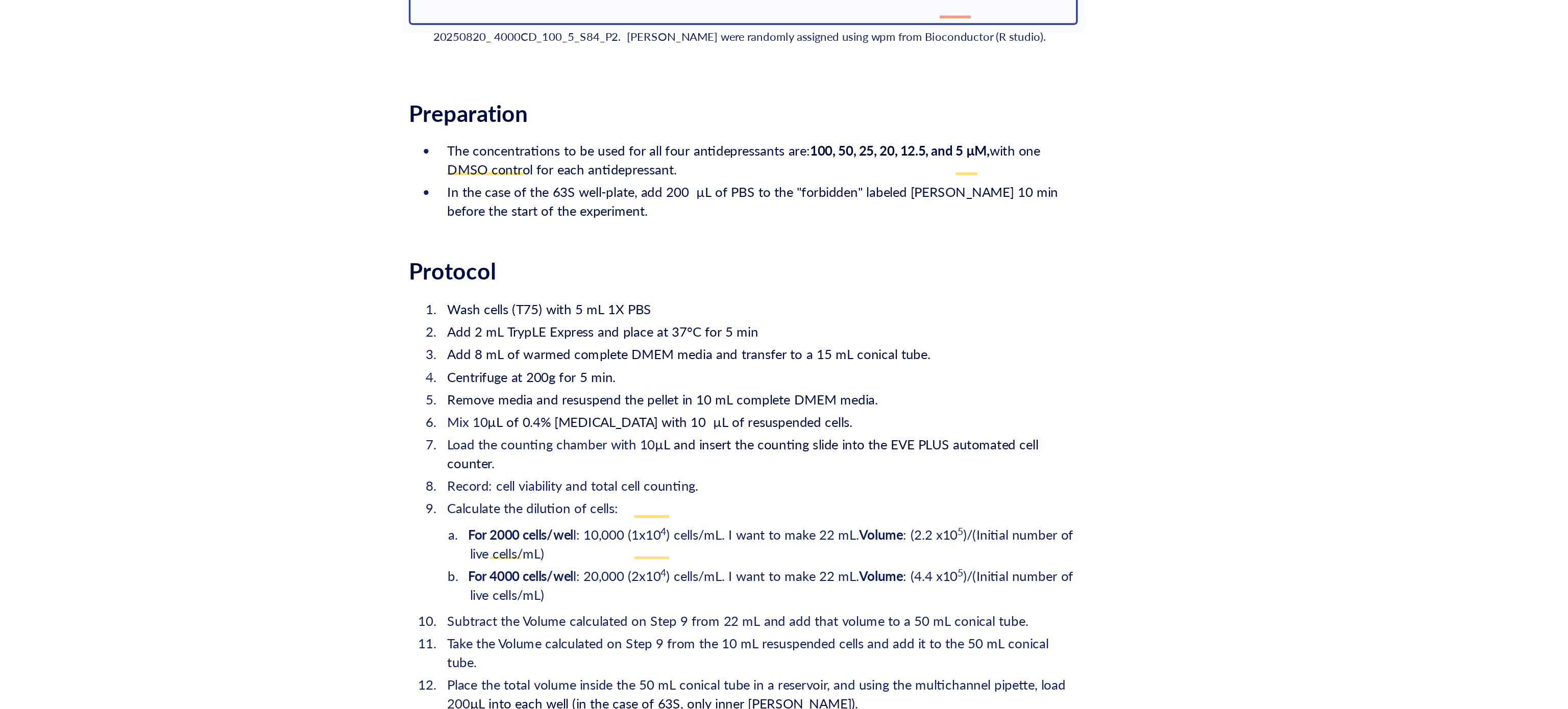
scroll to position [1214, 0]
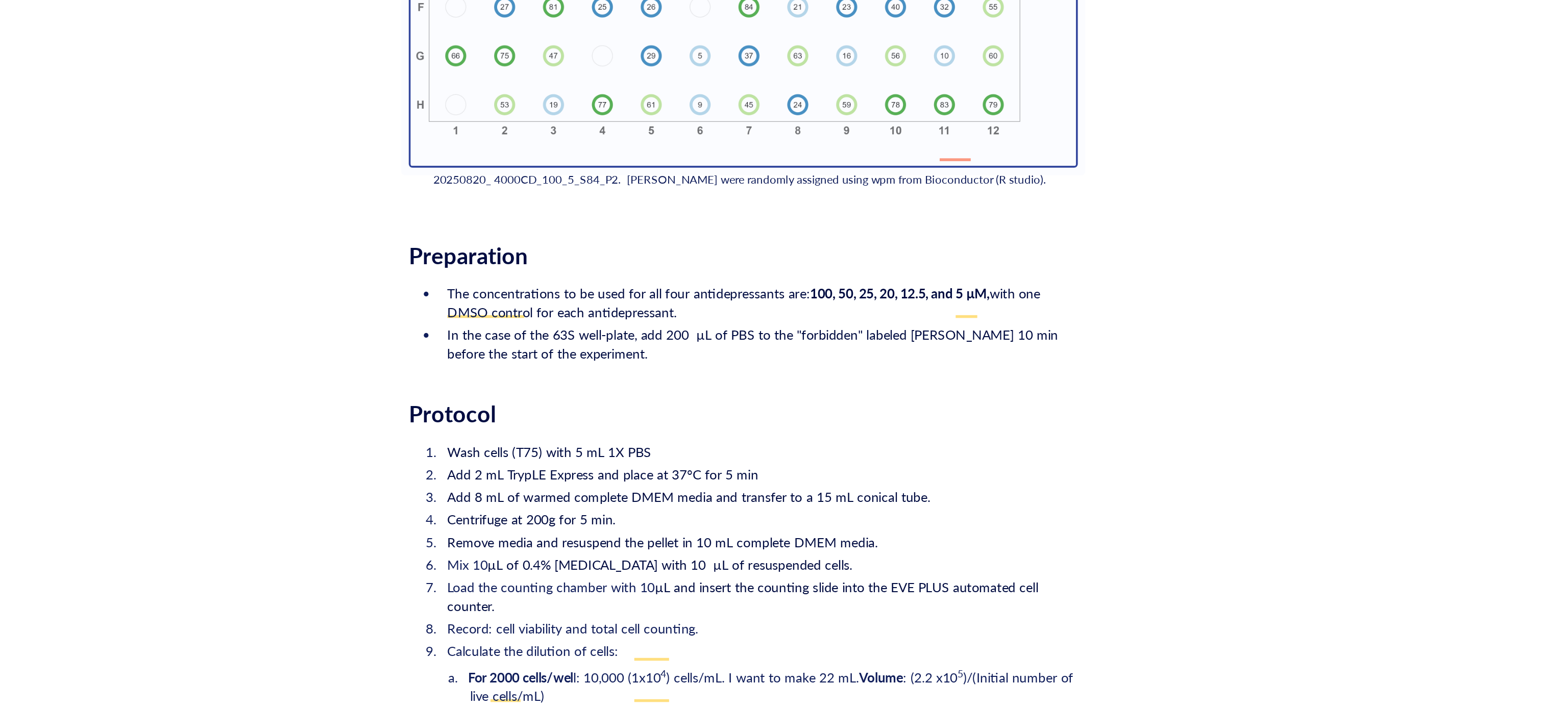
click at [968, 370] on span "20250820_ 4000CD_100_5_S84_P2. [PERSON_NAME] were randomly assigned using wpm f…" at bounding box center [850, 374] width 333 height 8
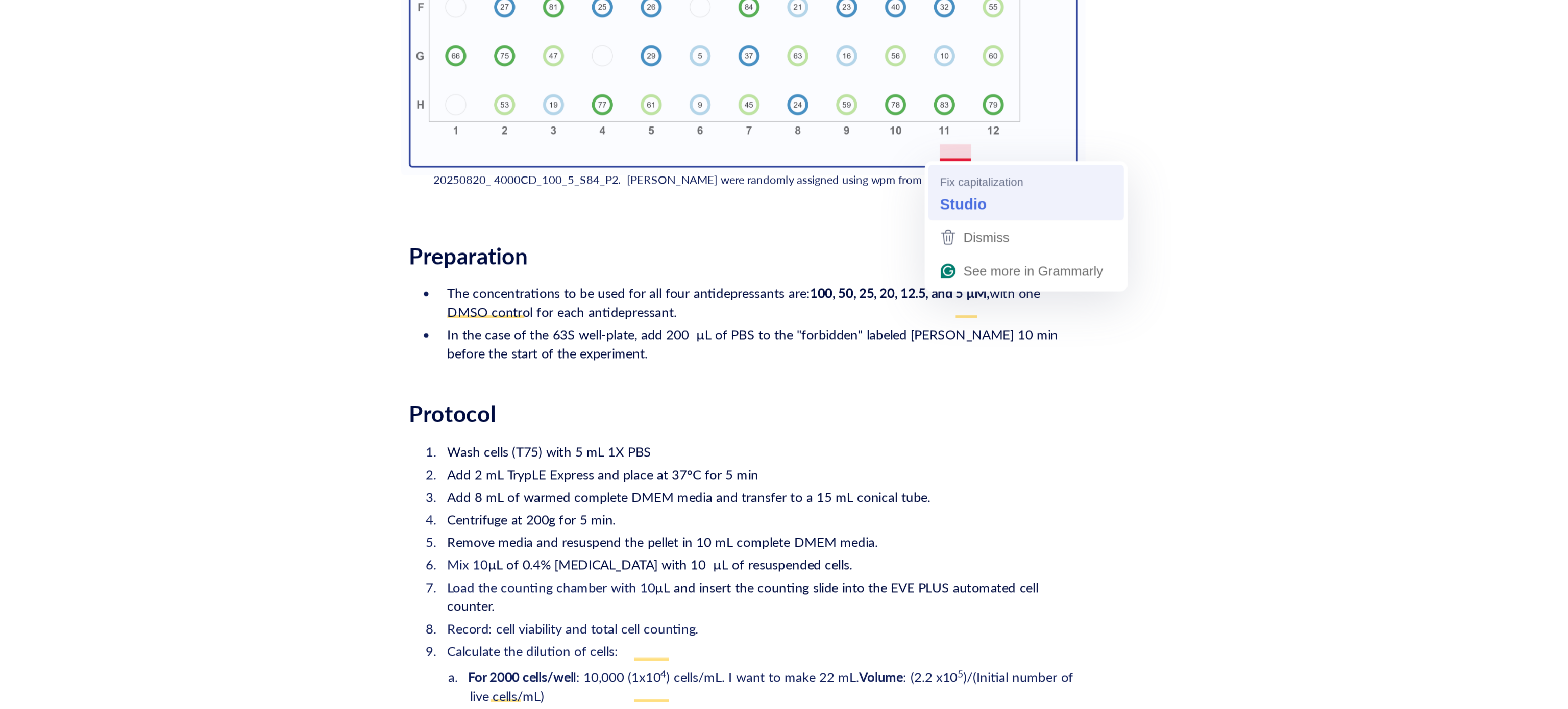
drag, startPoint x: 968, startPoint y: 358, endPoint x: 956, endPoint y: 385, distance: 29.5
click at [953, 385] on div "Fix capitalization Studio" at bounding box center [1005, 380] width 110 height 32
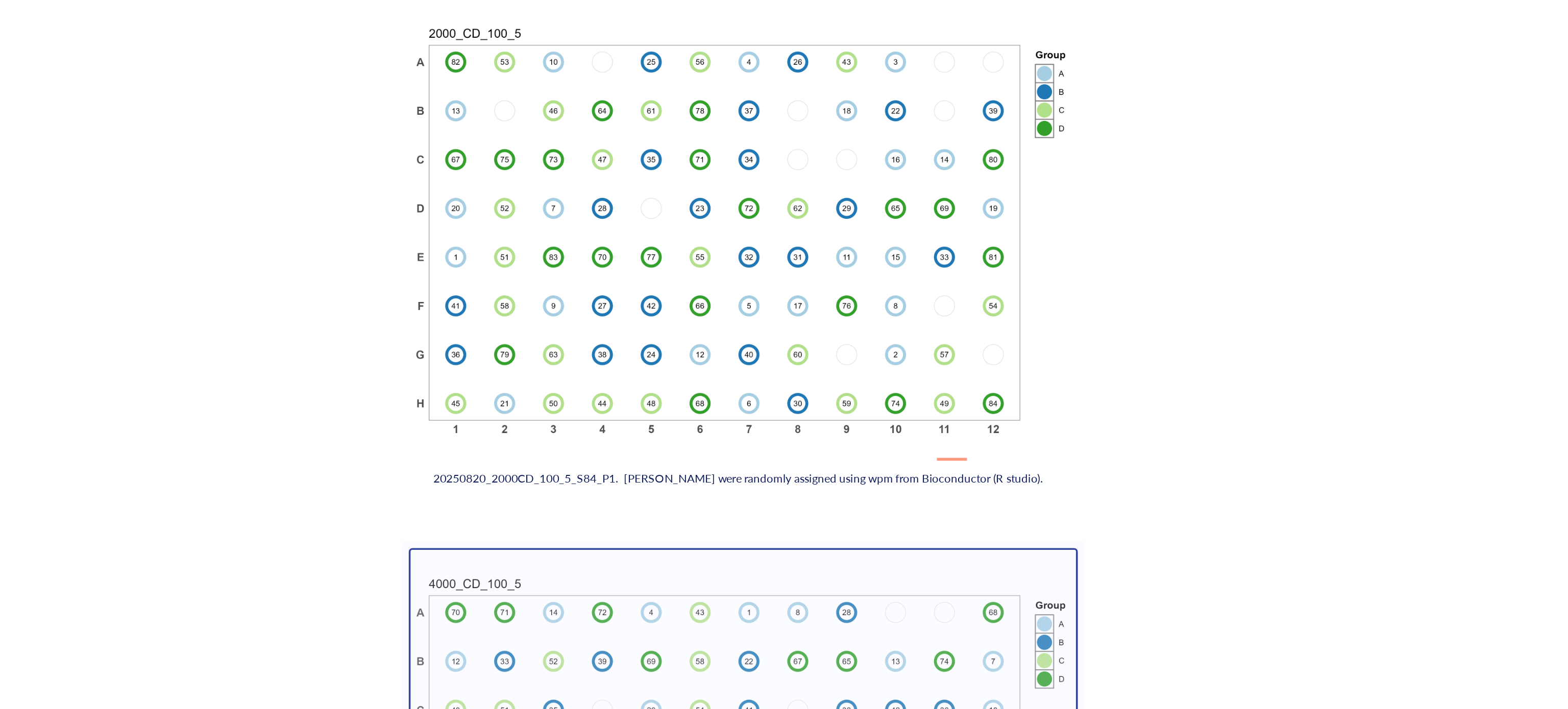
click at [966, 524] on div "﻿ Metadata for sample IDs ﻿ ﻿ 20250820_96WP_DATASET.xlsx 14 KB ﻿ ﻿ data-2025-08…" at bounding box center [852, 389] width 364 height 2087
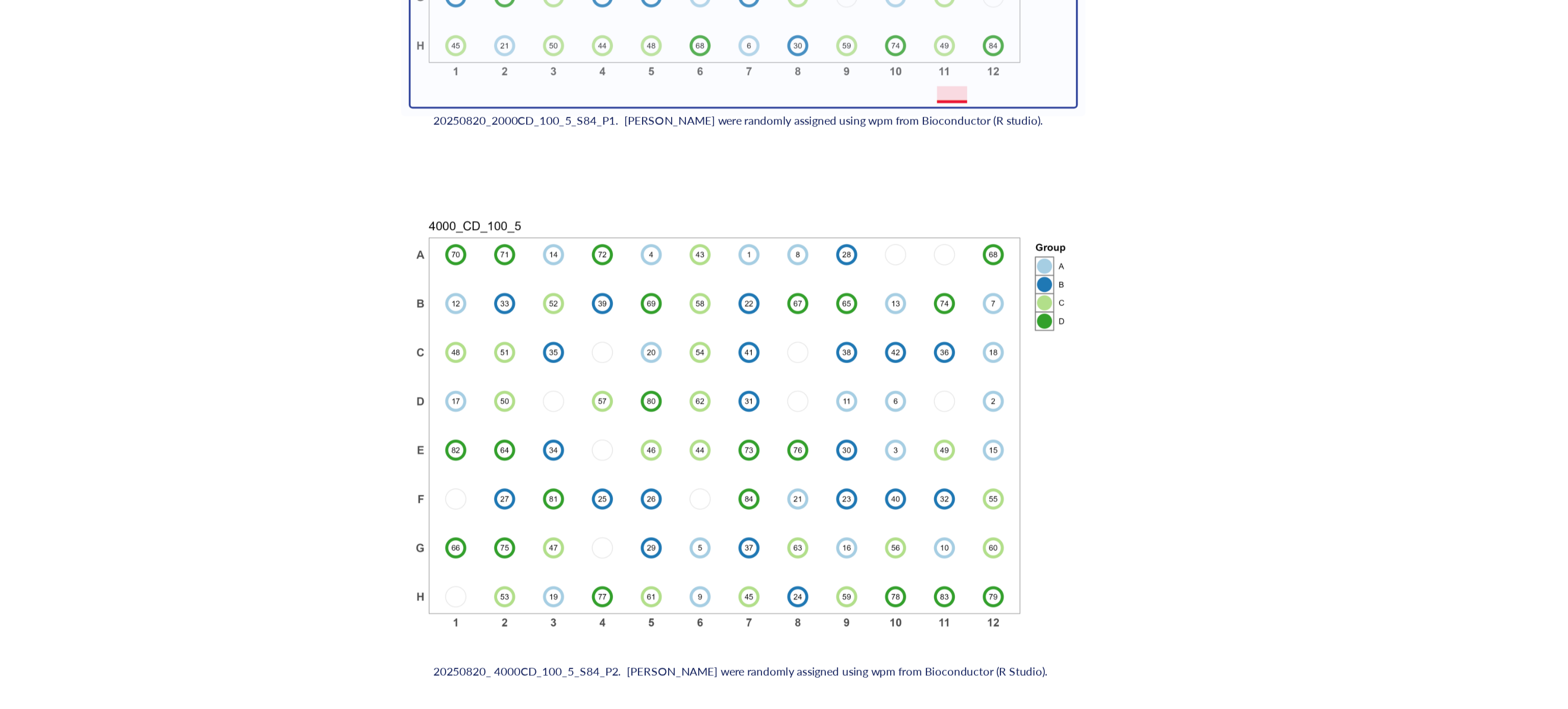
click at [967, 338] on div "20250820_2000CD_100_5_S84_P1. [PERSON_NAME] were randomly assigned using wpm fr…" at bounding box center [852, 343] width 336 height 9
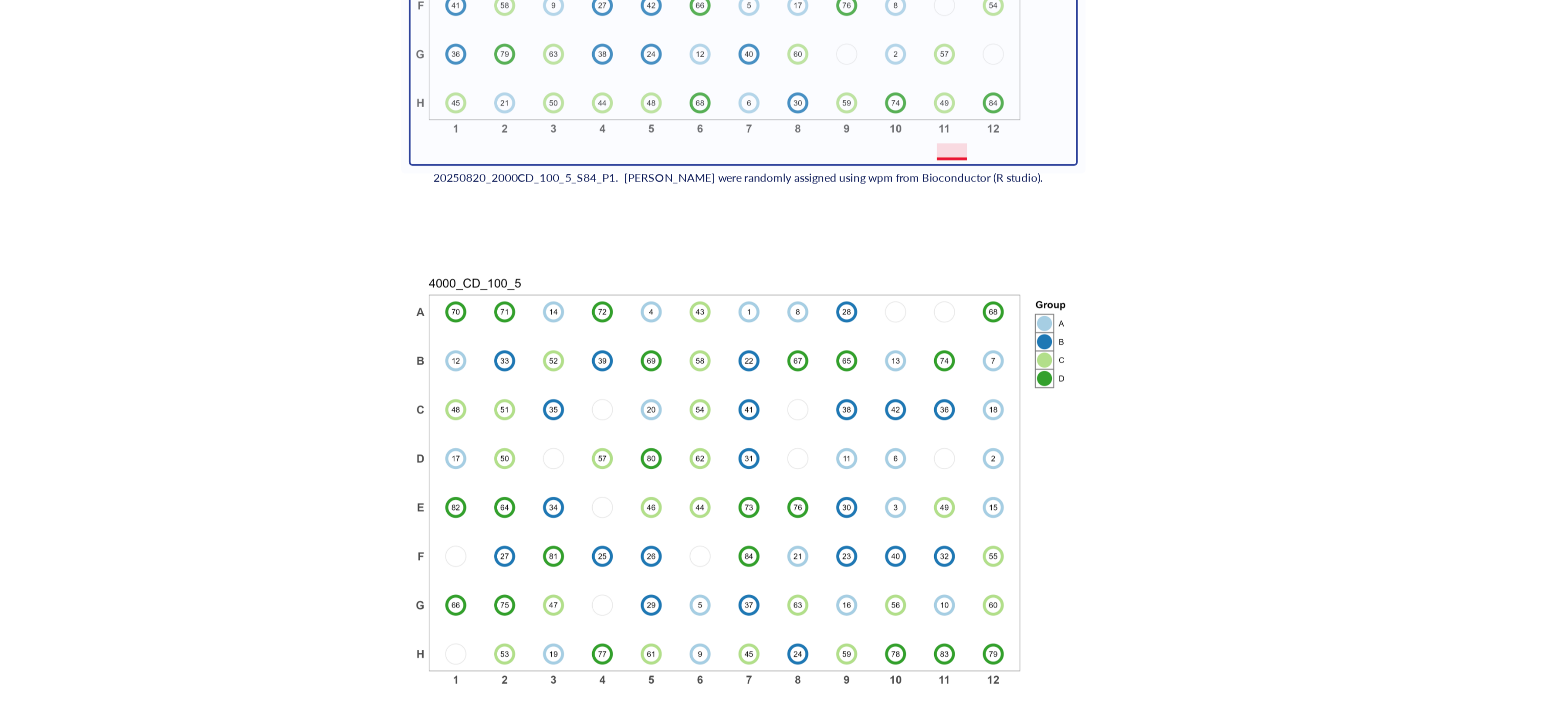
click at [967, 369] on span "20250820_2000CD_100_5_S84_P1. [PERSON_NAME] were randomly assigned using wpm fr…" at bounding box center [849, 373] width 332 height 8
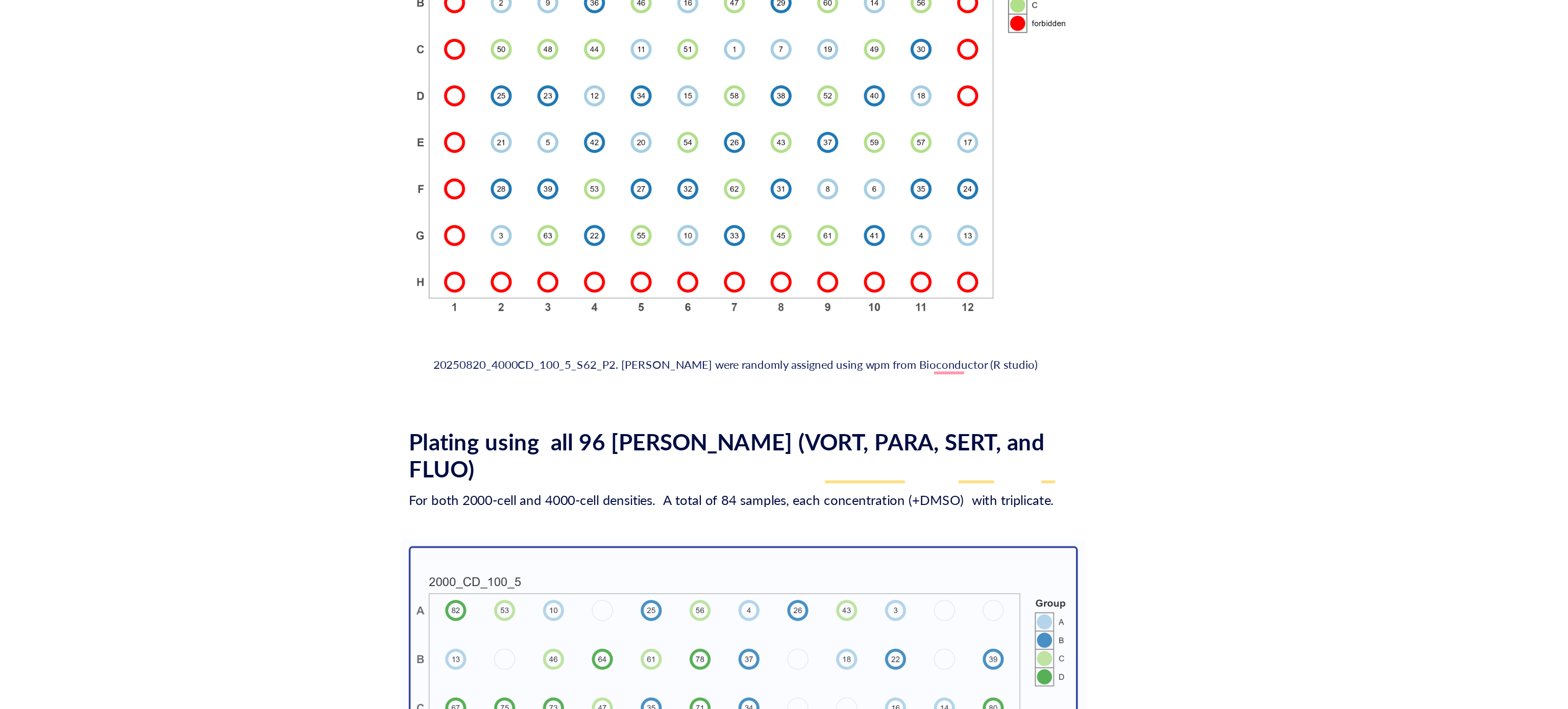
click at [960, 475] on div "20250820_4000CD_100_5_S62_P2. [PERSON_NAME] were randomly assigned using wpm fr…" at bounding box center [852, 475] width 336 height 9
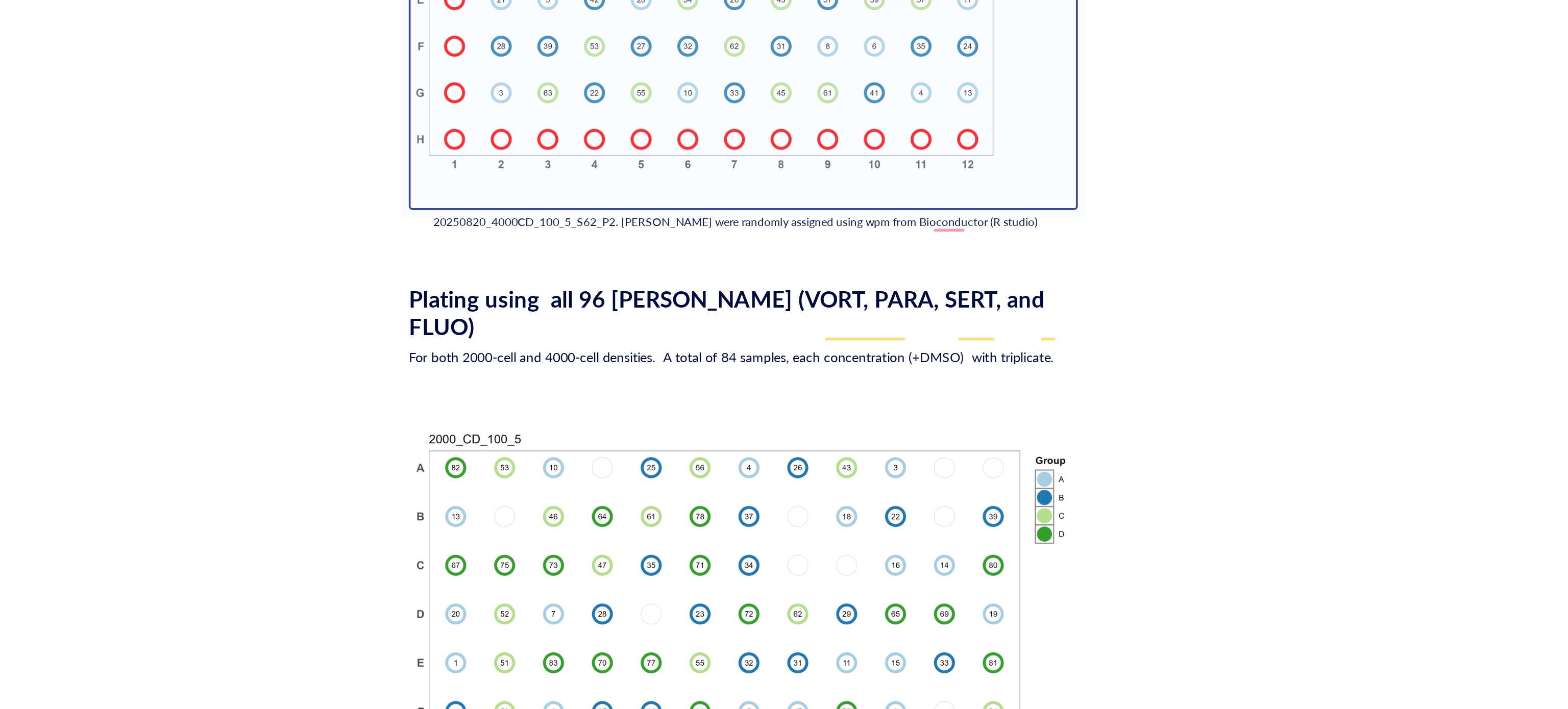
scroll to position [570, 0]
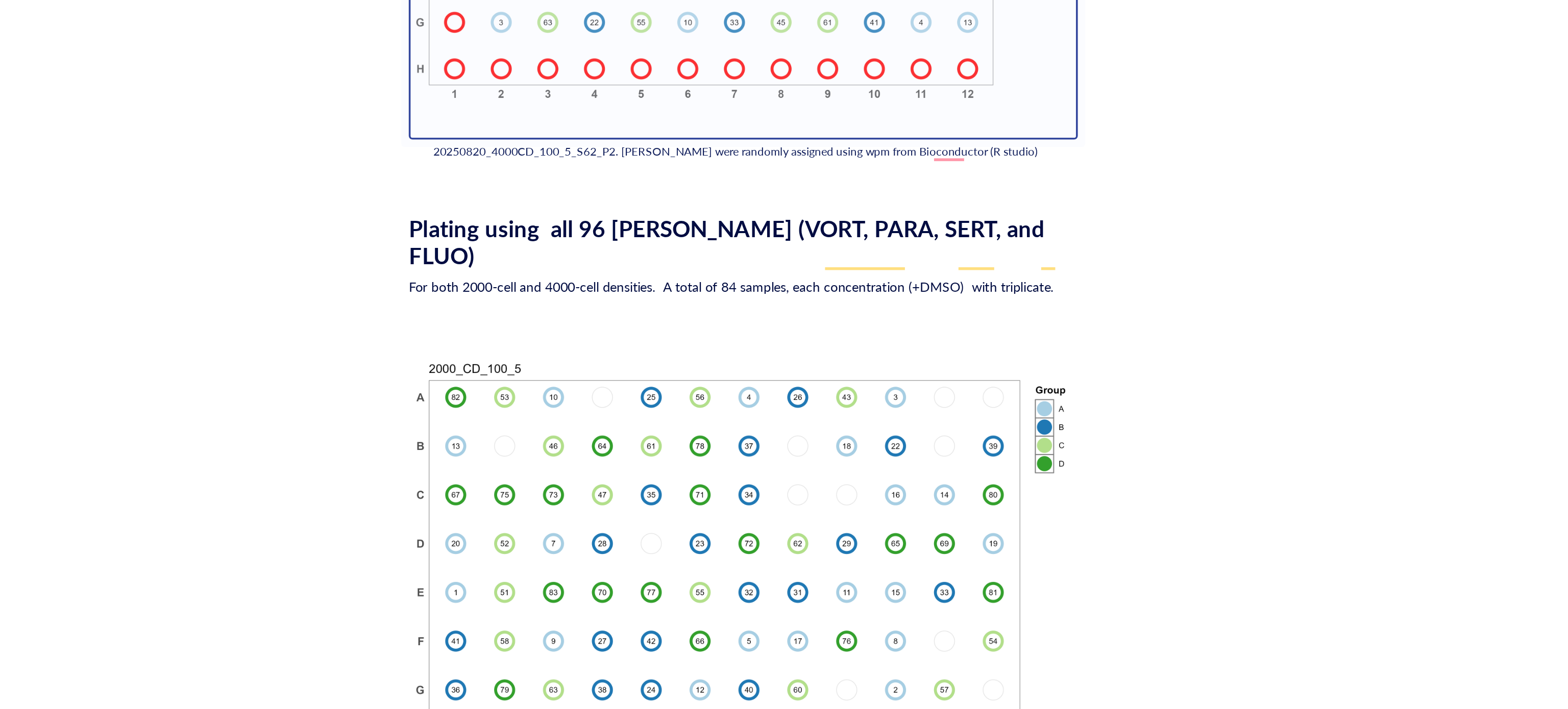
click at [964, 360] on span "20250820_4000CD_100_5_S62_P2. [PERSON_NAME] were randomly assigned using wpm fr…" at bounding box center [847, 358] width 328 height 8
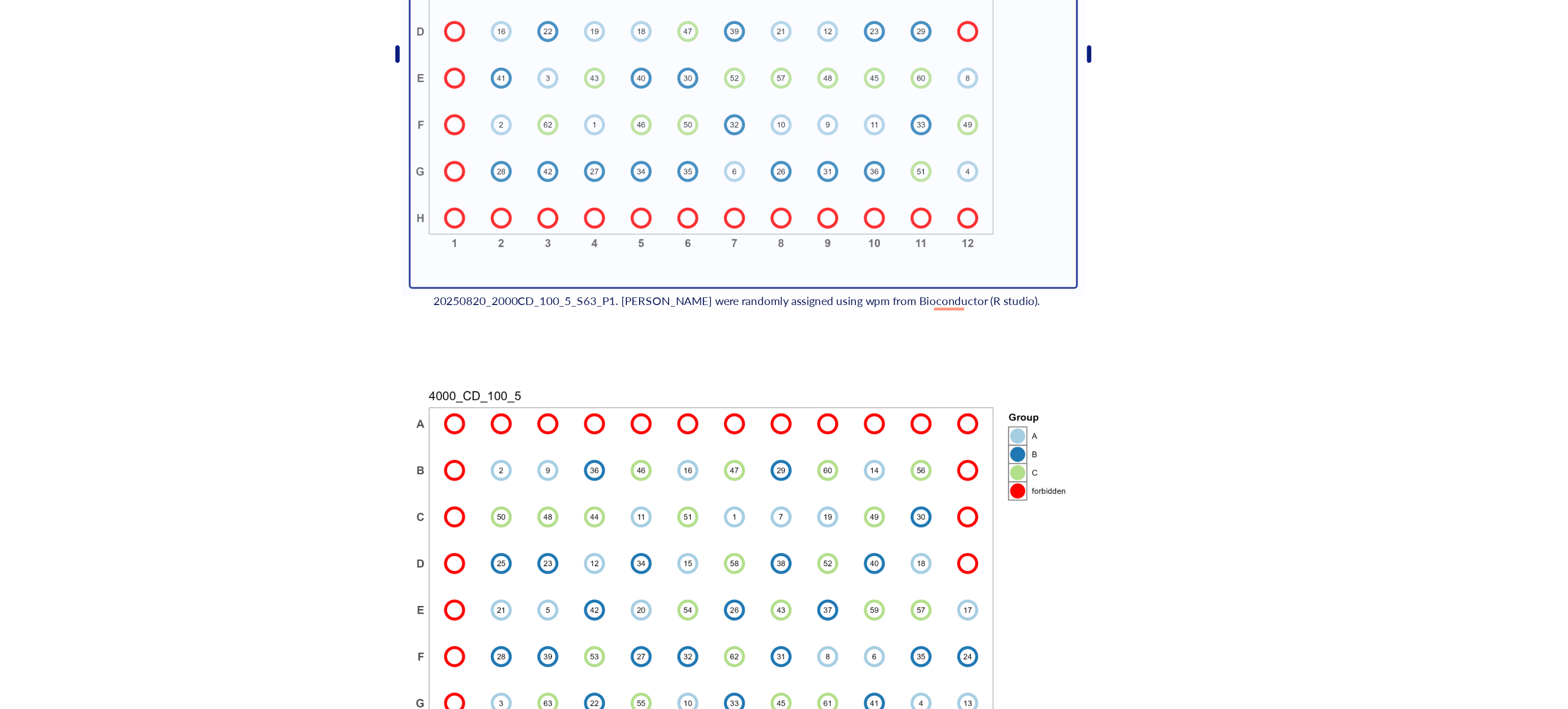
click at [965, 440] on div "20250820_2000CD_100_5_S63_P1. [PERSON_NAME] were randomly assigned using wpm fr…" at bounding box center [852, 440] width 336 height 9
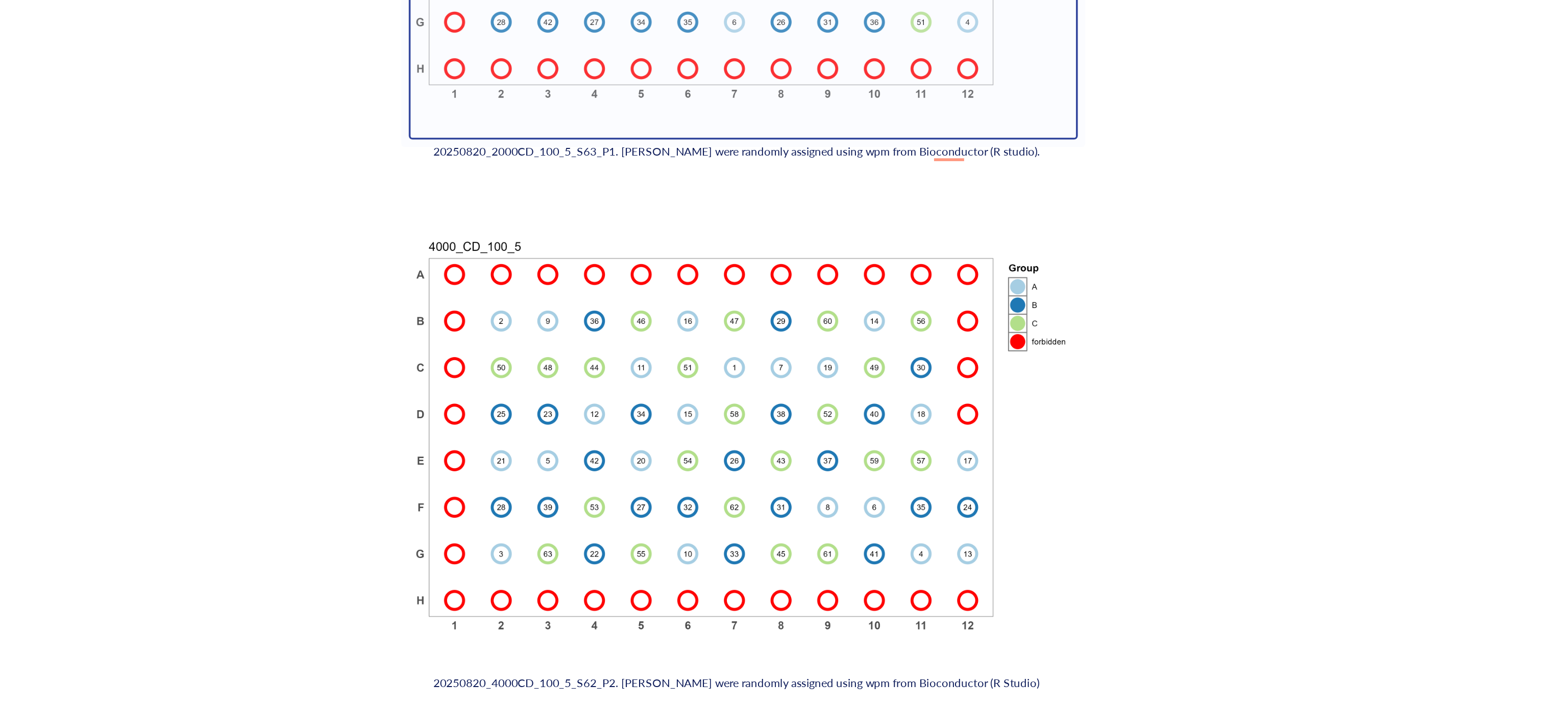
click at [964, 362] on span "20250820_2000CD_100_5_S63_P1. [PERSON_NAME] were randomly assigned using wpm fr…" at bounding box center [848, 358] width 330 height 8
click at [965, 362] on span "20250820_2000CD_100_5_S63_P1. [PERSON_NAME] were randomly assigned using wpm fr…" at bounding box center [848, 358] width 330 height 8
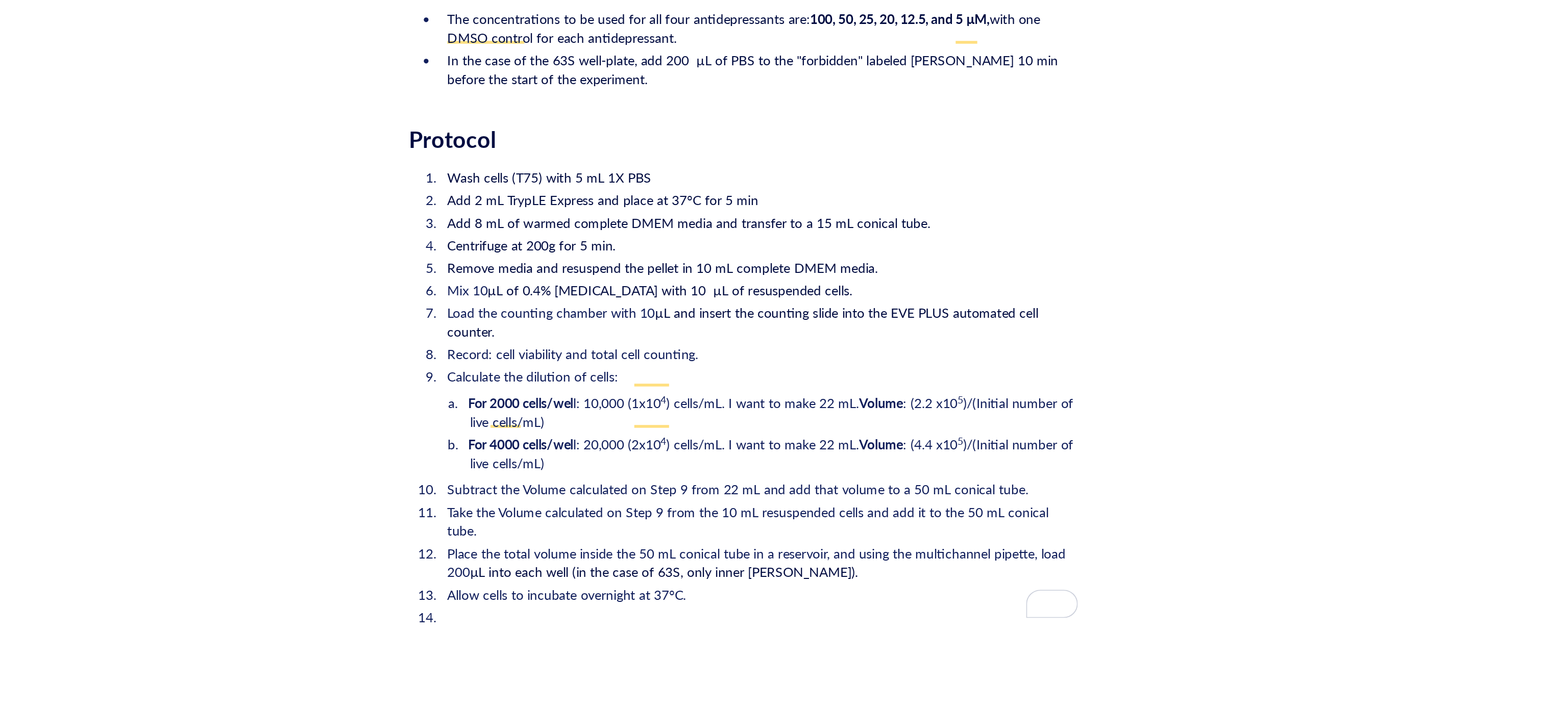
scroll to position [1385, 0]
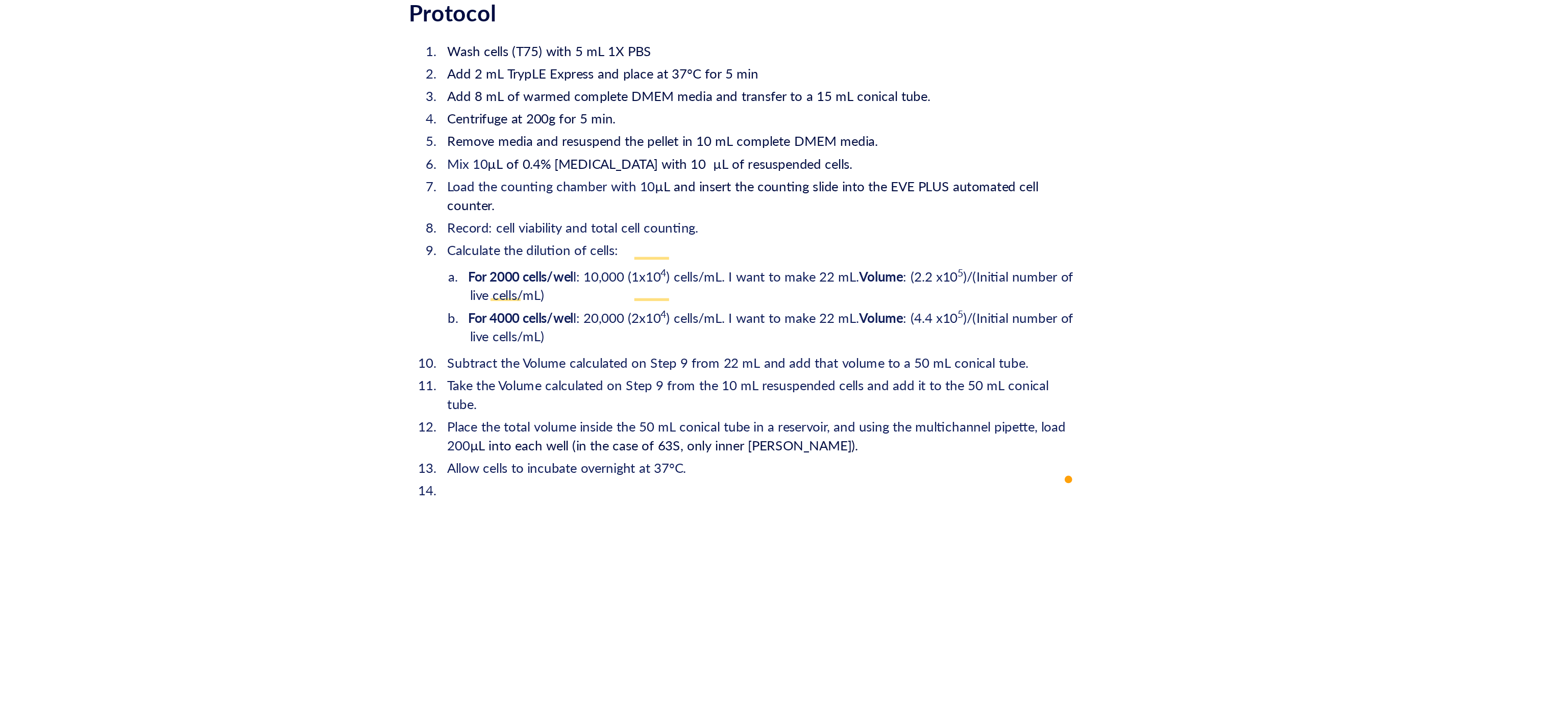
click at [729, 584] on li "﻿" at bounding box center [861, 589] width 347 height 10
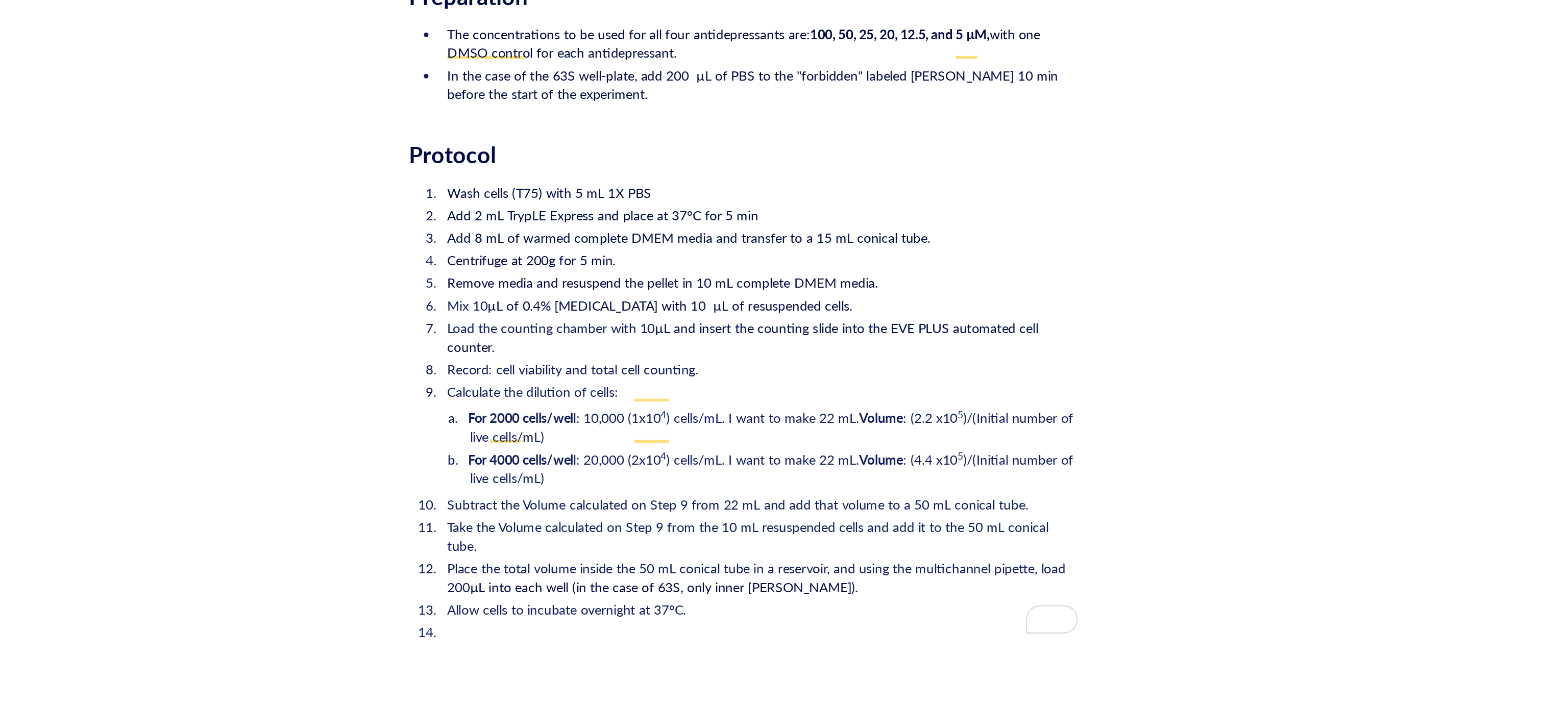
scroll to position [0, 0]
click at [688, 661] on li "﻿" at bounding box center [861, 666] width 347 height 10
click at [834, 637] on span "µL into each well (in the case of 63S, only inner wells)." at bounding box center [810, 641] width 210 height 10
drag, startPoint x: 842, startPoint y: 635, endPoint x: 896, endPoint y: 629, distance: 54.3
click at [842, 634] on ol "Wash cells (T75) with 5 mL 1X PBS Add 2 mL TrypLE Express and place at 37°C for…" at bounding box center [852, 547] width 364 height 253
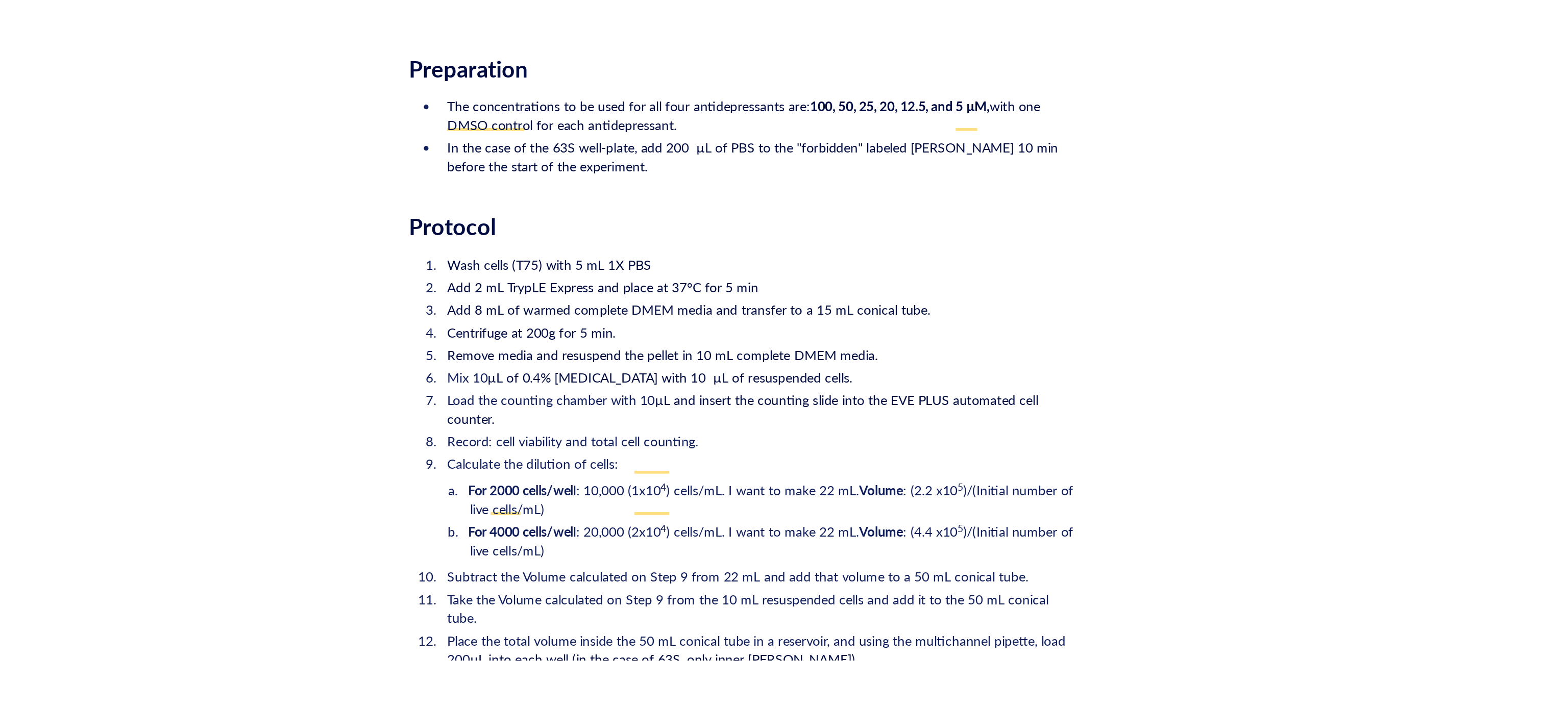
scroll to position [1308, 0]
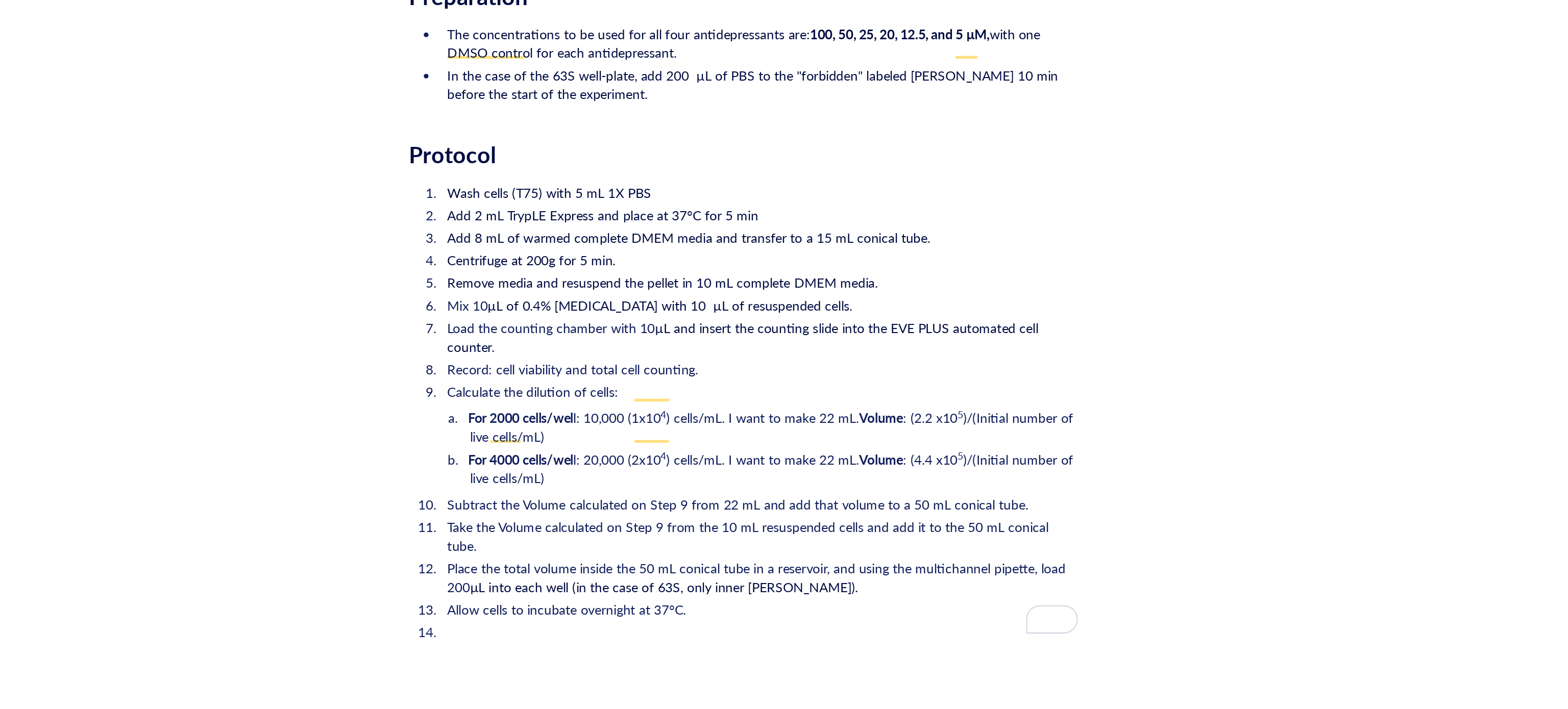
click at [760, 400] on div "Protocol" at bounding box center [852, 408] width 364 height 15
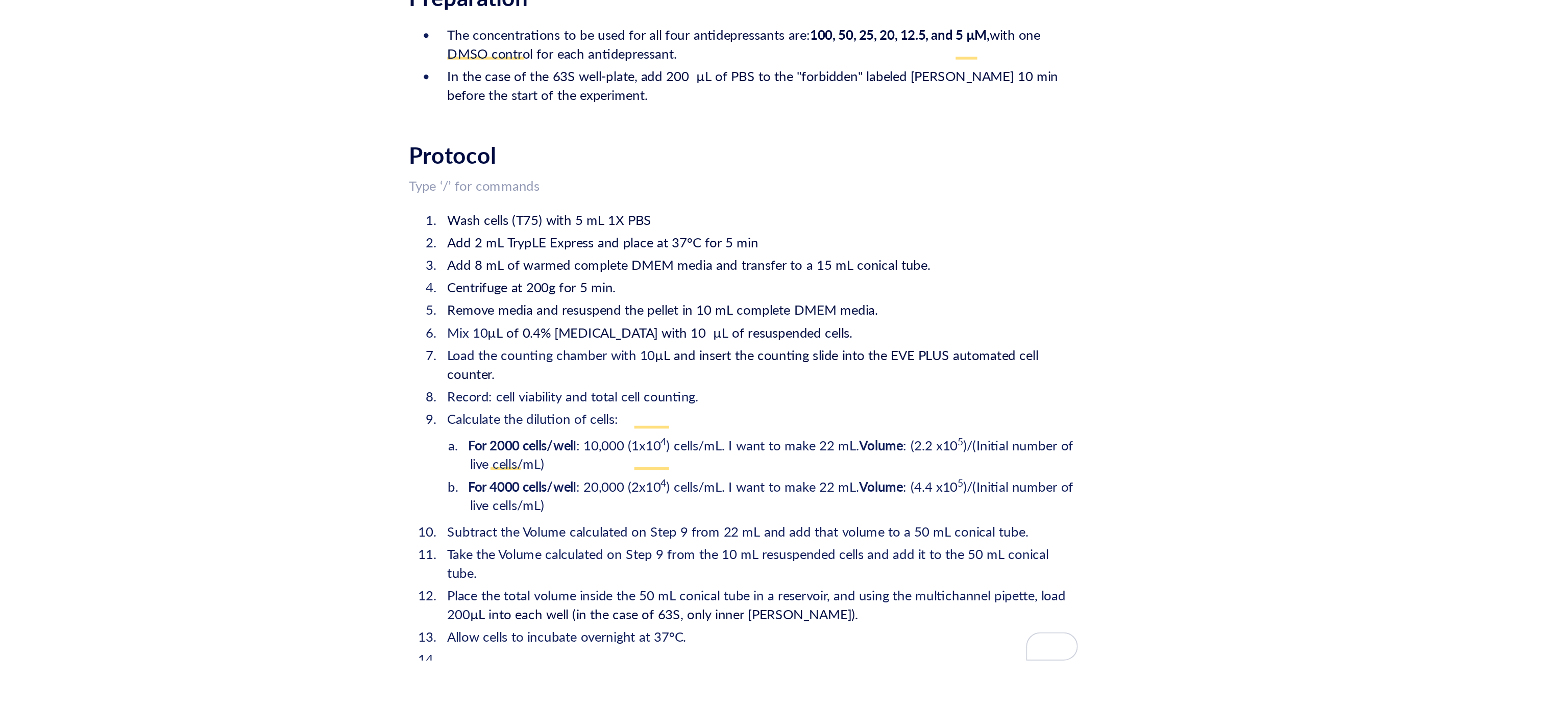
scroll to position [1358, 0]
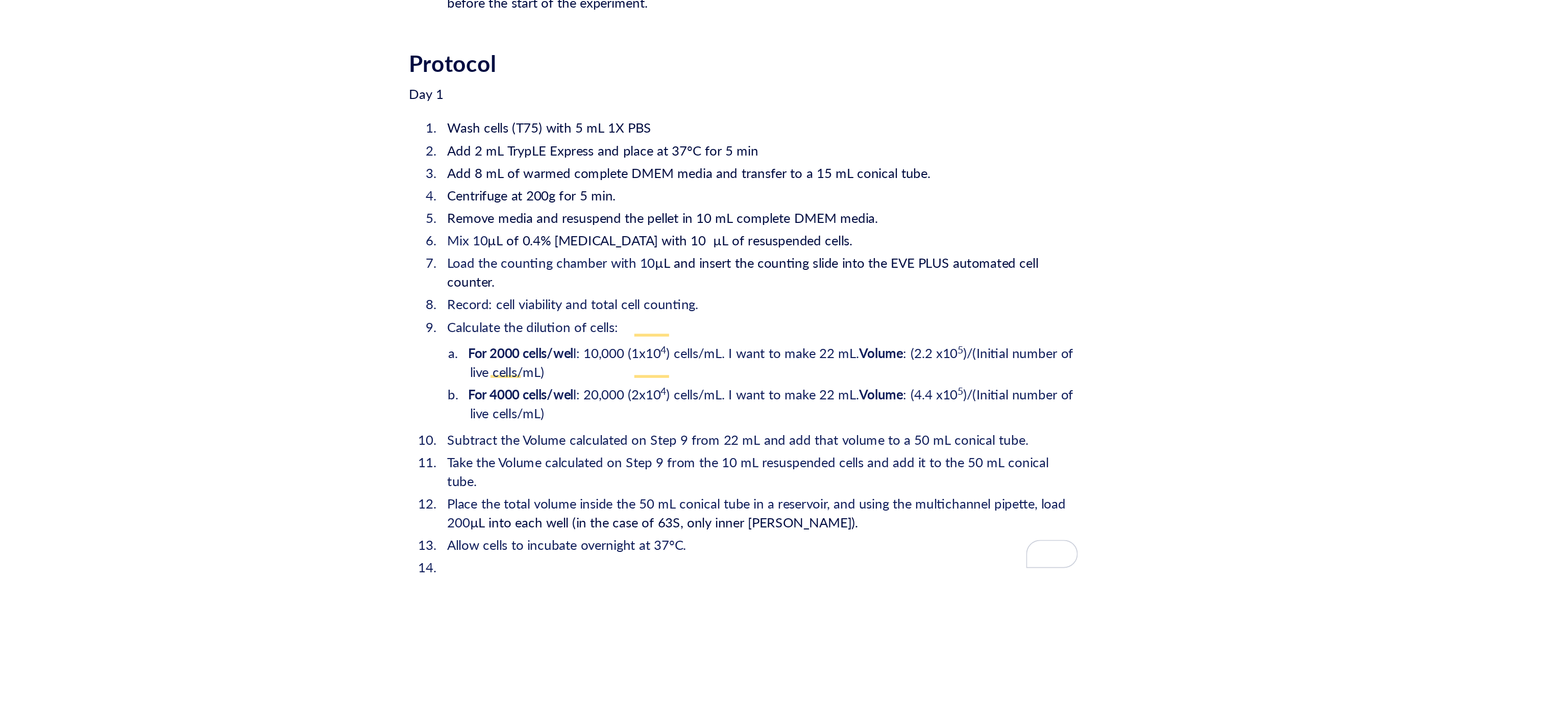
click at [707, 625] on li "﻿" at bounding box center [861, 630] width 347 height 10
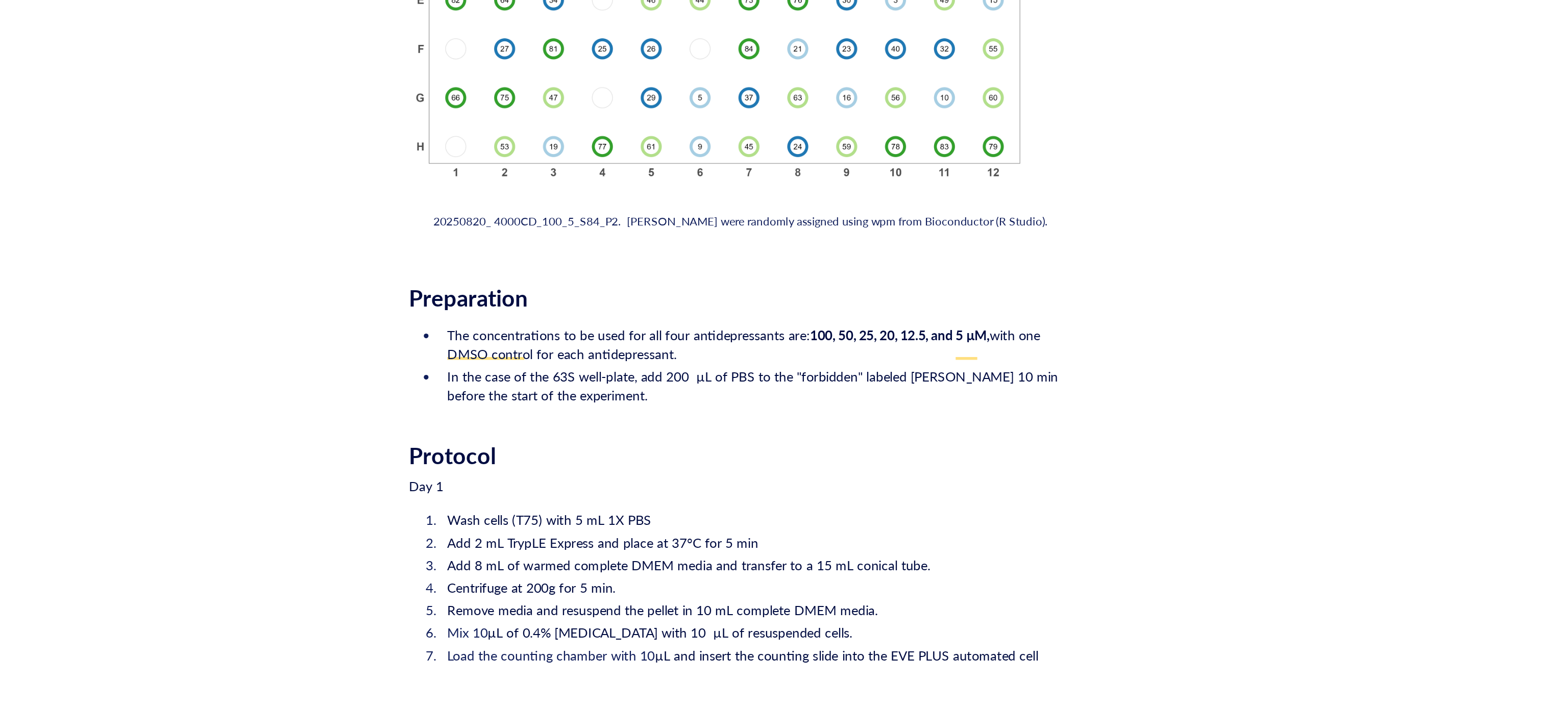
scroll to position [1152, 0]
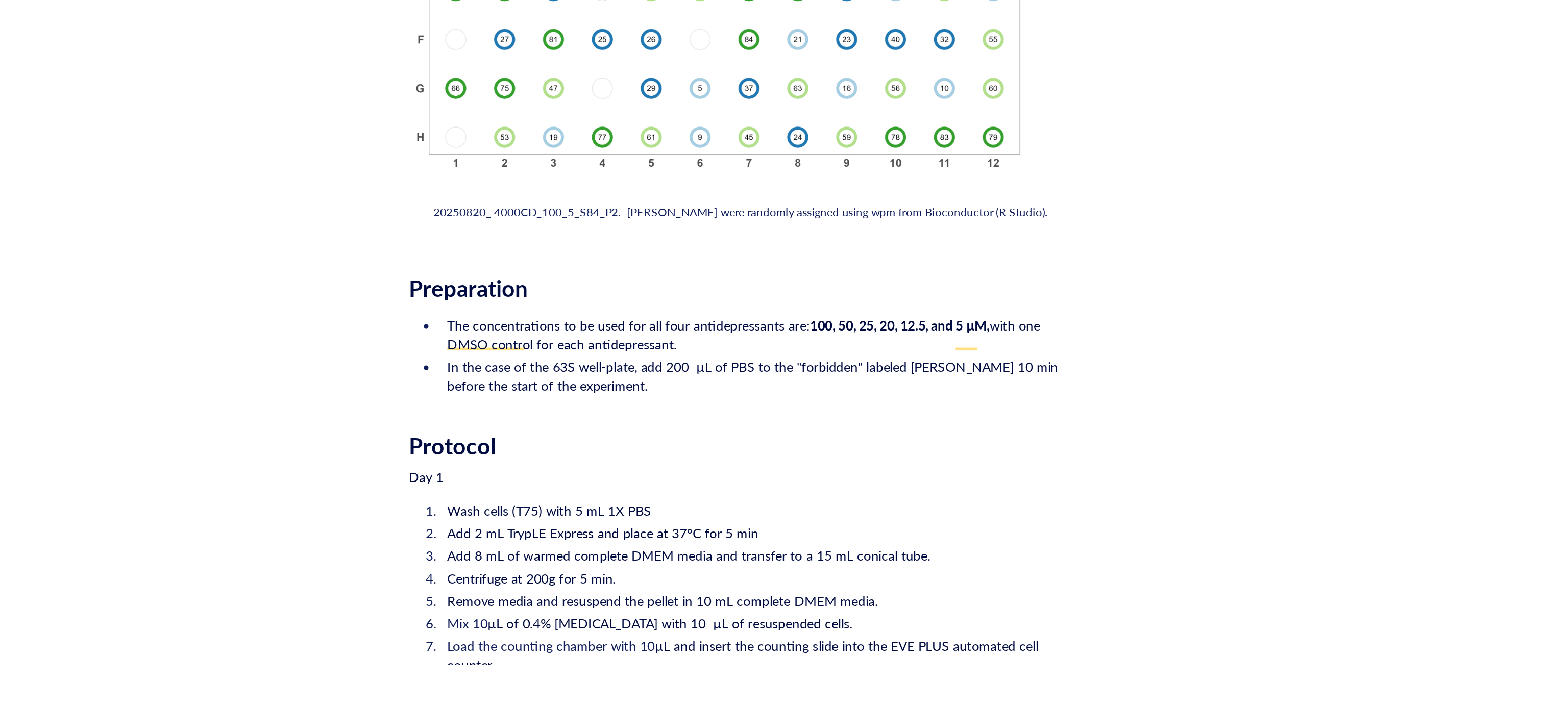
click at [699, 575] on div "Day 1" at bounding box center [852, 579] width 364 height 10
drag, startPoint x: 699, startPoint y: 563, endPoint x: 613, endPoint y: 558, distance: 86.1
click at [744, 536] on span "Normal text" at bounding box center [737, 539] width 47 height 9
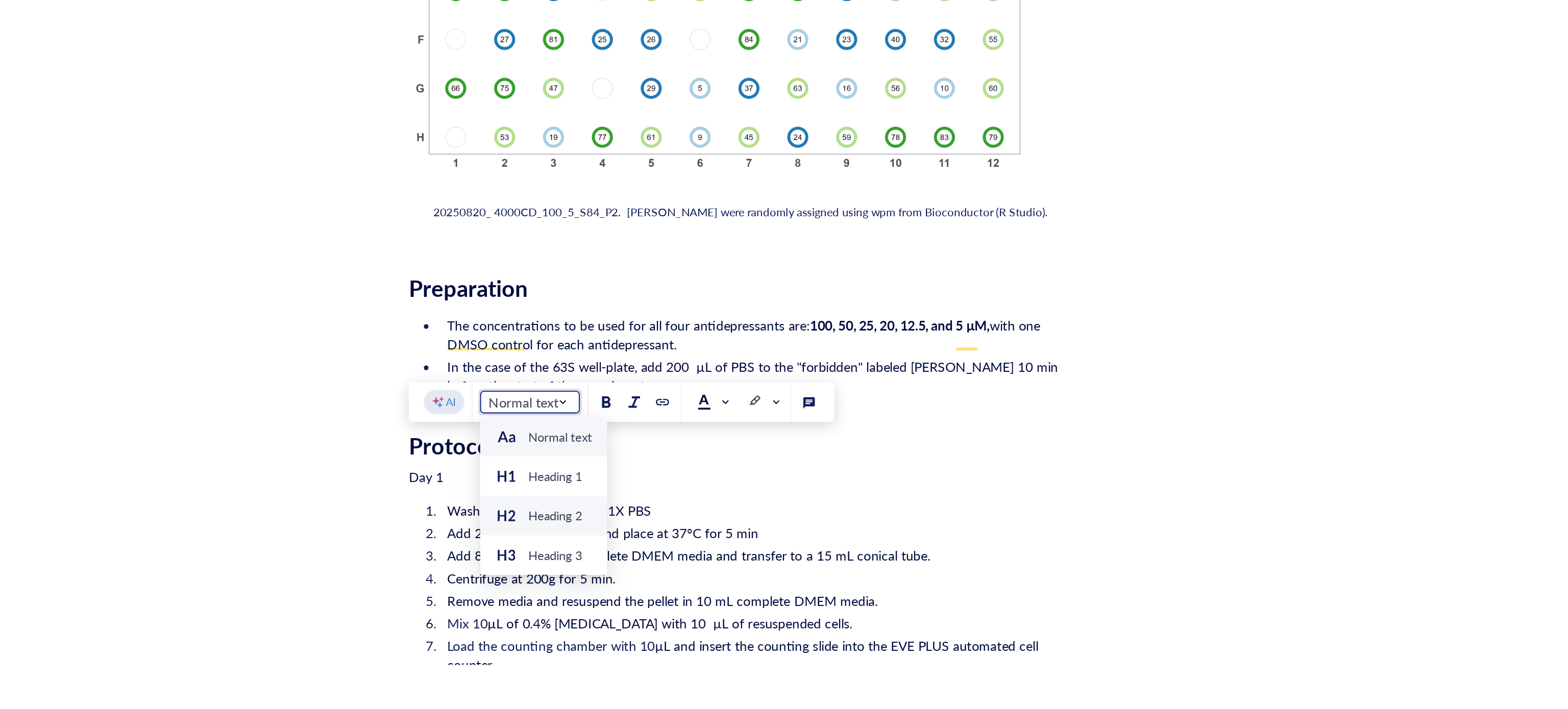
click at [748, 610] on div "Heading 2" at bounding box center [744, 600] width 69 height 22
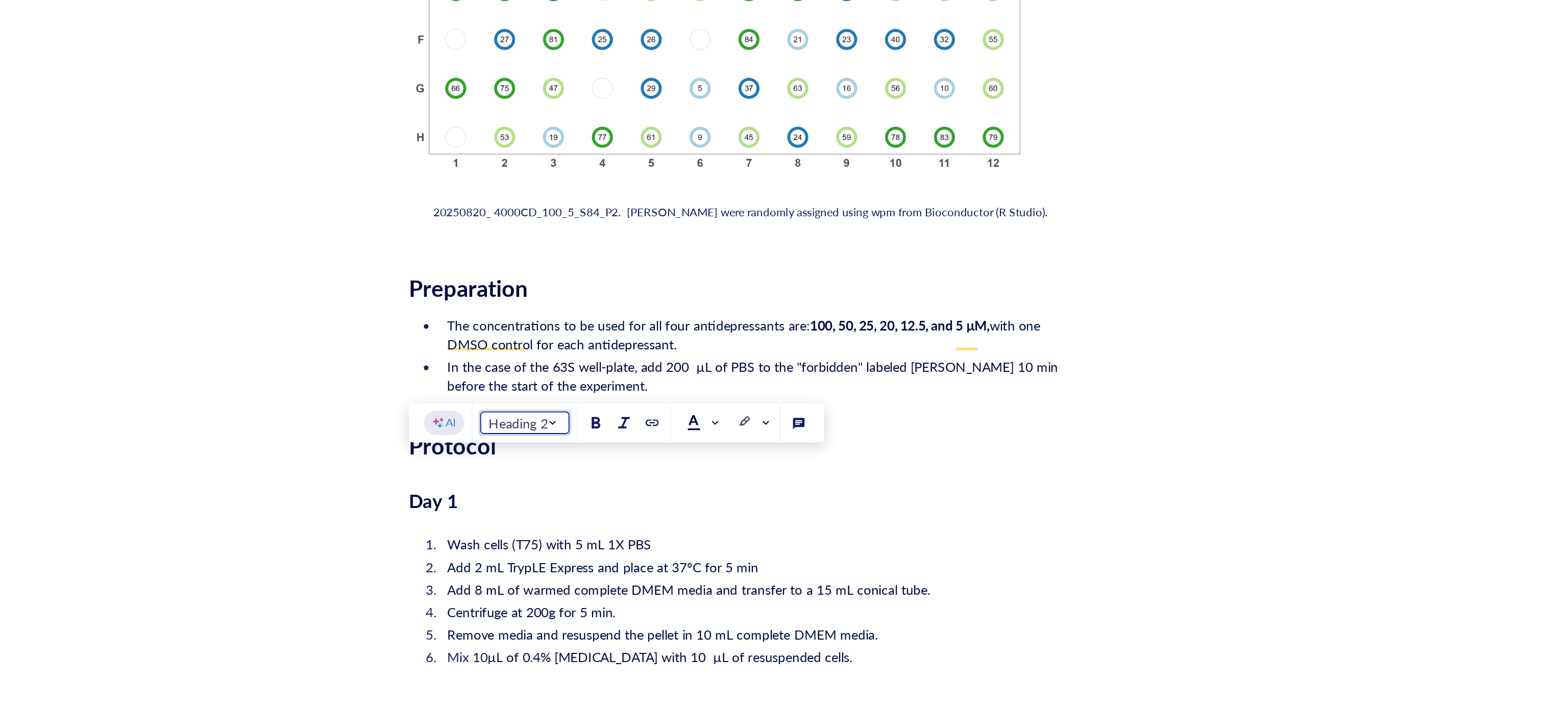
click at [764, 582] on div "Day 1" at bounding box center [852, 593] width 364 height 21
drag, startPoint x: 716, startPoint y: 582, endPoint x: 617, endPoint y: 579, distance: 99.0
click at [617, 579] on div "POC2_WL Drug resistance assay on N06A library POC2_WL Drug resistance assay on …" at bounding box center [853, 1] width 1383 height 2187
click at [745, 553] on span "Heading 2" at bounding box center [735, 550] width 41 height 9
click at [746, 633] on div "Heading 3" at bounding box center [751, 634] width 30 height 9
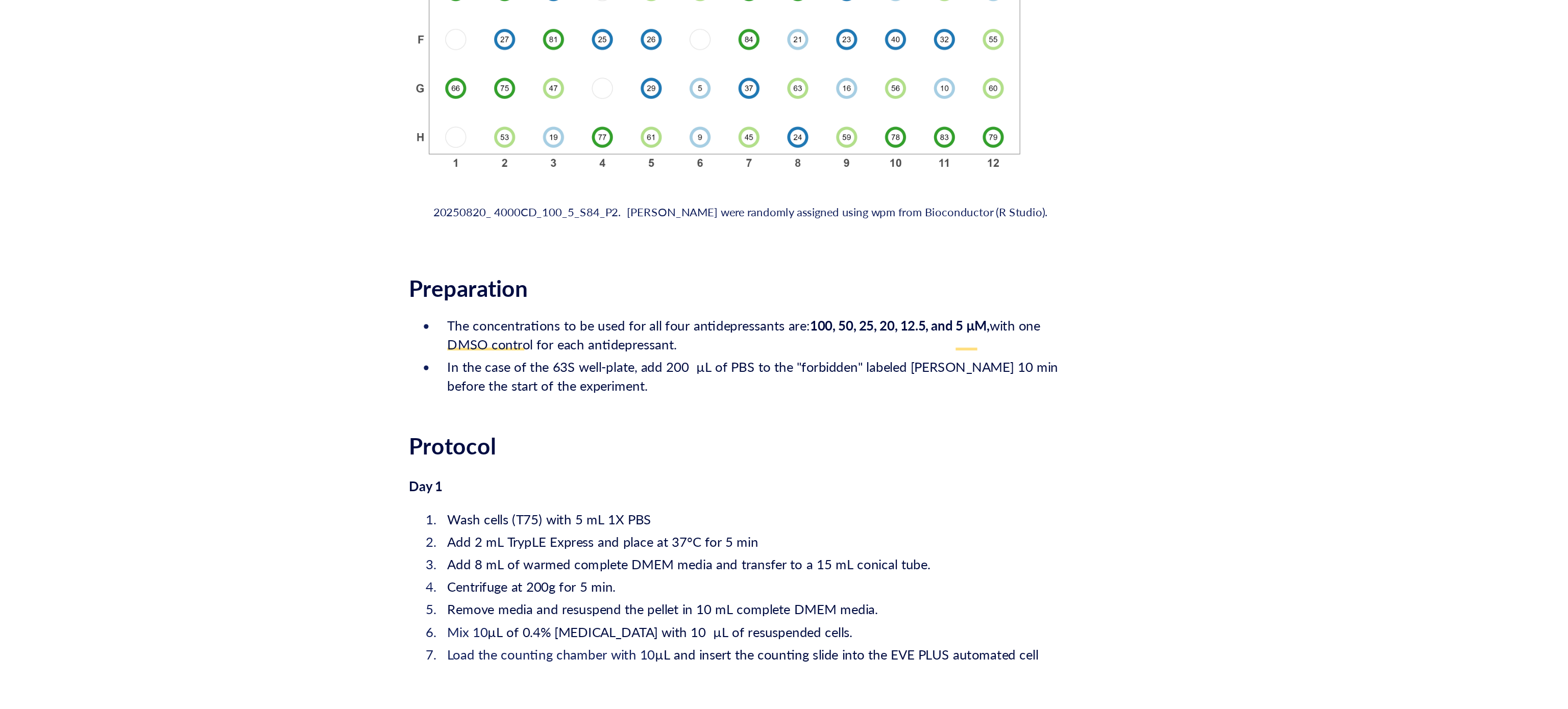
scroll to position [0, 0]
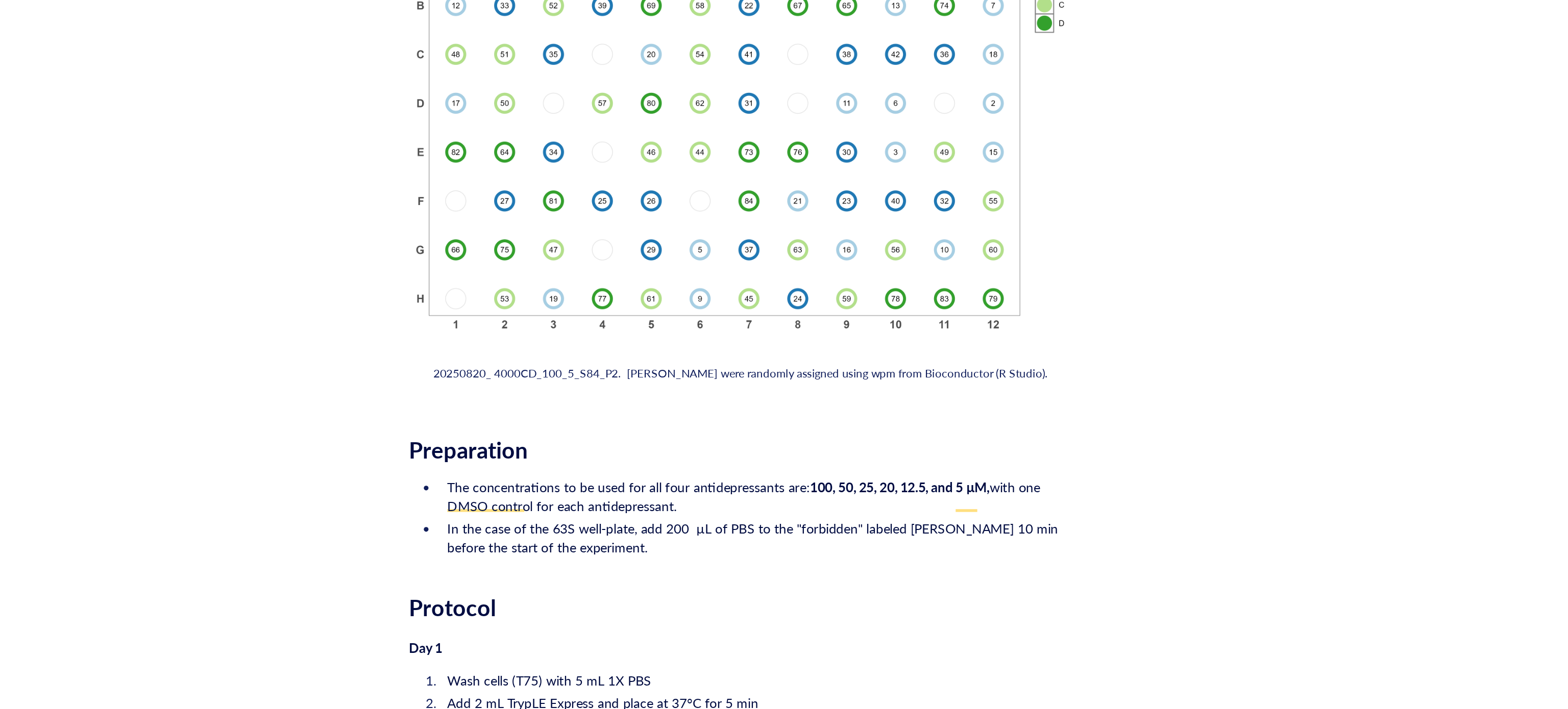
click at [706, 669] on div "Day 1" at bounding box center [852, 672] width 364 height 8
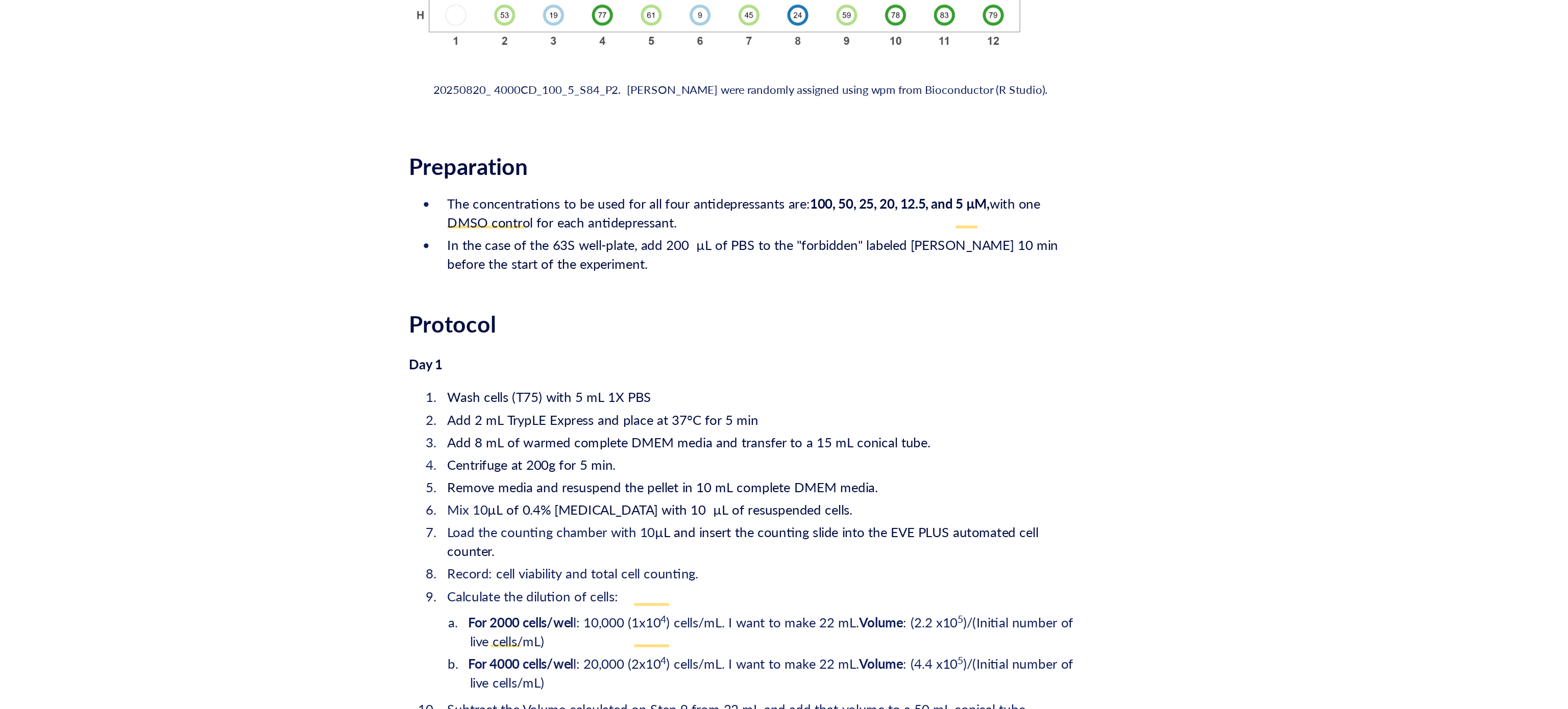
scroll to position [1294, 0]
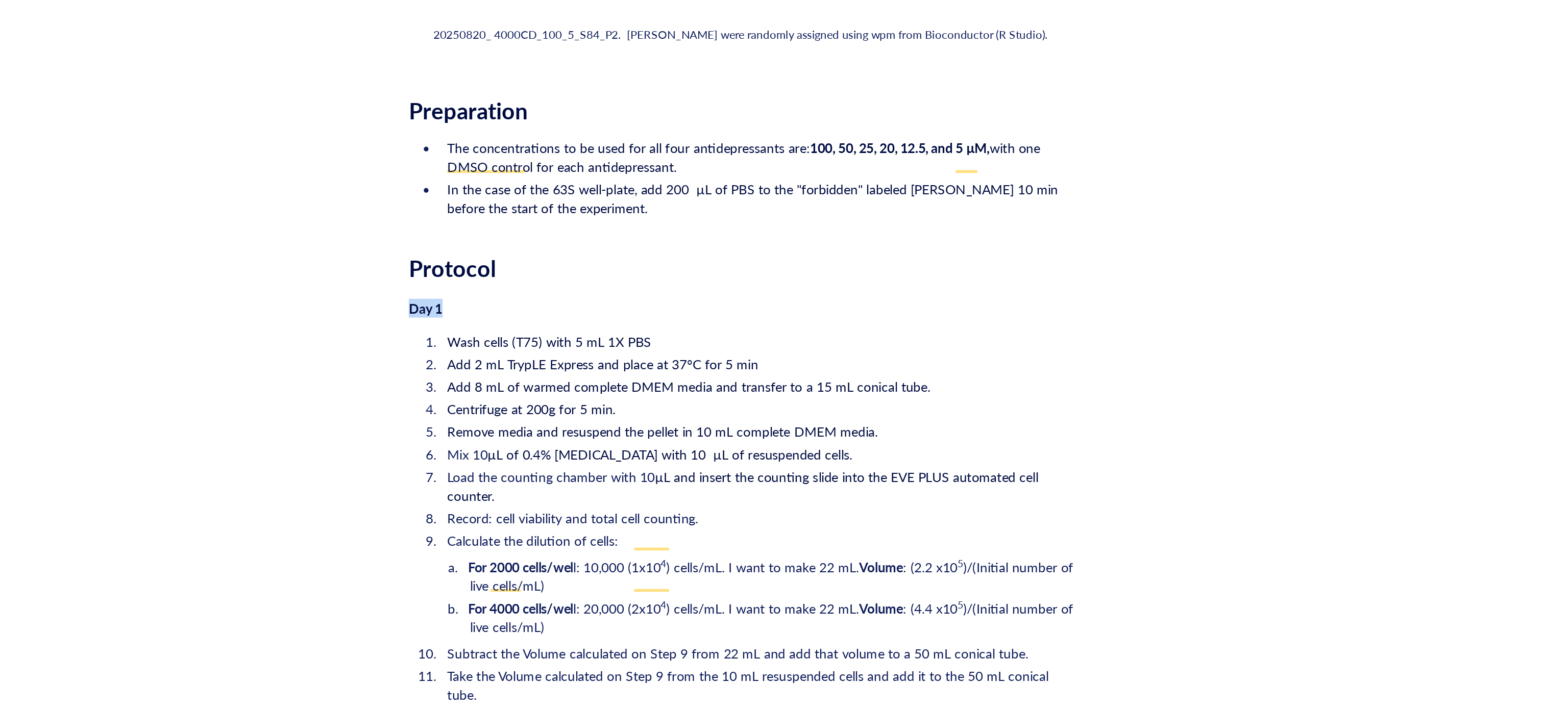
drag, startPoint x: 691, startPoint y: 475, endPoint x: 638, endPoint y: 475, distance: 53.0
click at [741, 451] on span "Heading 3" at bounding box center [735, 448] width 41 height 9
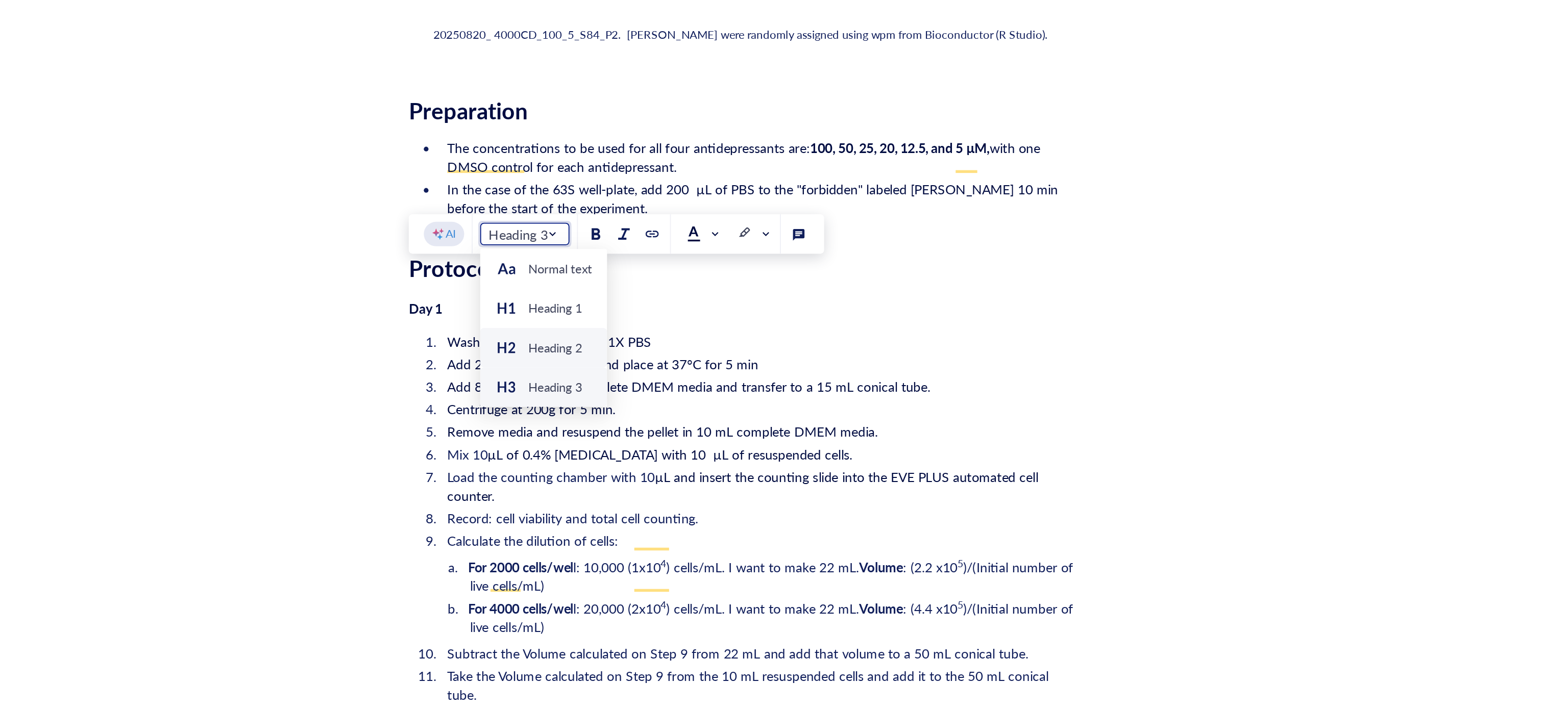
click at [740, 508] on div "Heading 2" at bounding box center [751, 510] width 30 height 9
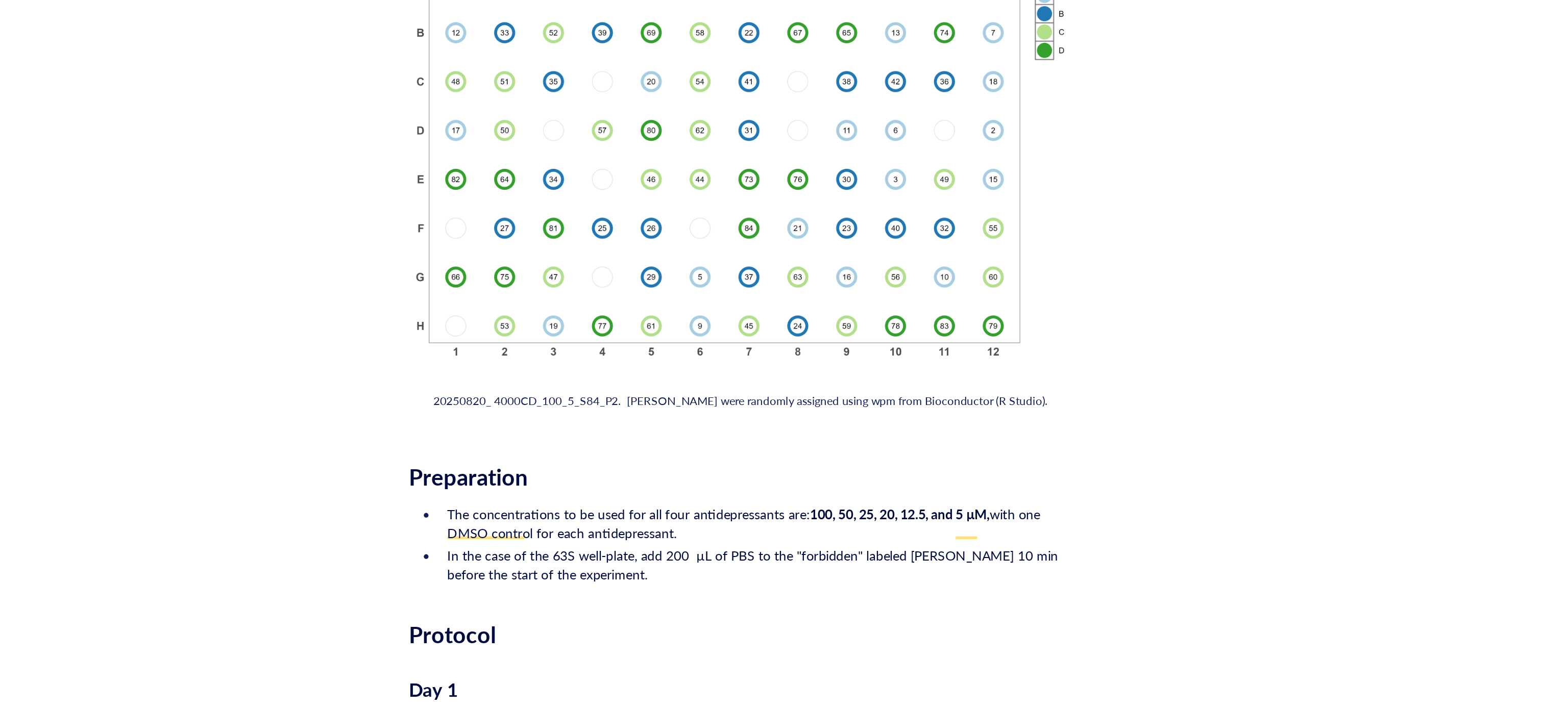
scroll to position [1208, 0]
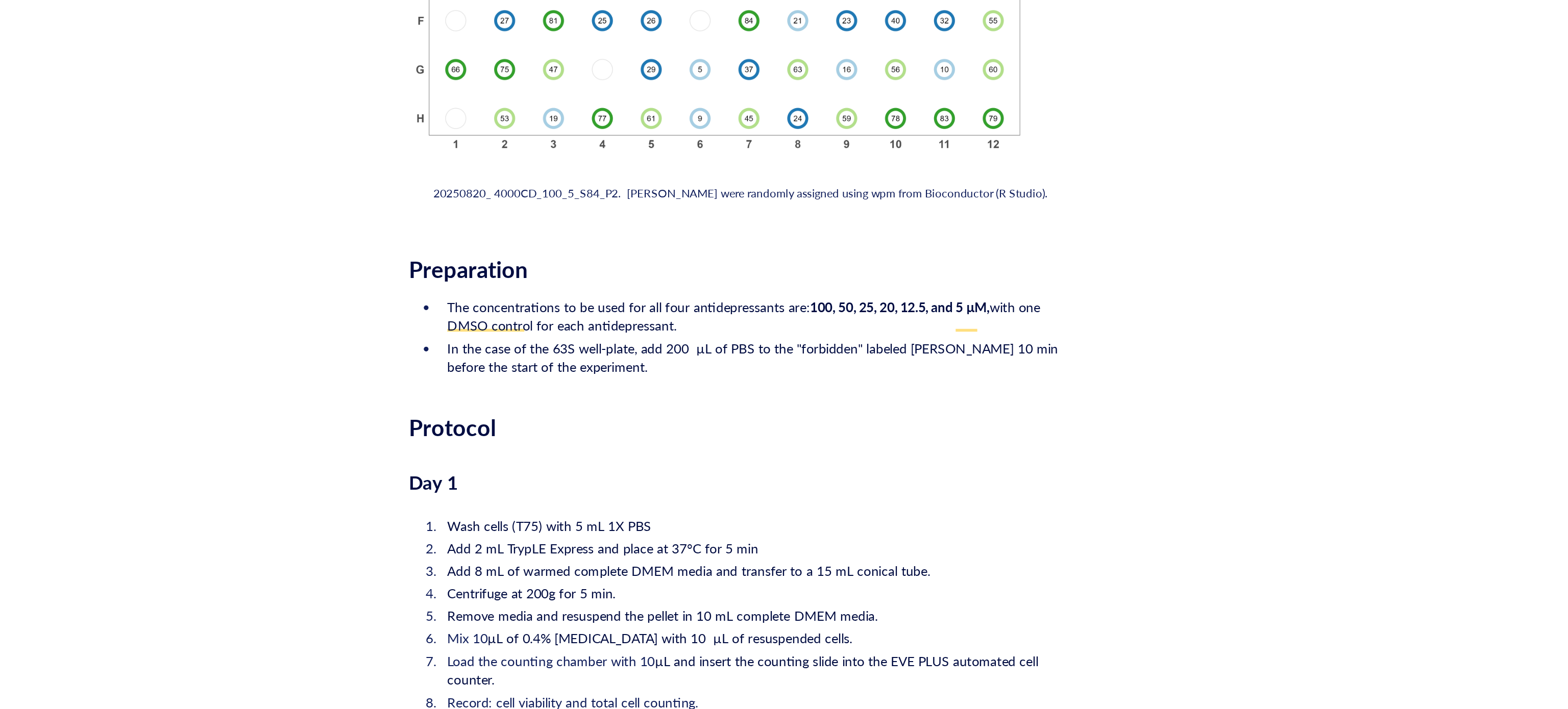
click at [731, 578] on div "﻿ Type ‘/’ for commands Metadata for sample IDs ﻿ ﻿ 20250820_96WP_DATASET.xlsx …" at bounding box center [852, 9] width 364 height 2150
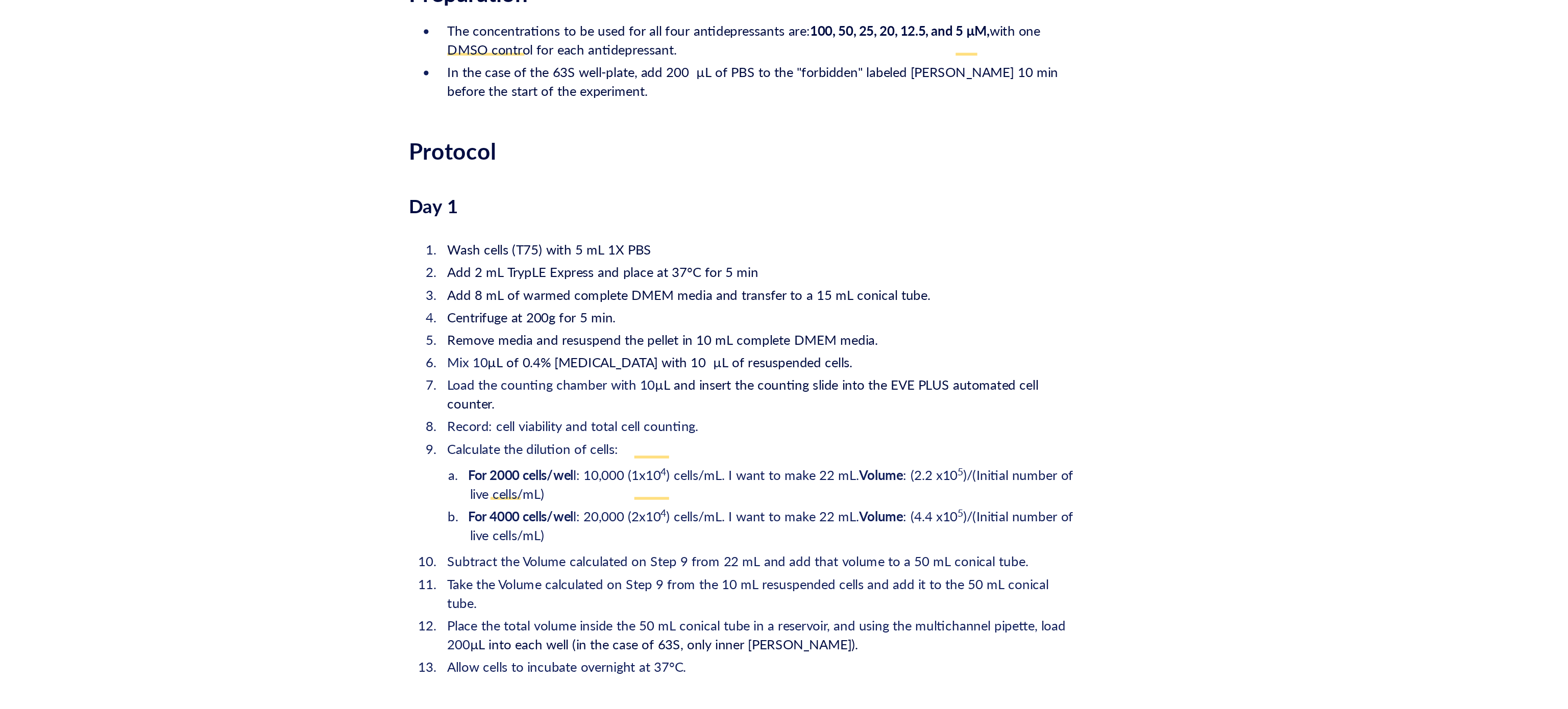
scroll to position [1540, 0]
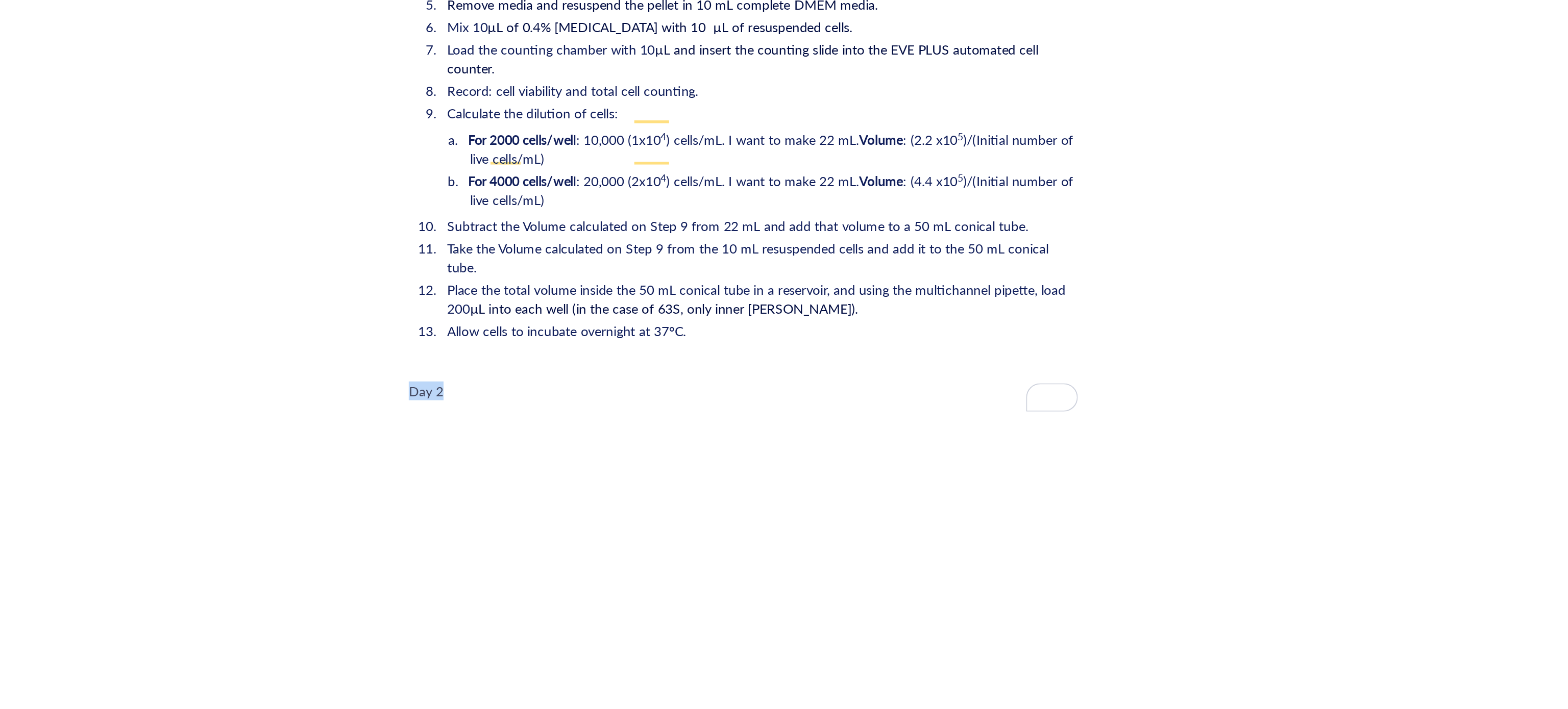
drag, startPoint x: 659, startPoint y: 505, endPoint x: 634, endPoint y: 504, distance: 25.0
click at [734, 486] on span "Normal text" at bounding box center [737, 483] width 47 height 9
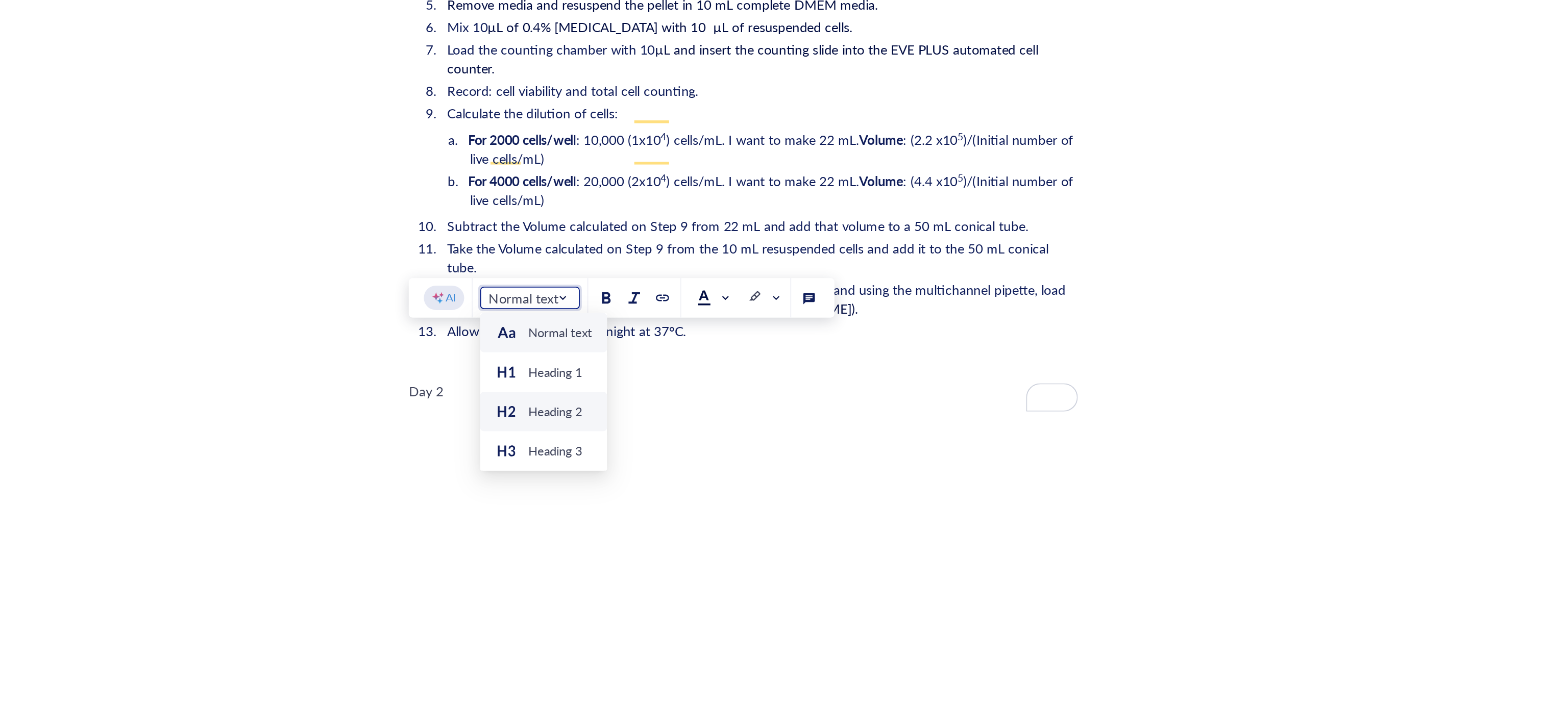
click at [737, 544] on div "Heading 2" at bounding box center [751, 545] width 30 height 9
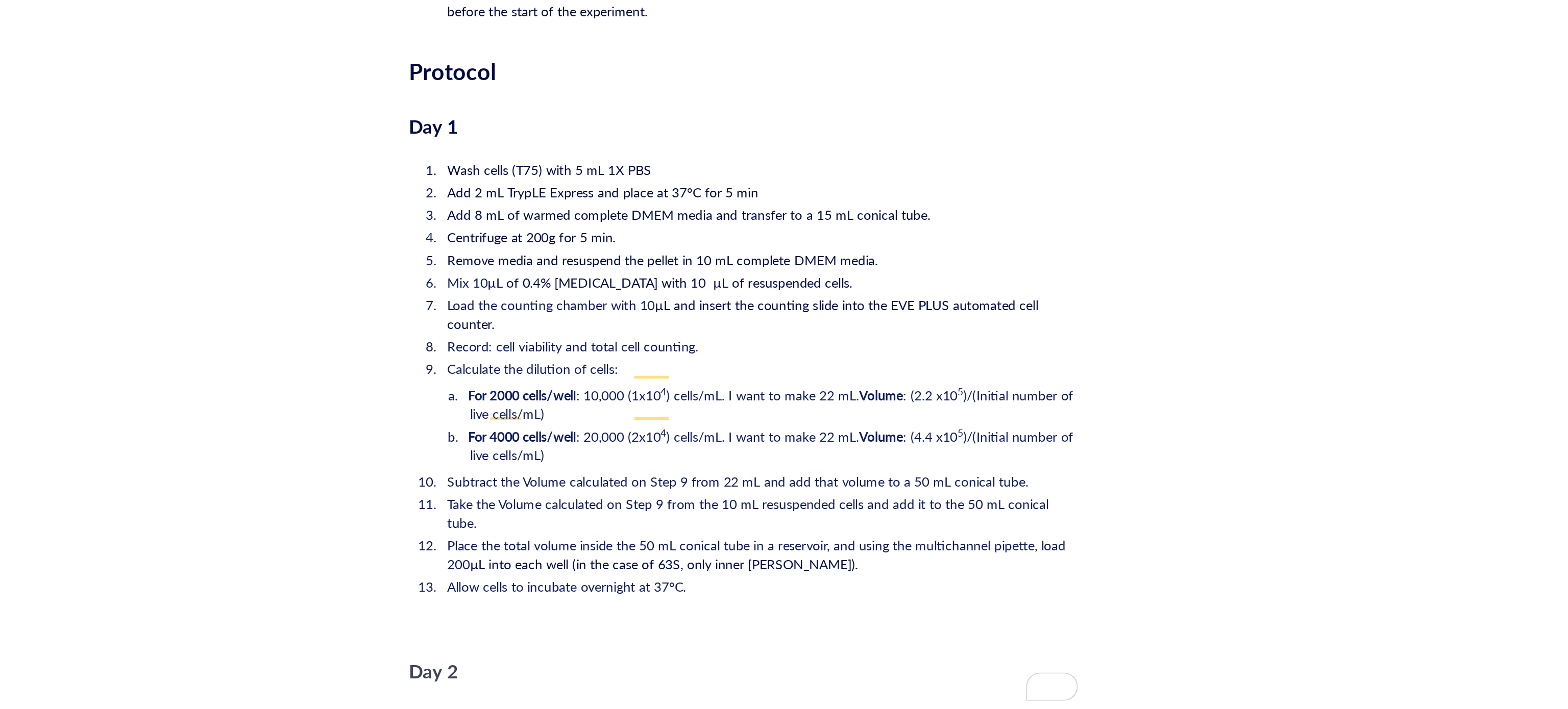
scroll to position [1487, 0]
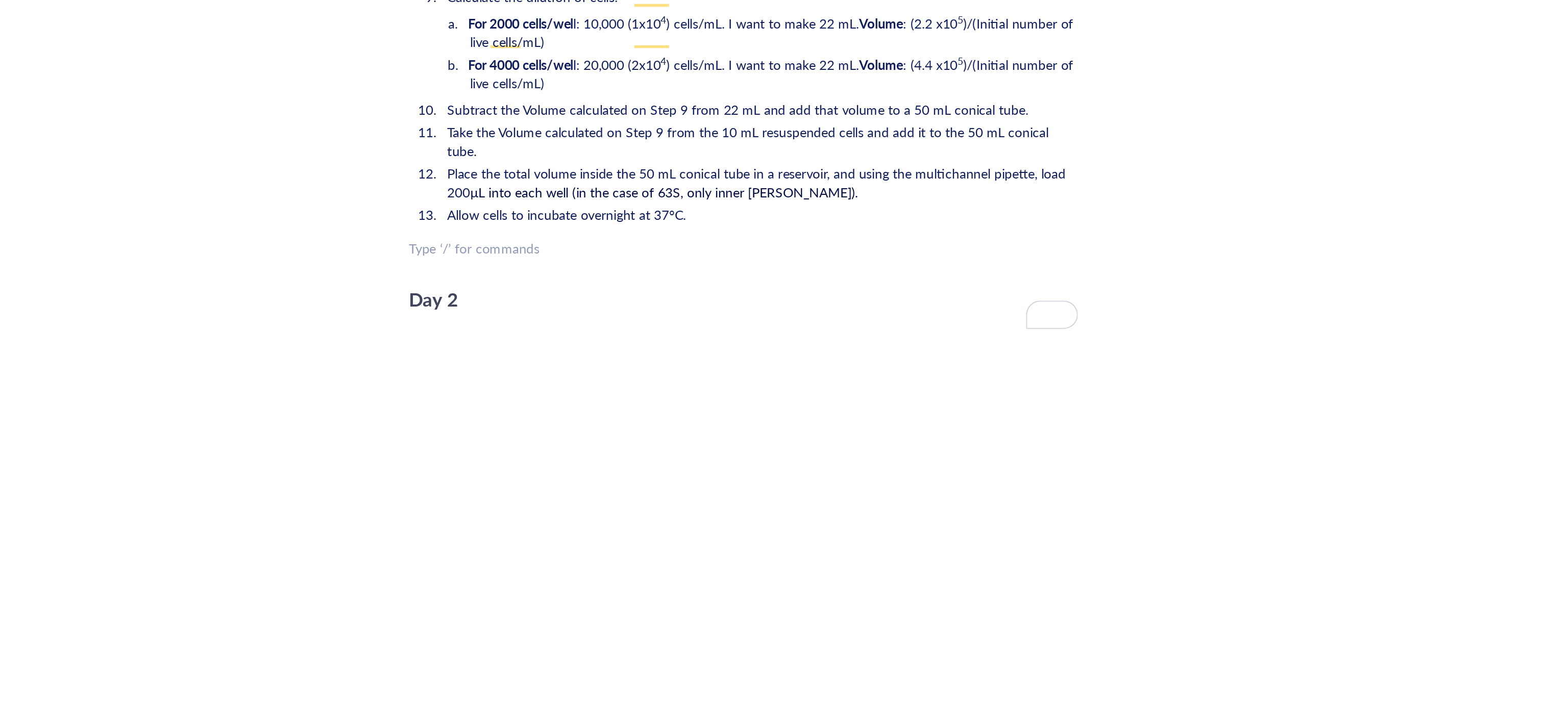
scroll to position [1544, 0]
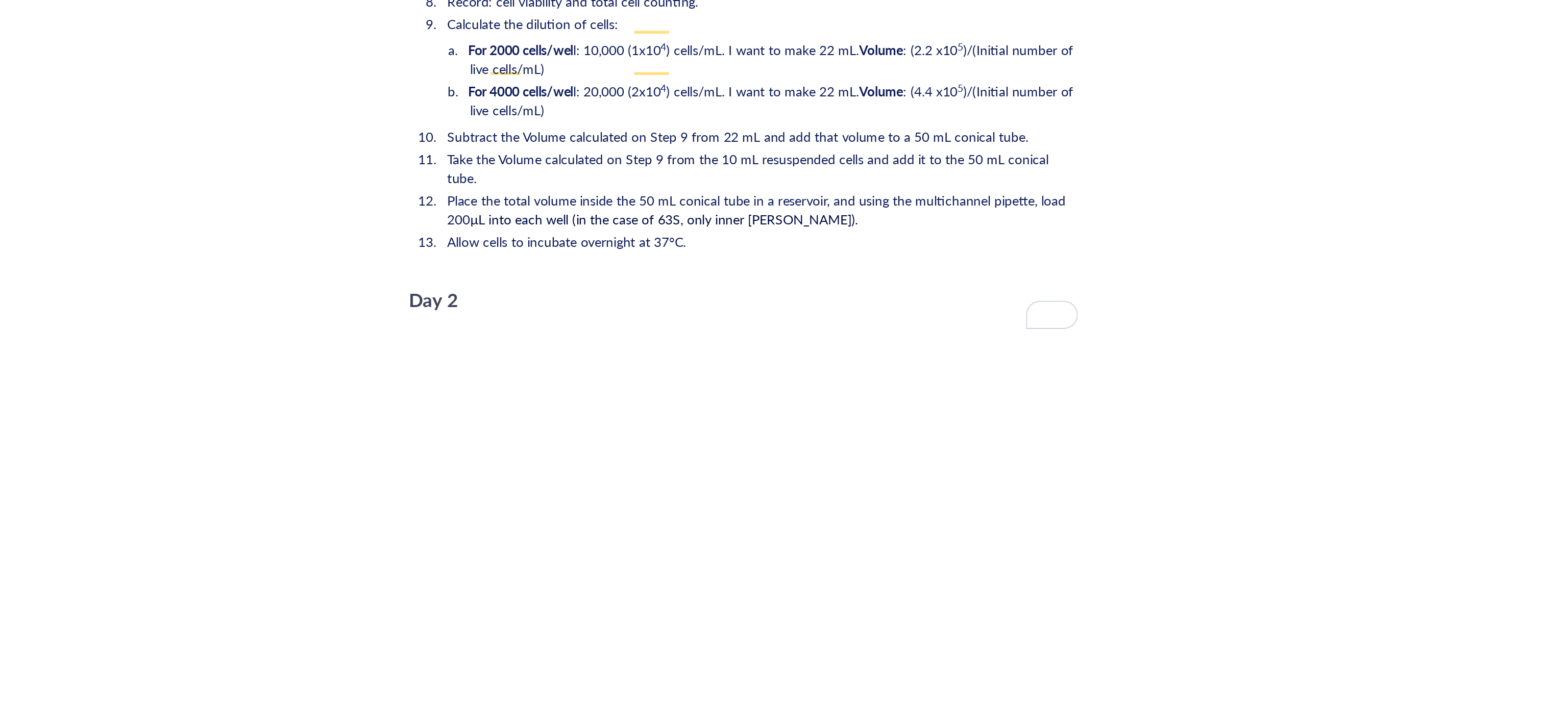
click at [741, 472] on div "Day 2" at bounding box center [852, 483] width 364 height 21
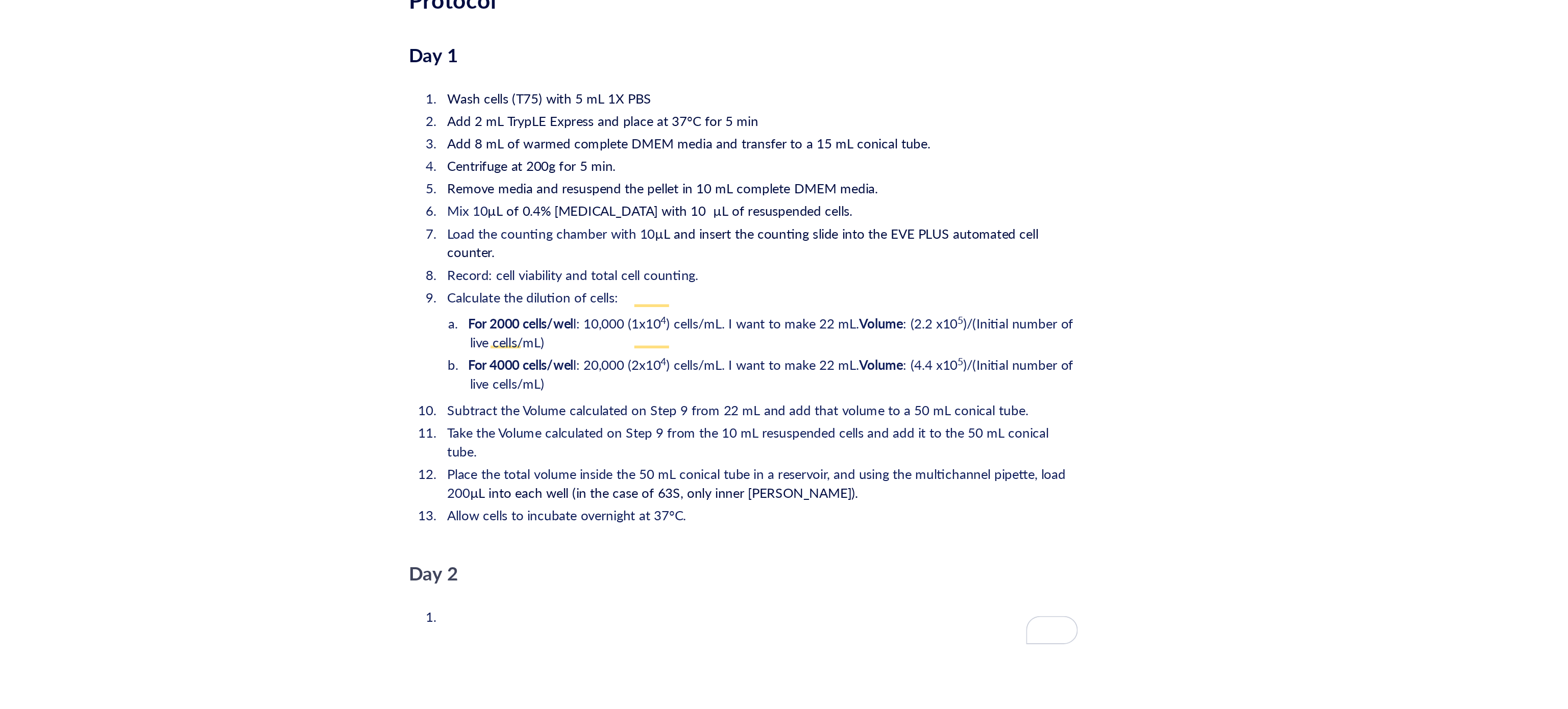
scroll to position [1288, 0]
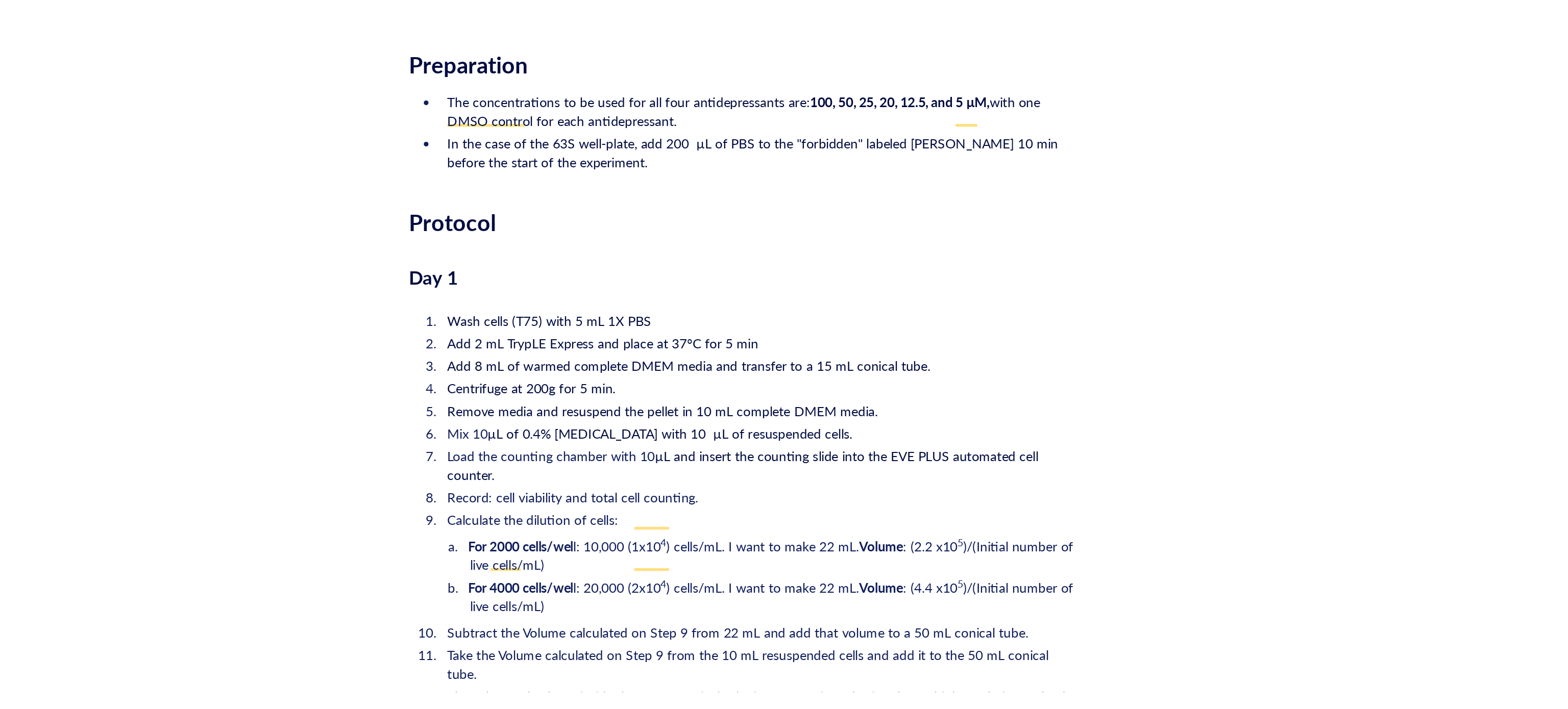
click at [775, 378] on li "In the case of the 63S well-plate, add 200 µL of PBS to the "forbidden" labeled…" at bounding box center [861, 389] width 347 height 21
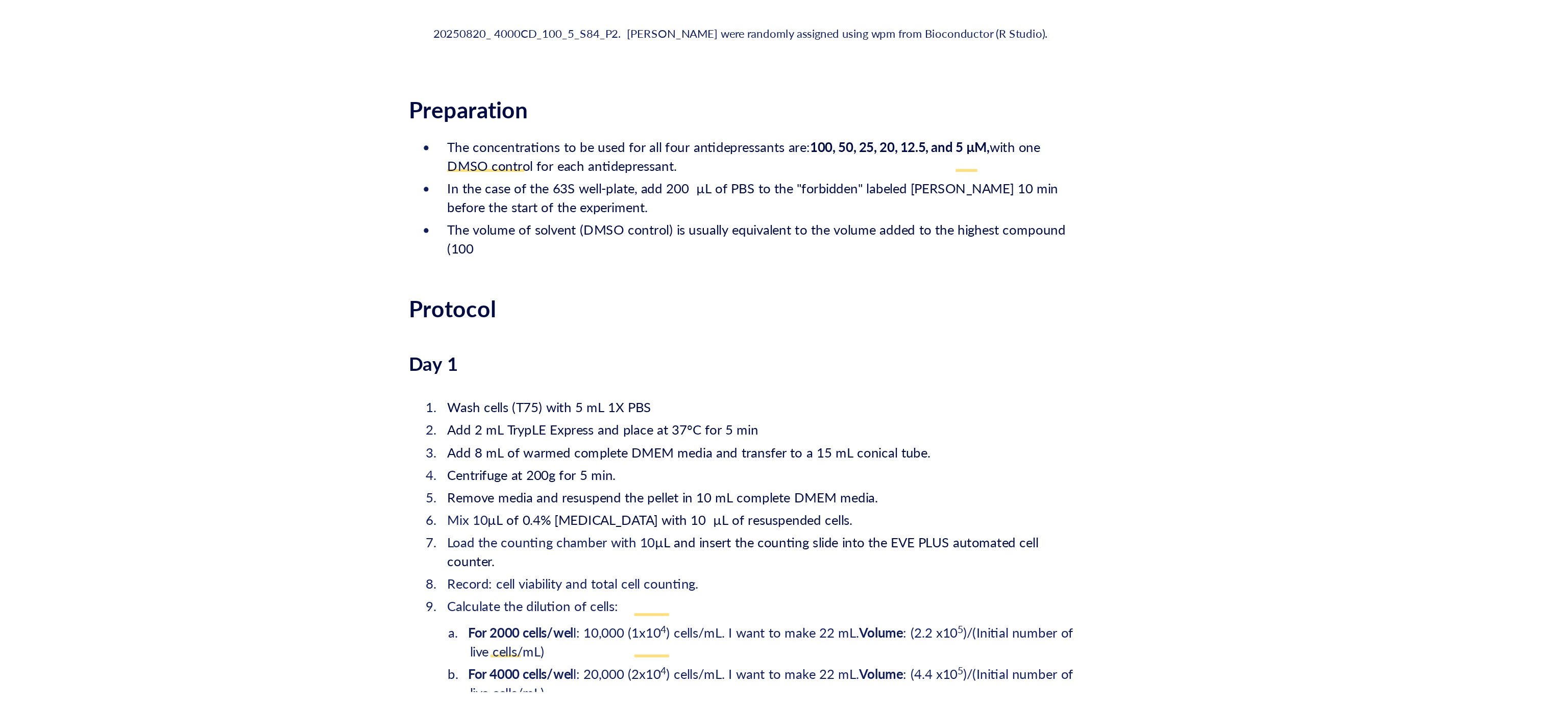
scroll to position [1135, 0]
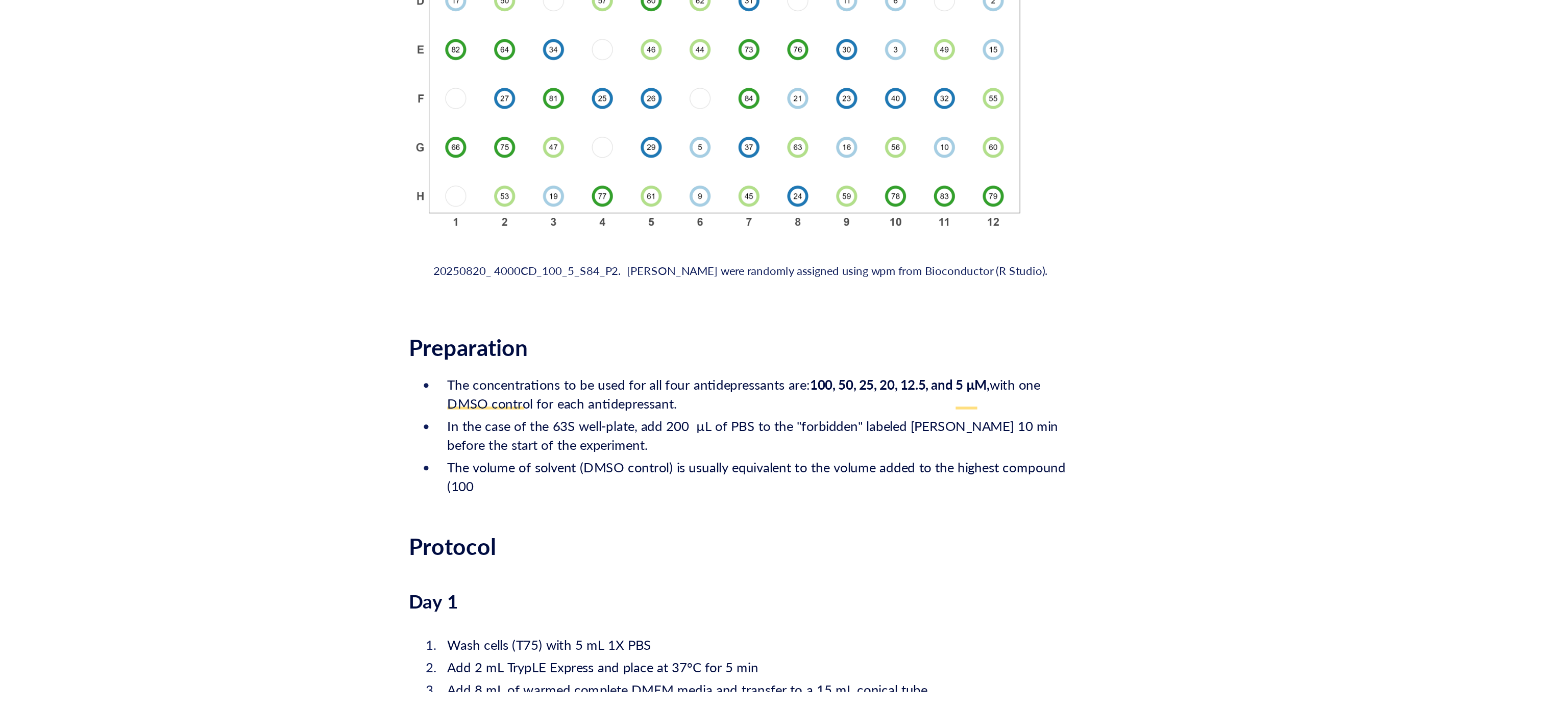
click at [776, 532] on span "In the case of the 63S well-plate, add 200 µL of PBS to the "forbidden" labeled…" at bounding box center [859, 543] width 334 height 21
click at [780, 532] on li "In the case of the 63S well-plate, add 200 µL of PBS to the "forbidden" labeled…" at bounding box center [861, 543] width 347 height 21
click at [882, 510] on li "The concentrations to be used for all four antidepressants are: 100, 50, 25, 20…" at bounding box center [861, 520] width 347 height 21
click at [785, 534] on li "In the case of the 63S well-plate, add 200 µL of PBS to the "forbidden" labeled…" at bounding box center [861, 543] width 347 height 21
click at [758, 558] on li "The volume of solvent (DMSO control) is usually equivalent to the volume added …" at bounding box center [861, 564] width 347 height 21
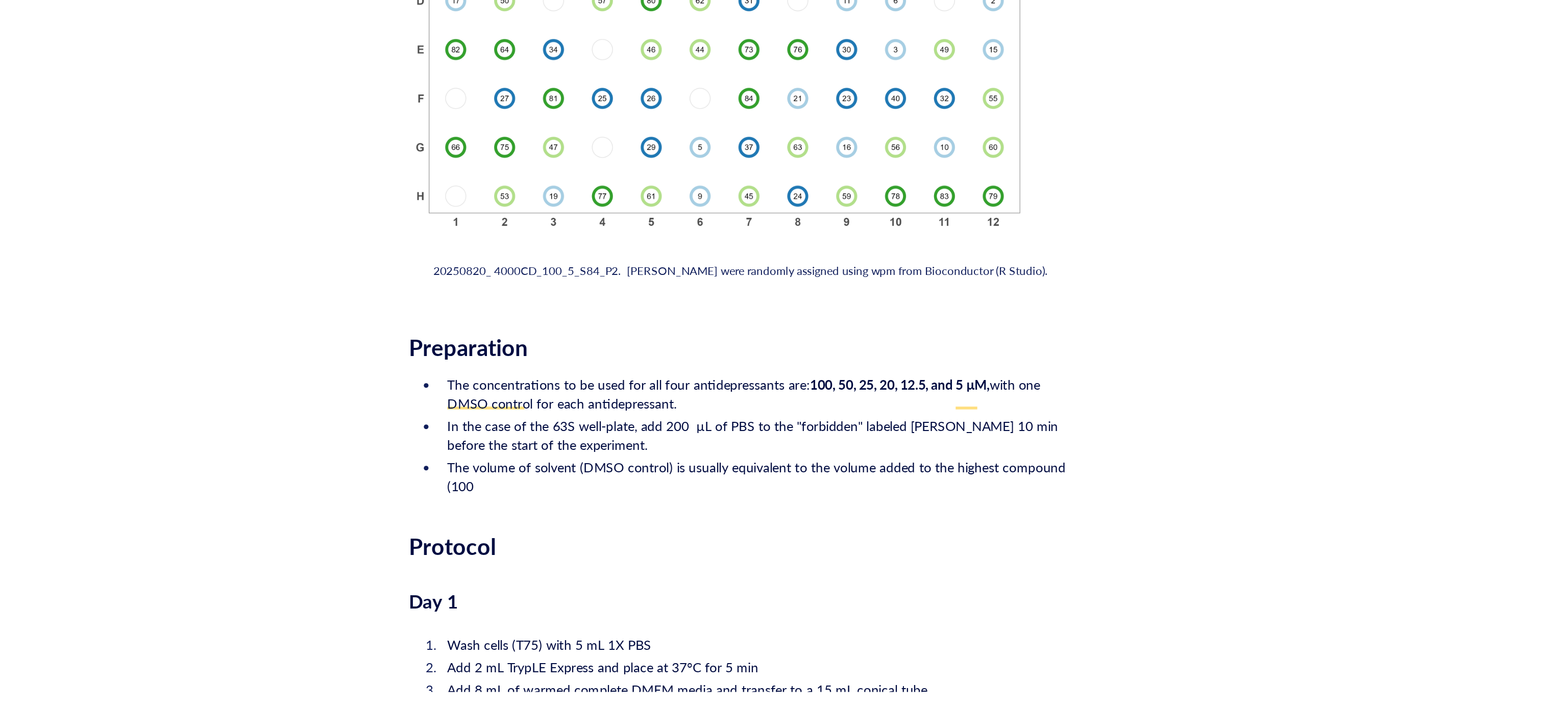
drag, startPoint x: 719, startPoint y: 558, endPoint x: 684, endPoint y: 548, distance: 36.4
click at [684, 548] on ul "The concentrations to be used for all four antidepressants are: 100, 50, 25, 20…" at bounding box center [852, 542] width 364 height 69
copy span "The volume of solvent (DMSO control) is usually equivalent to the volume added …"
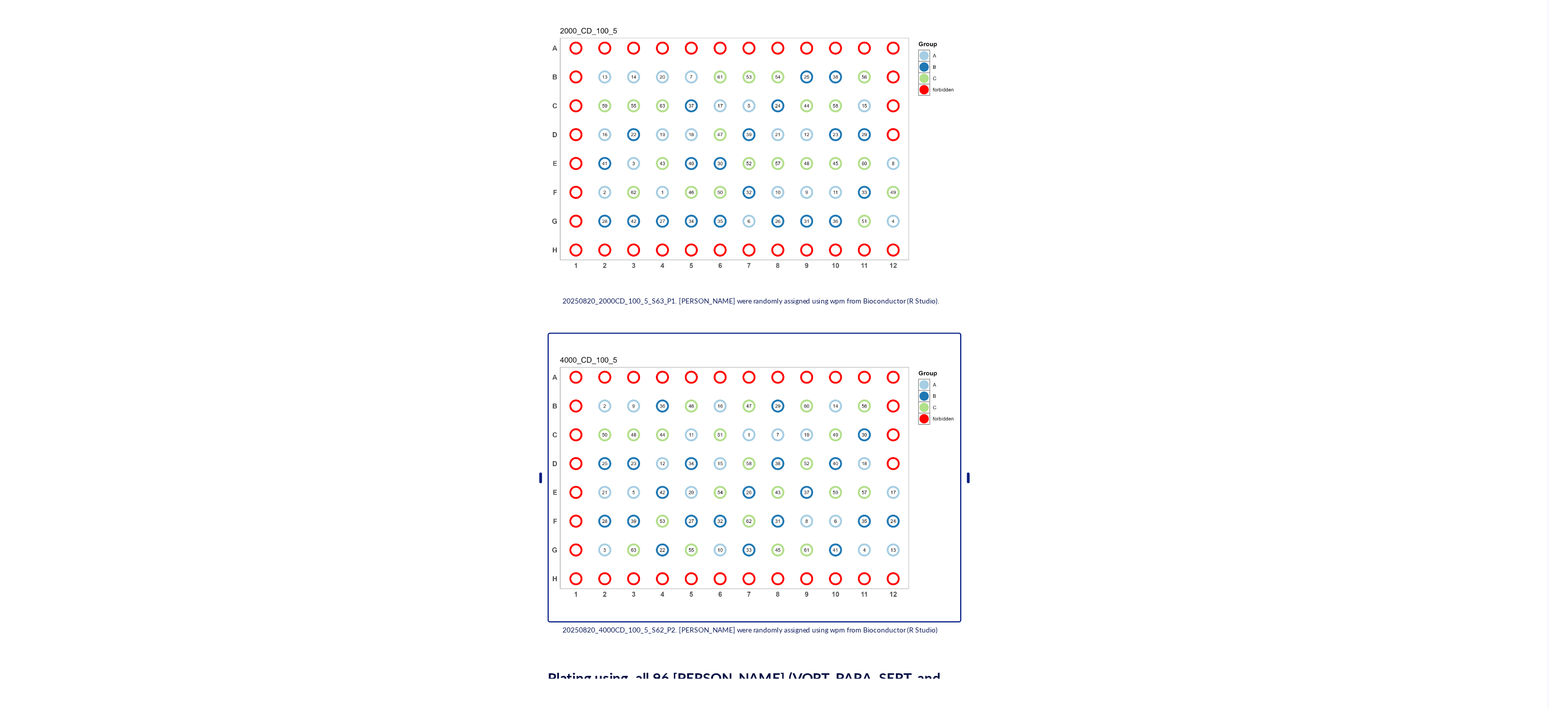
scroll to position [0, 0]
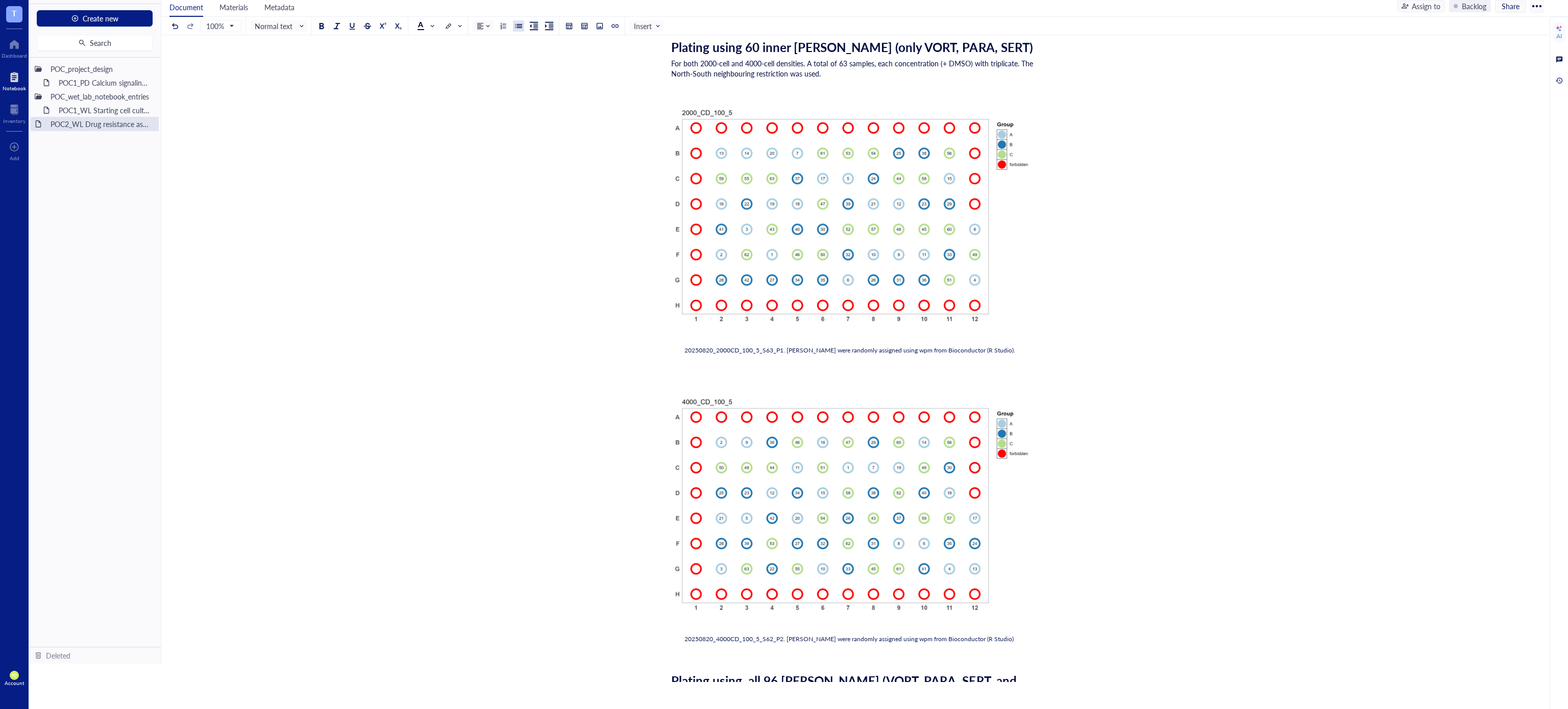
click at [522, 25] on div at bounding box center [519, 26] width 8 height 8
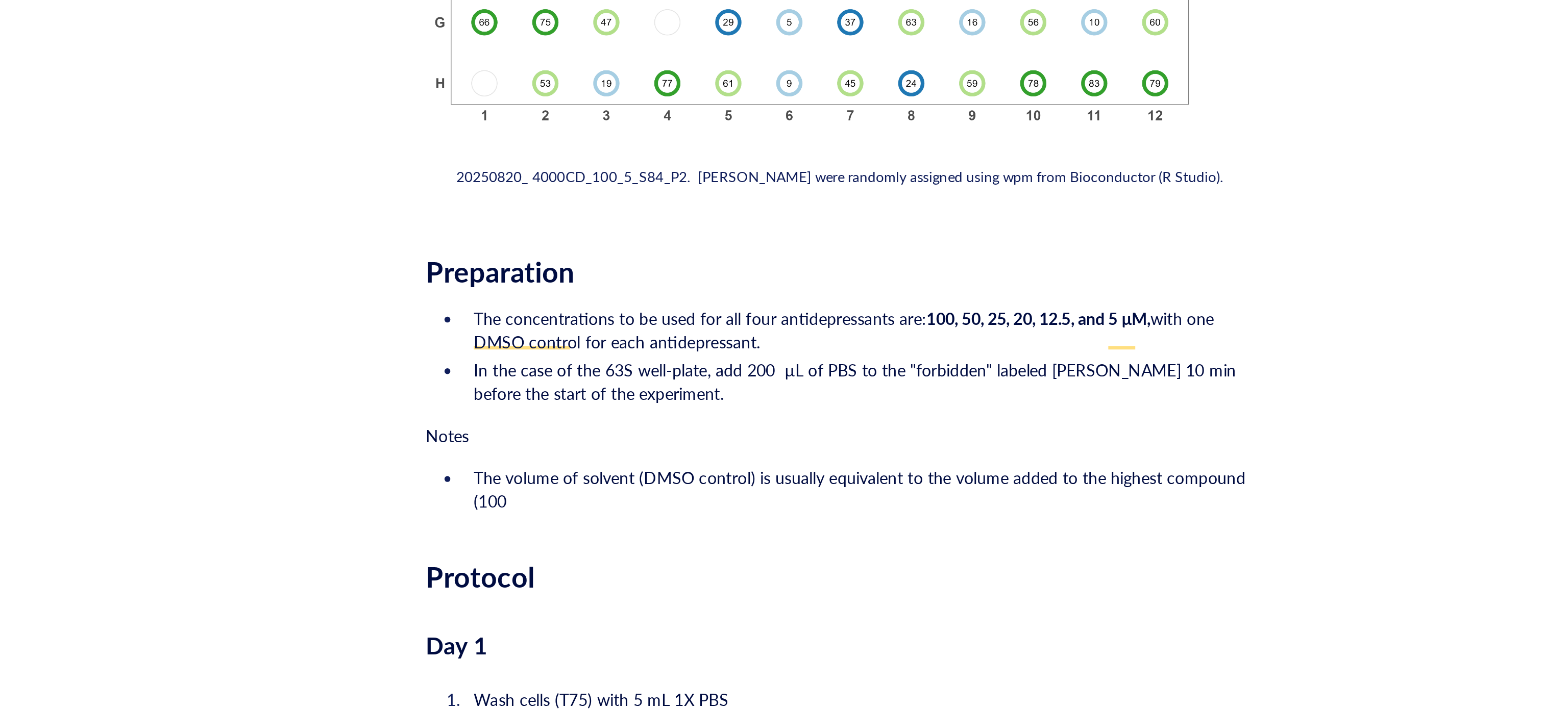
scroll to position [1336, 0]
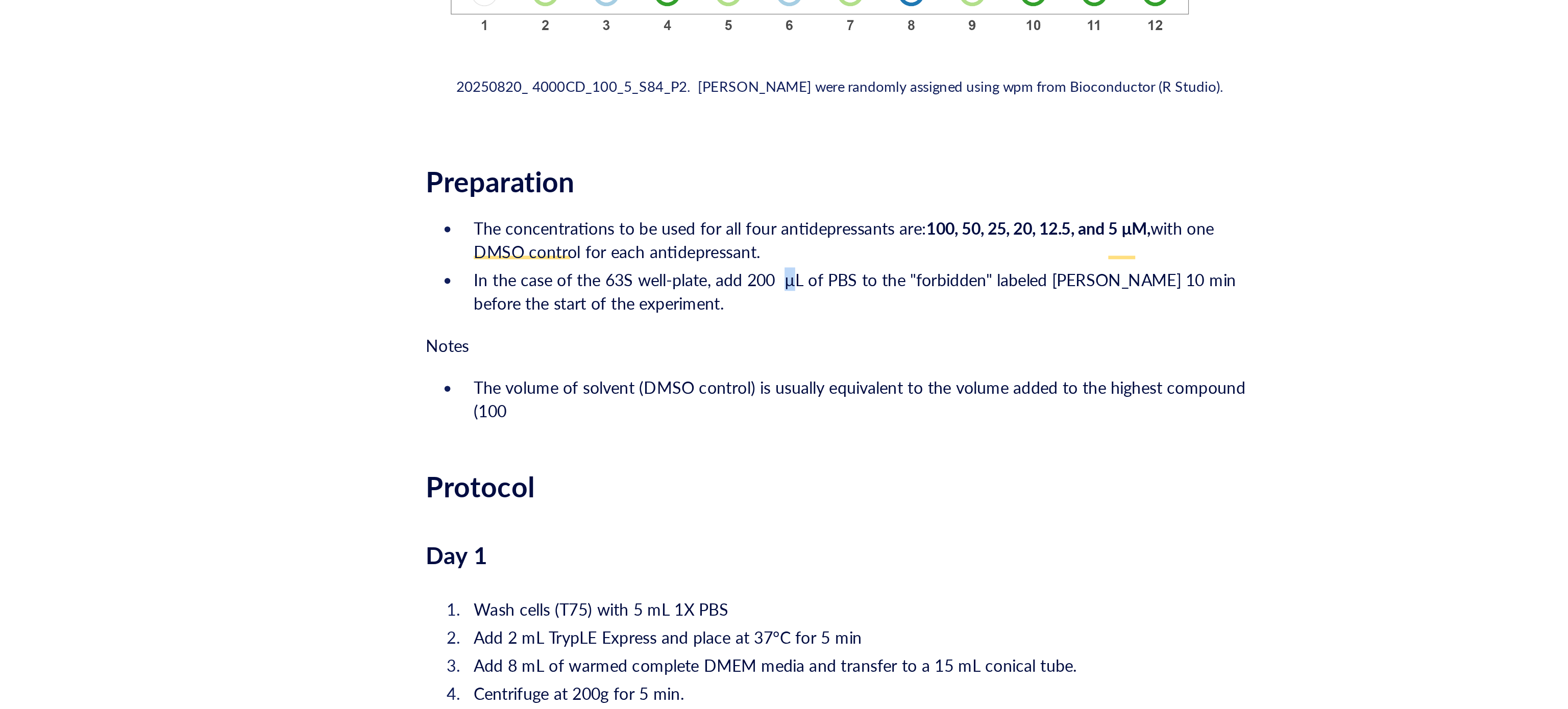
click at [827, 331] on span "In the case of the 63S well-plate, add 200 µL of PBS to the "forbidden" labeled…" at bounding box center [859, 342] width 334 height 21
copy span "µ"
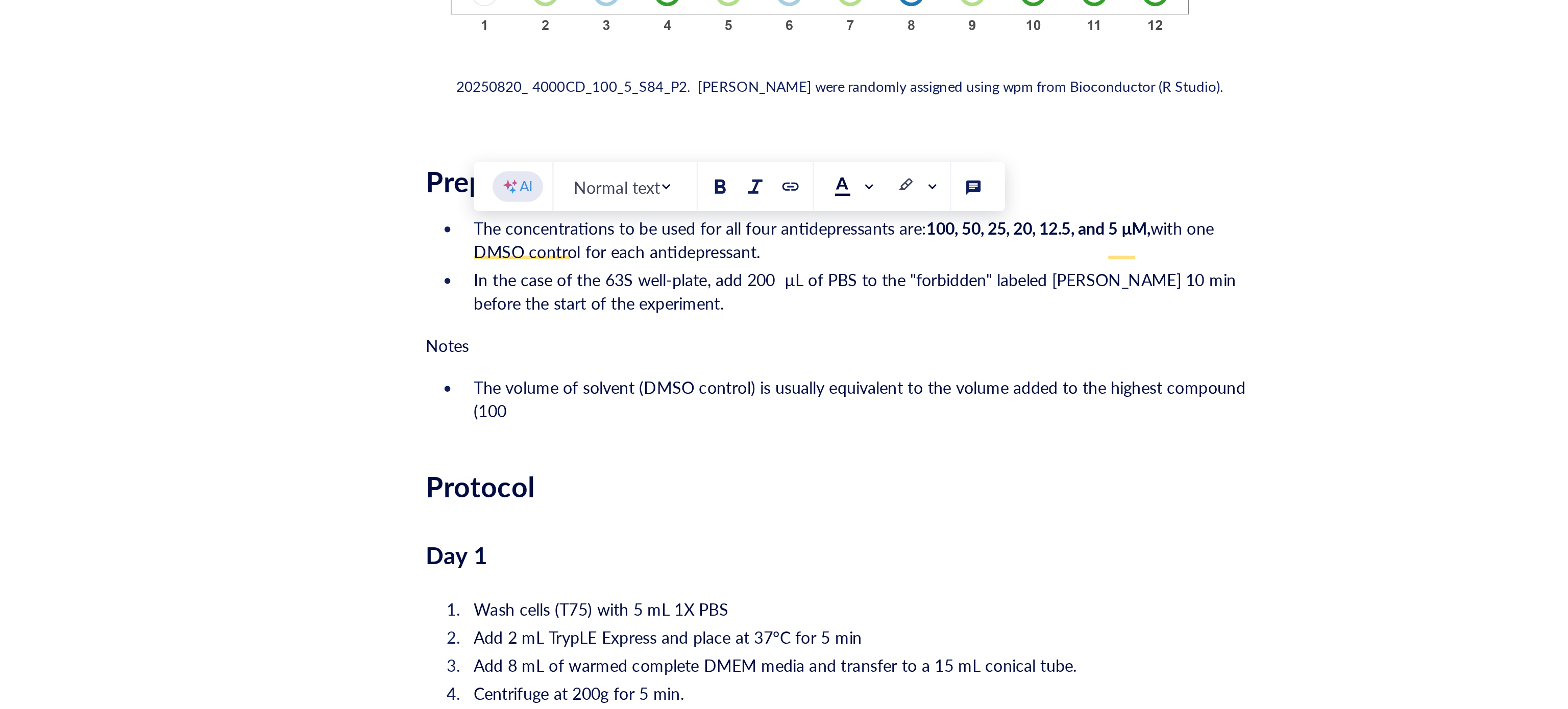
click at [719, 378] on span "The volume of solvent (DMSO control) is usually equivalent to the volume added …" at bounding box center [862, 388] width 338 height 21
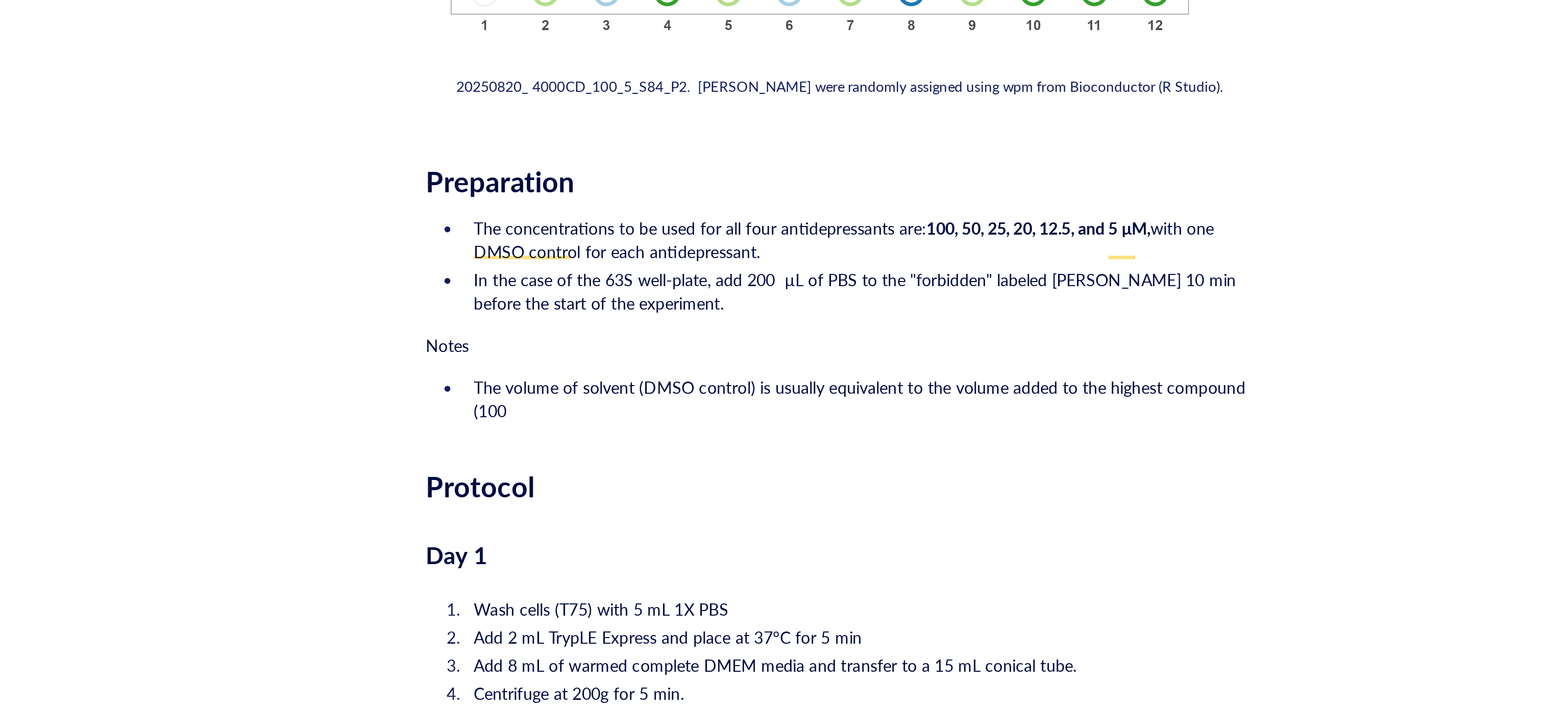
click at [719, 381] on li "The volume of solvent (DMSO control) is usually equivalent to the volume added …" at bounding box center [861, 388] width 347 height 21
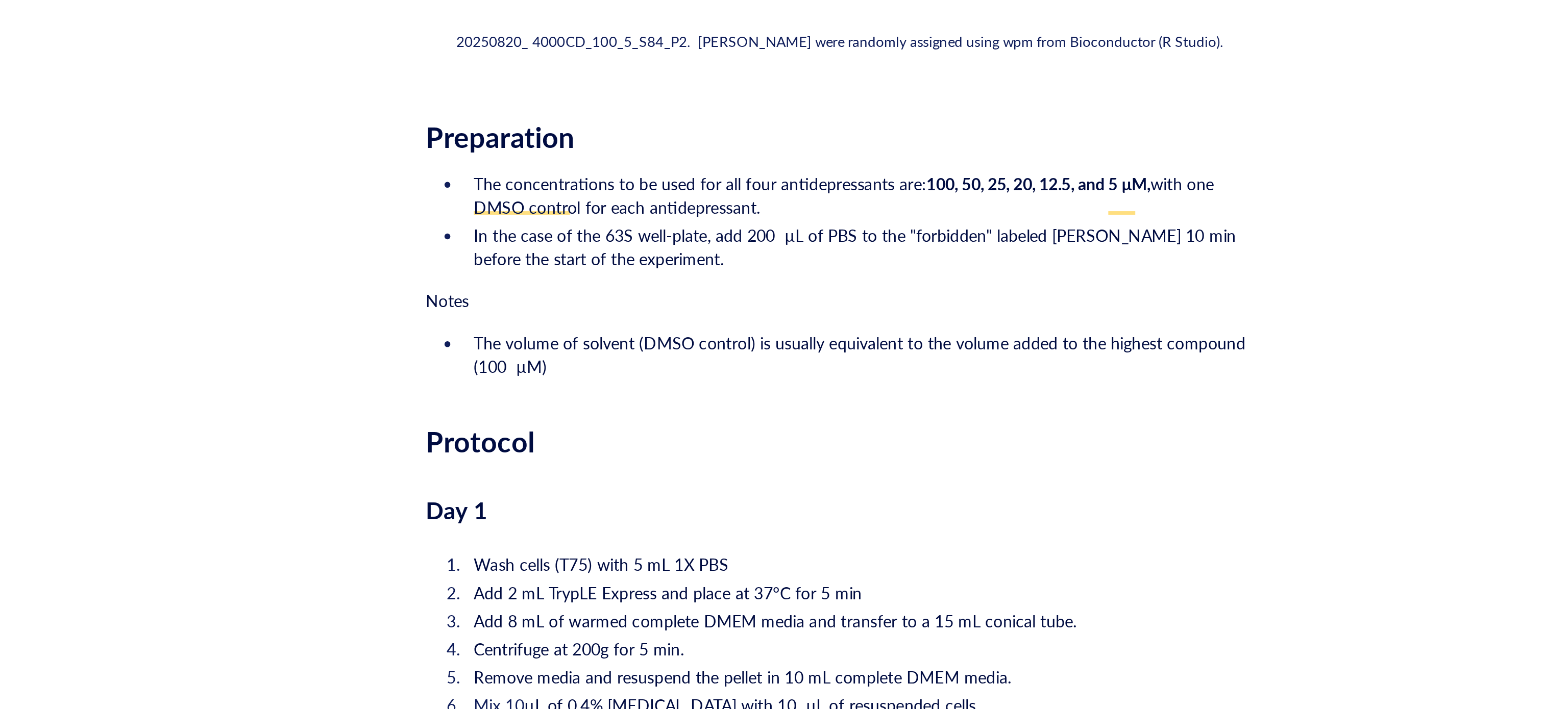
drag, startPoint x: 702, startPoint y: 331, endPoint x: 640, endPoint y: 328, distance: 62.1
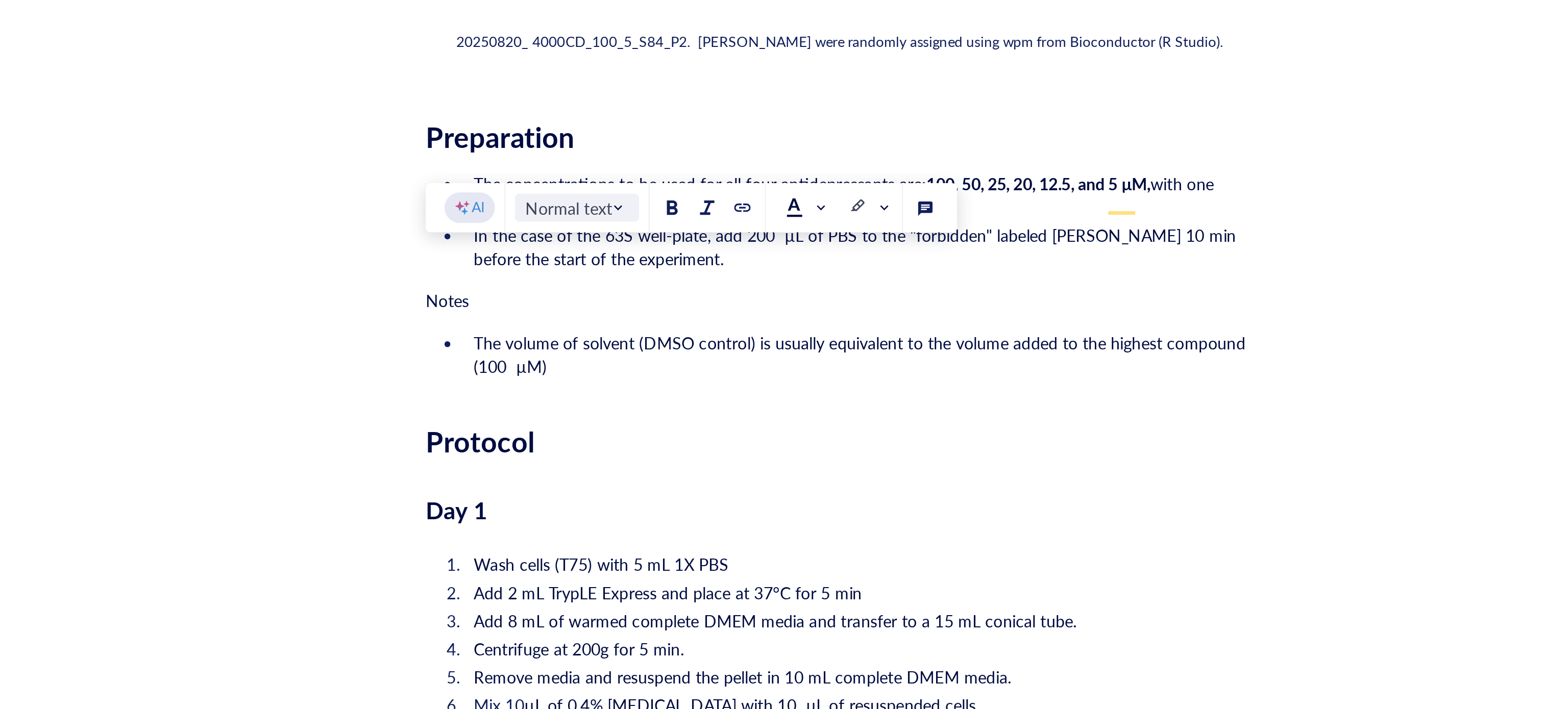
click at [758, 301] on span "Normal text" at bounding box center [737, 305] width 47 height 9
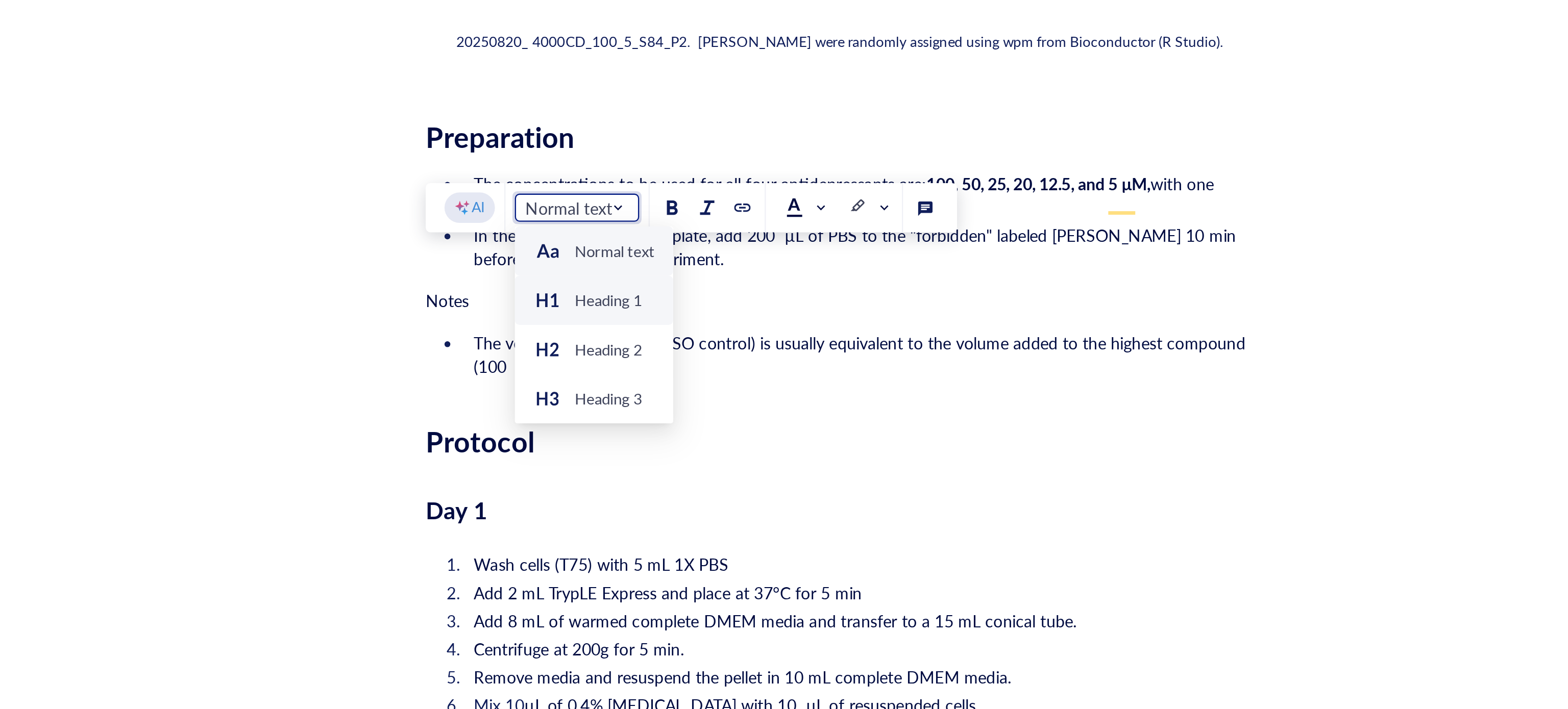
click at [742, 345] on div "Heading 1" at bounding box center [751, 346] width 30 height 9
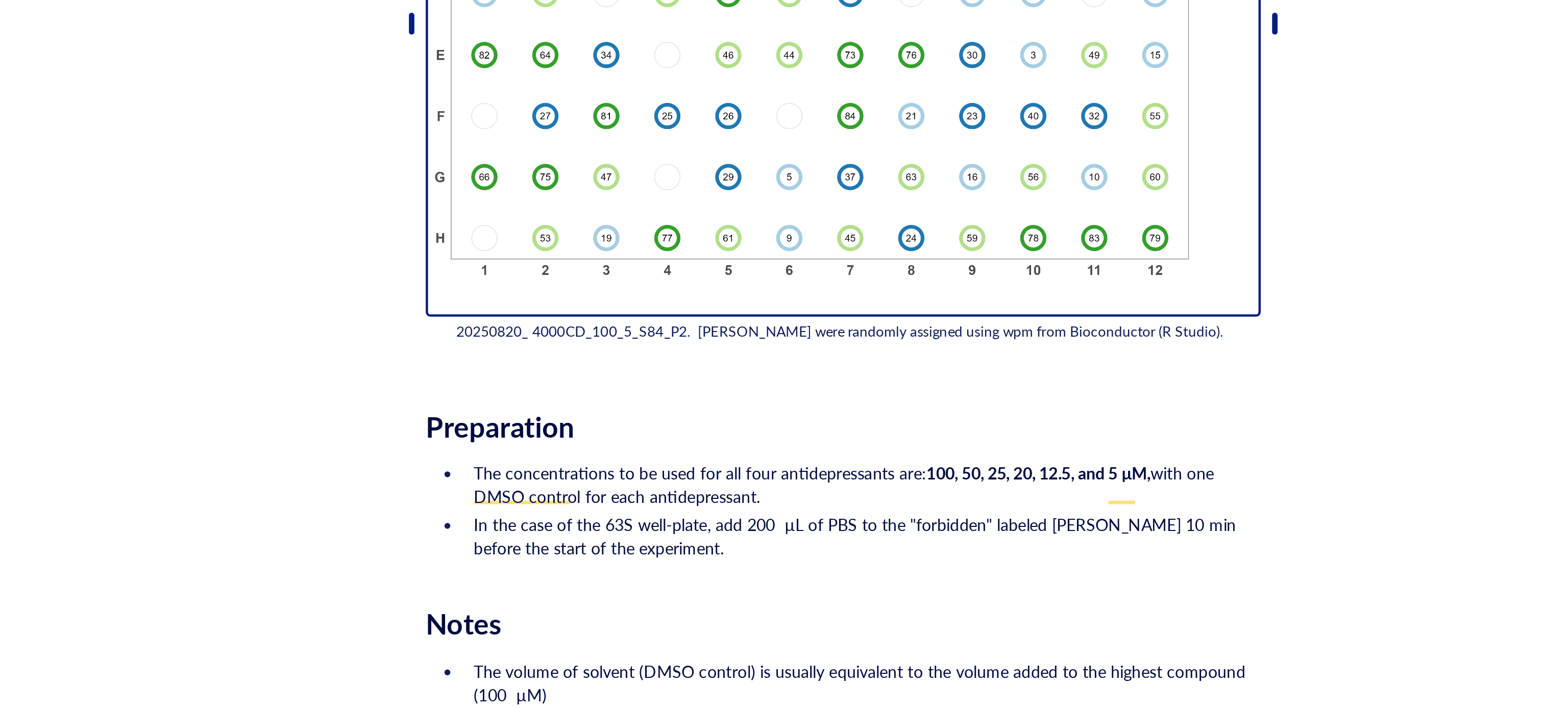
scroll to position [1343, 0]
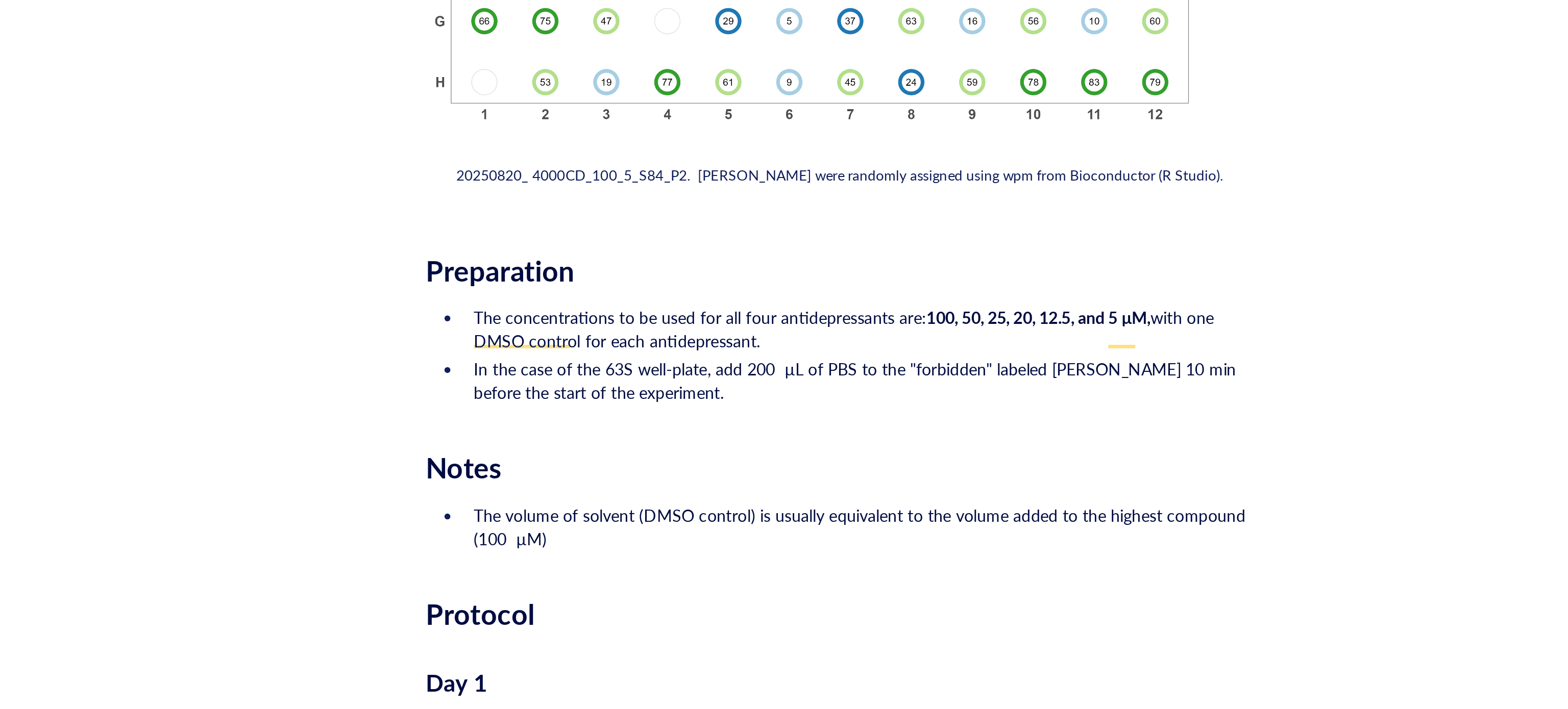
click at [761, 434] on li "The volume of solvent (DMSO control) is usually equivalent to the volume added …" at bounding box center [861, 444] width 347 height 21
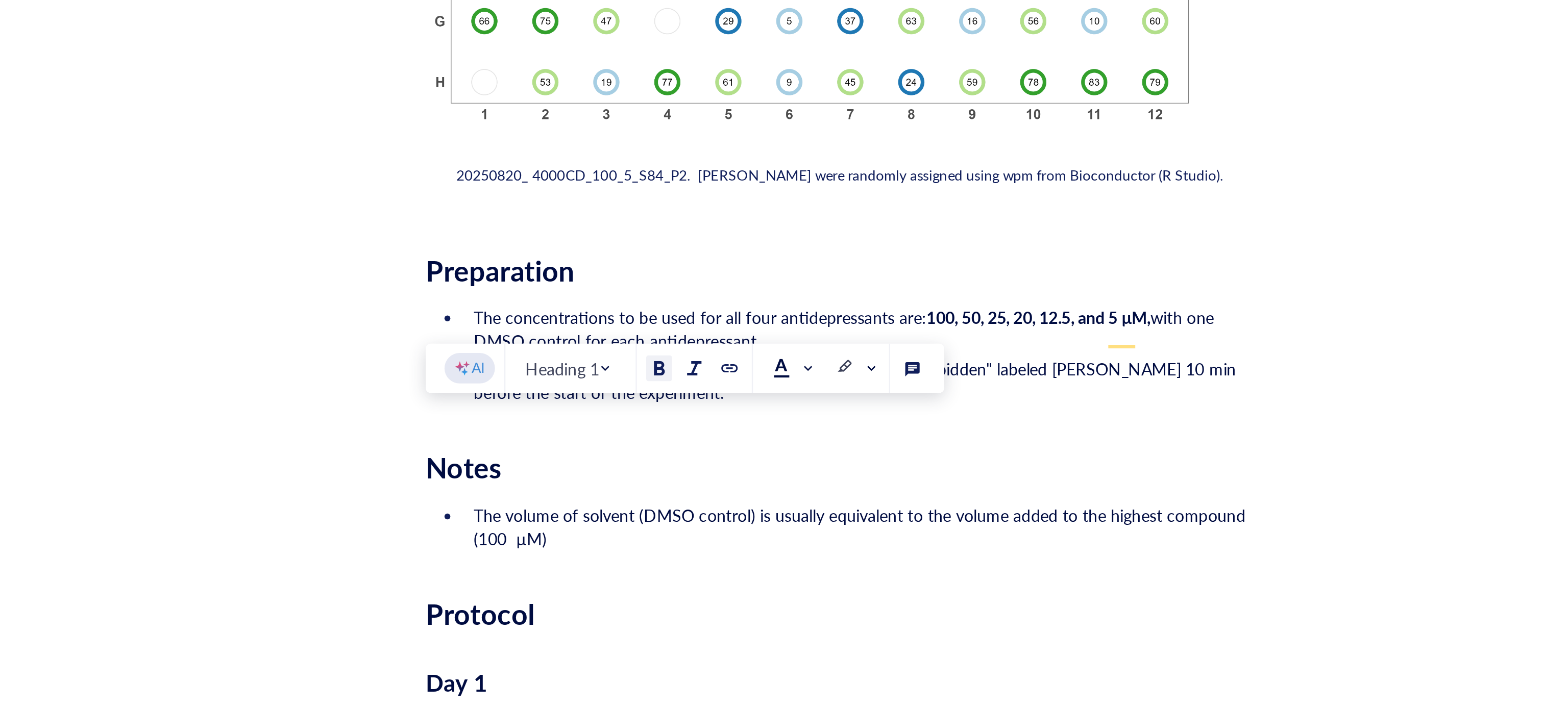
click at [773, 373] on div at bounding box center [773, 375] width 8 height 8
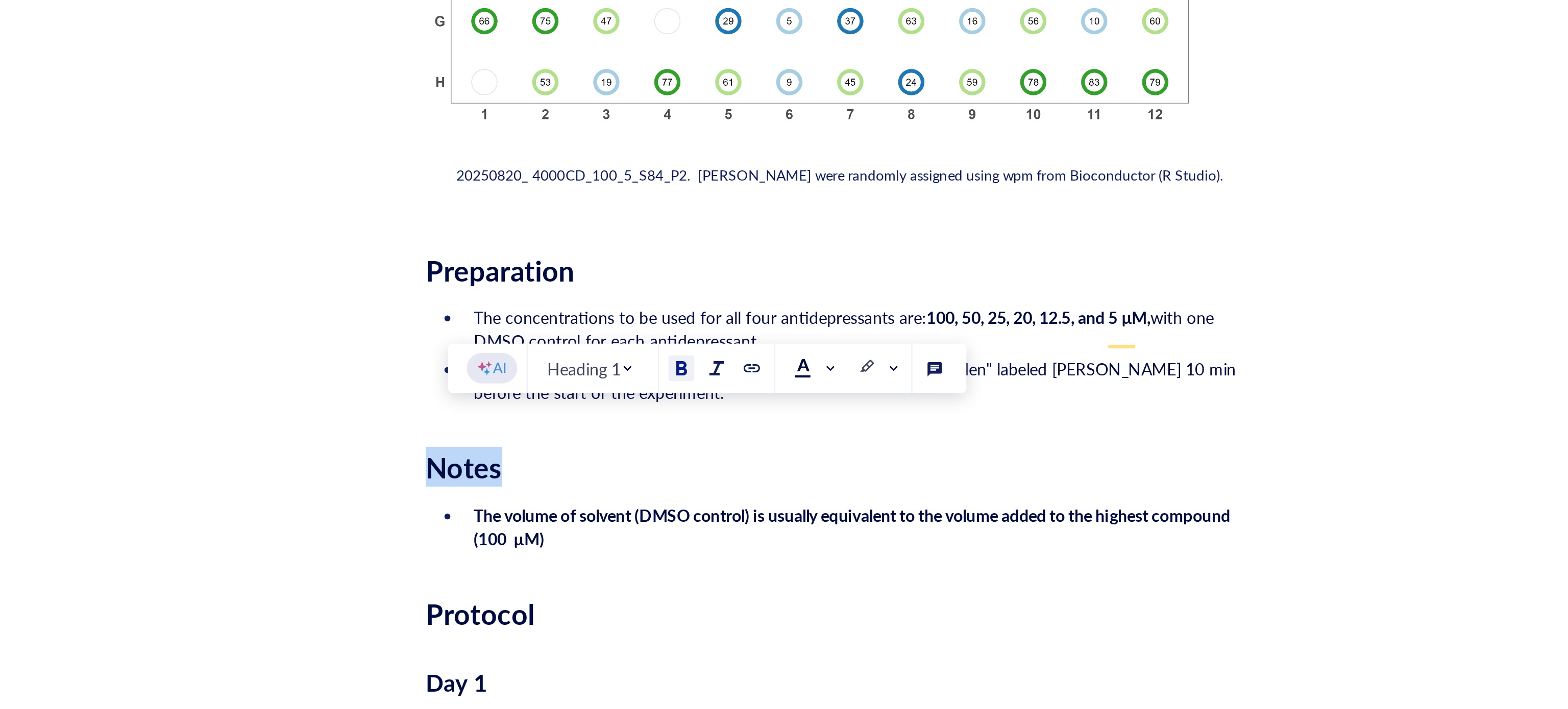
click at [778, 376] on button at bounding box center [783, 375] width 11 height 11
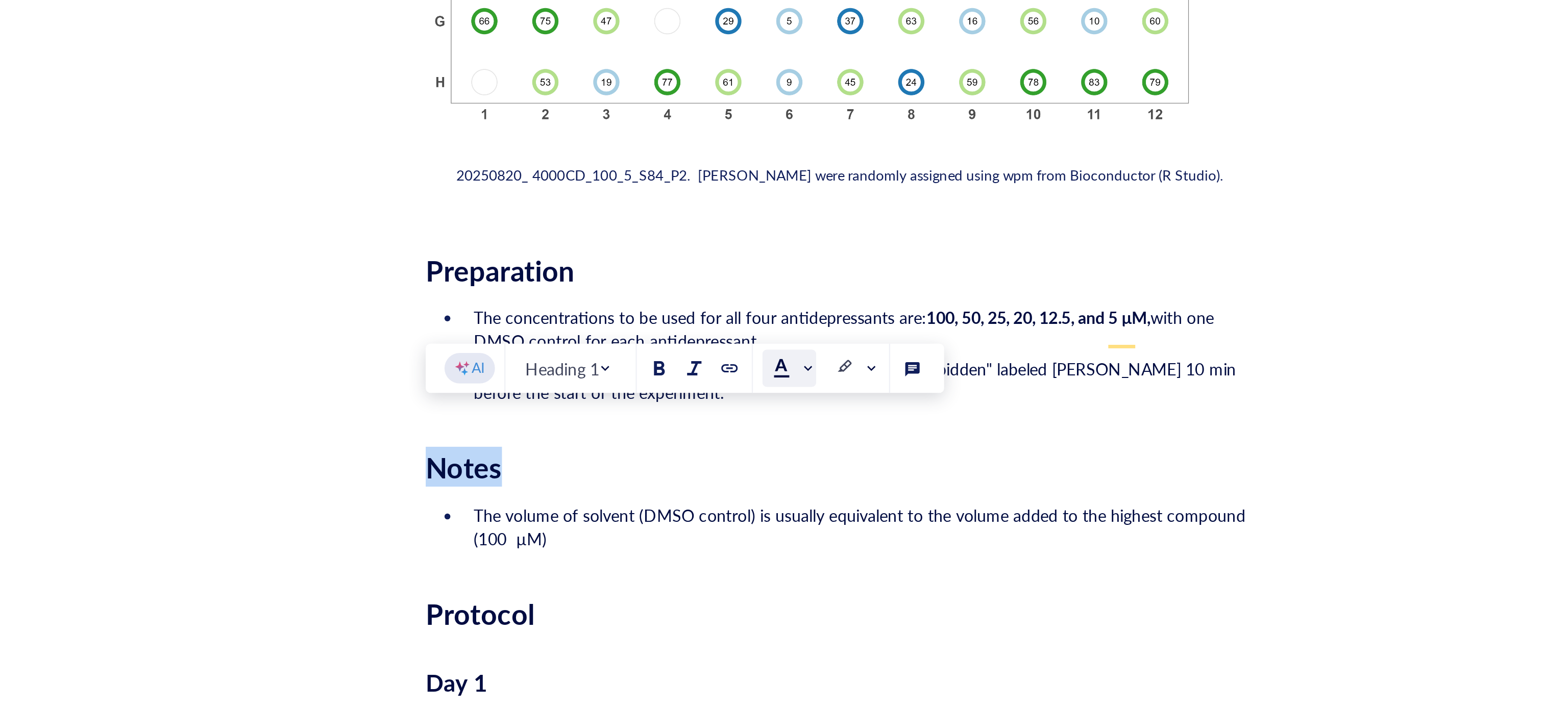
click at [827, 374] on div at bounding box center [826, 375] width 8 height 8
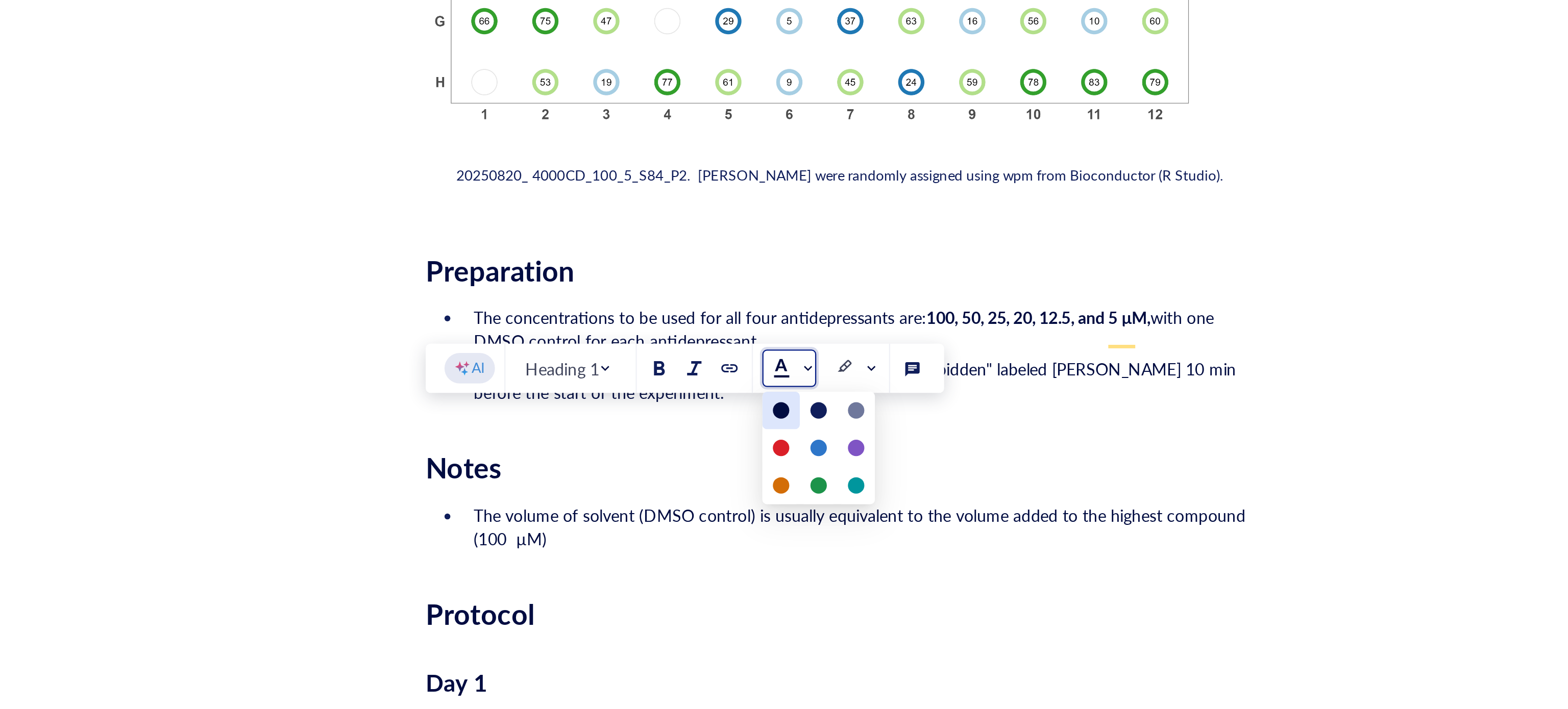
click at [823, 389] on div at bounding box center [825, 393] width 16 height 16
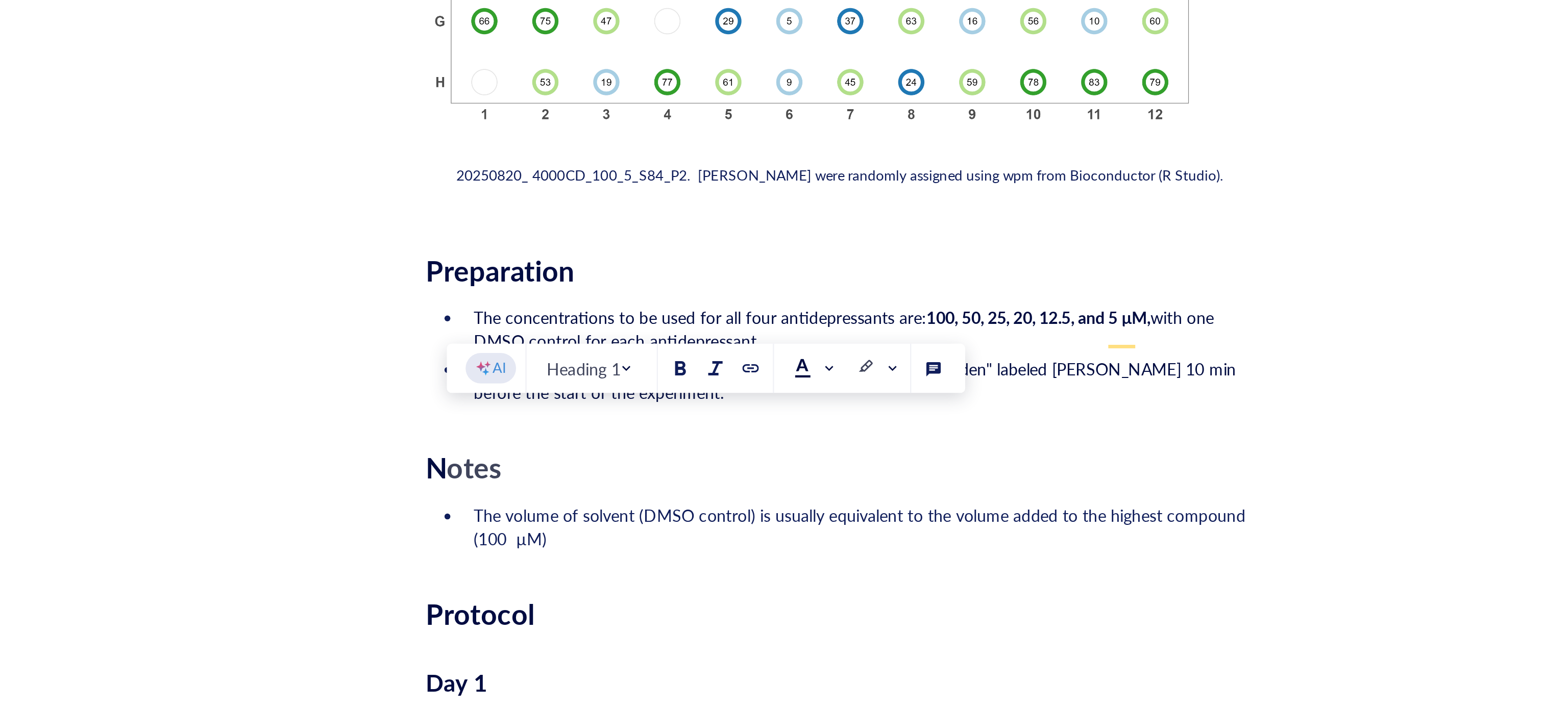
click at [762, 439] on li "The volume of solvent (DMSO control) is usually equivalent to the volume added …" at bounding box center [861, 444] width 347 height 21
click at [784, 434] on li "The volume of solvent (DMSO control) is usually equivalent to the volume added …" at bounding box center [861, 444] width 347 height 21
click at [736, 410] on div "N otes" at bounding box center [852, 418] width 364 height 15
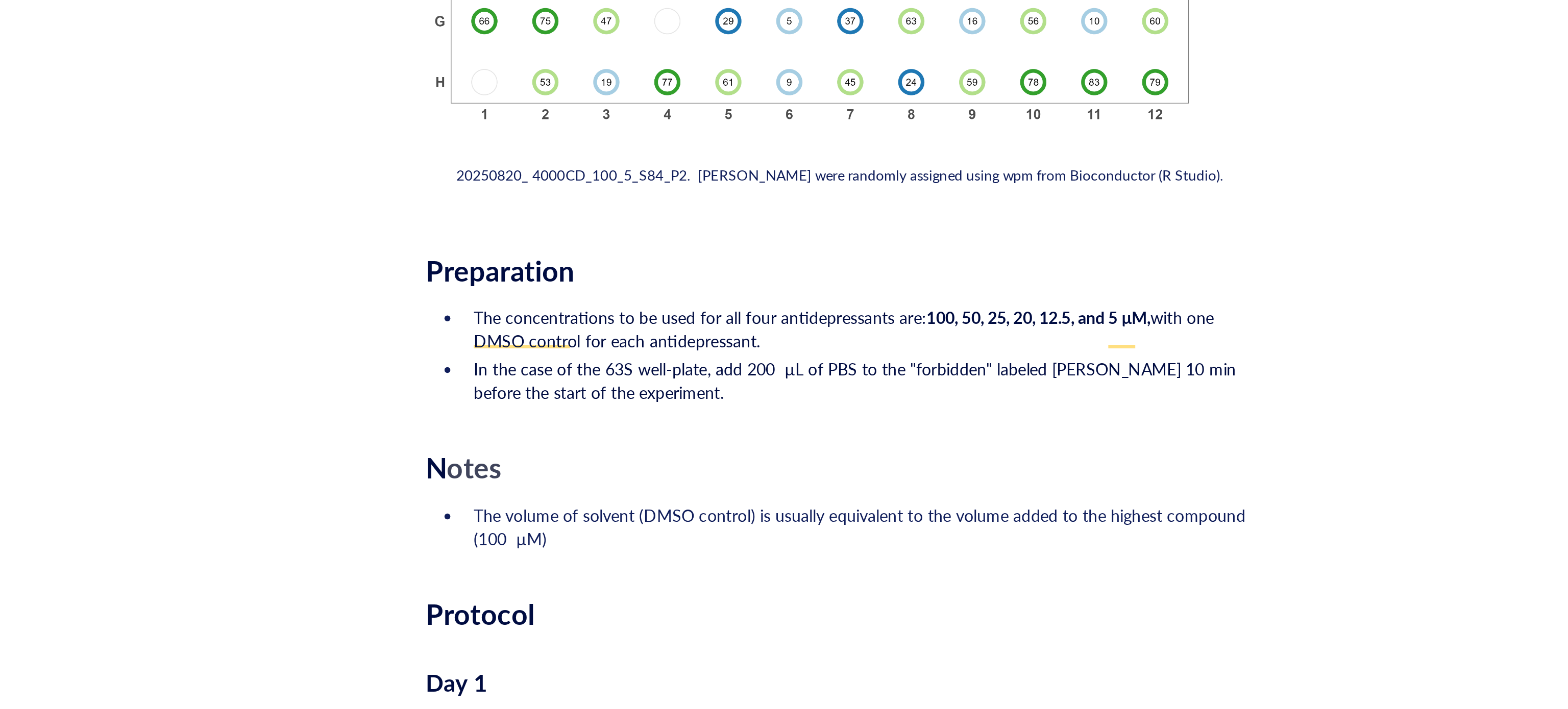
drag, startPoint x: 732, startPoint y: 439, endPoint x: 675, endPoint y: 407, distance: 65.4
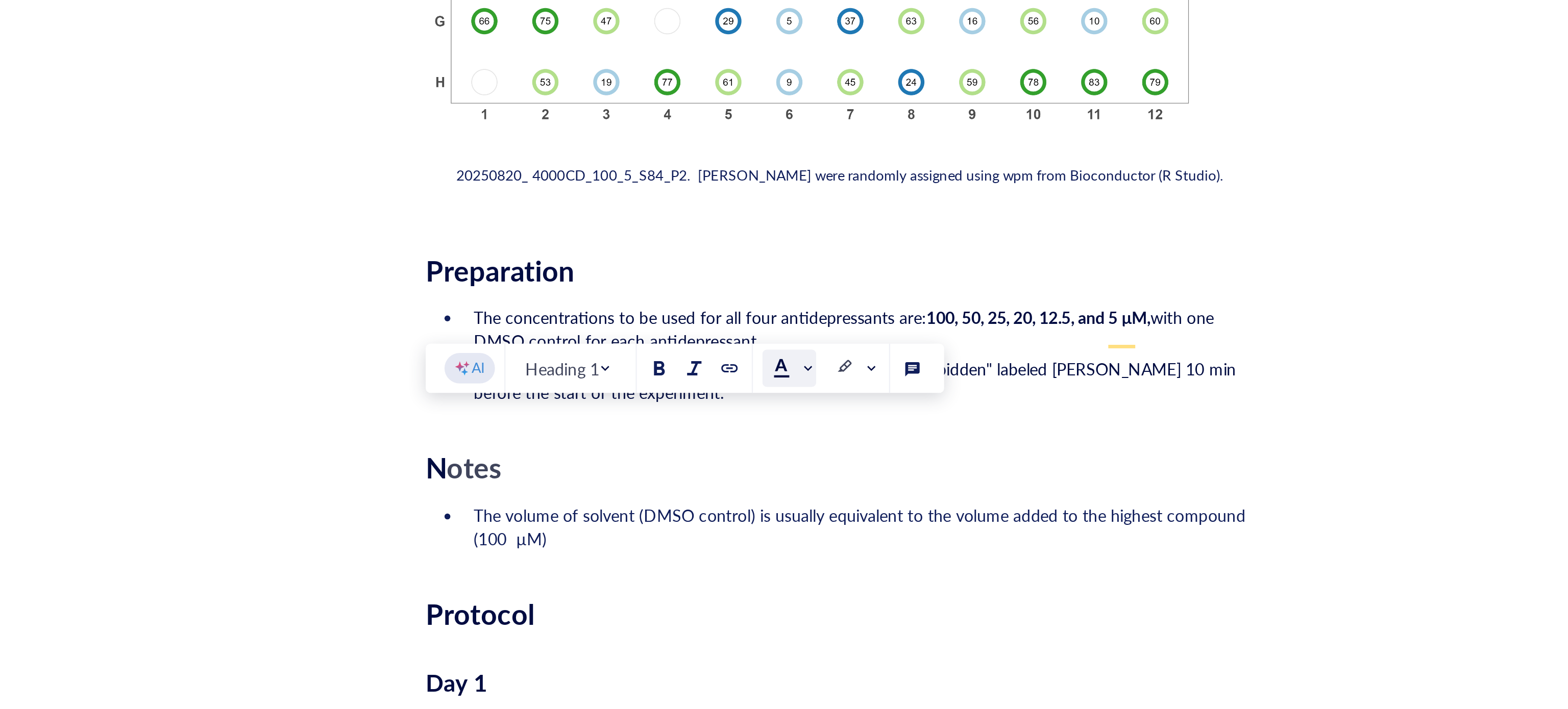
click at [824, 377] on div at bounding box center [826, 375] width 8 height 8
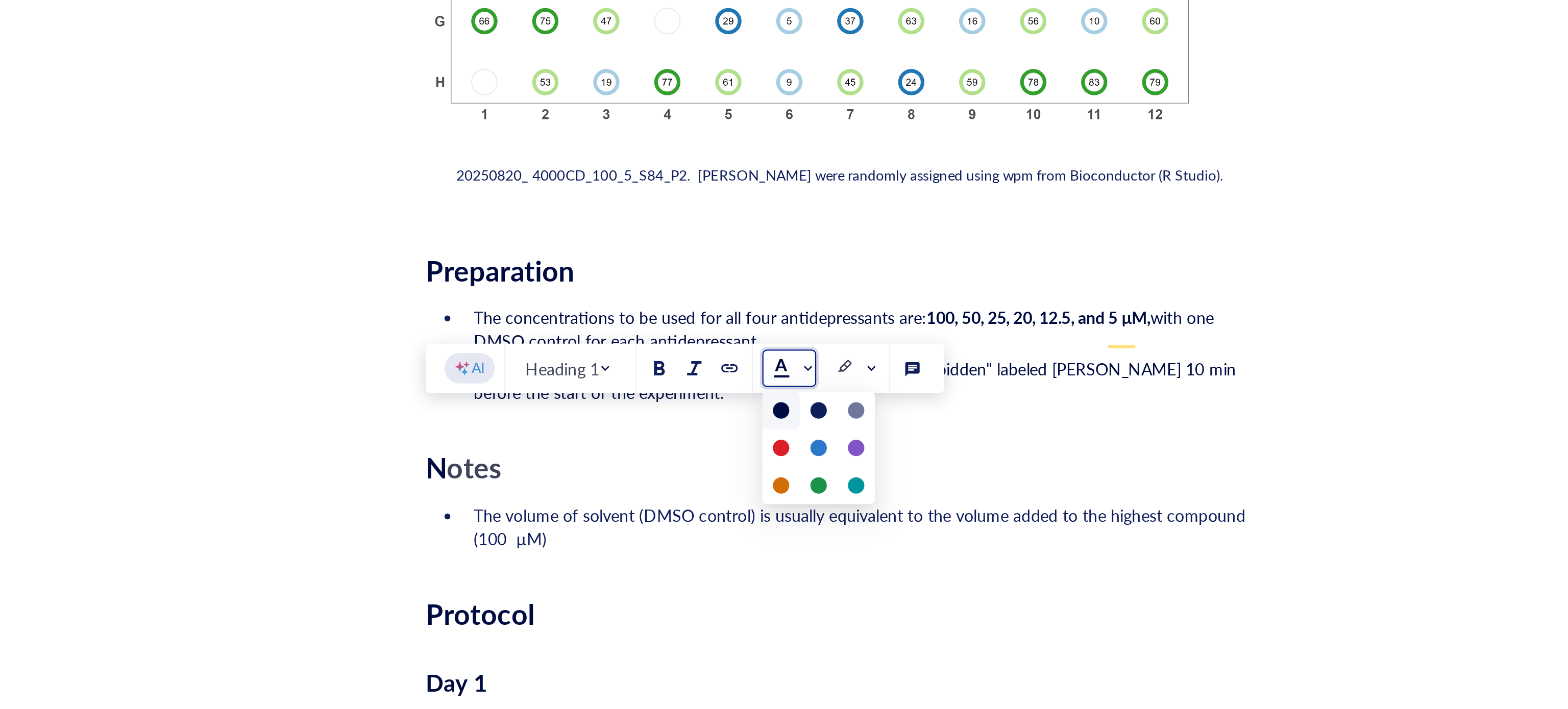
click at [823, 394] on div at bounding box center [825, 393] width 16 height 16
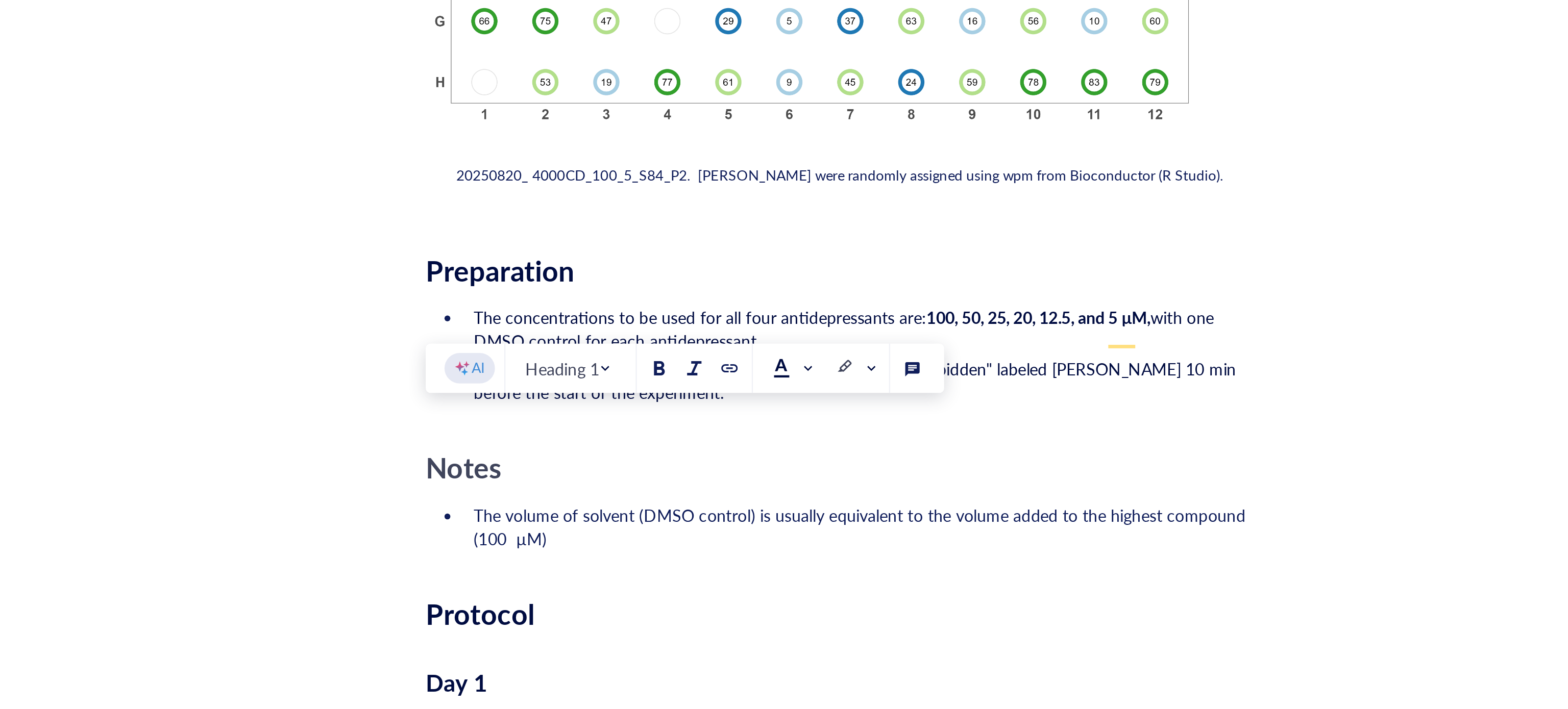
click at [762, 434] on li "The volume of solvent (DMSO control) is usually equivalent to the volume added …" at bounding box center [861, 444] width 347 height 21
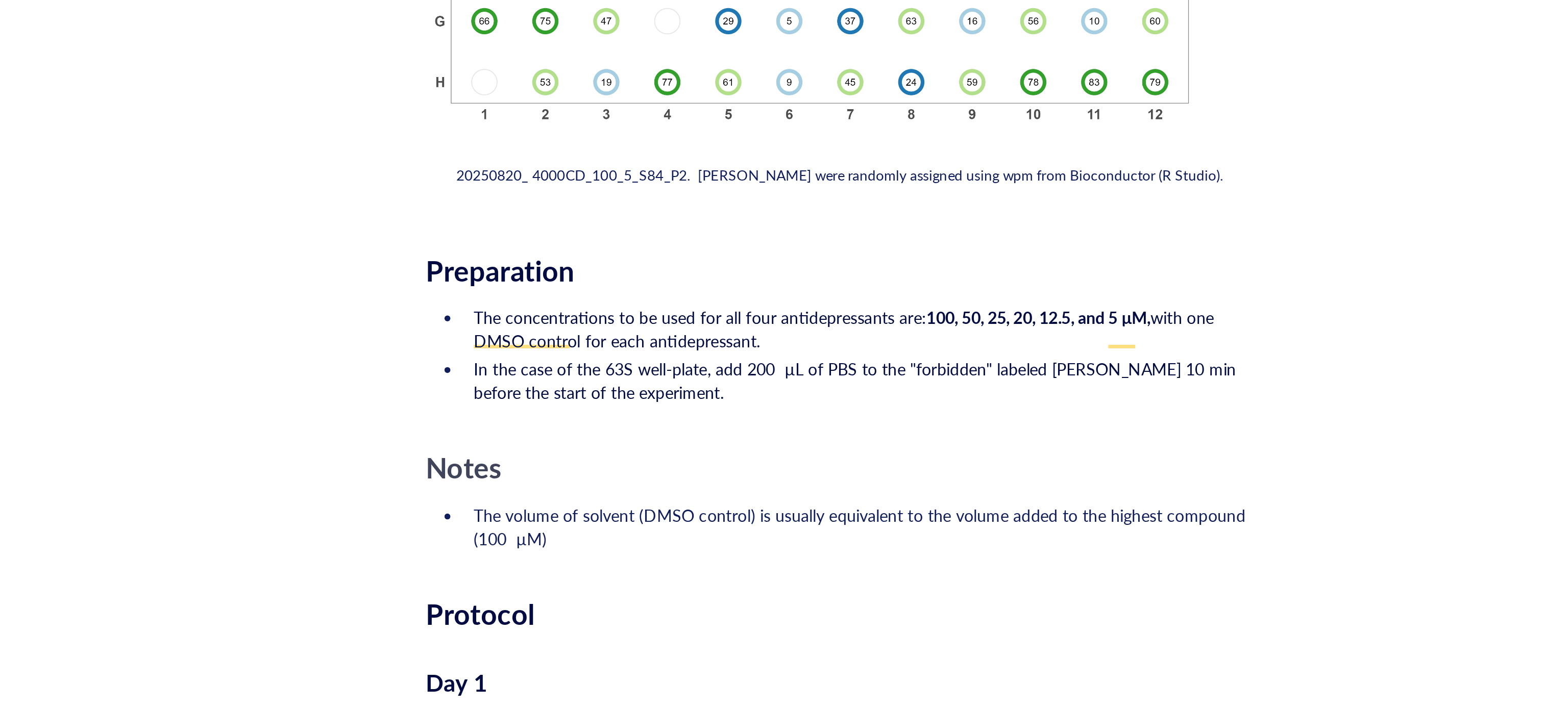
drag, startPoint x: 732, startPoint y: 439, endPoint x: 664, endPoint y: 405, distance: 76.0
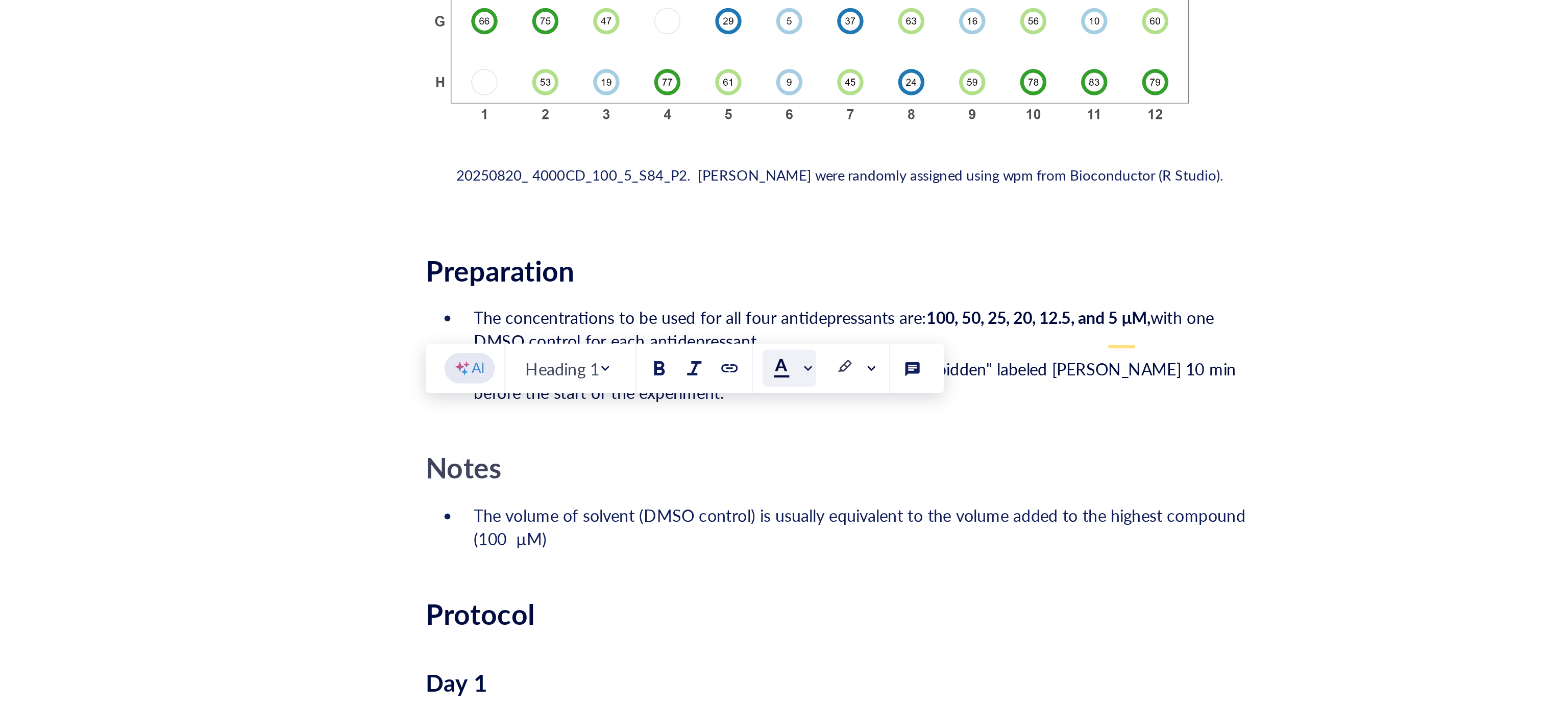
click at [827, 376] on div at bounding box center [826, 375] width 8 height 8
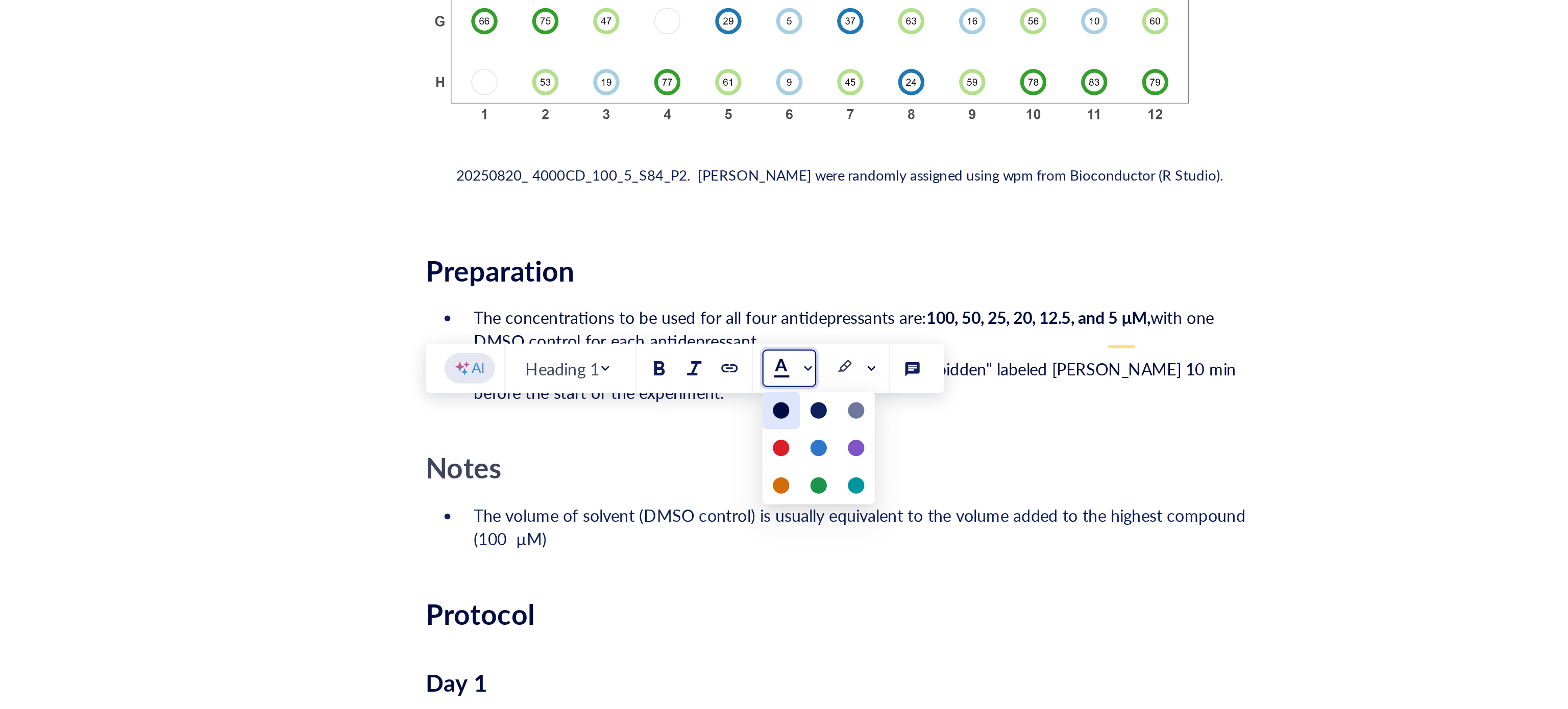
click at [829, 392] on div at bounding box center [826, 393] width 8 height 8
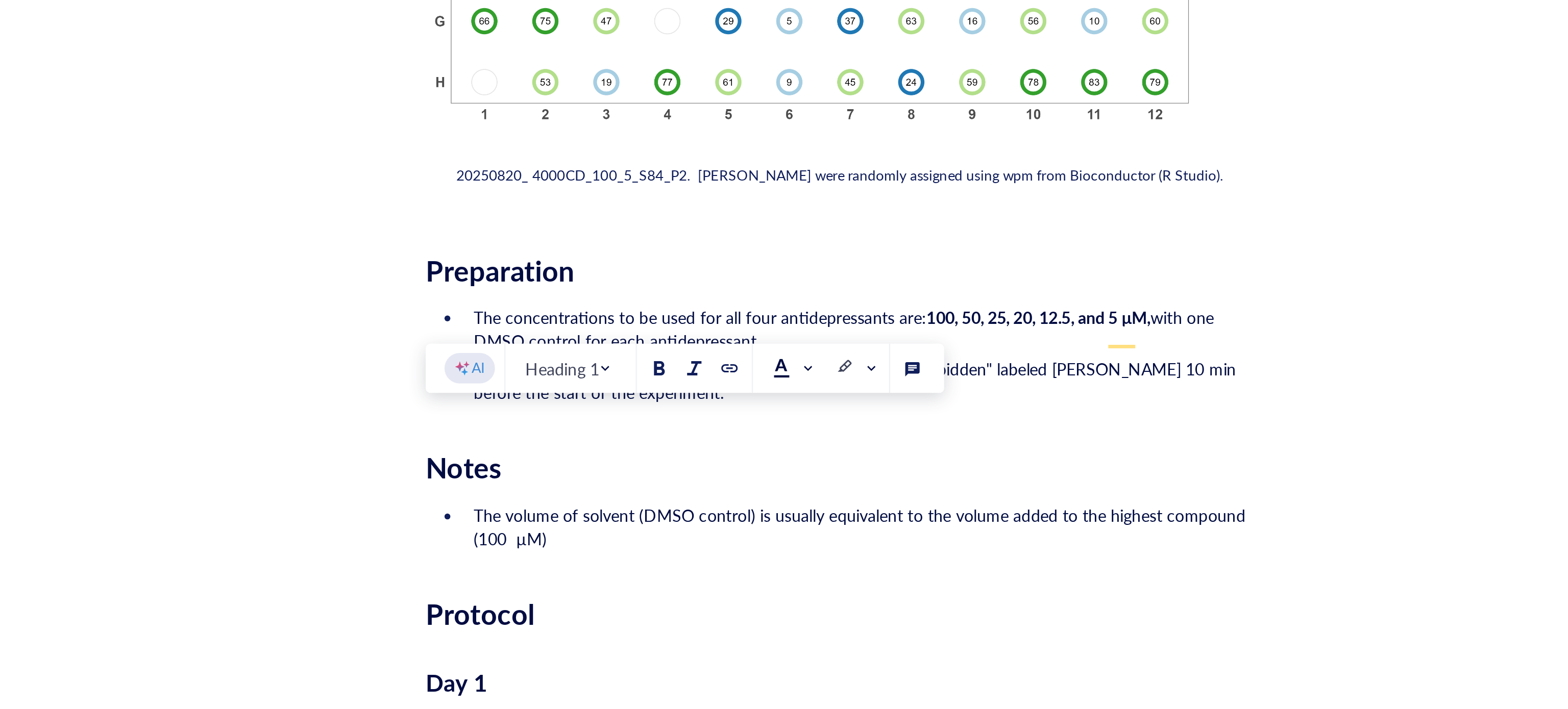
click at [741, 439] on li "The volume of solvent (DMSO control) is usually equivalent to the volume added …" at bounding box center [861, 444] width 347 height 21
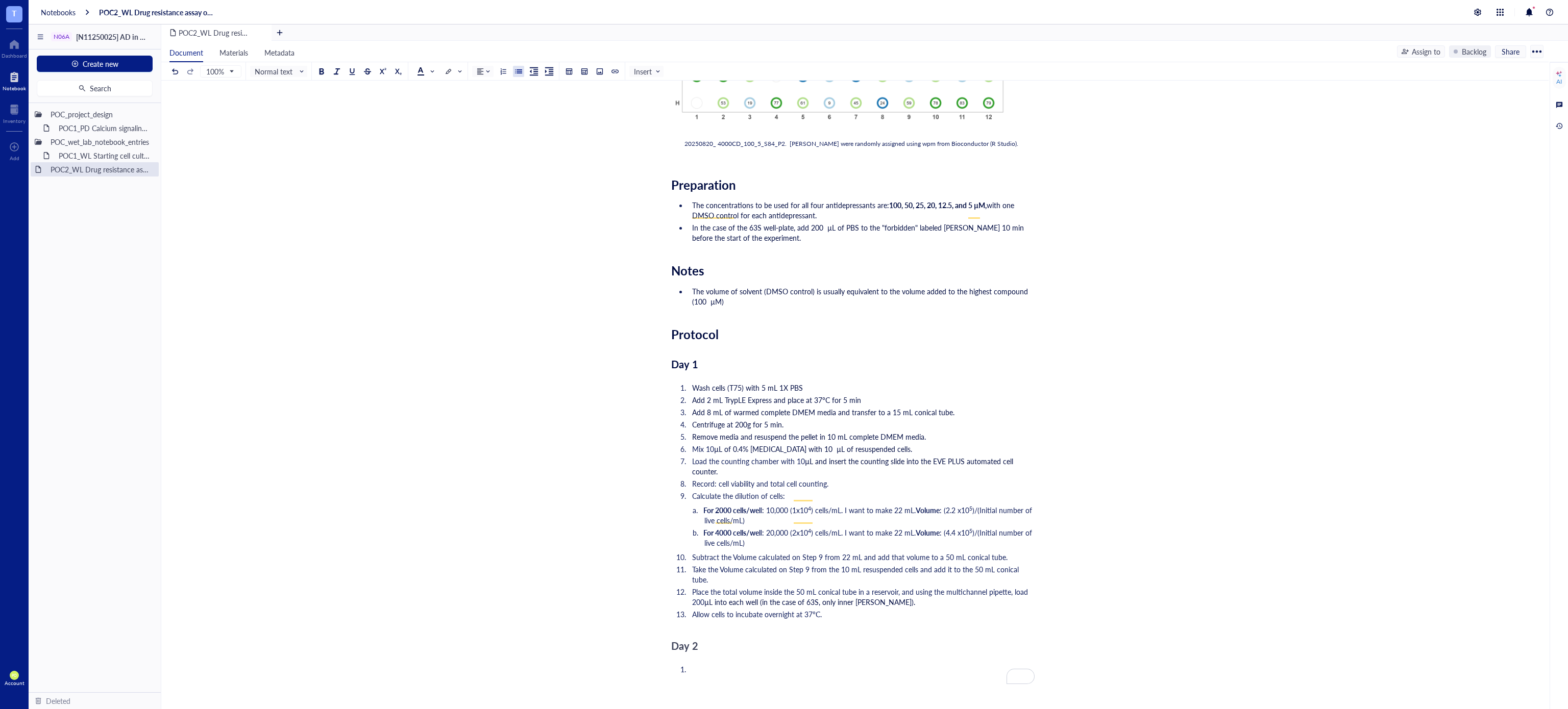
scroll to position [1629, 0]
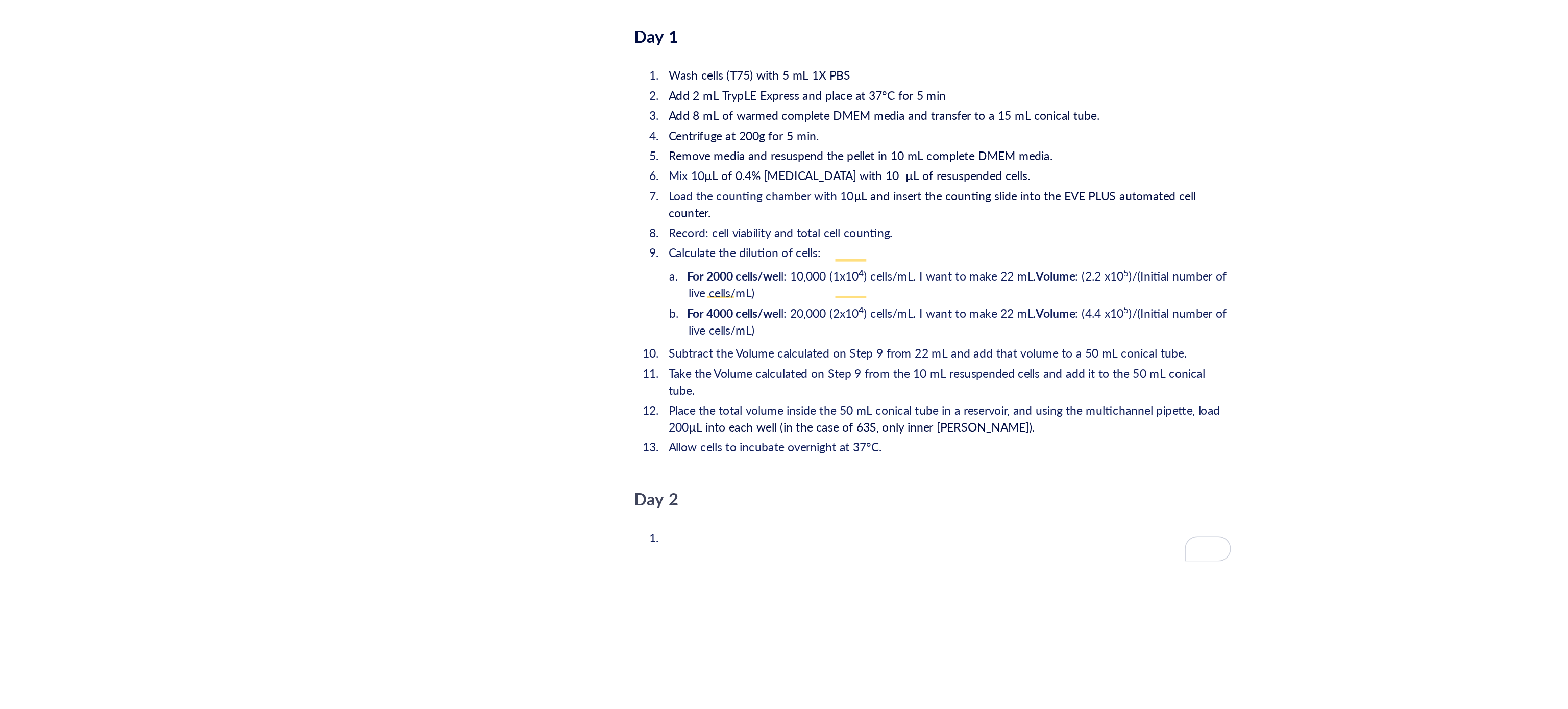
click at [688, 524] on li "﻿" at bounding box center [861, 529] width 347 height 10
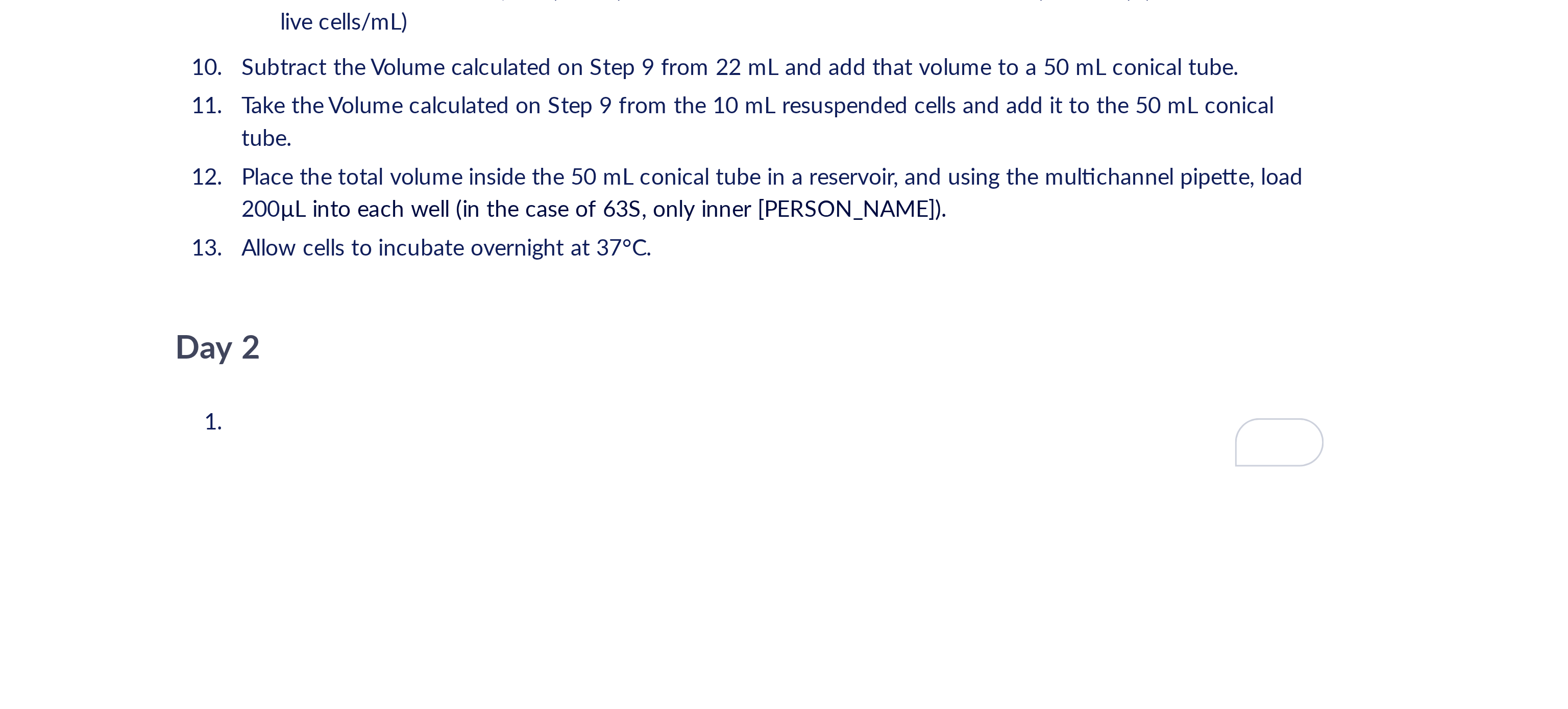
scroll to position [1593, 0]
